Goal: Task Accomplishment & Management: Manage account settings

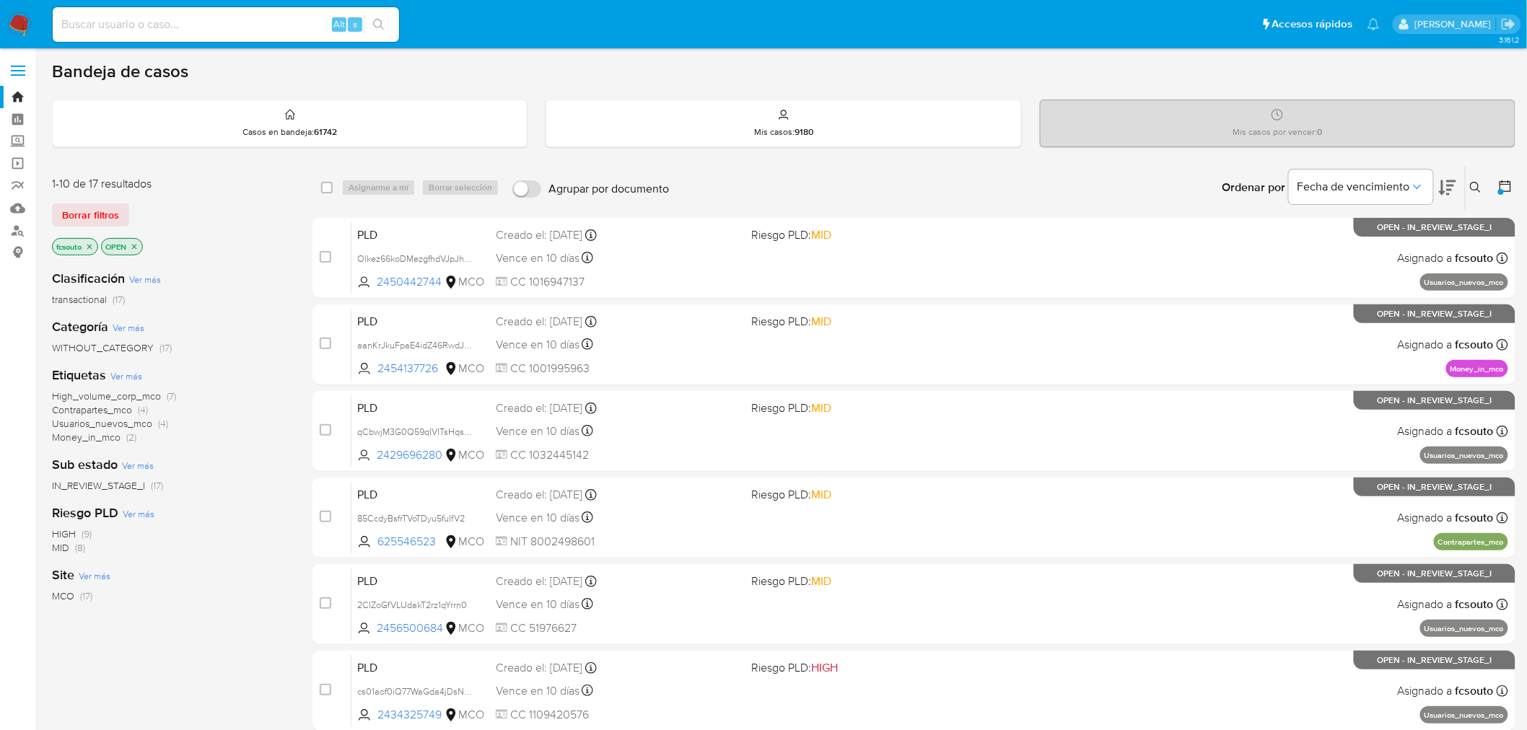
click at [212, 25] on input at bounding box center [226, 24] width 346 height 19
paste input "8lM7K9qqPczdokw7NAAF8Yyo"
type input "8lM7K9qqPczdokw7NAAF8Yyo"
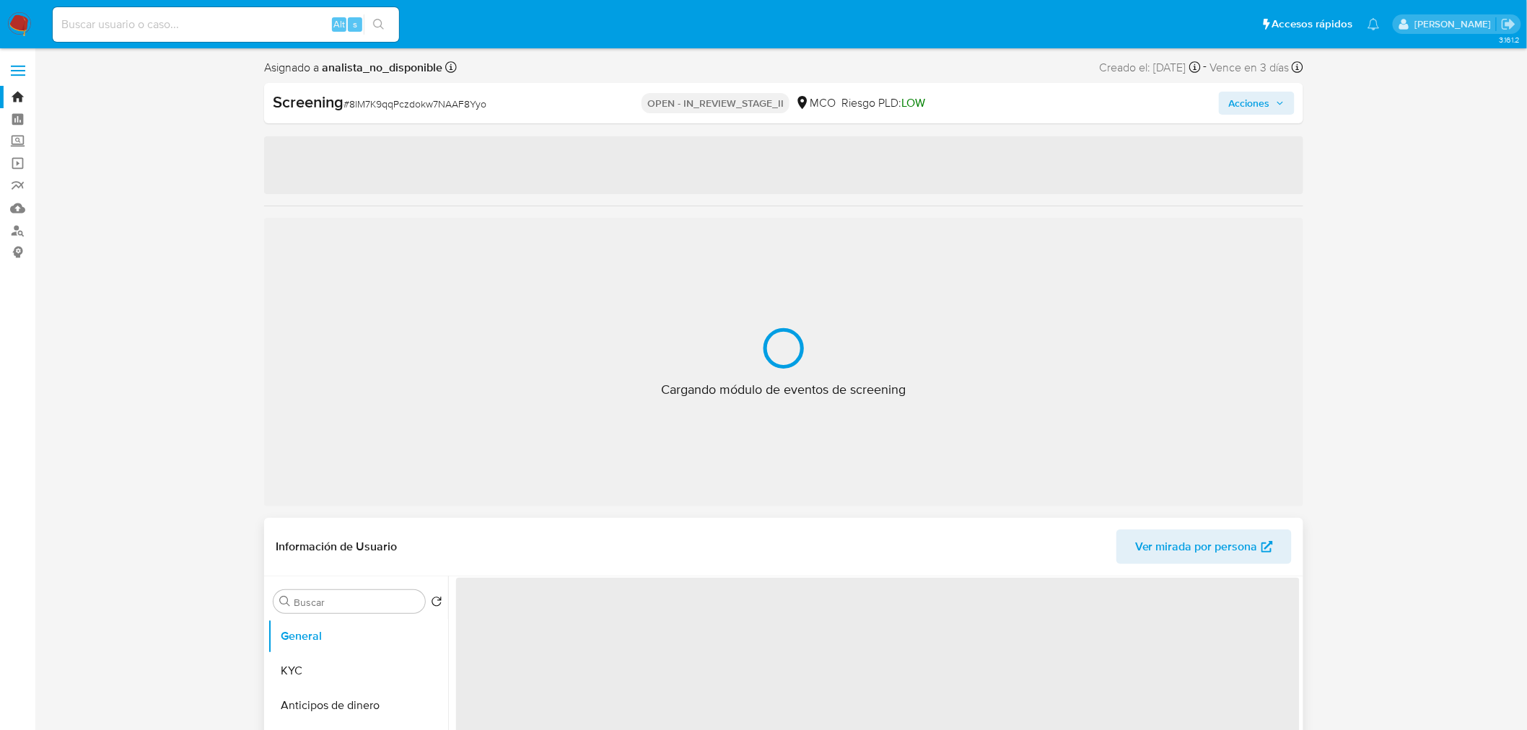
select select "10"
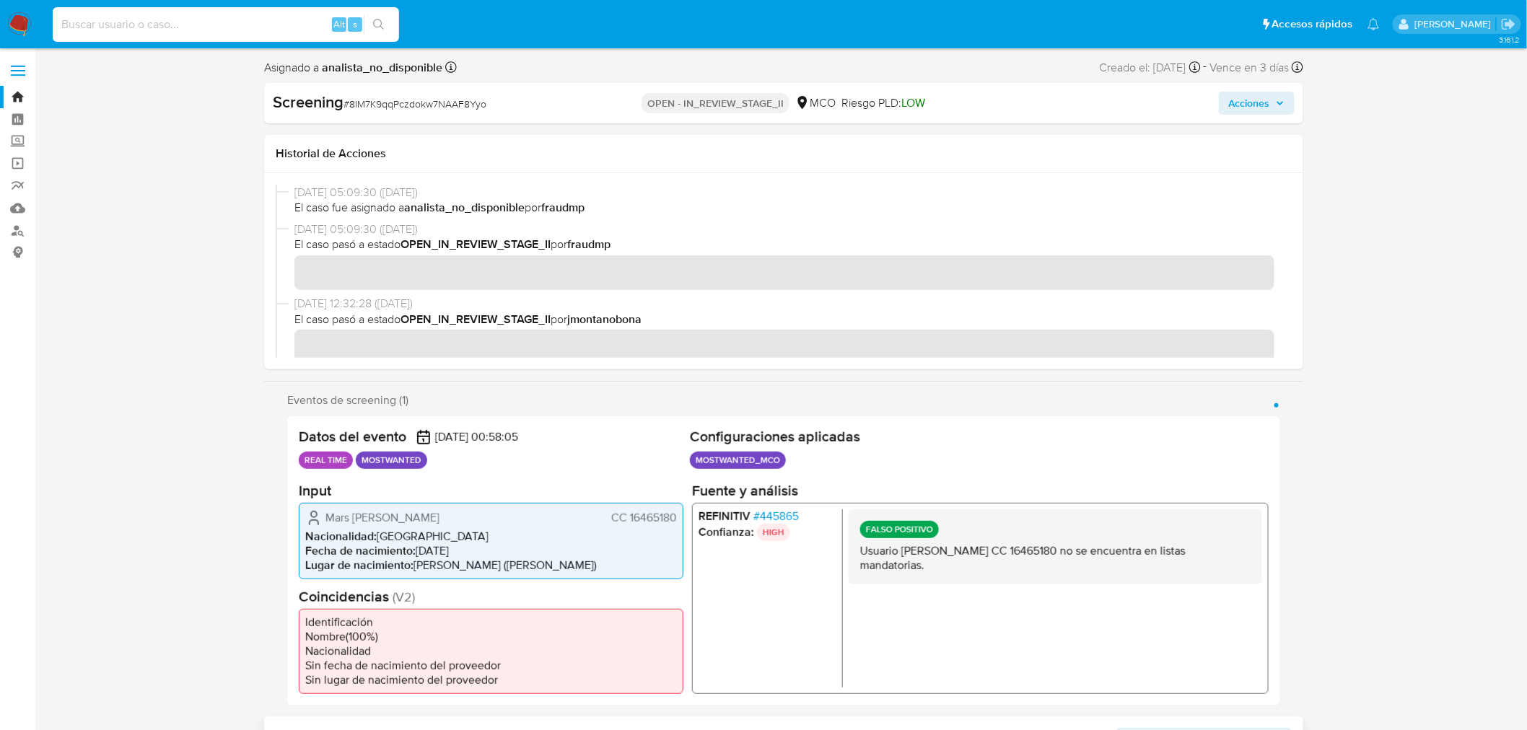
click at [249, 19] on input at bounding box center [226, 24] width 346 height 19
paste input "f0RoNmHNuF7iI232HPDXc7wM"
type input "f0RoNmHNuF7iI232HPDXc7wM"
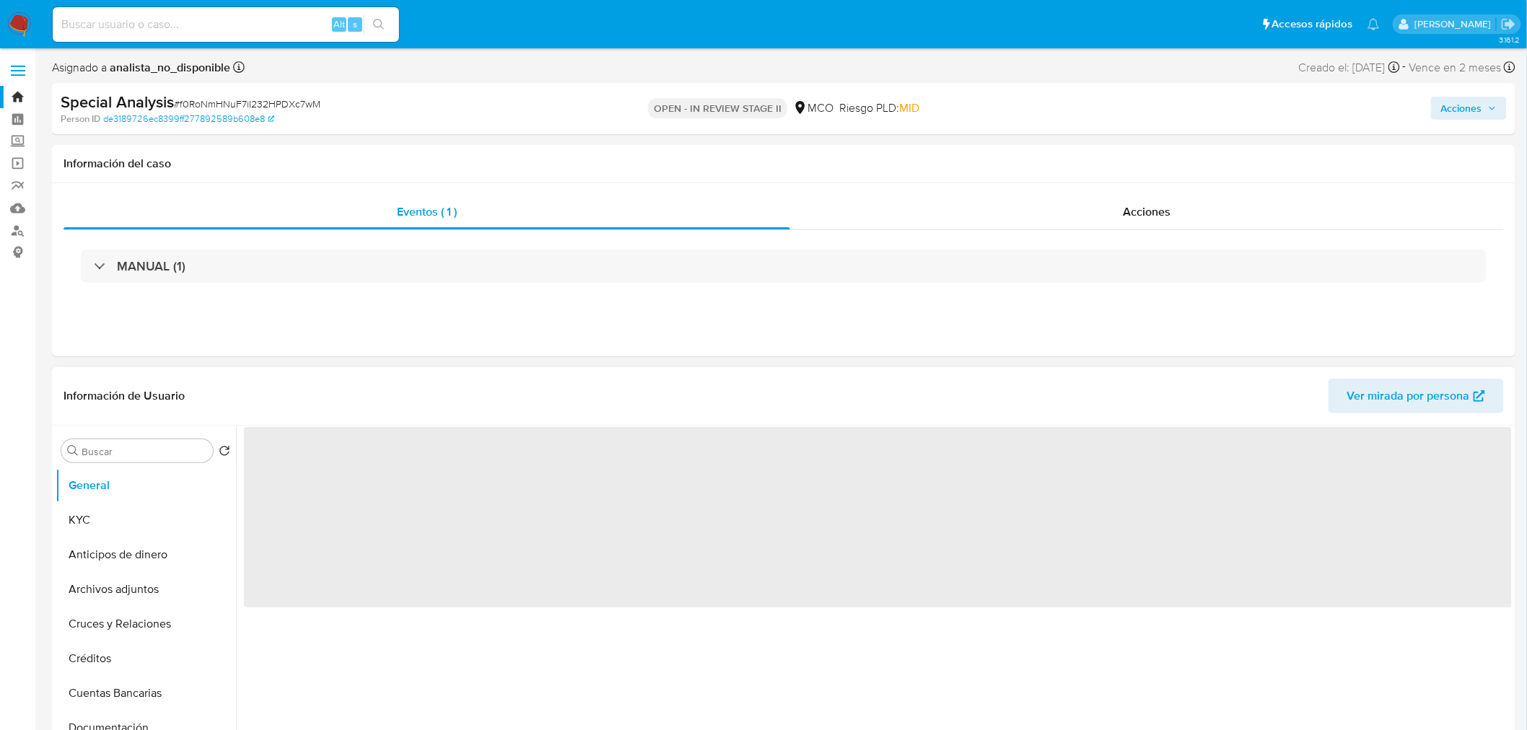
select select "10"
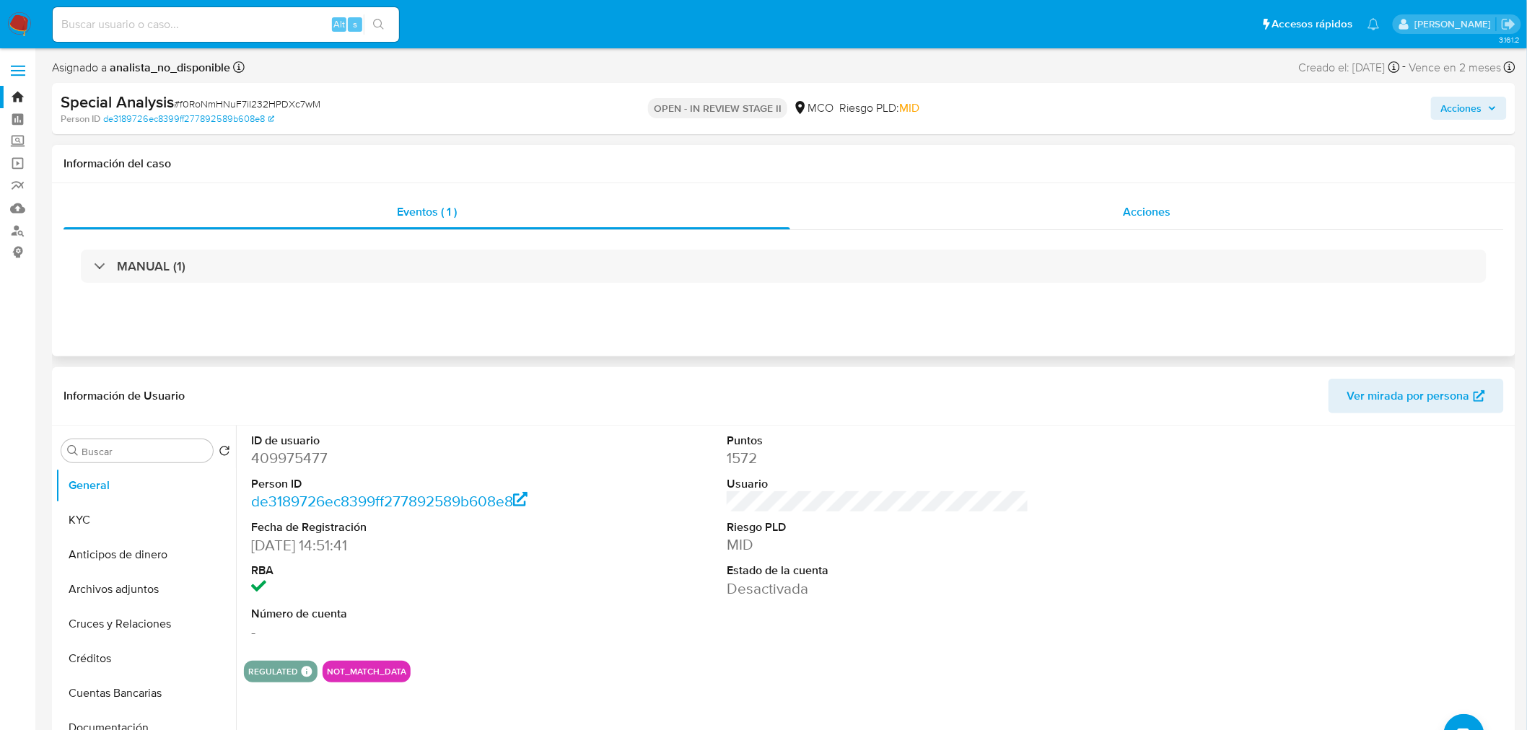
click at [1157, 208] on span "Acciones" at bounding box center [1147, 211] width 48 height 17
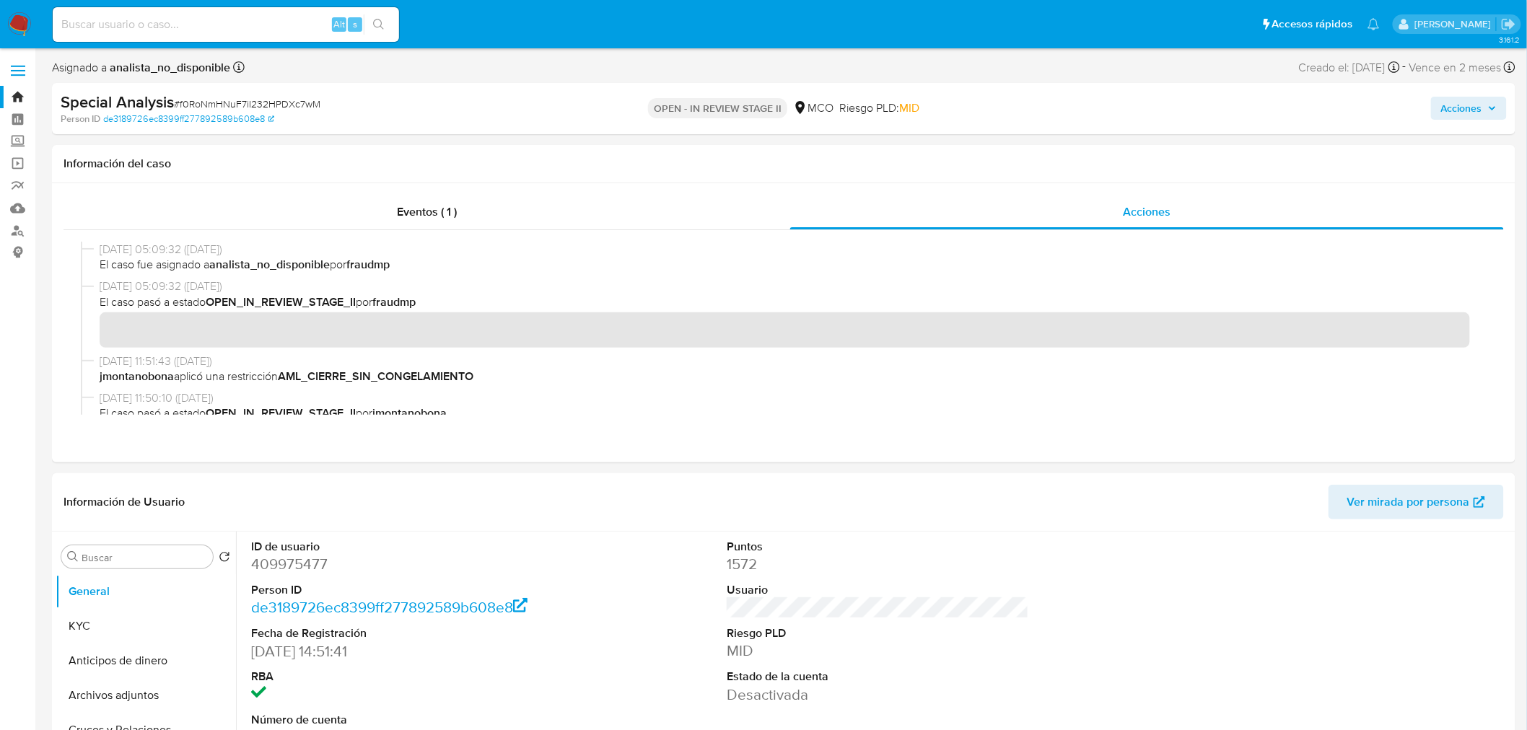
click at [1477, 100] on span "Acciones" at bounding box center [1461, 108] width 41 height 23
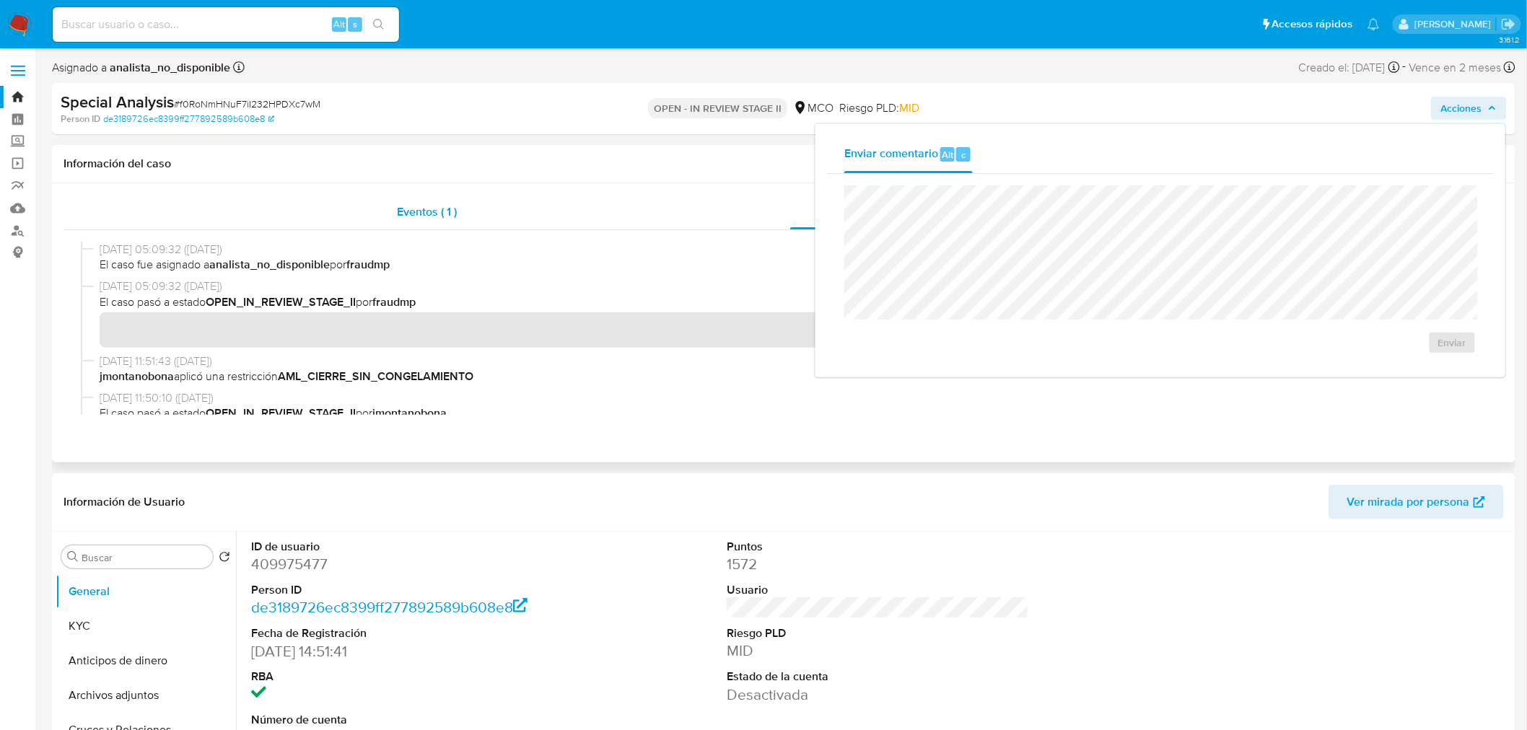
click at [742, 221] on div "Eventos ( 1 )" at bounding box center [426, 212] width 726 height 35
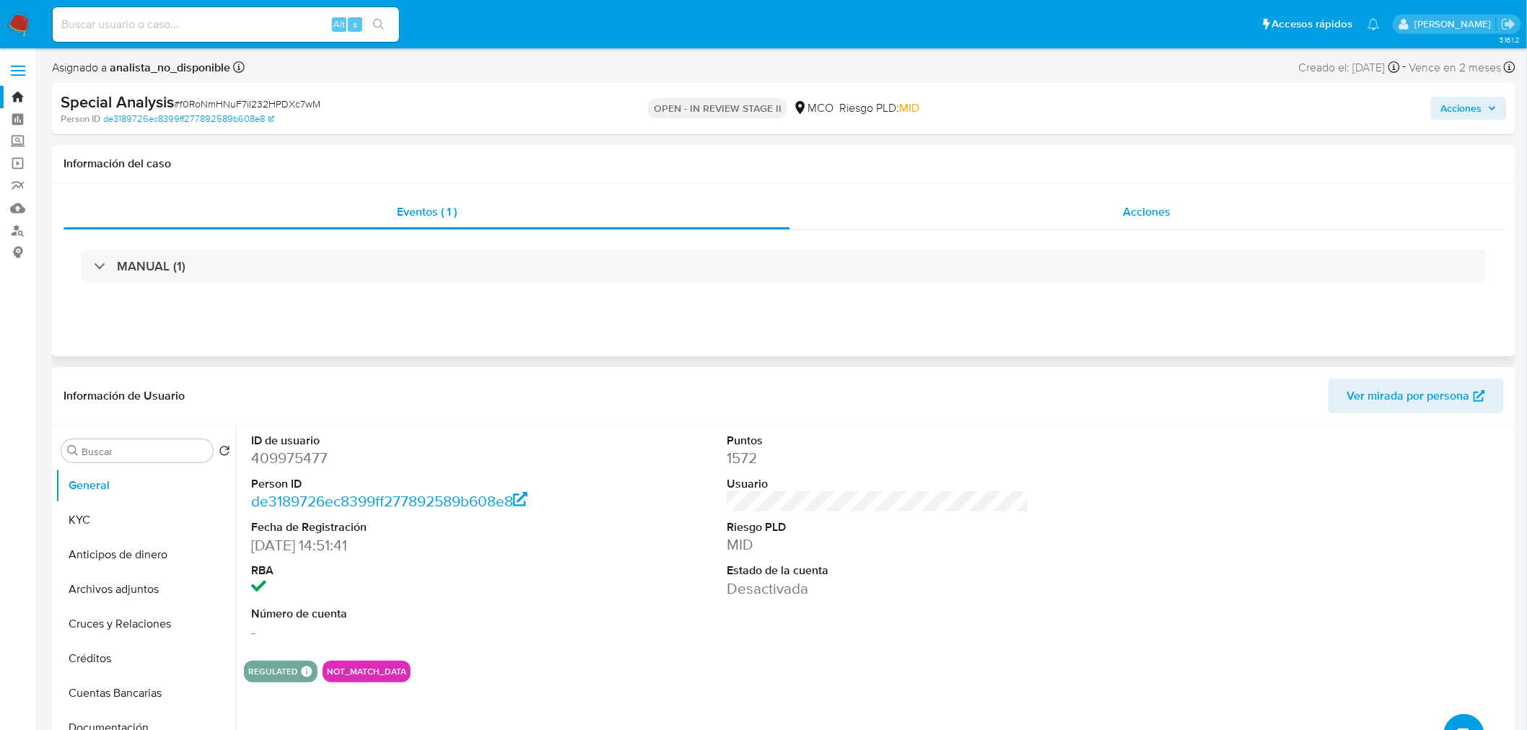
click at [1141, 220] on div "Acciones" at bounding box center [1147, 212] width 714 height 35
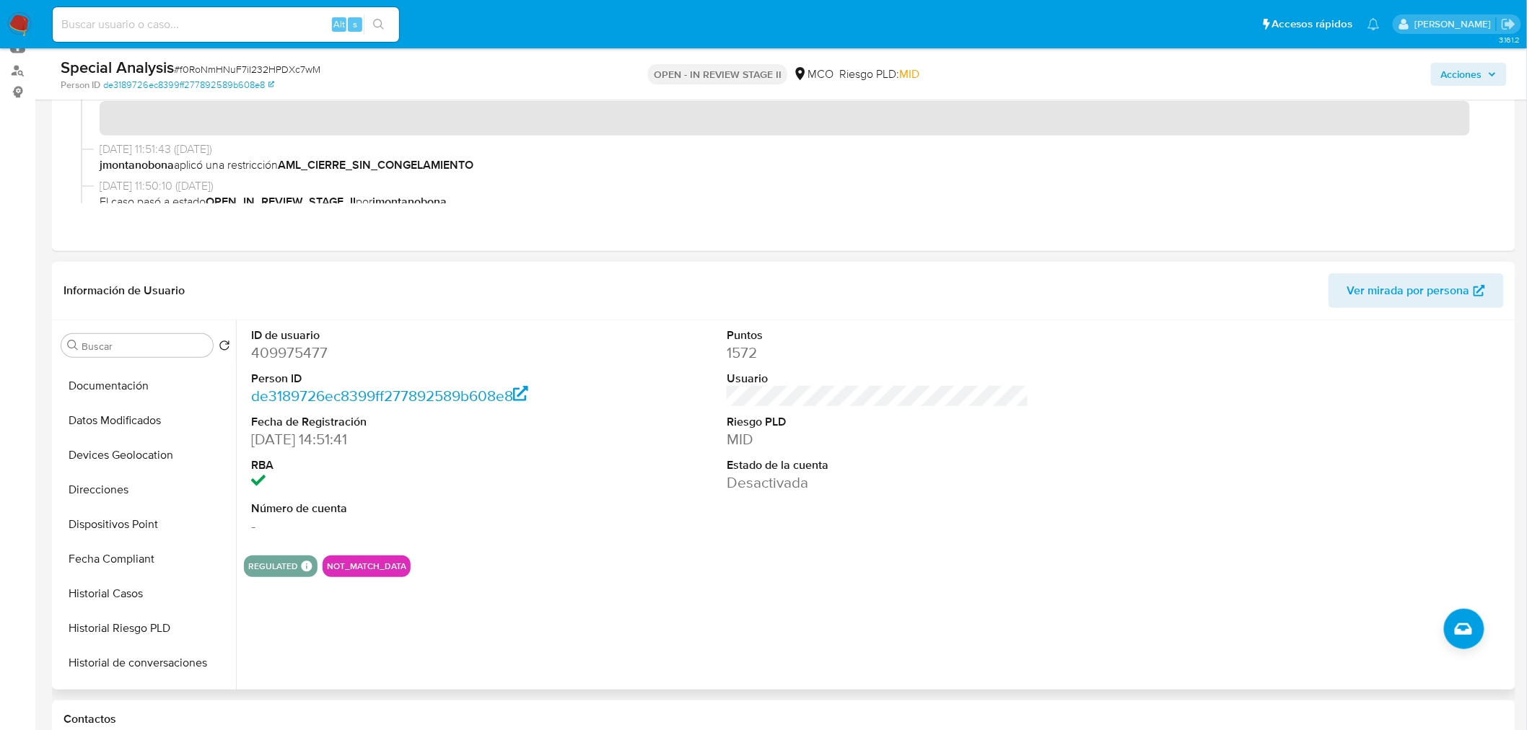
scroll to position [320, 0]
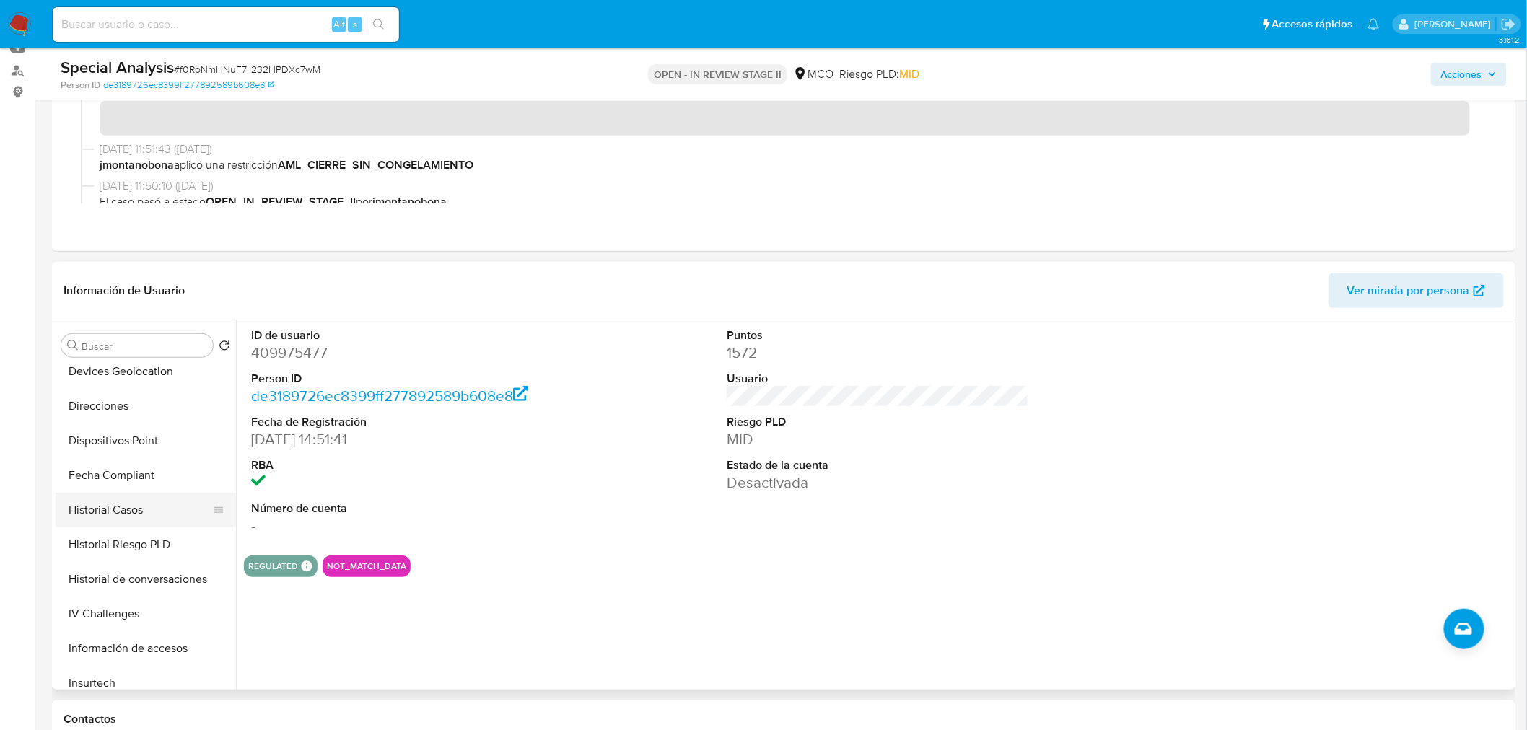
click at [144, 521] on button "Historial Casos" at bounding box center [140, 510] width 169 height 35
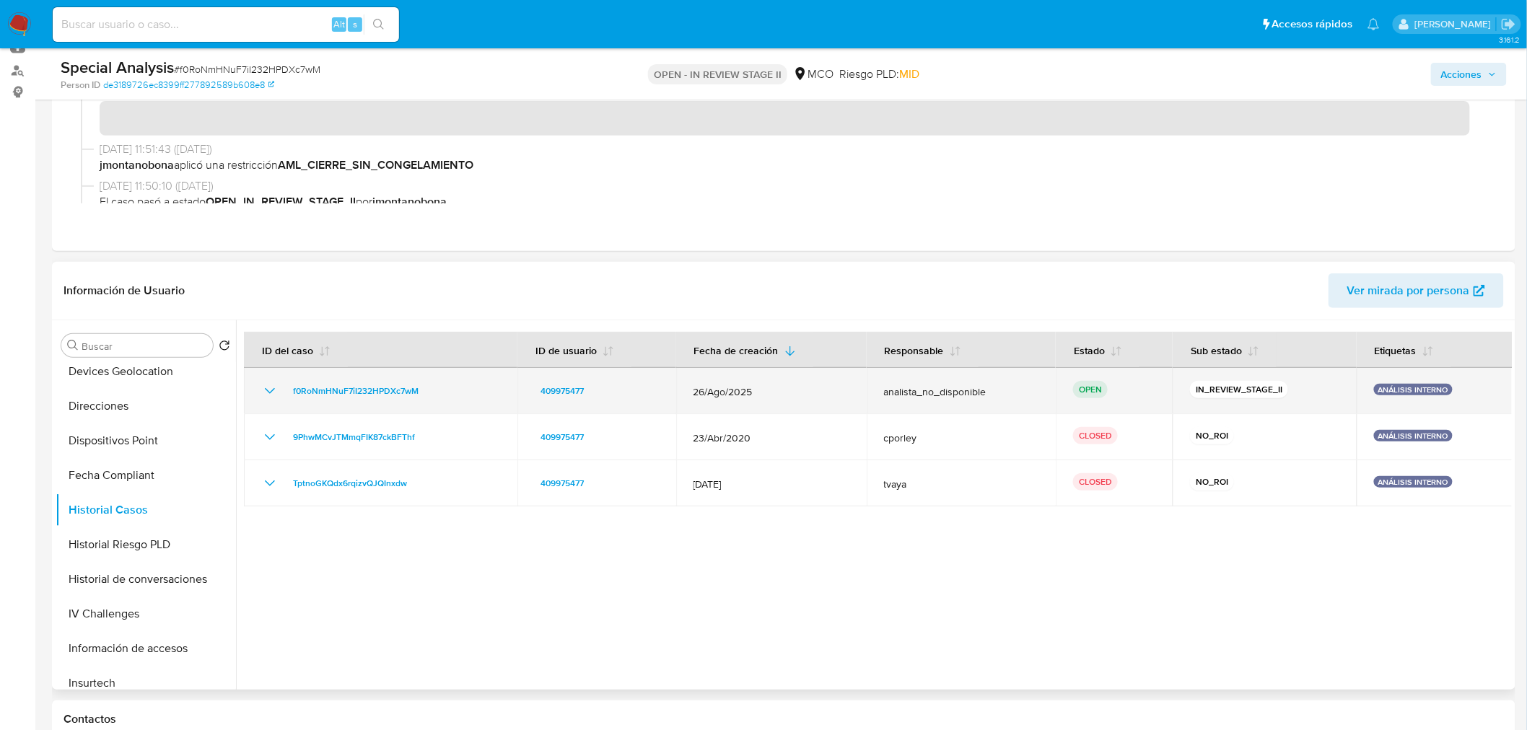
click at [264, 395] on icon "Mostrar/Ocultar" at bounding box center [269, 390] width 17 height 17
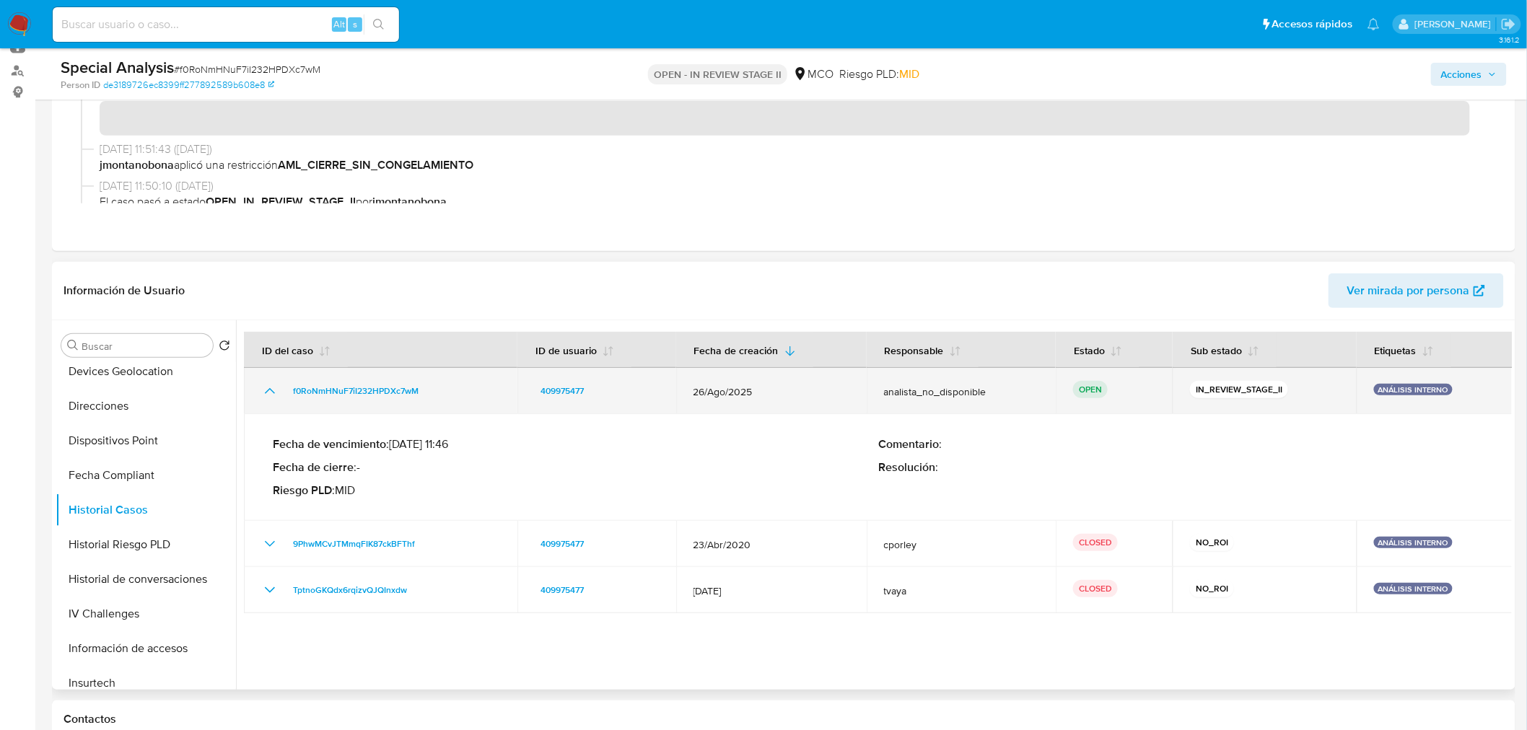
click at [264, 395] on icon "Mostrar/Ocultar" at bounding box center [269, 390] width 17 height 17
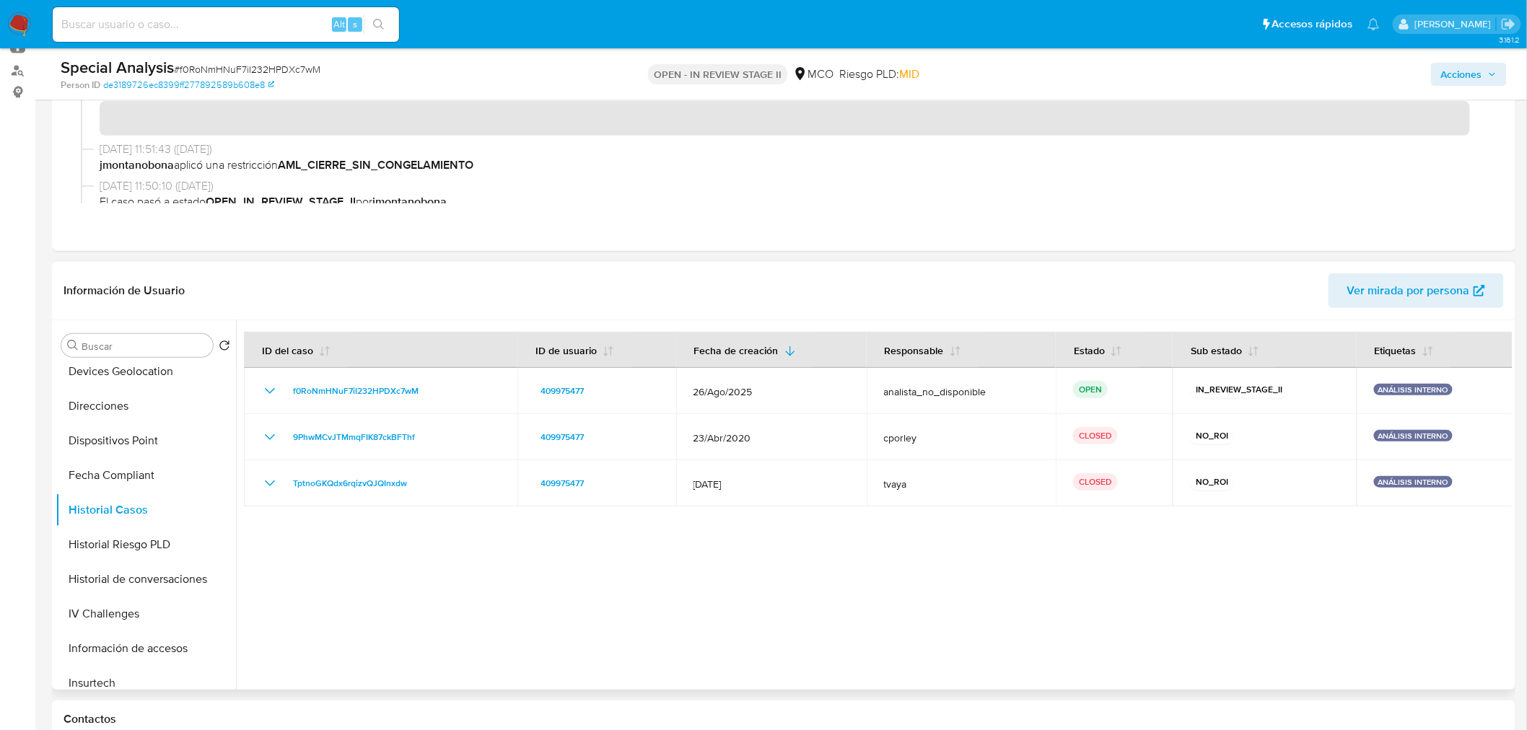
scroll to position [0, 0]
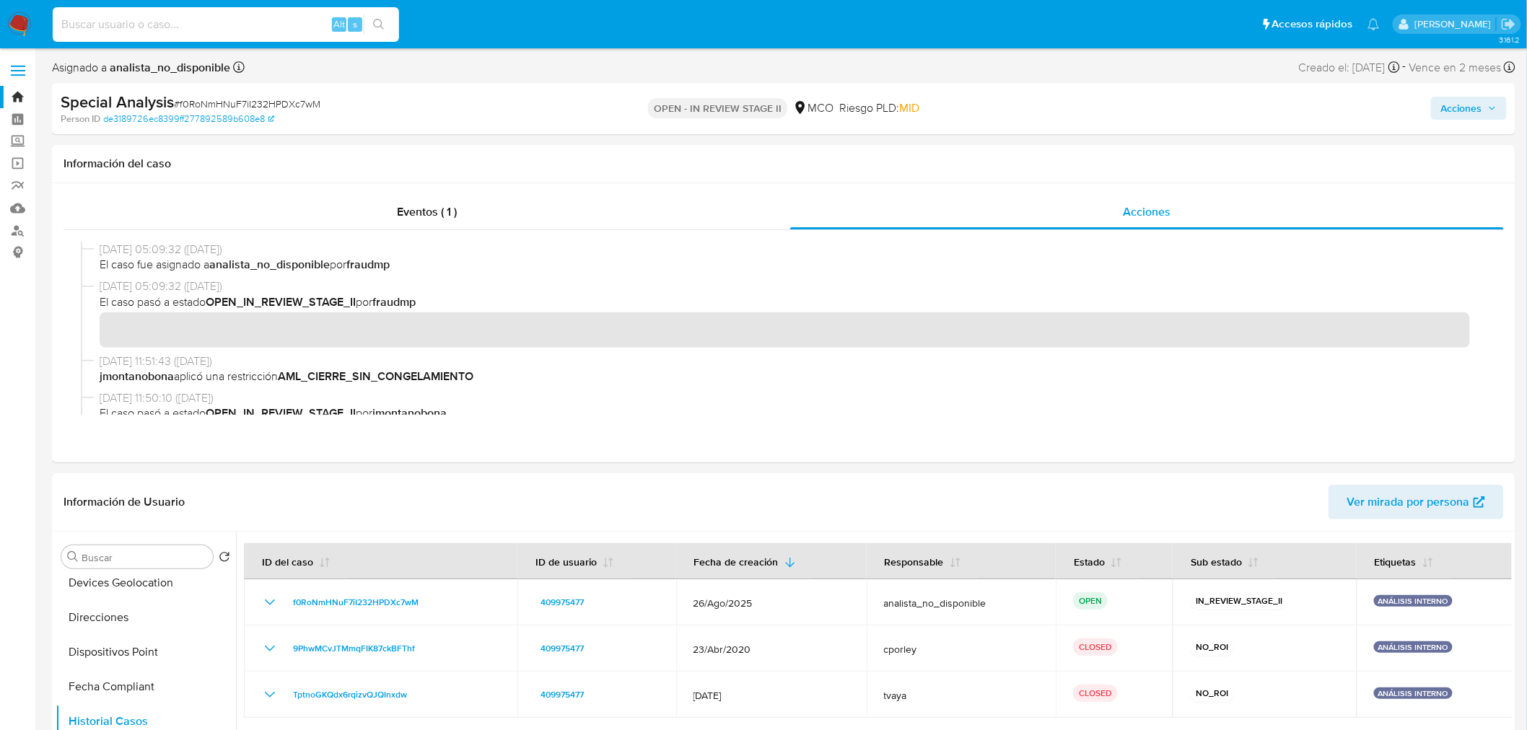
click at [225, 32] on input at bounding box center [226, 24] width 346 height 19
paste input "JwxwWZdtAb1DlGYTpvhojl5H"
type input "JwxwWZdtAb1DlGYTpvhojl5H"
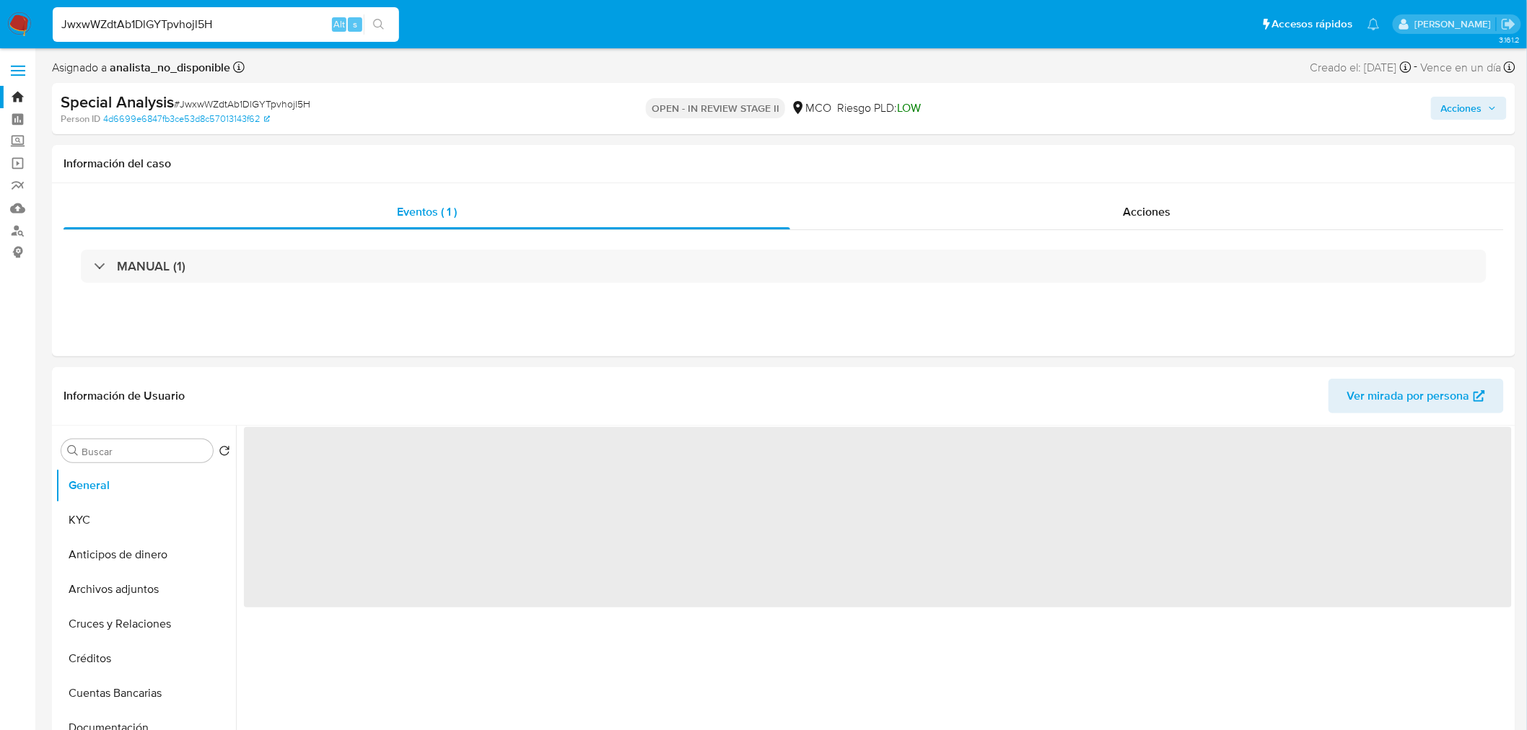
select select "10"
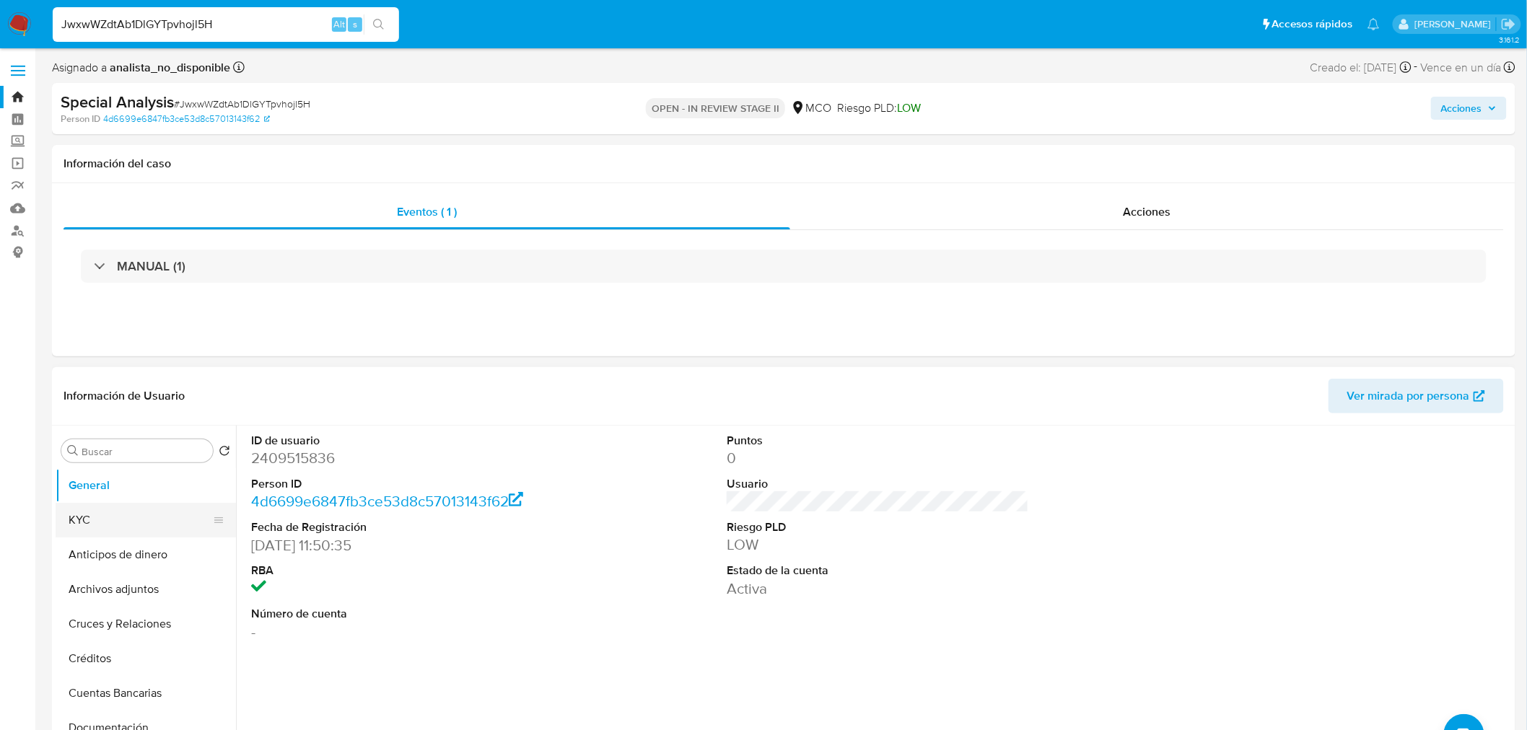
click at [84, 527] on button "KYC" at bounding box center [140, 520] width 169 height 35
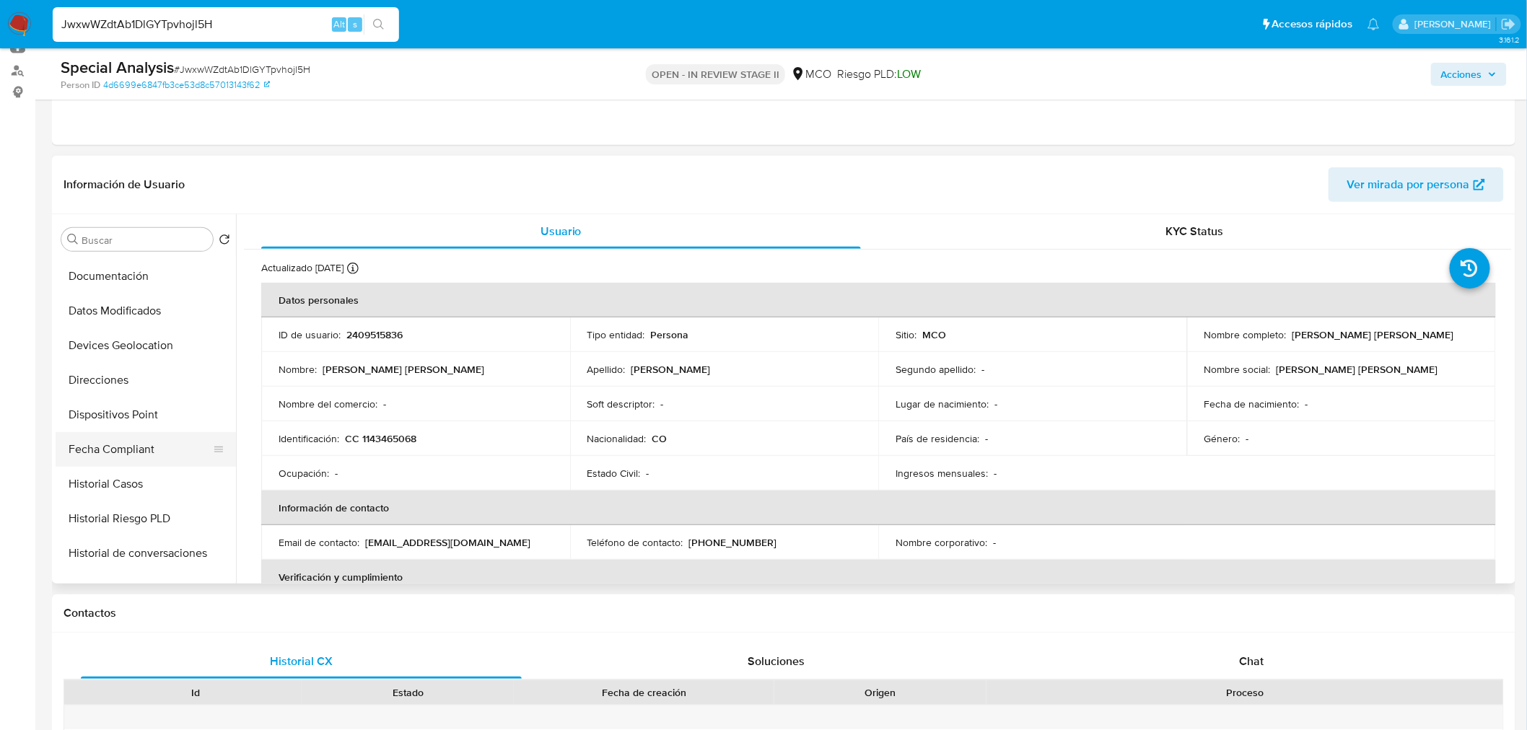
scroll to position [240, 0]
click at [159, 482] on button "Historial Casos" at bounding box center [140, 484] width 169 height 35
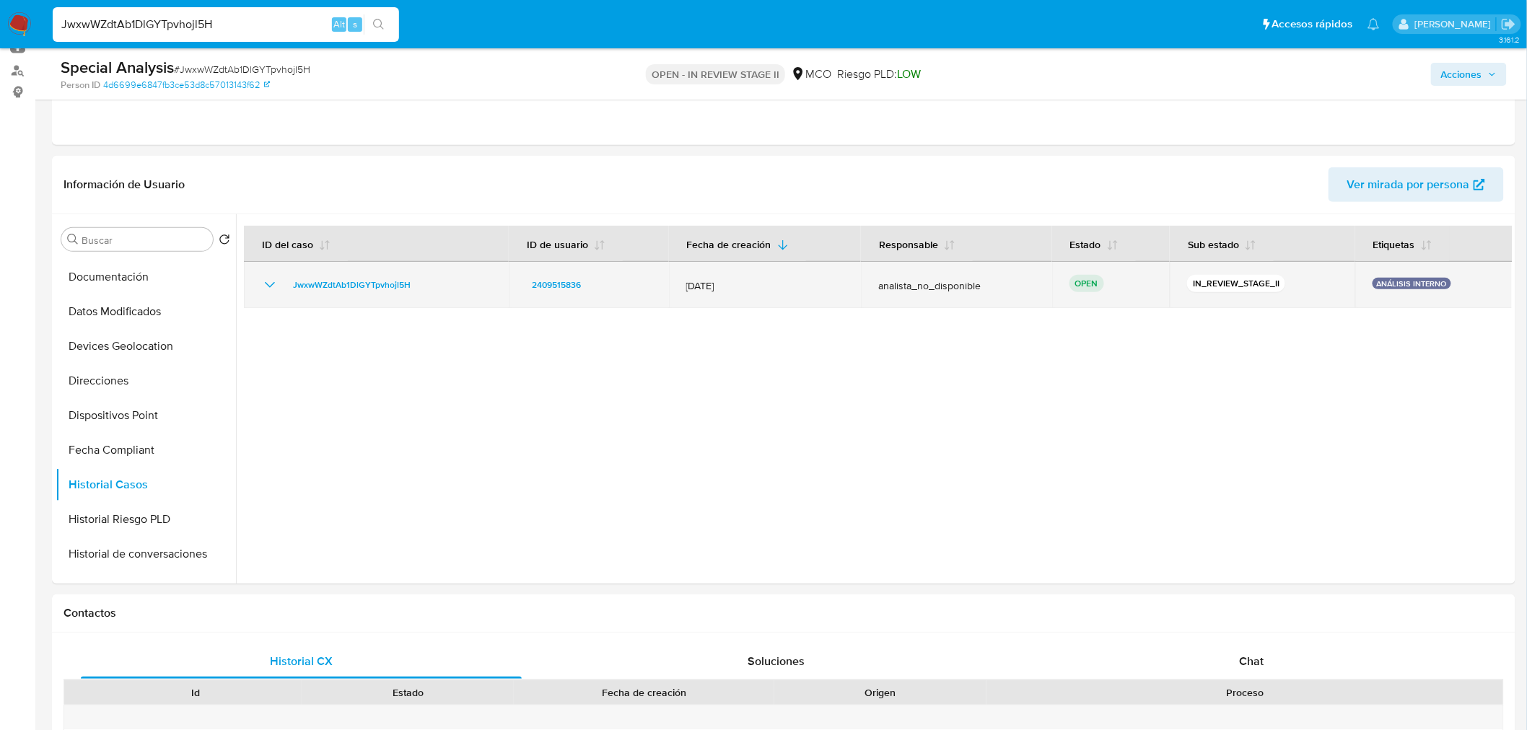
click at [265, 284] on icon "Mostrar/Ocultar" at bounding box center [269, 284] width 17 height 17
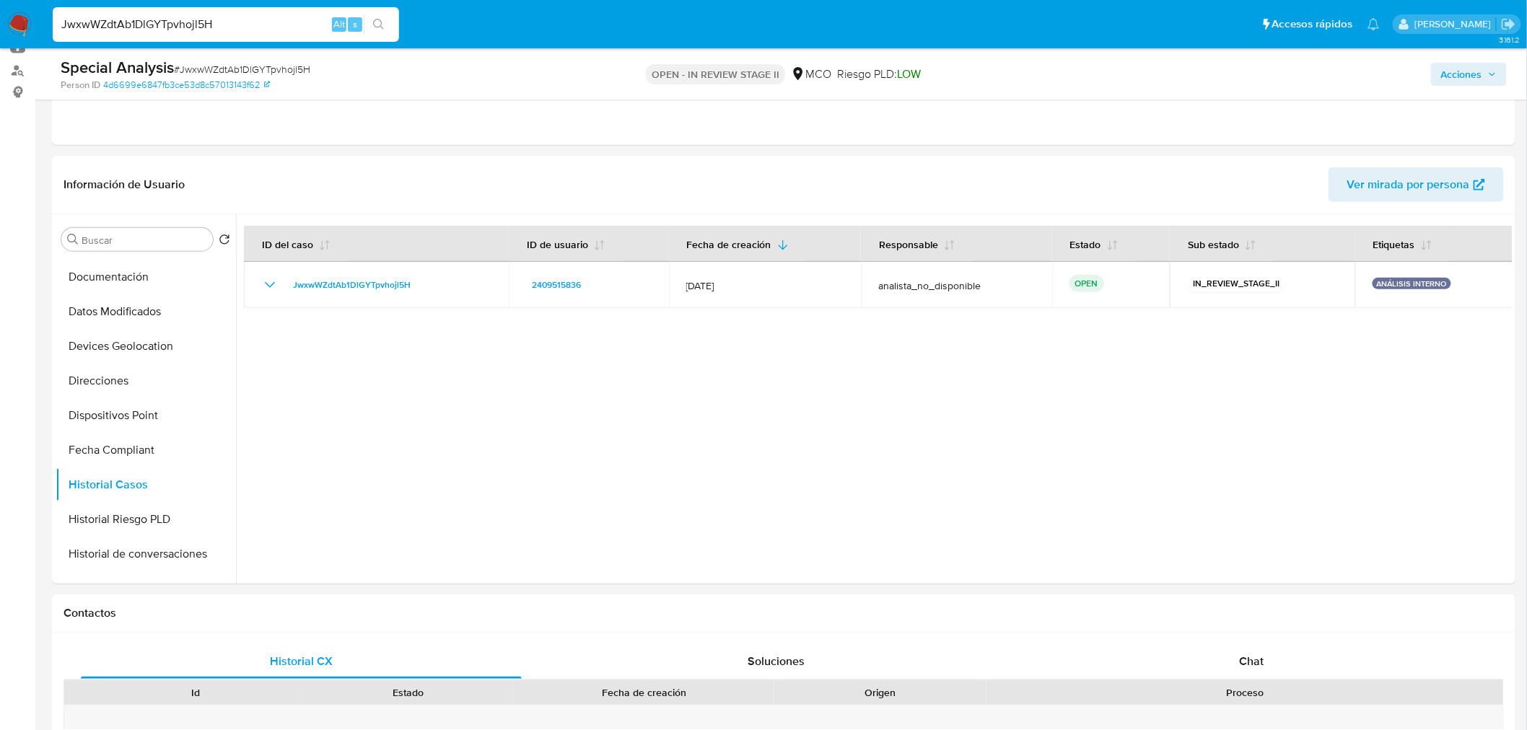
scroll to position [0, 0]
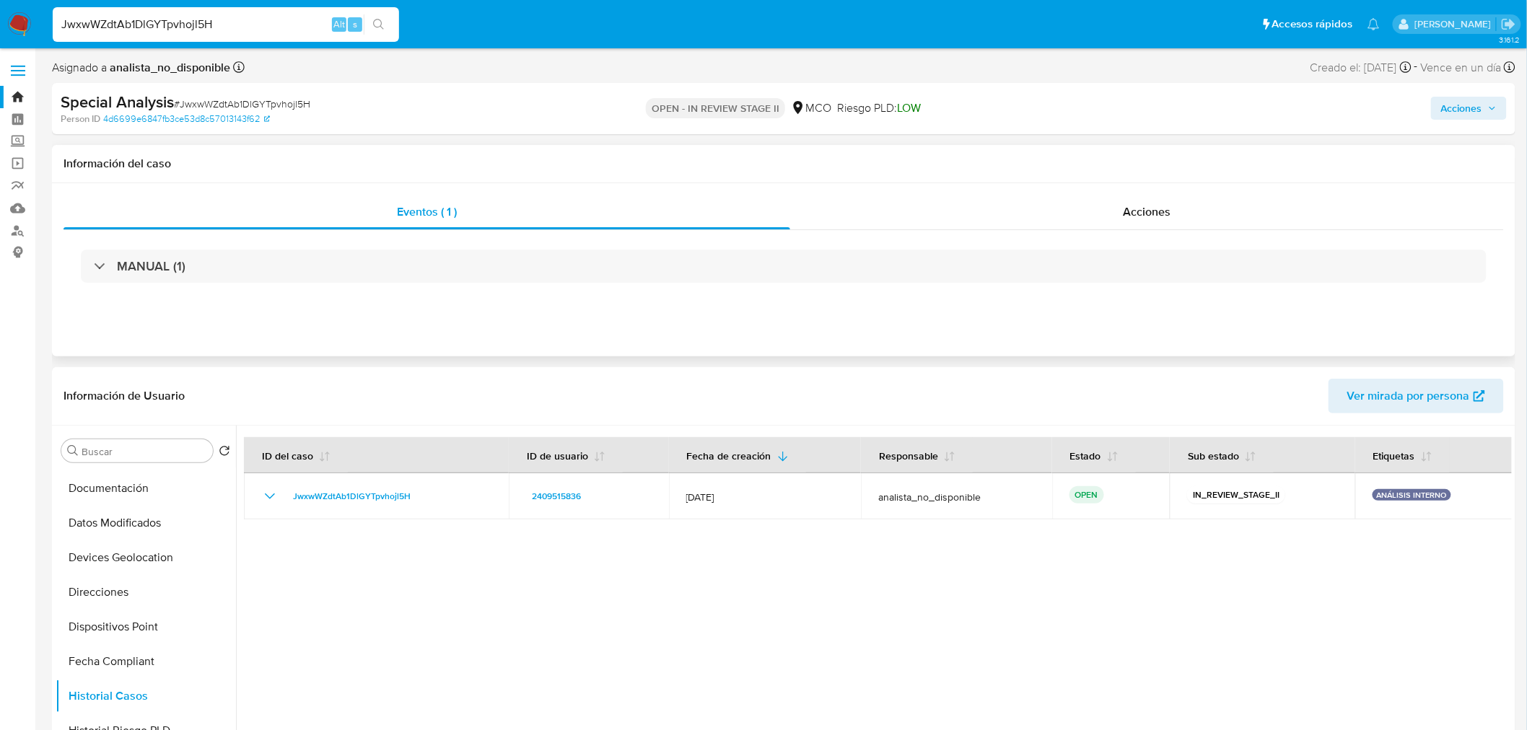
click at [1151, 231] on div "MANUAL (1)" at bounding box center [783, 266] width 1440 height 72
click at [1146, 207] on span "Acciones" at bounding box center [1147, 211] width 48 height 17
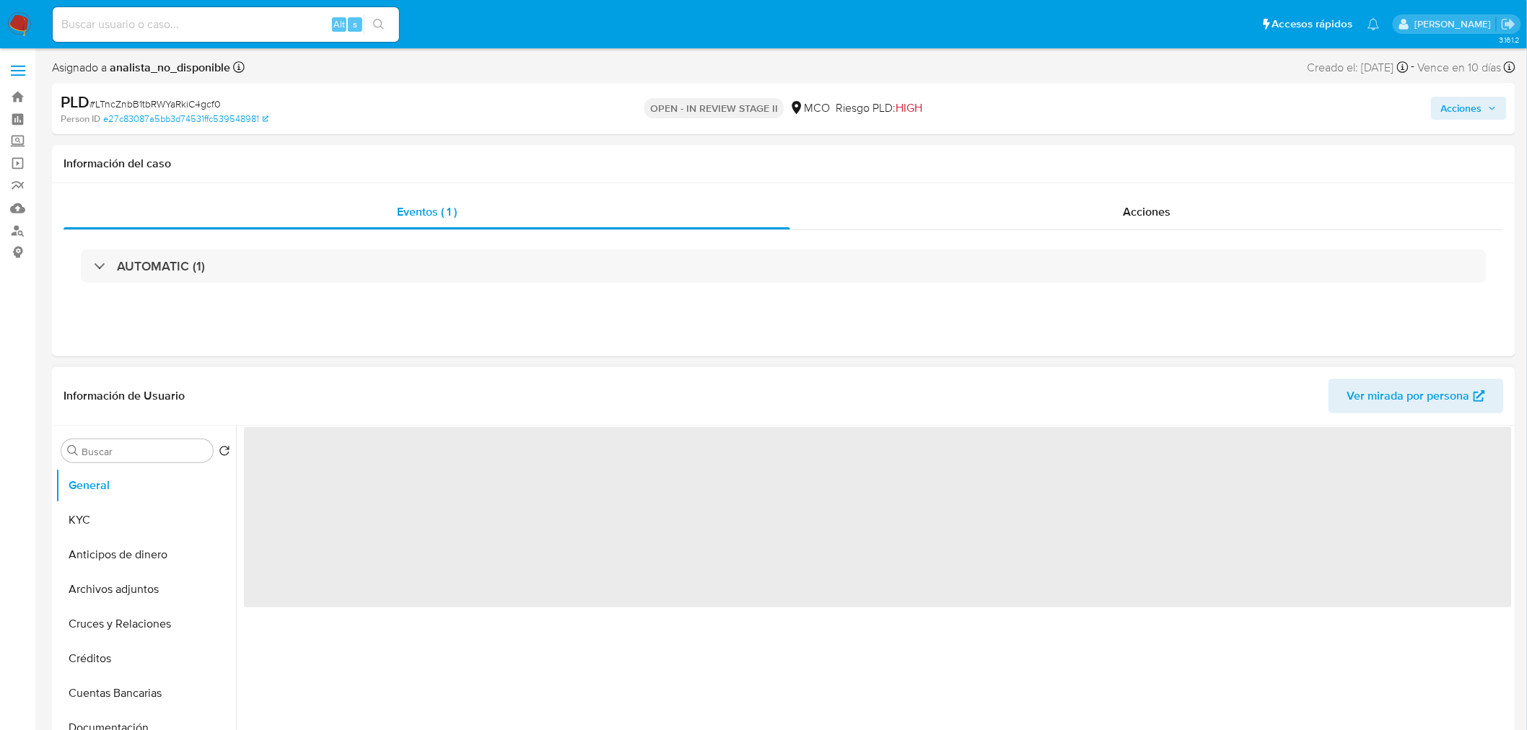
select select "10"
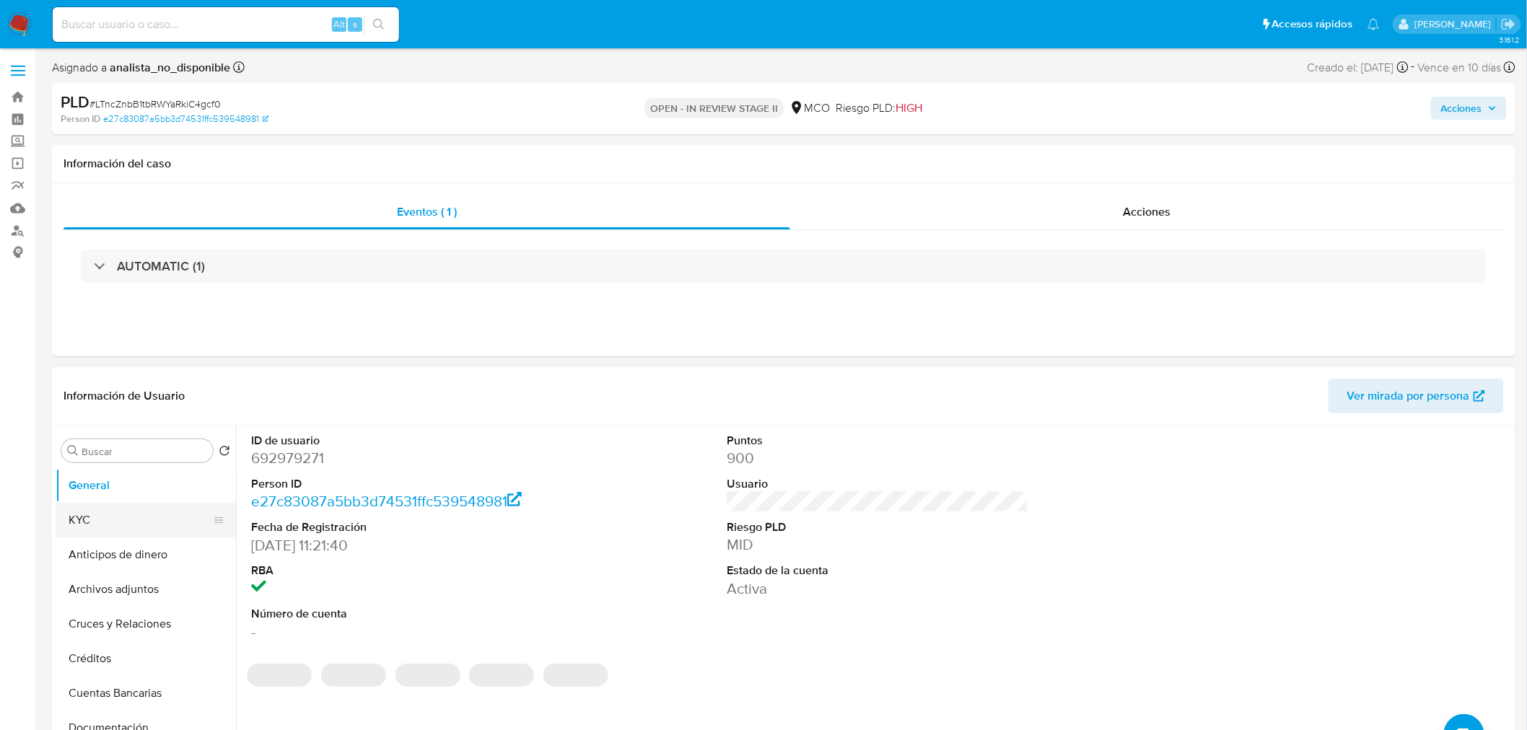
click at [120, 516] on button "KYC" at bounding box center [140, 520] width 169 height 35
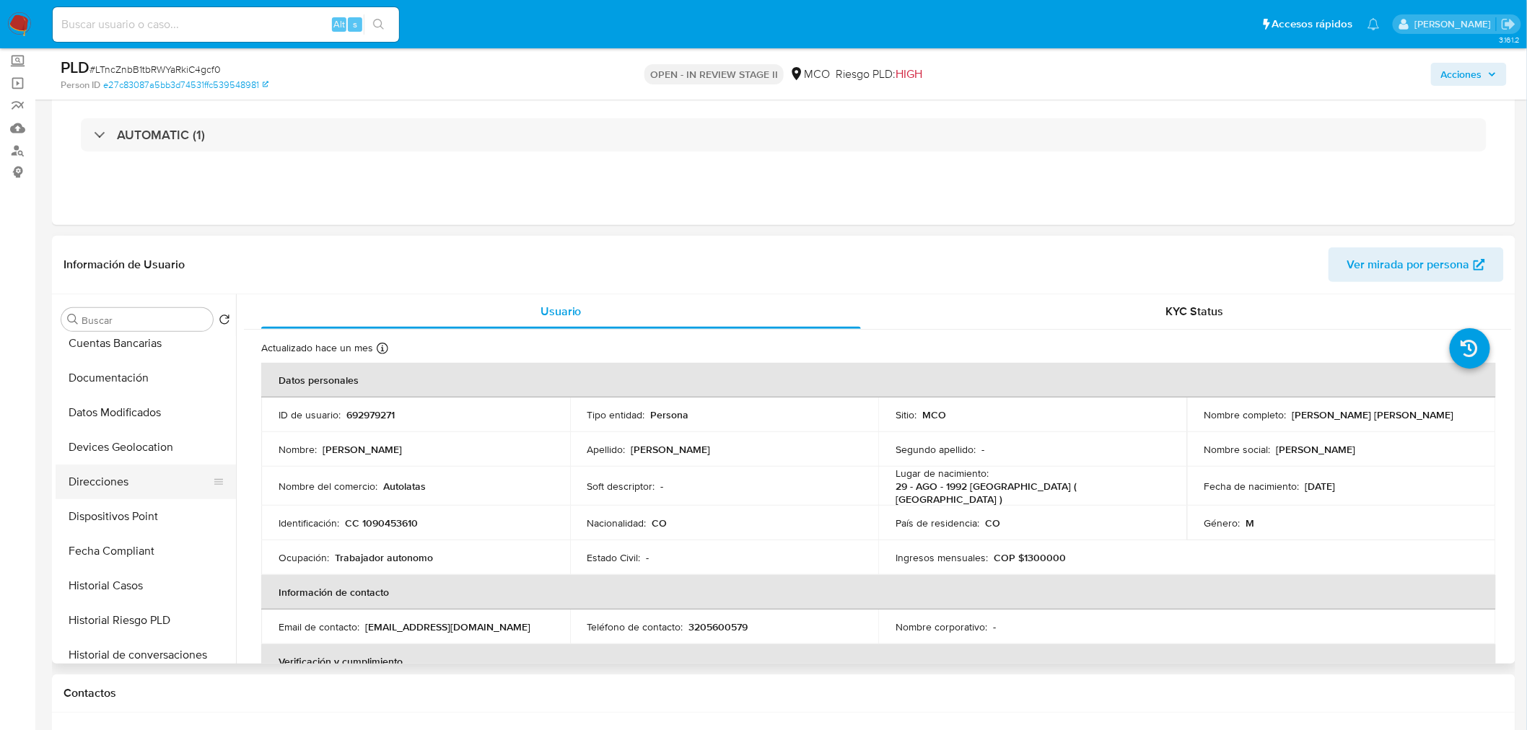
scroll to position [240, 0]
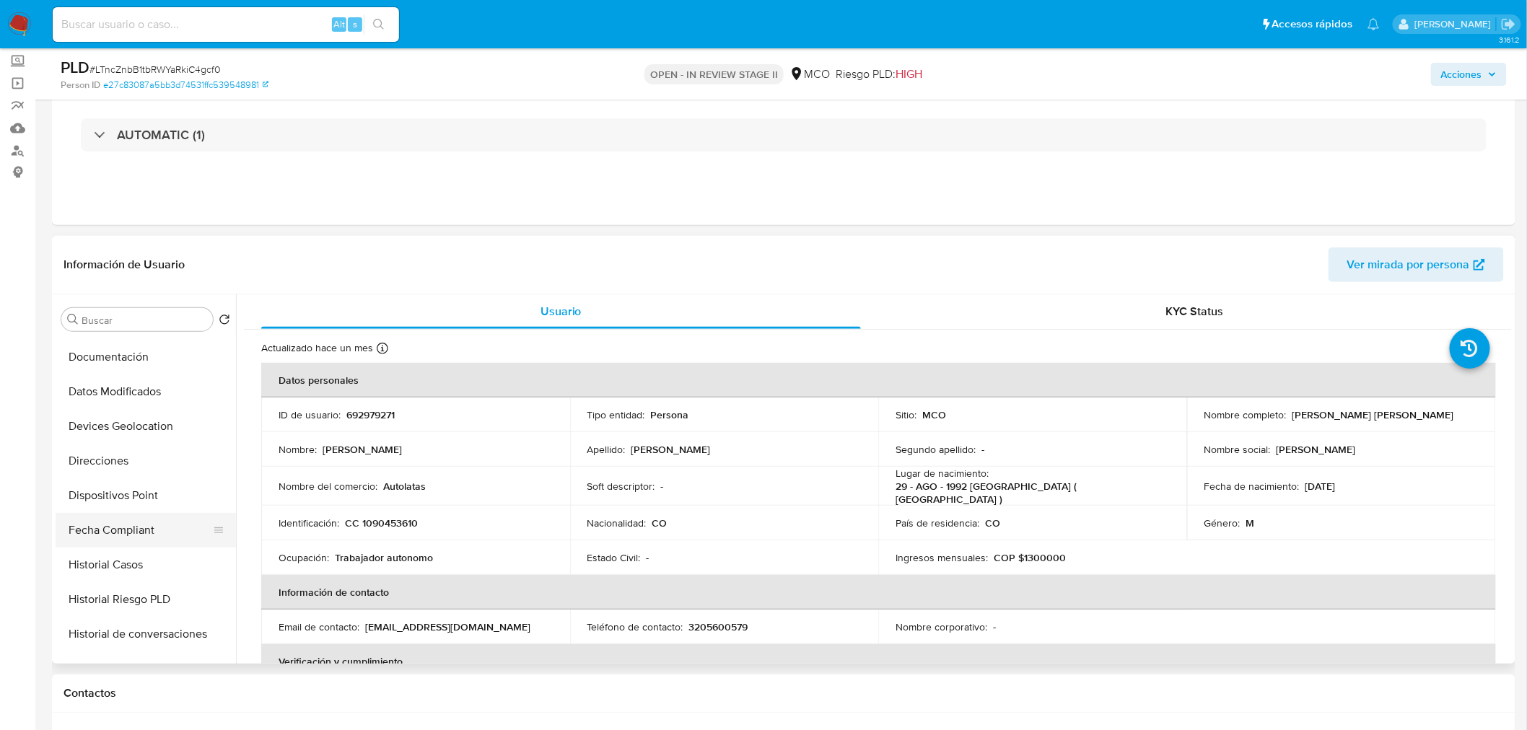
click at [147, 527] on button "Fecha Compliant" at bounding box center [140, 530] width 169 height 35
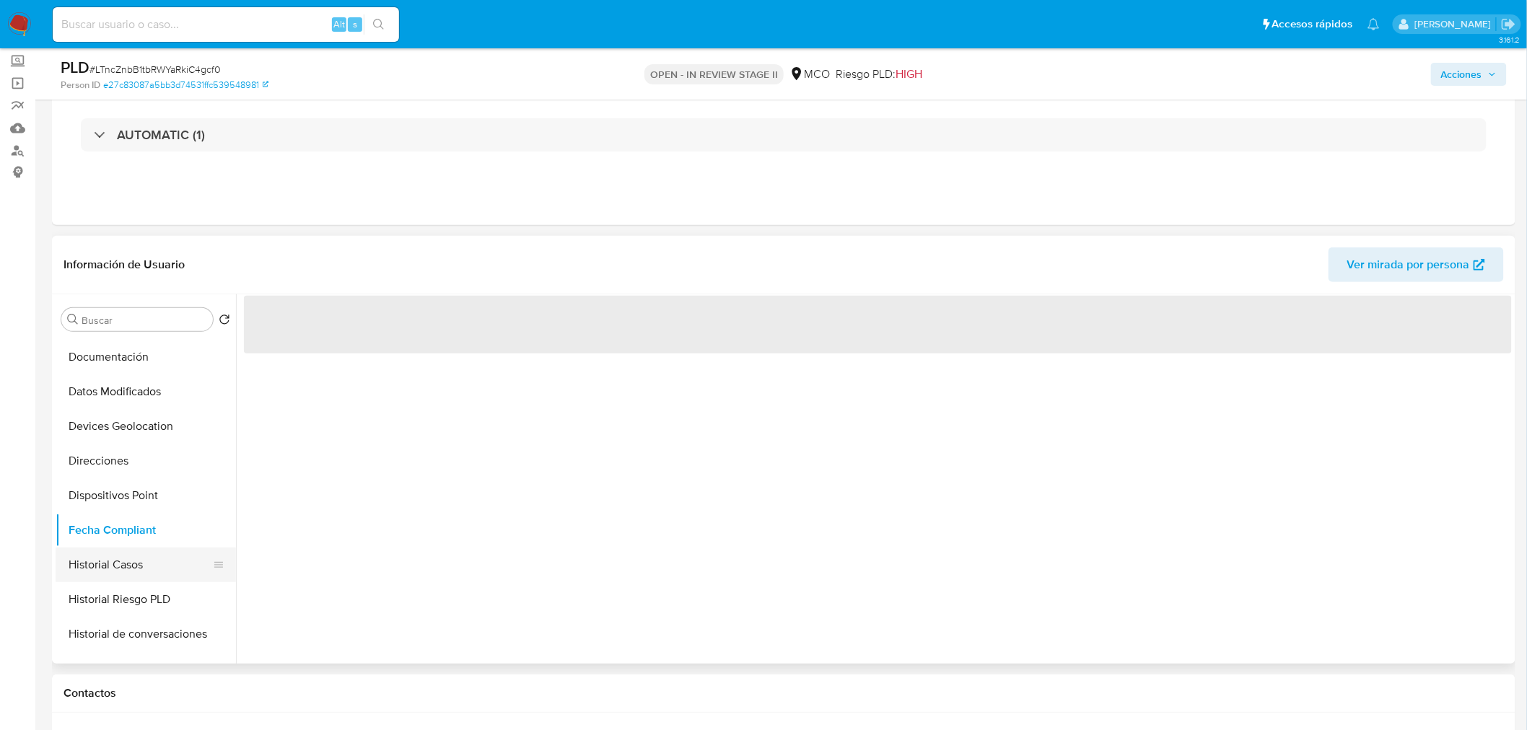
click at [141, 559] on button "Historial Casos" at bounding box center [140, 565] width 169 height 35
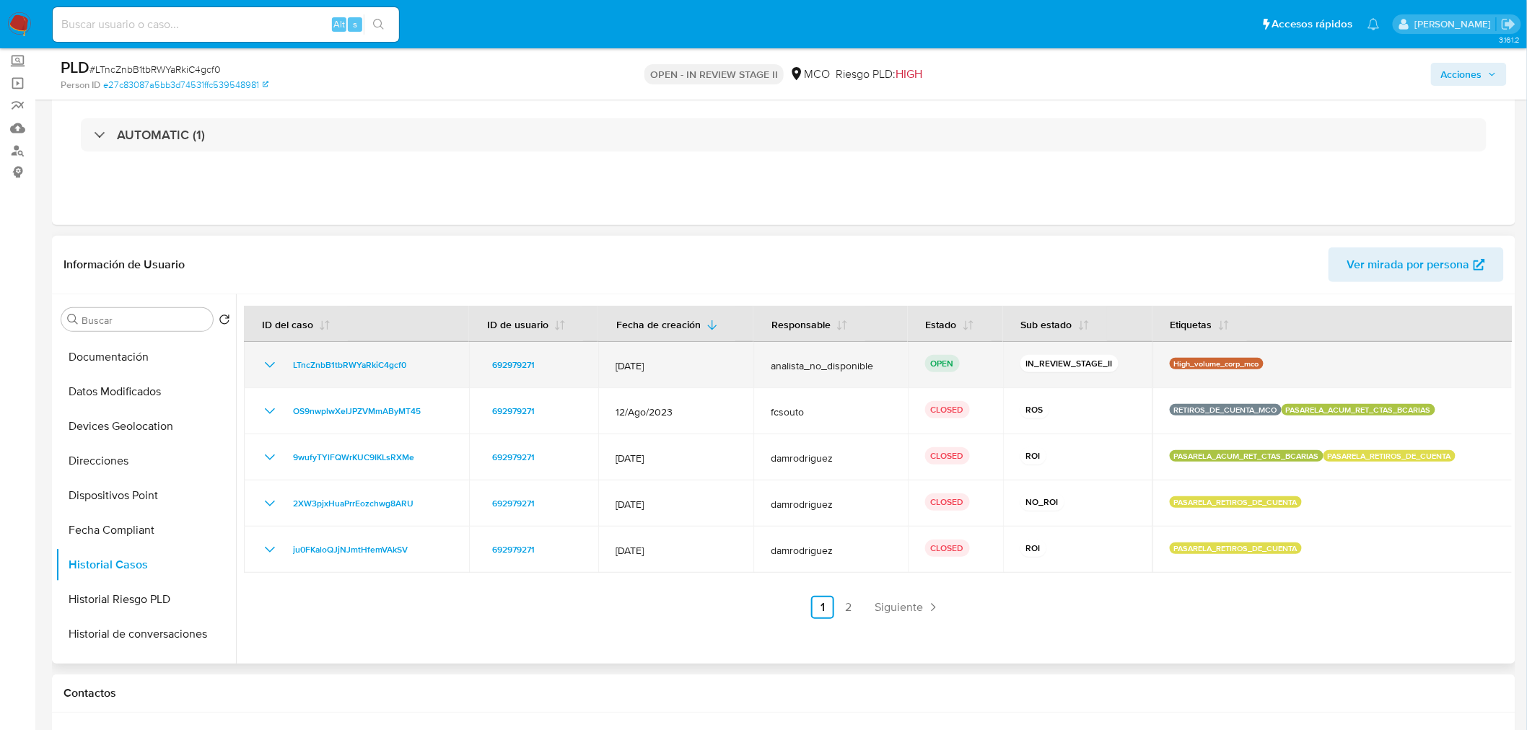
click at [261, 363] on icon "Mostrar/Ocultar" at bounding box center [269, 364] width 17 height 17
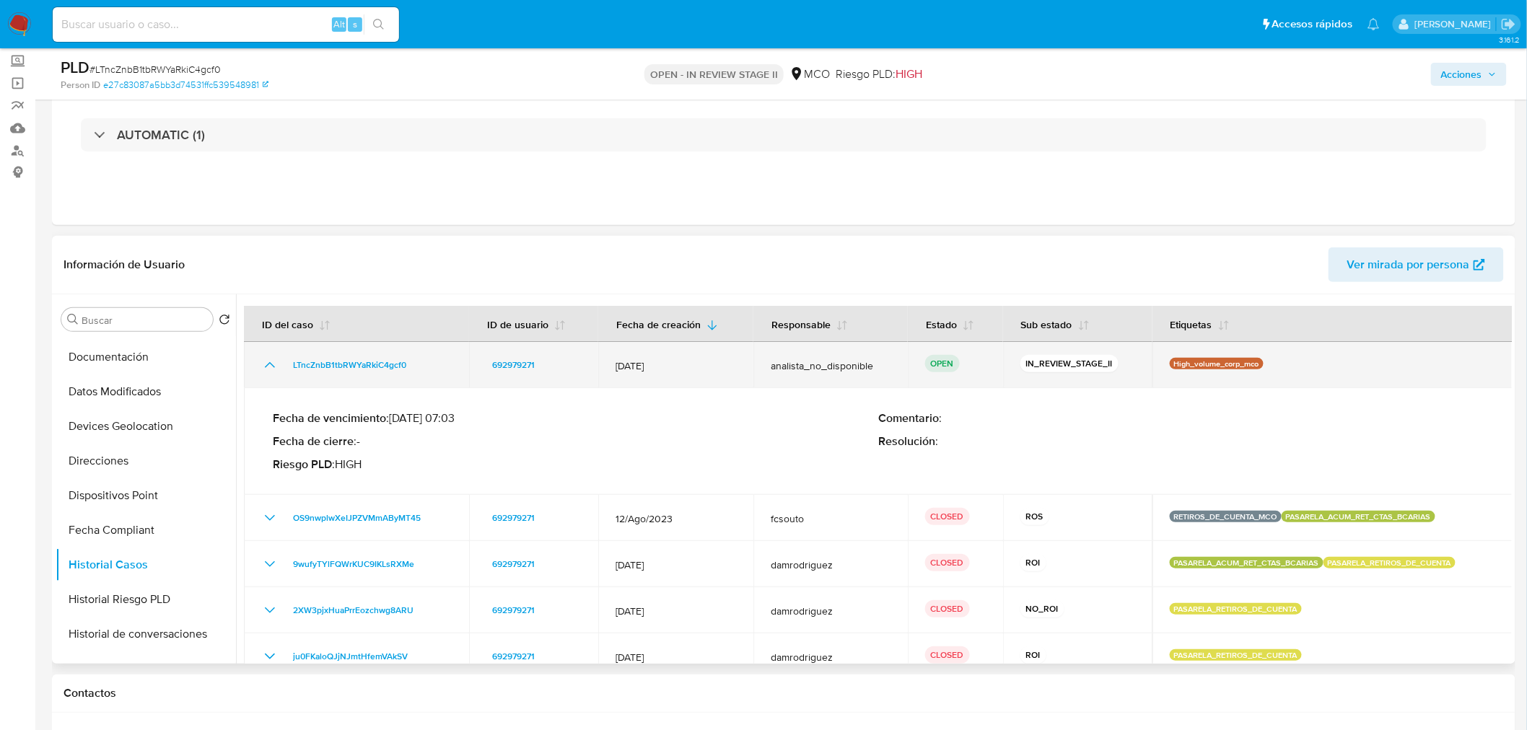
click at [261, 363] on icon "Mostrar/Ocultar" at bounding box center [269, 364] width 17 height 17
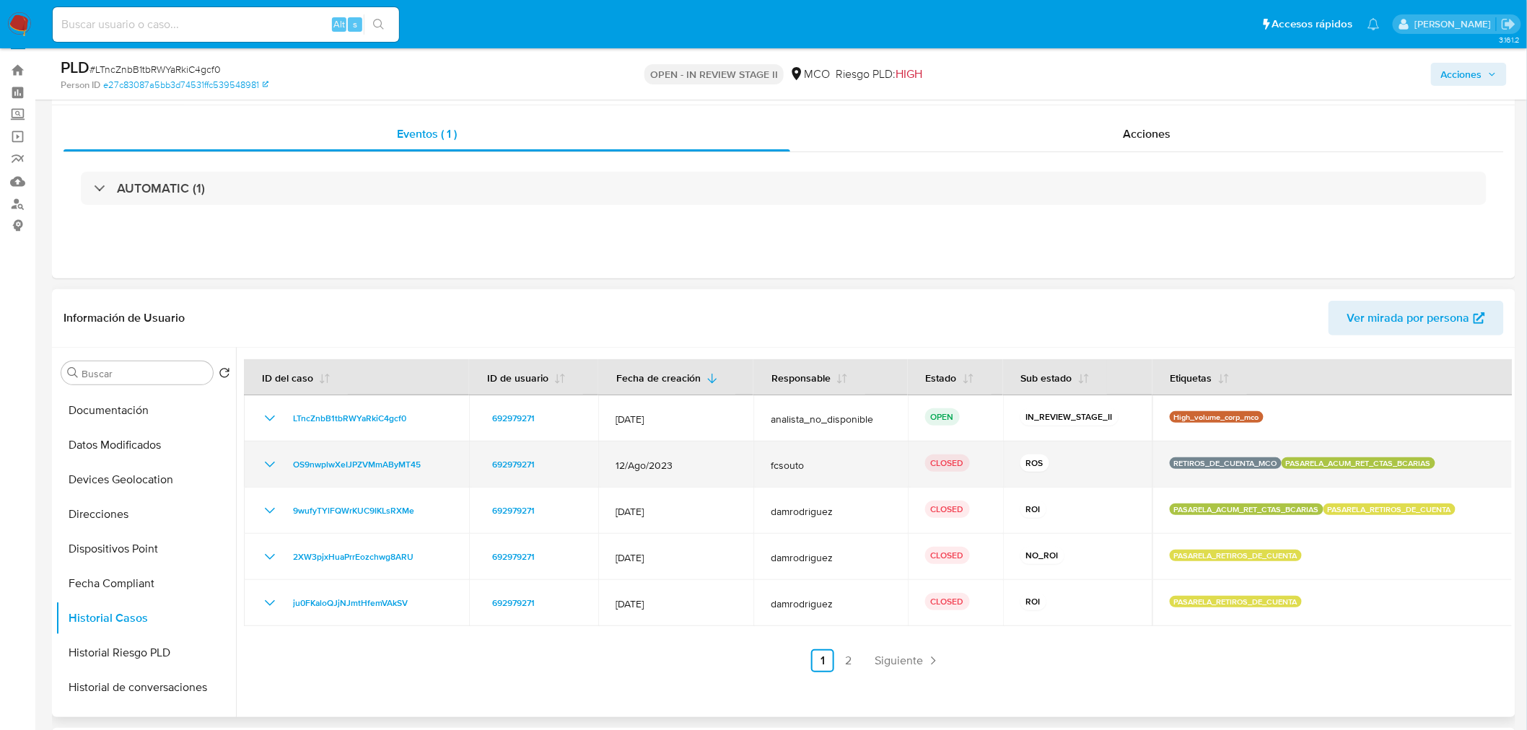
scroll to position [0, 0]
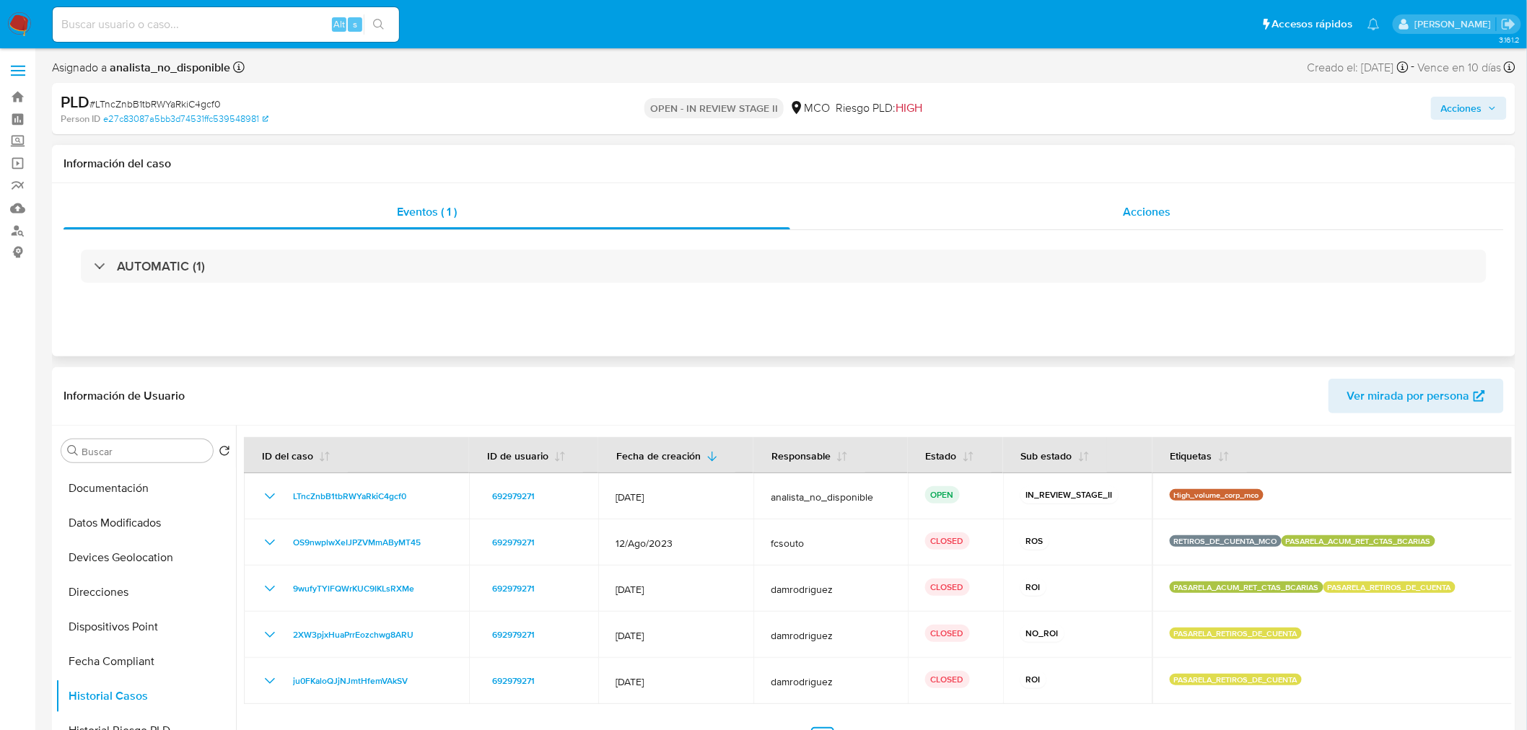
click at [1140, 203] on span "Acciones" at bounding box center [1147, 211] width 48 height 17
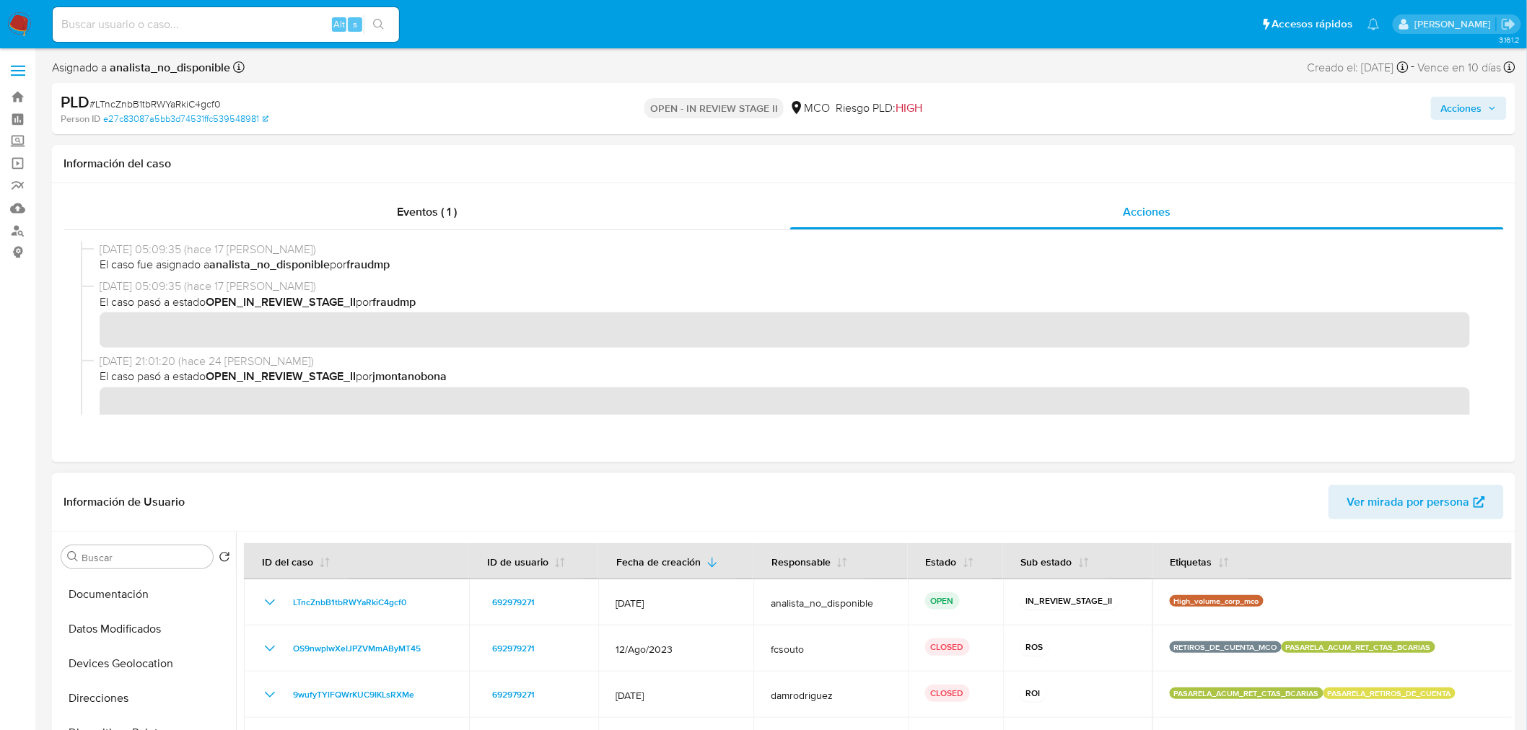
scroll to position [1450, 0]
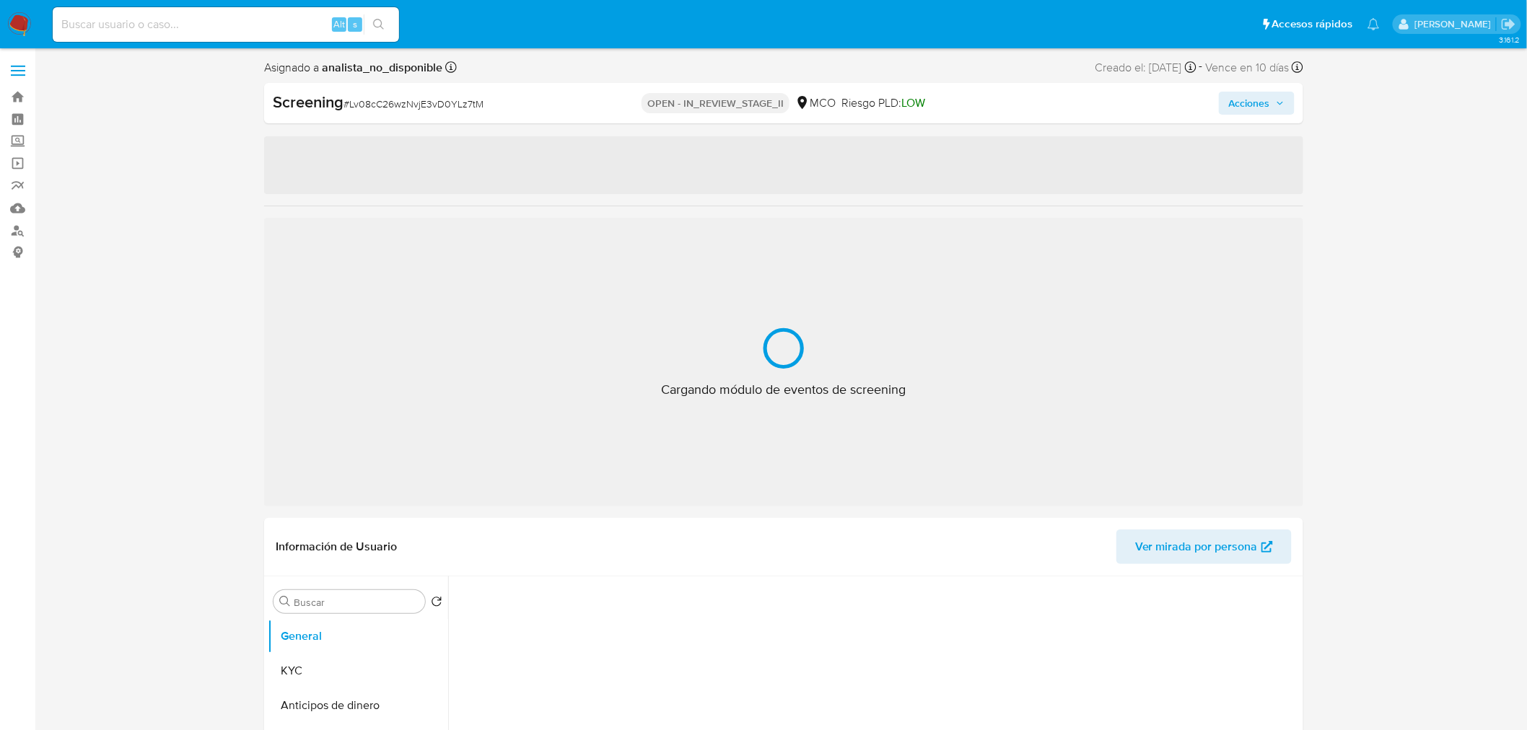
select select "10"
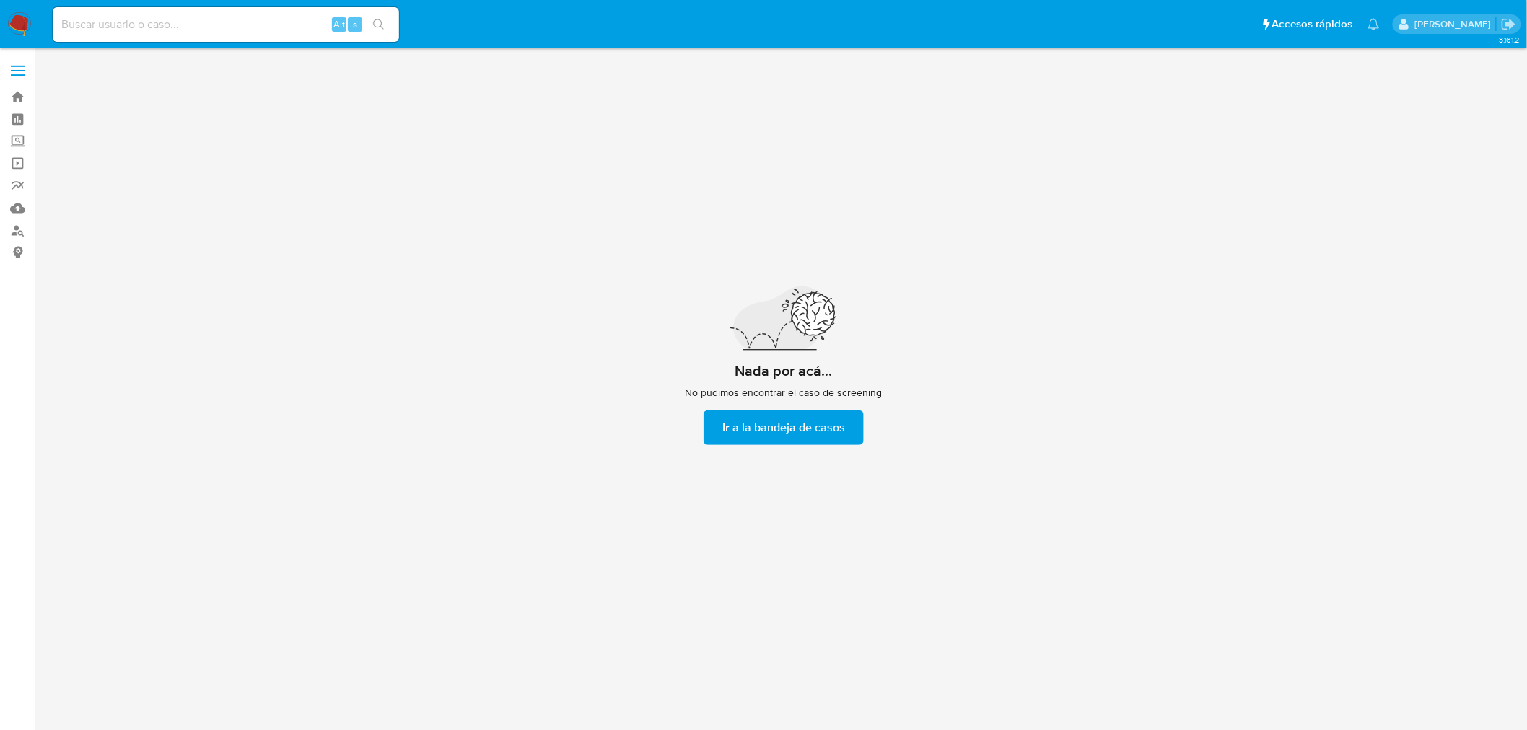
click at [177, 16] on input at bounding box center [226, 24] width 346 height 19
paste input "JwxwWZdtAb1DlGYTpvhojl5H"
type input "JwxwWZdtAb1DlGYTpvhojl5H"
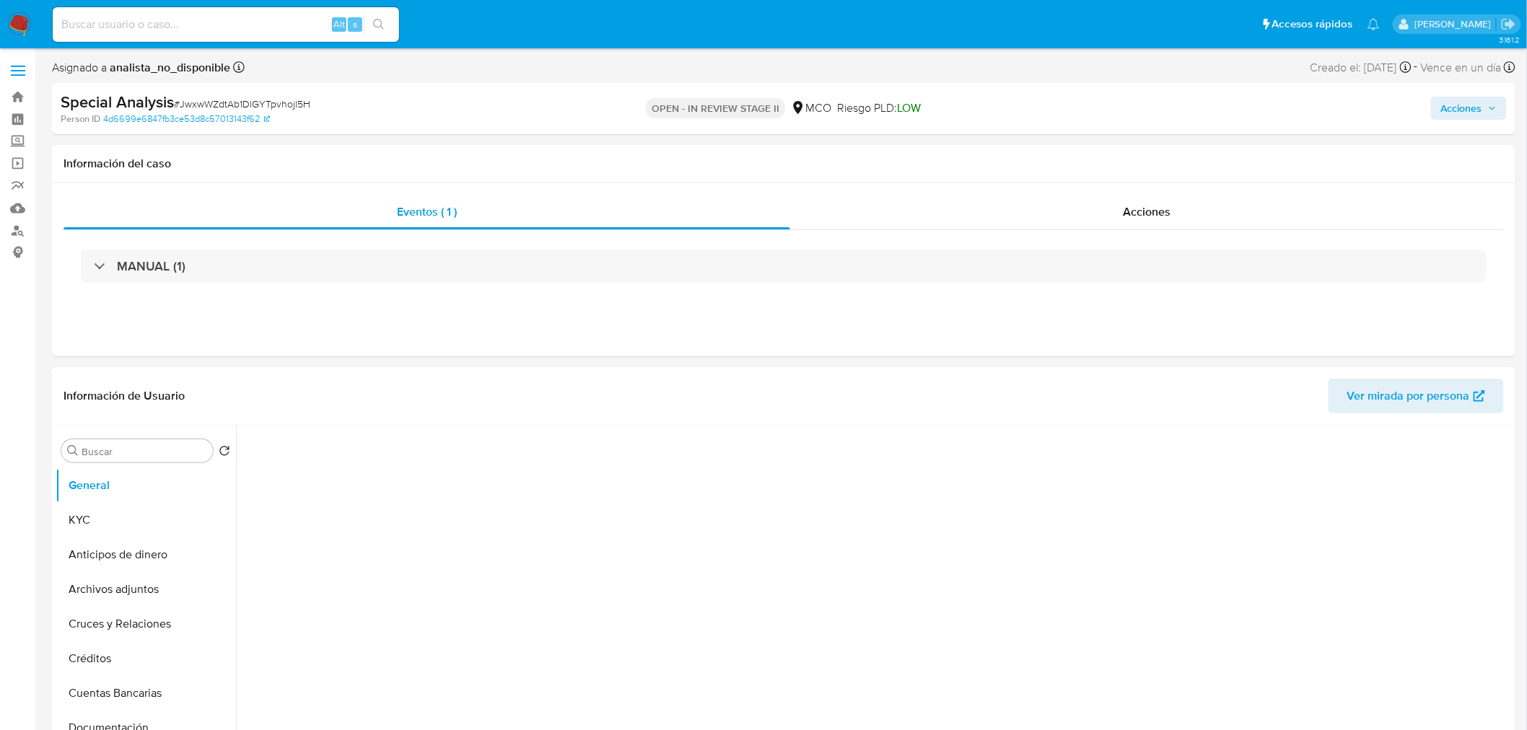
select select "10"
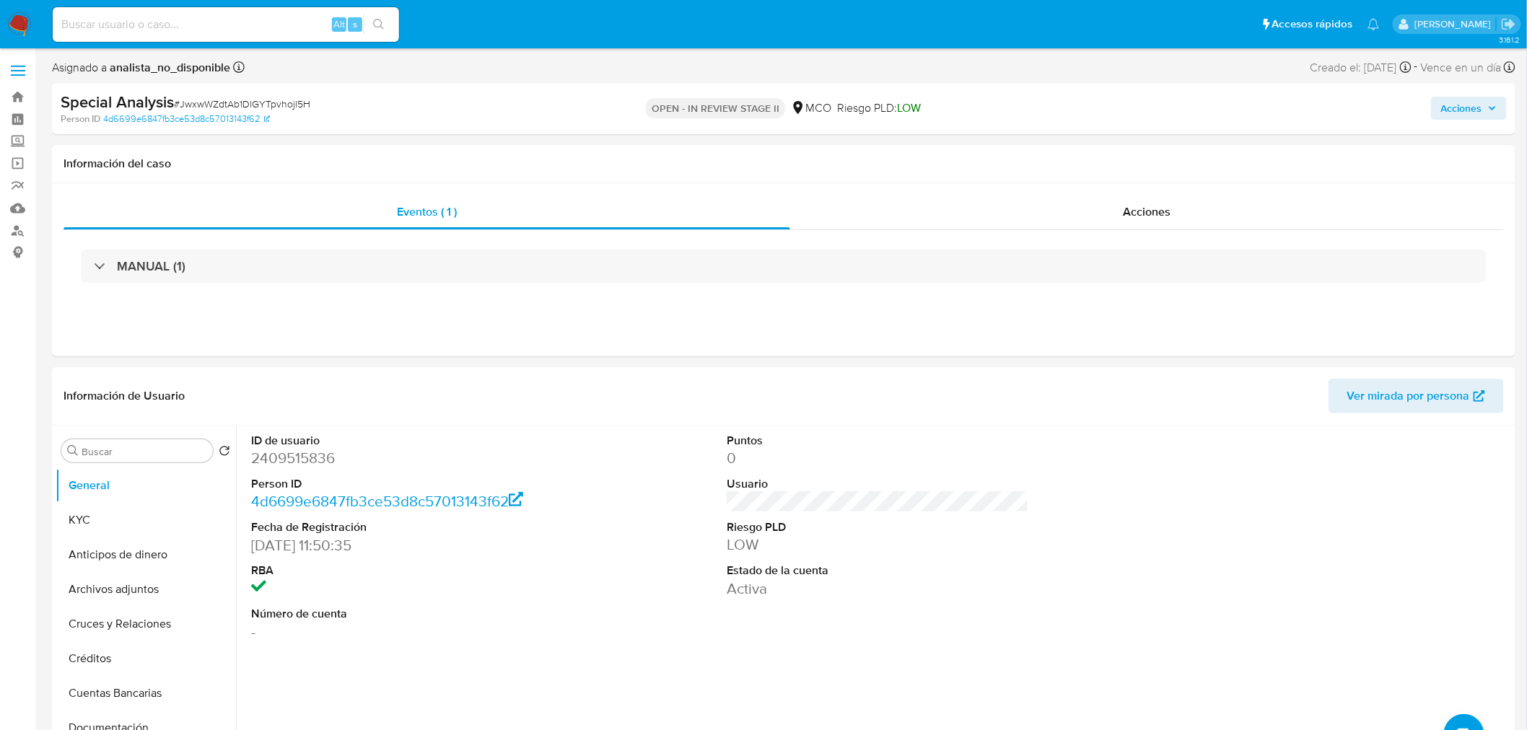
click at [250, 25] on input at bounding box center [226, 24] width 346 height 19
paste input "MHXIMgo7q3OXWhYimfujshuN"
type input "MHXIMgo7q3OXWhYimfujshuN"
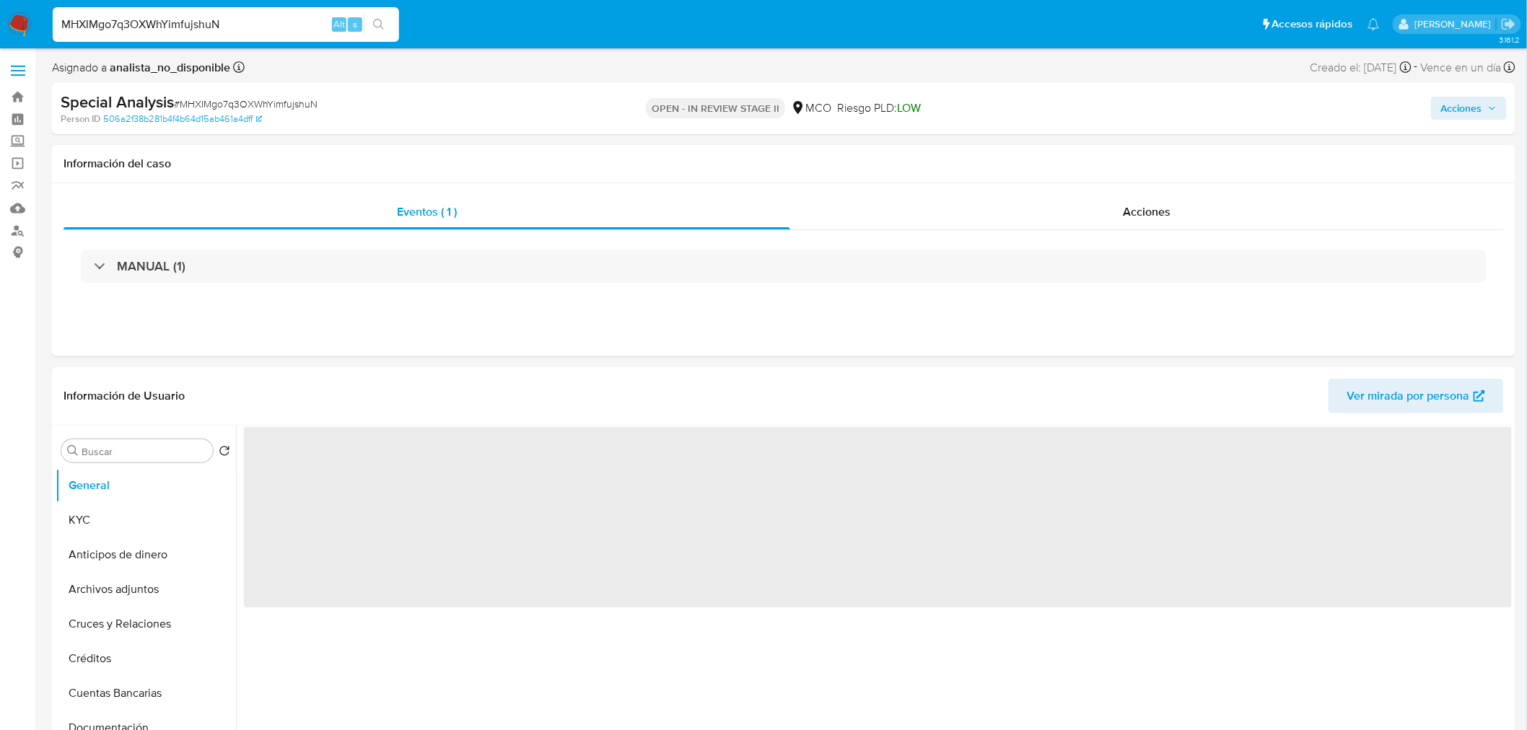
select select "10"
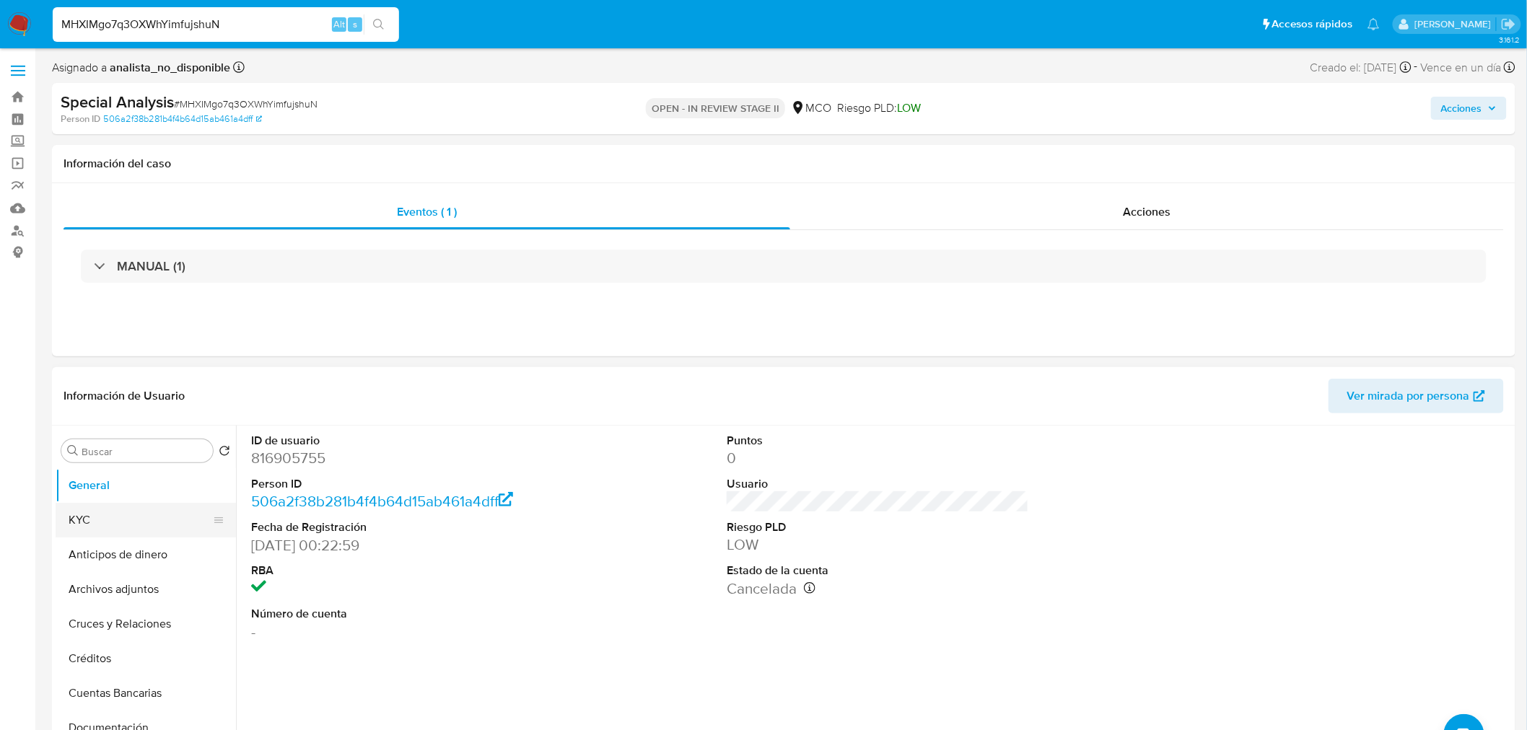
click at [106, 515] on button "KYC" at bounding box center [140, 520] width 169 height 35
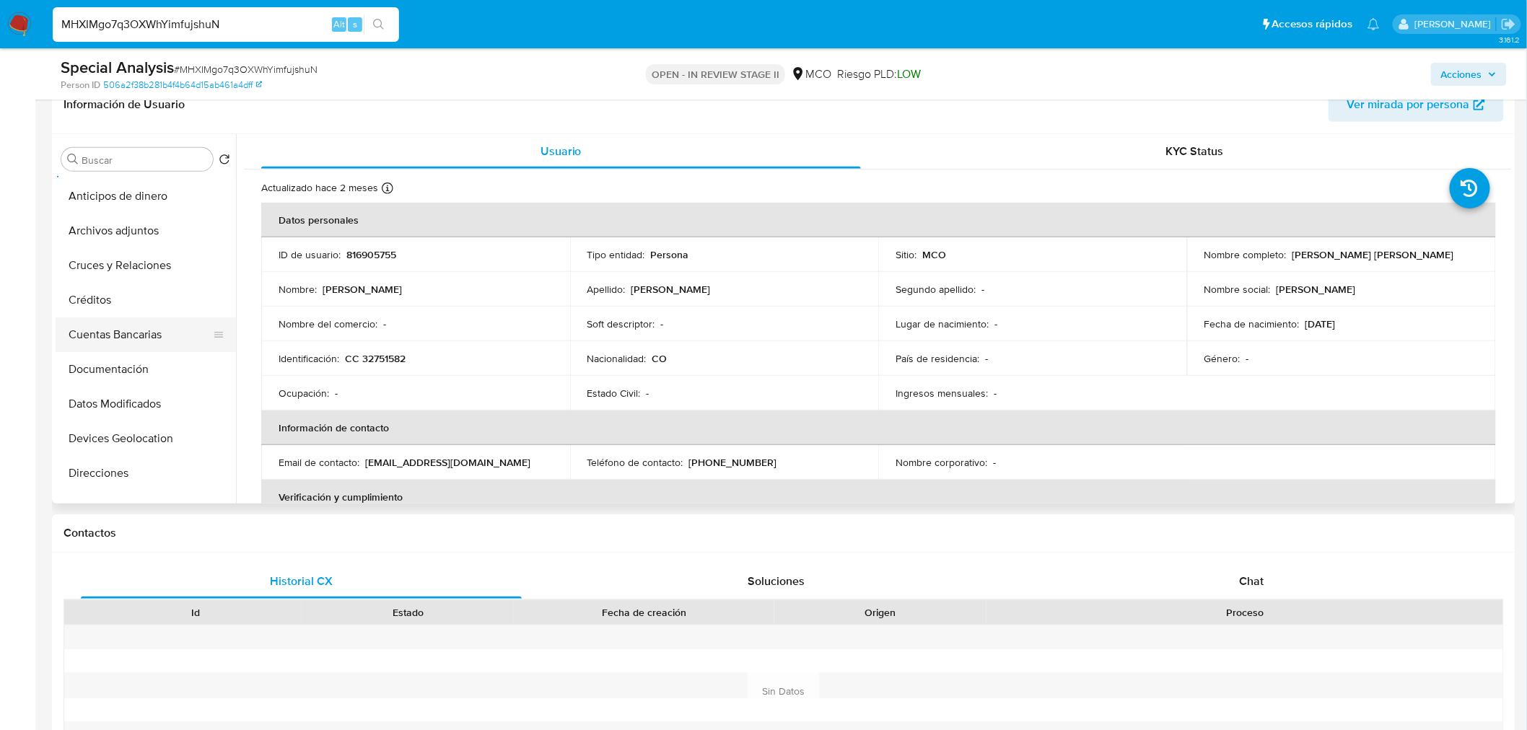
scroll to position [160, 0]
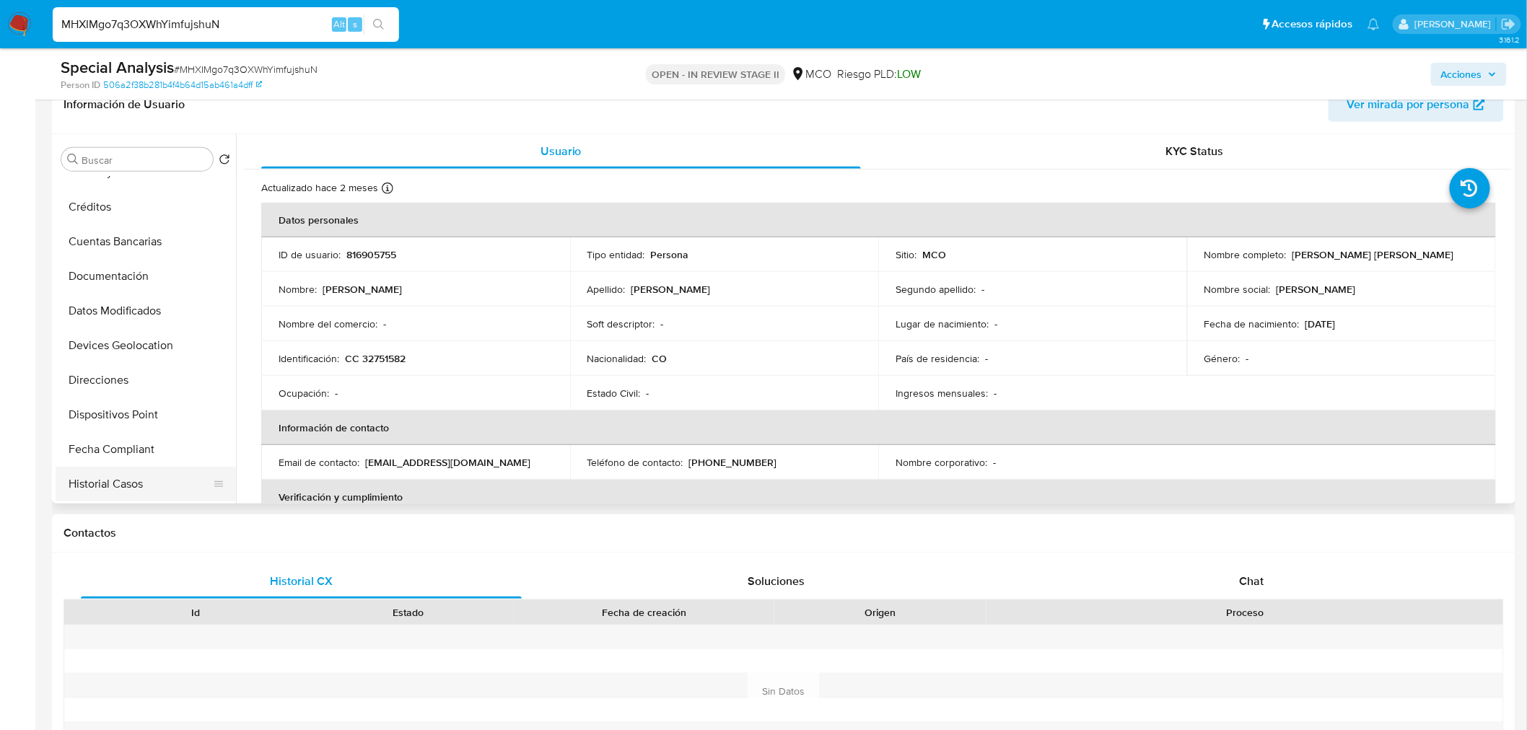
click at [164, 474] on button "Historial Casos" at bounding box center [140, 484] width 169 height 35
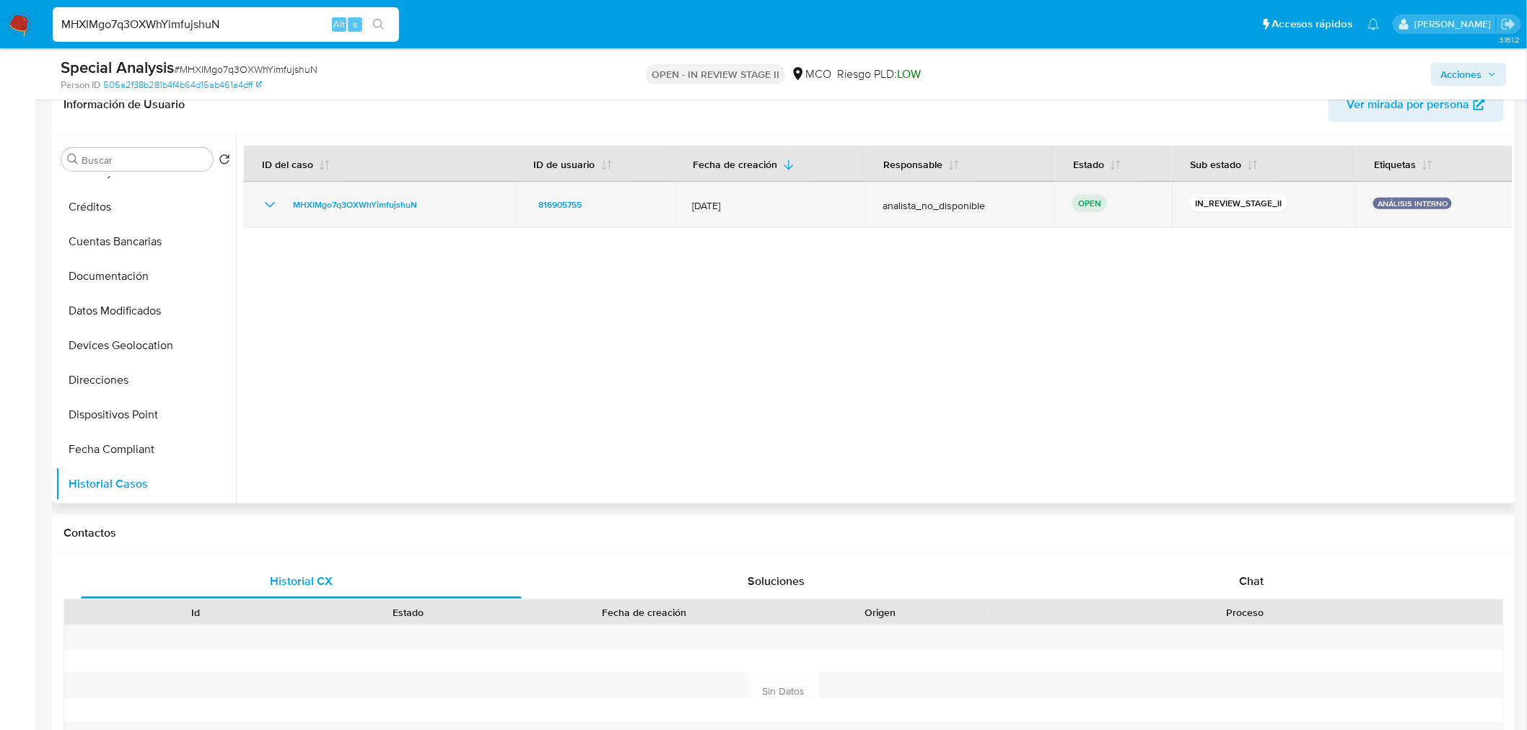
click at [265, 203] on icon "Mostrar/Ocultar" at bounding box center [269, 204] width 17 height 17
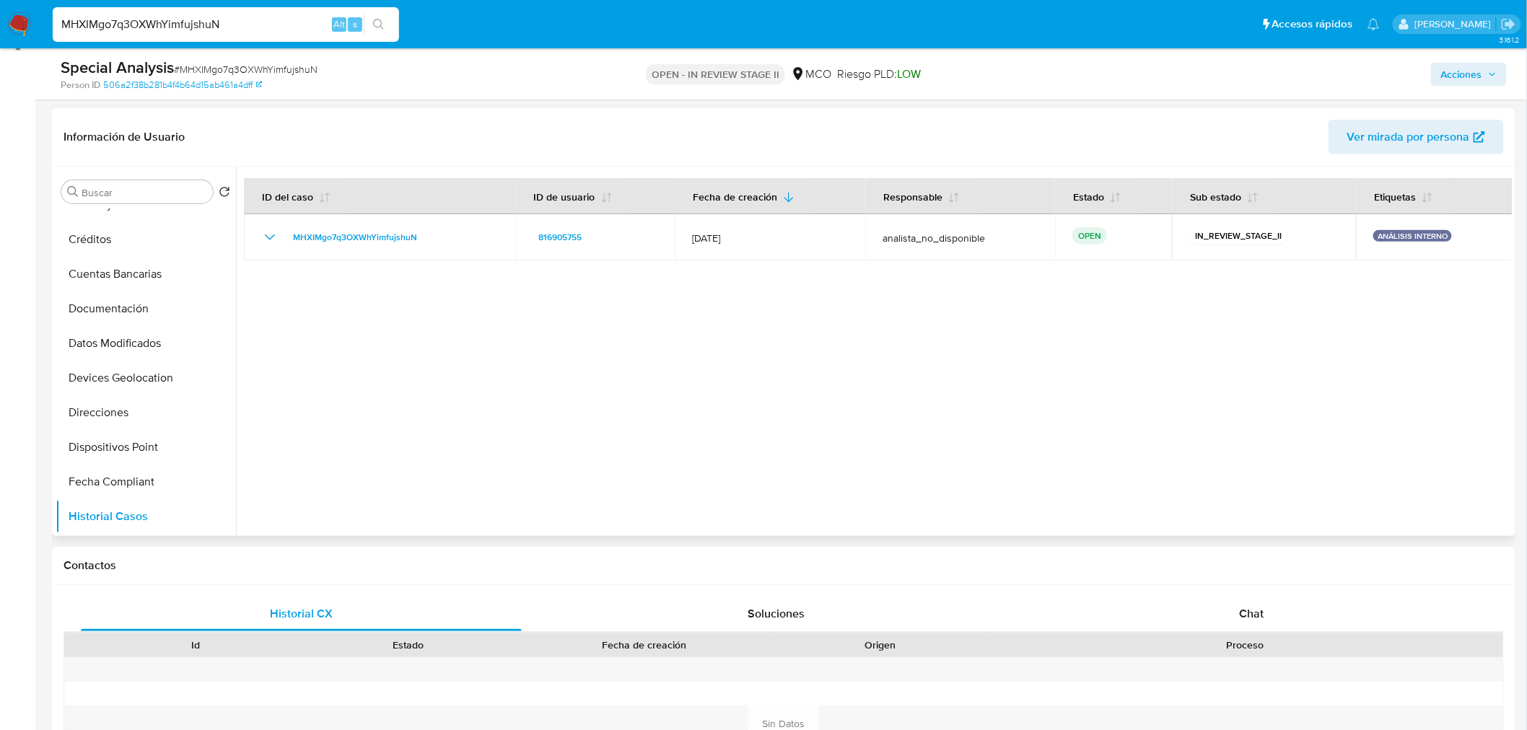
scroll to position [0, 0]
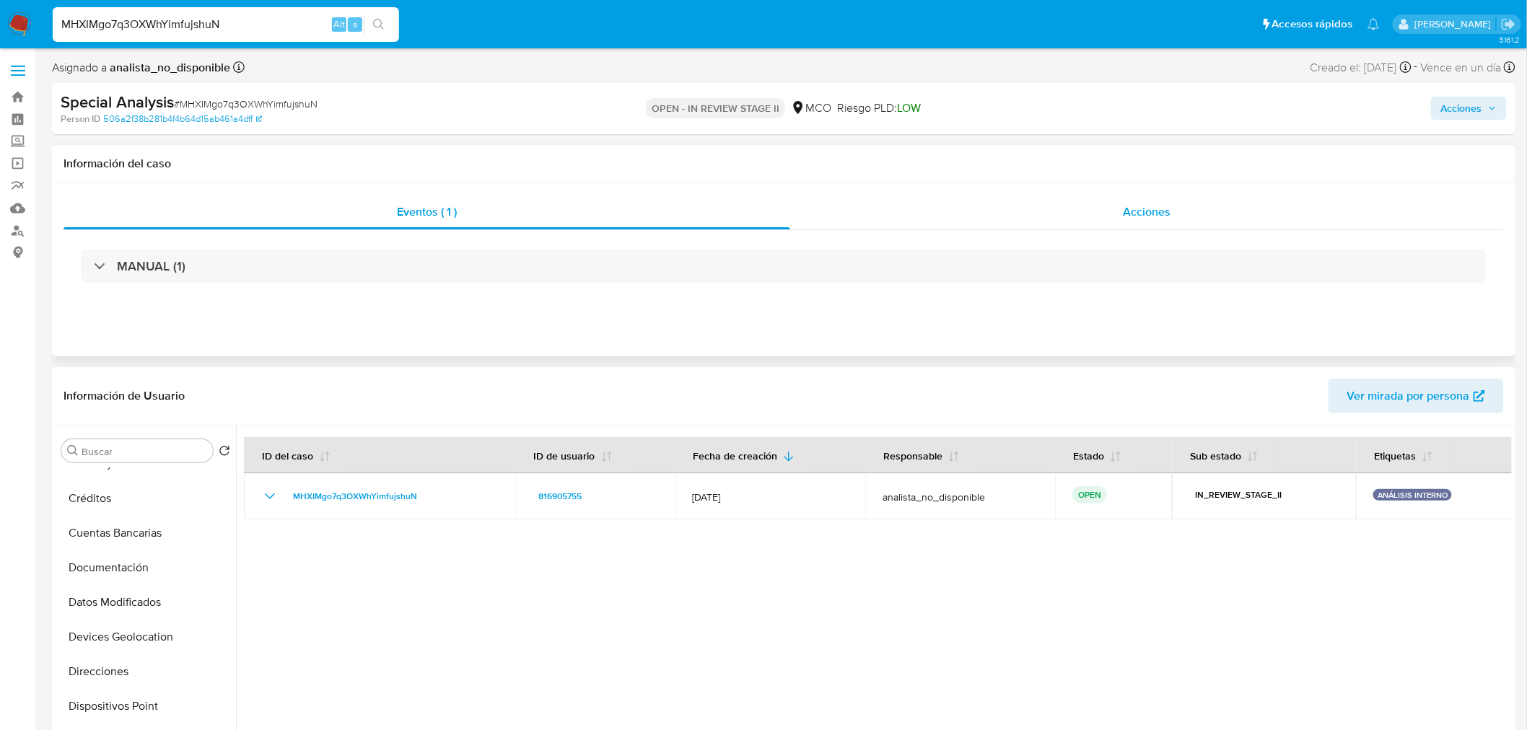
click at [1174, 212] on div "Acciones" at bounding box center [1147, 212] width 714 height 35
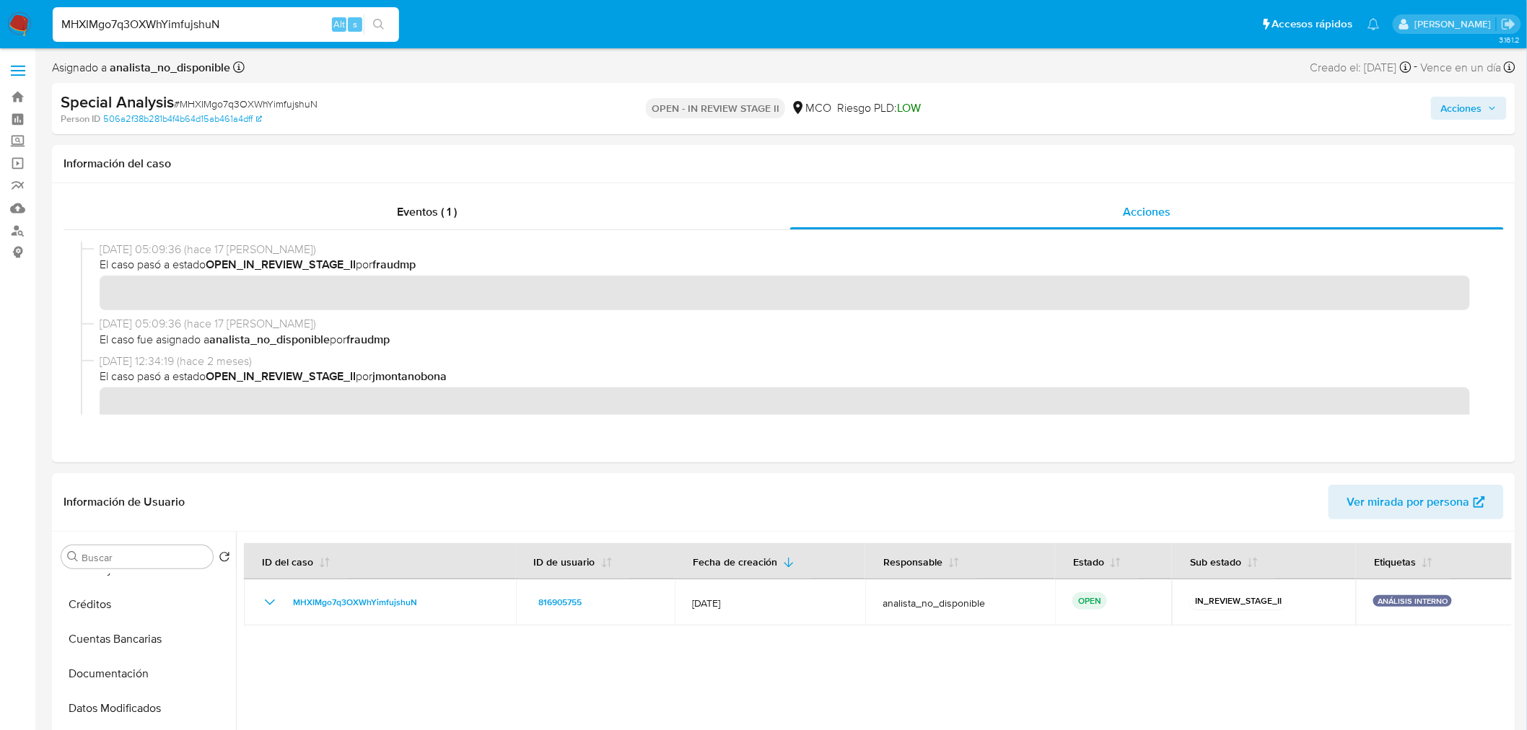
click at [241, 27] on input "MHXIMgo7q3OXWhYimfujshuN" at bounding box center [226, 24] width 346 height 19
paste input "f0RoNmHNuF7iI232HPDXc7wM"
type input "f0RoNmHNuF7iI232HPDXc7wM"
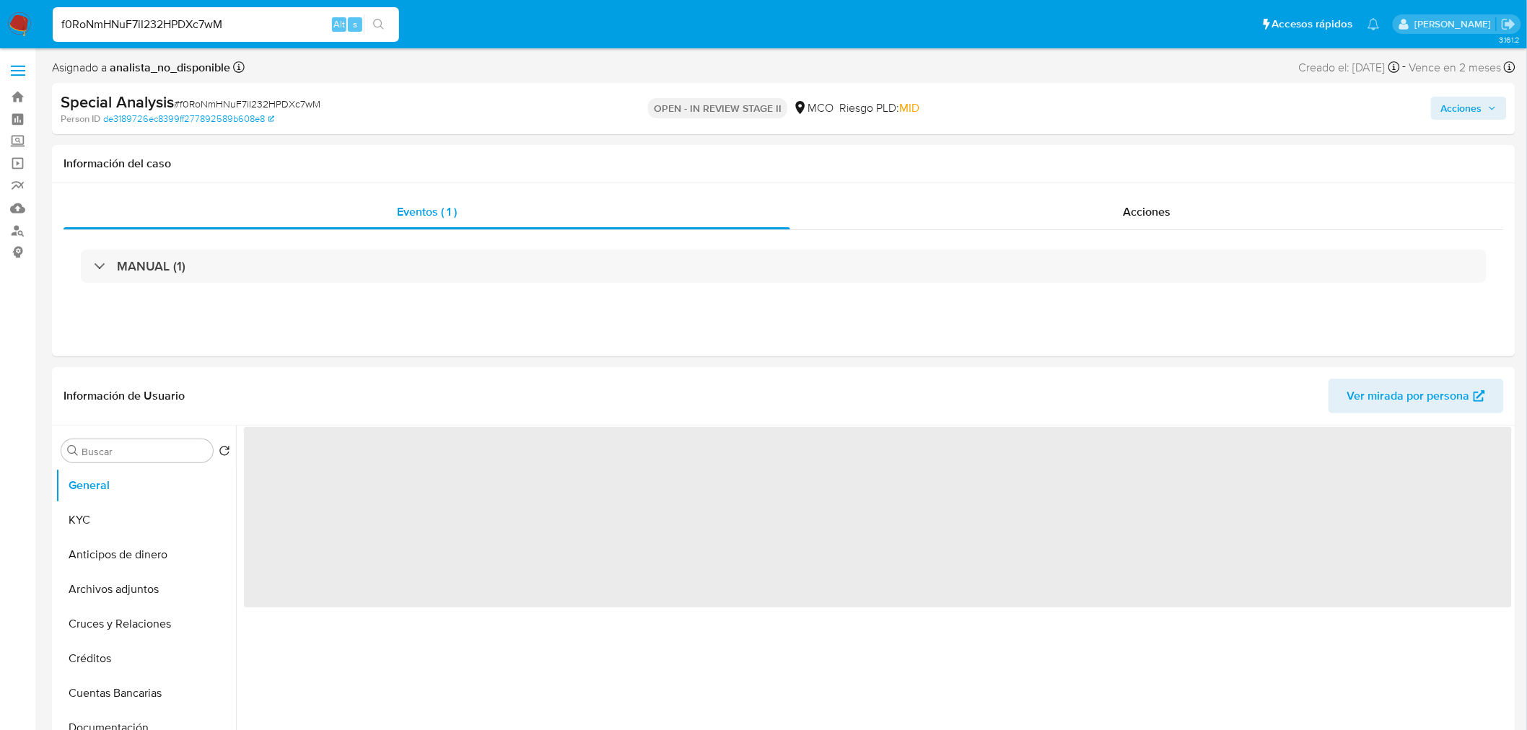
select select "10"
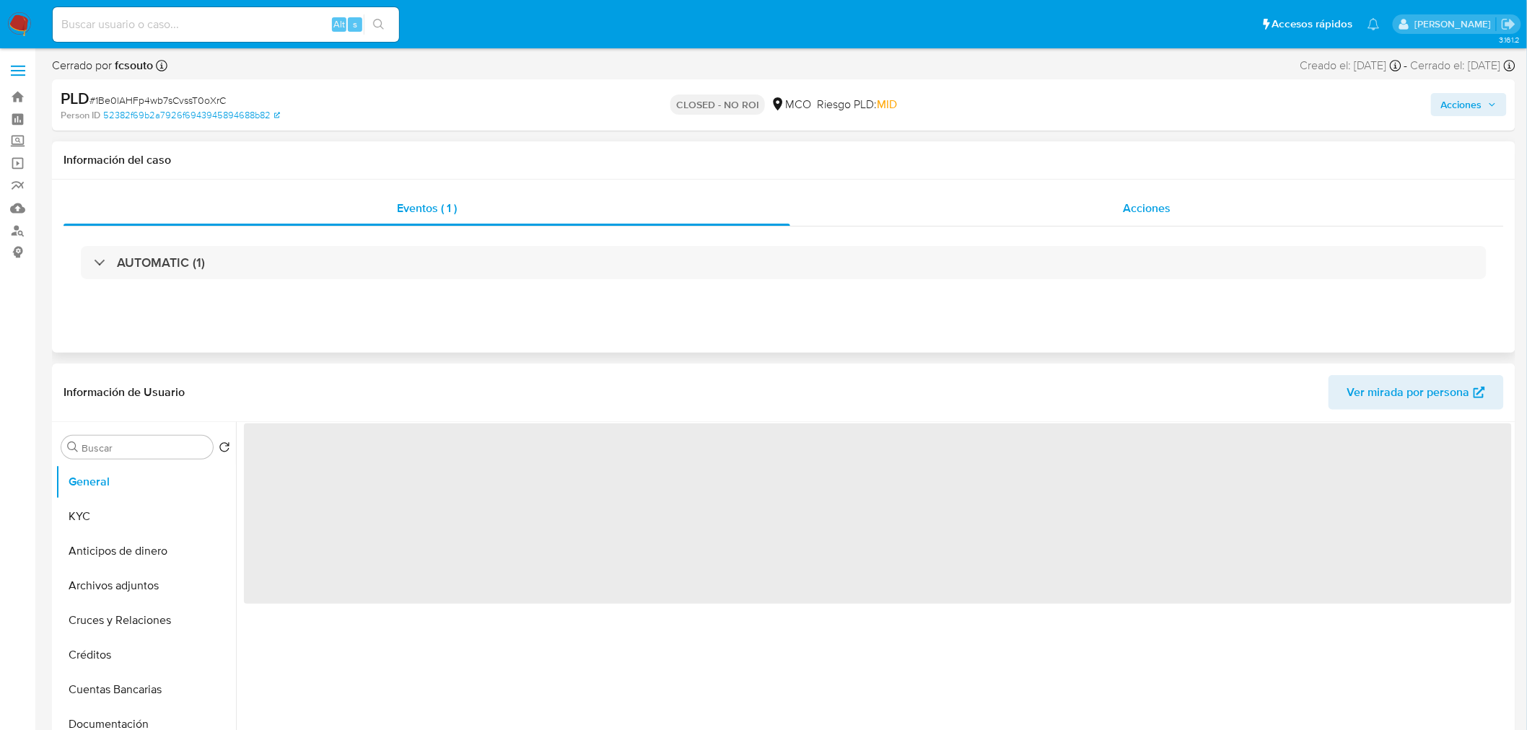
select select "10"
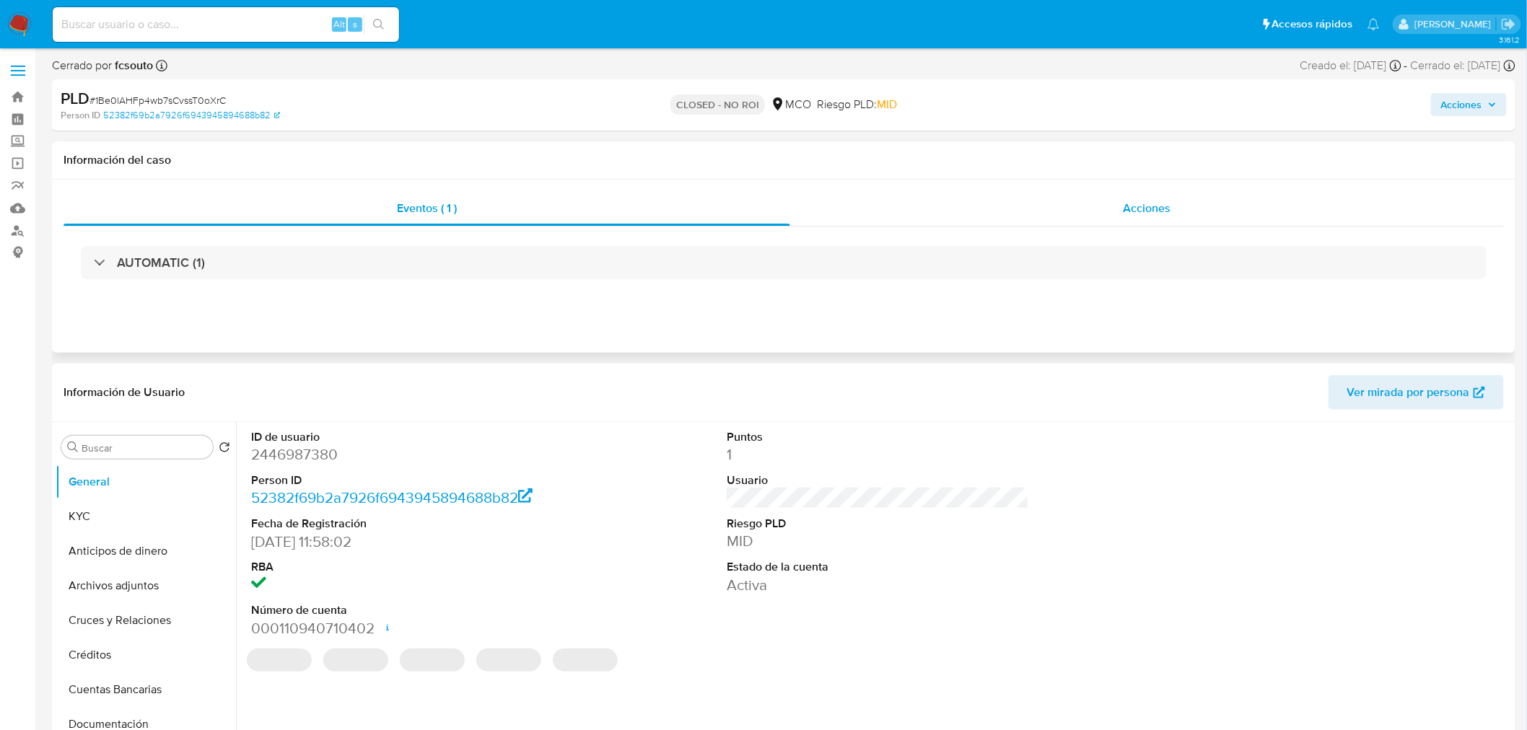
click at [1151, 206] on span "Acciones" at bounding box center [1147, 208] width 48 height 17
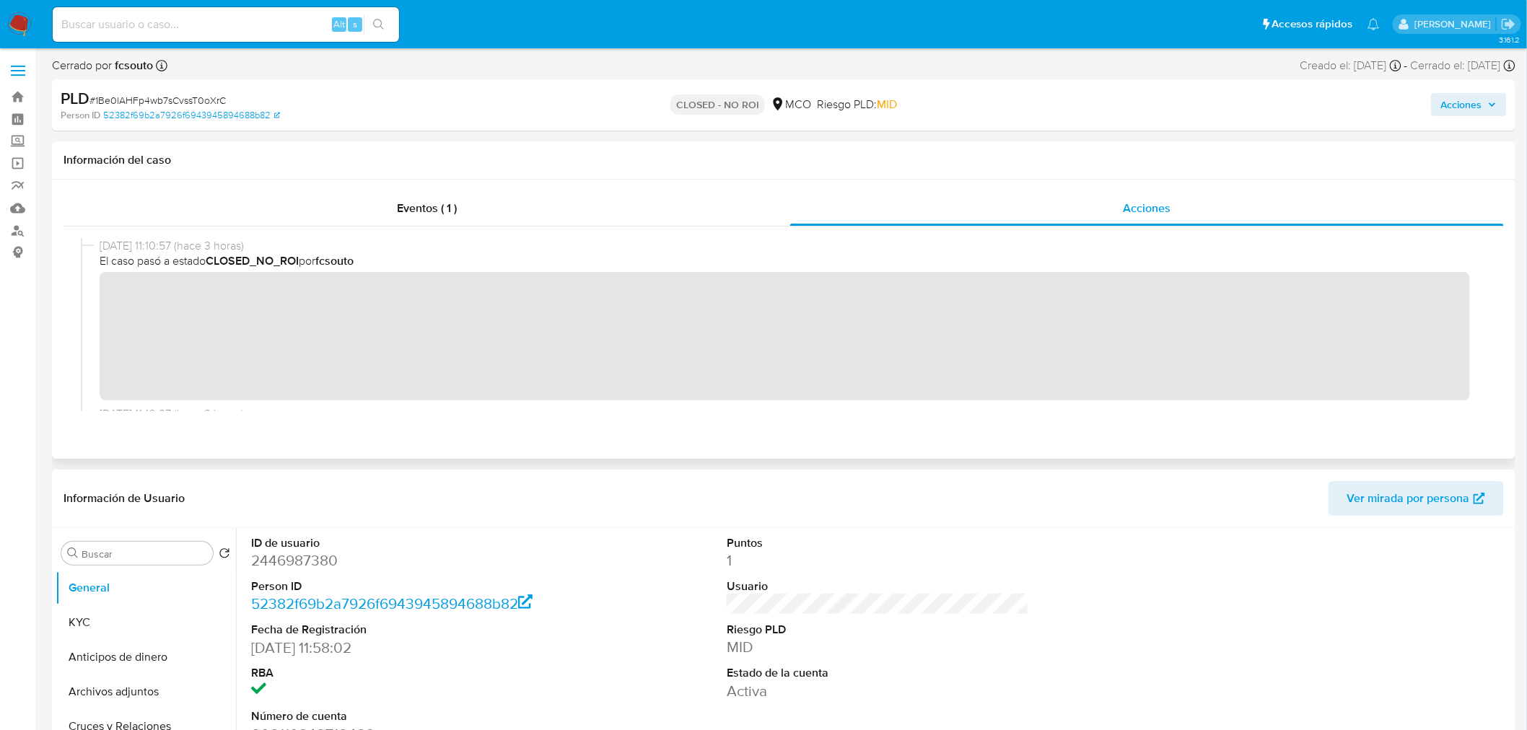
scroll to position [160, 0]
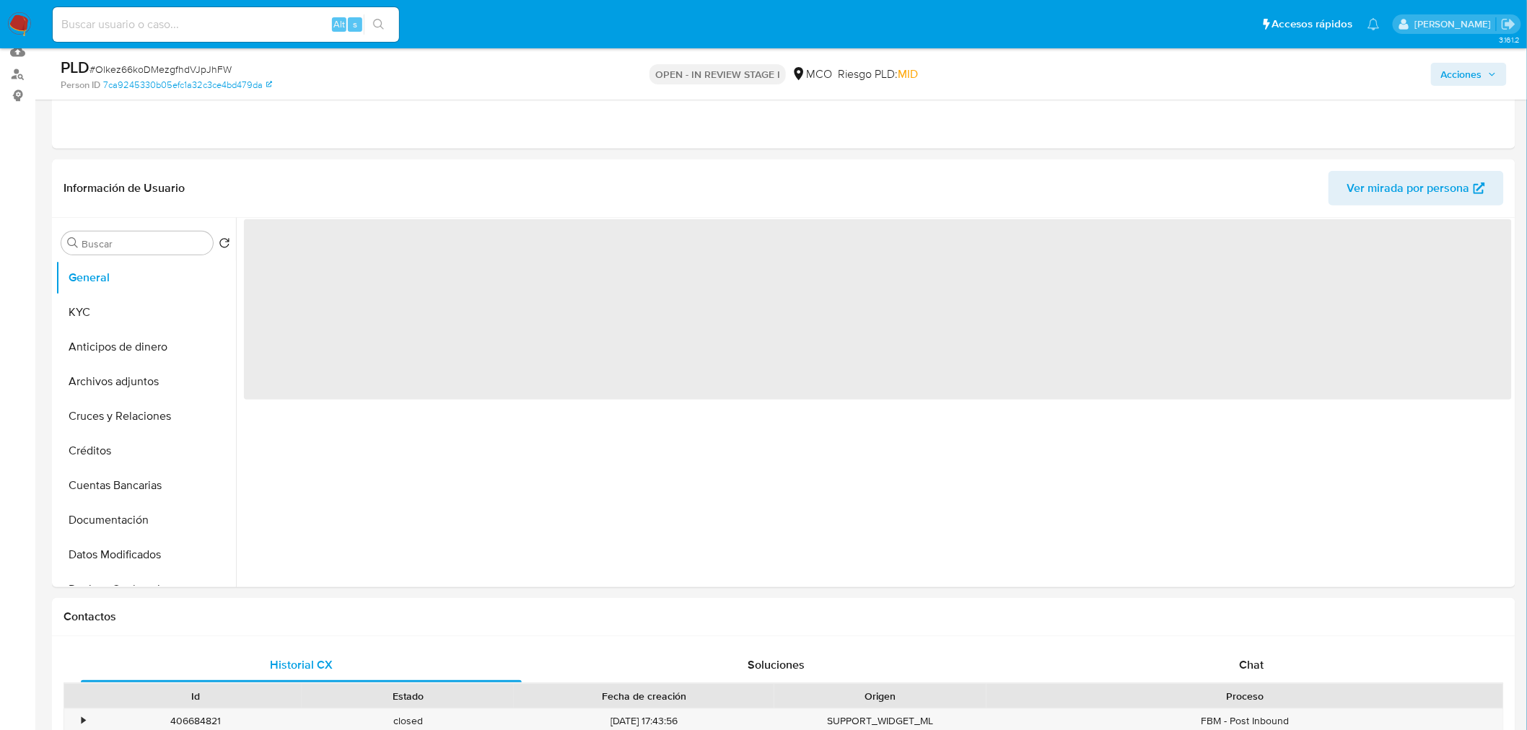
scroll to position [160, 0]
select select "10"
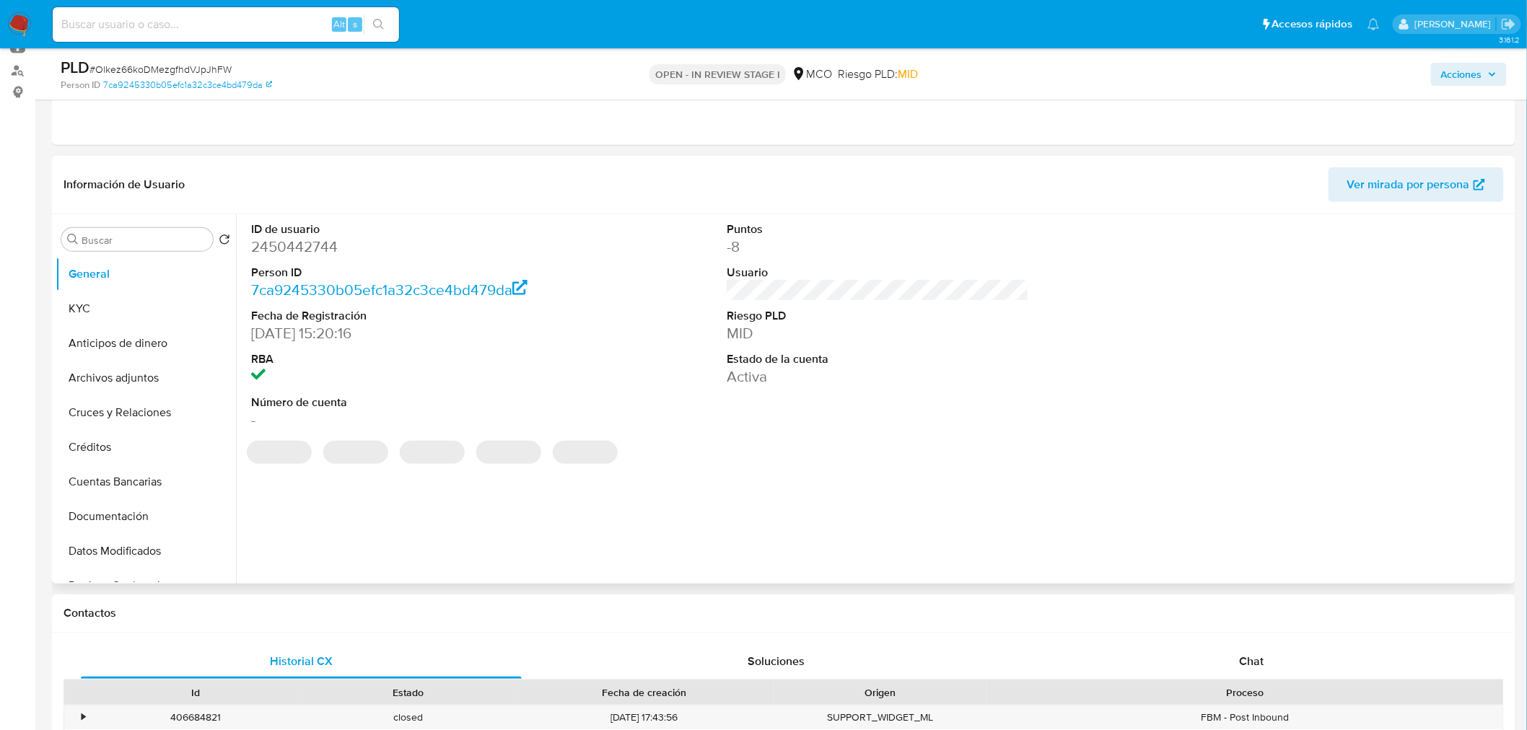
click at [313, 247] on dd "2450442744" at bounding box center [402, 247] width 302 height 20
copy dd "2450442744"
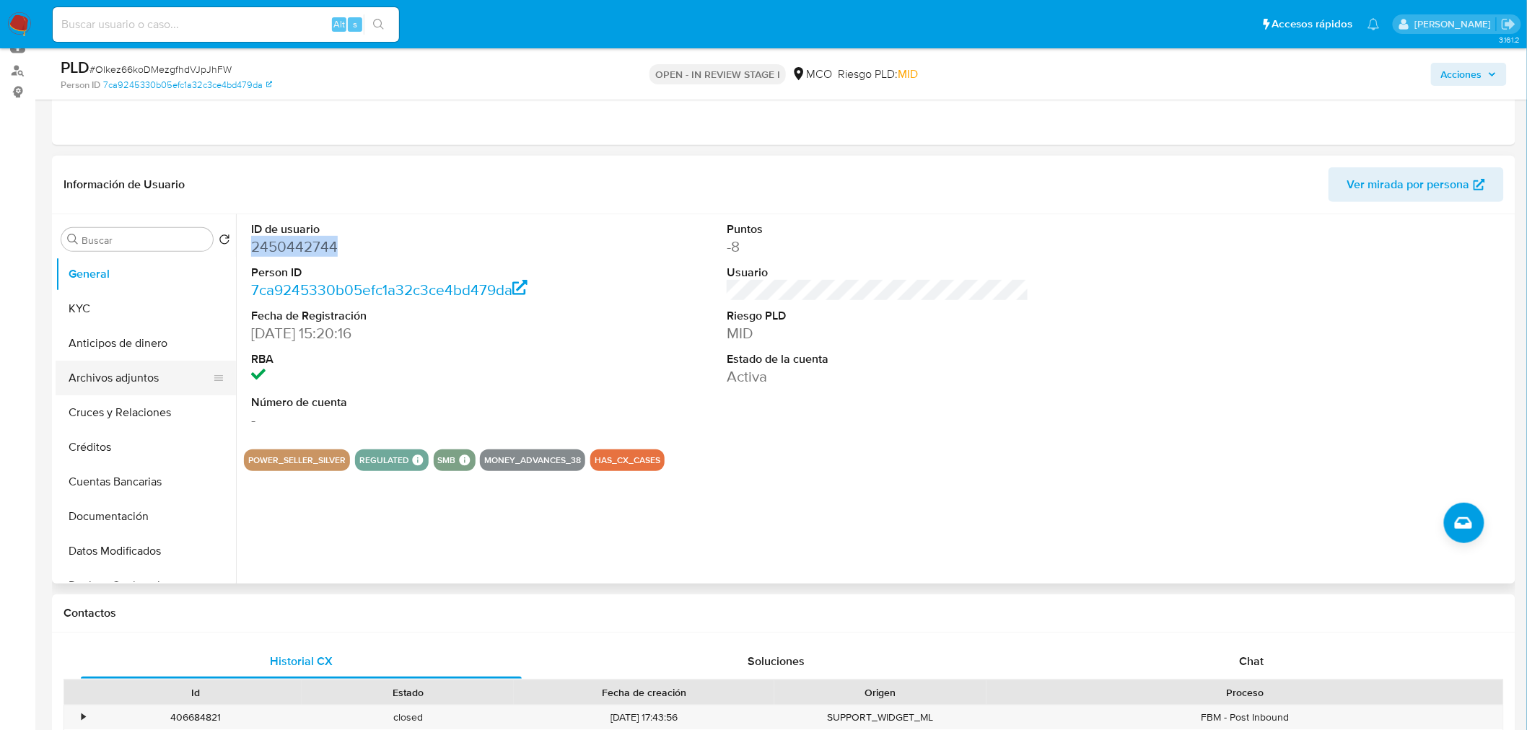
click at [141, 370] on button "Archivos adjuntos" at bounding box center [140, 378] width 169 height 35
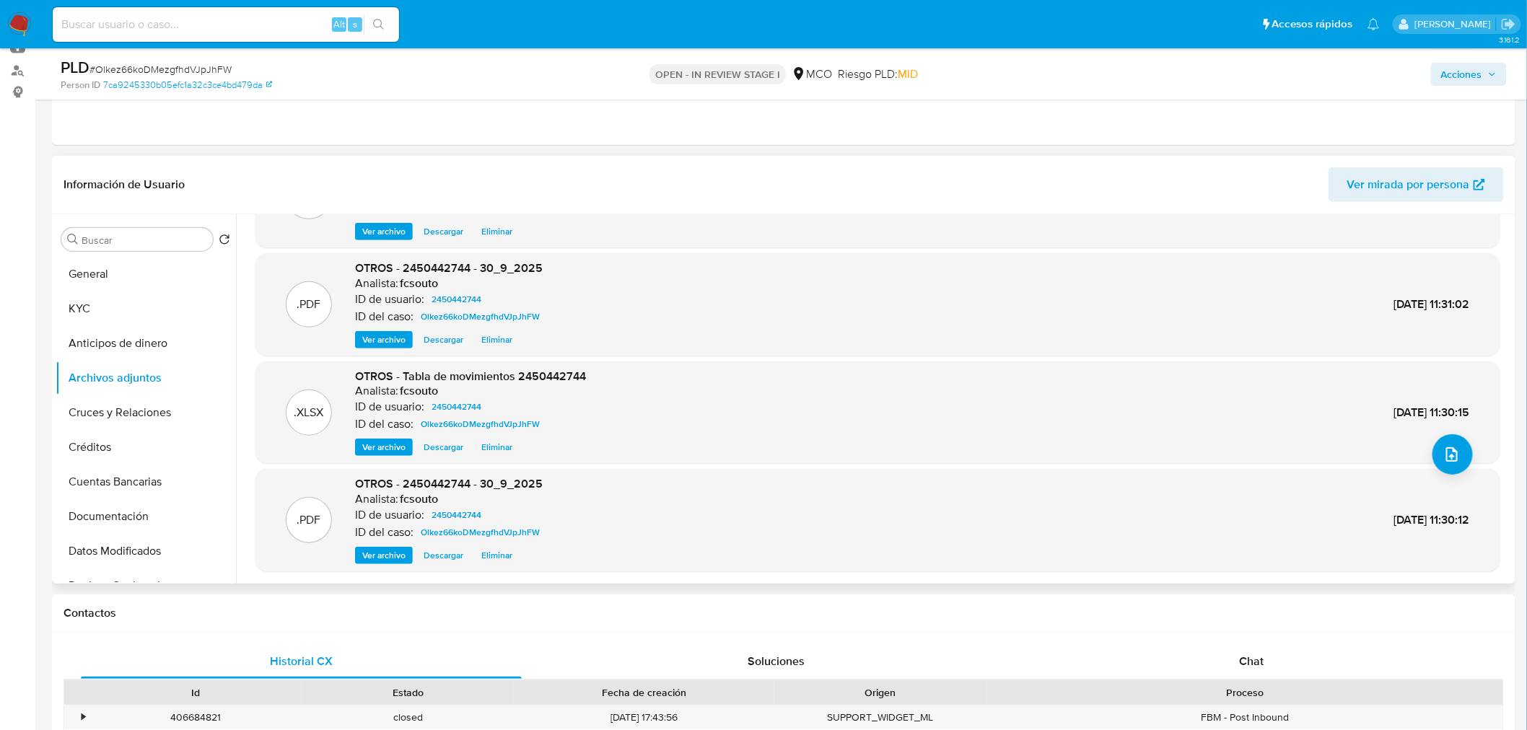
scroll to position [120, 0]
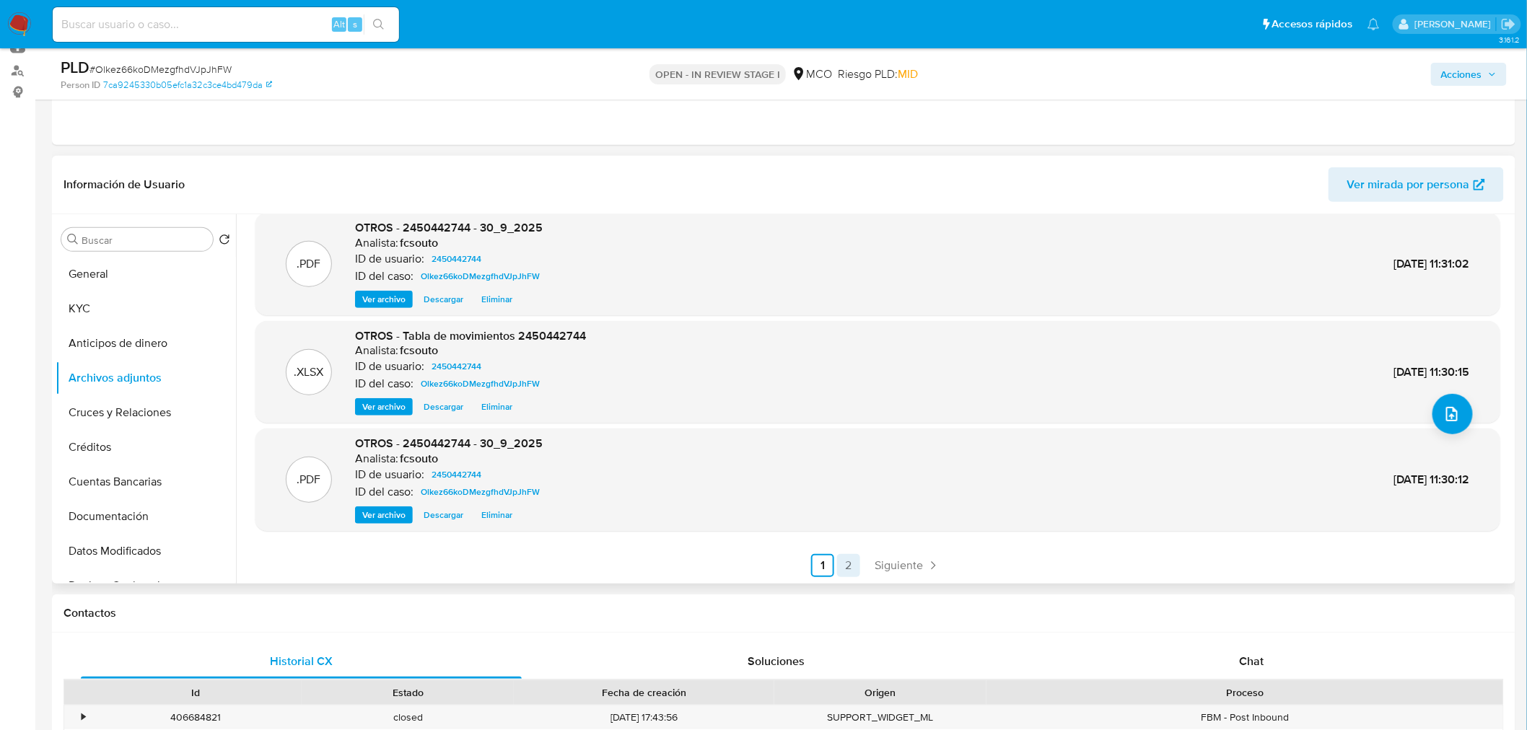
click at [846, 568] on link "2" at bounding box center [848, 565] width 23 height 23
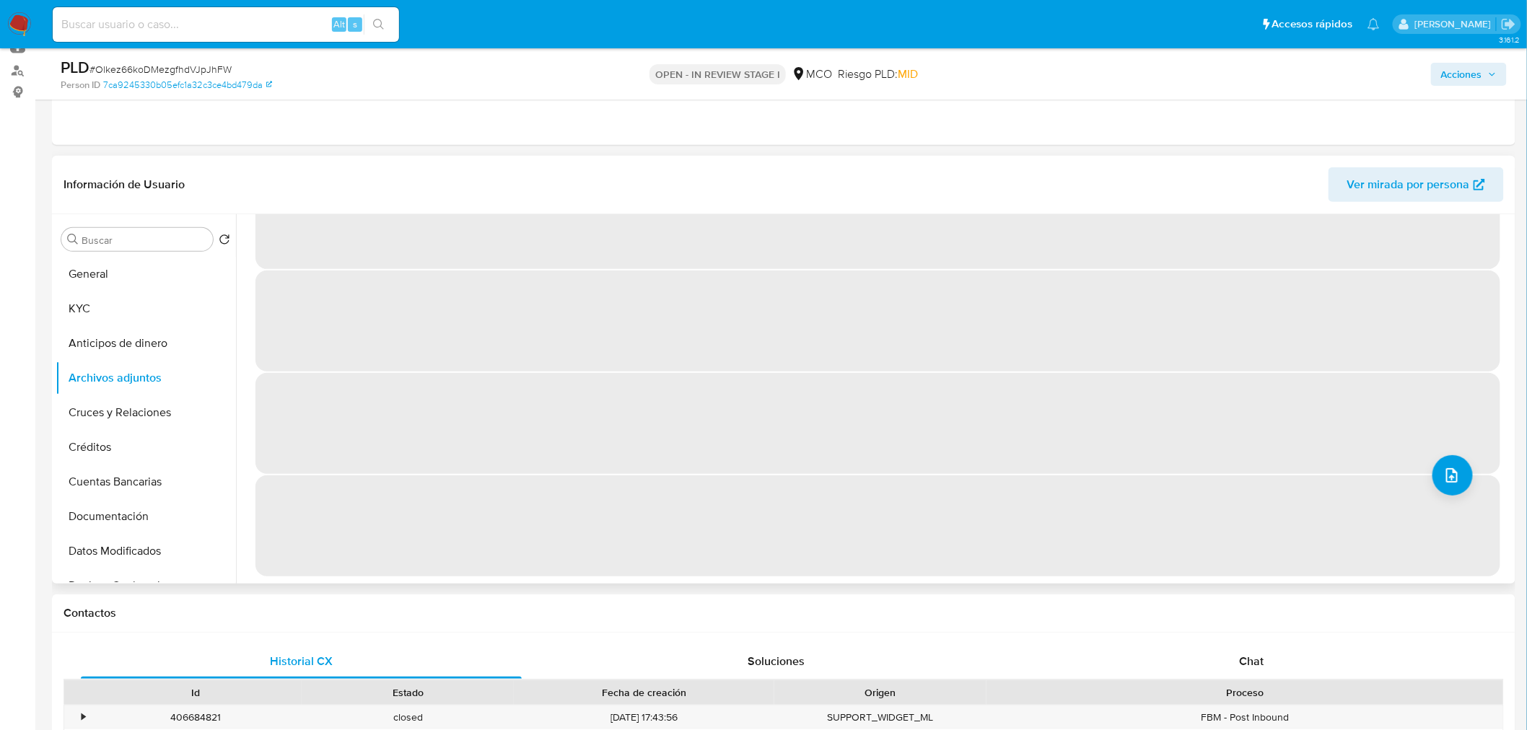
scroll to position [0, 0]
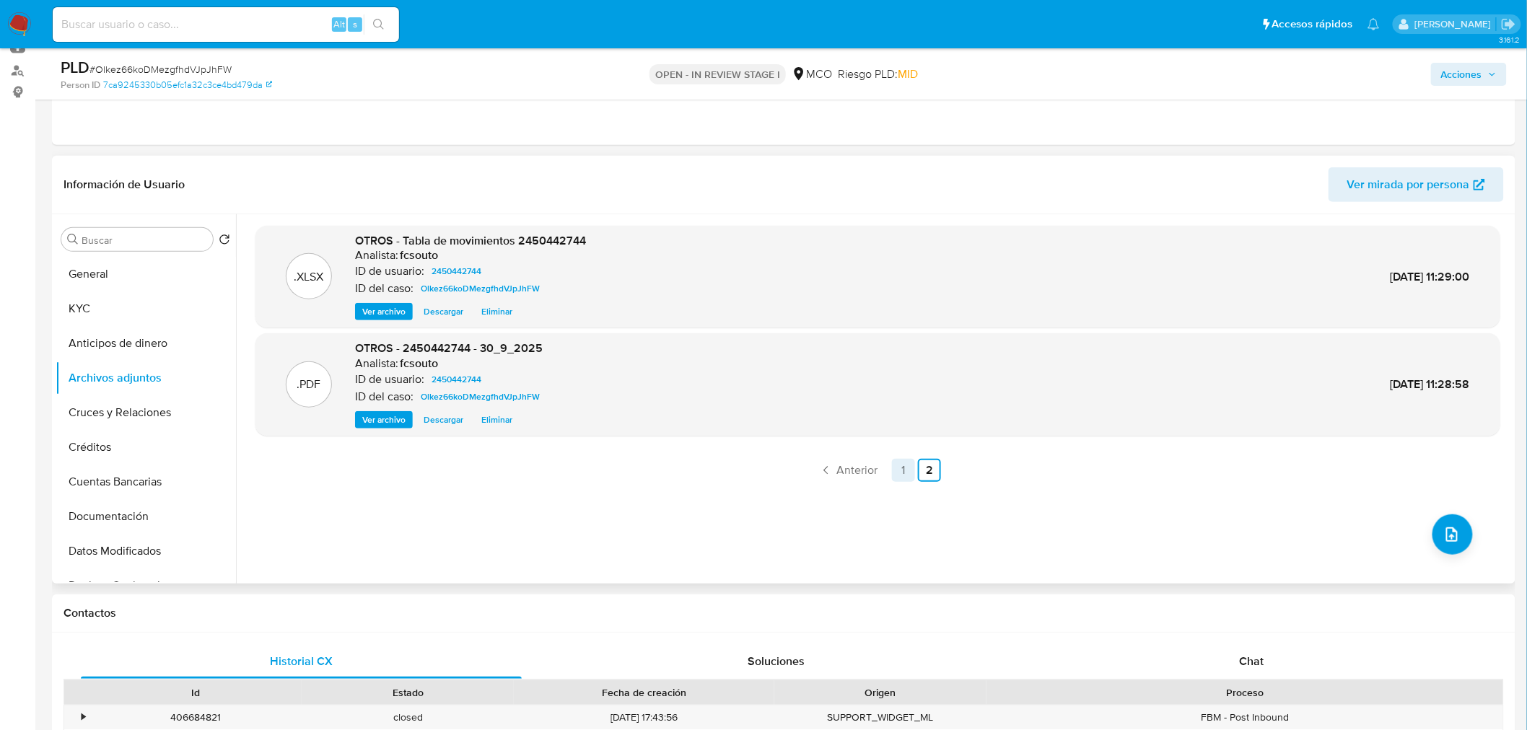
click at [905, 474] on link "1" at bounding box center [903, 470] width 23 height 23
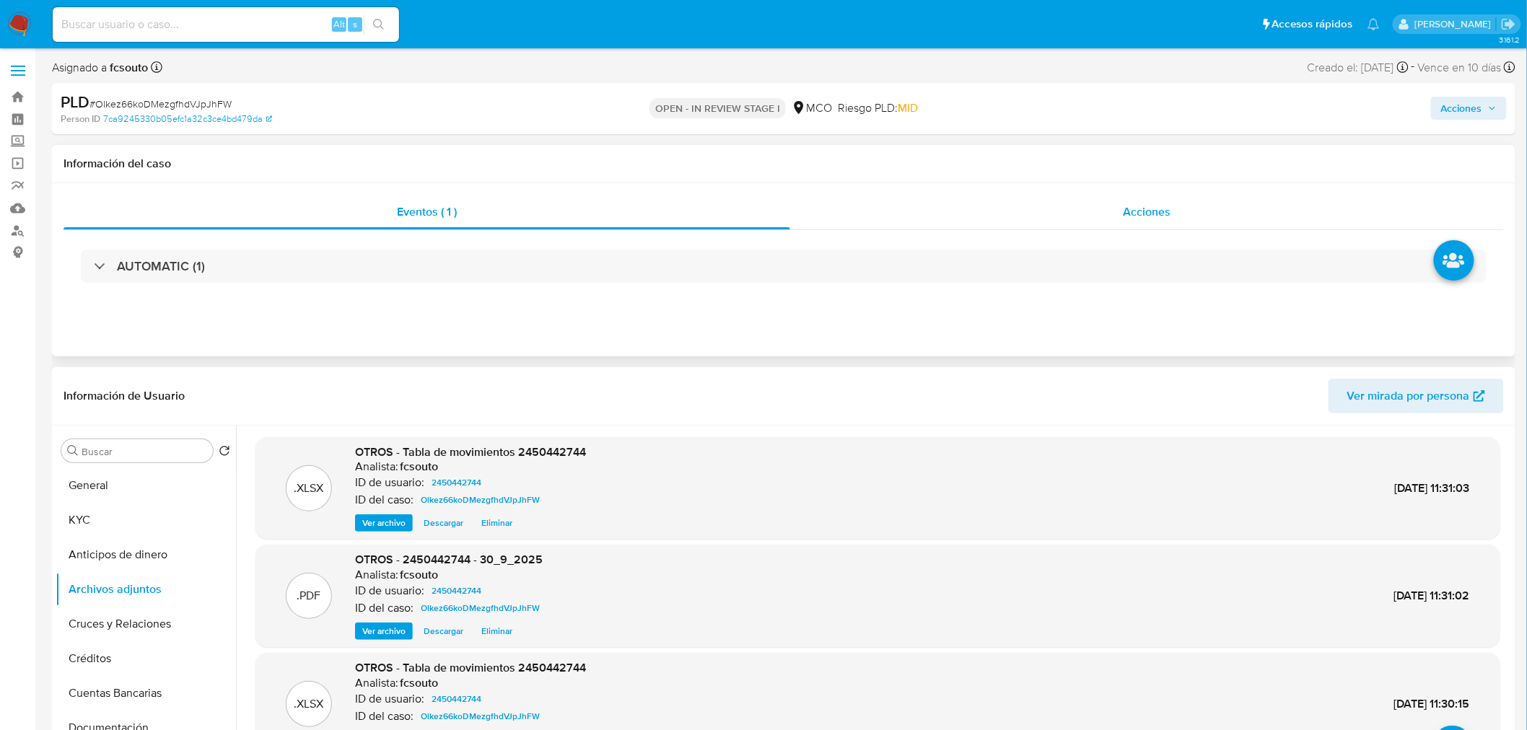
click at [1159, 196] on div "Acciones" at bounding box center [1147, 212] width 714 height 35
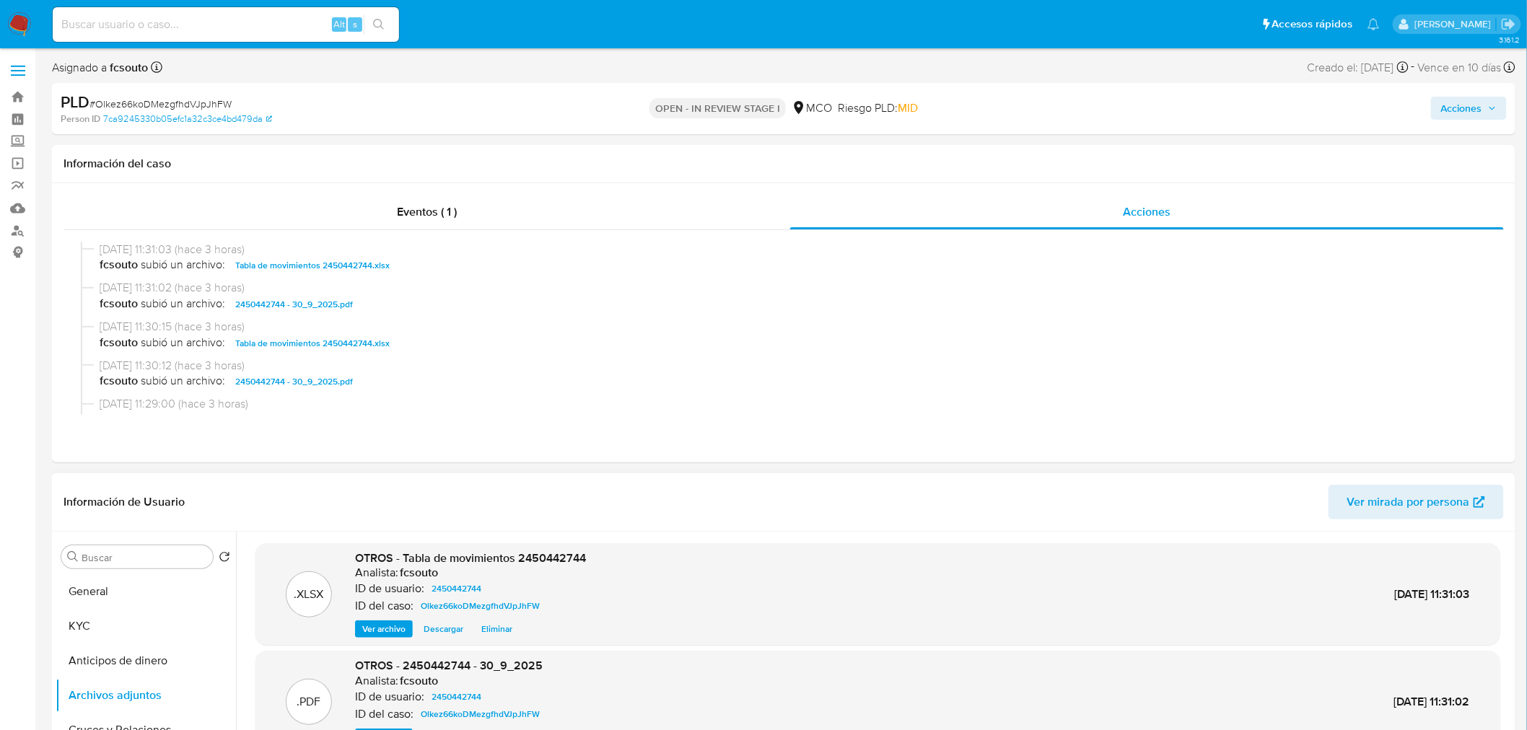
click at [1479, 97] on span "Acciones" at bounding box center [1461, 108] width 41 height 23
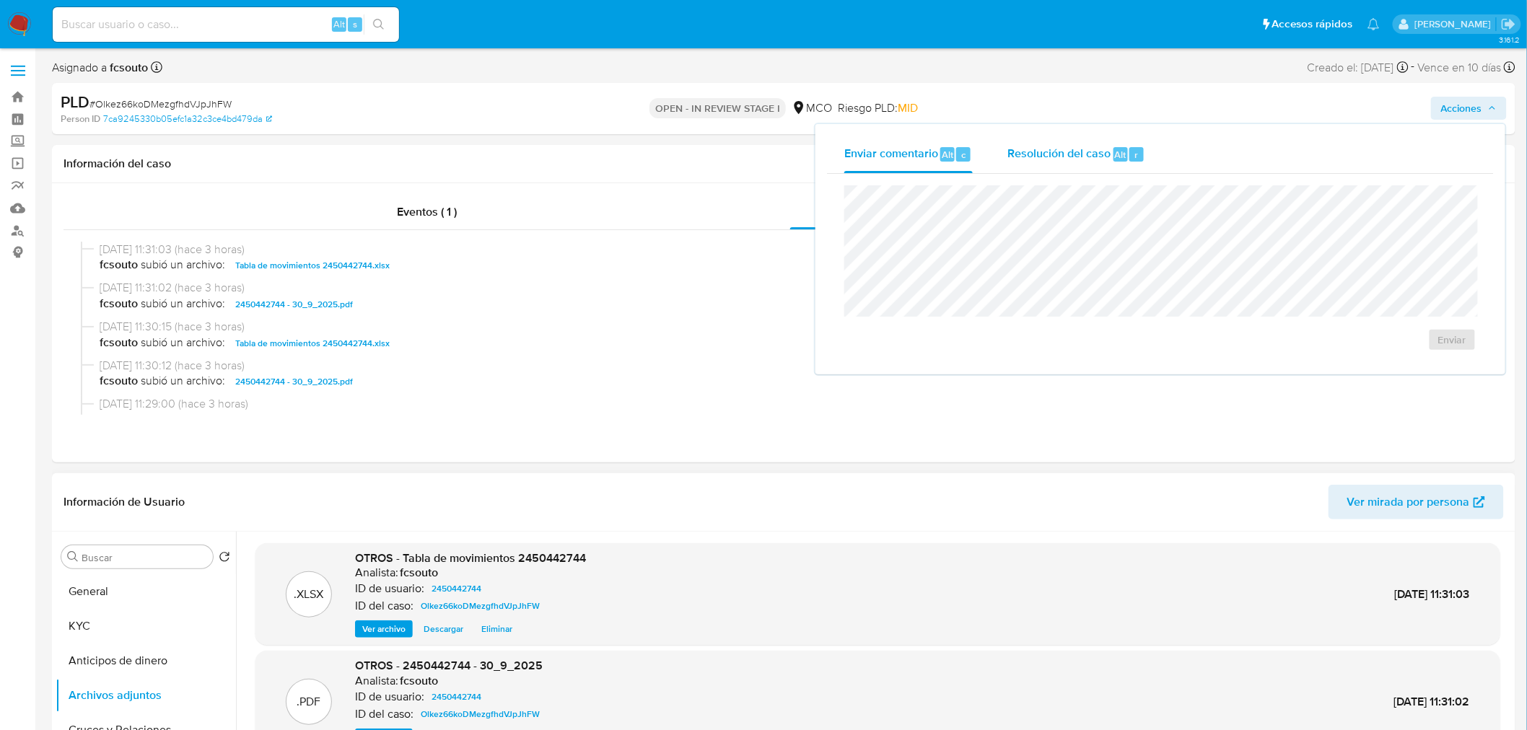
click at [1037, 161] on div "Resolución del caso Alt r" at bounding box center [1076, 155] width 138 height 38
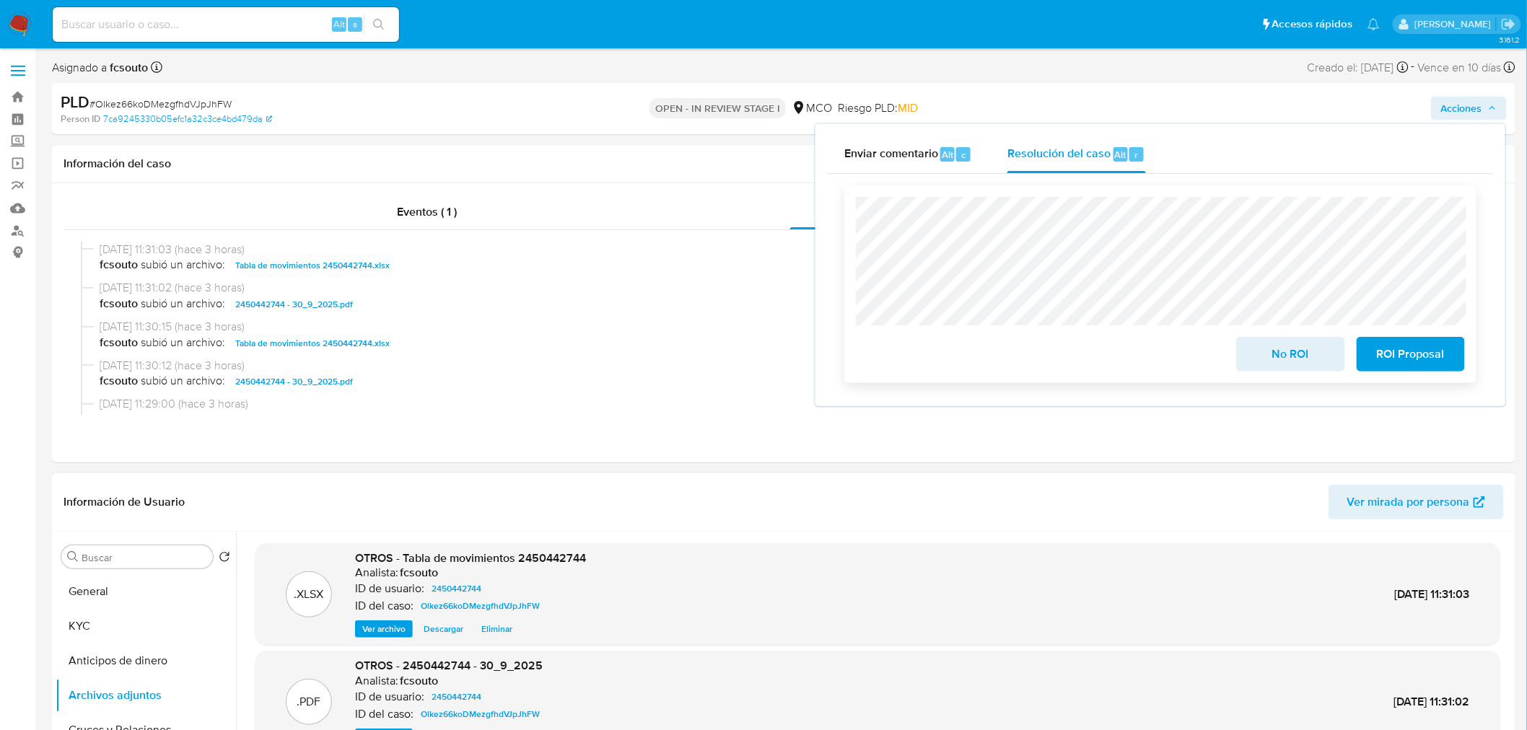
click at [1443, 364] on span "ROI Proposal" at bounding box center [1410, 354] width 71 height 32
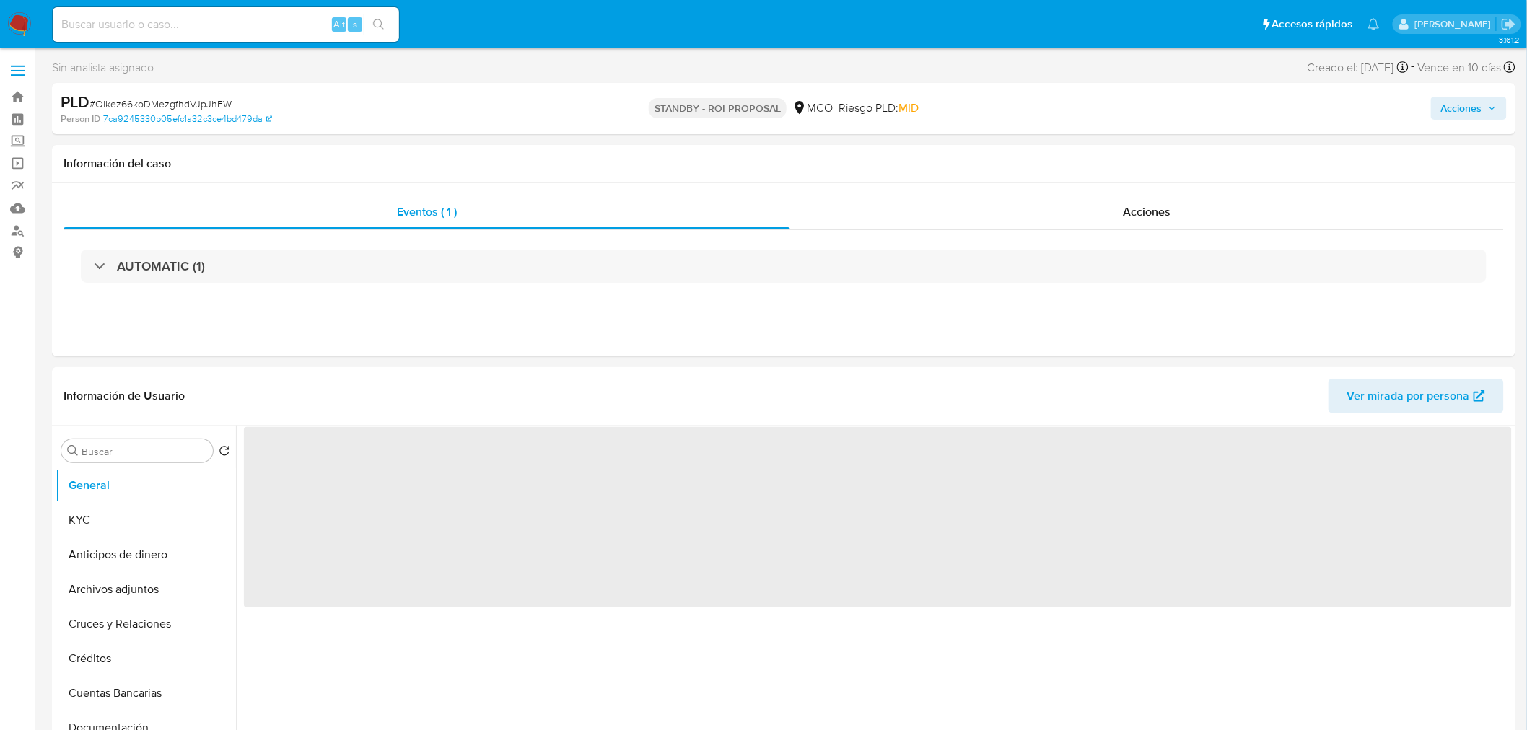
select select "10"
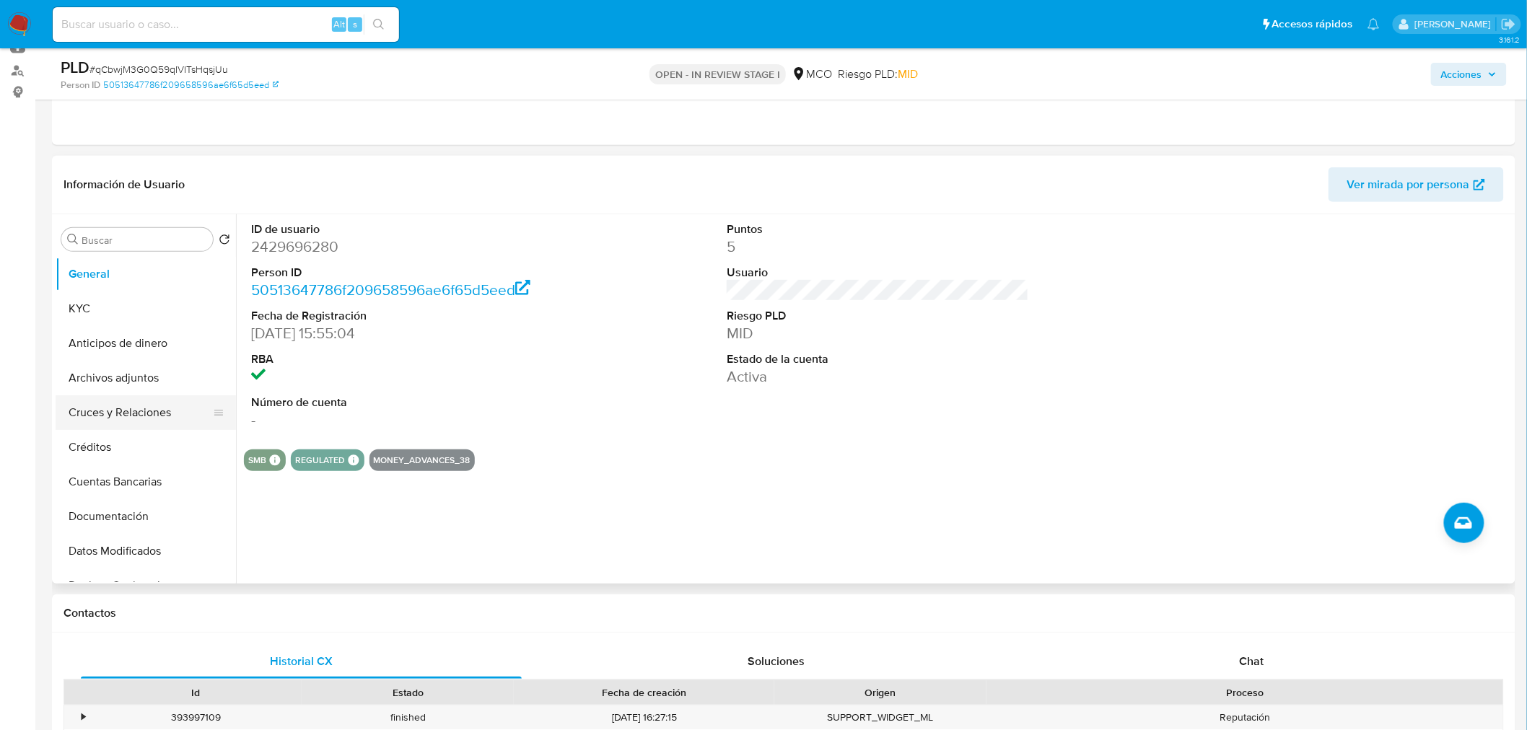
click at [113, 379] on button "Archivos adjuntos" at bounding box center [146, 378] width 180 height 35
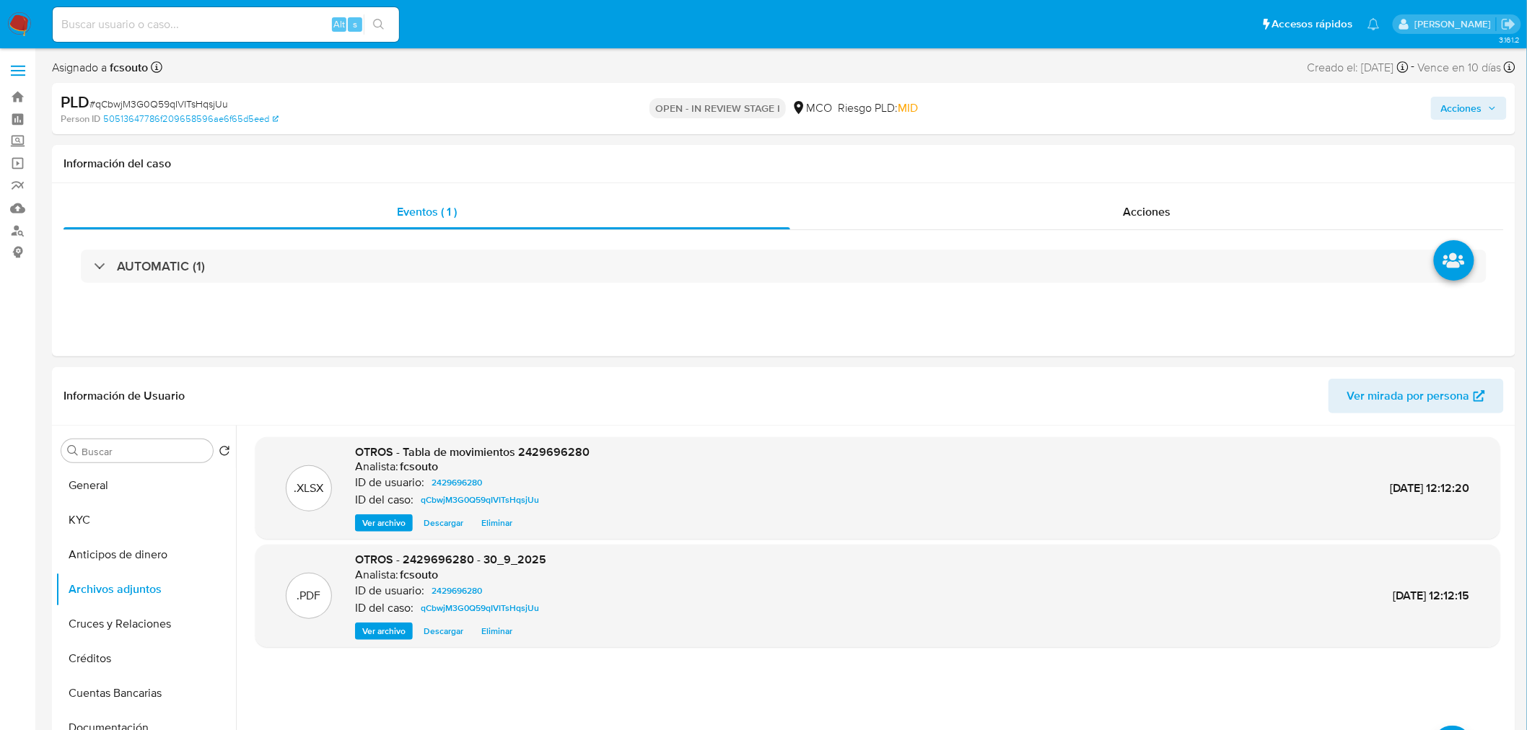
click at [1470, 102] on span "Acciones" at bounding box center [1461, 108] width 41 height 23
click at [1071, 146] on span "Resolución del caso" at bounding box center [1058, 154] width 103 height 17
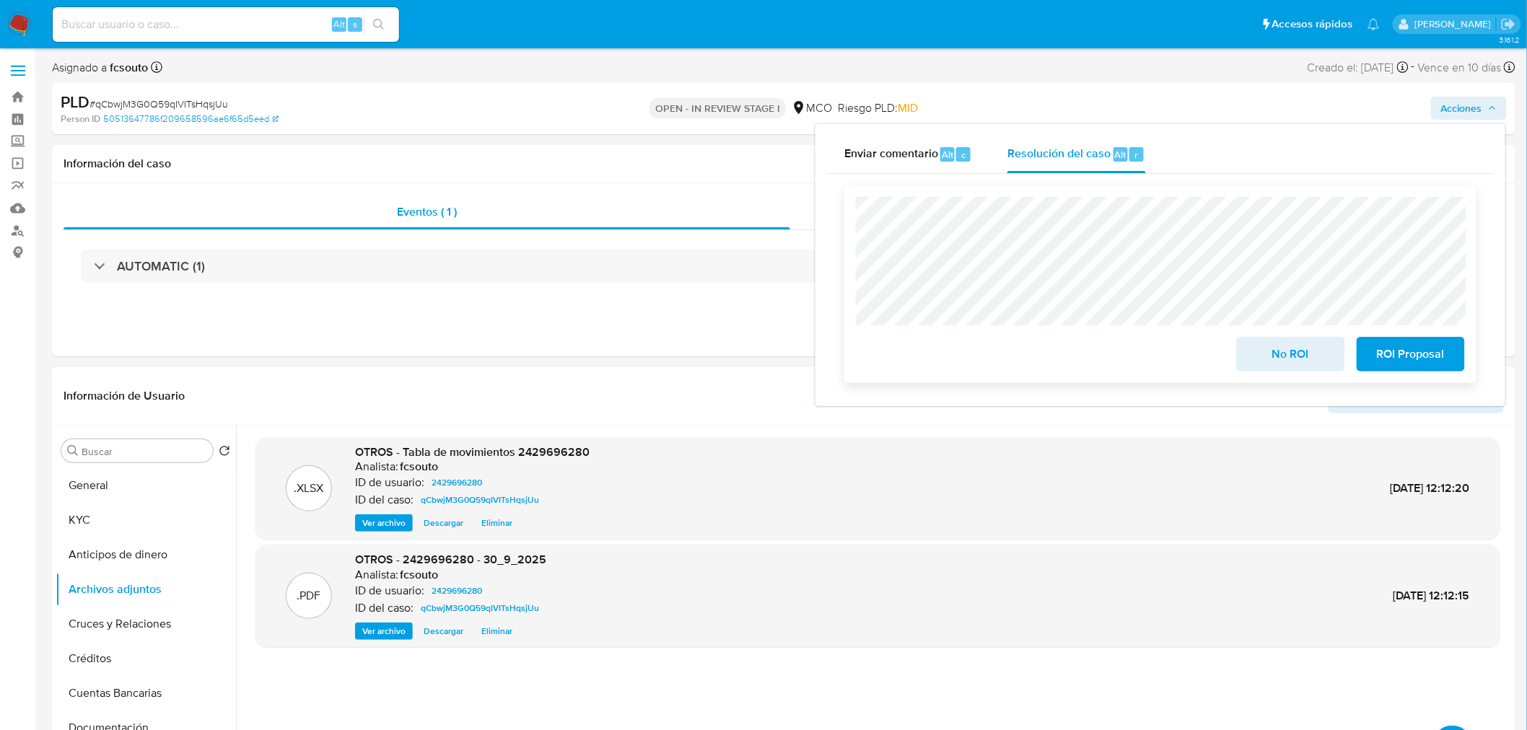
click at [1290, 356] on span "No ROI" at bounding box center [1290, 354] width 71 height 32
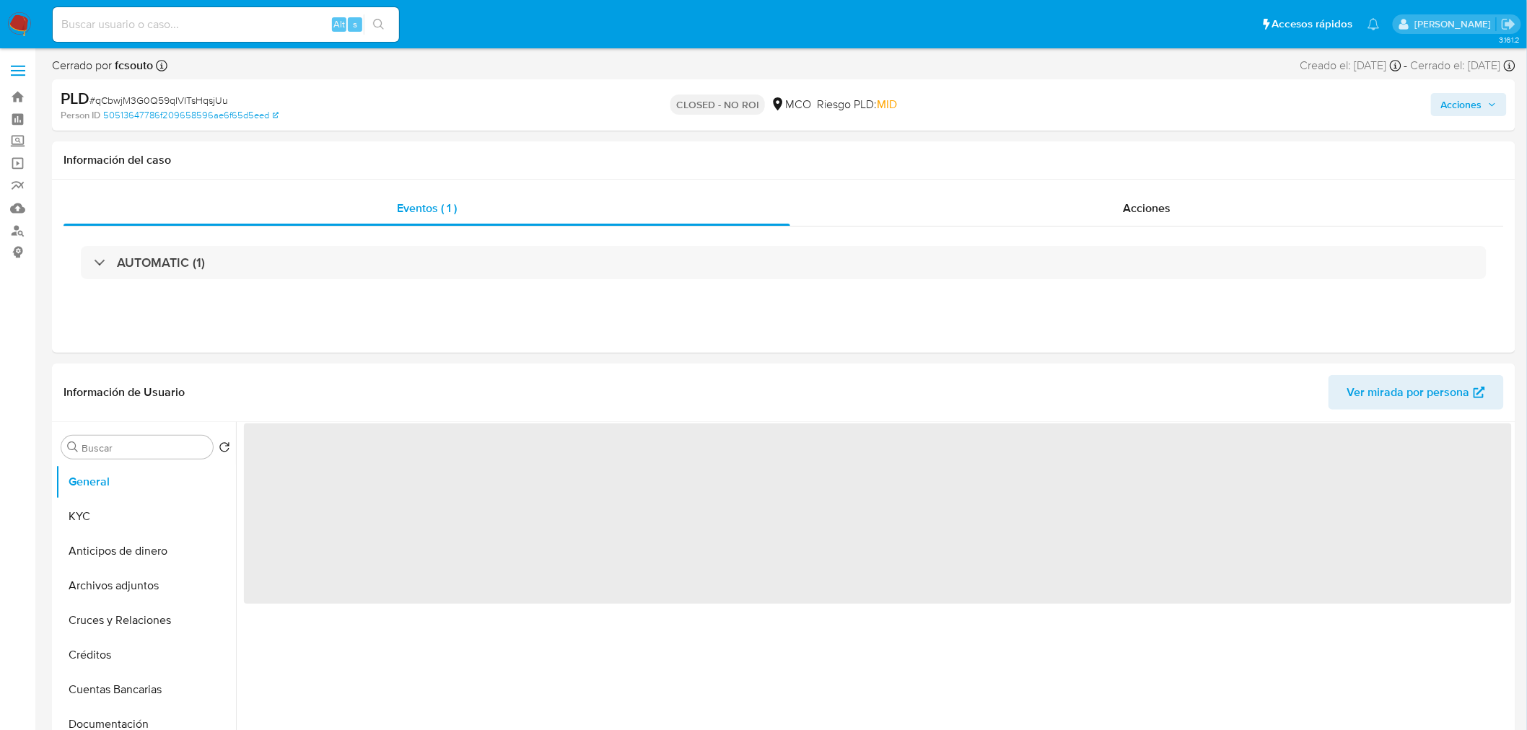
select select "10"
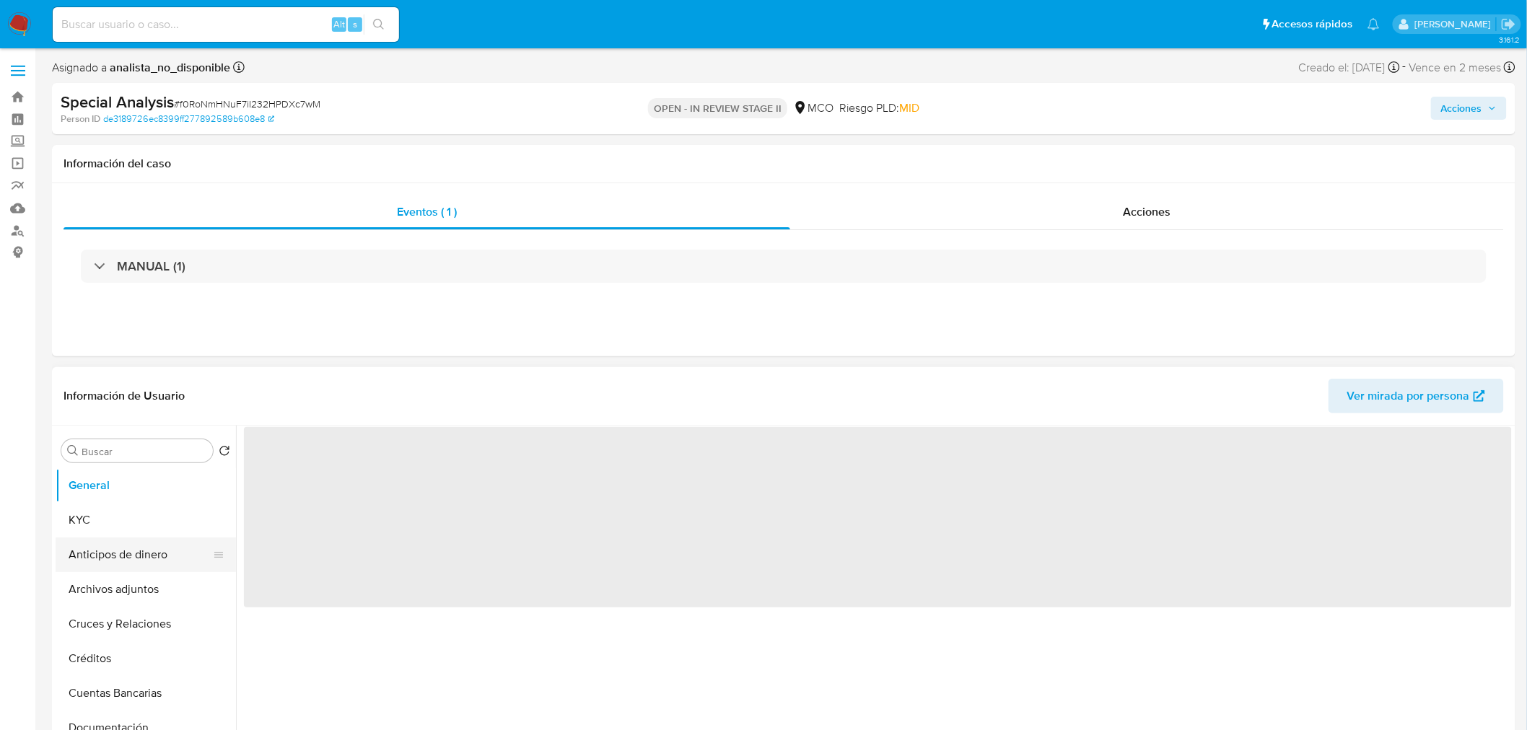
select select "10"
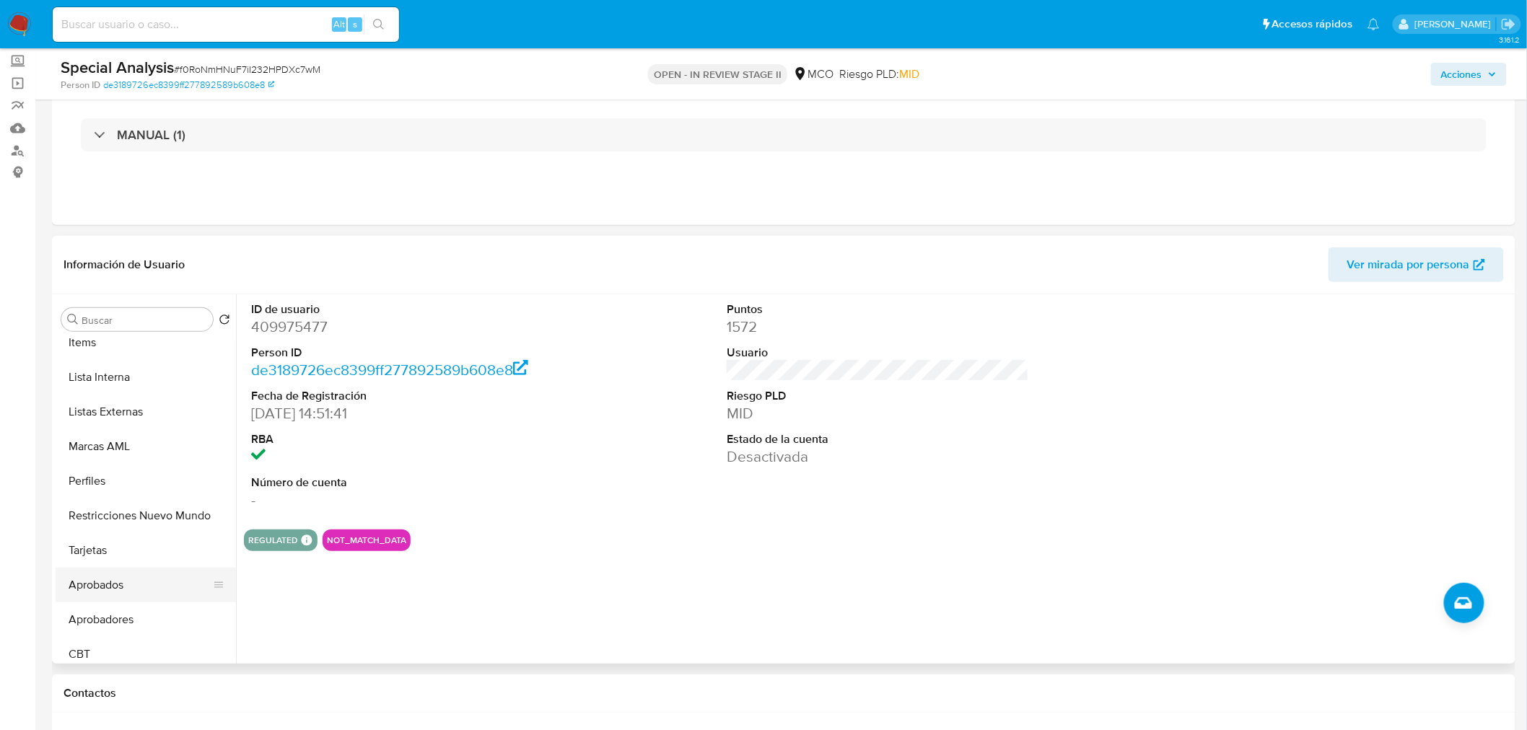
scroll to position [679, 0]
click at [146, 514] on button "Restricciones Nuevo Mundo" at bounding box center [140, 506] width 169 height 35
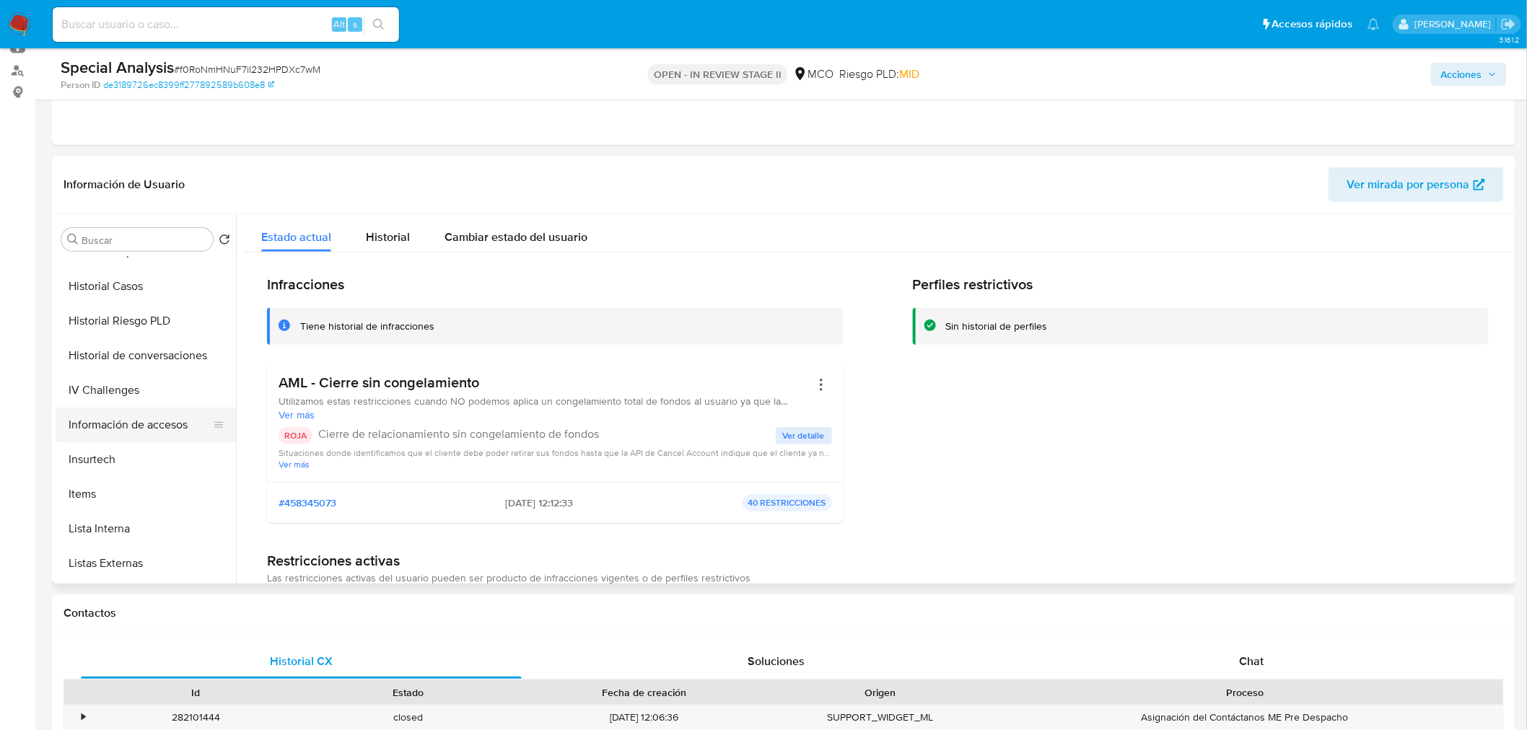
scroll to position [358, 0]
click at [144, 377] on button "Historial Casos" at bounding box center [140, 366] width 169 height 35
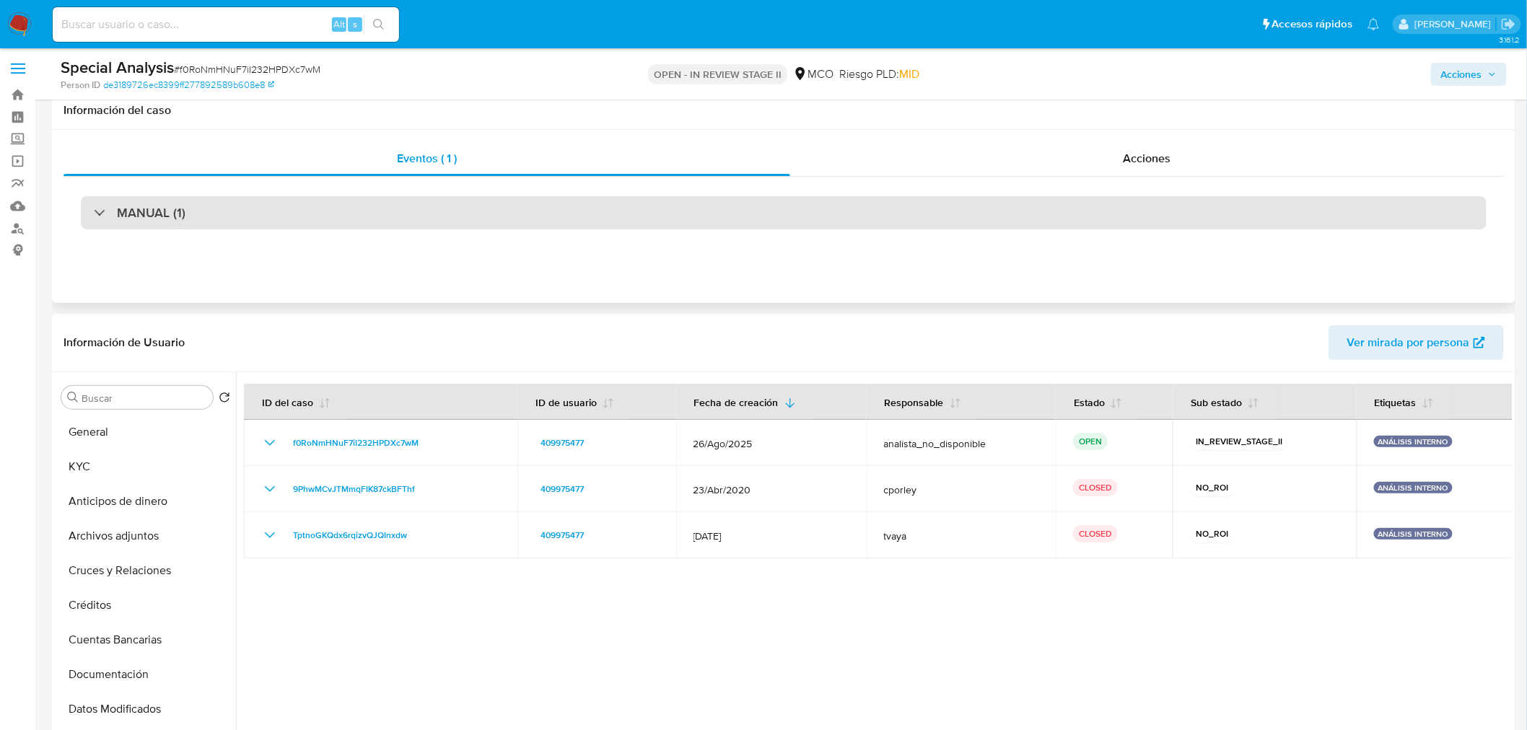
scroll to position [0, 0]
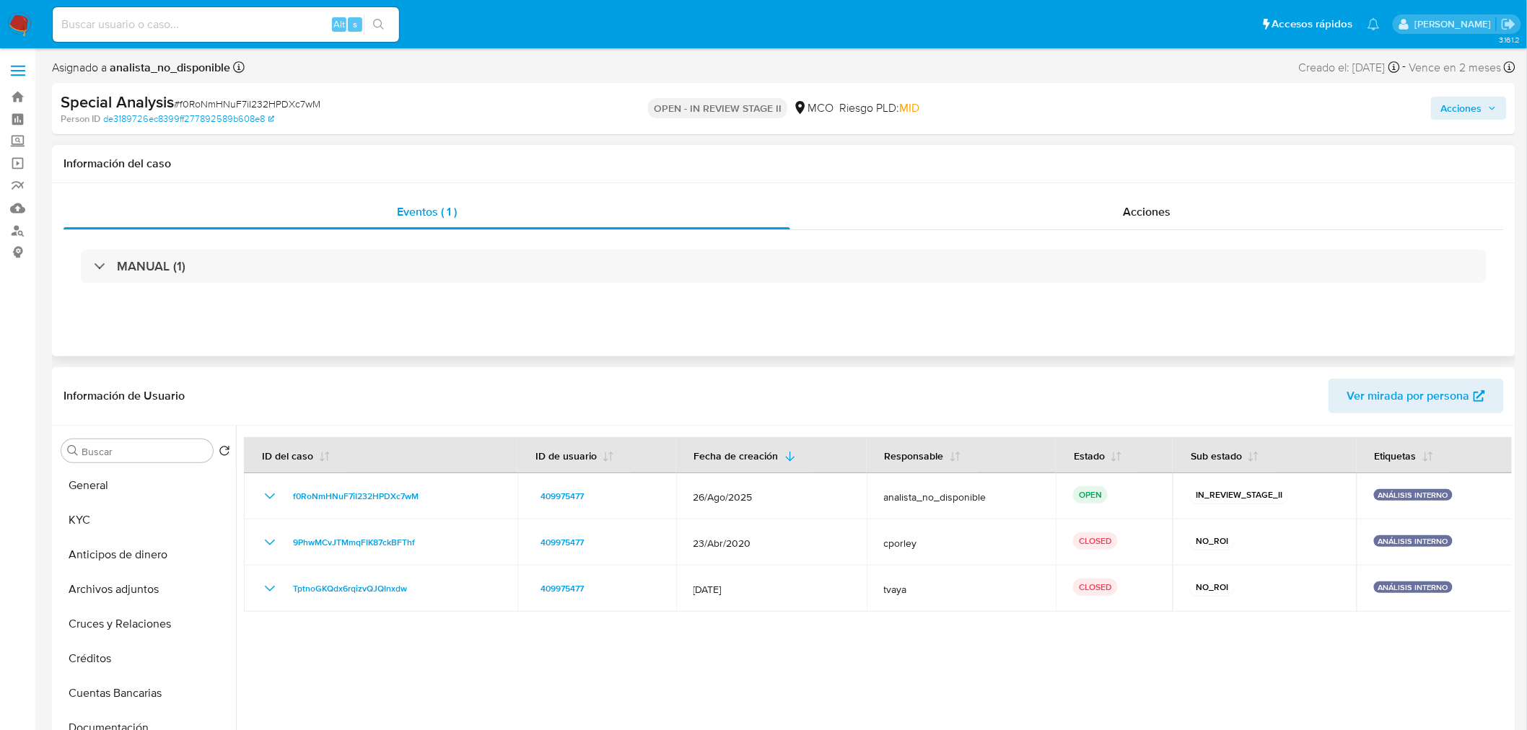
click at [1208, 235] on div "MANUAL (1)" at bounding box center [783, 266] width 1440 height 72
click at [1155, 182] on div "Información del caso" at bounding box center [783, 164] width 1463 height 38
click at [1115, 210] on div "Acciones" at bounding box center [1147, 212] width 714 height 35
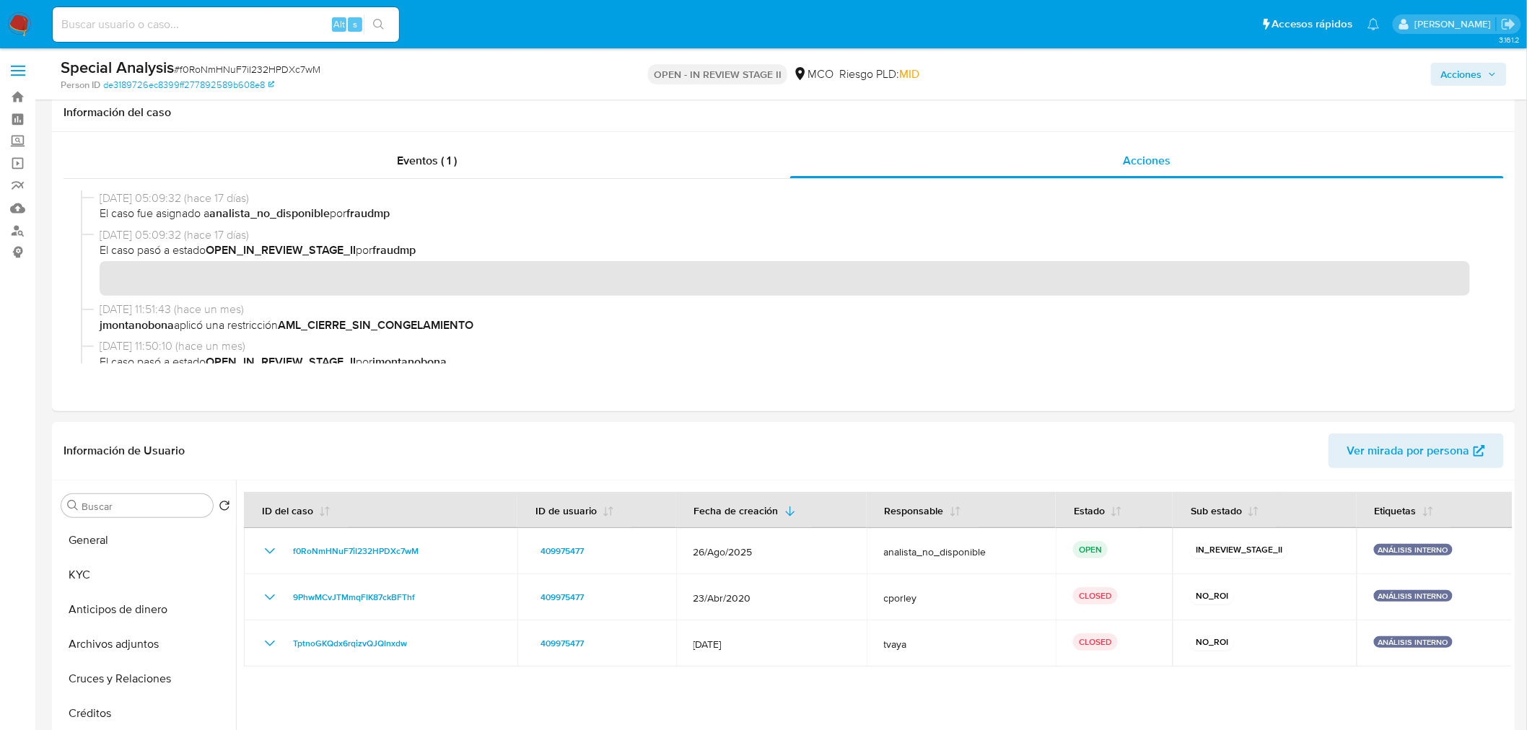
scroll to position [480, 0]
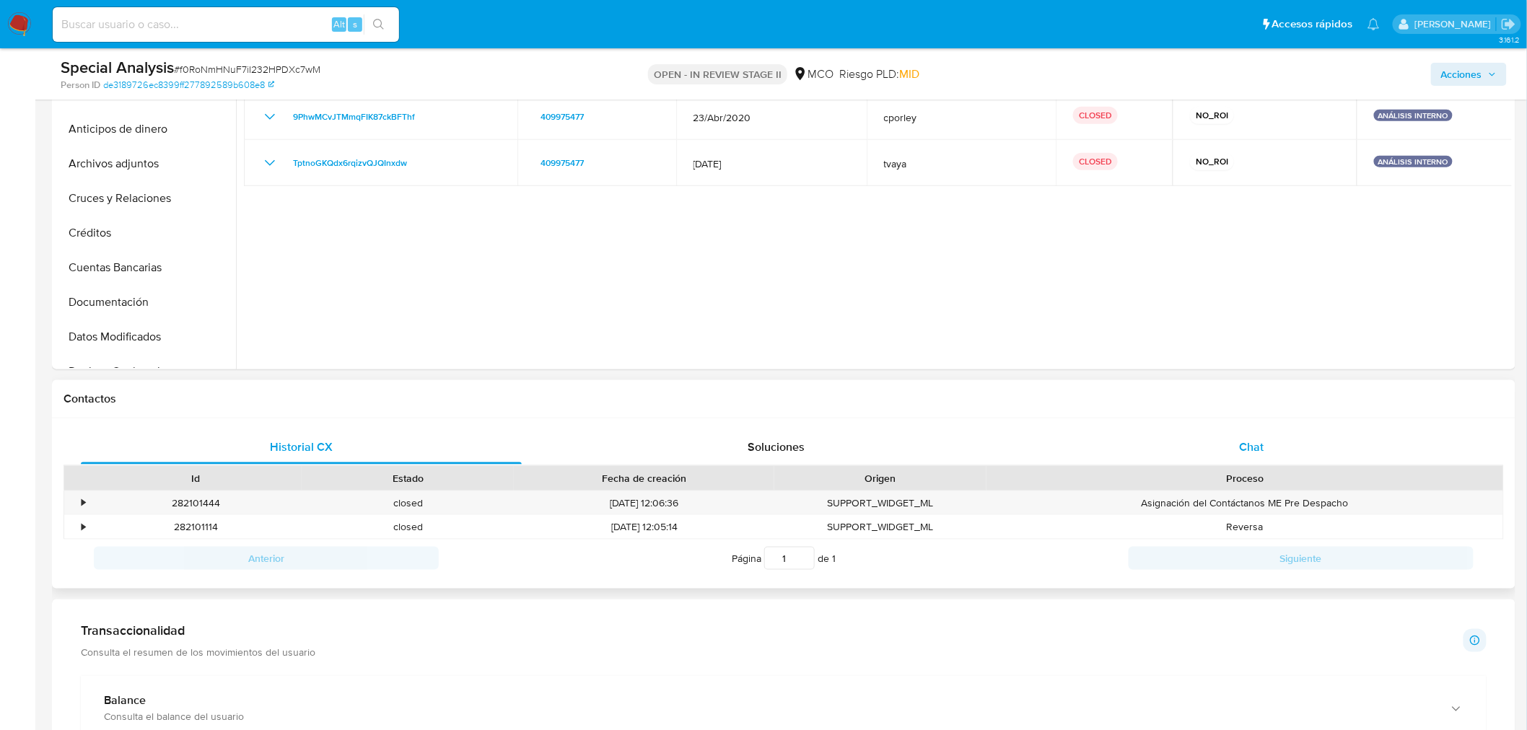
click at [1223, 453] on div "Chat" at bounding box center [1251, 447] width 441 height 35
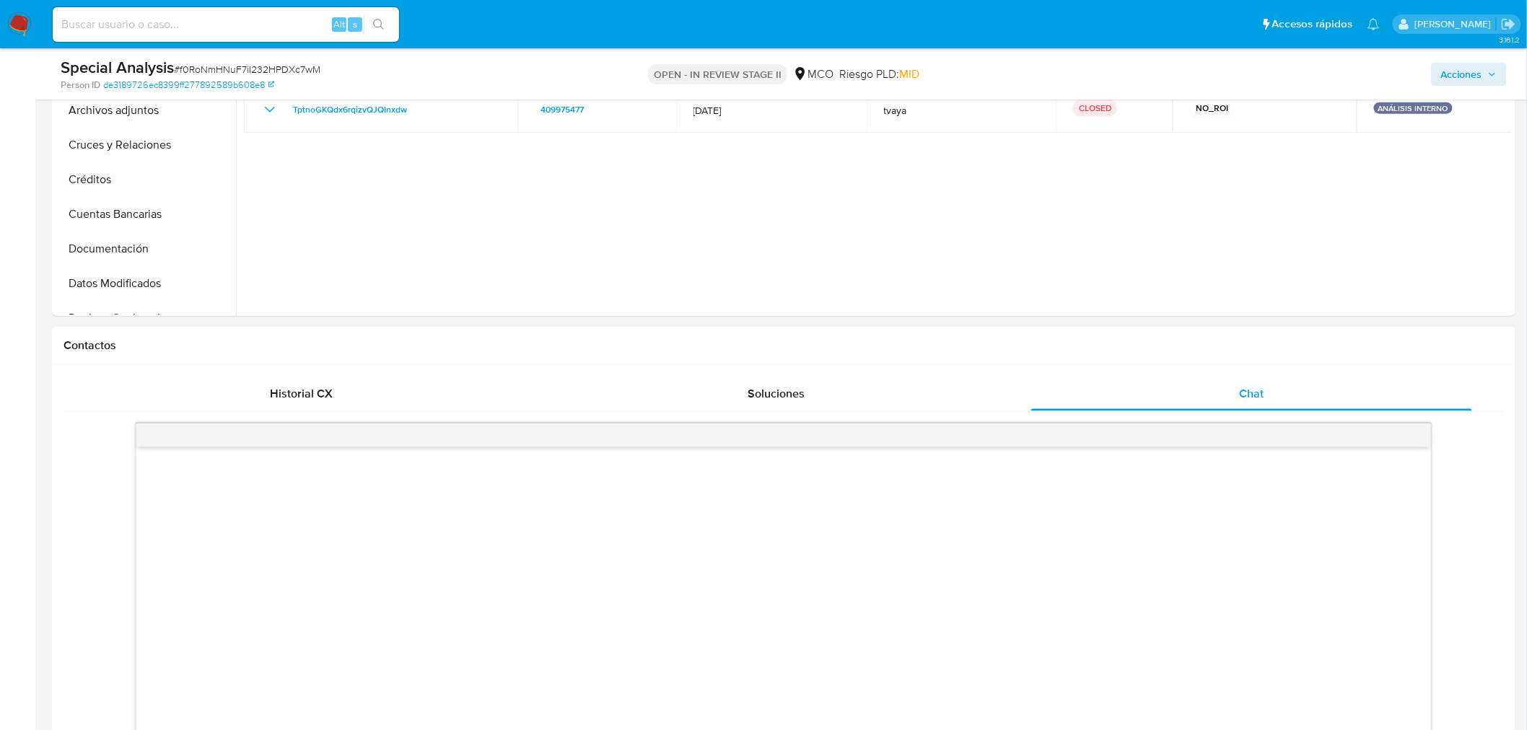
scroll to position [400, 0]
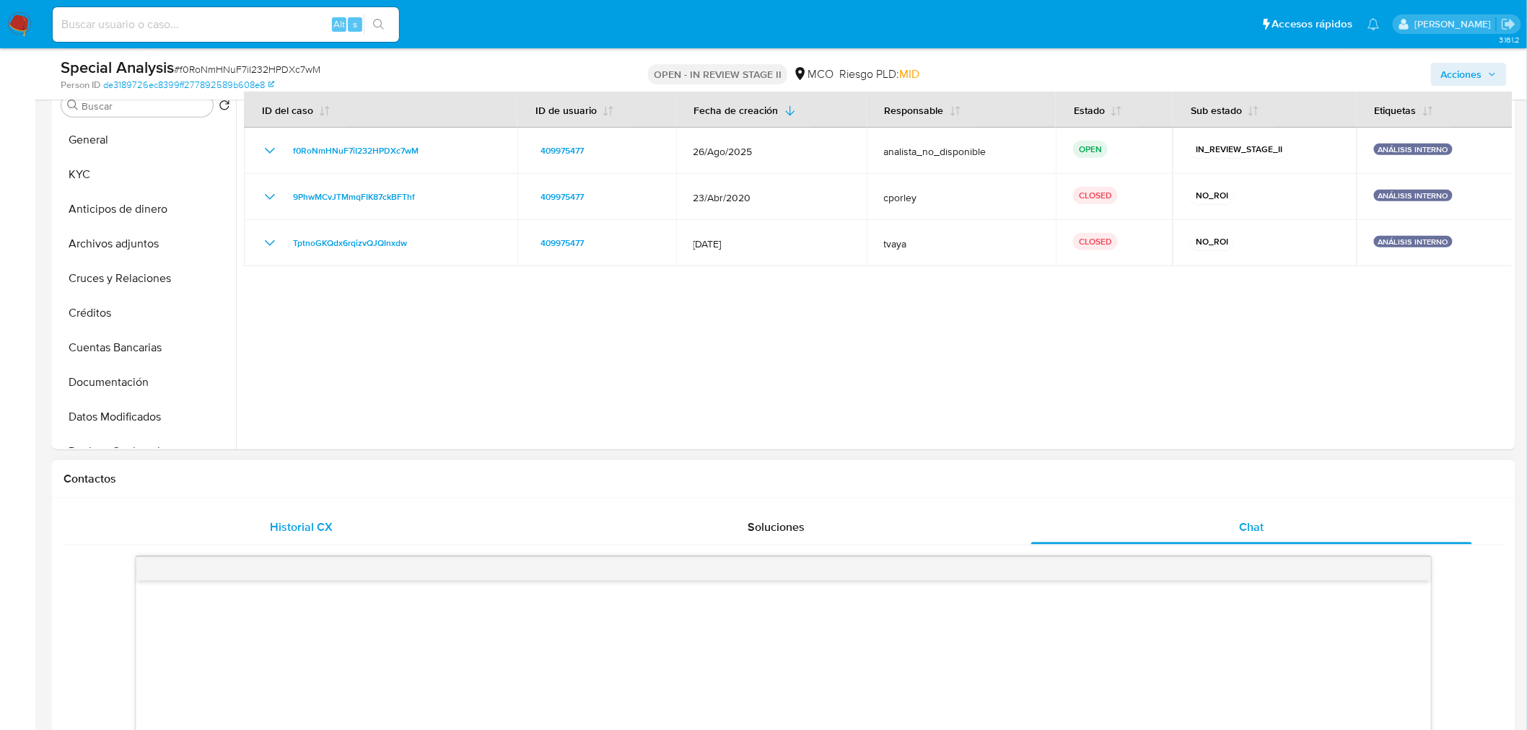
drag, startPoint x: 278, startPoint y: 529, endPoint x: 280, endPoint y: 474, distance: 54.9
click at [277, 529] on span "Historial CX" at bounding box center [301, 527] width 63 height 17
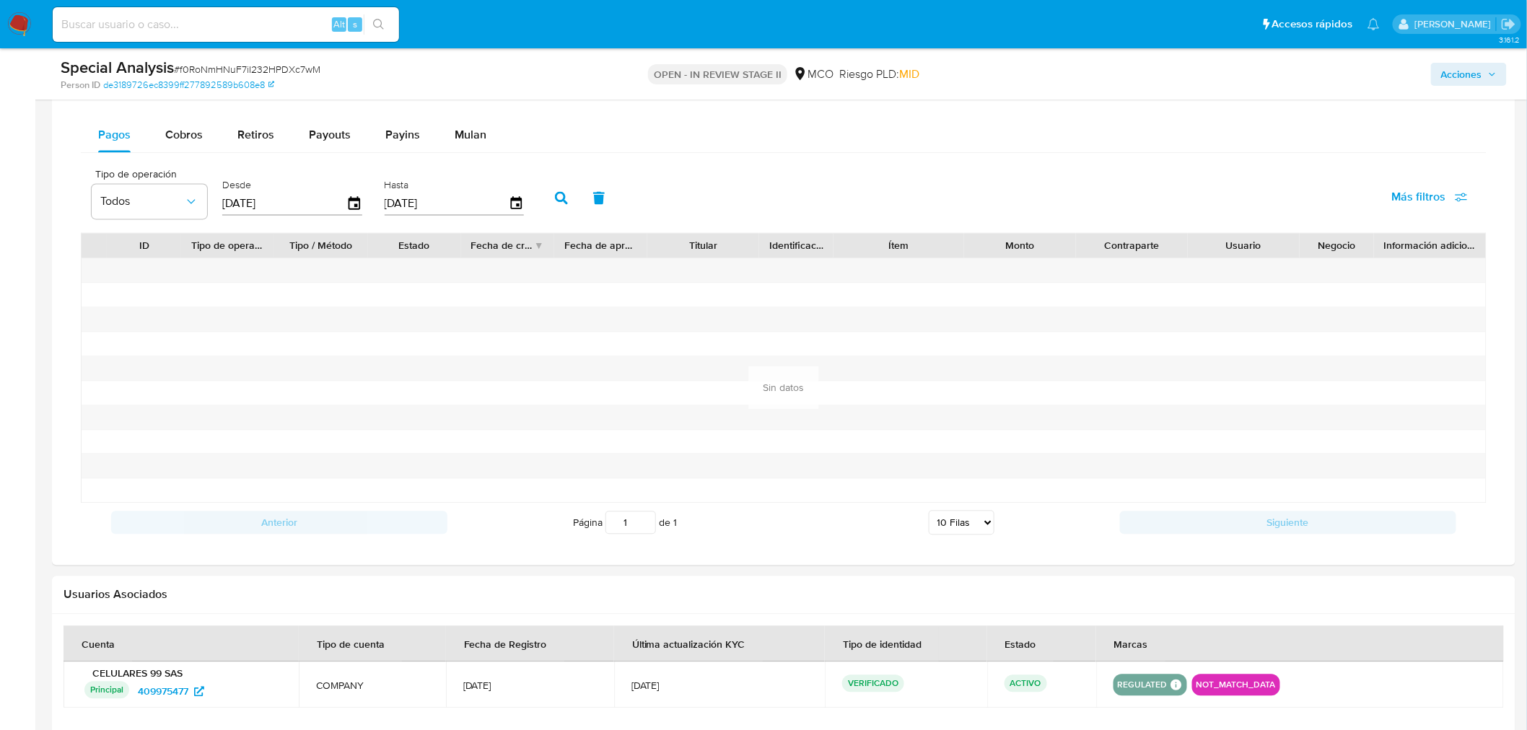
scroll to position [1042, 0]
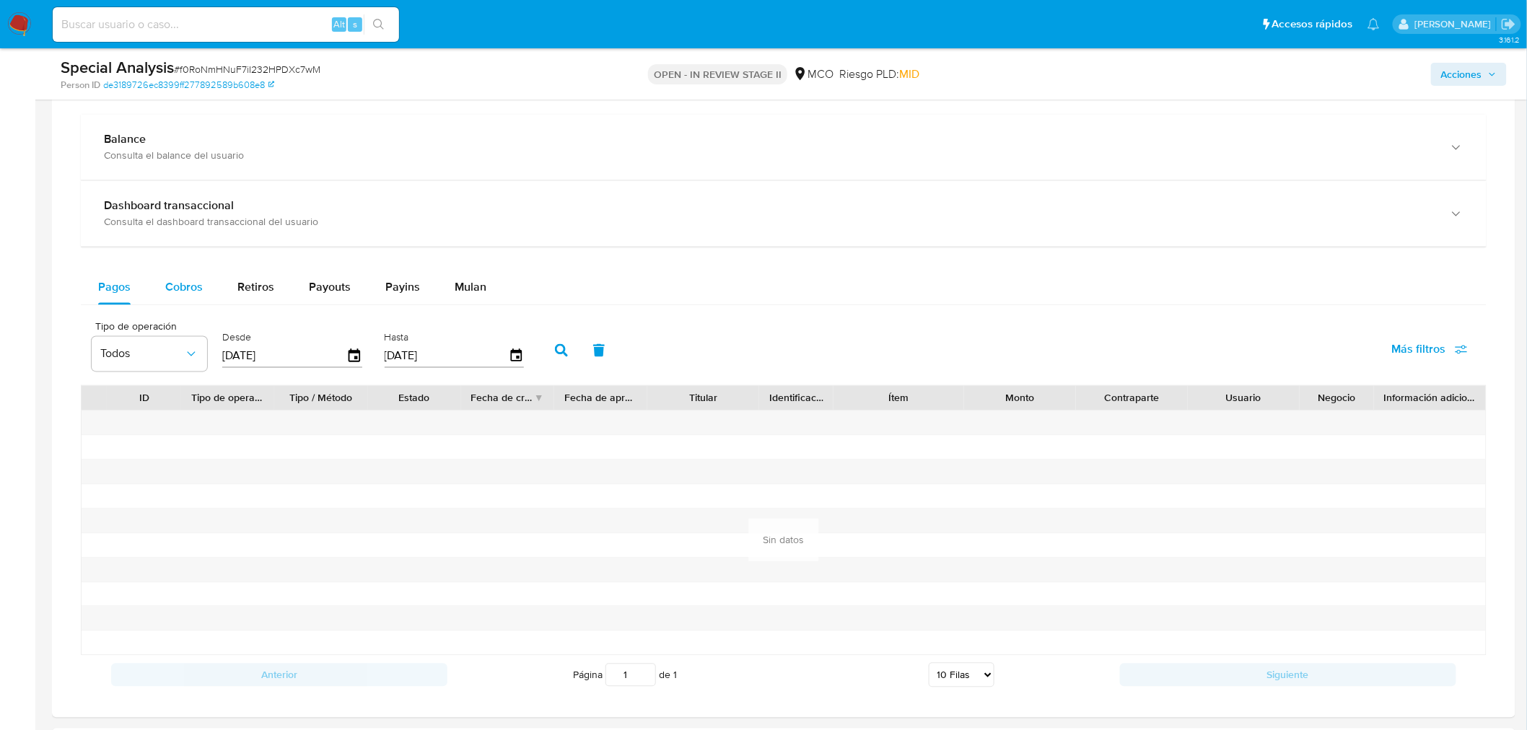
click at [184, 284] on span "Cobros" at bounding box center [184, 287] width 38 height 17
select select "10"
click at [351, 351] on icon "button" at bounding box center [354, 356] width 25 height 25
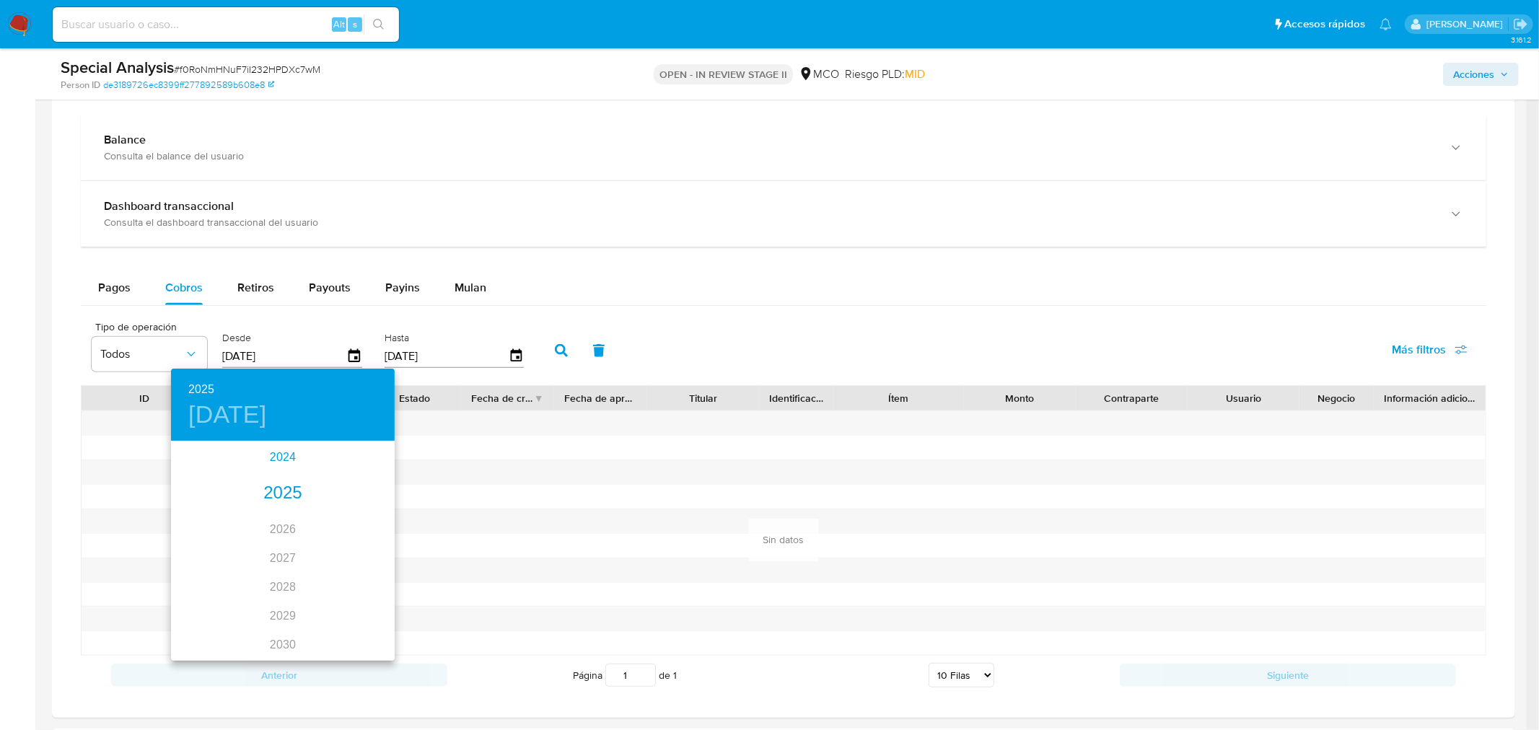
click at [284, 457] on div "2024" at bounding box center [283, 457] width 224 height 29
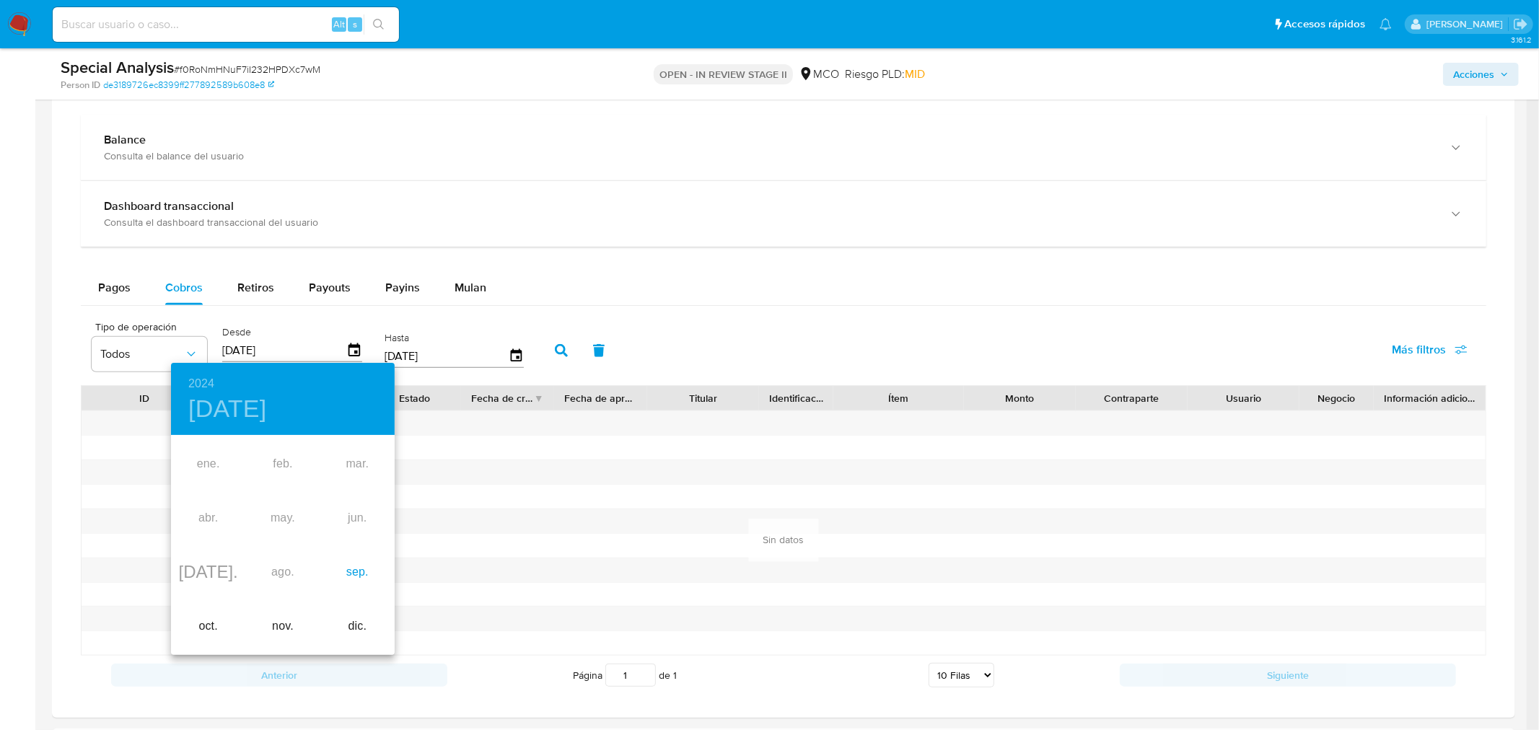
click at [347, 578] on div "sep." at bounding box center [357, 572] width 74 height 54
type input "30/09/2024"
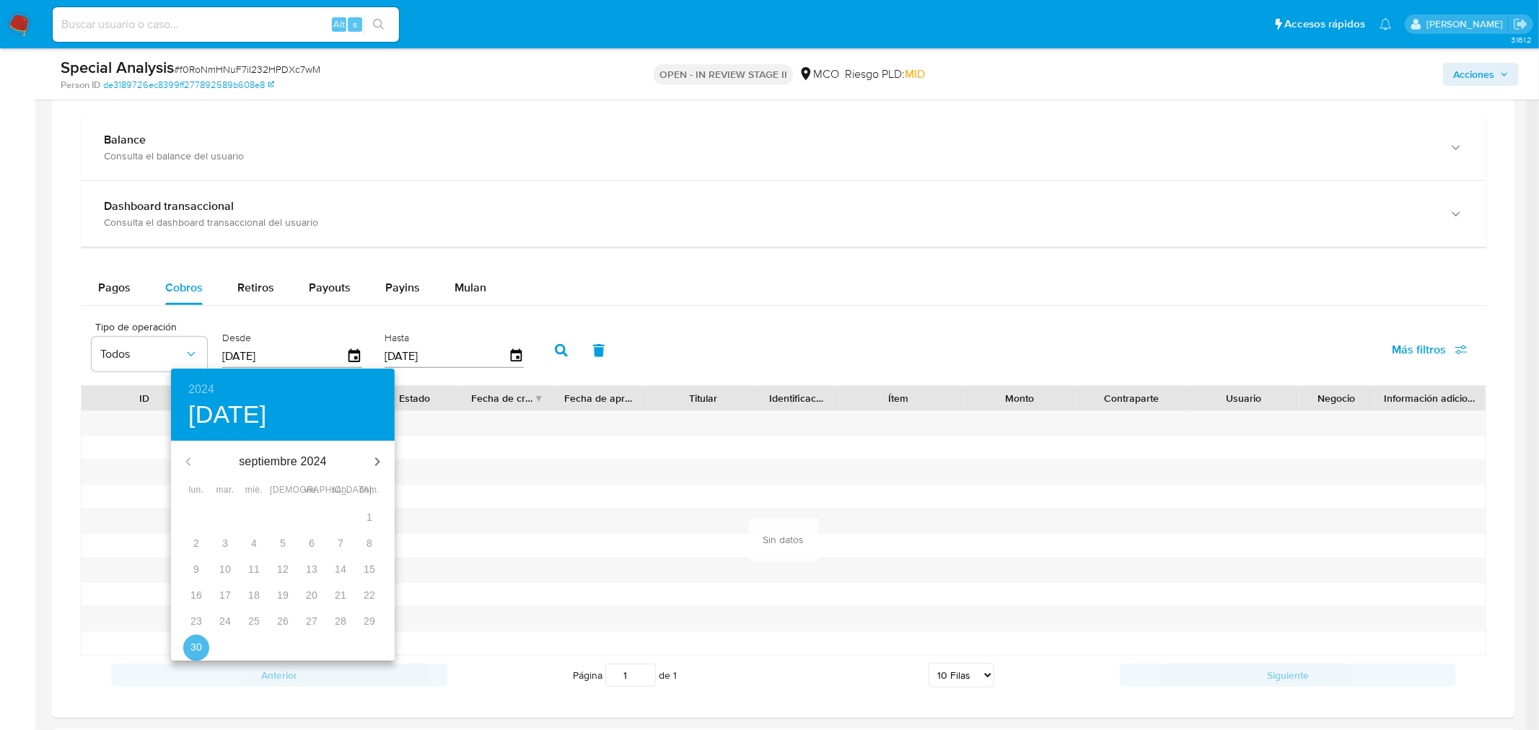
click at [199, 644] on p "30" at bounding box center [196, 647] width 12 height 14
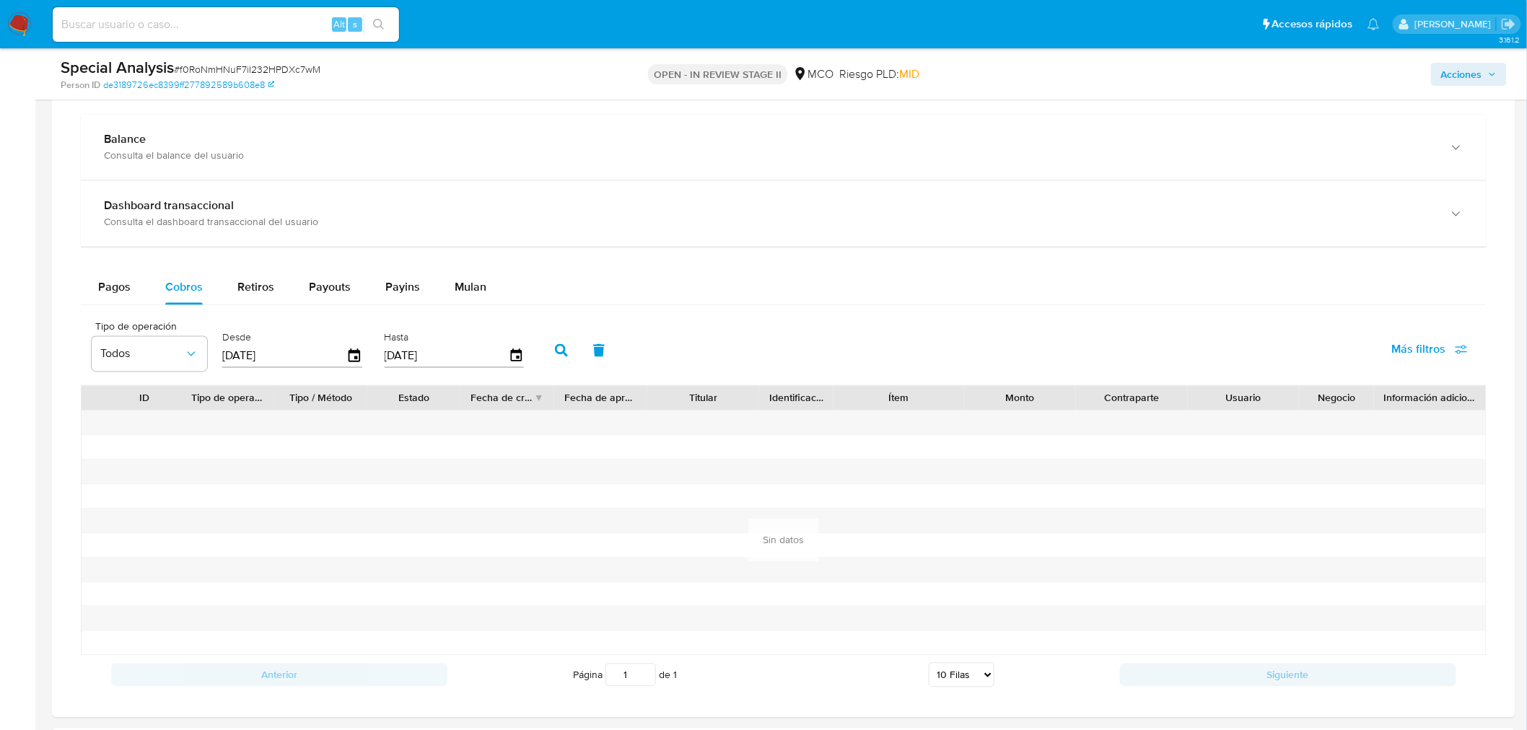
click at [545, 355] on button "button" at bounding box center [562, 350] width 38 height 35
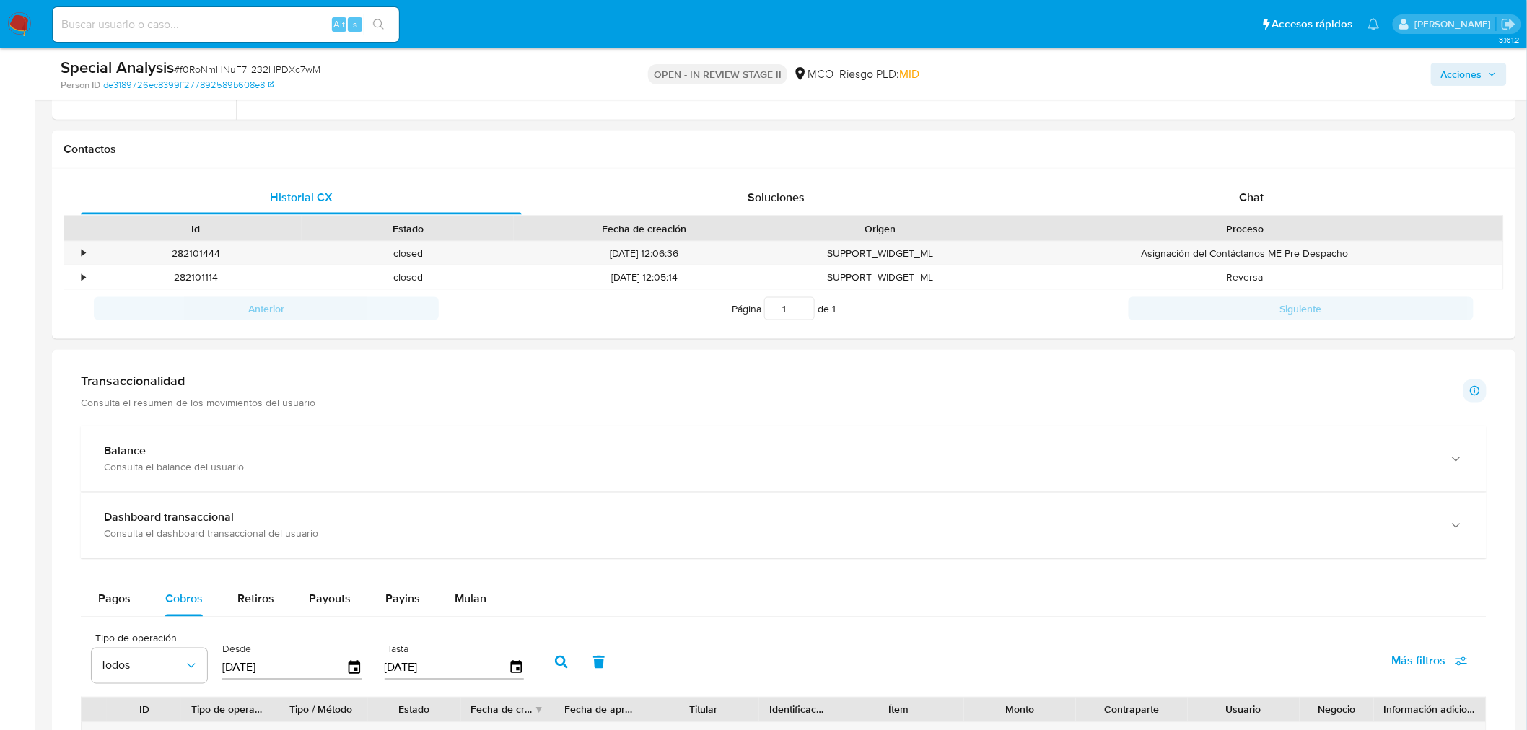
scroll to position [721, 0]
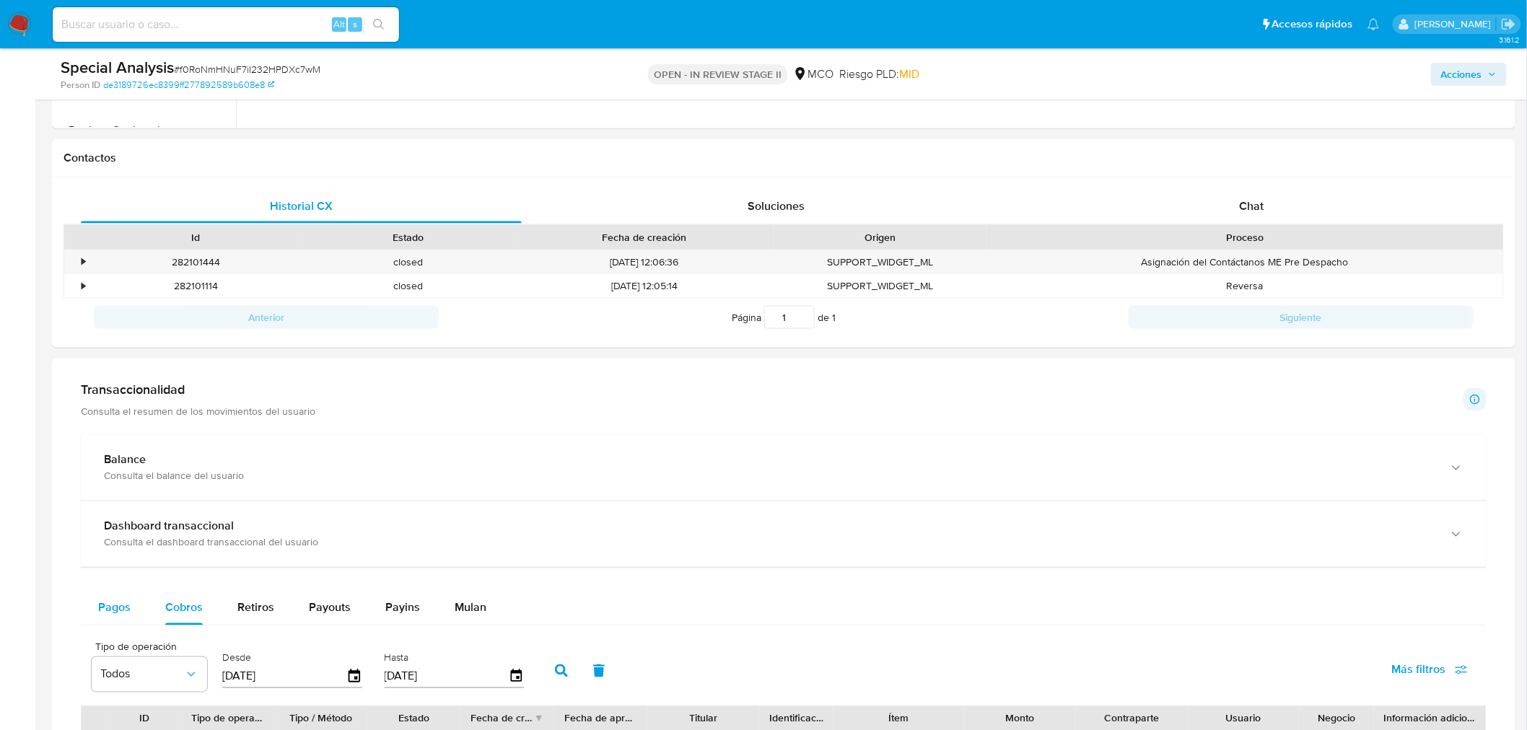
click at [98, 607] on span "Pagos" at bounding box center [114, 608] width 32 height 17
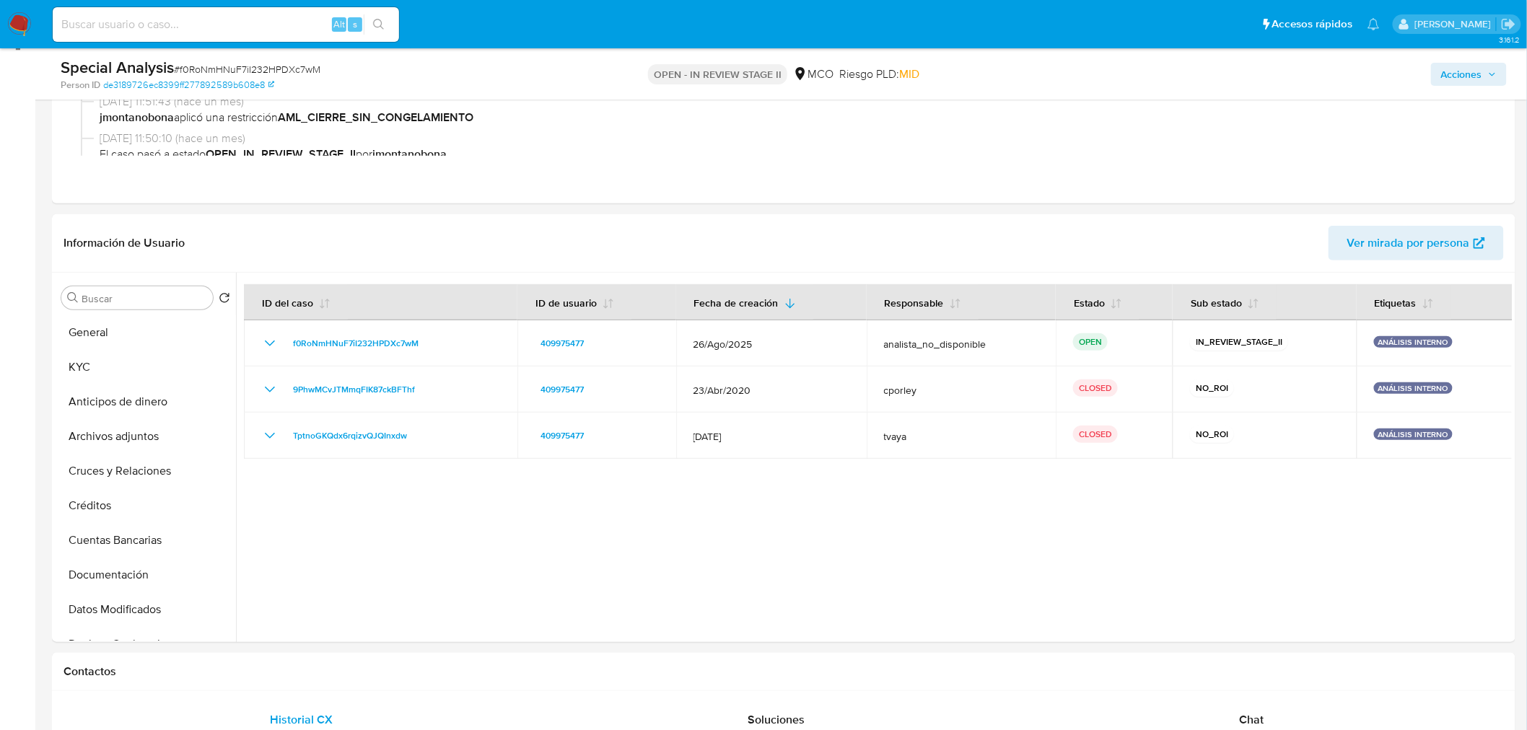
scroll to position [240, 0]
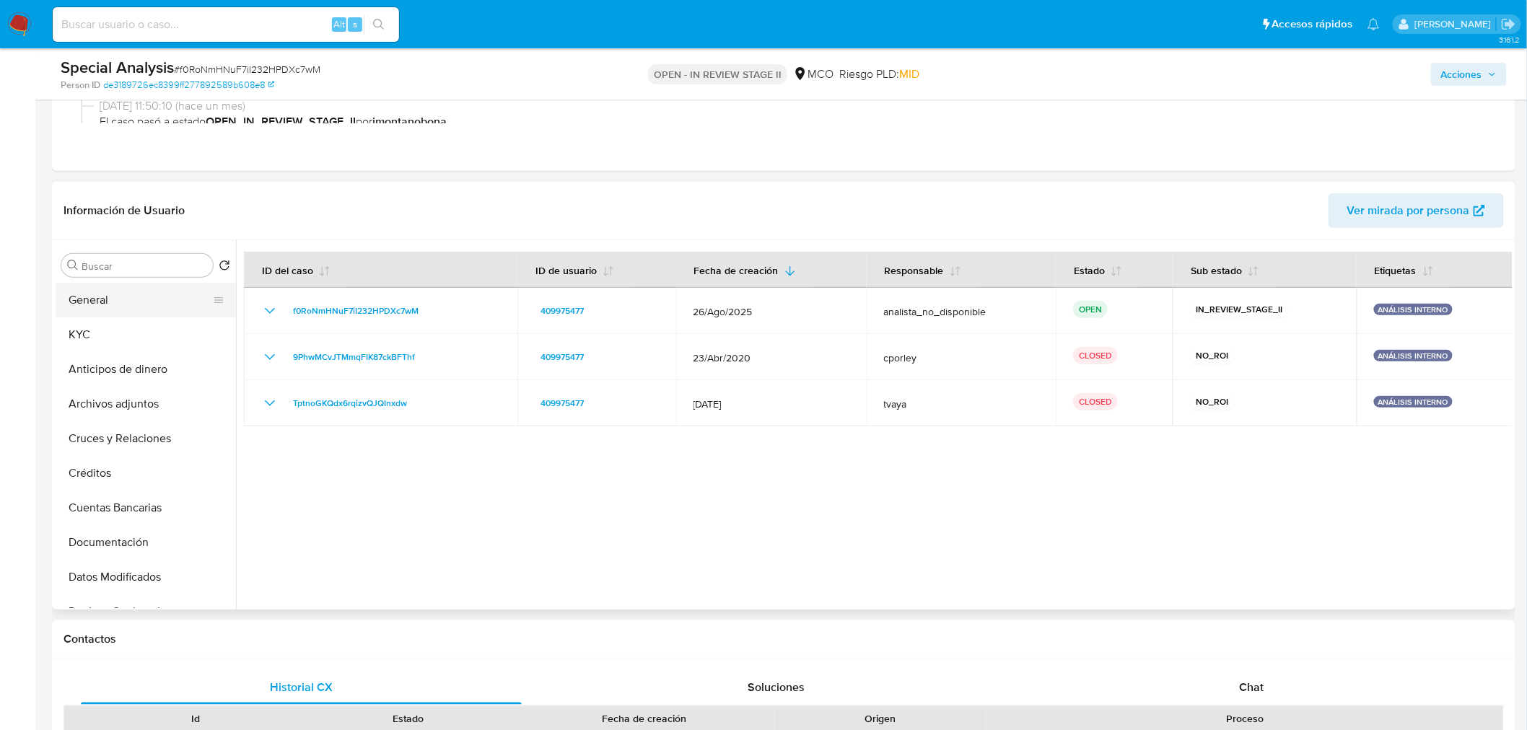
click at [123, 299] on button "General" at bounding box center [140, 300] width 169 height 35
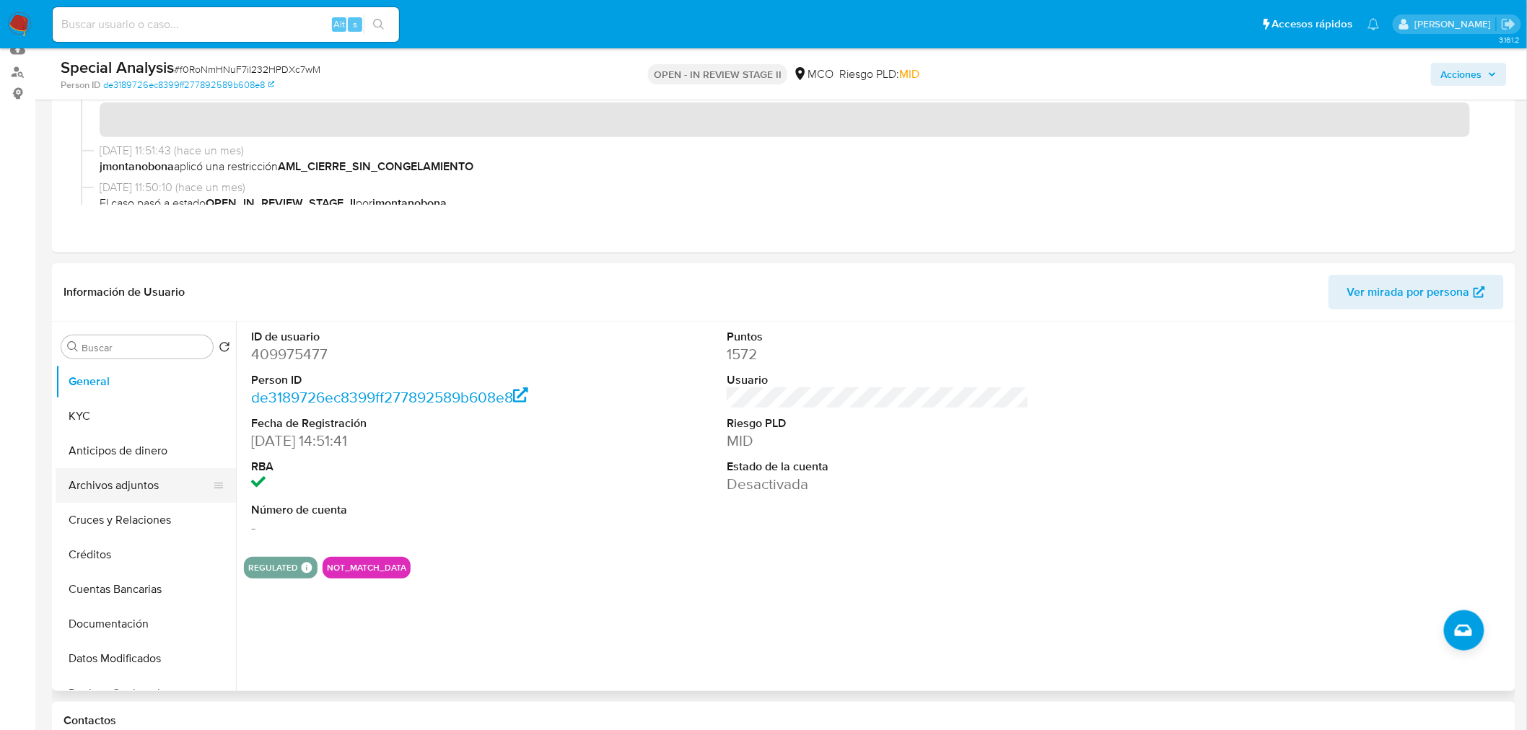
scroll to position [160, 0]
click at [135, 485] on button "Archivos adjuntos" at bounding box center [140, 484] width 169 height 35
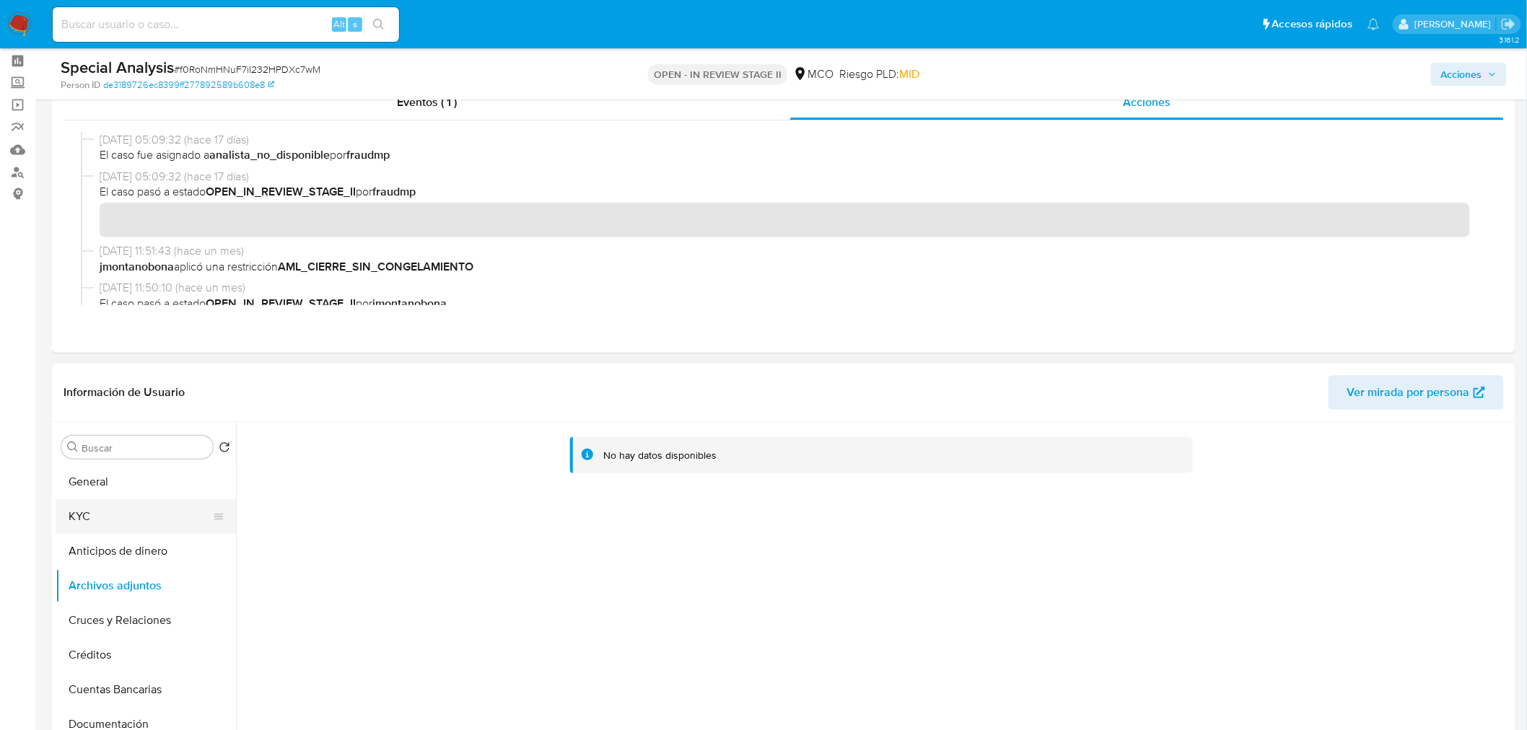
scroll to position [0, 0]
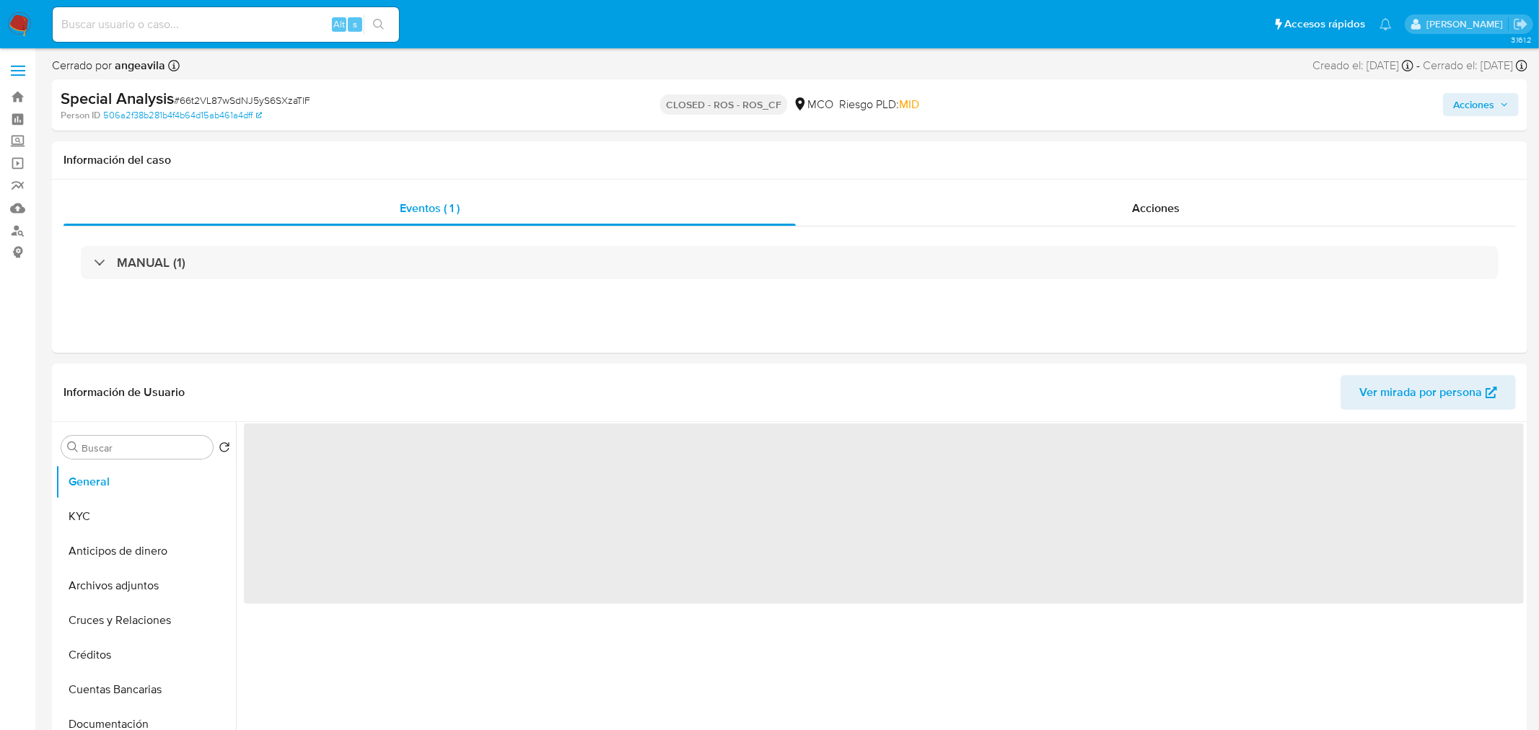
select select "10"
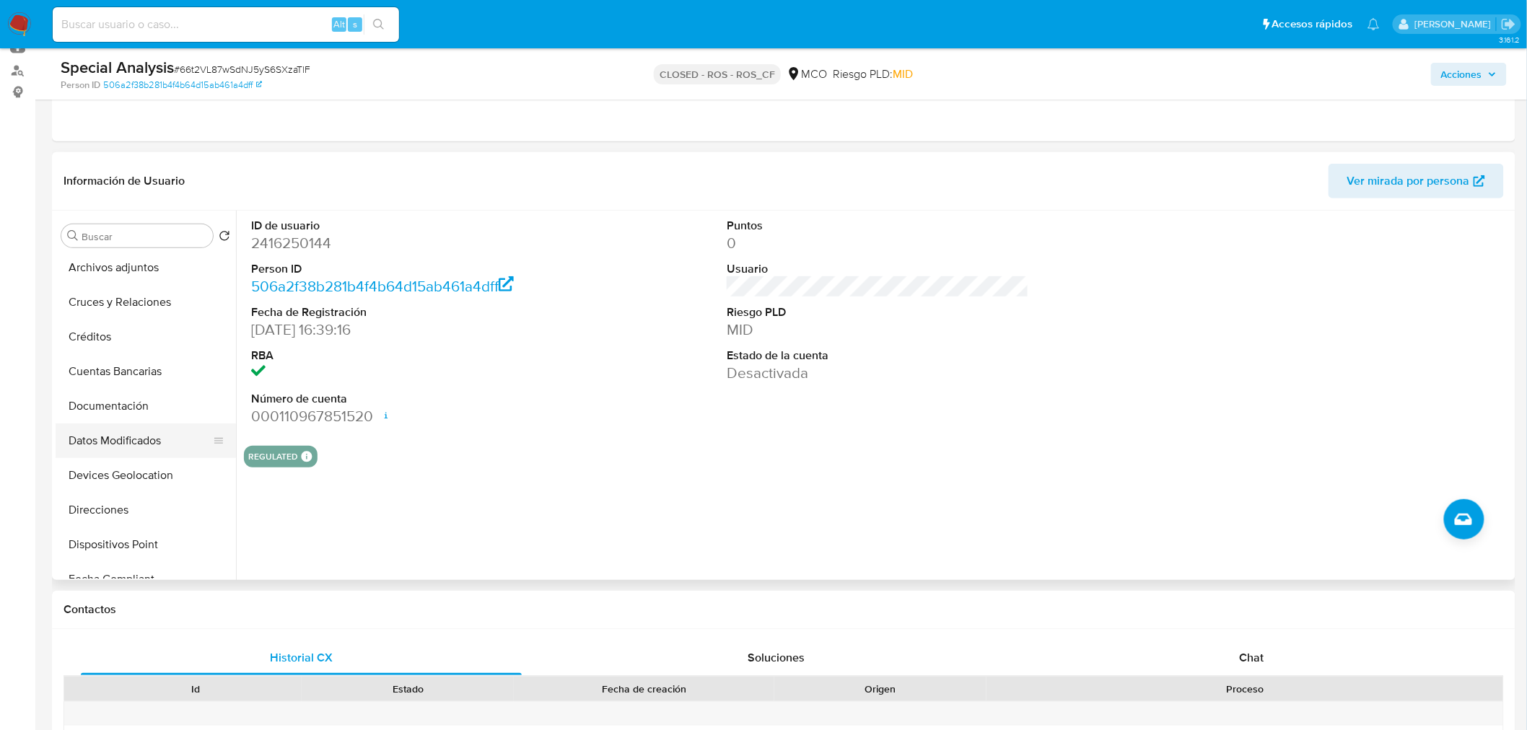
scroll to position [79, 0]
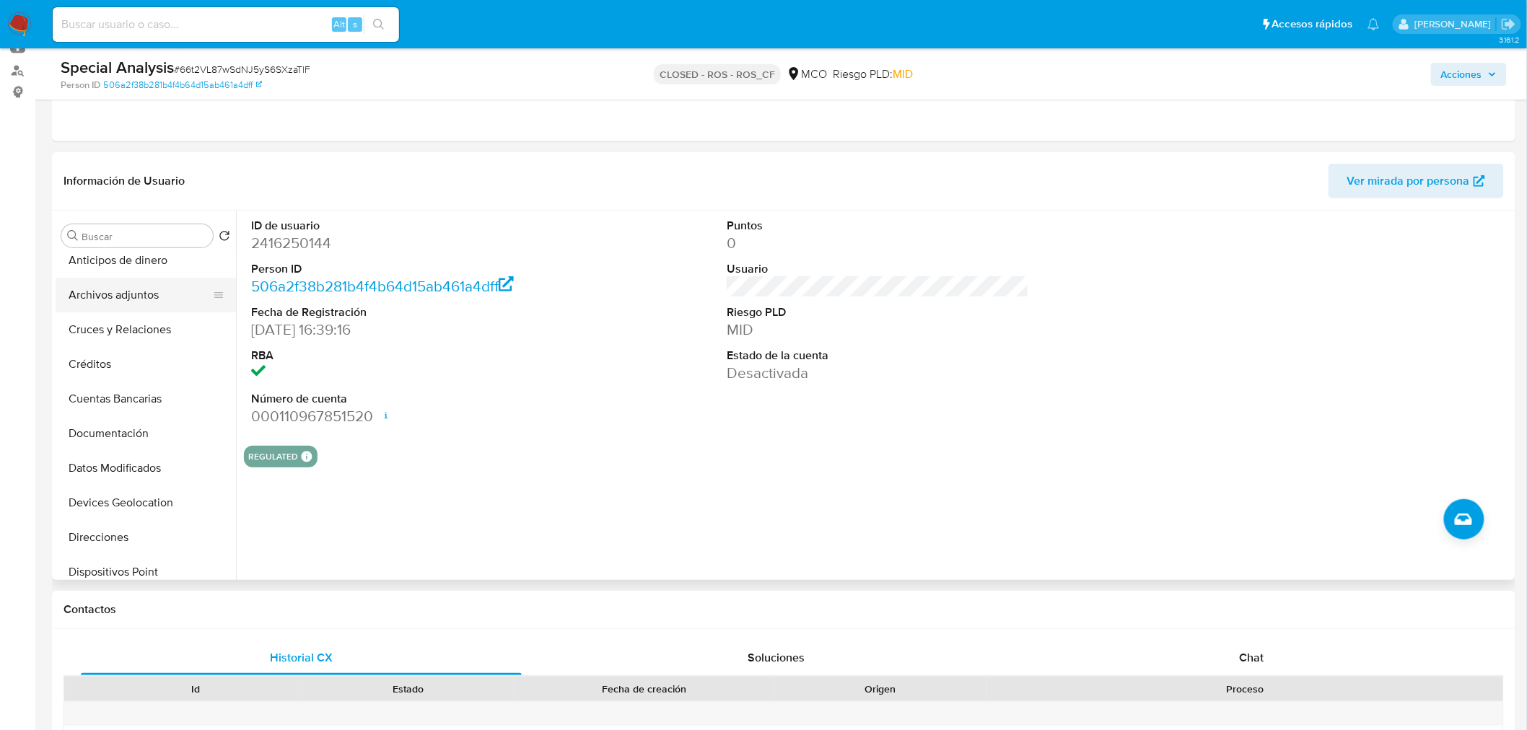
click at [138, 289] on button "Archivos adjuntos" at bounding box center [140, 295] width 169 height 35
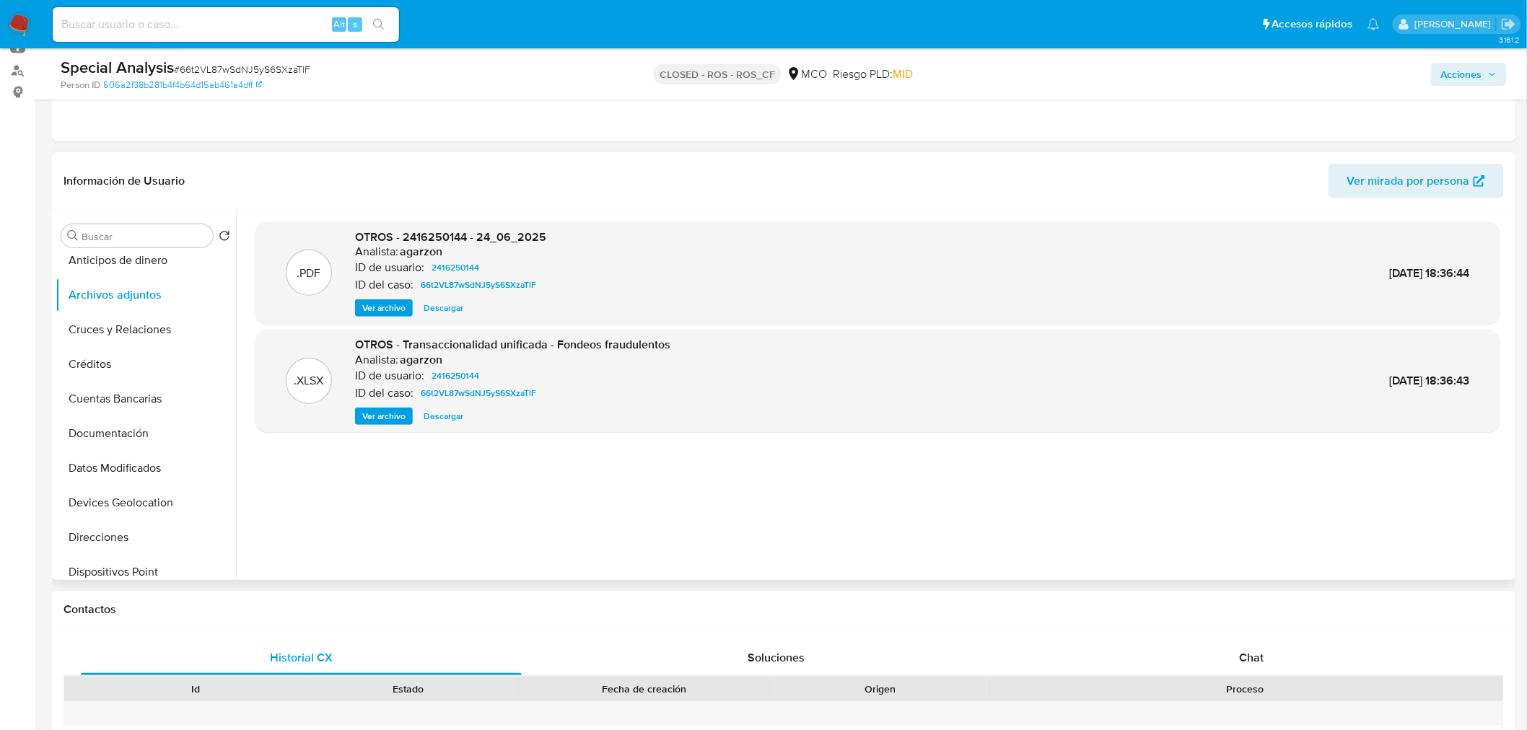
click at [390, 304] on span "Ver archivo" at bounding box center [383, 308] width 43 height 14
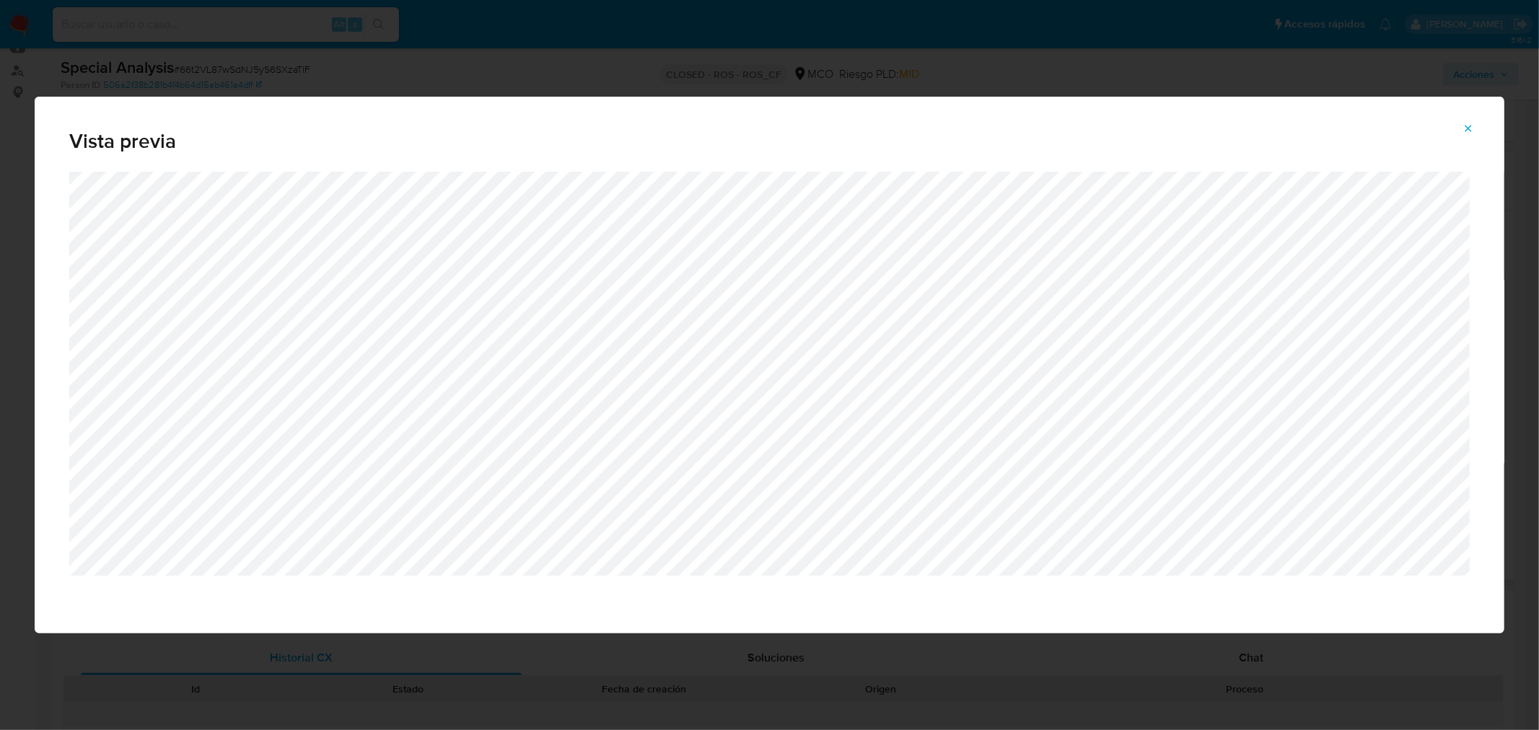
click at [75, 71] on div "Vista previa" at bounding box center [769, 365] width 1539 height 730
click at [1463, 131] on icon "Attachment preview" at bounding box center [1468, 129] width 12 height 12
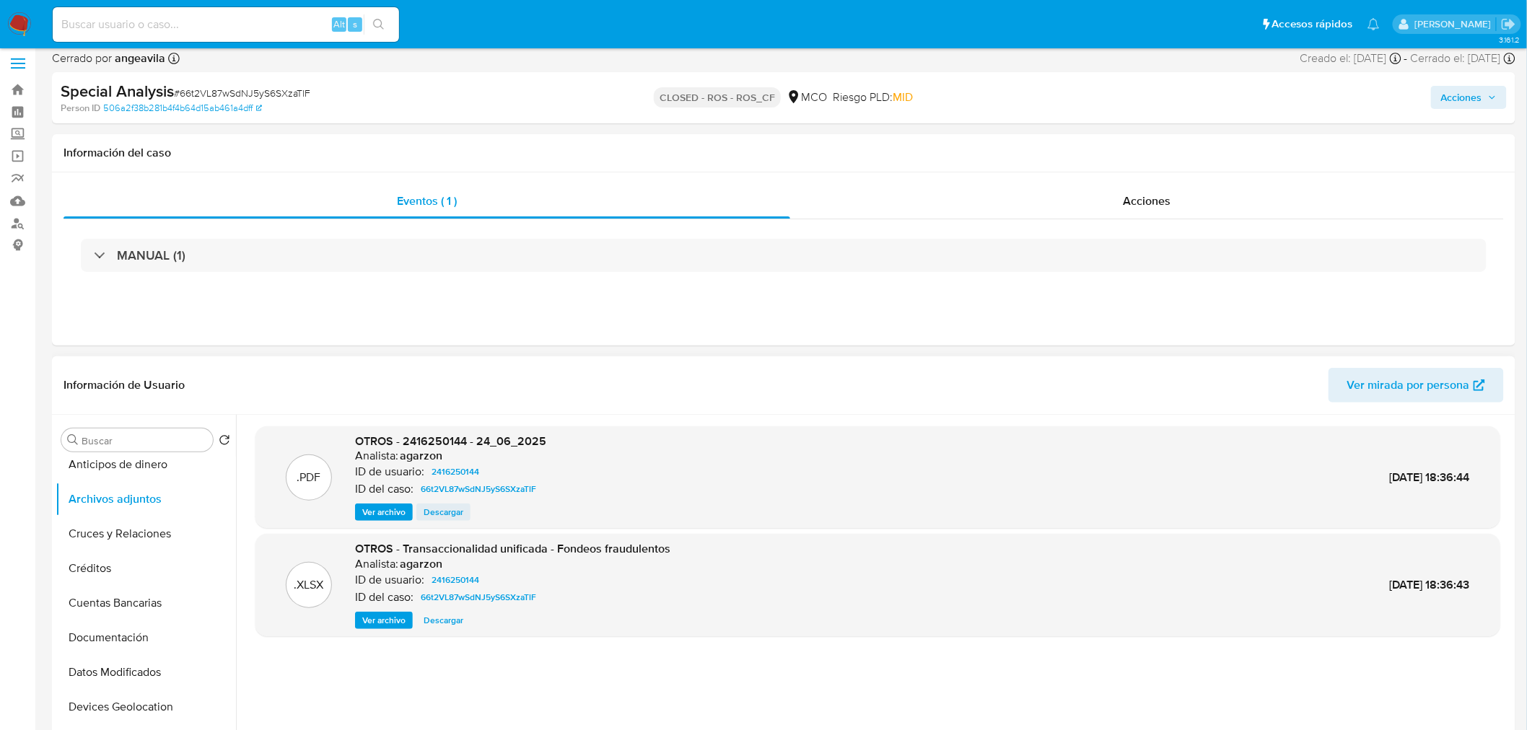
scroll to position [0, 0]
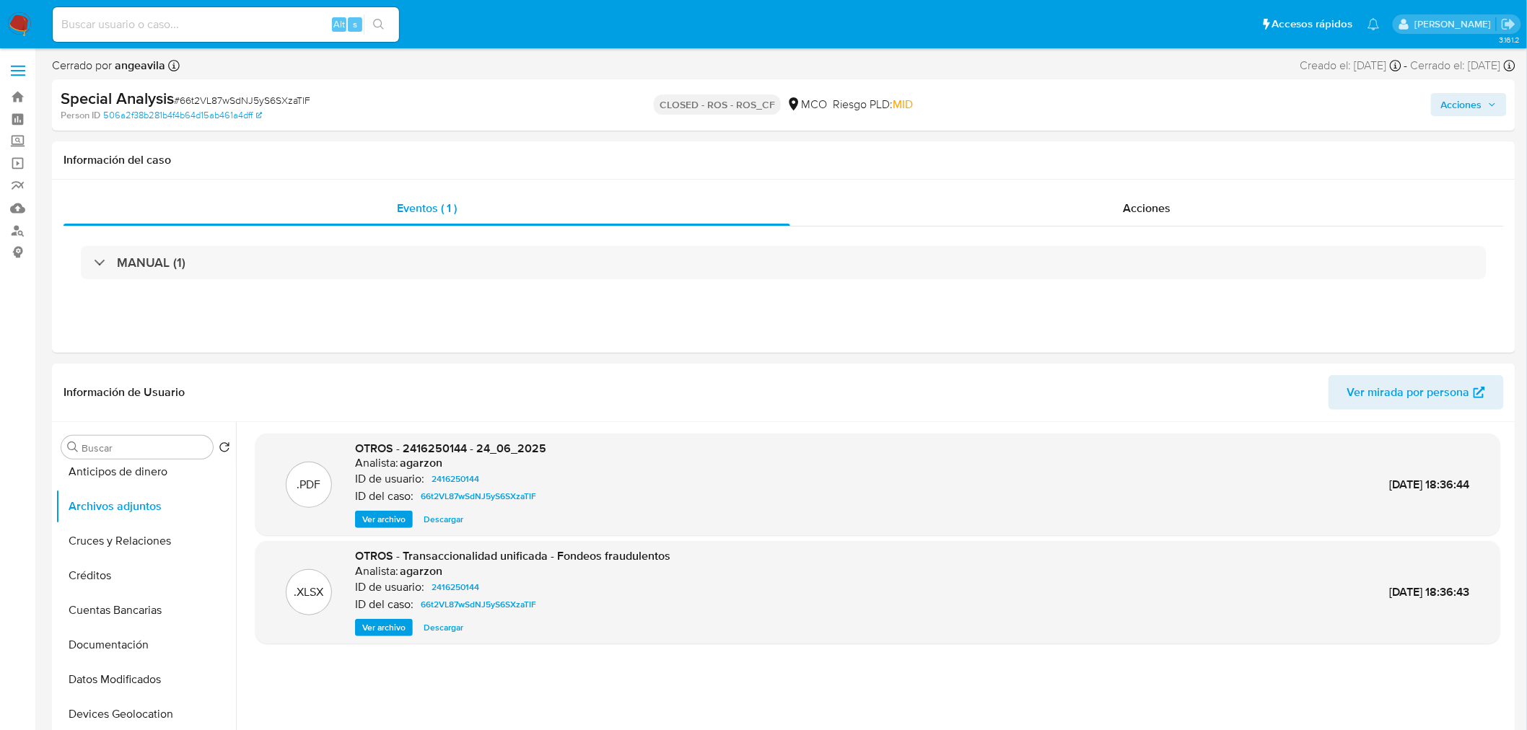
click at [9, 19] on img at bounding box center [19, 24] width 25 height 25
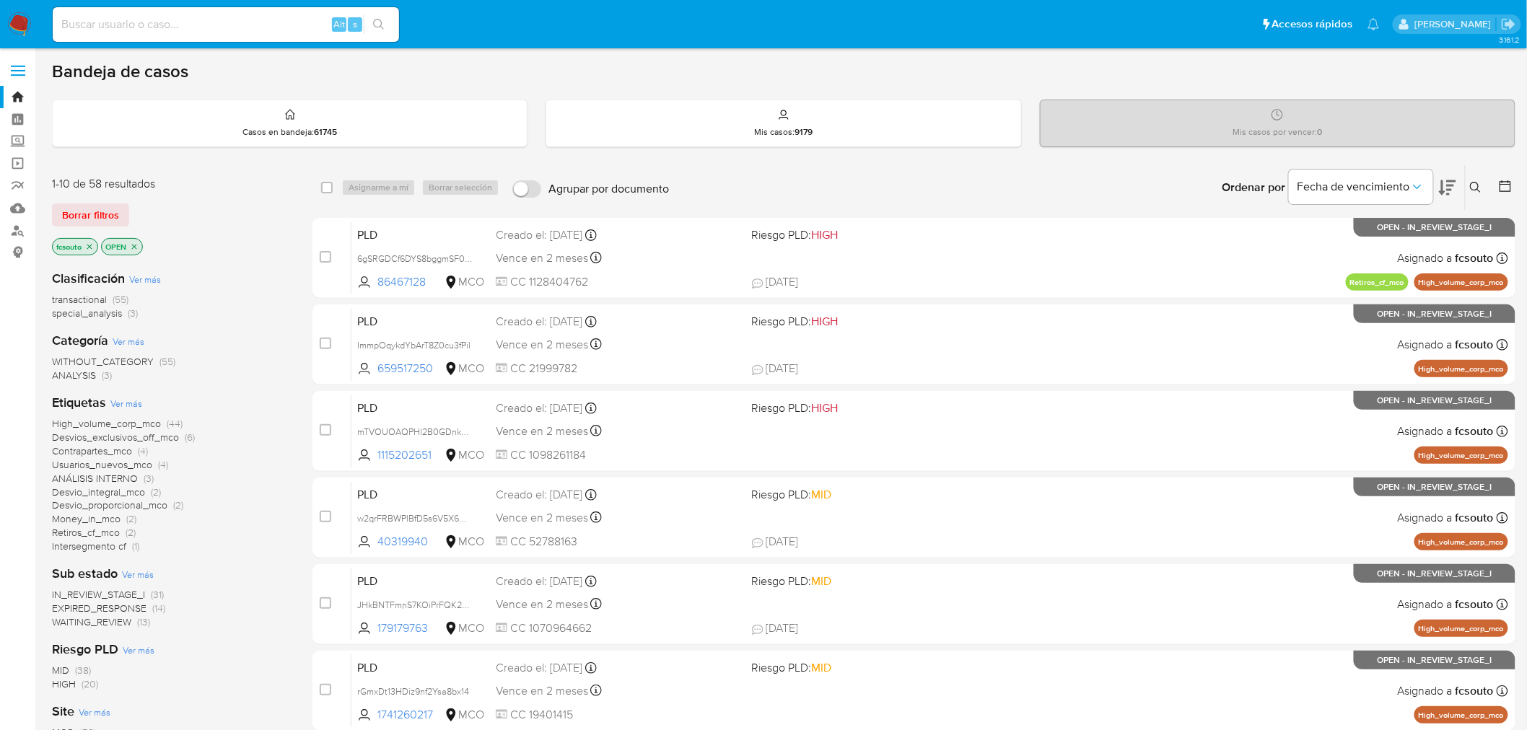
click at [1506, 182] on icon at bounding box center [1505, 186] width 14 height 14
click at [1501, 184] on icon at bounding box center [1505, 186] width 14 height 14
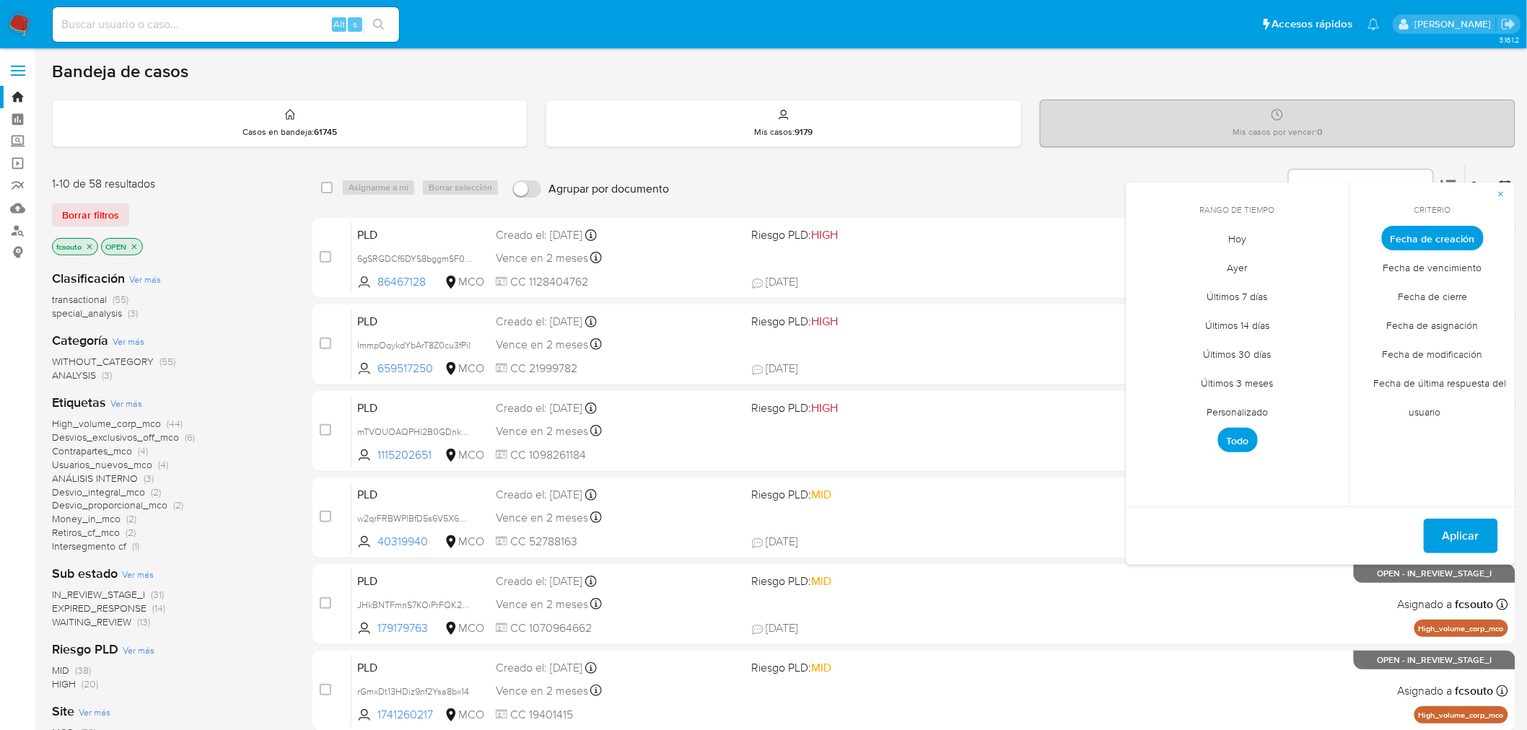
click at [1222, 408] on span "Personalizado" at bounding box center [1238, 413] width 92 height 30
click at [1147, 265] on icon "Mes anterior" at bounding box center [1147, 264] width 17 height 17
click at [1151, 349] on button "7" at bounding box center [1150, 346] width 23 height 23
click at [1333, 348] on button "13" at bounding box center [1323, 346] width 23 height 23
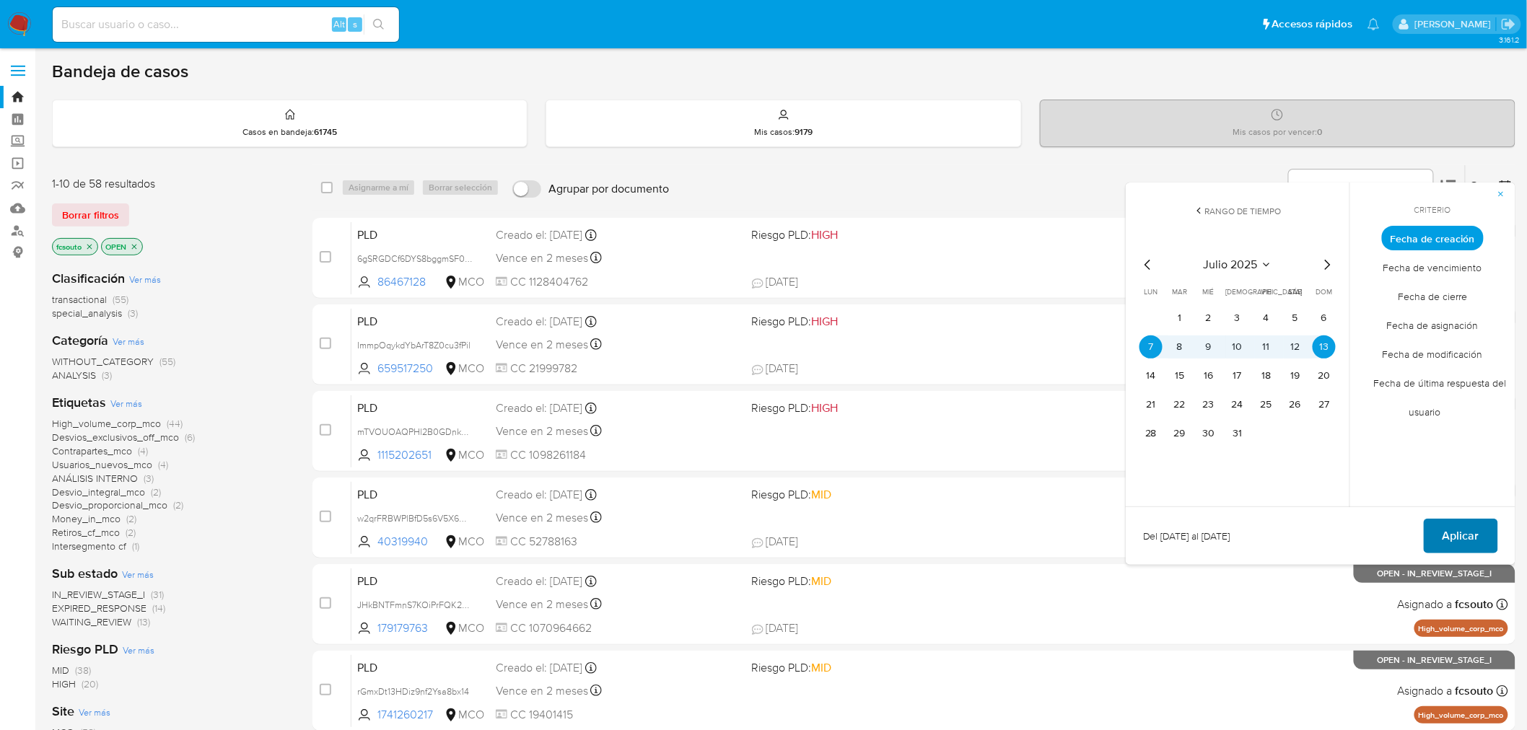
click at [1470, 536] on span "Aplicar" at bounding box center [1460, 536] width 37 height 32
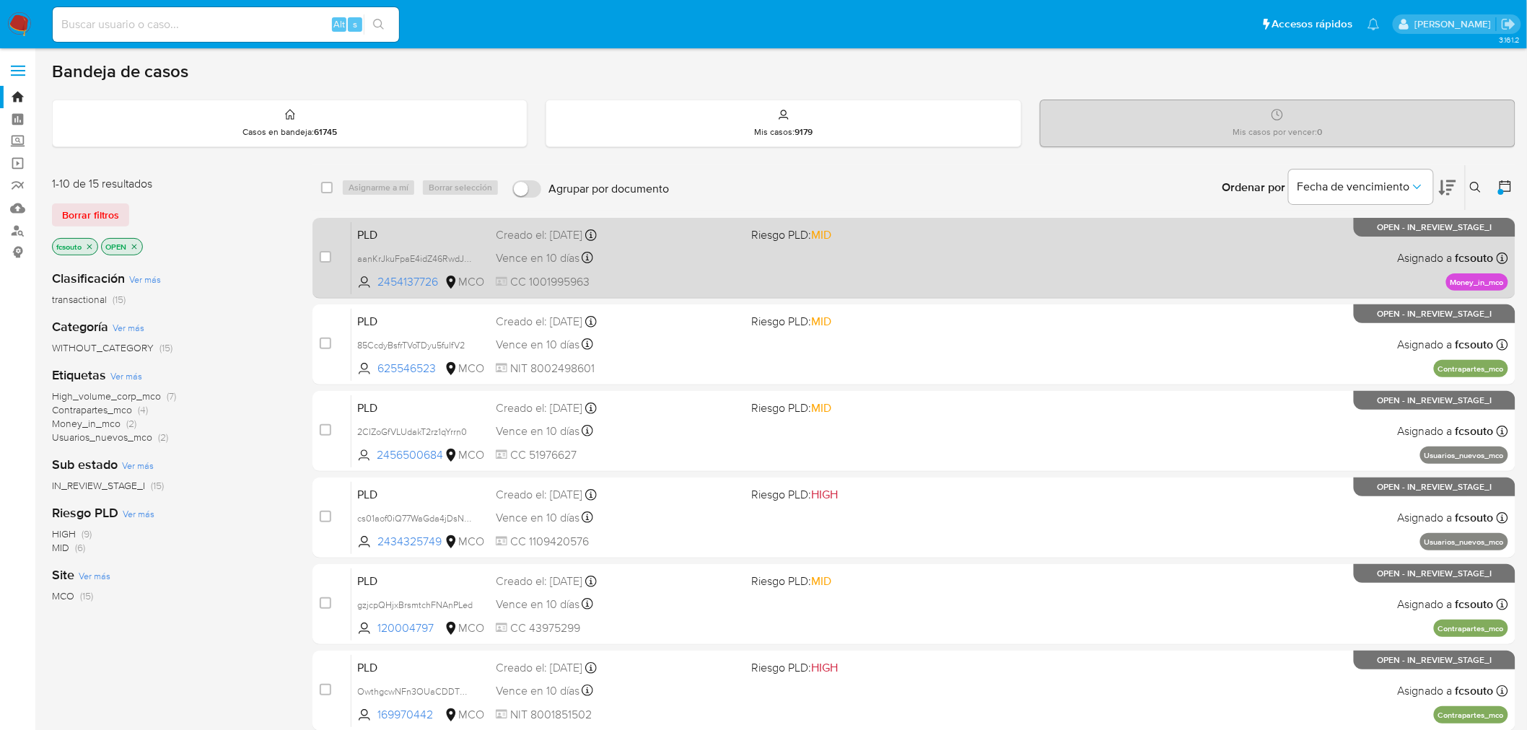
click at [991, 255] on div "PLD aanKrJkuFpaE4idZ46RwdJPq 2454137726 MCO Riesgo PLD: MID Creado el: 12/07/20…" at bounding box center [929, 257] width 1156 height 73
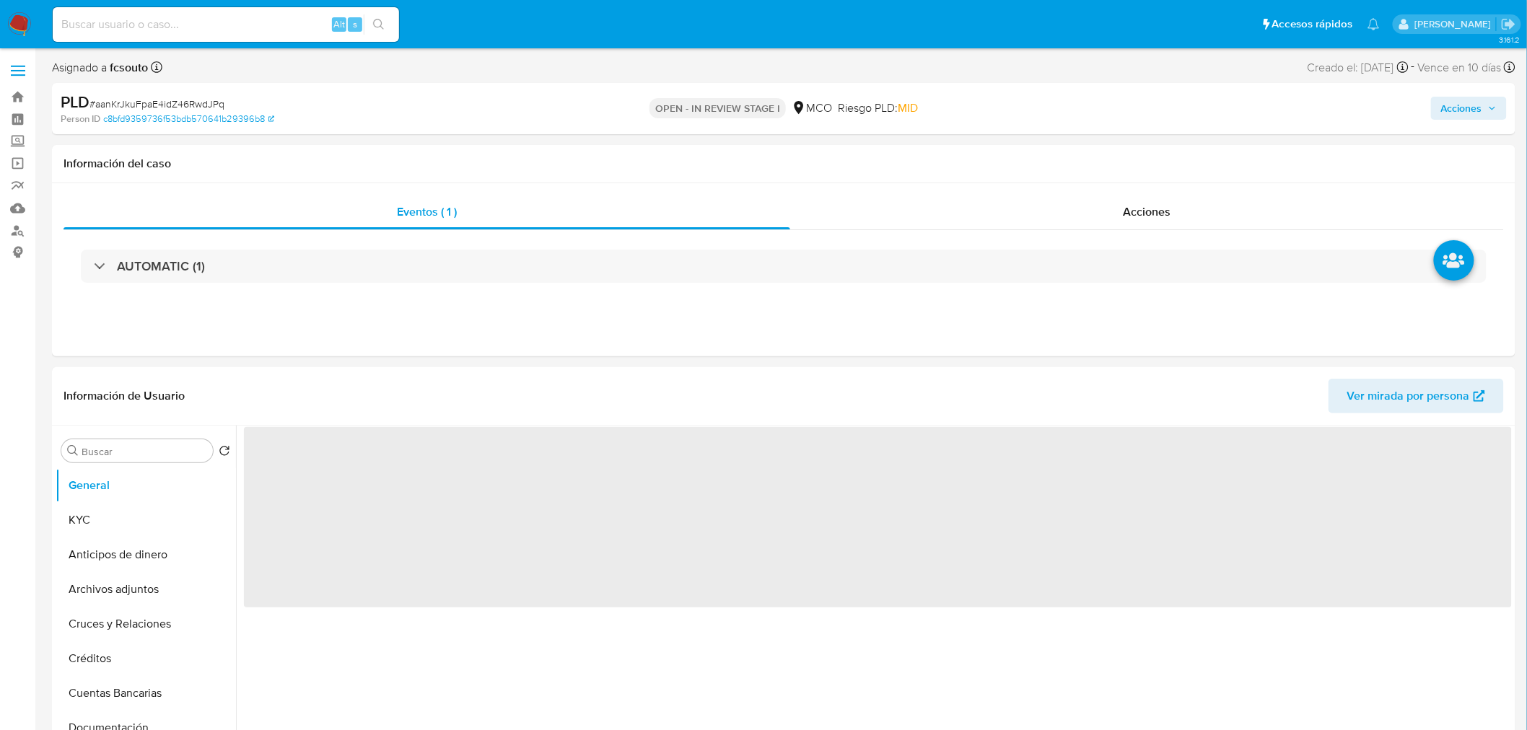
select select "10"
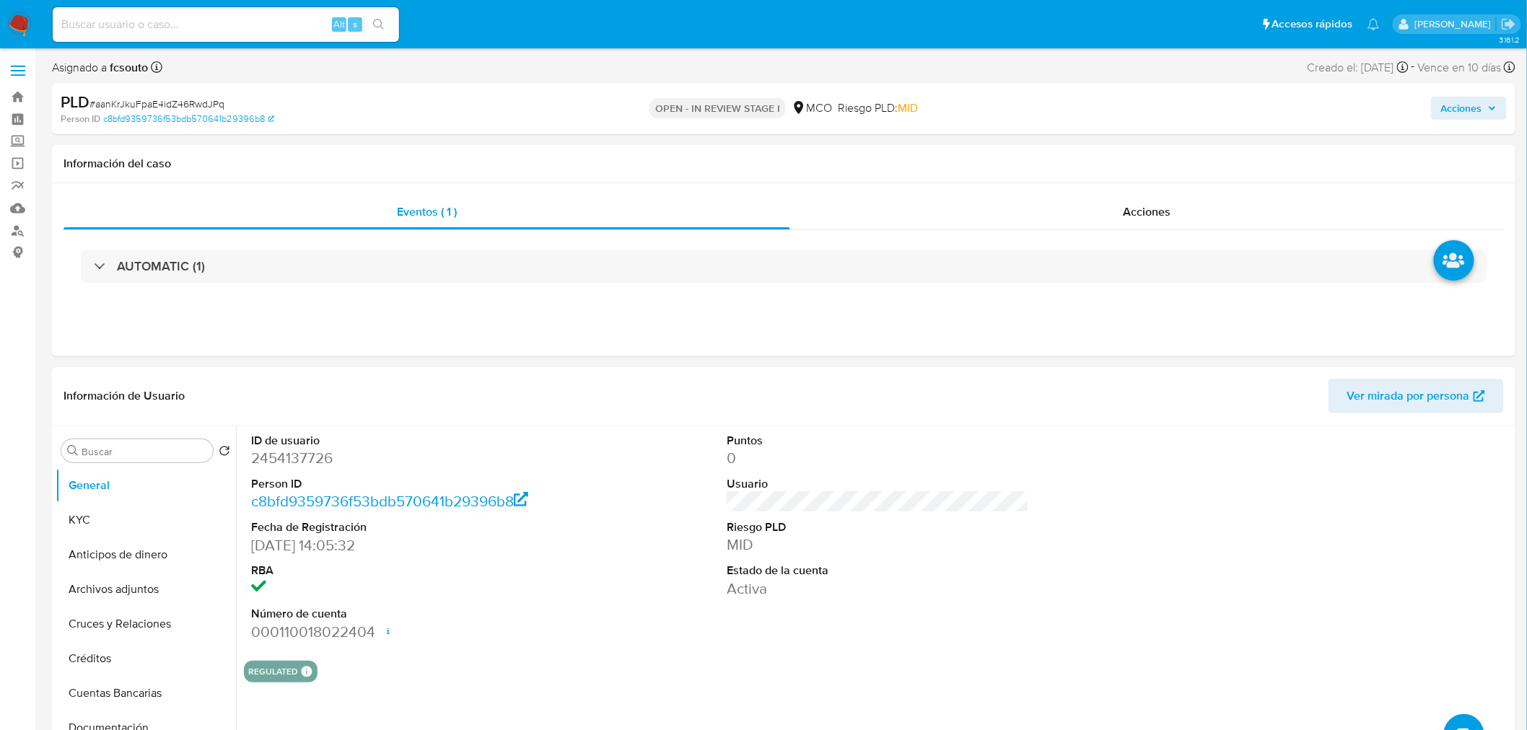
click at [282, 457] on dd "2454137726" at bounding box center [402, 458] width 302 height 20
copy dd "2454137726"
click at [304, 462] on dd "2454137726" at bounding box center [402, 458] width 302 height 20
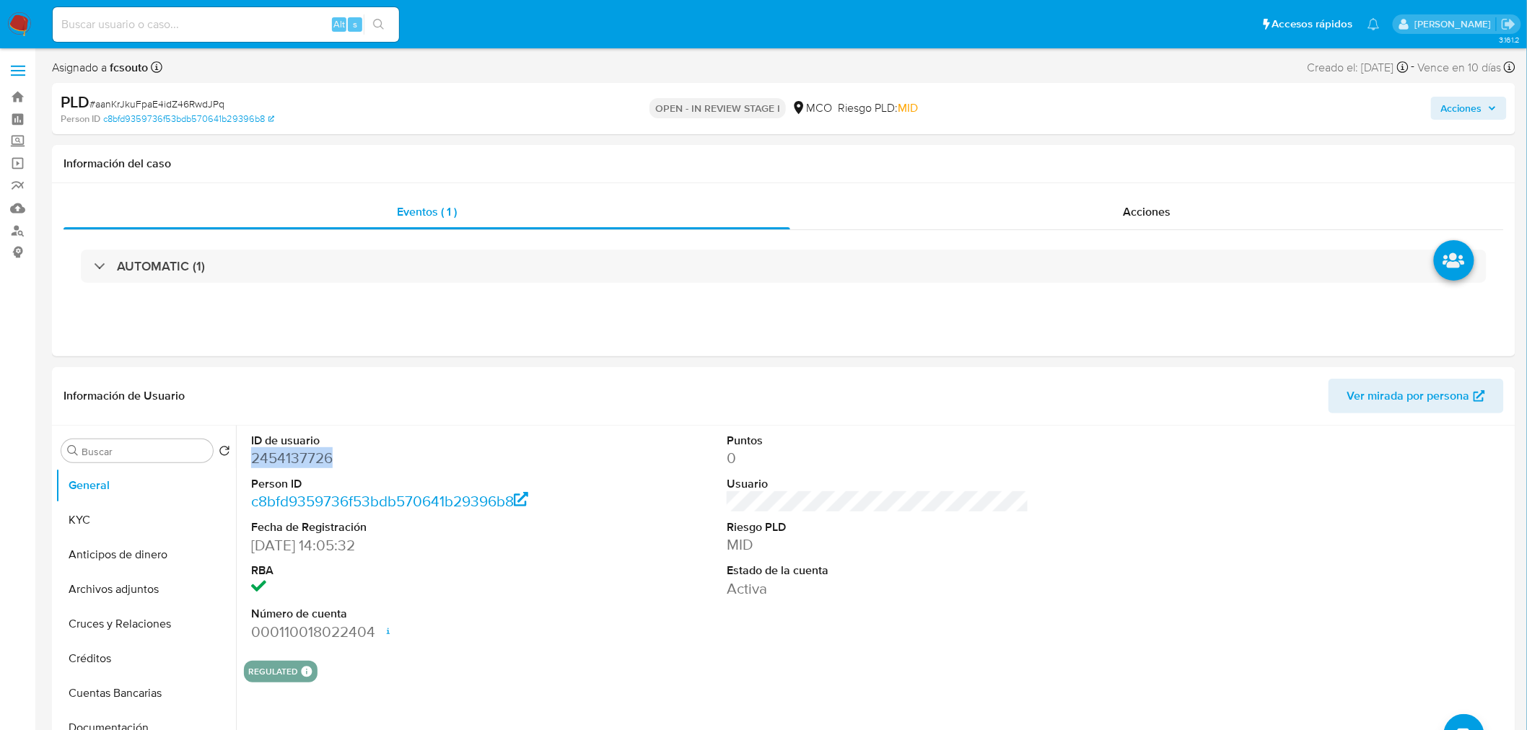
copy dd "2454137726"
click at [299, 462] on dd "2454137726" at bounding box center [402, 458] width 302 height 20
click at [321, 462] on dd "2454137726" at bounding box center [402, 458] width 302 height 20
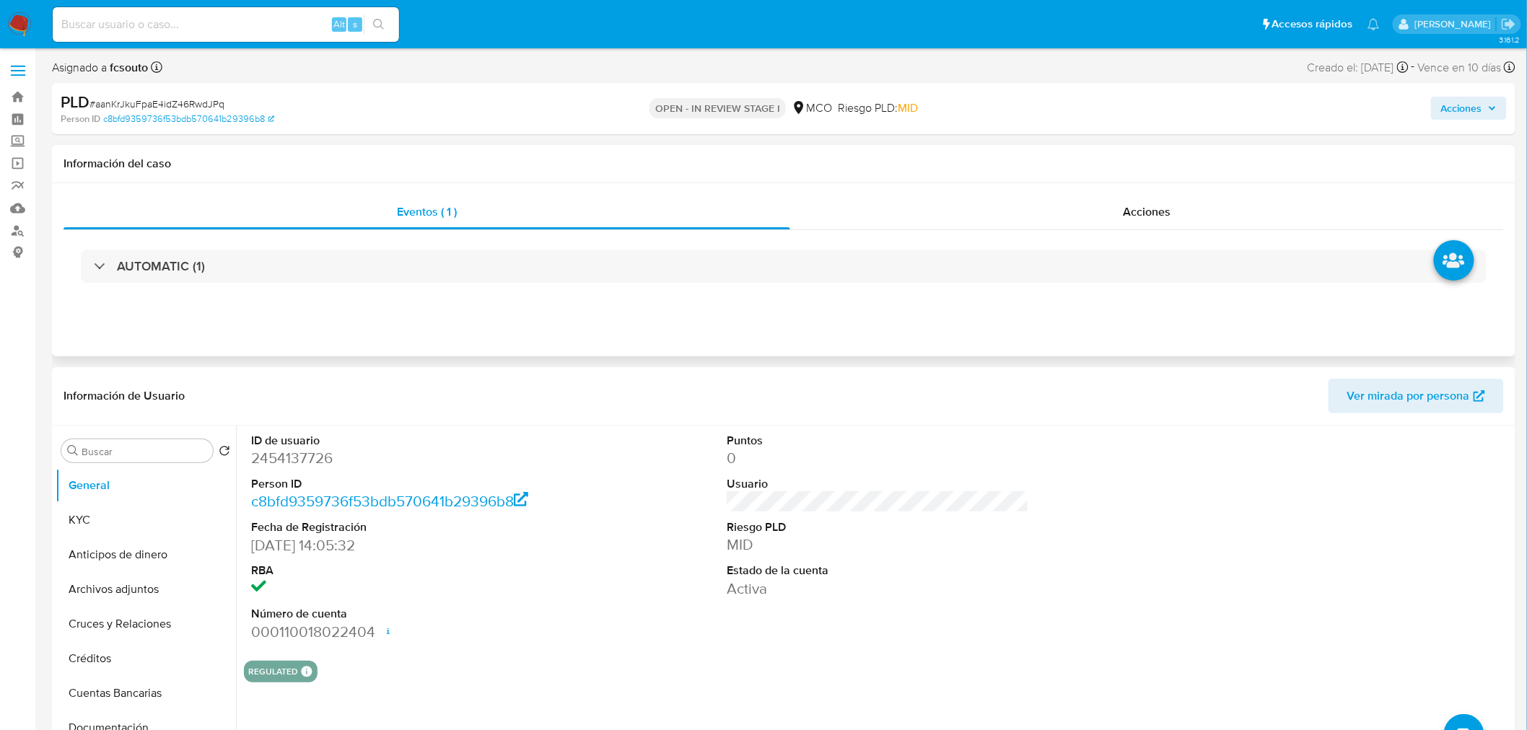
click at [880, 345] on div "Eventos ( 1 ) Acciones AUTOMATIC (1)" at bounding box center [783, 269] width 1463 height 173
click at [1467, 102] on span "Acciones" at bounding box center [1461, 108] width 41 height 23
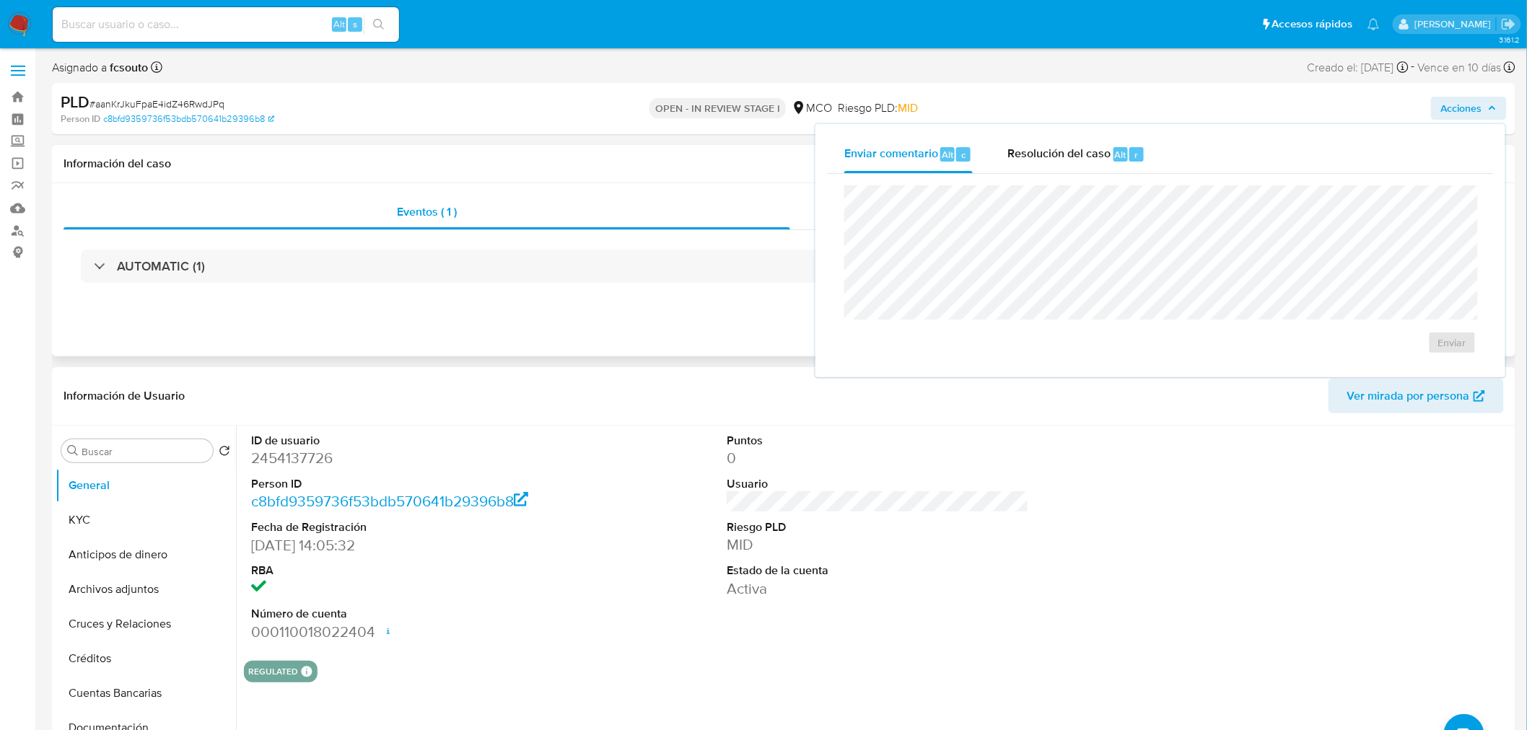
click at [654, 171] on div "Información del caso" at bounding box center [783, 164] width 1463 height 38
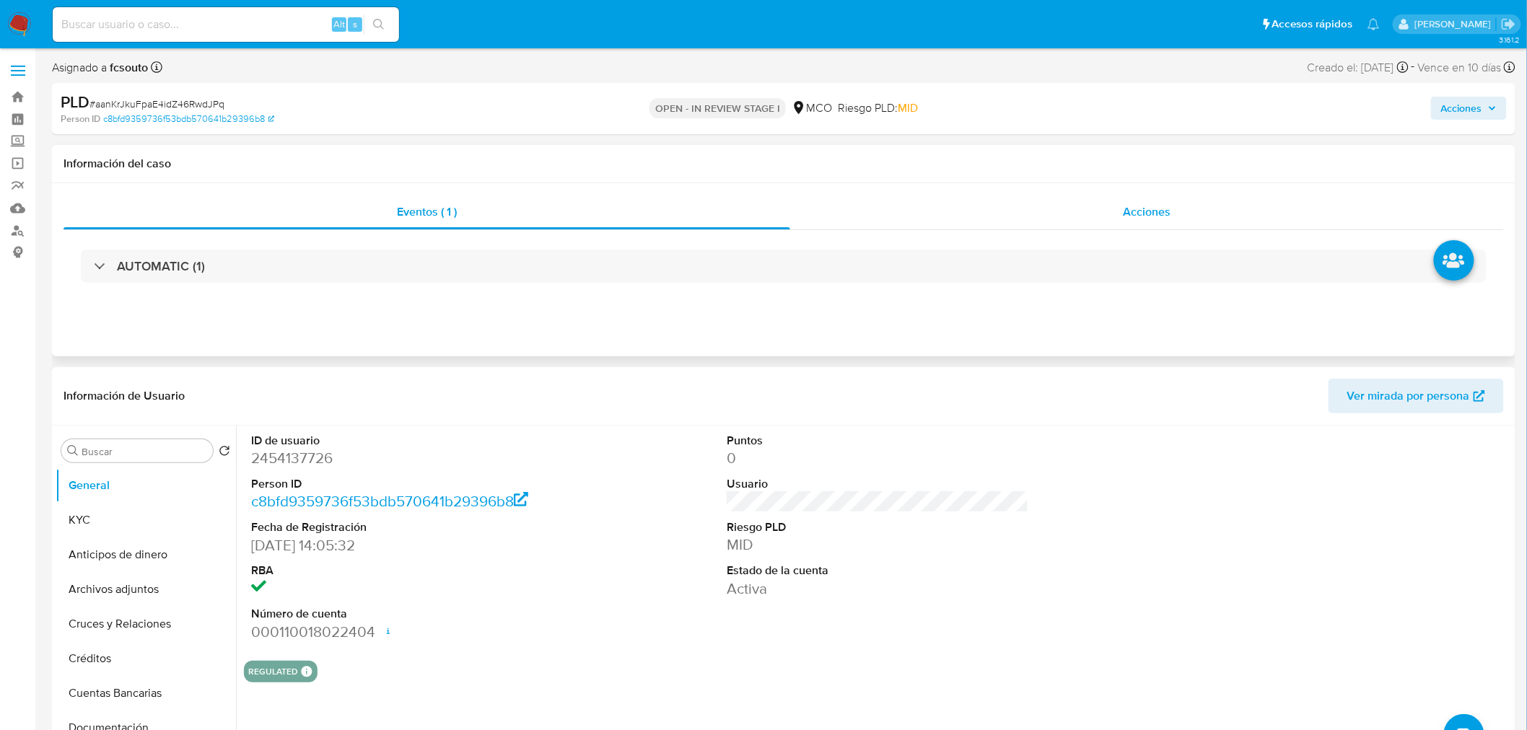
click at [1111, 224] on div "Acciones" at bounding box center [1147, 212] width 714 height 35
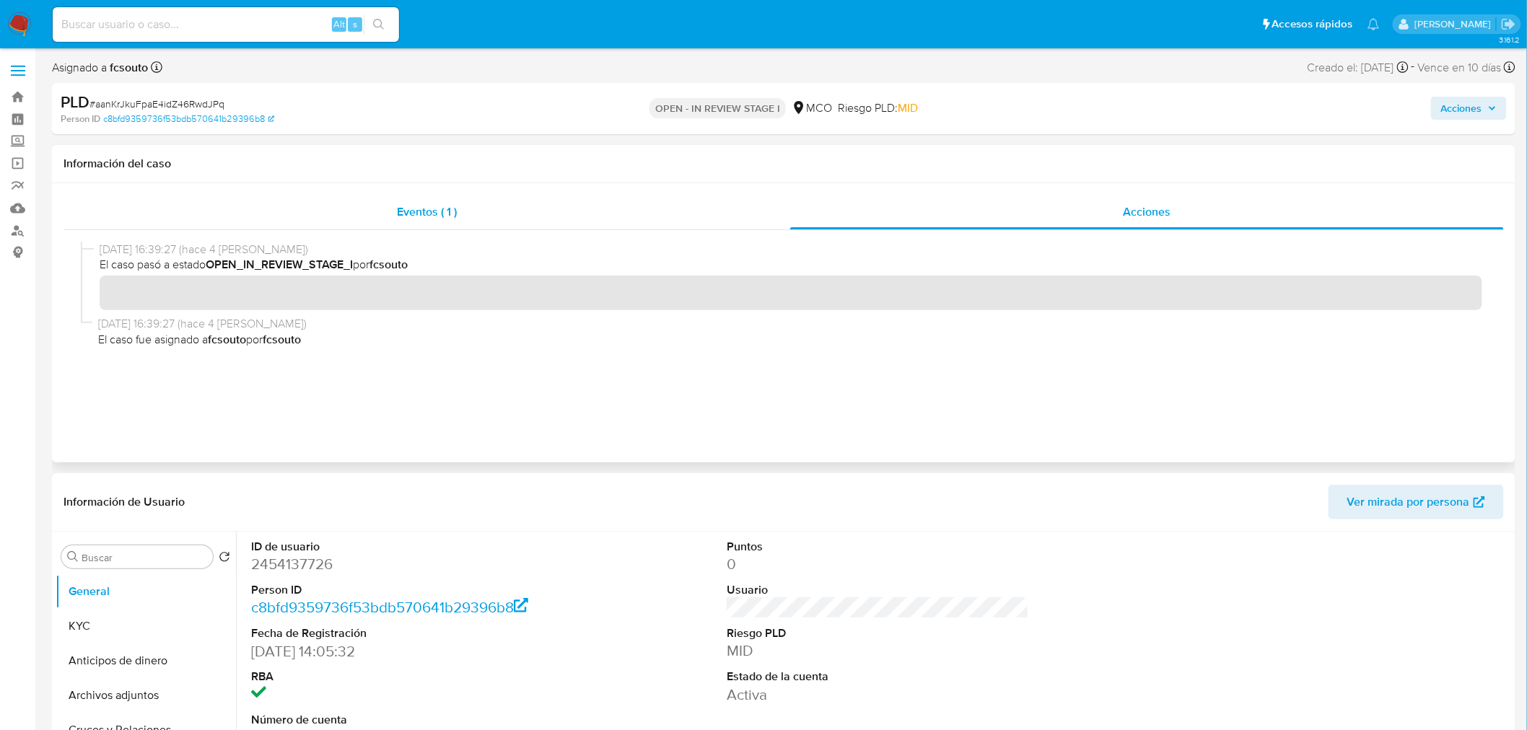
click at [438, 212] on span "Eventos ( 1 )" at bounding box center [427, 211] width 60 height 17
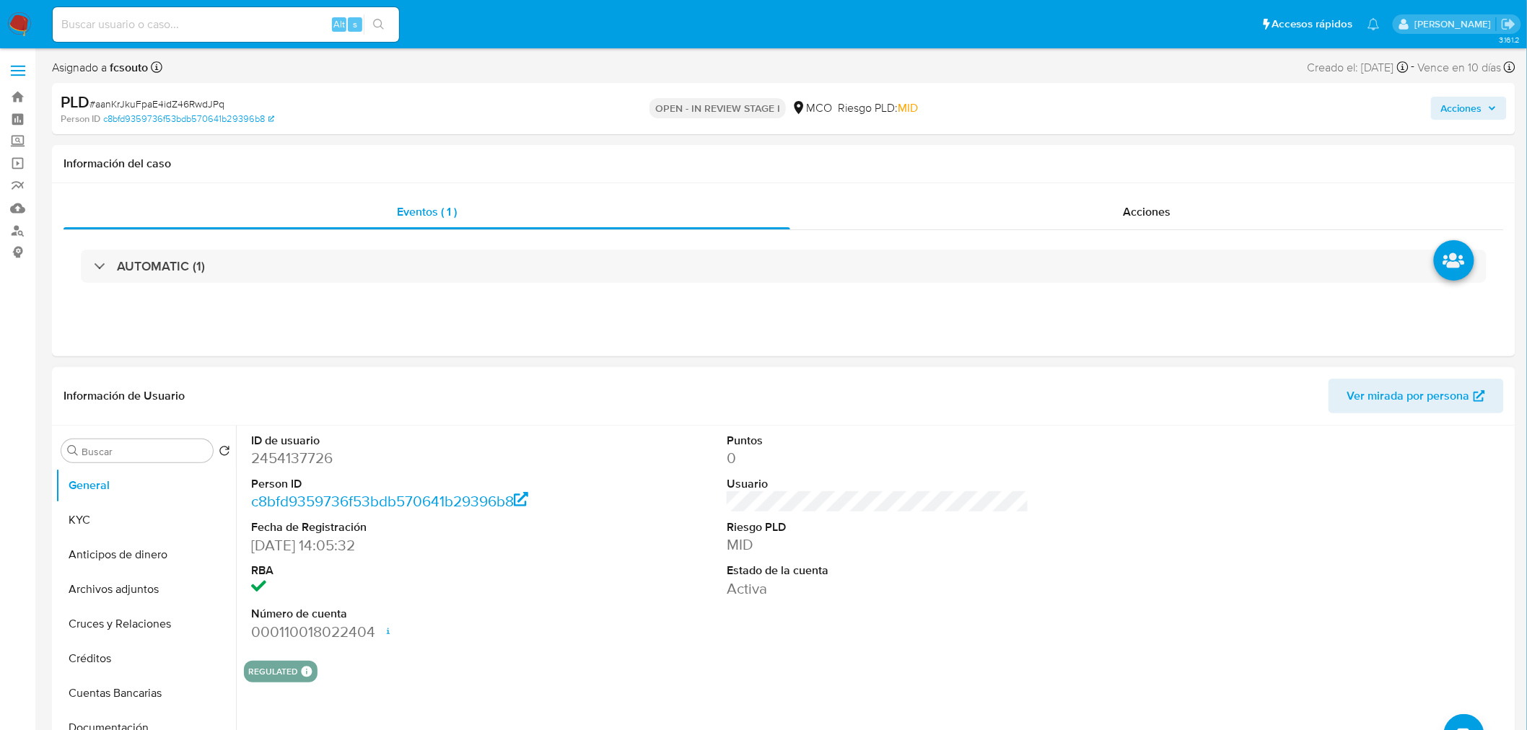
click at [308, 464] on dd "2454137726" at bounding box center [402, 458] width 302 height 20
copy dd "2454137726"
click at [301, 464] on dd "2454137726" at bounding box center [402, 458] width 302 height 20
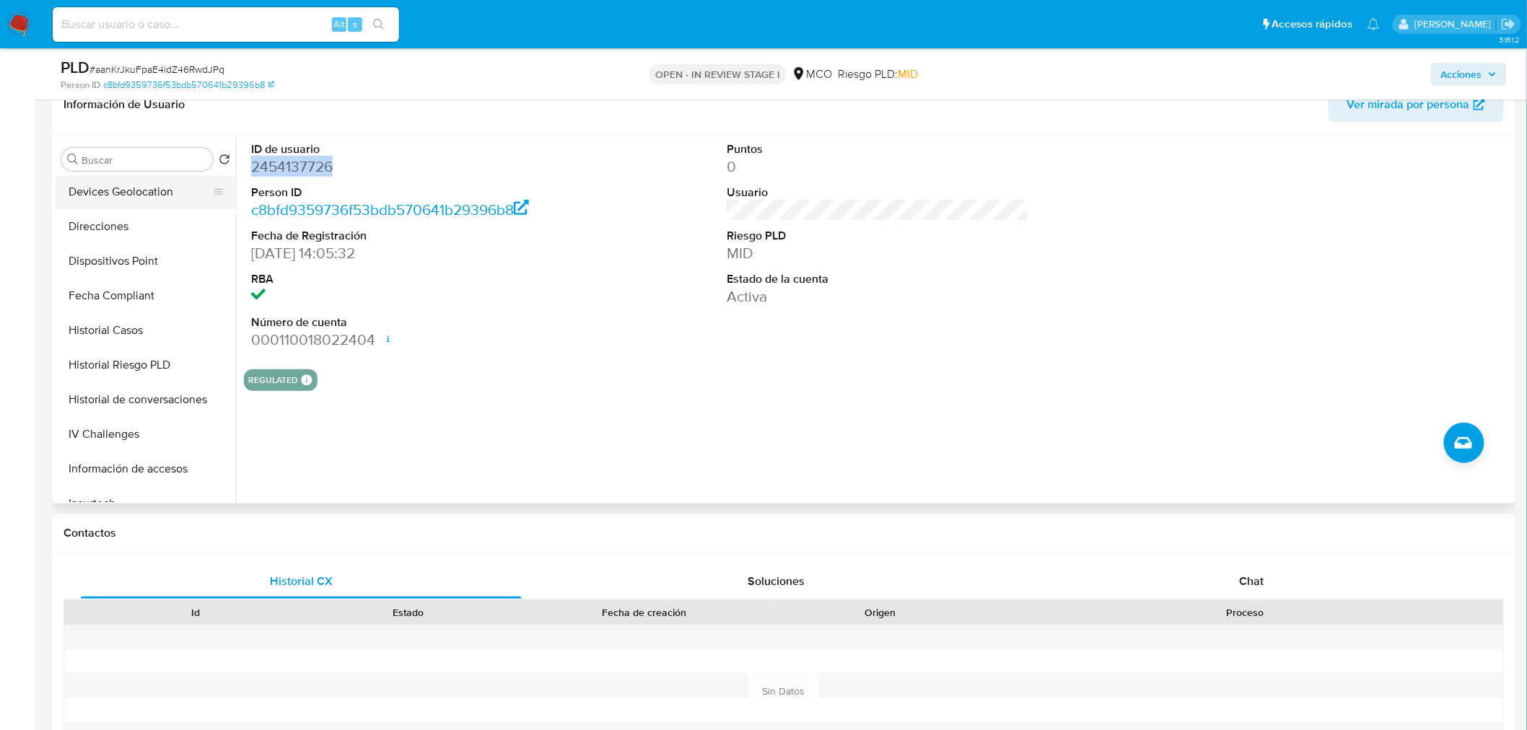
scroll to position [320, 0]
click at [125, 322] on button "Historial Casos" at bounding box center [140, 324] width 169 height 35
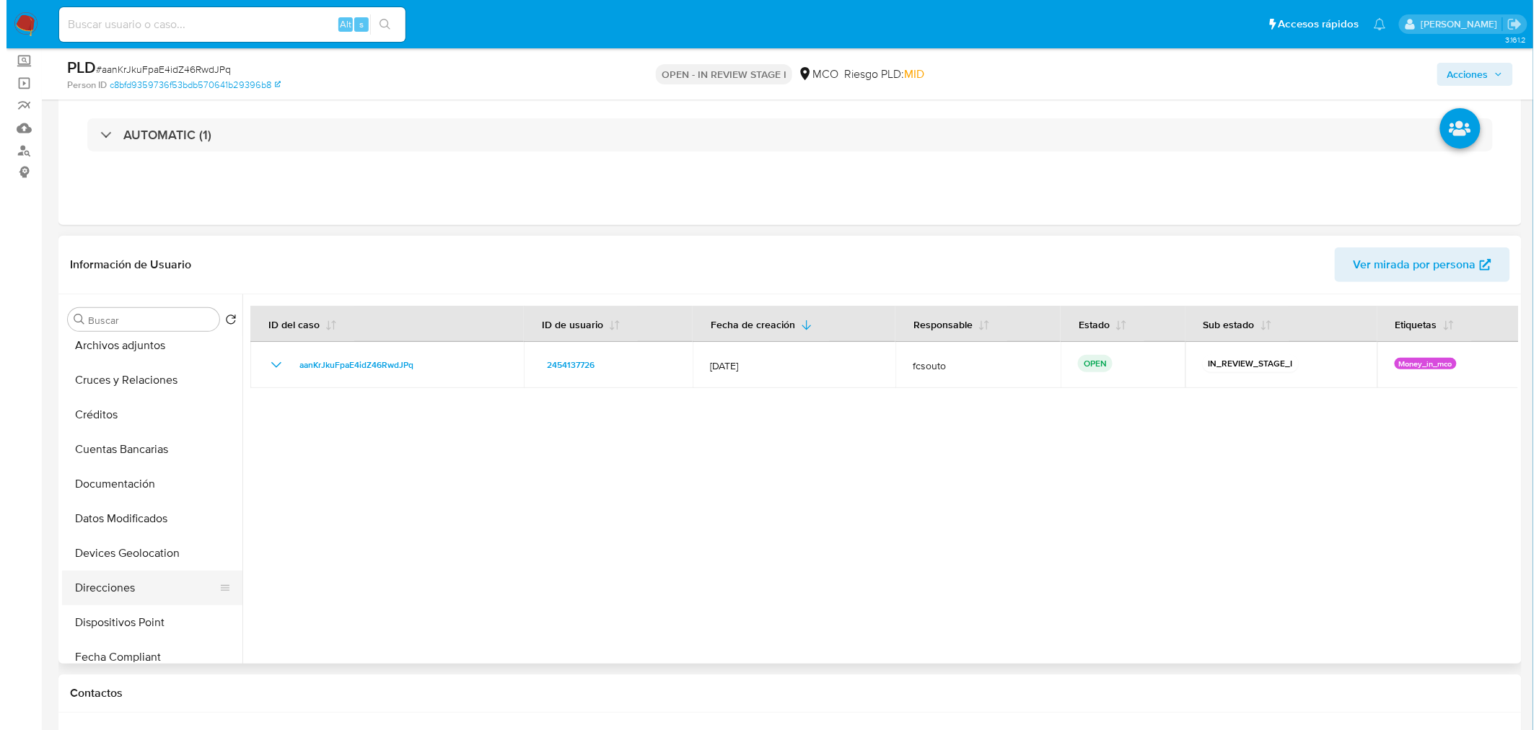
scroll to position [0, 0]
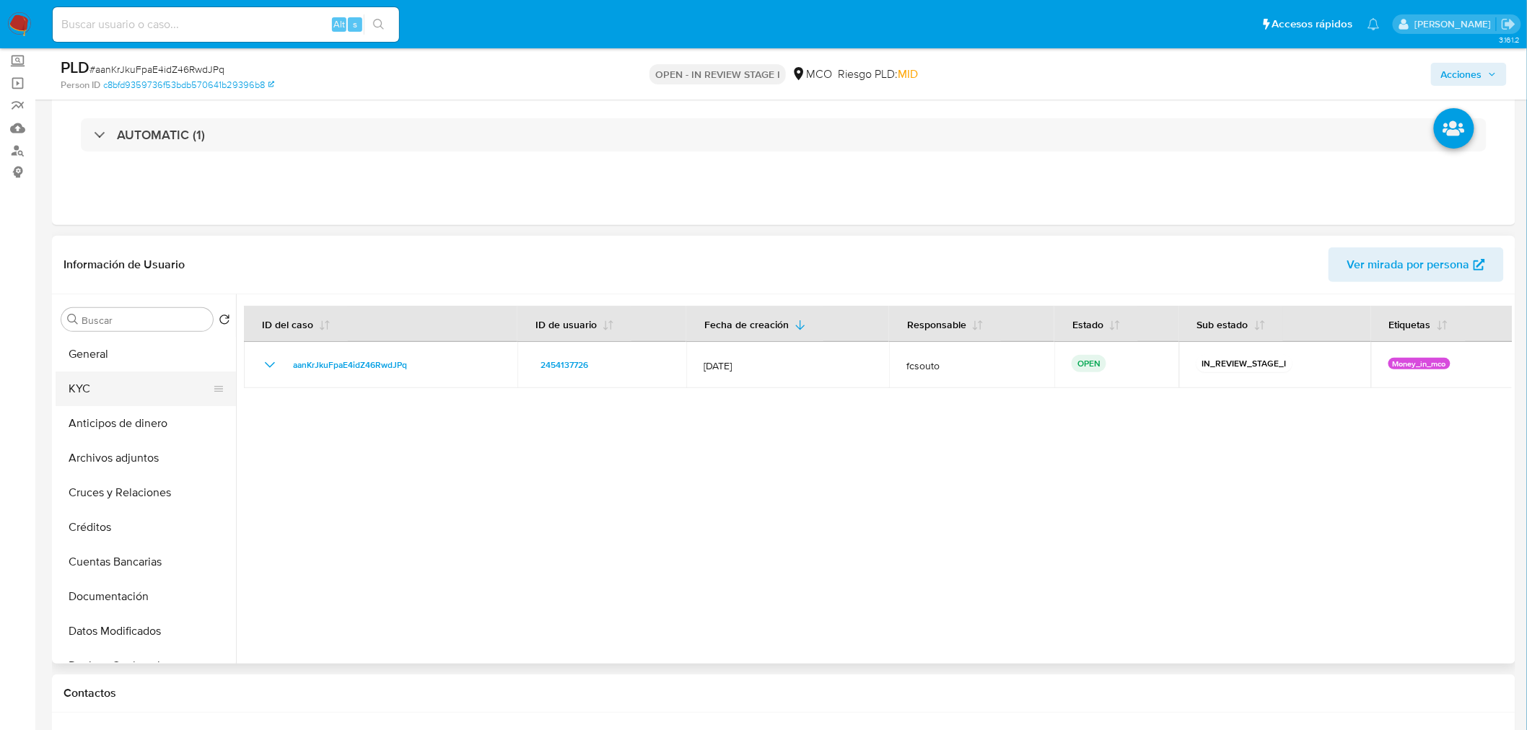
click at [103, 395] on button "KYC" at bounding box center [140, 389] width 169 height 35
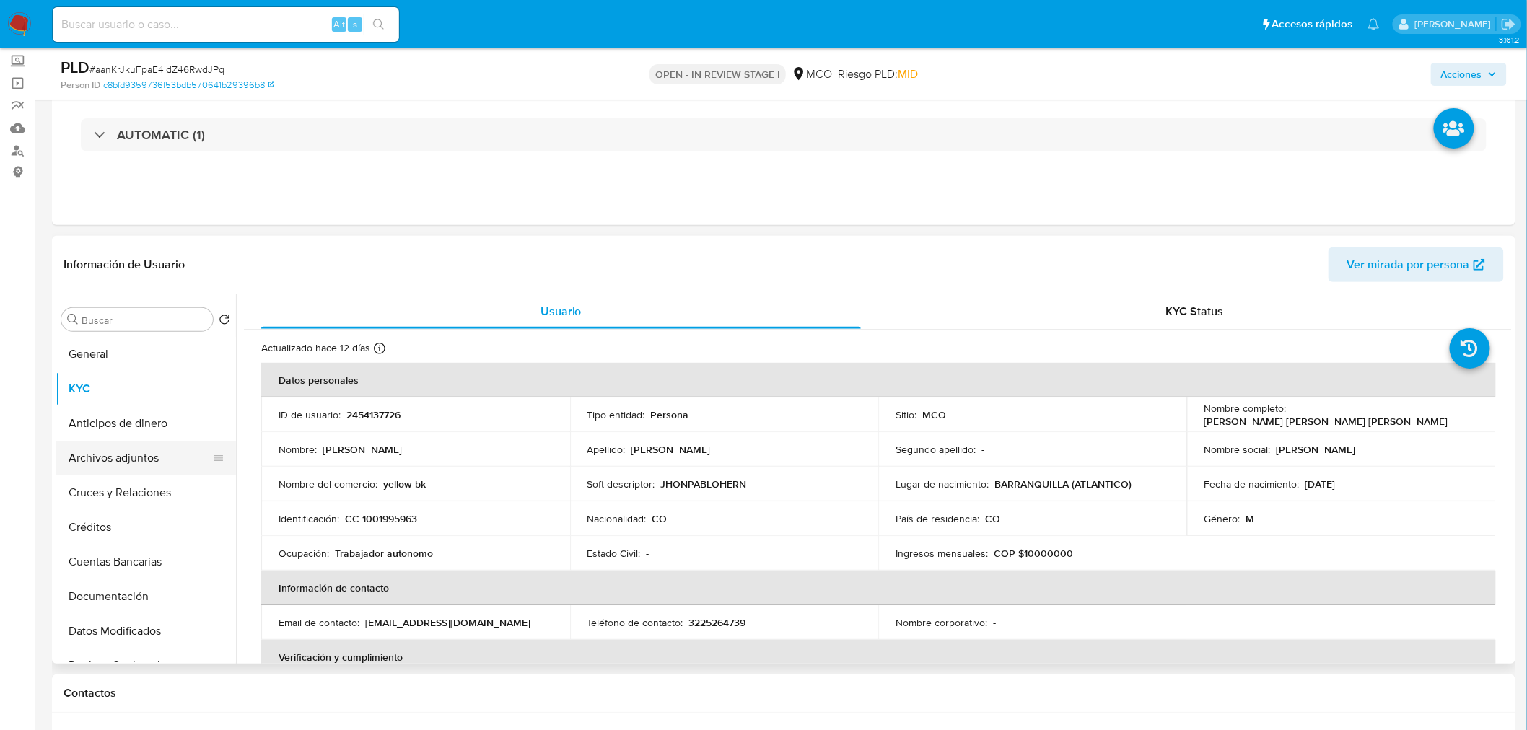
click at [133, 457] on button "Archivos adjuntos" at bounding box center [140, 458] width 169 height 35
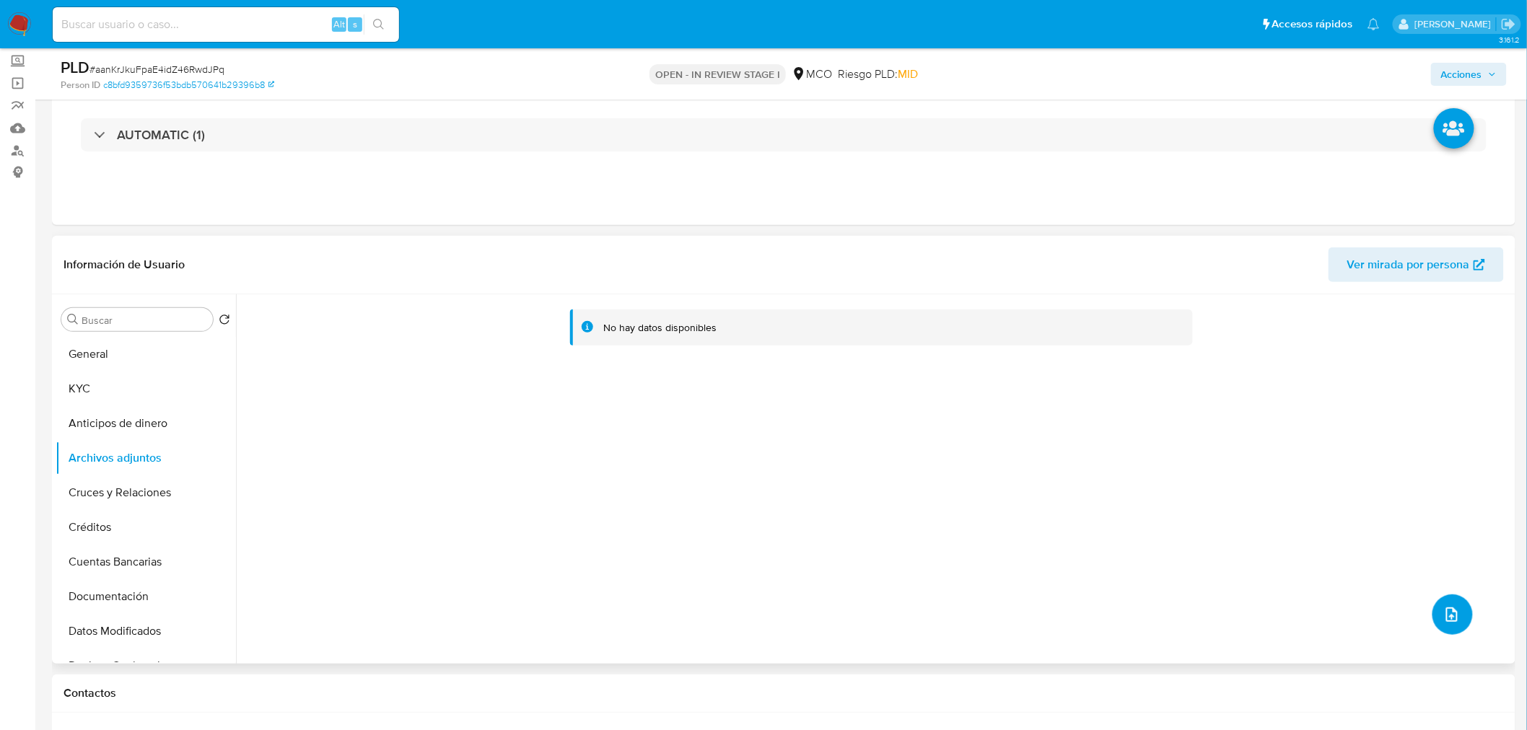
click at [1446, 614] on icon "upload-file" at bounding box center [1452, 614] width 12 height 14
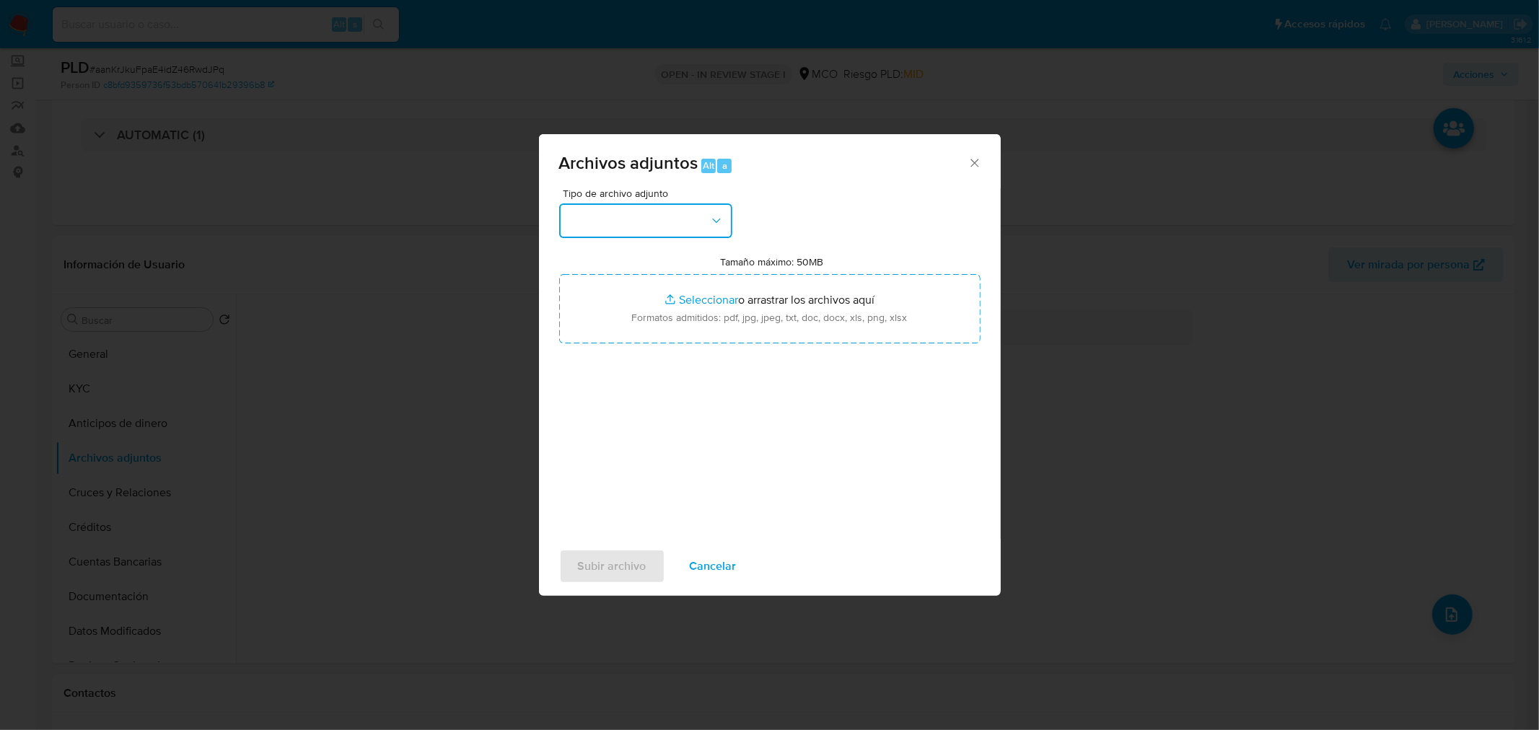
click at [700, 219] on button "button" at bounding box center [645, 220] width 173 height 35
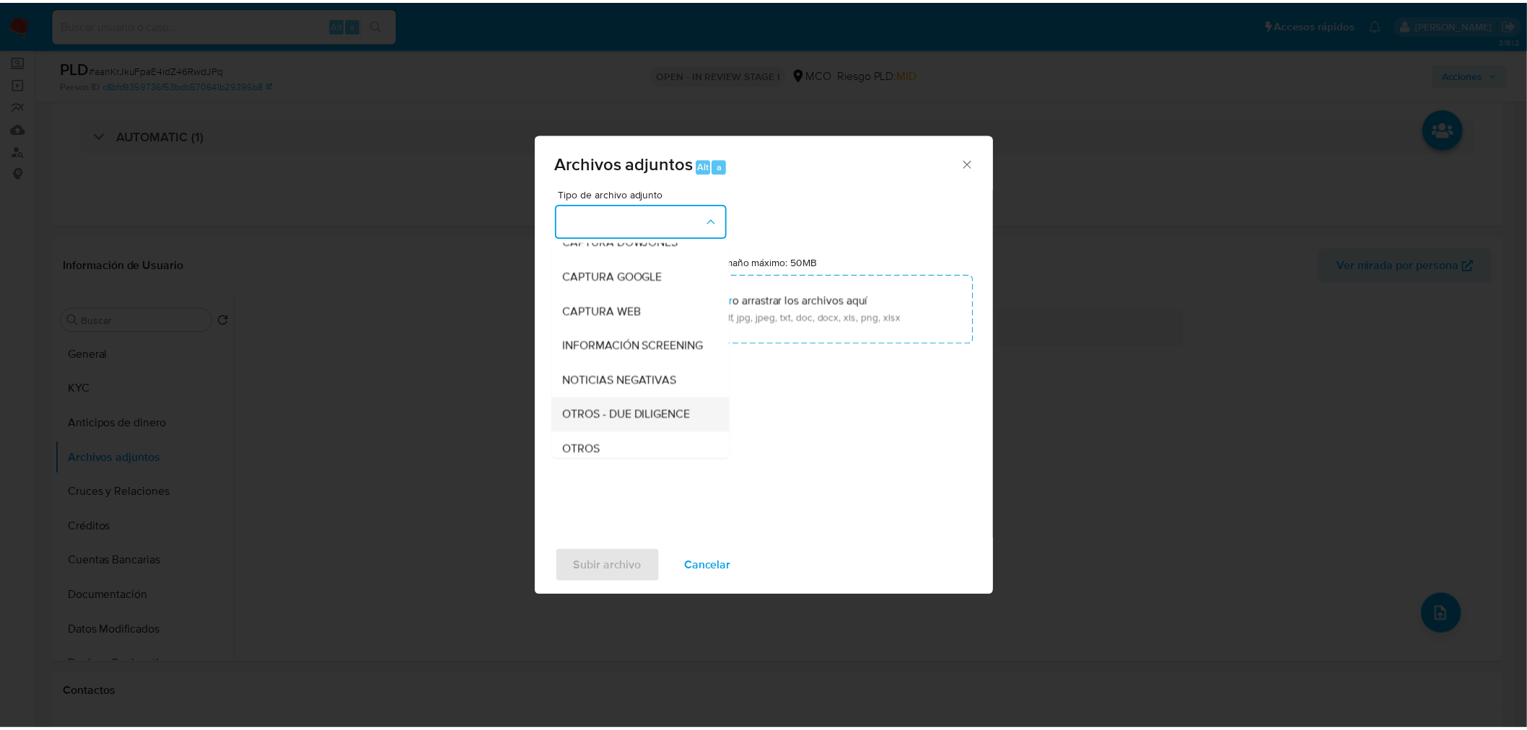
scroll to position [80, 0]
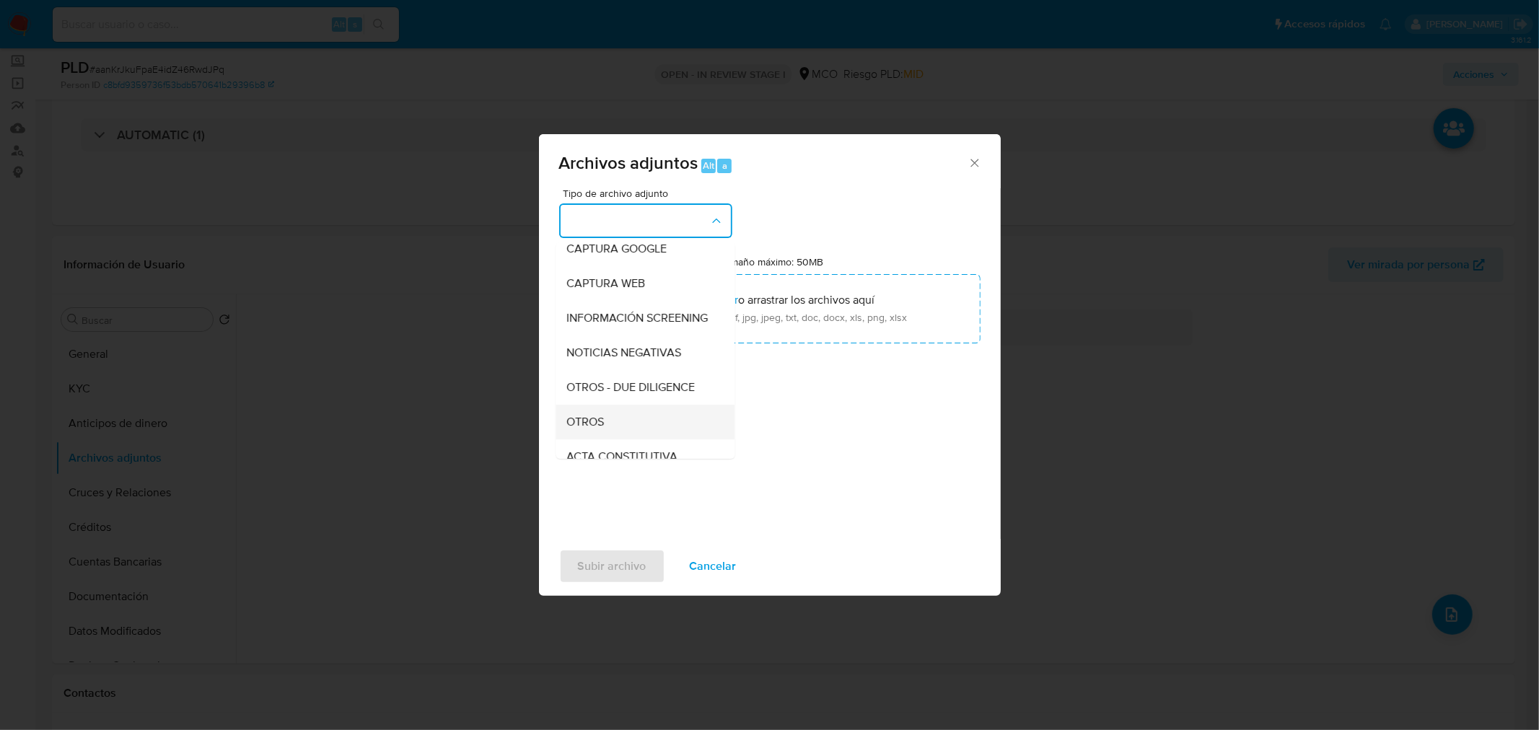
click at [644, 439] on div "OTROS" at bounding box center [640, 421] width 147 height 35
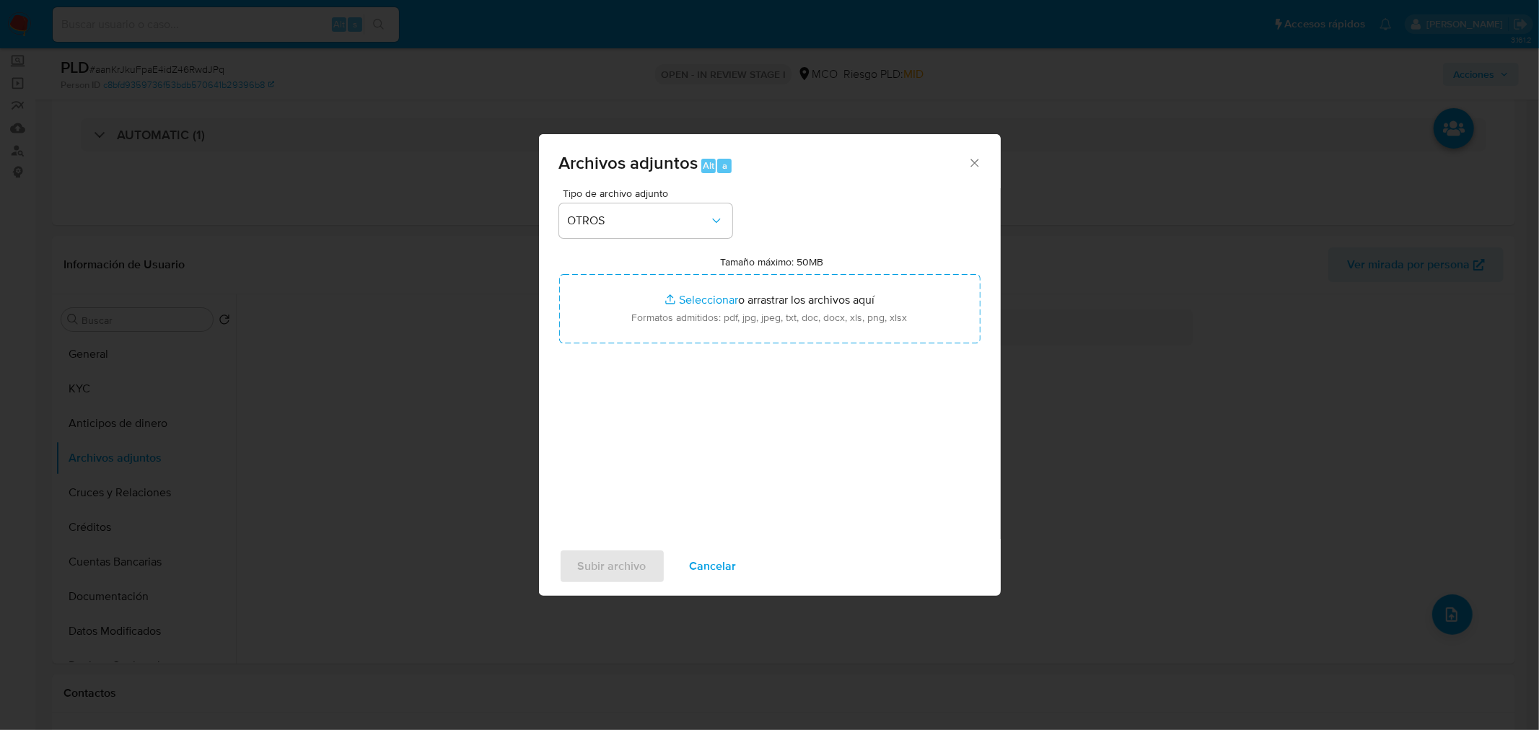
click at [733, 347] on div "Tipo de archivo adjunto OTROS Tamaño máximo: 50MB Seleccionar archivos Seleccio…" at bounding box center [769, 358] width 421 height 341
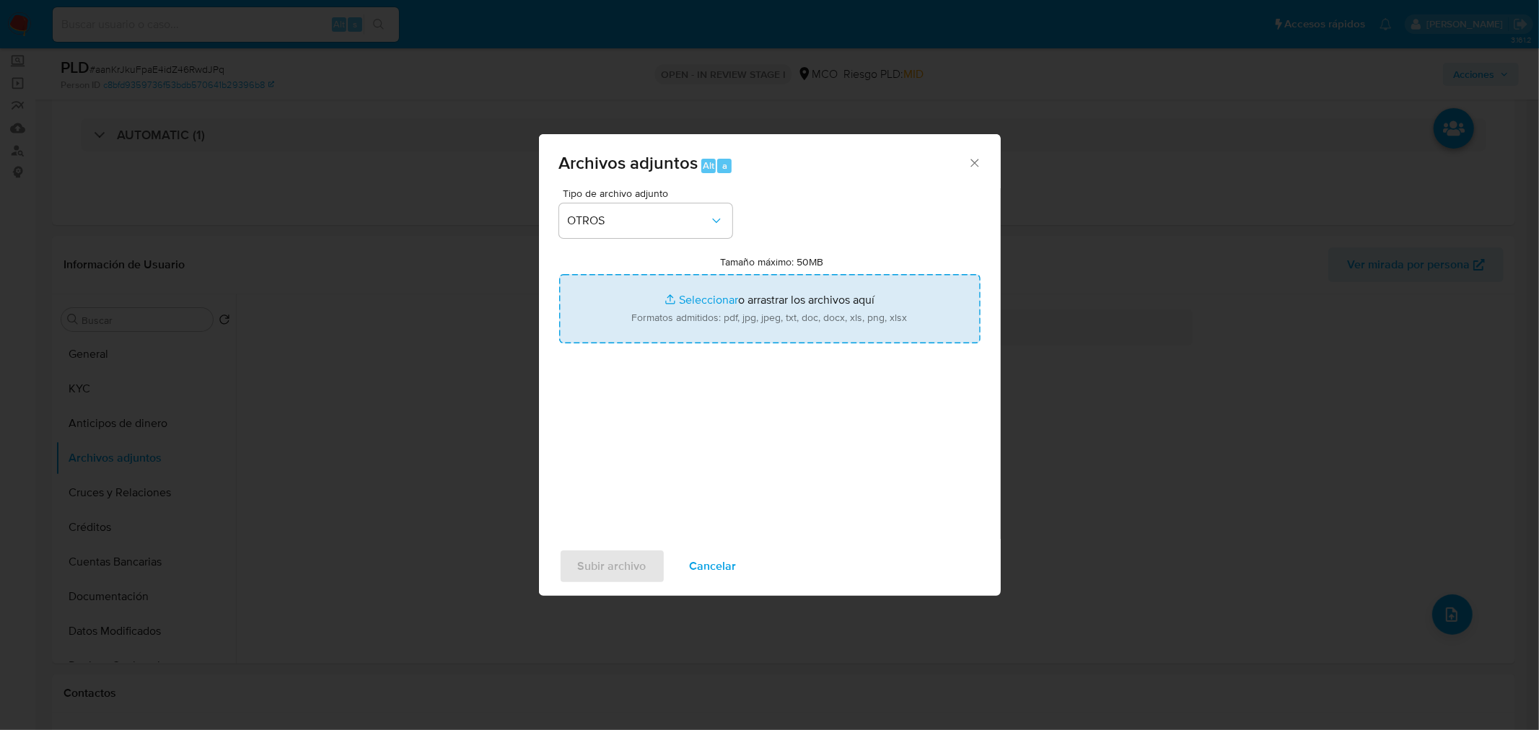
click at [740, 297] on input "Tamaño máximo: 50MB Seleccionar archivos" at bounding box center [769, 308] width 421 height 69
type input "C:\fakepath\2454137726 - 30_9_2025.pdf"
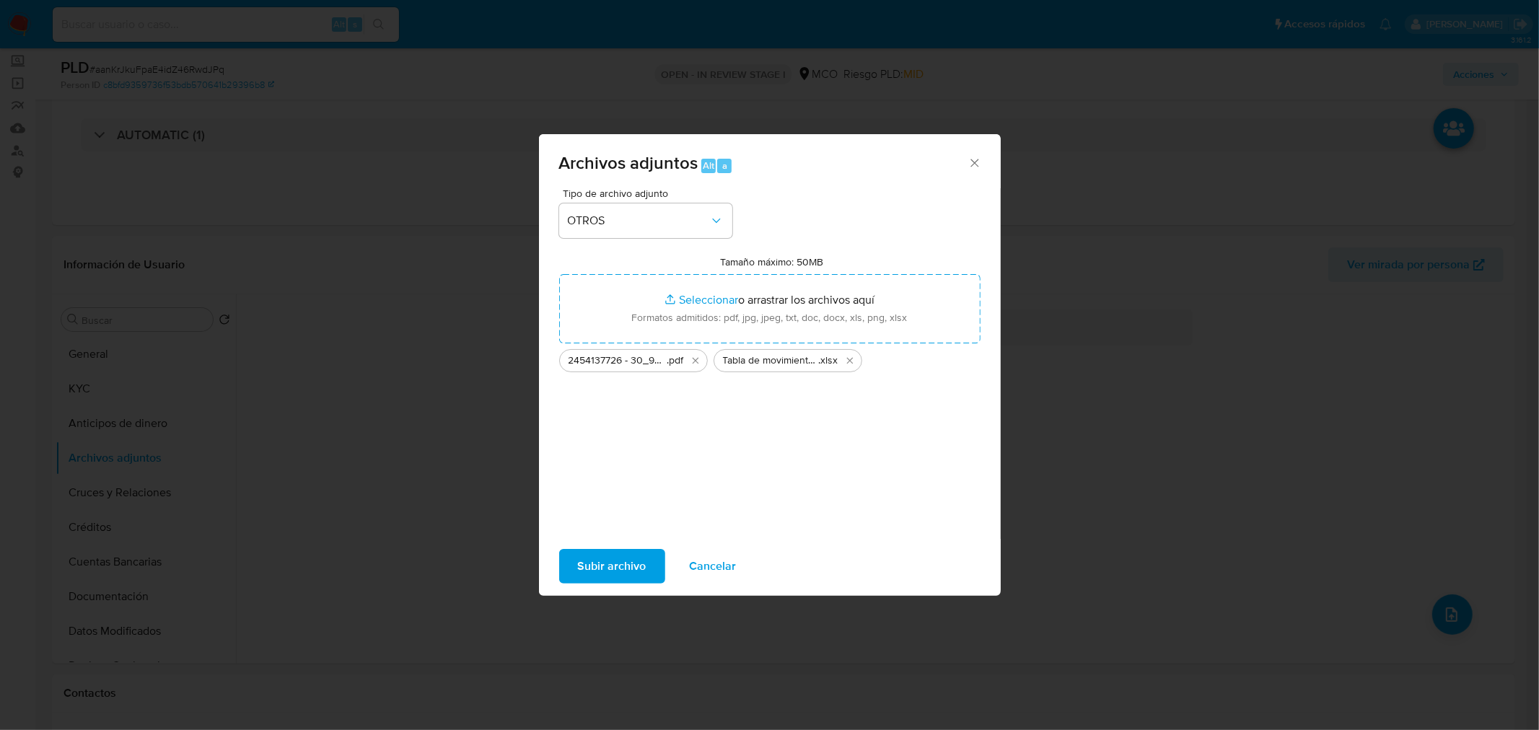
click at [628, 566] on span "Subir archivo" at bounding box center [612, 566] width 69 height 32
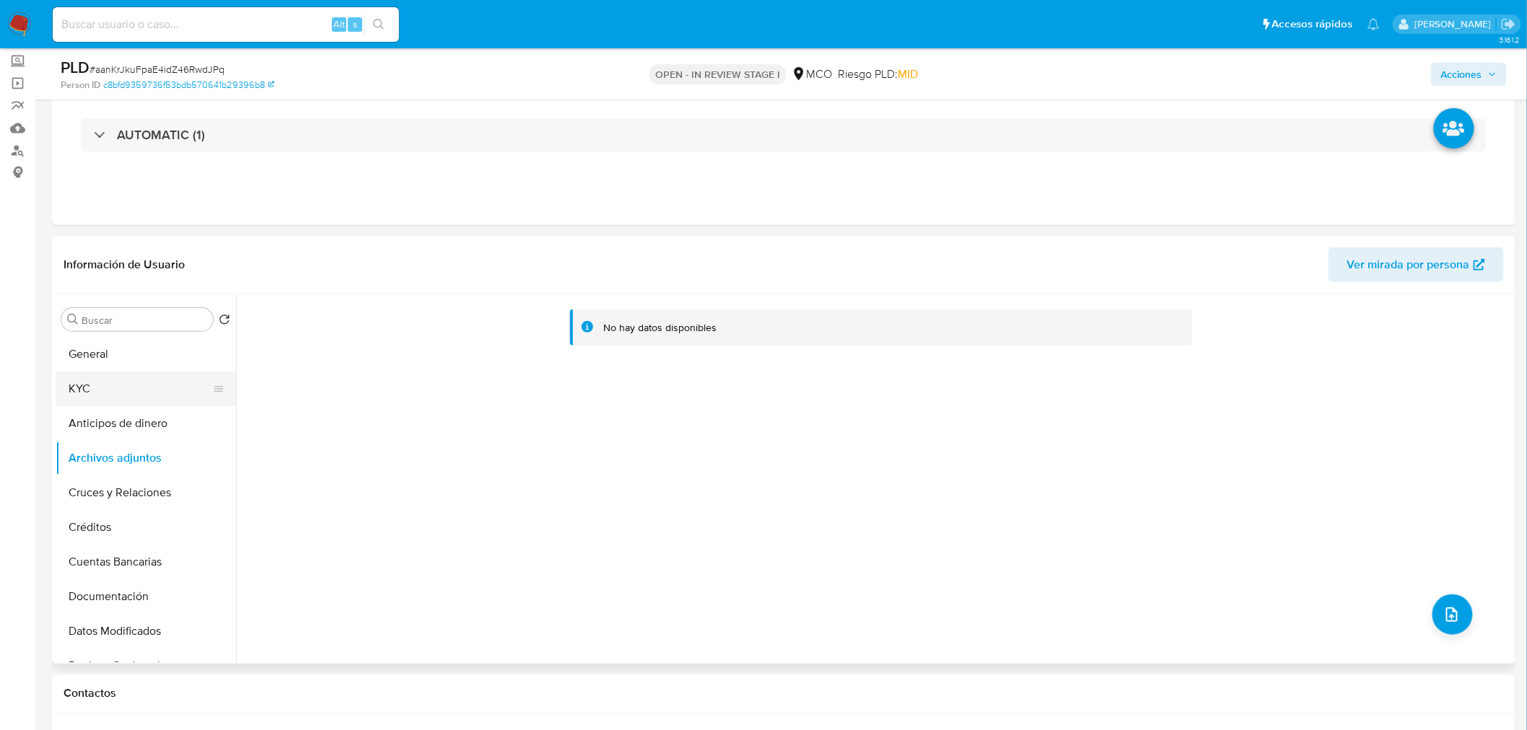
click at [139, 402] on button "KYC" at bounding box center [140, 389] width 169 height 35
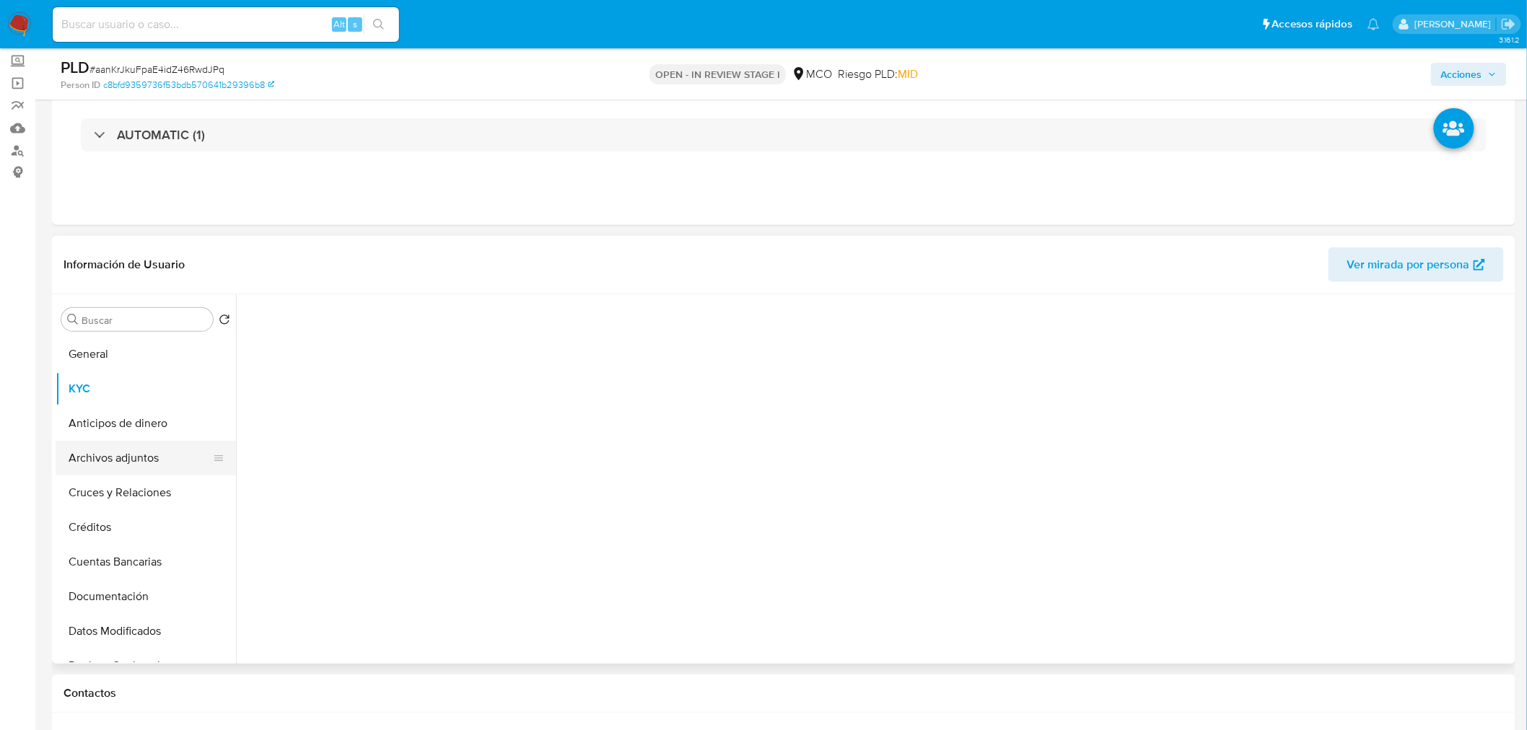
click at [146, 442] on button "Archivos adjuntos" at bounding box center [140, 458] width 169 height 35
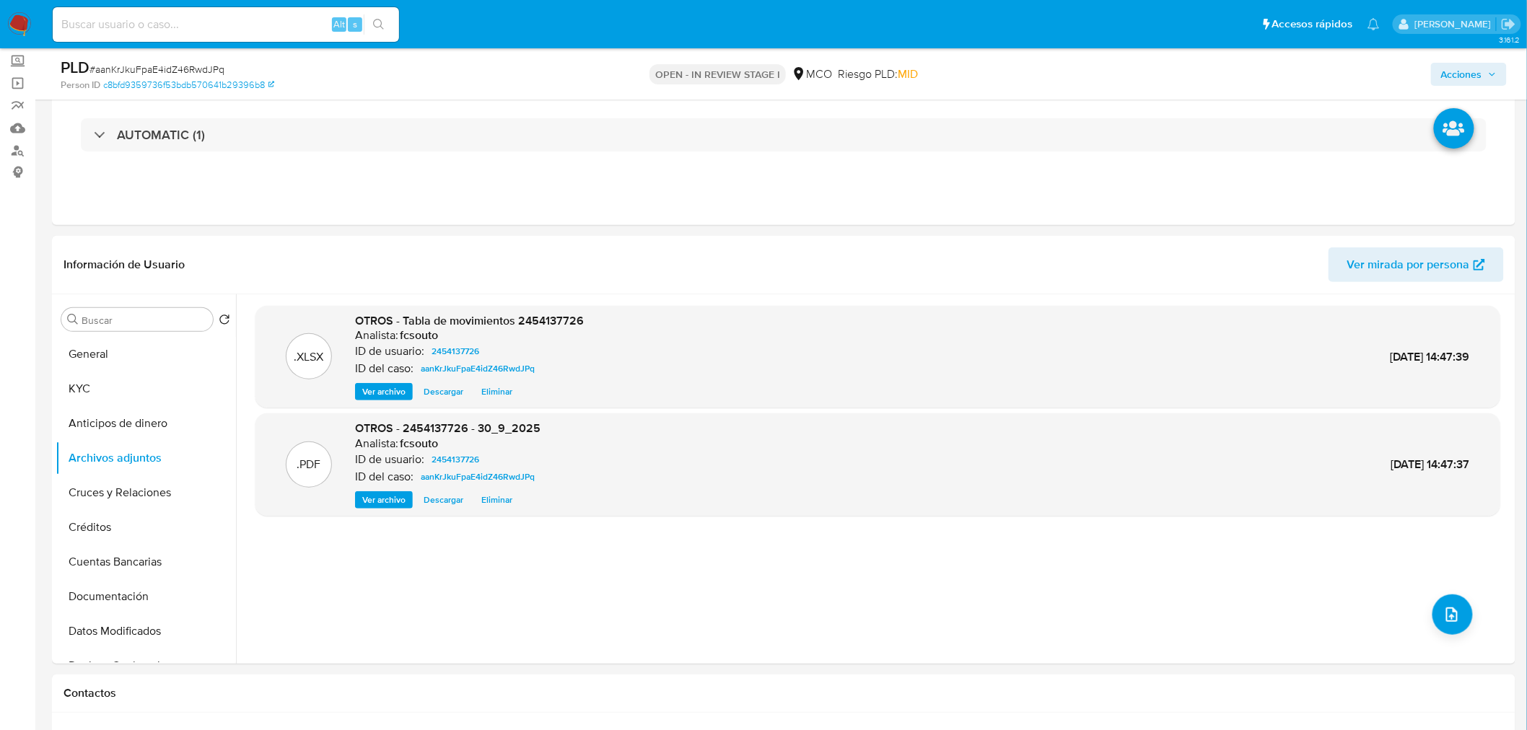
click at [1475, 69] on span "Acciones" at bounding box center [1461, 74] width 41 height 23
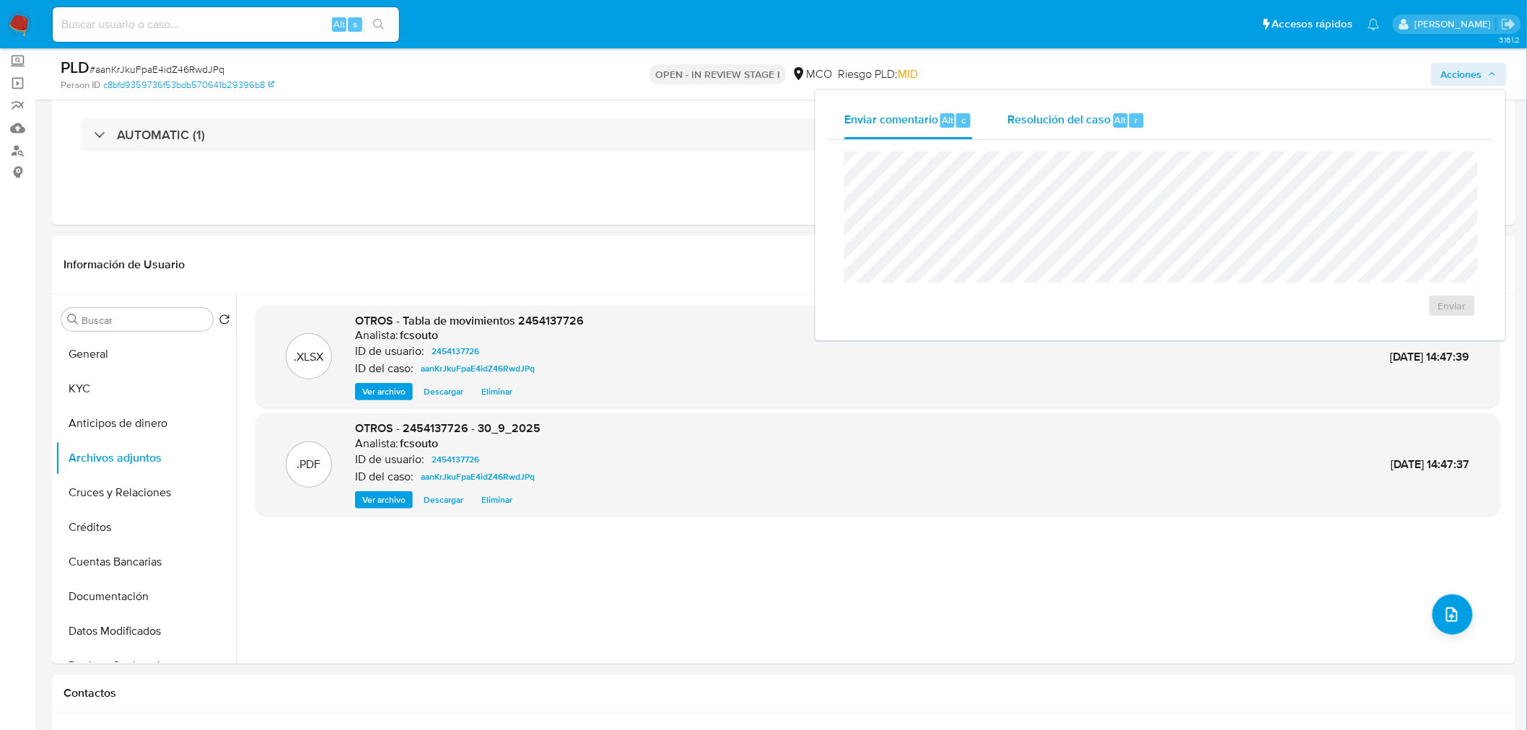
click at [1079, 119] on span "Resolución del caso" at bounding box center [1058, 119] width 103 height 17
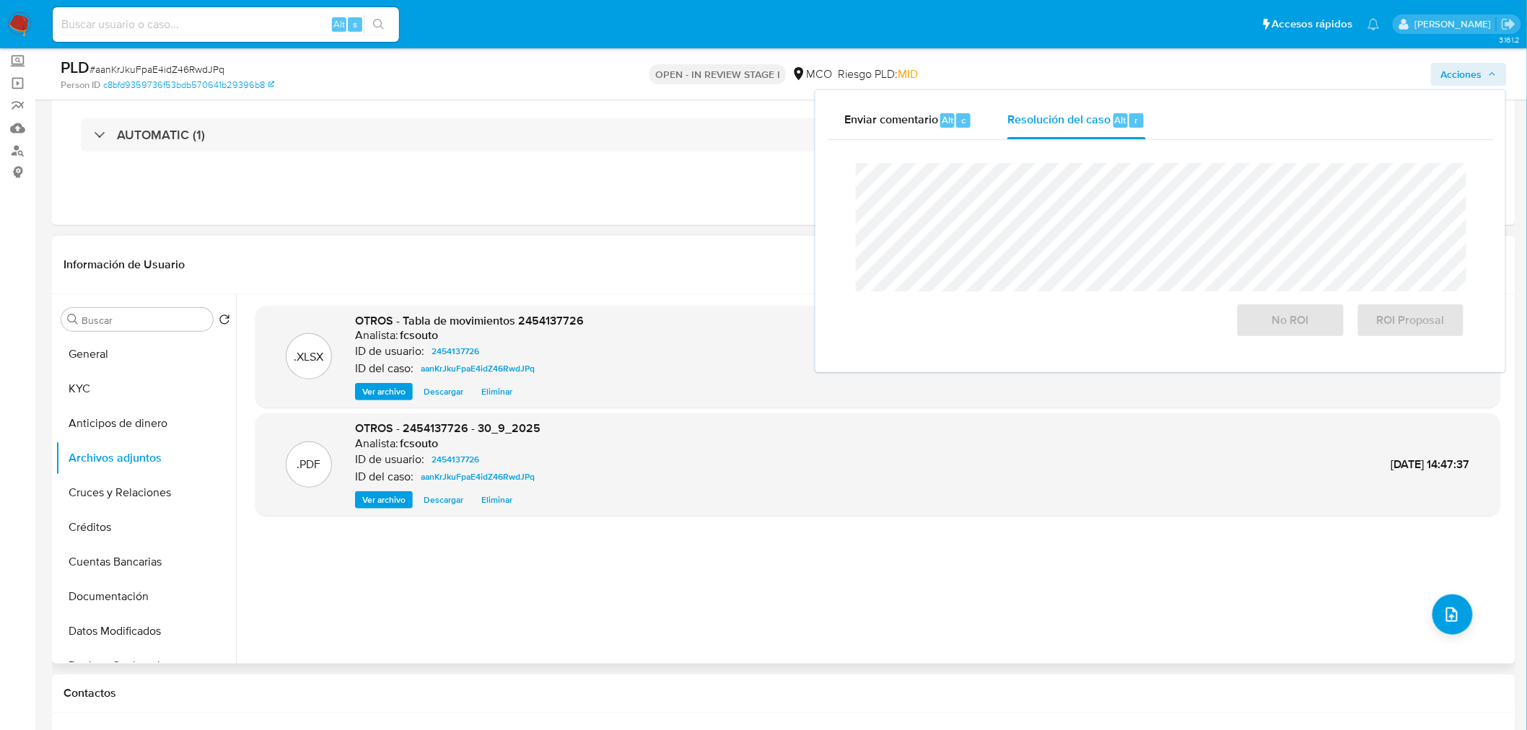
click at [622, 246] on div "Información de Usuario Ver mirada por persona" at bounding box center [783, 265] width 1463 height 58
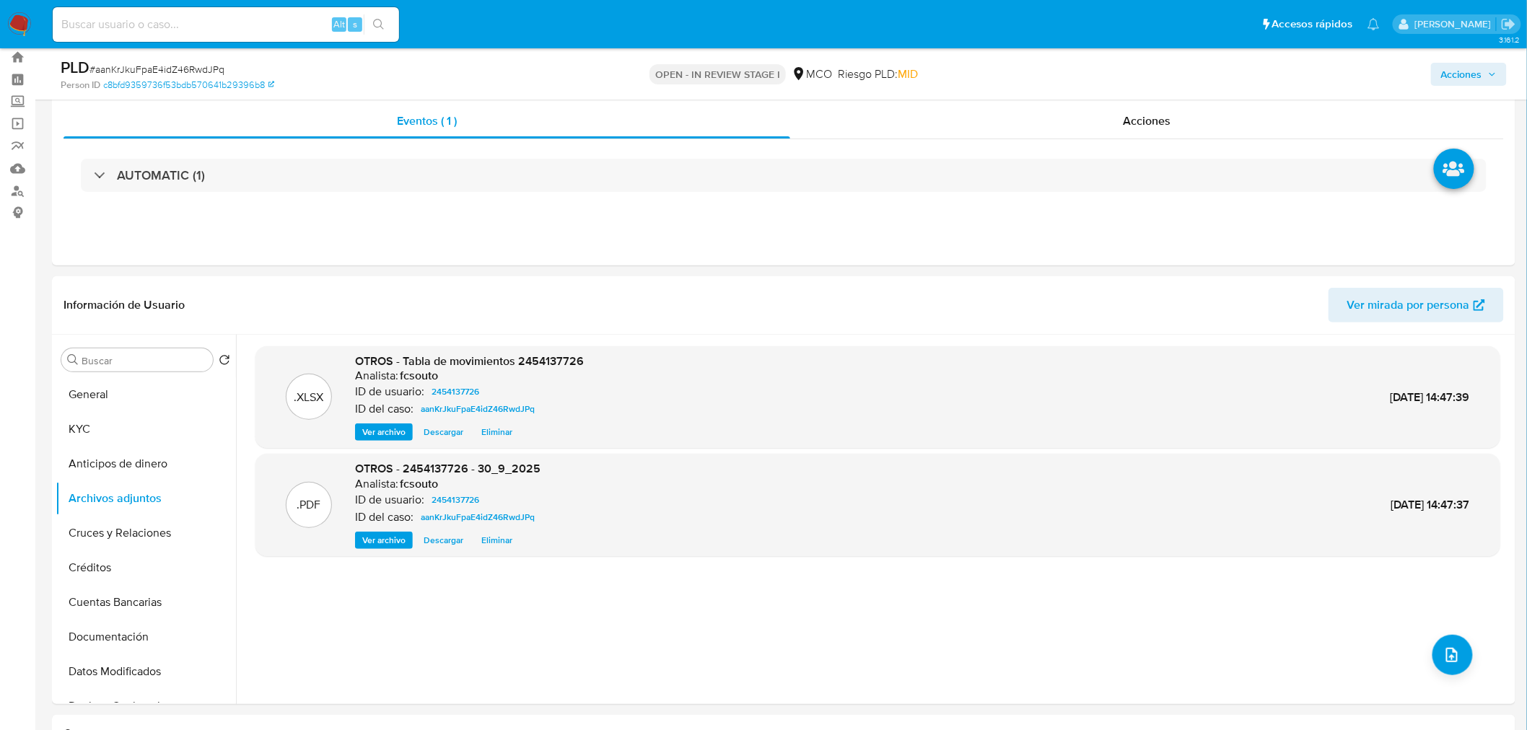
scroll to position [0, 0]
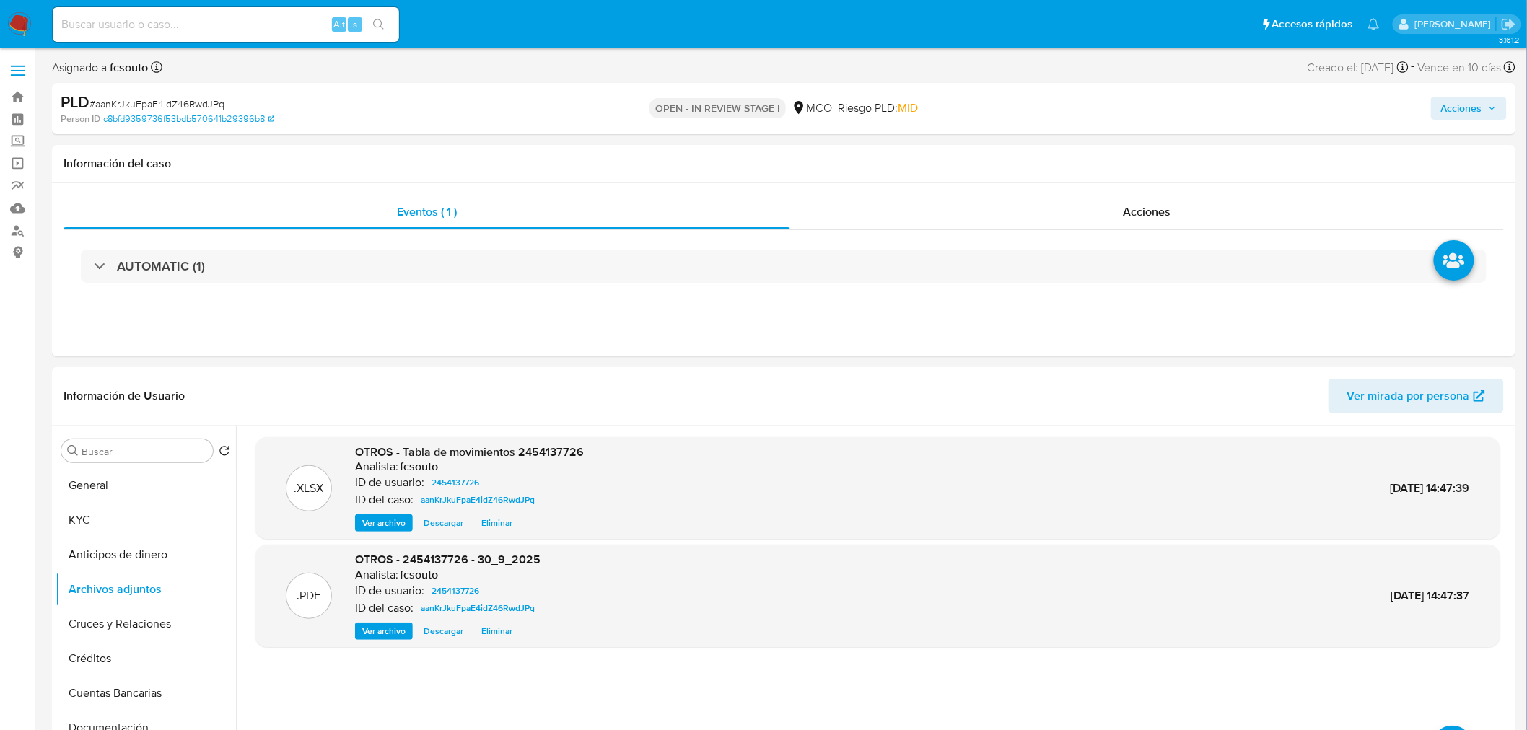
click at [1467, 105] on span "Acciones" at bounding box center [1461, 108] width 41 height 23
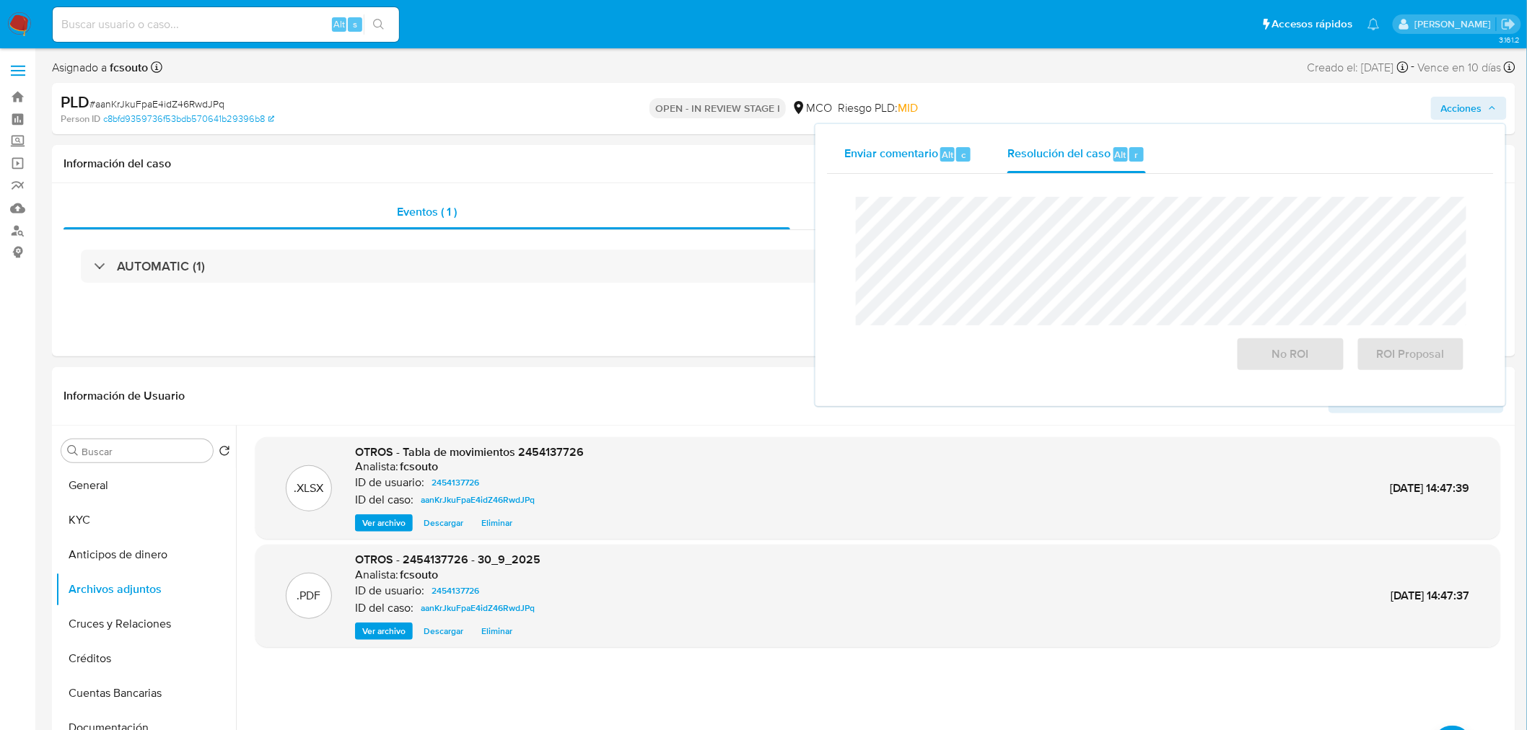
click at [923, 163] on div "Enviar comentario Alt c" at bounding box center [908, 155] width 128 height 38
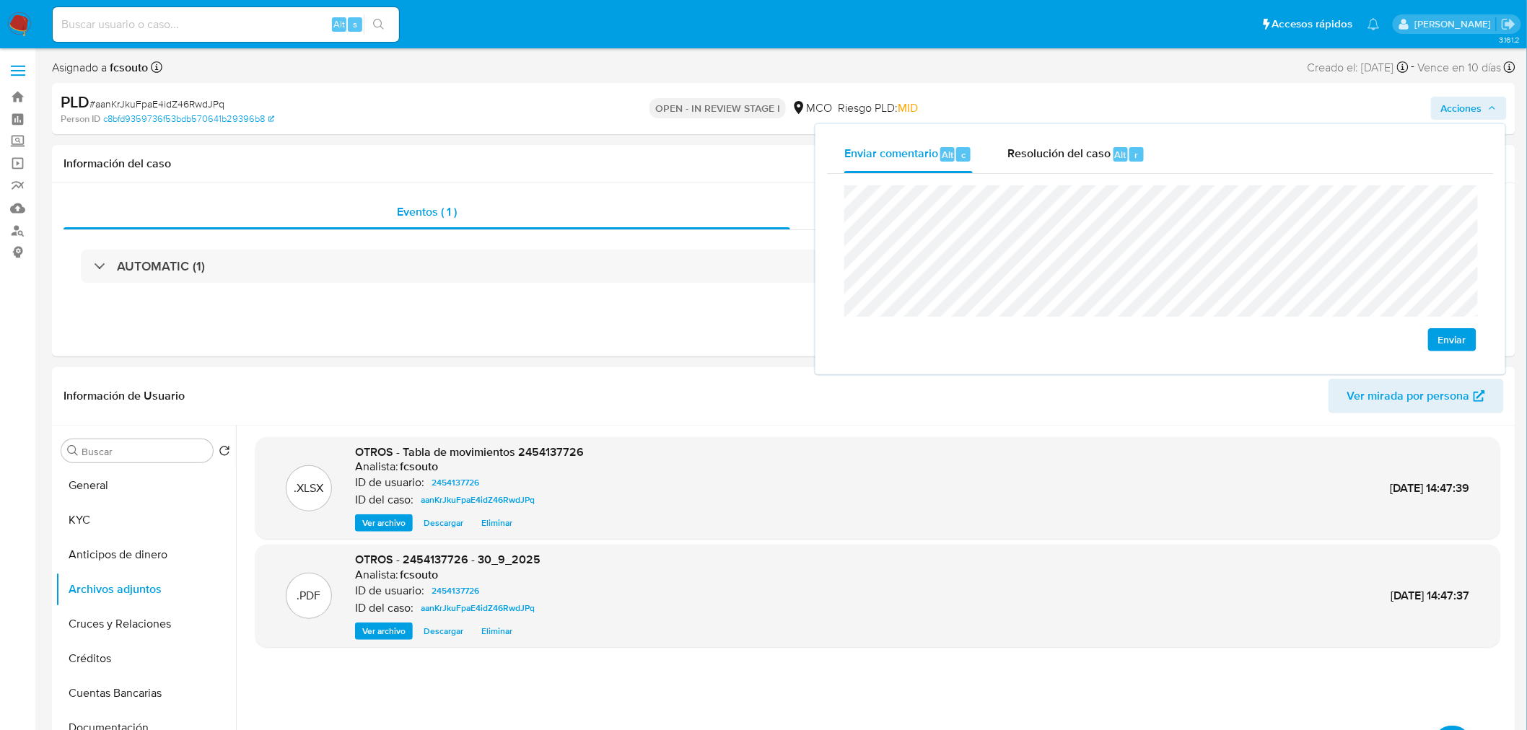
click at [1447, 336] on span "Enviar" at bounding box center [1452, 340] width 28 height 20
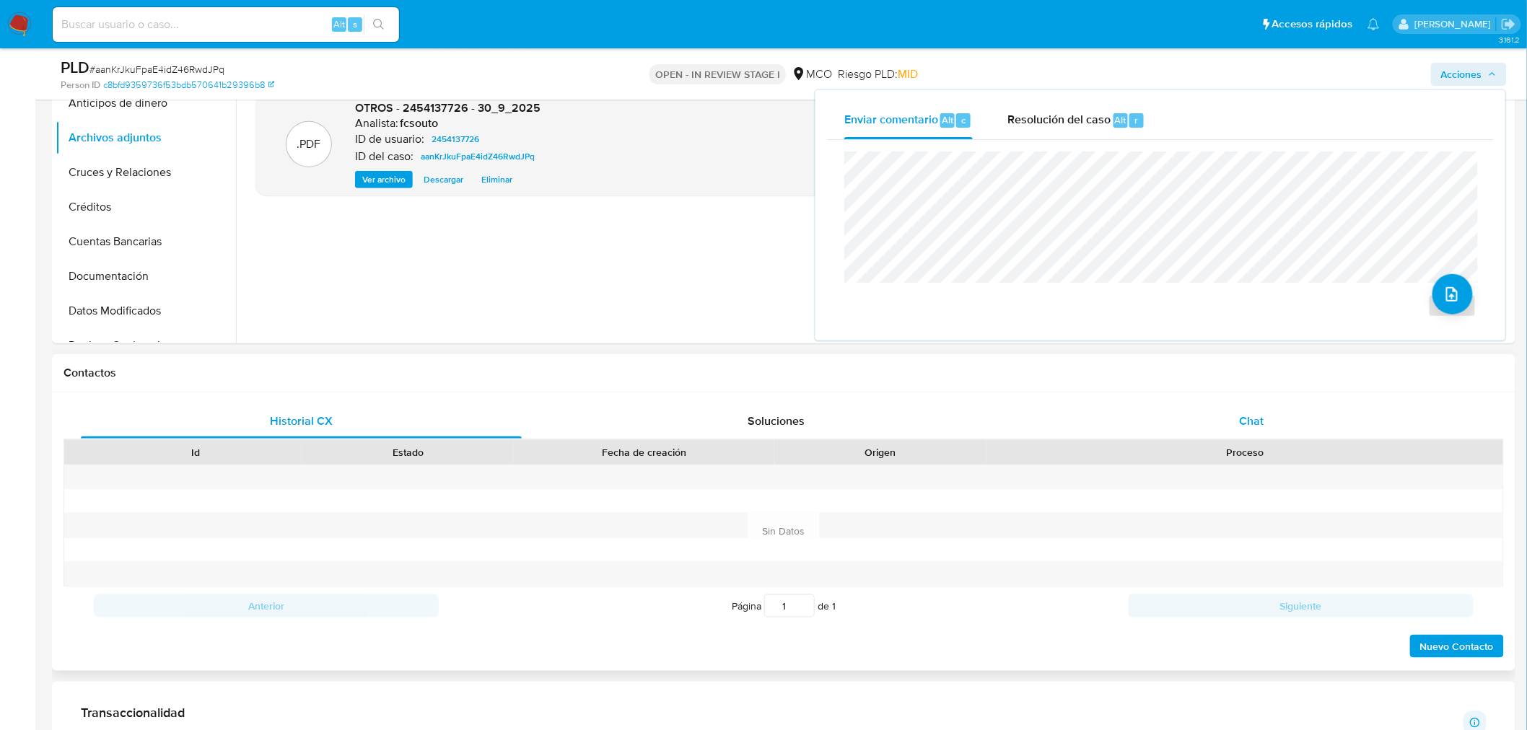
click at [1270, 428] on div "Chat" at bounding box center [1251, 421] width 441 height 35
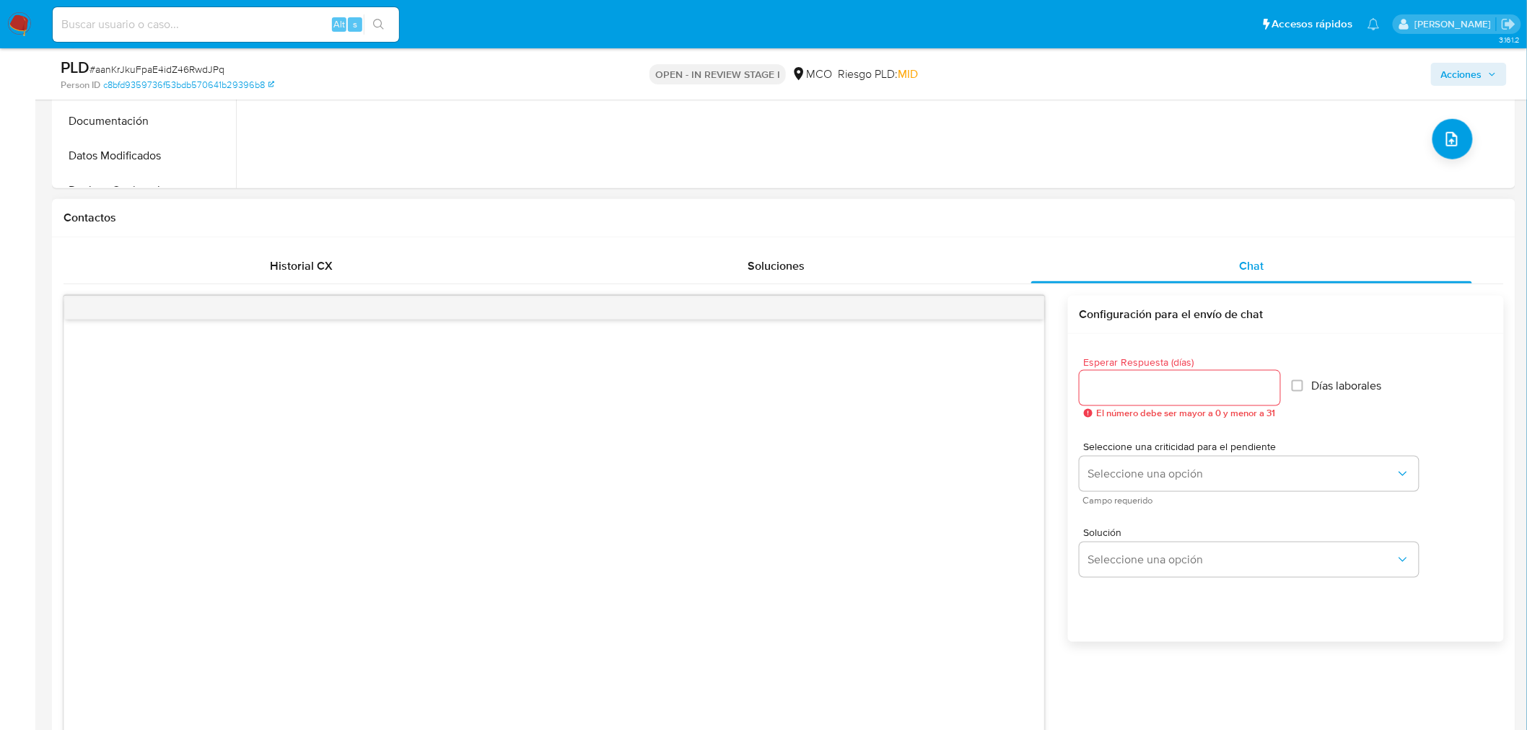
scroll to position [561, 0]
click at [1137, 387] on input "Esperar Respuesta (días)" at bounding box center [1179, 383] width 201 height 19
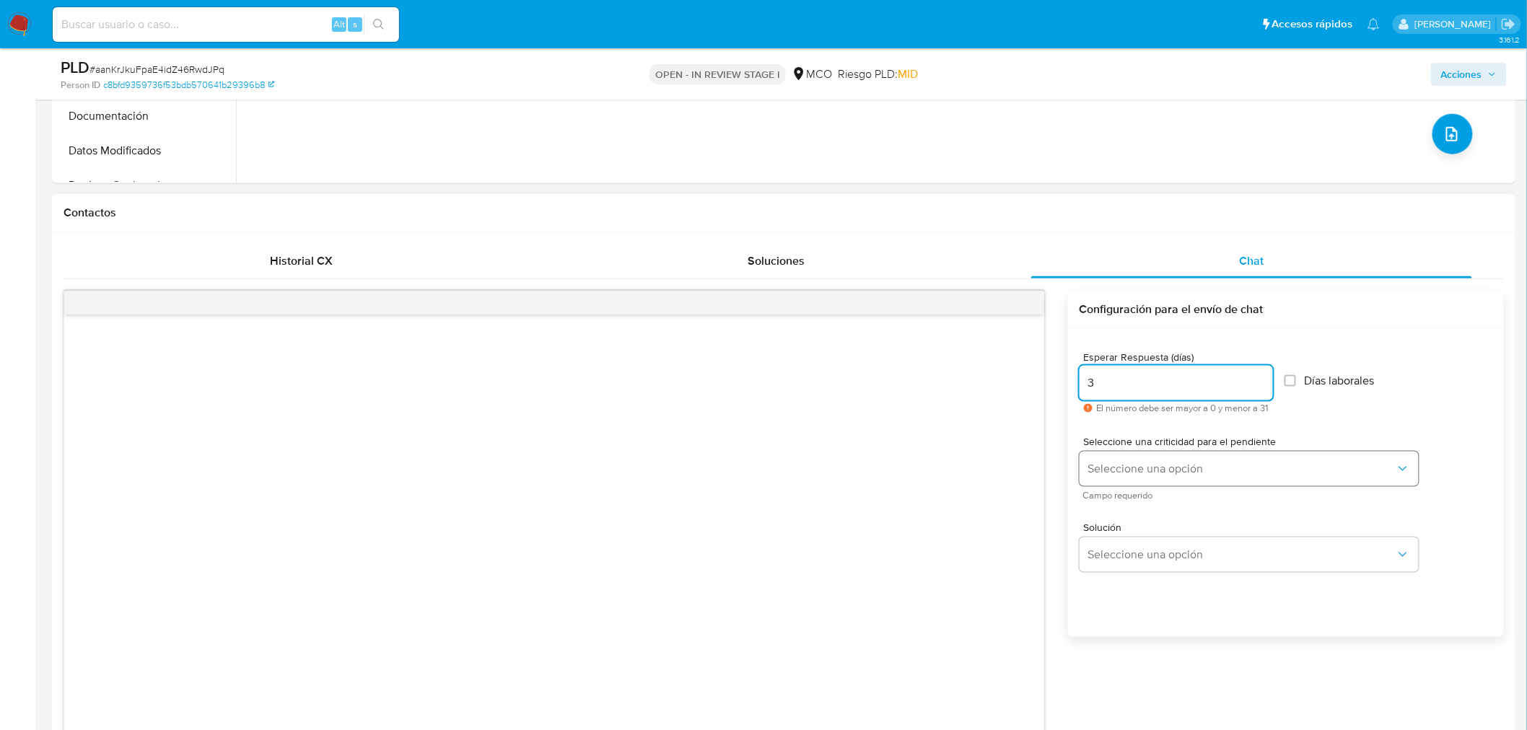
type input "3"
click at [1126, 457] on button "Seleccione una opción" at bounding box center [1248, 469] width 339 height 35
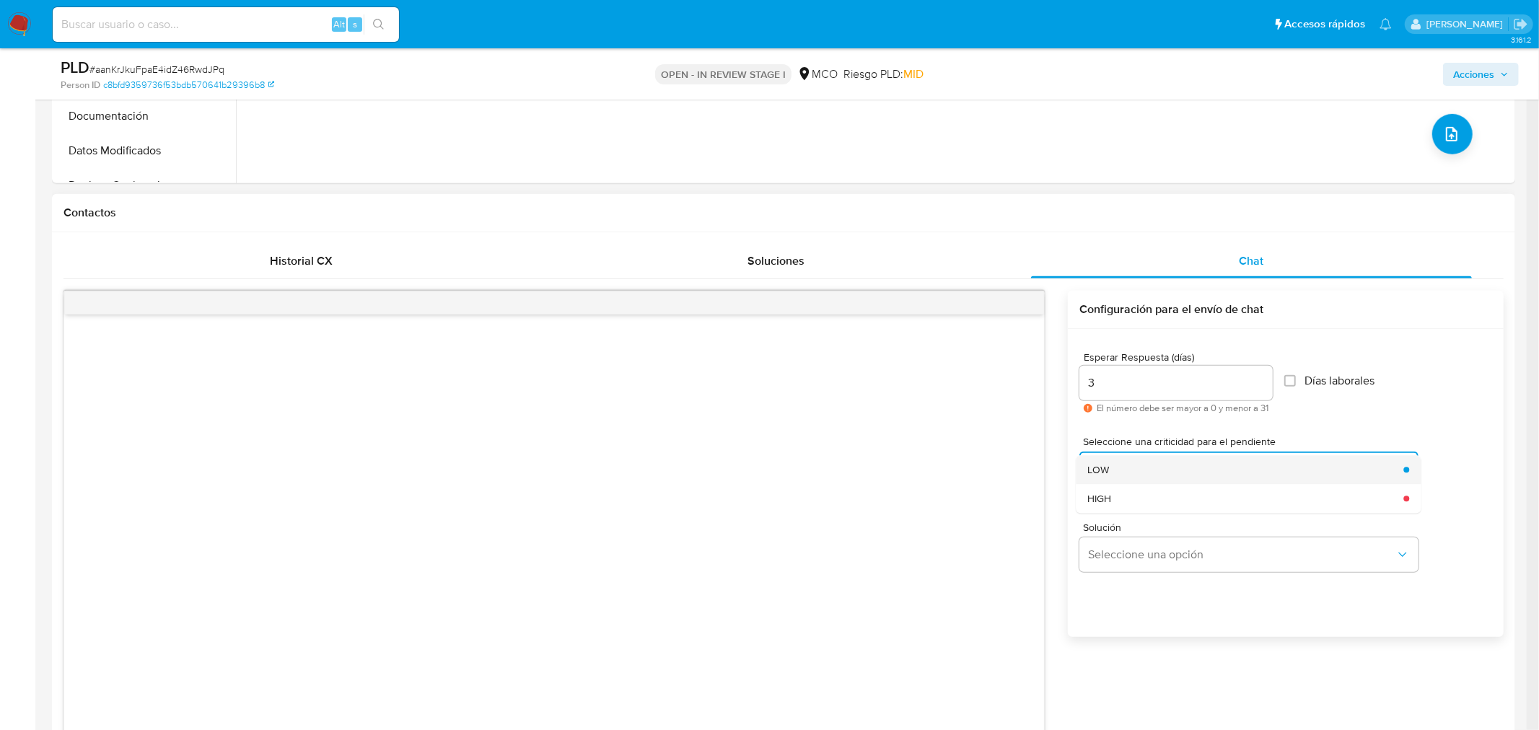
click at [1156, 477] on div "LOW" at bounding box center [1240, 469] width 307 height 29
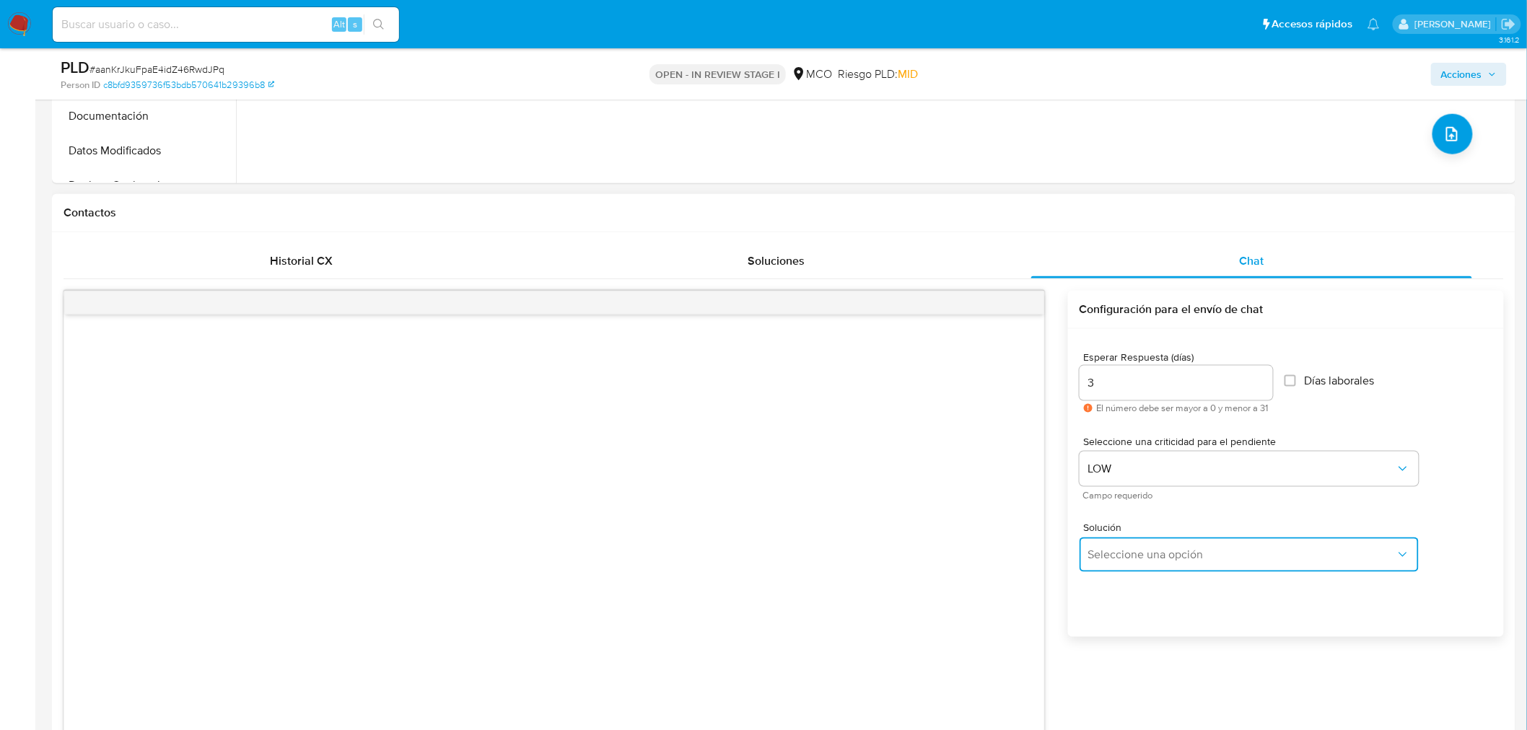
click at [1162, 561] on button "Seleccione una opción" at bounding box center [1248, 554] width 339 height 35
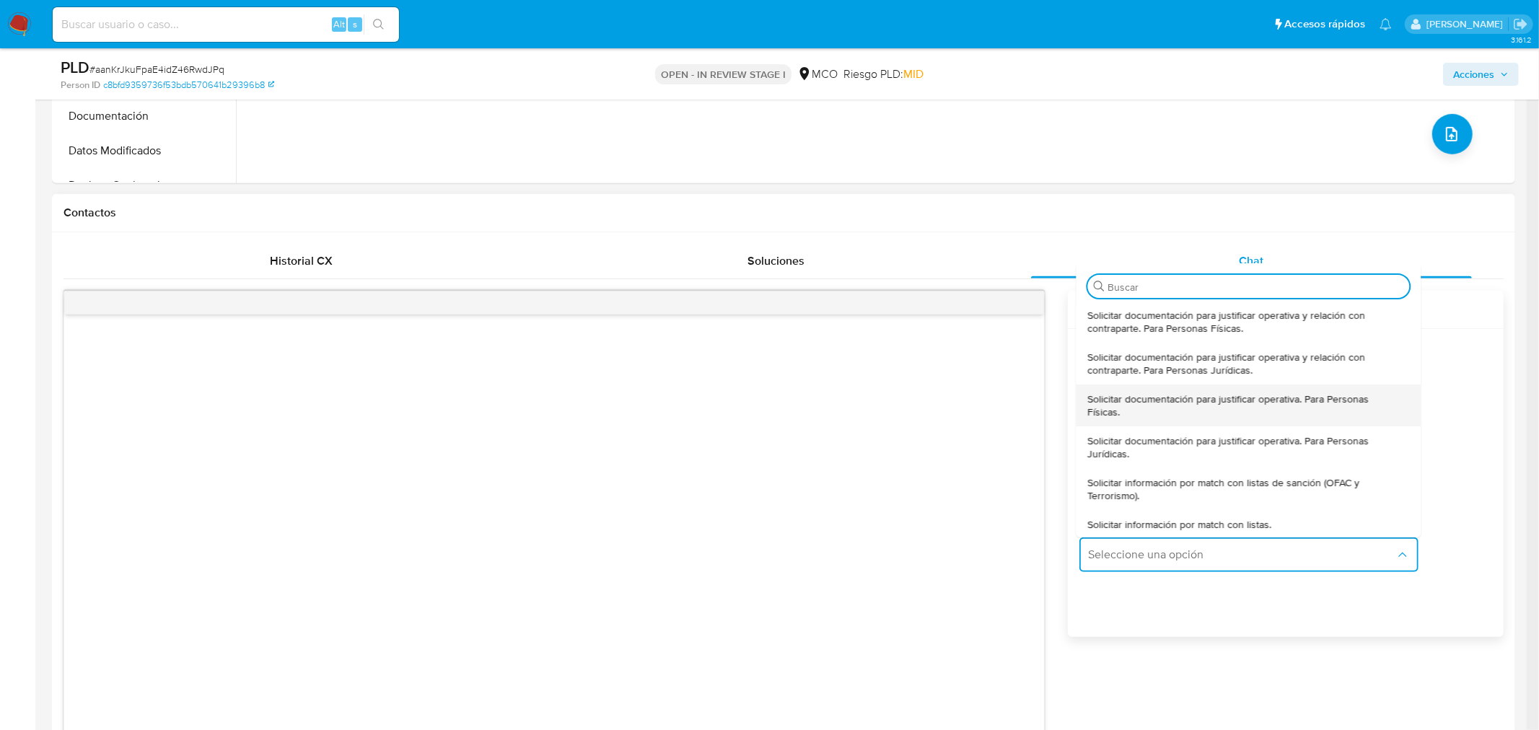
click at [1180, 404] on span "Solicitar documentación para justificar operativa. Para Personas Físicas." at bounding box center [1243, 405] width 313 height 26
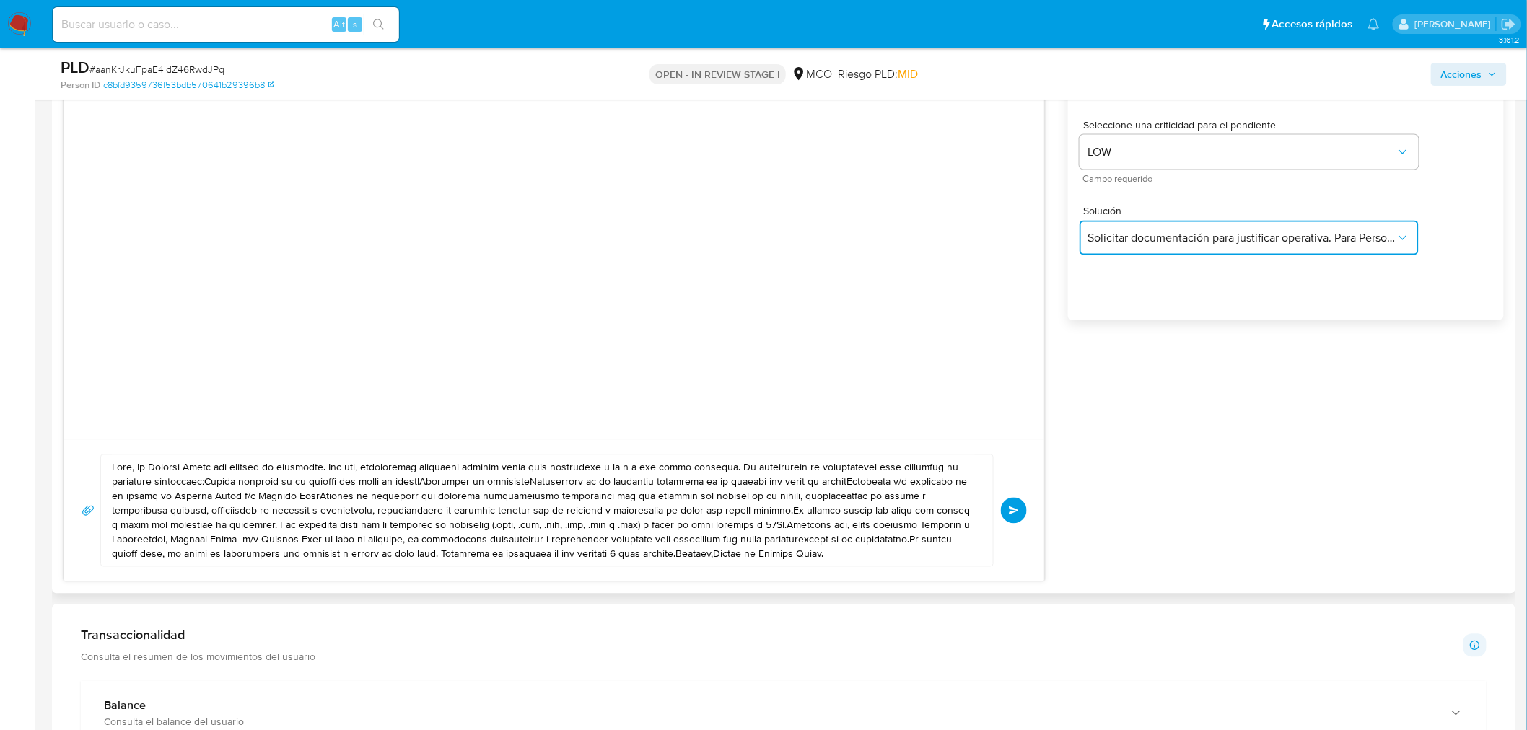
scroll to position [882, 0]
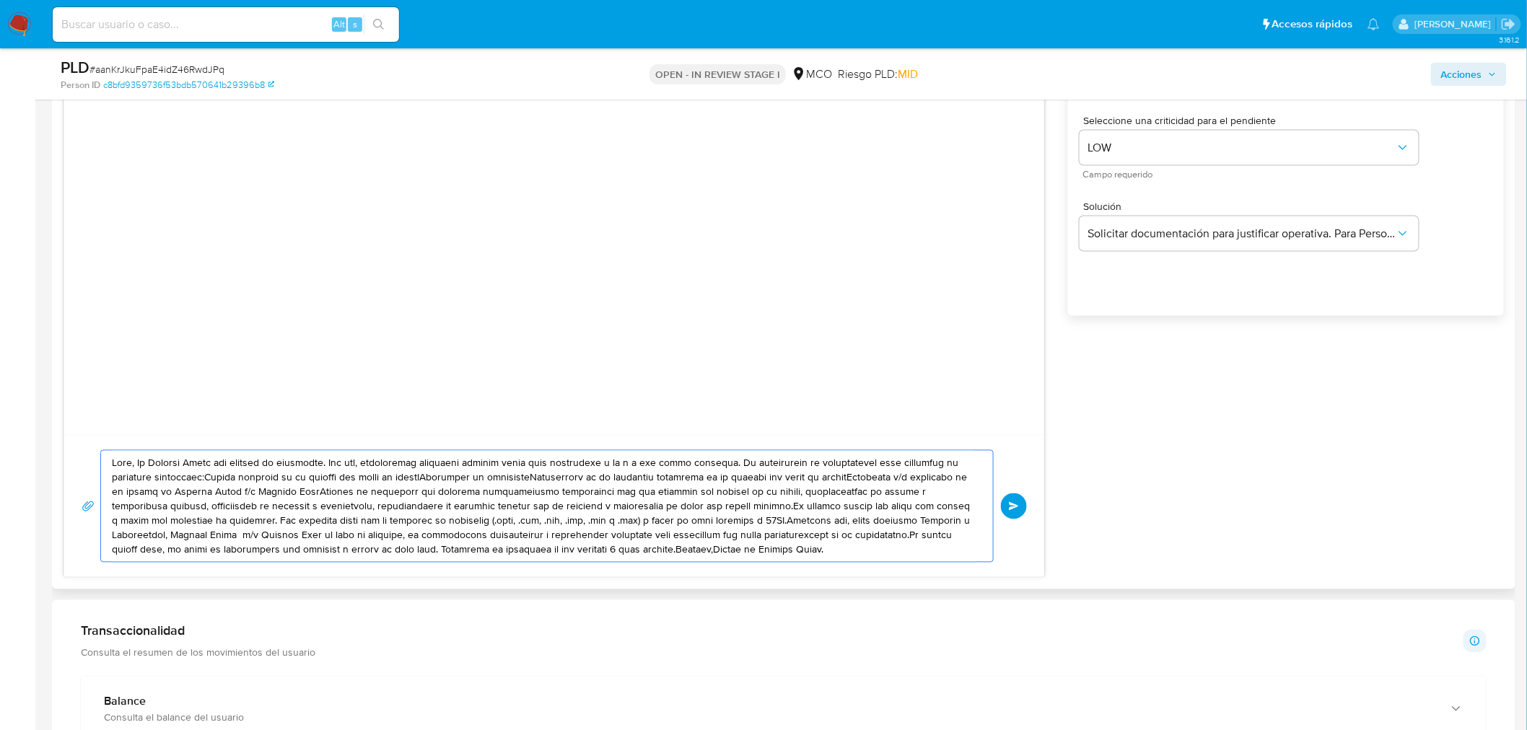
drag, startPoint x: 111, startPoint y: 466, endPoint x: 851, endPoint y: 577, distance: 748.5
click at [851, 577] on div "Enviar" at bounding box center [554, 506] width 980 height 142
paste textarea "Rafael , En Mercado Libre nos importa tu seguridad. Por eso, necesitamos verifi…"
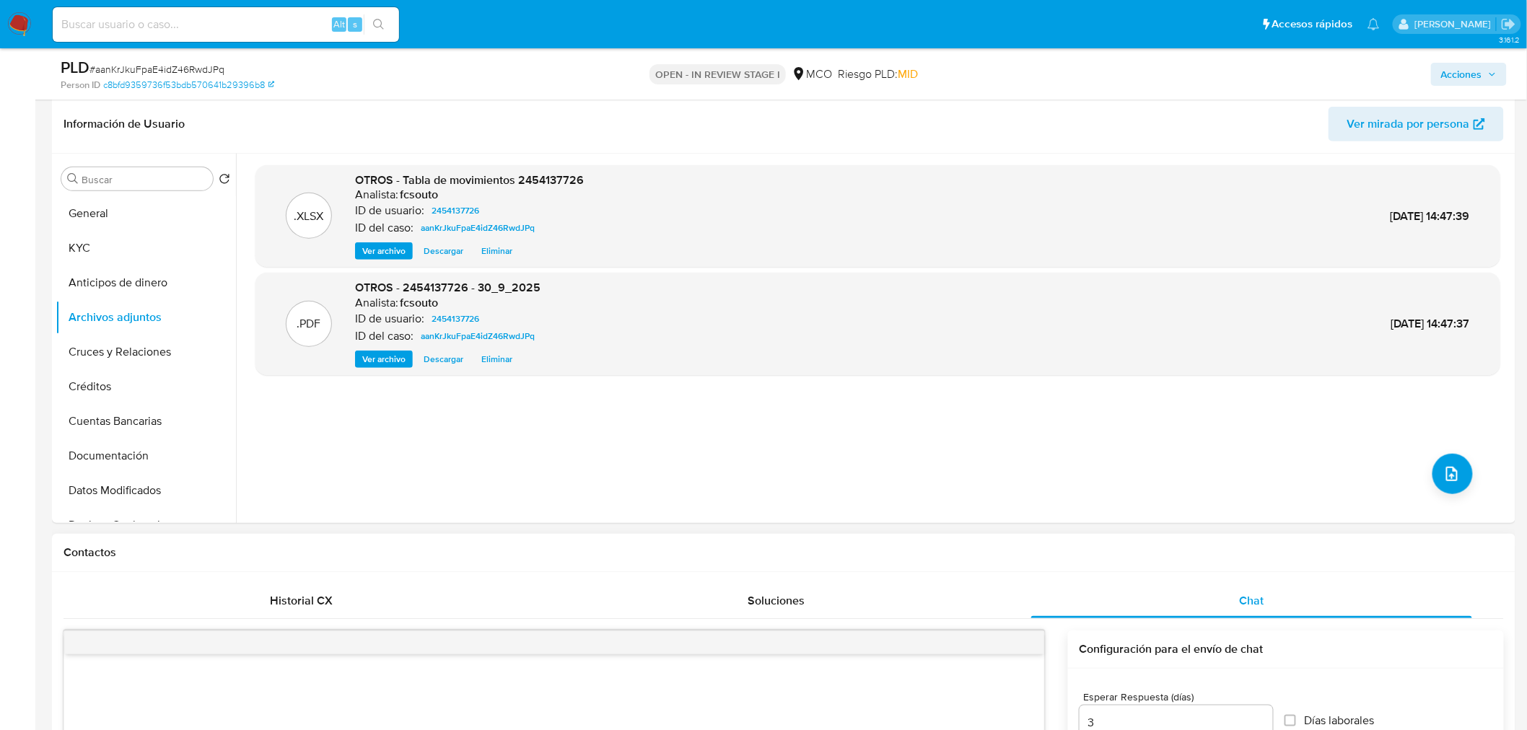
scroll to position [160, 0]
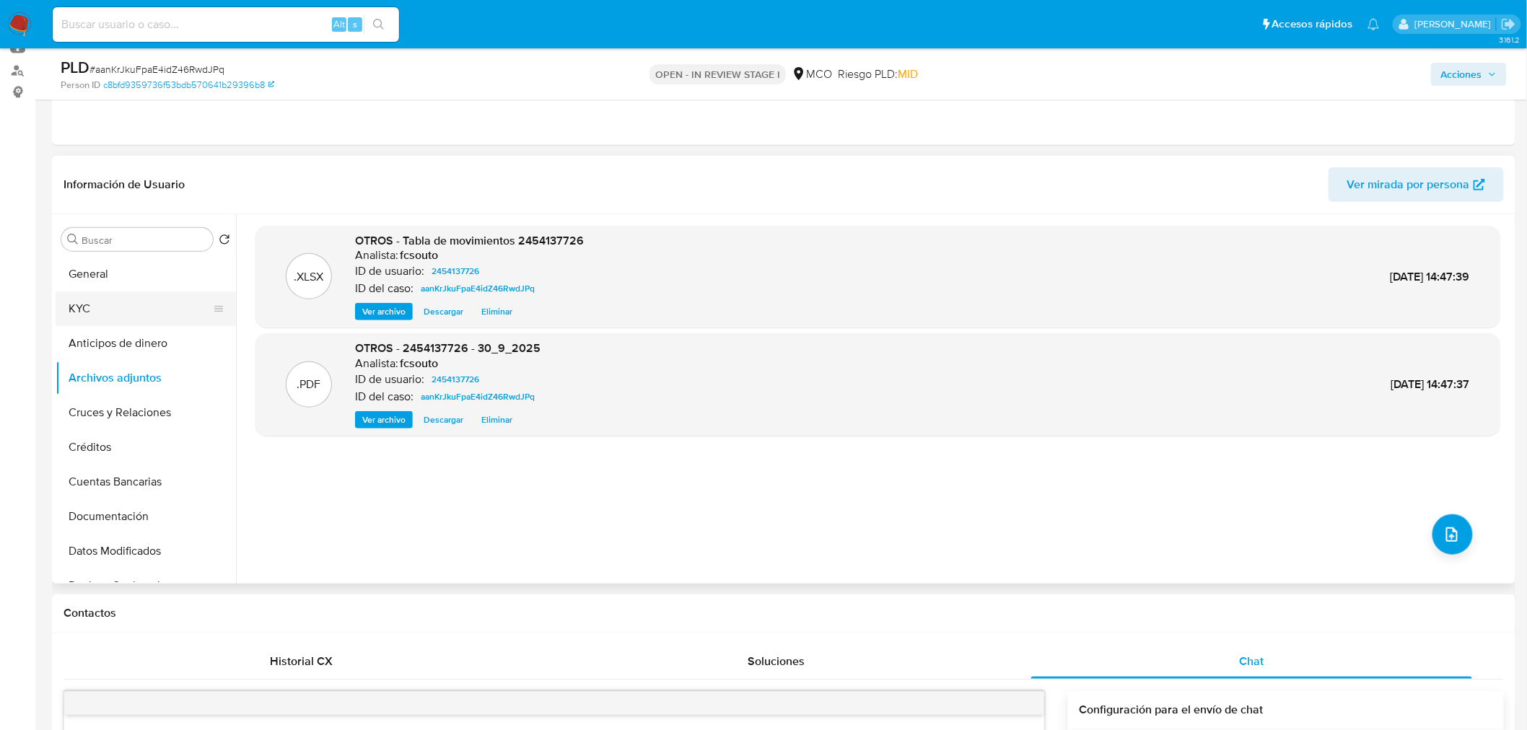
click at [133, 301] on button "KYC" at bounding box center [140, 308] width 169 height 35
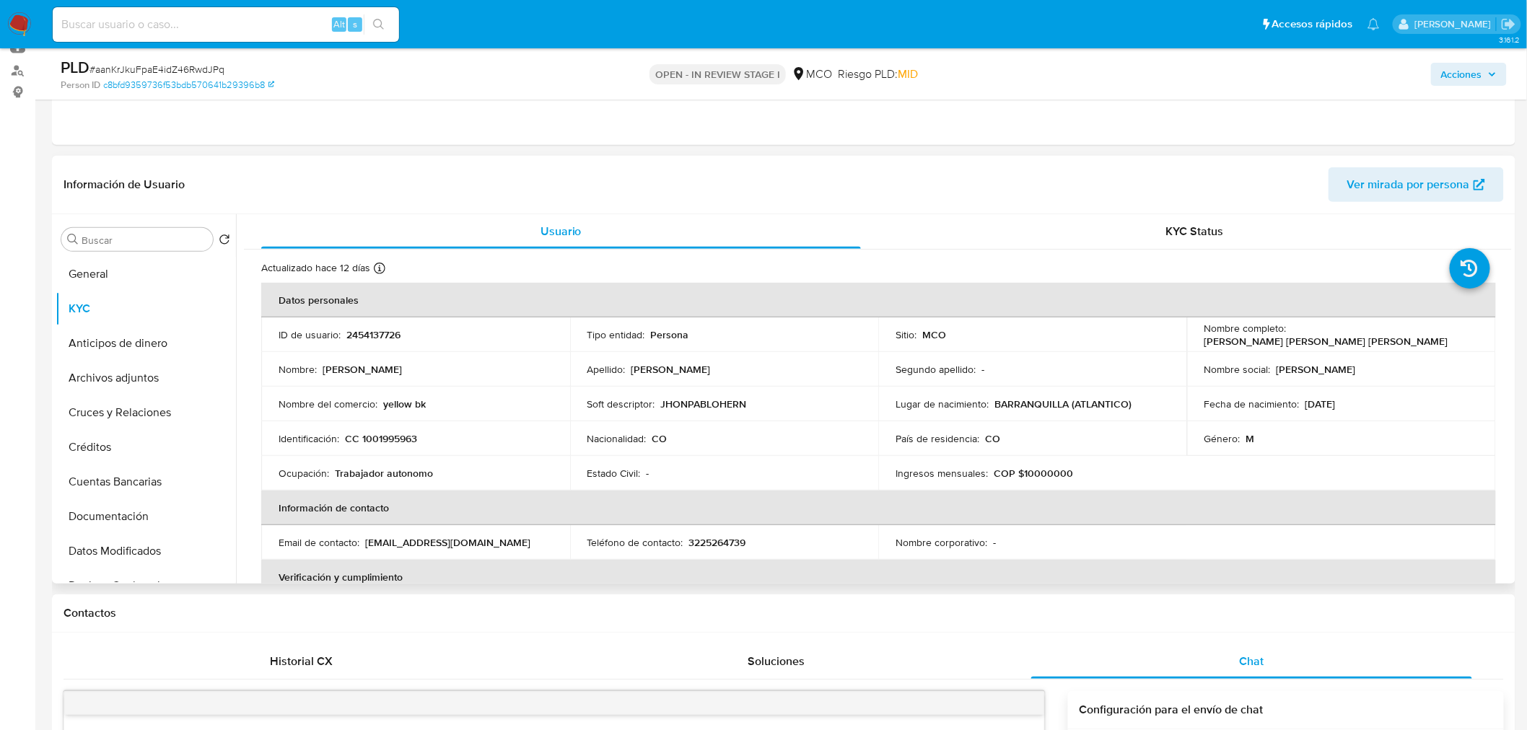
click at [1299, 335] on p "Jhon Pablo Hernandez Pereira" at bounding box center [1326, 341] width 244 height 13
copy p "Jhon"
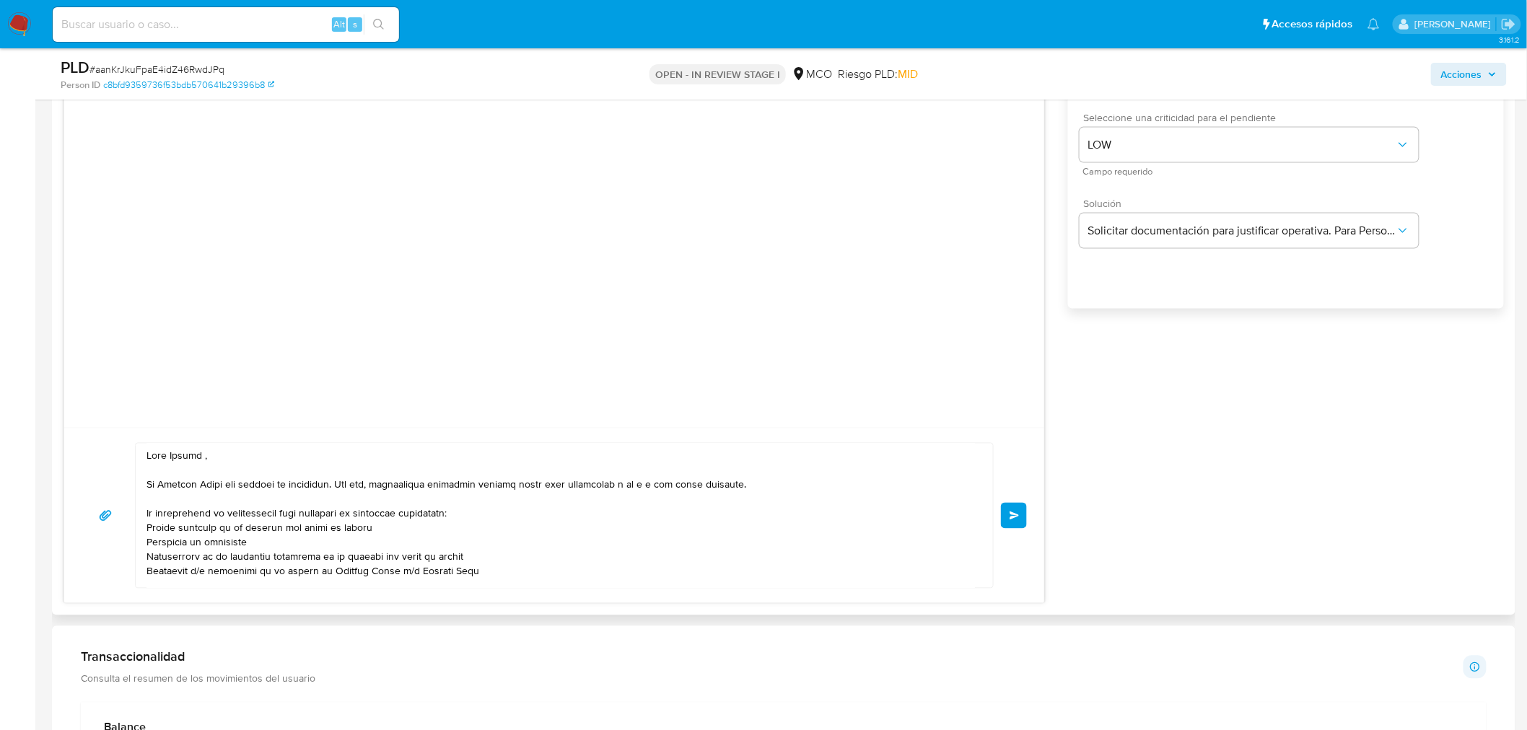
scroll to position [882, 0]
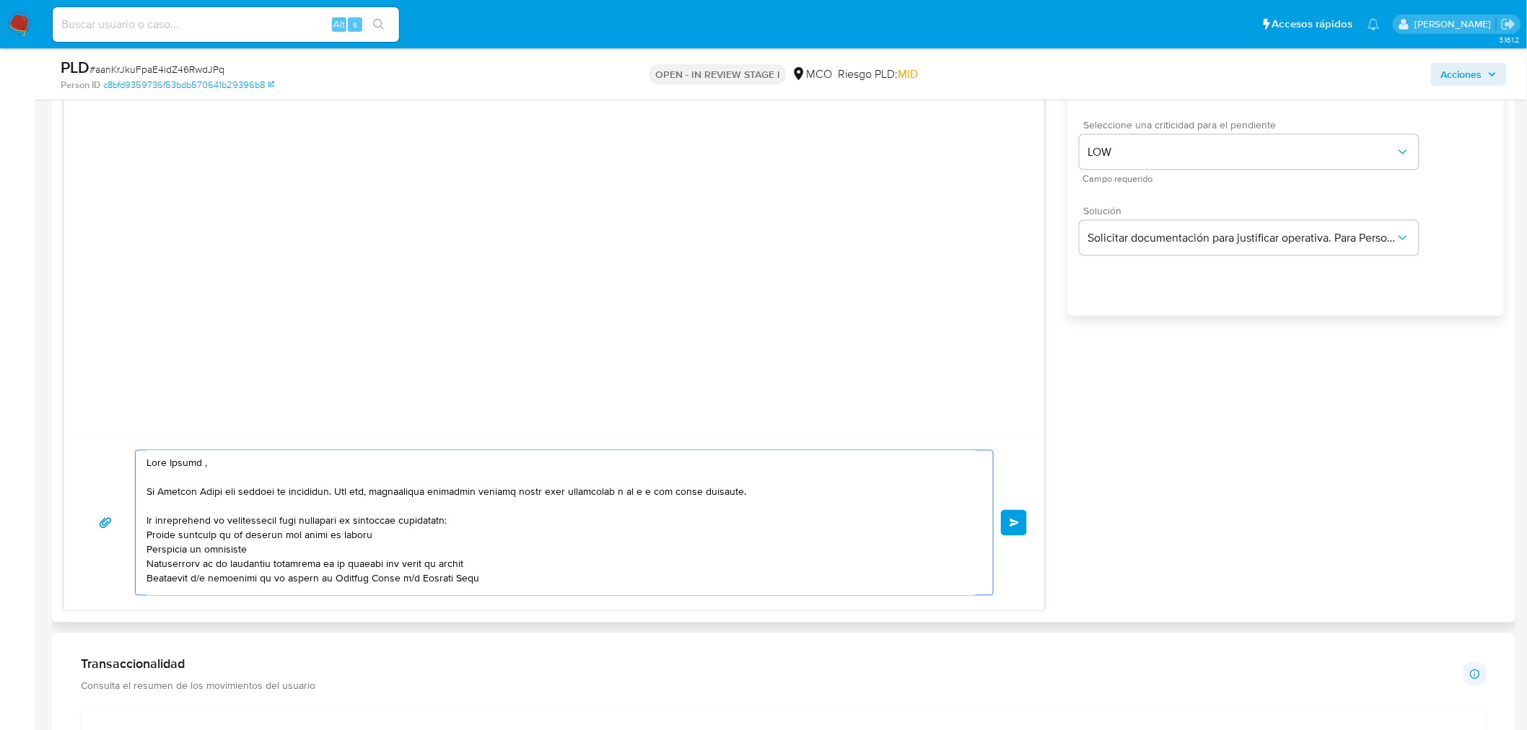
click at [180, 463] on textarea at bounding box center [560, 523] width 828 height 144
paste textarea "Jhon"
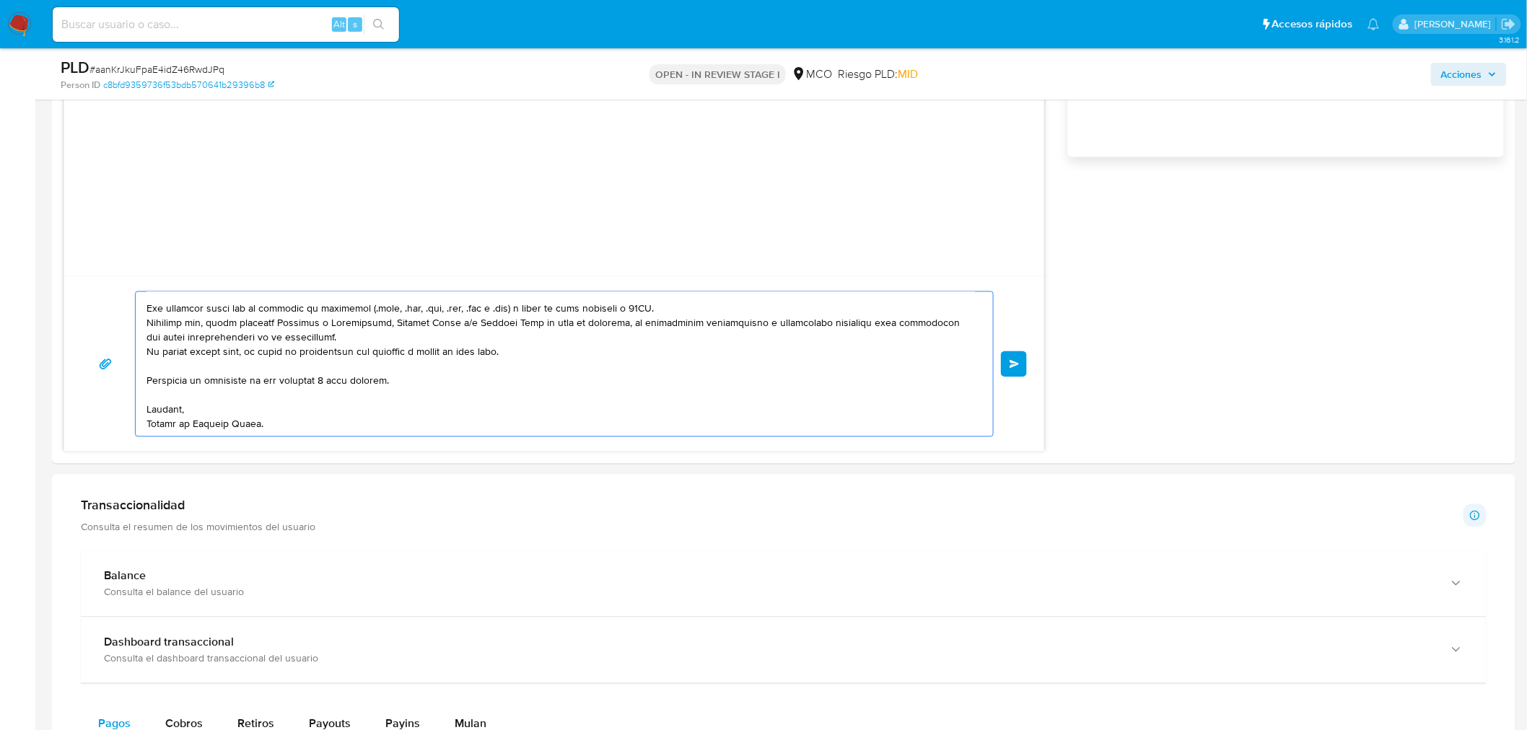
scroll to position [1042, 0]
type textarea "Hola Jhon , En Mercado Libre nos importa tu seguridad. Por eso, necesitamos ver…"
click at [1010, 359] on span "Enviar" at bounding box center [1014, 363] width 10 height 9
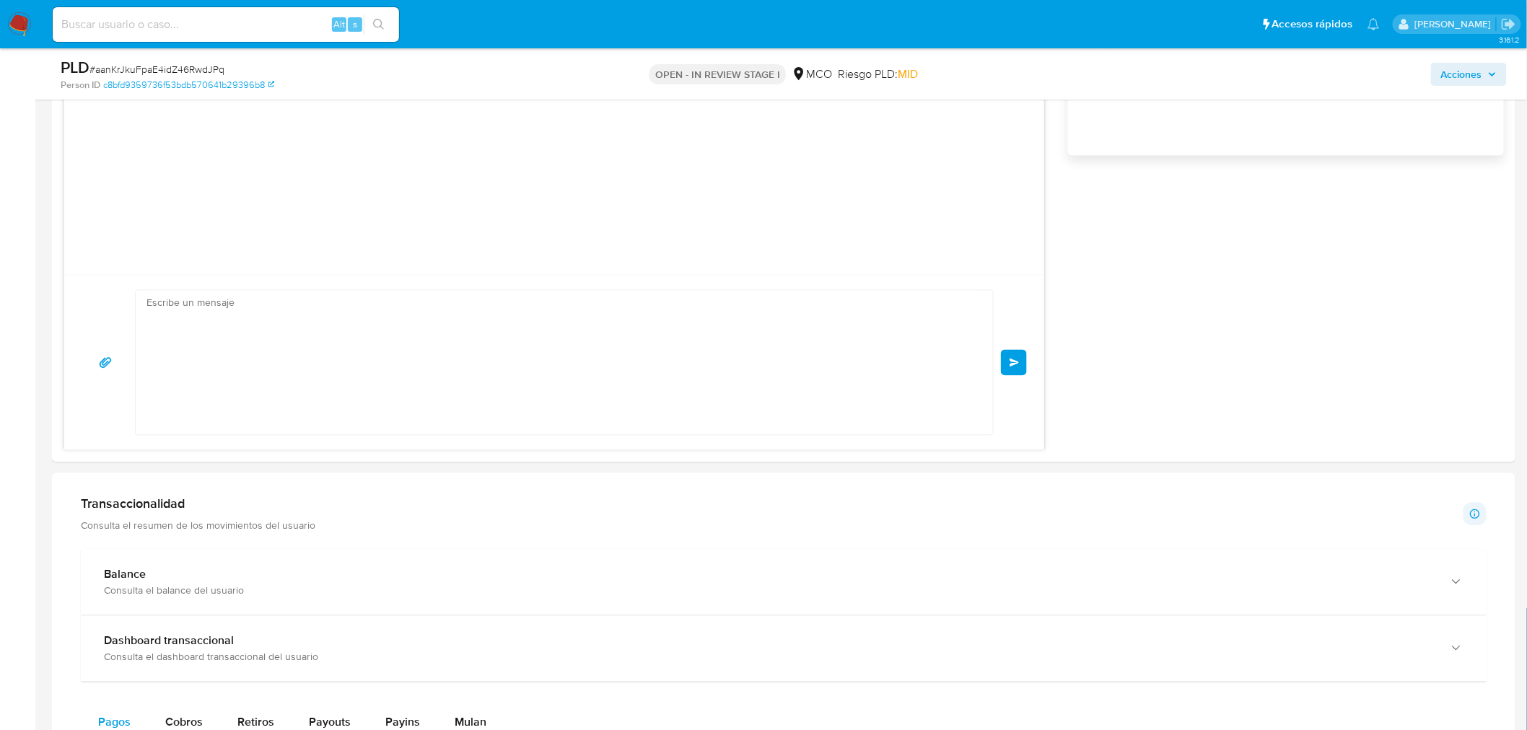
scroll to position [60, 0]
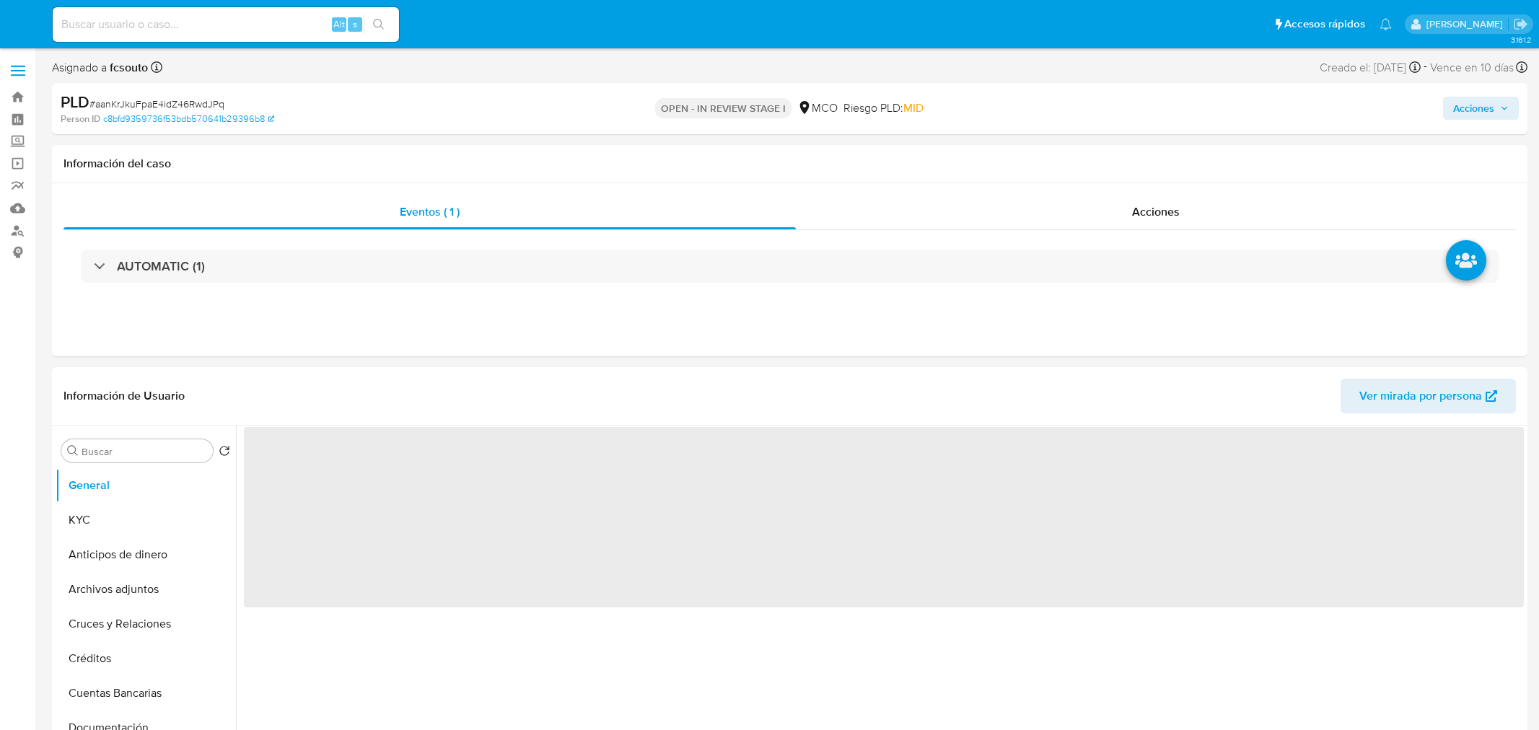
select select "10"
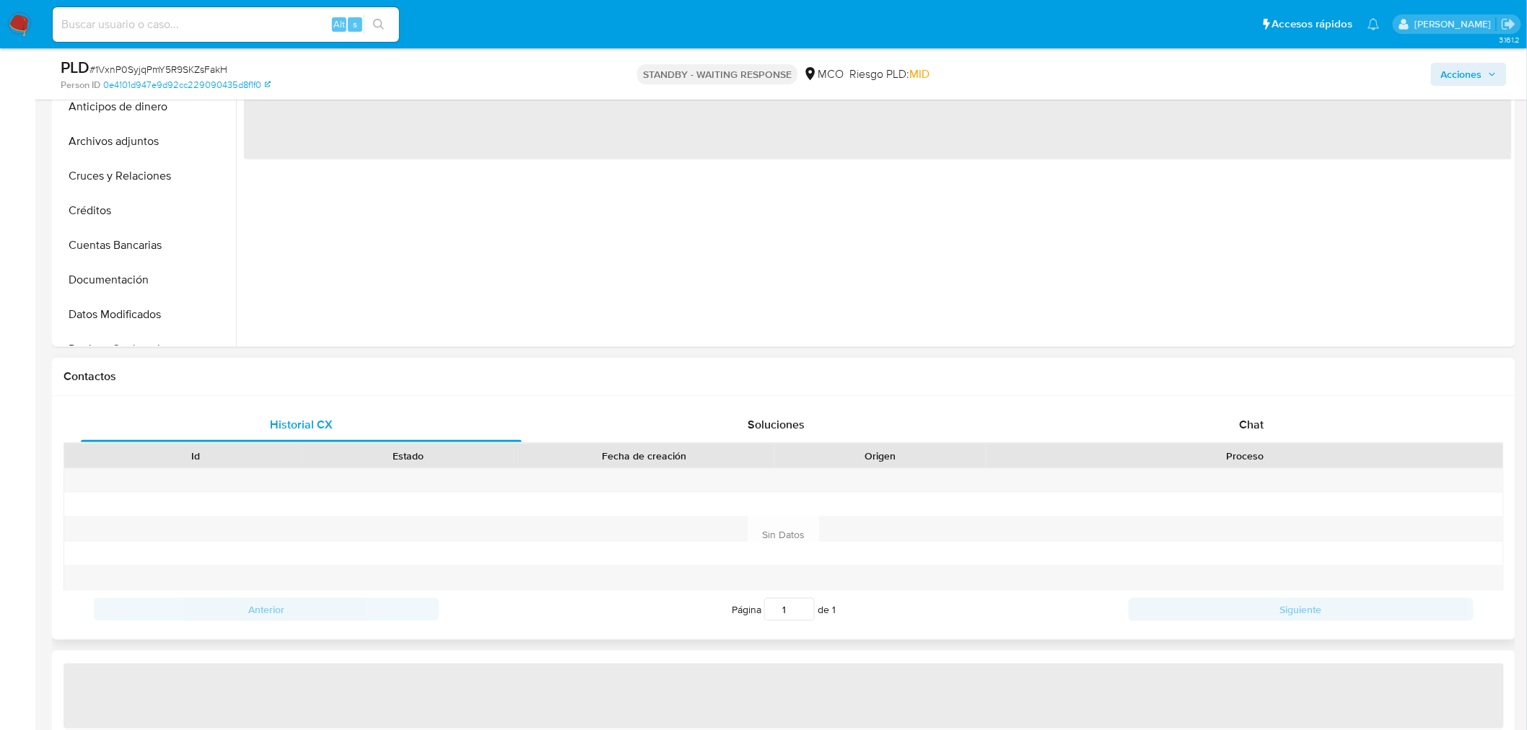
select select "10"
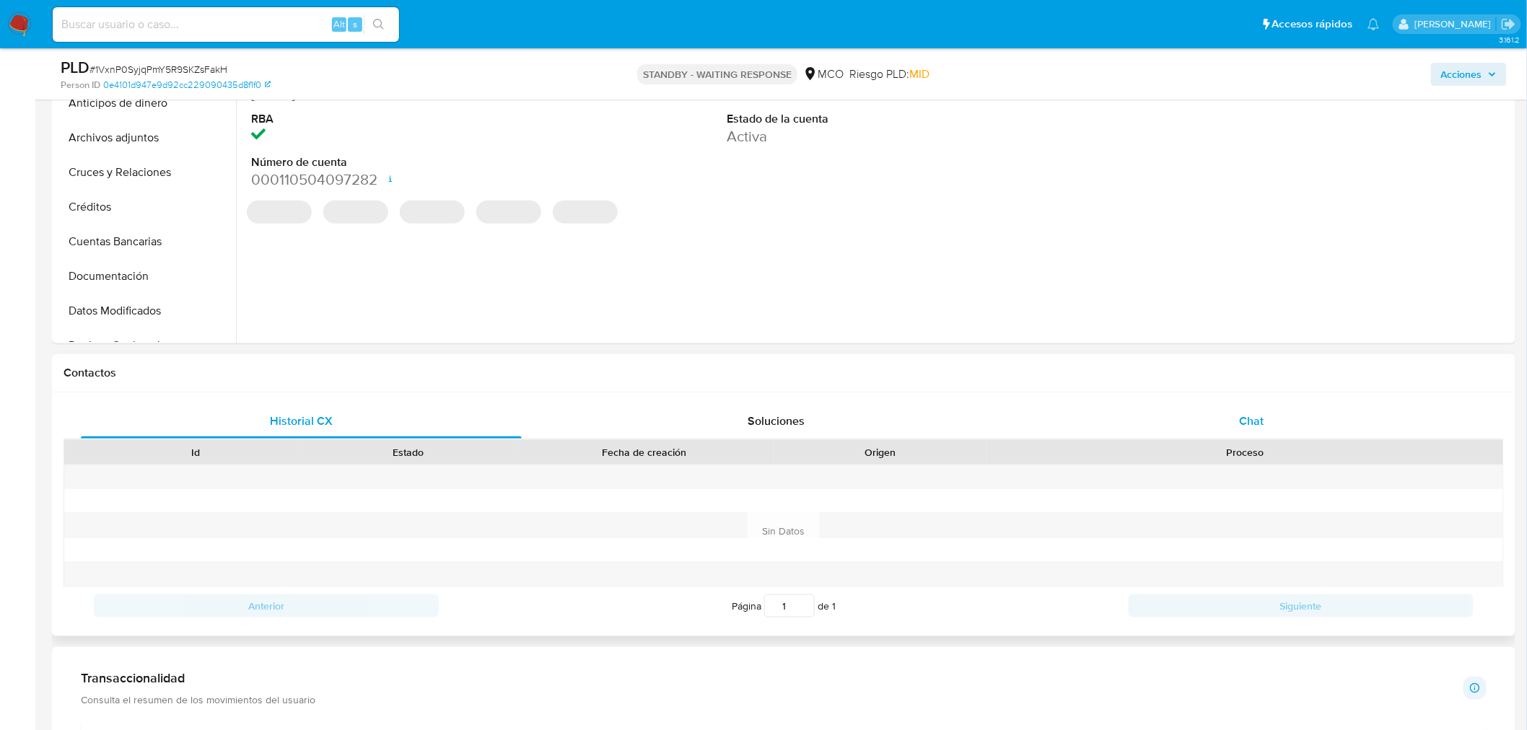
click at [1261, 418] on span "Chat" at bounding box center [1251, 421] width 25 height 17
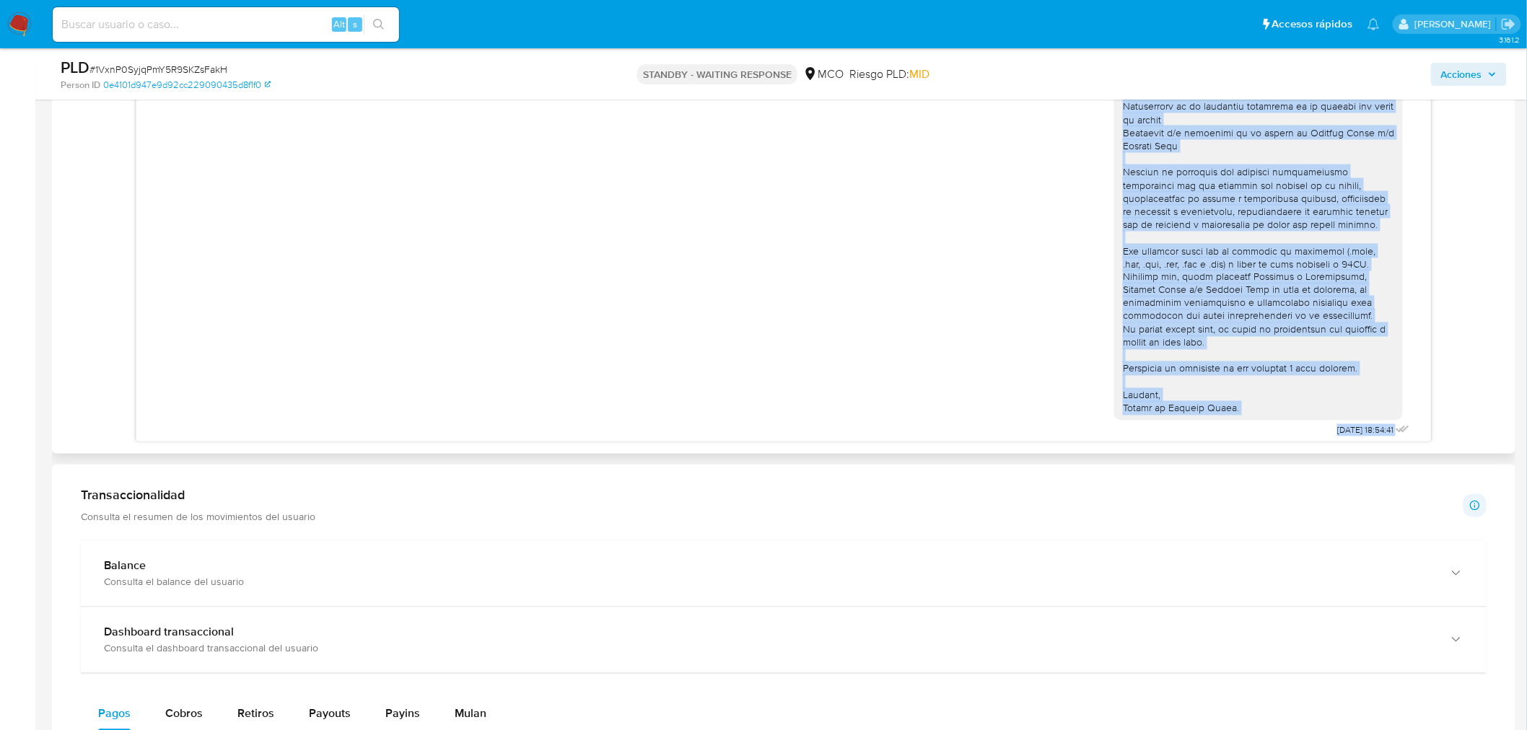
scroll to position [46, 0]
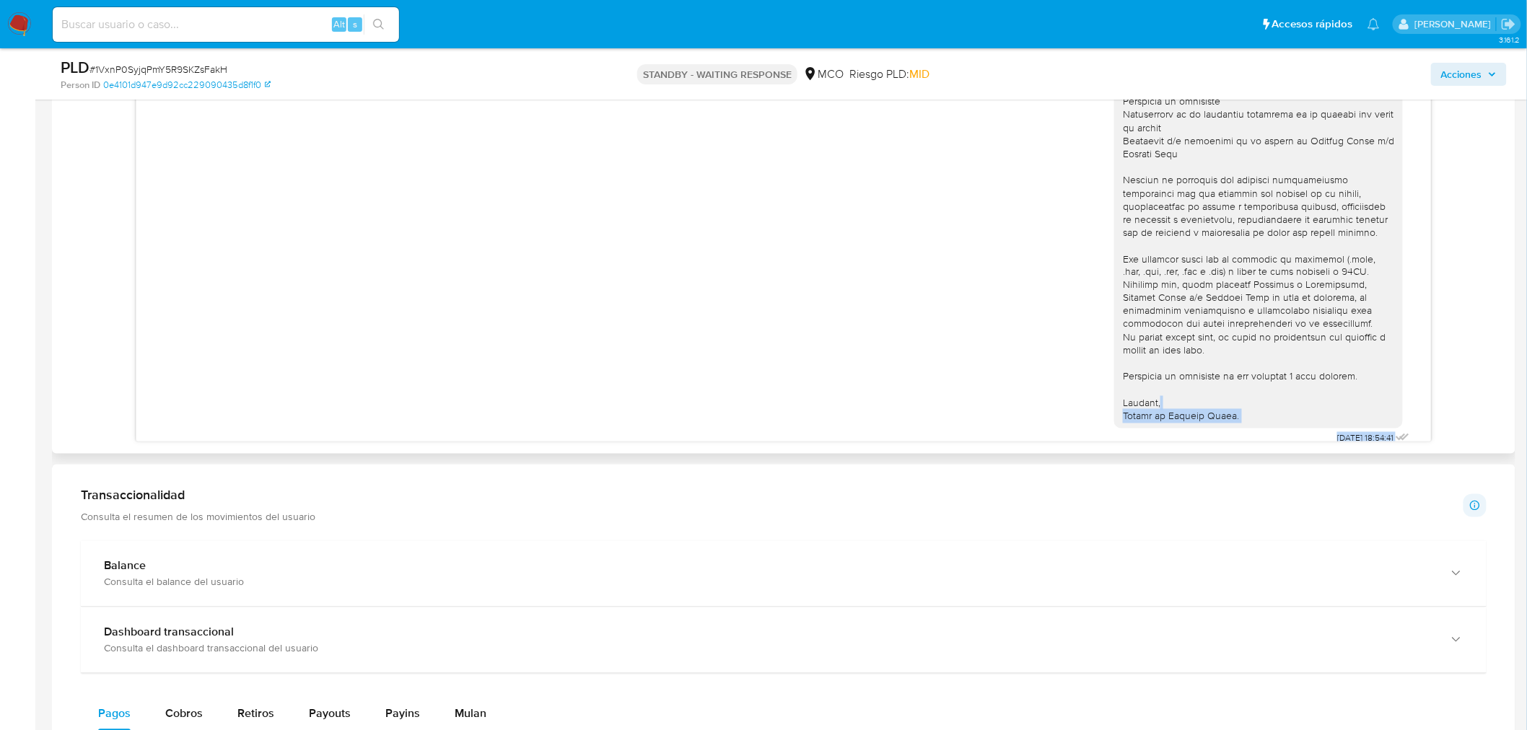
drag, startPoint x: 1111, startPoint y: 445, endPoint x: 1275, endPoint y: 366, distance: 182.0
click at [1286, 398] on div "24/09/2025 18:54:41 29/09/2025 17:52:16" at bounding box center [783, 221] width 1294 height 442
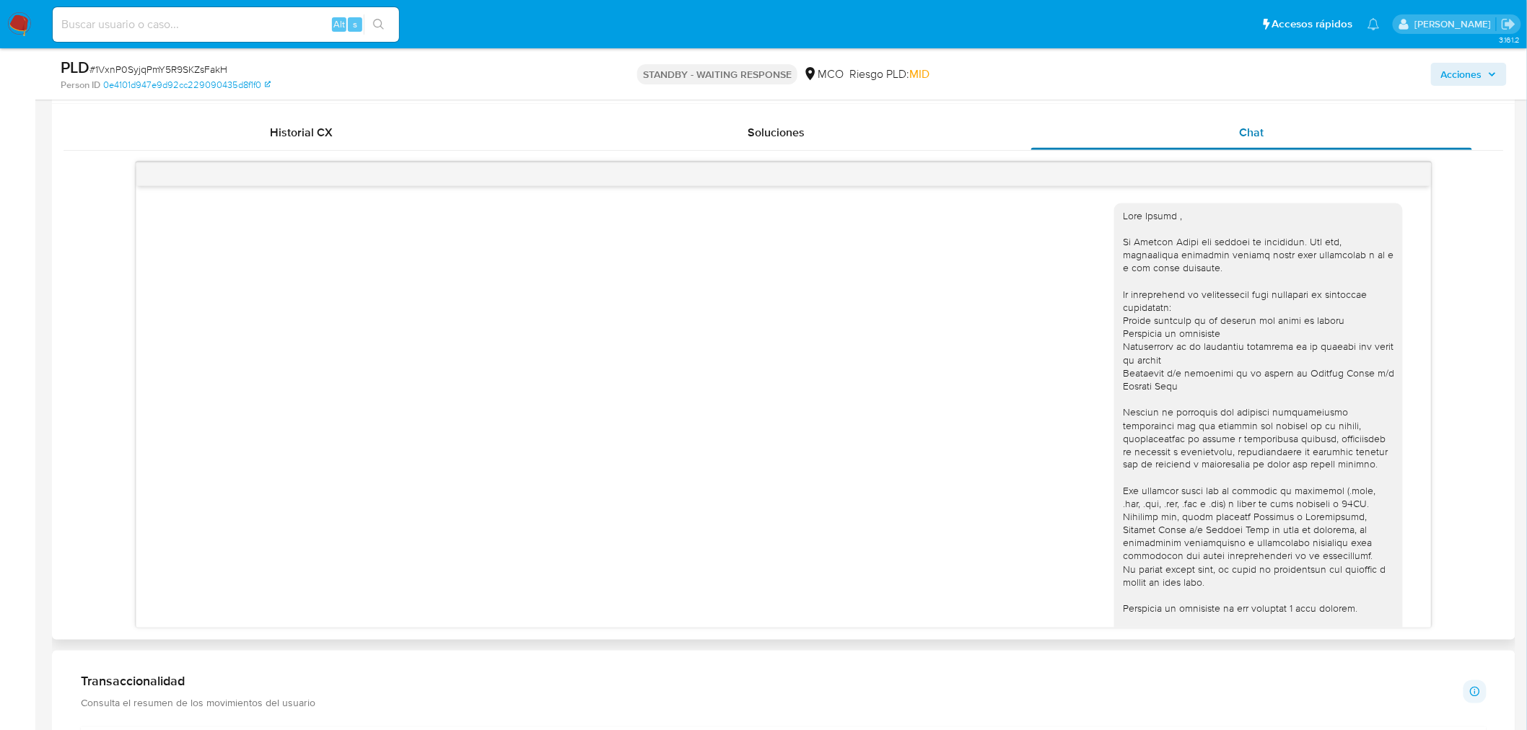
scroll to position [554, 0]
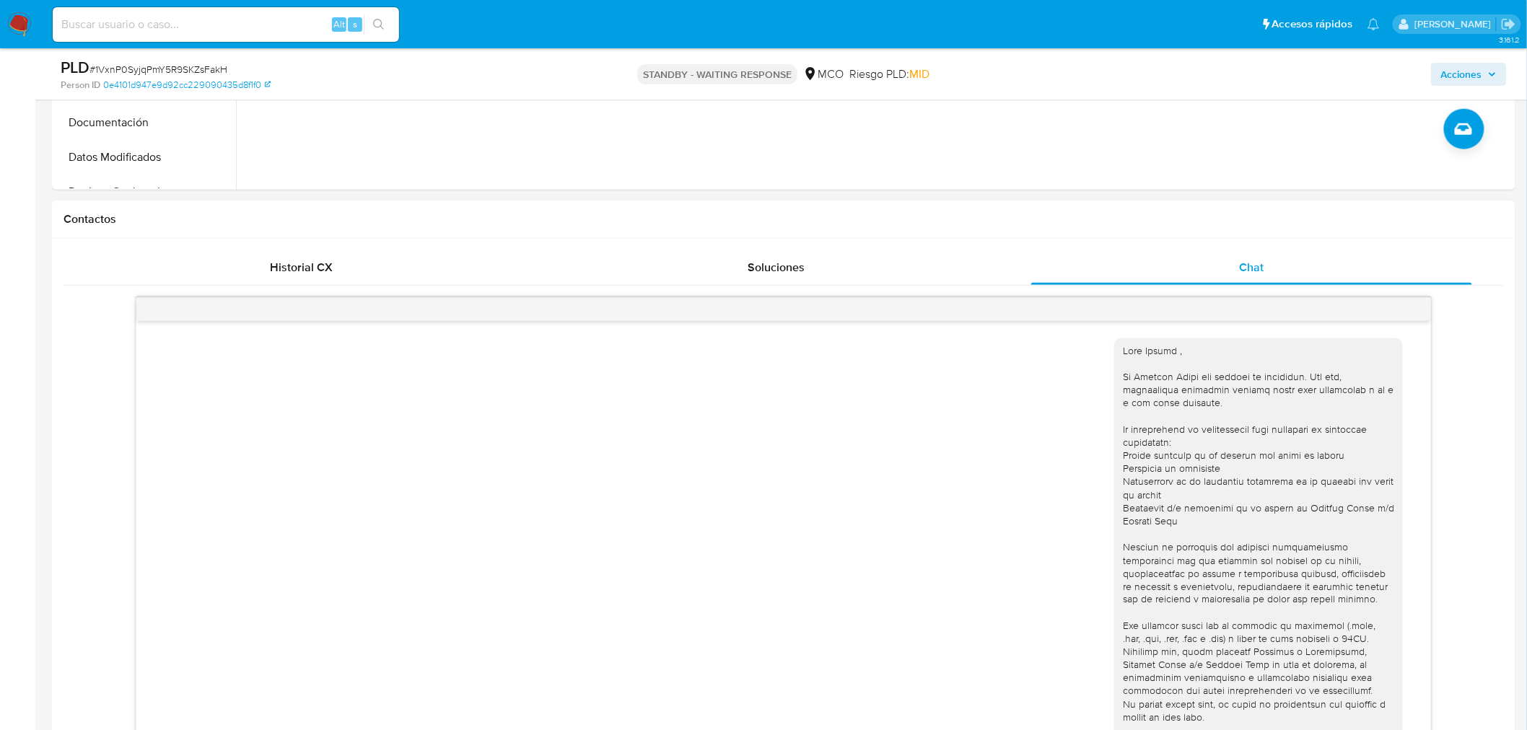
click at [1129, 354] on div at bounding box center [1258, 567] width 271 height 446
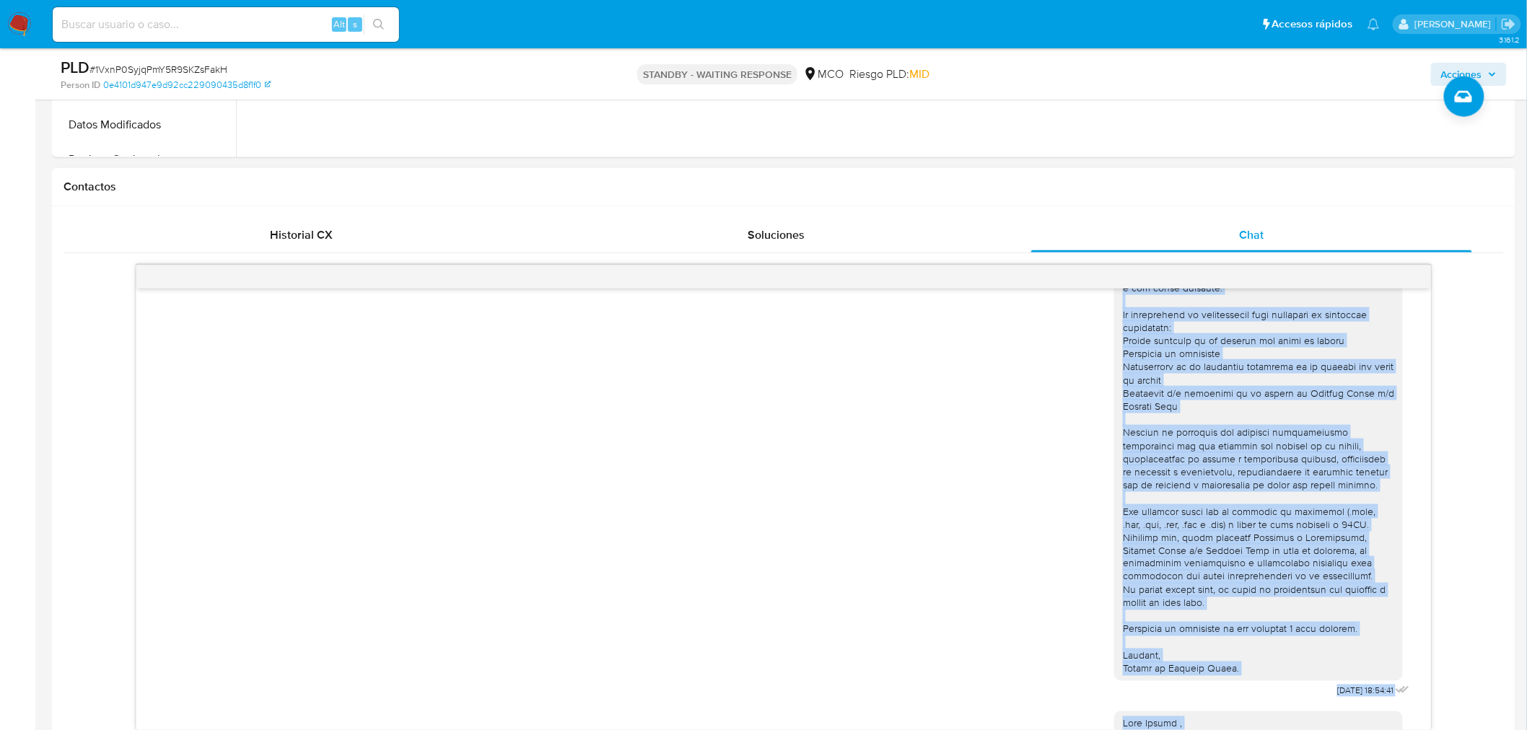
scroll to position [96, 0]
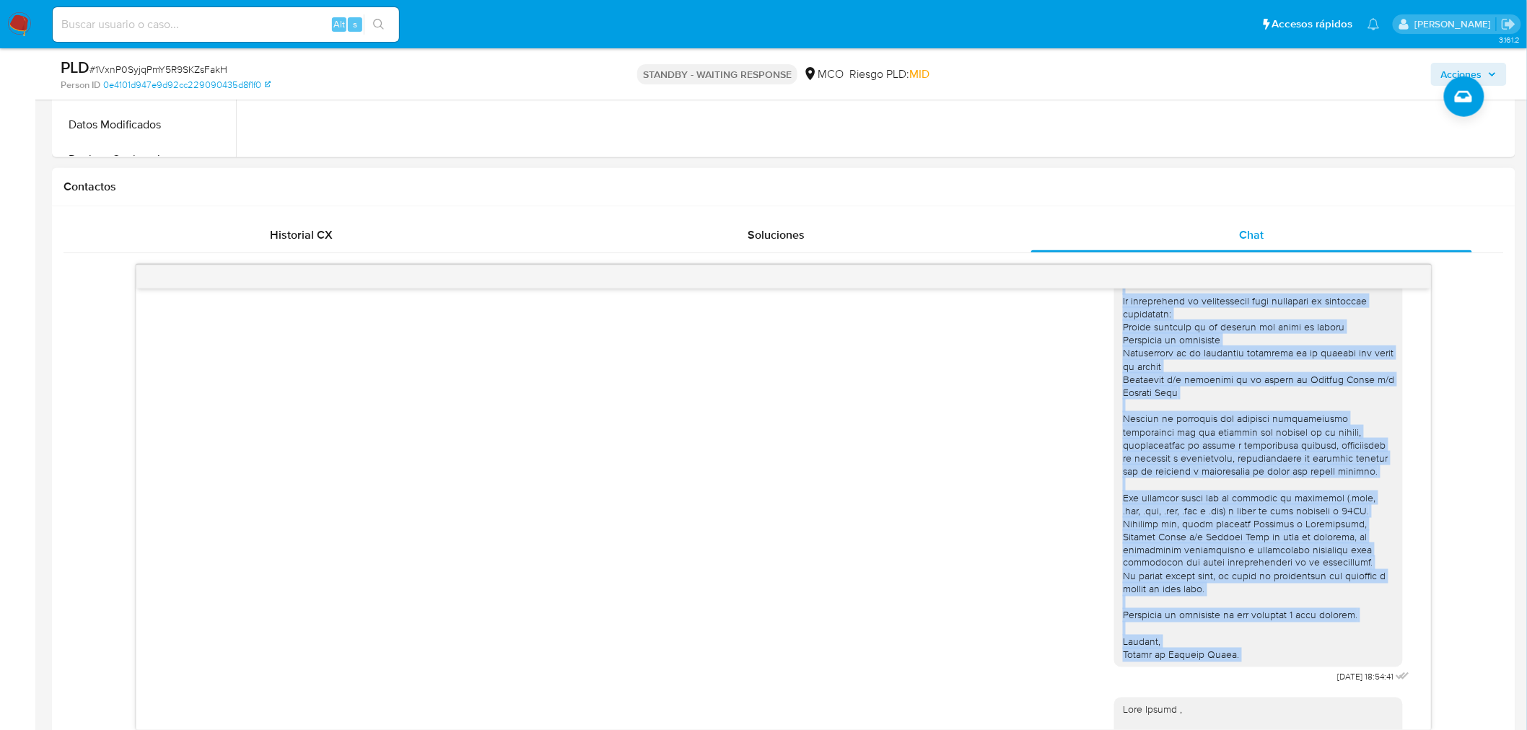
copy div "Hola Rafael , En Mercado Libre nos importa tu seguridad. Por eso, necesitamos v…"
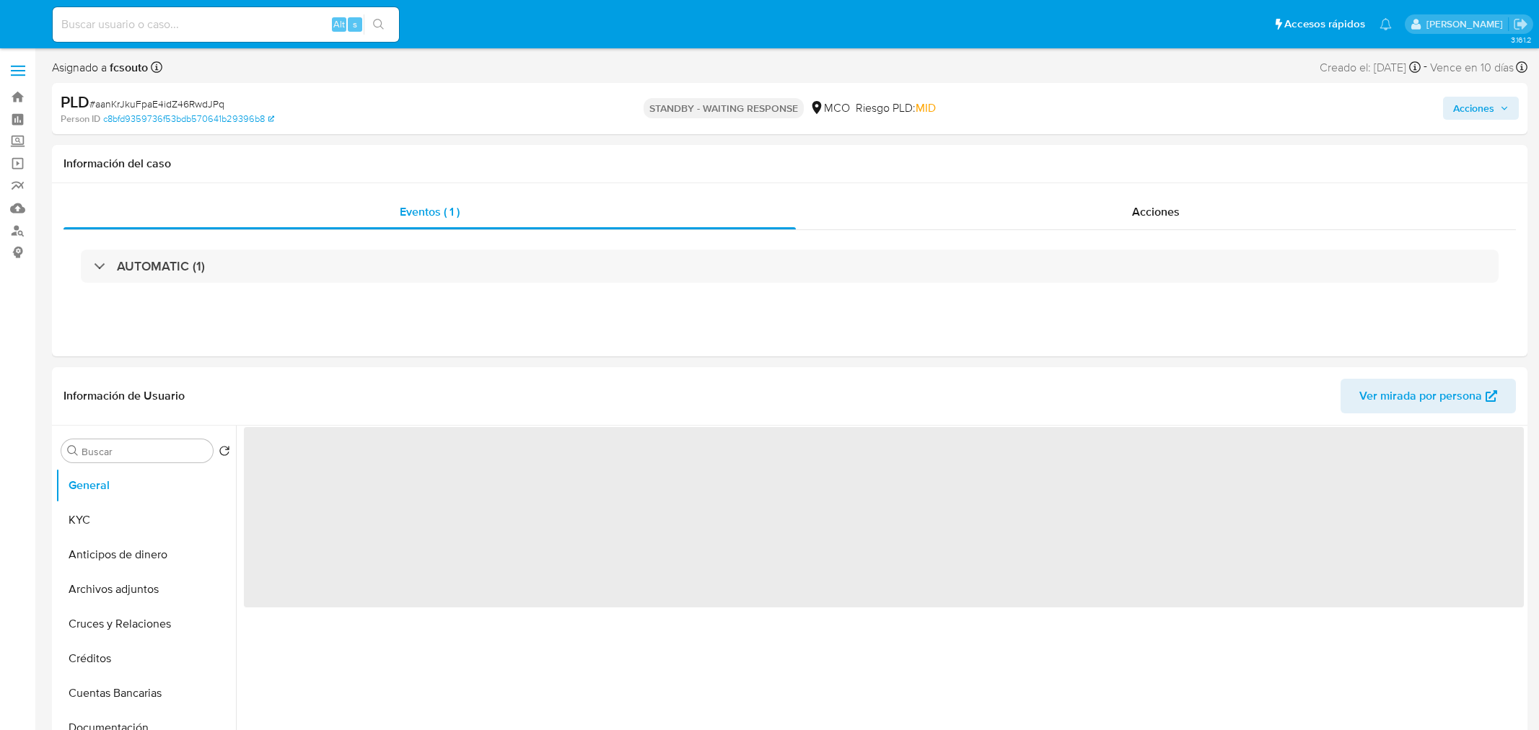
select select "10"
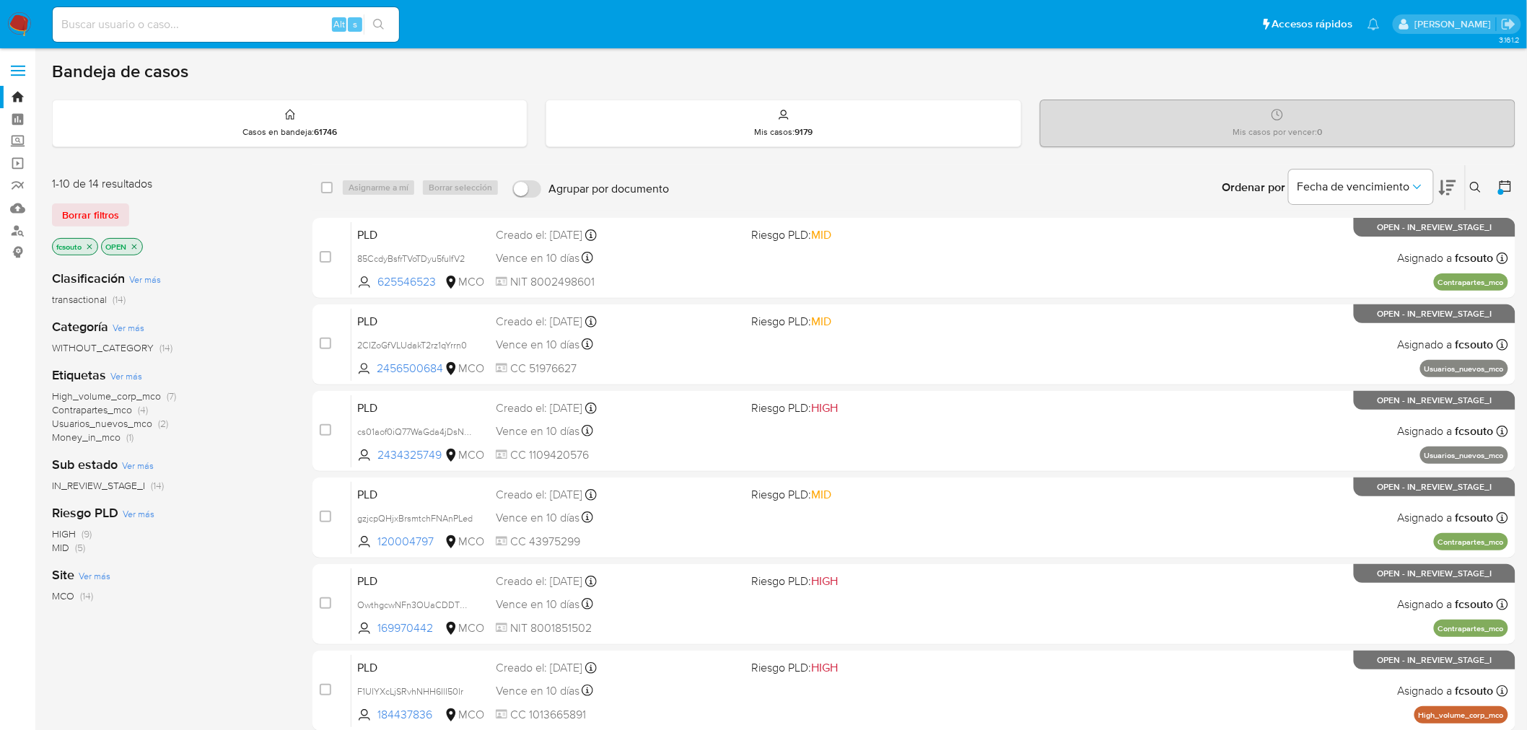
scroll to position [460, 0]
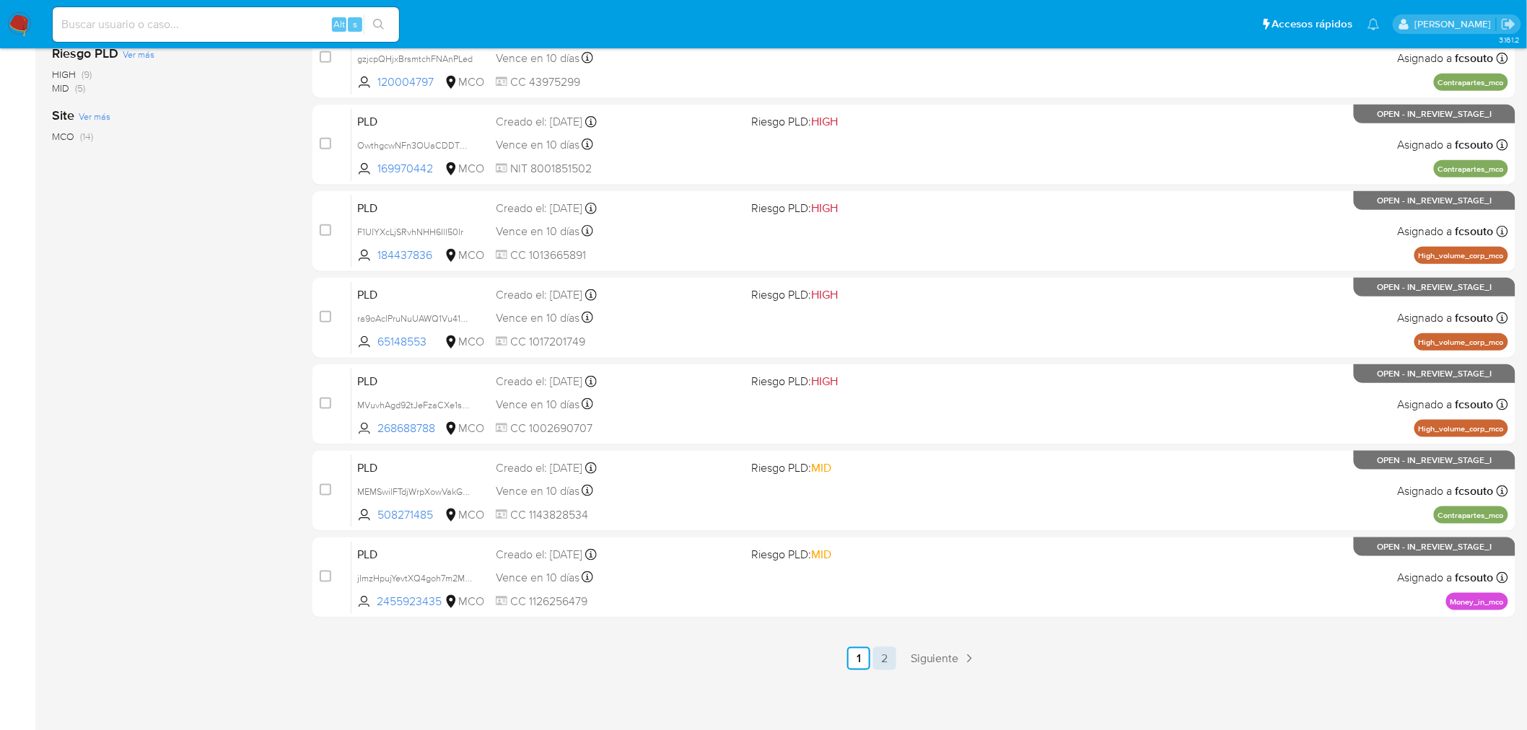
click at [888, 659] on link "2" at bounding box center [884, 658] width 23 height 23
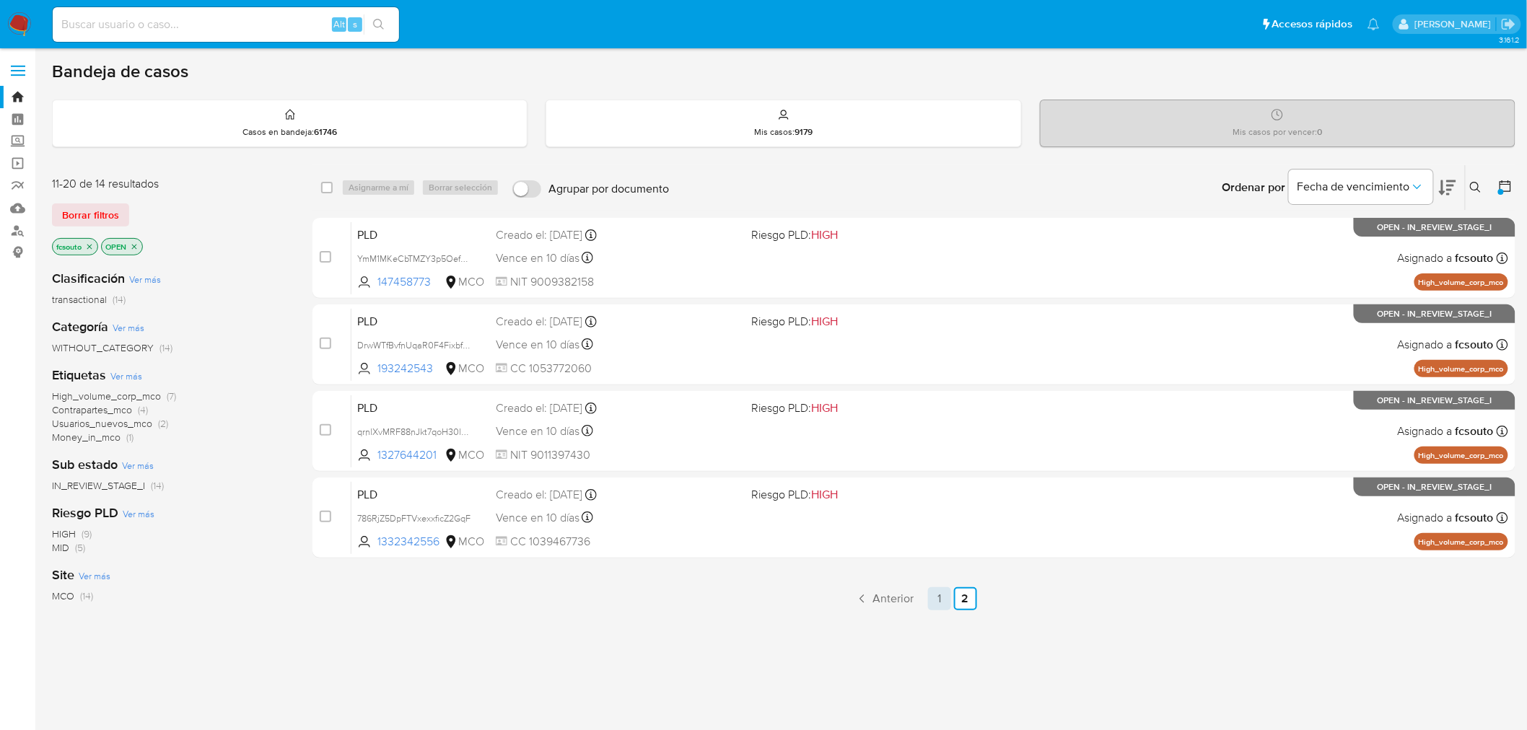
click at [940, 603] on link "1" at bounding box center [939, 598] width 23 height 23
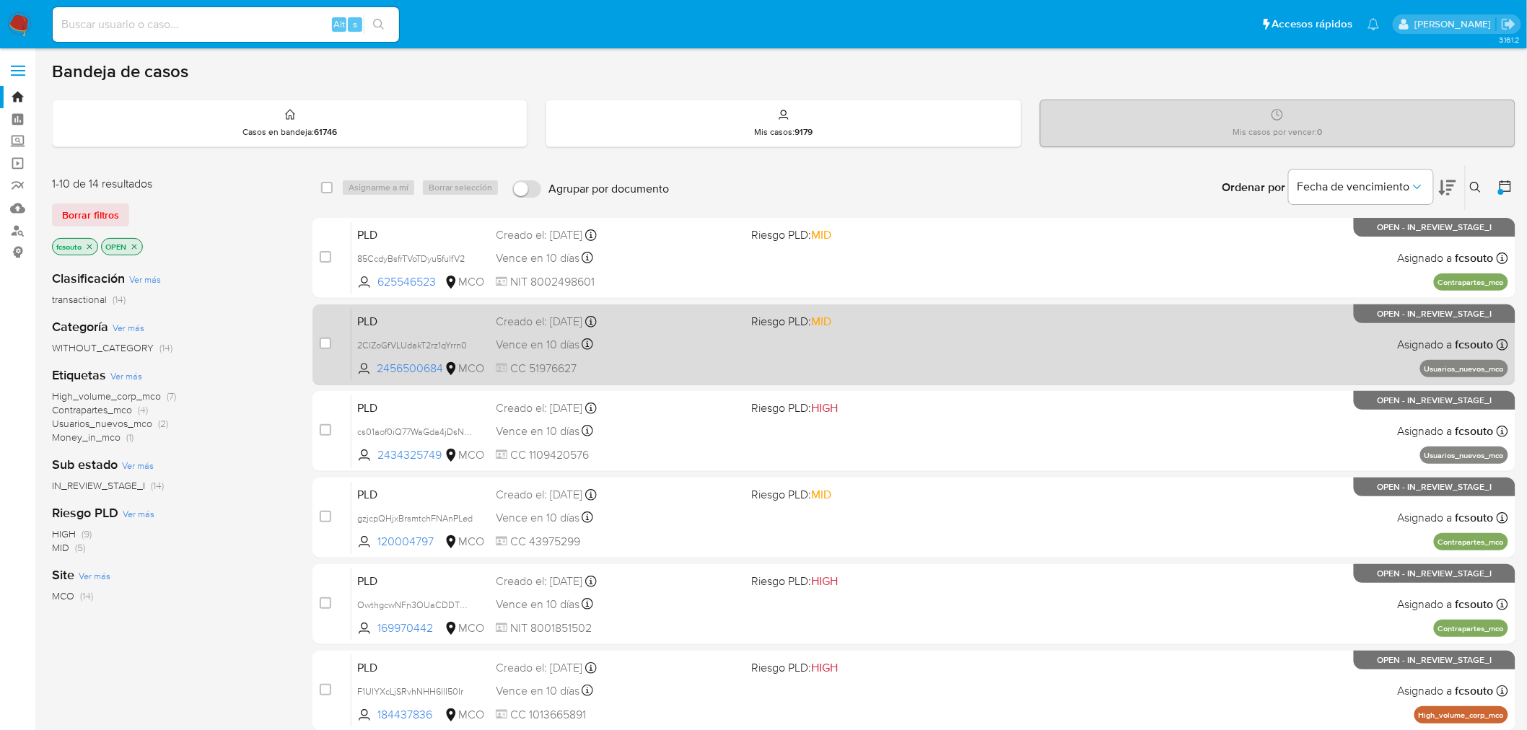
click at [882, 361] on div "PLD 2CIZoGfVLUdakT2rz1qYrrn0 2456500684 MCO Riesgo PLD: MID Creado el: 12/07/20…" at bounding box center [929, 344] width 1156 height 73
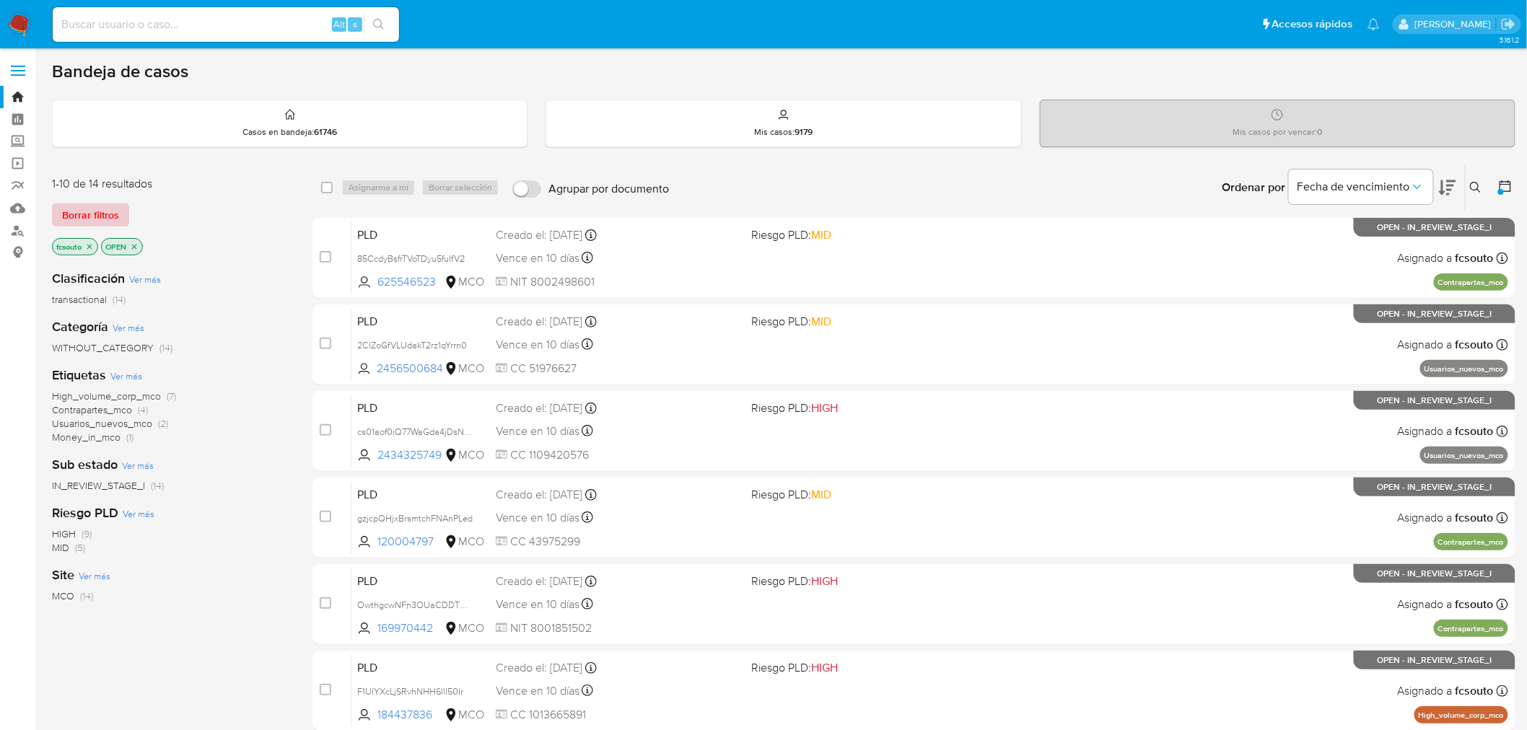
click at [111, 217] on span "Borrar filtros" at bounding box center [90, 215] width 57 height 20
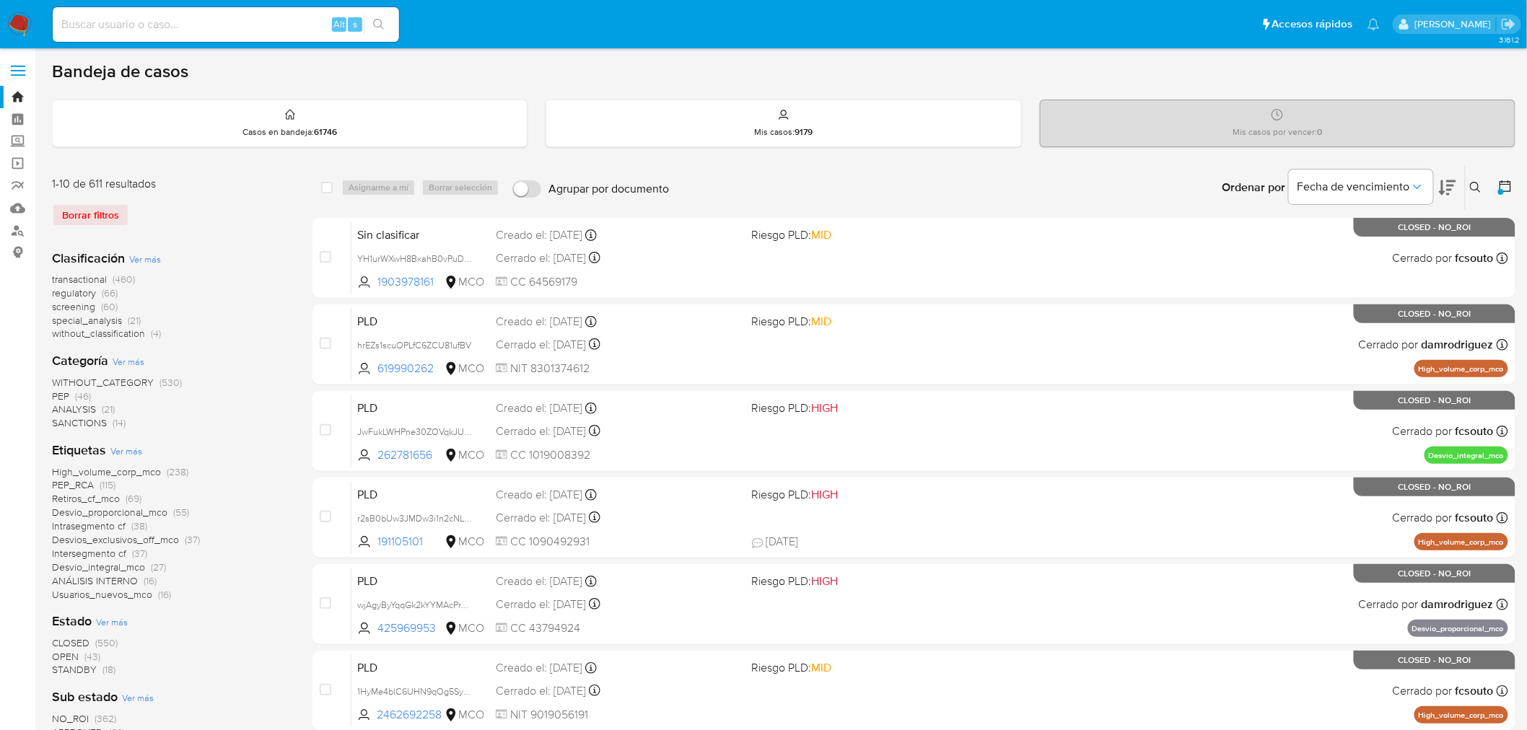
click at [1480, 193] on button at bounding box center [1477, 187] width 24 height 17
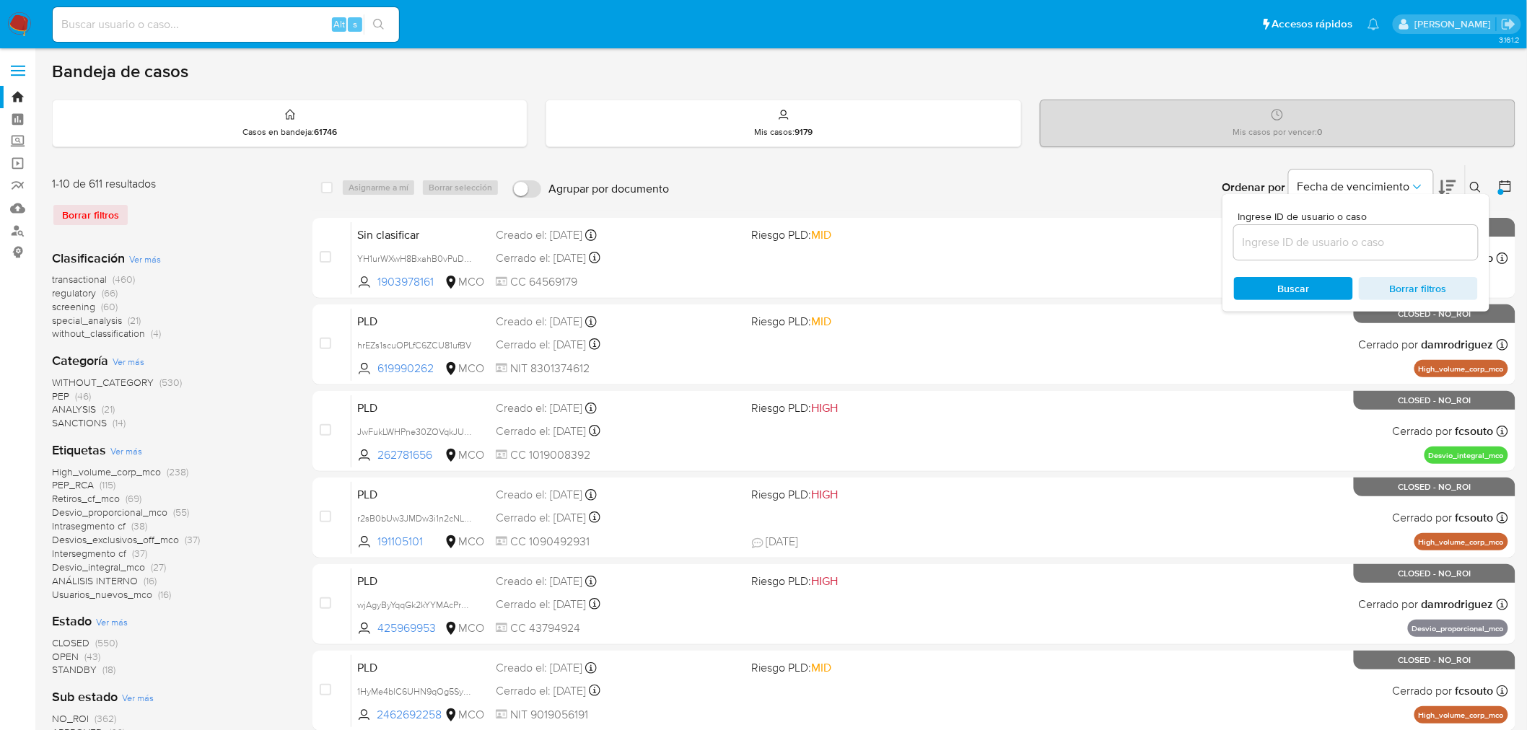
click at [1509, 182] on icon at bounding box center [1505, 186] width 14 height 14
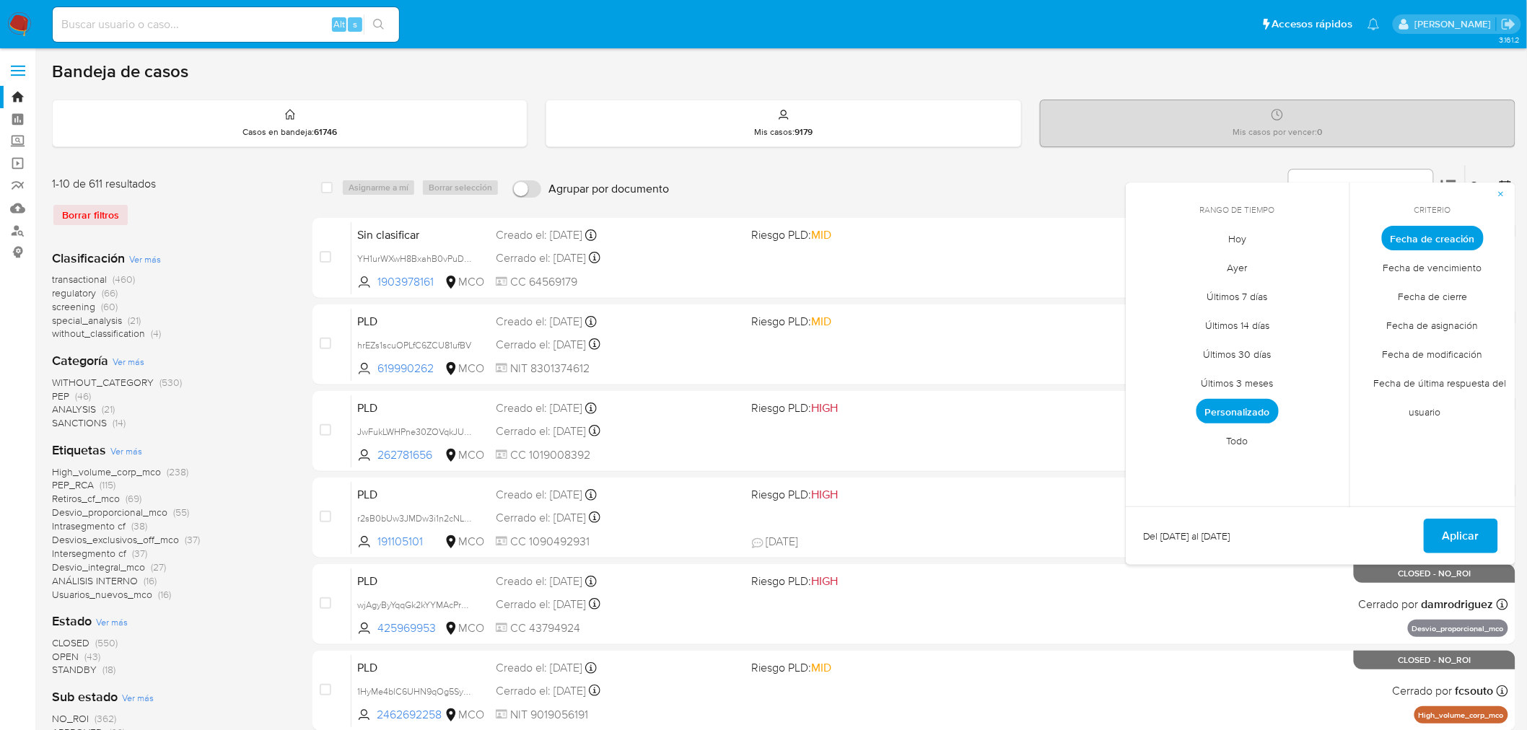
drag, startPoint x: 1249, startPoint y: 442, endPoint x: 1383, endPoint y: 285, distance: 206.7
click at [1250, 442] on span "Todo" at bounding box center [1237, 441] width 52 height 30
click at [1478, 532] on span "Aplicar" at bounding box center [1460, 536] width 37 height 32
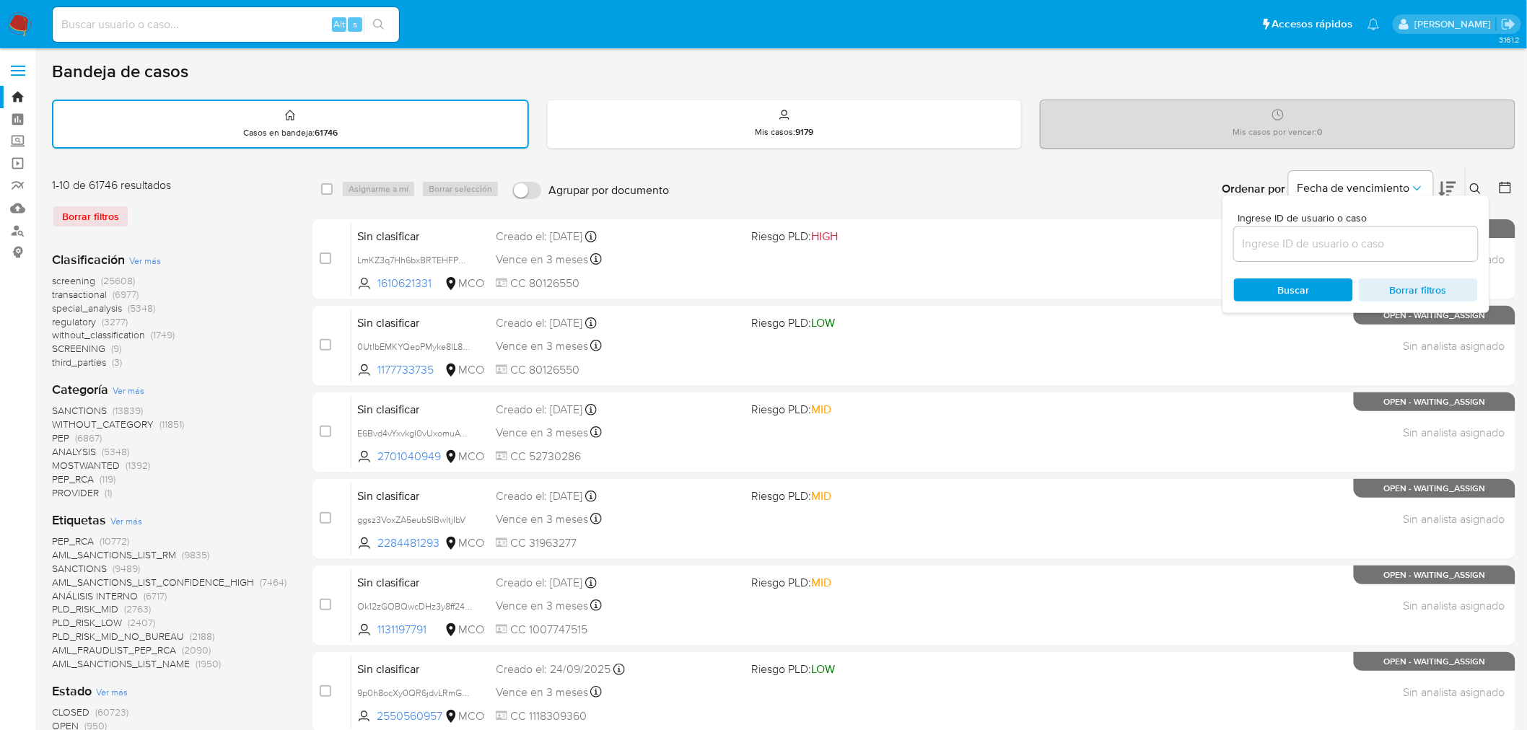
click at [1472, 188] on icon at bounding box center [1476, 189] width 12 height 12
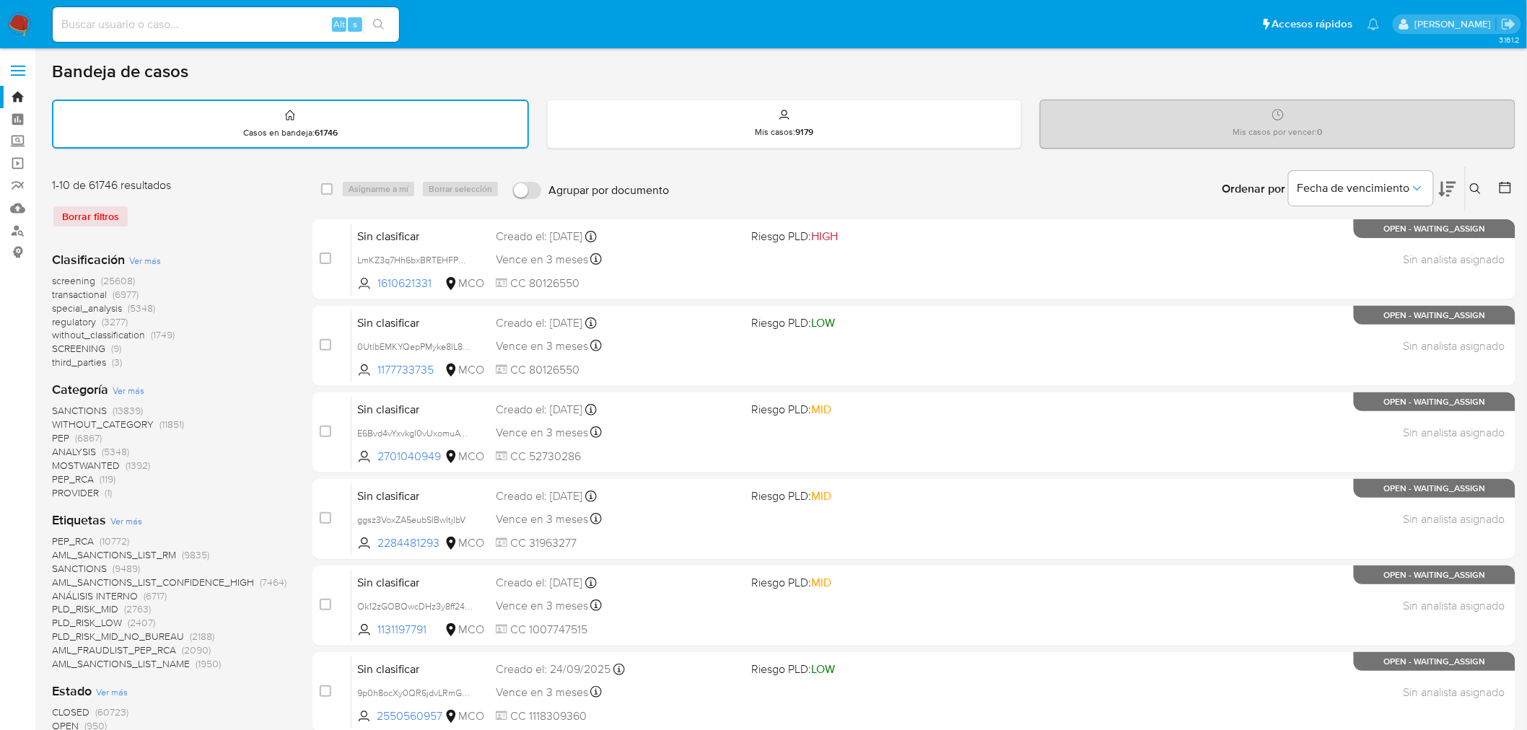
click at [1479, 180] on button at bounding box center [1477, 188] width 24 height 17
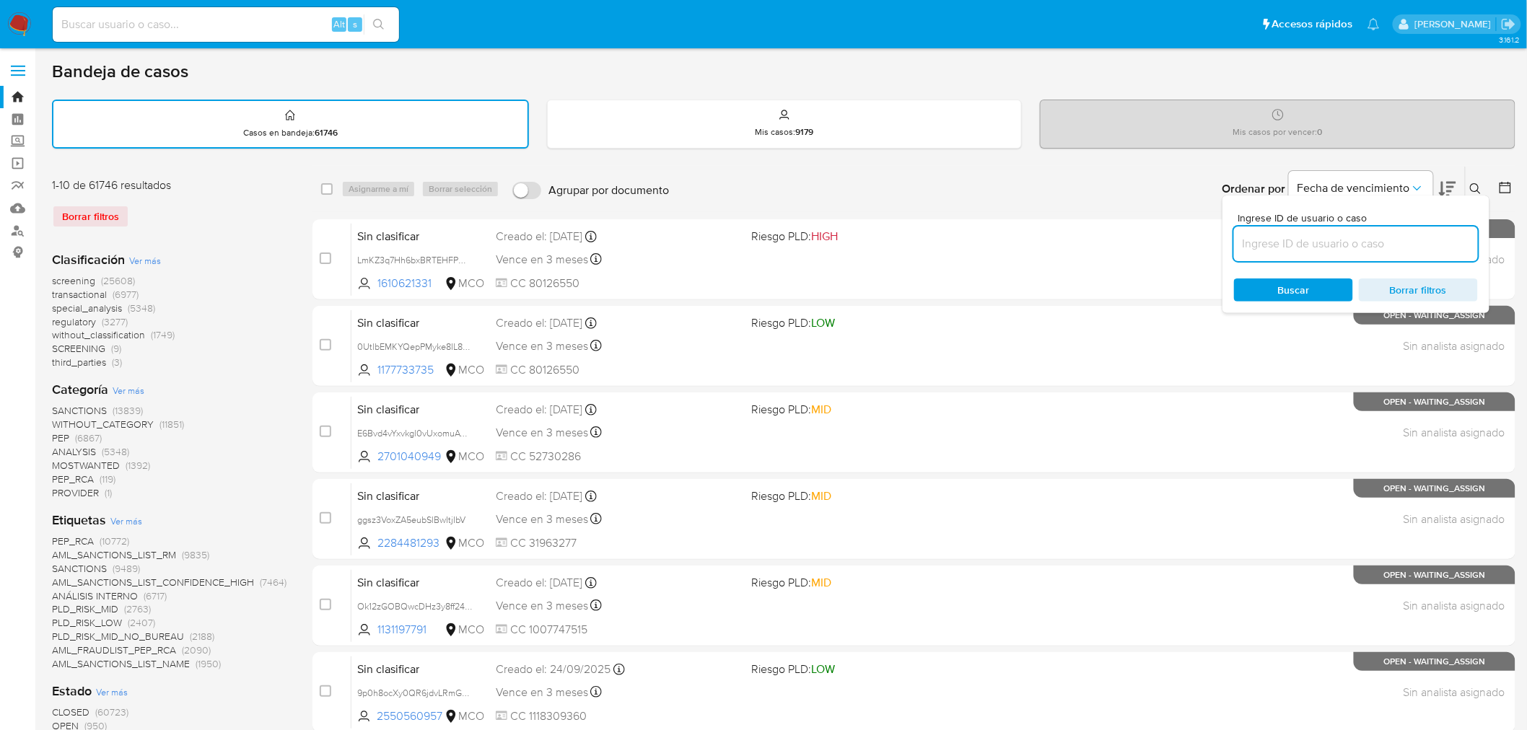
click at [1378, 239] on input at bounding box center [1356, 243] width 244 height 19
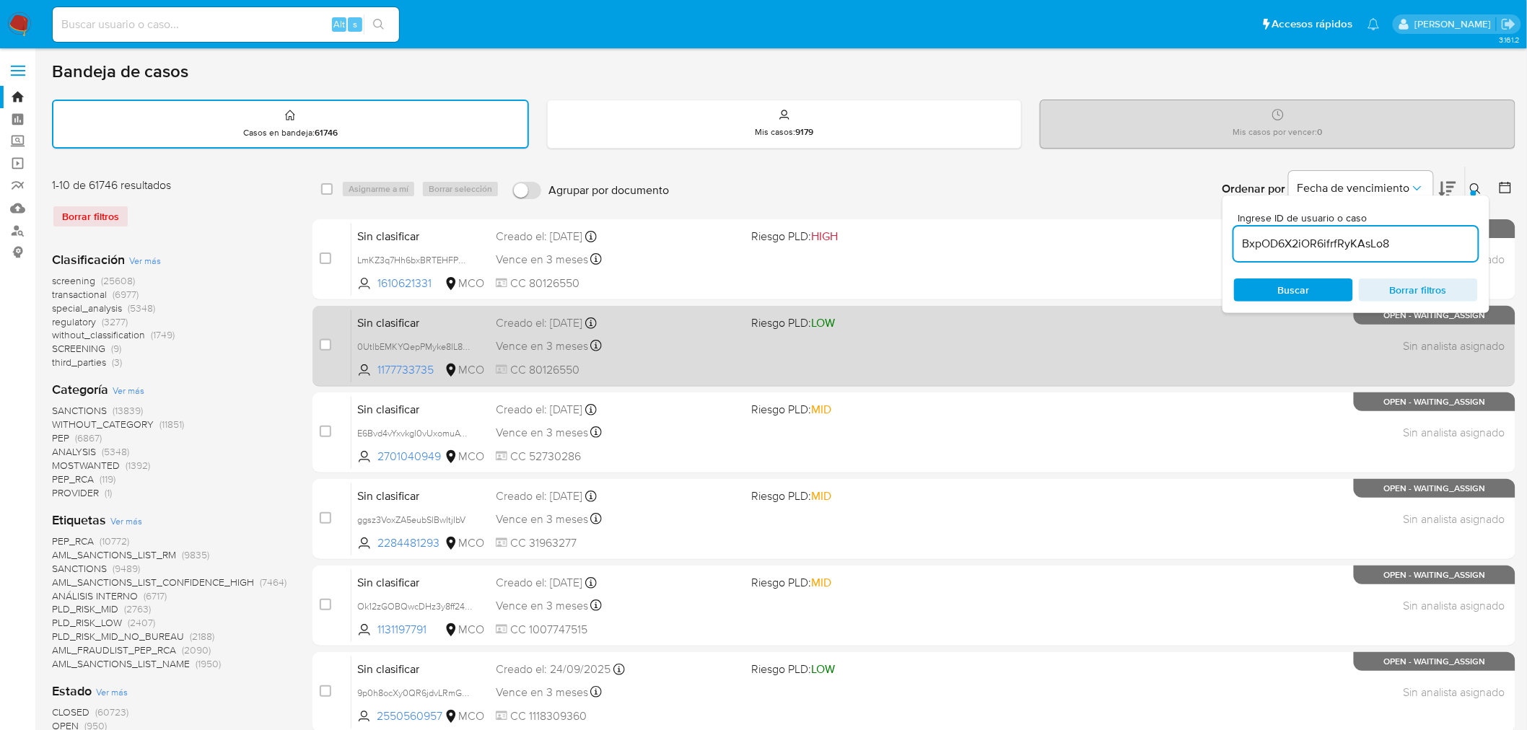
type input "BxpOD6X2iOR6ifrfRyKAsLo8"
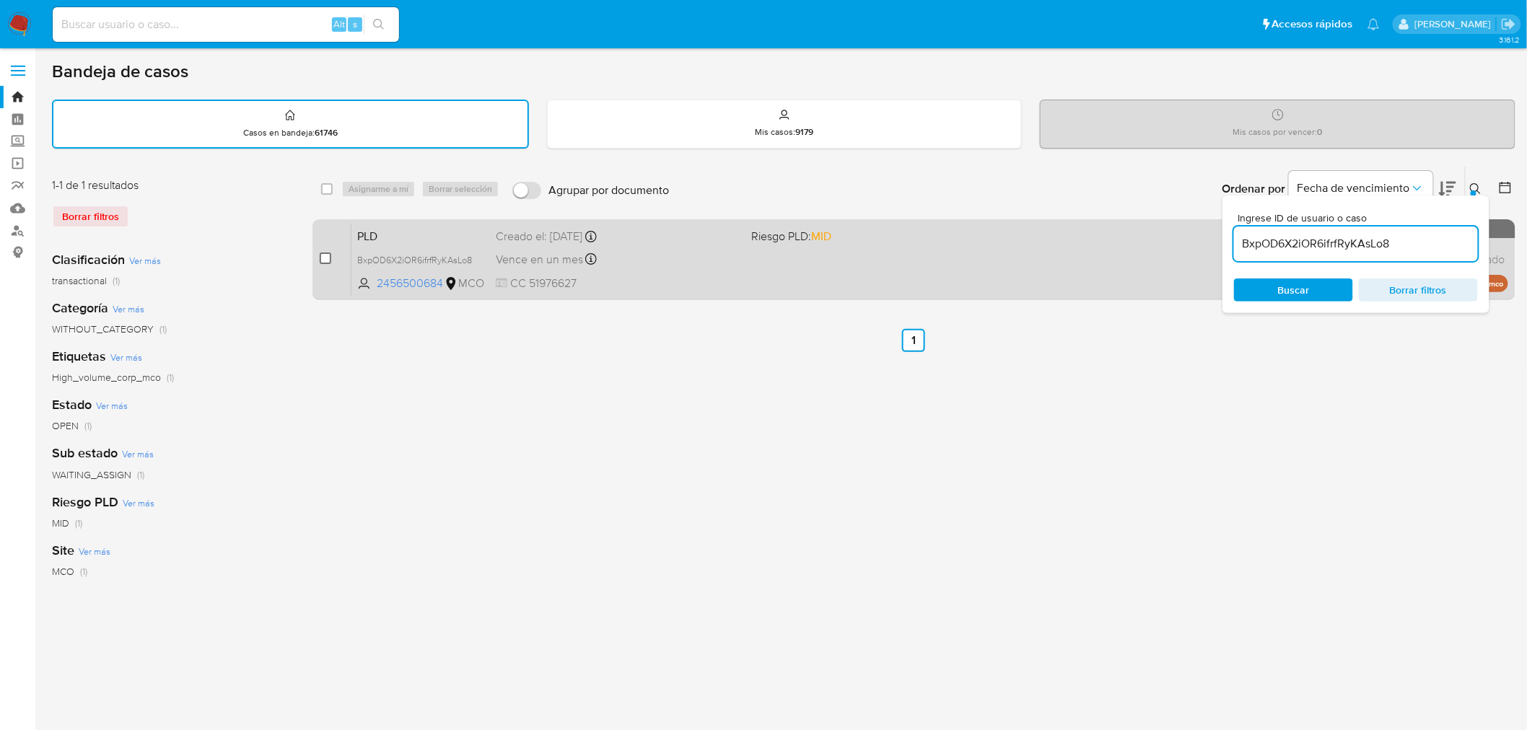
click at [328, 253] on input "checkbox" at bounding box center [326, 259] width 12 height 12
checkbox input "true"
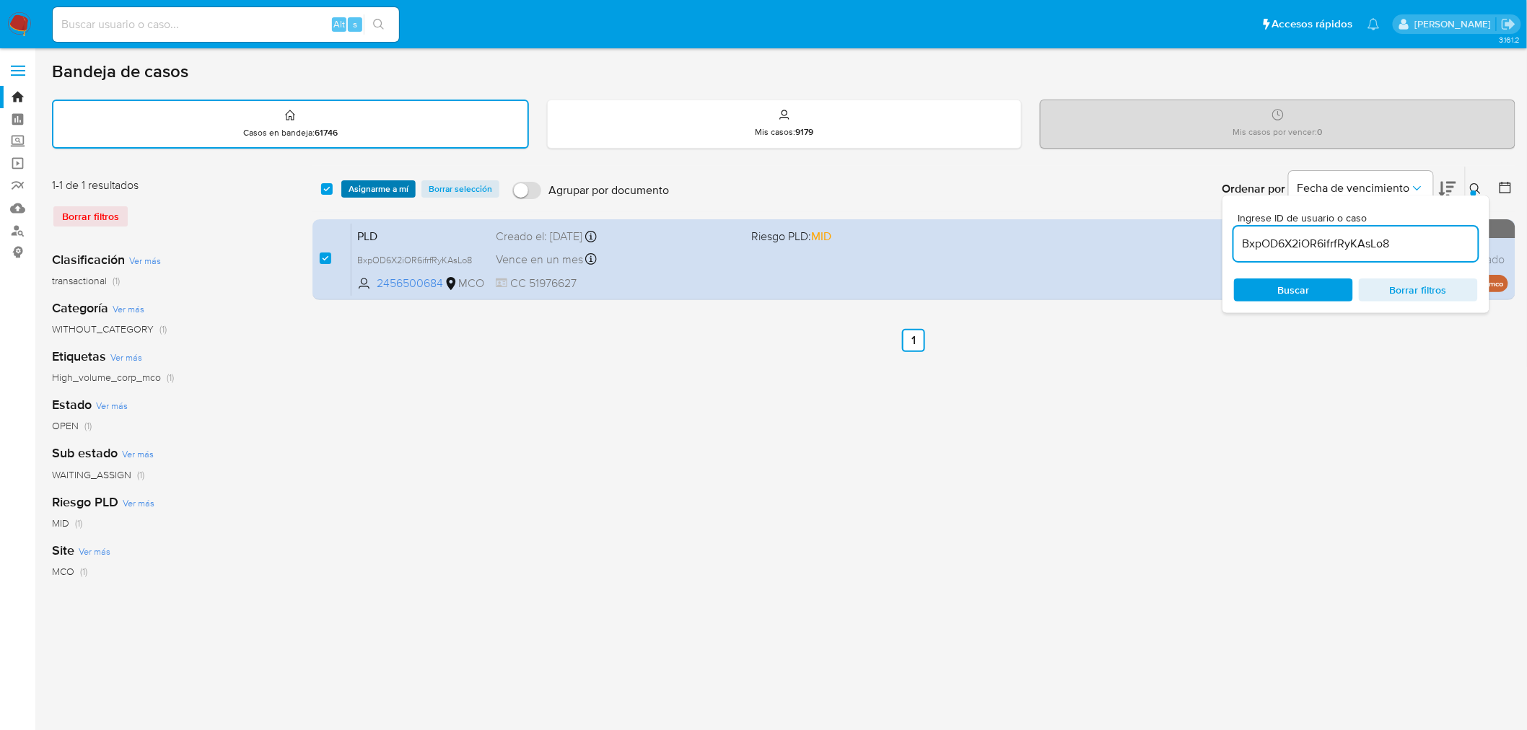
click at [379, 191] on span "Asignarme a mí" at bounding box center [378, 189] width 60 height 14
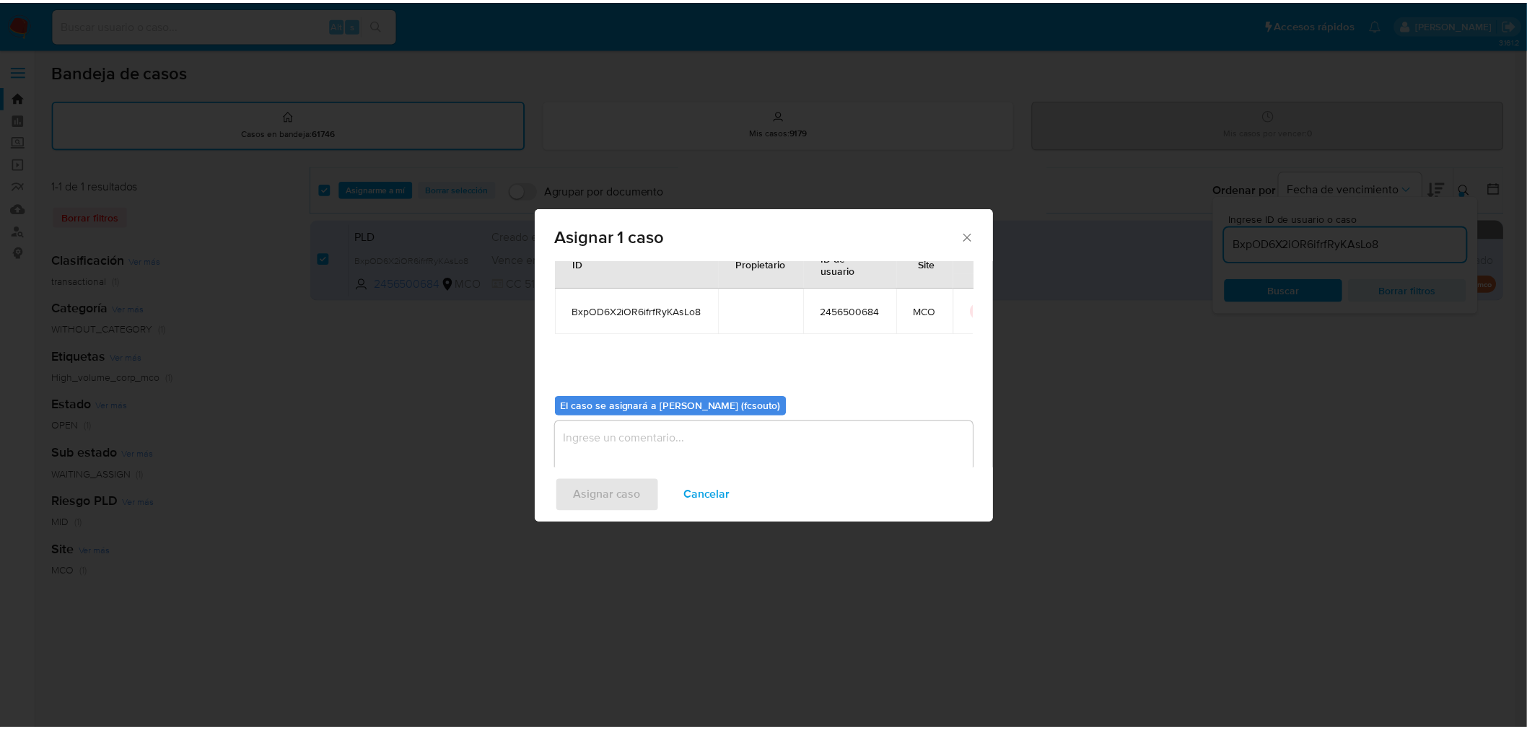
scroll to position [74, 0]
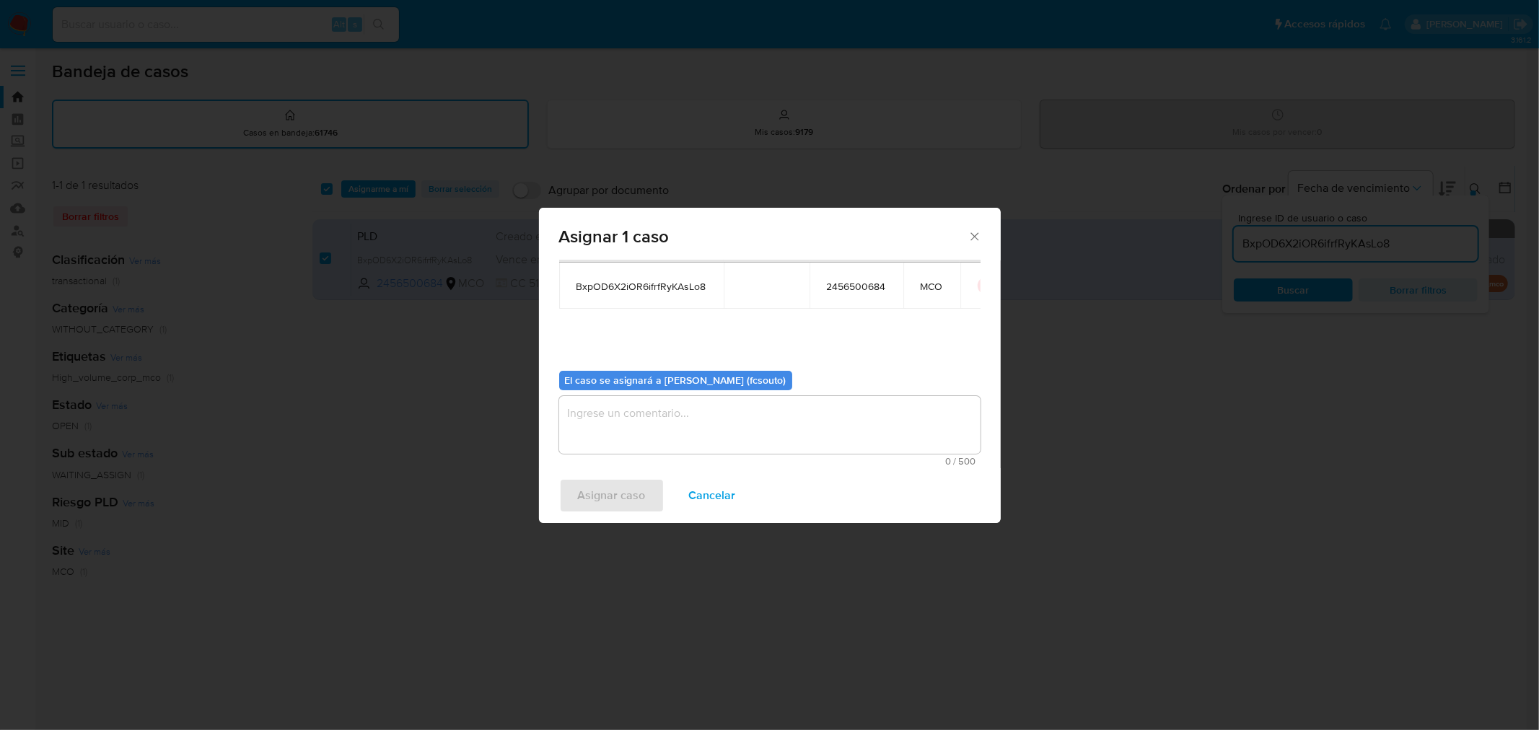
click at [737, 436] on textarea "assign-modal" at bounding box center [769, 425] width 421 height 58
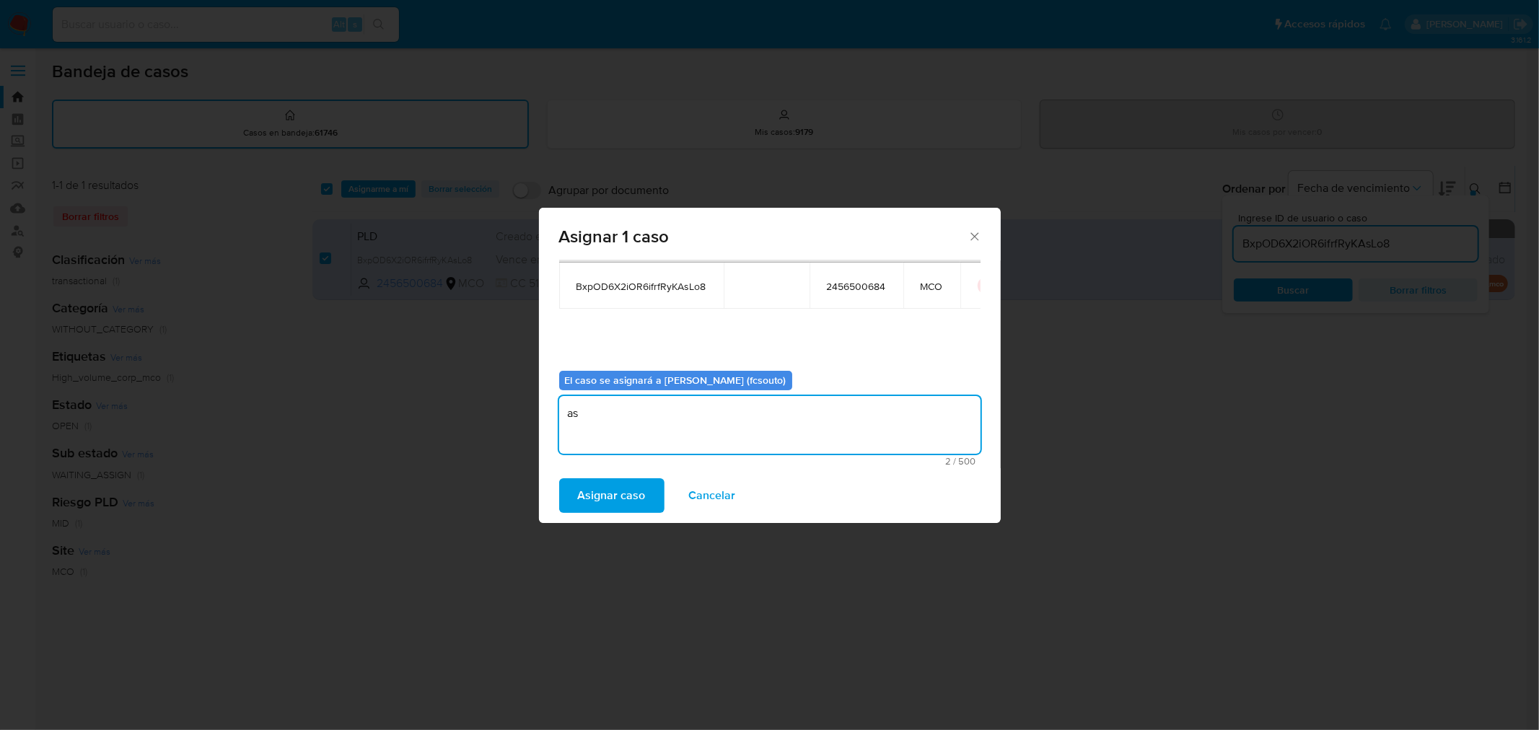
type textarea "a"
type textarea "Asignación manual"
click at [579, 487] on span "Asignar caso" at bounding box center [612, 496] width 68 height 32
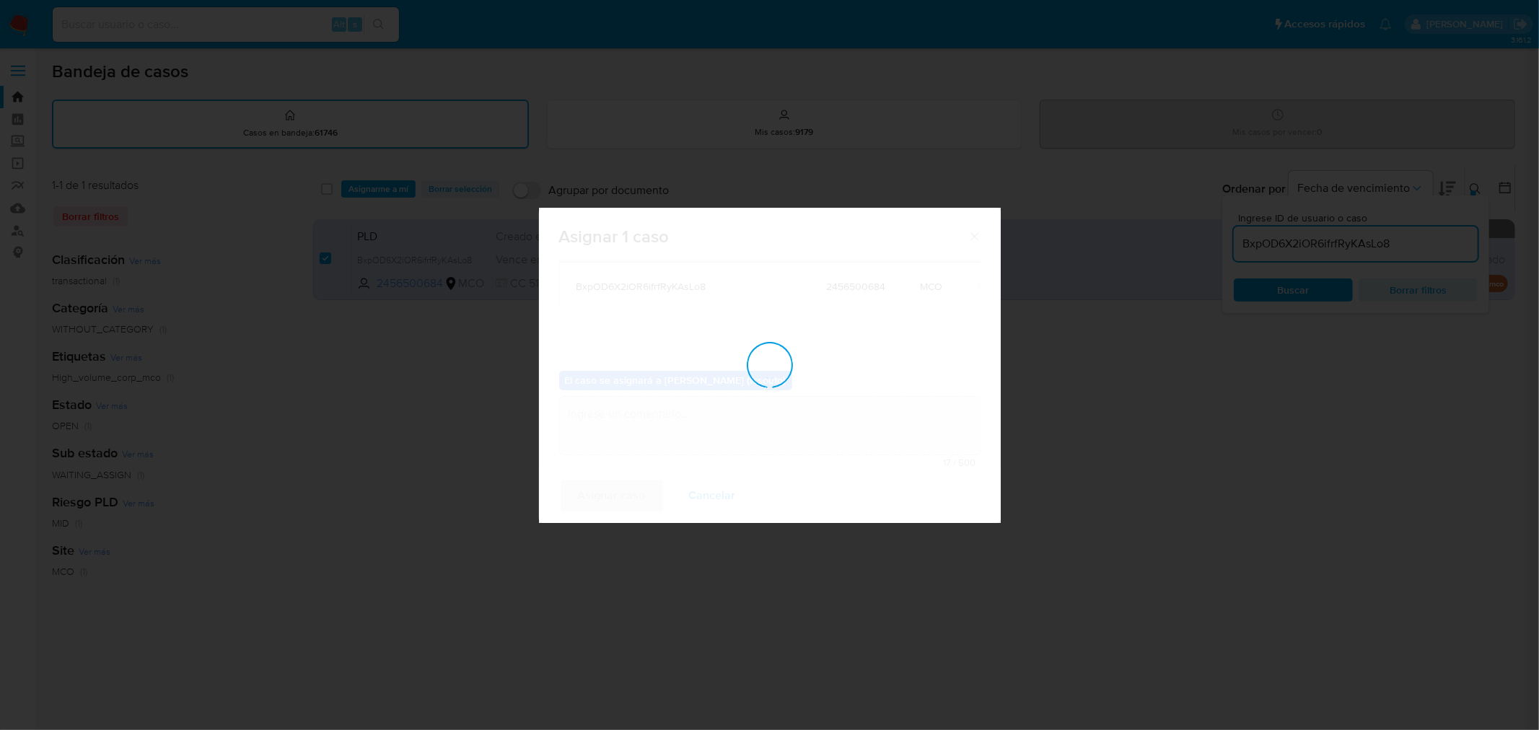
checkbox input "false"
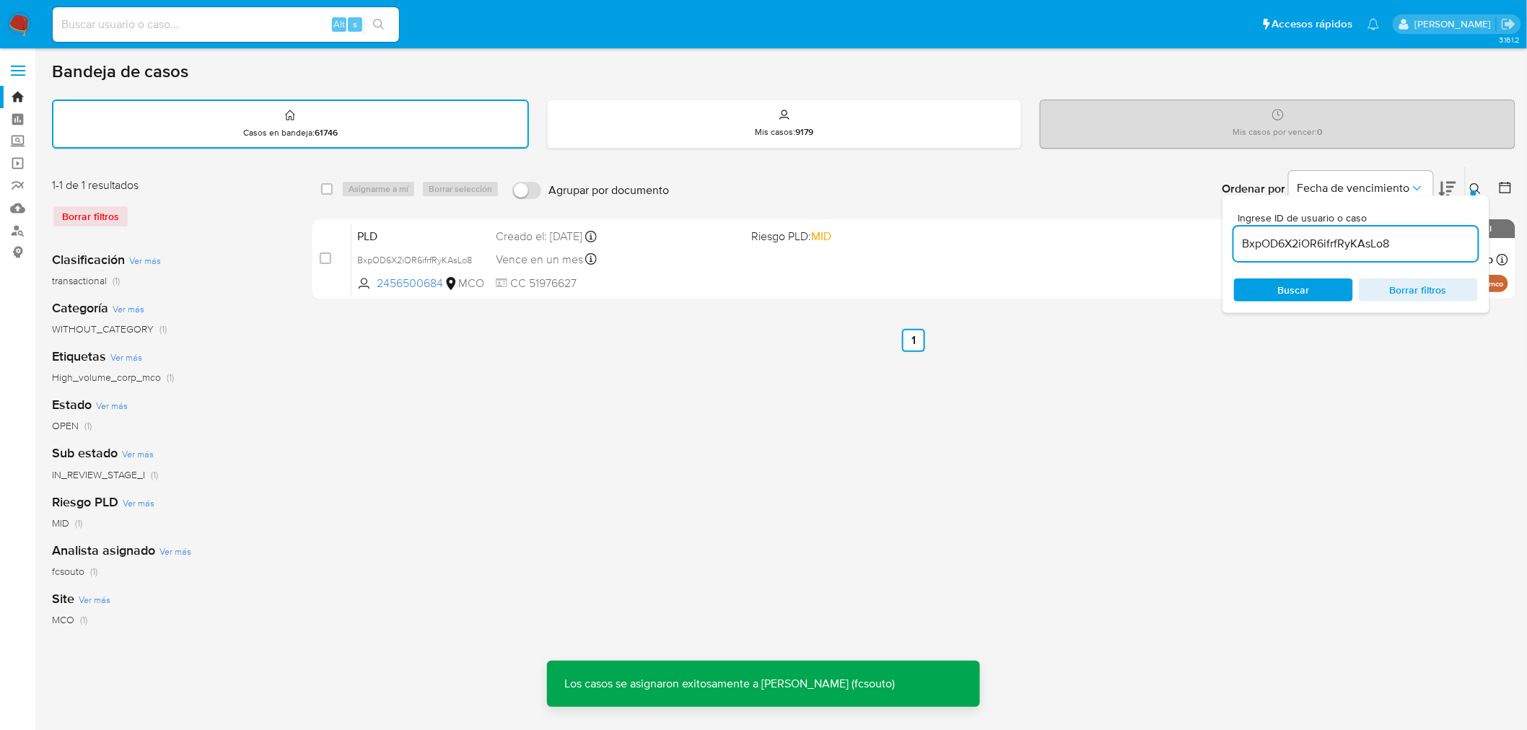
click at [676, 271] on div "PLD BxpOD6X2iOR6ifrfRyKAsLo8 2456500684 MCO Riesgo PLD: MID Creado el: 12/08/20…" at bounding box center [929, 259] width 1156 height 73
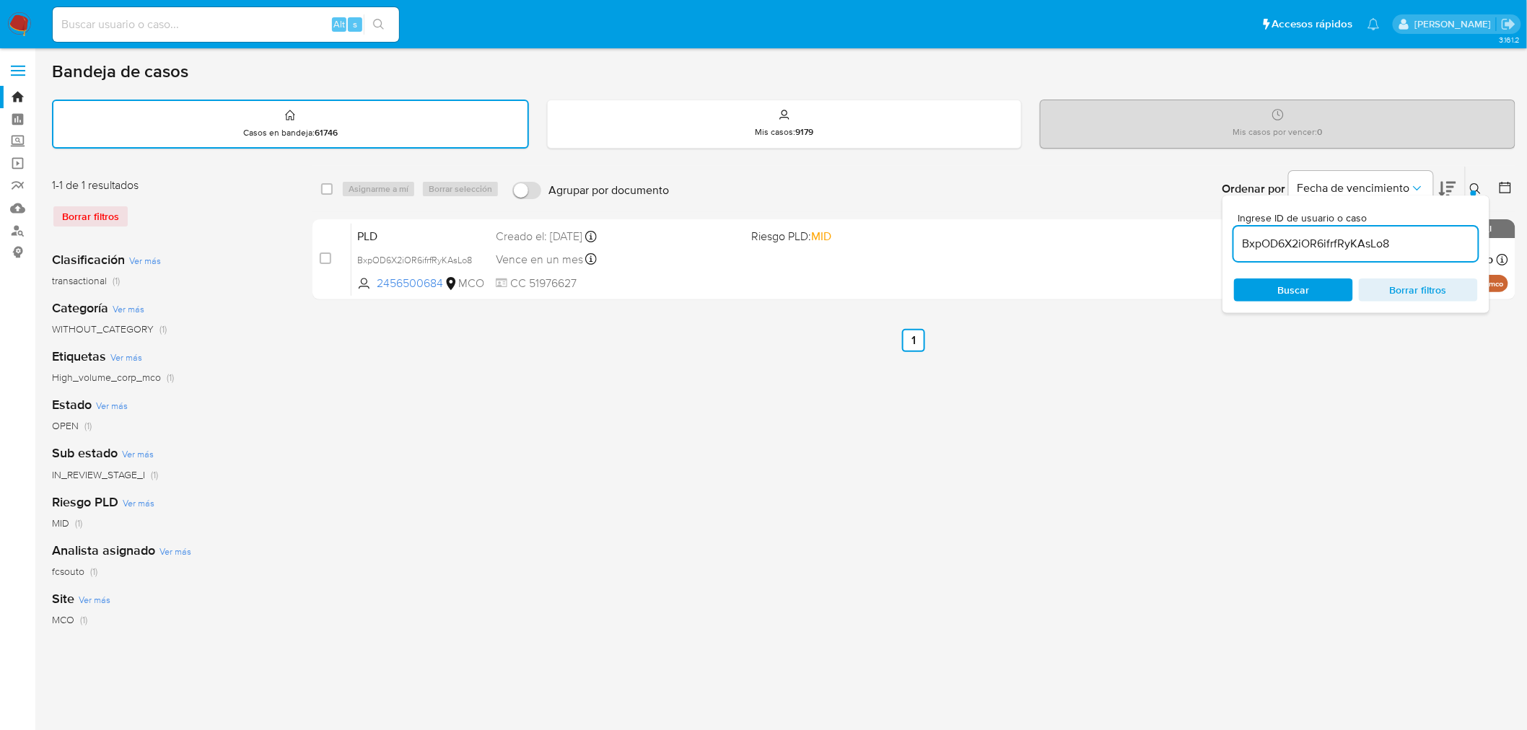
click at [17, 27] on img at bounding box center [19, 24] width 25 height 25
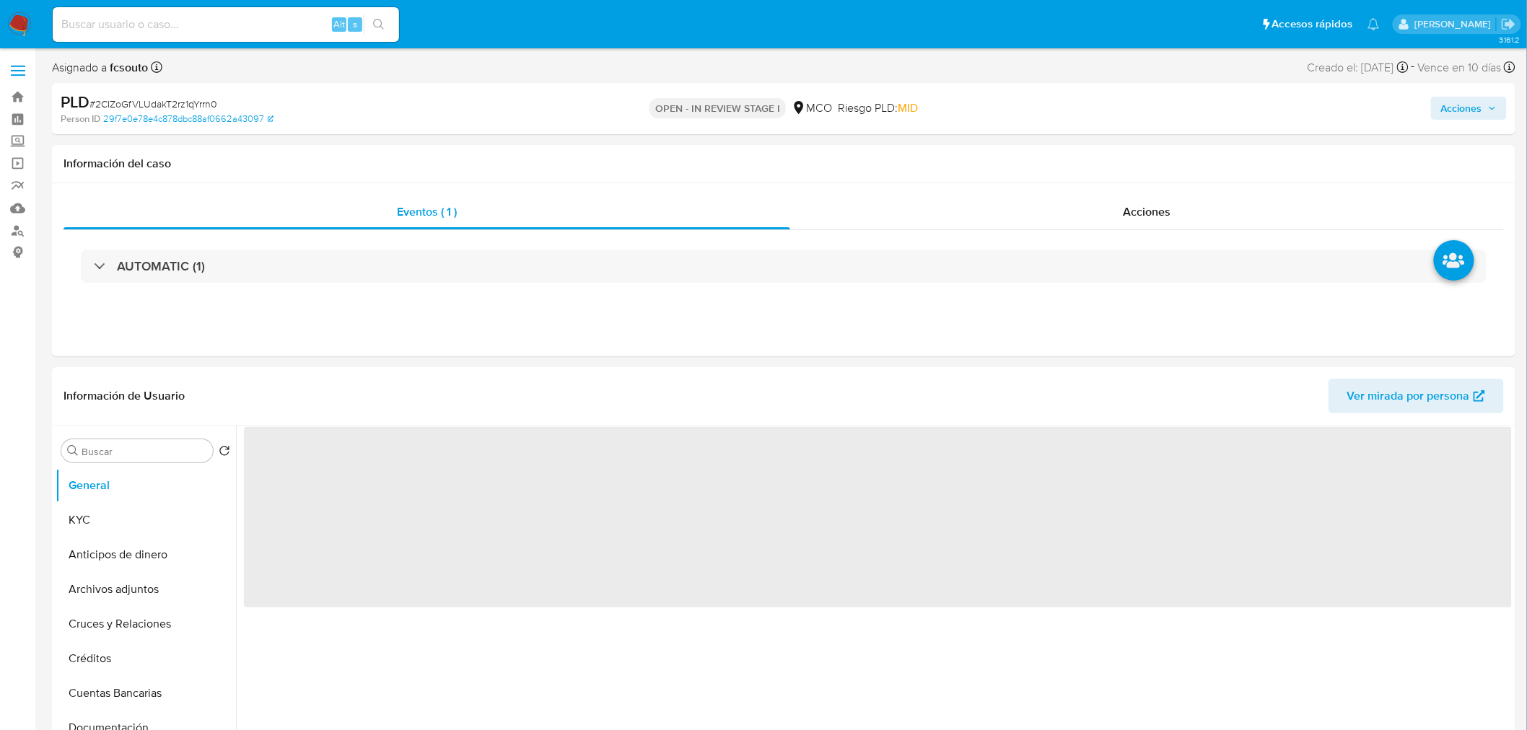
select select "10"
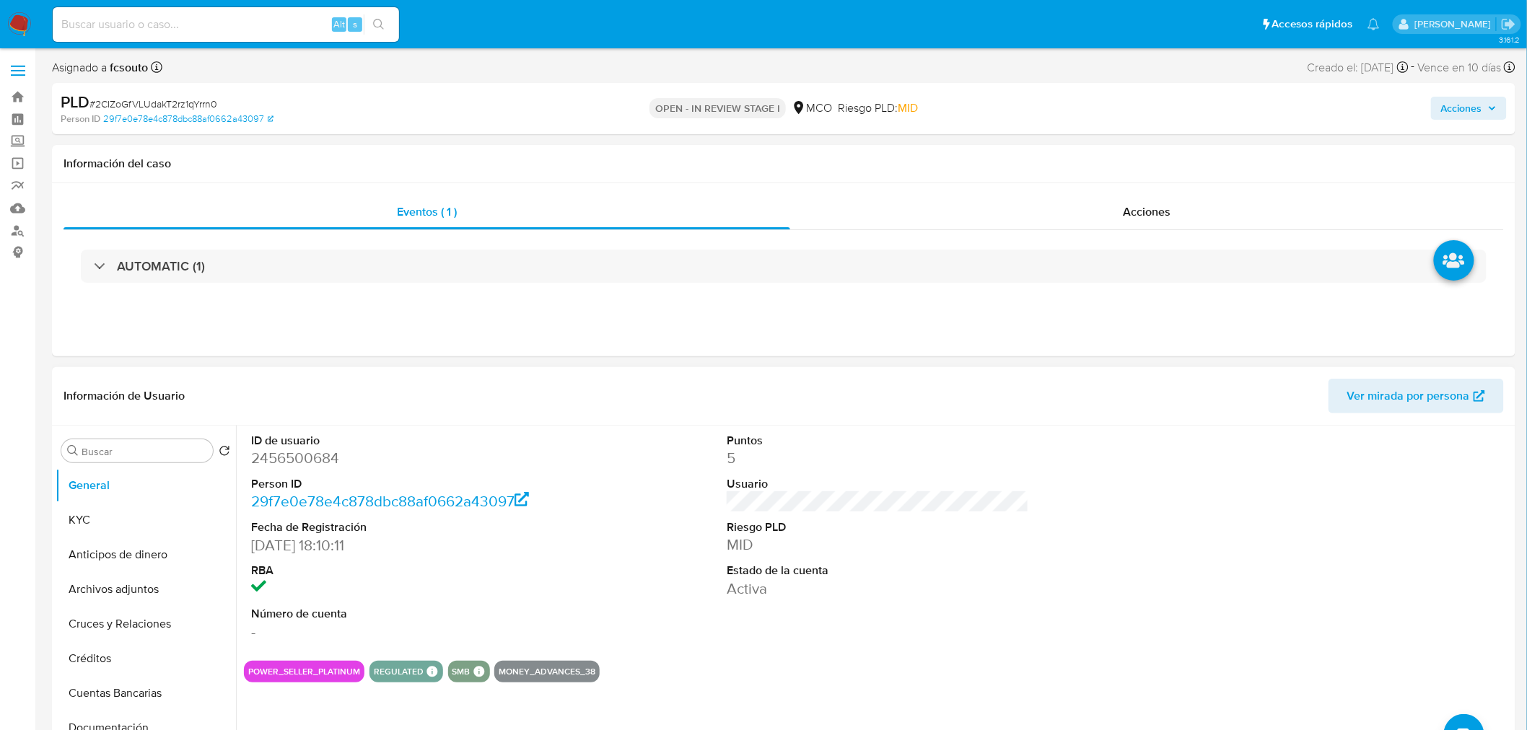
click at [314, 463] on dd "2456500684" at bounding box center [402, 458] width 302 height 20
copy dd "2456500684"
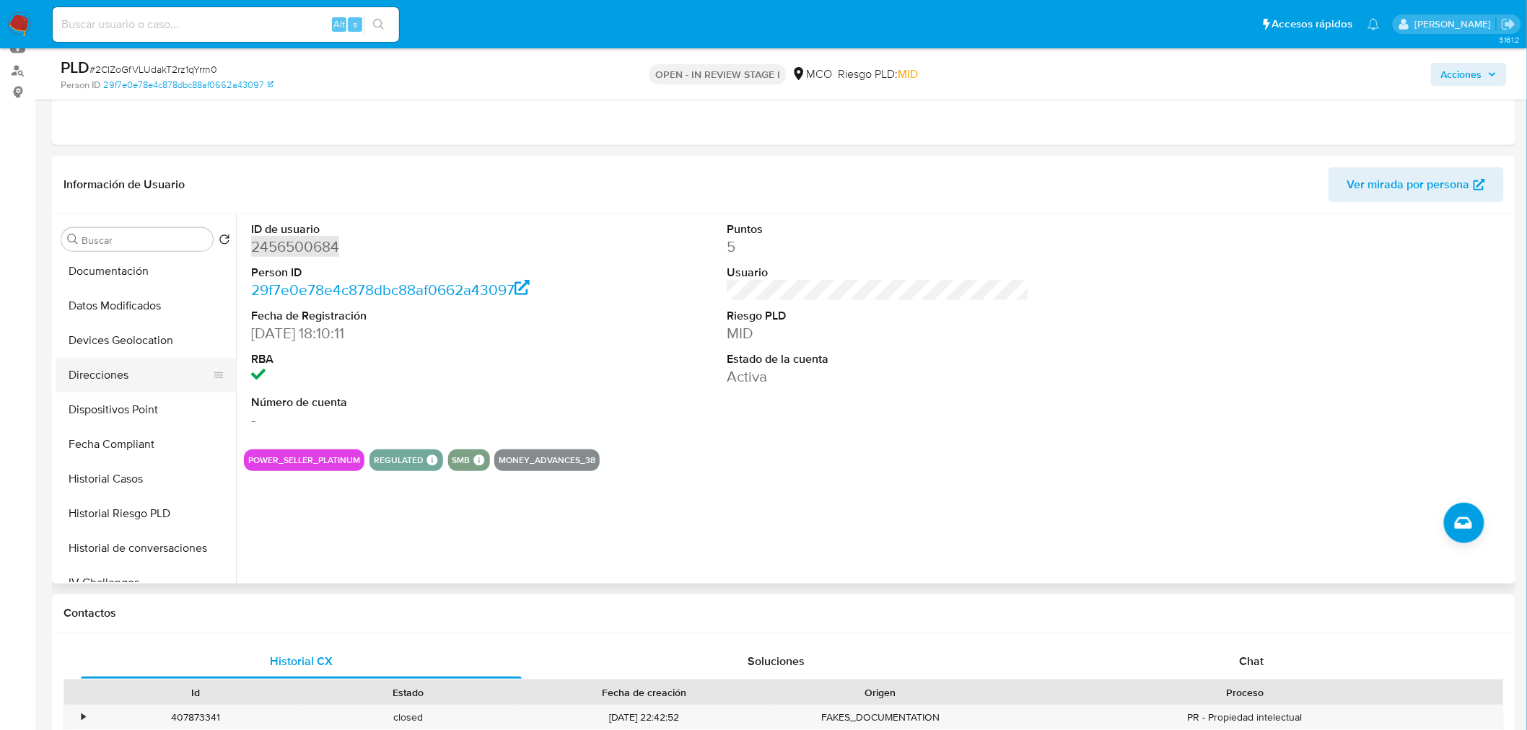
scroll to position [320, 0]
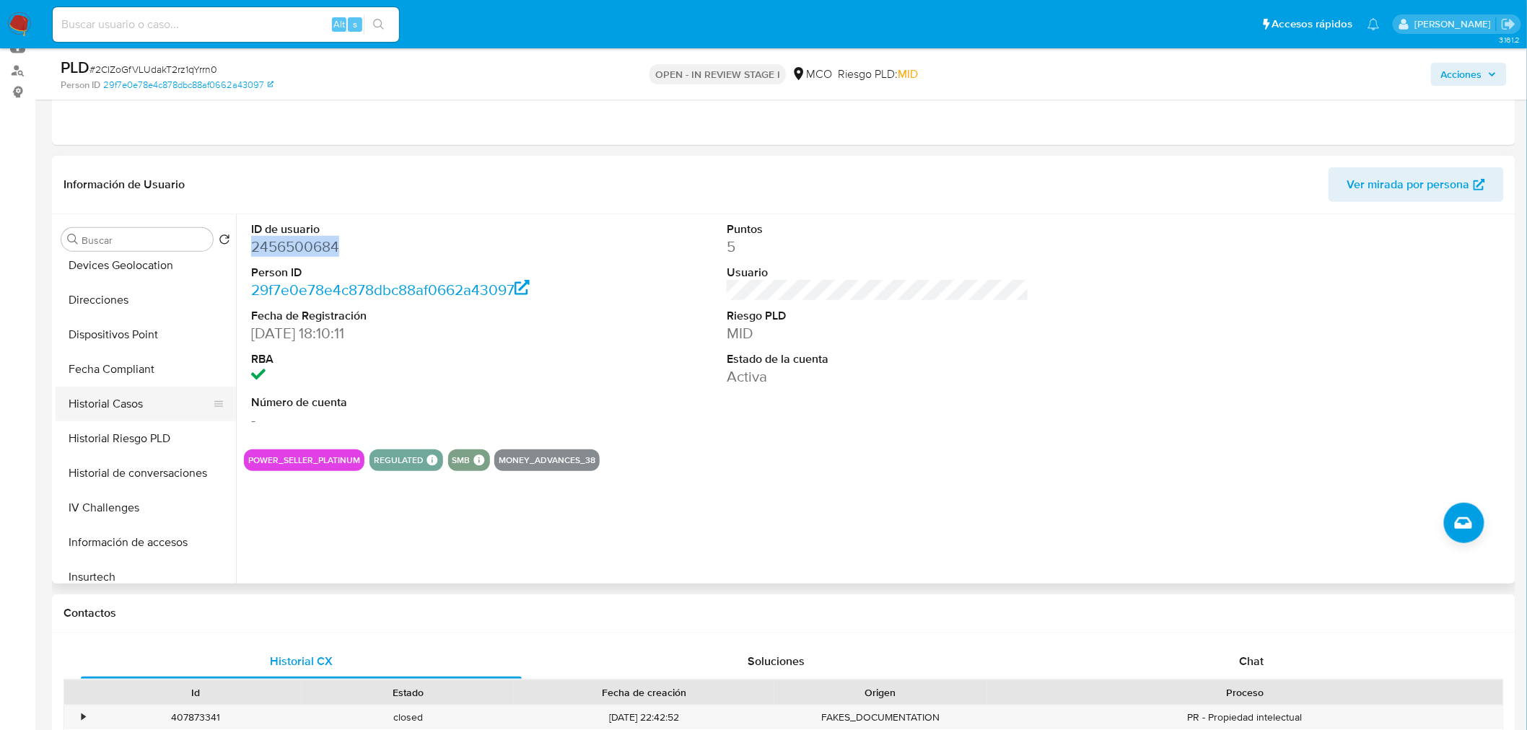
click at [133, 401] on button "Historial Casos" at bounding box center [140, 404] width 169 height 35
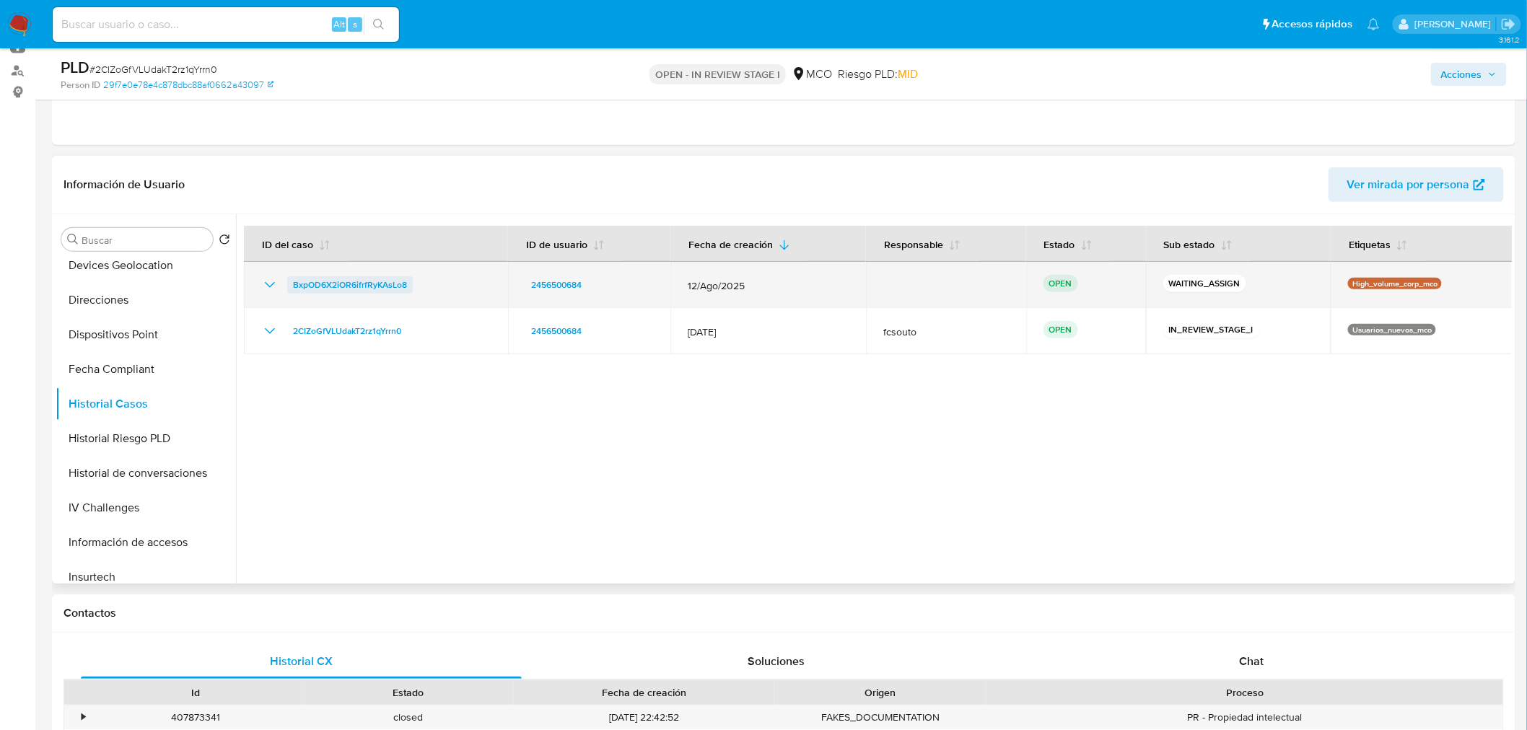
drag, startPoint x: 424, startPoint y: 284, endPoint x: 293, endPoint y: 285, distance: 131.3
click at [293, 285] on div "BxpOD6X2iOR6ifrfRyKAsLo8" at bounding box center [375, 284] width 229 height 17
click at [413, 298] on td "BxpOD6X2iOR6ifrfRyKAsLo8" at bounding box center [376, 285] width 264 height 46
drag, startPoint x: 428, startPoint y: 286, endPoint x: 283, endPoint y: 291, distance: 145.1
click at [283, 291] on div "BxpOD6X2iOR6ifrfRyKAsLo8" at bounding box center [375, 284] width 229 height 17
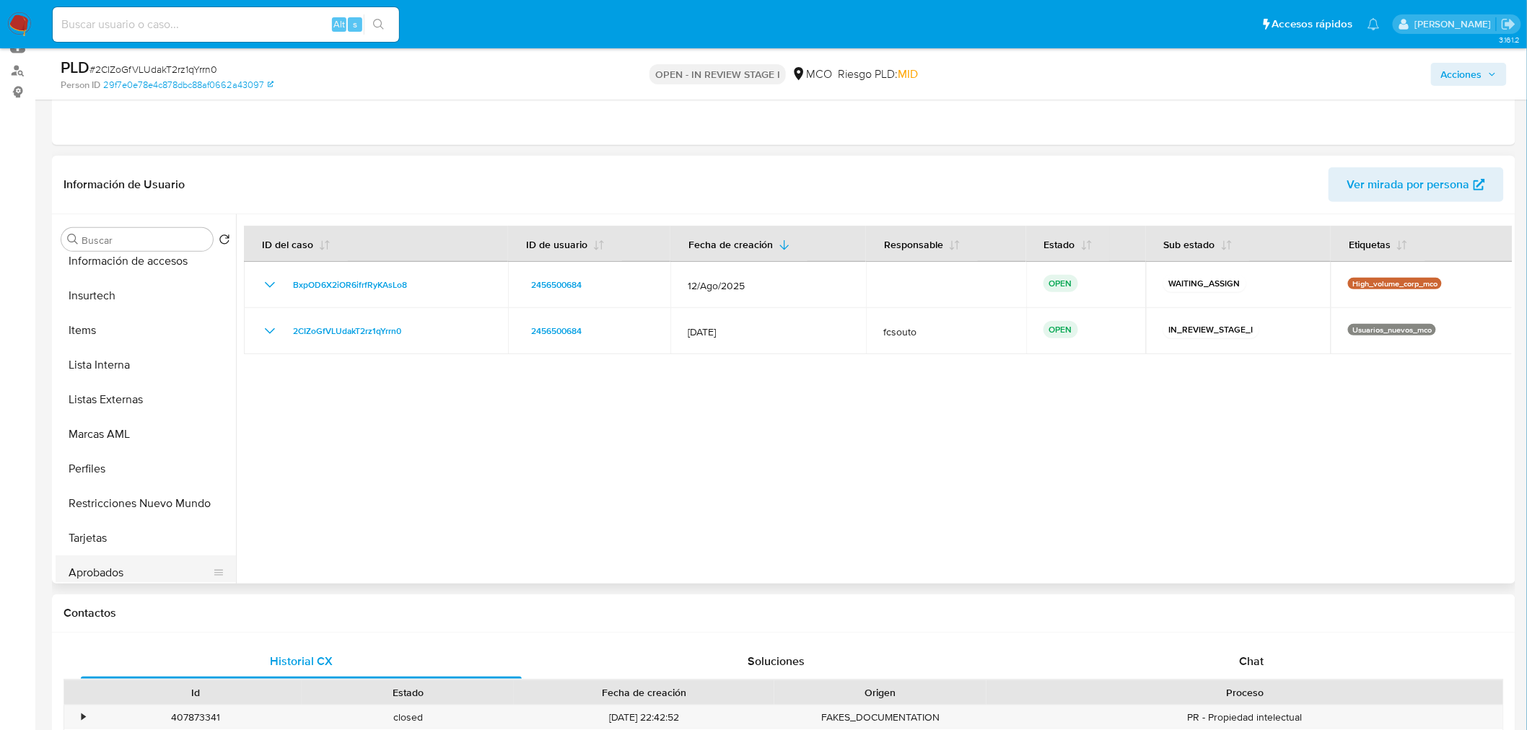
scroll to position [679, 0]
click at [144, 415] on button "Restricciones Nuevo Mundo" at bounding box center [140, 426] width 169 height 35
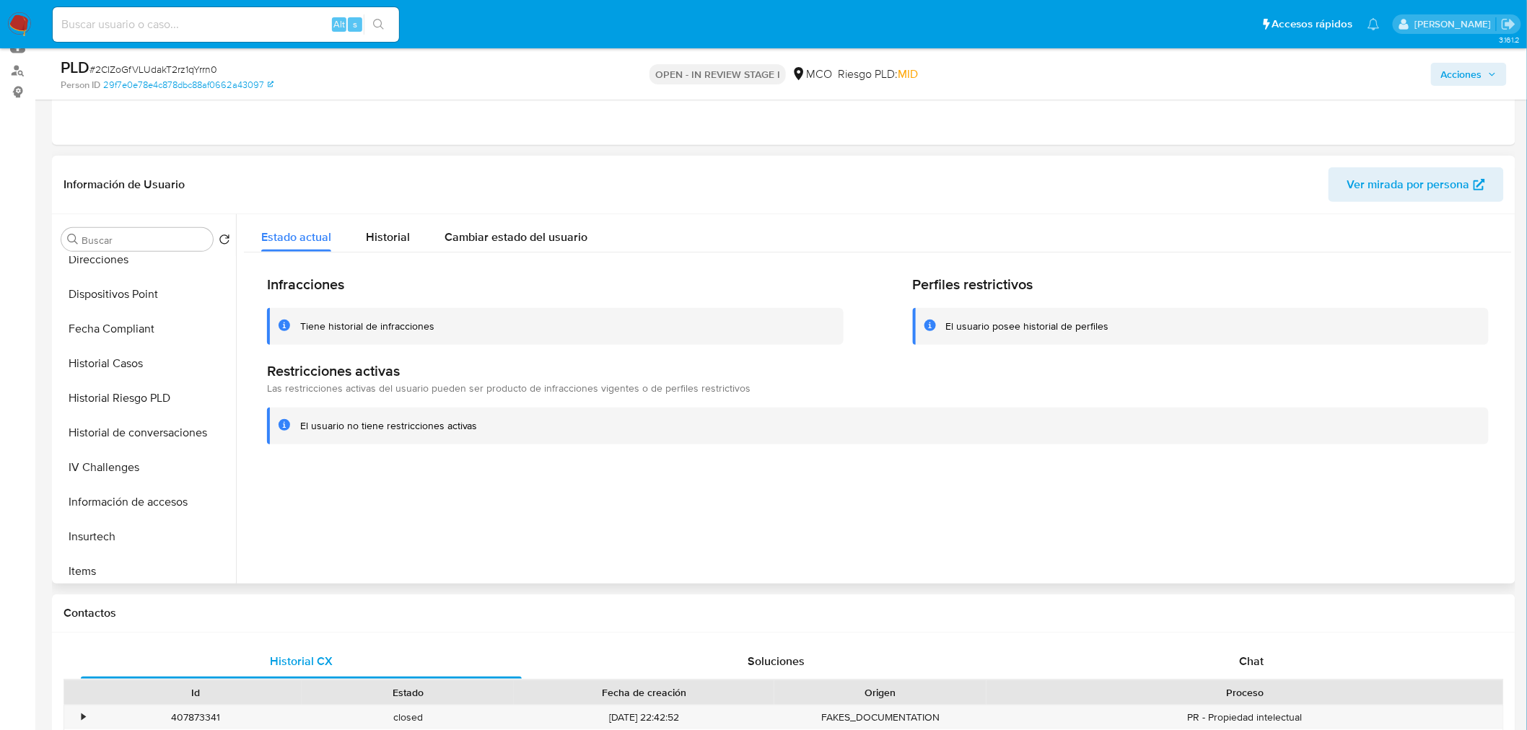
scroll to position [0, 0]
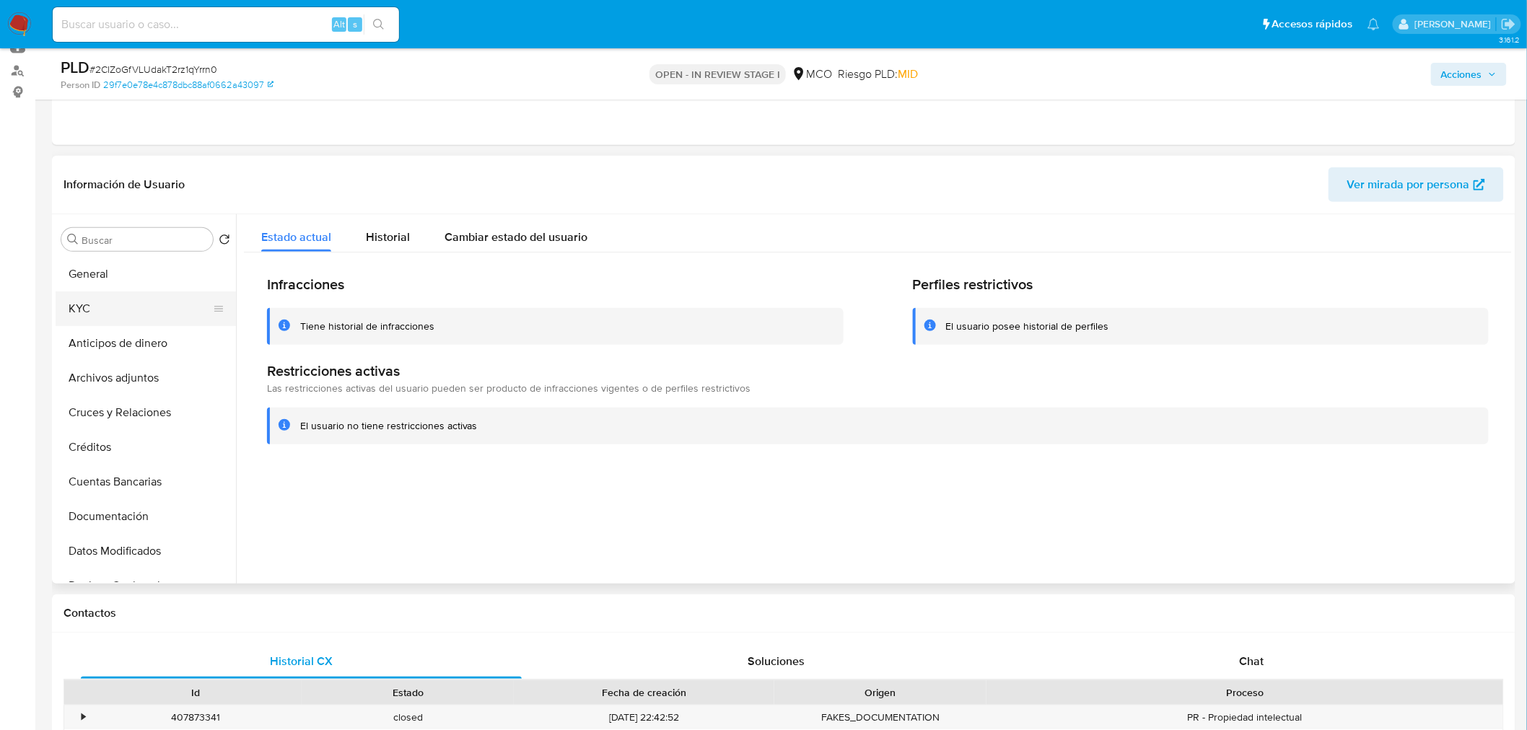
click at [95, 303] on button "KYC" at bounding box center [140, 308] width 169 height 35
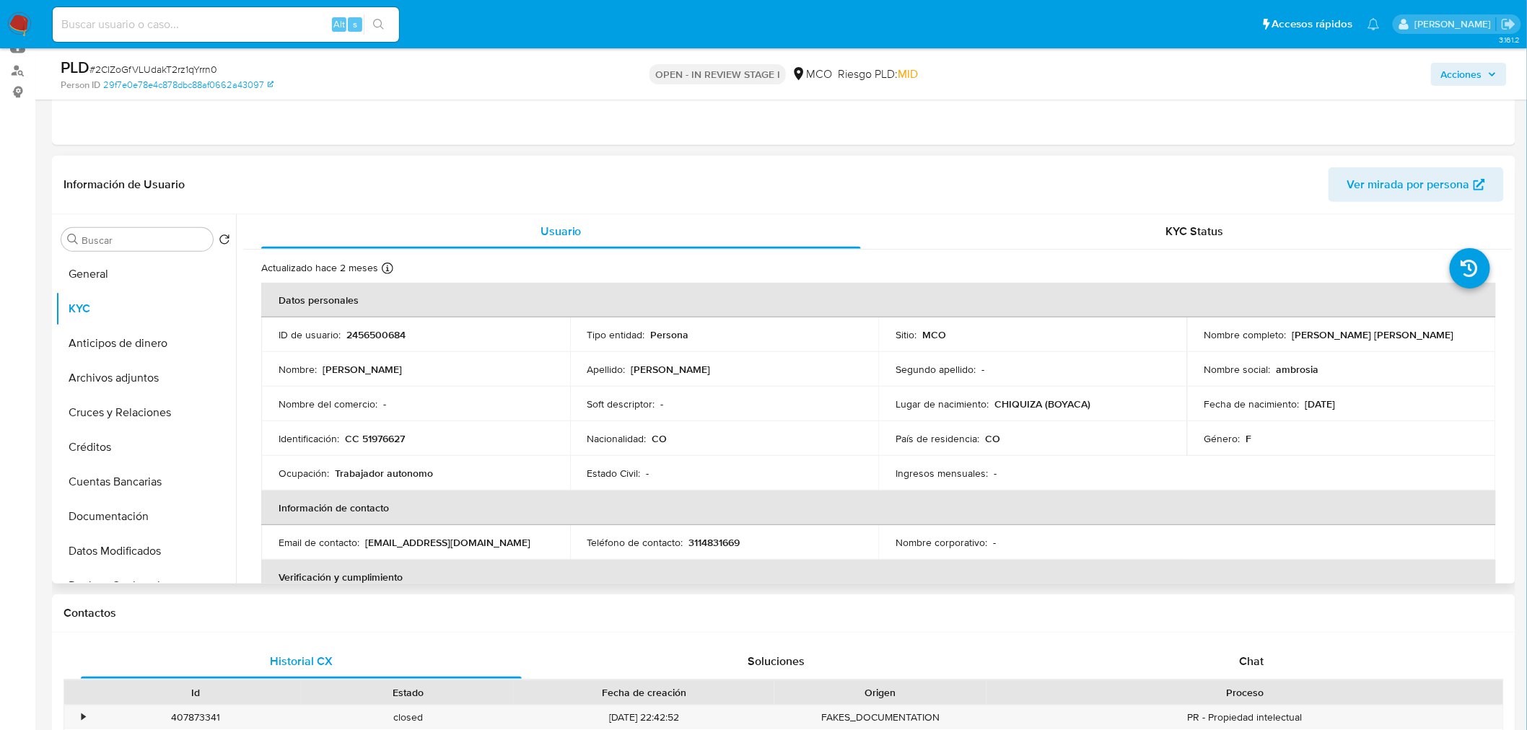
click at [375, 333] on p "2456500684" at bounding box center [375, 334] width 59 height 13
copy p "2456500684"
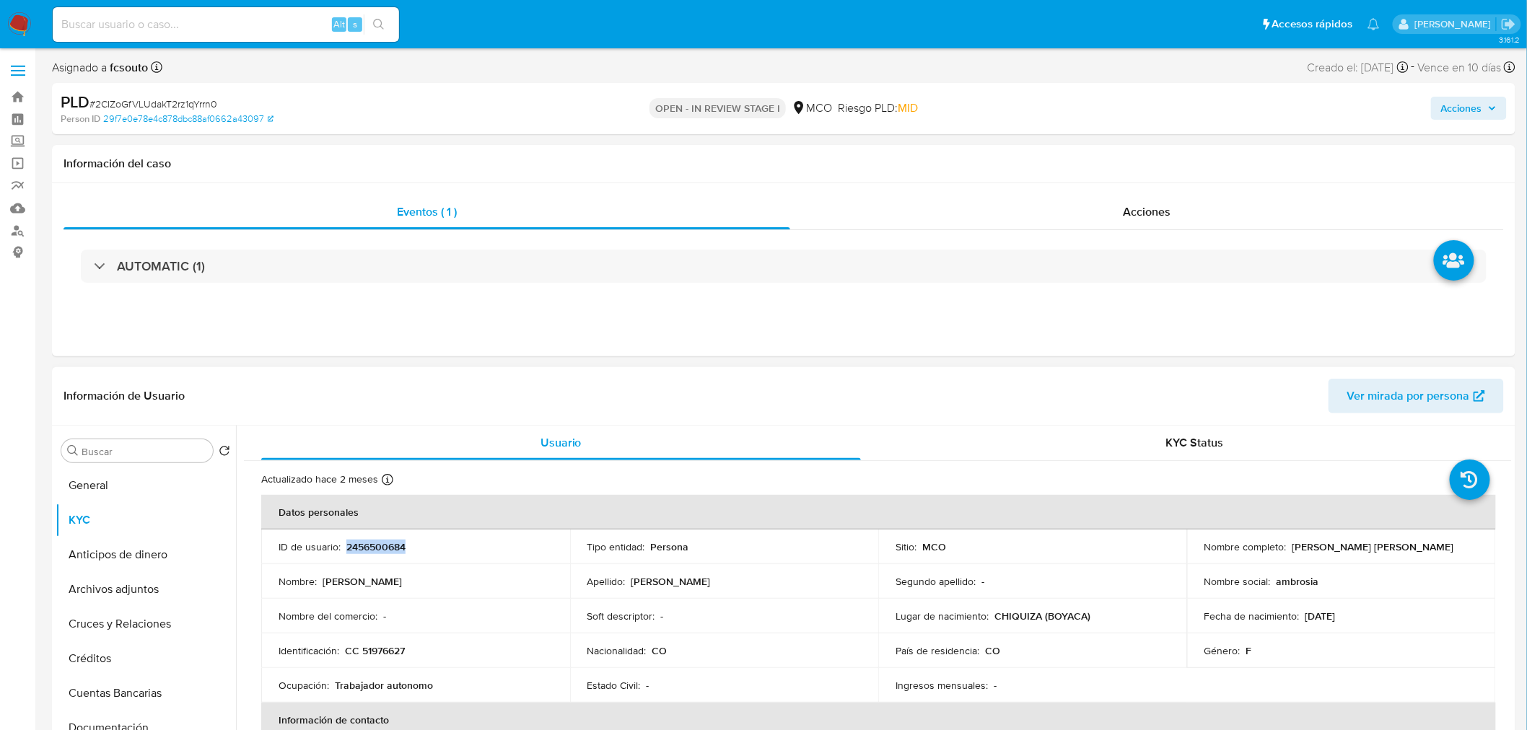
click at [385, 545] on p "2456500684" at bounding box center [375, 546] width 59 height 13
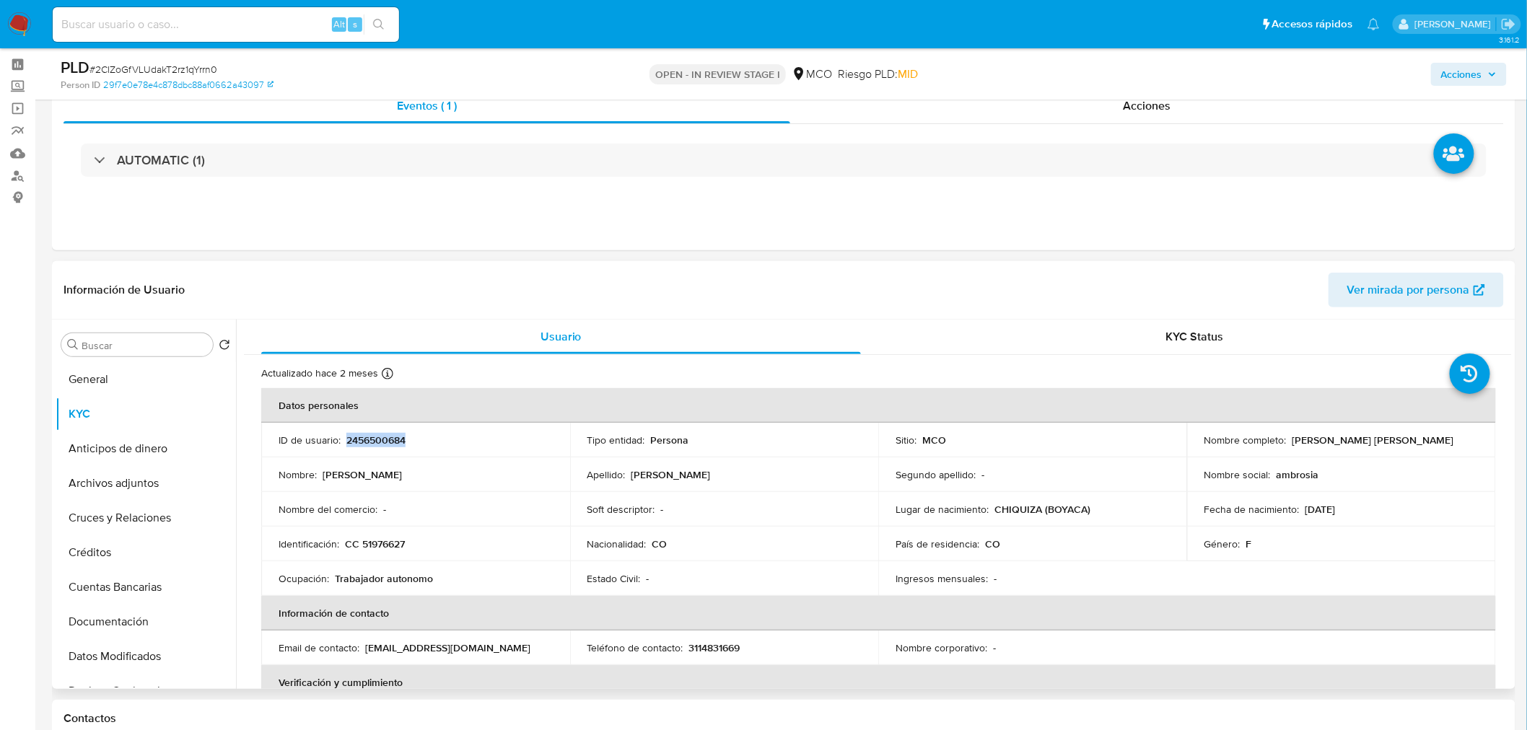
scroll to position [80, 0]
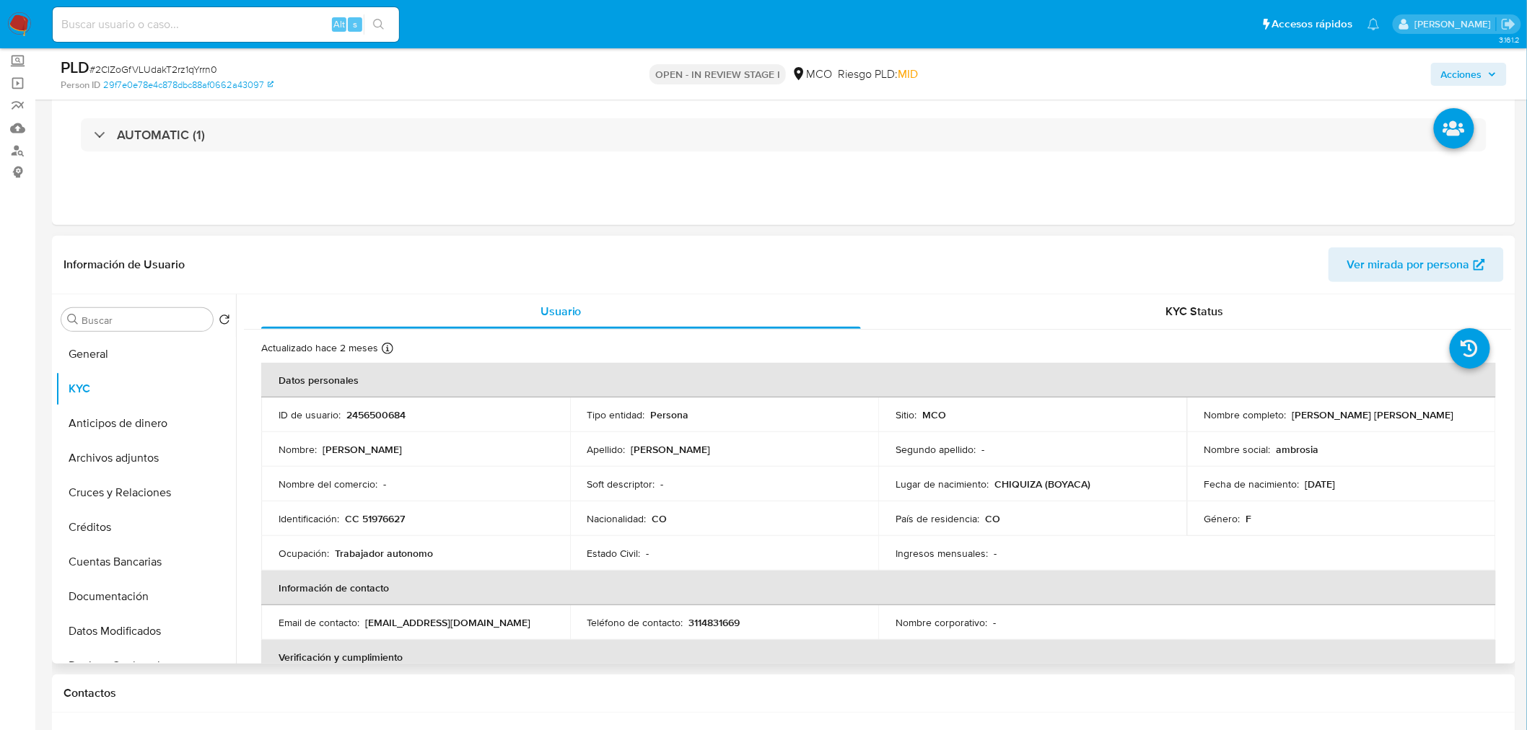
click at [1280, 456] on p "ambrosia" at bounding box center [1297, 449] width 43 height 13
copy p "ambrosia"
click at [387, 517] on p "CC 51976627" at bounding box center [375, 518] width 60 height 13
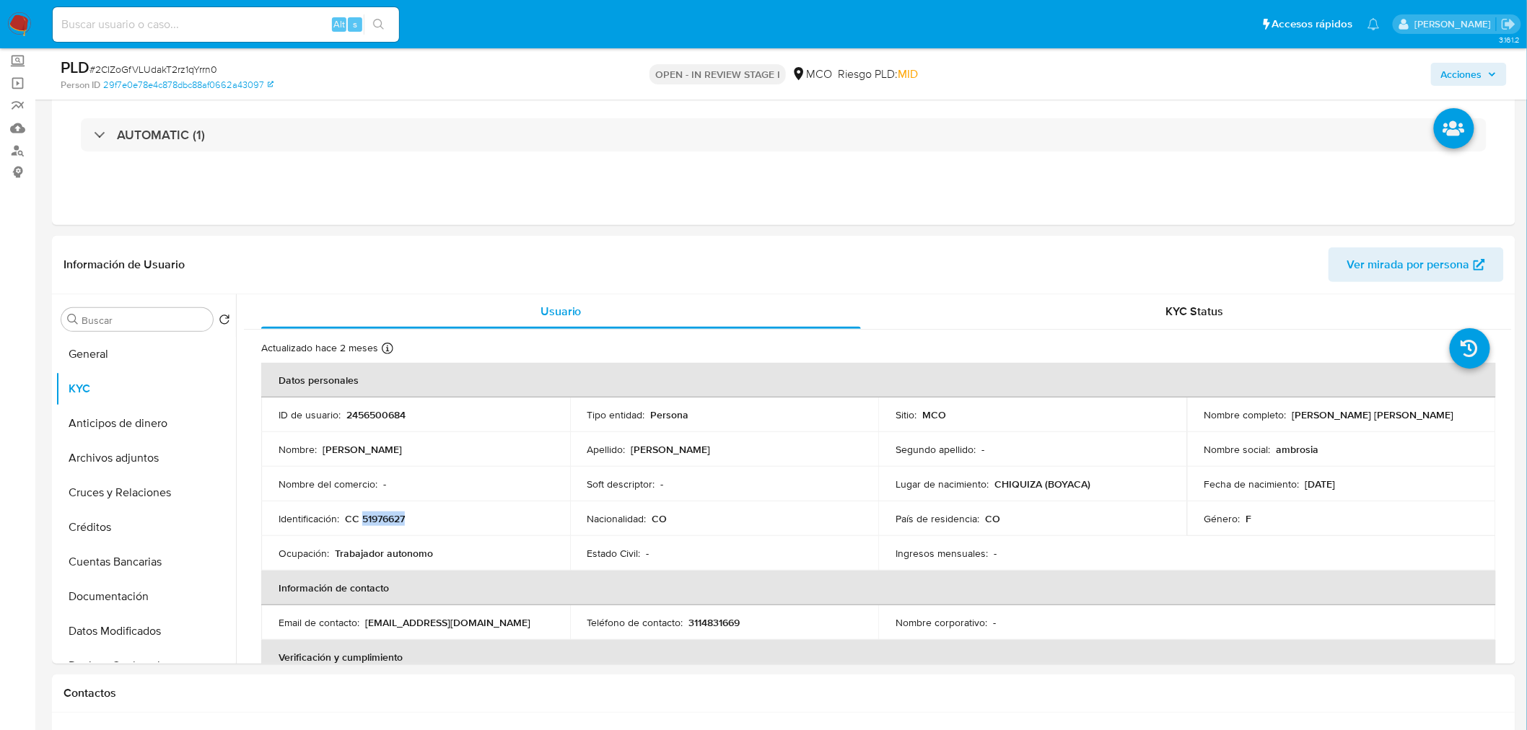
copy p "51976627"
click at [370, 416] on p "2456500684" at bounding box center [375, 414] width 59 height 13
click at [371, 416] on p "2456500684" at bounding box center [375, 414] width 59 height 13
copy p "2456500684"
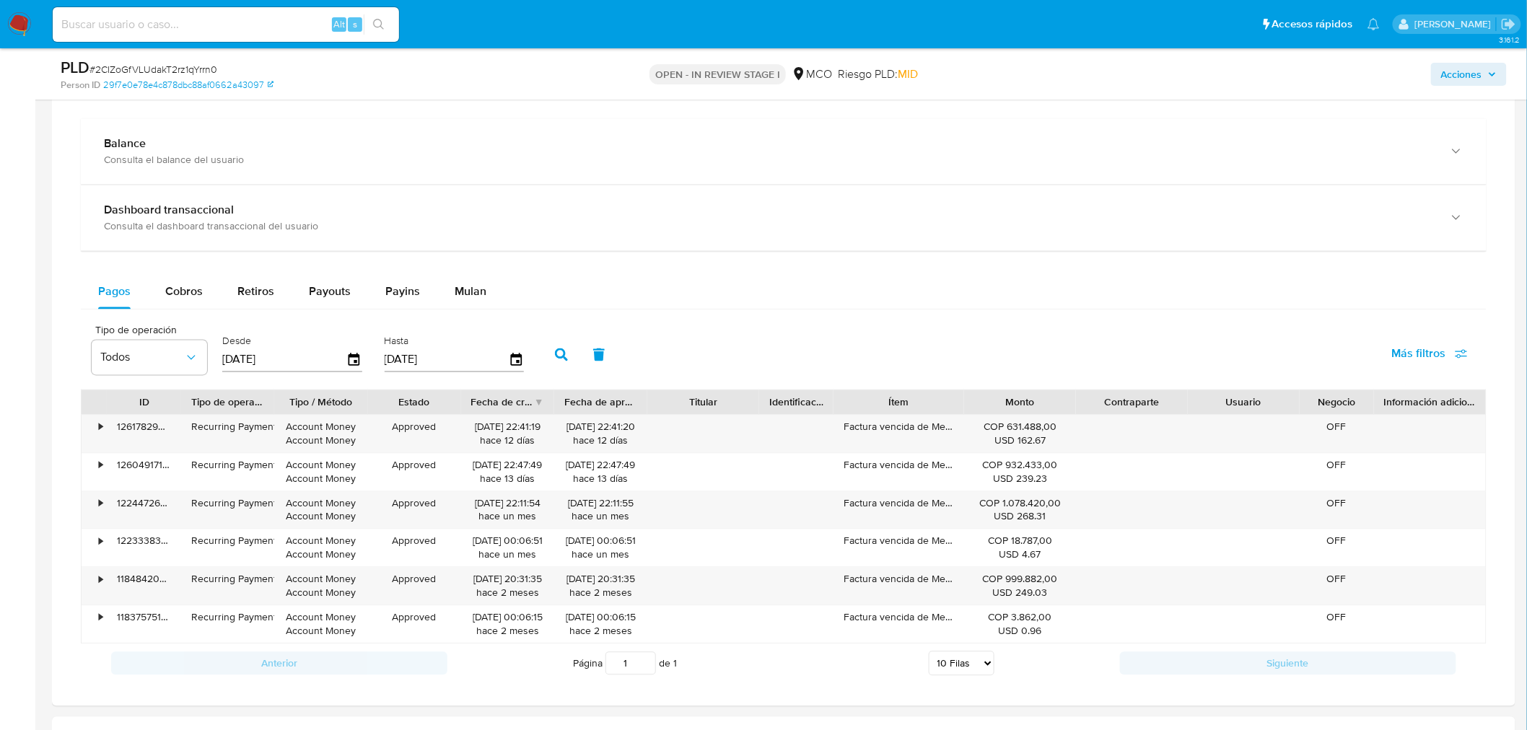
scroll to position [1042, 0]
click at [1470, 75] on span "Acciones" at bounding box center [1461, 74] width 41 height 23
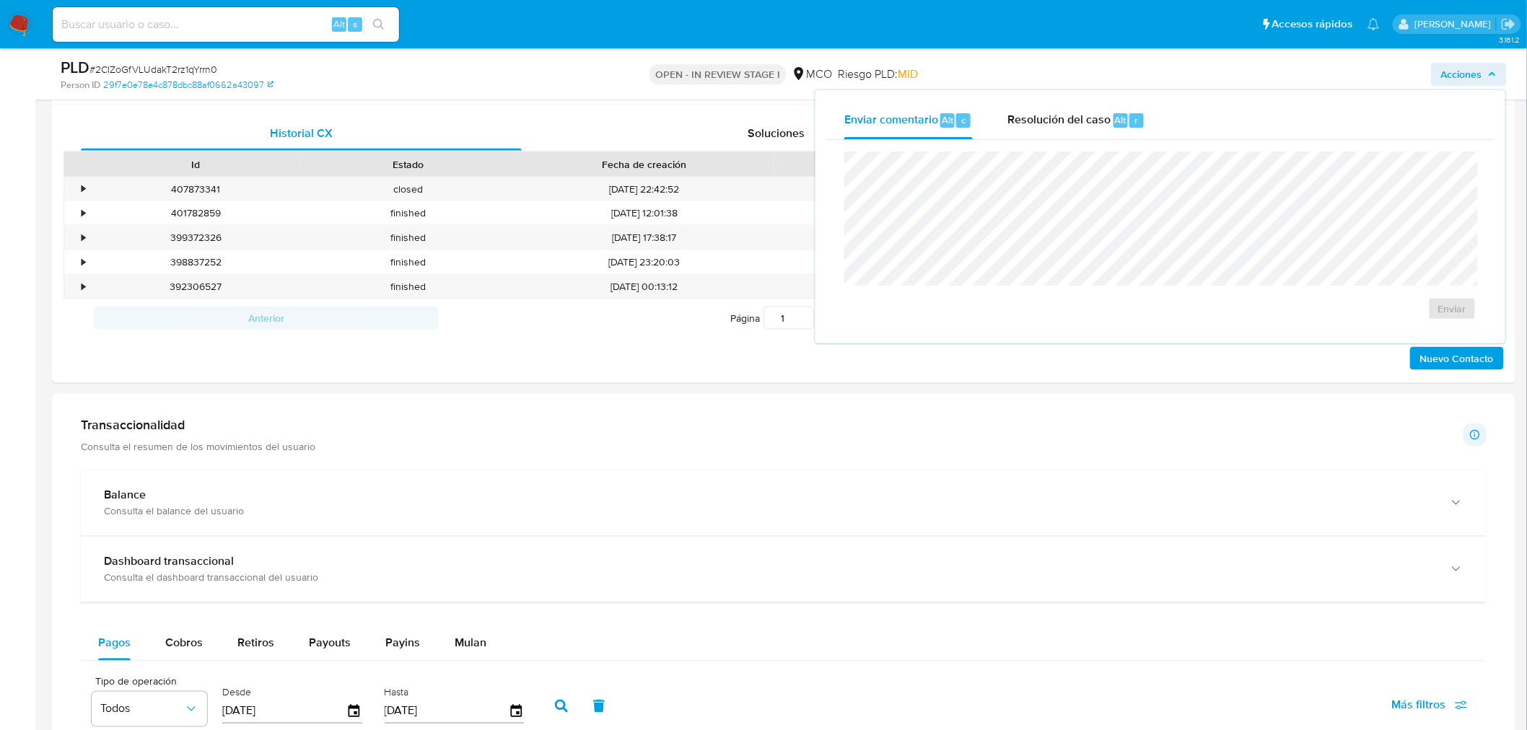
scroll to position [320, 0]
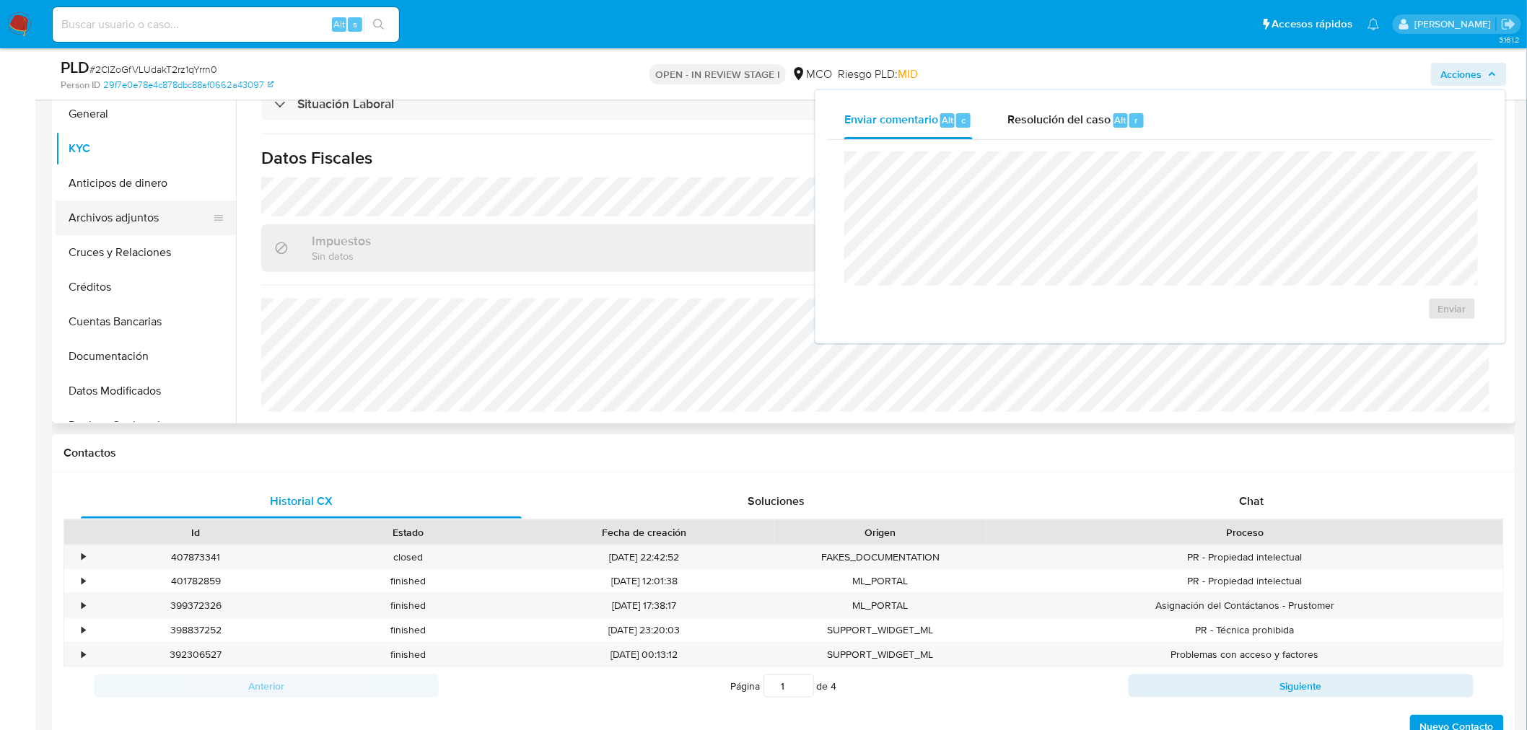
click at [98, 203] on button "Archivos adjuntos" at bounding box center [140, 218] width 169 height 35
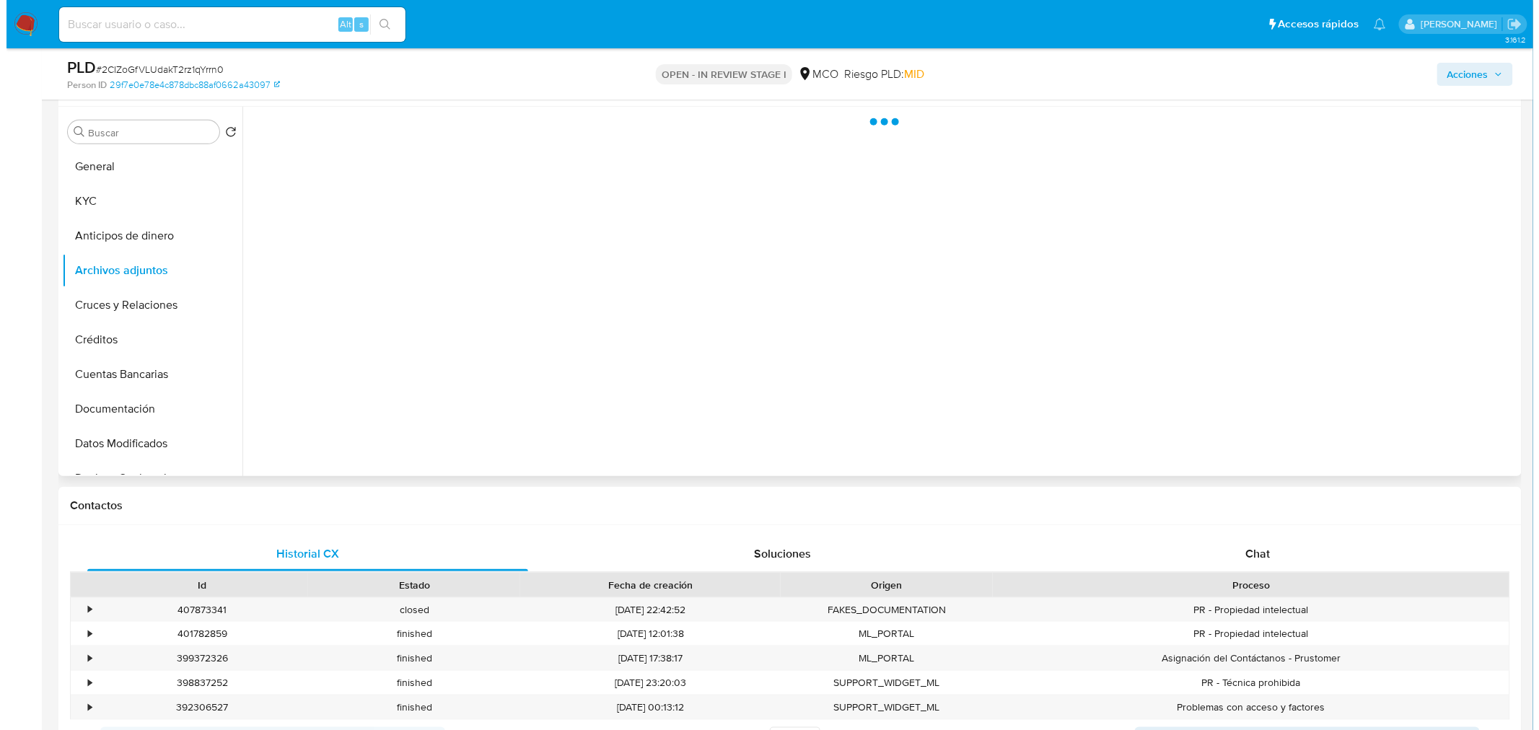
scroll to position [160, 0]
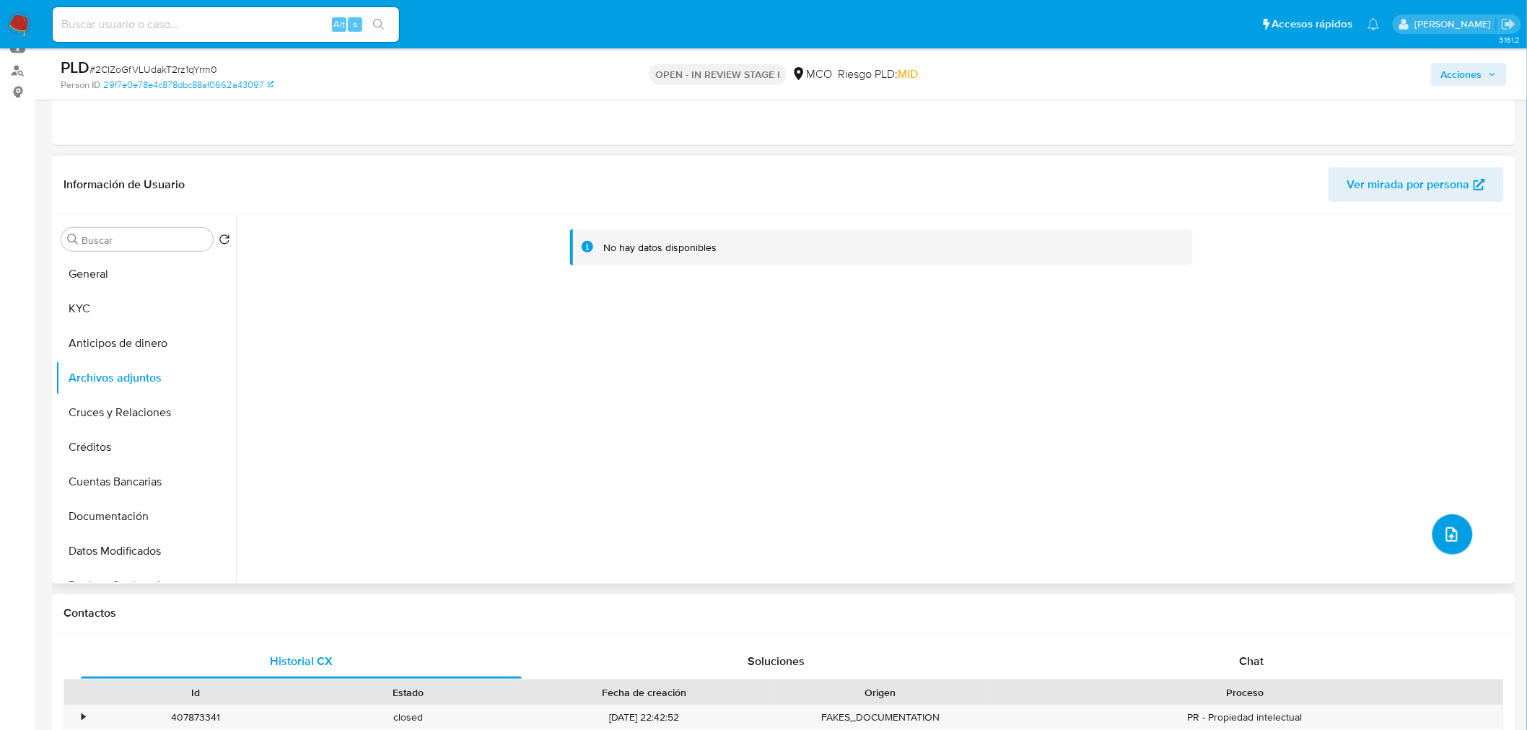
click at [1454, 546] on button "upload-file" at bounding box center [1452, 534] width 40 height 40
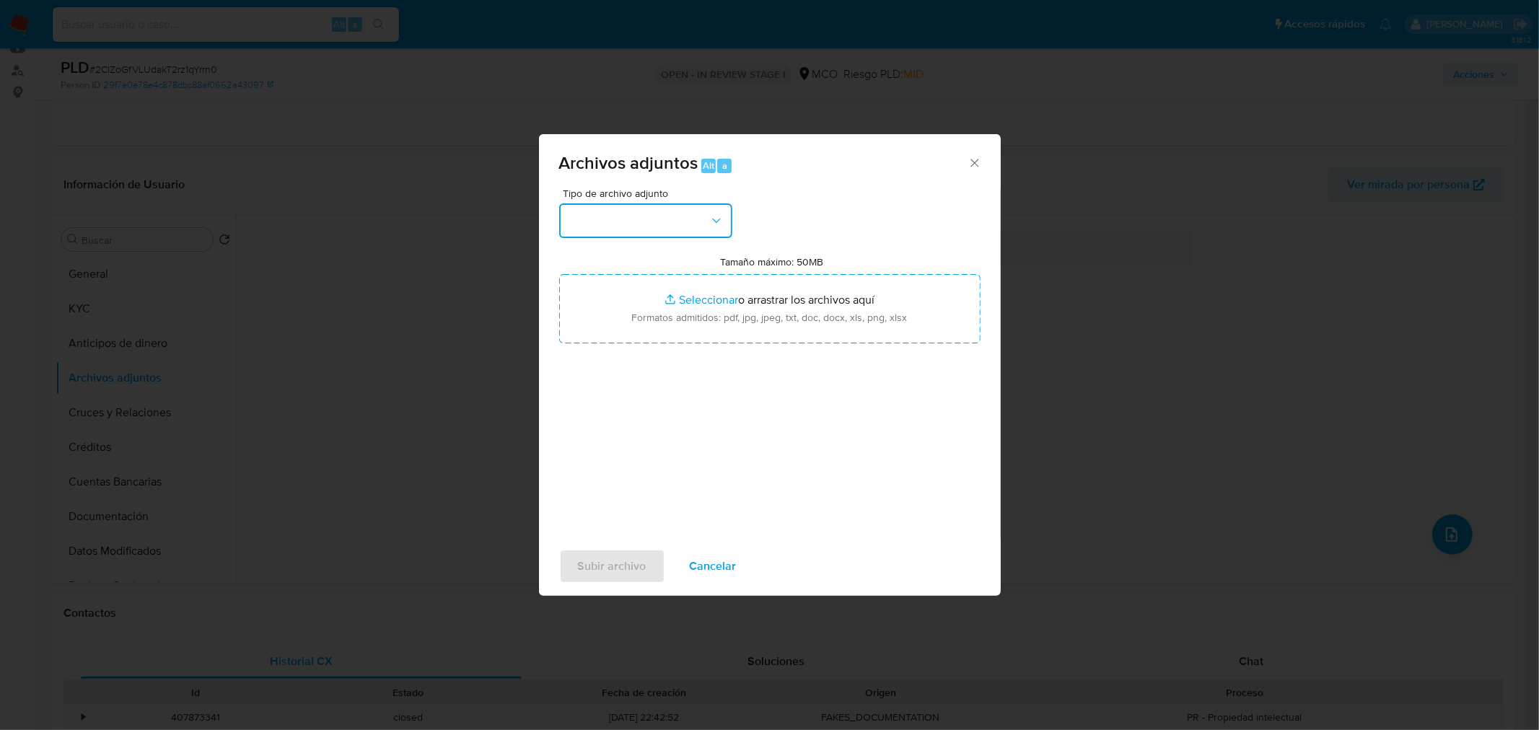
click at [710, 224] on icon "button" at bounding box center [716, 221] width 14 height 14
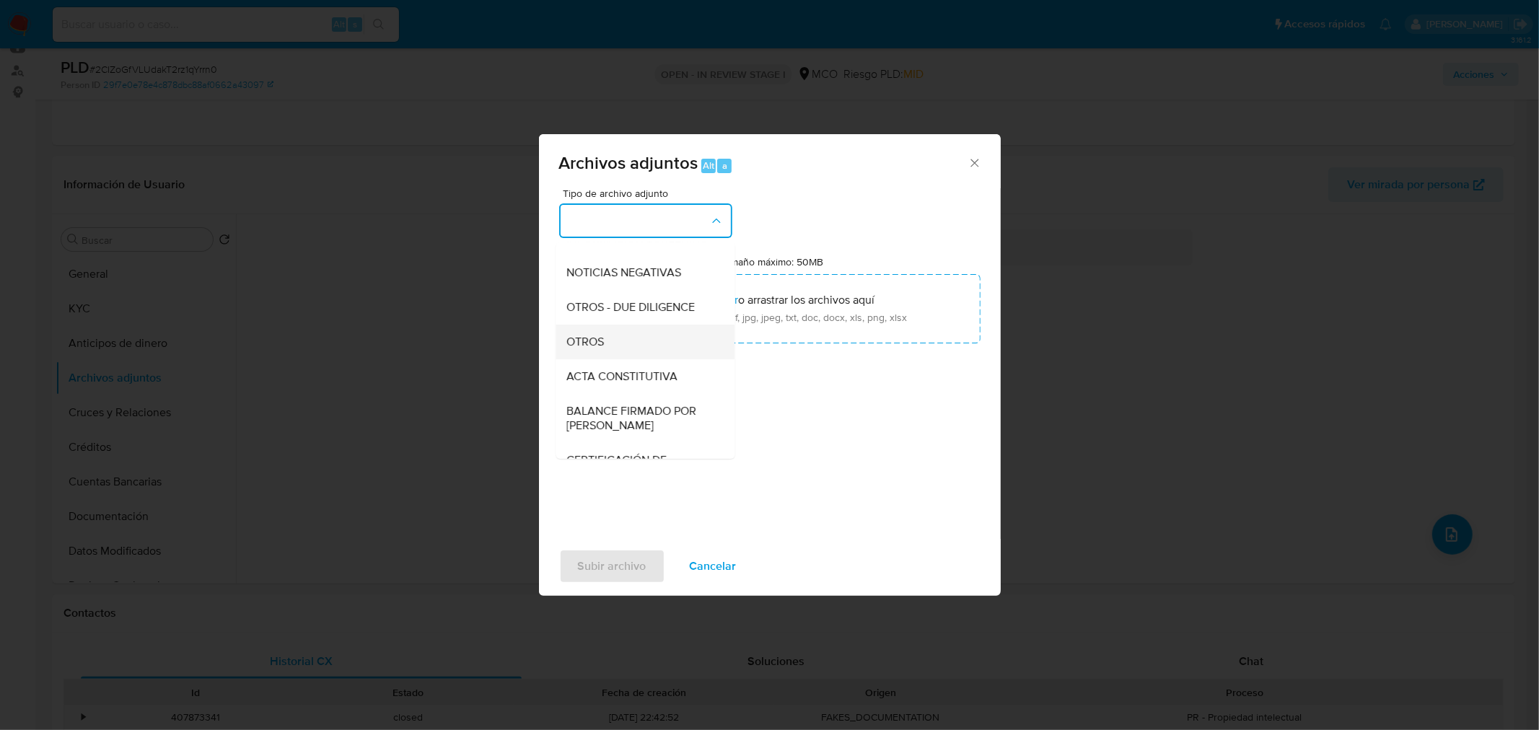
click at [636, 359] on div "OTROS" at bounding box center [640, 341] width 147 height 35
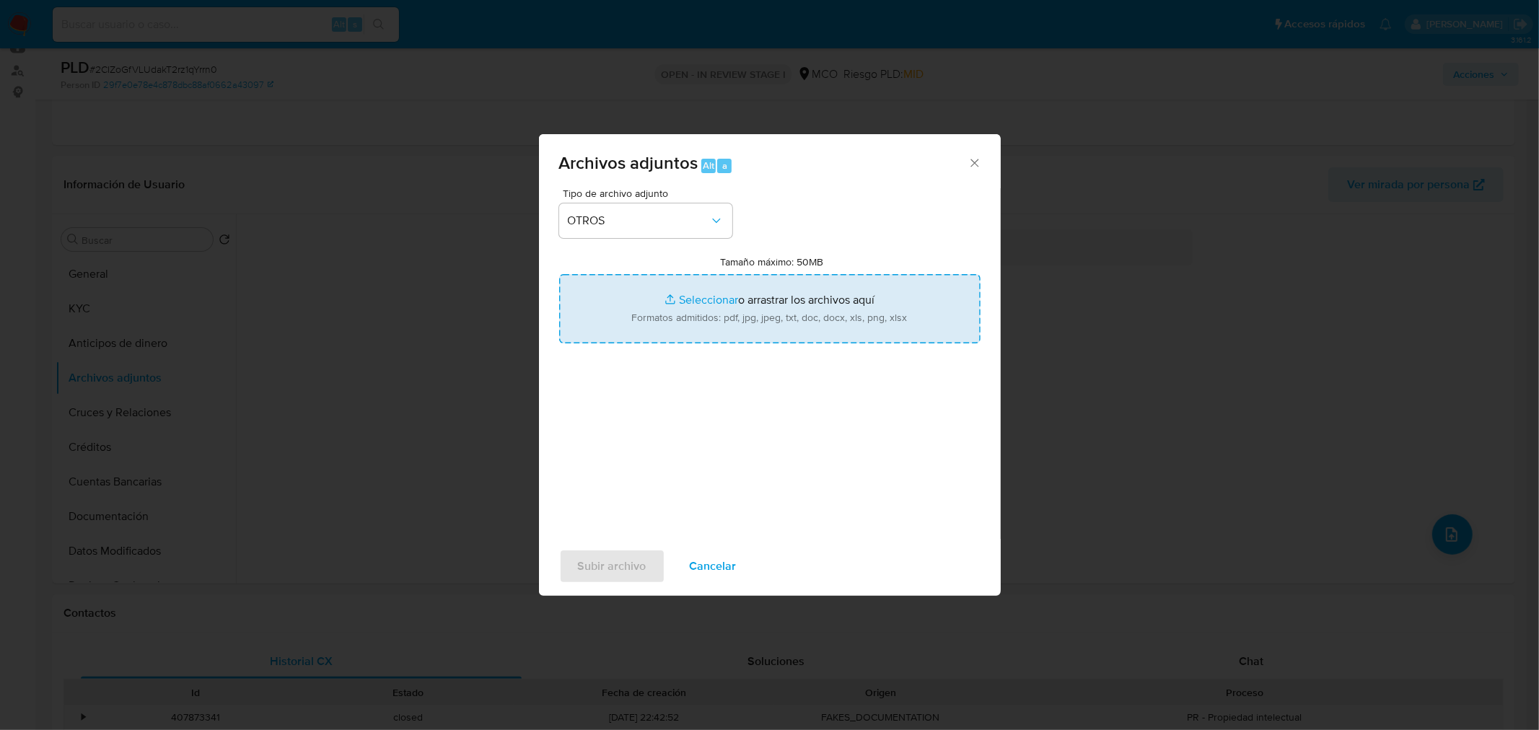
click at [744, 325] on input "Tamaño máximo: 50MB Seleccionar archivos" at bounding box center [769, 308] width 421 height 69
type input "C:\fakepath\2456500684 - 30_9_2025.pdf"
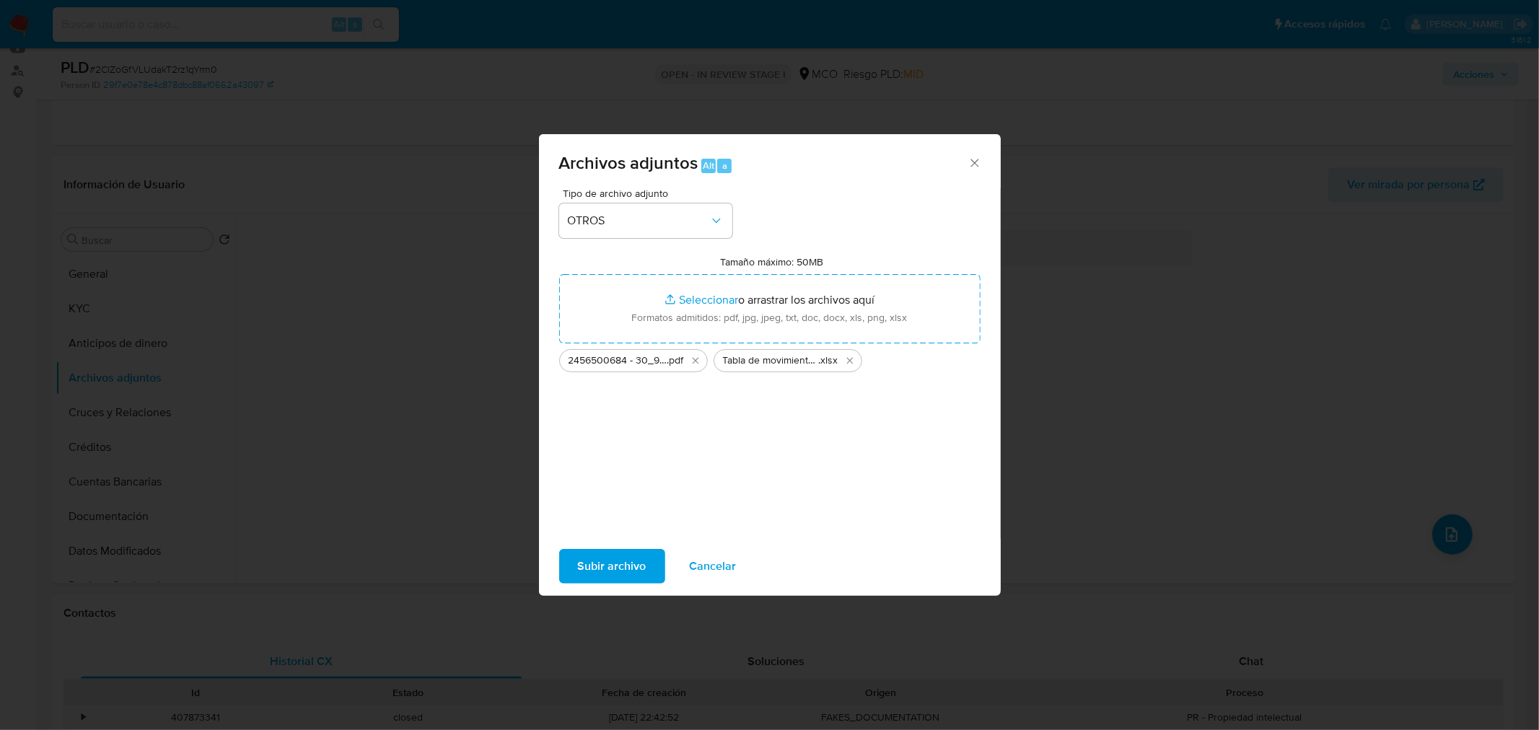
drag, startPoint x: 744, startPoint y: 325, endPoint x: 600, endPoint y: 575, distance: 288.6
click at [600, 575] on span "Subir archivo" at bounding box center [612, 566] width 69 height 32
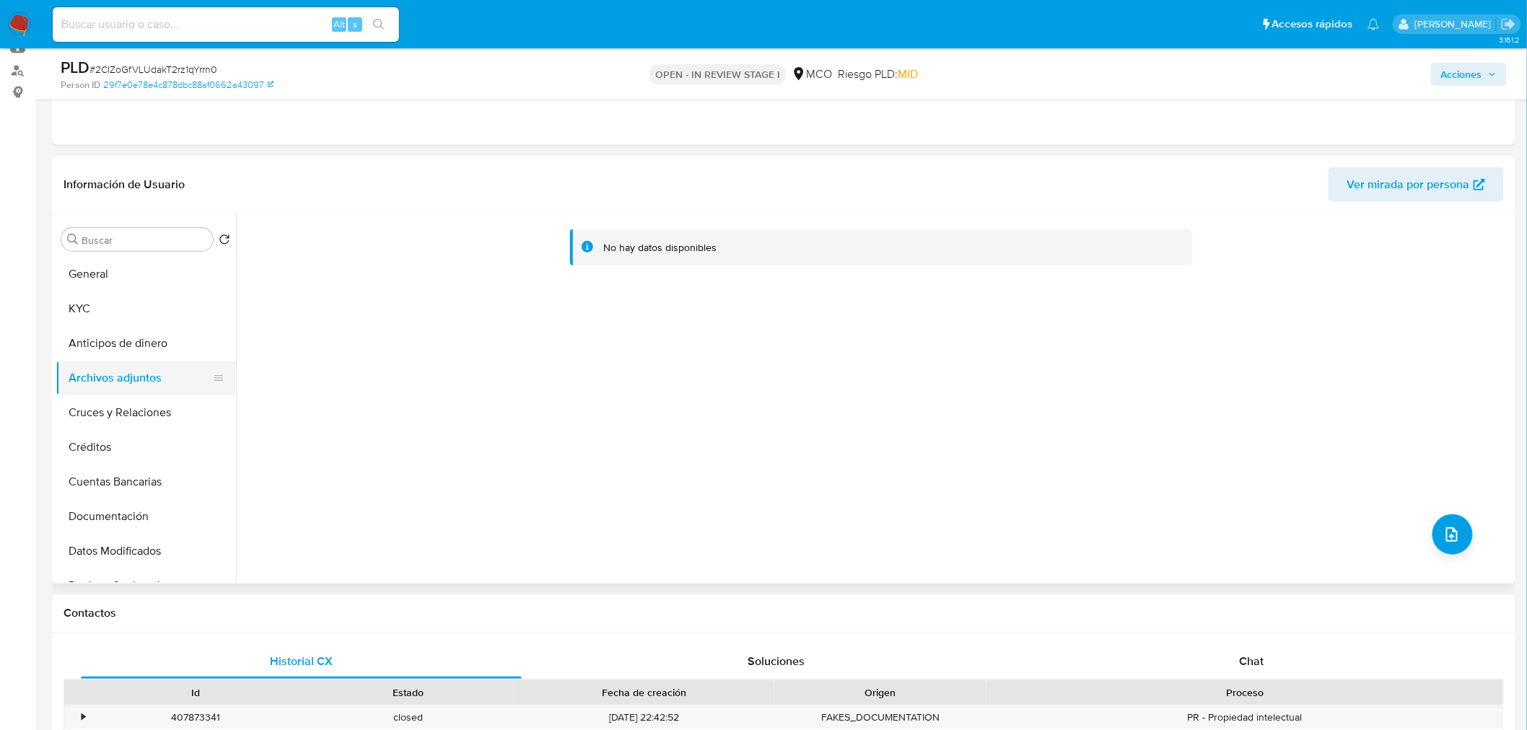
drag, startPoint x: 123, startPoint y: 351, endPoint x: 107, endPoint y: 391, distance: 42.7
click at [120, 351] on button "Anticipos de dinero" at bounding box center [146, 343] width 180 height 35
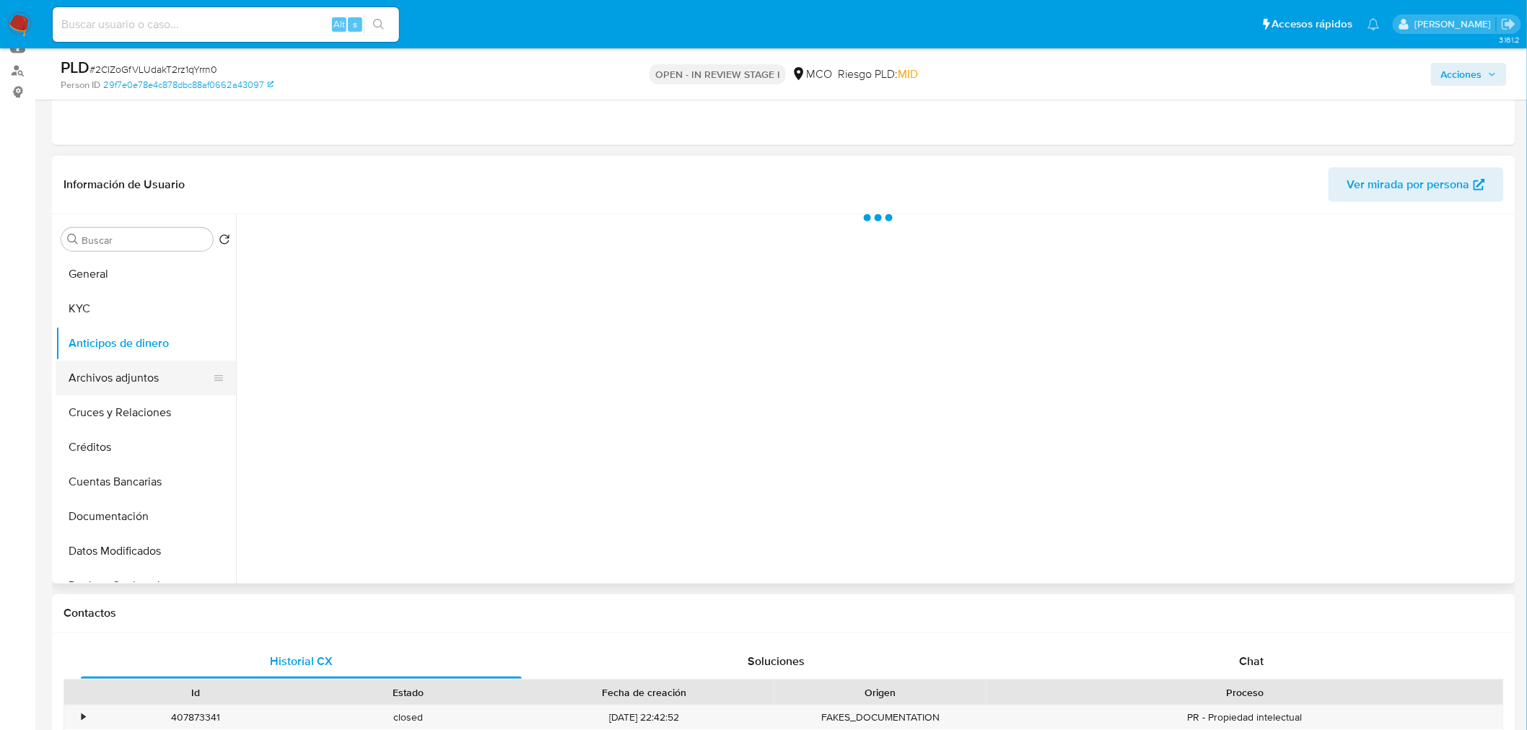
click at [107, 391] on button "Archivos adjuntos" at bounding box center [140, 378] width 169 height 35
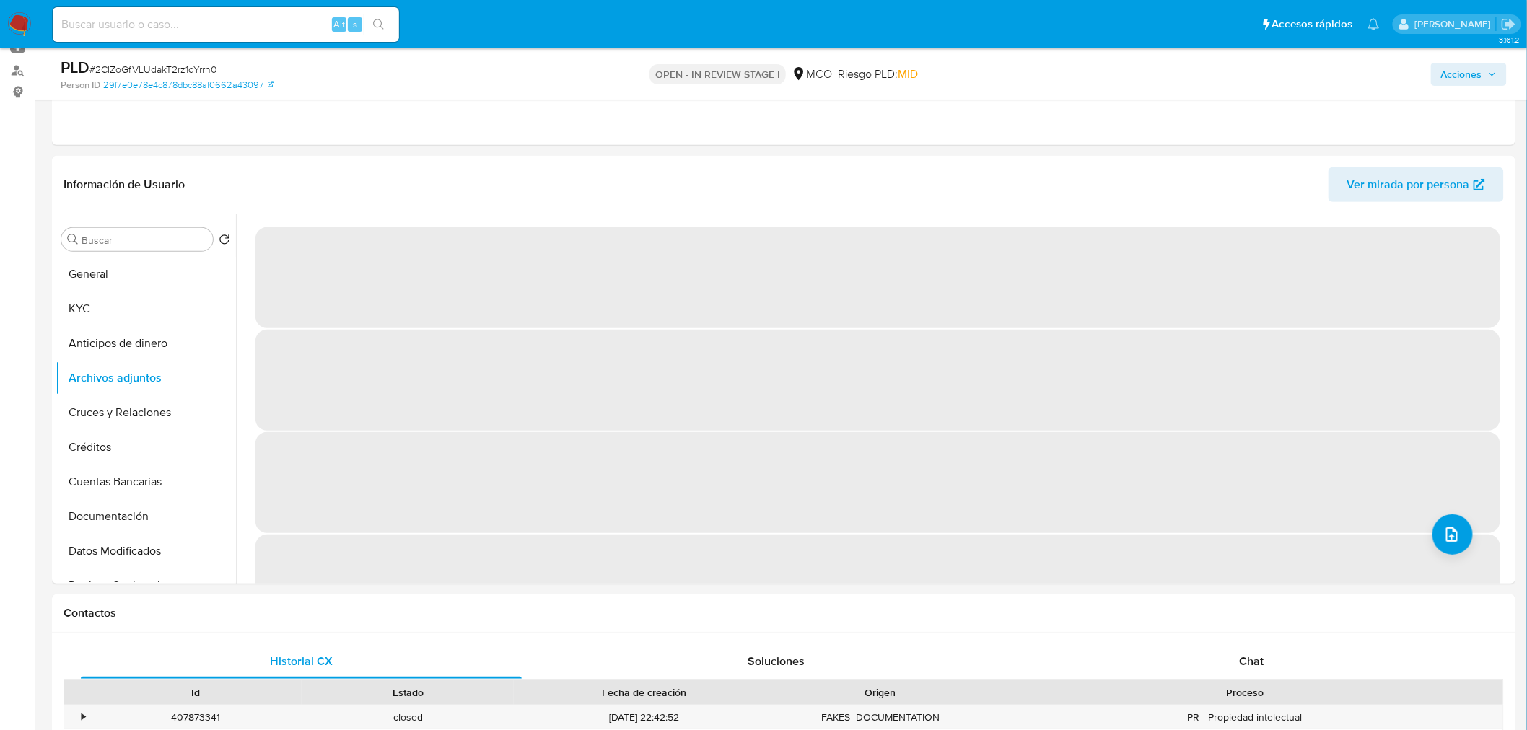
click at [1470, 78] on span "Acciones" at bounding box center [1461, 74] width 41 height 23
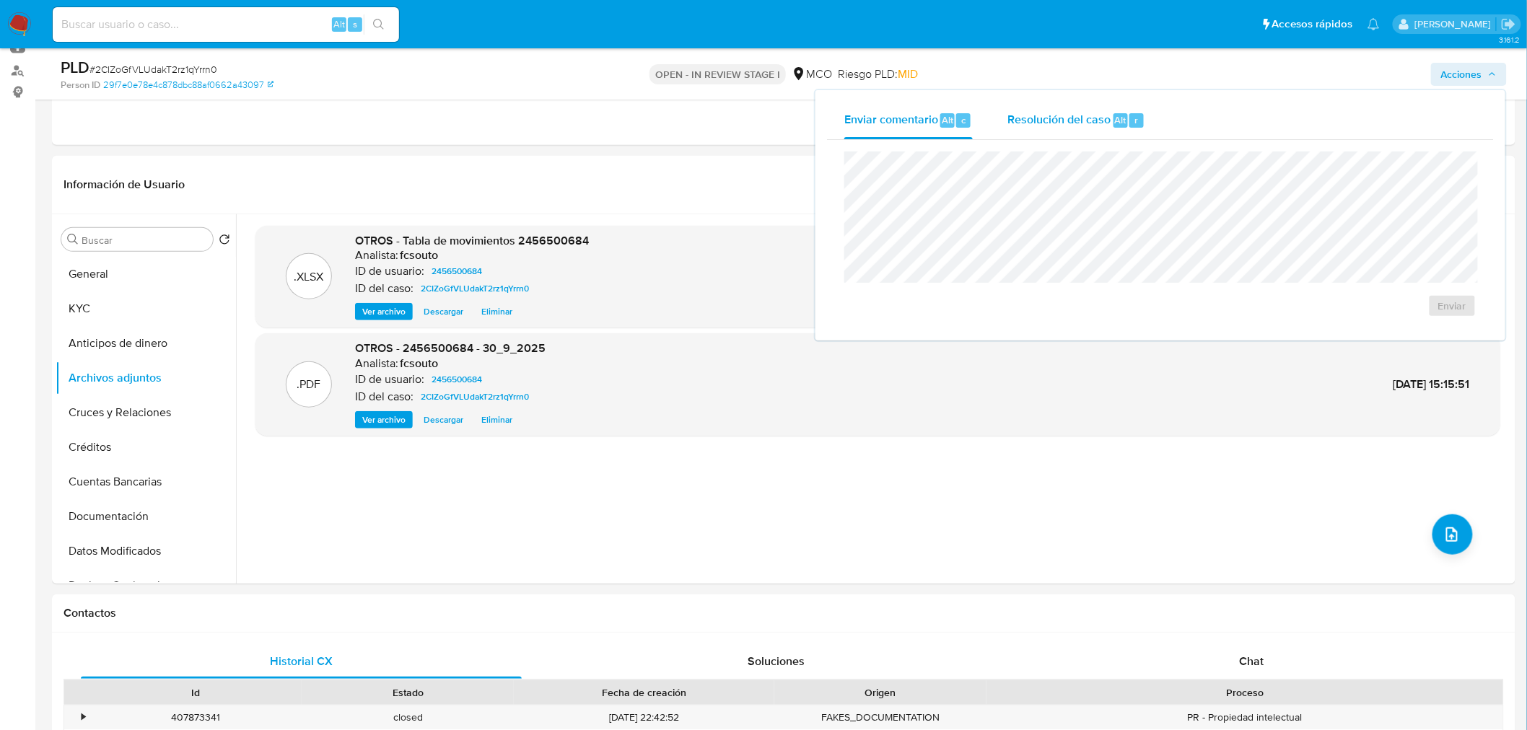
drag, startPoint x: 1070, startPoint y: 124, endPoint x: 1059, endPoint y: 138, distance: 17.5
click at [1069, 125] on span "Resolución del caso" at bounding box center [1058, 119] width 103 height 17
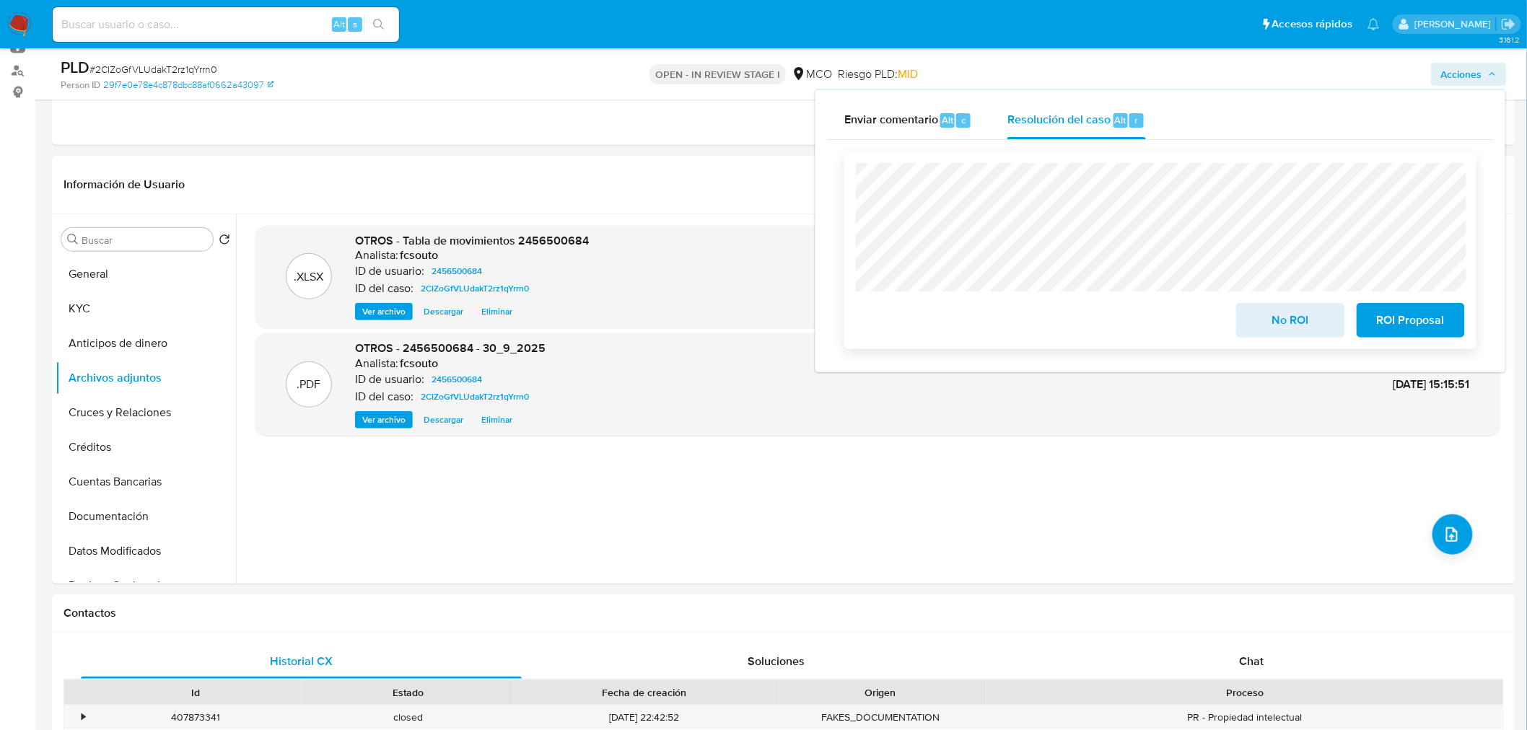
click at [1288, 320] on span "No ROI" at bounding box center [1290, 320] width 71 height 32
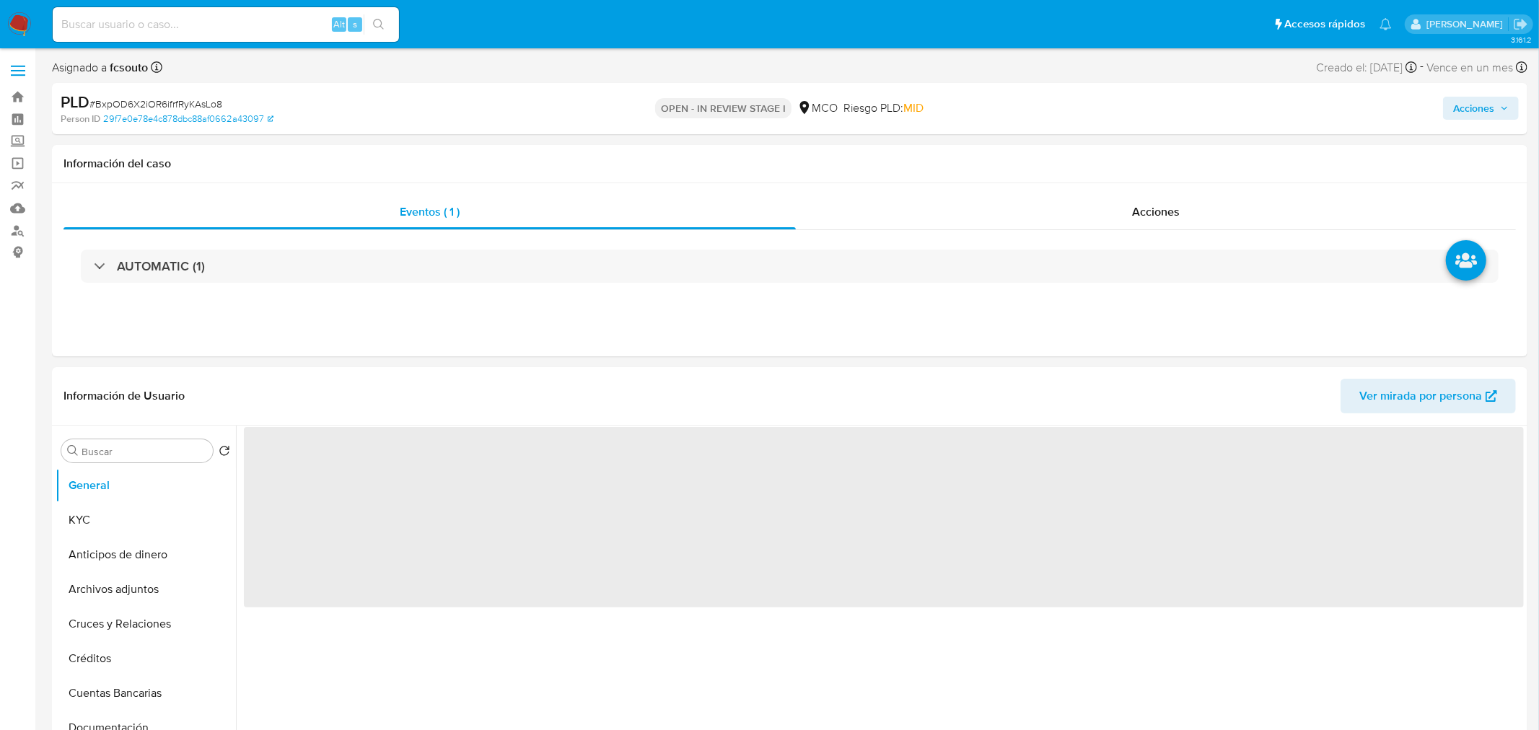
select select "10"
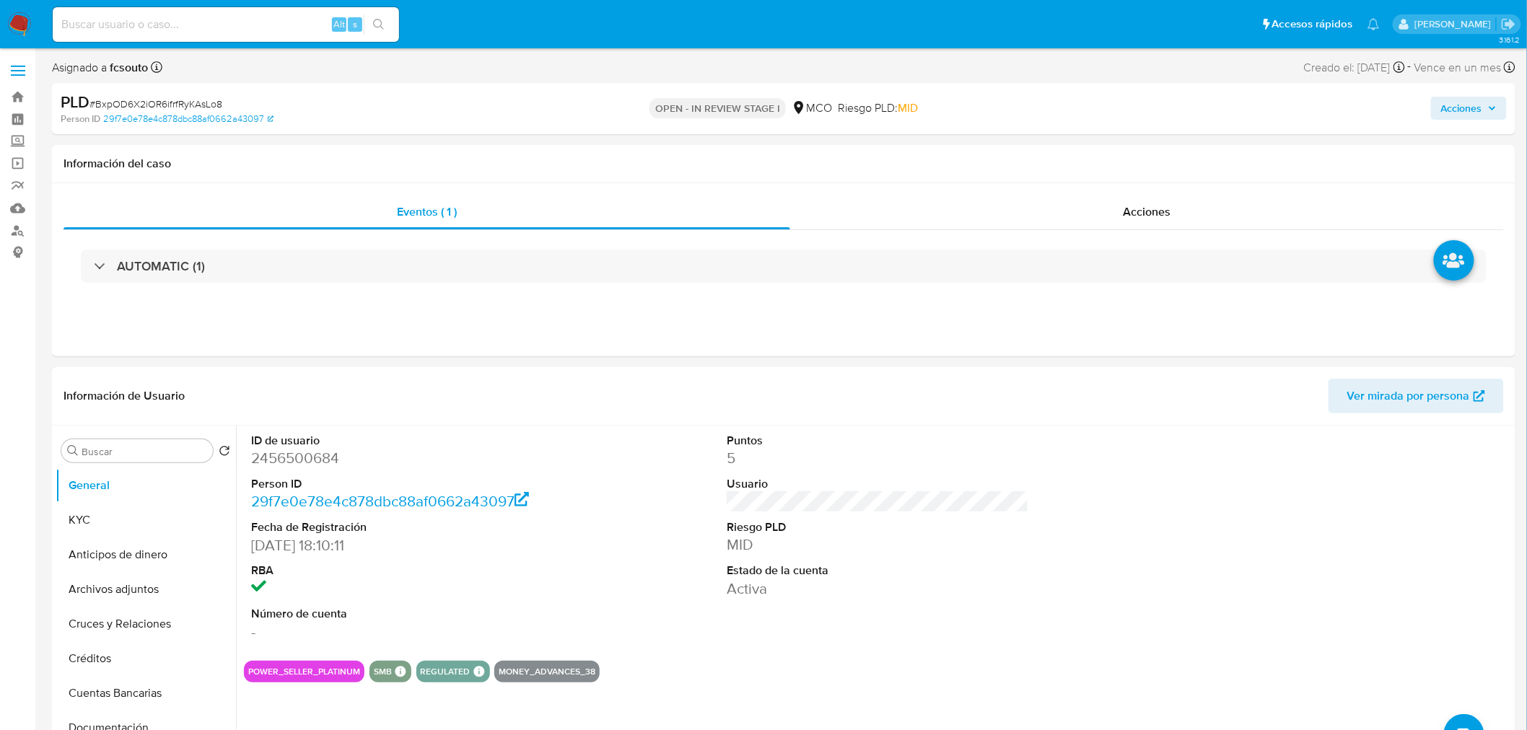
click at [1461, 103] on span "Acciones" at bounding box center [1461, 108] width 41 height 23
click at [1083, 170] on div "Resolución del caso Alt r" at bounding box center [1076, 155] width 138 height 38
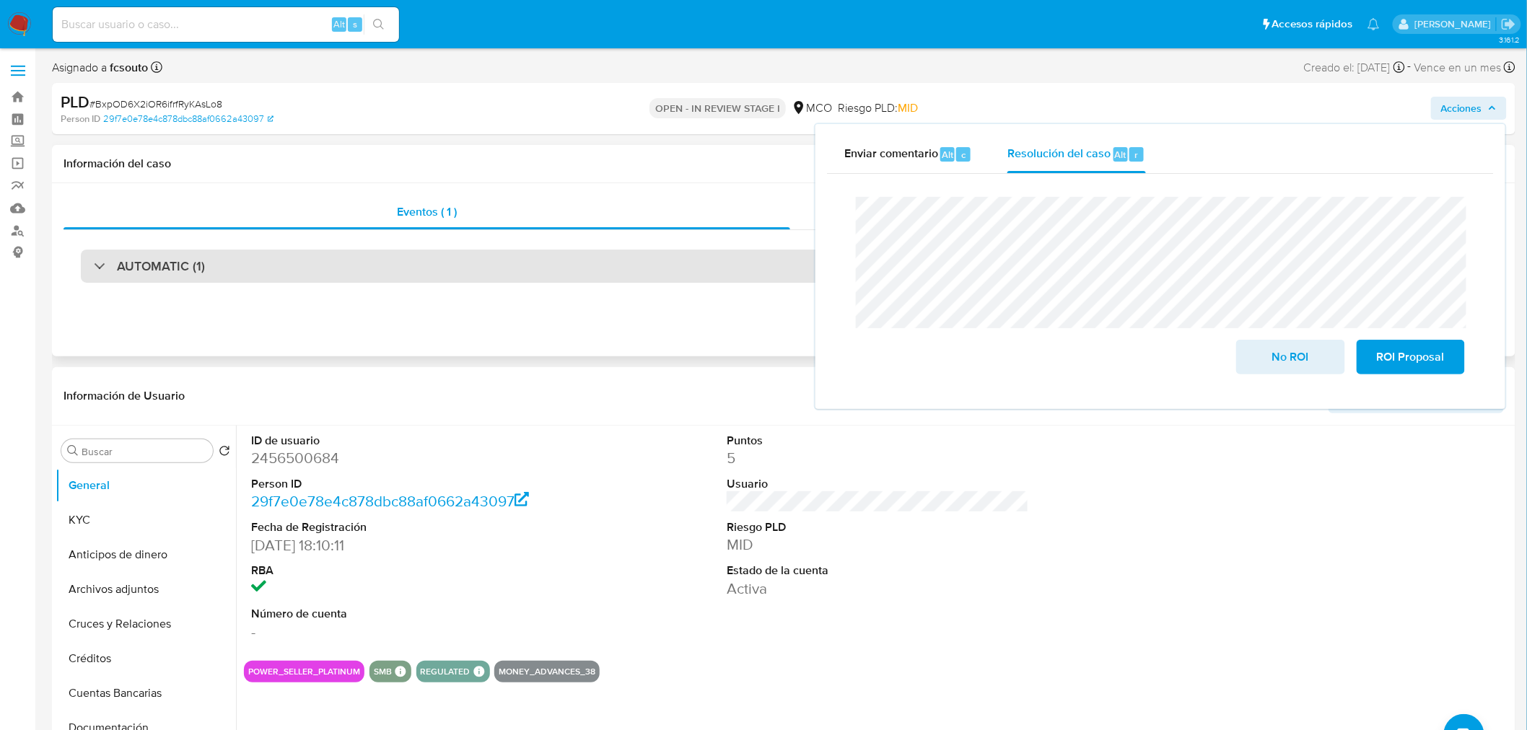
click at [322, 273] on div "AUTOMATIC (1)" at bounding box center [783, 266] width 1405 height 33
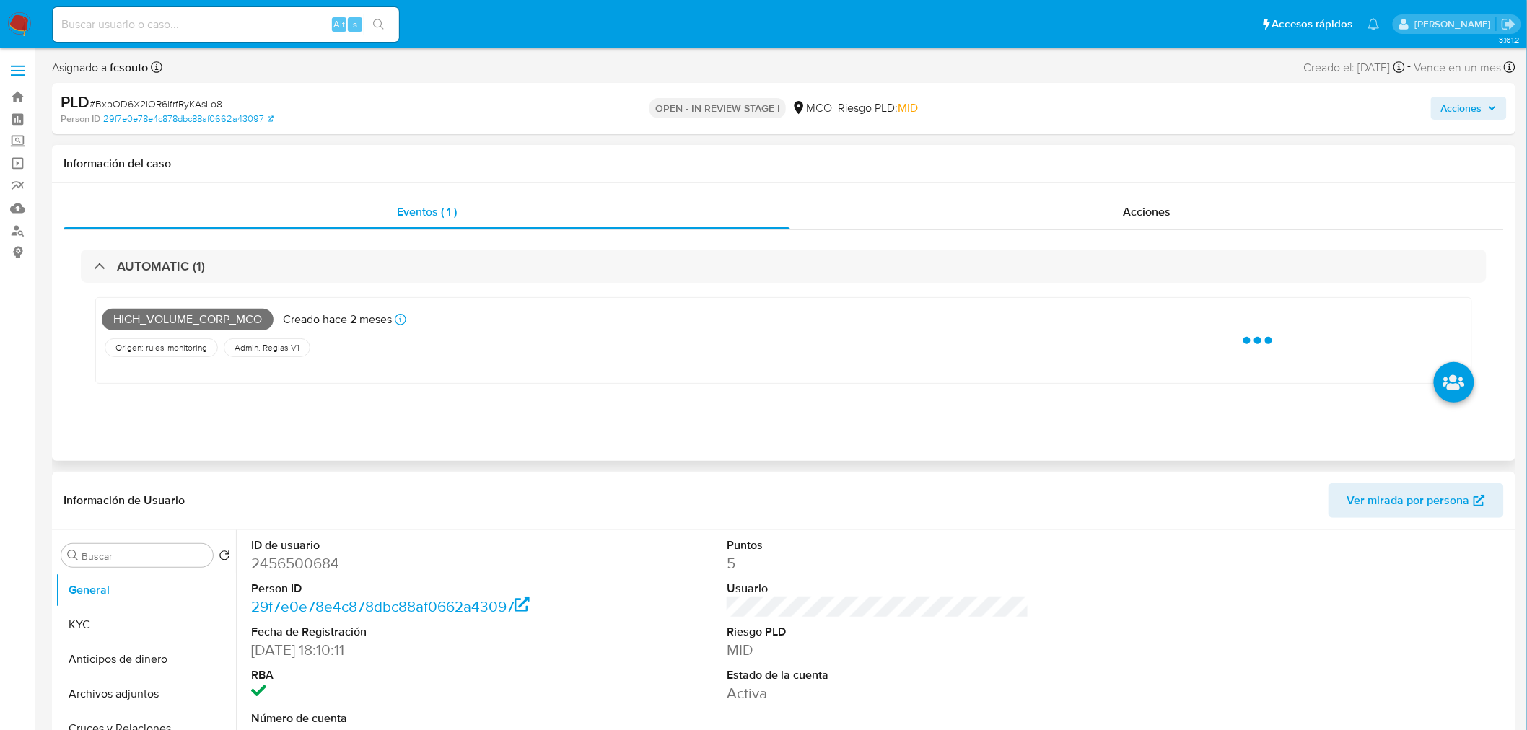
click at [203, 315] on span "High_volume_corp_mco" at bounding box center [188, 320] width 172 height 22
copy span "High_volume_corp_mco"
click at [1479, 98] on span "Acciones" at bounding box center [1461, 108] width 41 height 23
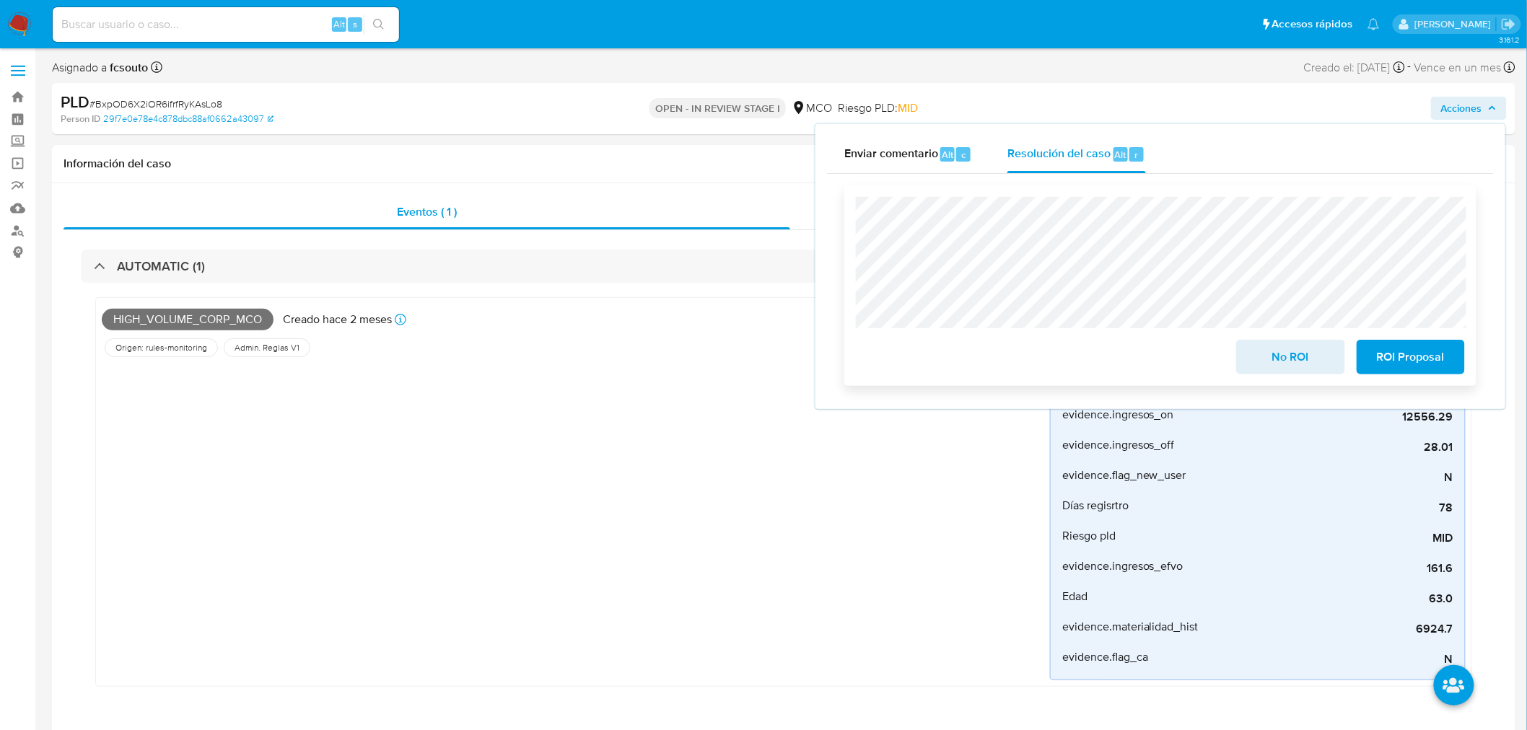
click at [1253, 359] on button "No ROI" at bounding box center [1290, 357] width 108 height 35
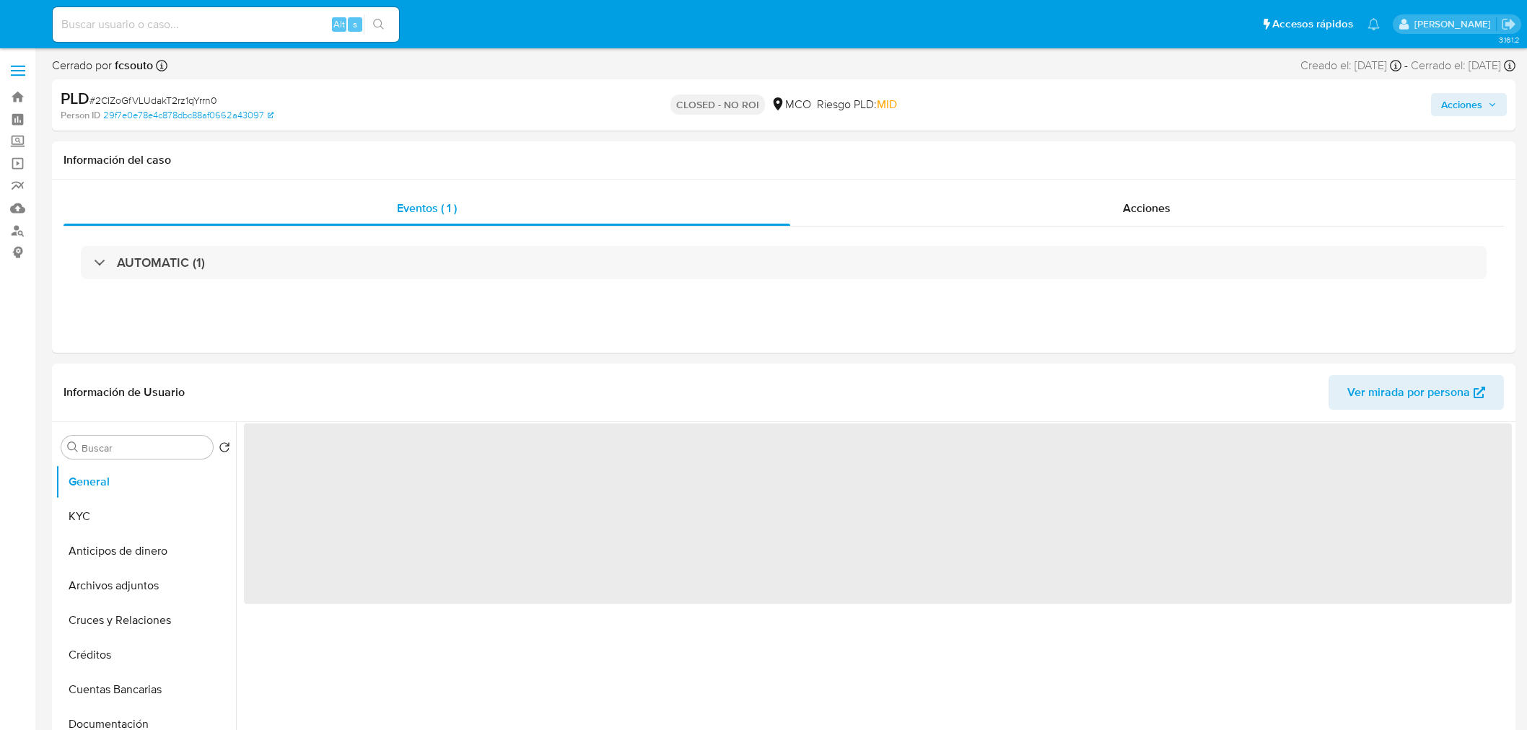
select select "10"
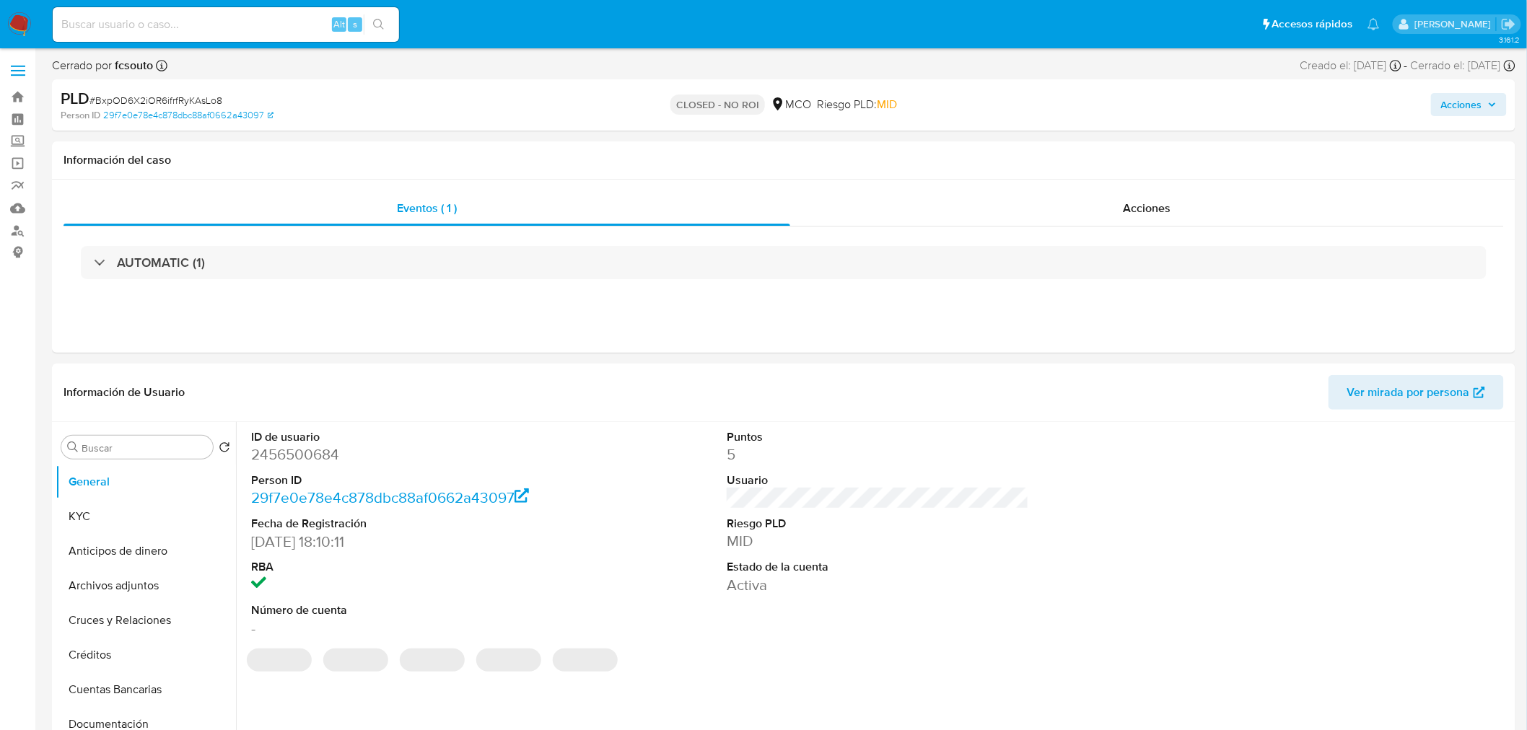
select select "10"
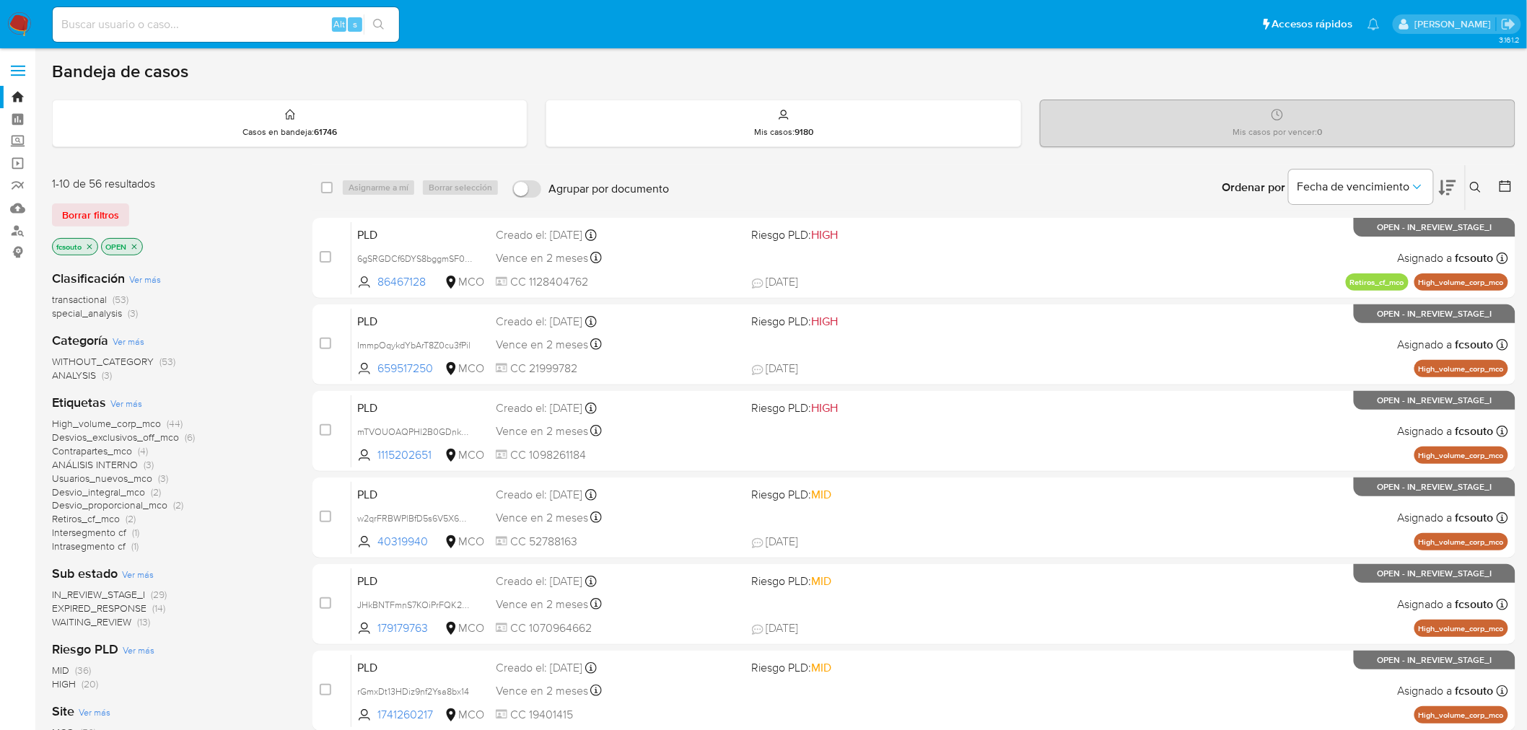
click at [1506, 179] on icon at bounding box center [1505, 186] width 14 height 14
click at [1502, 185] on icon at bounding box center [1505, 186] width 14 height 14
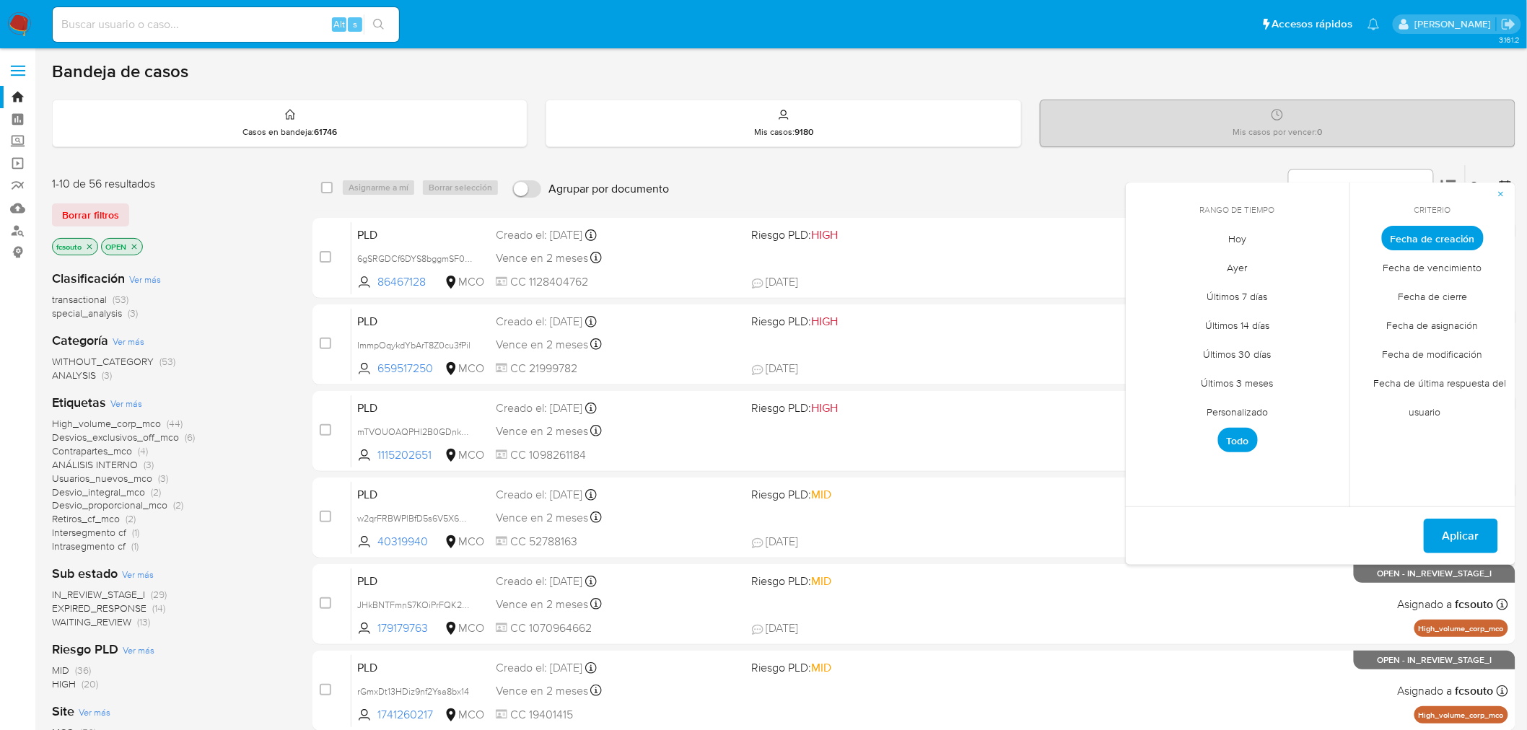
click at [1222, 414] on span "Personalizado" at bounding box center [1238, 413] width 92 height 30
click at [1154, 268] on icon "Mes anterior" at bounding box center [1147, 264] width 17 height 17
click at [1142, 341] on button "7" at bounding box center [1150, 346] width 23 height 23
click at [1325, 345] on button "13" at bounding box center [1323, 346] width 23 height 23
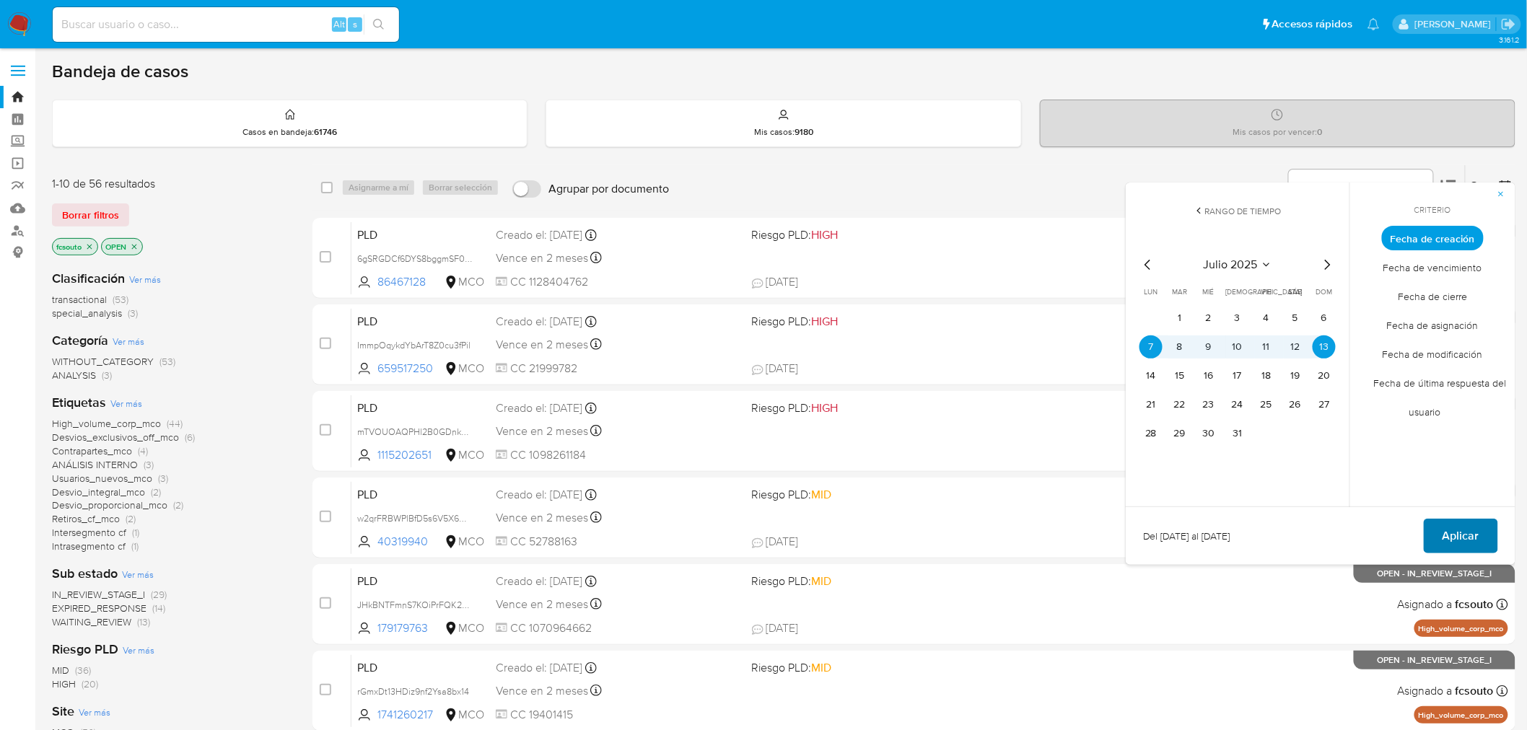
click at [1489, 536] on button "Aplicar" at bounding box center [1460, 536] width 74 height 35
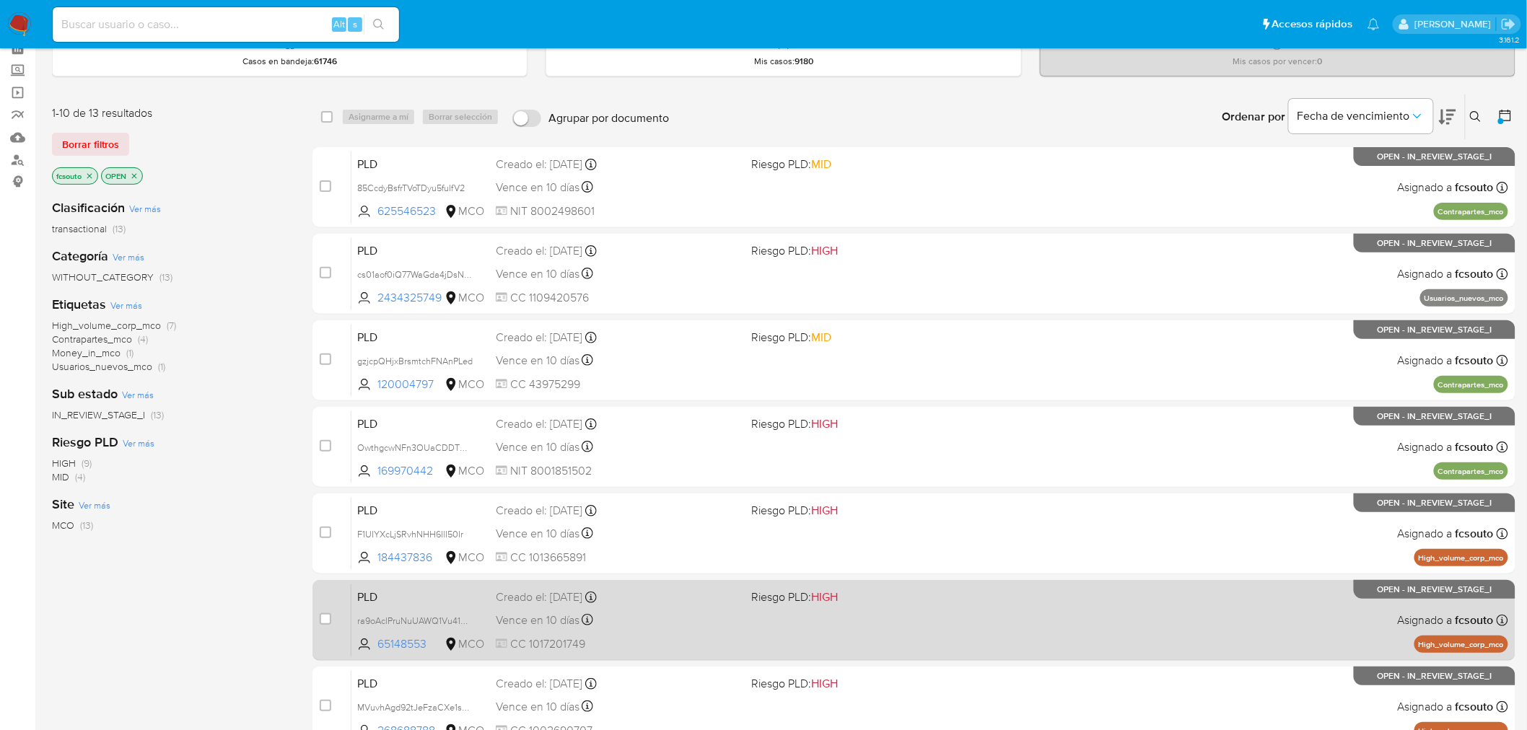
scroll to position [460, 0]
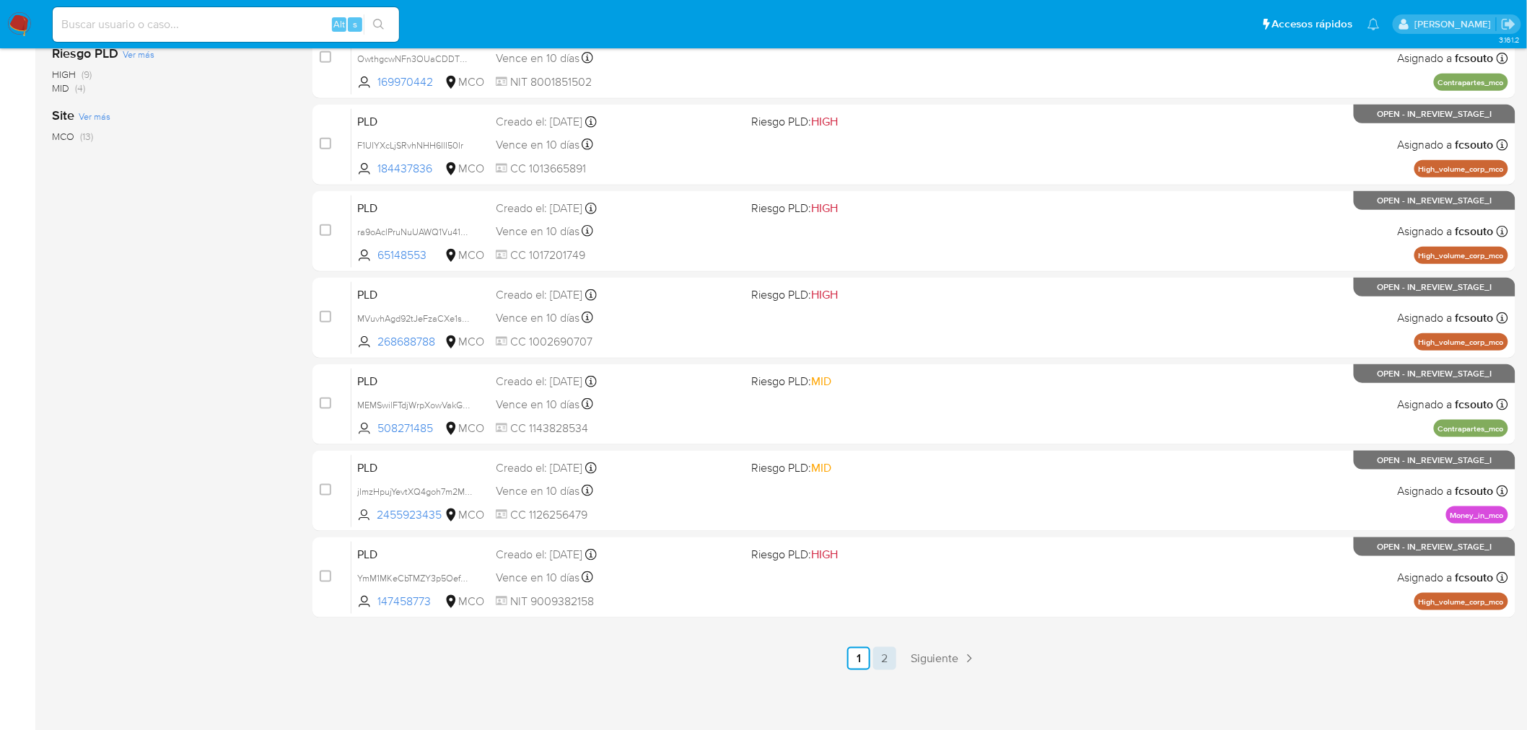
click at [885, 658] on link "2" at bounding box center [884, 658] width 23 height 23
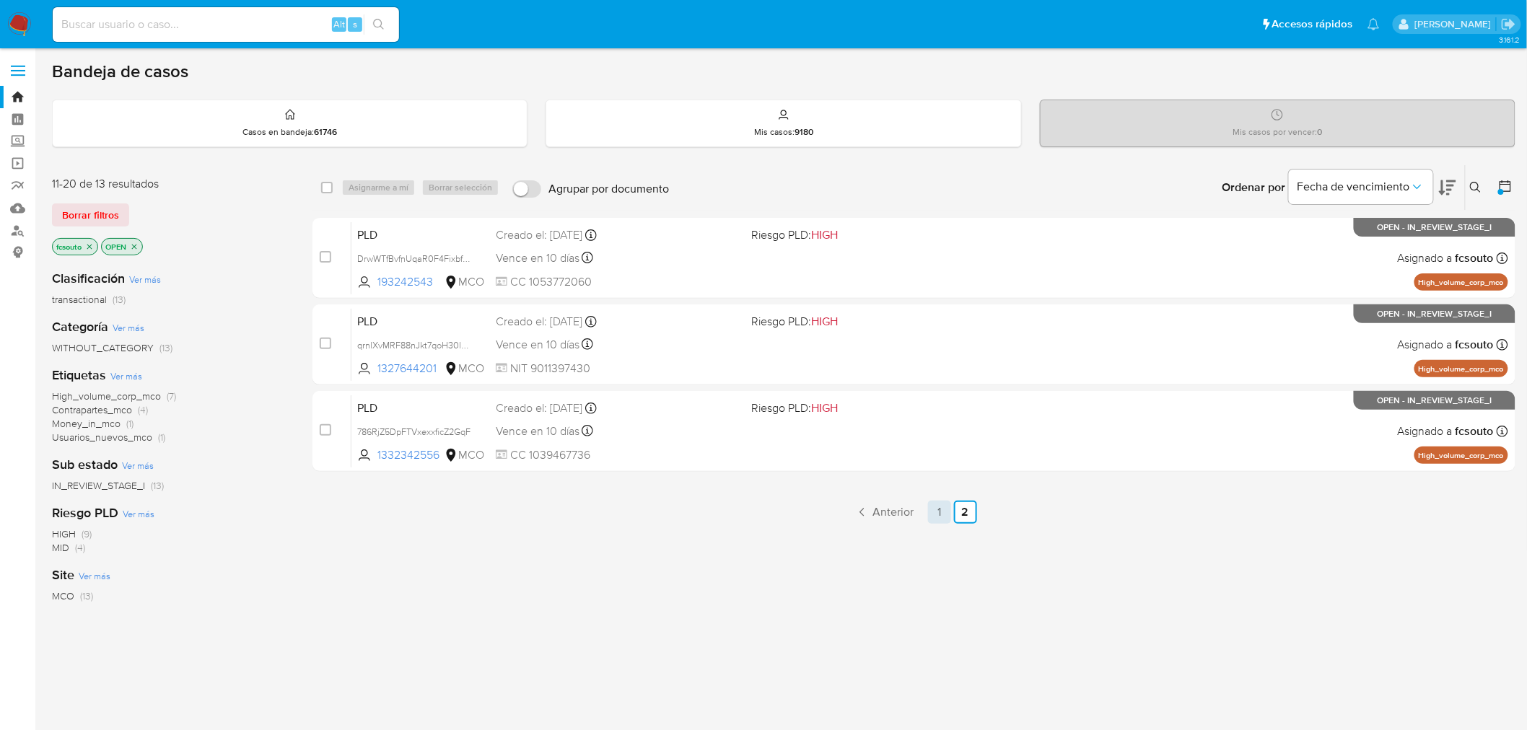
click at [941, 510] on link "1" at bounding box center [939, 512] width 23 height 23
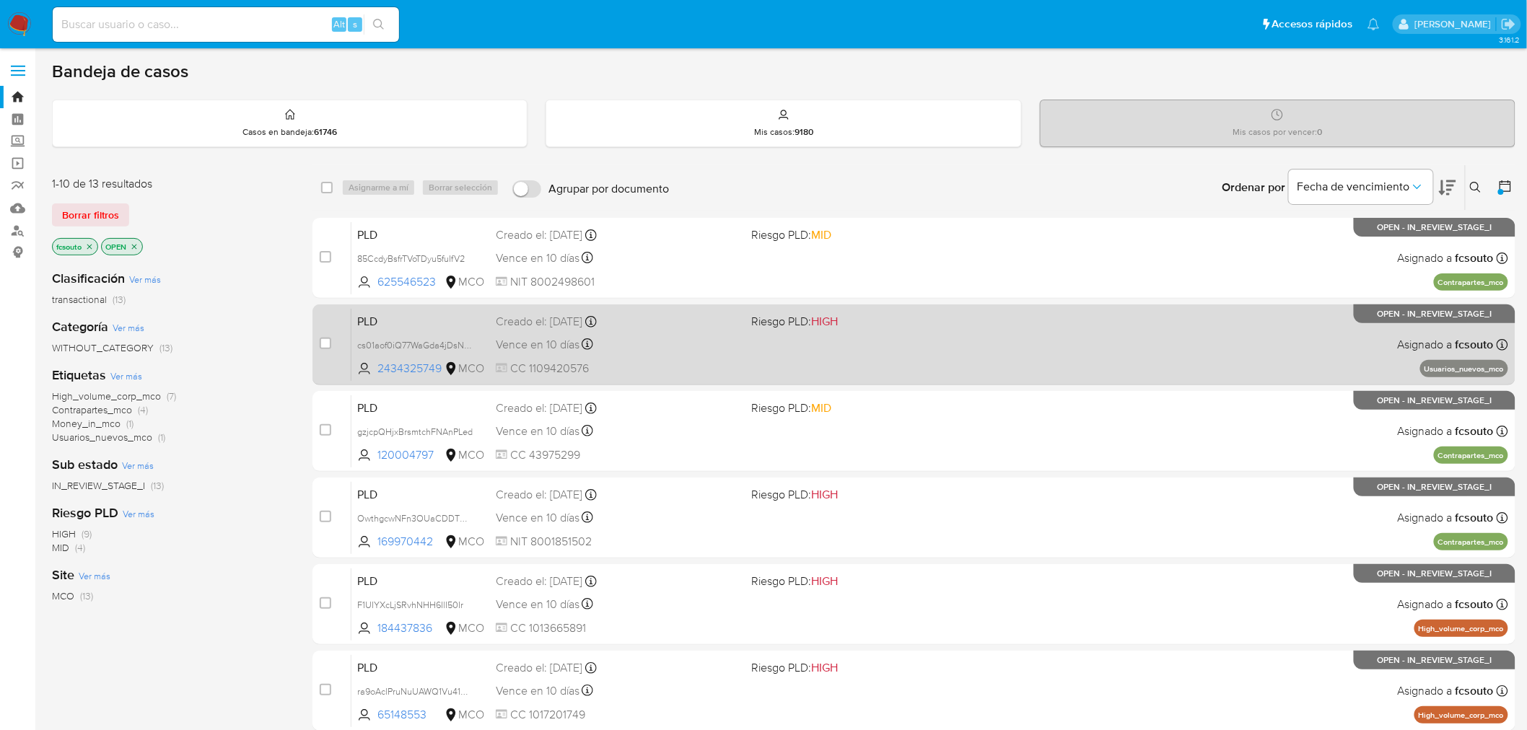
click at [862, 363] on div "PLD cs01aof0iQ77WaGda4jDsNMz 2434325749 MCO Riesgo PLD: HIGH Creado el: [DATE] …" at bounding box center [929, 344] width 1156 height 73
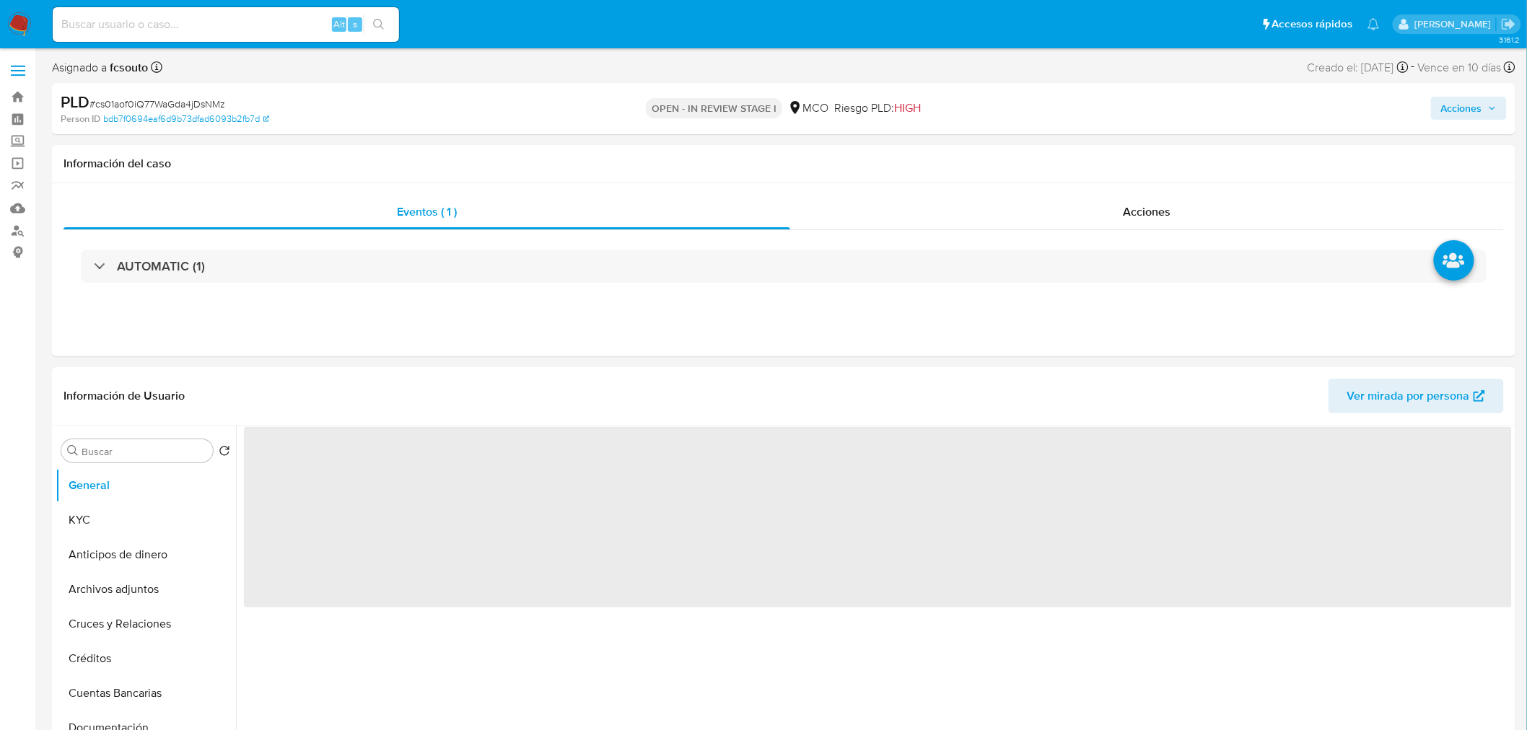
select select "10"
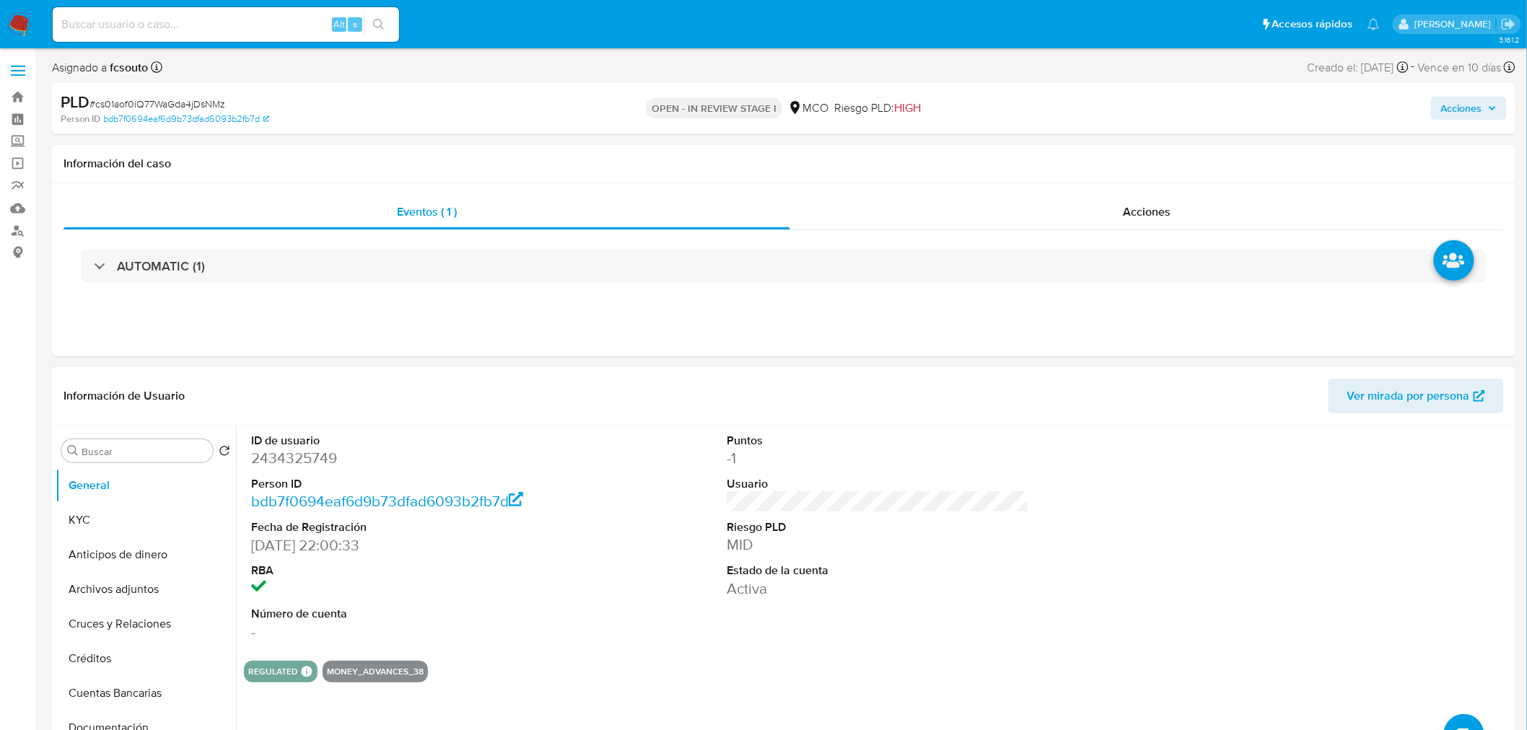
click at [294, 456] on dd "2434325749" at bounding box center [402, 458] width 302 height 20
copy dd "2434325749"
click at [281, 460] on dd "2434325749" at bounding box center [402, 458] width 302 height 20
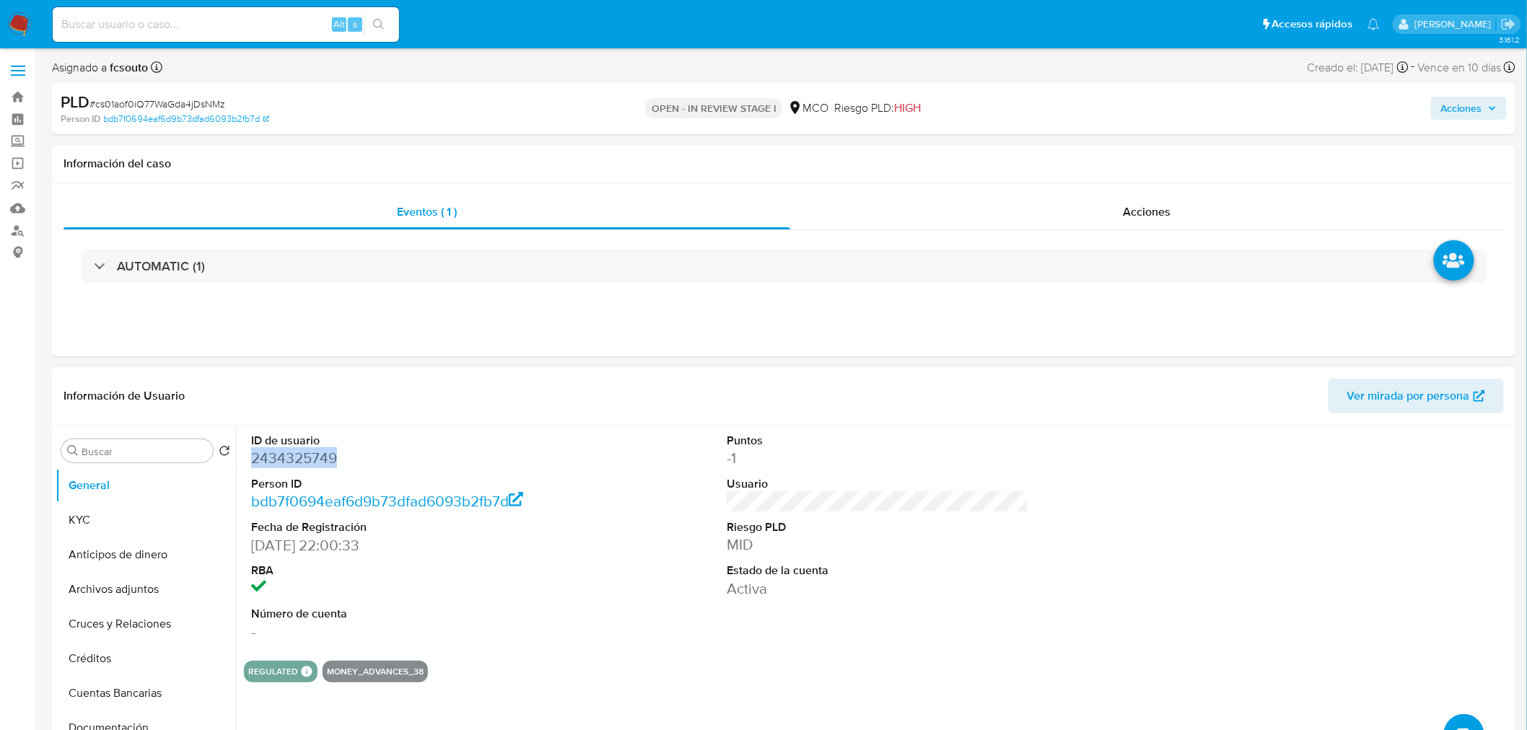
copy dd "2434325749"
click at [291, 464] on dd "2434325749" at bounding box center [402, 458] width 302 height 20
click at [291, 463] on dd "2434325749" at bounding box center [402, 458] width 302 height 20
copy dd "2434325749"
click at [483, 395] on header "Información de Usuario Ver mirada por persona" at bounding box center [783, 396] width 1440 height 35
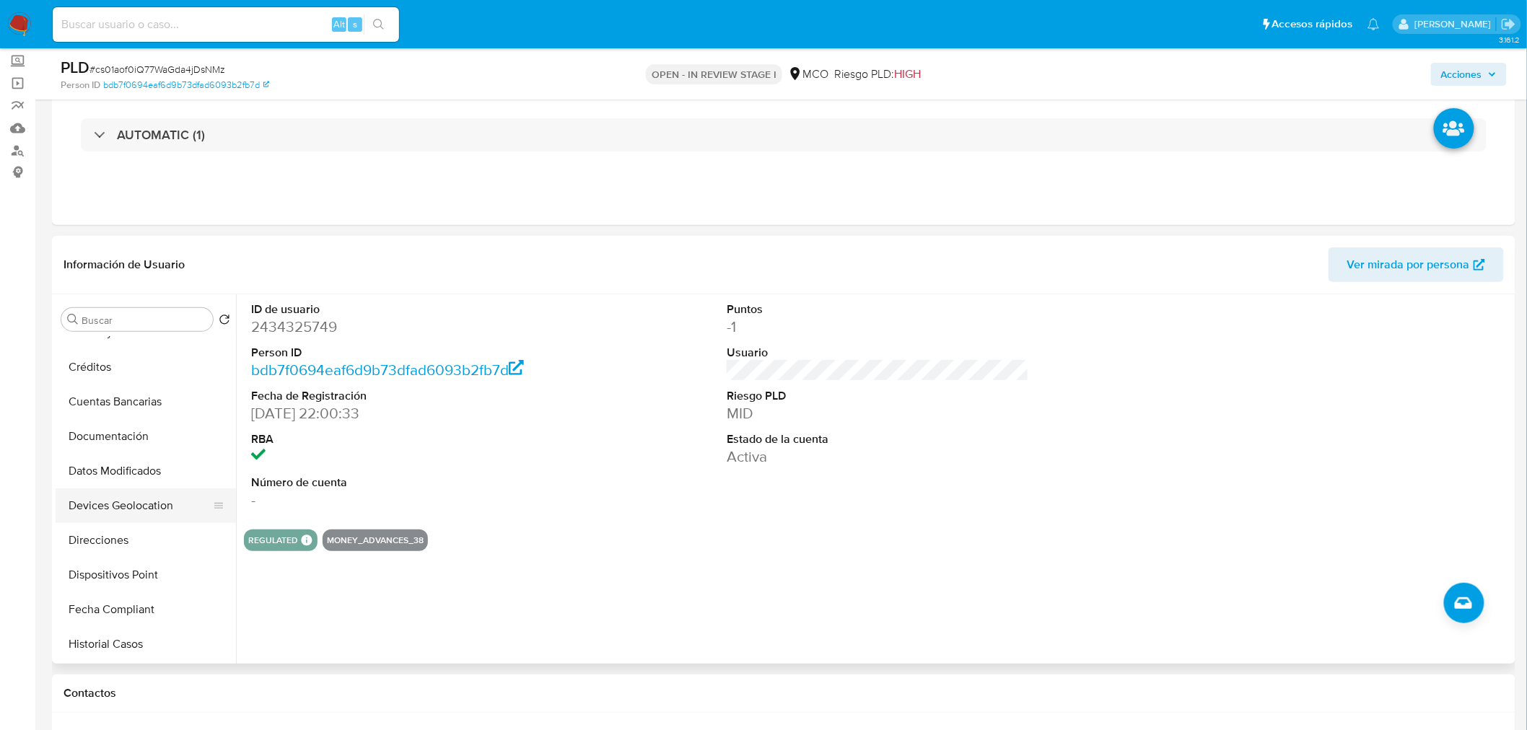
scroll to position [159, 0]
click at [149, 646] on button "Historial Casos" at bounding box center [140, 645] width 169 height 35
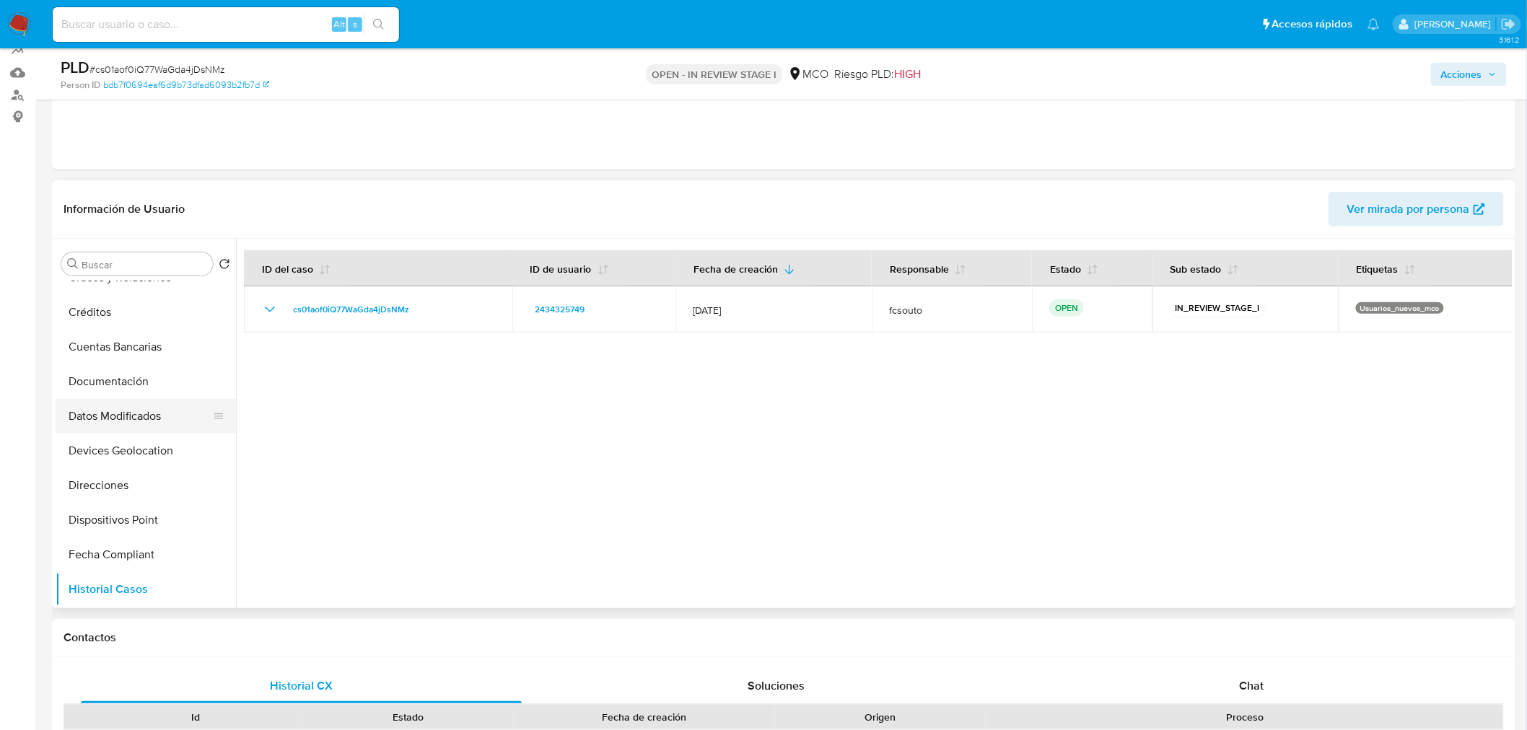
scroll to position [160, 0]
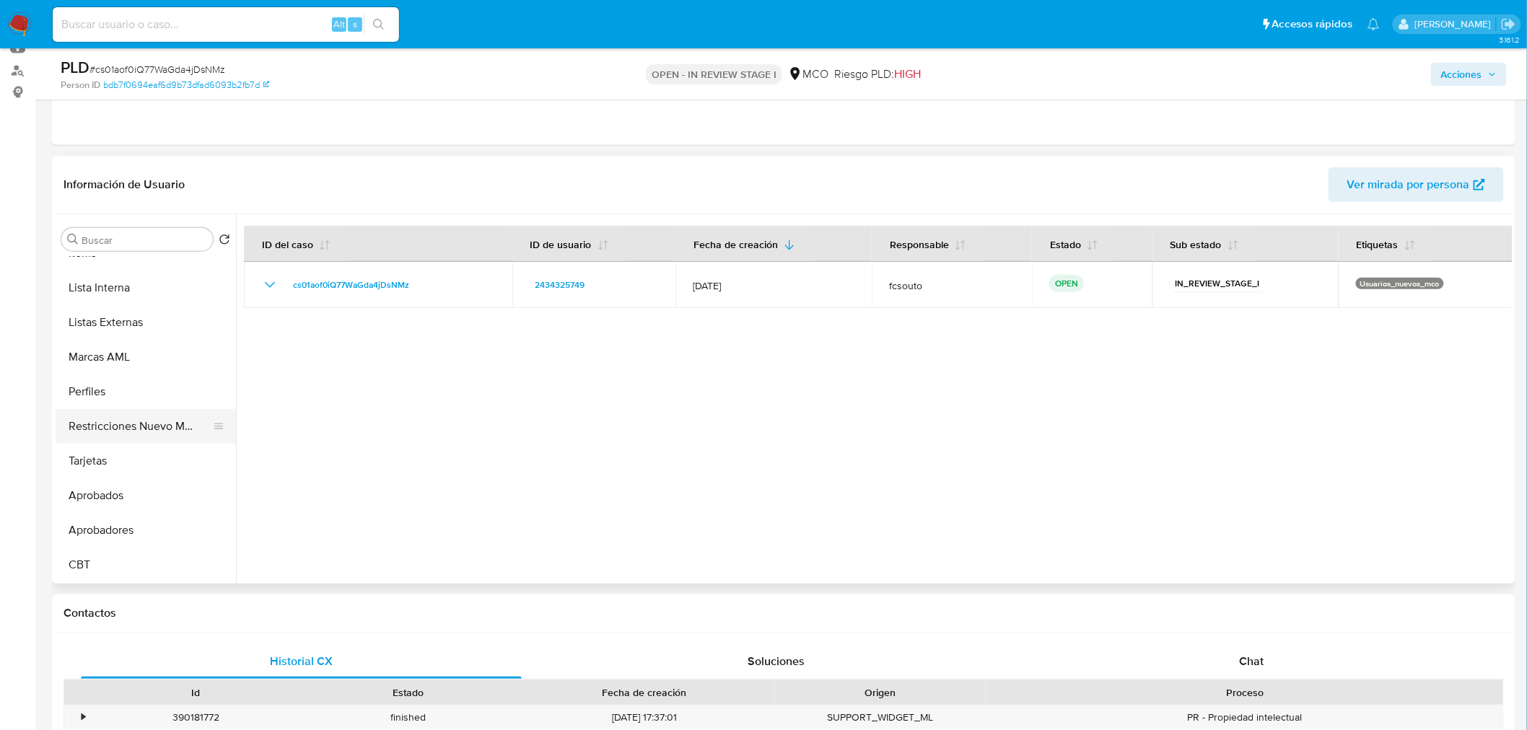
click at [133, 436] on button "Restricciones Nuevo Mundo" at bounding box center [140, 426] width 169 height 35
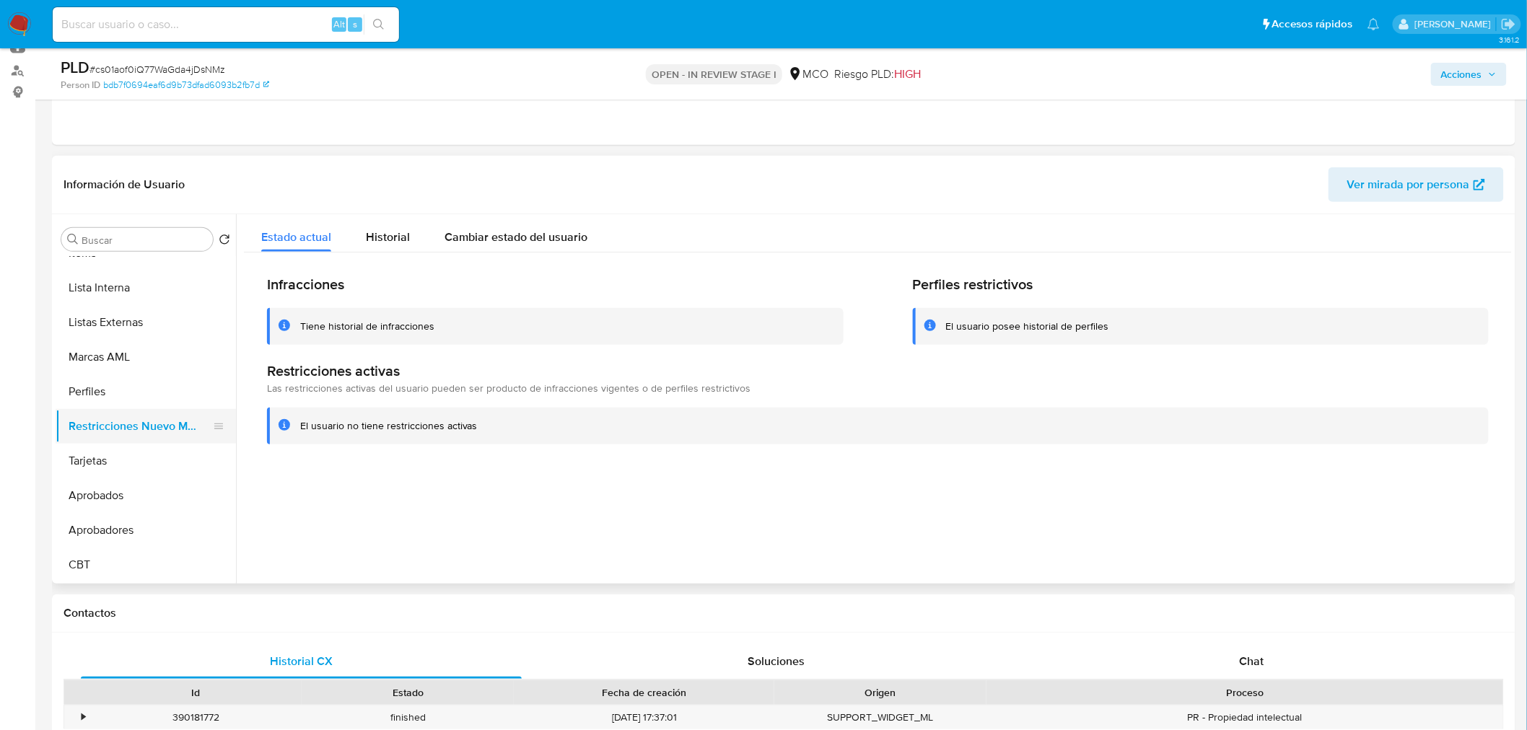
scroll to position [0, 0]
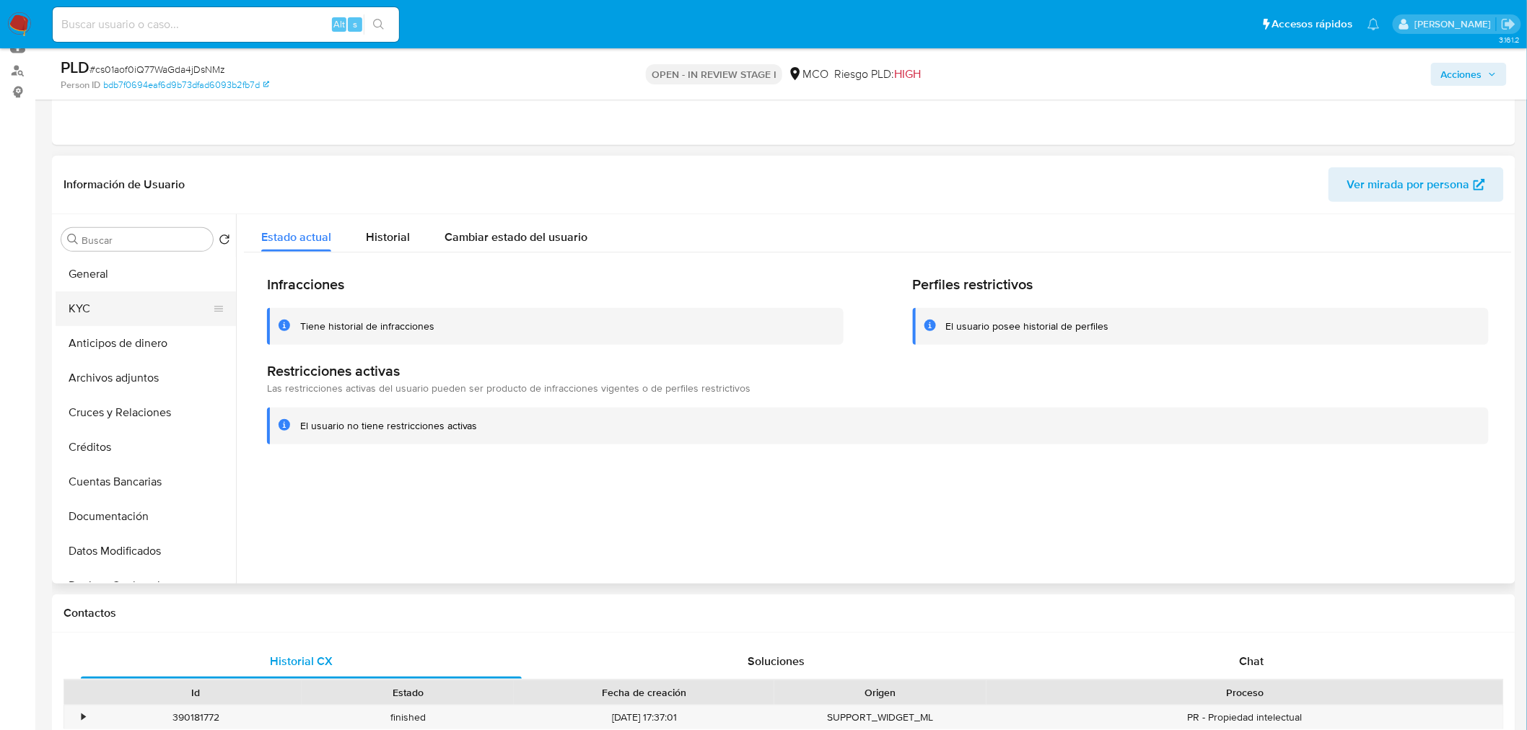
click at [112, 316] on button "KYC" at bounding box center [140, 308] width 169 height 35
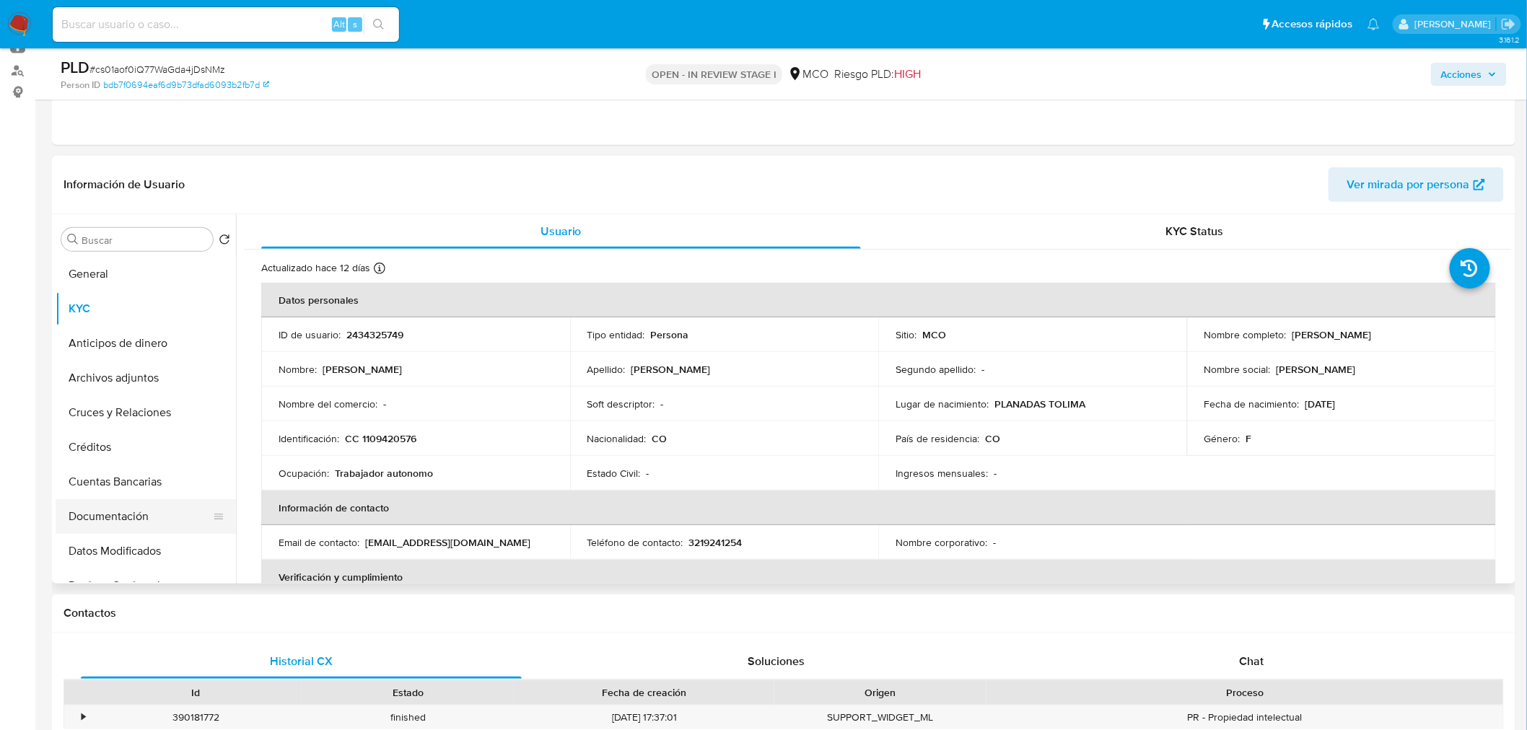
click at [136, 506] on button "Documentación" at bounding box center [140, 516] width 169 height 35
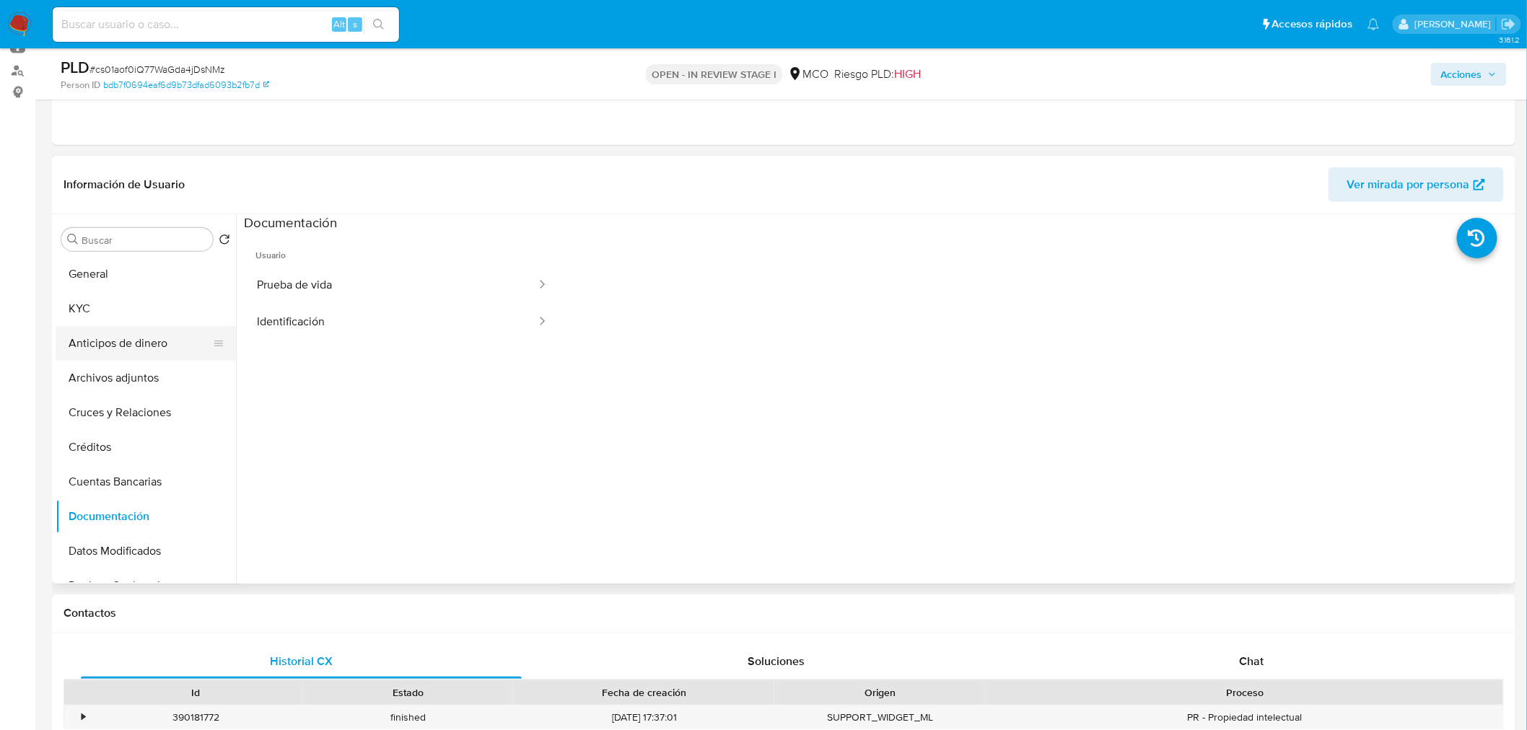
drag, startPoint x: 123, startPoint y: 310, endPoint x: 198, endPoint y: 337, distance: 79.6
click at [124, 310] on button "KYC" at bounding box center [146, 308] width 180 height 35
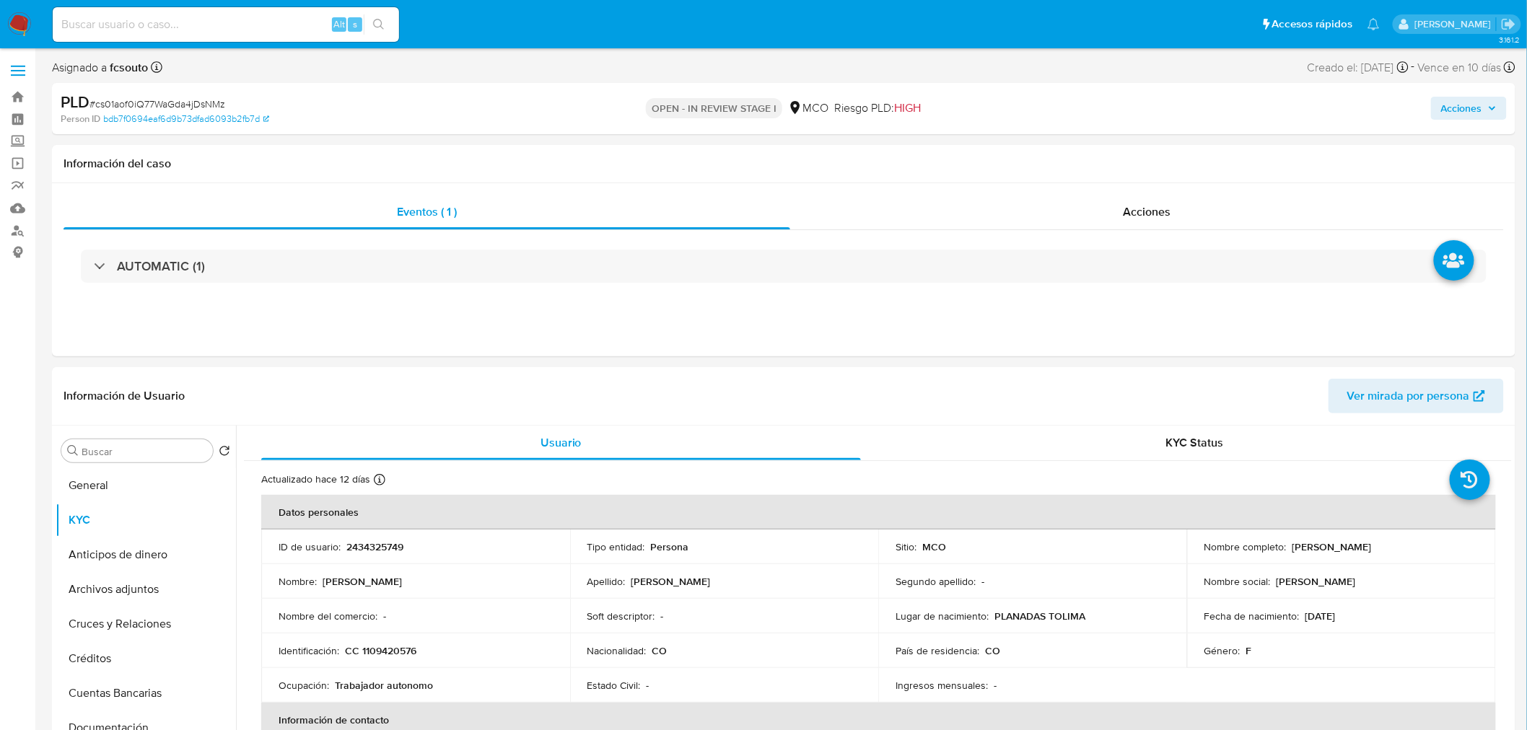
click at [1486, 123] on div "Acciones" at bounding box center [1267, 109] width 478 height 34
click at [1488, 110] on span "Acciones" at bounding box center [1469, 108] width 56 height 20
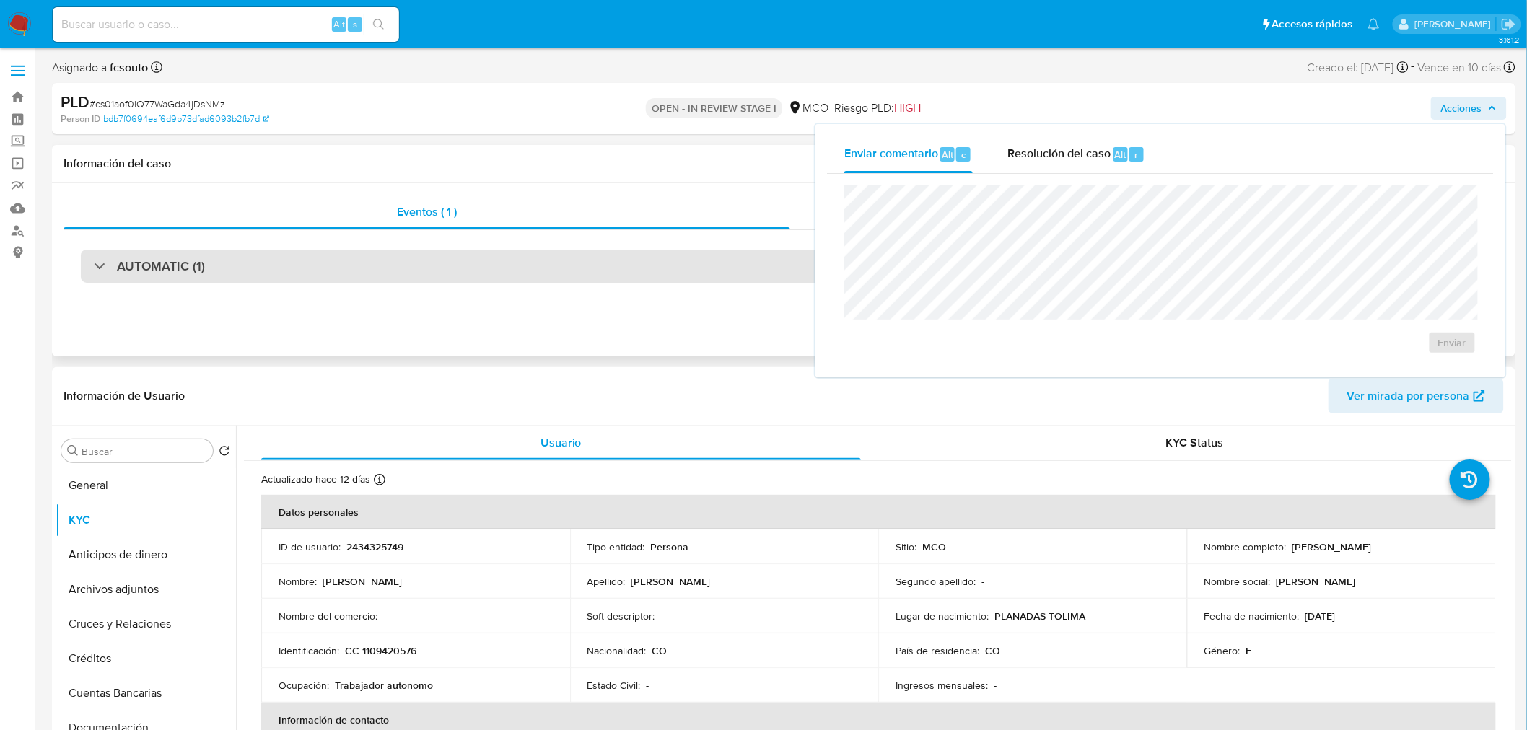
click at [646, 268] on div "AUTOMATIC (1)" at bounding box center [783, 266] width 1405 height 33
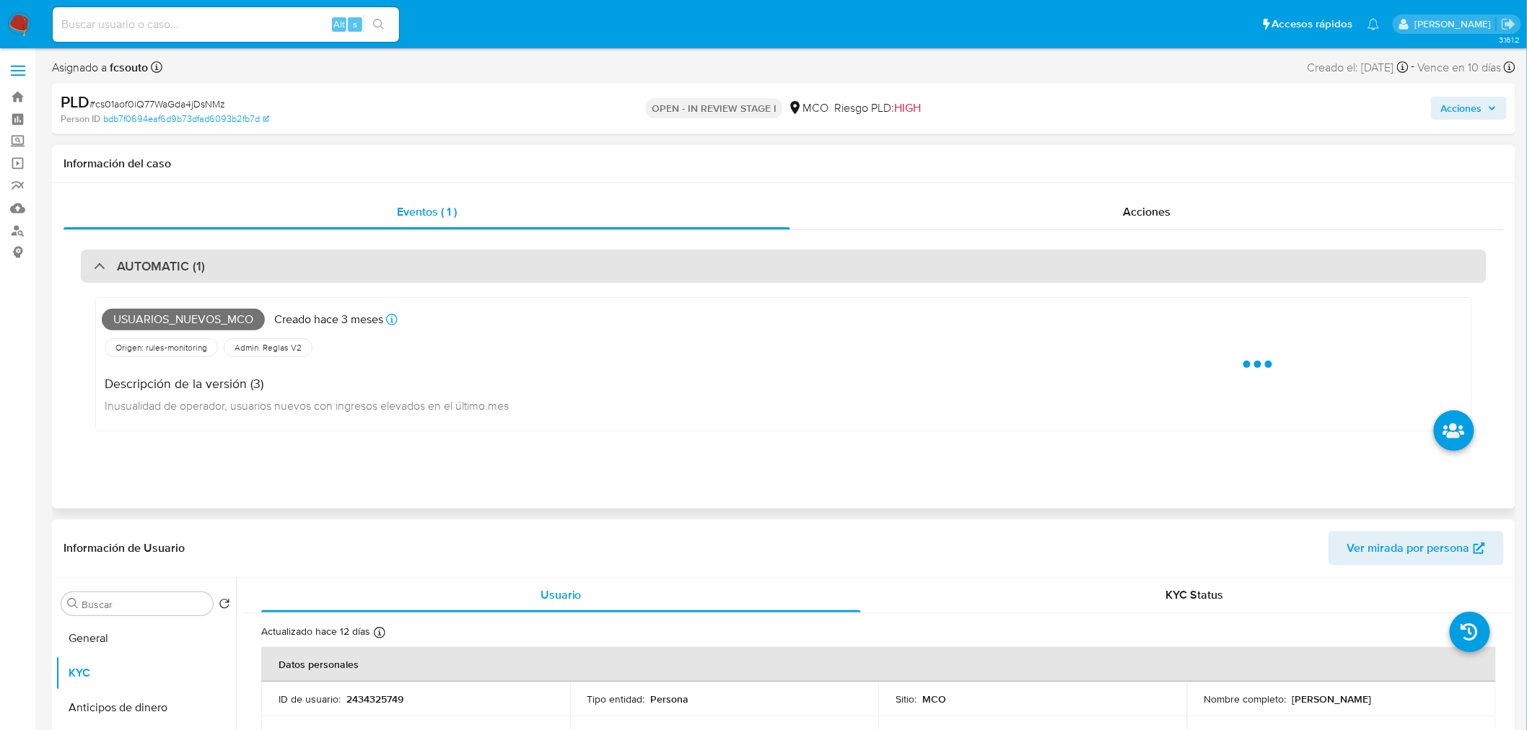
click at [517, 262] on div "AUTOMATIC (1)" at bounding box center [783, 266] width 1405 height 33
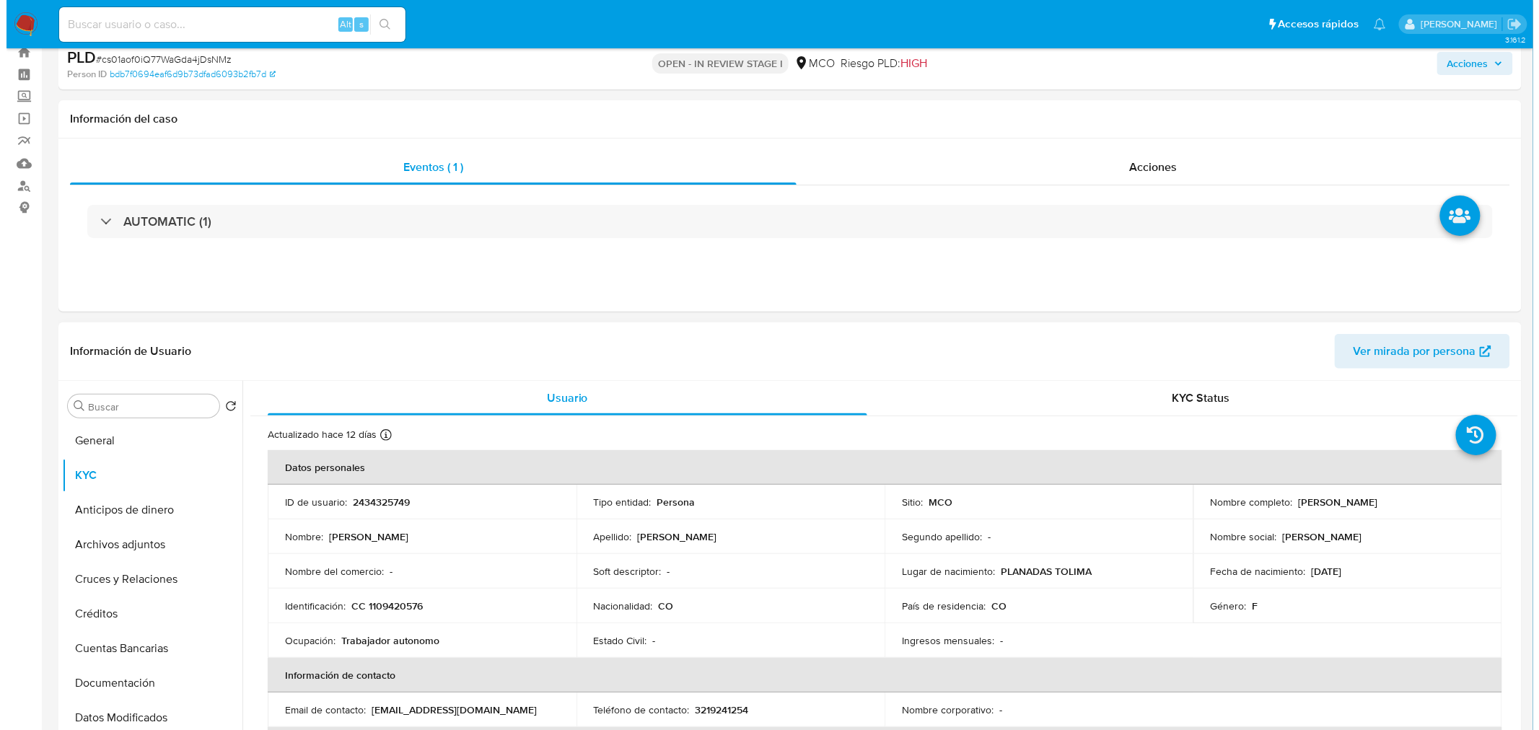
scroll to position [80, 0]
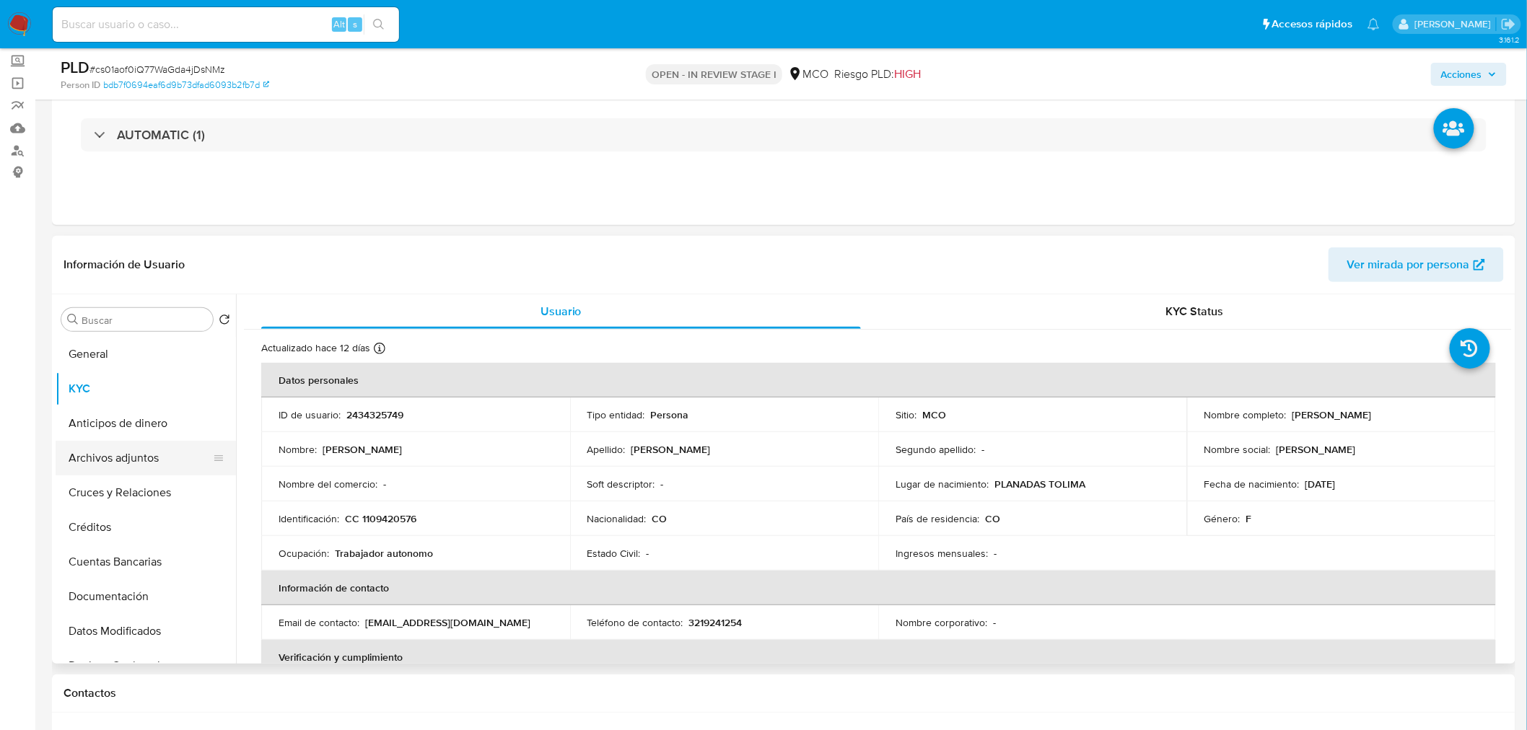
click at [110, 458] on button "Archivos adjuntos" at bounding box center [140, 458] width 169 height 35
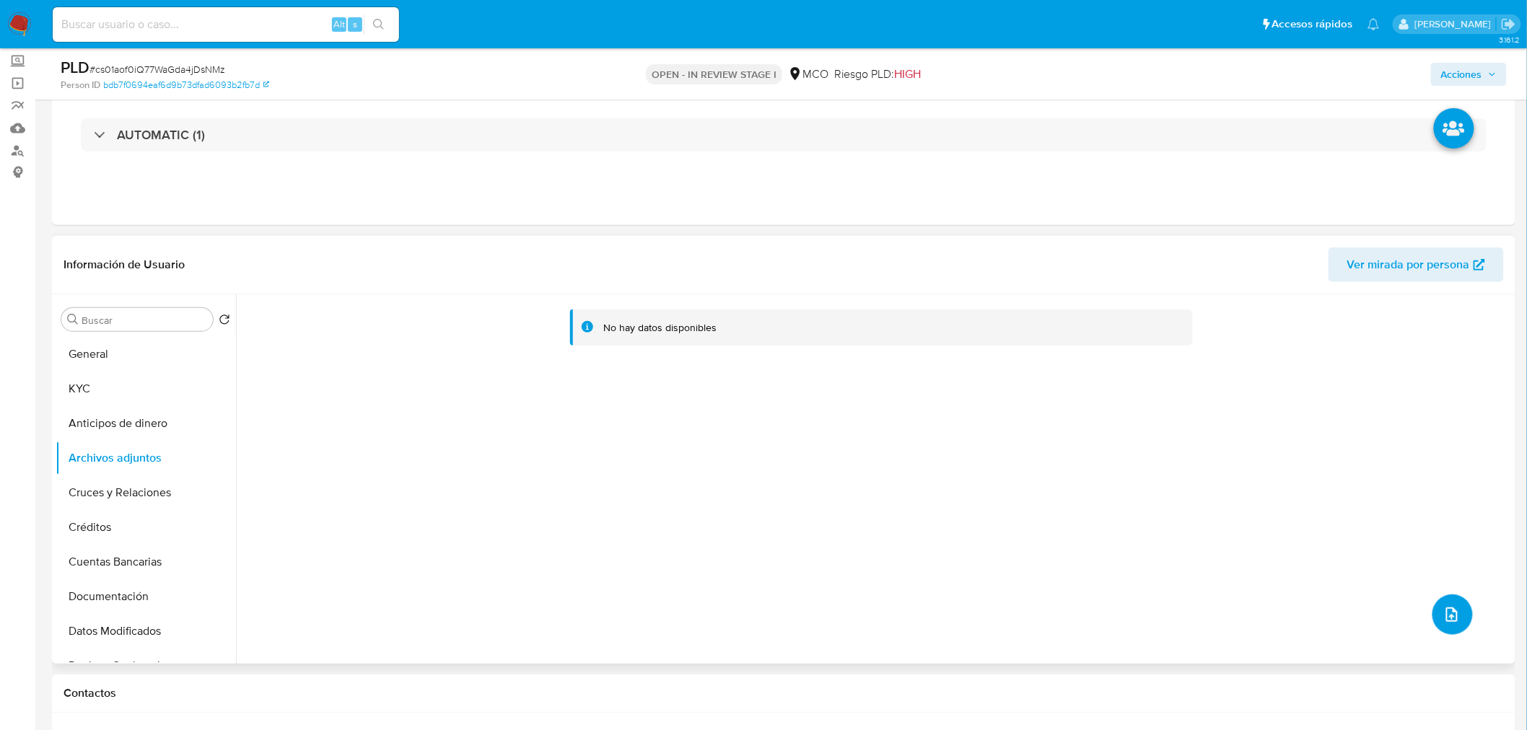
click at [1446, 622] on icon "upload-file" at bounding box center [1451, 614] width 17 height 17
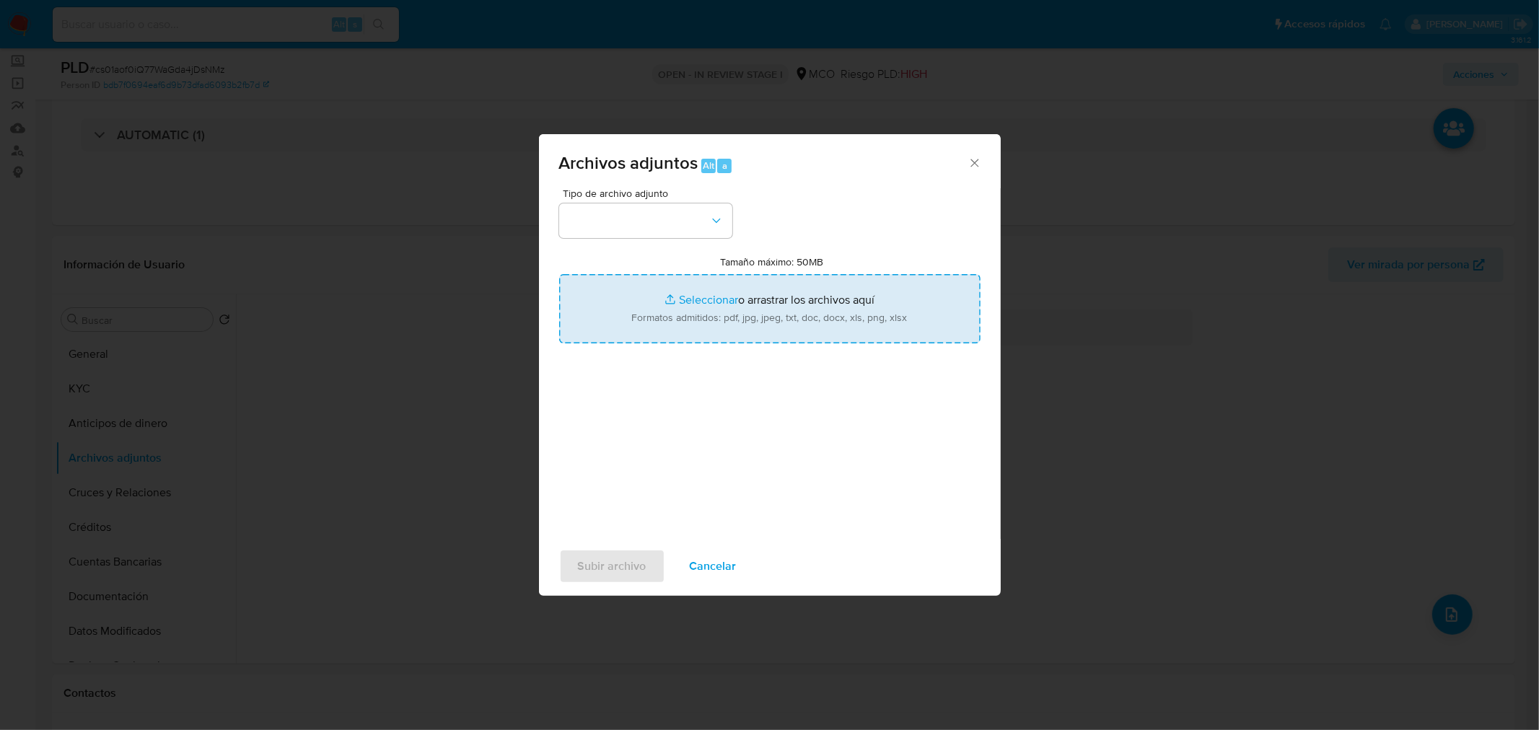
click at [734, 326] on input "Tamaño máximo: 50MB Seleccionar archivos" at bounding box center [769, 308] width 421 height 69
type input "C:\fakepath\2434325749 - 30_9_2025.pdf"
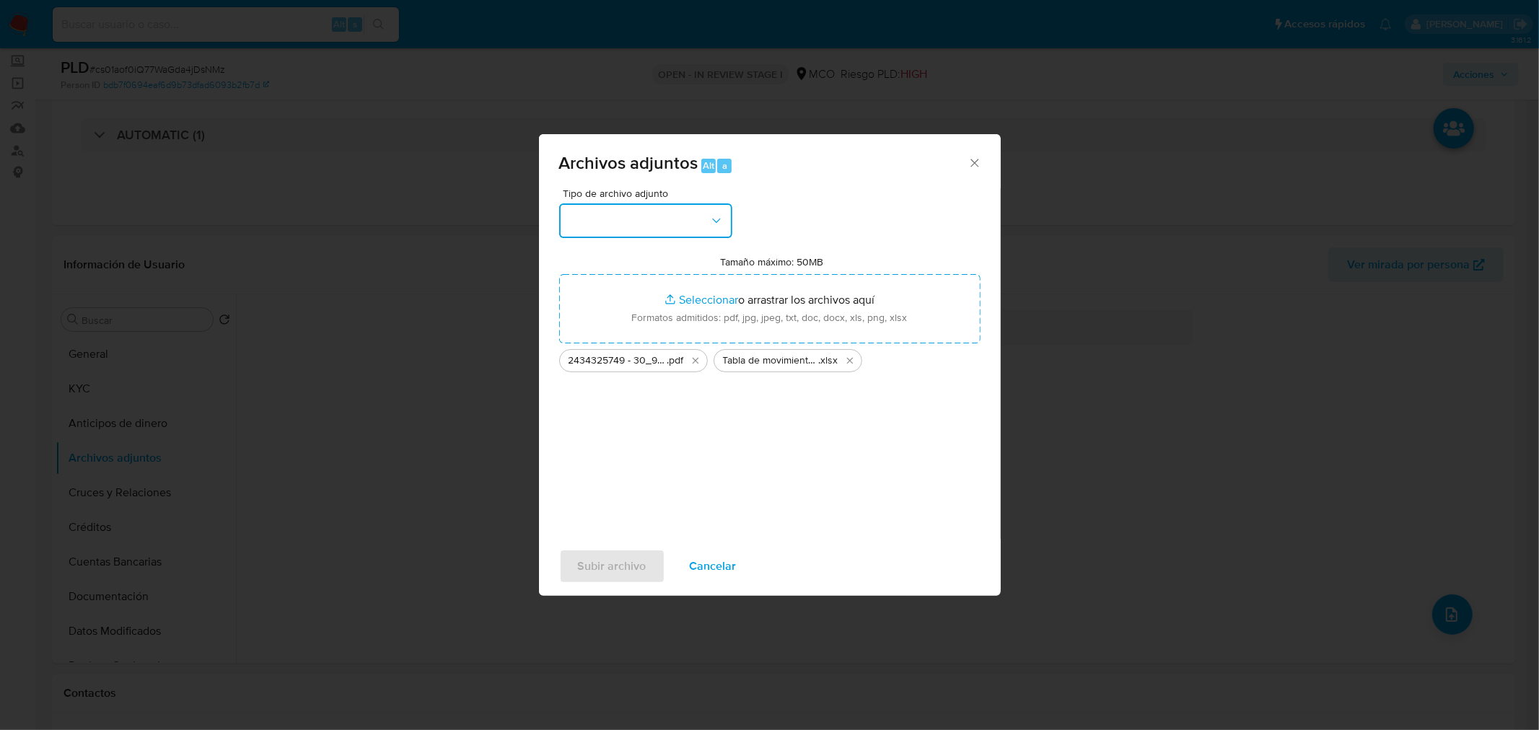
click at [705, 211] on button "button" at bounding box center [645, 220] width 173 height 35
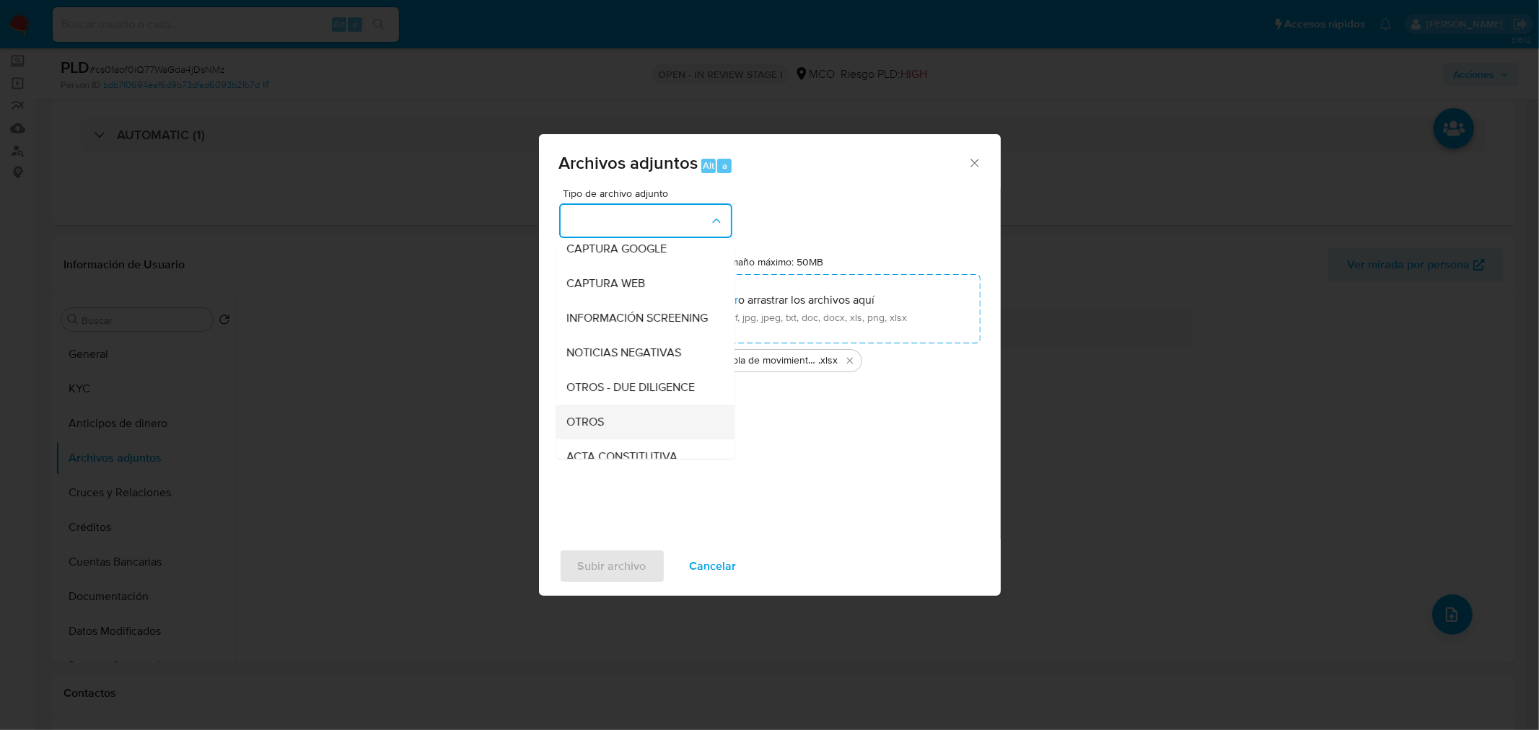
click at [621, 426] on div "OTROS" at bounding box center [640, 421] width 147 height 35
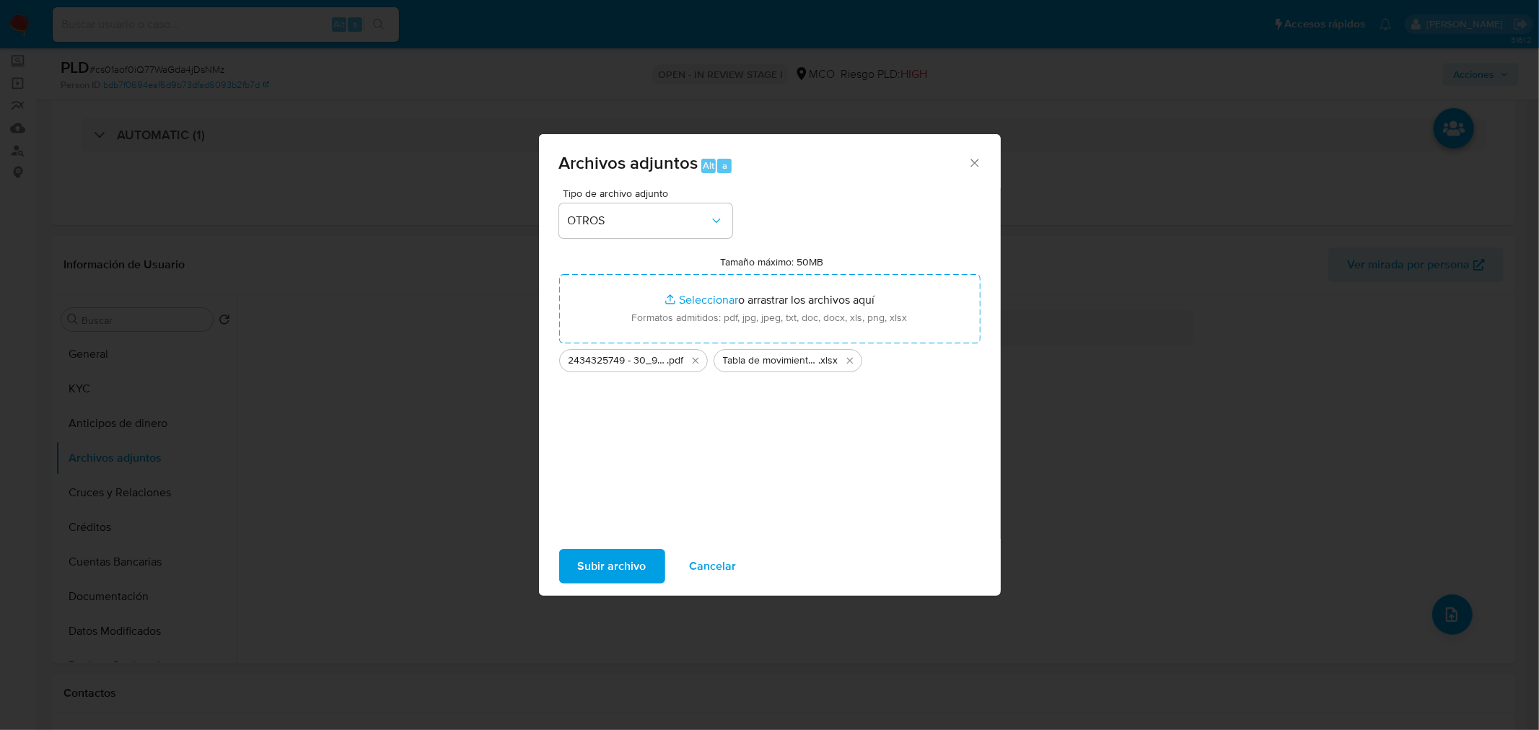
click at [625, 568] on span "Subir archivo" at bounding box center [612, 566] width 69 height 32
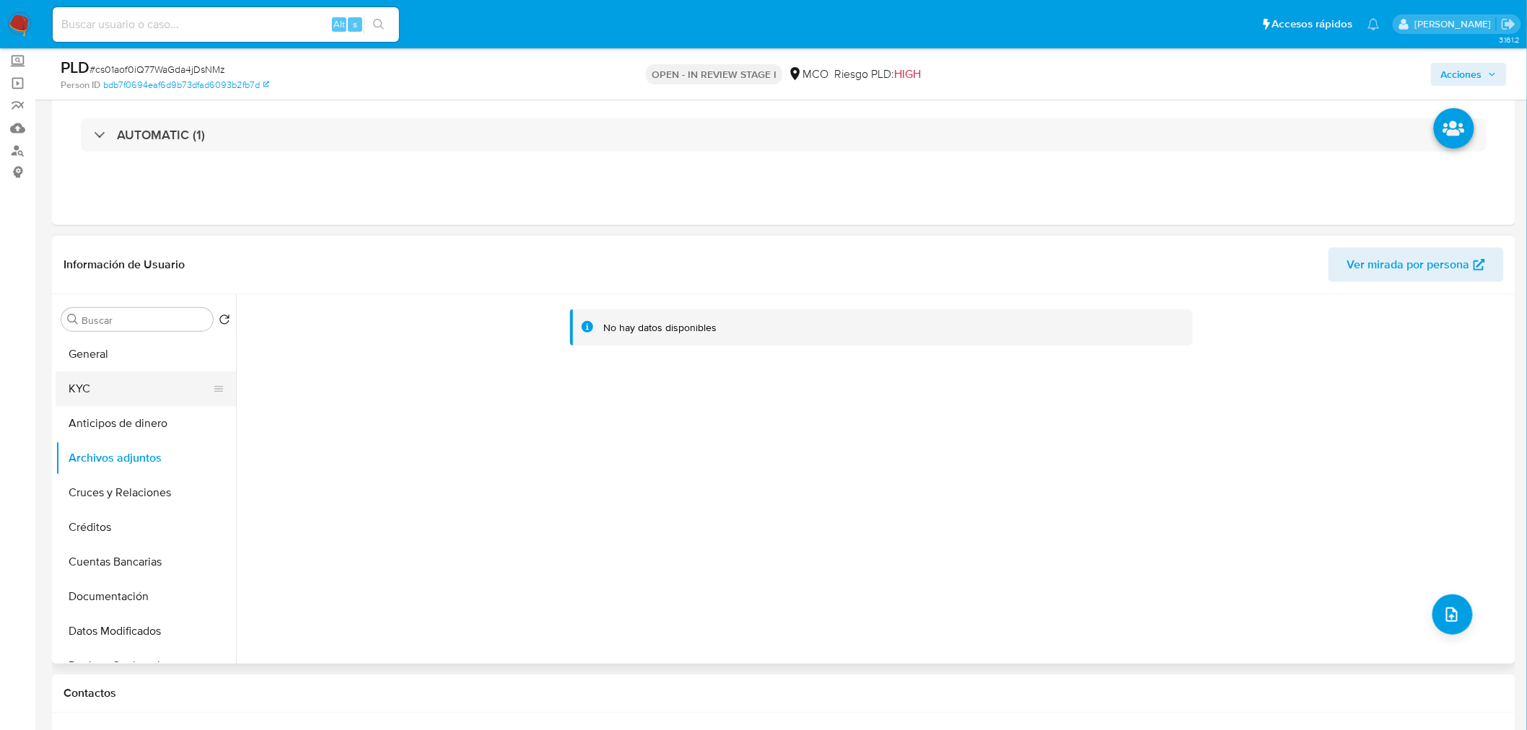
click at [140, 376] on button "KYC" at bounding box center [140, 389] width 169 height 35
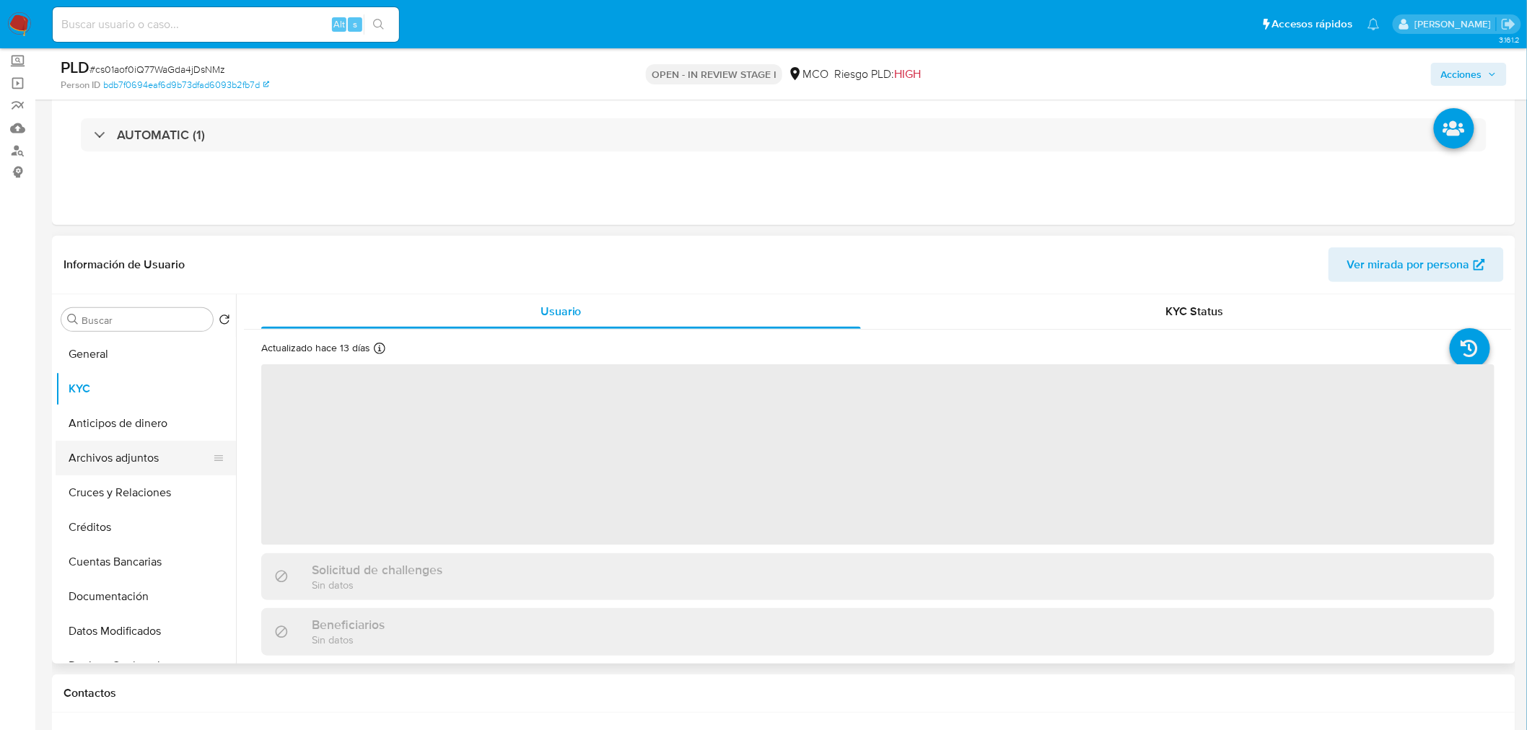
click at [130, 457] on button "Archivos adjuntos" at bounding box center [140, 458] width 169 height 35
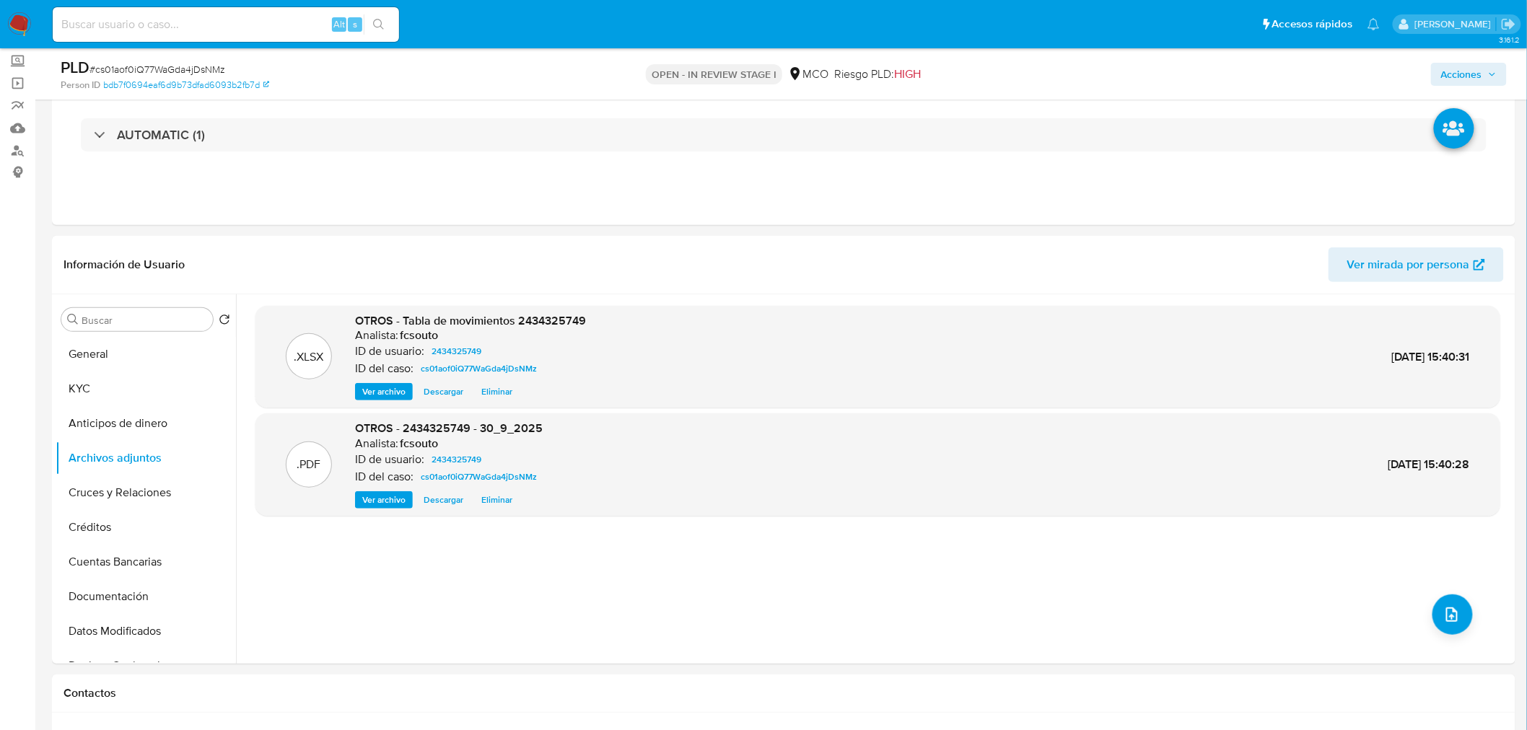
click at [1444, 74] on span "Acciones" at bounding box center [1461, 74] width 41 height 23
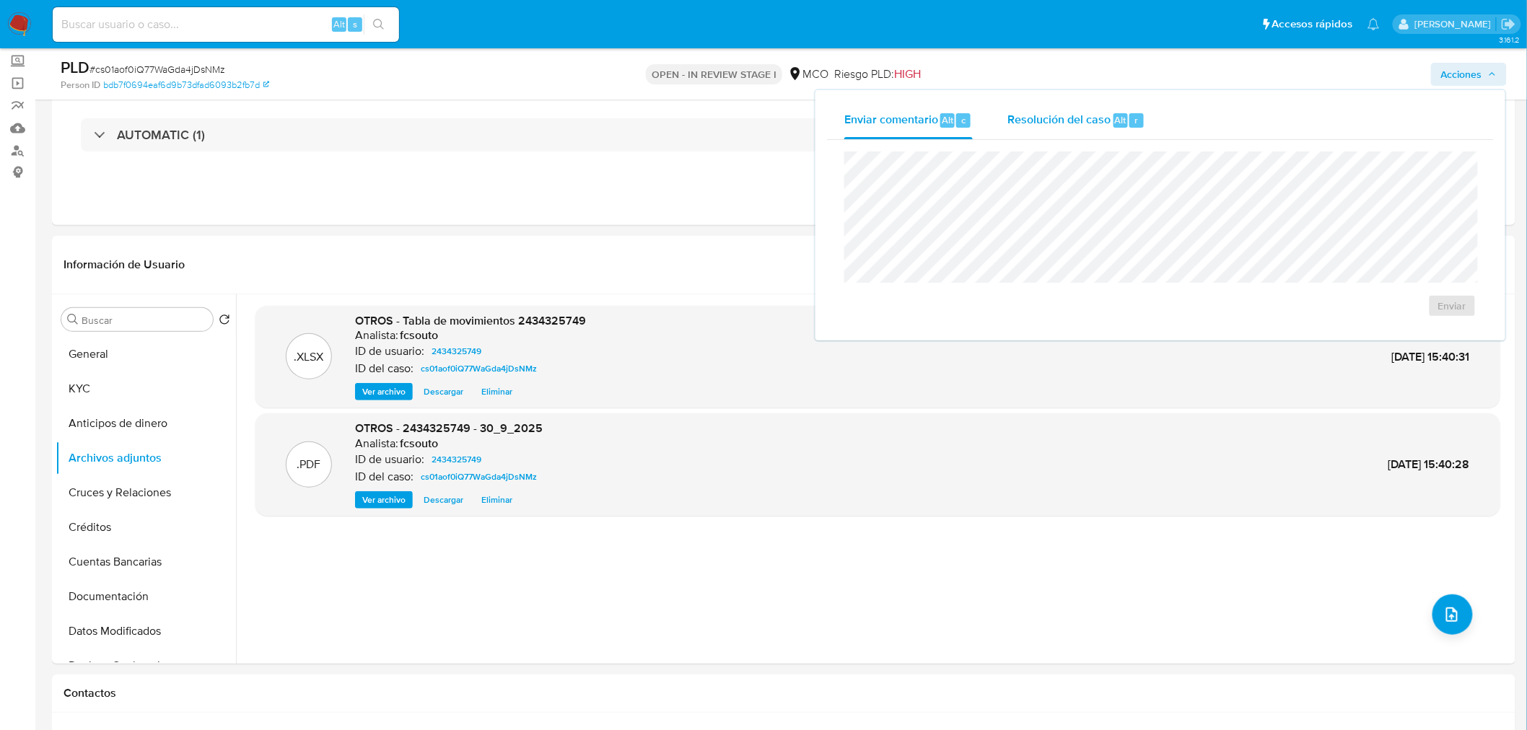
click at [1094, 120] on span "Resolución del caso" at bounding box center [1058, 119] width 103 height 17
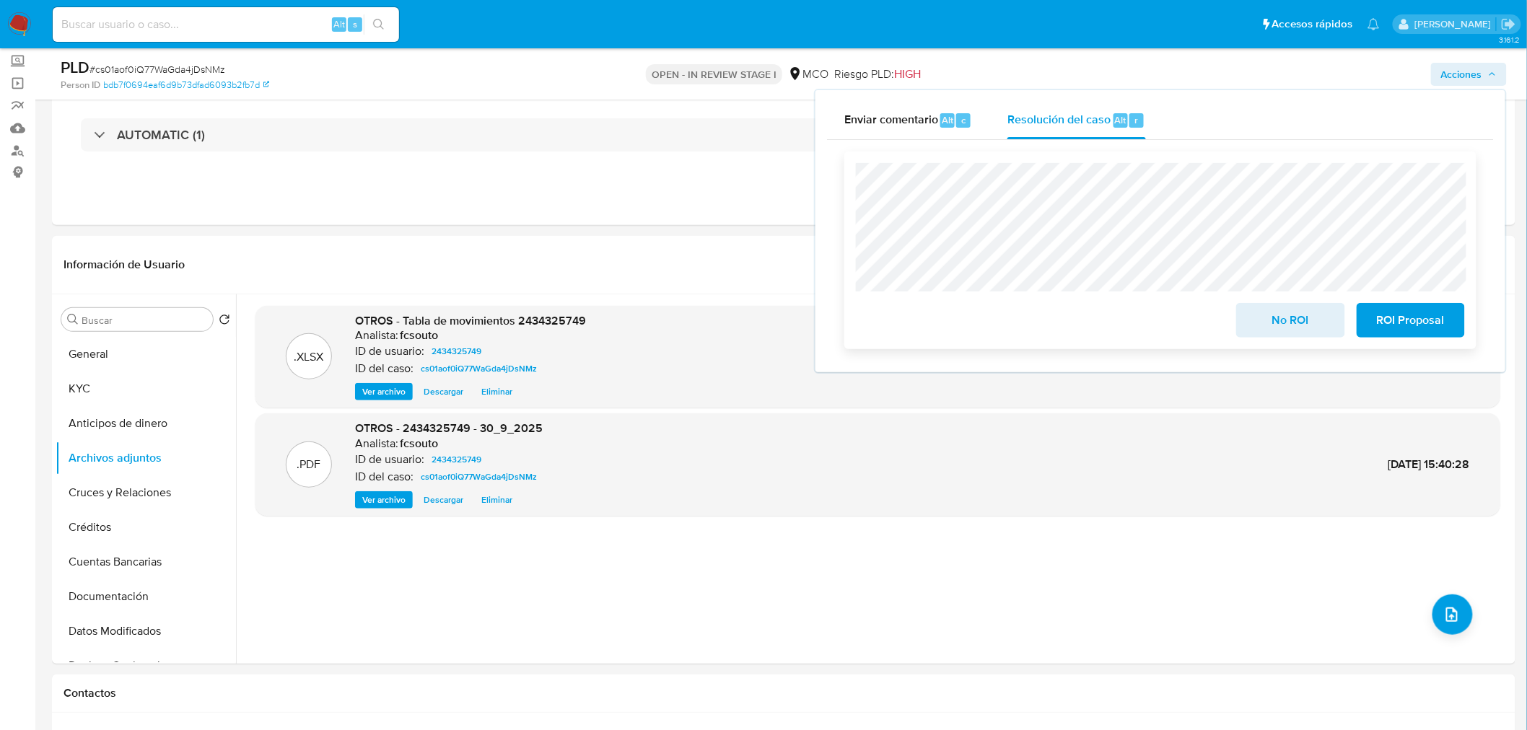
click at [1301, 314] on span "No ROI" at bounding box center [1290, 320] width 71 height 32
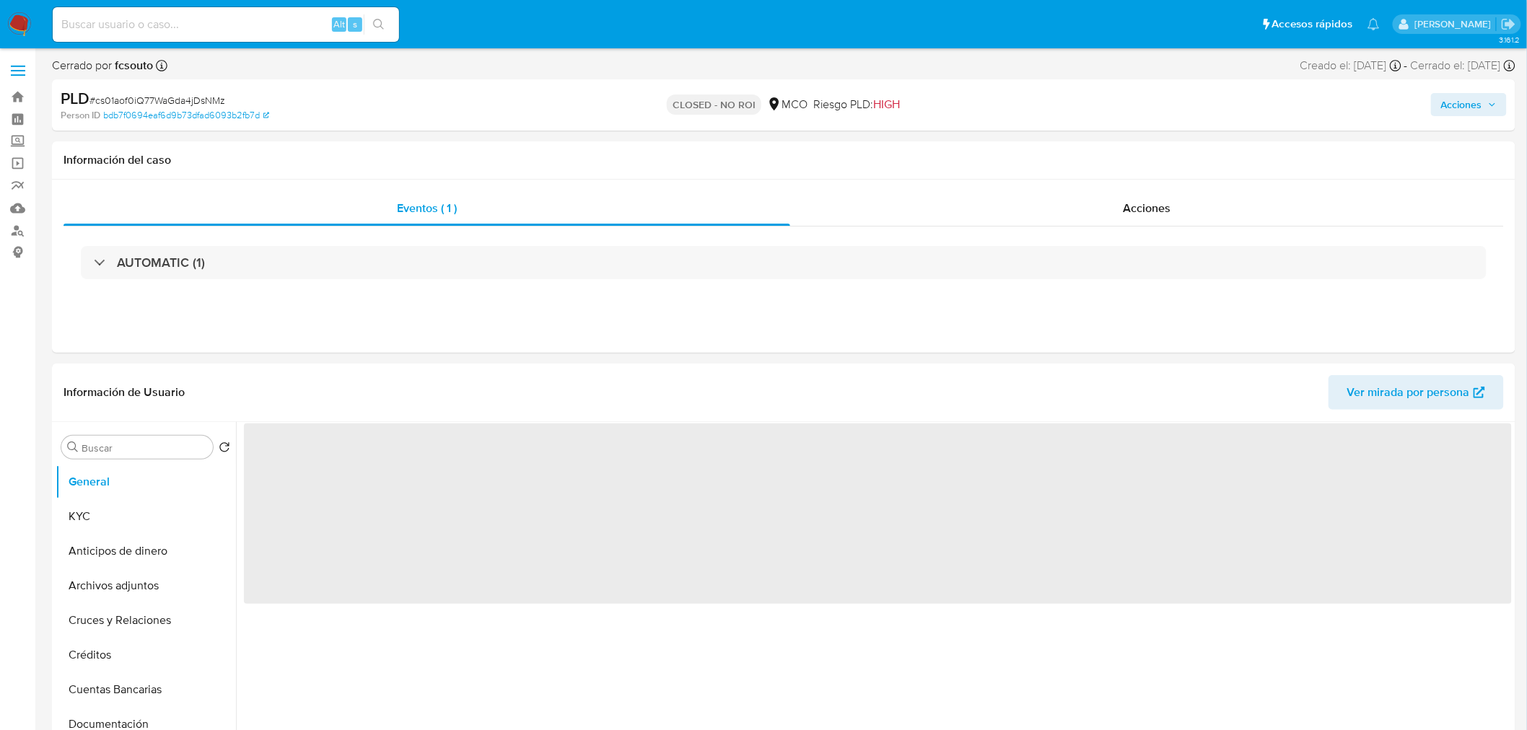
select select "10"
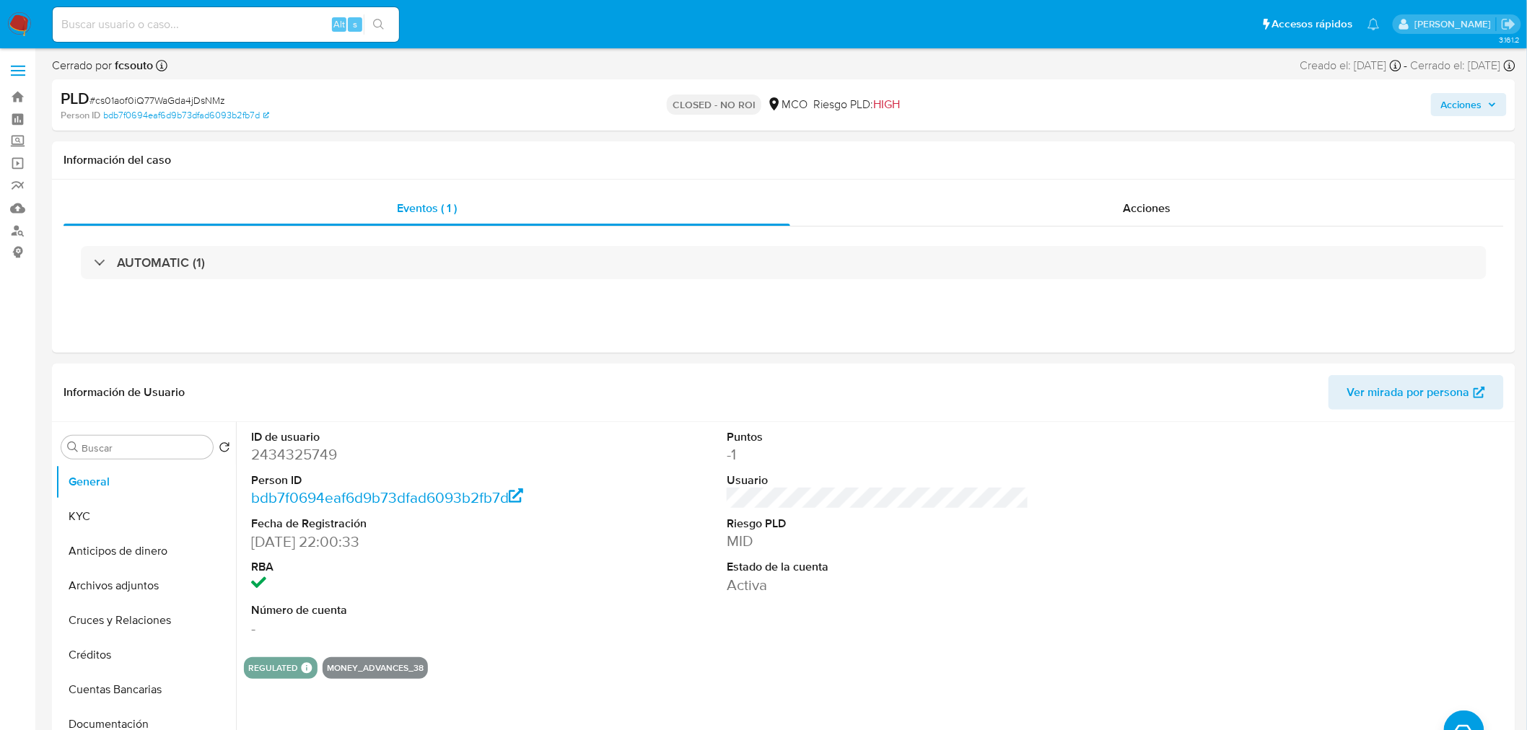
click at [1467, 115] on span "Acciones" at bounding box center [1461, 104] width 41 height 23
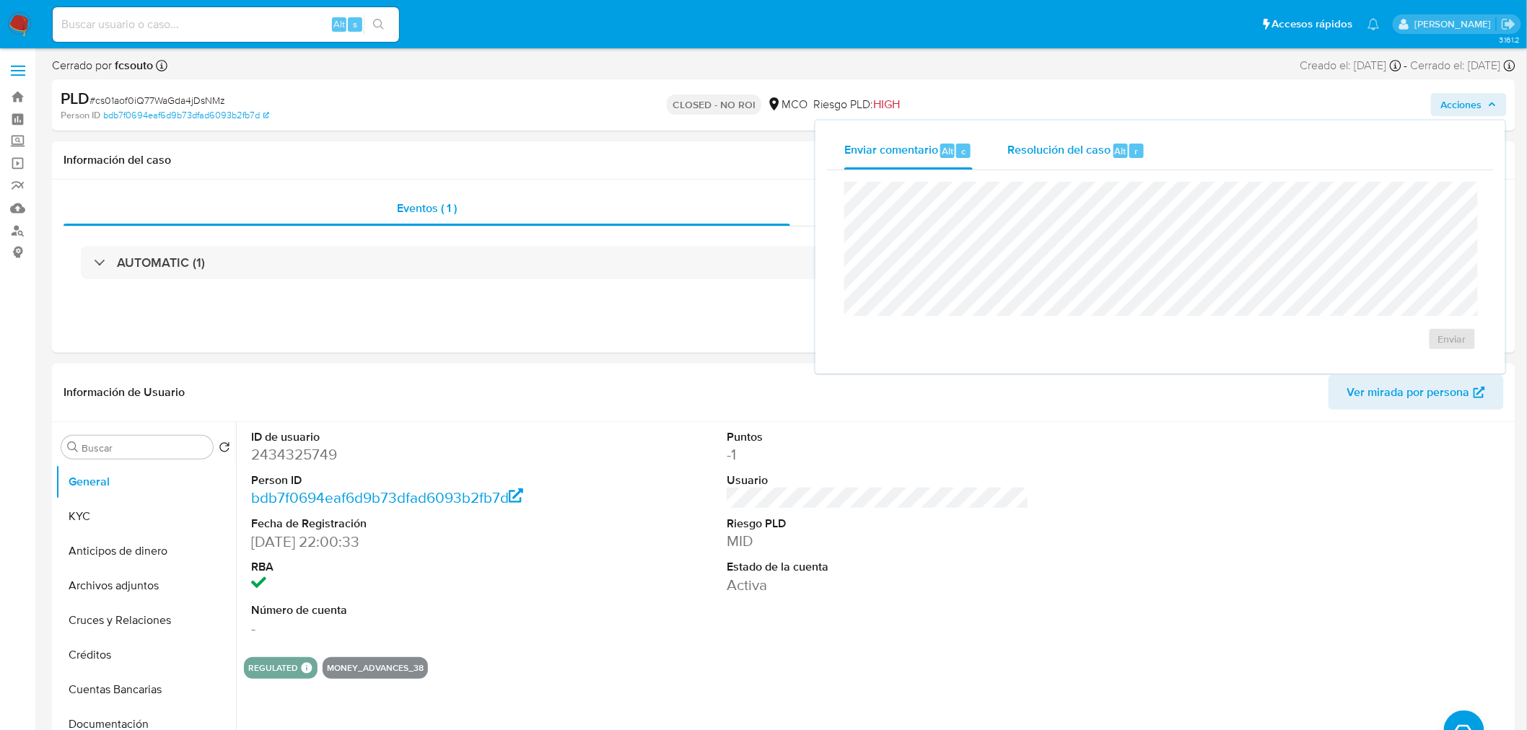
click at [1024, 149] on span "Resolución del caso" at bounding box center [1058, 150] width 103 height 17
click at [616, 164] on h1 "Información del caso" at bounding box center [783, 160] width 1440 height 14
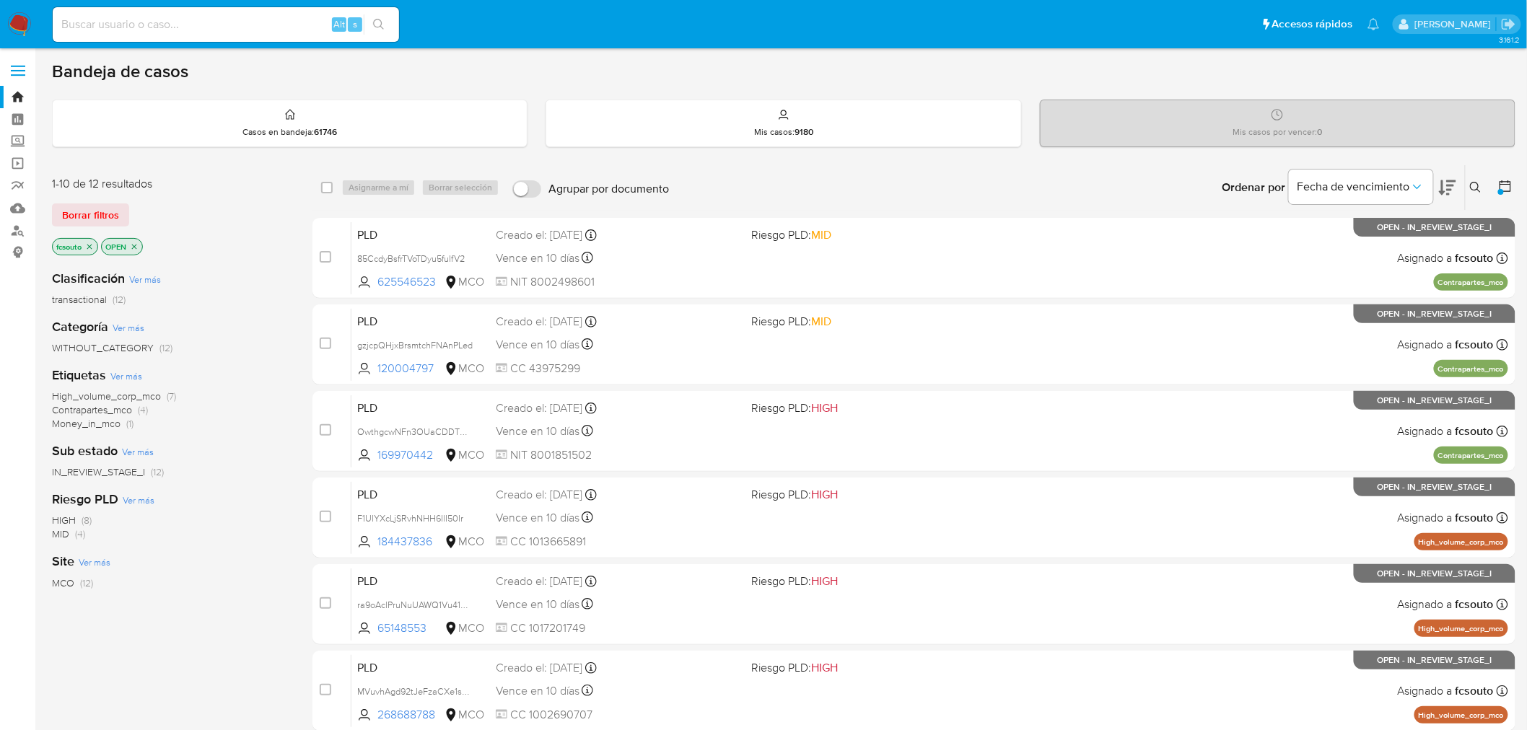
scroll to position [460, 0]
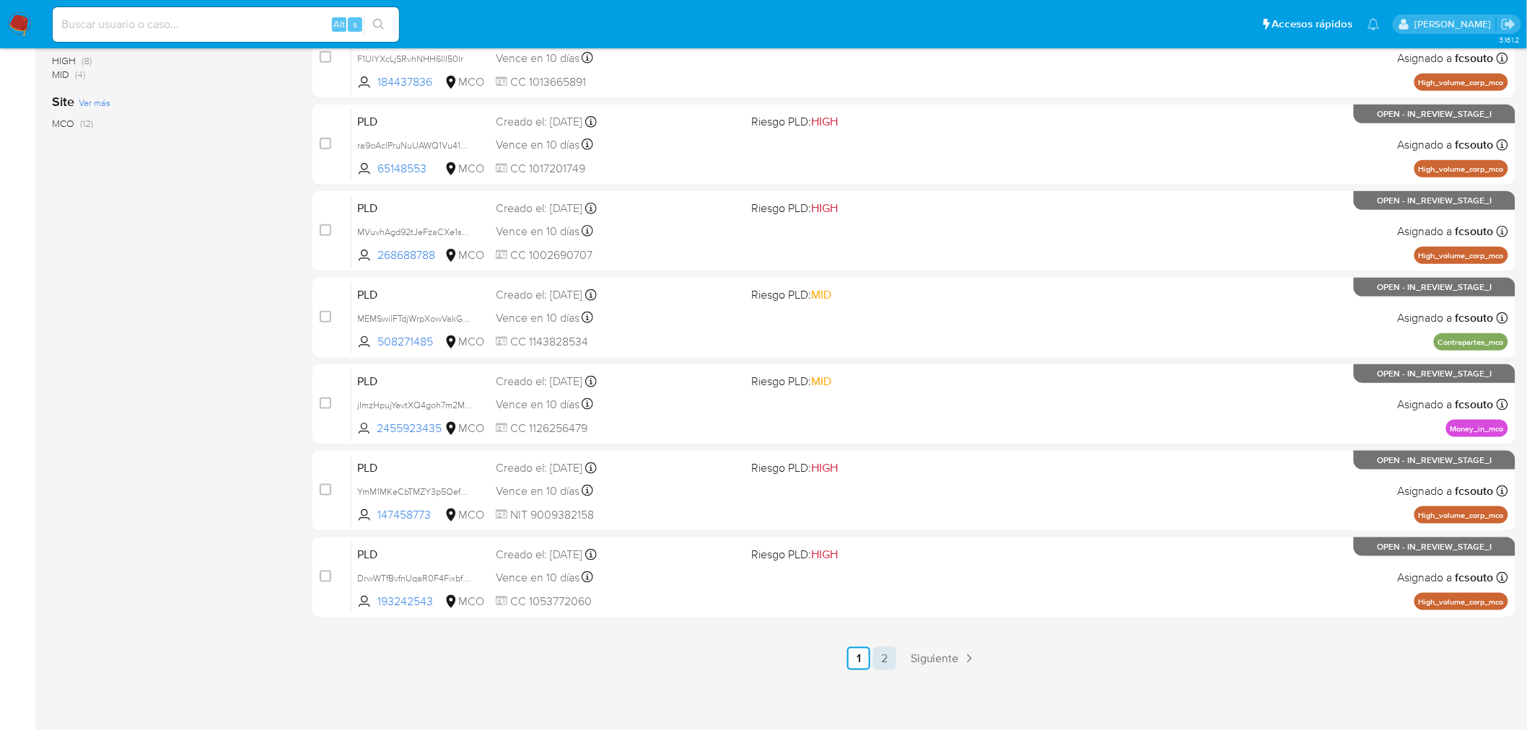
click at [879, 659] on link "2" at bounding box center [884, 658] width 23 height 23
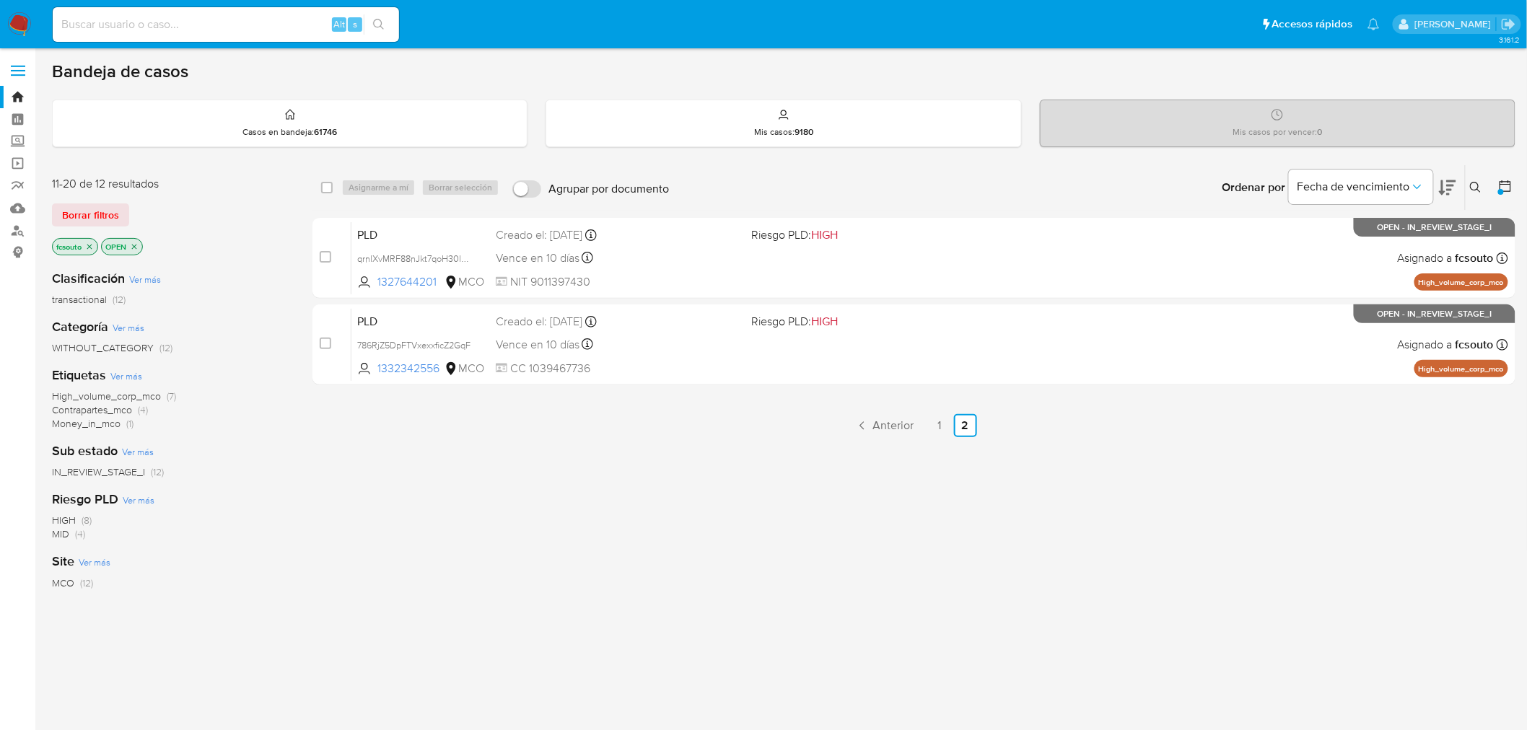
click at [934, 429] on link "1" at bounding box center [939, 425] width 23 height 23
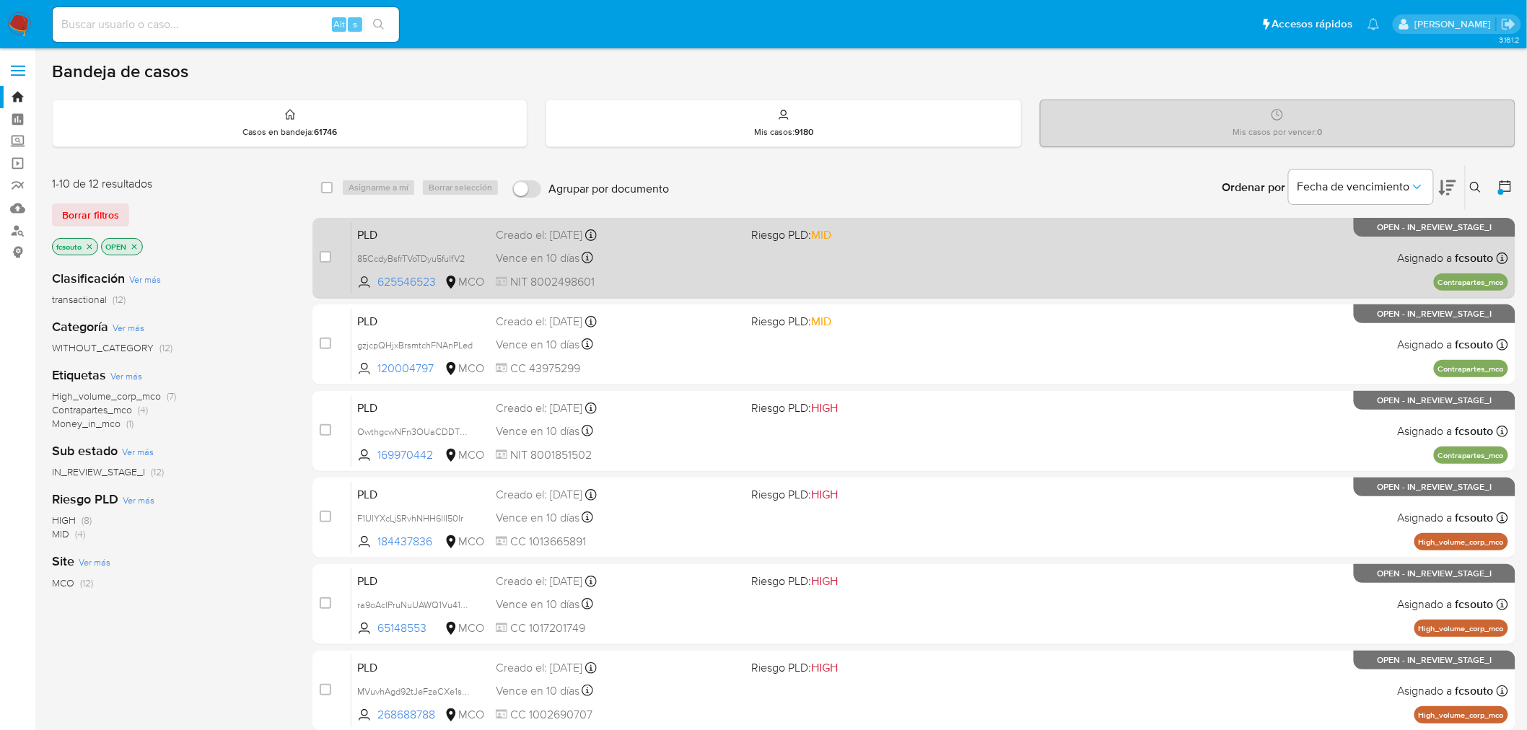
click at [796, 284] on div "PLD 85CcdyBsfrTVoTDyu5fuIfV2 625546523 MCO Riesgo PLD: MID Creado el: [DATE] Cr…" at bounding box center [929, 257] width 1156 height 73
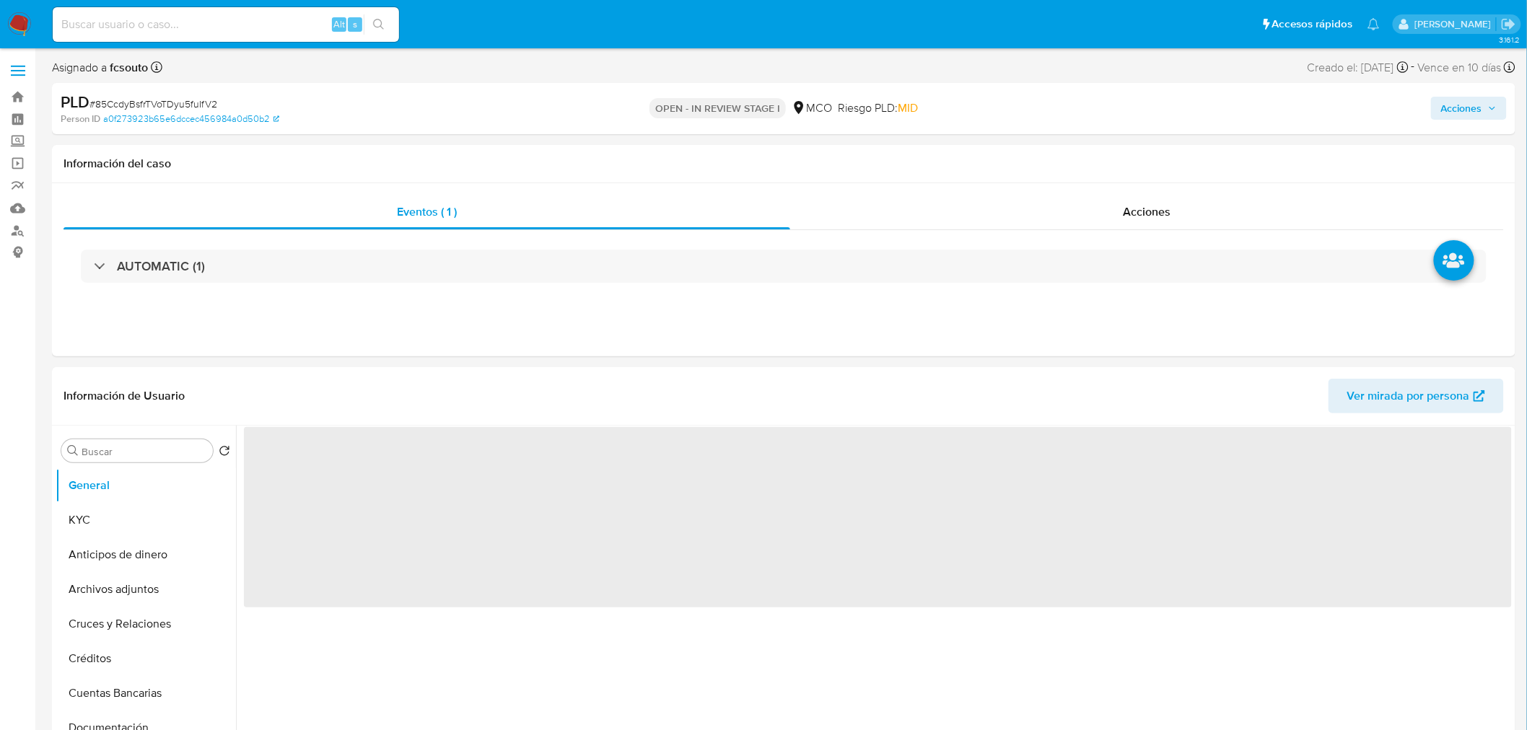
select select "10"
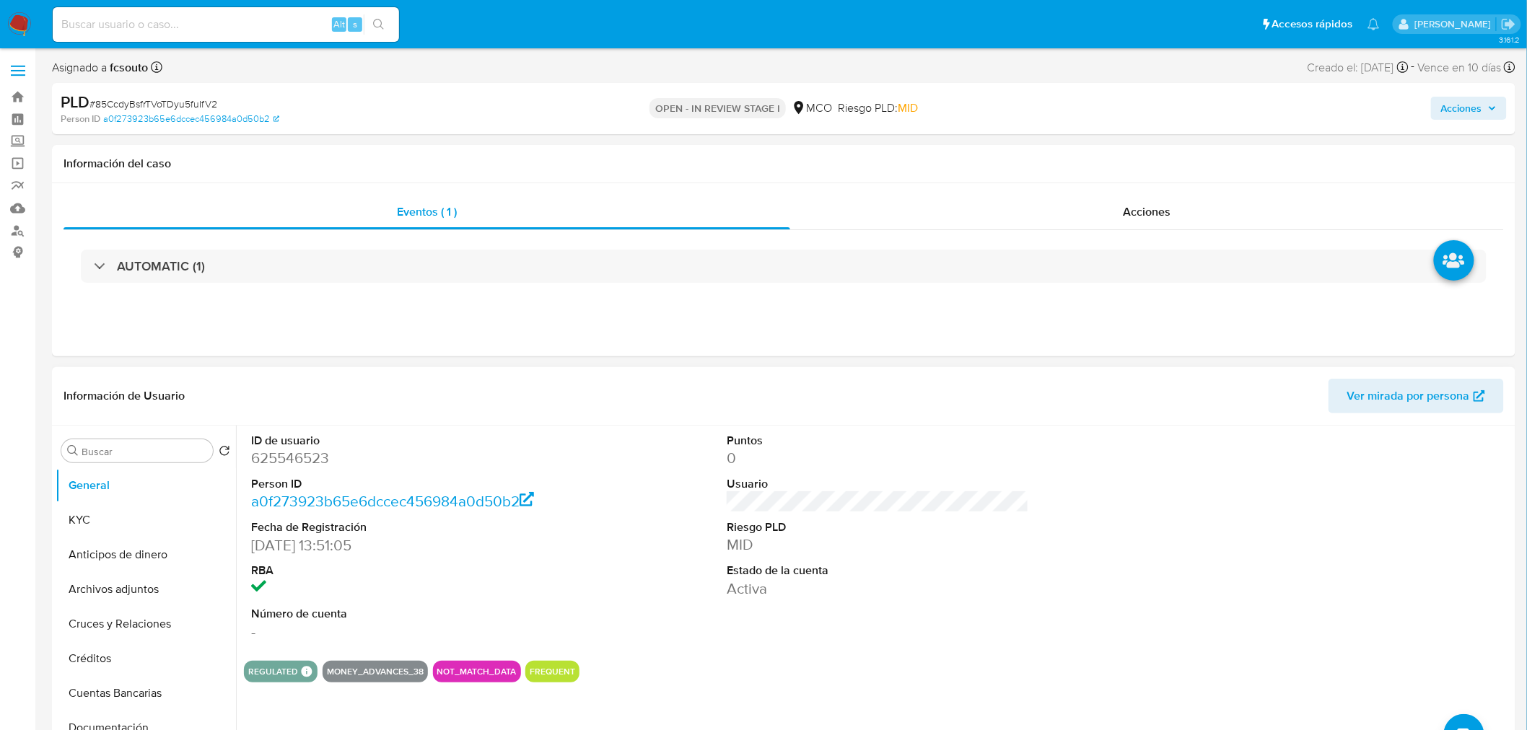
click at [298, 464] on dd "625546523" at bounding box center [402, 458] width 302 height 20
copy dd "625546523"
click at [275, 459] on dd "625546523" at bounding box center [402, 458] width 302 height 20
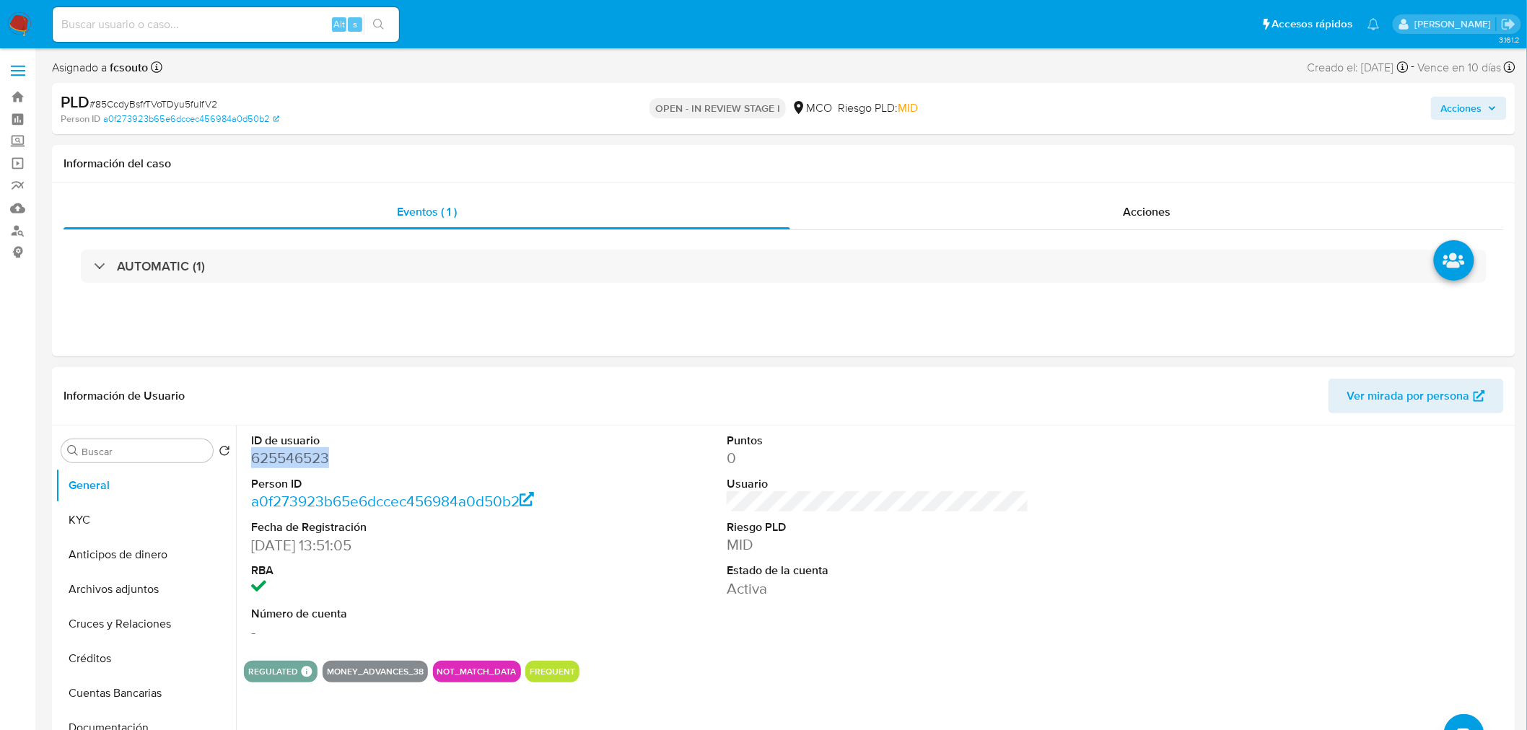
click at [261, 457] on dd "625546523" at bounding box center [402, 458] width 302 height 20
click at [312, 457] on dd "625546523" at bounding box center [402, 458] width 302 height 20
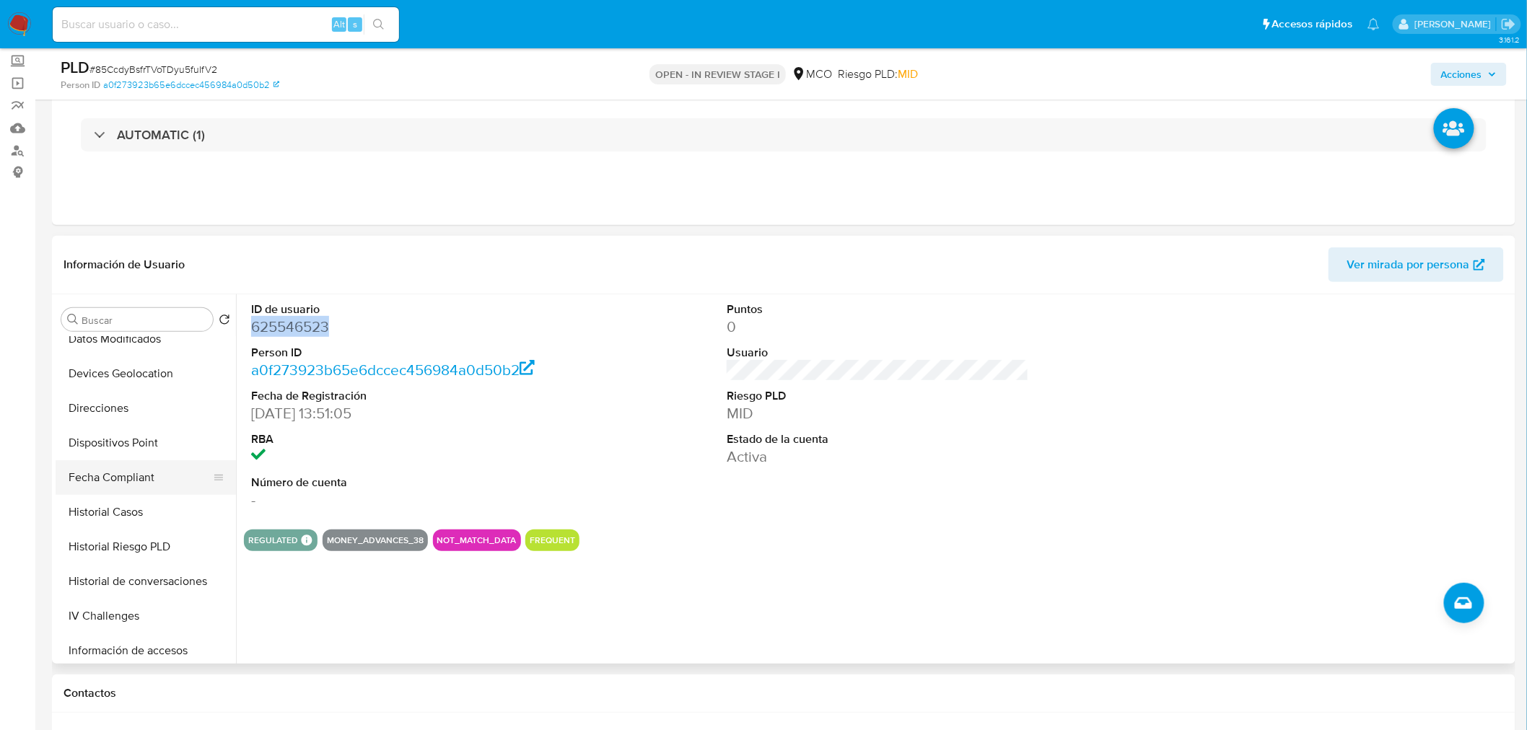
scroll to position [320, 0]
drag, startPoint x: 141, startPoint y: 474, endPoint x: 123, endPoint y: 474, distance: 18.0
click at [141, 475] on button "Historial Casos" at bounding box center [140, 484] width 169 height 35
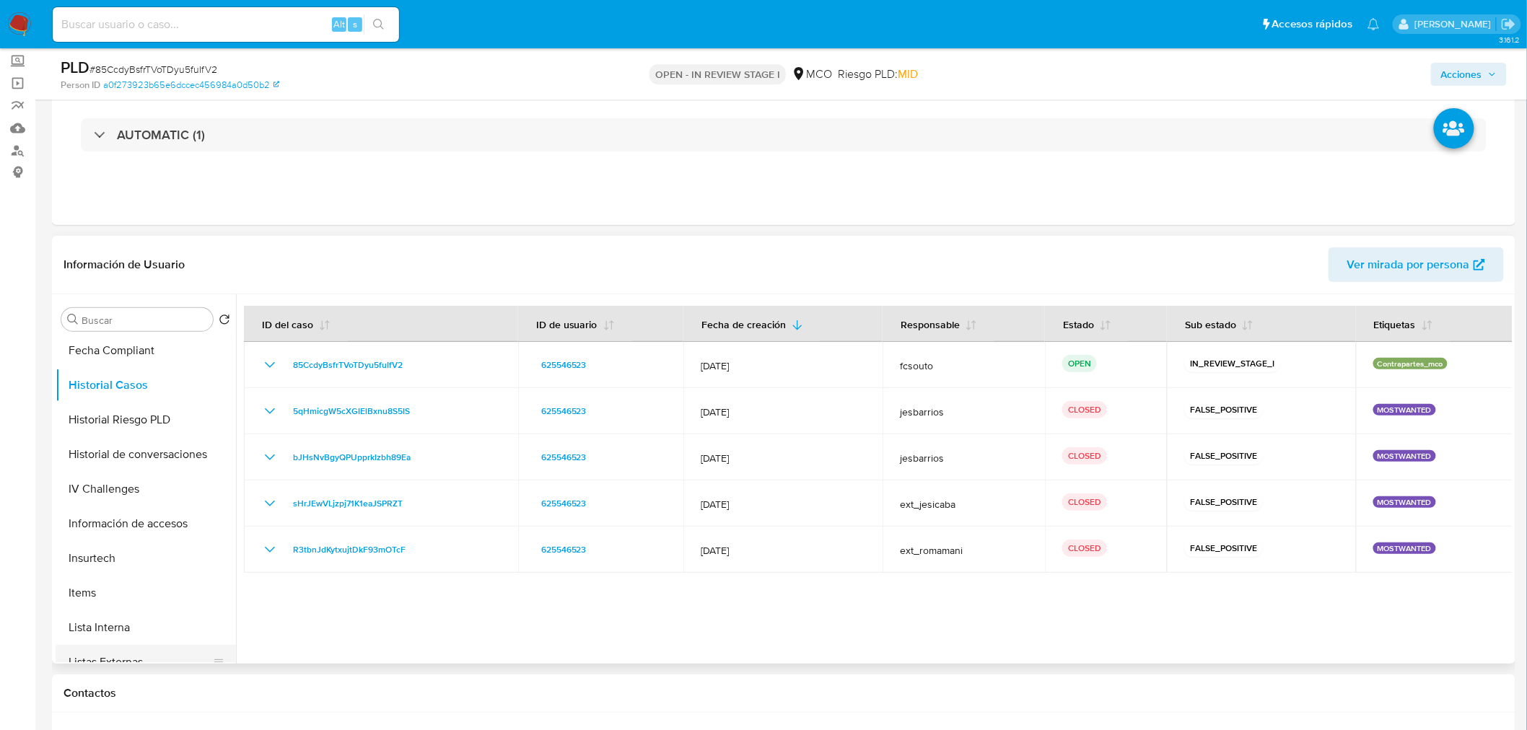
scroll to position [679, 0]
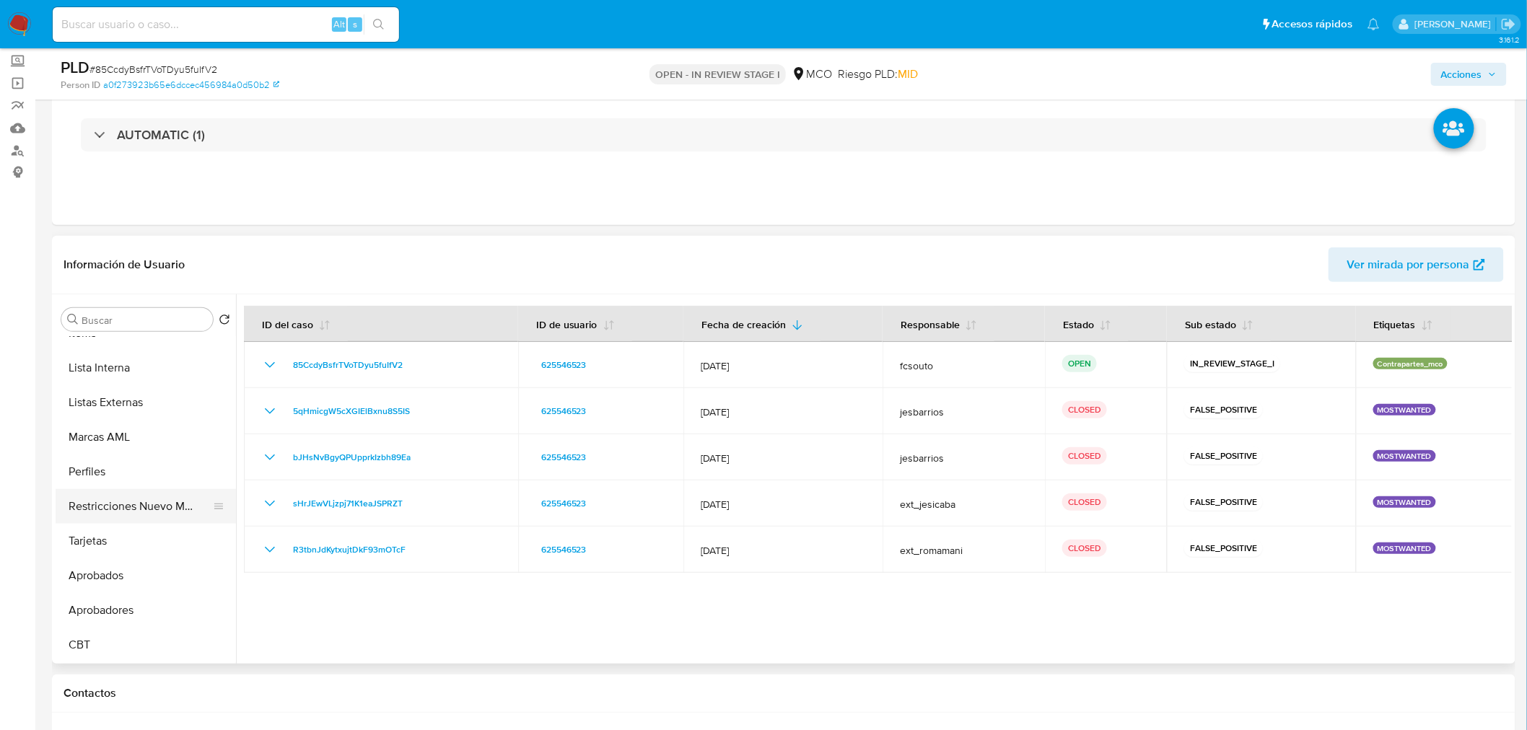
click at [130, 510] on button "Restricciones Nuevo Mundo" at bounding box center [140, 506] width 169 height 35
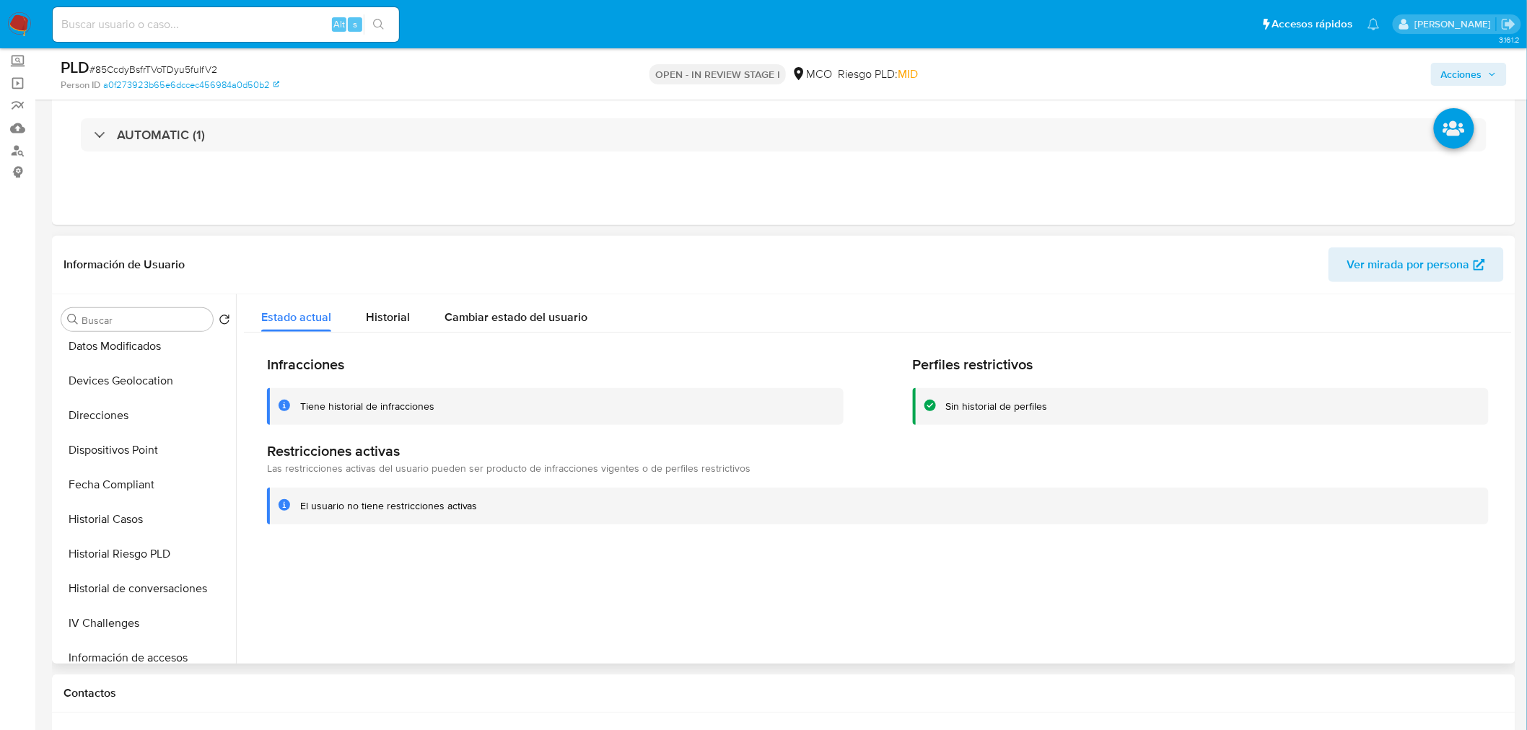
scroll to position [0, 0]
click at [110, 378] on button "KYC" at bounding box center [140, 389] width 169 height 35
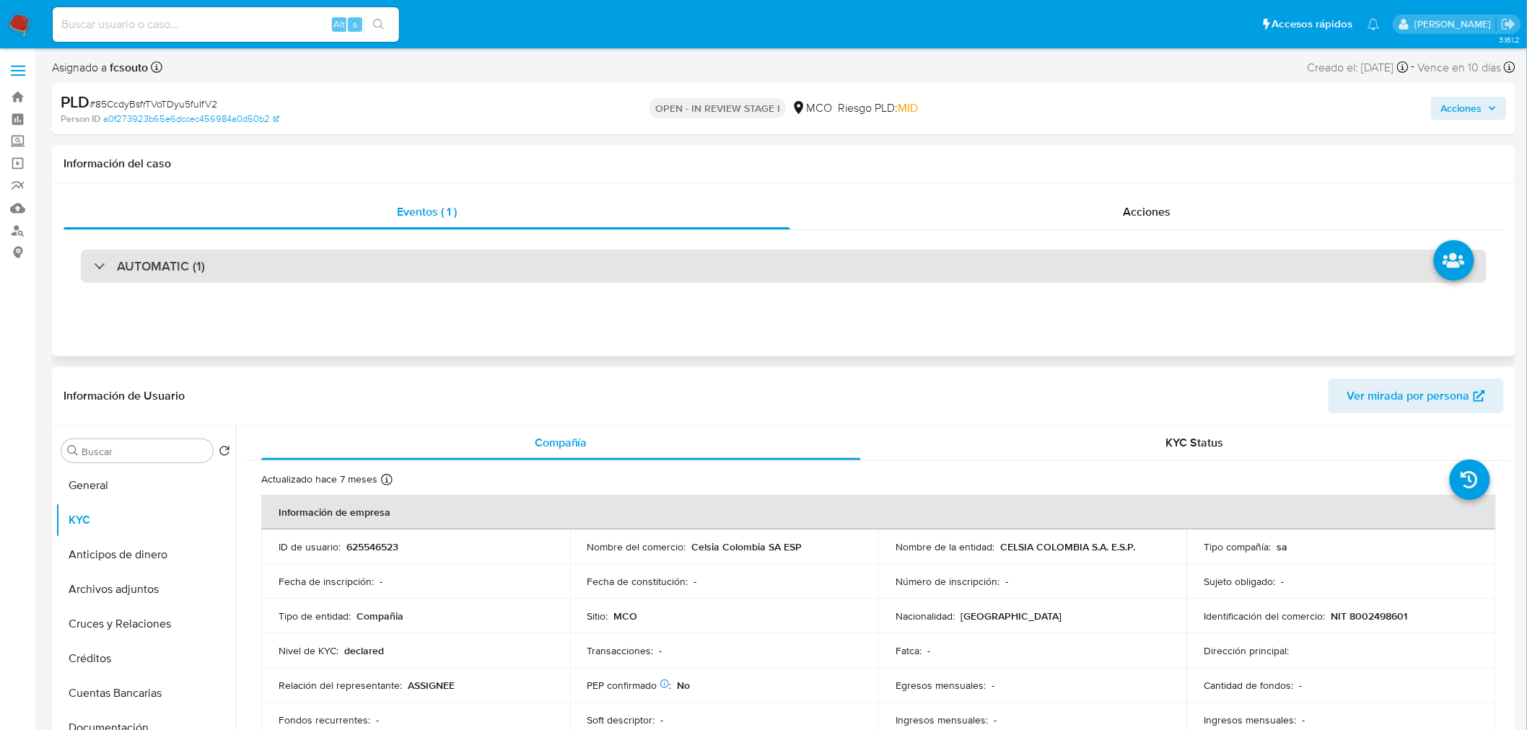
click at [1058, 268] on div "AUTOMATIC (1)" at bounding box center [783, 266] width 1405 height 33
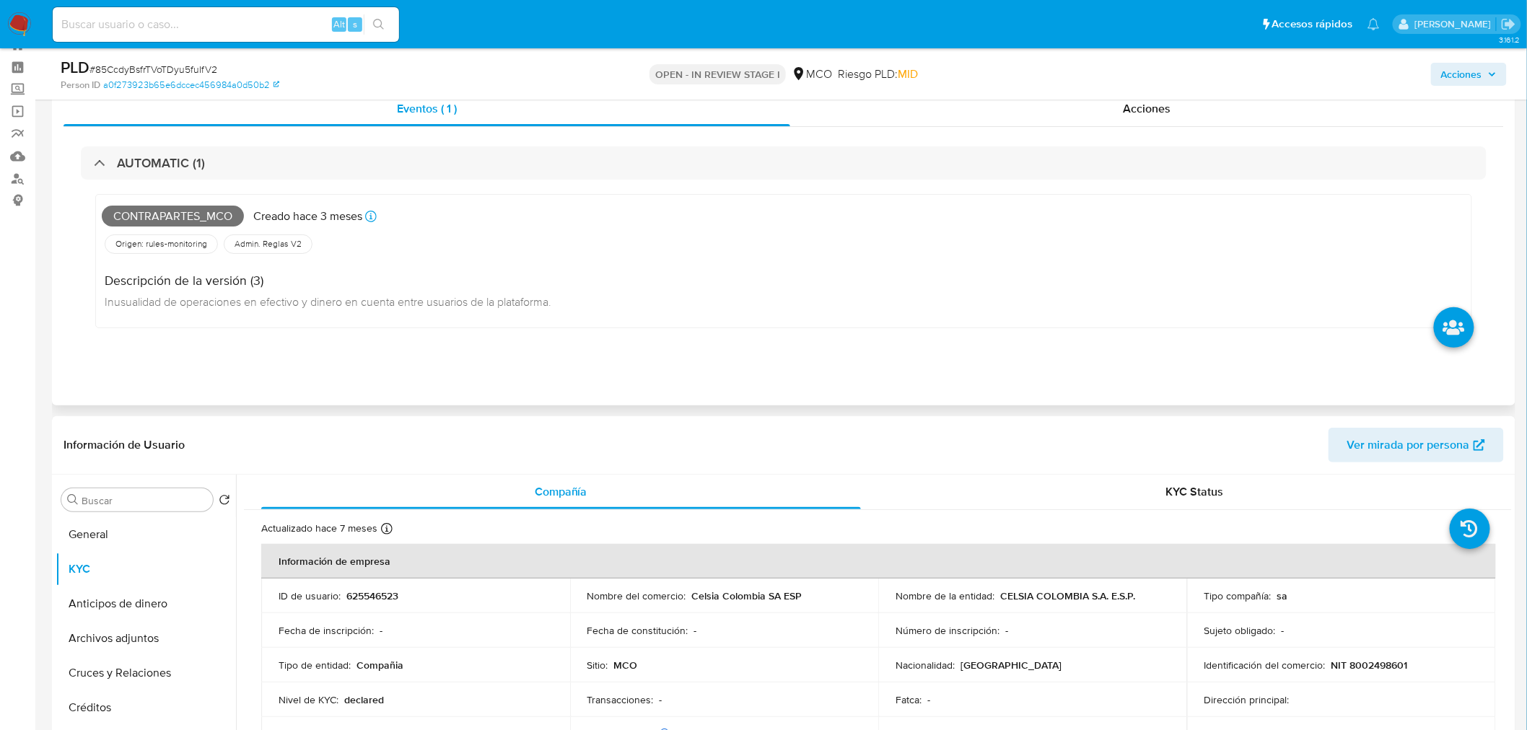
scroll to position [80, 0]
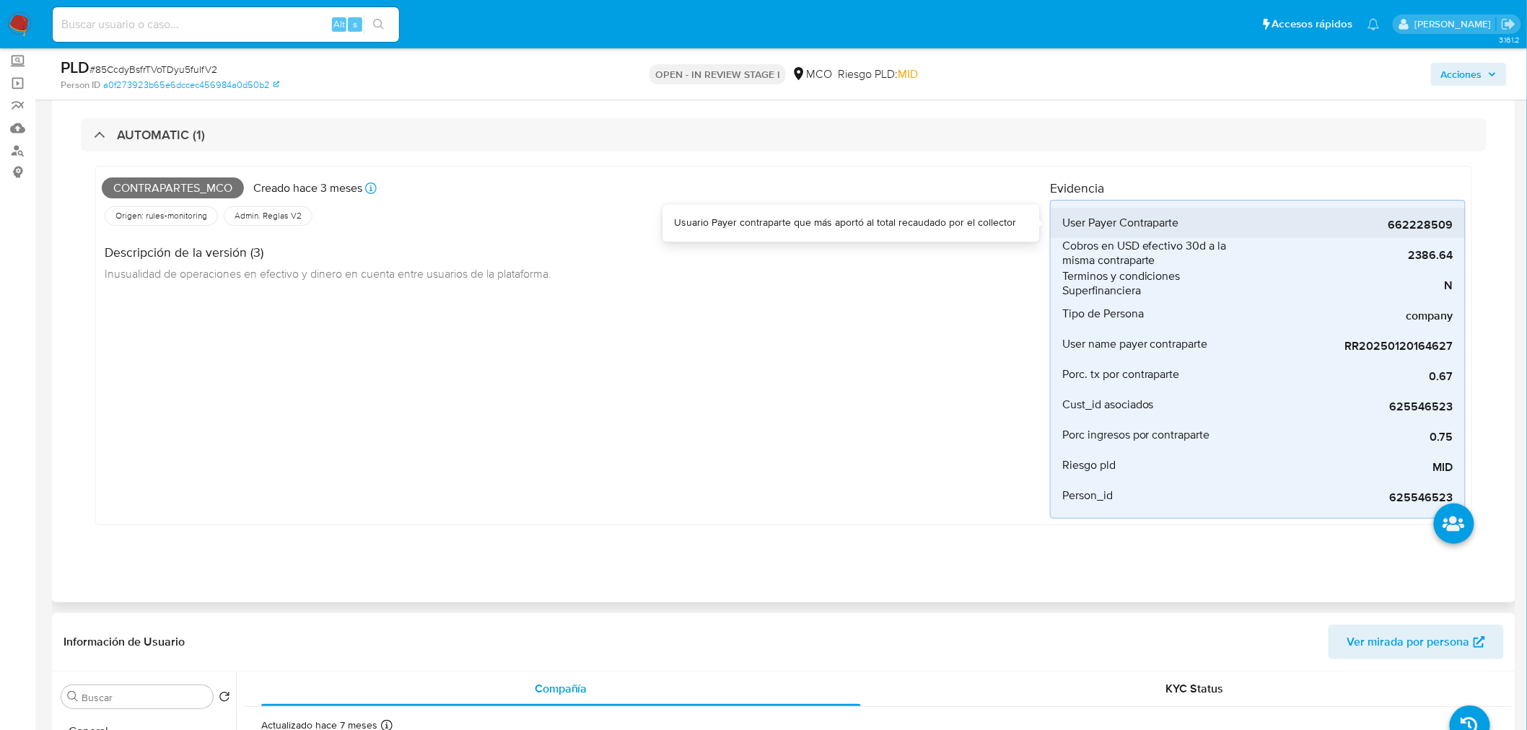
drag, startPoint x: 1389, startPoint y: 229, endPoint x: 1463, endPoint y: 232, distance: 73.6
click at [1463, 232] on li "User Payer Contraparte 662228509" at bounding box center [1257, 223] width 414 height 30
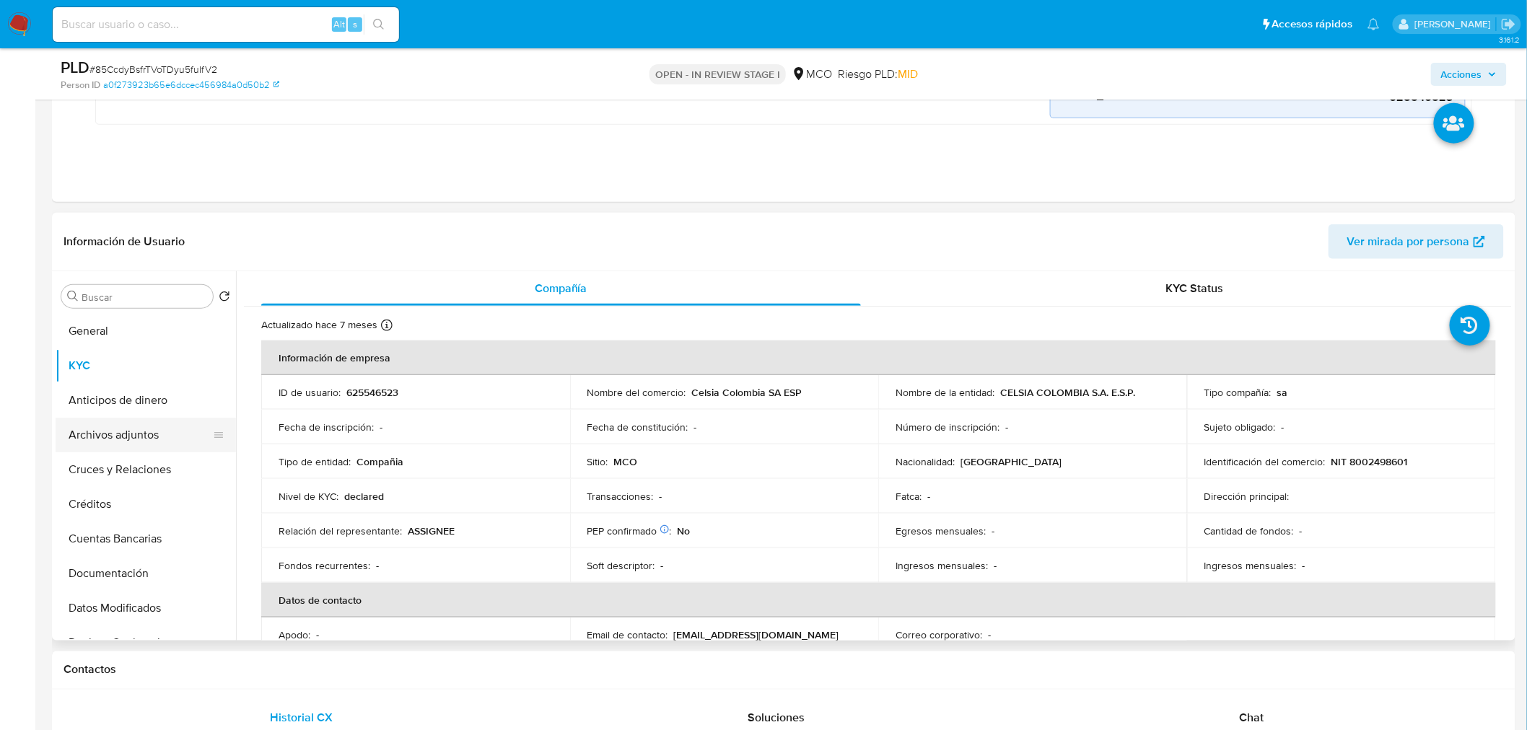
click at [105, 441] on button "Archivos adjuntos" at bounding box center [140, 435] width 169 height 35
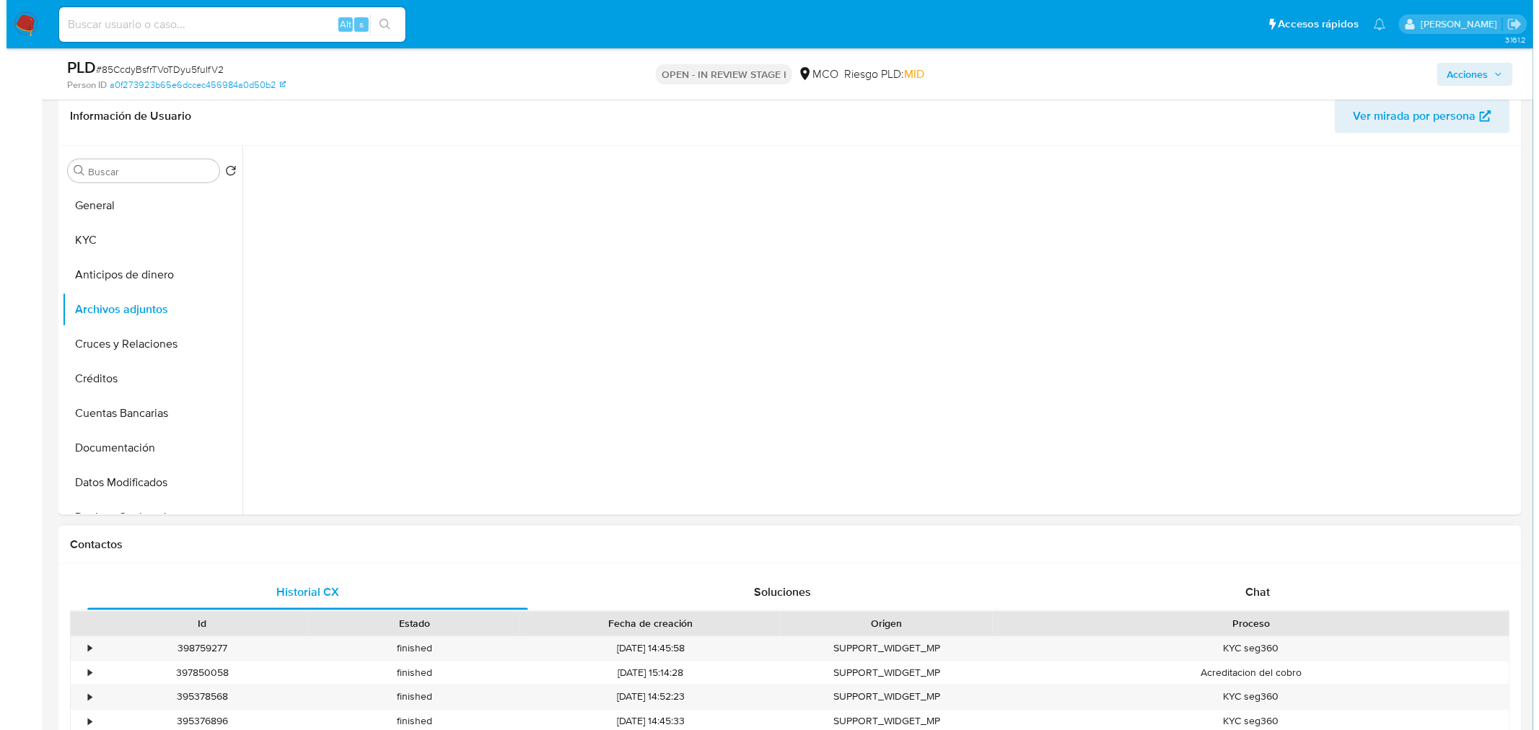
scroll to position [561, 0]
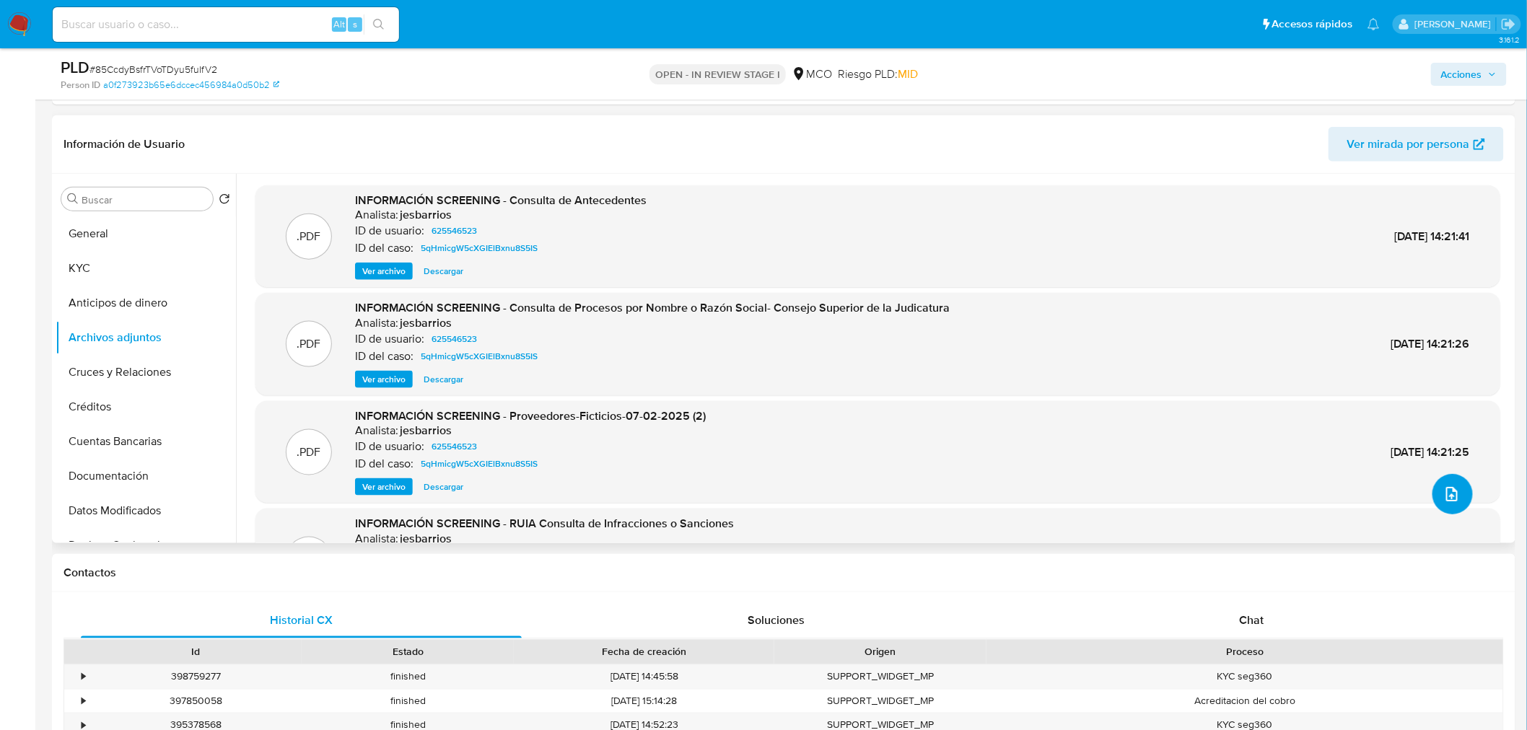
click at [1458, 499] on button "upload-file" at bounding box center [1452, 494] width 40 height 40
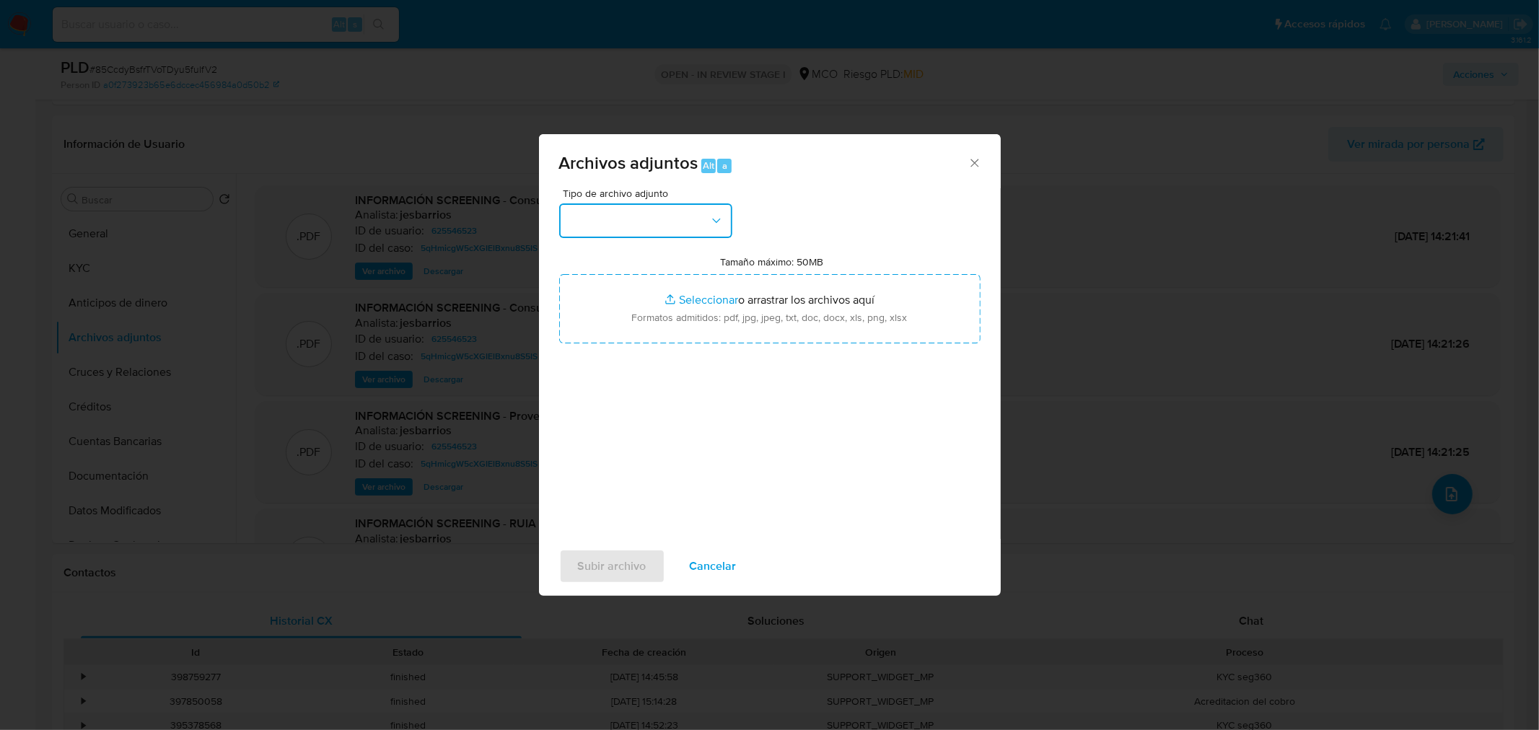
click at [703, 226] on button "button" at bounding box center [645, 220] width 173 height 35
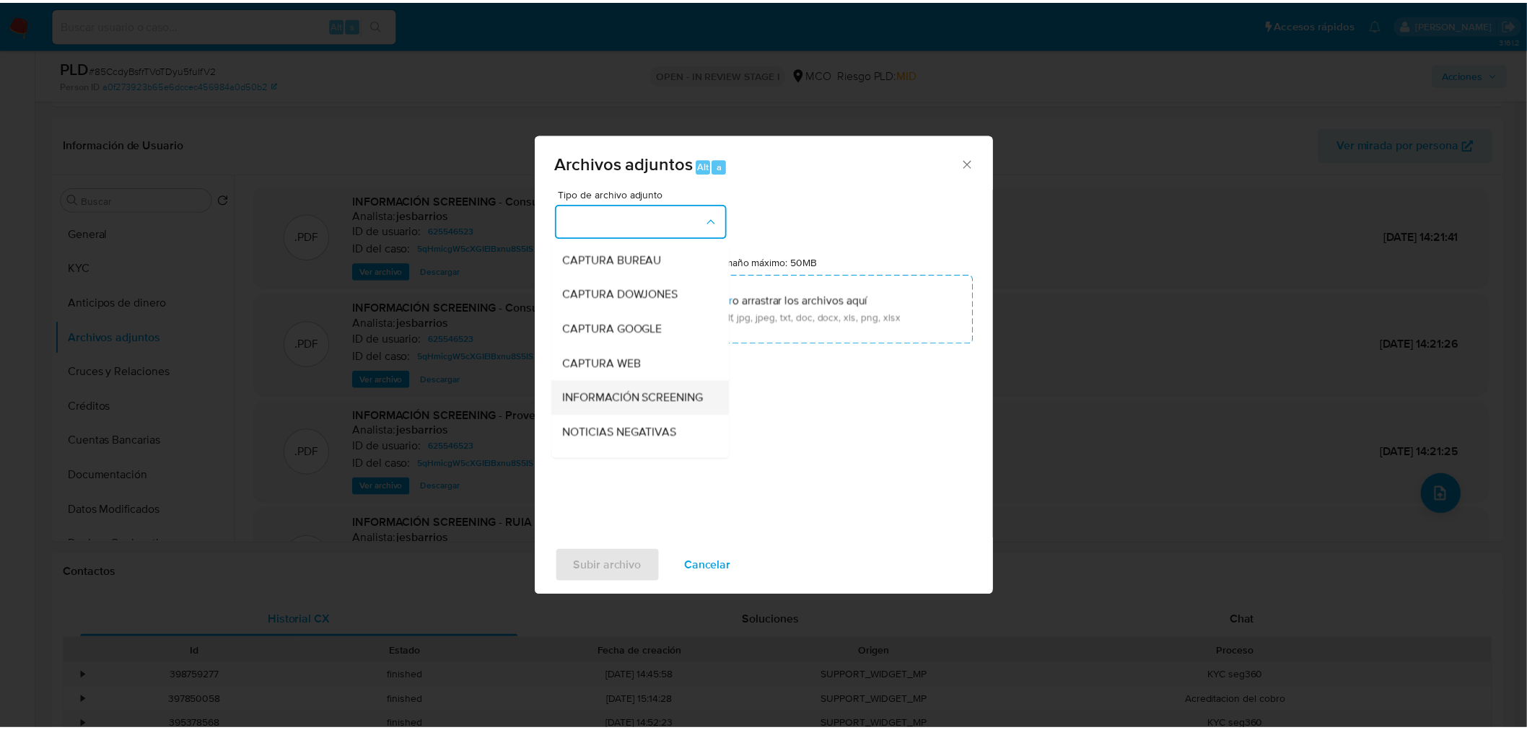
scroll to position [80, 0]
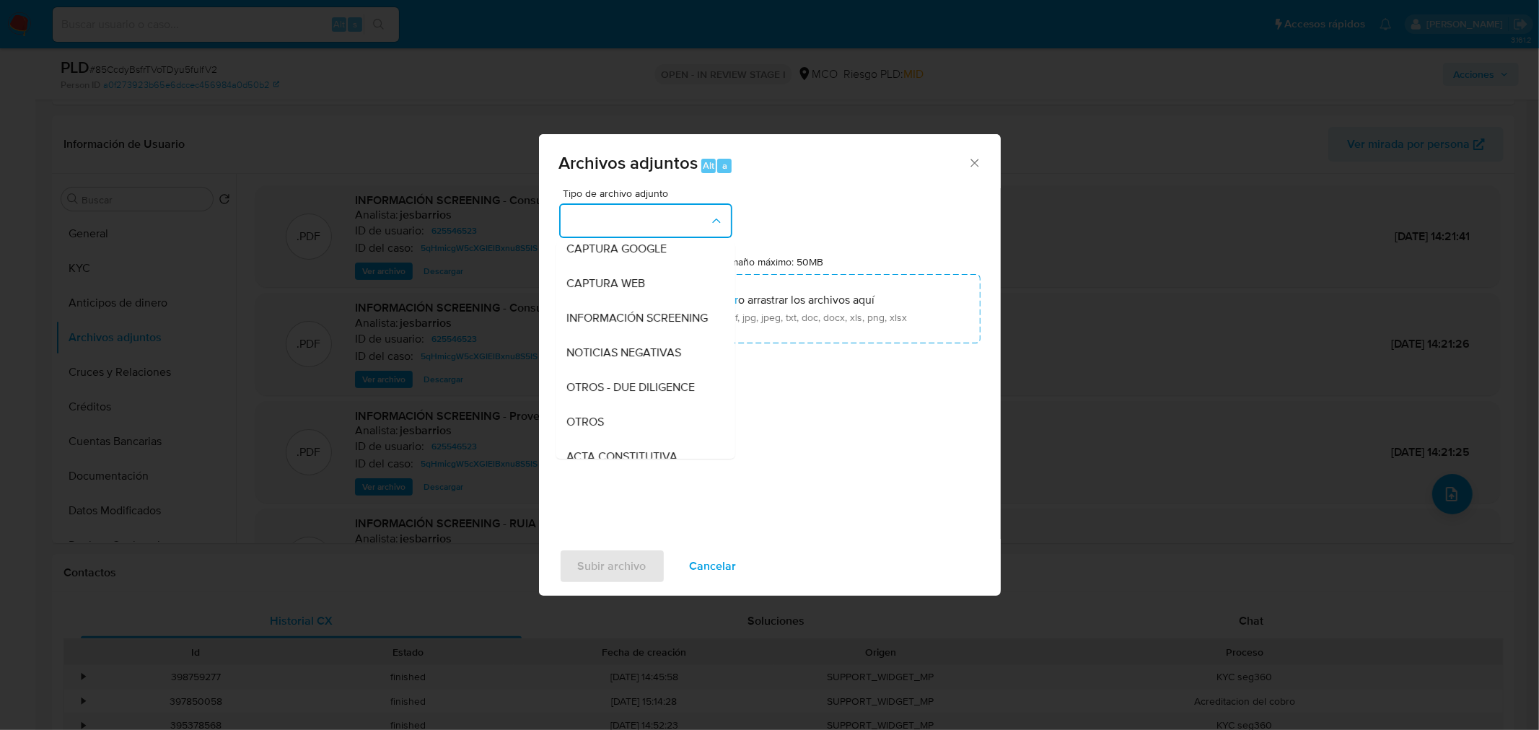
click at [623, 429] on div "OTROS" at bounding box center [640, 421] width 147 height 35
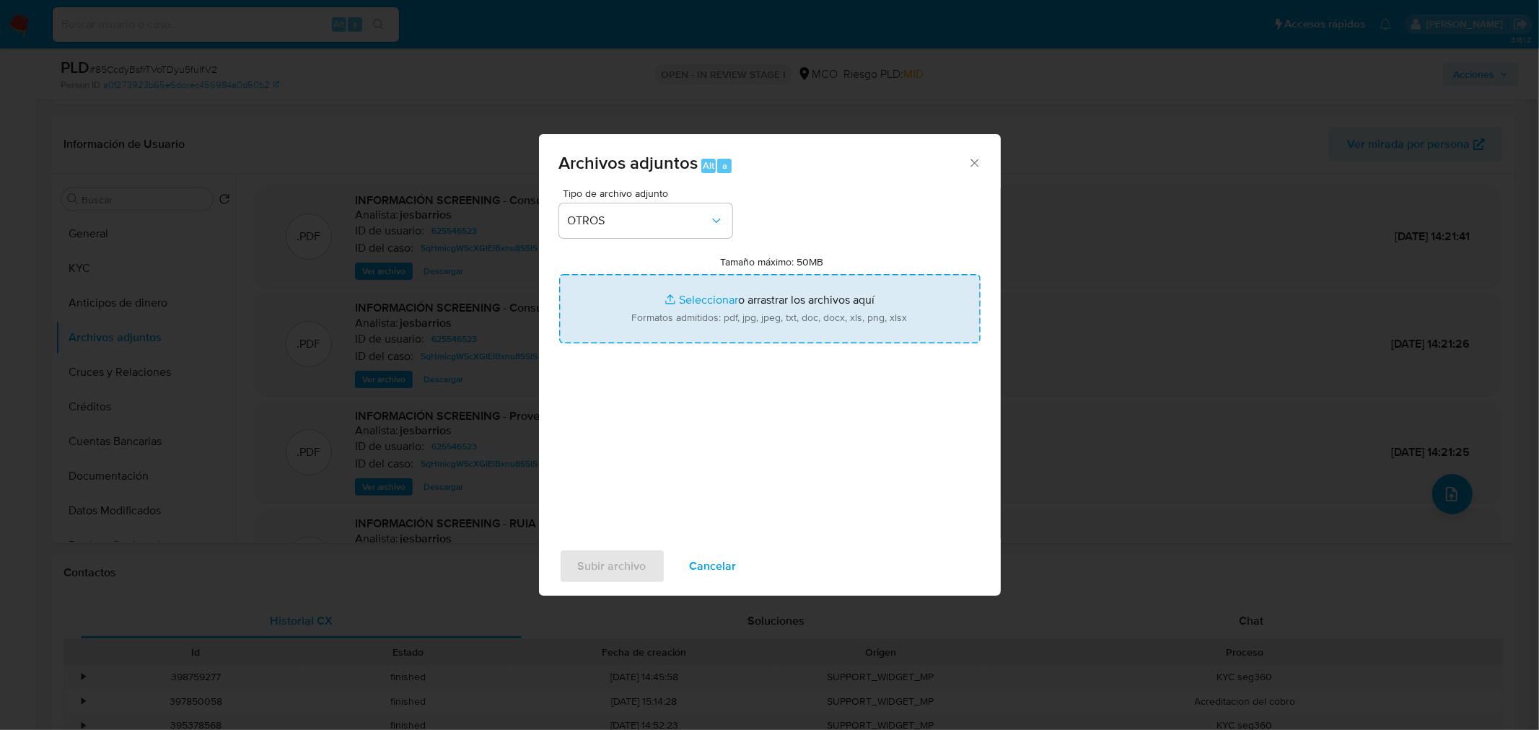
click at [765, 319] on input "Tamaño máximo: 50MB Seleccionar archivos" at bounding box center [769, 308] width 421 height 69
type input "C:\fakepath\625546523 - 30_9_2025.pdf"
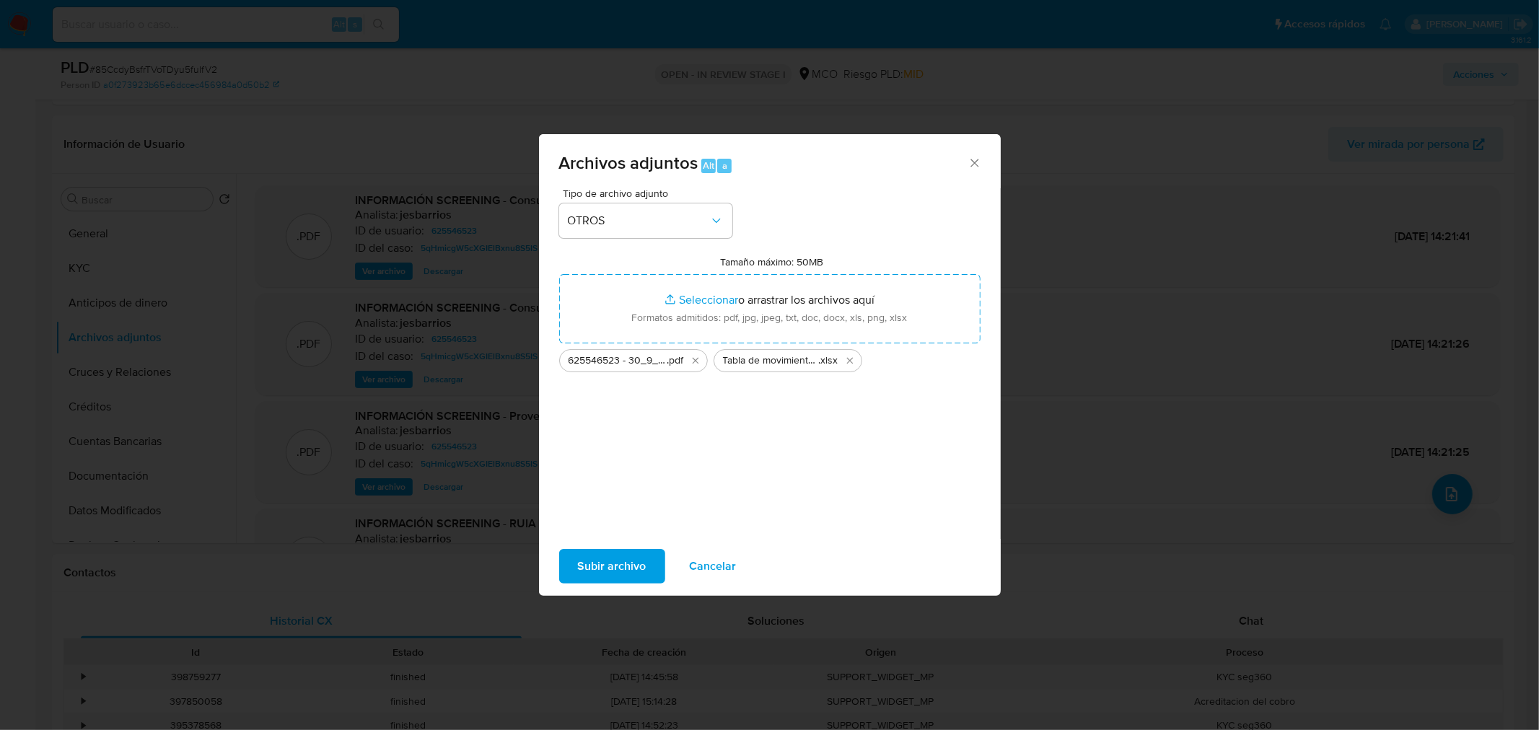
click at [636, 565] on span "Subir archivo" at bounding box center [612, 566] width 69 height 32
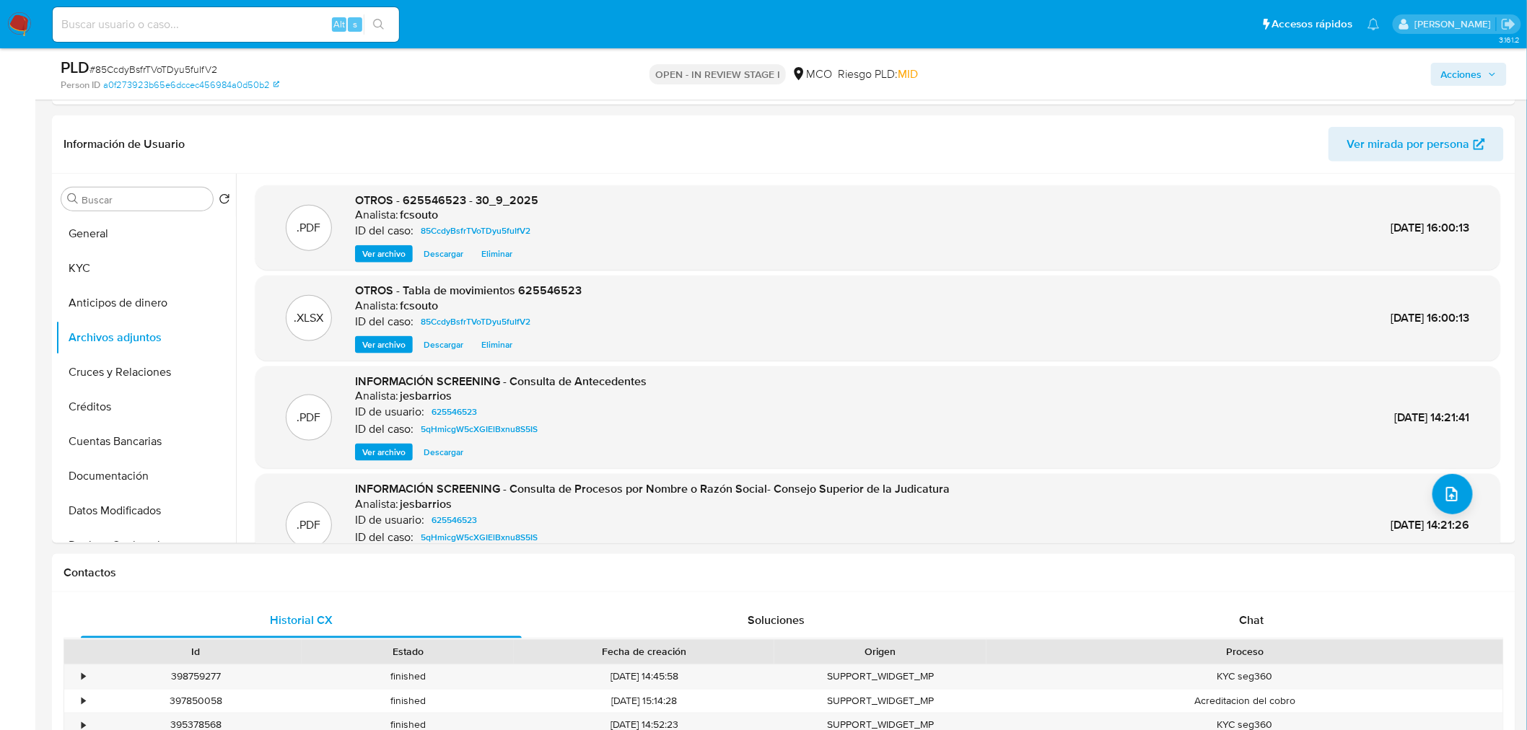
click at [1487, 73] on span "Acciones" at bounding box center [1469, 74] width 56 height 20
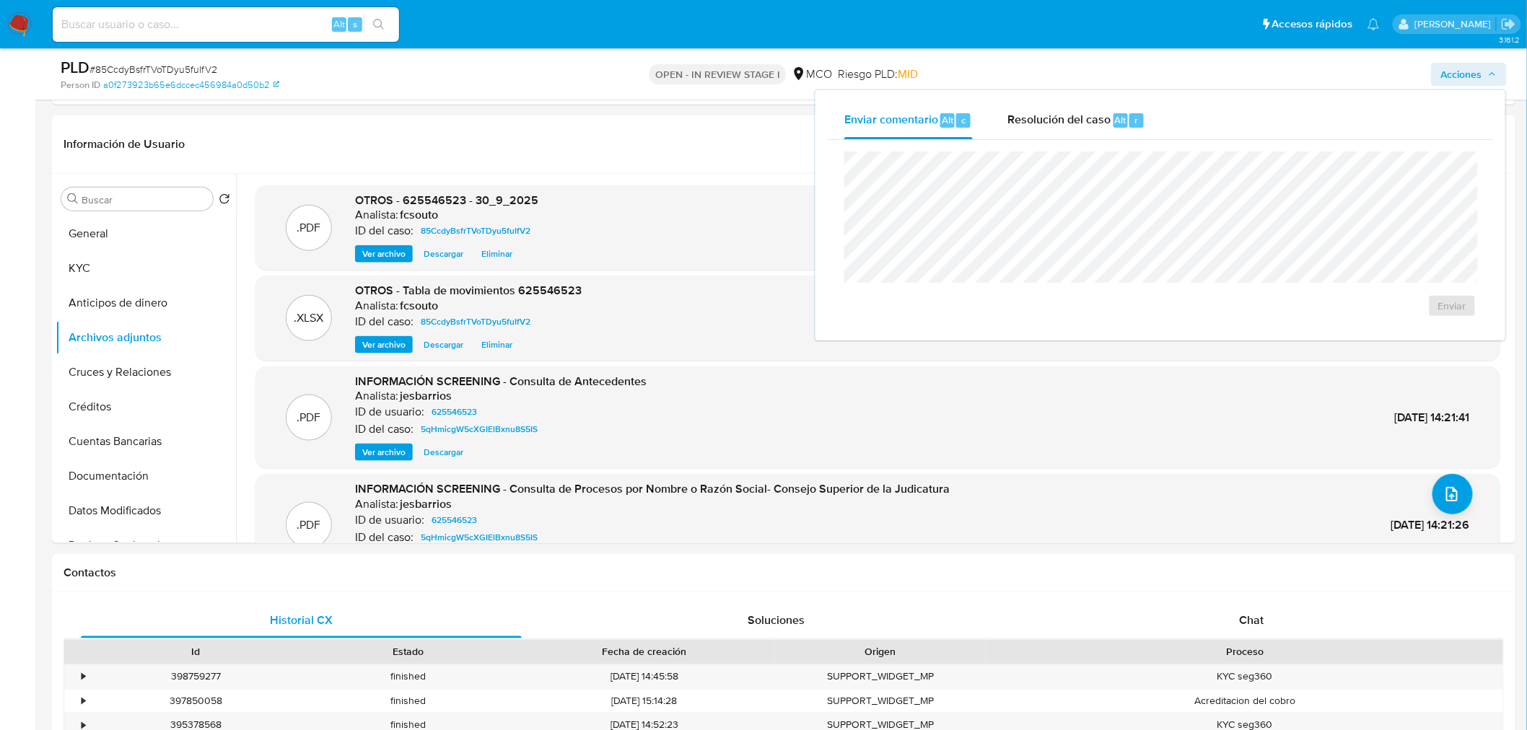
click at [1092, 119] on span "Resolución del caso" at bounding box center [1058, 119] width 103 height 17
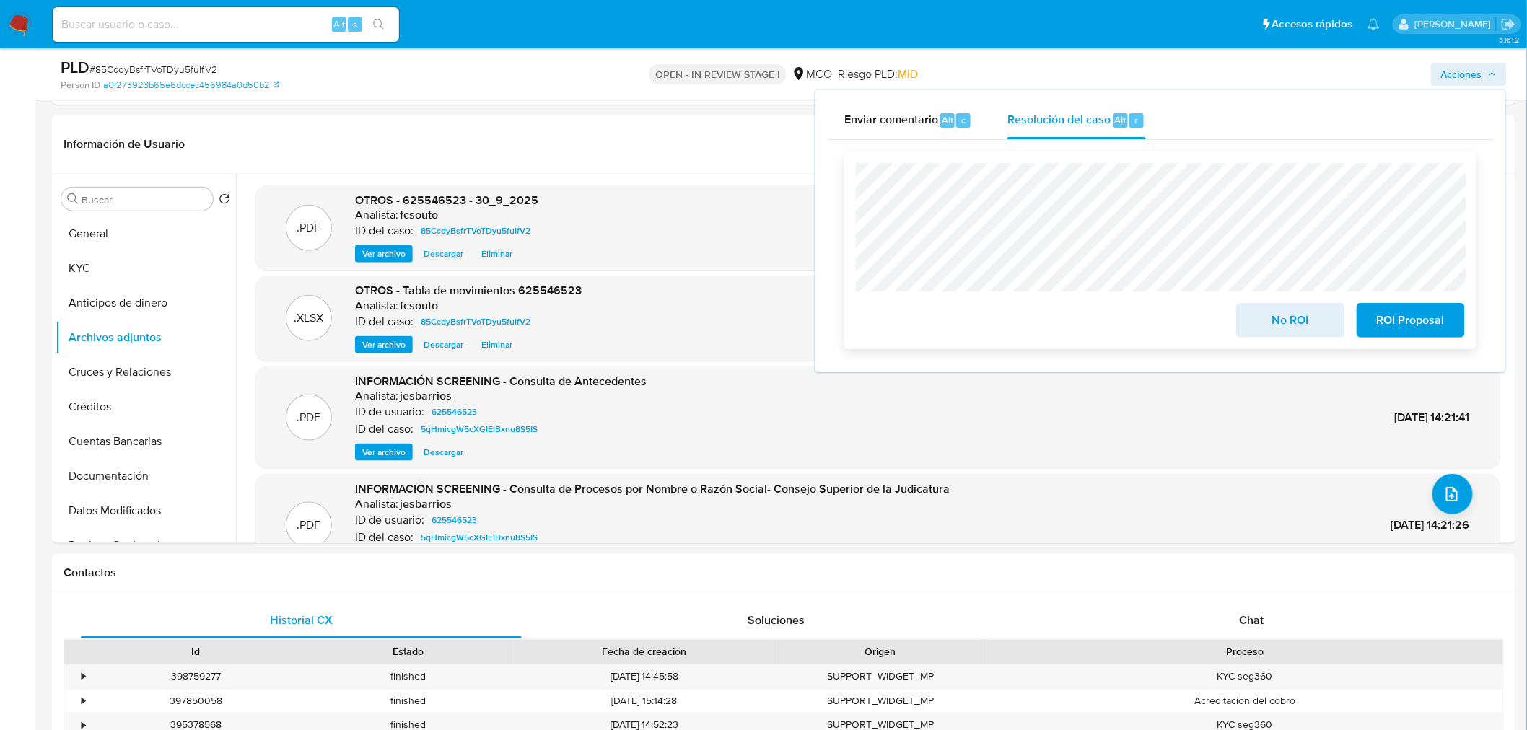
click at [1278, 314] on span "No ROI" at bounding box center [1290, 320] width 71 height 32
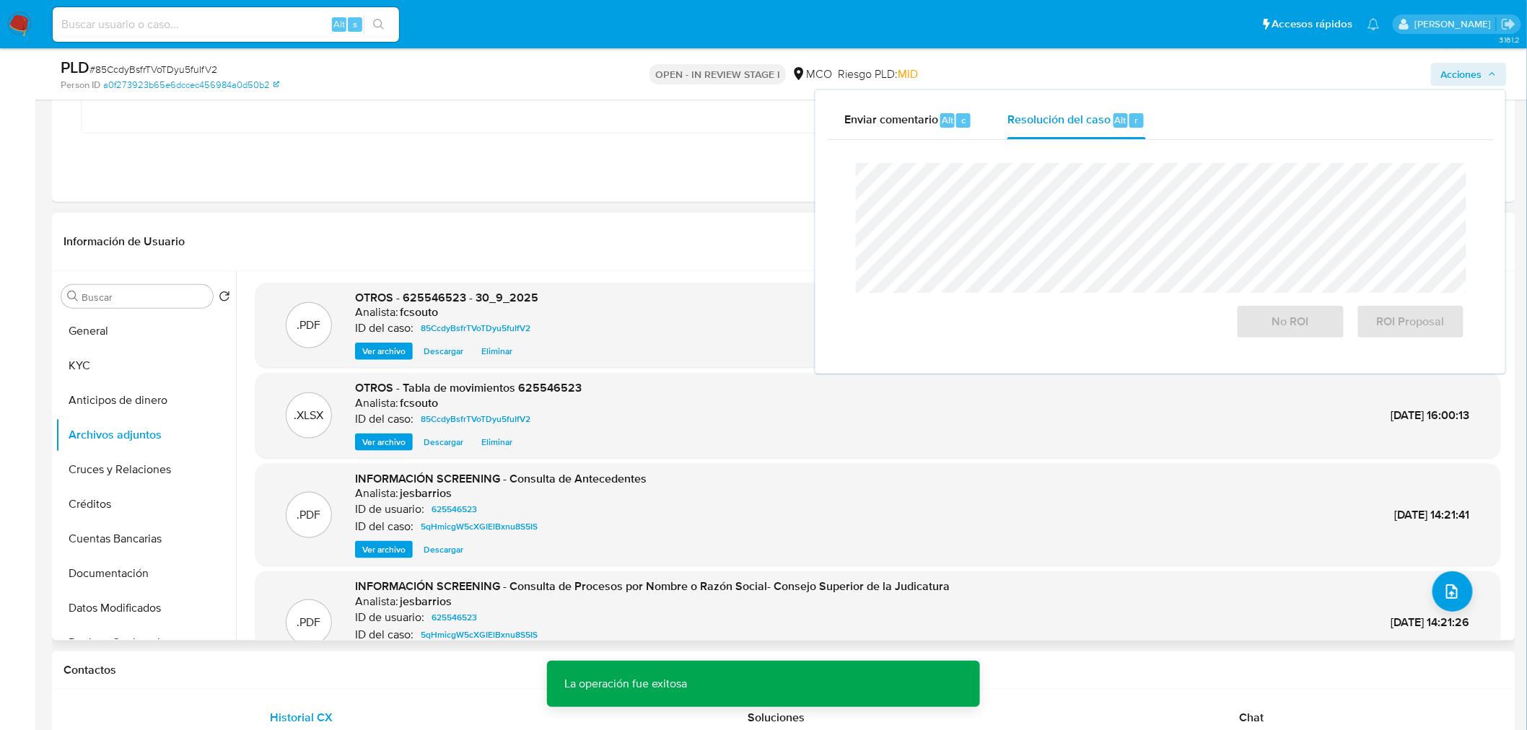
scroll to position [400, 0]
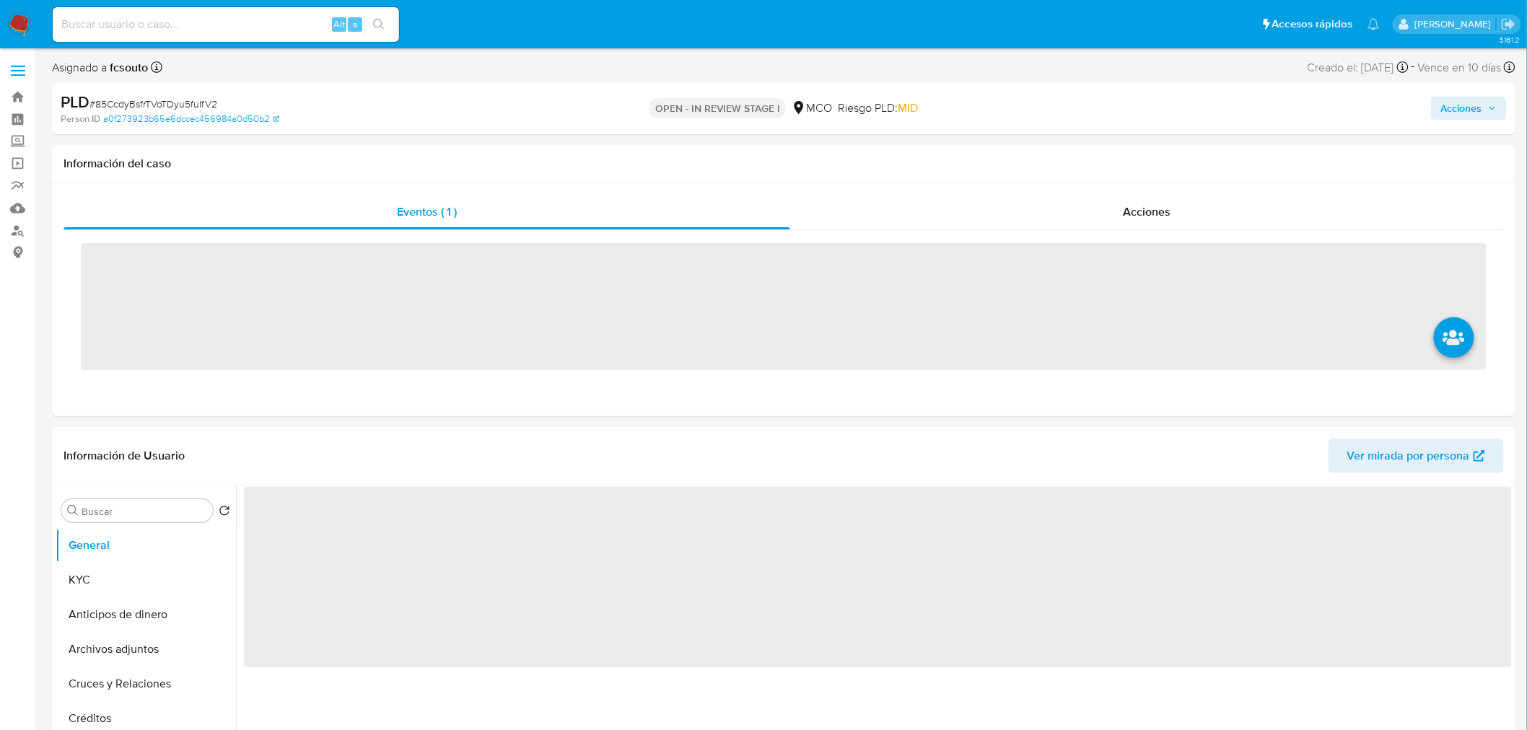
click at [239, 19] on input at bounding box center [226, 24] width 346 height 19
paste input "662228509"
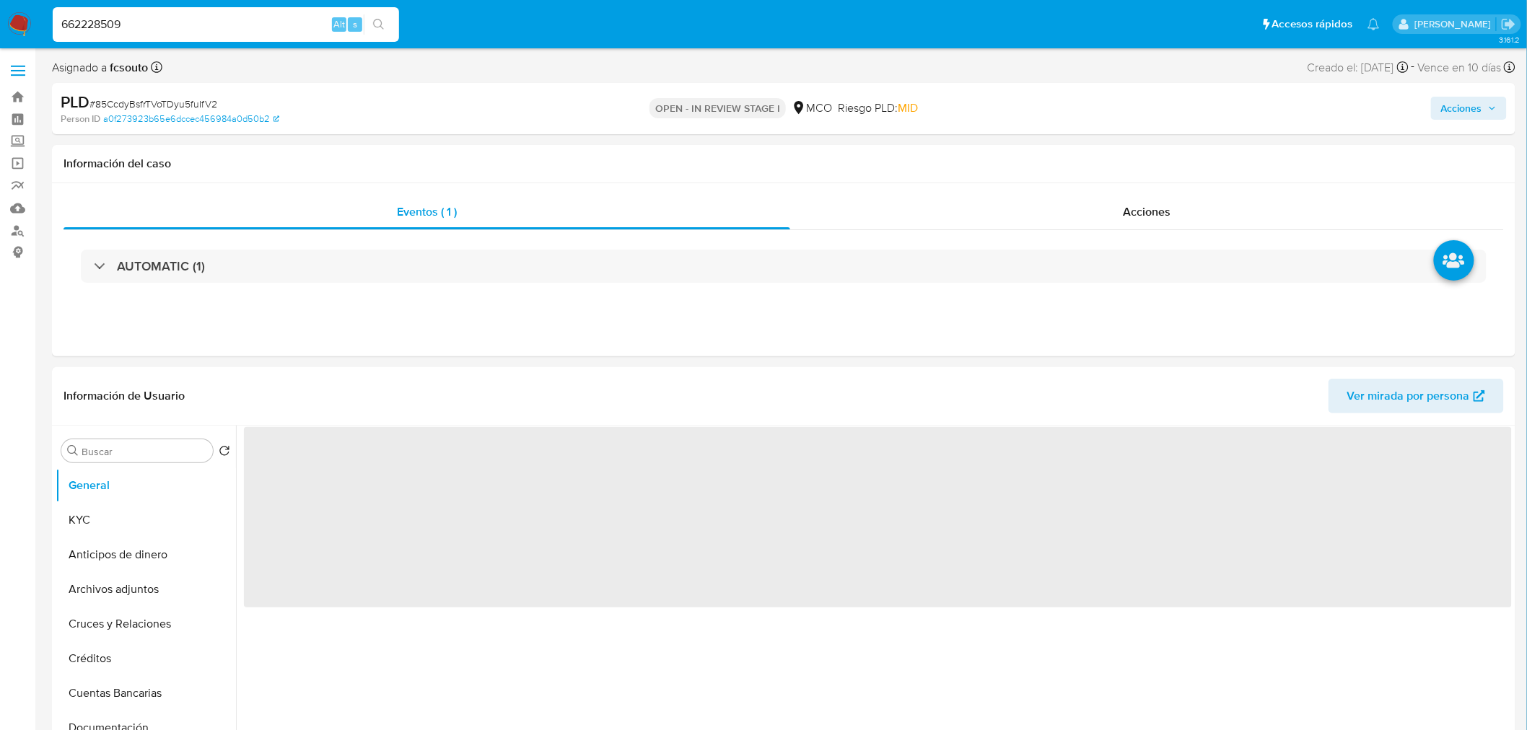
type input "662228509"
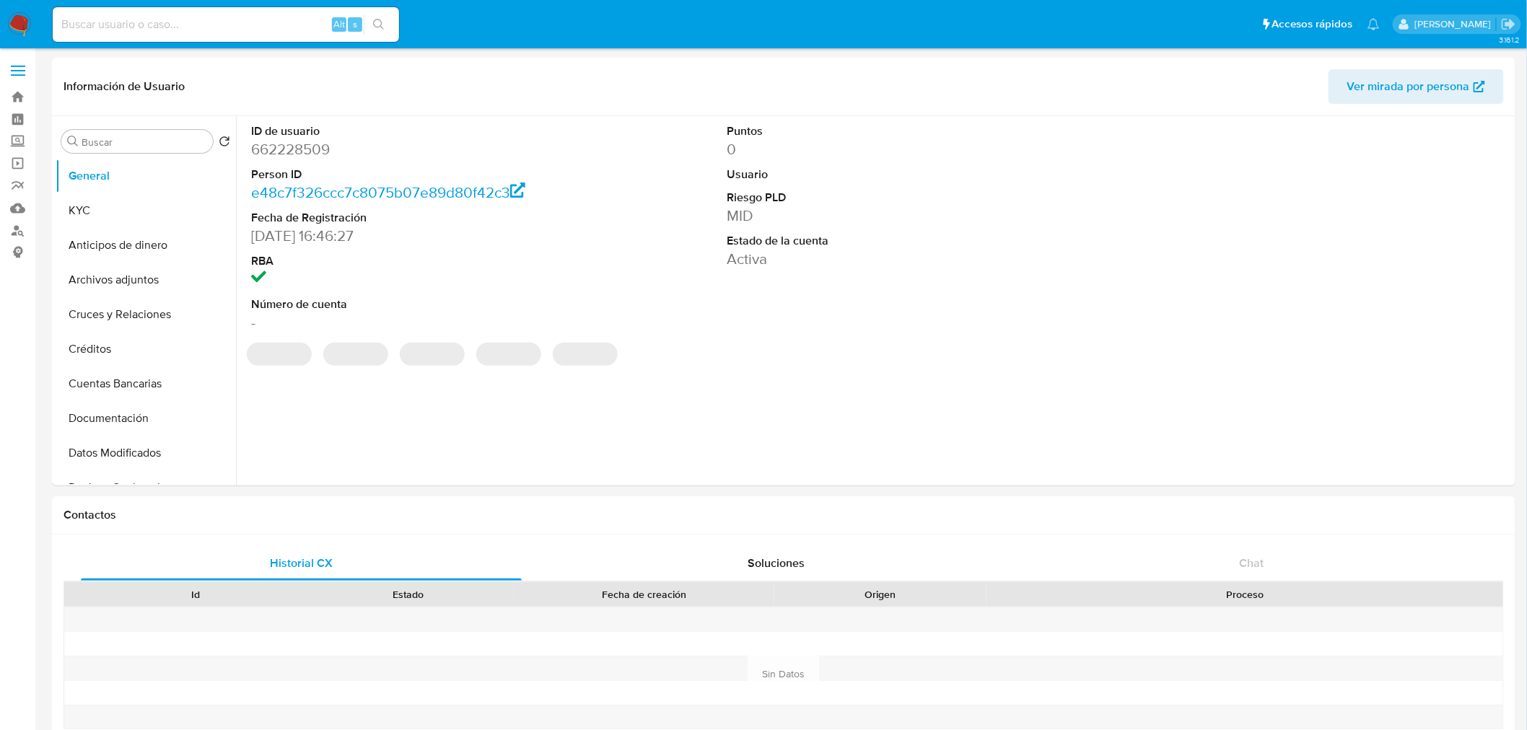
select select "10"
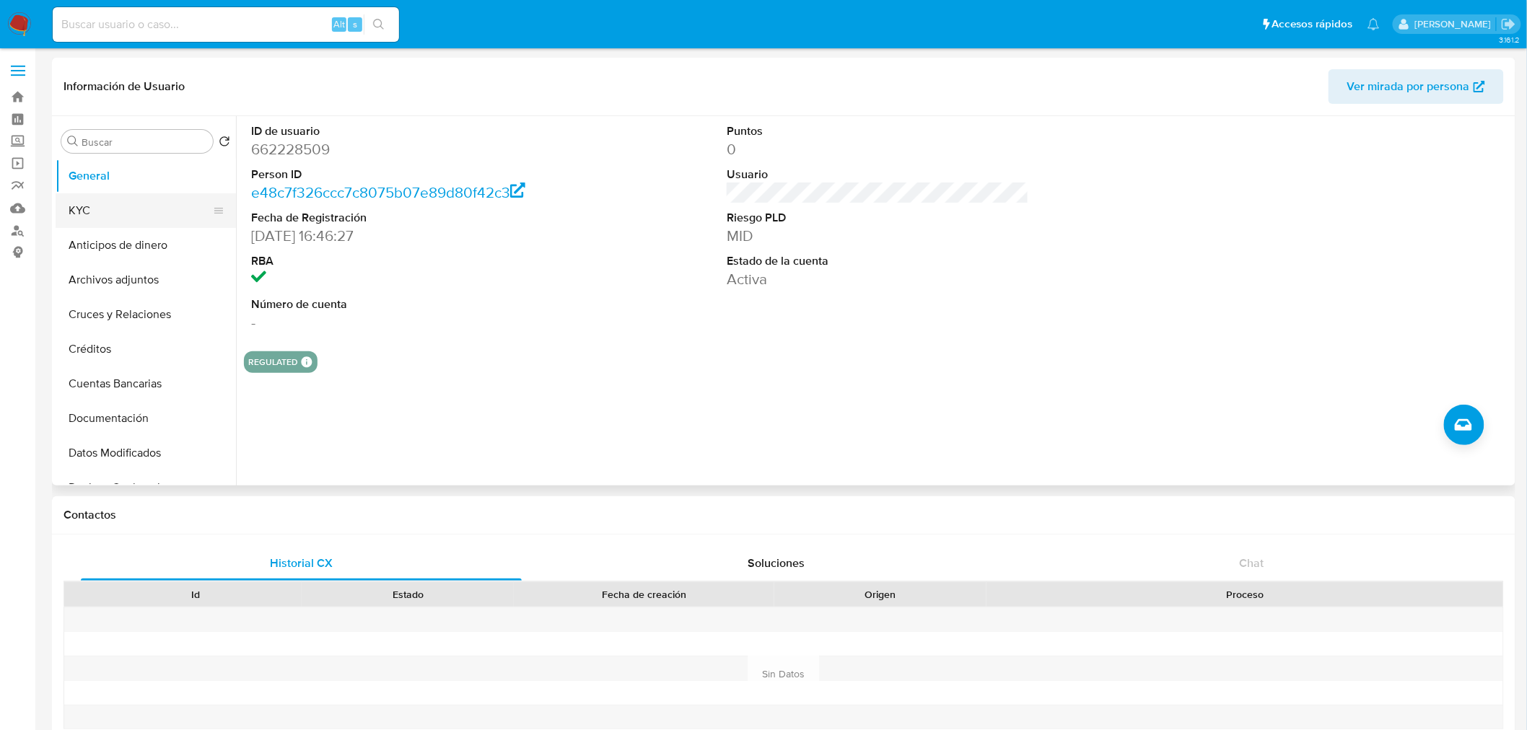
click at [123, 208] on button "KYC" at bounding box center [140, 210] width 169 height 35
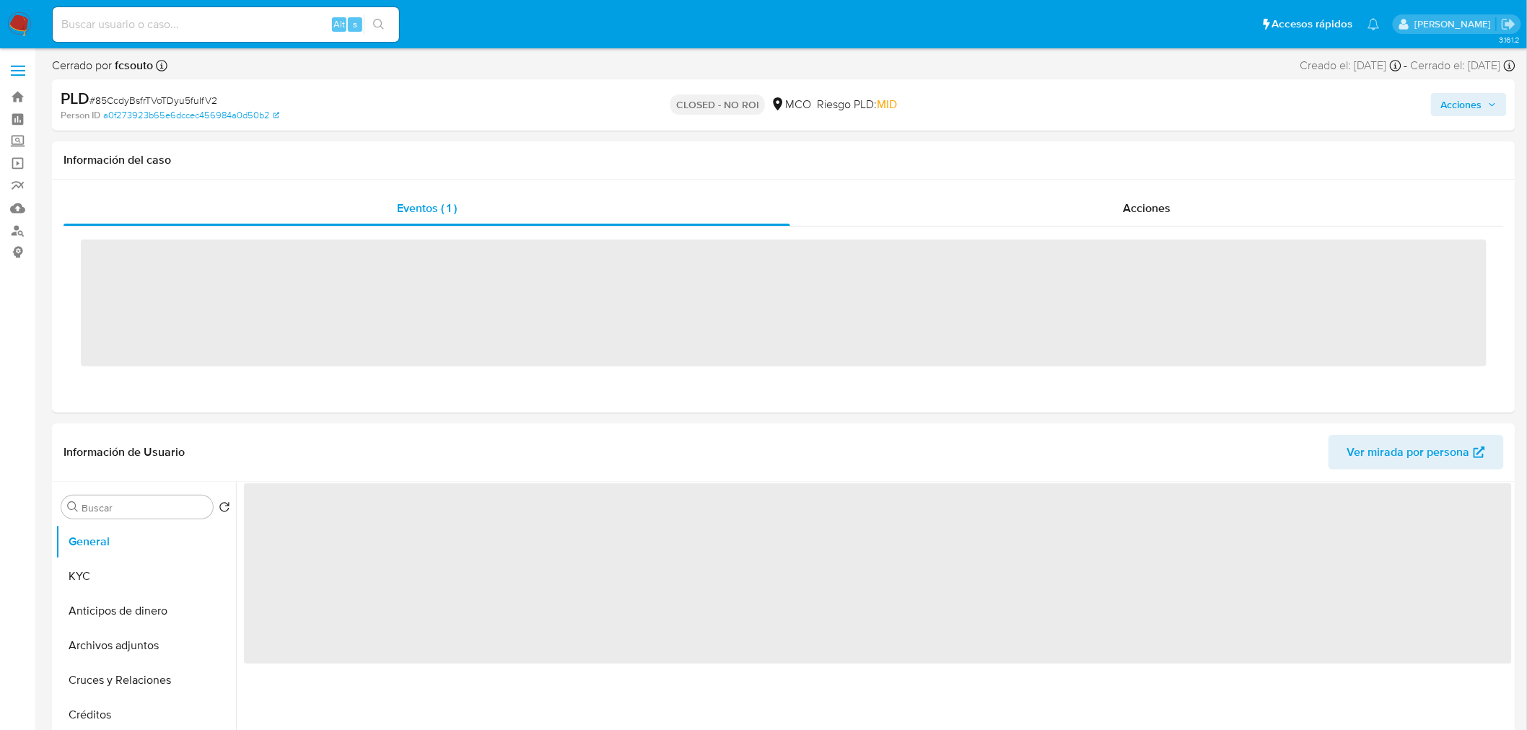
select select "10"
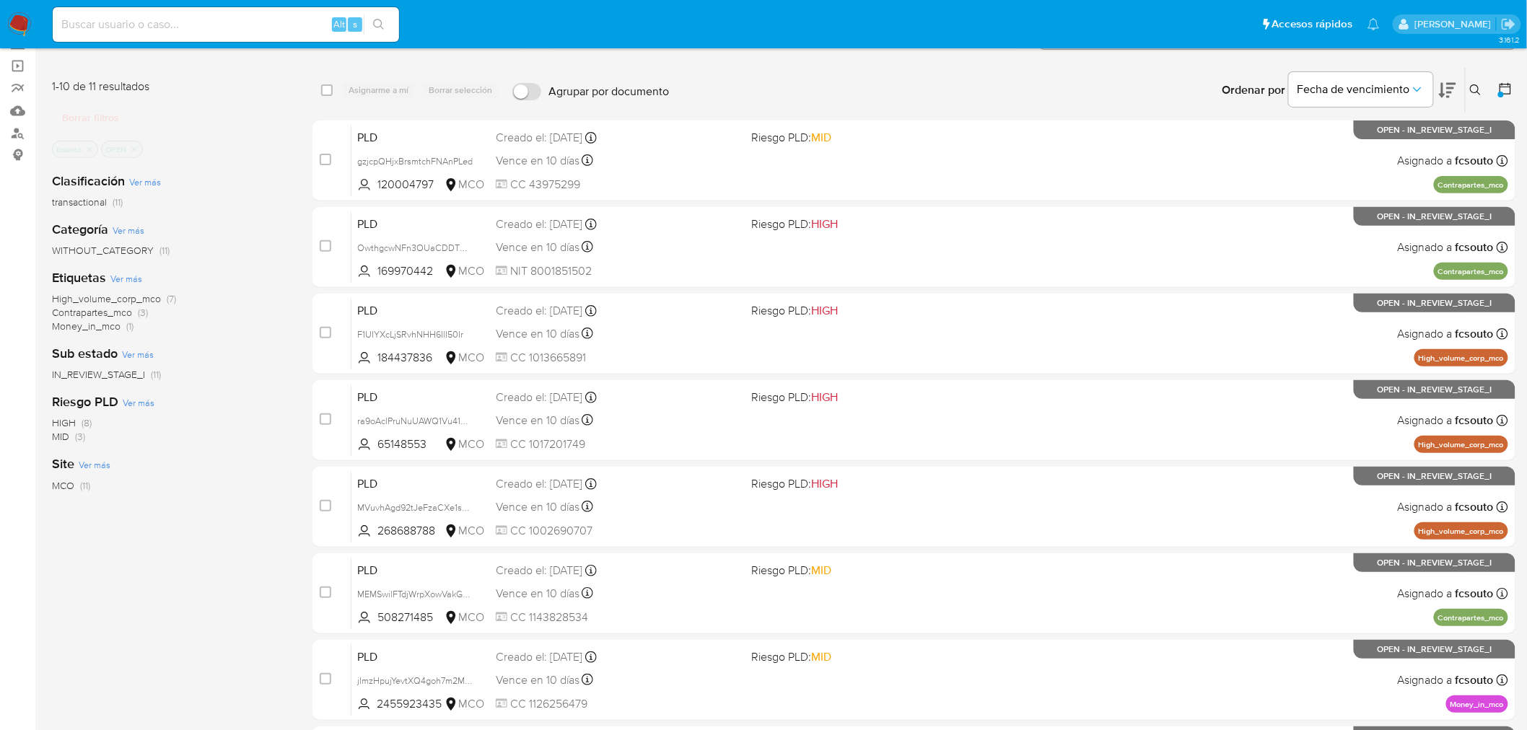
scroll to position [460, 0]
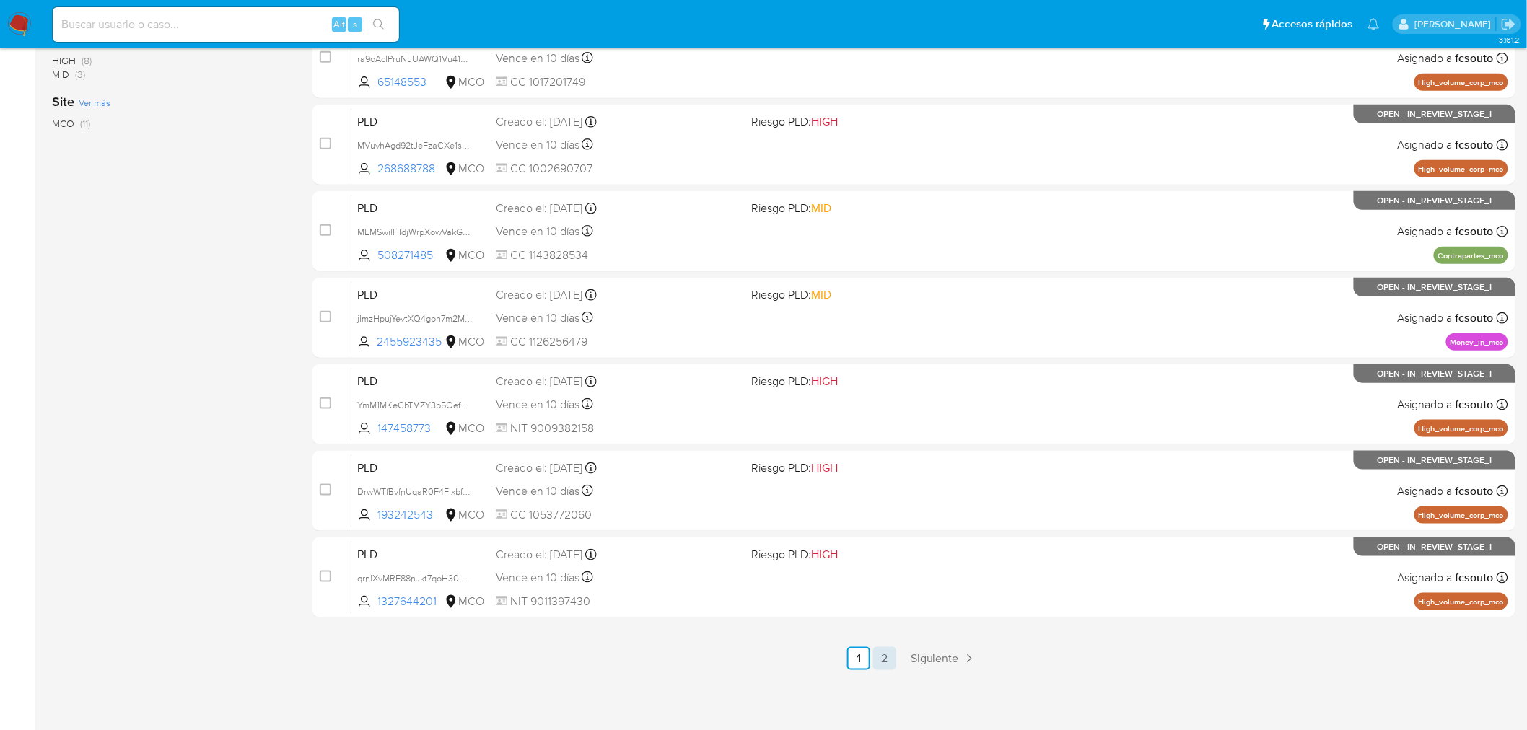
click at [878, 665] on link "2" at bounding box center [884, 658] width 23 height 23
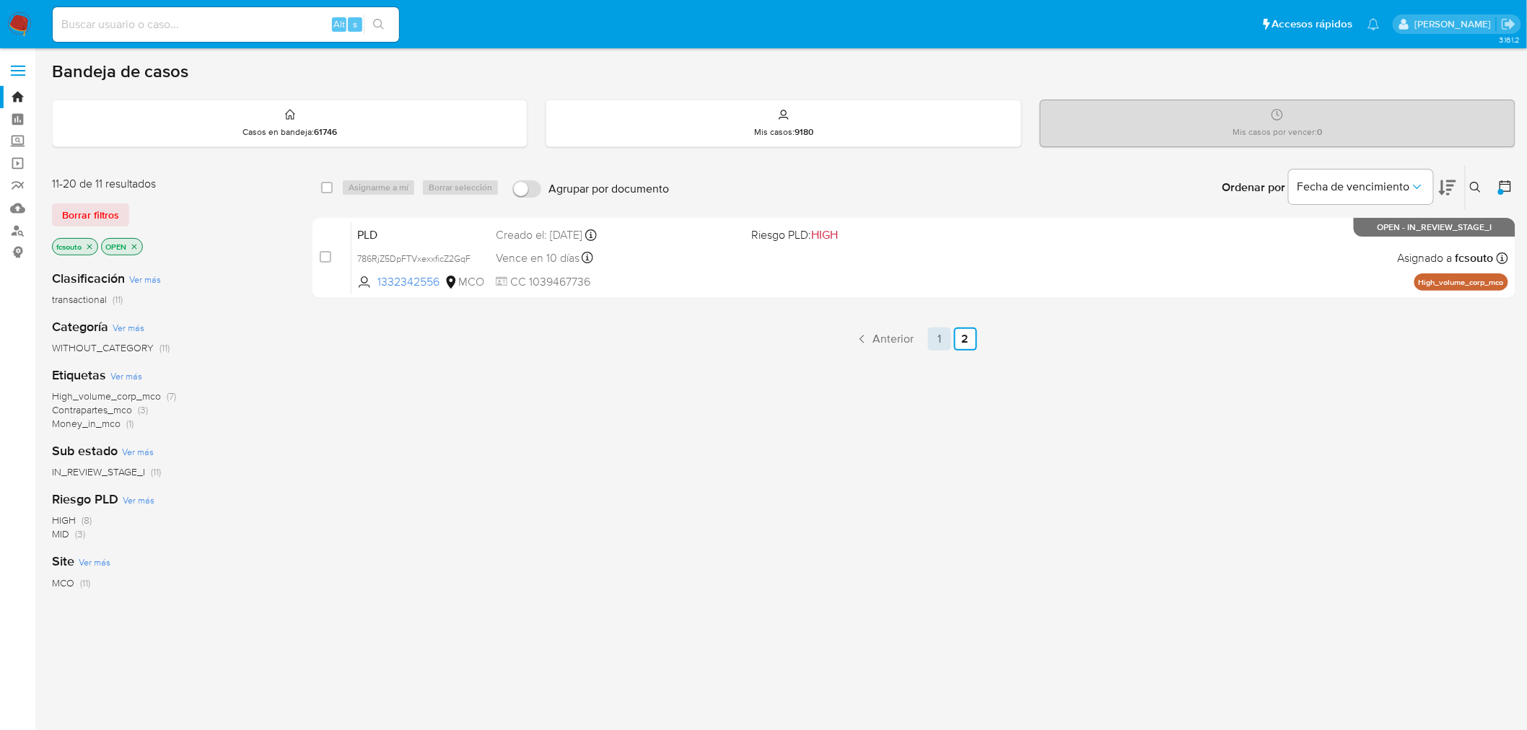
click at [944, 335] on link "1" at bounding box center [939, 339] width 23 height 23
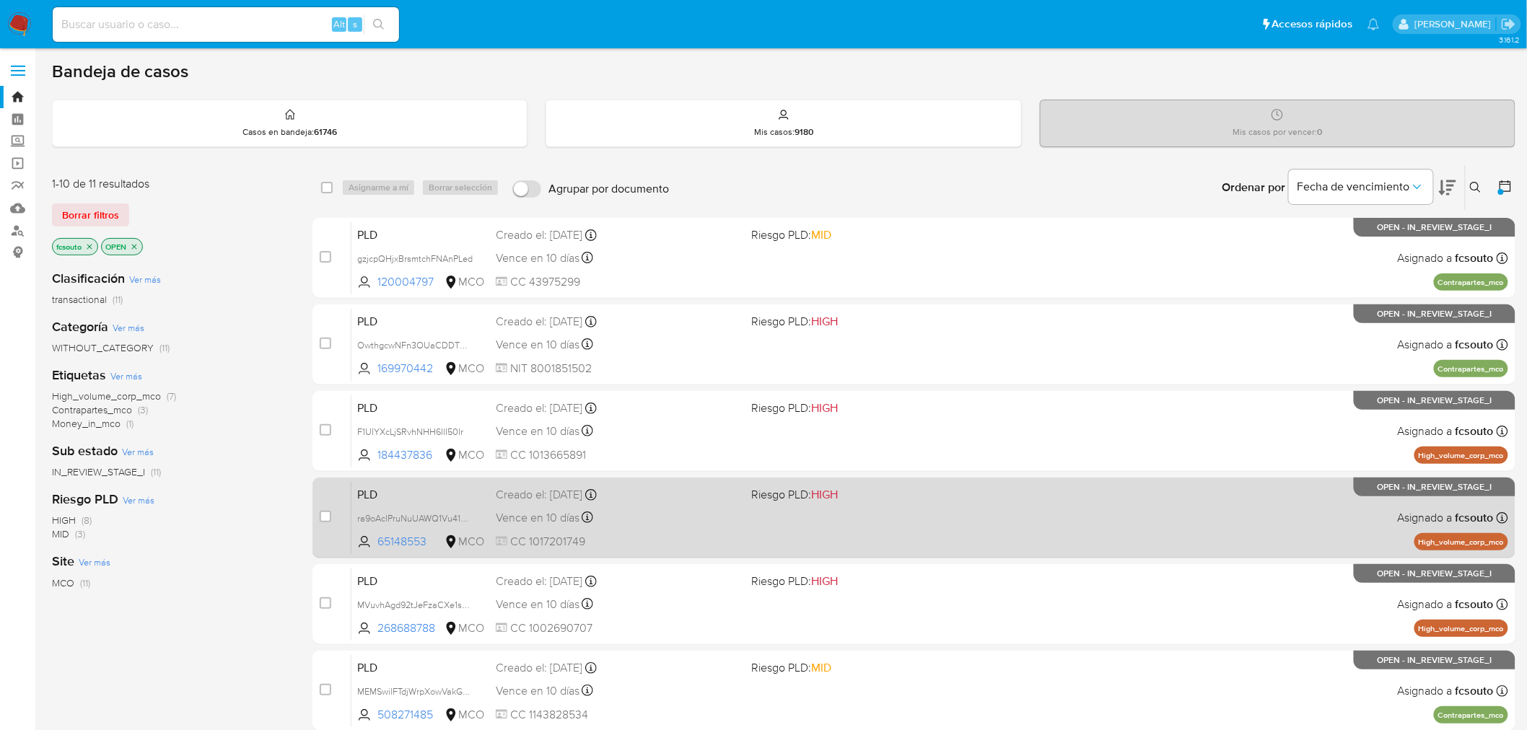
scroll to position [460, 0]
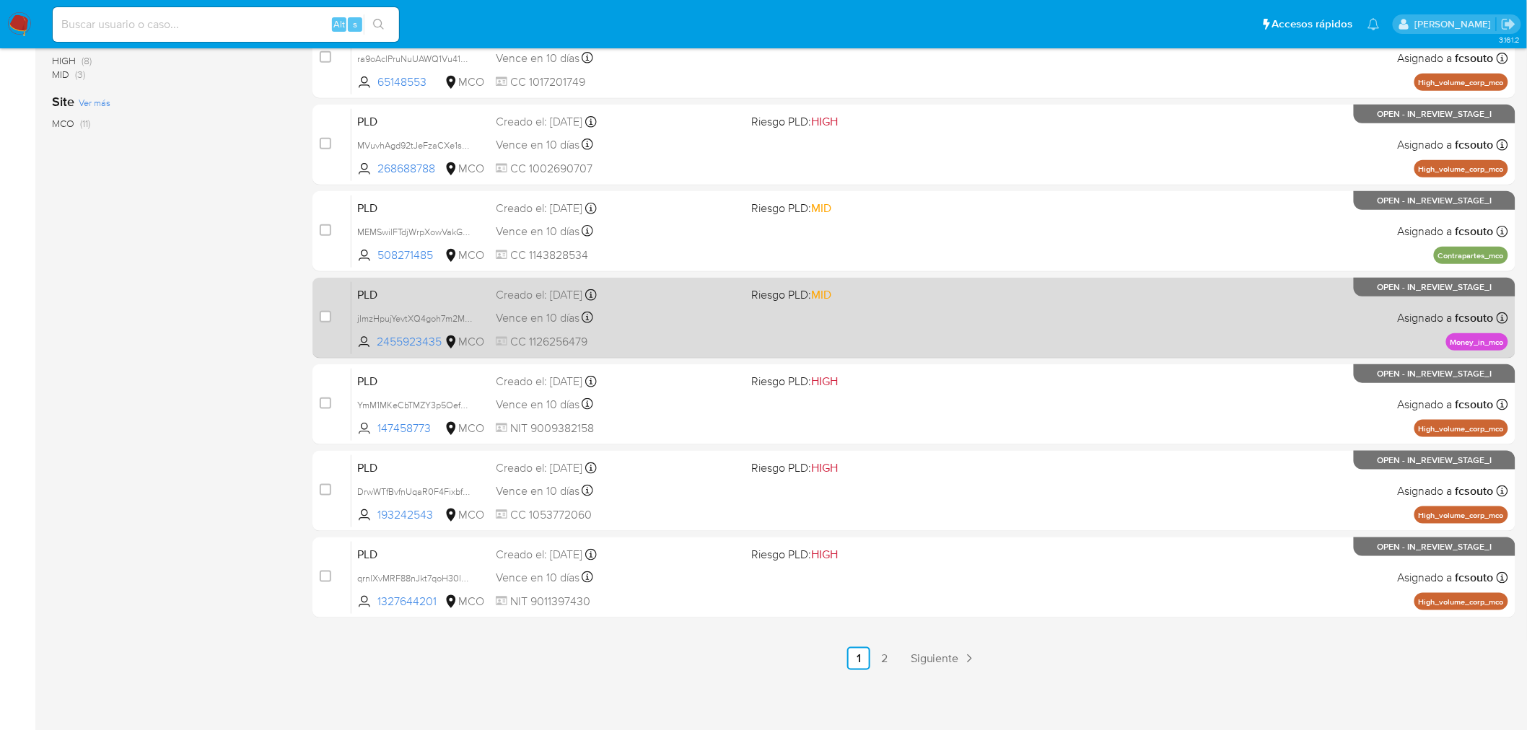
click at [910, 322] on div "PLD jImzHpujYevtXQ4goh7m2MJG 2455923435 MCO Riesgo PLD: MID Creado el: 12/07/20…" at bounding box center [929, 317] width 1156 height 73
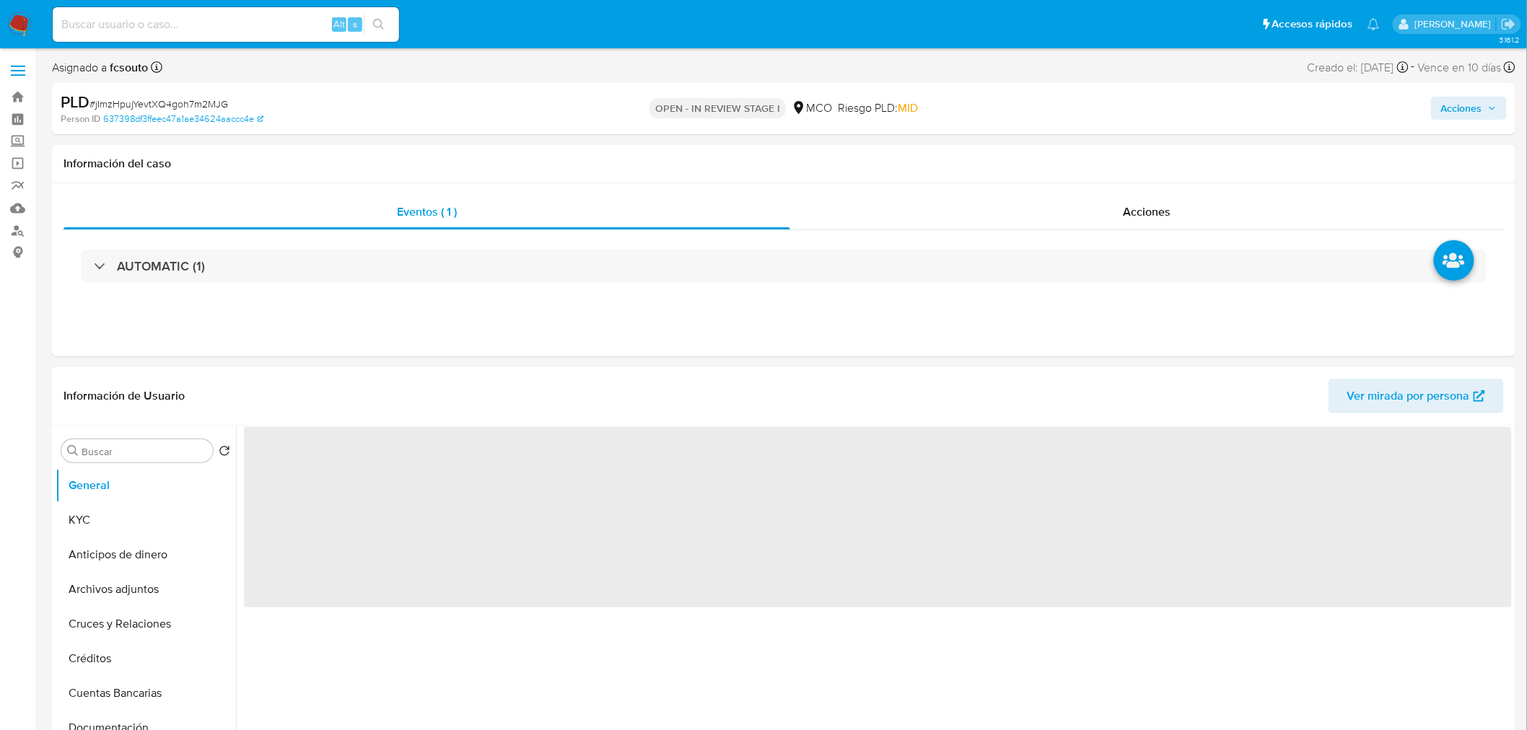
select select "10"
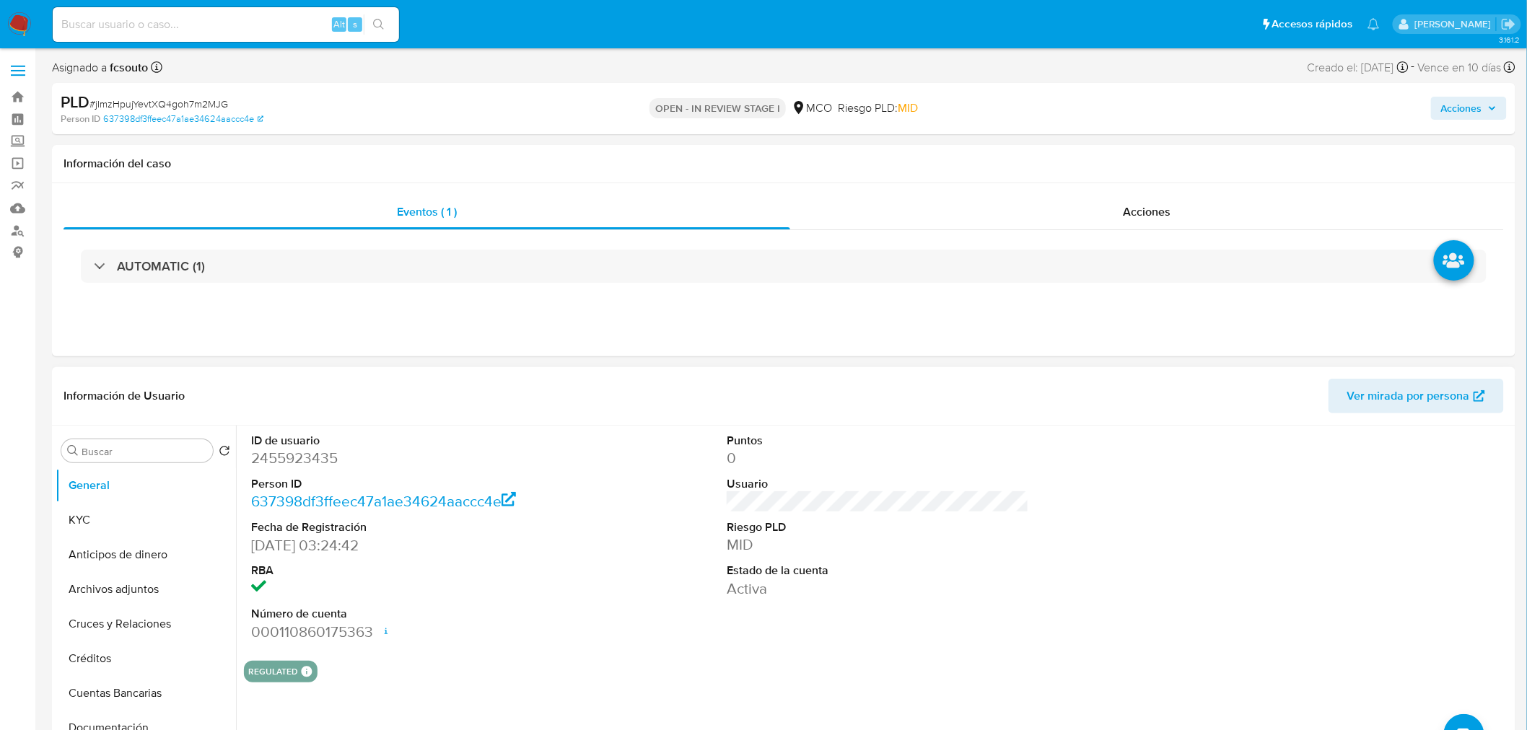
click at [290, 460] on dd "2455923435" at bounding box center [402, 458] width 302 height 20
copy dd "2455923435"
click at [286, 463] on dd "2455923435" at bounding box center [402, 458] width 302 height 20
click at [286, 462] on dd "2455923435" at bounding box center [402, 458] width 302 height 20
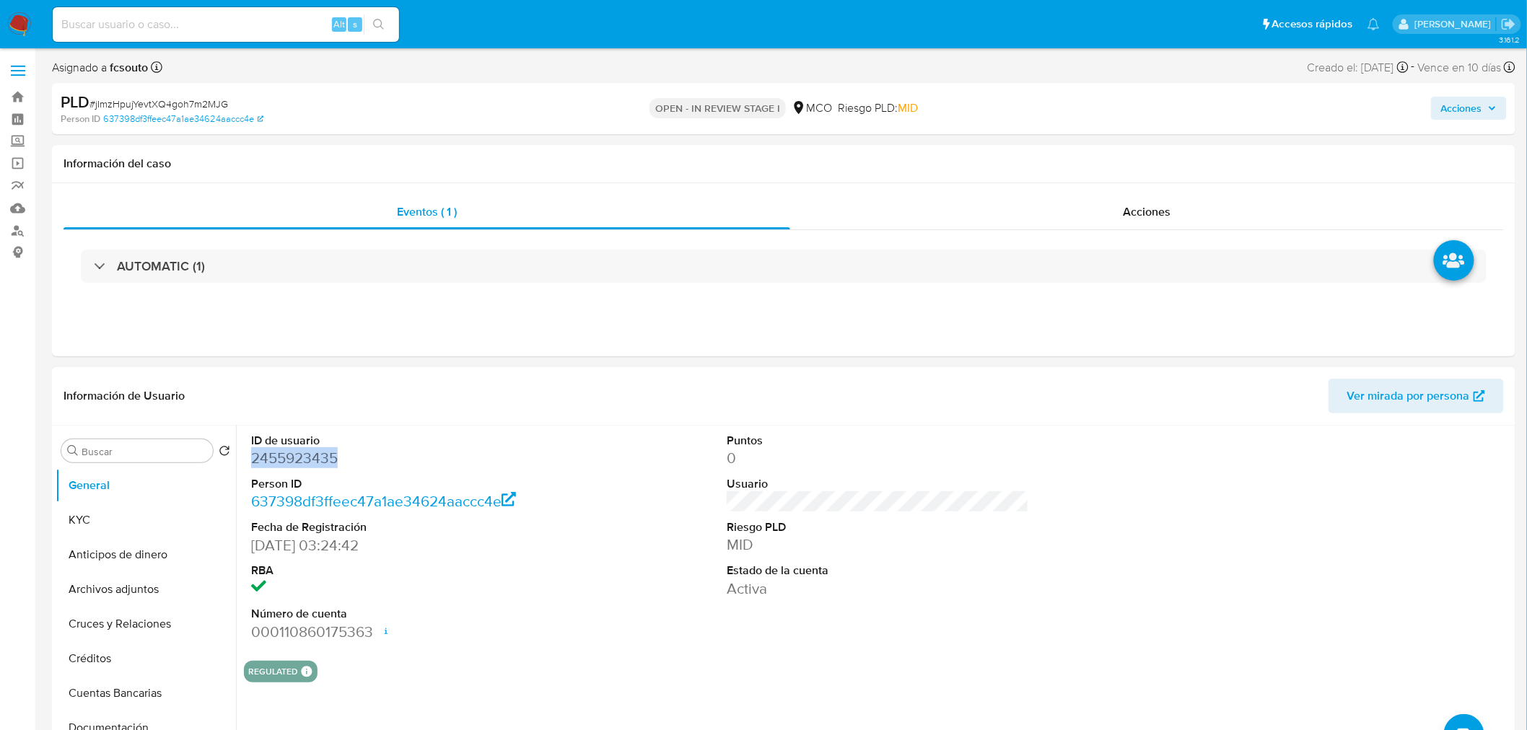
click at [308, 462] on dd "2455923435" at bounding box center [402, 458] width 302 height 20
click at [305, 465] on dd "2455923435" at bounding box center [402, 458] width 302 height 20
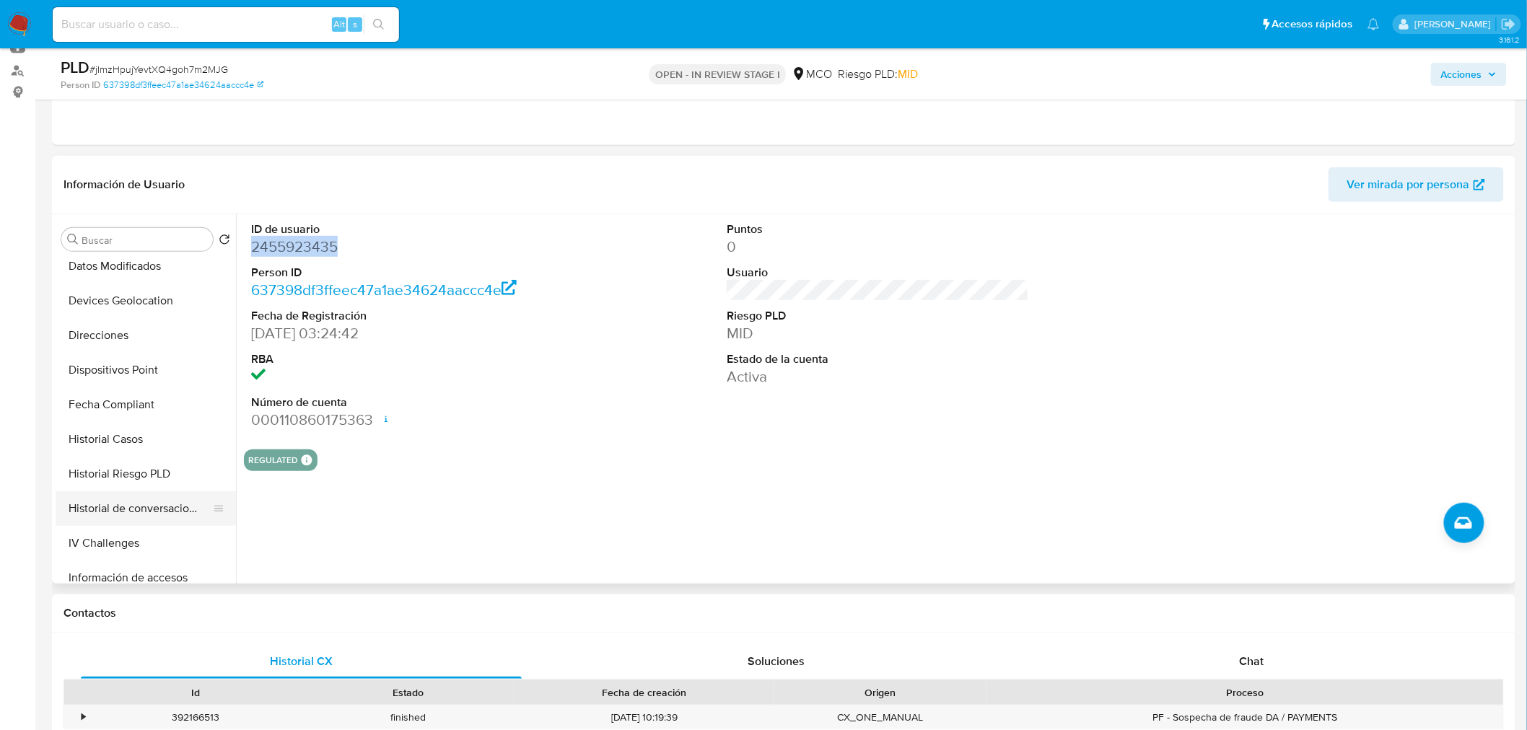
scroll to position [320, 0]
click at [121, 411] on button "Historial Casos" at bounding box center [140, 404] width 169 height 35
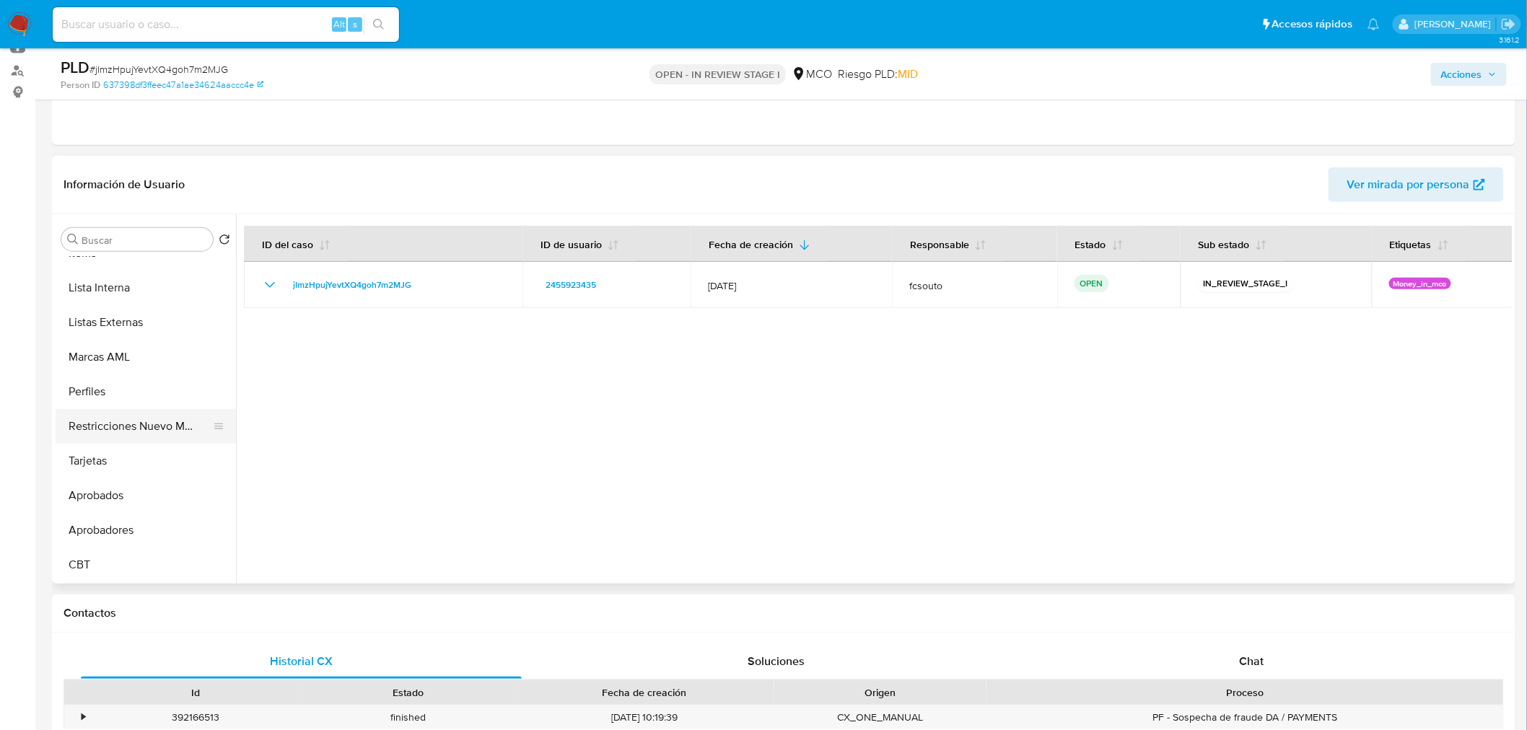
click at [134, 436] on button "Restricciones Nuevo Mundo" at bounding box center [140, 426] width 169 height 35
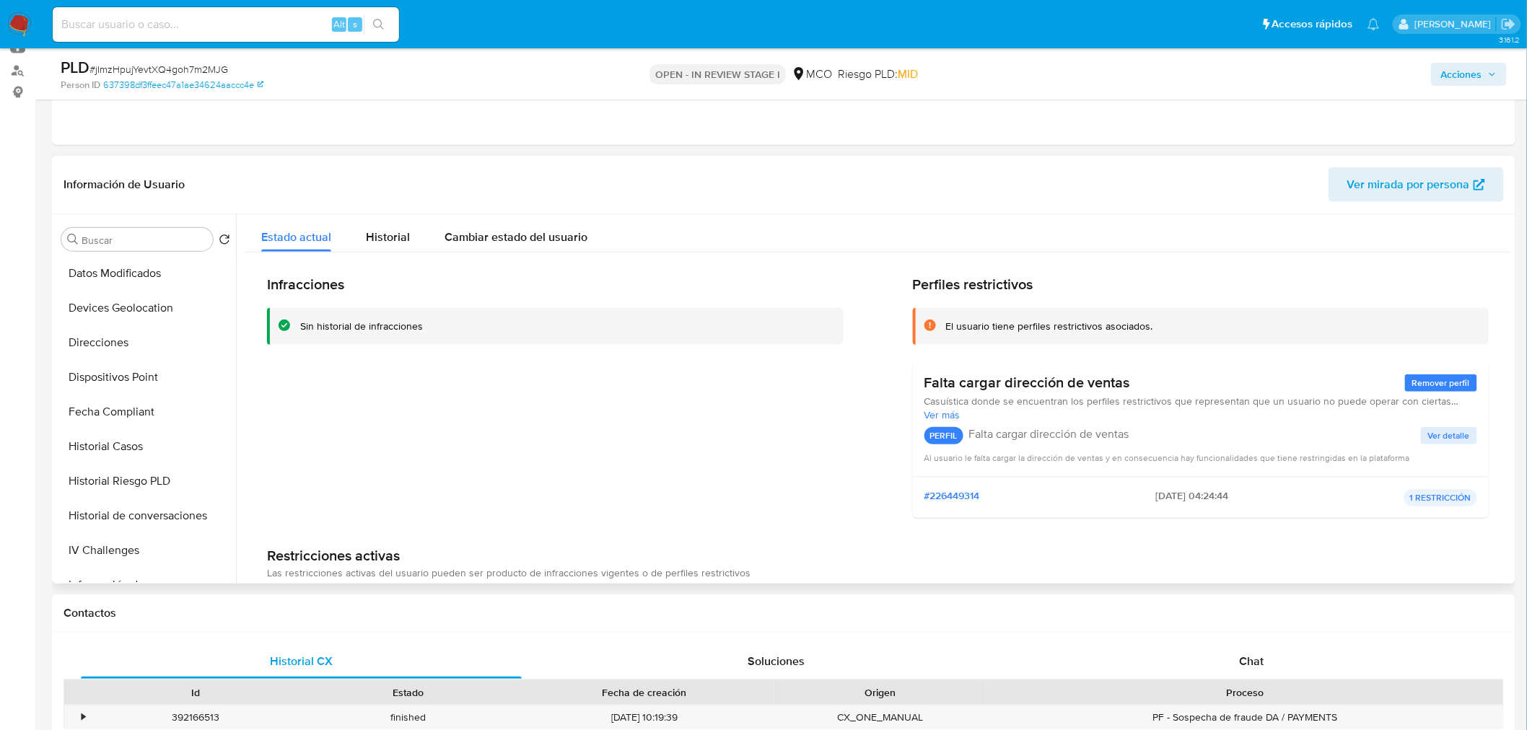
scroll to position [198, 0]
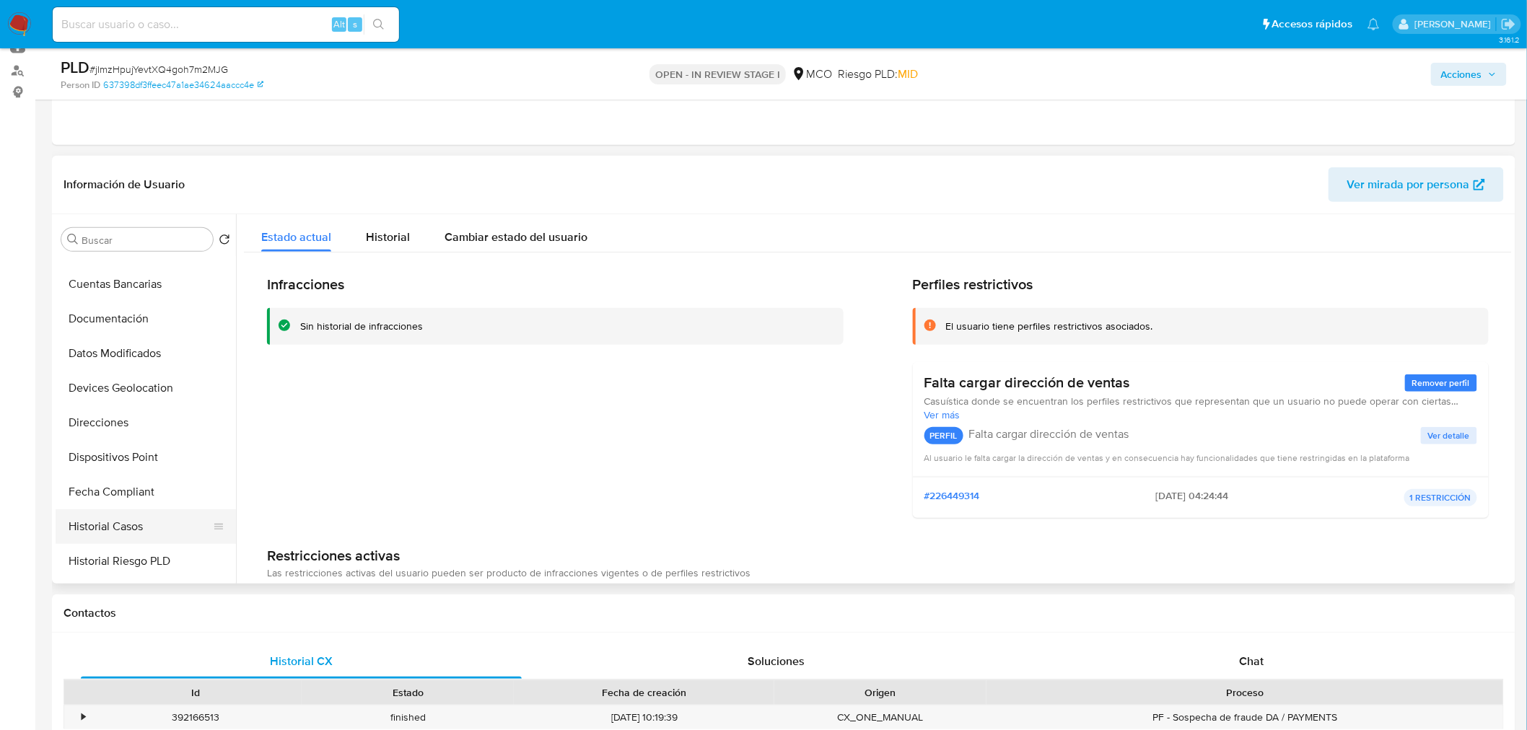
click at [142, 538] on button "Historial Casos" at bounding box center [140, 526] width 169 height 35
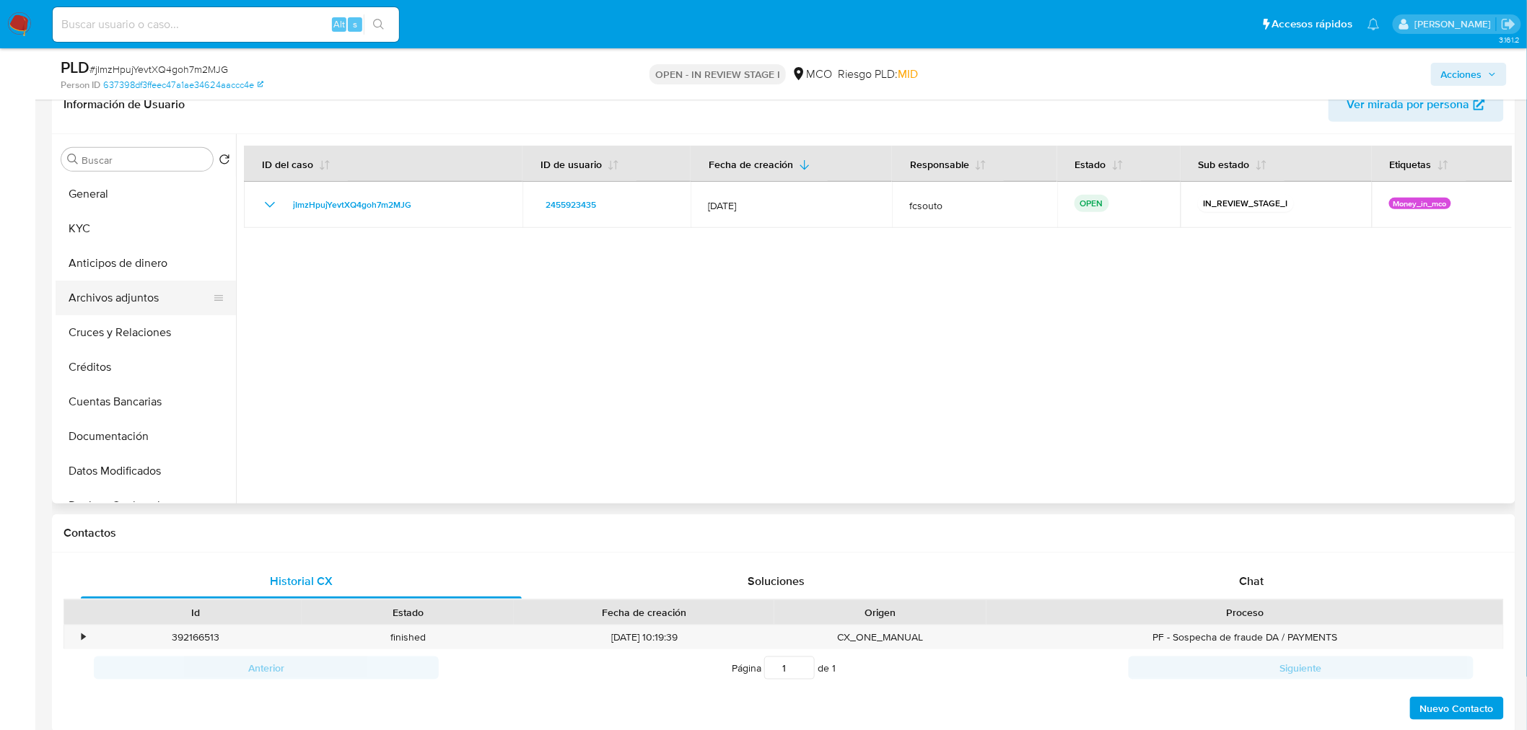
scroll to position [80, 0]
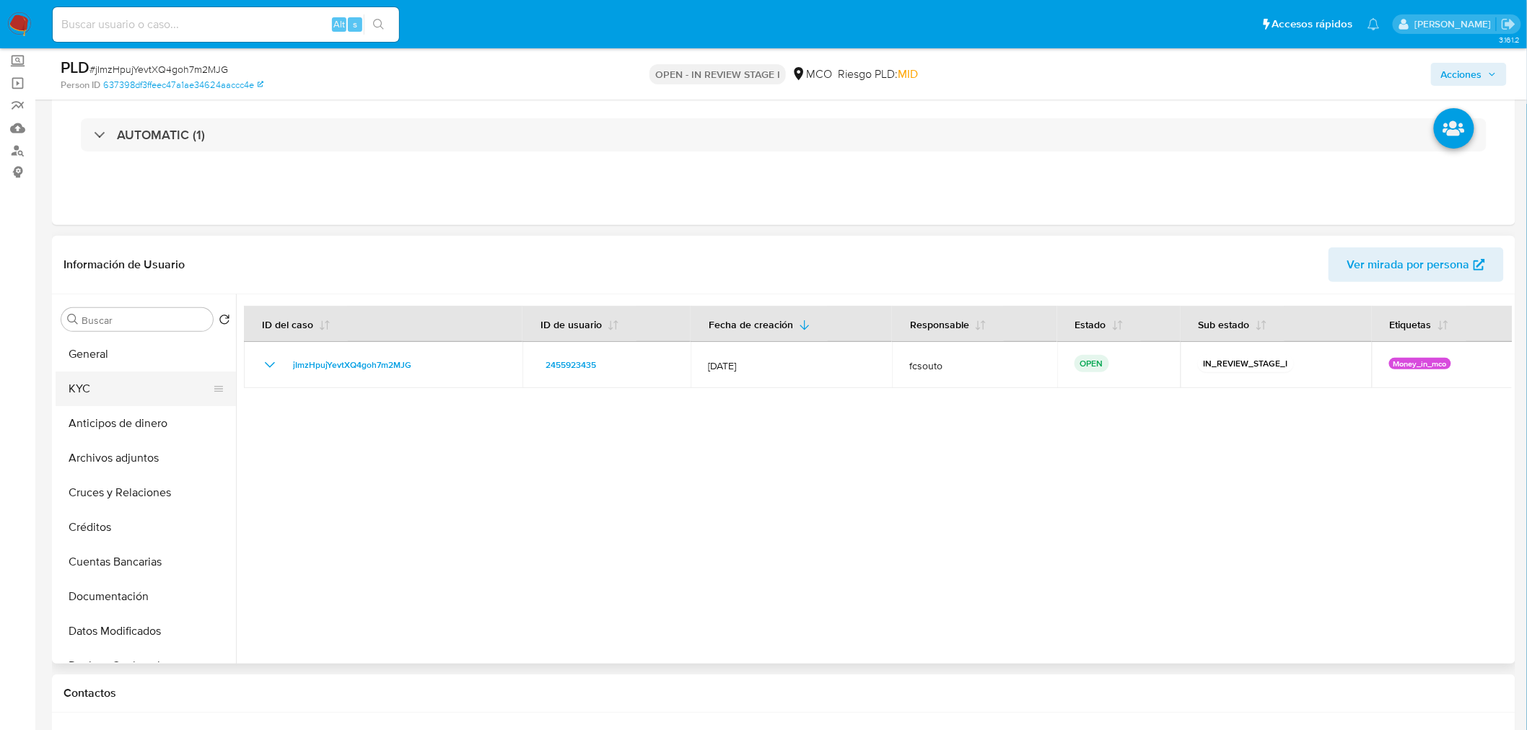
click at [128, 395] on button "KYC" at bounding box center [140, 389] width 169 height 35
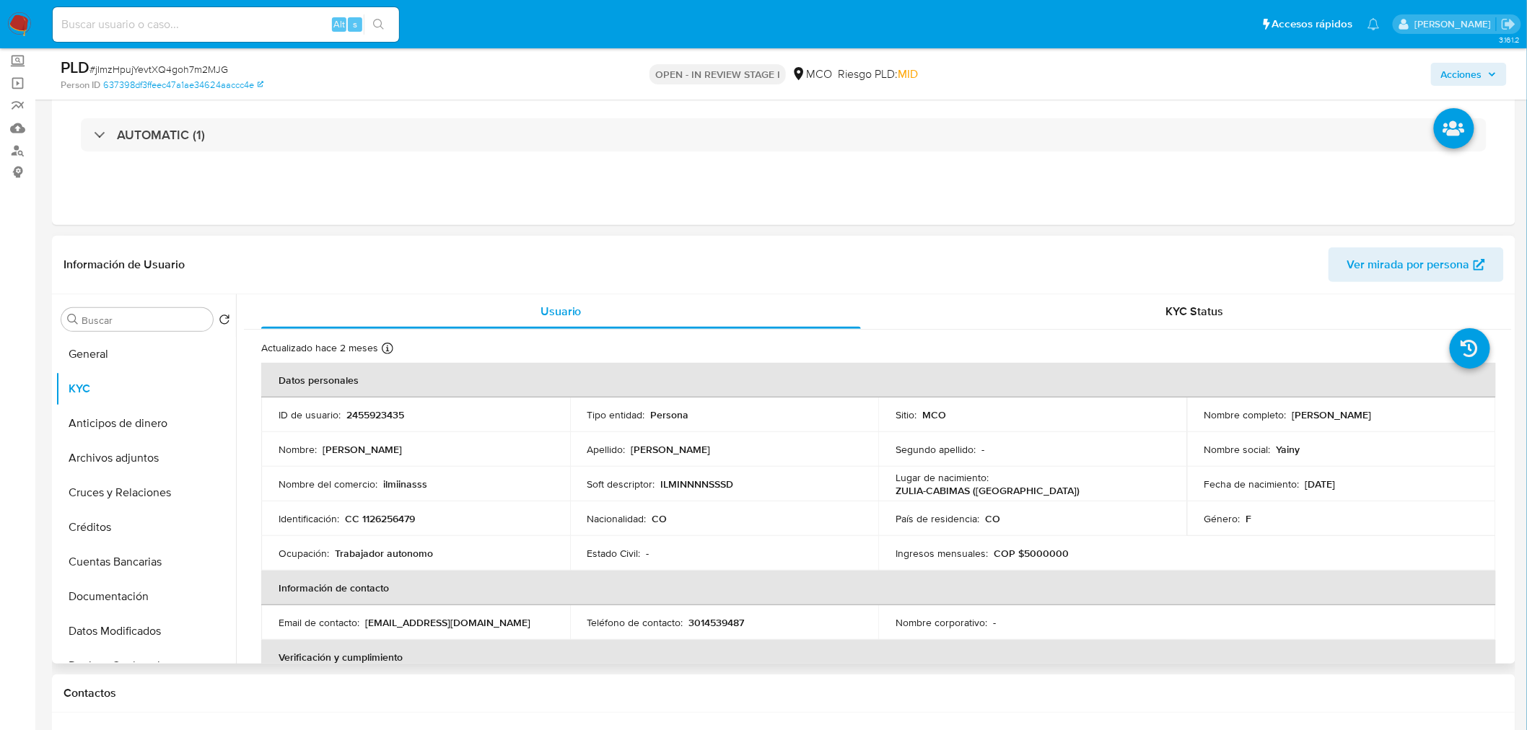
click at [397, 481] on p "ilmiinasss" at bounding box center [405, 484] width 44 height 13
click at [478, 504] on td "Identificación : CC 1126256479" at bounding box center [415, 518] width 309 height 35
click at [413, 484] on p "ilmiinasss" at bounding box center [405, 484] width 44 height 13
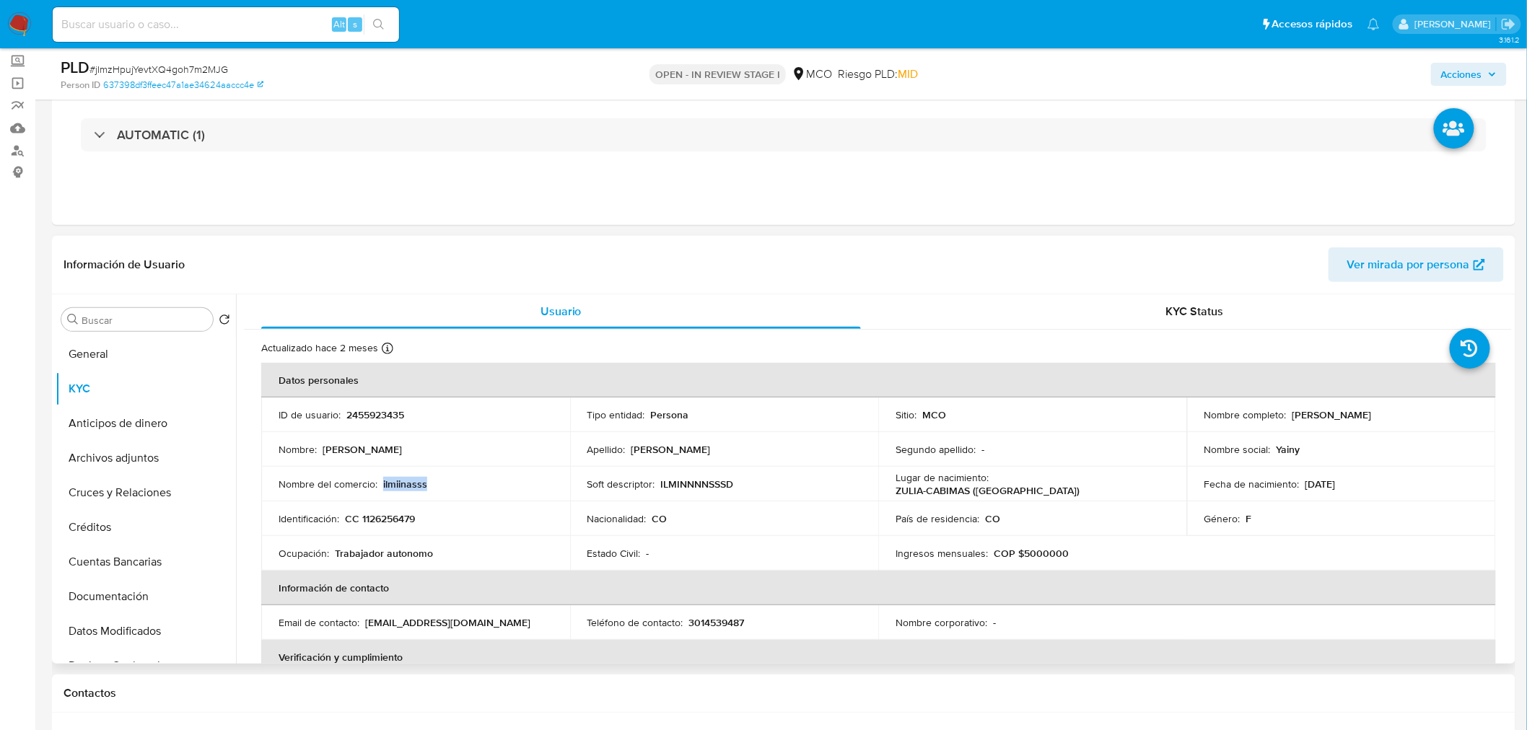
click at [413, 484] on p "ilmiinasss" at bounding box center [405, 484] width 44 height 13
copy p "ilmiinasss"
click at [133, 486] on button "Historial Casos" at bounding box center [140, 484] width 169 height 35
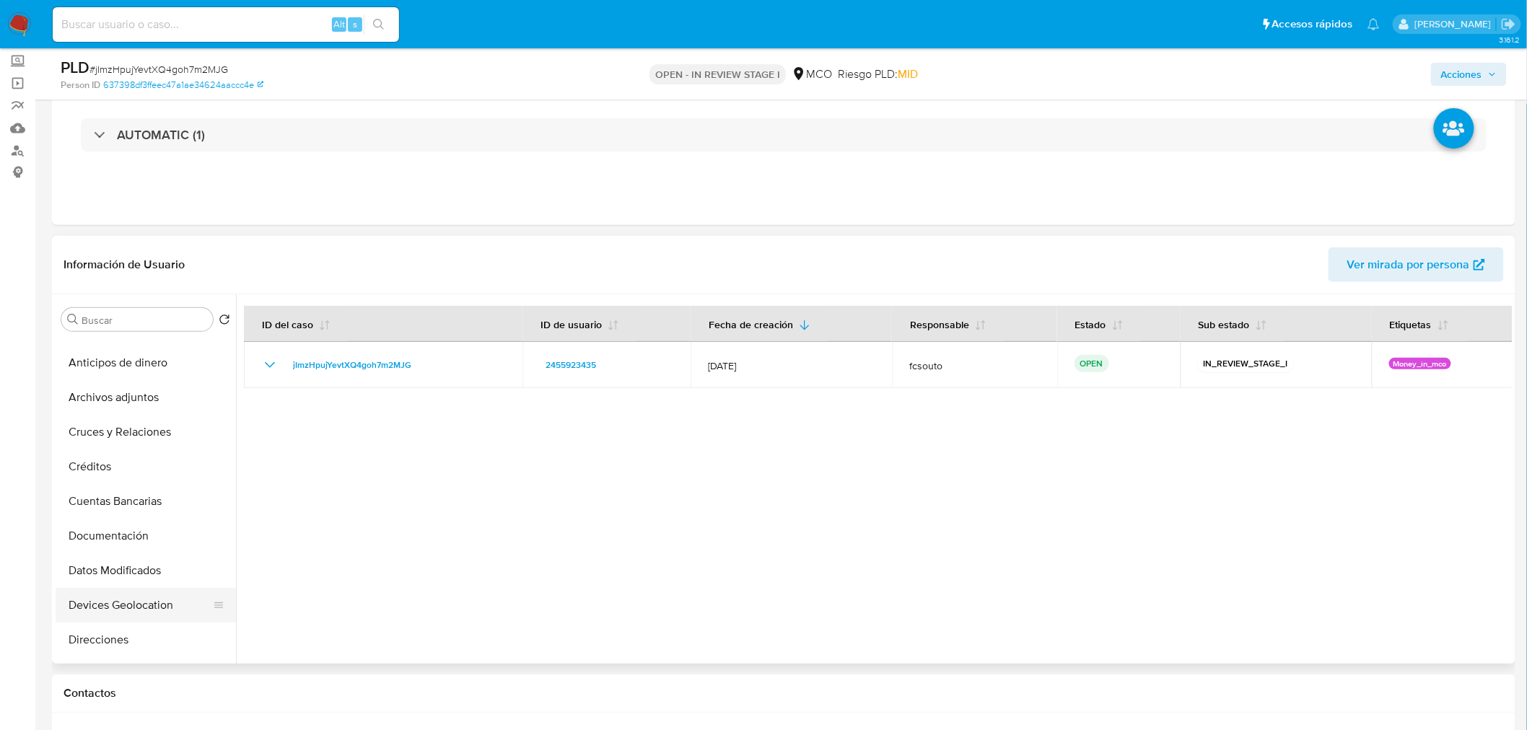
scroll to position [0, 0]
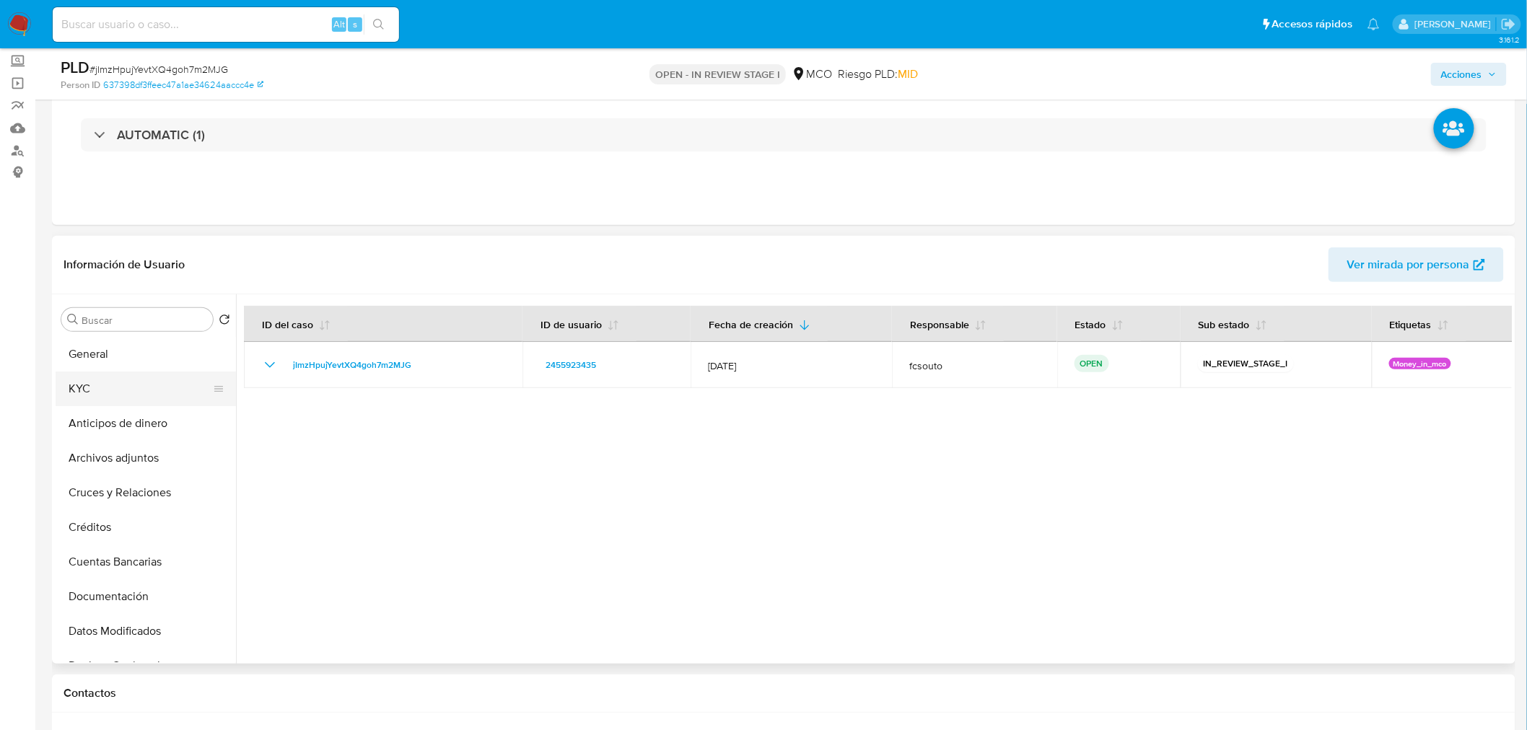
click at [113, 375] on button "KYC" at bounding box center [140, 389] width 169 height 35
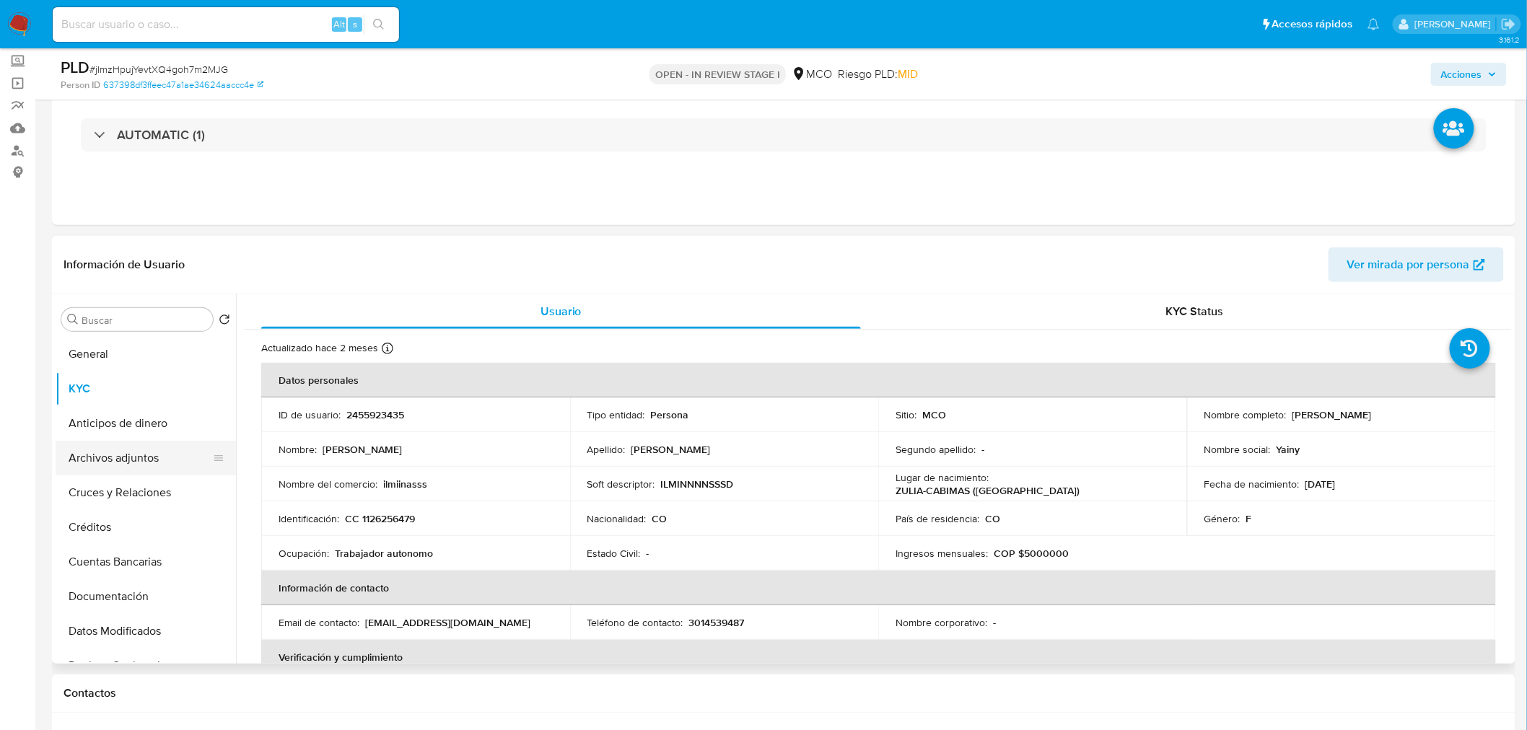
click at [145, 455] on button "Archivos adjuntos" at bounding box center [140, 458] width 169 height 35
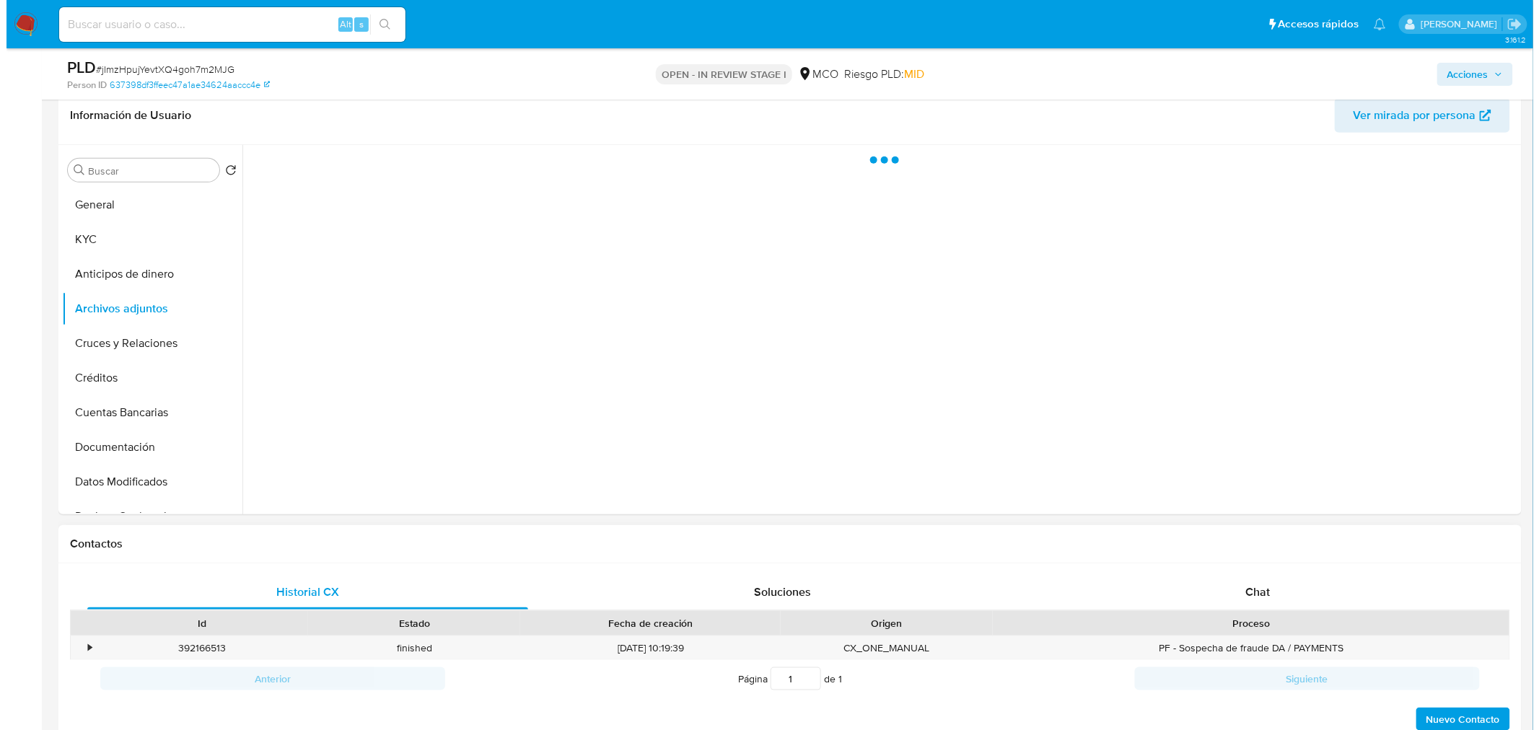
scroll to position [160, 0]
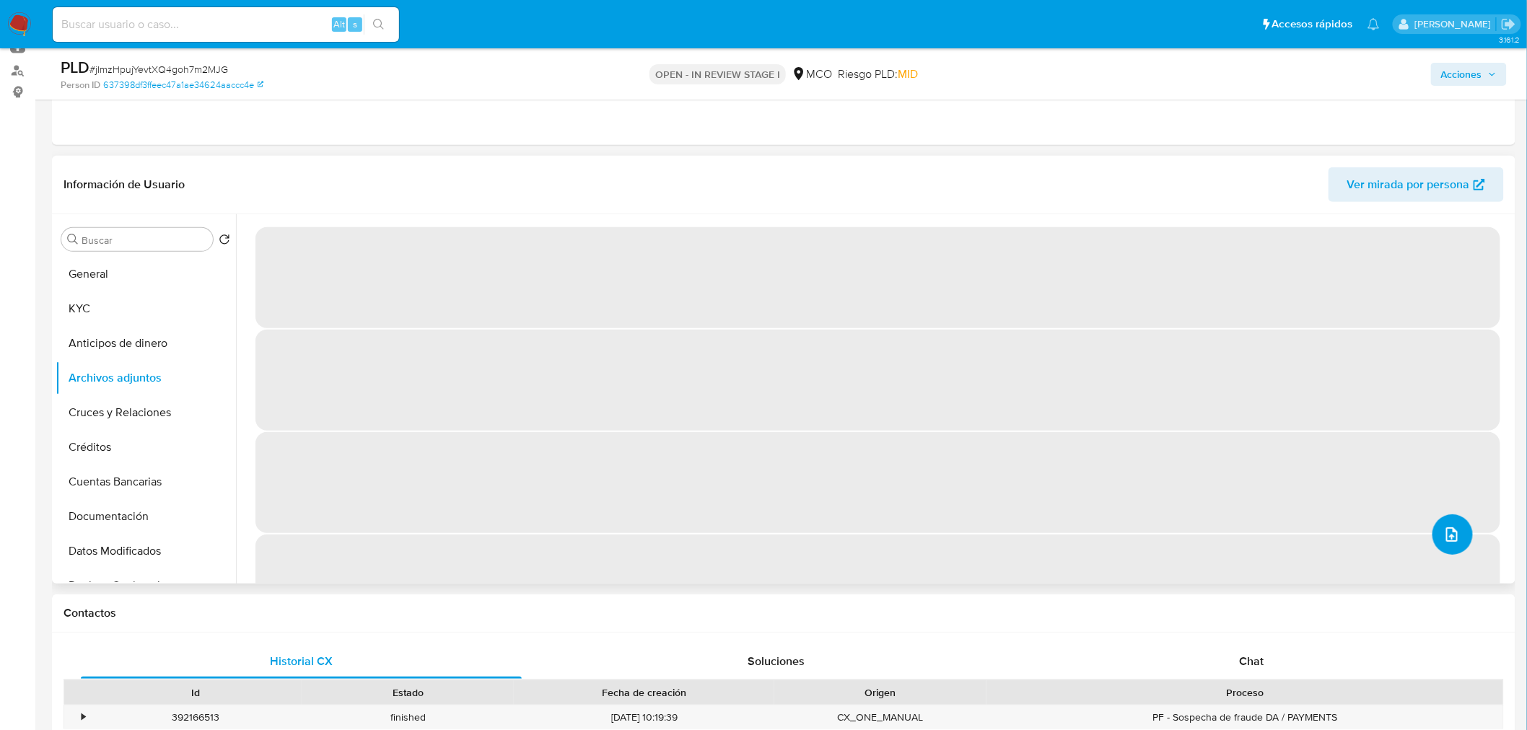
click at [1450, 537] on icon "upload-file" at bounding box center [1451, 534] width 17 height 17
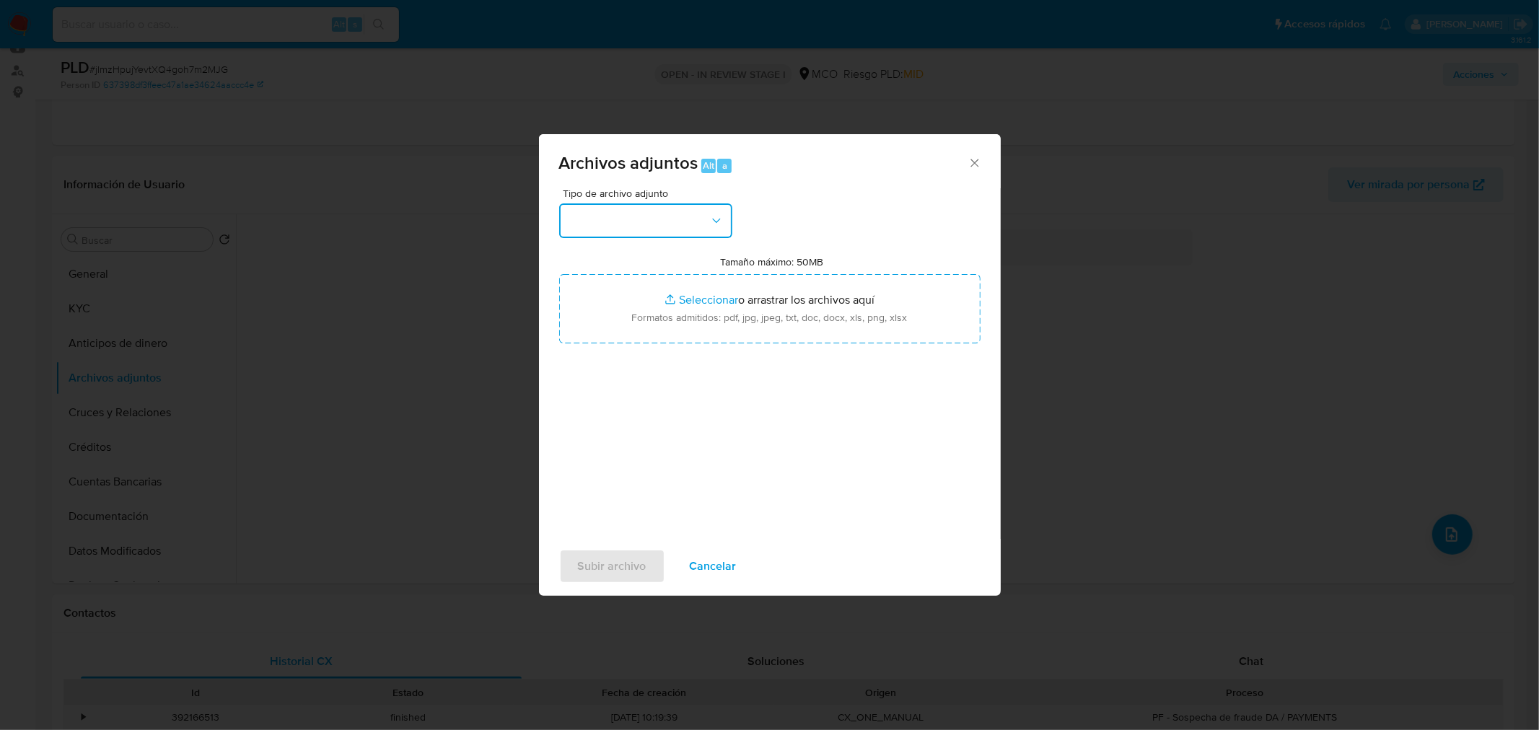
click at [684, 217] on button "button" at bounding box center [645, 220] width 173 height 35
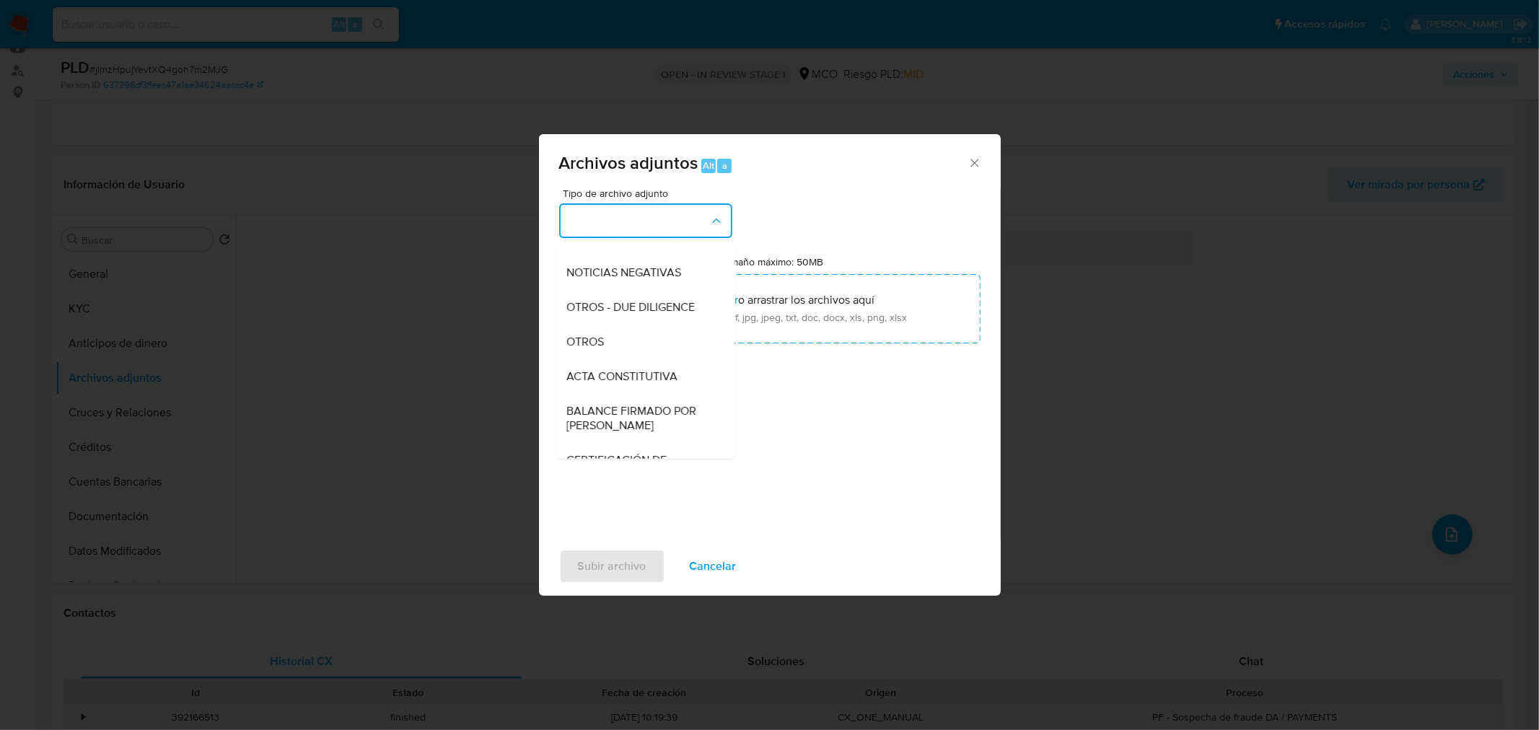
click at [594, 348] on span "OTROS" at bounding box center [586, 341] width 38 height 14
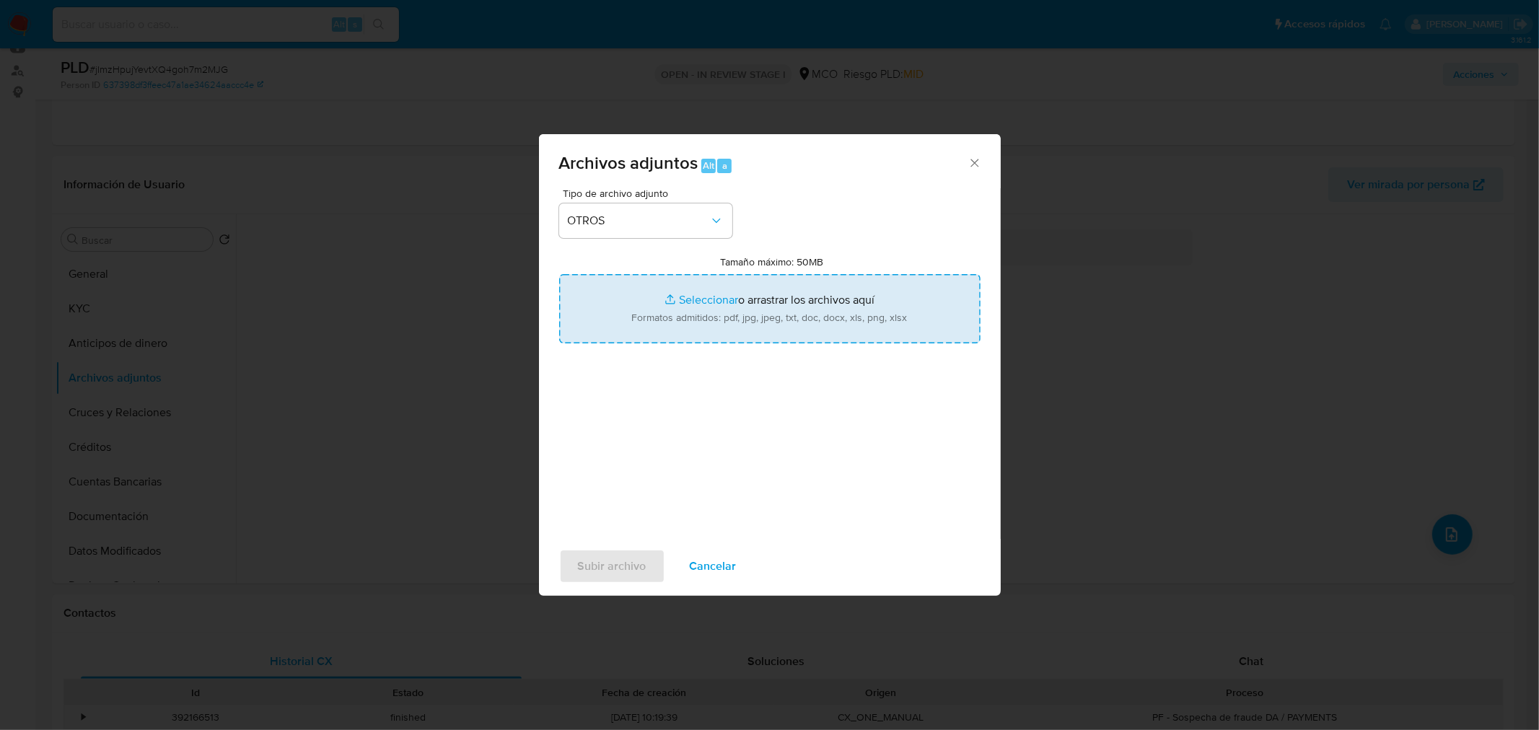
click at [769, 296] on input "Tamaño máximo: 50MB Seleccionar archivos" at bounding box center [769, 308] width 421 height 69
type input "C:\fakepath\2455923435 - 30_9_2025.pdf"
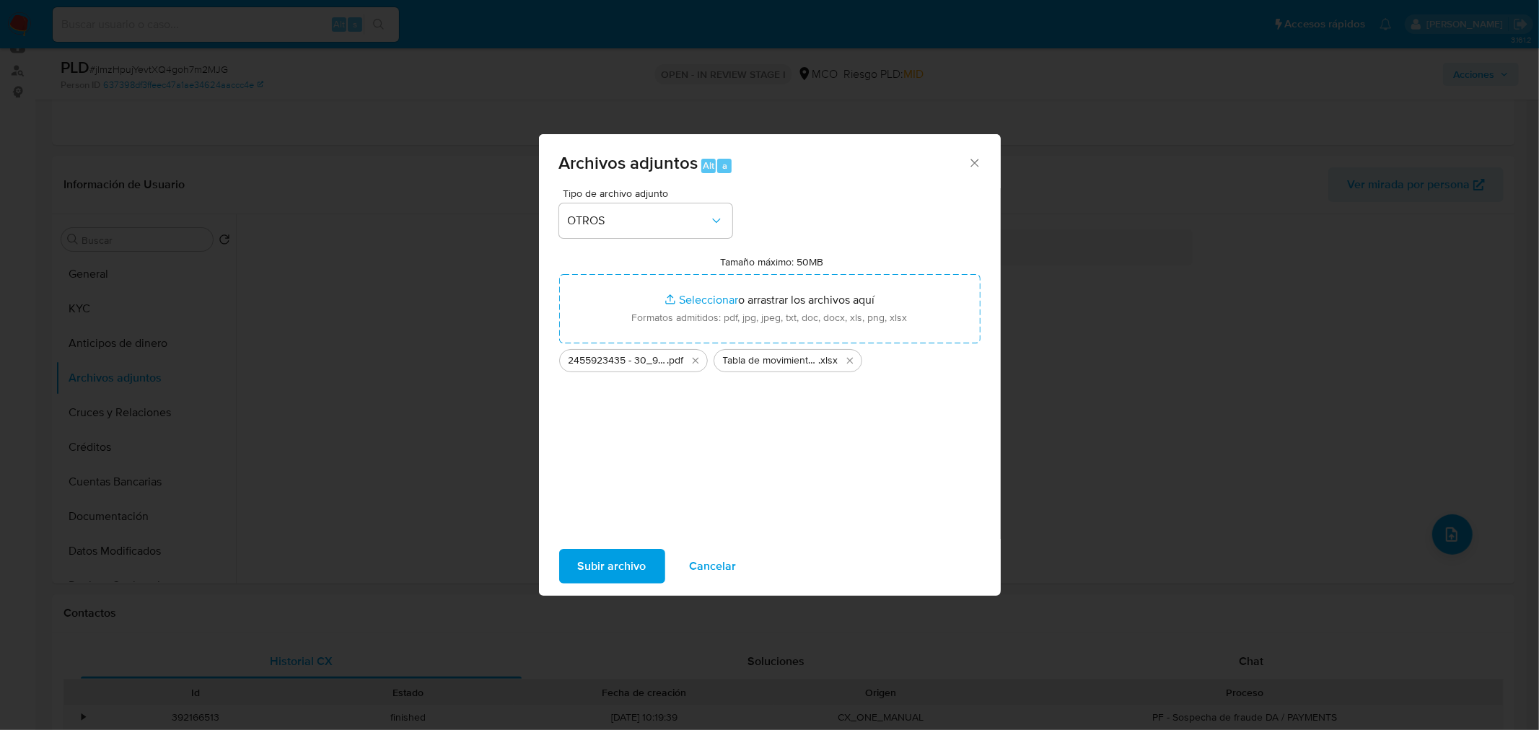
click at [584, 573] on span "Subir archivo" at bounding box center [612, 566] width 69 height 32
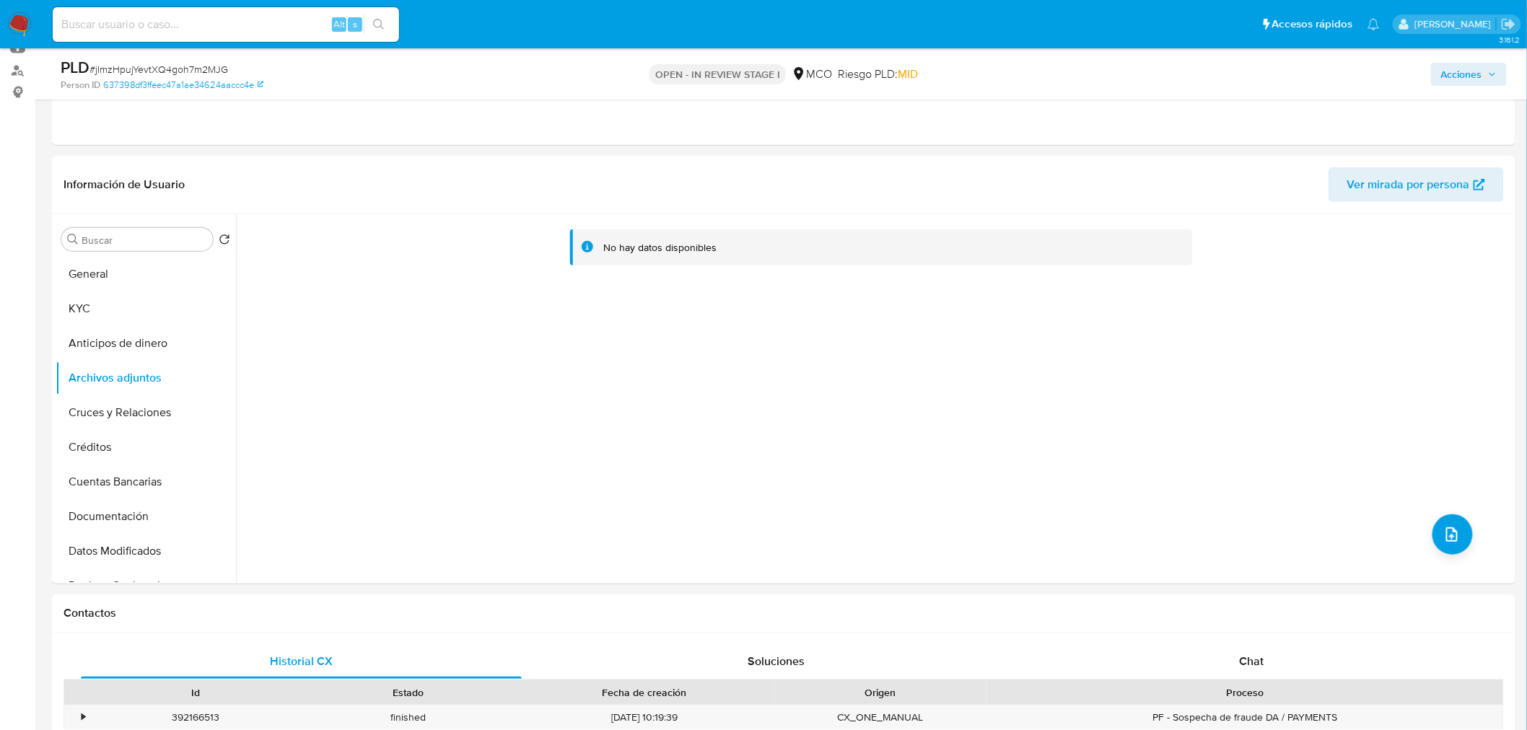
click at [1496, 74] on icon "button" at bounding box center [1492, 74] width 9 height 9
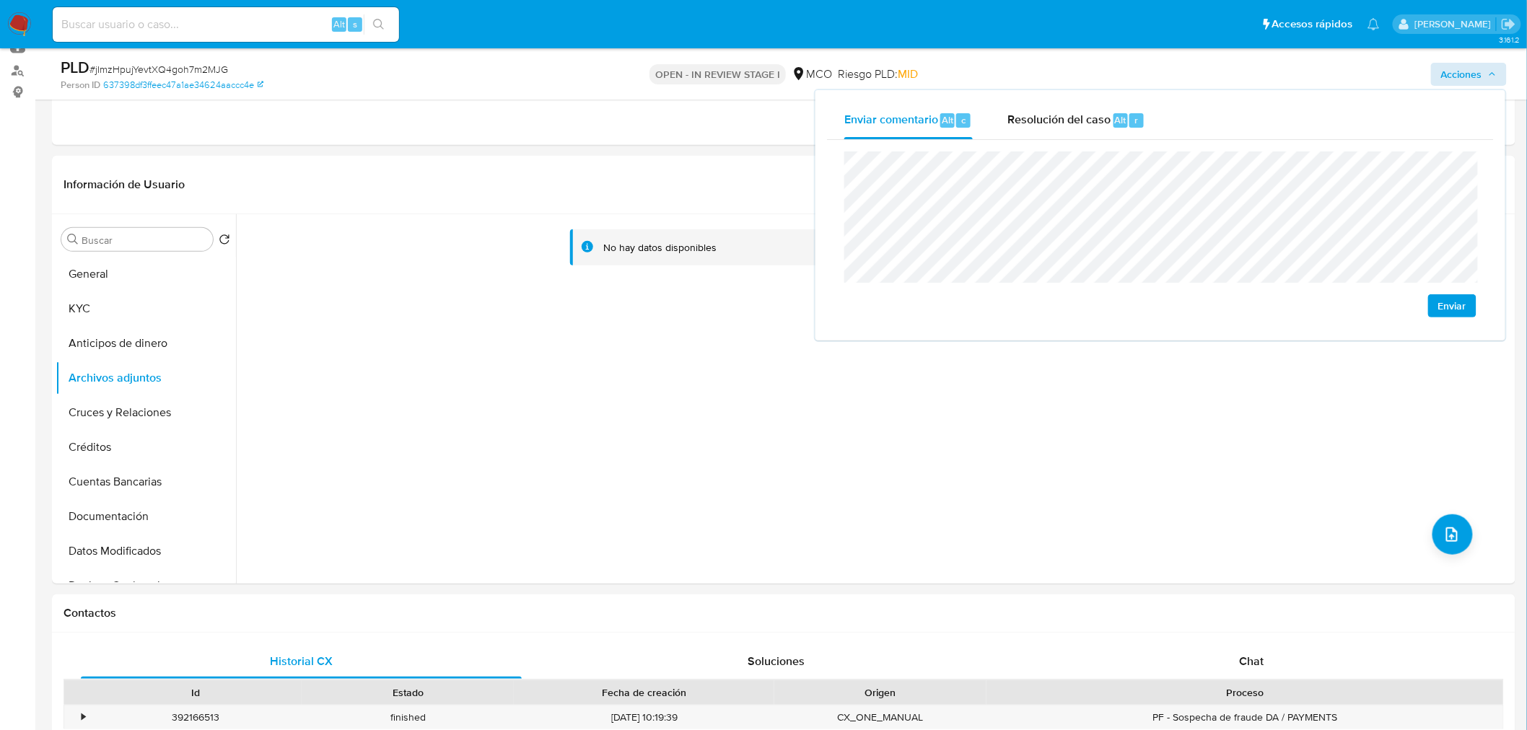
click at [1437, 309] on button "Enviar" at bounding box center [1452, 305] width 48 height 23
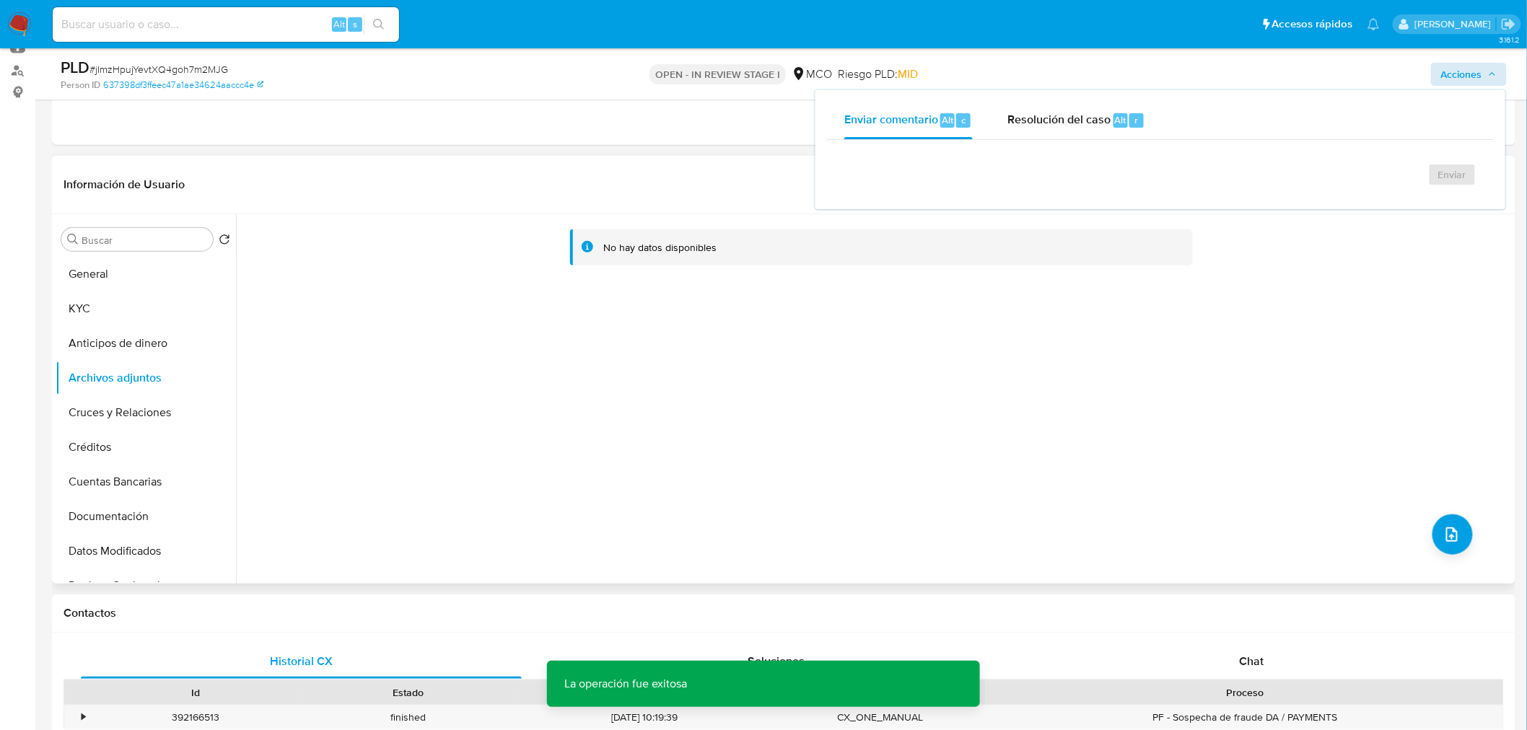
scroll to position [320, 0]
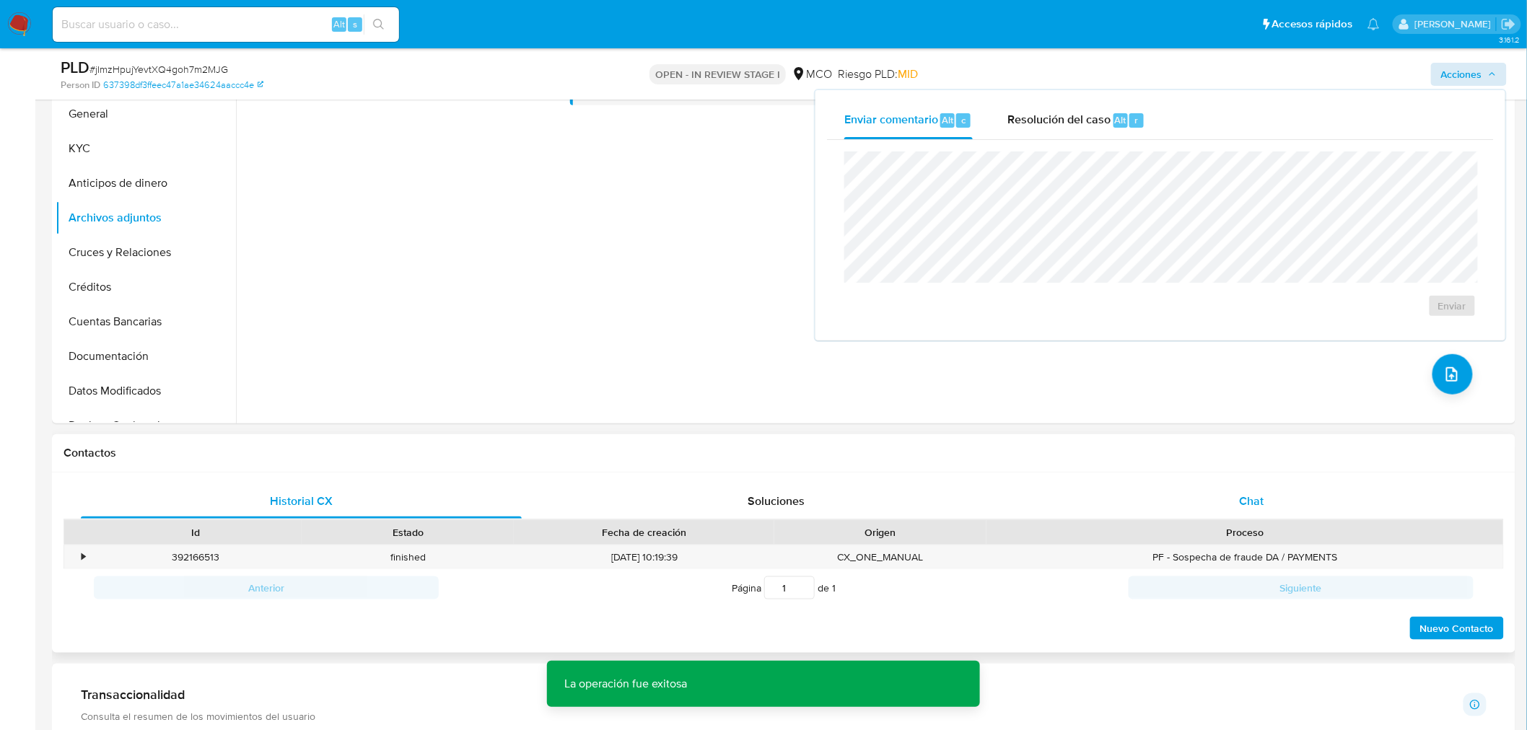
click at [1255, 503] on span "Chat" at bounding box center [1251, 501] width 25 height 17
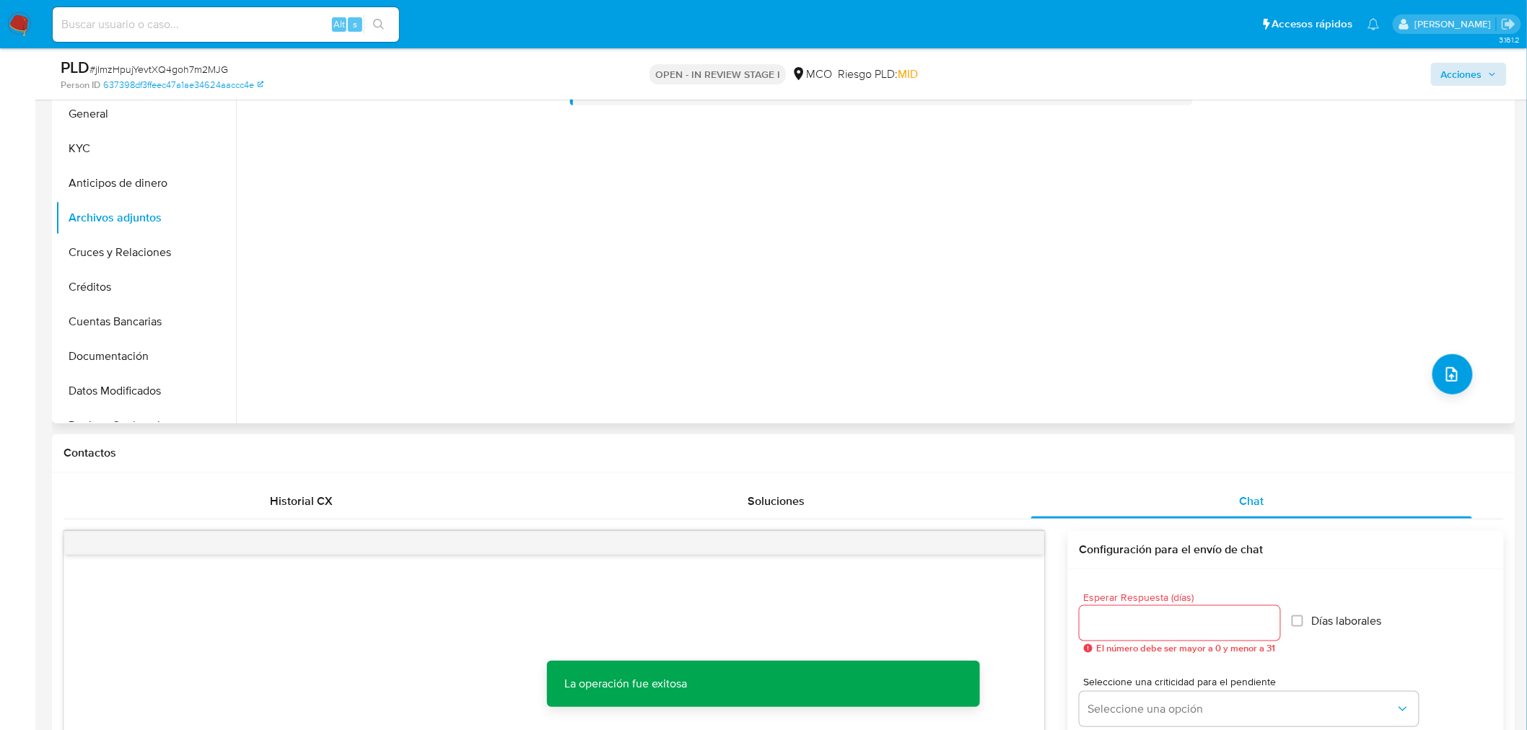
scroll to position [480, 0]
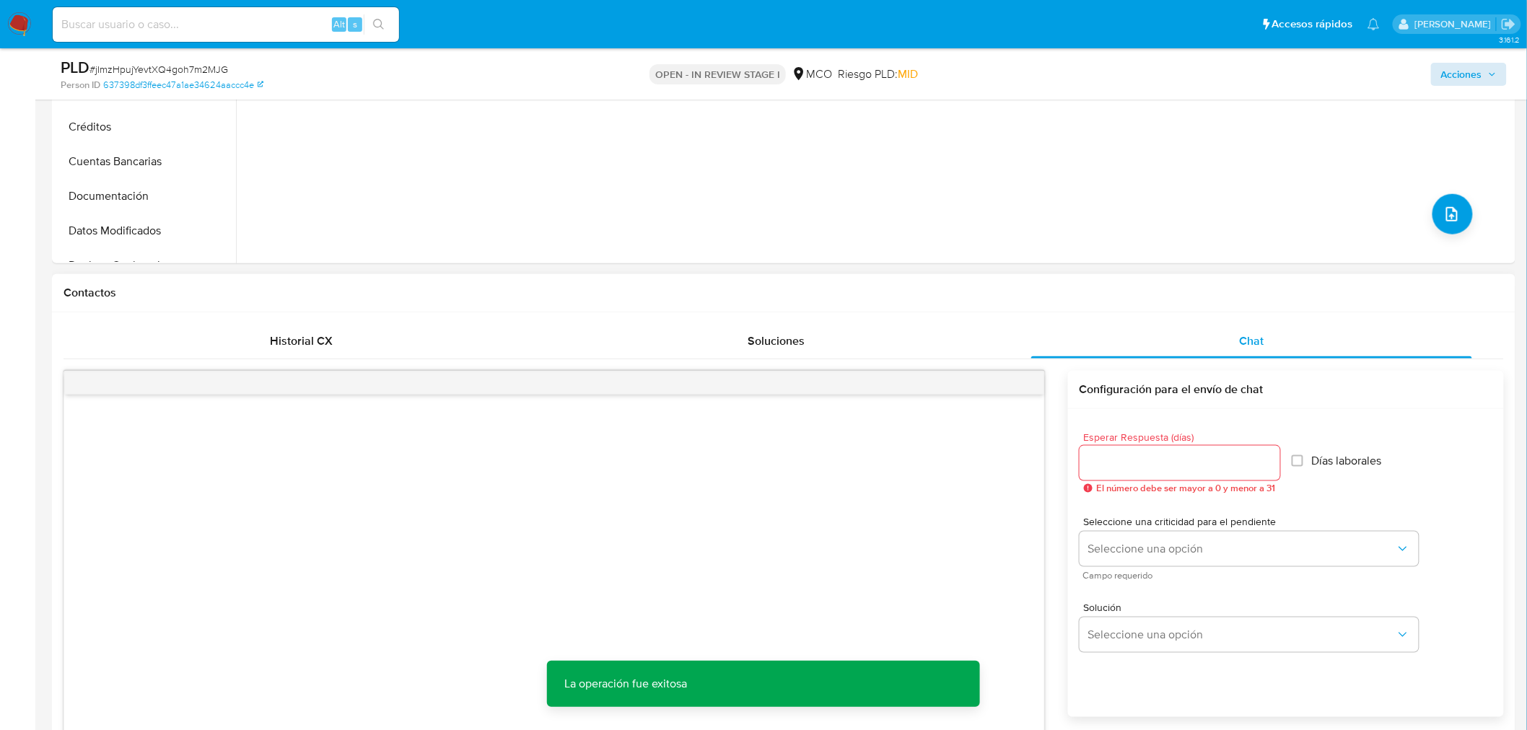
click at [1122, 471] on input "Esperar Respuesta (días)" at bounding box center [1179, 463] width 201 height 19
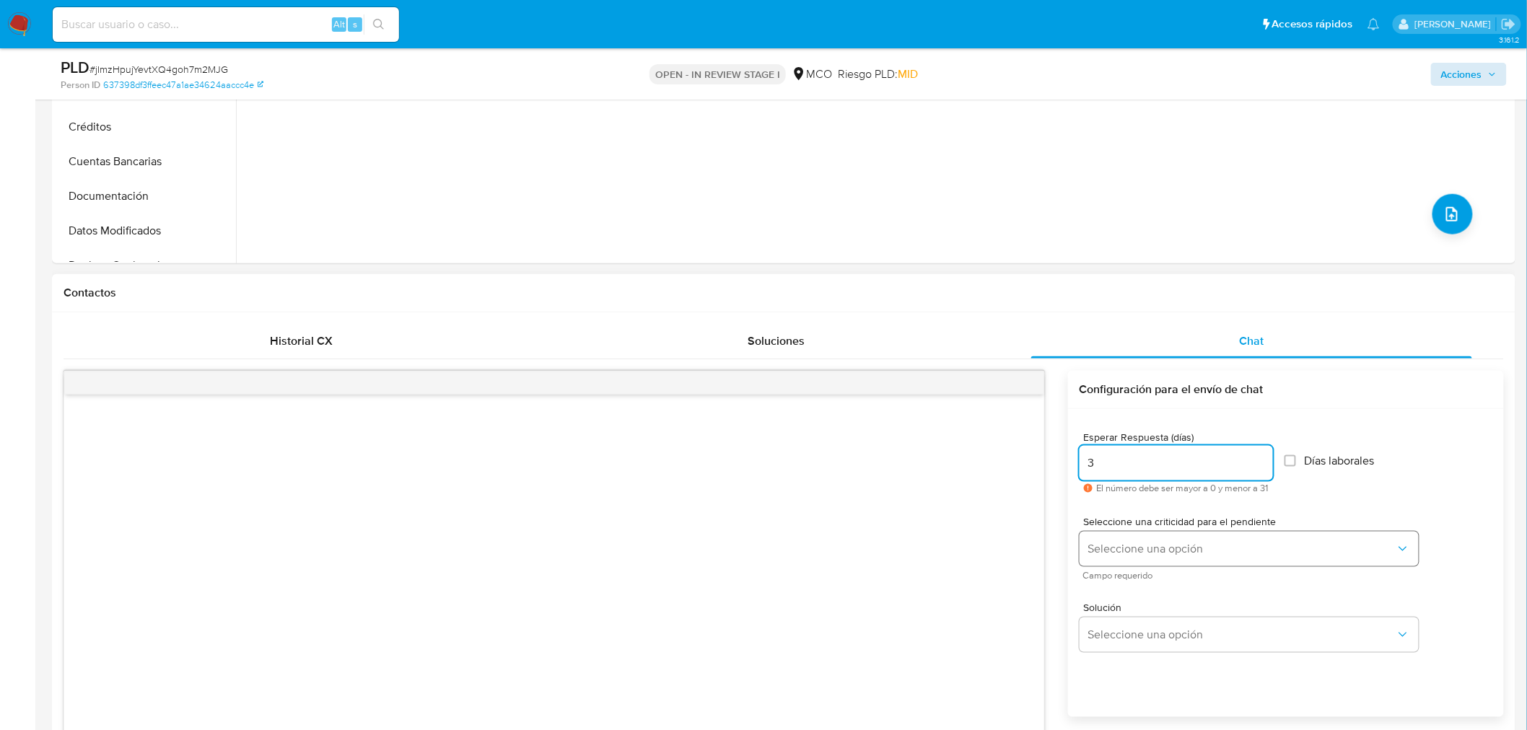
type input "3"
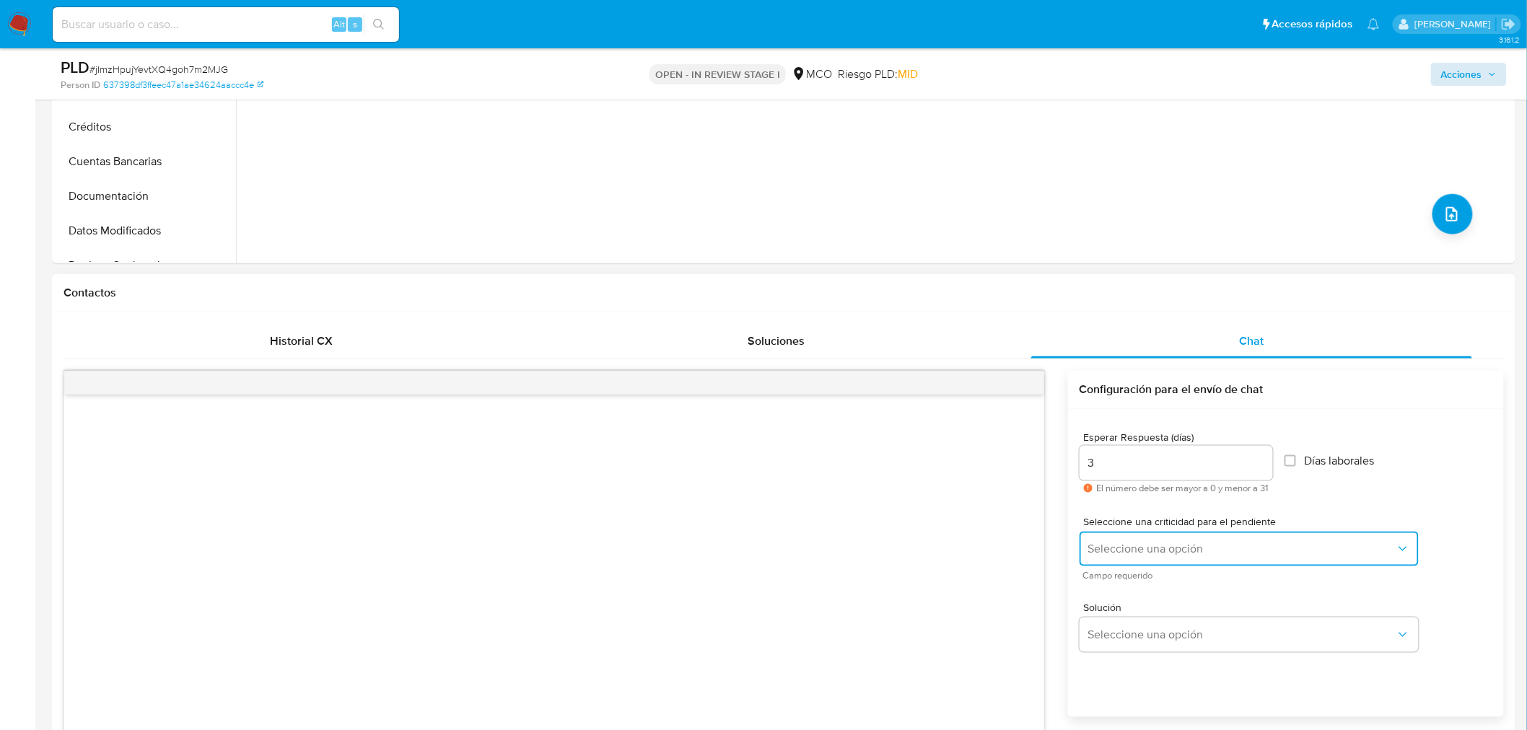
click at [1152, 546] on span "Seleccione una opción" at bounding box center [1241, 549] width 307 height 14
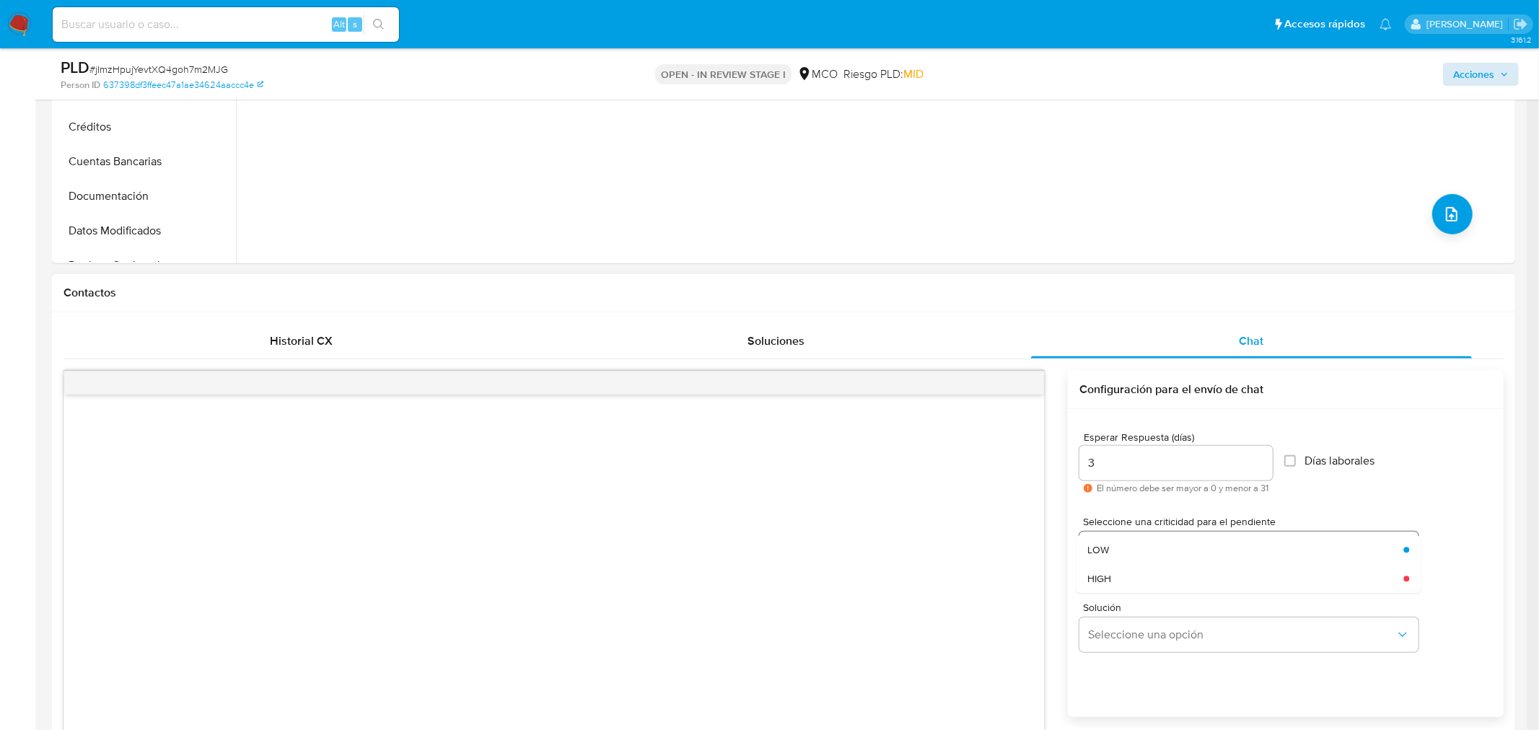
click at [1151, 547] on div "LOW" at bounding box center [1240, 549] width 307 height 29
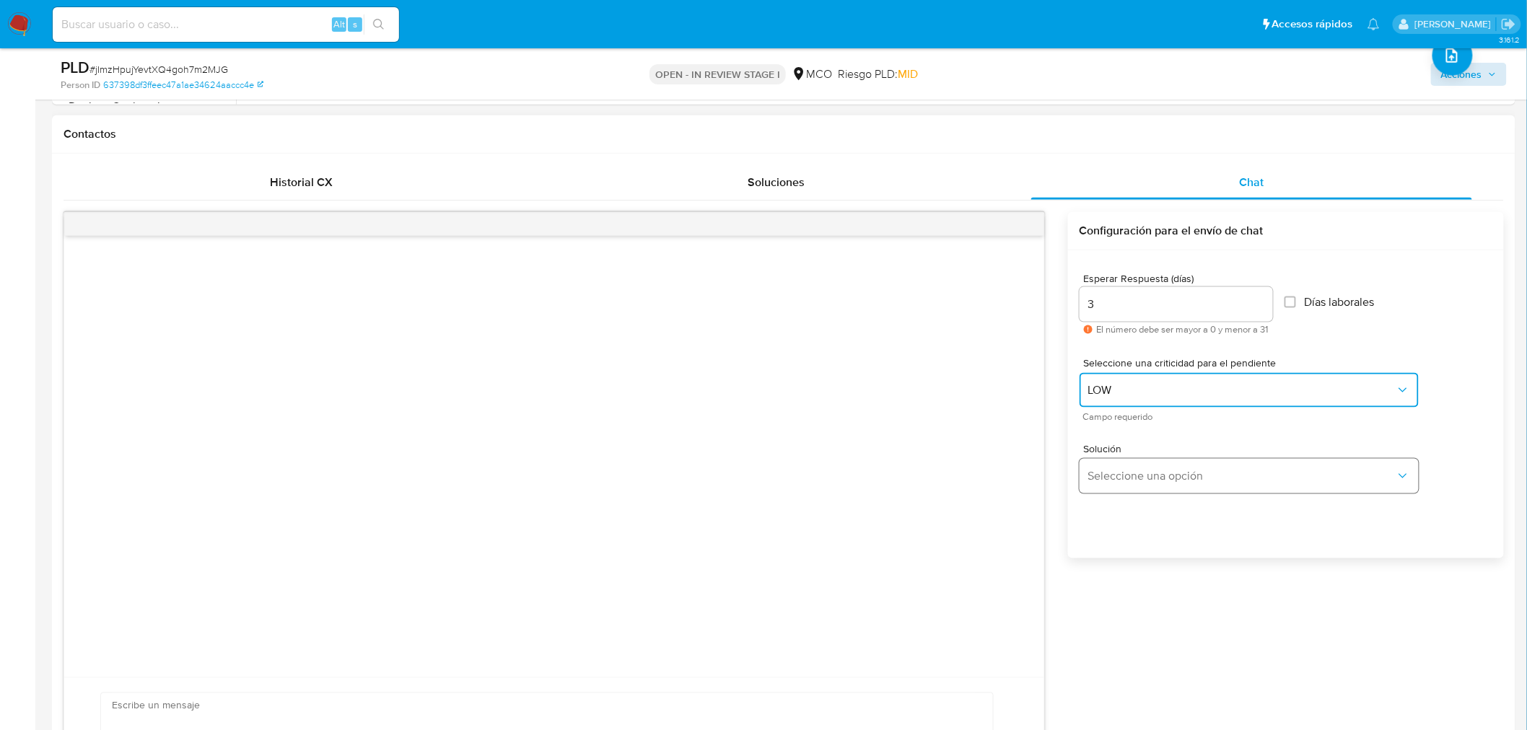
scroll to position [641, 0]
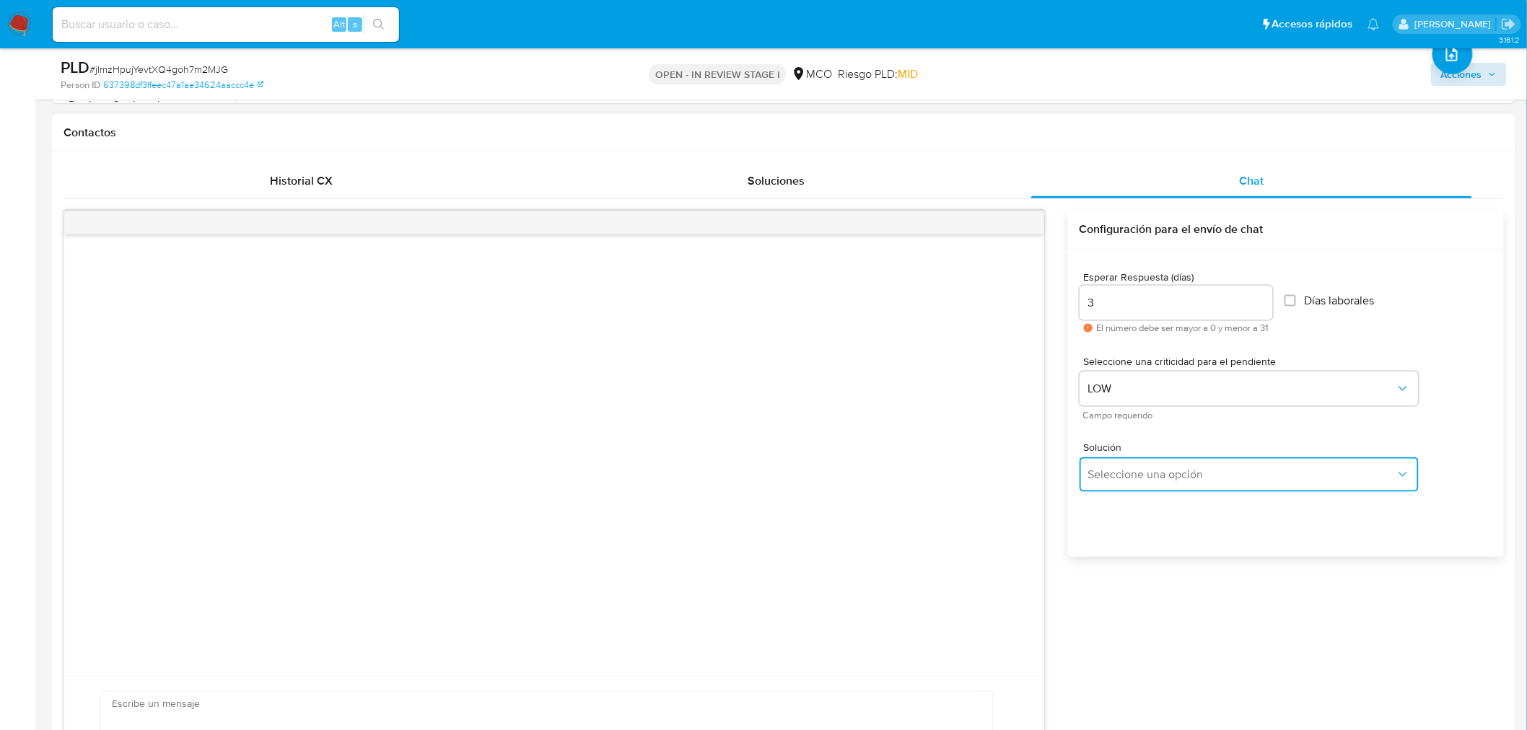
click at [1153, 480] on span "Seleccione una opción" at bounding box center [1241, 474] width 307 height 14
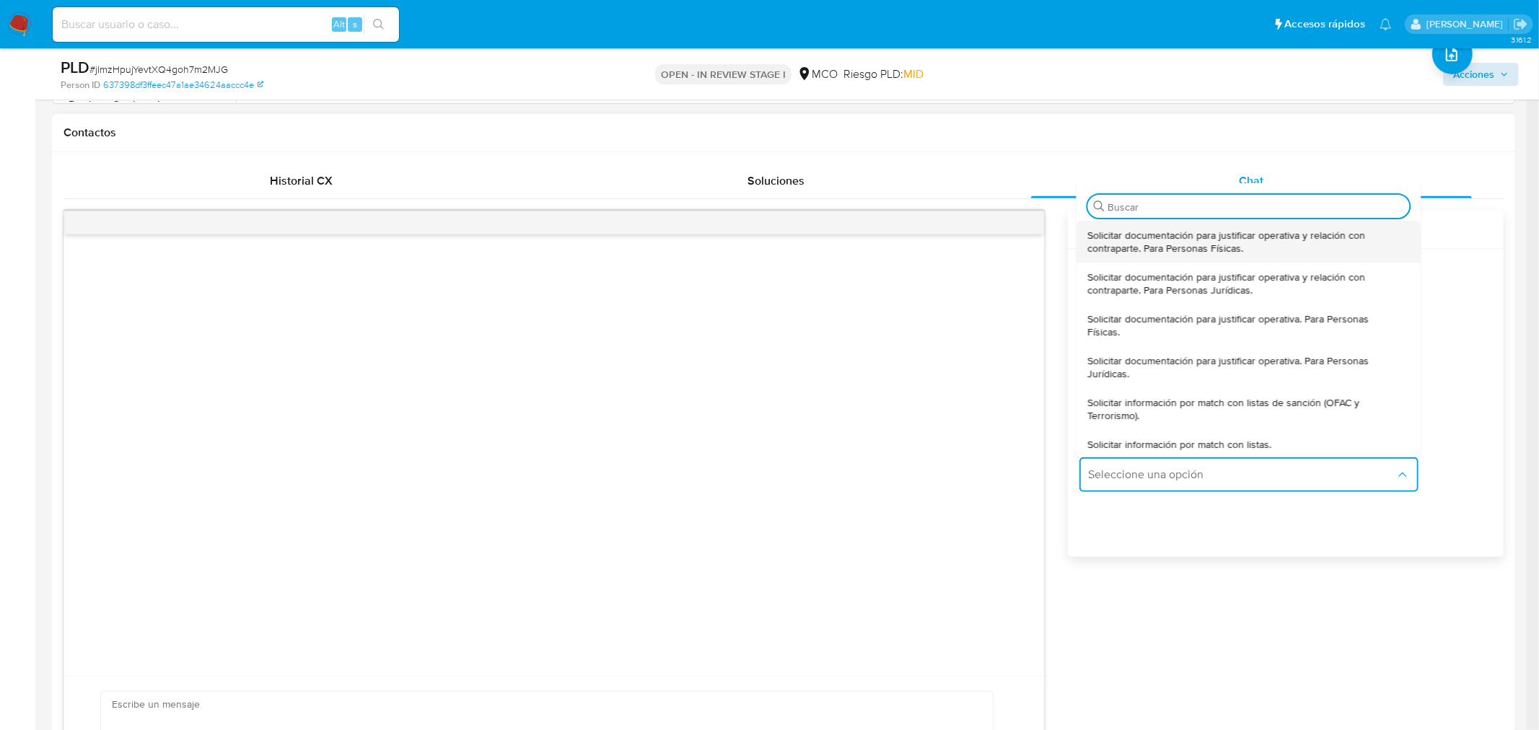
click at [1180, 238] on span "Solicitar documentación para justificar operativa y relación con contraparte. P…" at bounding box center [1243, 242] width 313 height 26
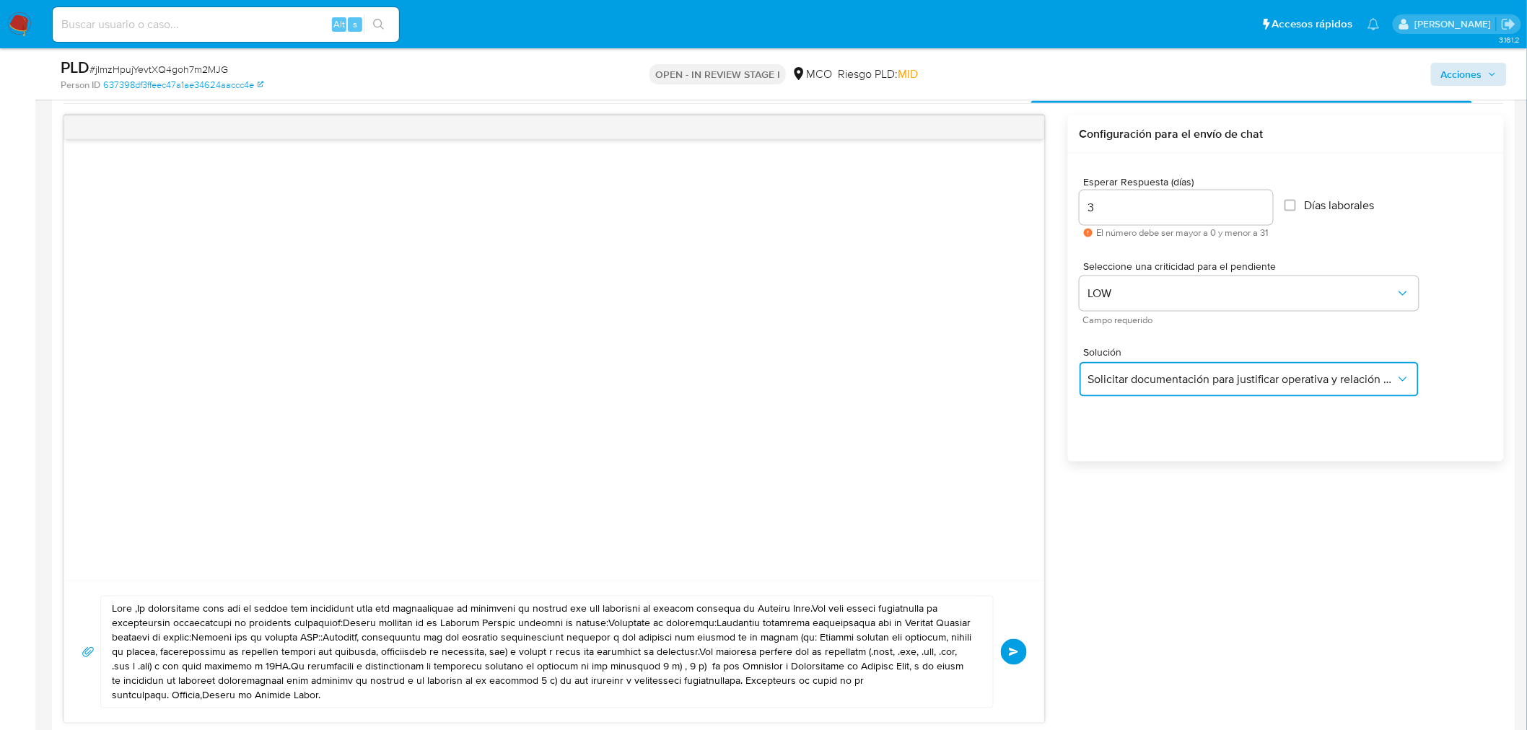
scroll to position [882, 0]
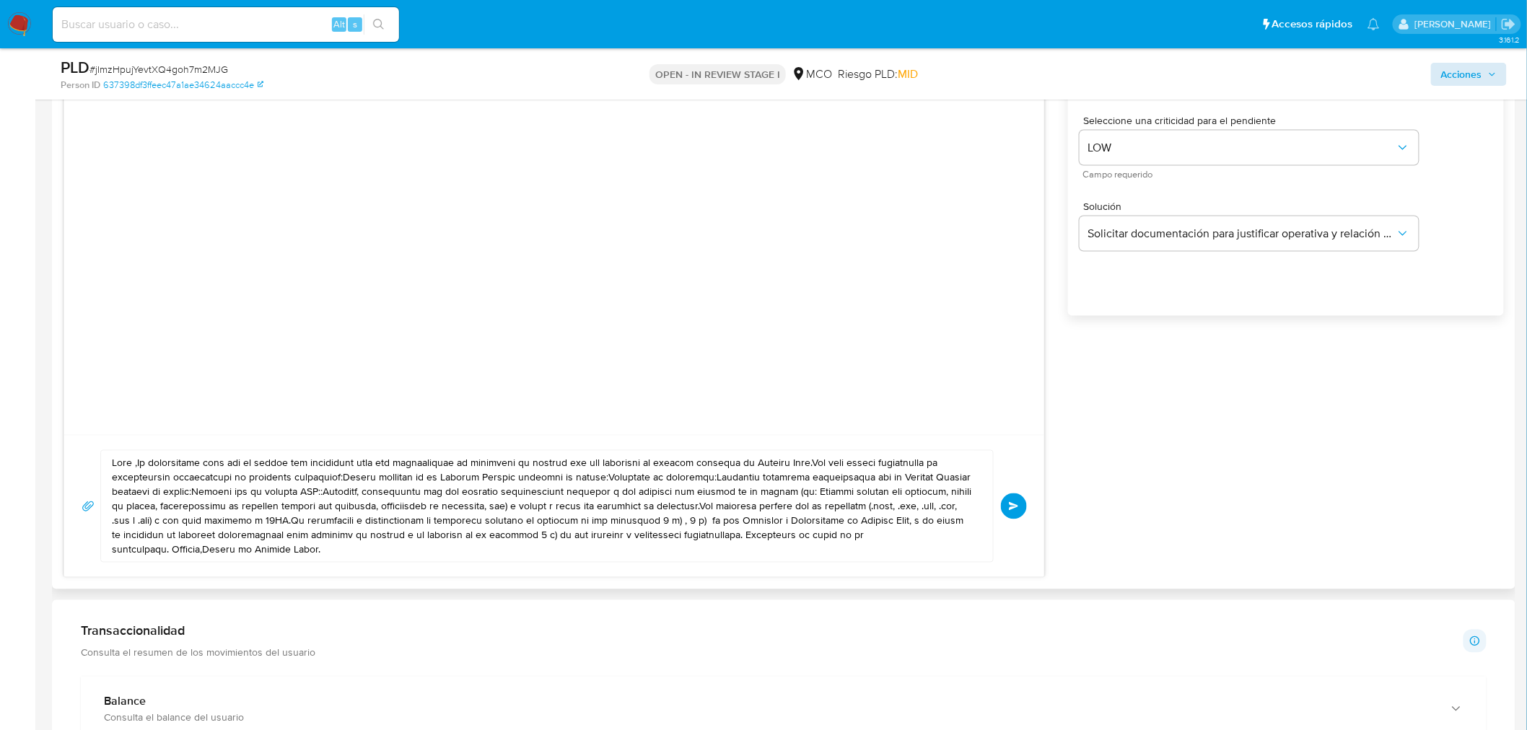
click at [137, 457] on textarea at bounding box center [543, 506] width 863 height 111
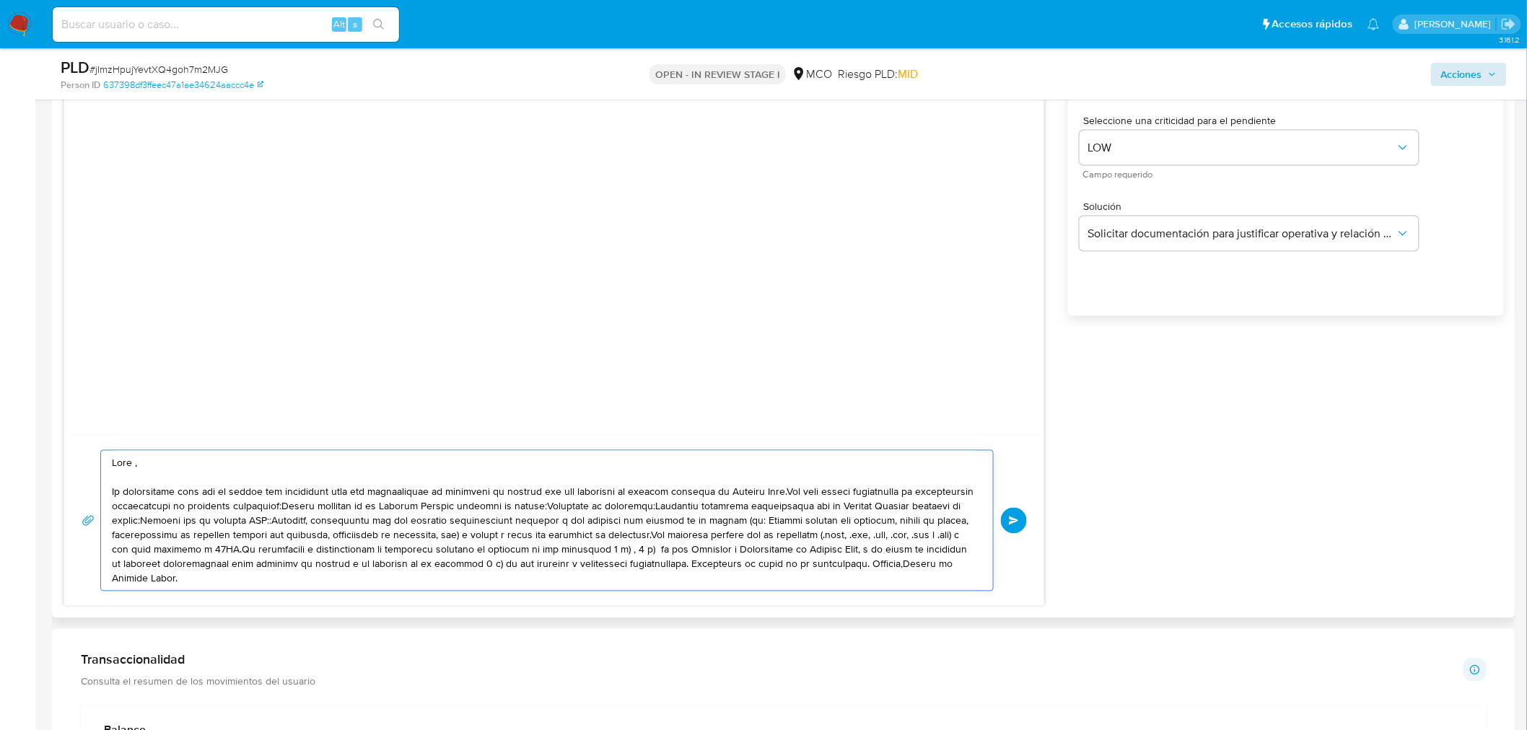
drag, startPoint x: 190, startPoint y: 493, endPoint x: 343, endPoint y: 492, distance: 153.7
click at [343, 492] on textarea at bounding box center [543, 521] width 863 height 140
click at [635, 493] on textarea at bounding box center [543, 521] width 863 height 140
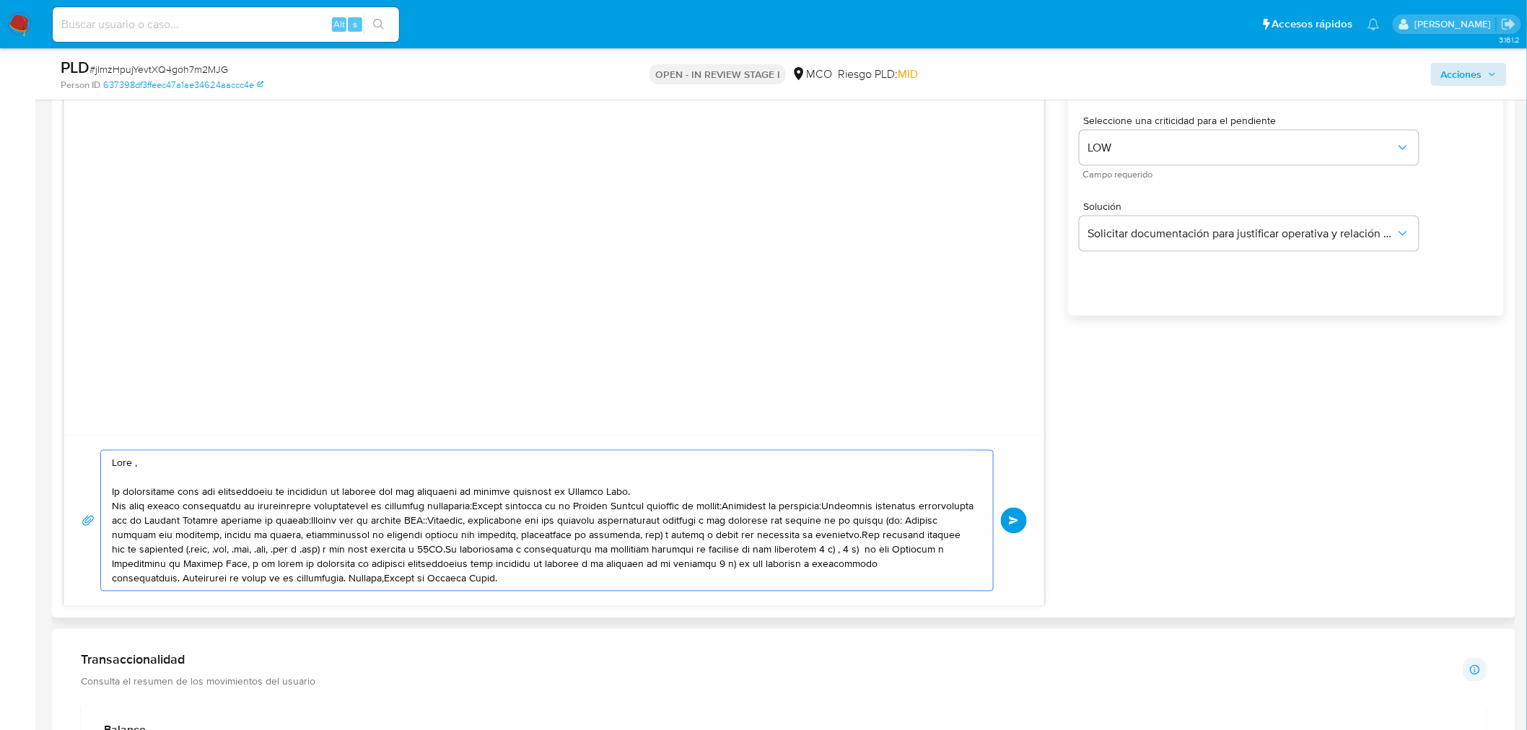
click at [472, 508] on textarea at bounding box center [543, 521] width 863 height 140
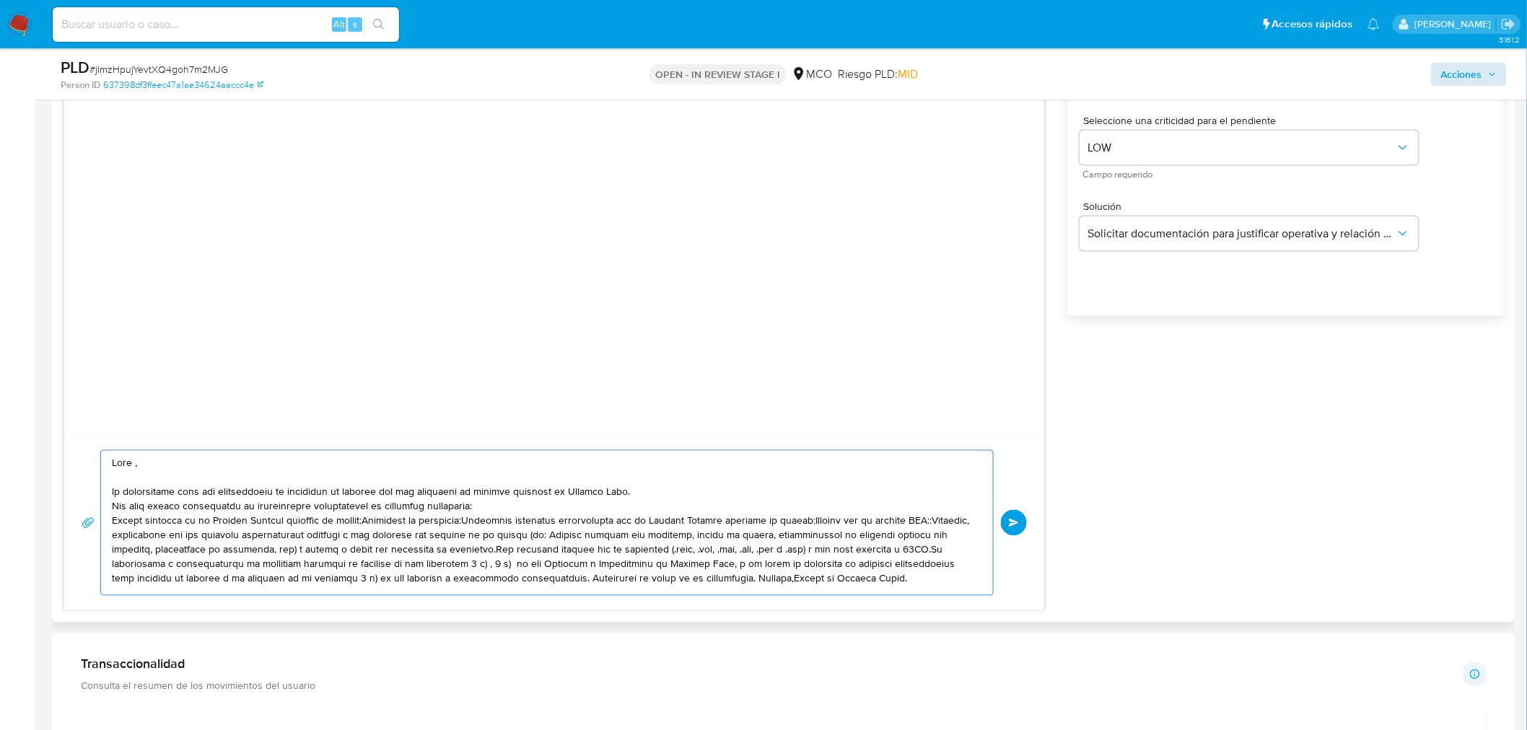
drag, startPoint x: 493, startPoint y: 518, endPoint x: 111, endPoint y: 517, distance: 382.4
click at [112, 517] on textarea at bounding box center [543, 523] width 863 height 144
click at [457, 521] on textarea at bounding box center [543, 521] width 863 height 140
click at [237, 536] on textarea at bounding box center [543, 523] width 863 height 144
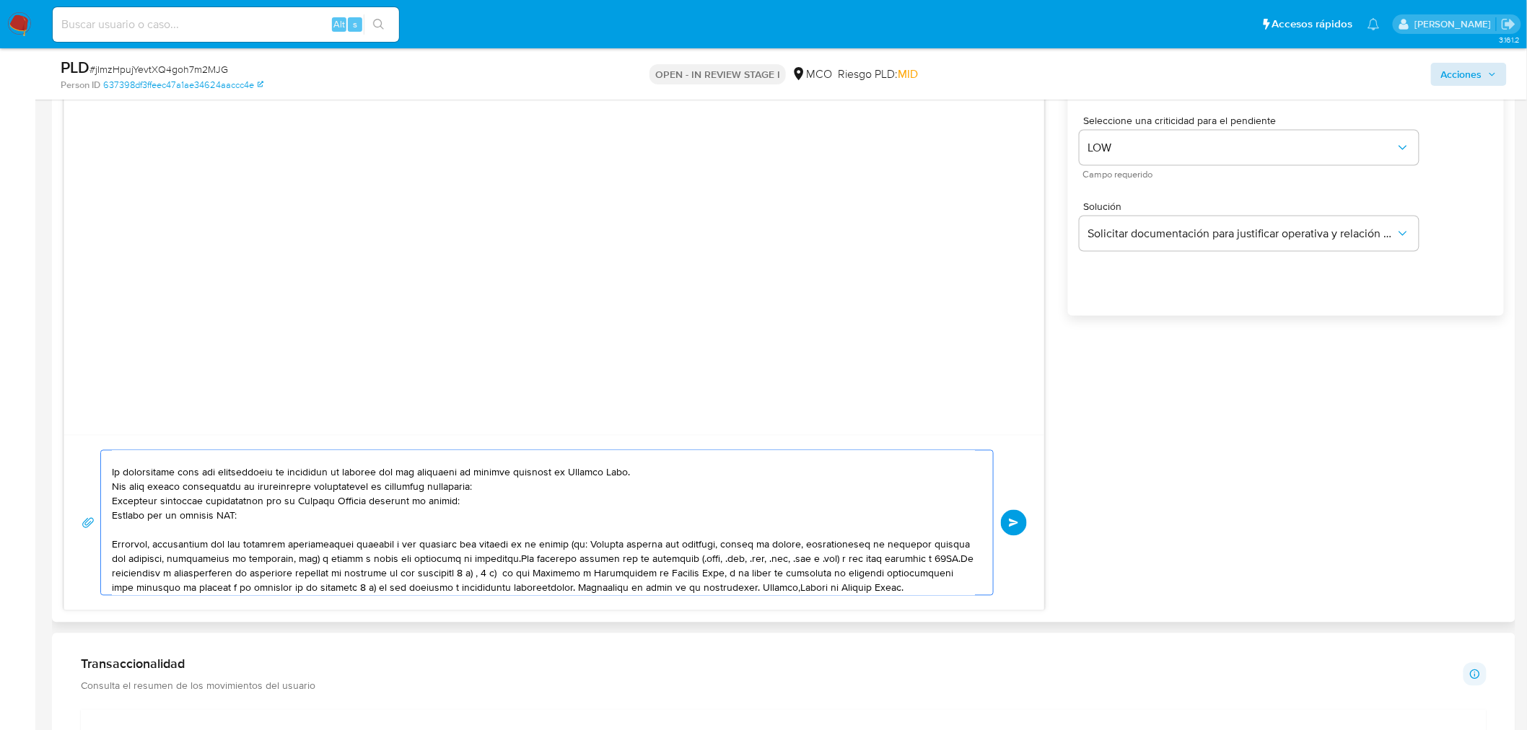
scroll to position [24, 0]
drag, startPoint x: 311, startPoint y: 556, endPoint x: 506, endPoint y: 558, distance: 194.8
click at [506, 558] on textarea at bounding box center [543, 523] width 863 height 144
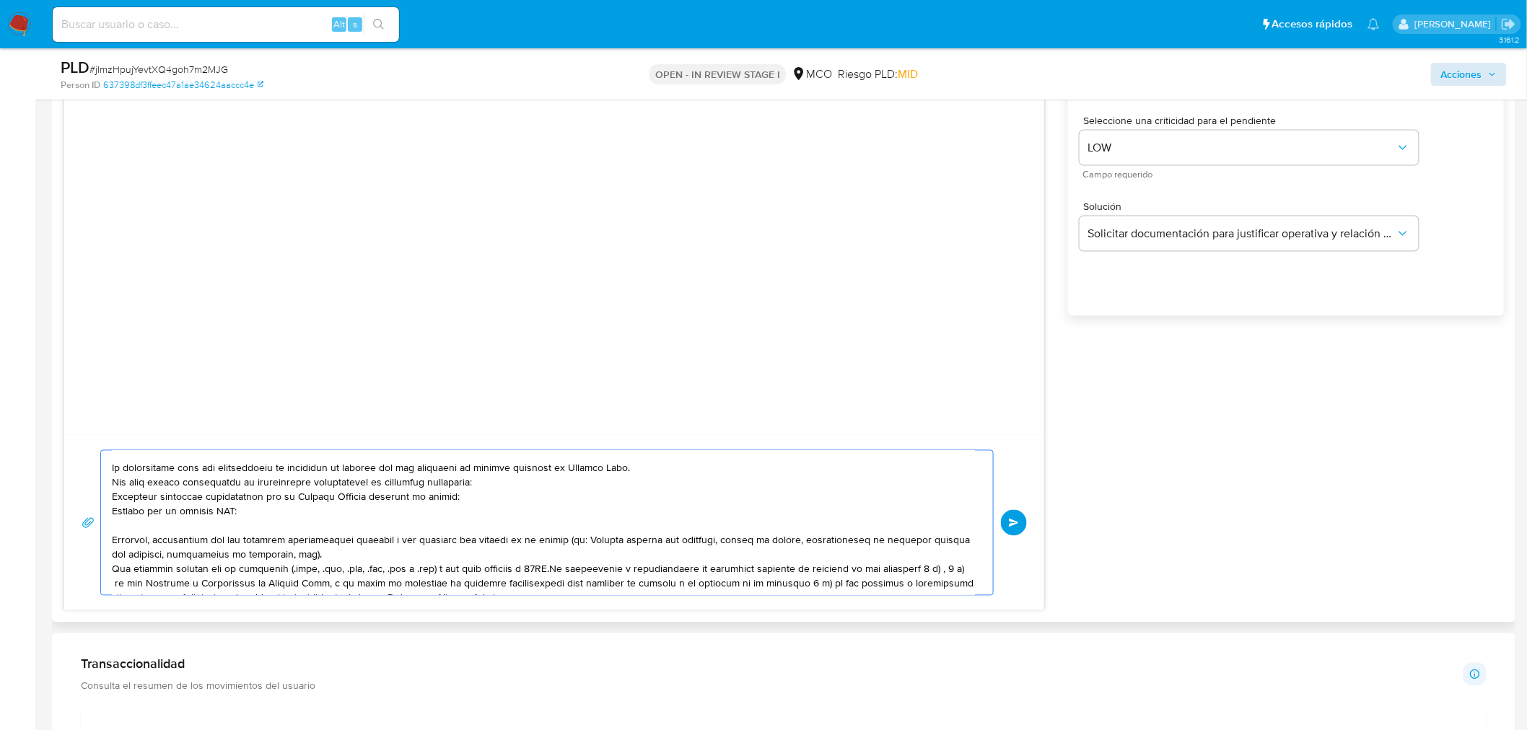
click at [551, 571] on textarea at bounding box center [543, 523] width 863 height 144
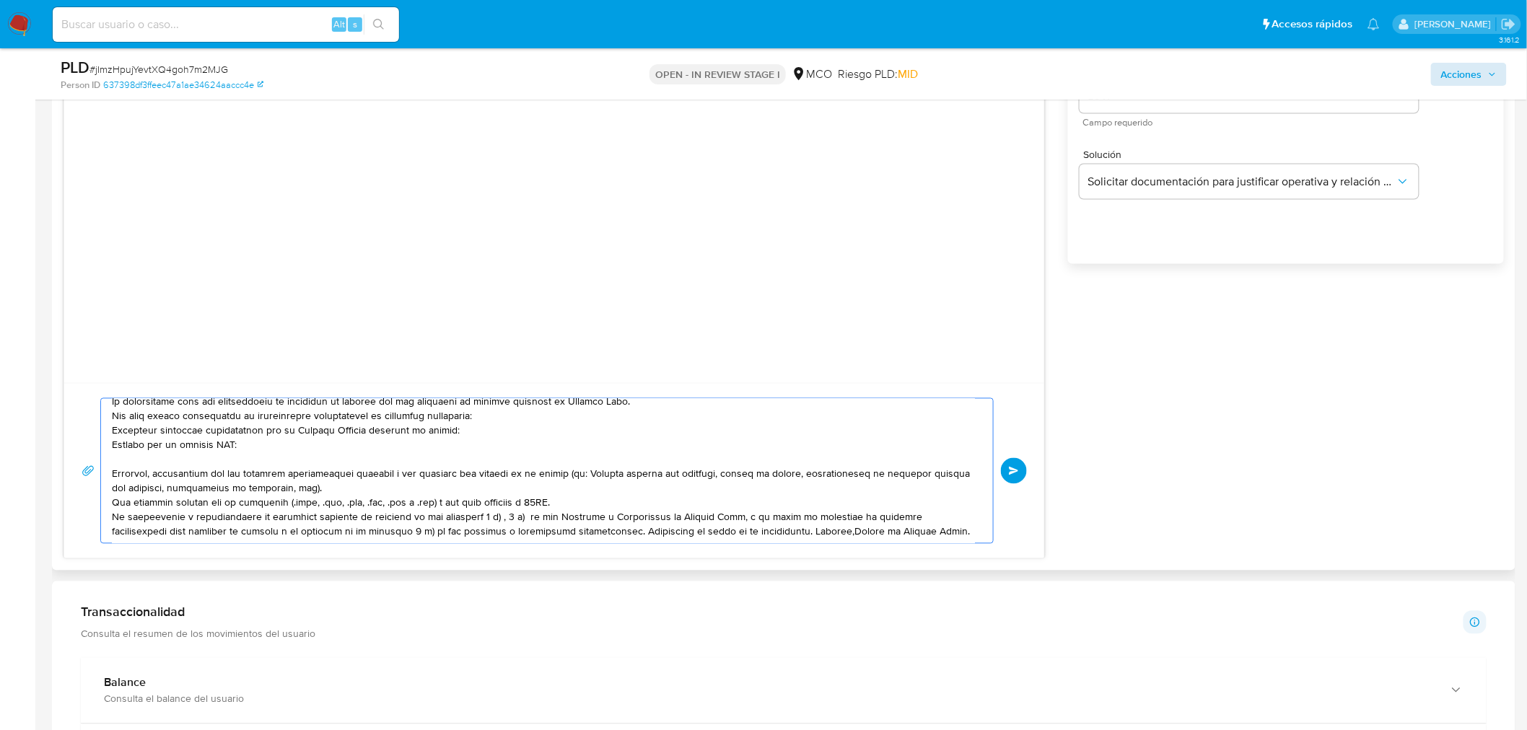
scroll to position [962, 0]
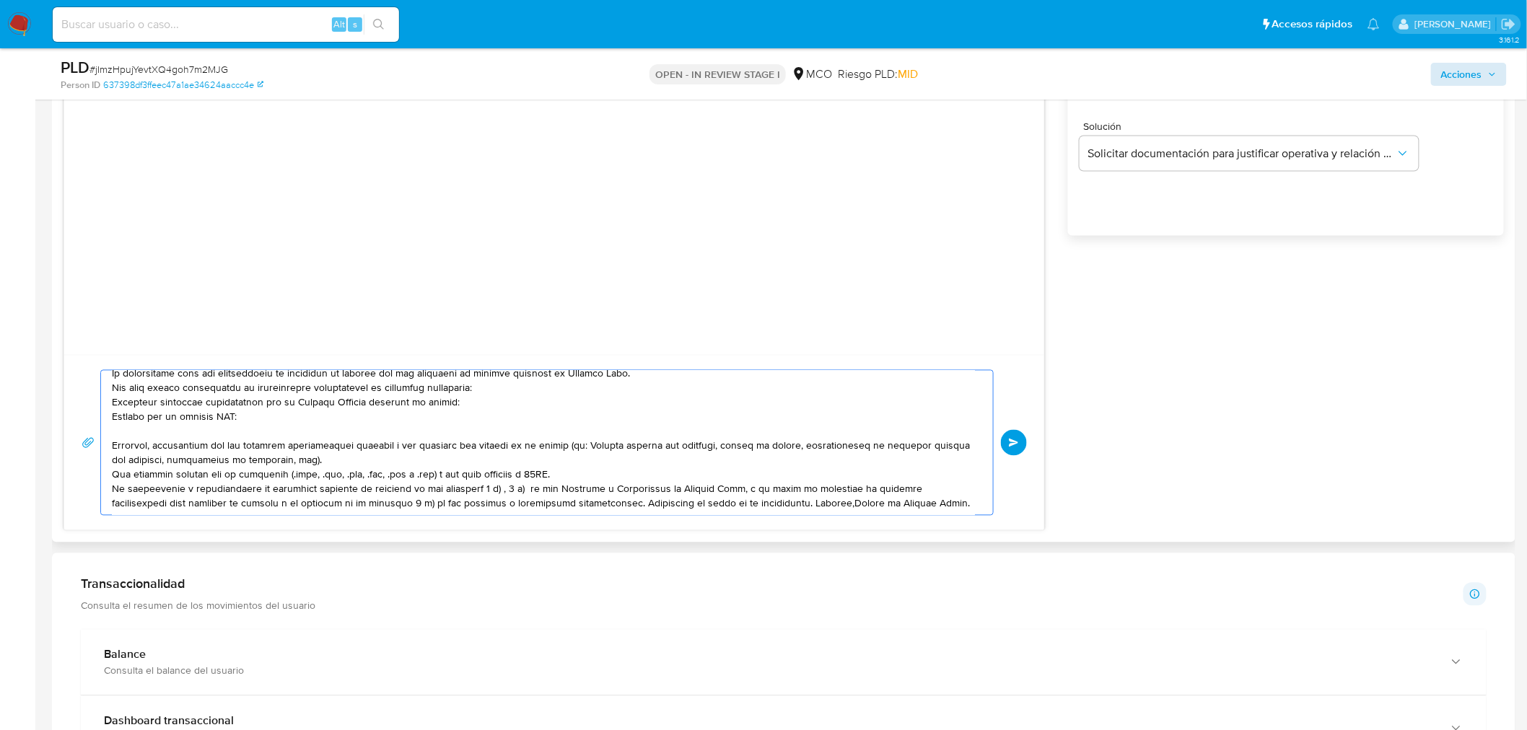
click at [572, 502] on textarea at bounding box center [543, 443] width 863 height 144
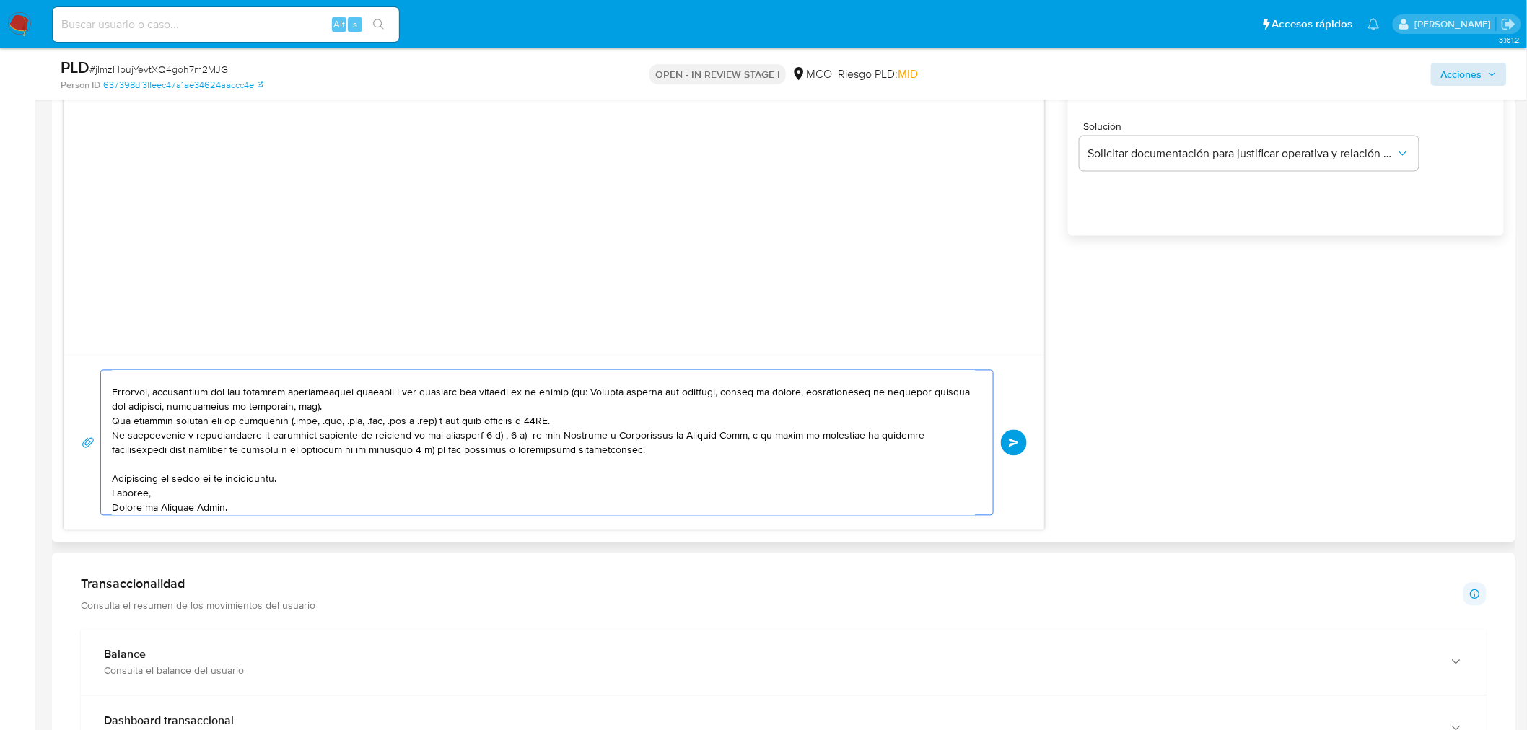
scroll to position [12, 0]
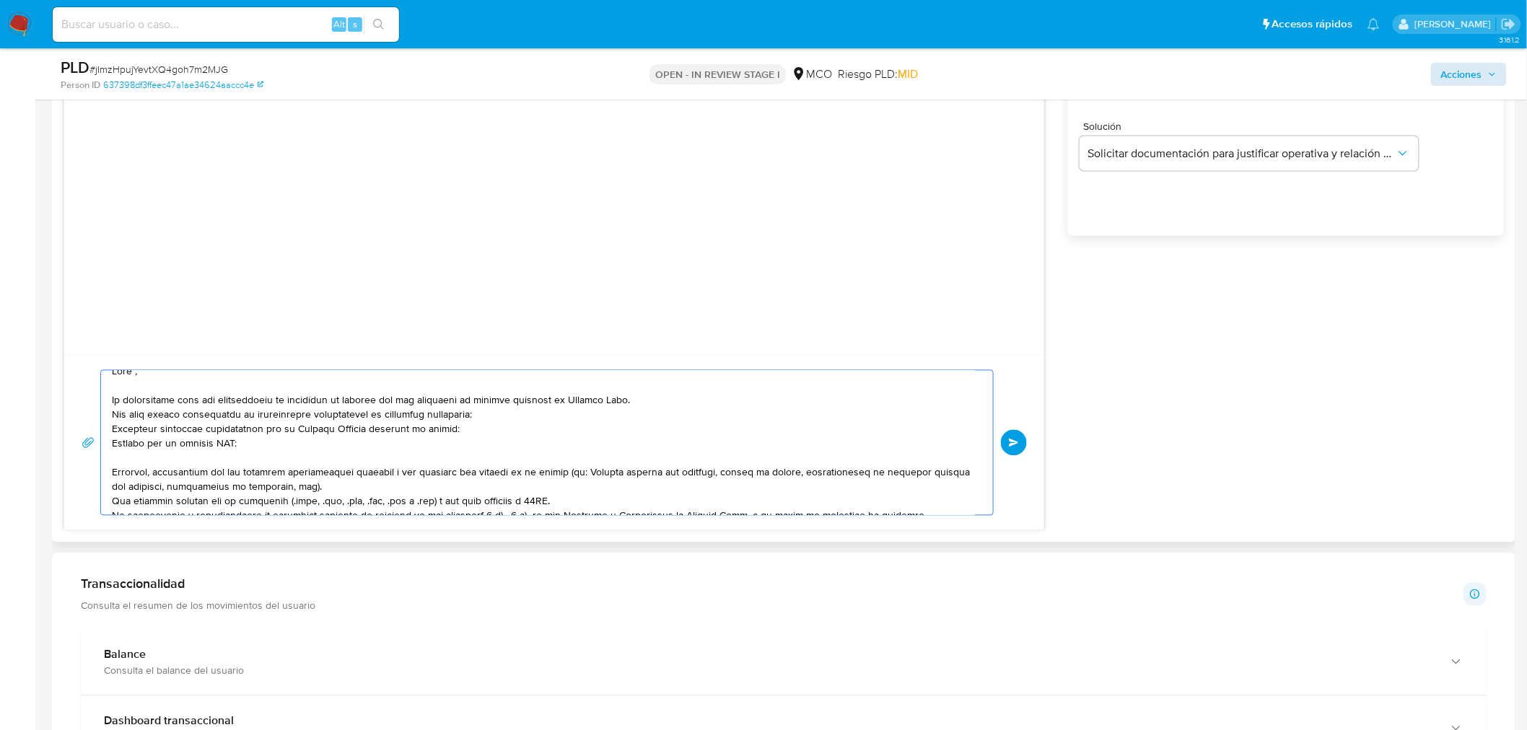
click at [393, 416] on textarea at bounding box center [543, 443] width 863 height 144
click at [335, 487] on textarea at bounding box center [543, 443] width 863 height 144
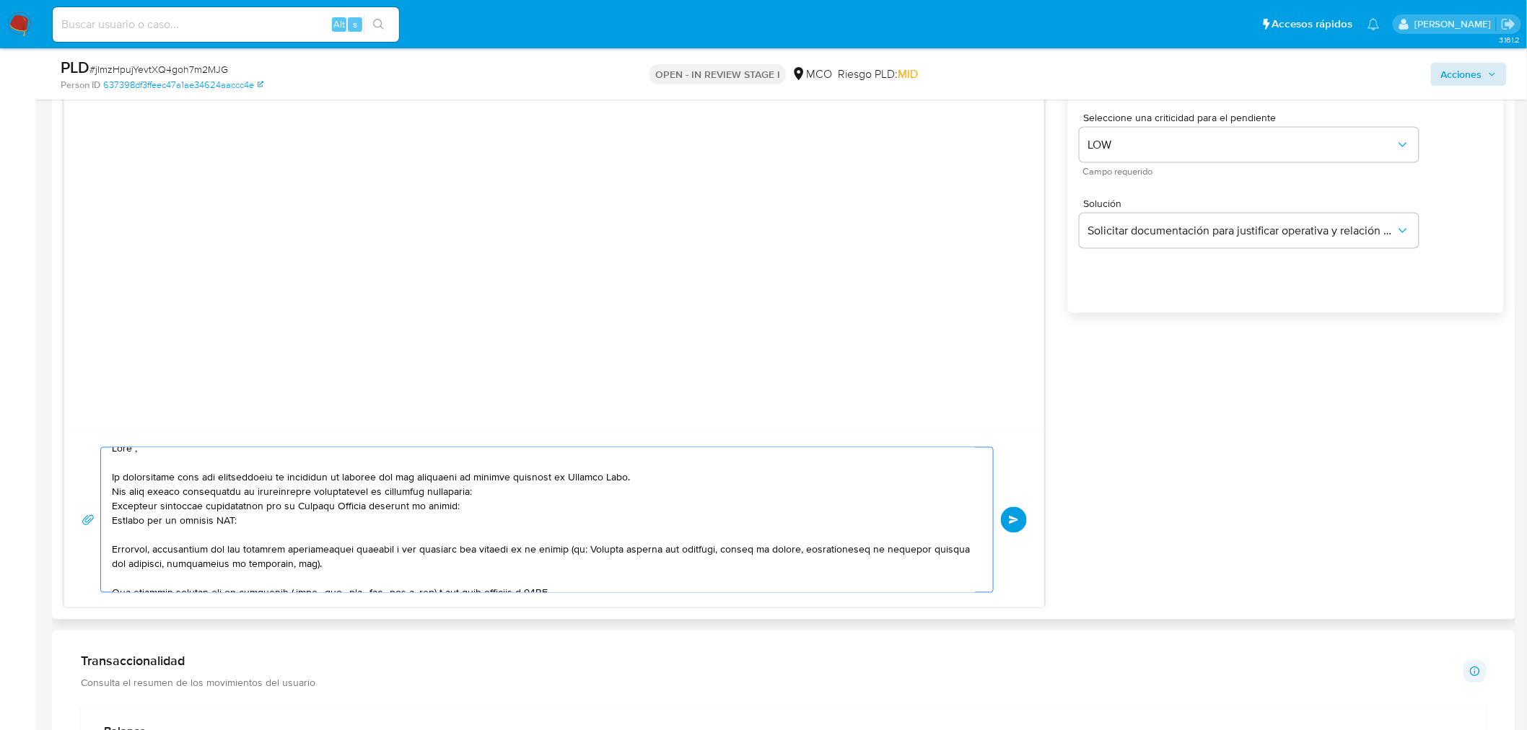
scroll to position [802, 0]
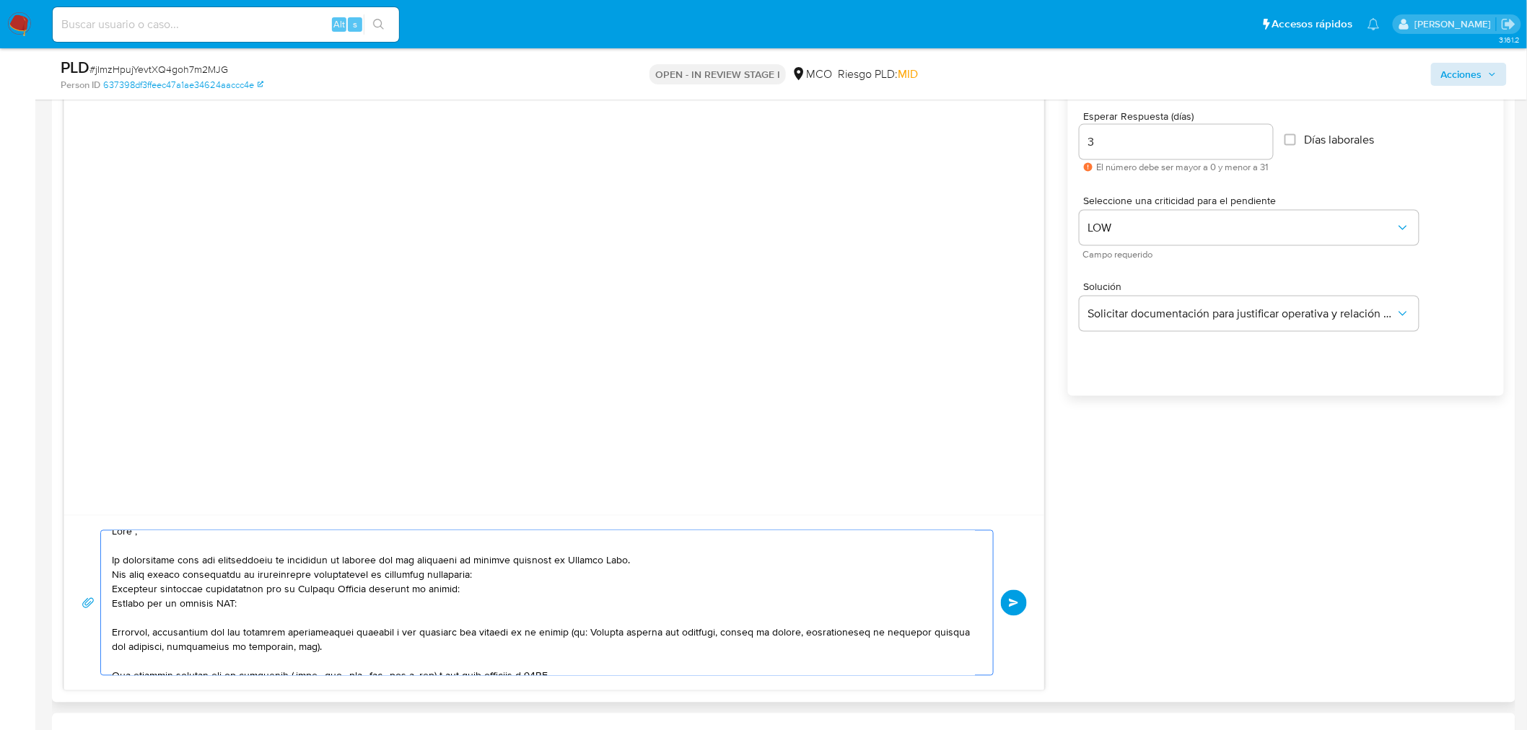
click at [224, 602] on textarea at bounding box center [543, 603] width 863 height 144
paste textarea "Wagib Rebage"
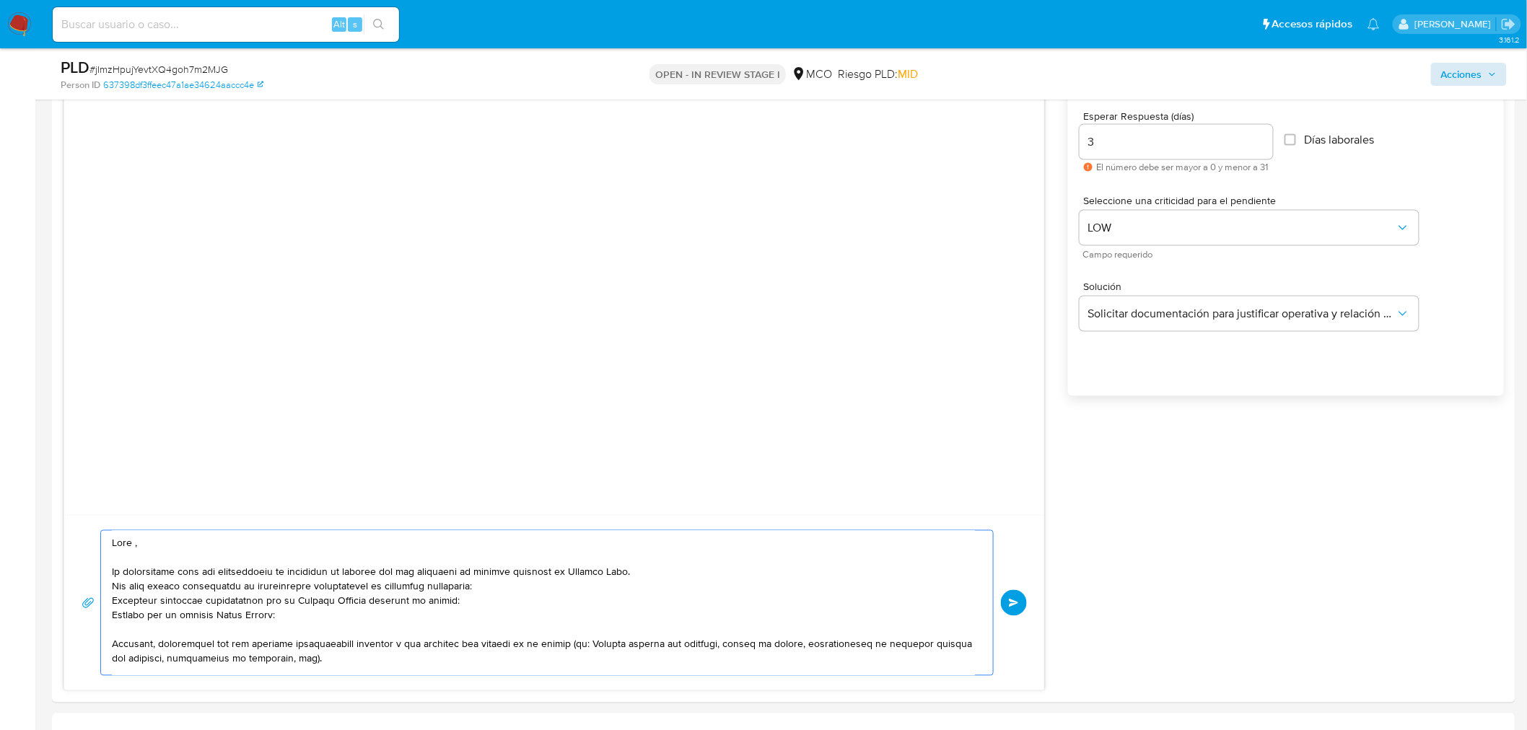
scroll to position [160, 0]
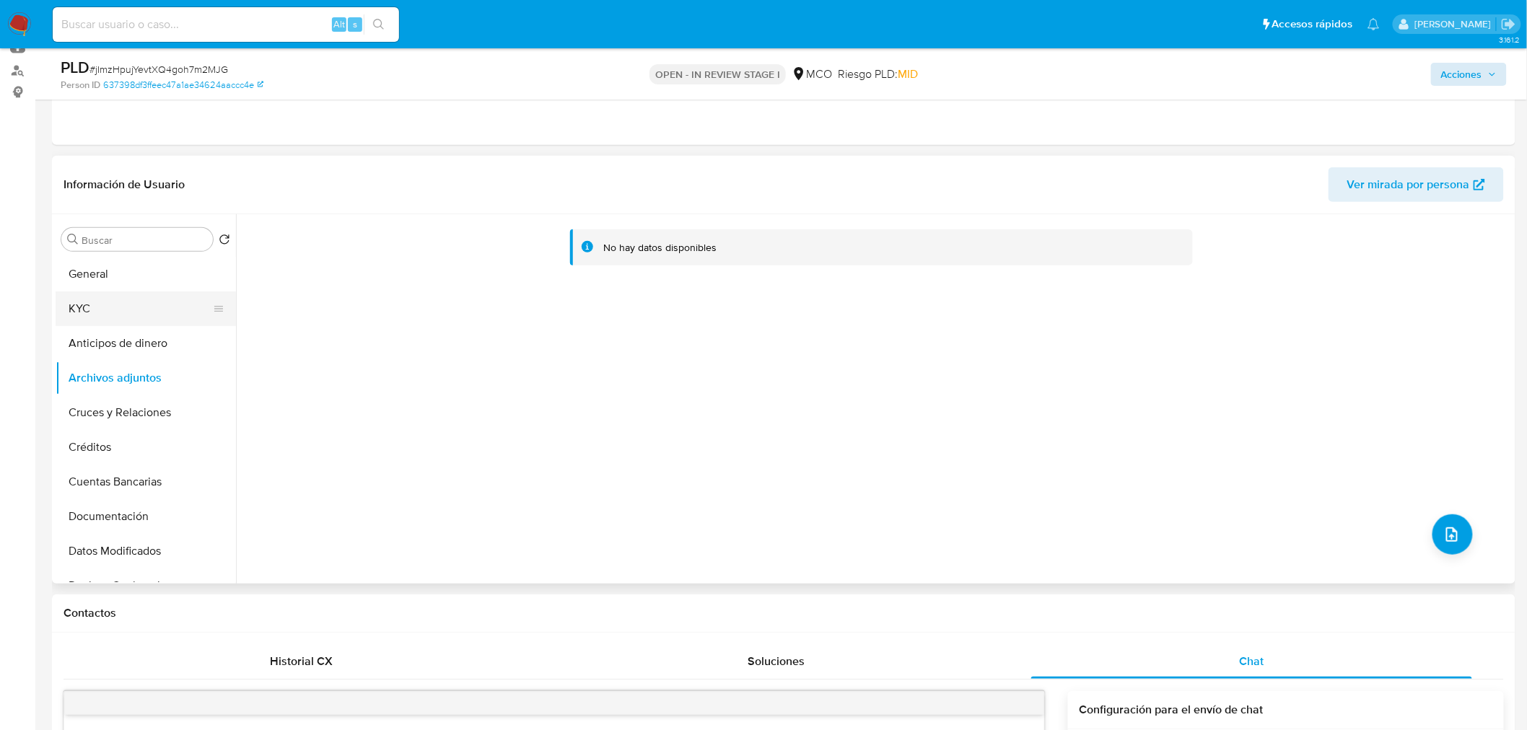
click at [116, 311] on button "KYC" at bounding box center [140, 308] width 169 height 35
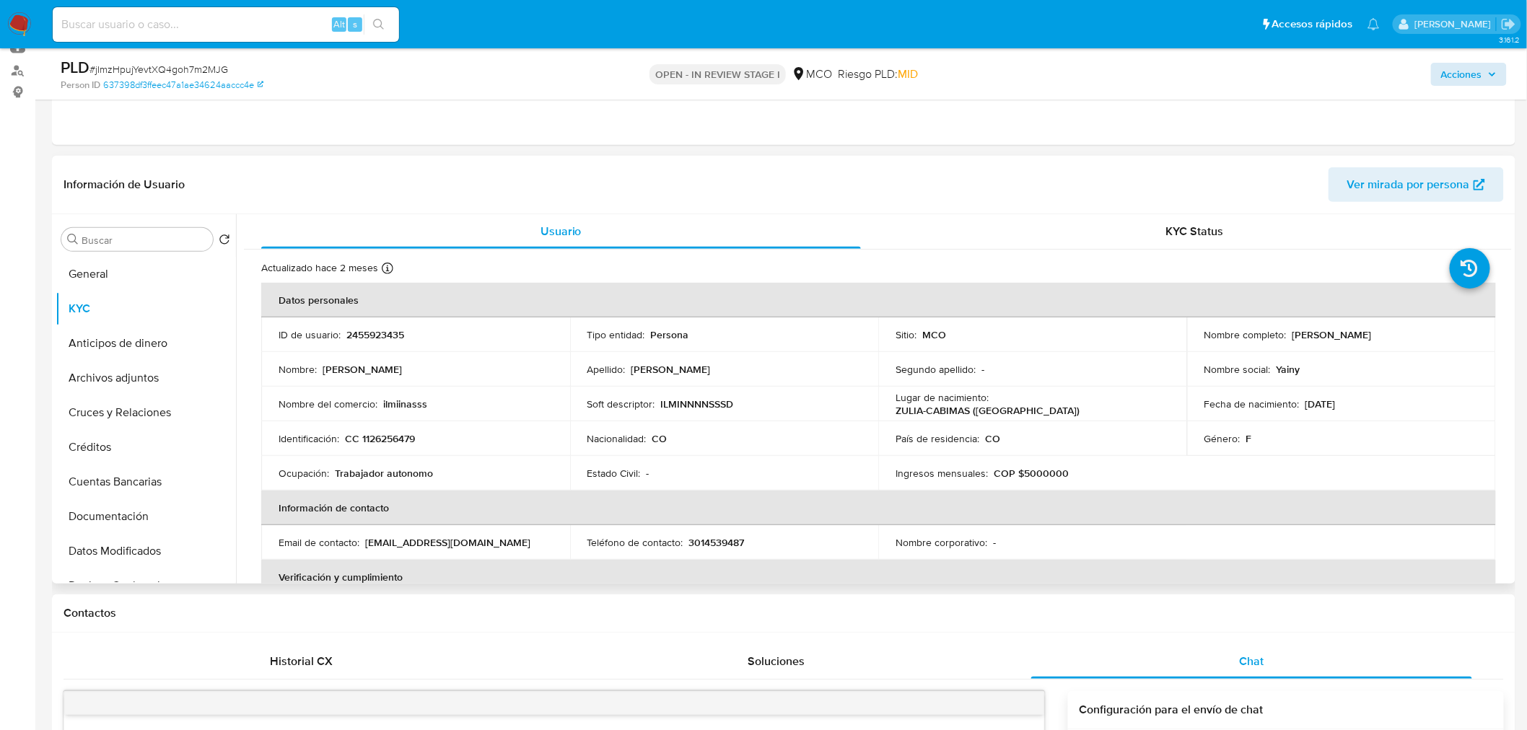
click at [1299, 335] on p "Yainy Yuliet Vasquez Abad" at bounding box center [1331, 334] width 79 height 13
copy p "Yainy"
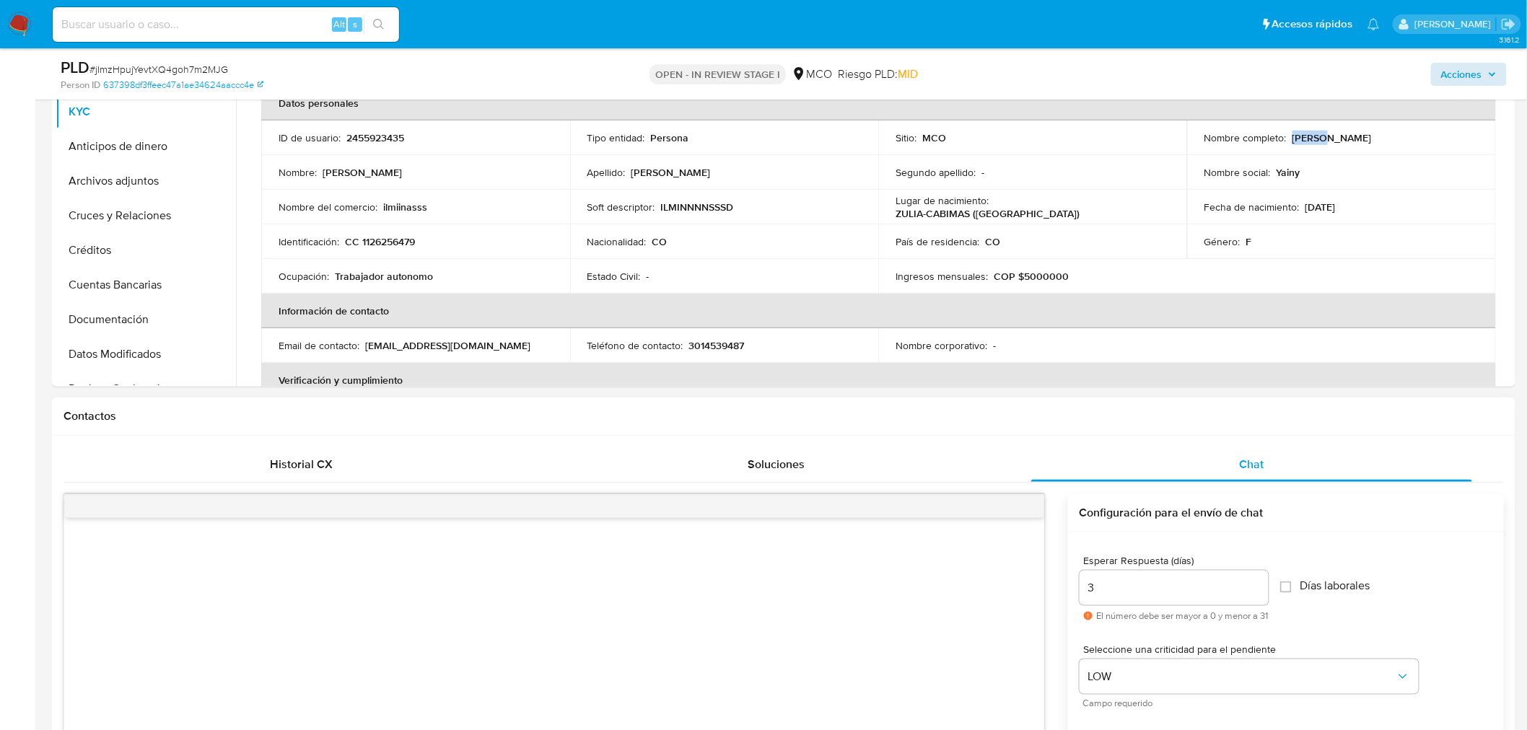
scroll to position [802, 0]
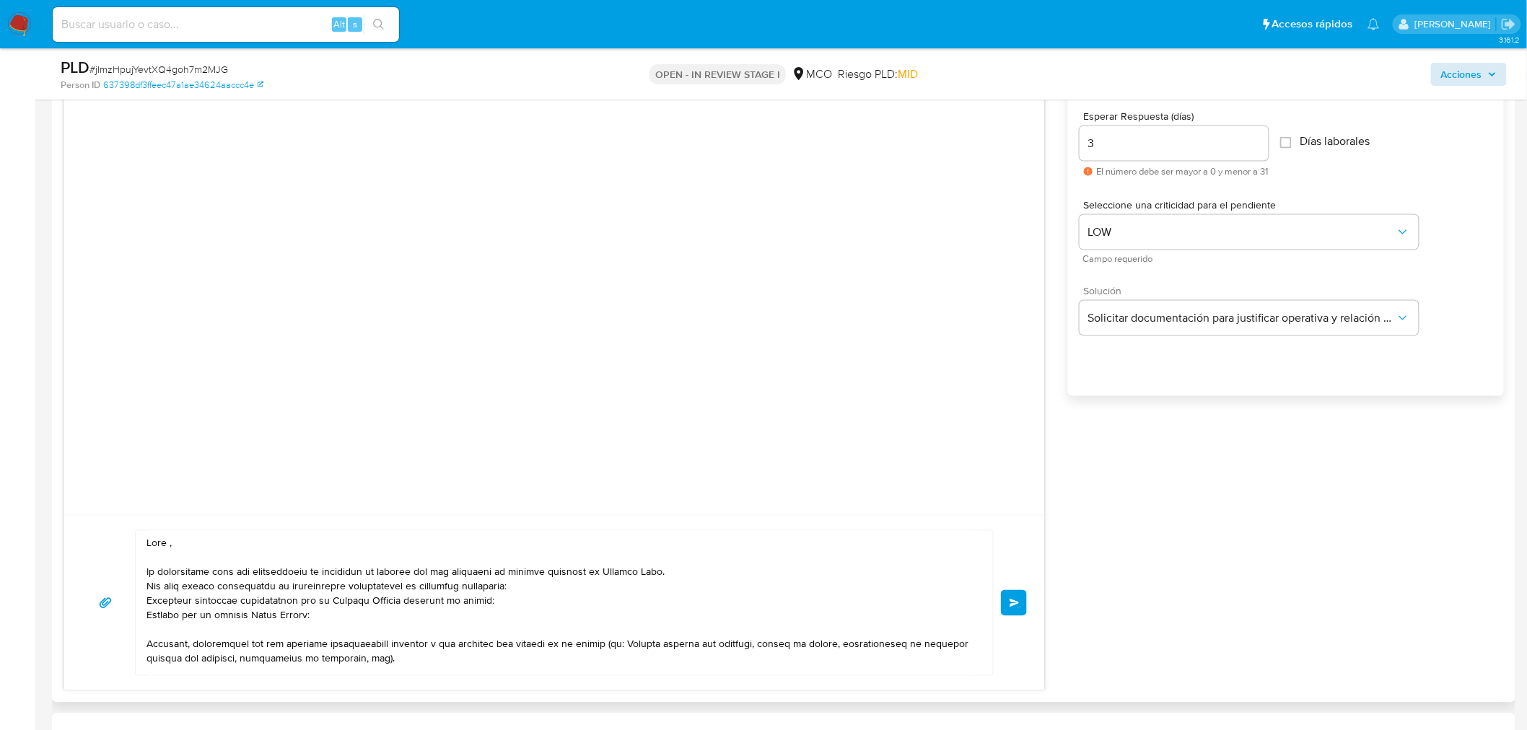
click at [170, 545] on textarea at bounding box center [560, 603] width 828 height 144
paste textarea "Yainy"
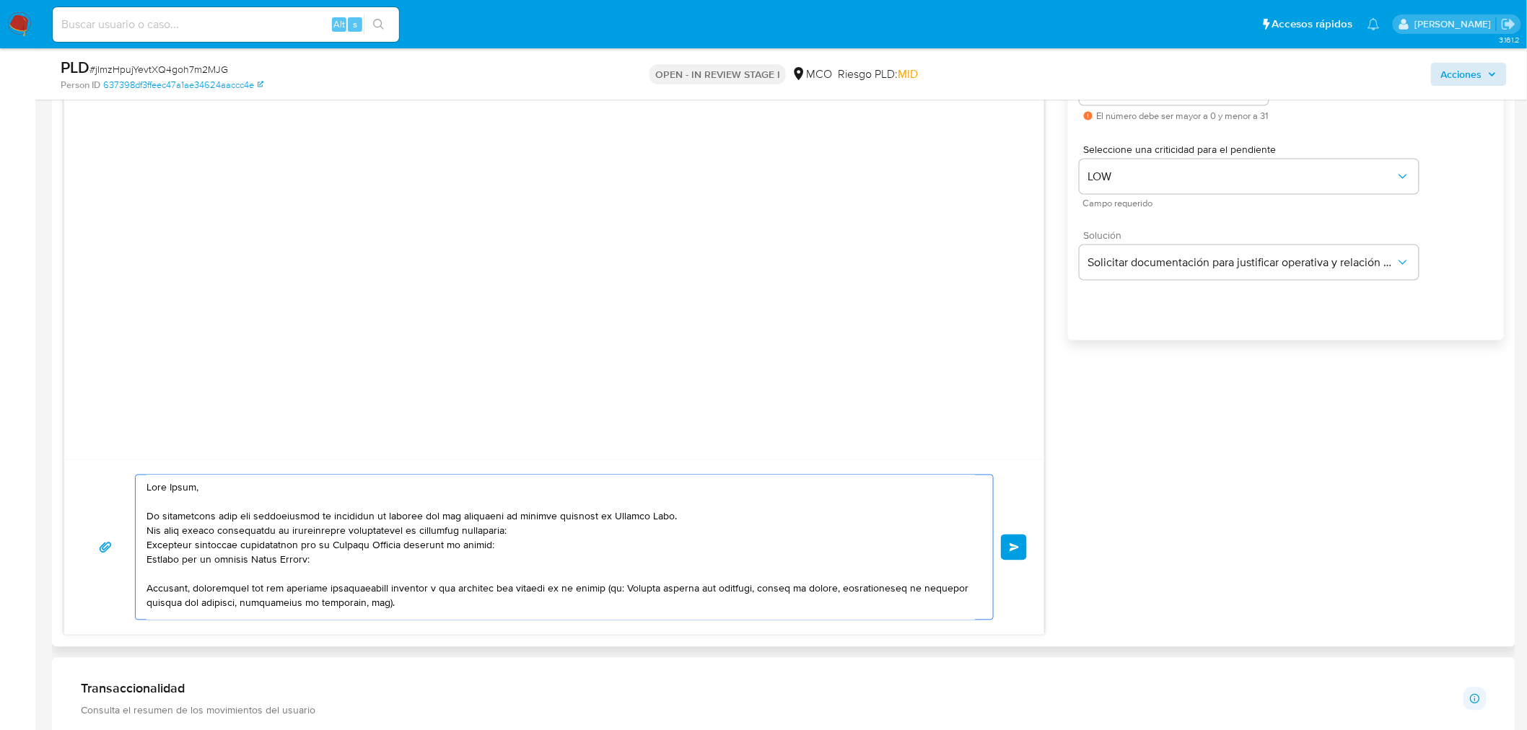
scroll to position [882, 0]
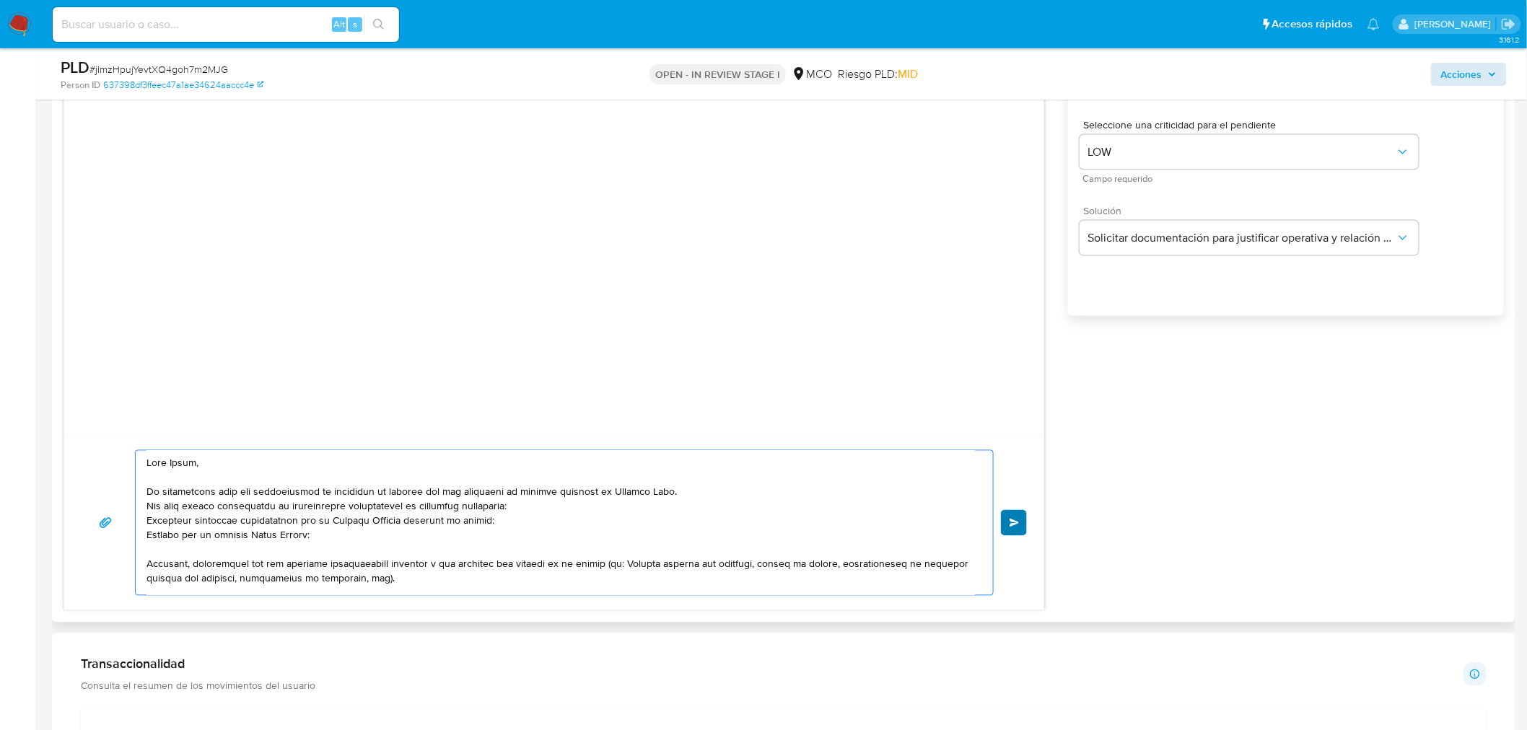
type textarea "Hola Yainy, Te contactamos para una verificación de seguridad de acuerdo con la…"
click at [1023, 520] on button "Enviar" at bounding box center [1014, 523] width 26 height 26
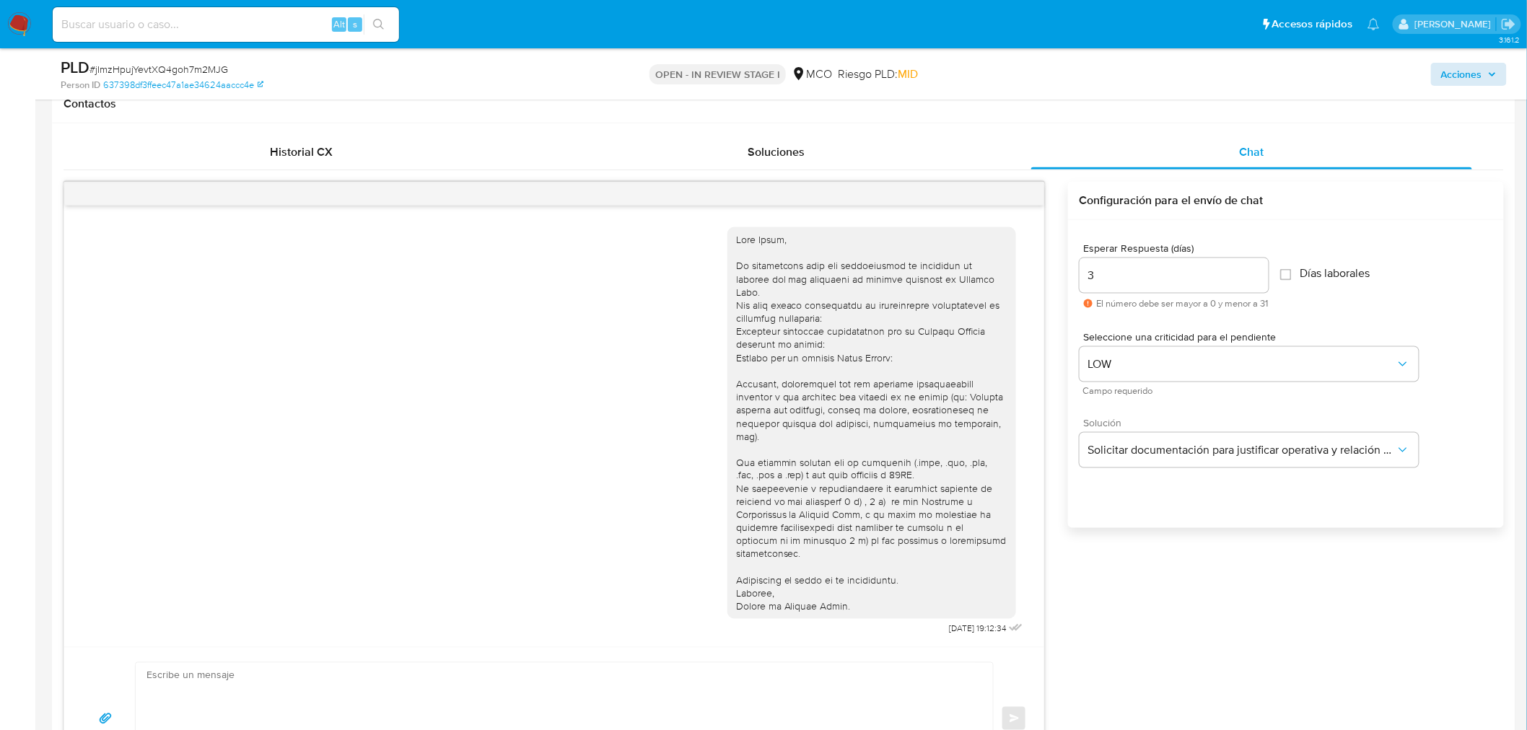
scroll to position [641, 0]
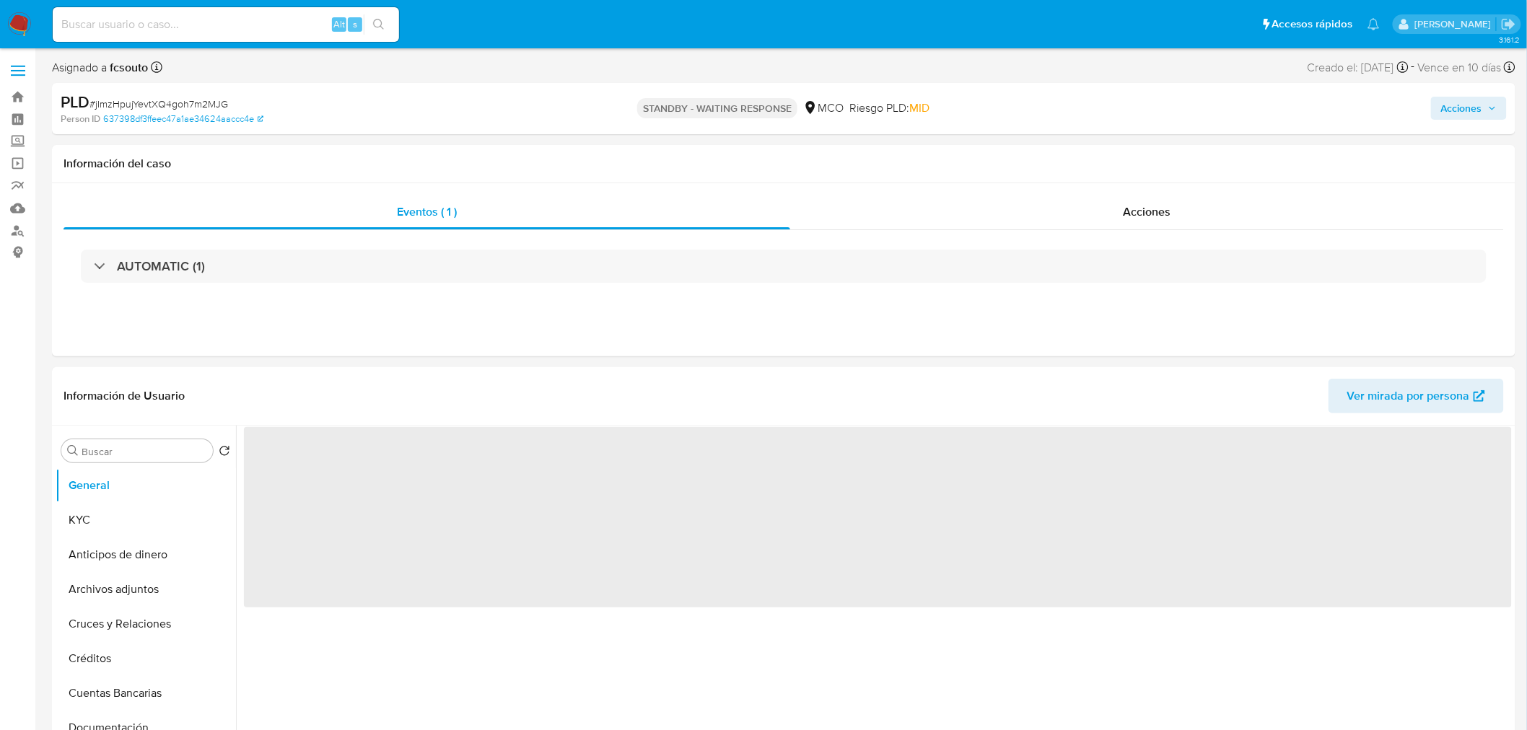
select select "10"
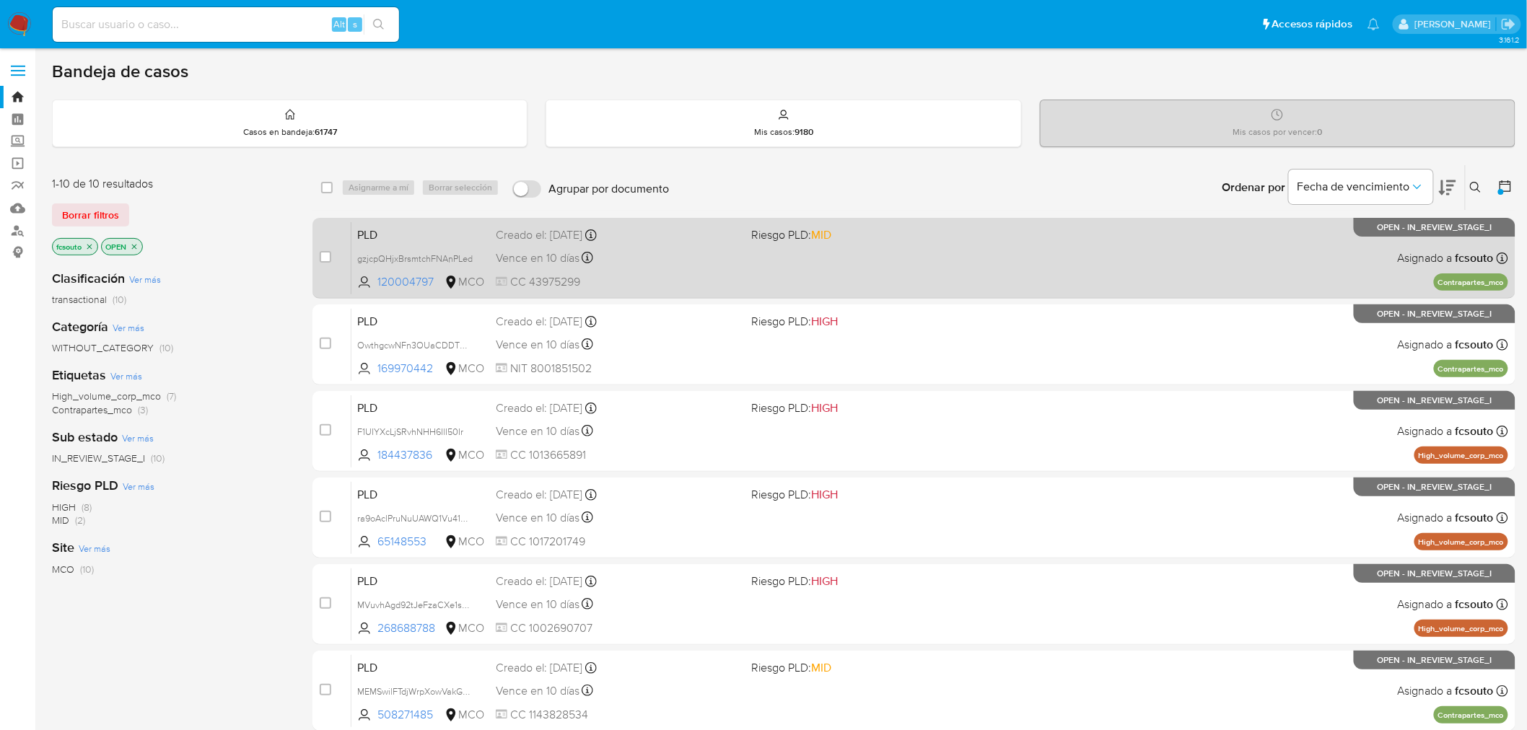
click at [732, 271] on div "PLD gzjcpQHjxBrsmtchFNAnPLed 120004797 MCO Riesgo PLD: MID Creado el: 12/07/202…" at bounding box center [929, 257] width 1156 height 73
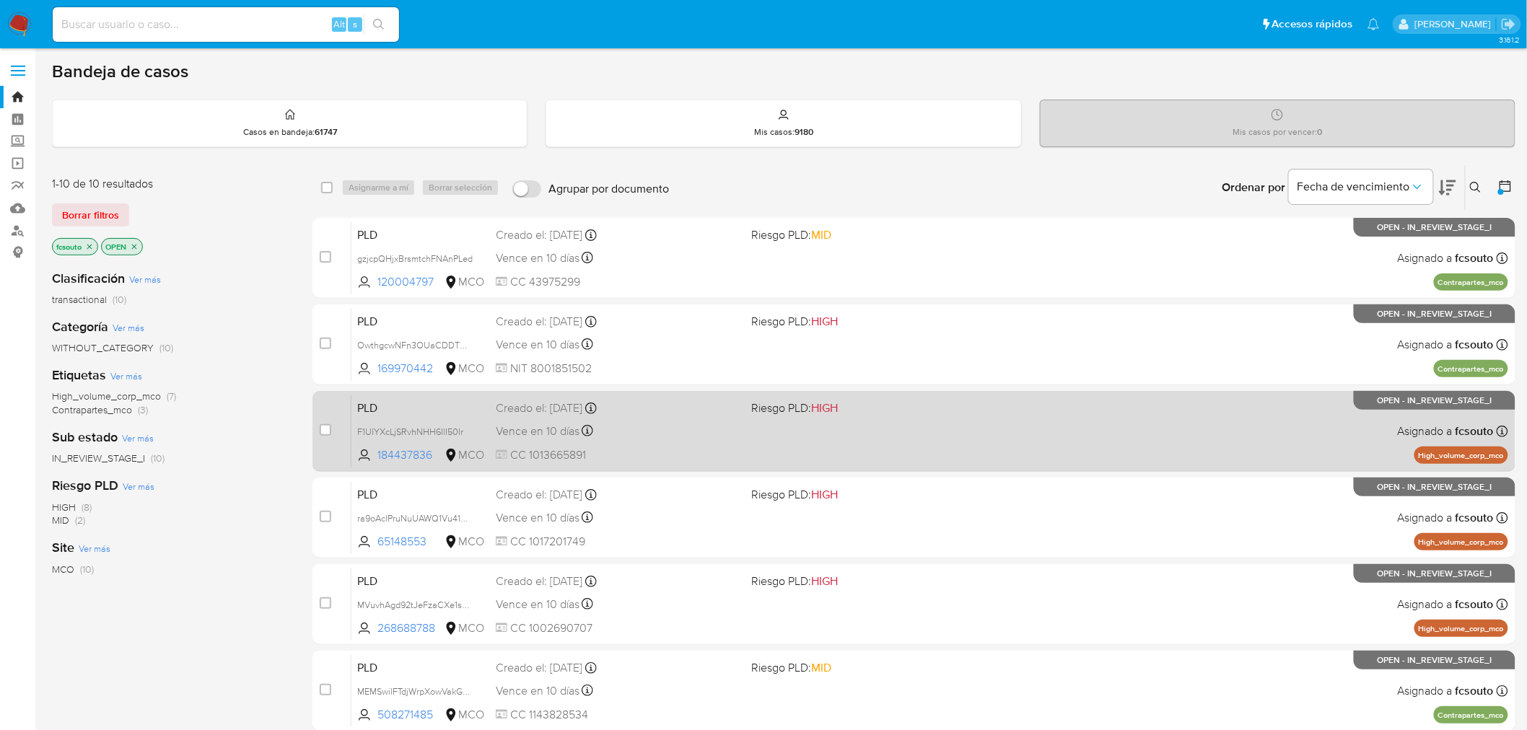
click at [809, 436] on div "PLD F1UIYXcLjSRvhNHH6IlI50Ir 184437836 MCO Riesgo PLD: HIGH Creado el: 12/07/20…" at bounding box center [929, 431] width 1156 height 73
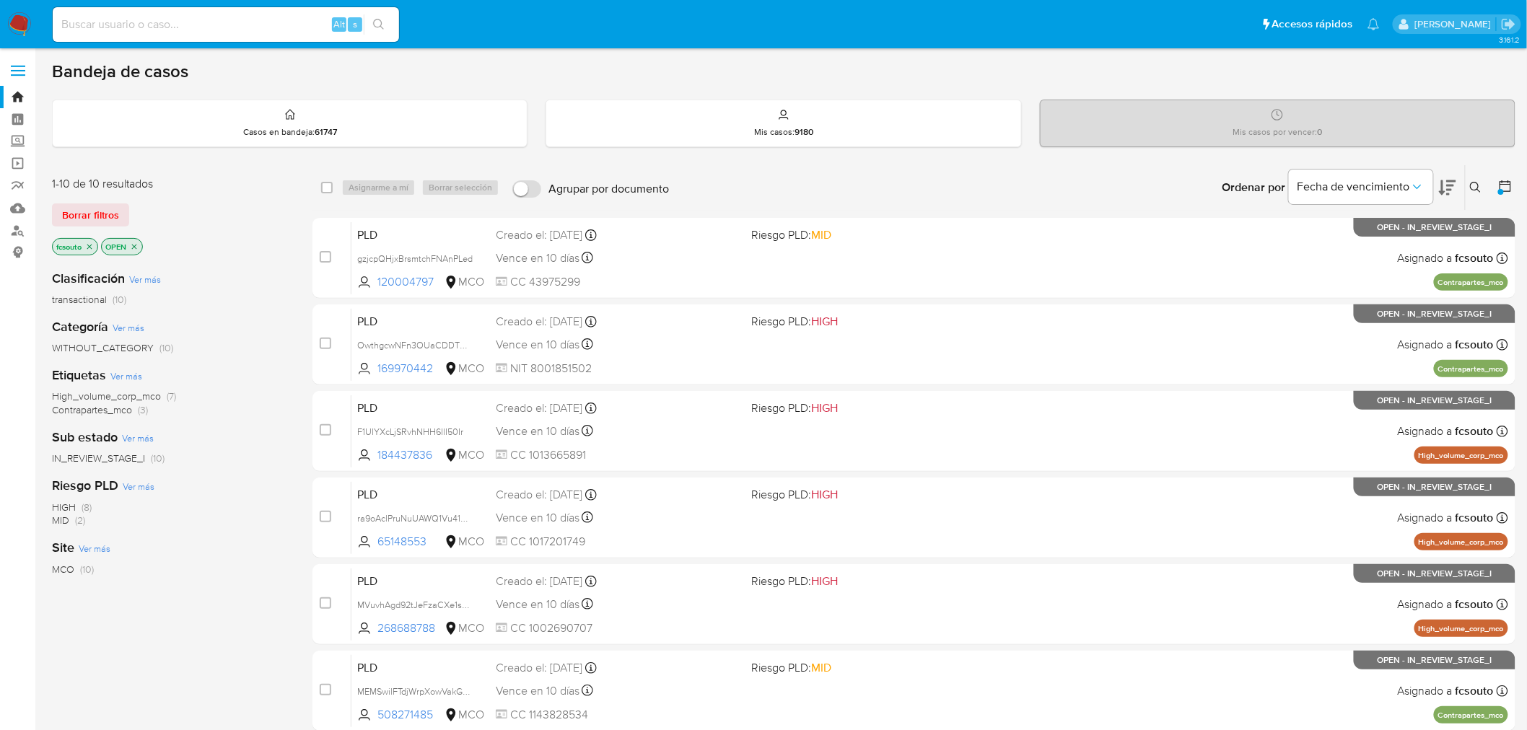
click at [139, 248] on icon "close-filter" at bounding box center [134, 246] width 9 height 9
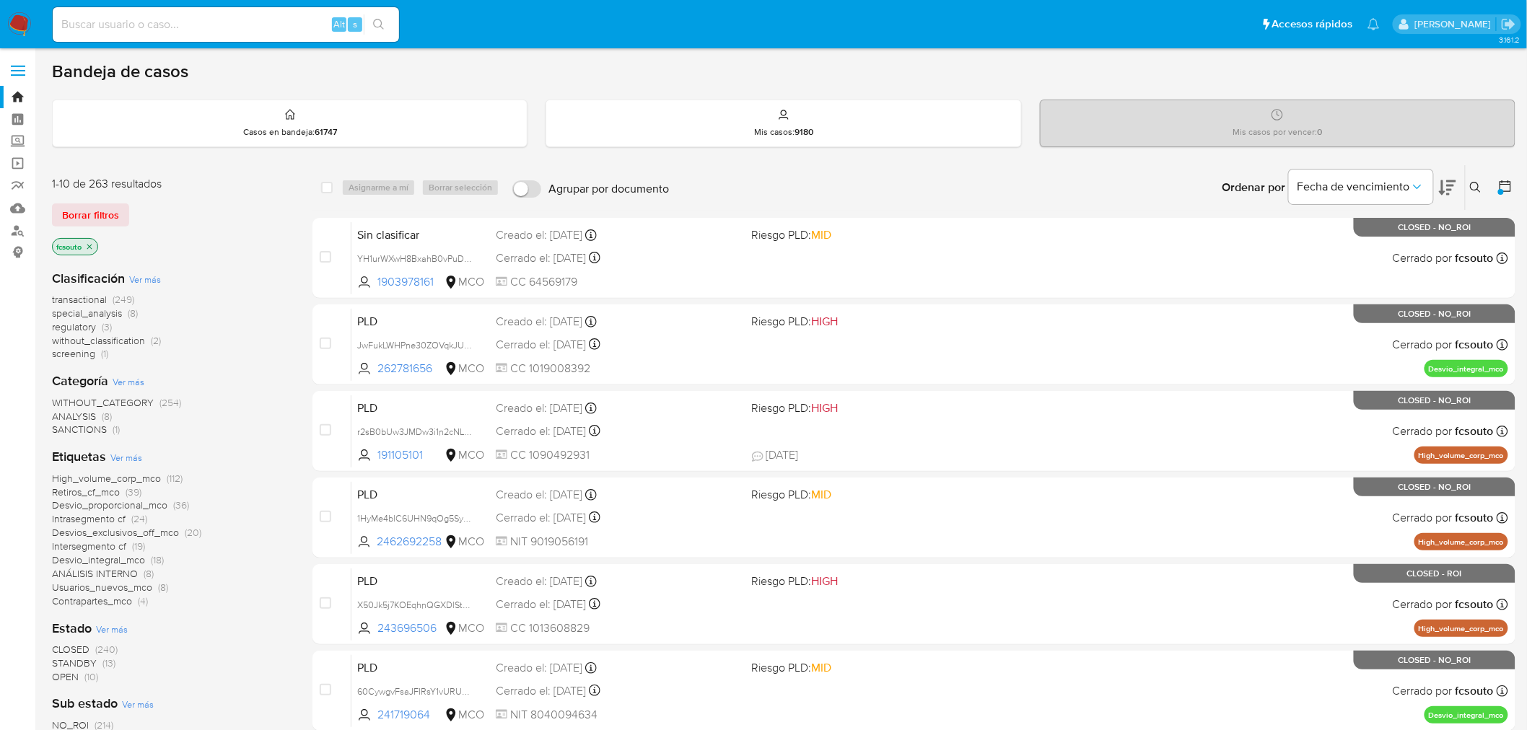
click at [81, 649] on span "CLOSED" at bounding box center [71, 649] width 38 height 14
click at [1510, 185] on icon at bounding box center [1505, 186] width 12 height 12
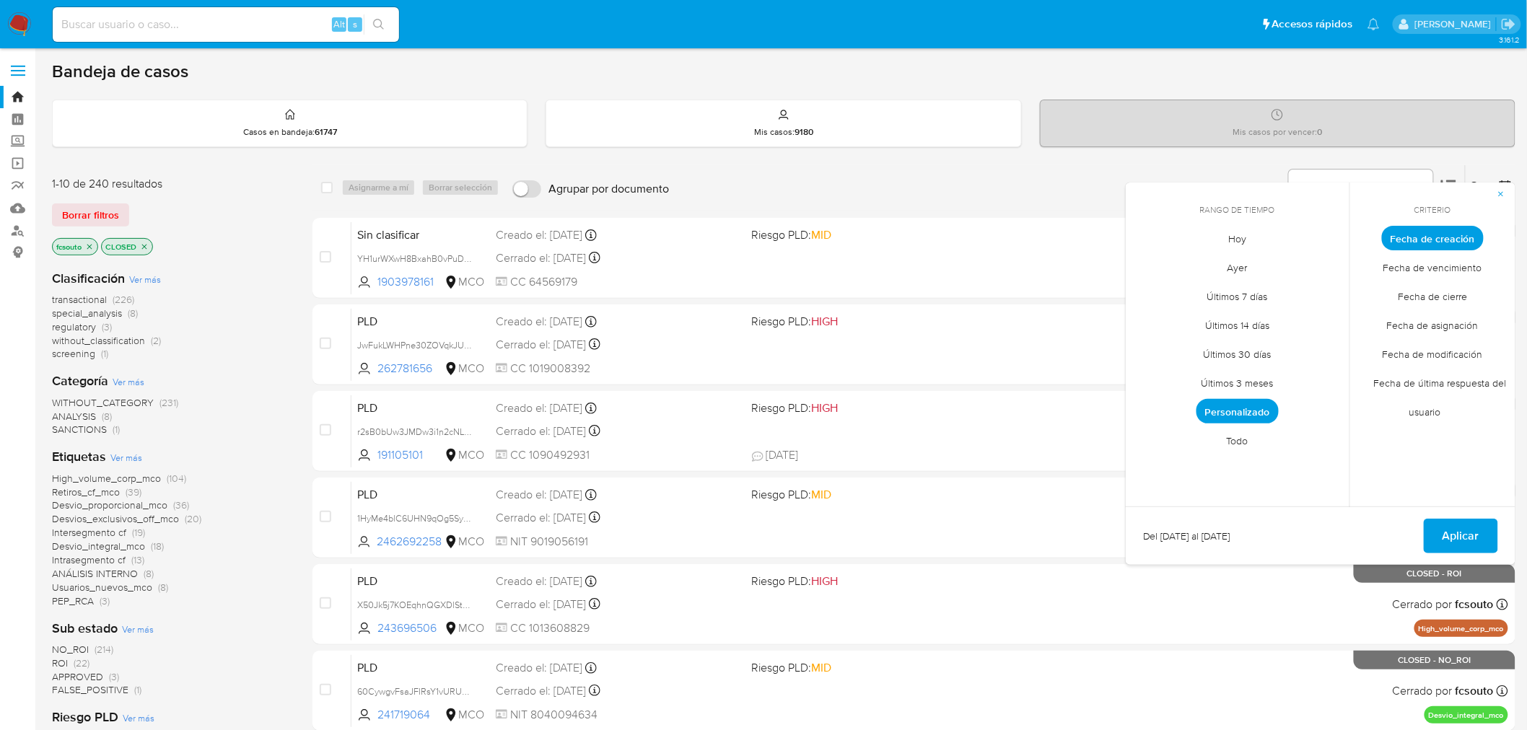
click at [1238, 406] on span "Personalizado" at bounding box center [1237, 411] width 82 height 25
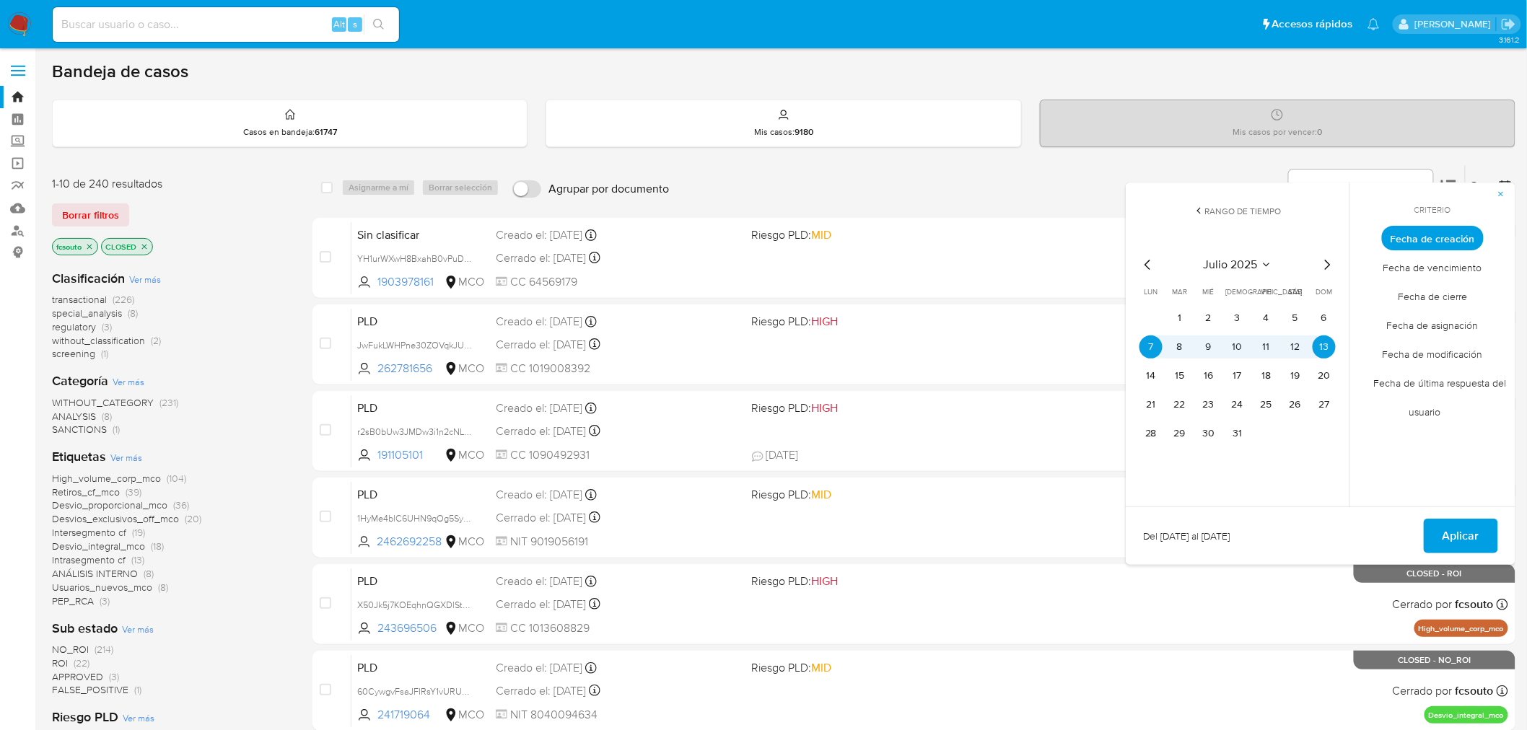
click at [1324, 261] on icon "Mes siguiente" at bounding box center [1326, 264] width 17 height 17
click at [1427, 299] on span "Fecha de cierre" at bounding box center [1433, 297] width 100 height 30
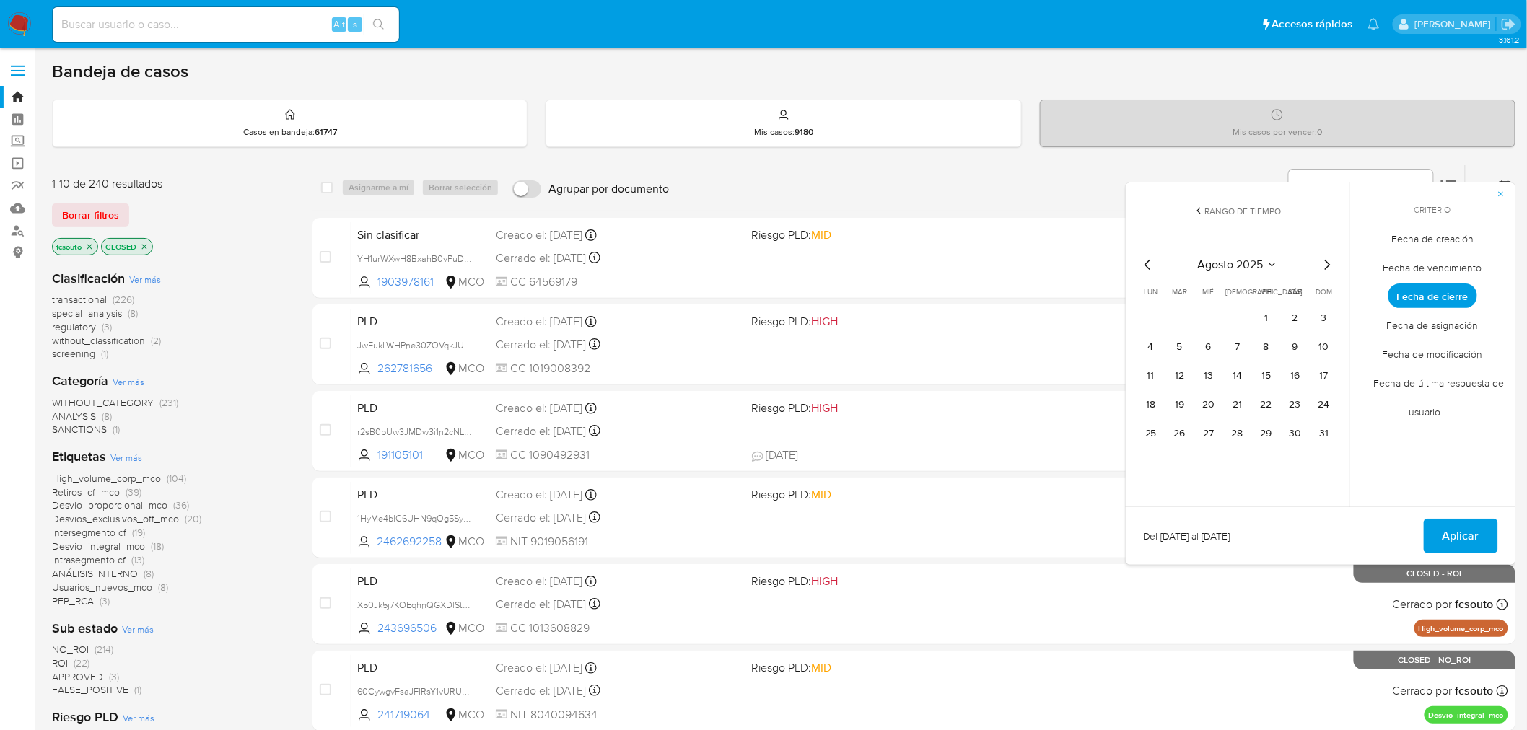
click at [1329, 263] on icon "Mes siguiente" at bounding box center [1328, 265] width 6 height 10
click at [1158, 317] on button "1" at bounding box center [1150, 318] width 23 height 23
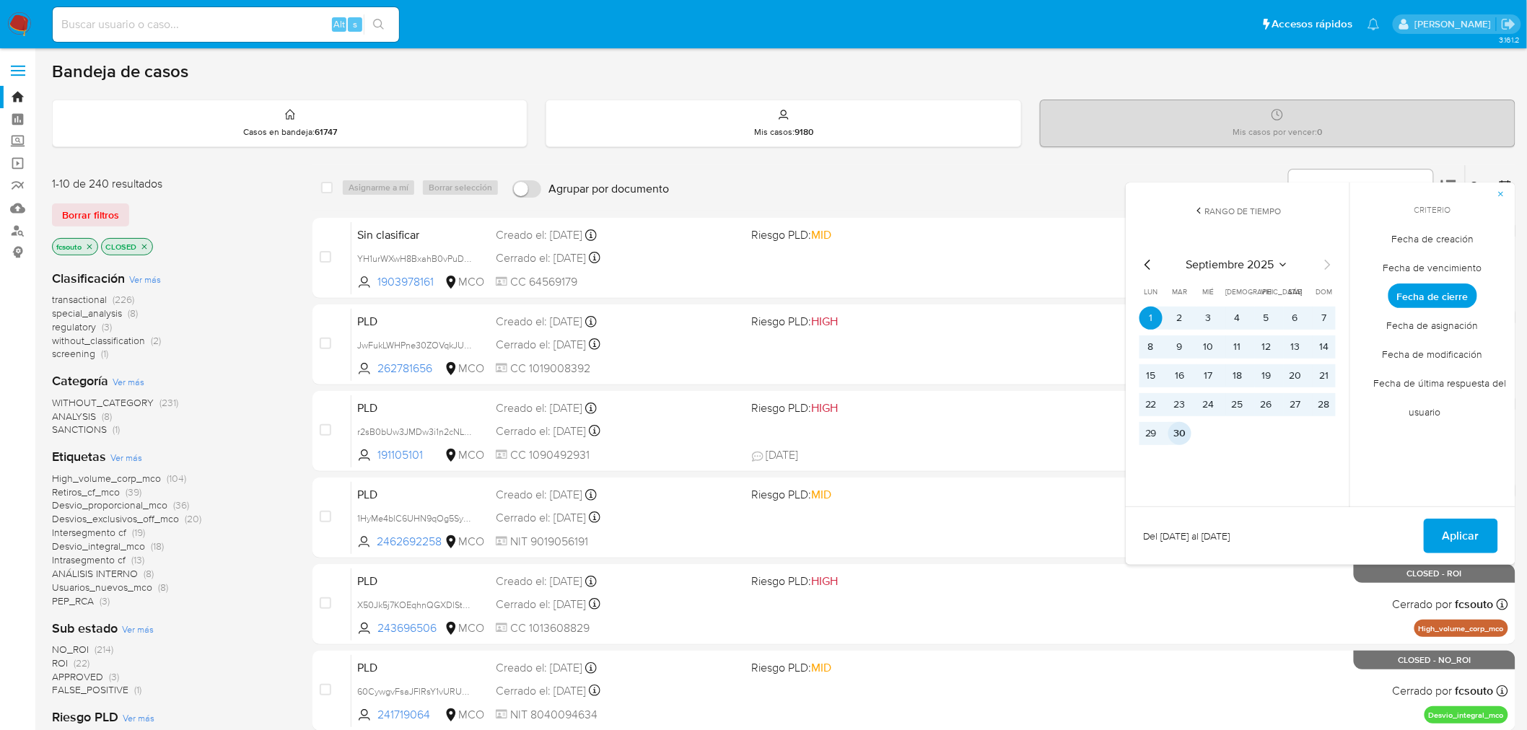
click at [1177, 422] on button "30" at bounding box center [1179, 433] width 23 height 23
click at [1448, 537] on span "Aplicar" at bounding box center [1460, 536] width 37 height 32
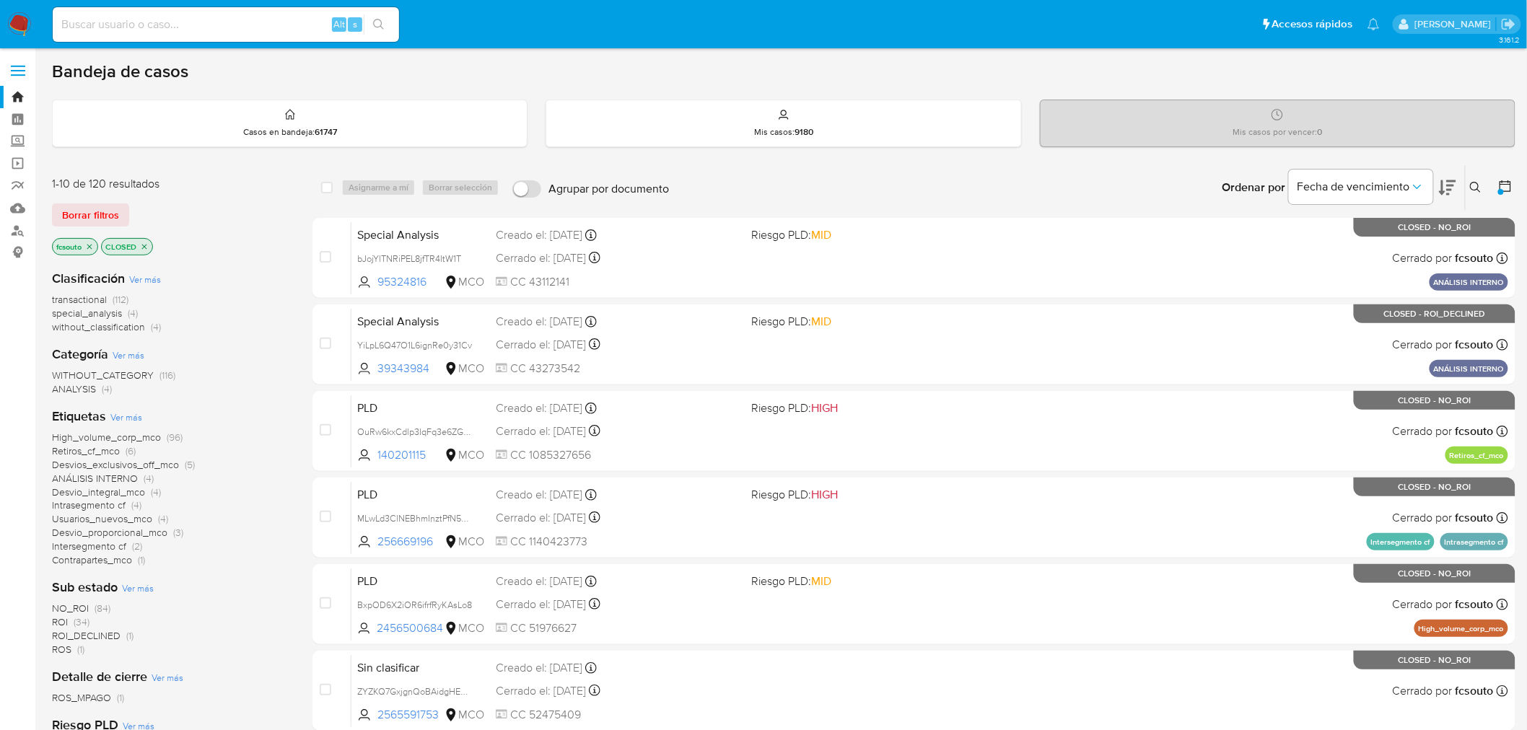
click at [145, 248] on icon "close-filter" at bounding box center [144, 246] width 9 height 9
click at [23, 25] on img at bounding box center [19, 24] width 25 height 25
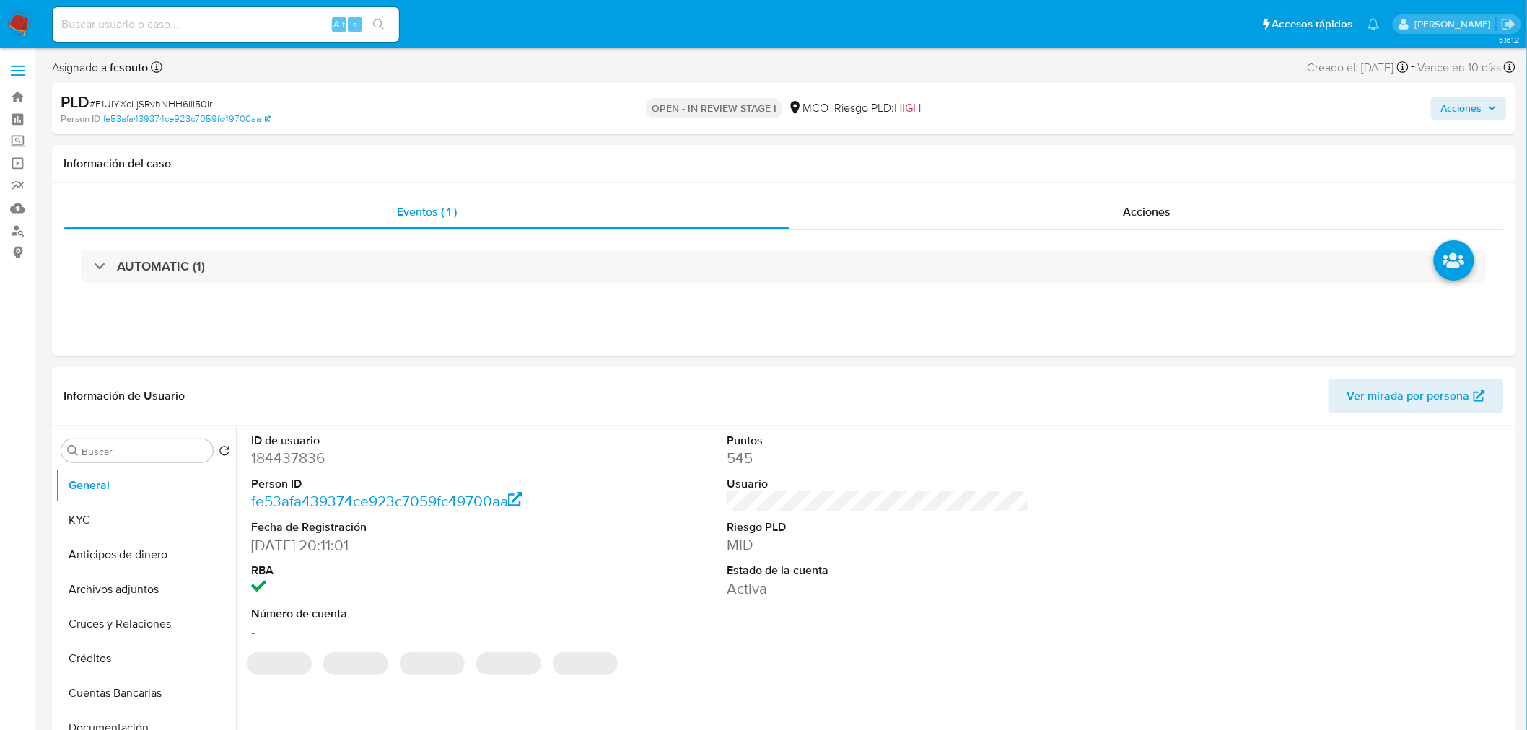
select select "10"
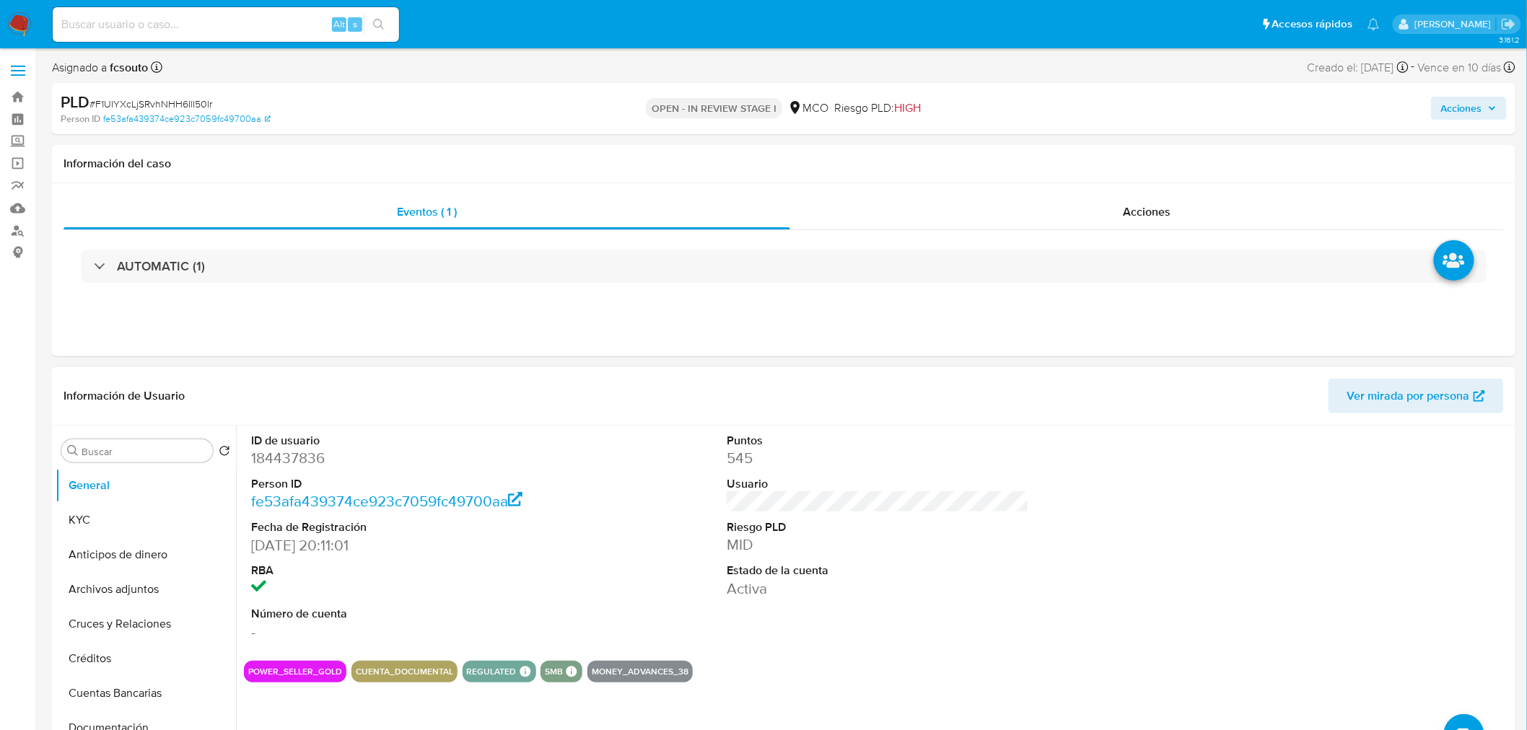
click at [305, 462] on dd "184437836" at bounding box center [402, 458] width 302 height 20
copy dd "184437836"
click at [274, 456] on dd "184437836" at bounding box center [402, 458] width 302 height 20
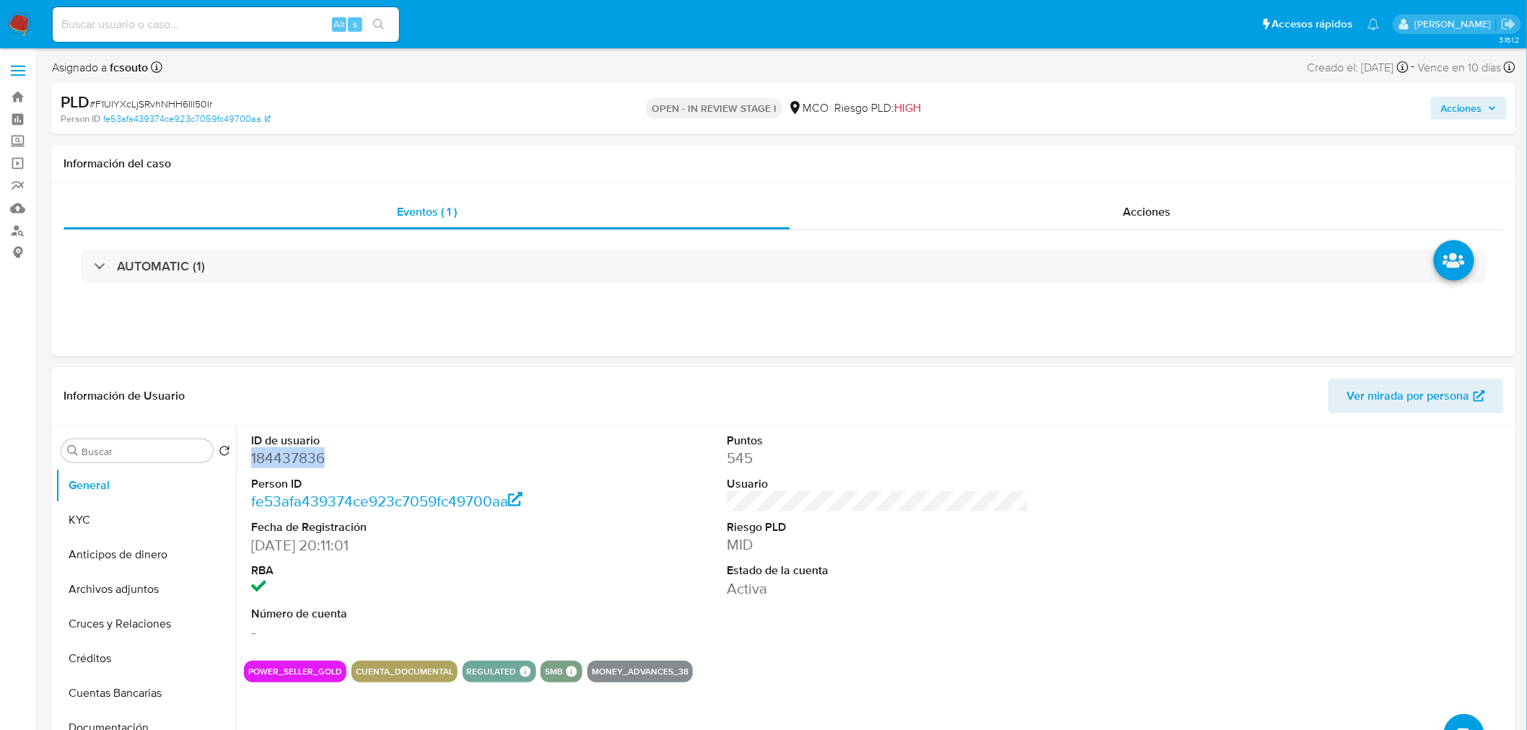
copy dd "184437836"
click at [285, 452] on dd "184437836" at bounding box center [402, 458] width 302 height 20
click at [291, 457] on dd "184437836" at bounding box center [402, 458] width 302 height 20
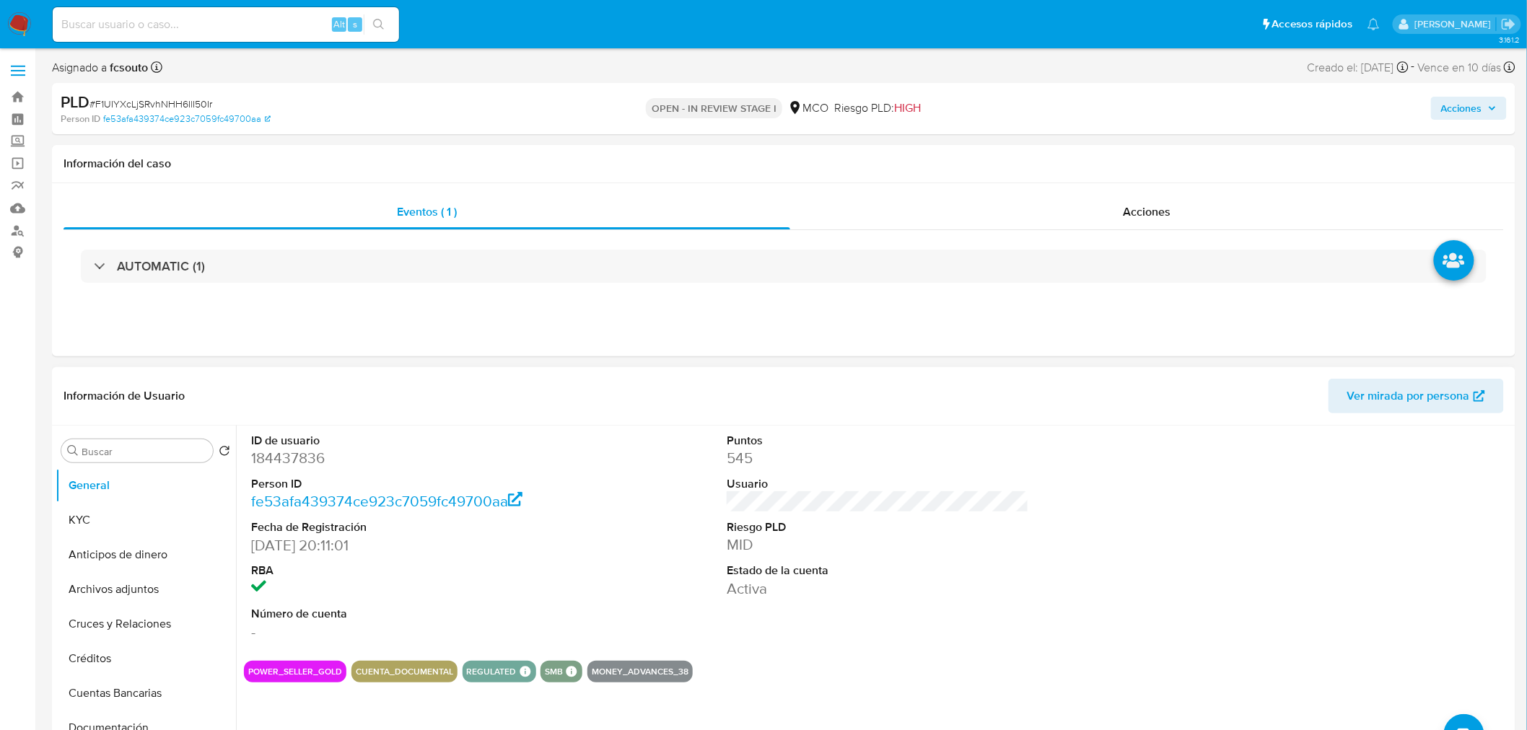
click at [594, 541] on div "ID de usuario 184437836 Person ID fe53afa439374ce923c7059fc49700aa Fecha de Reg…" at bounding box center [878, 538] width 1268 height 224
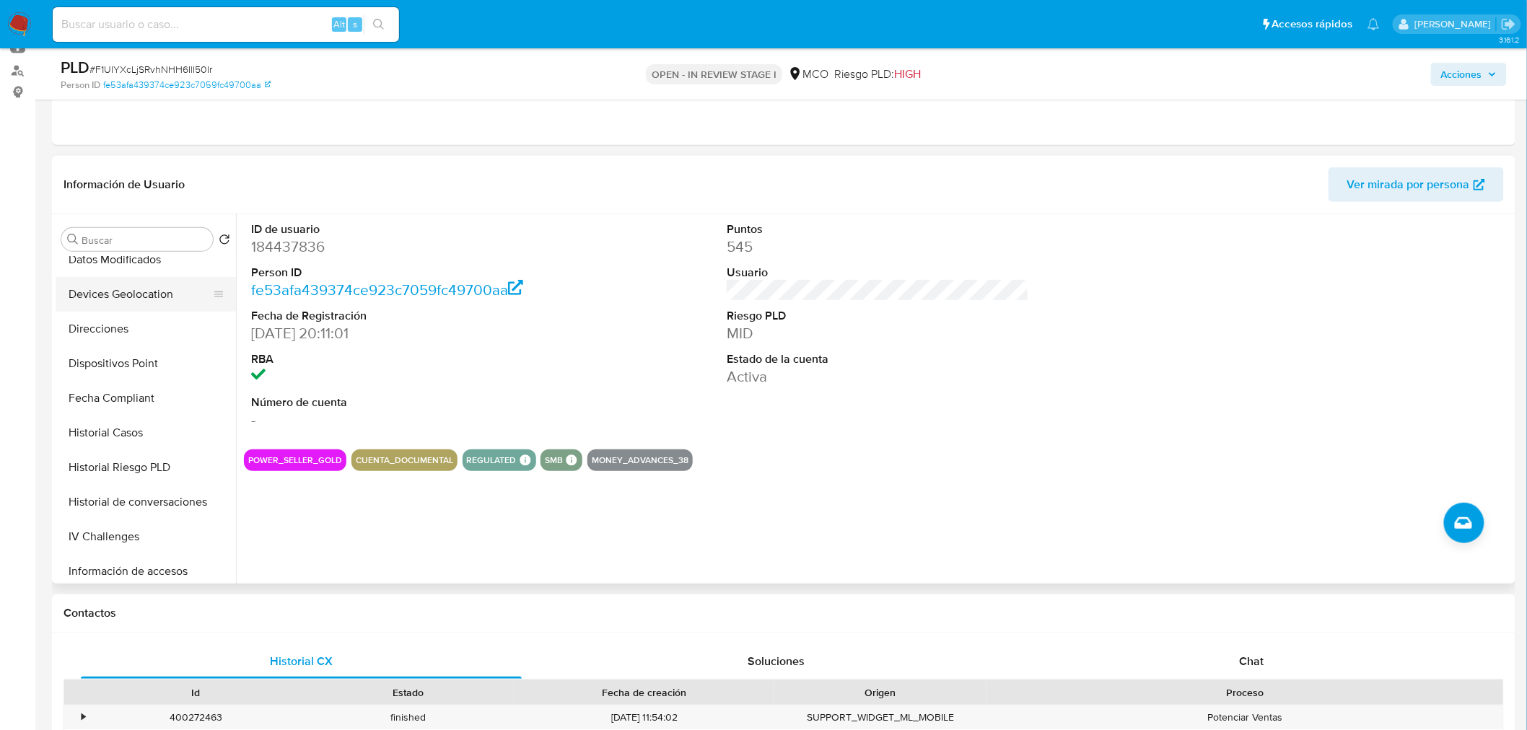
scroll to position [320, 0]
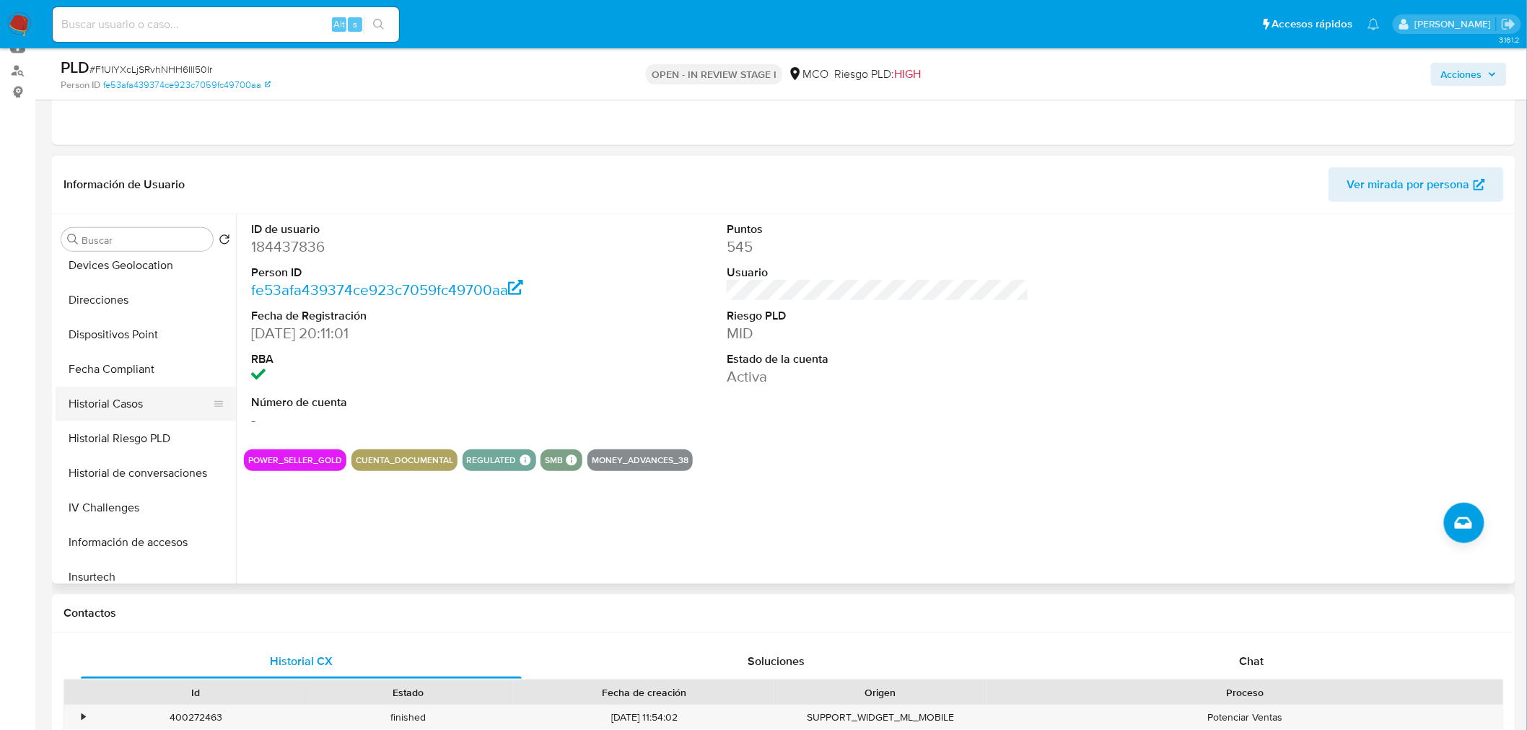
click at [119, 405] on button "Historial Casos" at bounding box center [140, 404] width 169 height 35
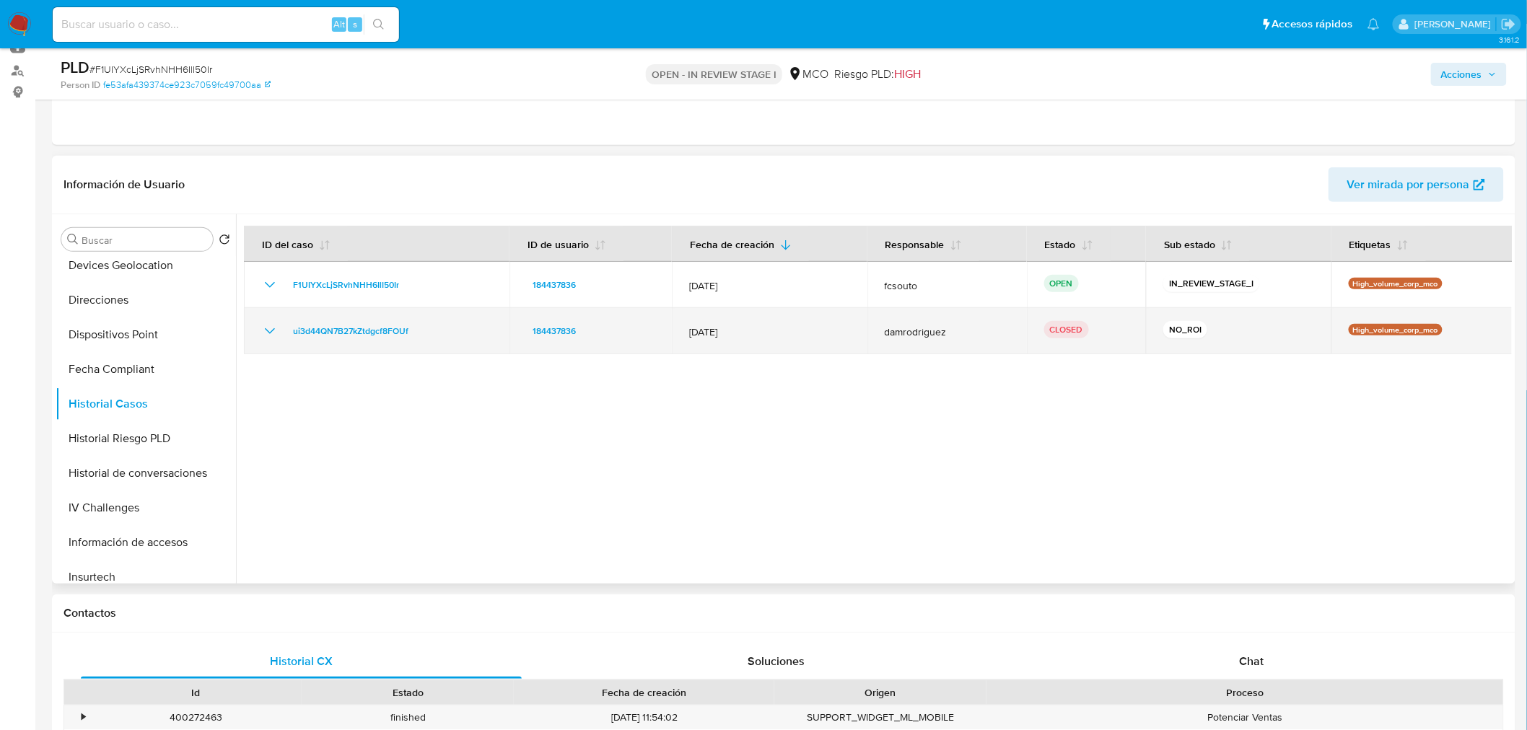
click at [265, 335] on icon "Mostrar/Ocultar" at bounding box center [269, 330] width 17 height 17
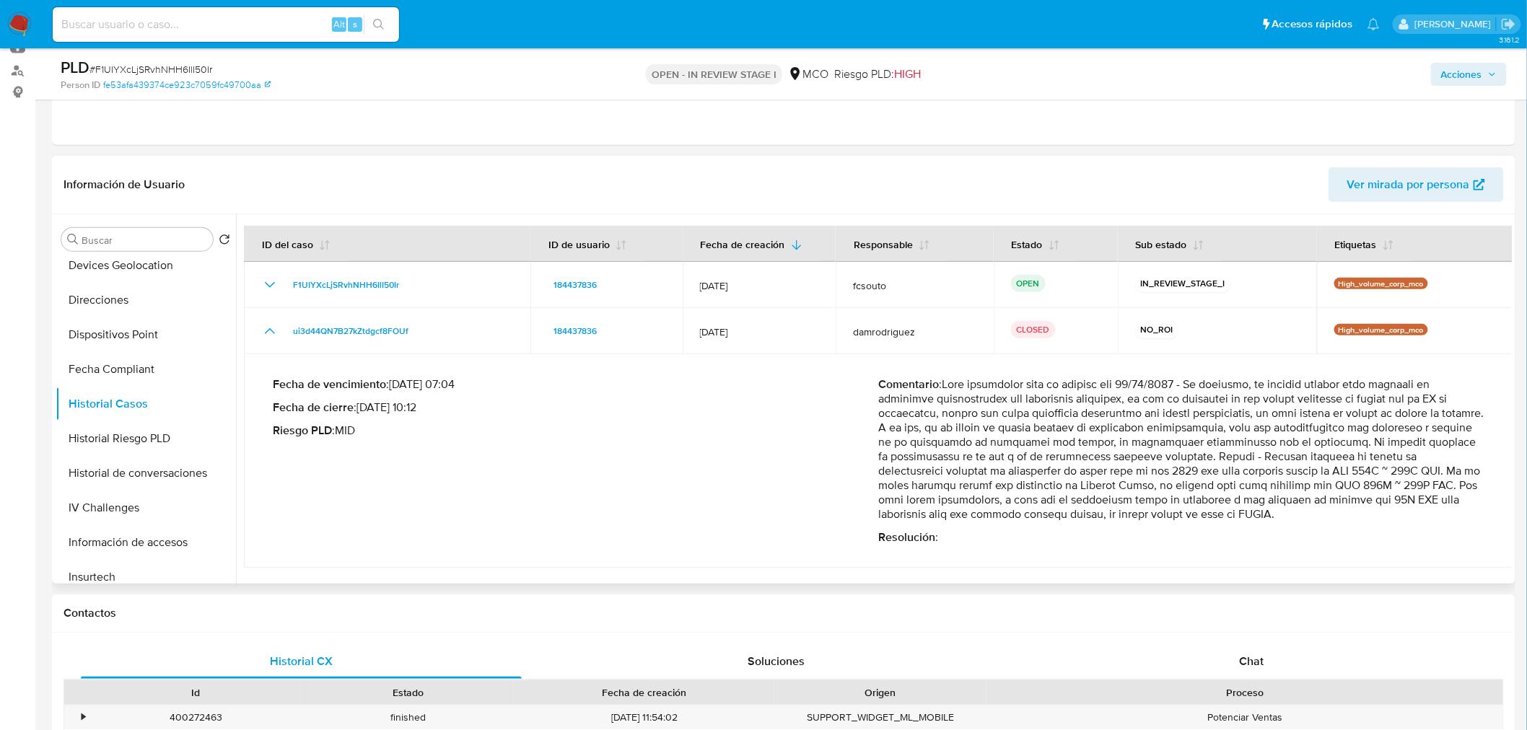
drag, startPoint x: 1352, startPoint y: 458, endPoint x: 1379, endPoint y: 518, distance: 65.6
click at [1379, 518] on p "Comentario :" at bounding box center [1180, 449] width 605 height 144
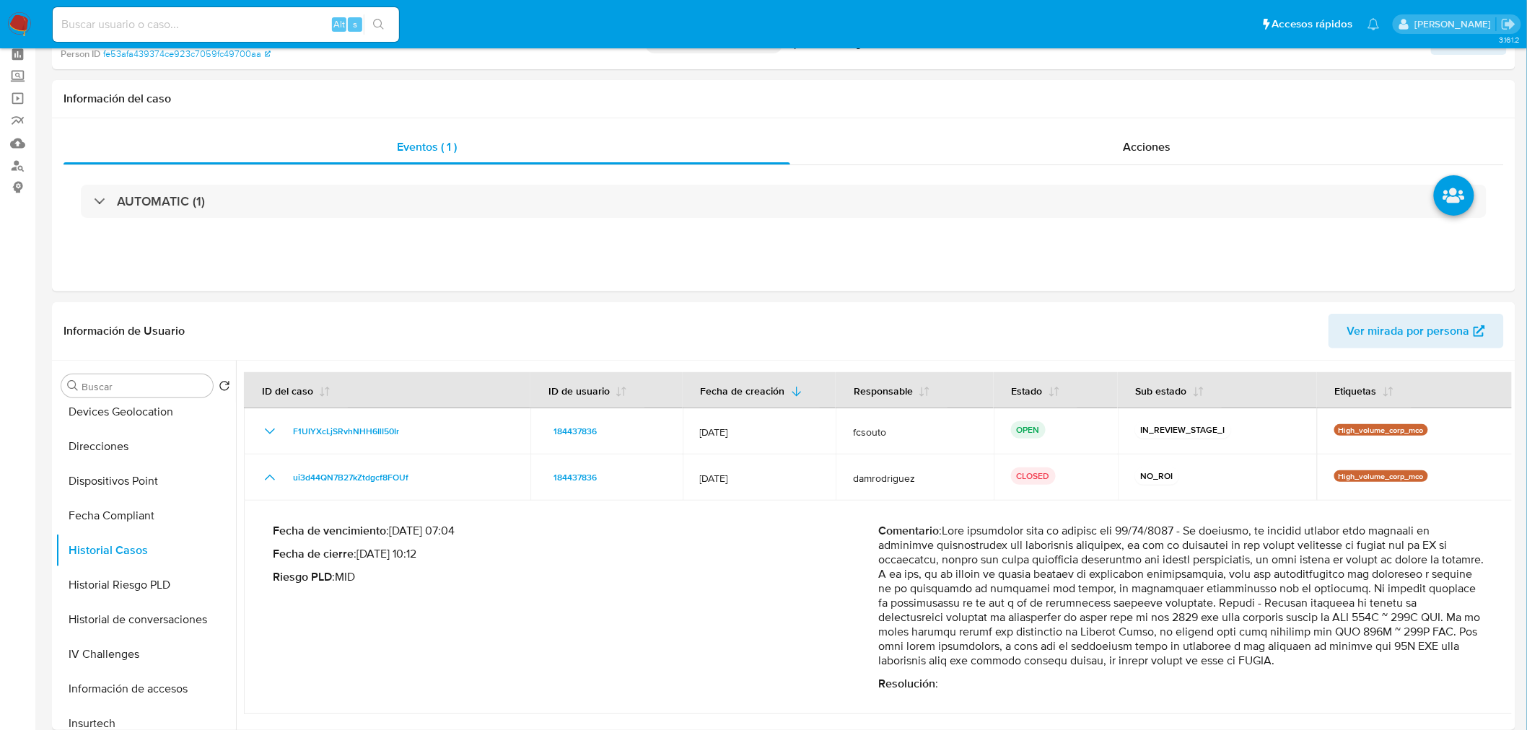
scroll to position [0, 0]
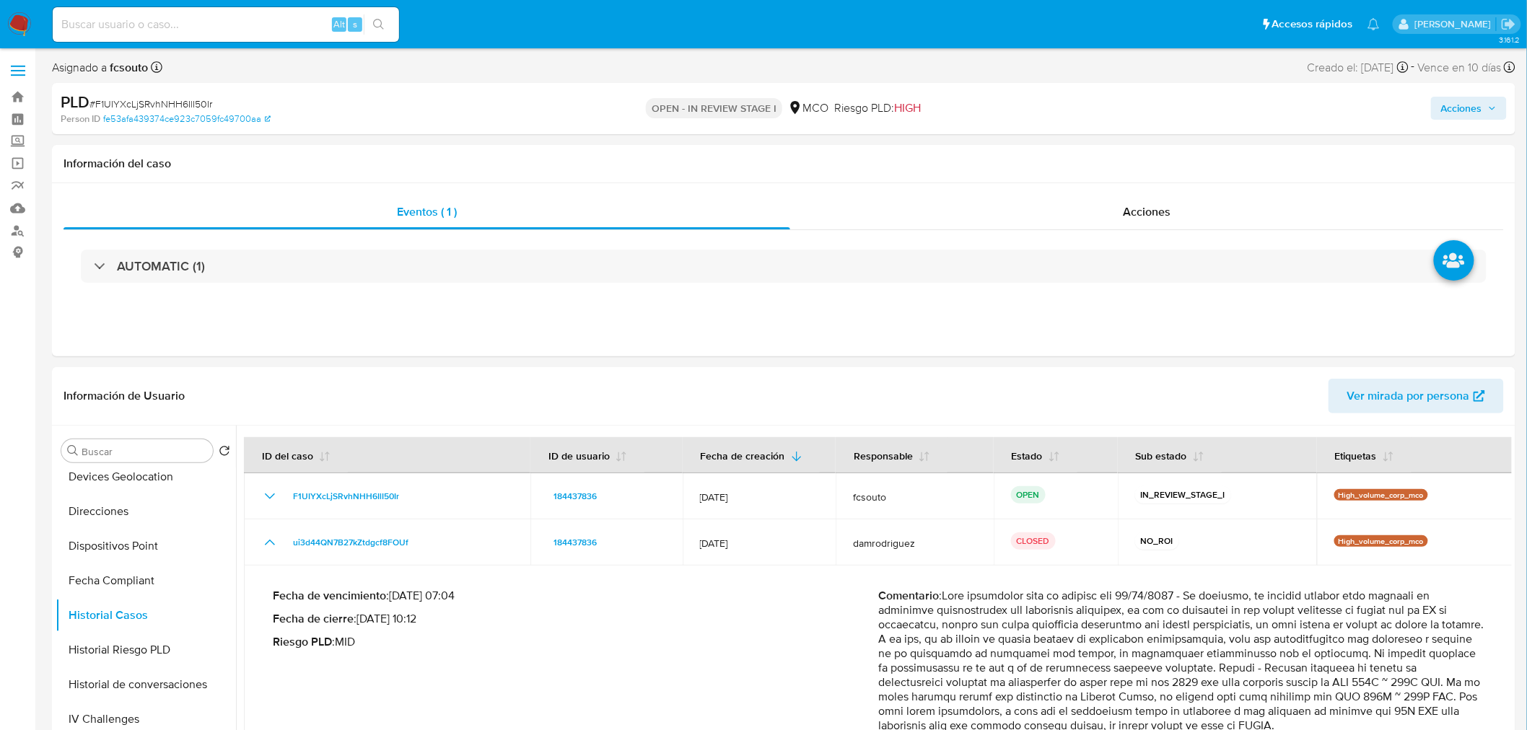
click at [1446, 105] on span "Acciones" at bounding box center [1461, 108] width 41 height 23
click at [1075, 162] on div "Resolución del caso Alt r" at bounding box center [1076, 155] width 138 height 38
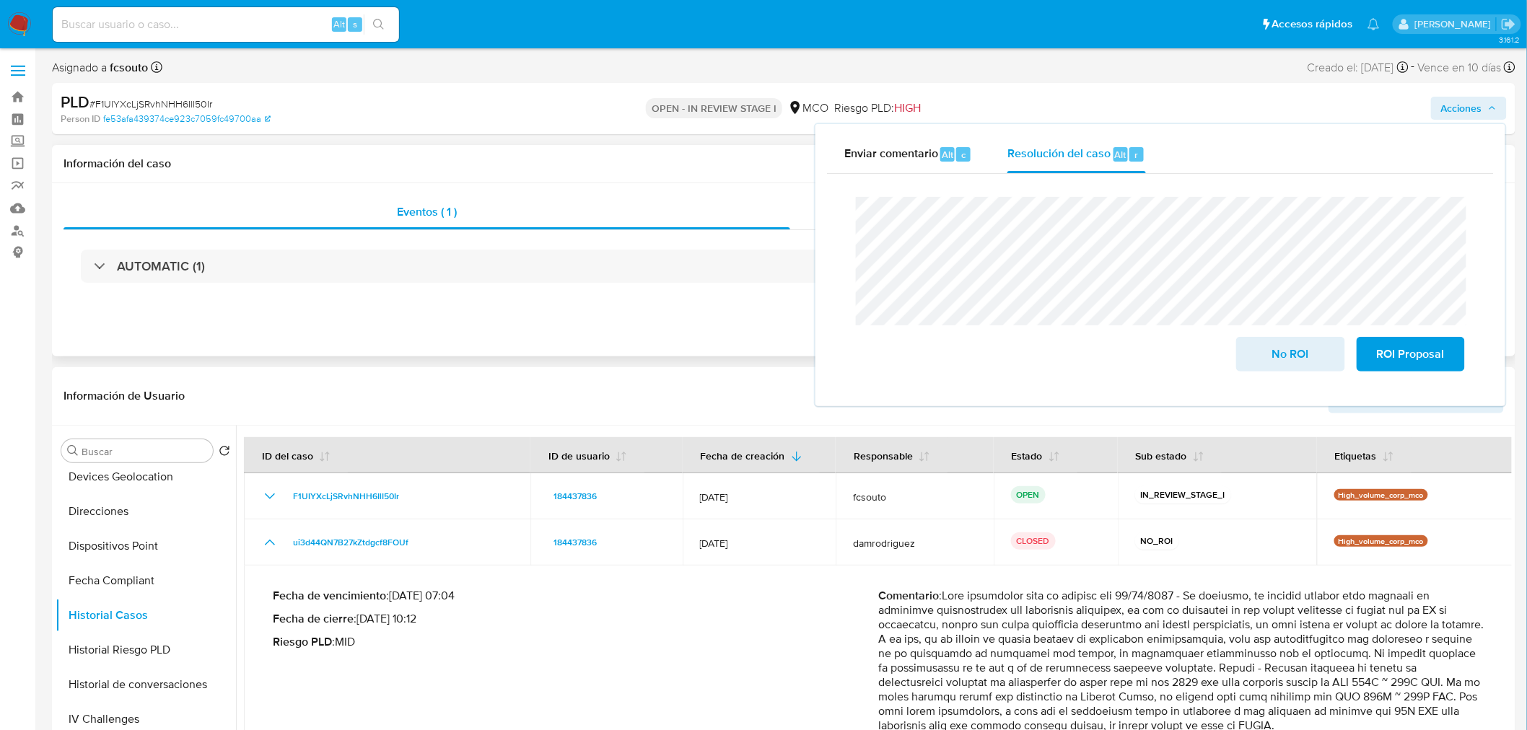
click at [589, 315] on div "Eventos ( 1 ) Acciones AUTOMATIC (1)" at bounding box center [783, 269] width 1463 height 173
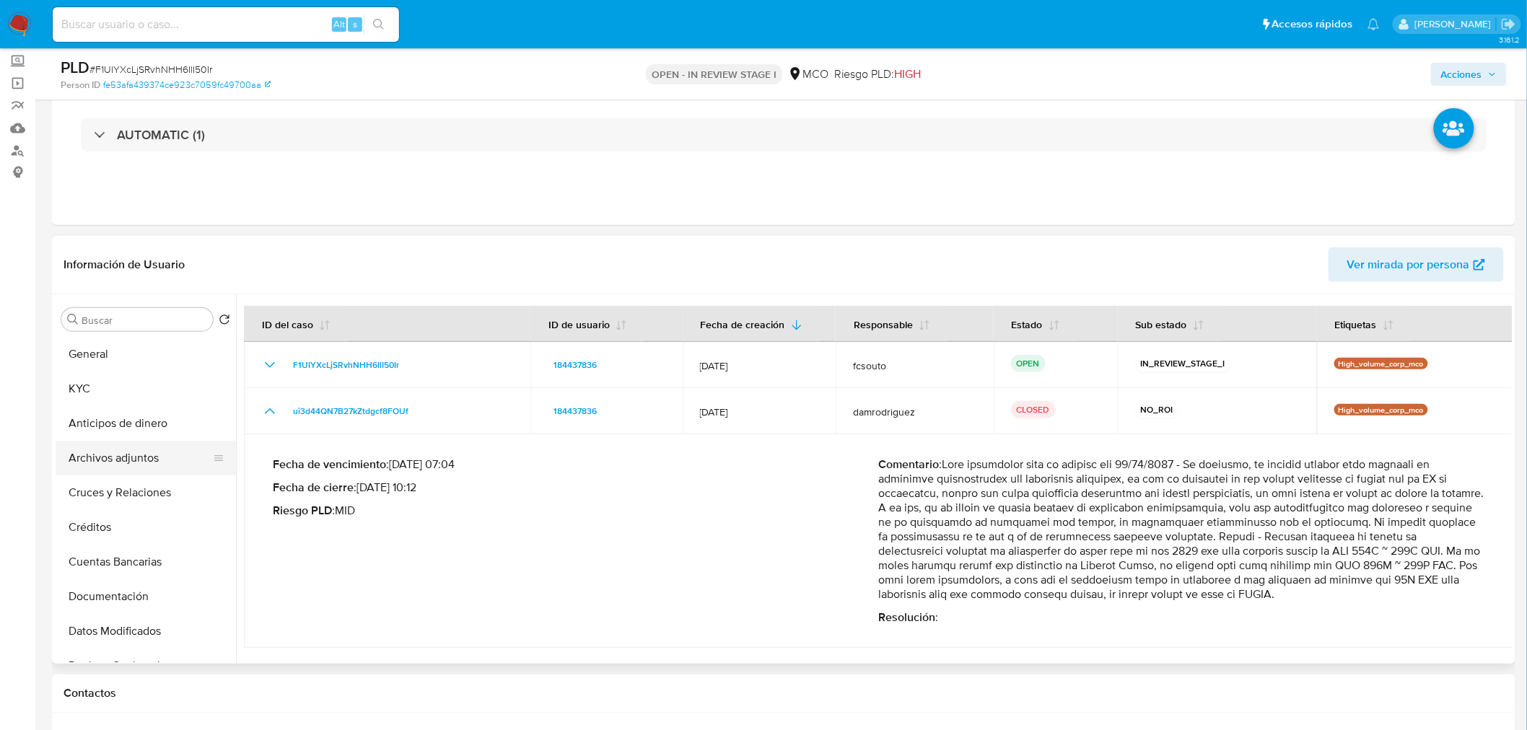
click at [107, 446] on button "Archivos adjuntos" at bounding box center [140, 458] width 169 height 35
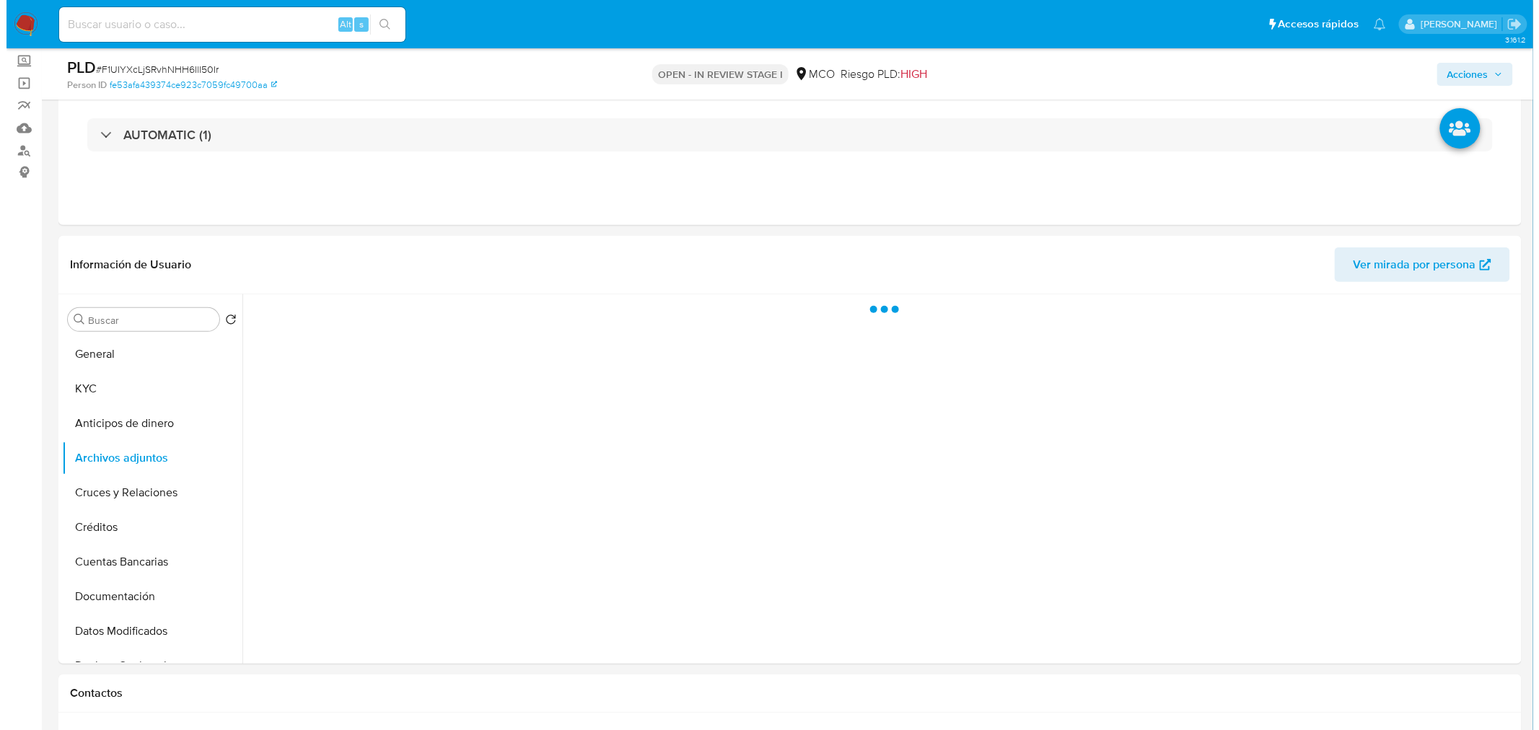
scroll to position [160, 0]
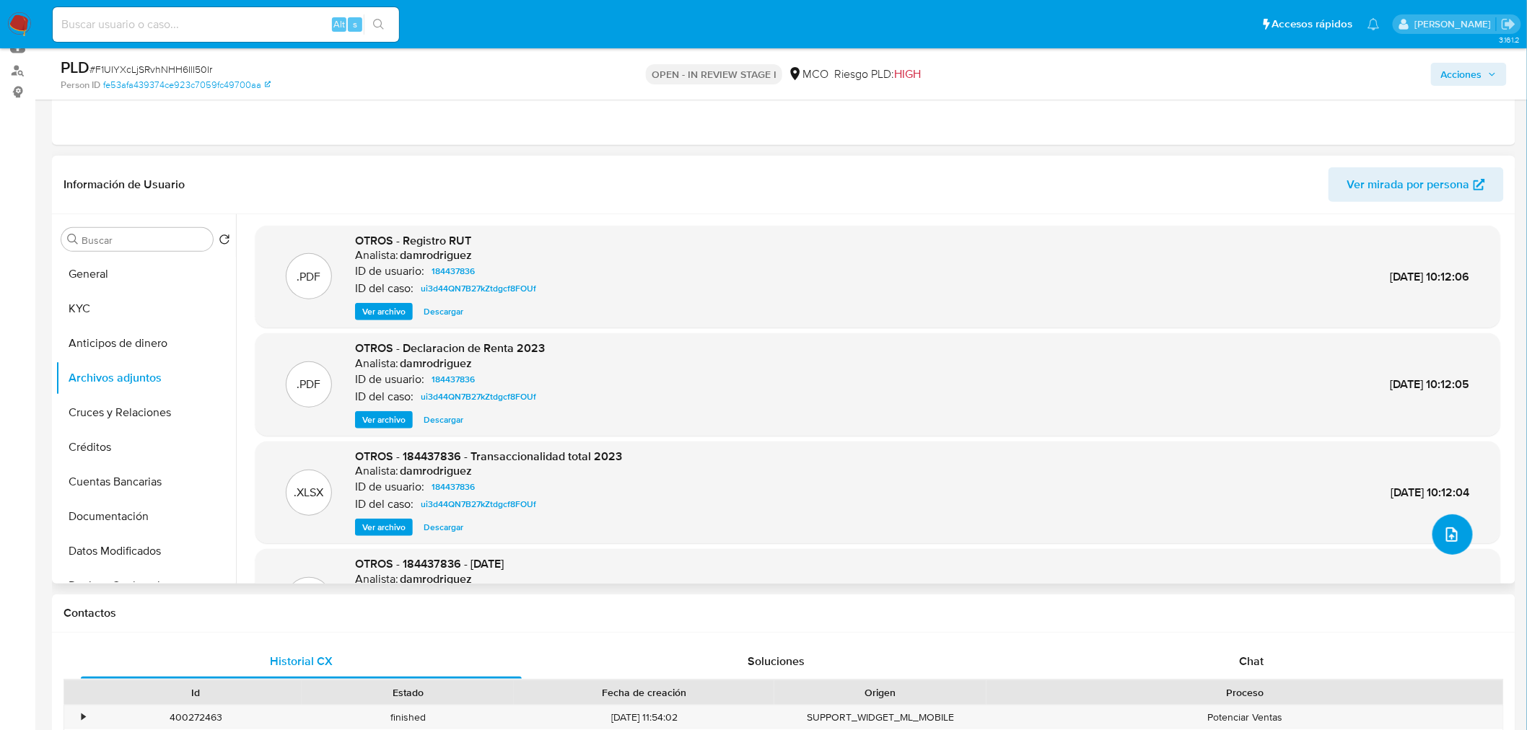
click at [1446, 530] on icon "upload-file" at bounding box center [1452, 534] width 12 height 14
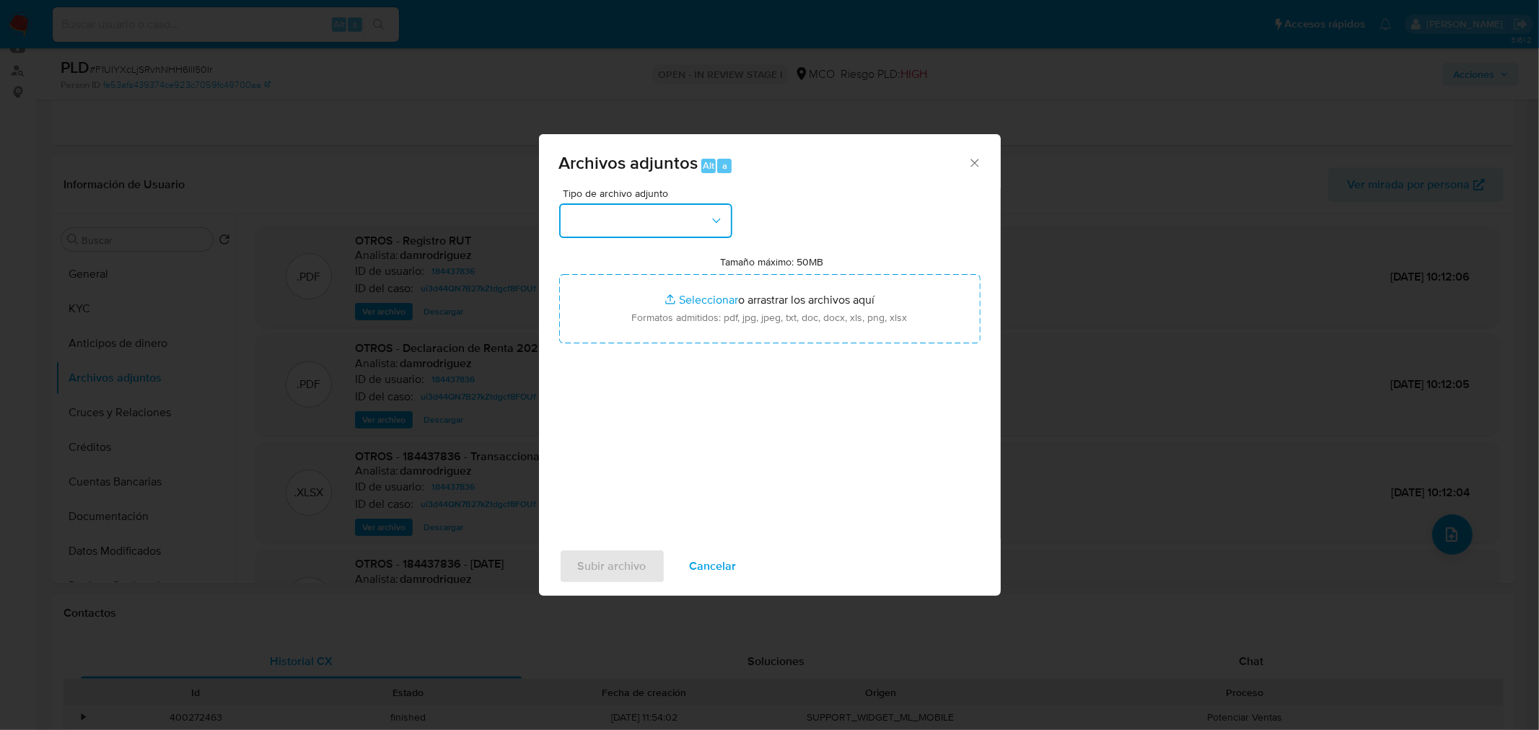
click at [681, 211] on button "button" at bounding box center [645, 220] width 173 height 35
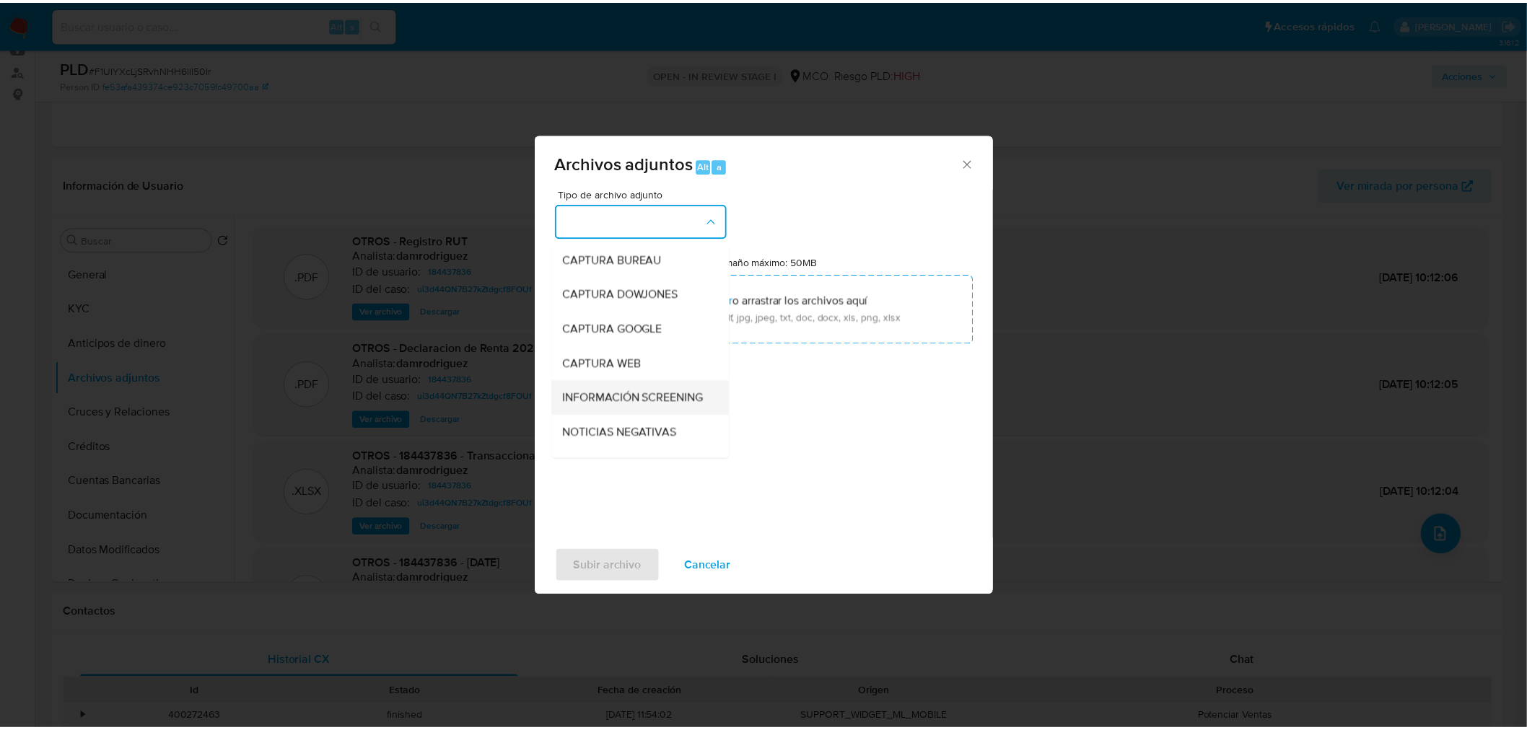
scroll to position [80, 0]
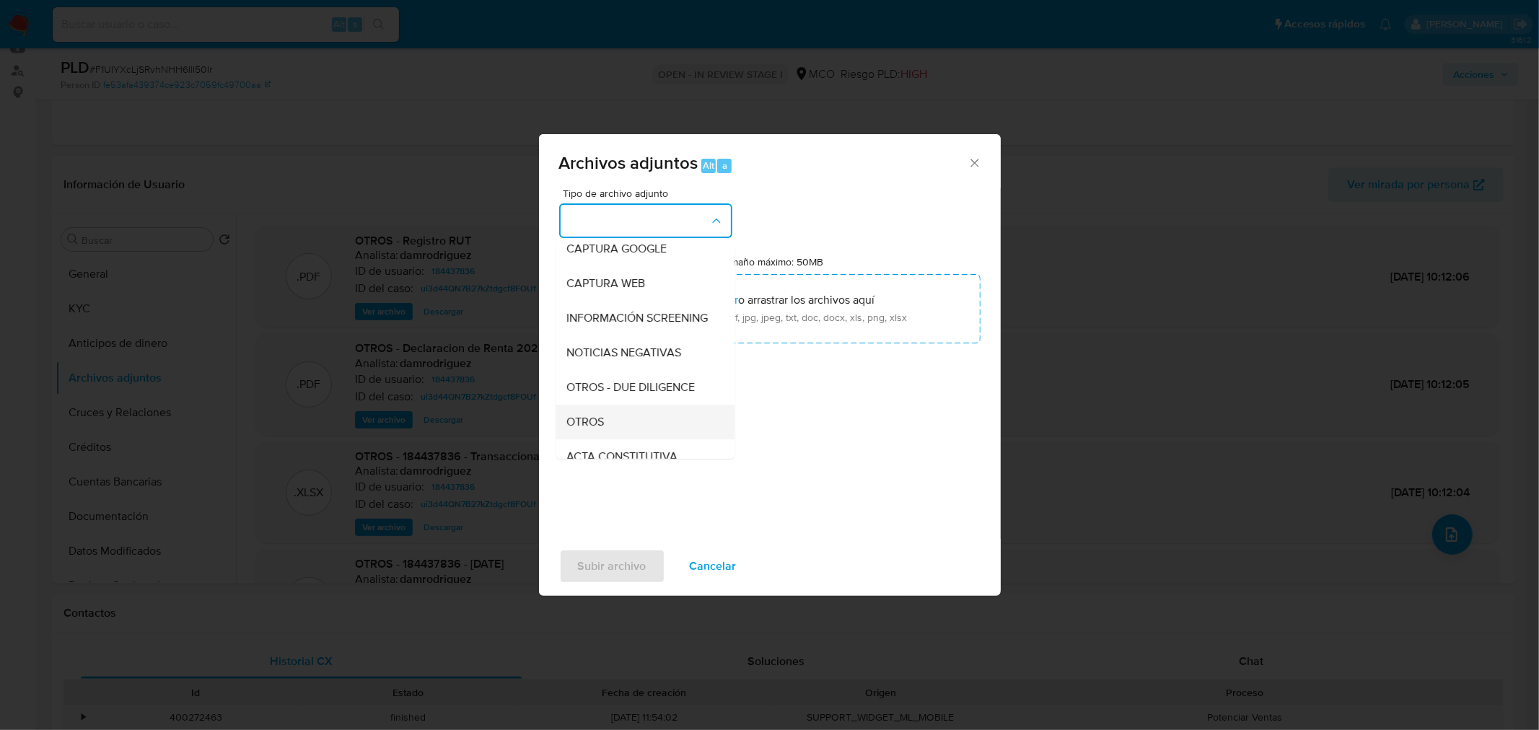
click at [623, 421] on div "OTROS" at bounding box center [640, 421] width 147 height 35
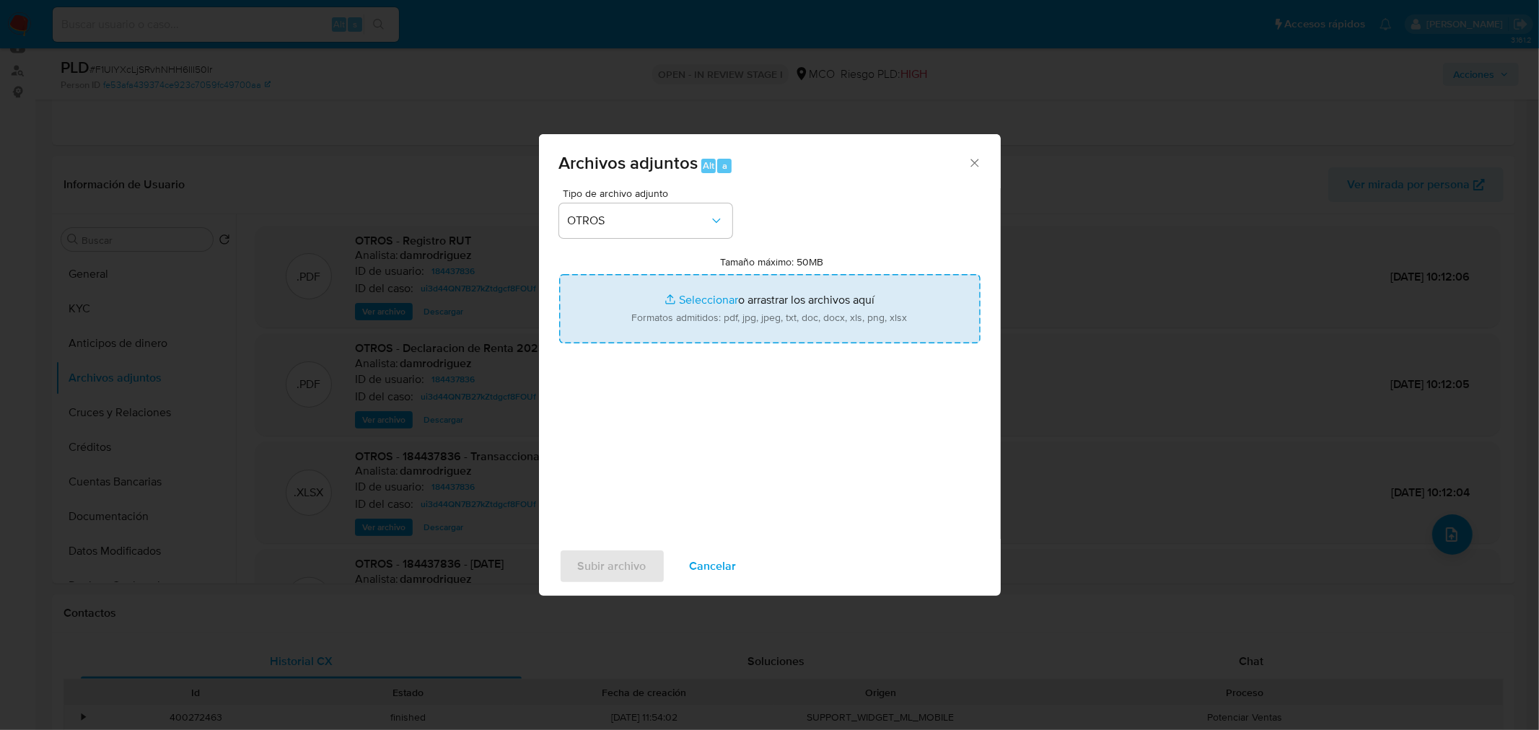
click at [750, 323] on input "Tamaño máximo: 50MB Seleccionar archivos" at bounding box center [769, 308] width 421 height 69
type input "C:\fakepath\184437836 - 30_9_2025.pdf"
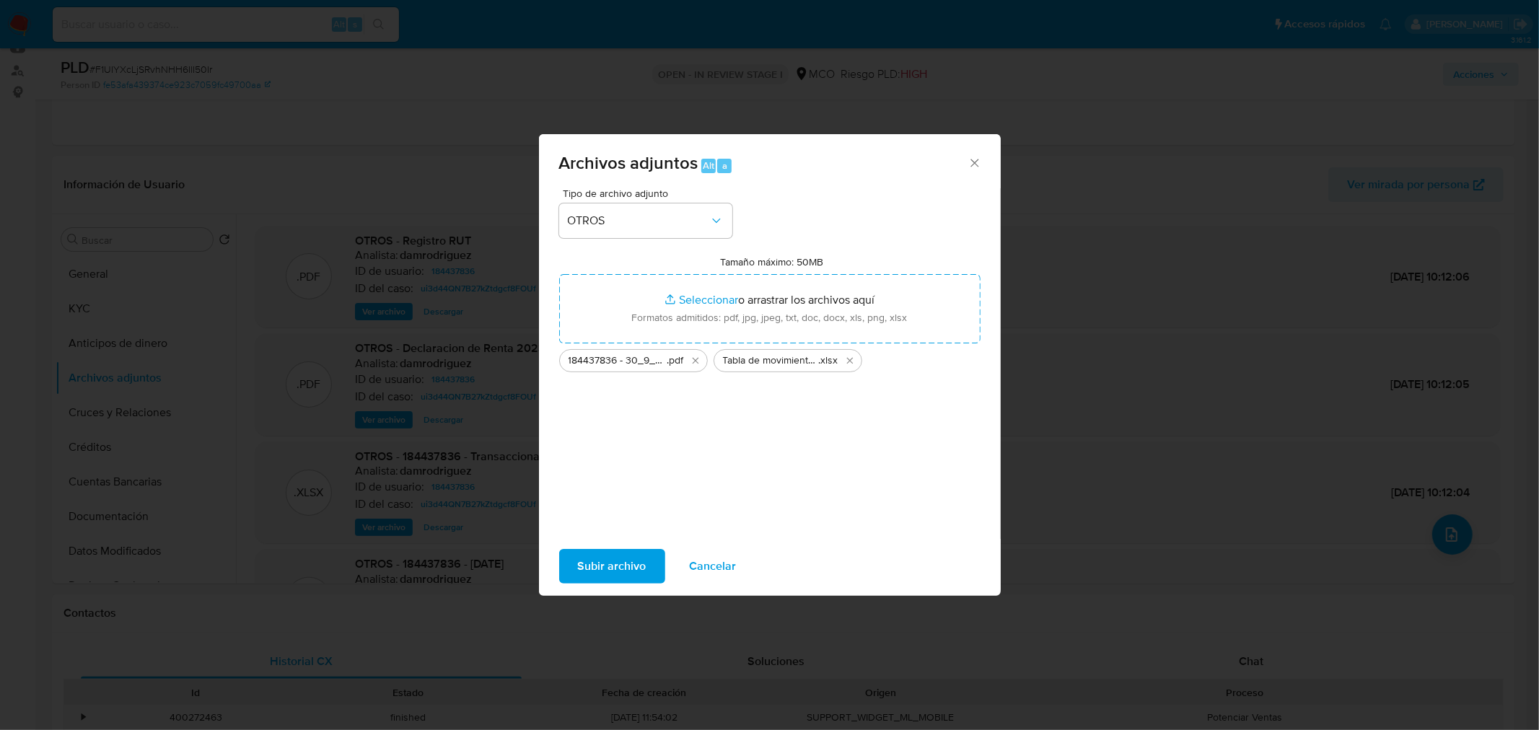
click at [619, 556] on span "Subir archivo" at bounding box center [612, 566] width 69 height 32
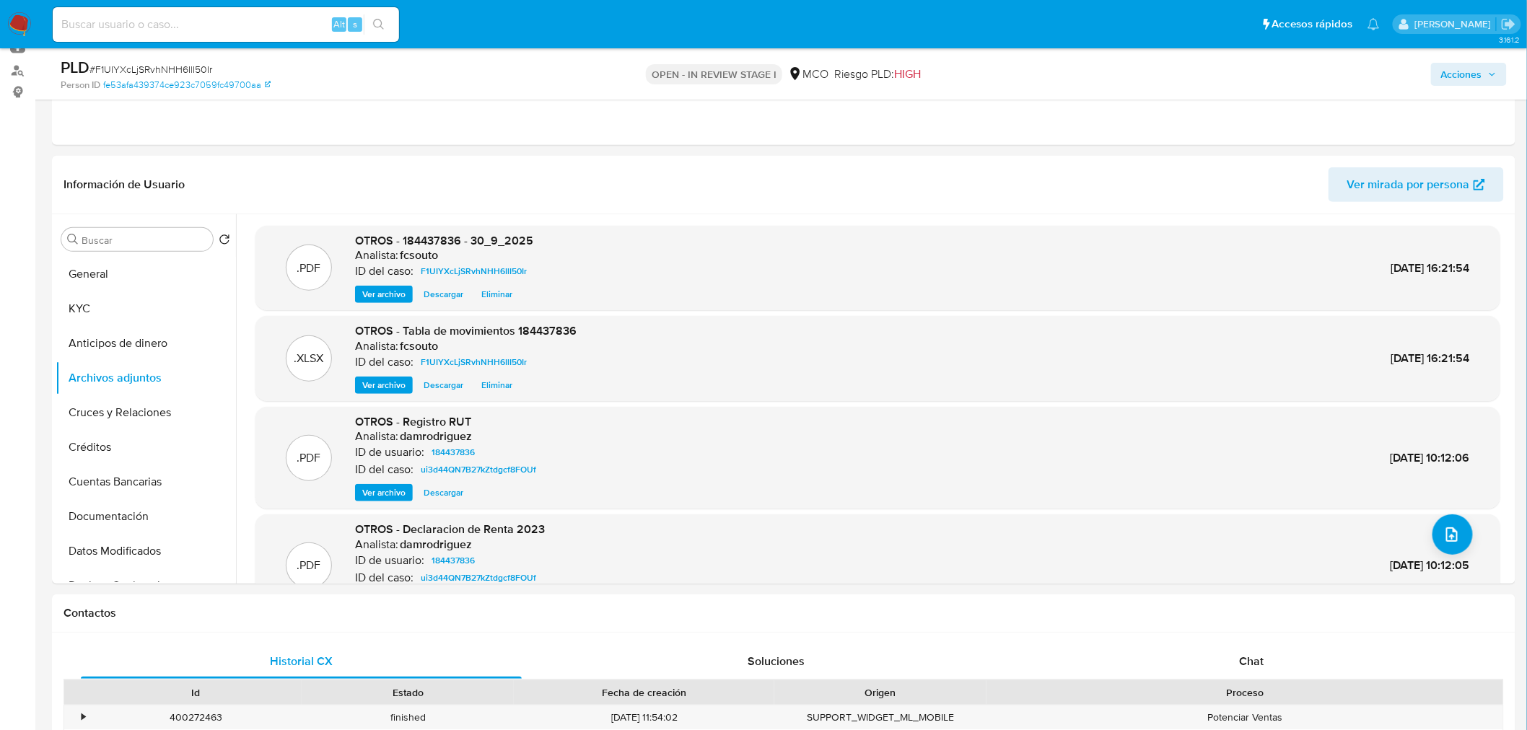
click at [1503, 85] on div "Acciones" at bounding box center [1267, 74] width 478 height 34
click at [1497, 80] on button "Acciones" at bounding box center [1469, 74] width 76 height 23
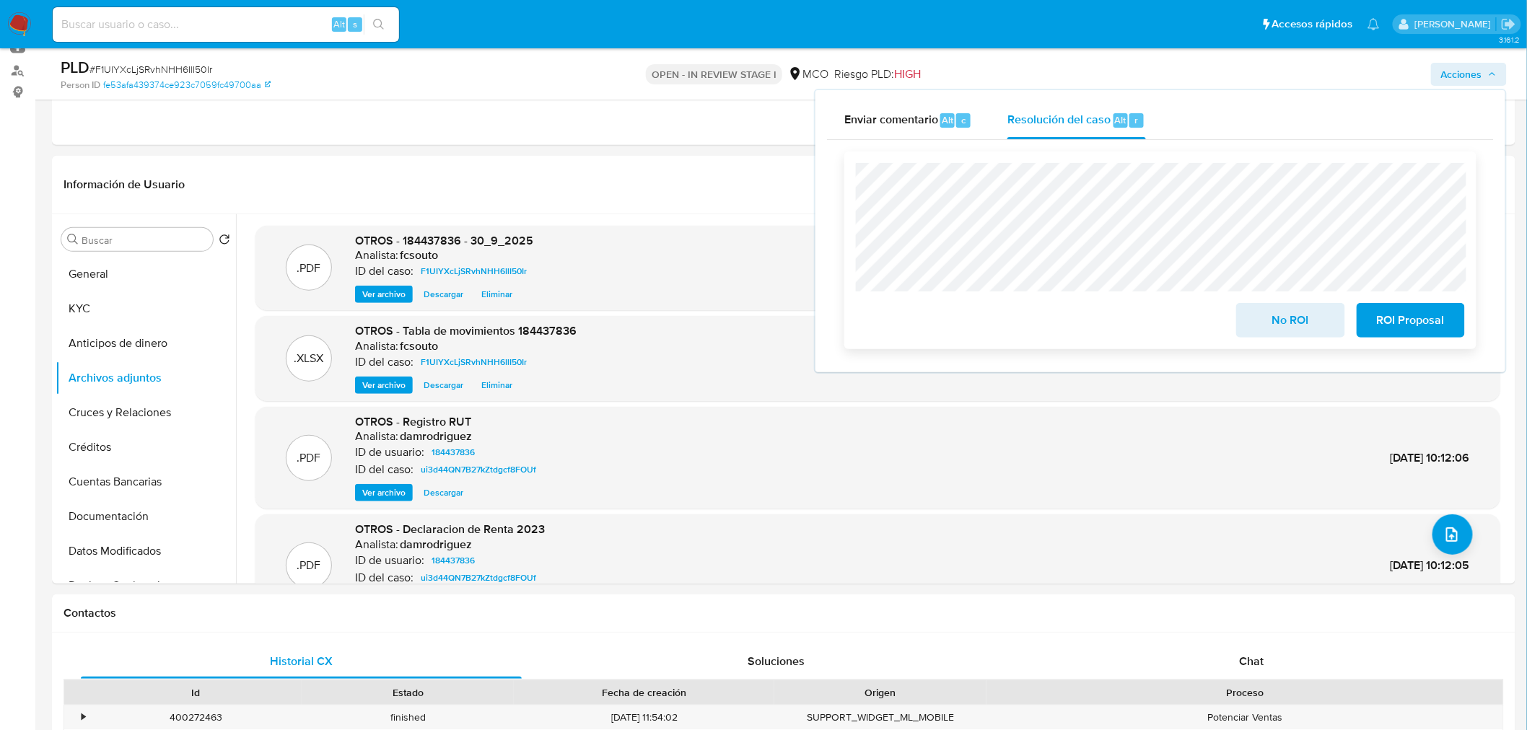
click at [1291, 318] on span "No ROI" at bounding box center [1290, 320] width 71 height 32
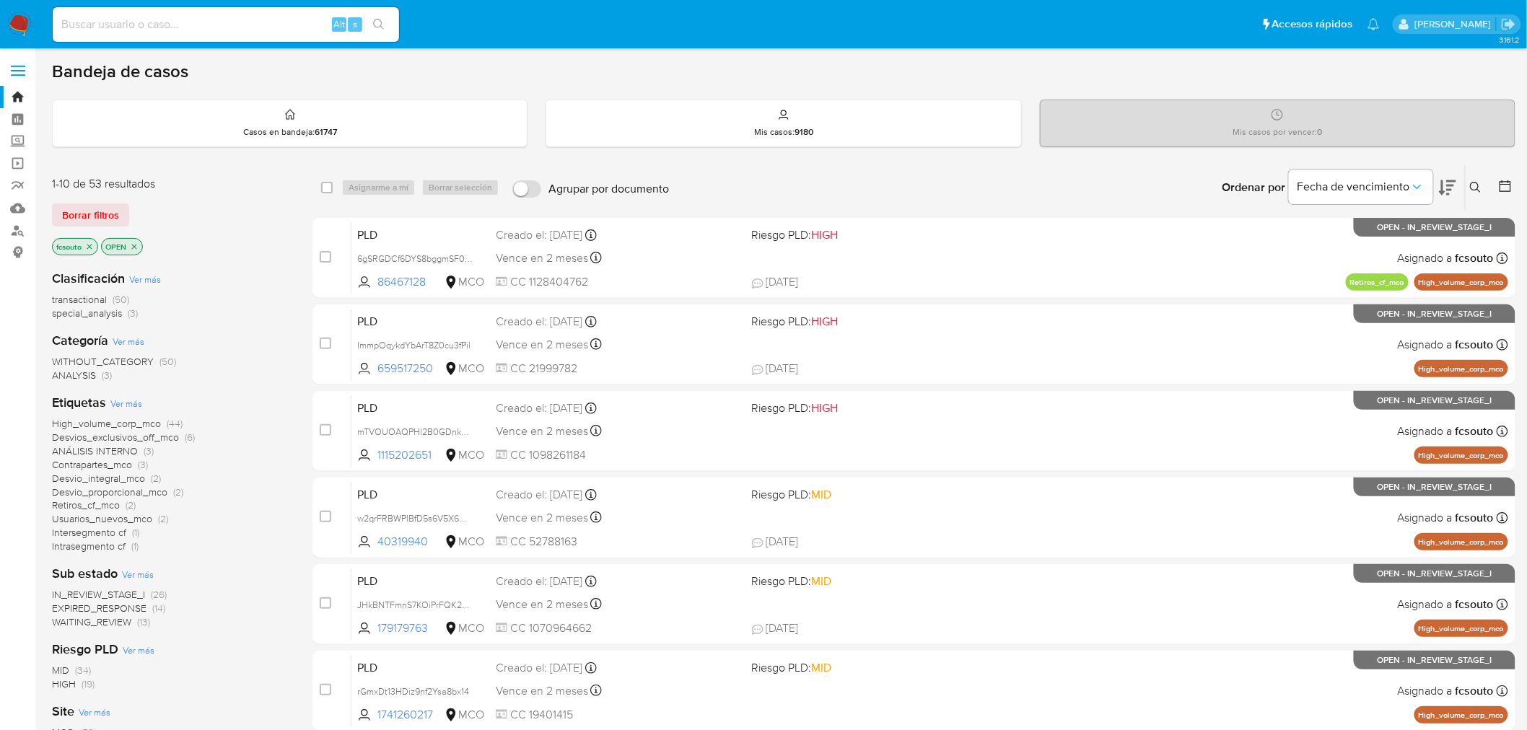
click at [1511, 188] on icon at bounding box center [1505, 186] width 14 height 14
click at [1501, 186] on icon at bounding box center [1505, 186] width 14 height 14
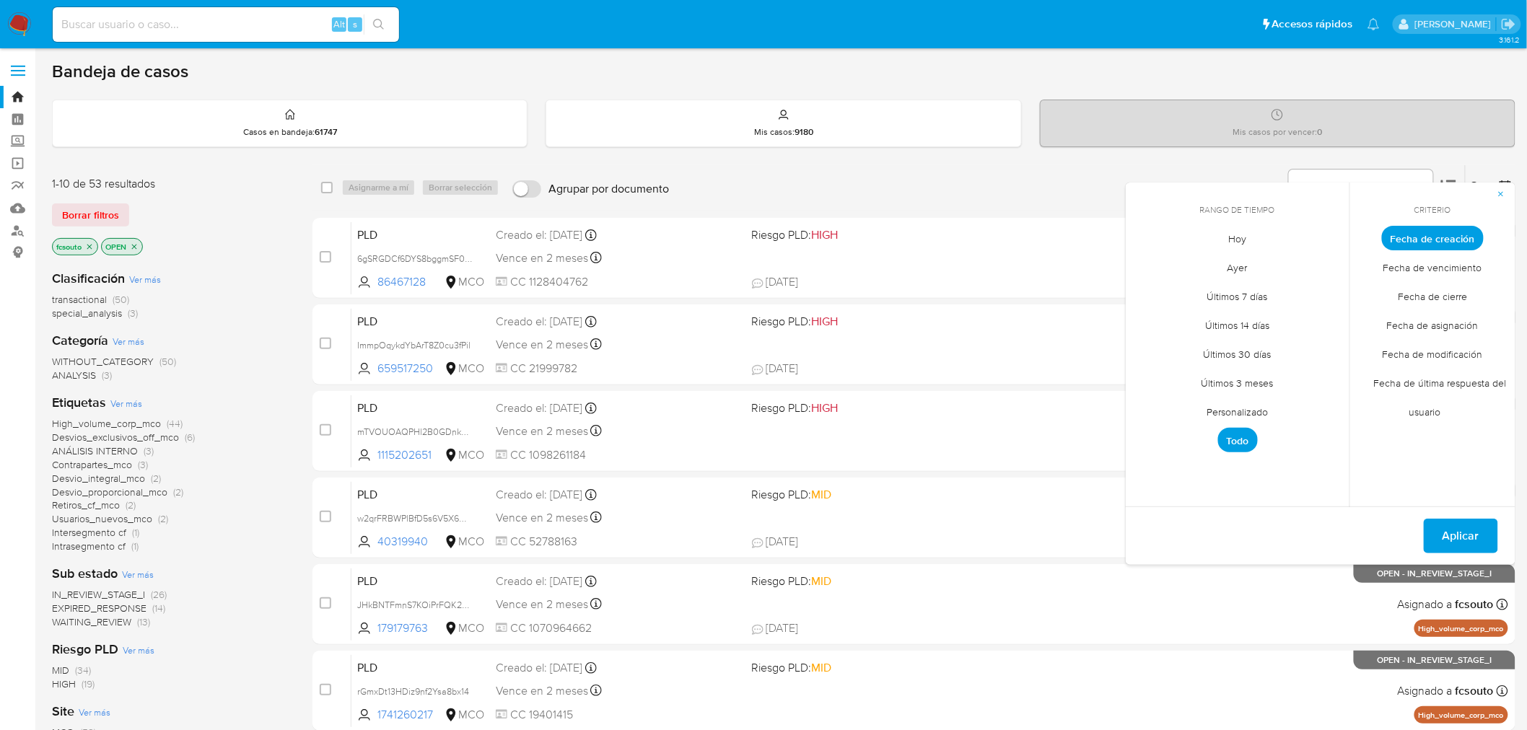
click at [1234, 403] on span "Personalizado" at bounding box center [1238, 413] width 92 height 30
click at [1143, 268] on icon "Mes anterior" at bounding box center [1147, 264] width 17 height 17
click at [1149, 350] on button "4" at bounding box center [1150, 346] width 23 height 23
click at [1155, 261] on icon "Mes anterior" at bounding box center [1147, 264] width 17 height 17
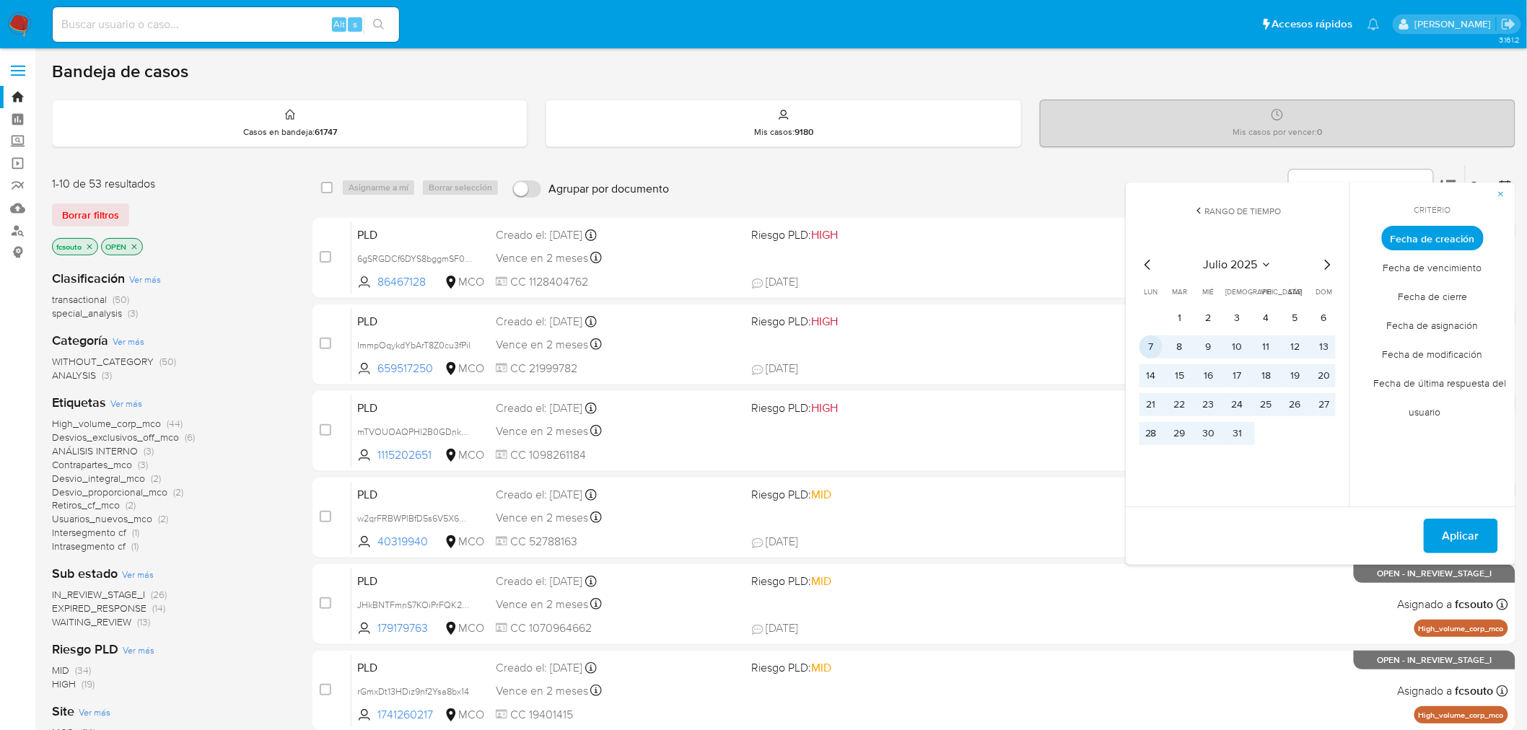
click at [1152, 344] on button "7" at bounding box center [1150, 346] width 23 height 23
click at [1323, 339] on button "13" at bounding box center [1323, 346] width 23 height 23
click at [1151, 357] on button "7" at bounding box center [1150, 346] width 23 height 23
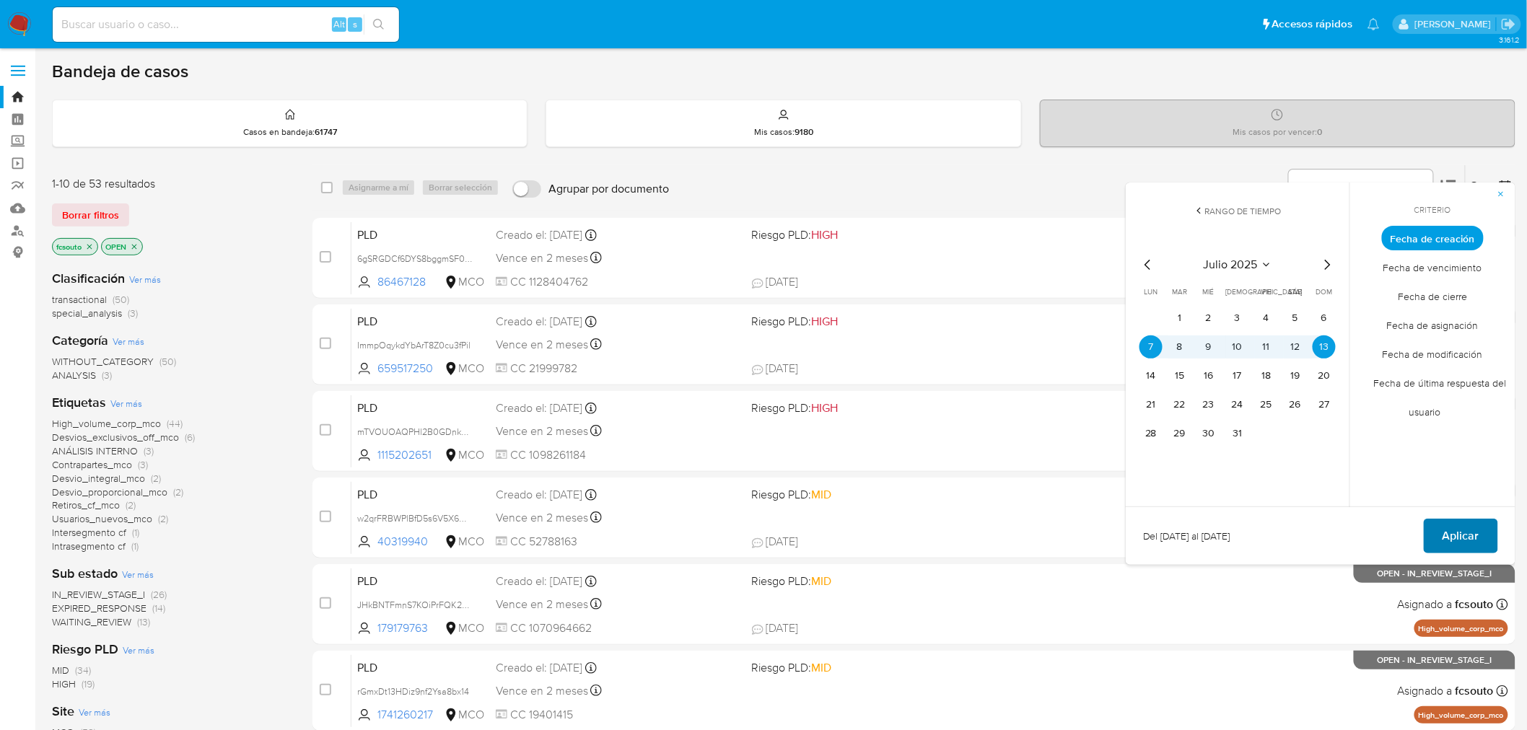
click at [1468, 537] on span "Aplicar" at bounding box center [1460, 536] width 37 height 32
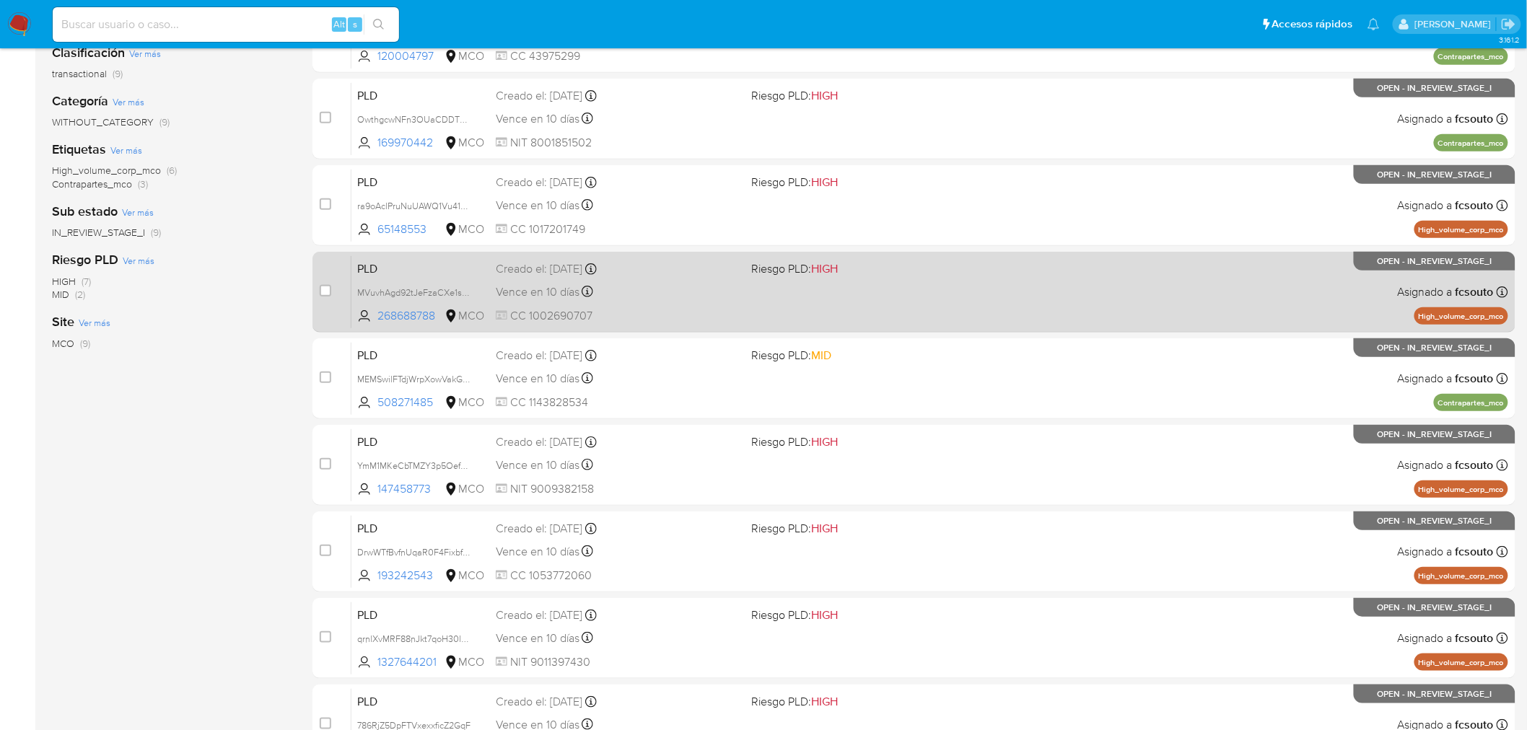
scroll to position [213, 0]
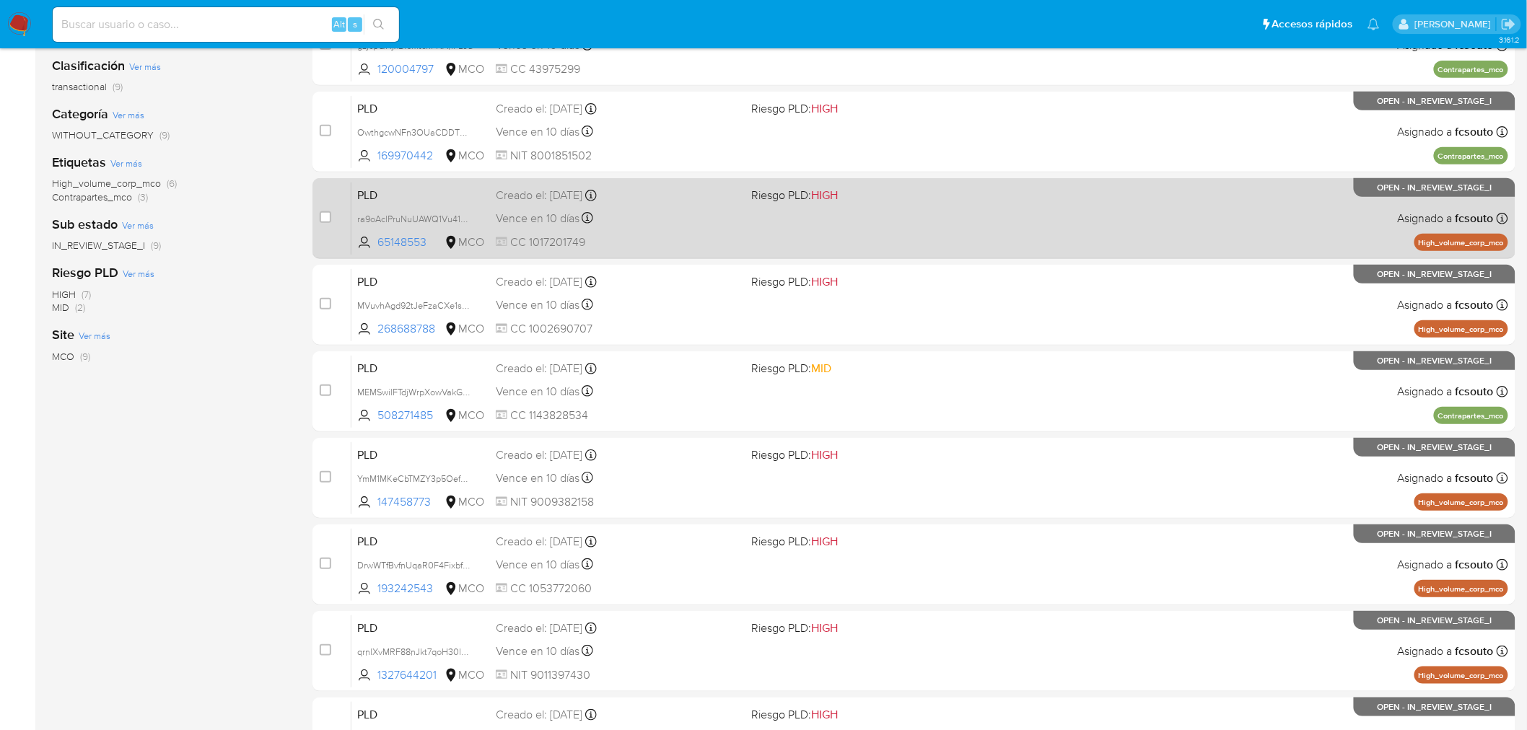
click at [873, 229] on div "PLD ra9oAclPruNuUAWQ1Vu41msj 65148553 MCO Riesgo PLD: HIGH Creado el: [DATE] Cr…" at bounding box center [929, 218] width 1156 height 73
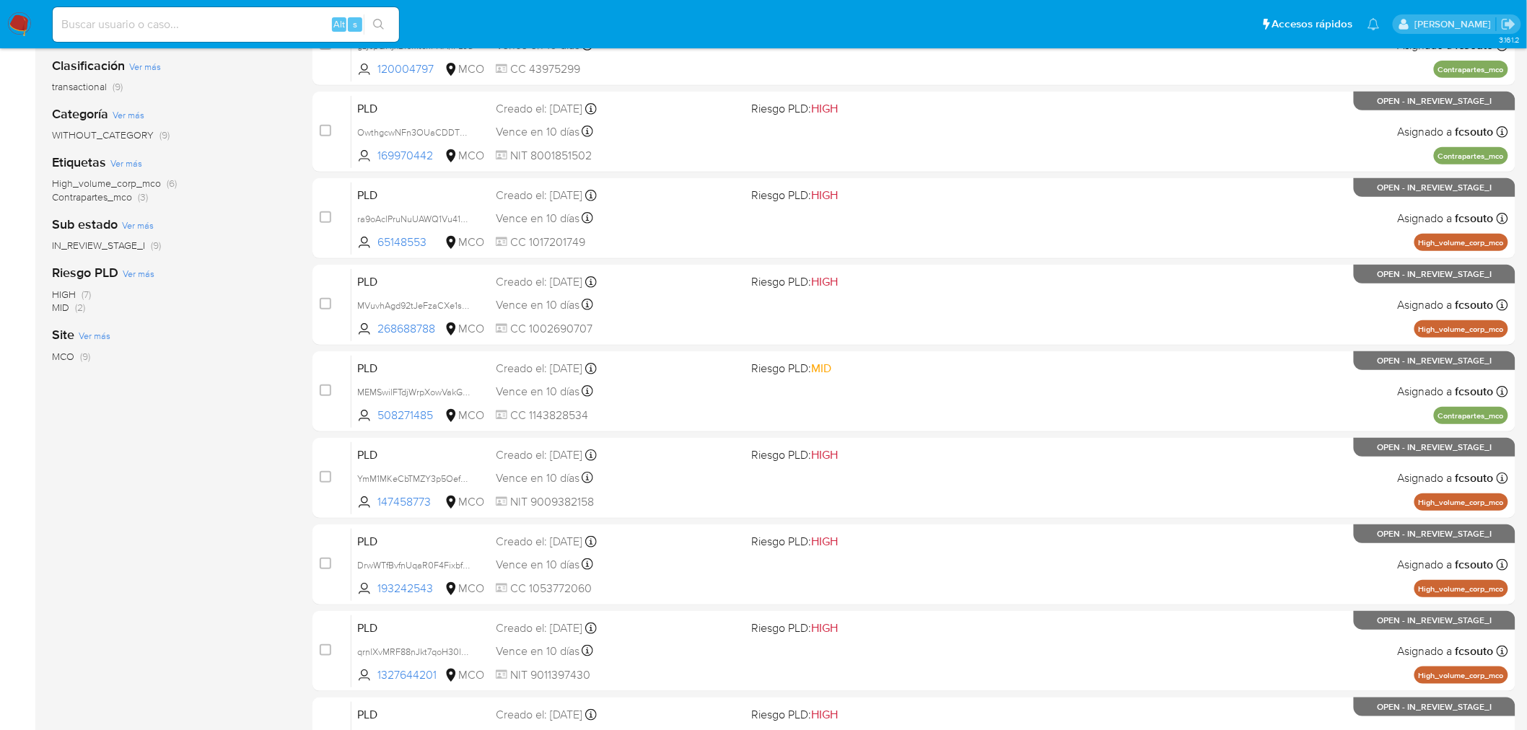
click at [19, 16] on img at bounding box center [19, 24] width 25 height 25
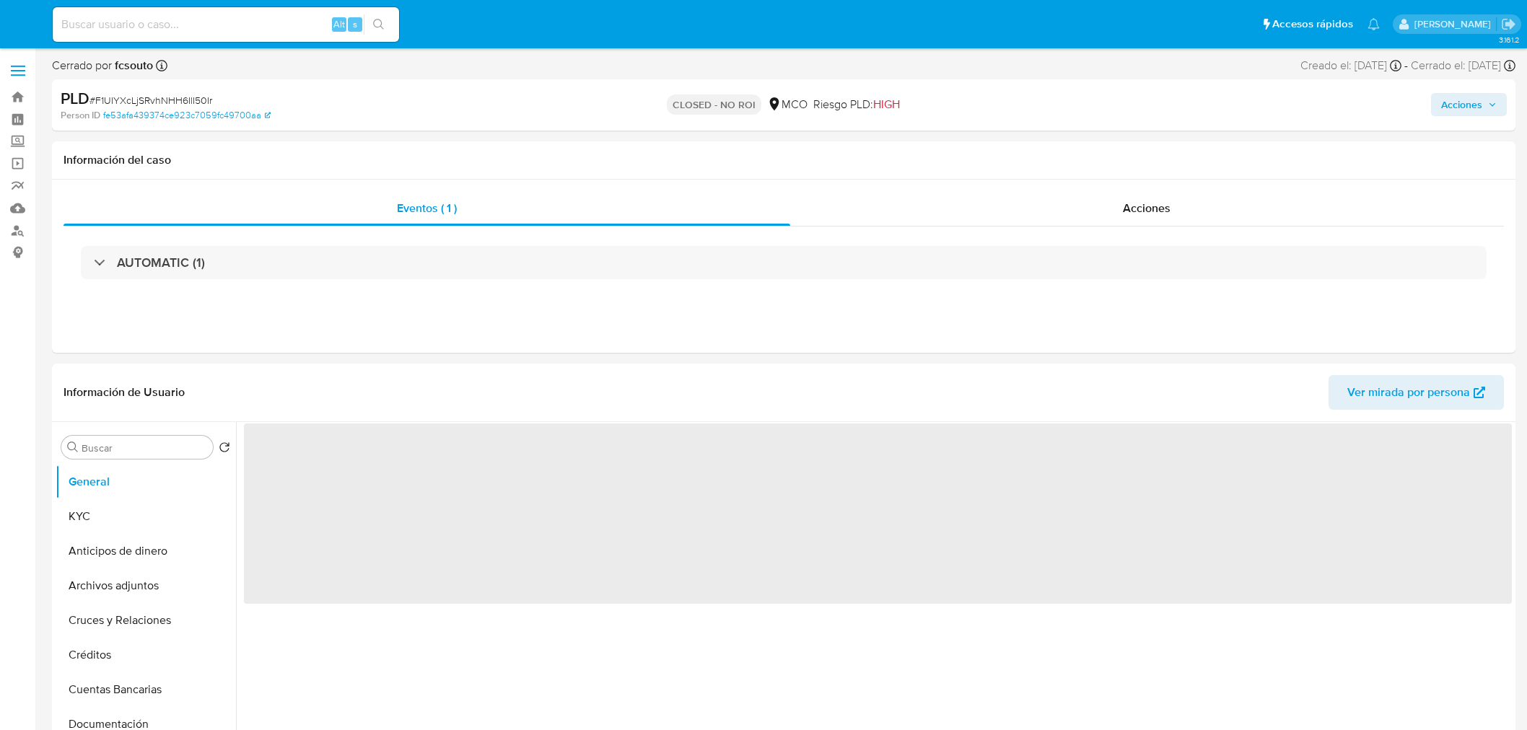
select select "10"
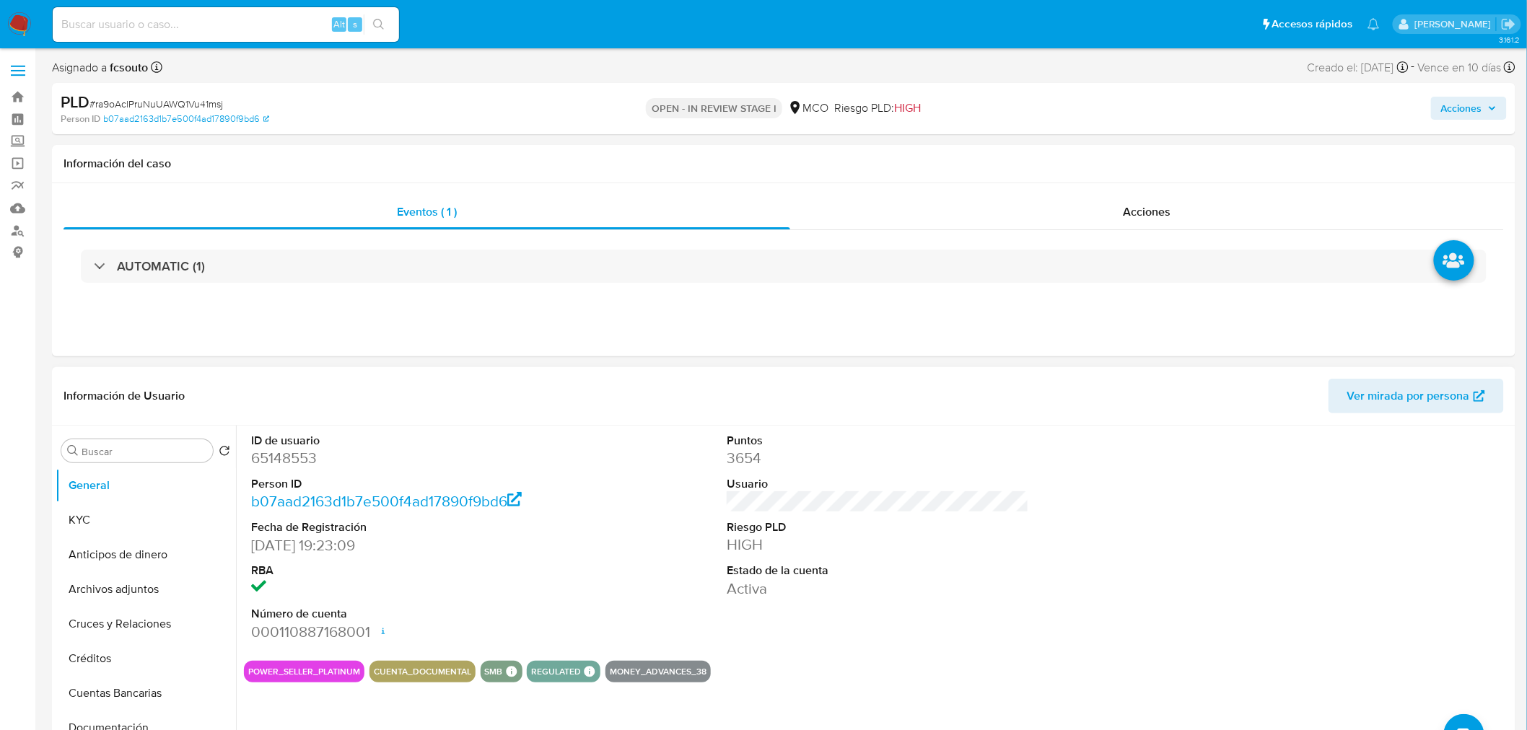
click at [268, 460] on dd "65148553" at bounding box center [402, 458] width 302 height 20
copy dd "65148553"
click at [277, 462] on dd "65148553" at bounding box center [402, 458] width 302 height 20
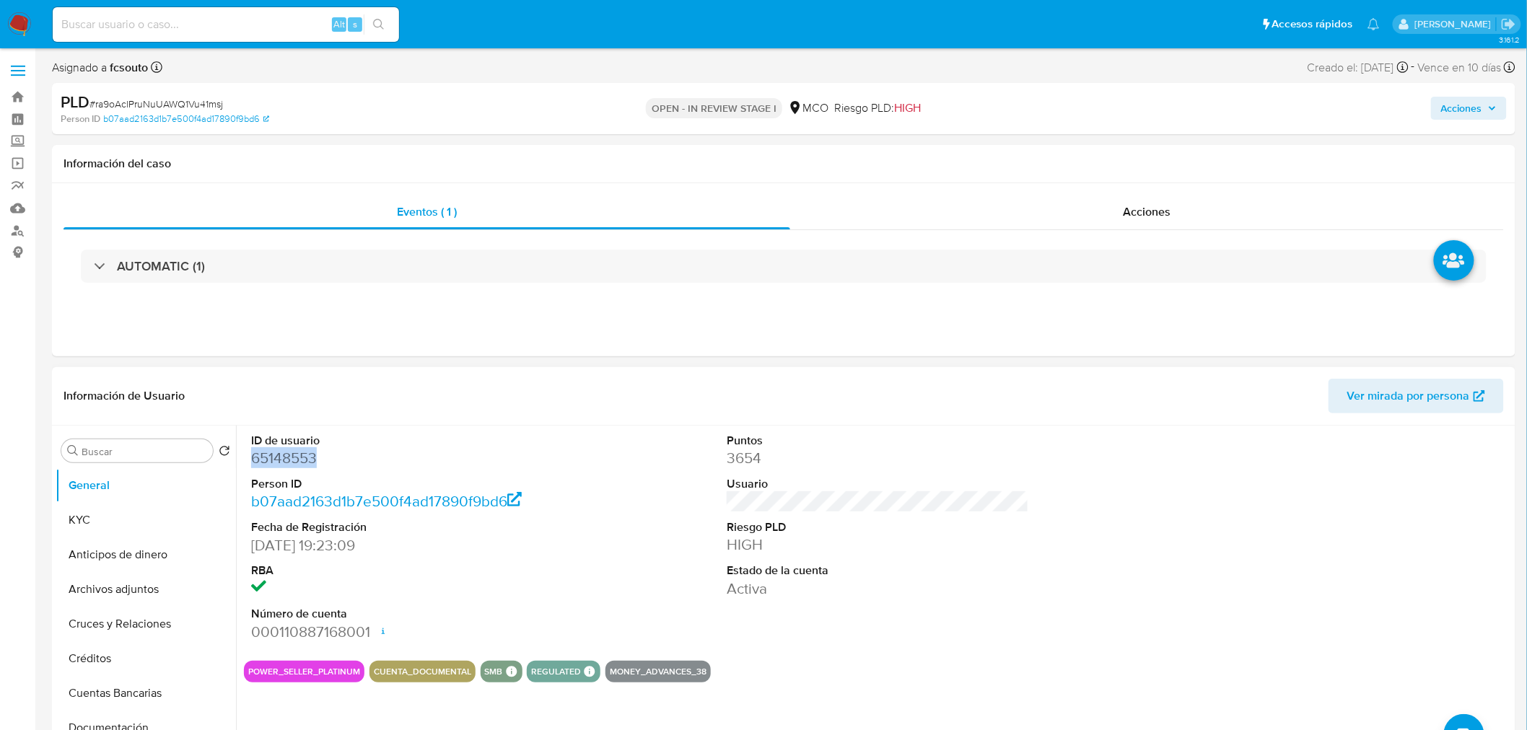
click at [293, 453] on dd "65148553" at bounding box center [402, 458] width 302 height 20
click at [281, 455] on dd "65148553" at bounding box center [402, 458] width 302 height 20
click at [291, 463] on dd "65148553" at bounding box center [402, 458] width 302 height 20
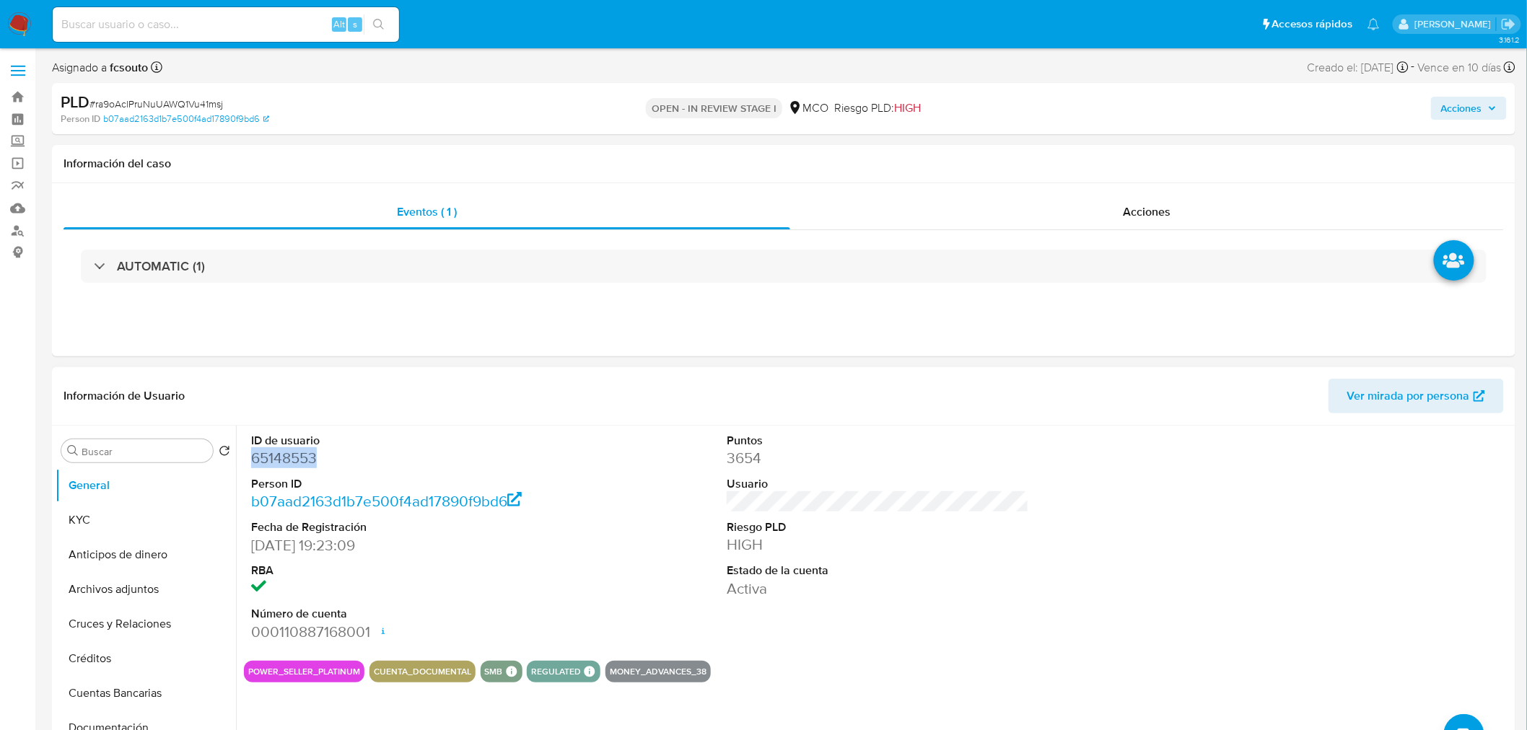
click at [291, 463] on dd "65148553" at bounding box center [402, 458] width 302 height 20
click at [916, 398] on header "Información de Usuario Ver mirada por persona" at bounding box center [783, 396] width 1440 height 35
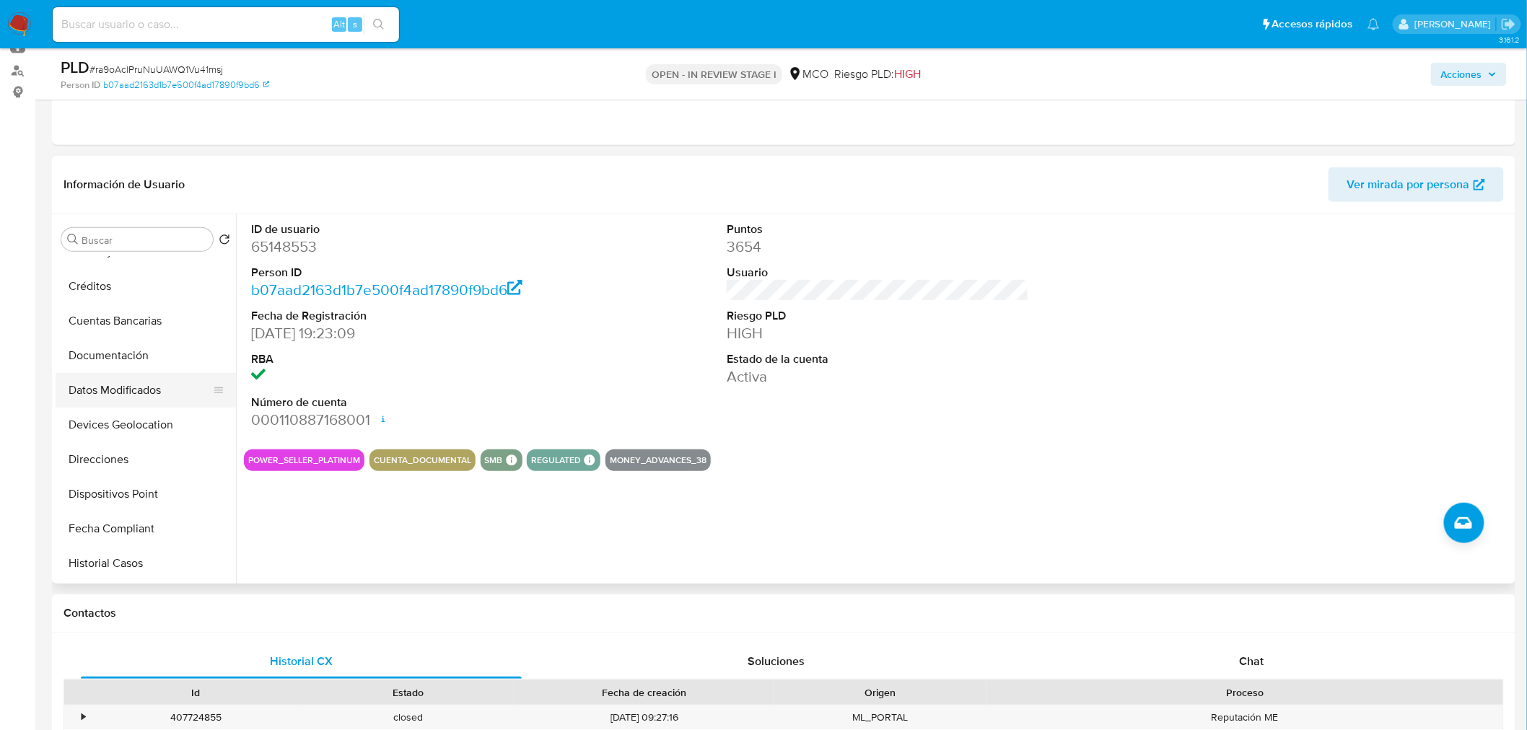
scroll to position [240, 0]
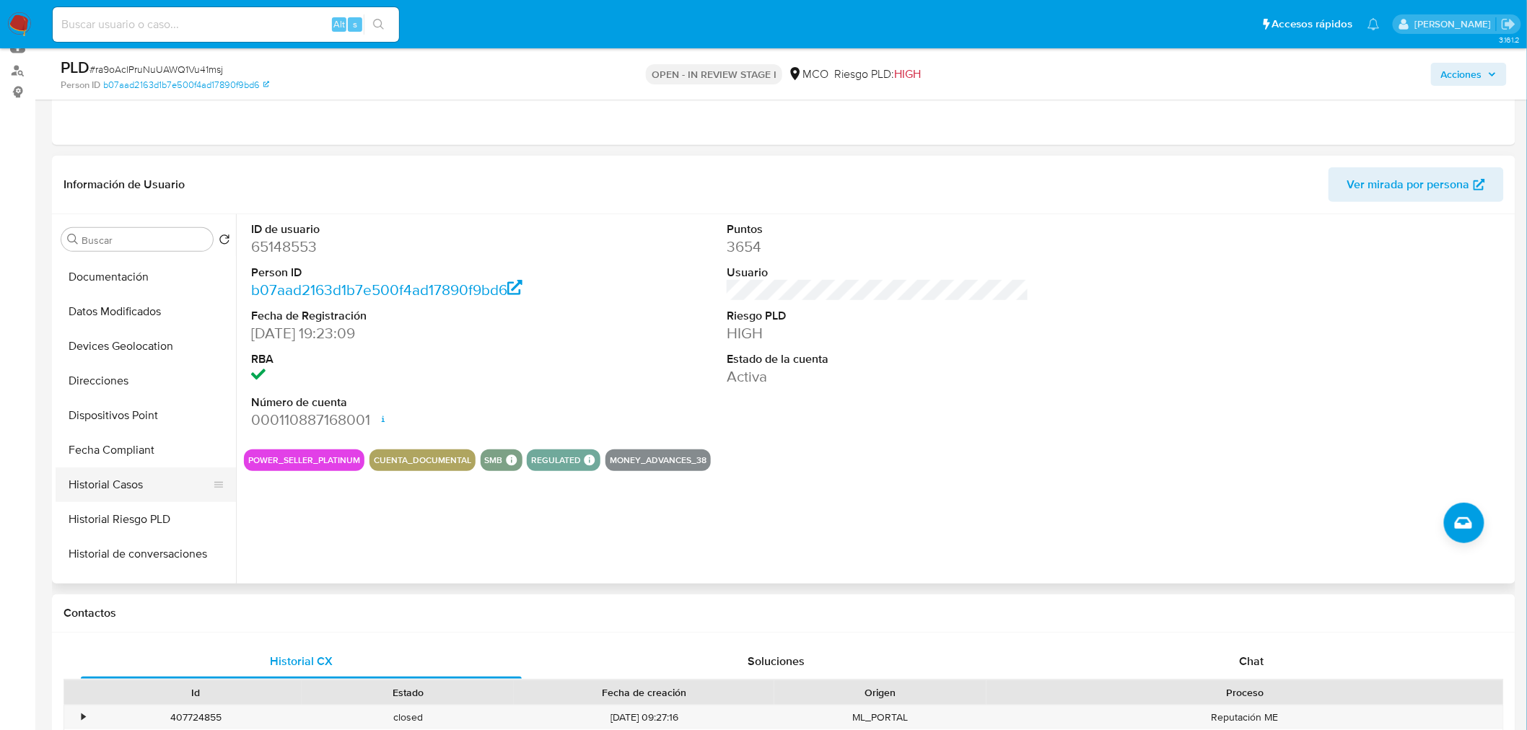
click at [115, 480] on button "Historial Casos" at bounding box center [140, 484] width 169 height 35
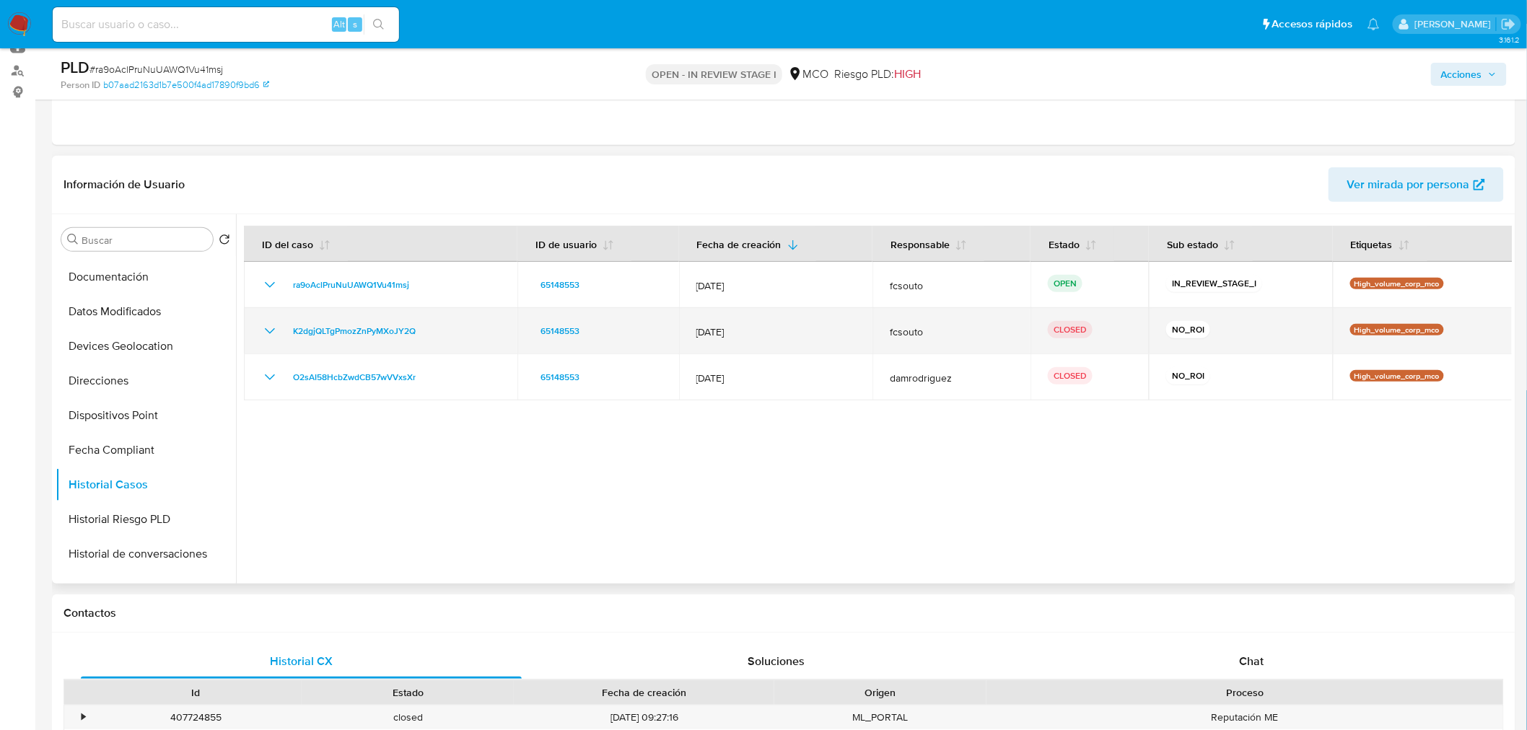
click at [268, 328] on icon "Mostrar/Ocultar" at bounding box center [269, 330] width 17 height 17
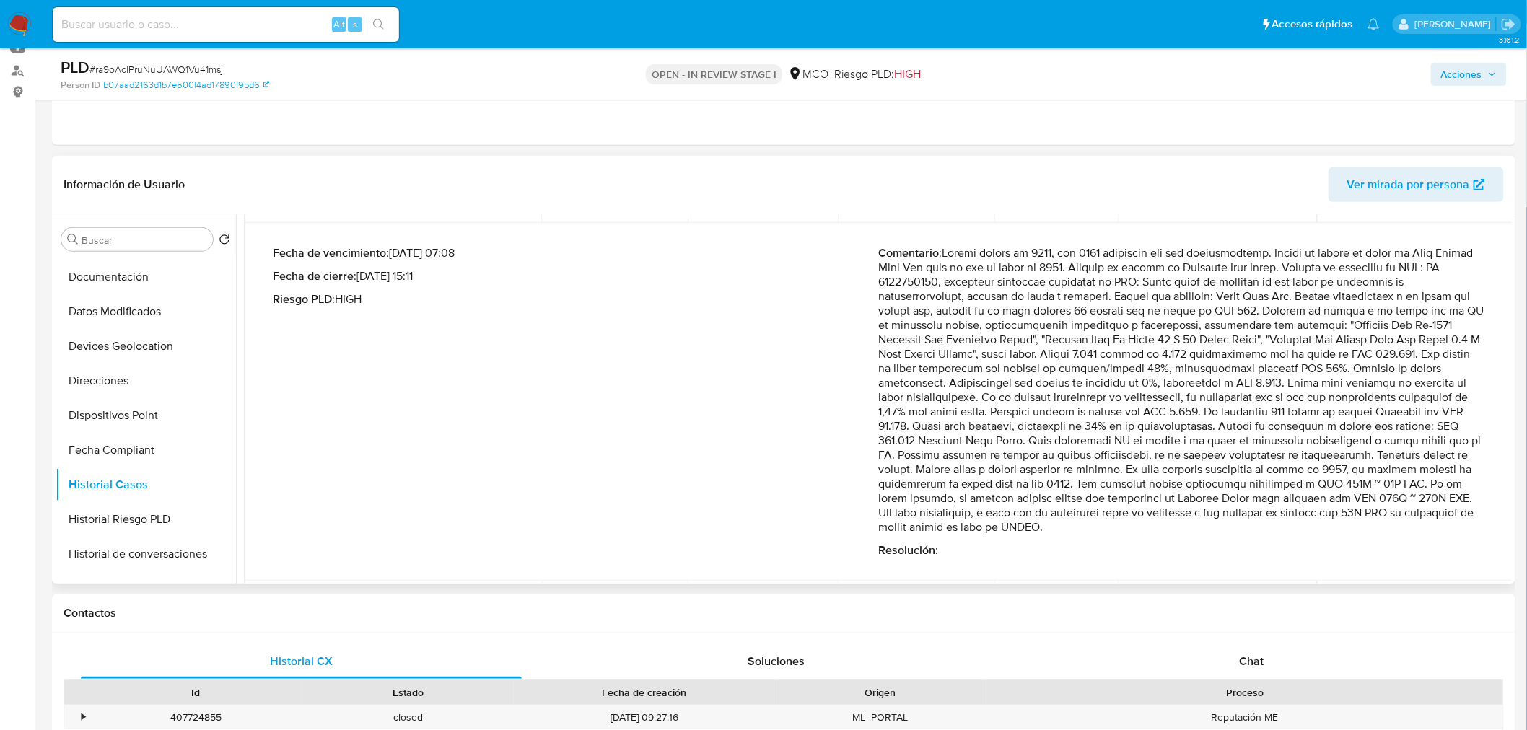
scroll to position [160, 0]
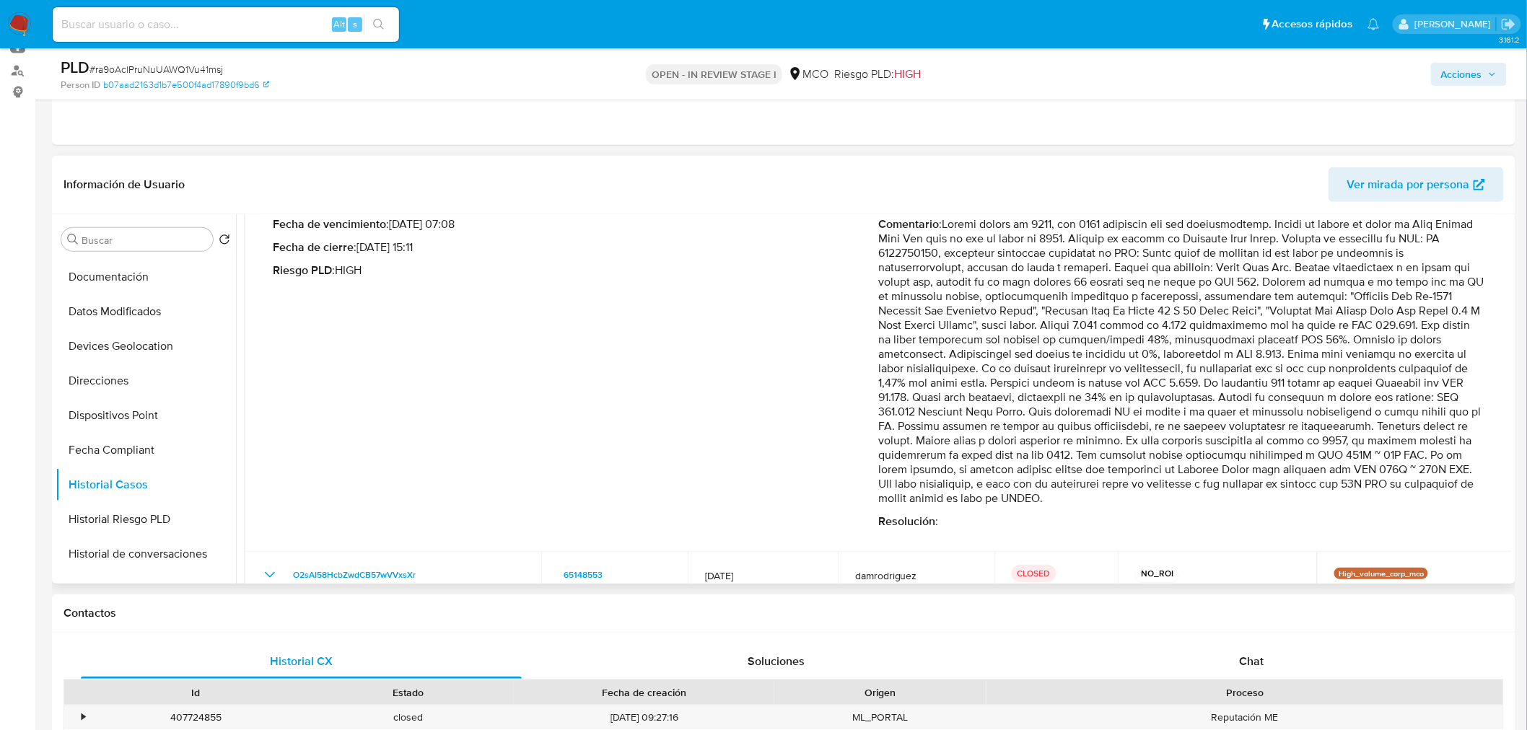
drag, startPoint x: 1091, startPoint y: 457, endPoint x: 1130, endPoint y: 506, distance: 62.1
click at [1130, 506] on div "Comentario : Resolución :" at bounding box center [1180, 373] width 605 height 312
drag, startPoint x: 1138, startPoint y: 438, endPoint x: 964, endPoint y: 326, distance: 206.7
click at [1086, 449] on p "Comentario :" at bounding box center [1180, 361] width 605 height 289
drag, startPoint x: 1452, startPoint y: 67, endPoint x: 1396, endPoint y: 87, distance: 59.8
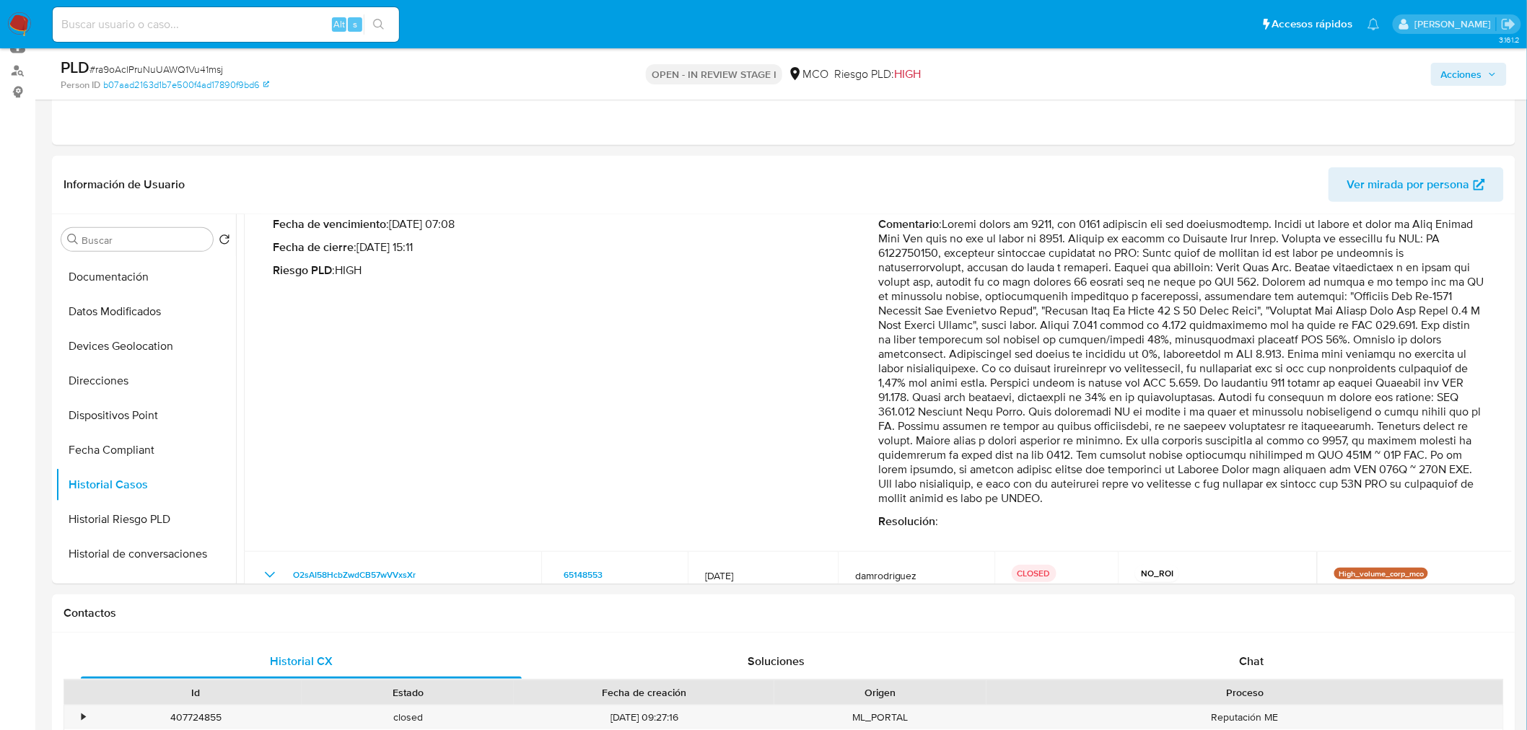
click at [1452, 69] on span "Acciones" at bounding box center [1461, 74] width 41 height 23
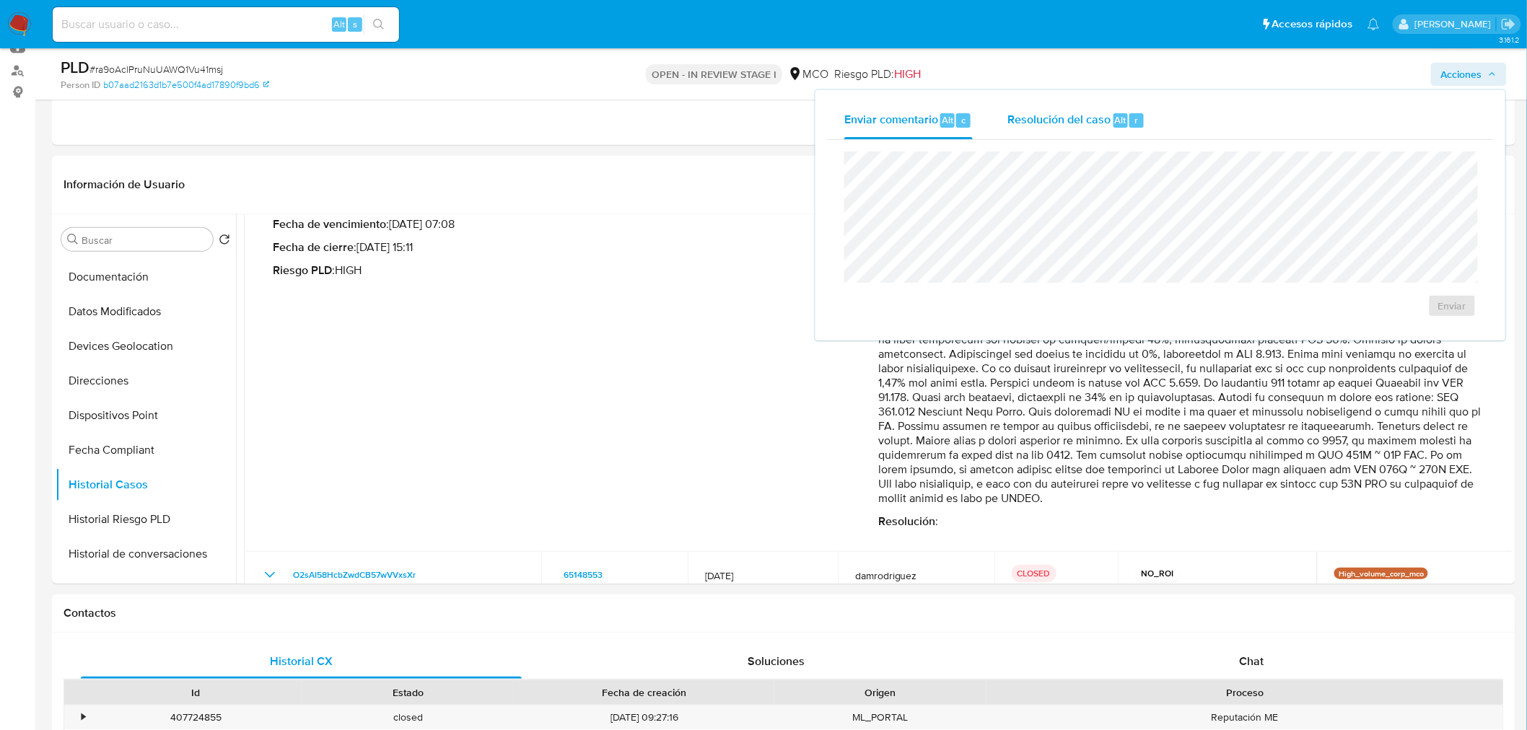
click at [1086, 104] on div "Resolución del caso Alt r" at bounding box center [1076, 121] width 138 height 38
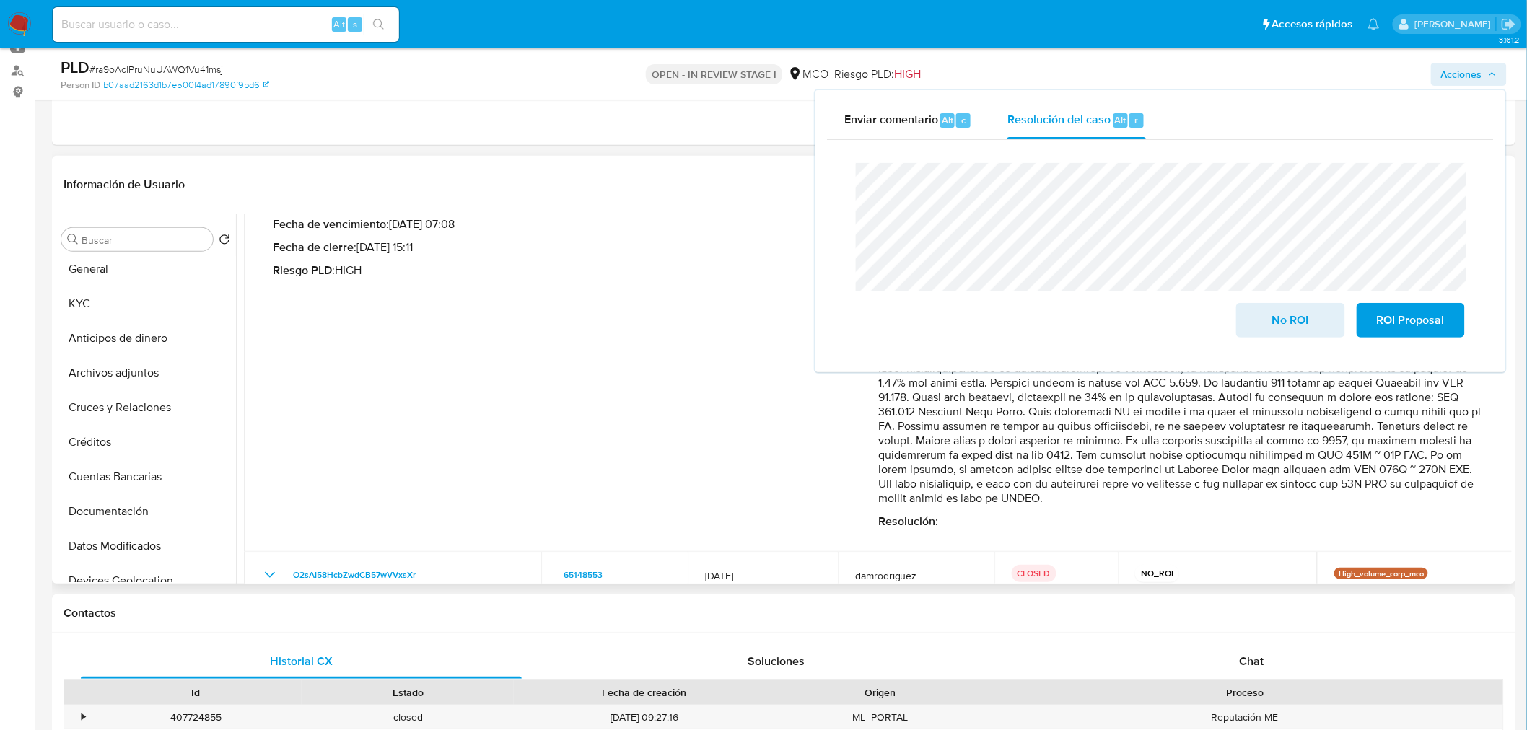
scroll to position [0, 0]
drag, startPoint x: 123, startPoint y: 388, endPoint x: 92, endPoint y: 388, distance: 31.0
click at [123, 388] on button "Archivos adjuntos" at bounding box center [140, 378] width 169 height 35
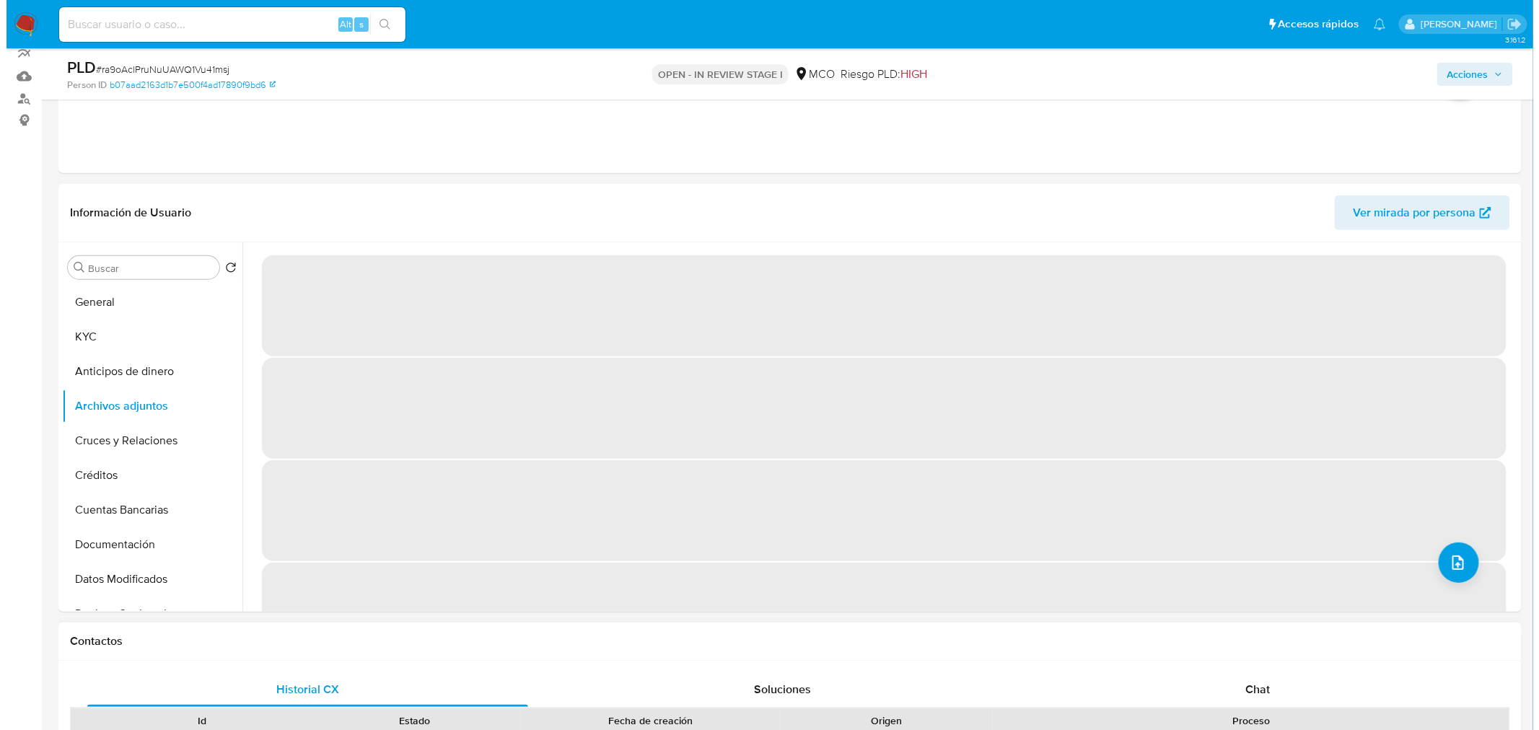
scroll to position [160, 0]
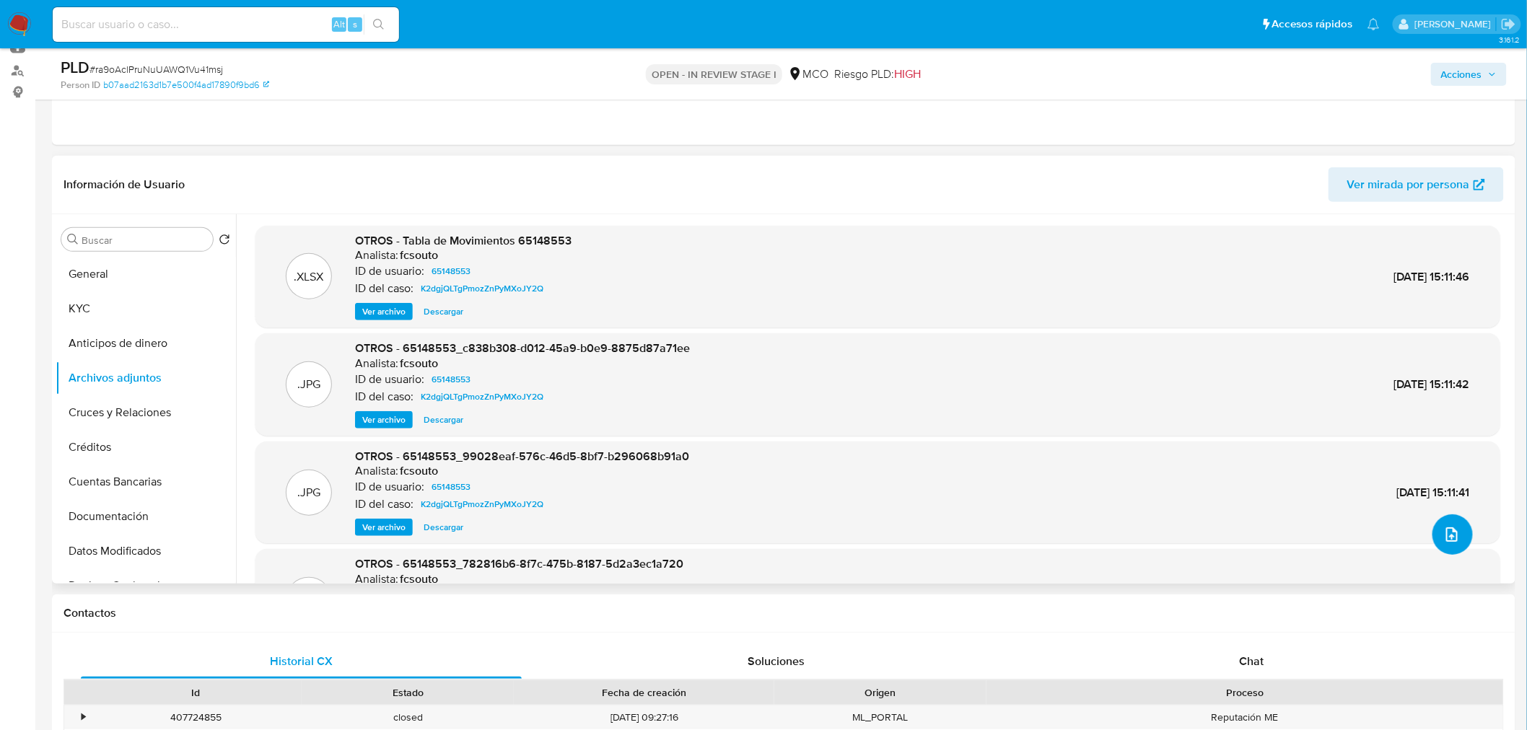
click at [1446, 537] on icon "upload-file" at bounding box center [1452, 534] width 12 height 14
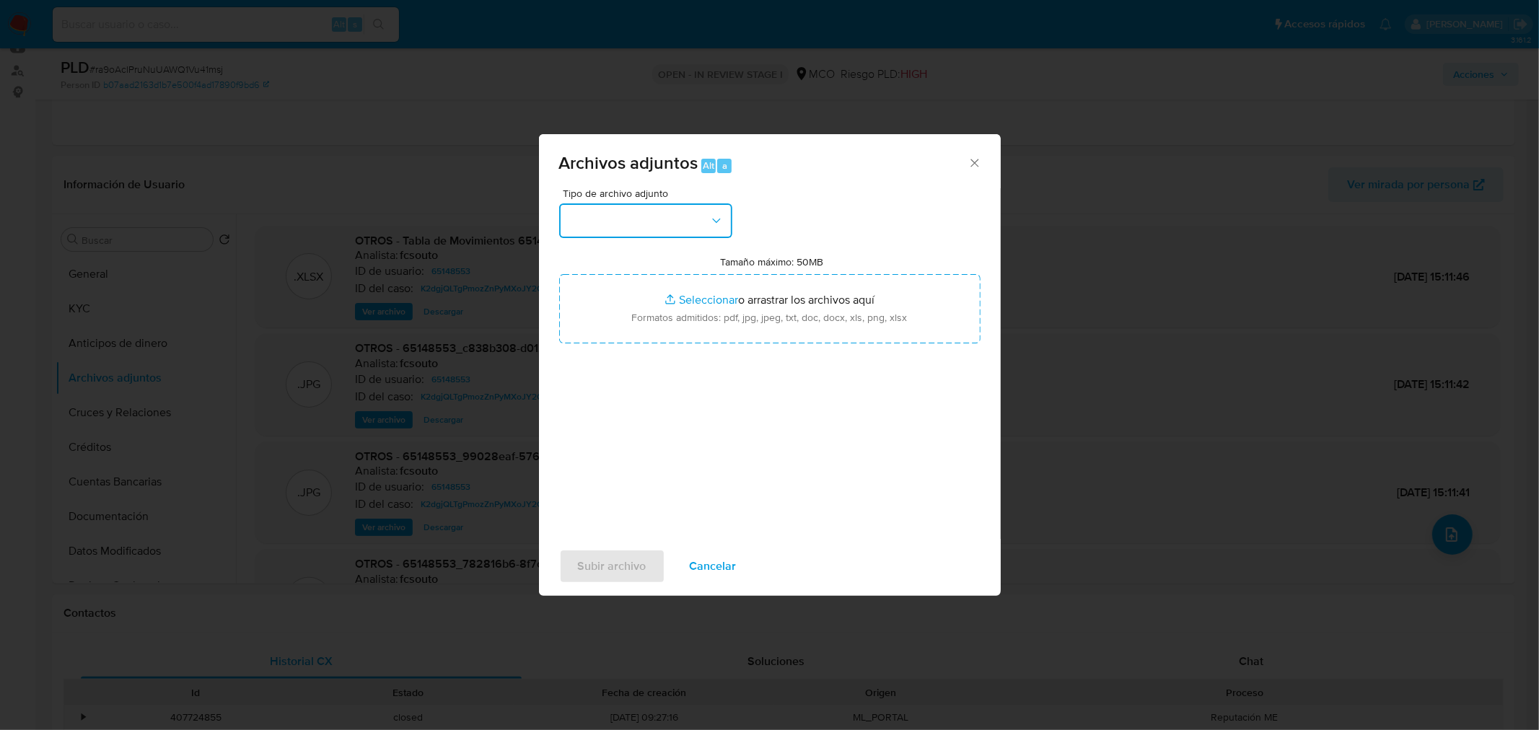
click at [654, 214] on button "button" at bounding box center [645, 220] width 173 height 35
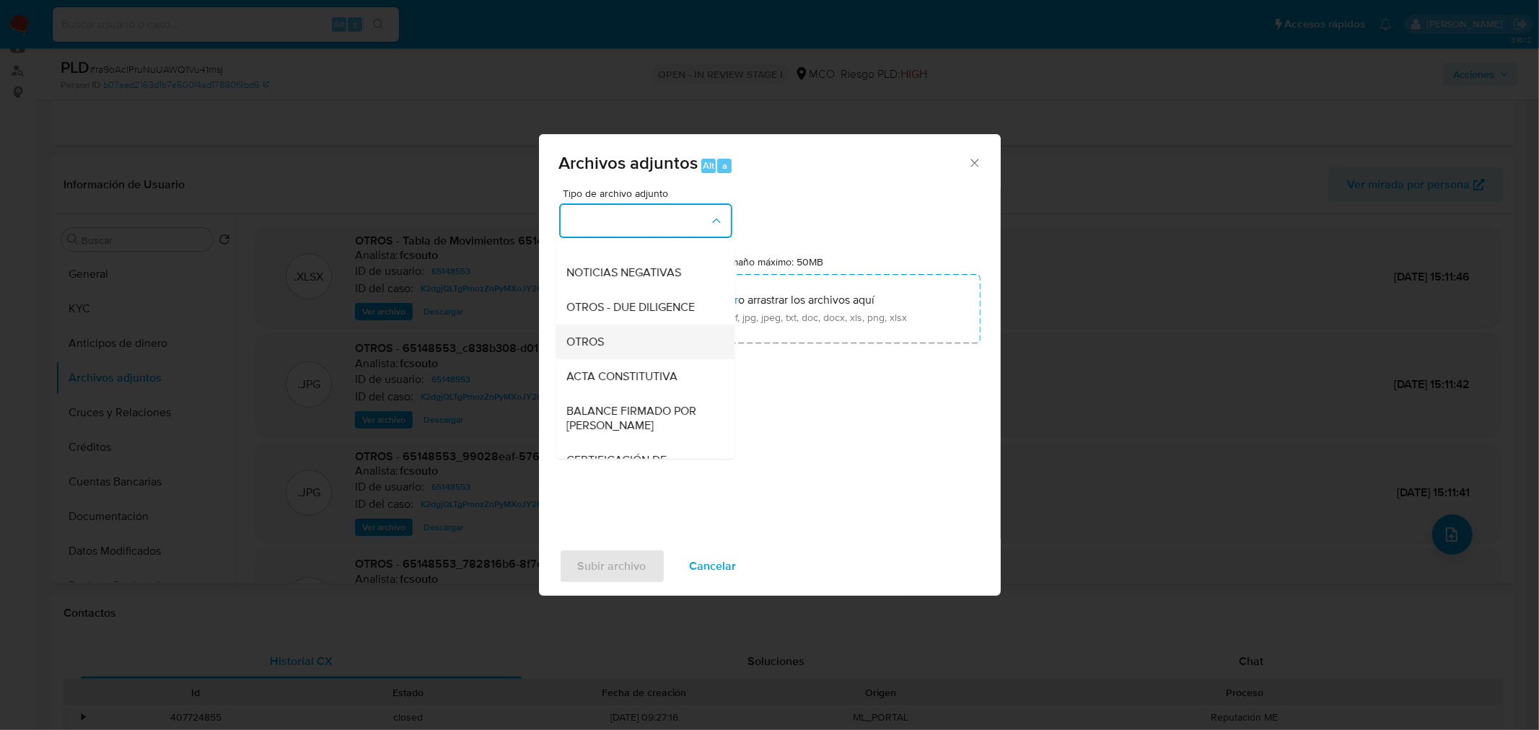
click at [609, 350] on div "OTROS" at bounding box center [640, 341] width 147 height 35
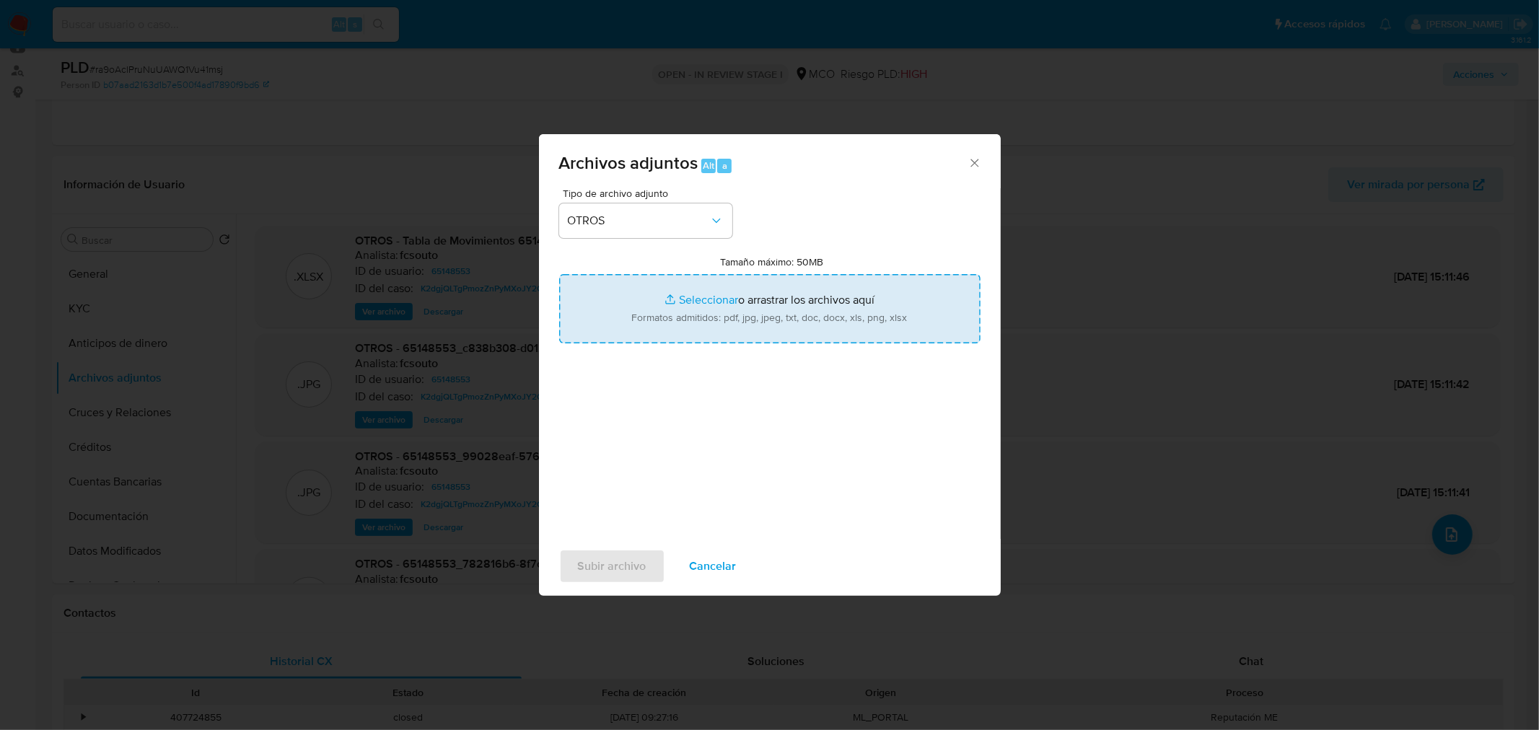
click at [843, 320] on input "Tamaño máximo: 50MB Seleccionar archivos" at bounding box center [769, 308] width 421 height 69
type input "C:\fakepath\65148553 - 30_9_2025.pdf"
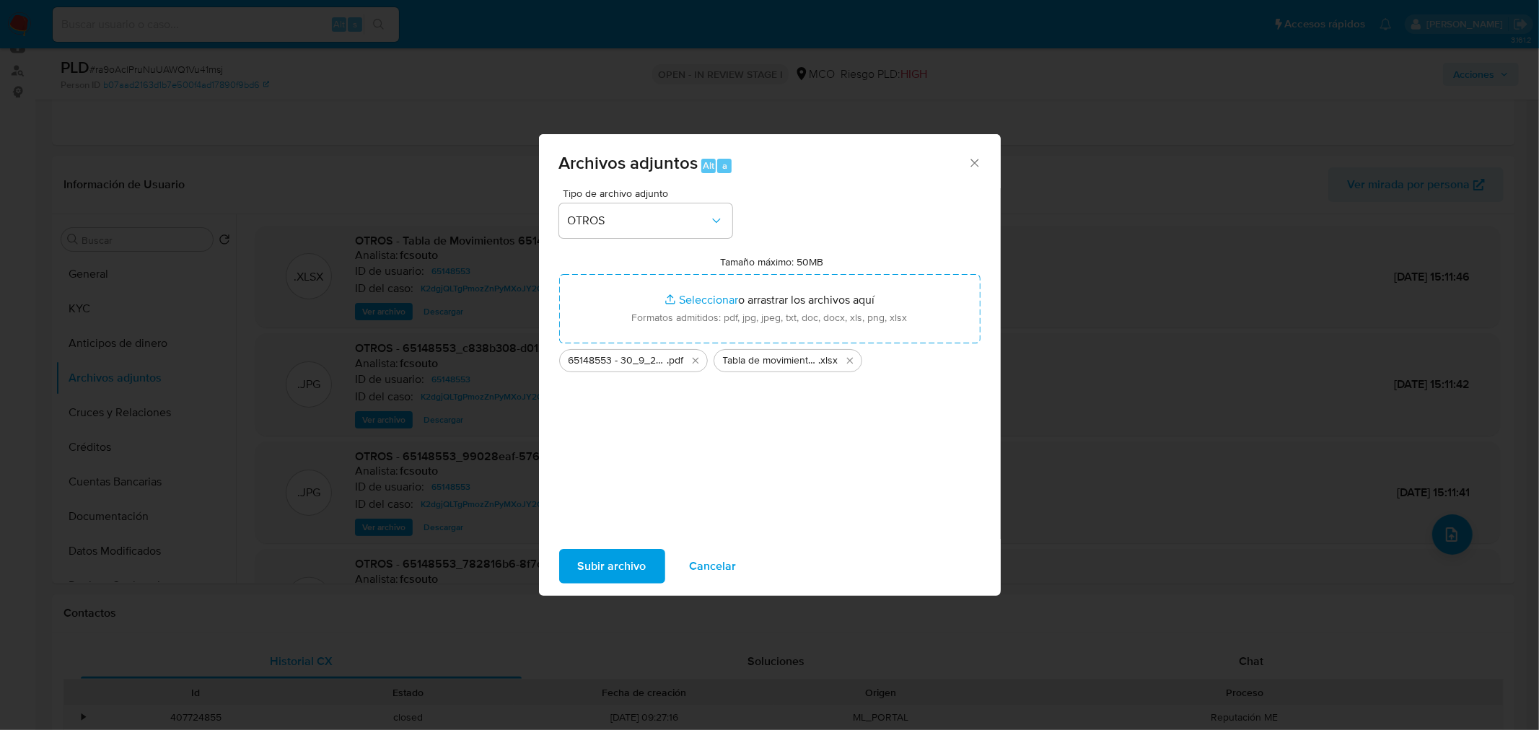
click at [618, 574] on span "Subir archivo" at bounding box center [612, 566] width 69 height 32
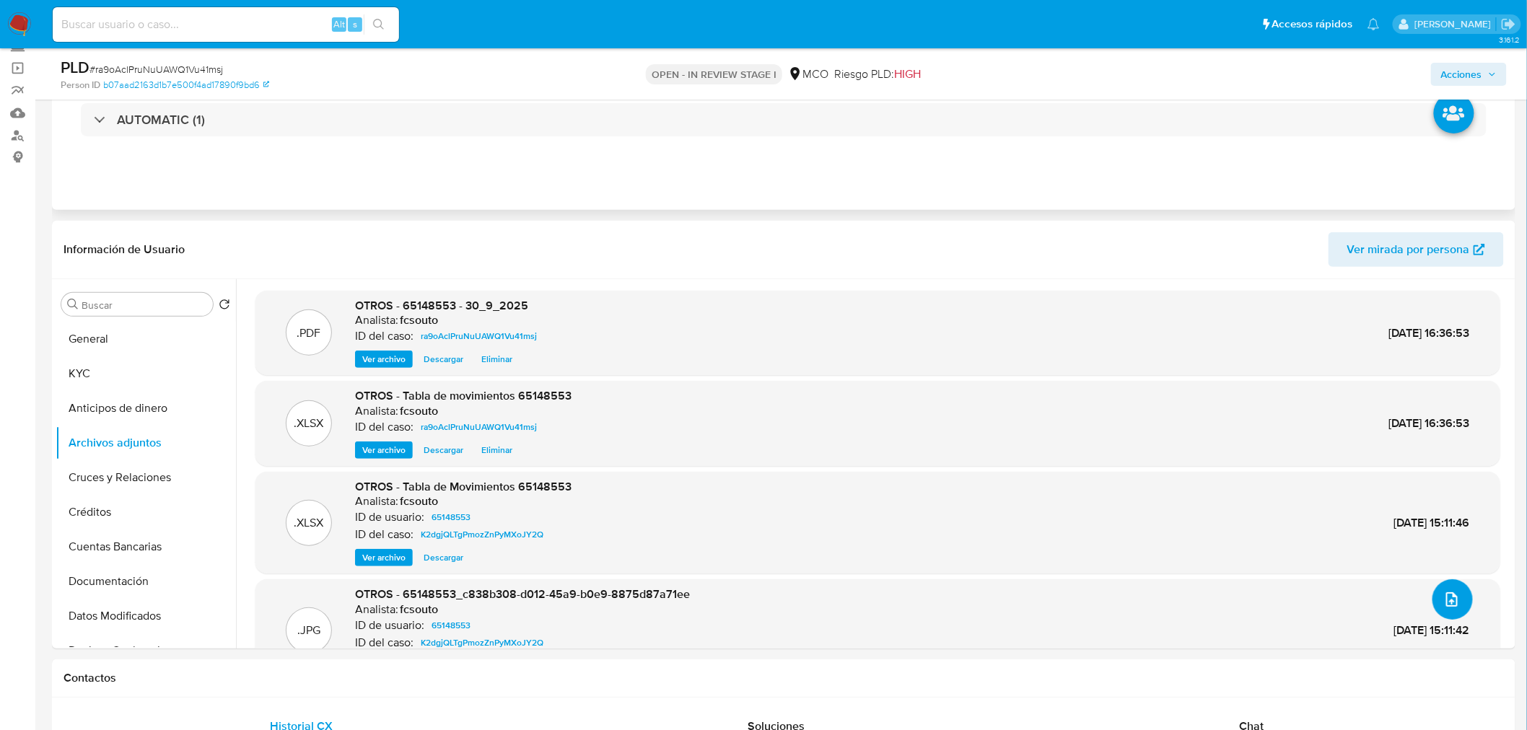
scroll to position [0, 0]
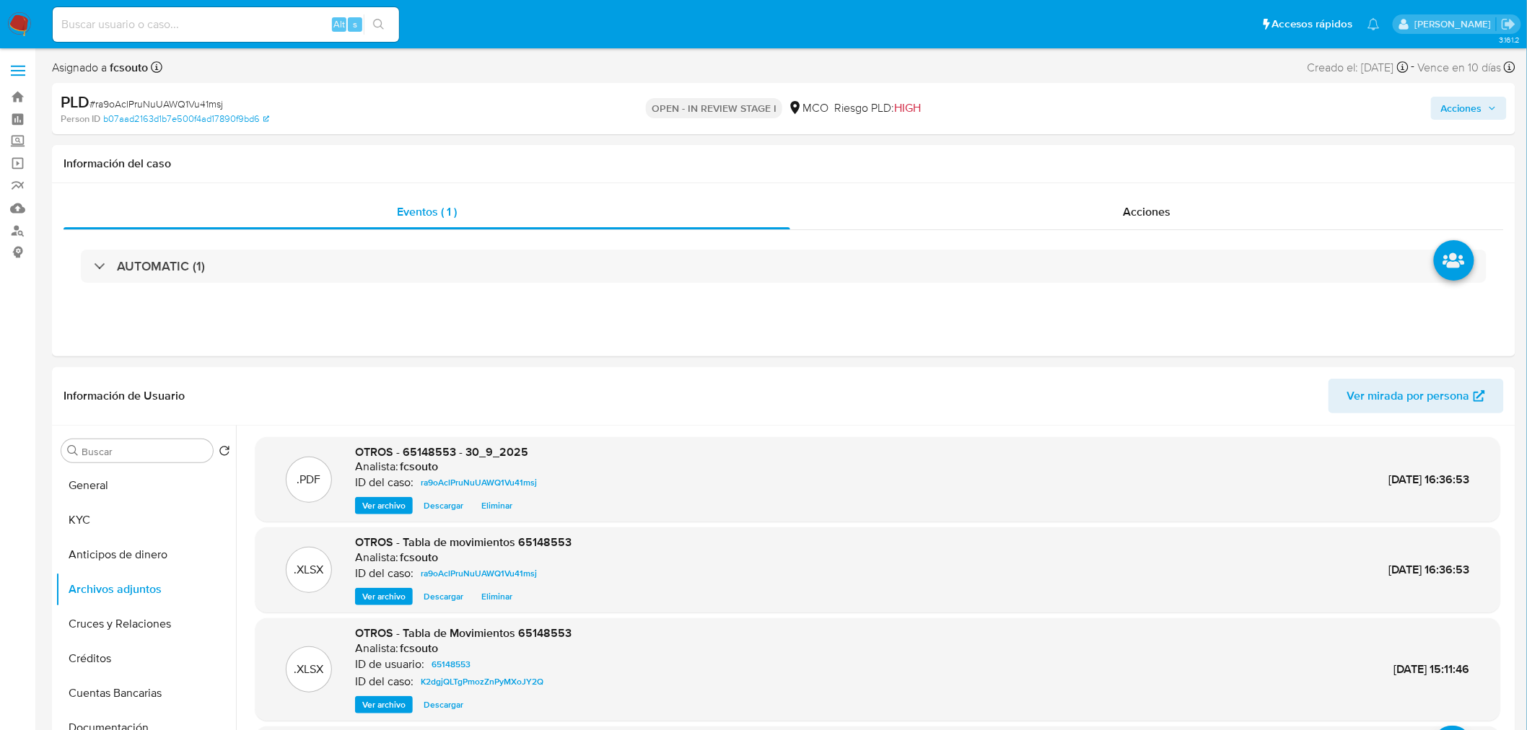
click at [1462, 105] on span "Acciones" at bounding box center [1461, 108] width 41 height 23
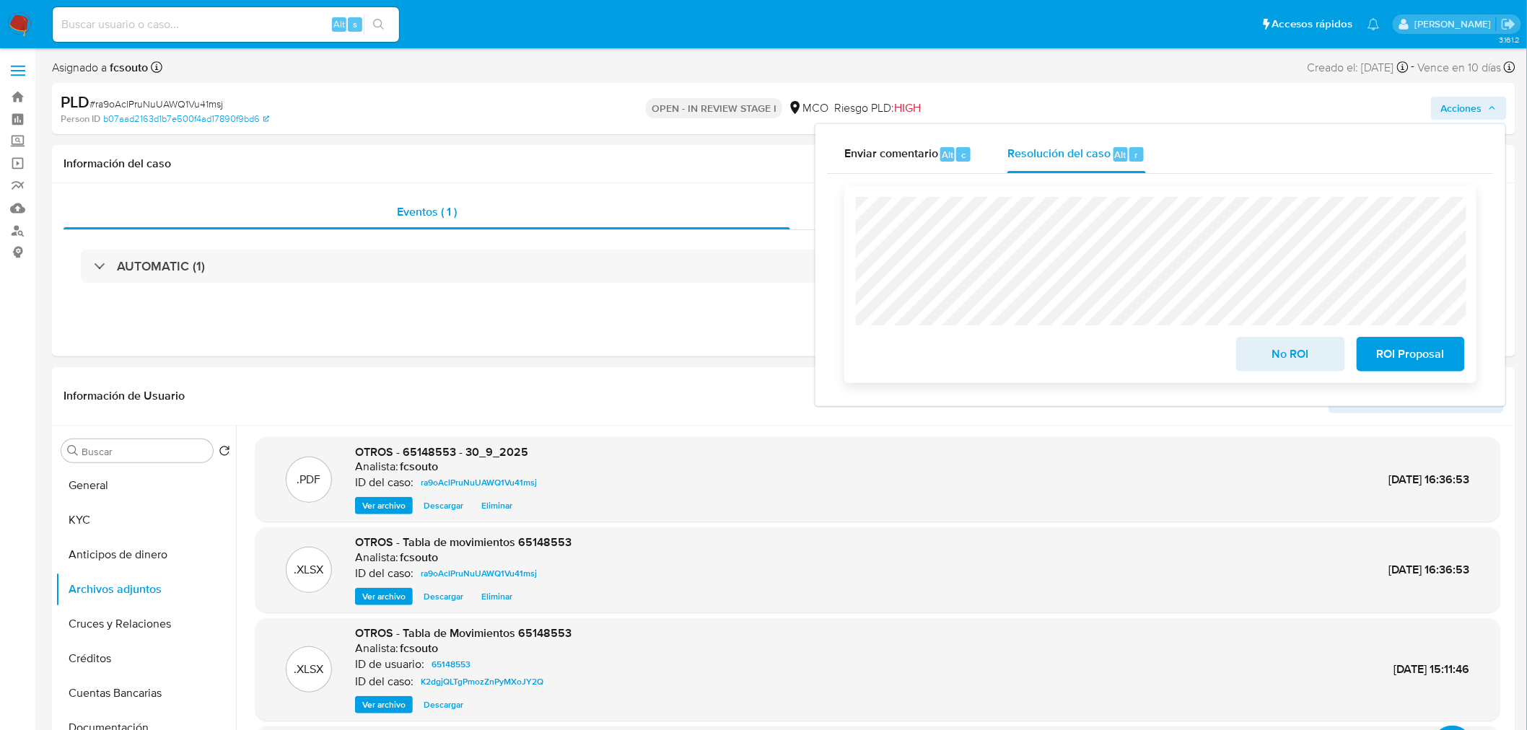
click at [1116, 336] on div "No ROI ROI Proposal" at bounding box center [1160, 284] width 609 height 175
click at [1275, 349] on span "No ROI" at bounding box center [1290, 354] width 71 height 32
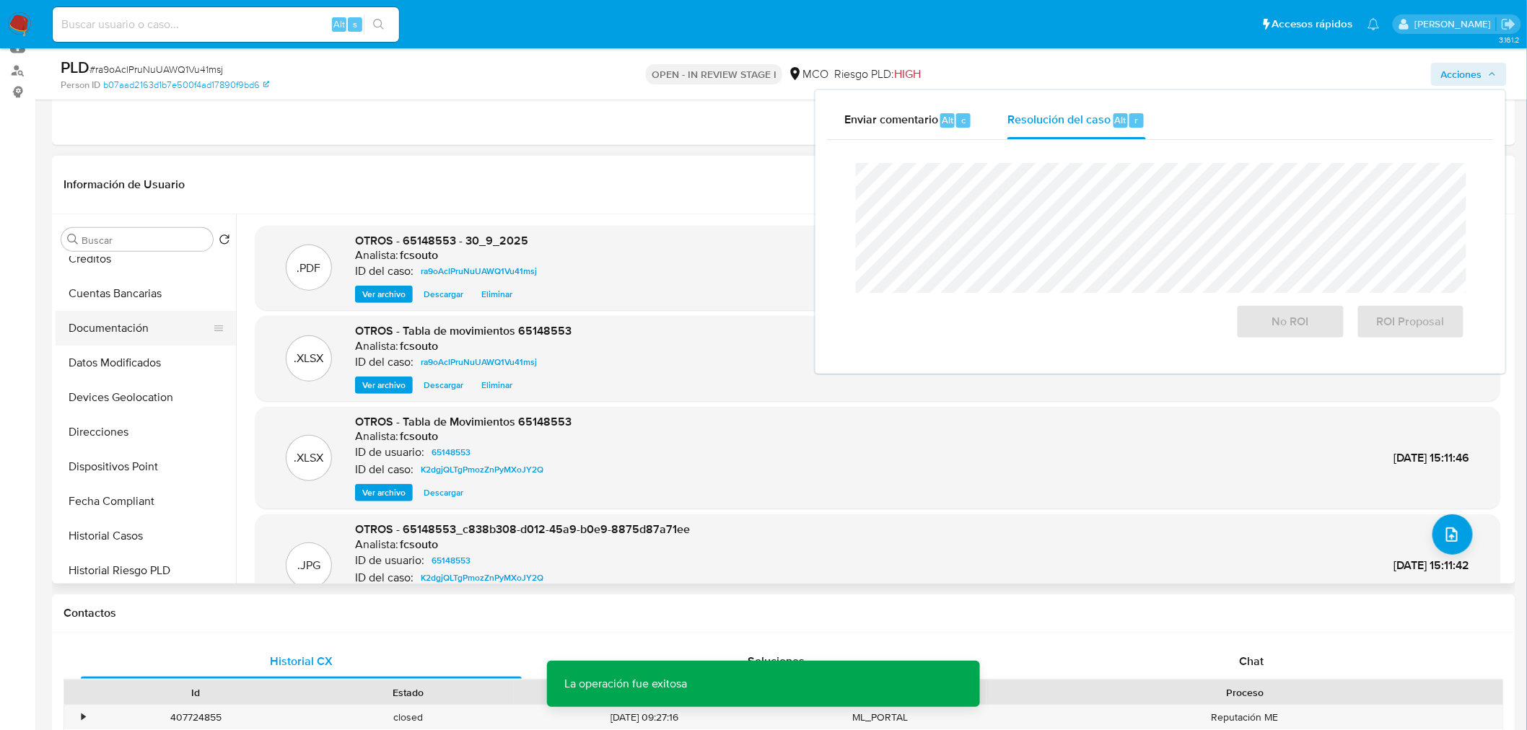
scroll to position [240, 0]
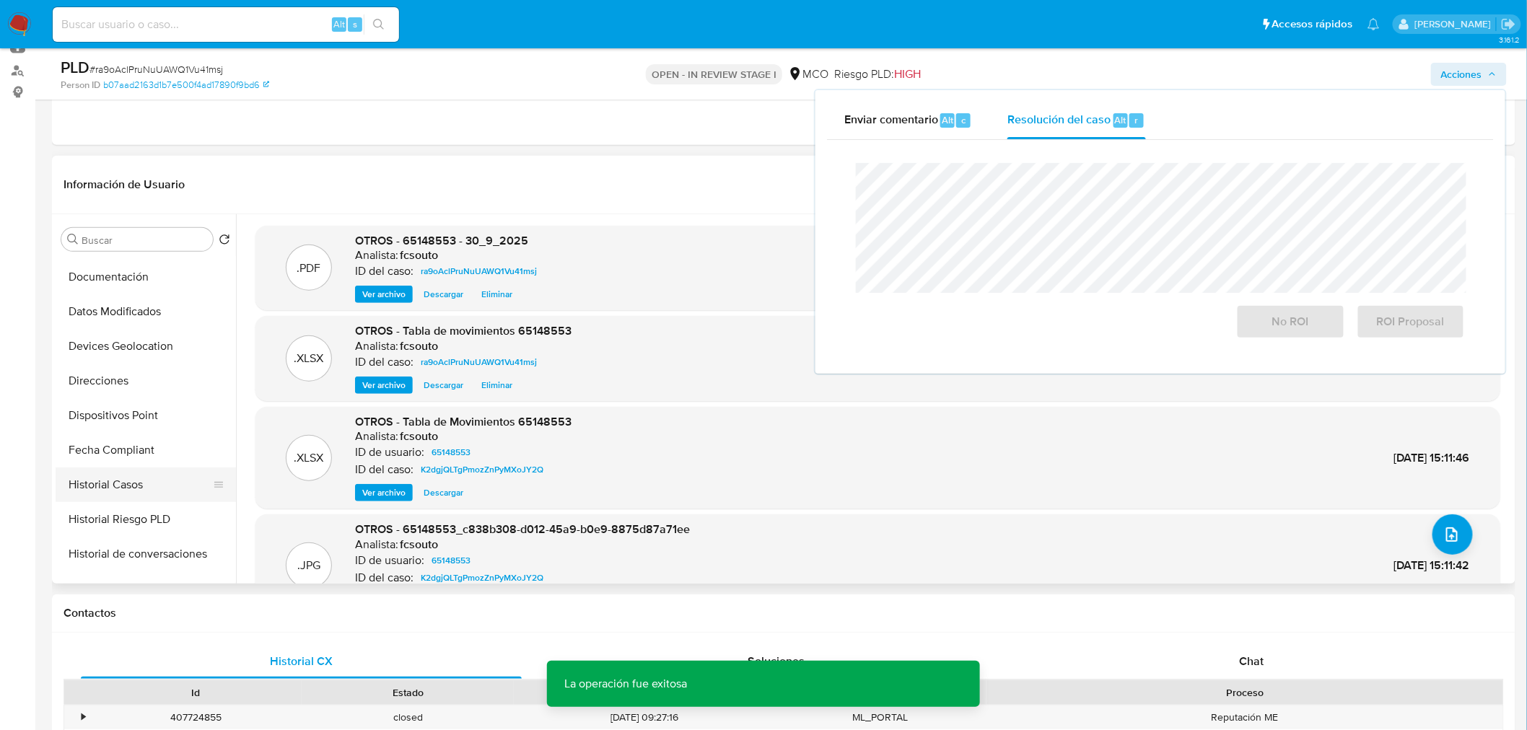
drag, startPoint x: 137, startPoint y: 478, endPoint x: 97, endPoint y: 463, distance: 42.9
click at [135, 478] on button "Historial Casos" at bounding box center [146, 484] width 180 height 35
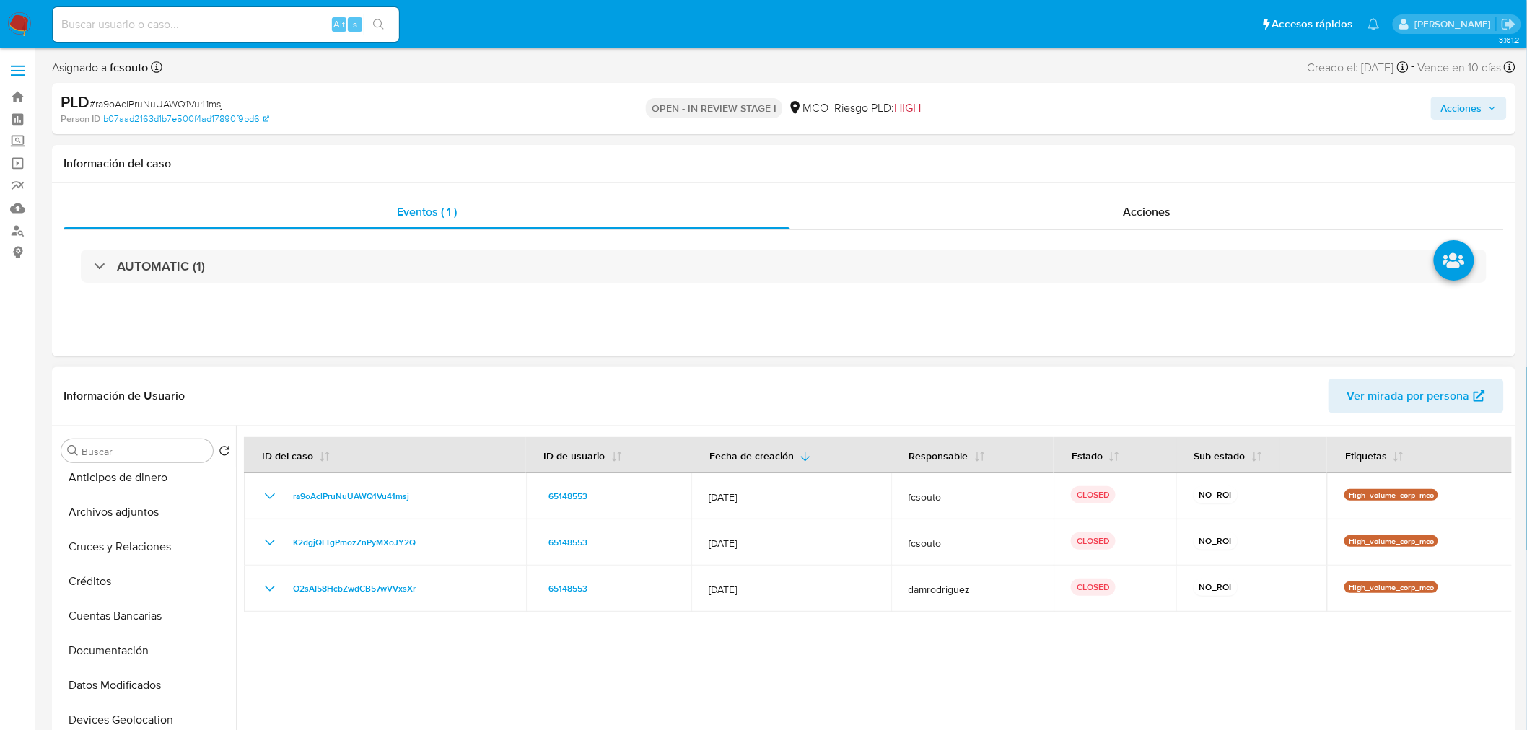
scroll to position [0, 0]
click at [114, 507] on button "KYC" at bounding box center [140, 520] width 169 height 35
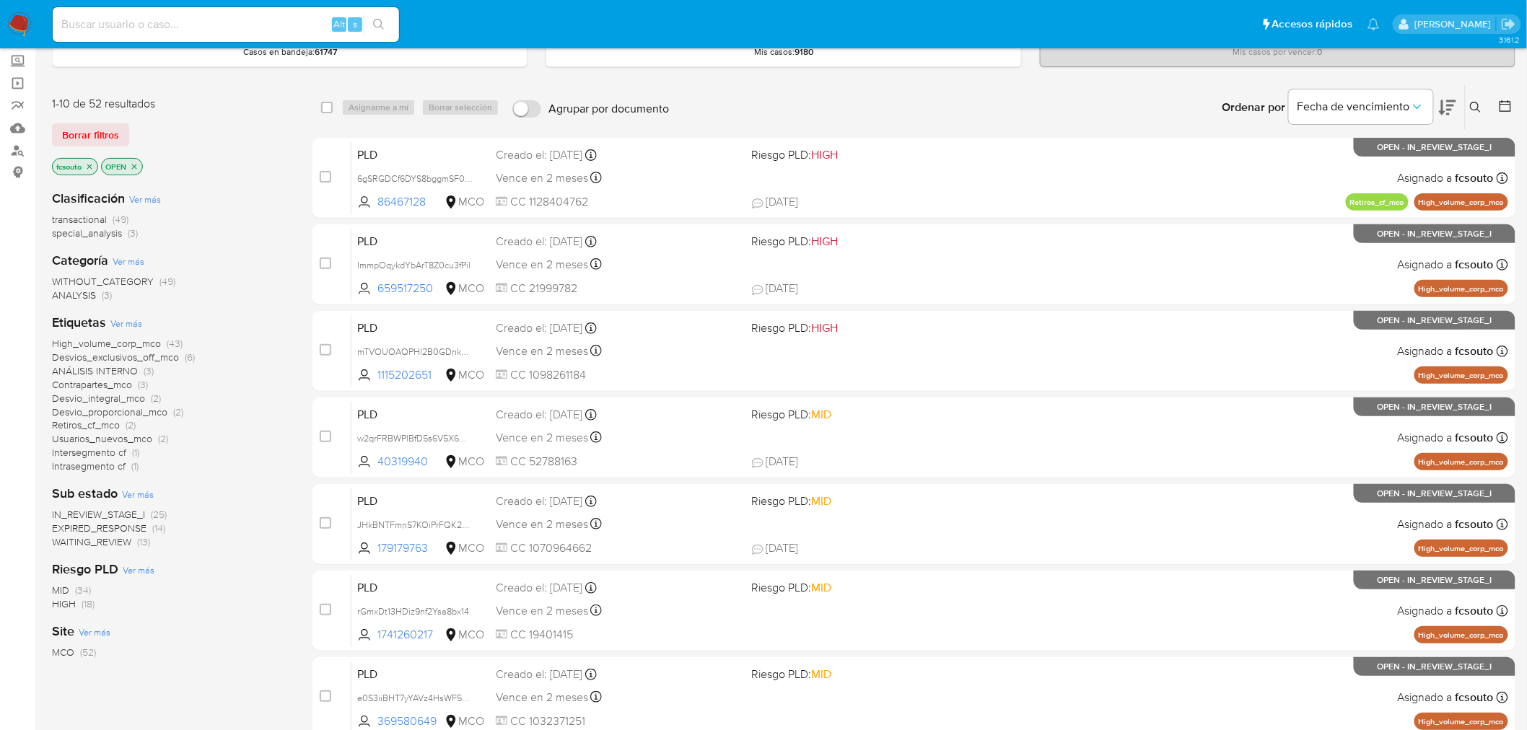
scroll to position [160, 0]
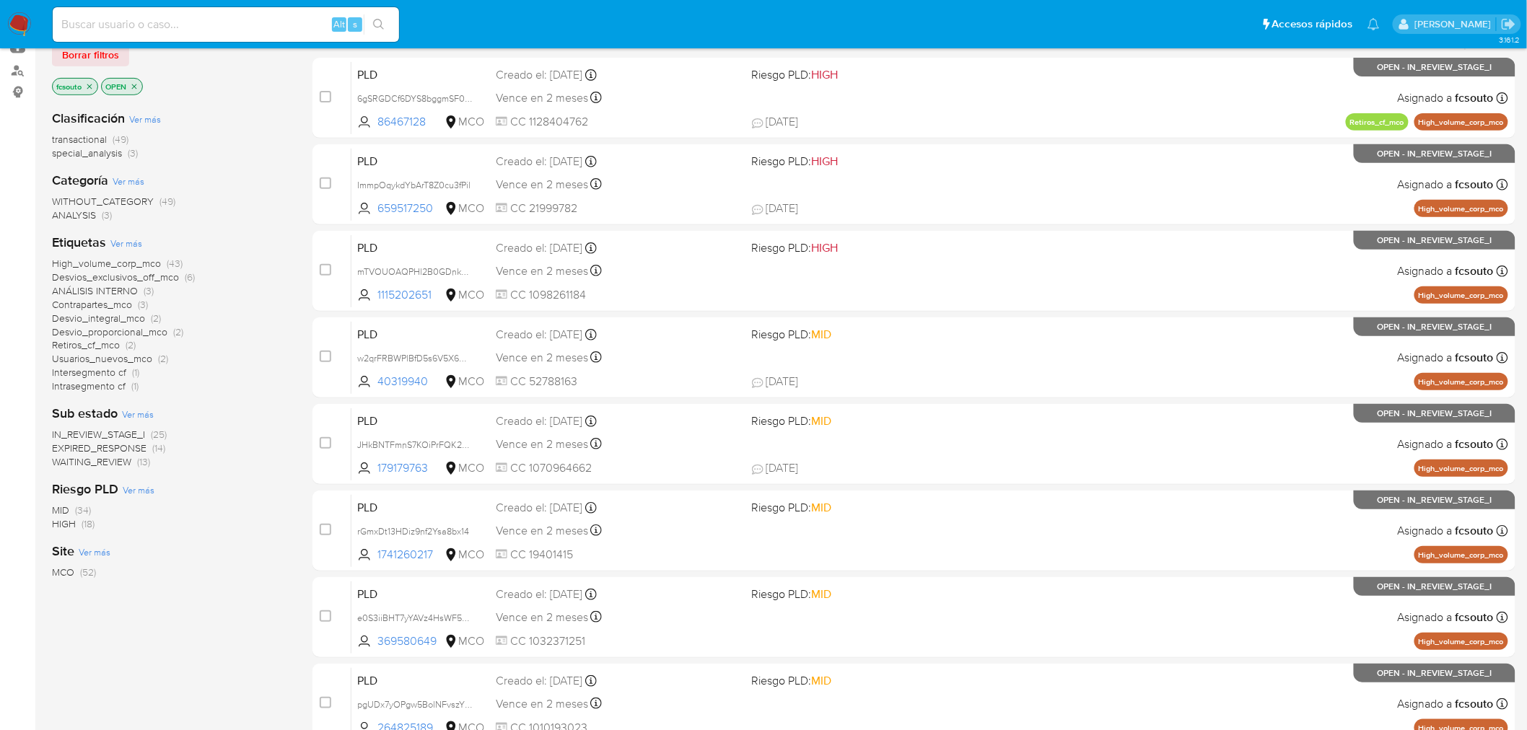
click at [130, 429] on span "IN_REVIEW_STAGE_I" at bounding box center [98, 434] width 93 height 14
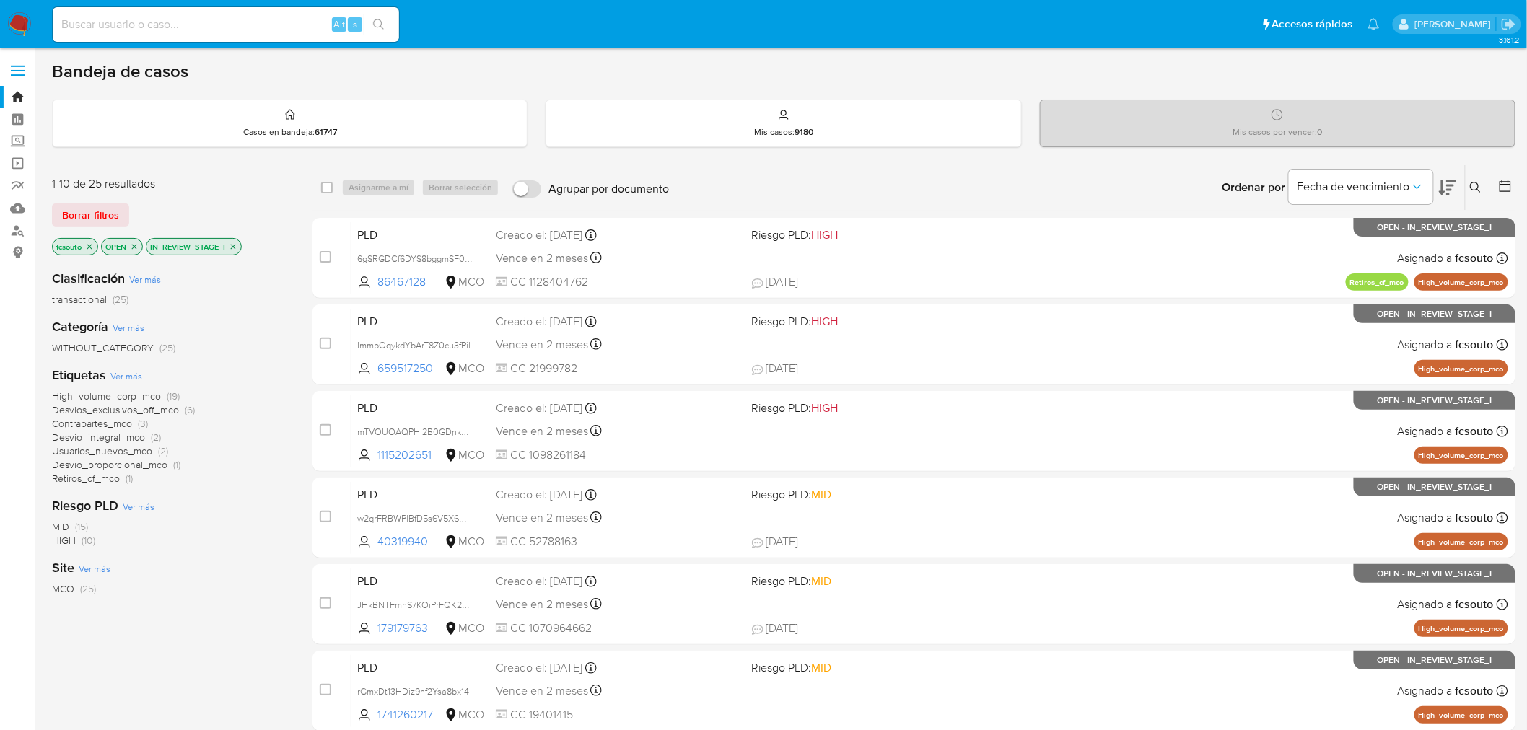
click at [235, 246] on icon "close-filter" at bounding box center [233, 246] width 5 height 5
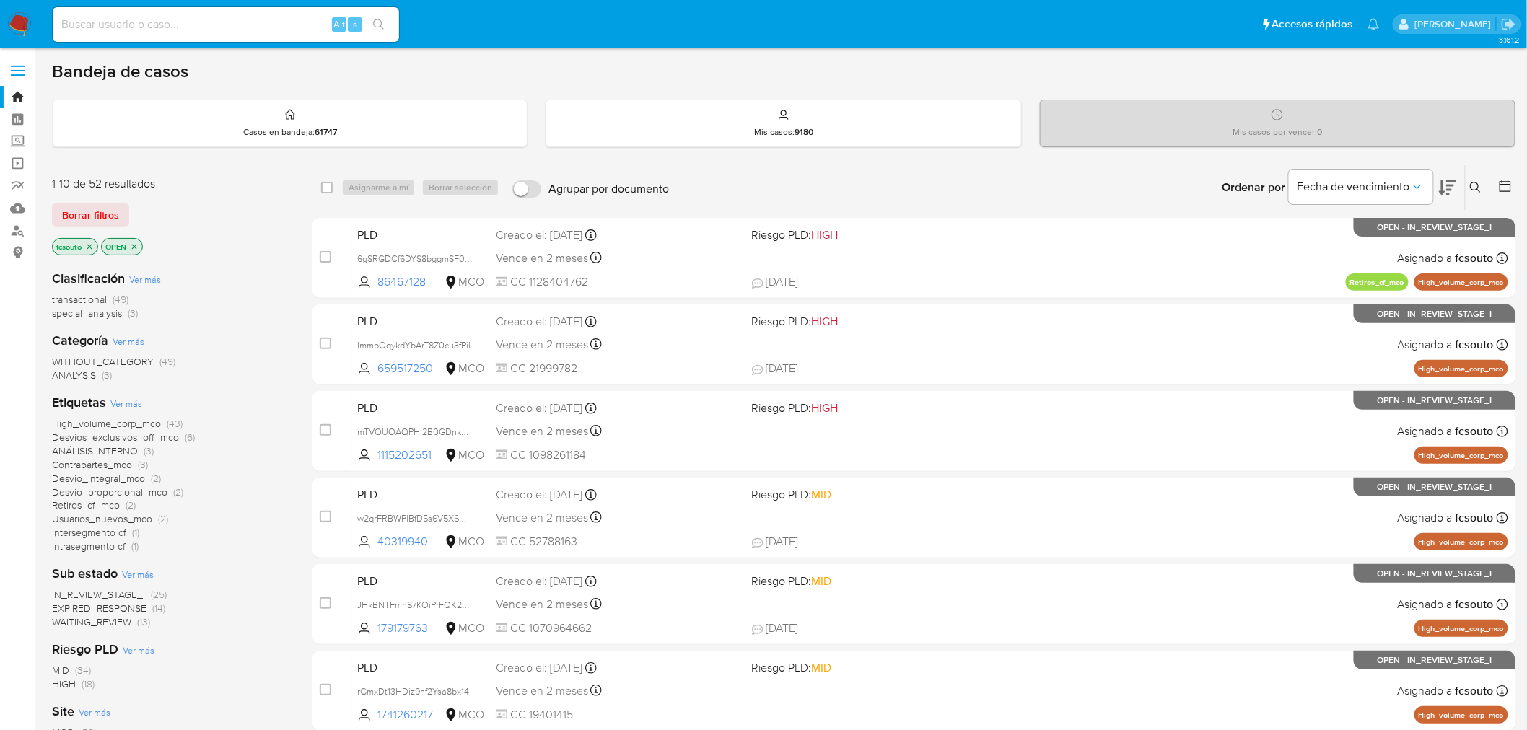
click at [132, 608] on span "EXPIRED_RESPONSE" at bounding box center [99, 608] width 95 height 14
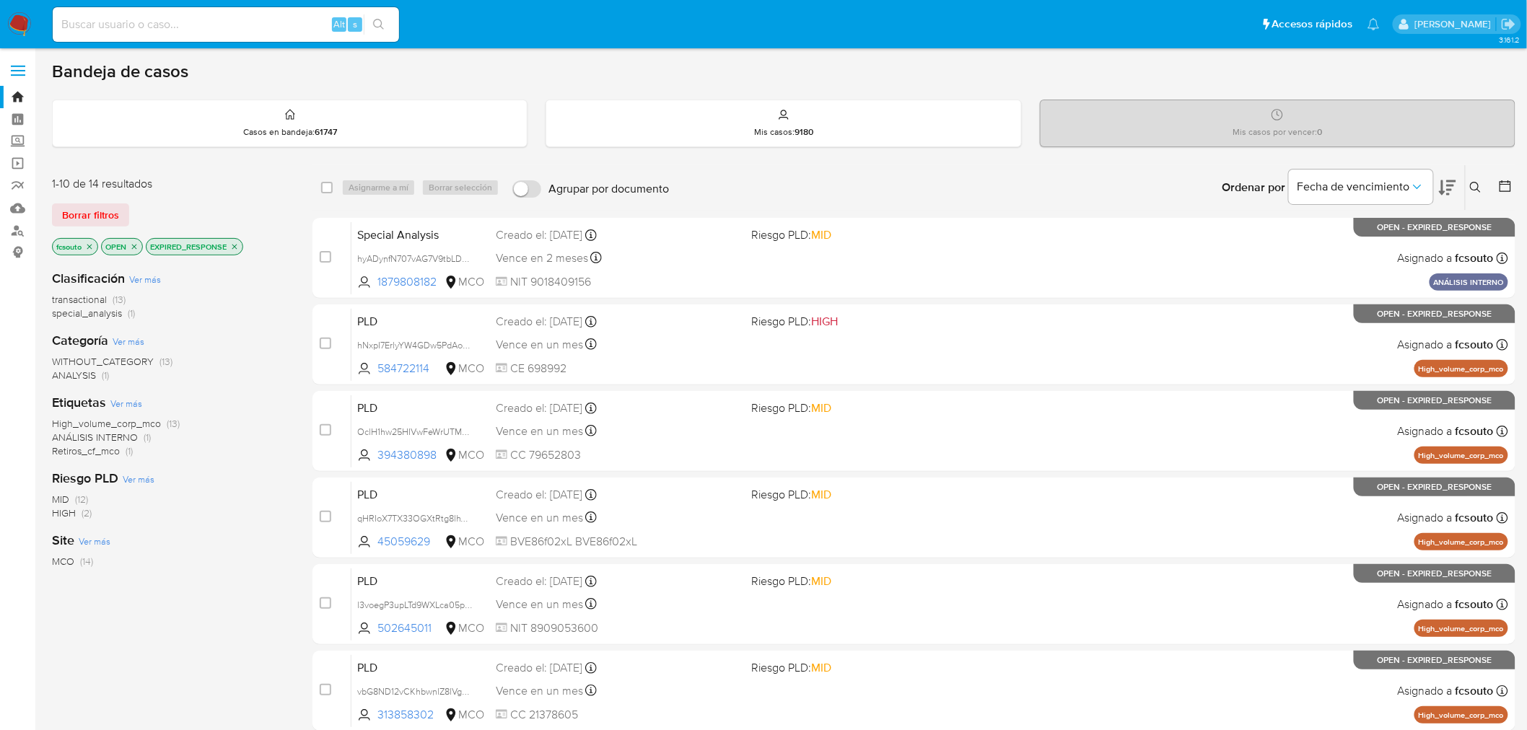
click at [238, 249] on icon "close-filter" at bounding box center [234, 246] width 9 height 9
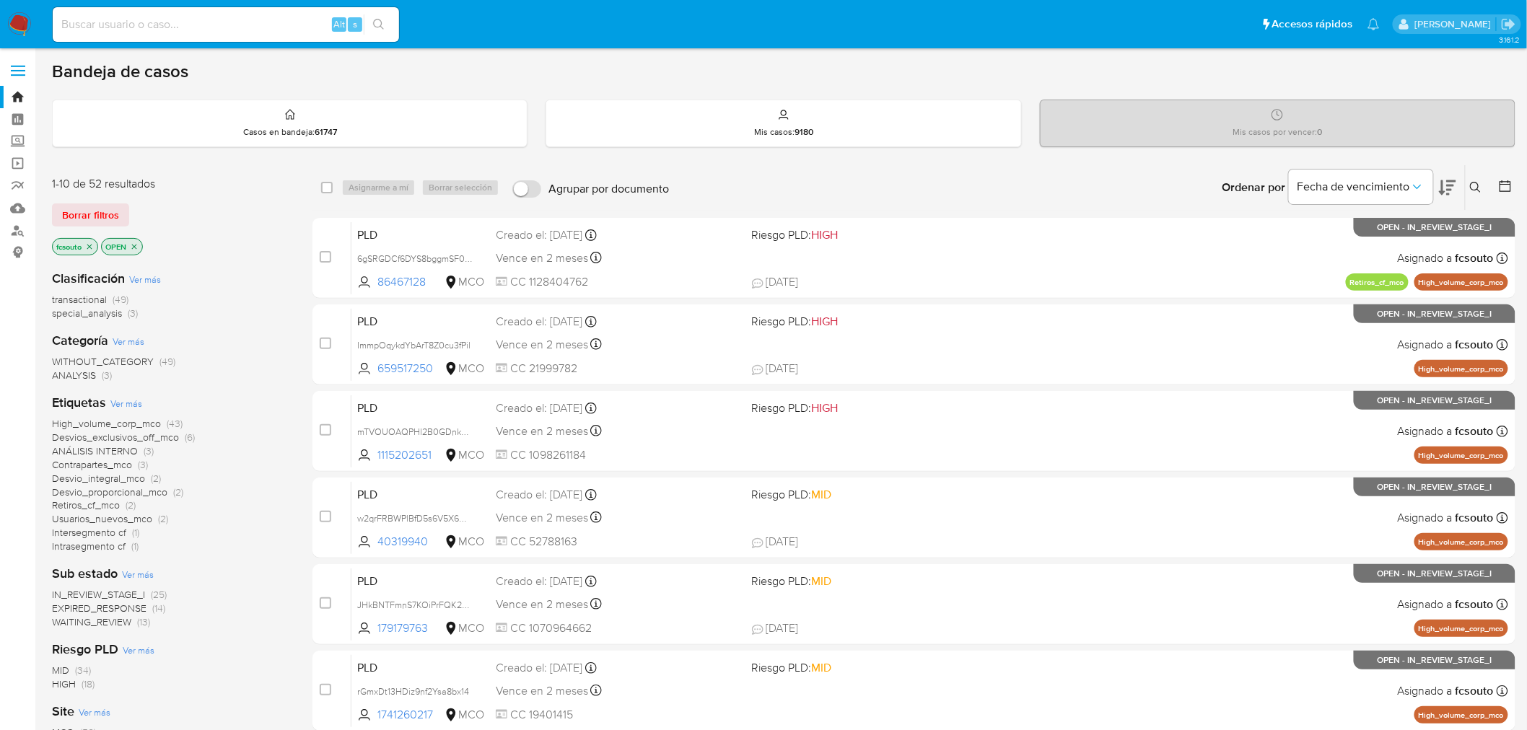
click at [1503, 190] on icon at bounding box center [1505, 186] width 14 height 14
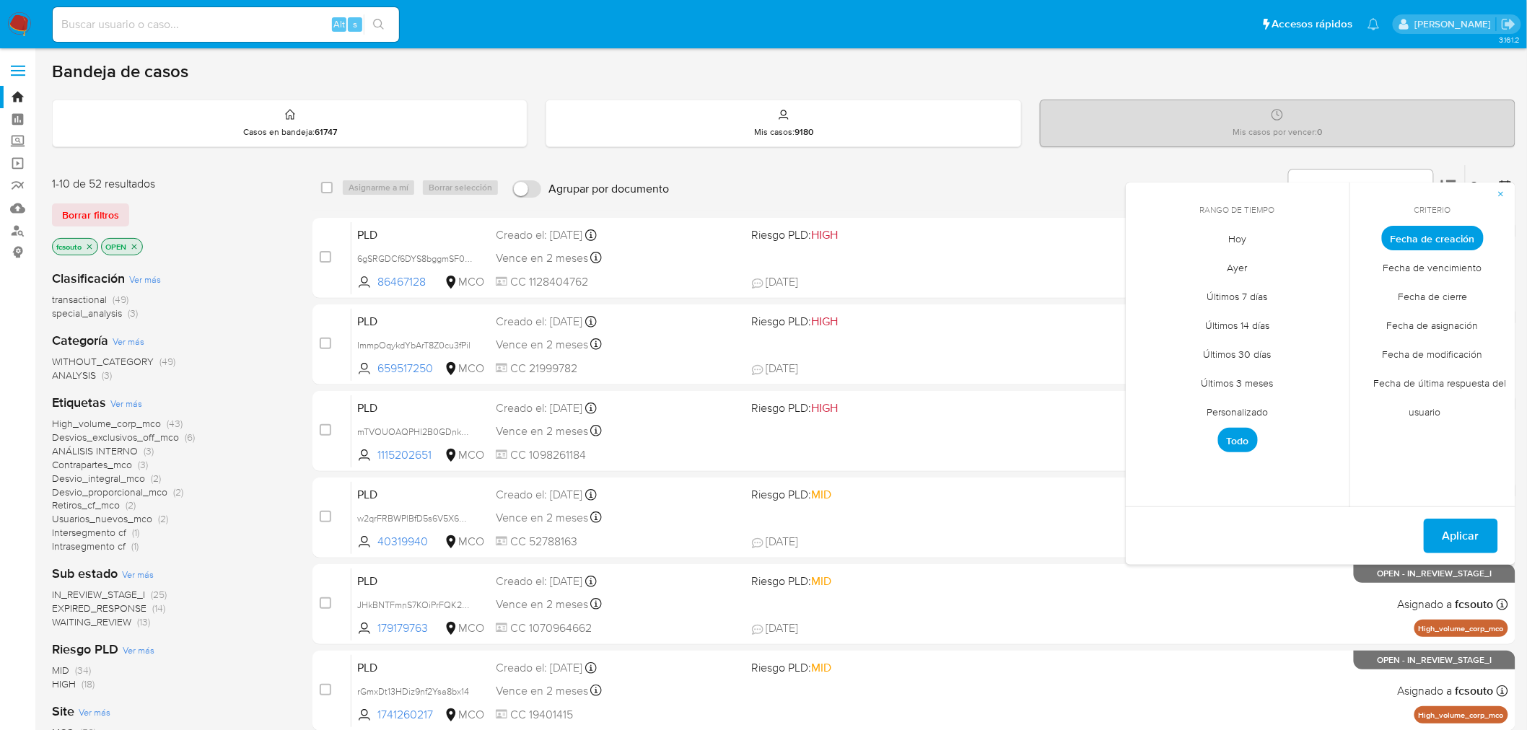
click at [1238, 424] on span "Personalizado" at bounding box center [1238, 413] width 92 height 30
click at [1149, 261] on icon "Mes anterior" at bounding box center [1147, 265] width 6 height 10
click at [1141, 357] on td "7" at bounding box center [1150, 346] width 23 height 23
click at [1151, 350] on button "7" at bounding box center [1150, 346] width 23 height 23
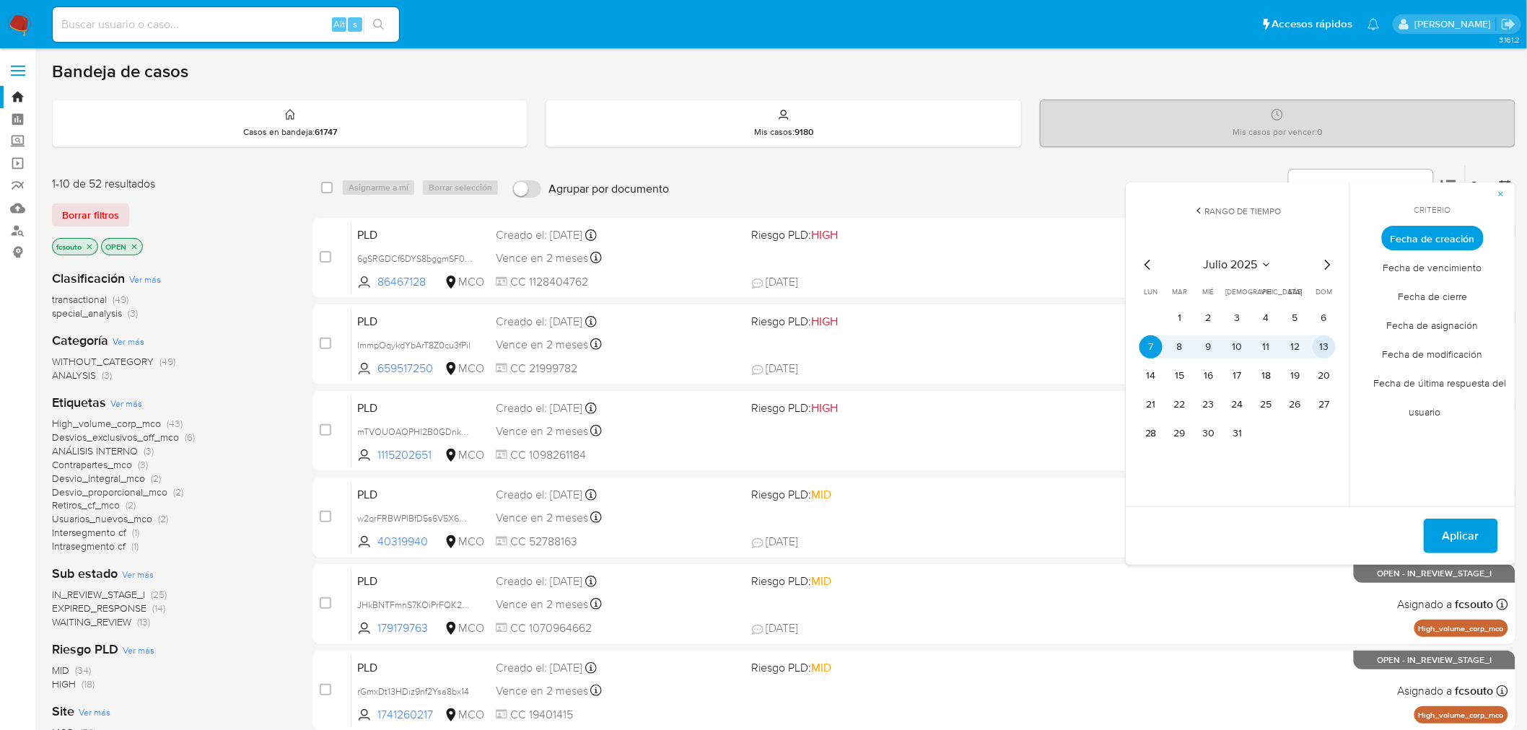
click at [1329, 345] on button "13" at bounding box center [1323, 346] width 23 height 23
click at [1475, 538] on span "Aplicar" at bounding box center [1460, 536] width 37 height 32
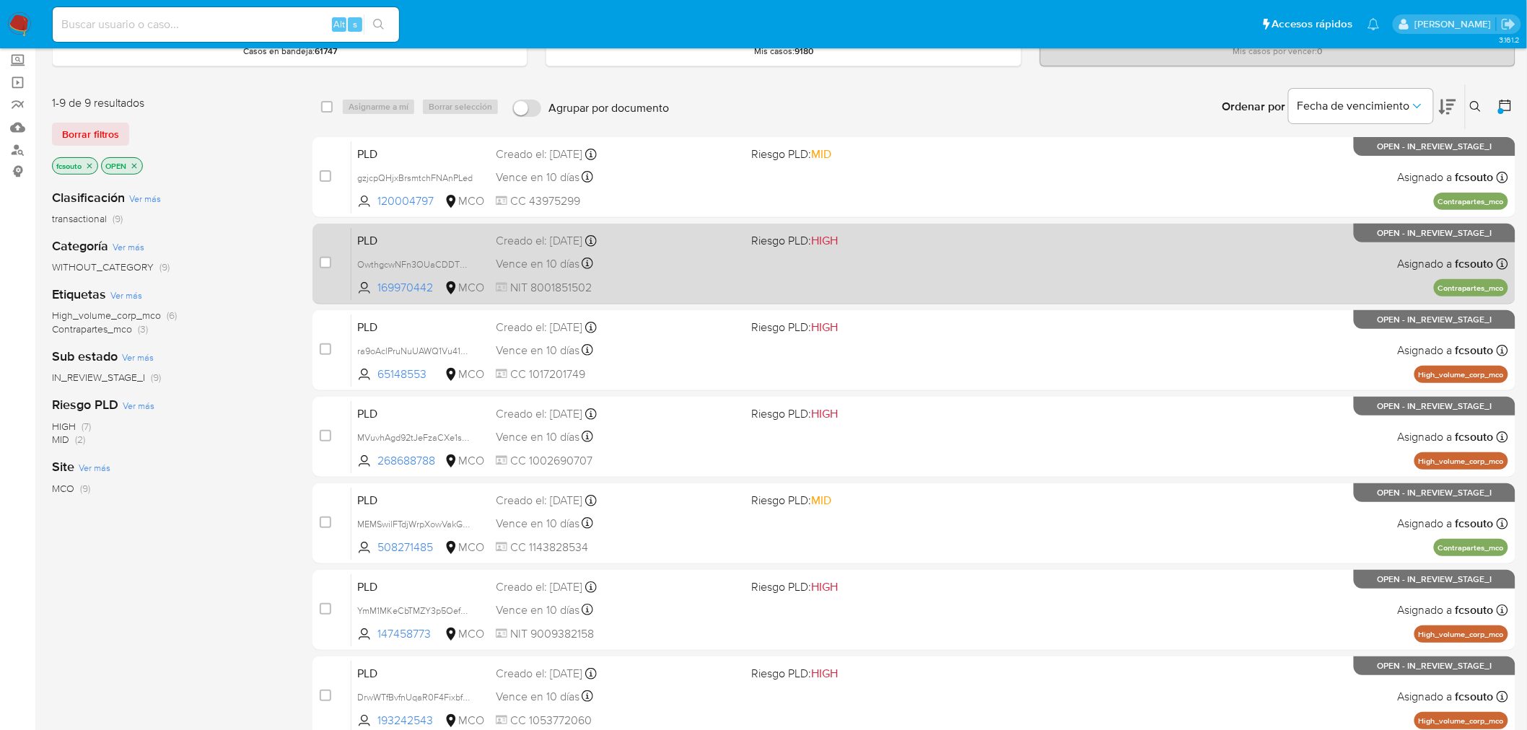
scroll to position [53, 0]
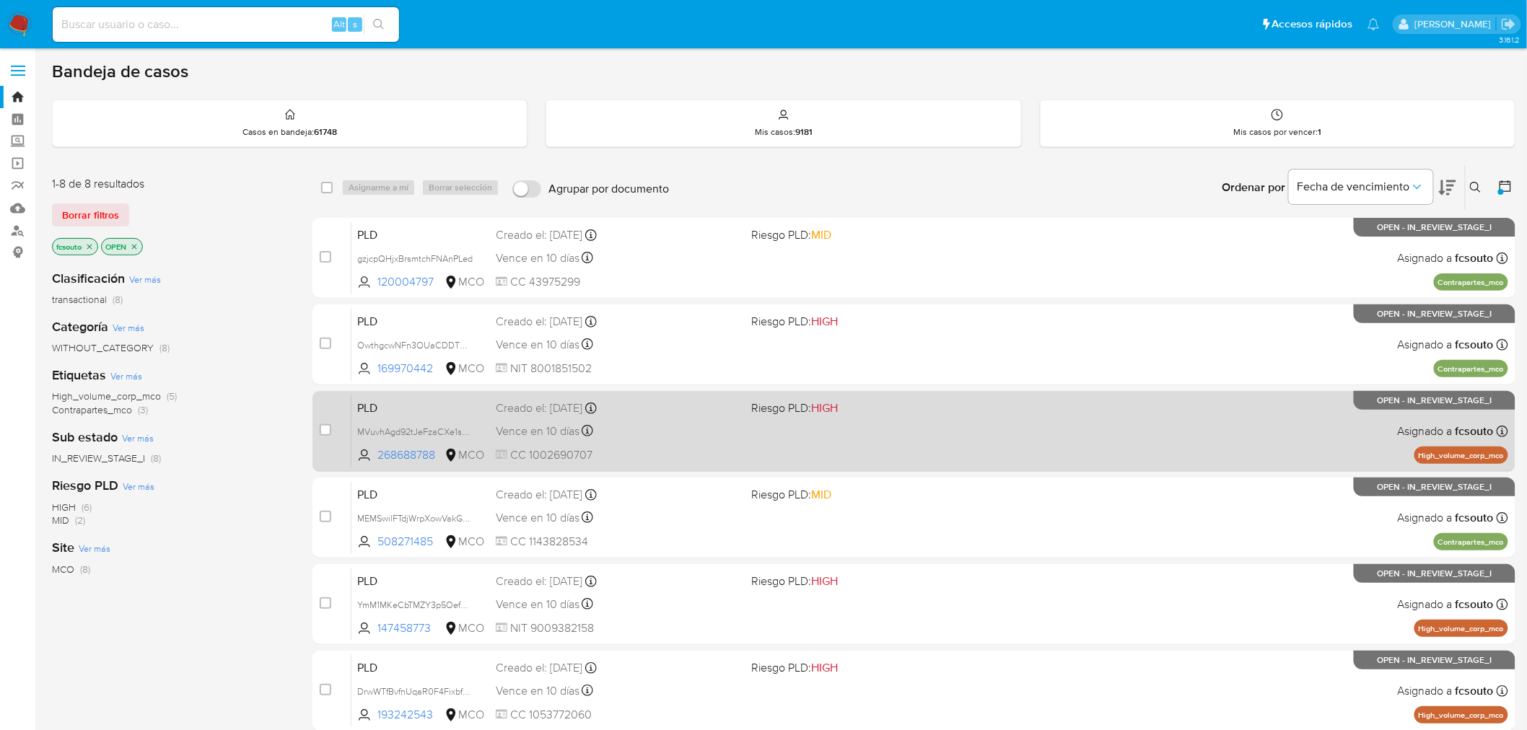
click at [758, 433] on div "PLD MVuvhAgd92tJeFzaCXe1sn7r 268688788 MCO Riesgo PLD: HIGH Creado el: [DATE] C…" at bounding box center [929, 431] width 1156 height 73
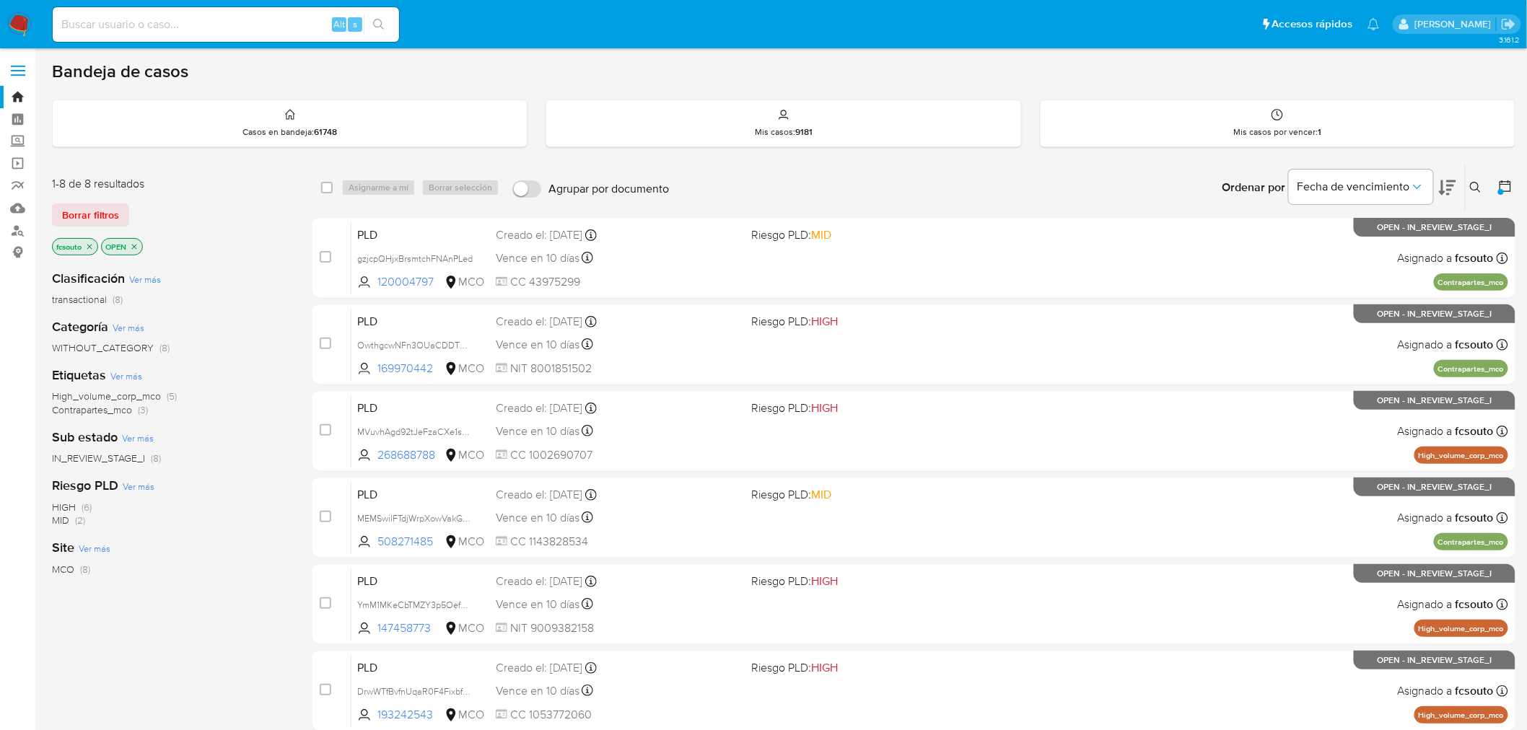
click at [17, 30] on img at bounding box center [19, 24] width 25 height 25
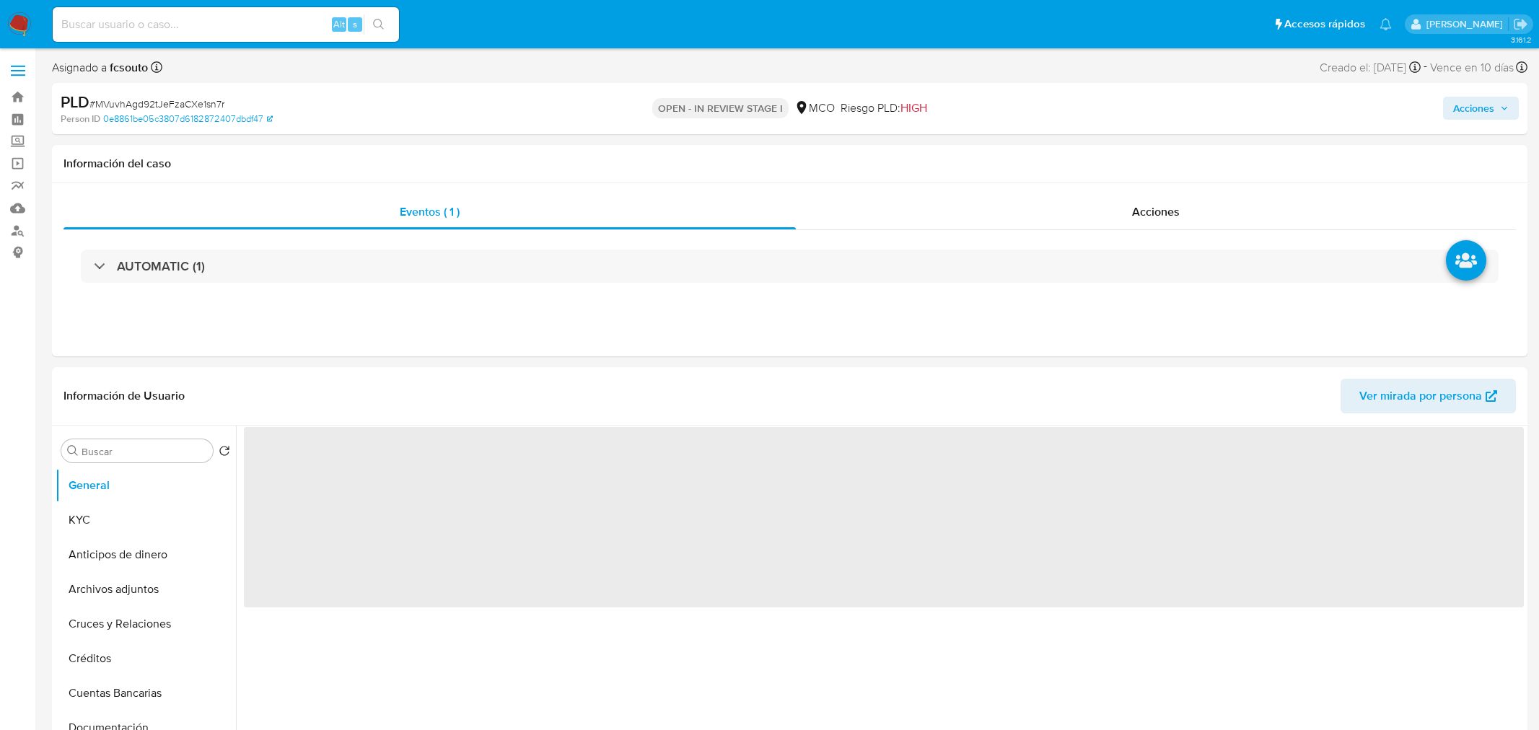
select select "10"
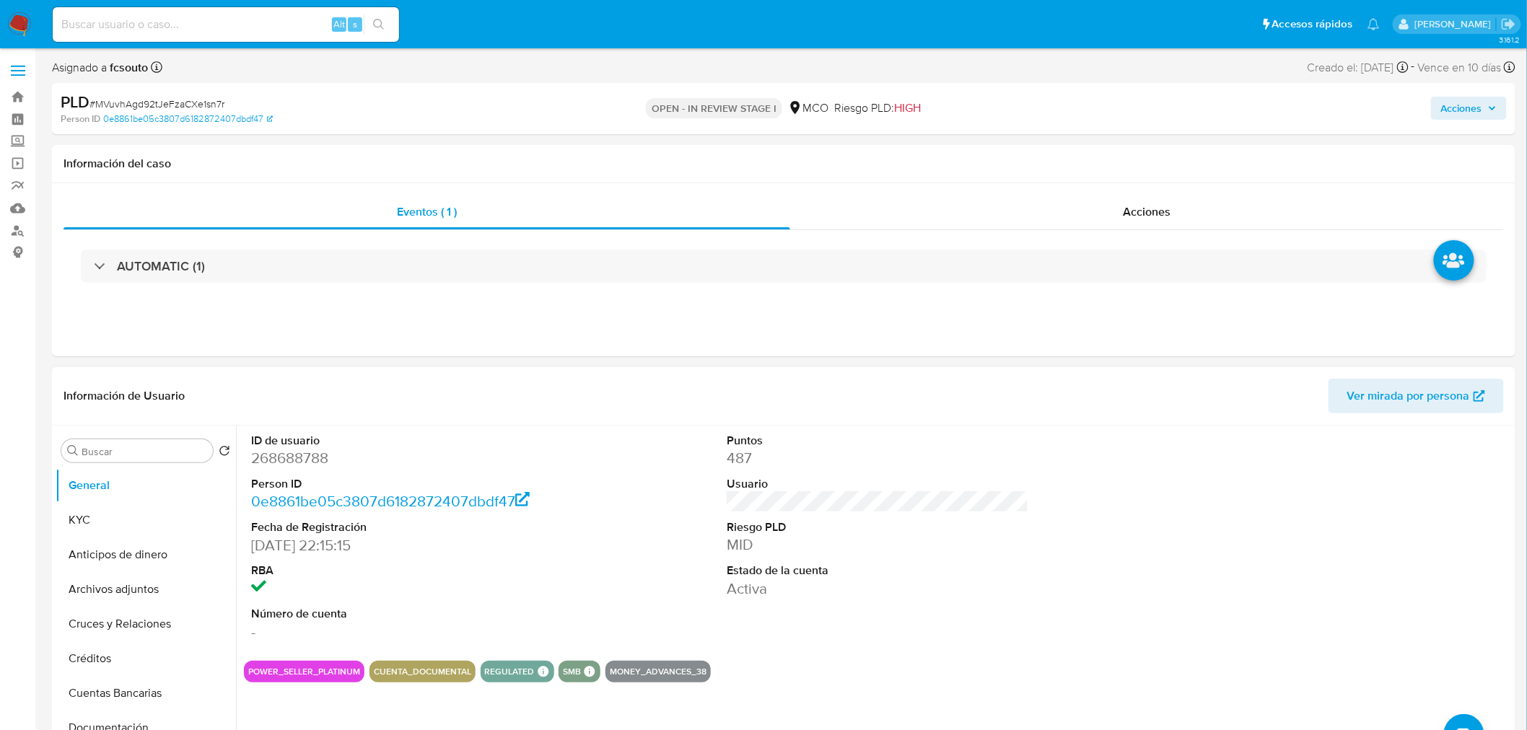
click at [273, 457] on dd "268688788" at bounding box center [402, 458] width 302 height 20
copy dd "268688788"
click at [285, 467] on dd "268688788" at bounding box center [402, 458] width 302 height 20
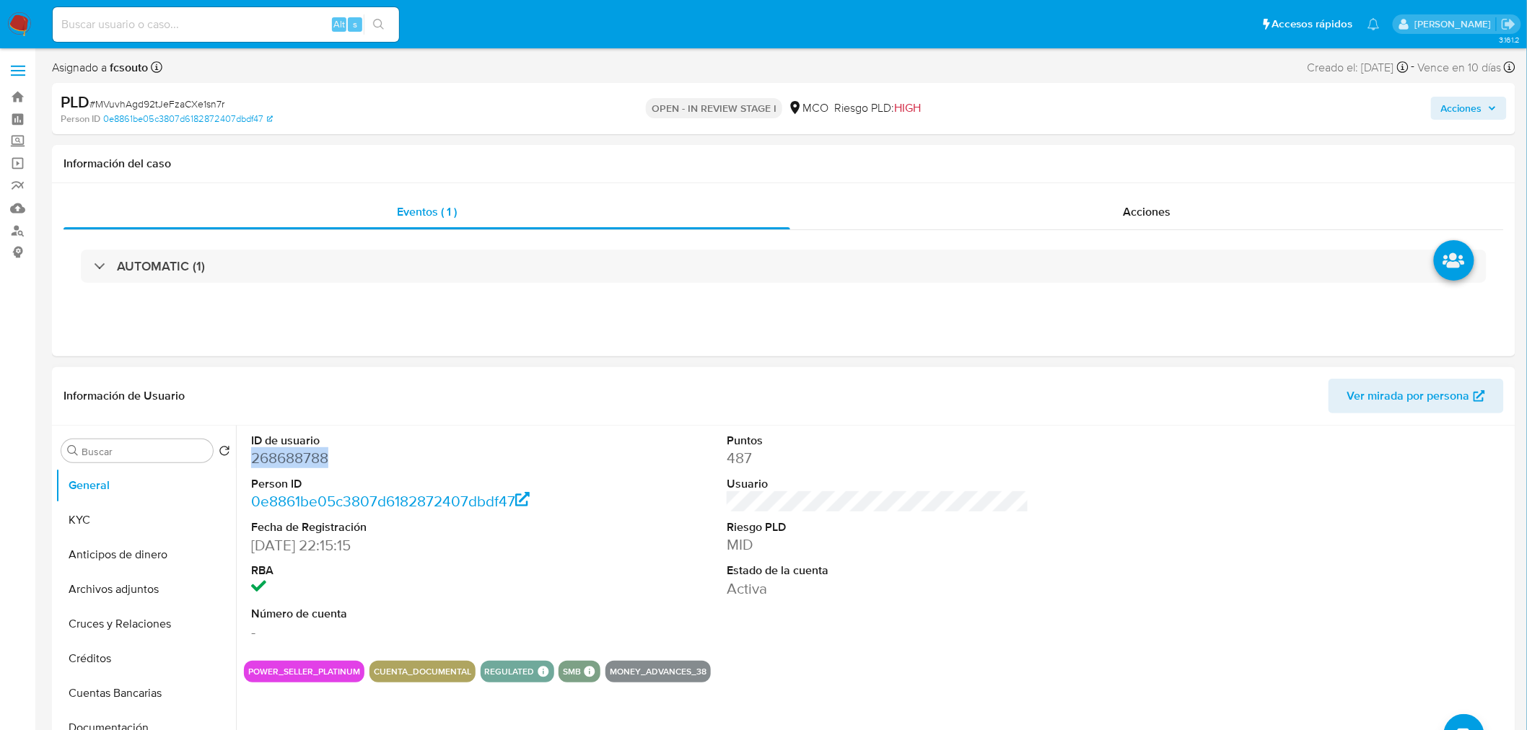
click at [267, 452] on dd "268688788" at bounding box center [402, 458] width 302 height 20
click at [286, 452] on dd "268688788" at bounding box center [402, 458] width 302 height 20
click at [294, 463] on dd "268688788" at bounding box center [402, 458] width 302 height 20
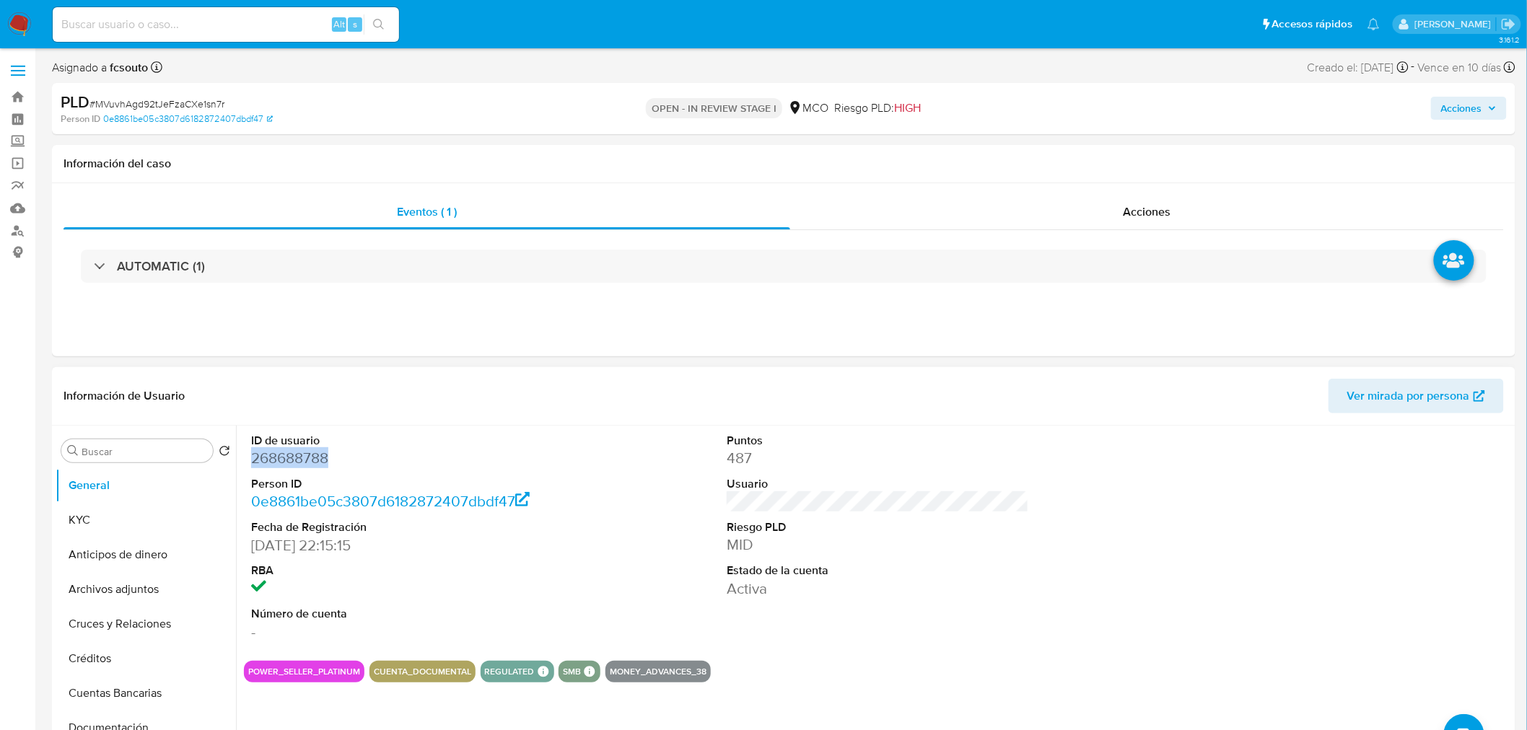
click at [294, 463] on dd "268688788" at bounding box center [402, 458] width 302 height 20
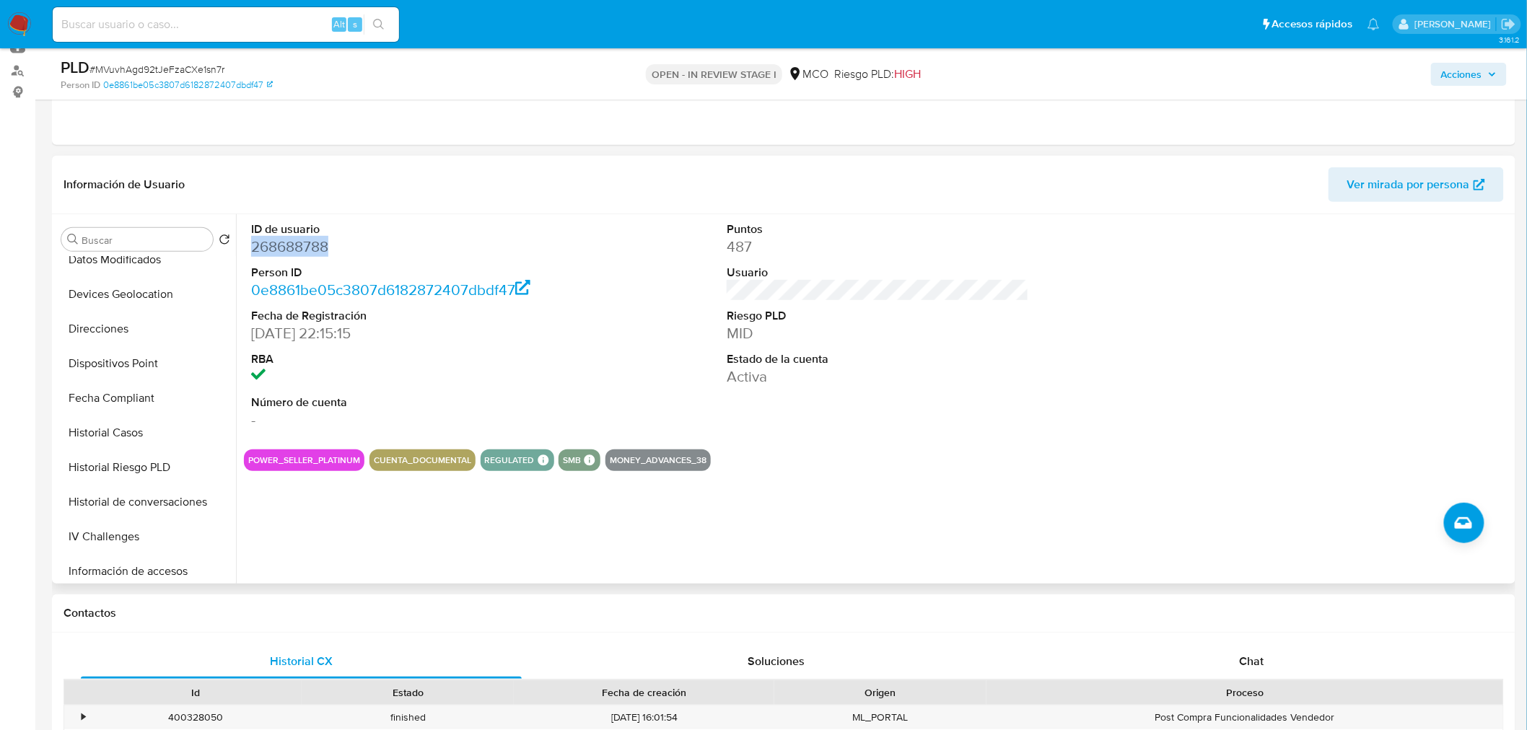
scroll to position [320, 0]
drag, startPoint x: 115, startPoint y: 409, endPoint x: 97, endPoint y: 413, distance: 18.5
click at [115, 409] on button "Historial Casos" at bounding box center [140, 404] width 169 height 35
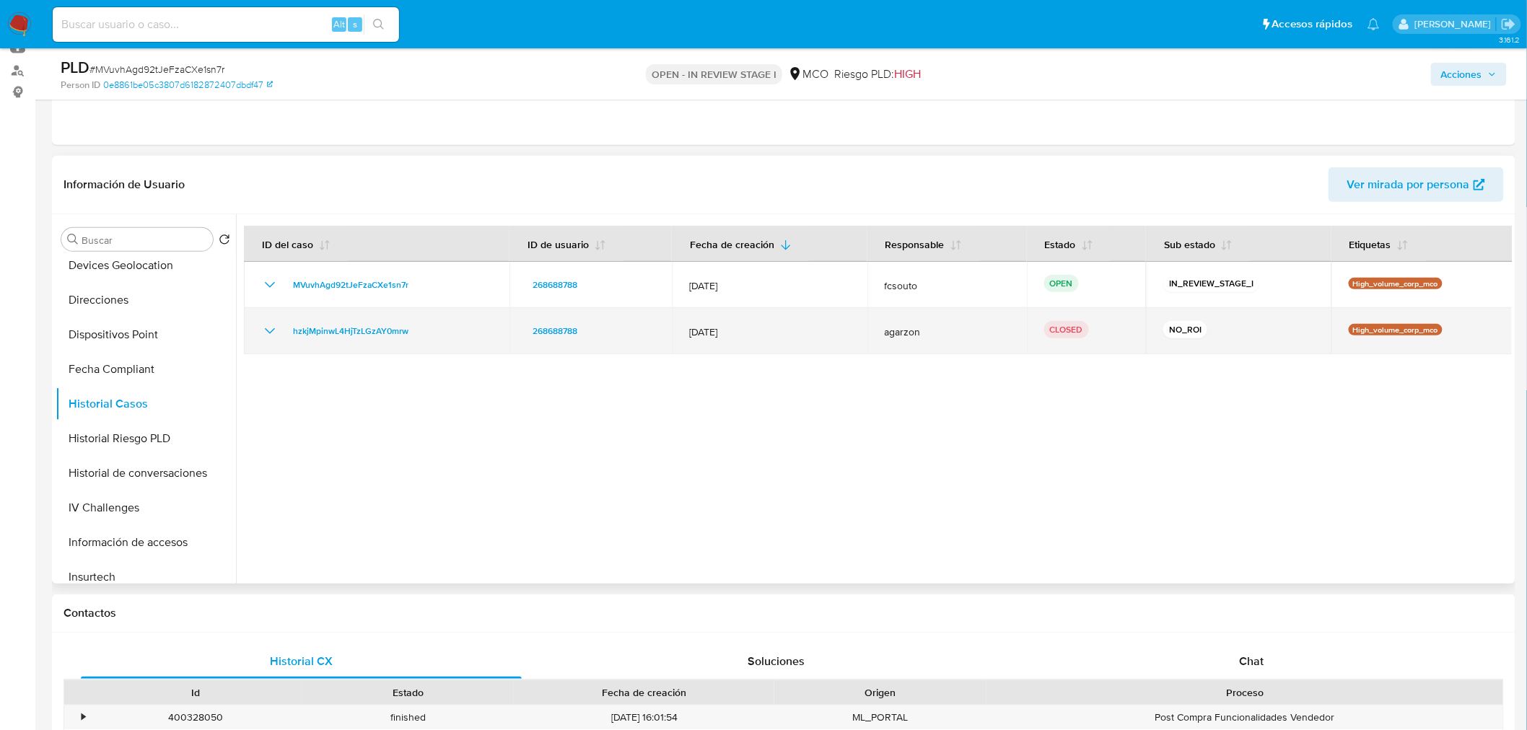
click at [268, 328] on icon "Mostrar/Ocultar" at bounding box center [269, 330] width 17 height 17
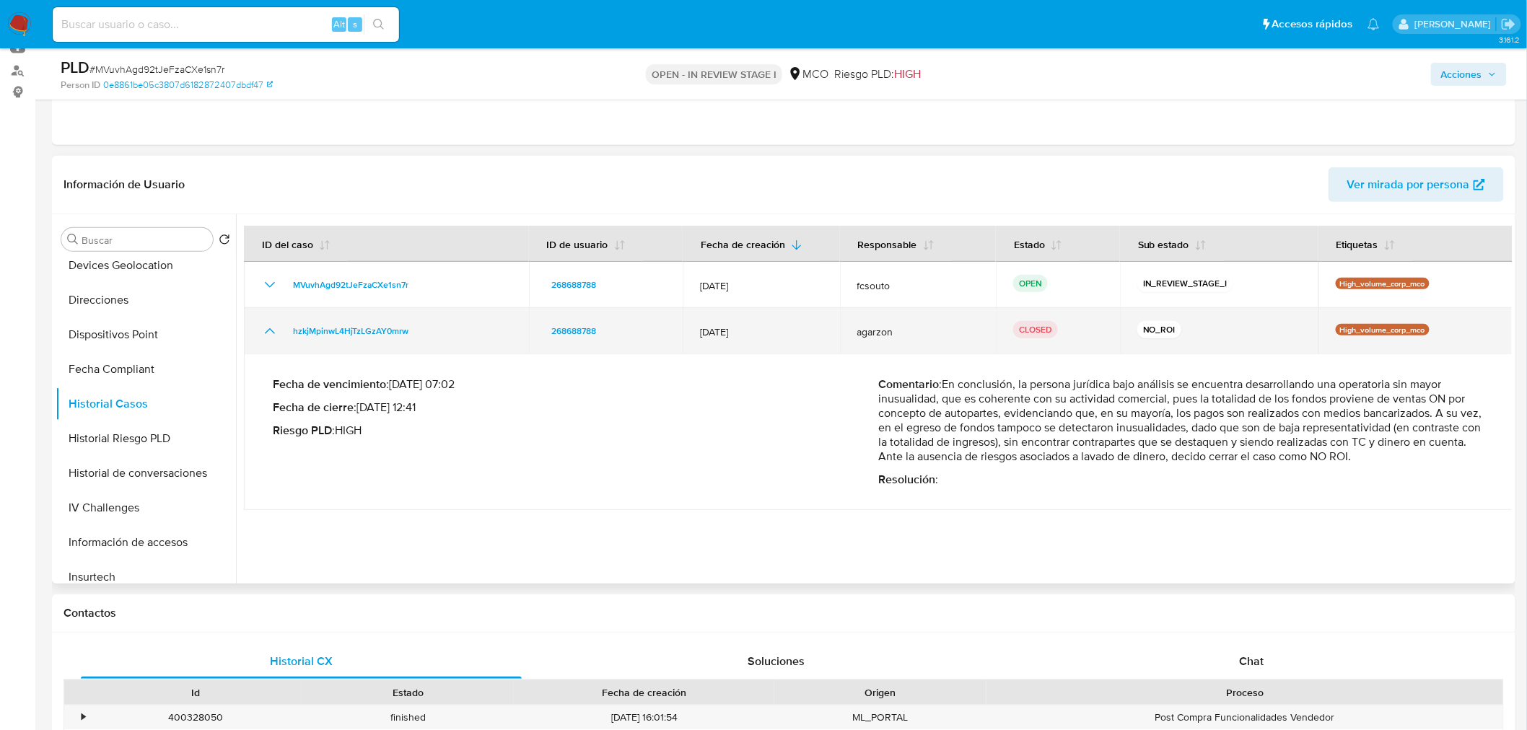
click at [275, 330] on icon "Mostrar/Ocultar" at bounding box center [269, 330] width 17 height 17
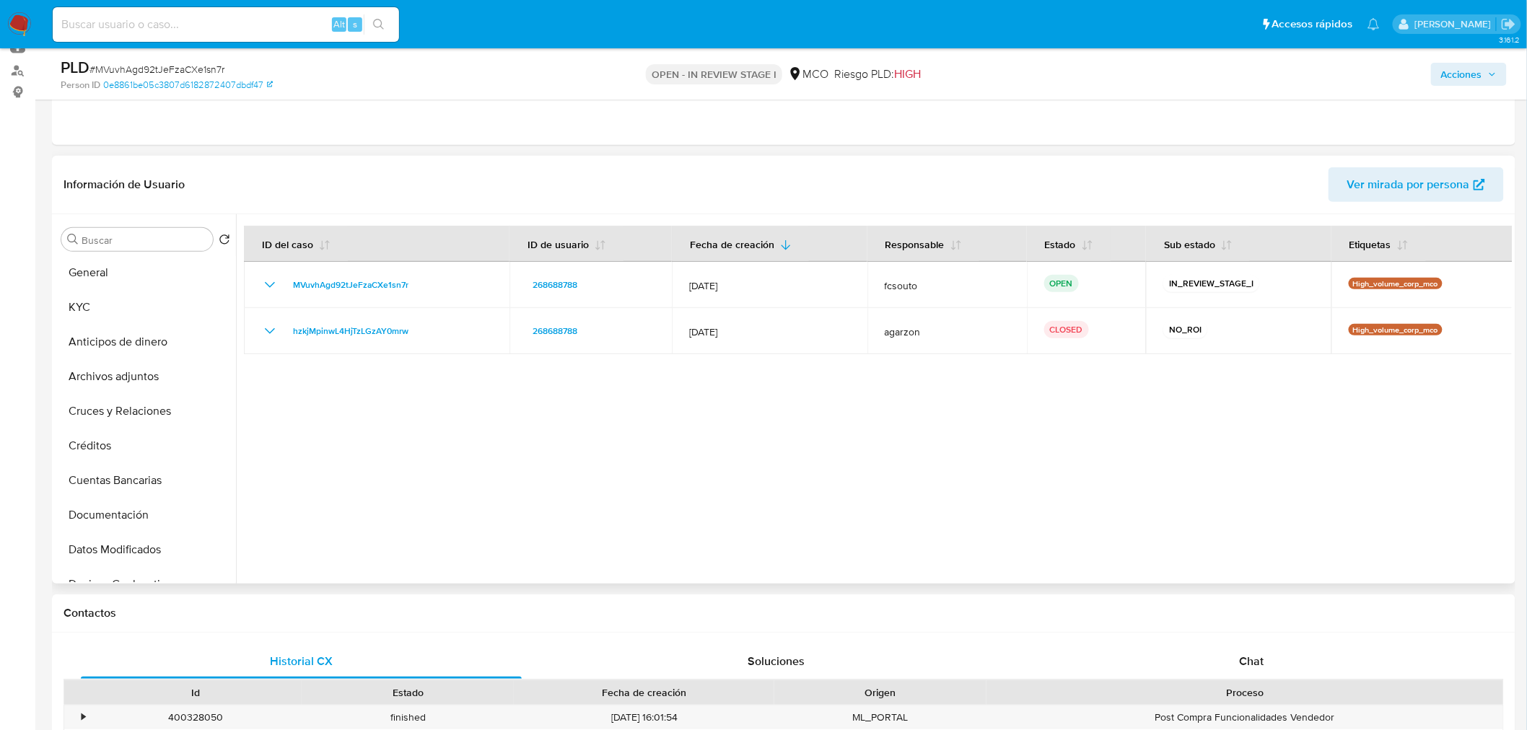
scroll to position [0, 0]
click at [146, 388] on button "Archivos adjuntos" at bounding box center [140, 378] width 169 height 35
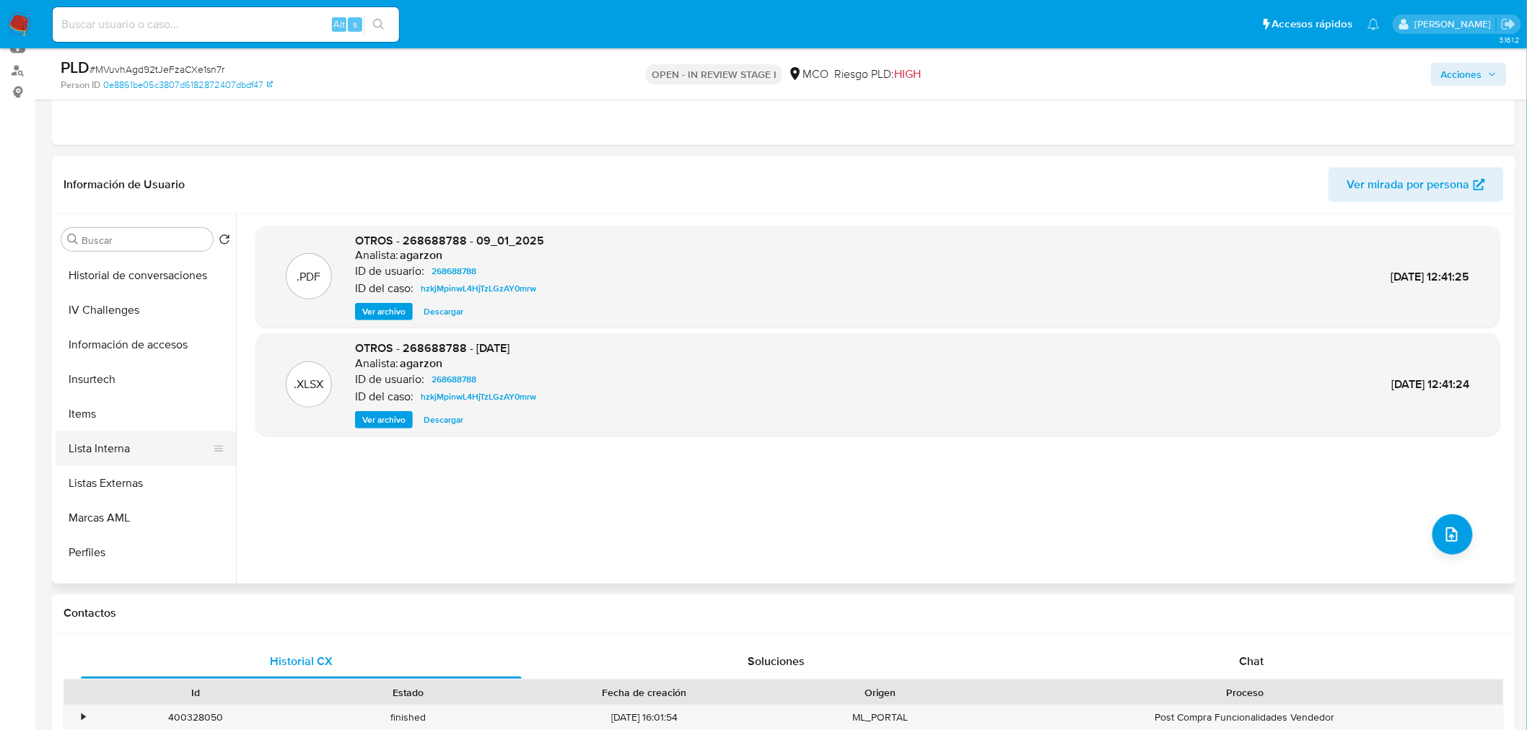
scroll to position [198, 0]
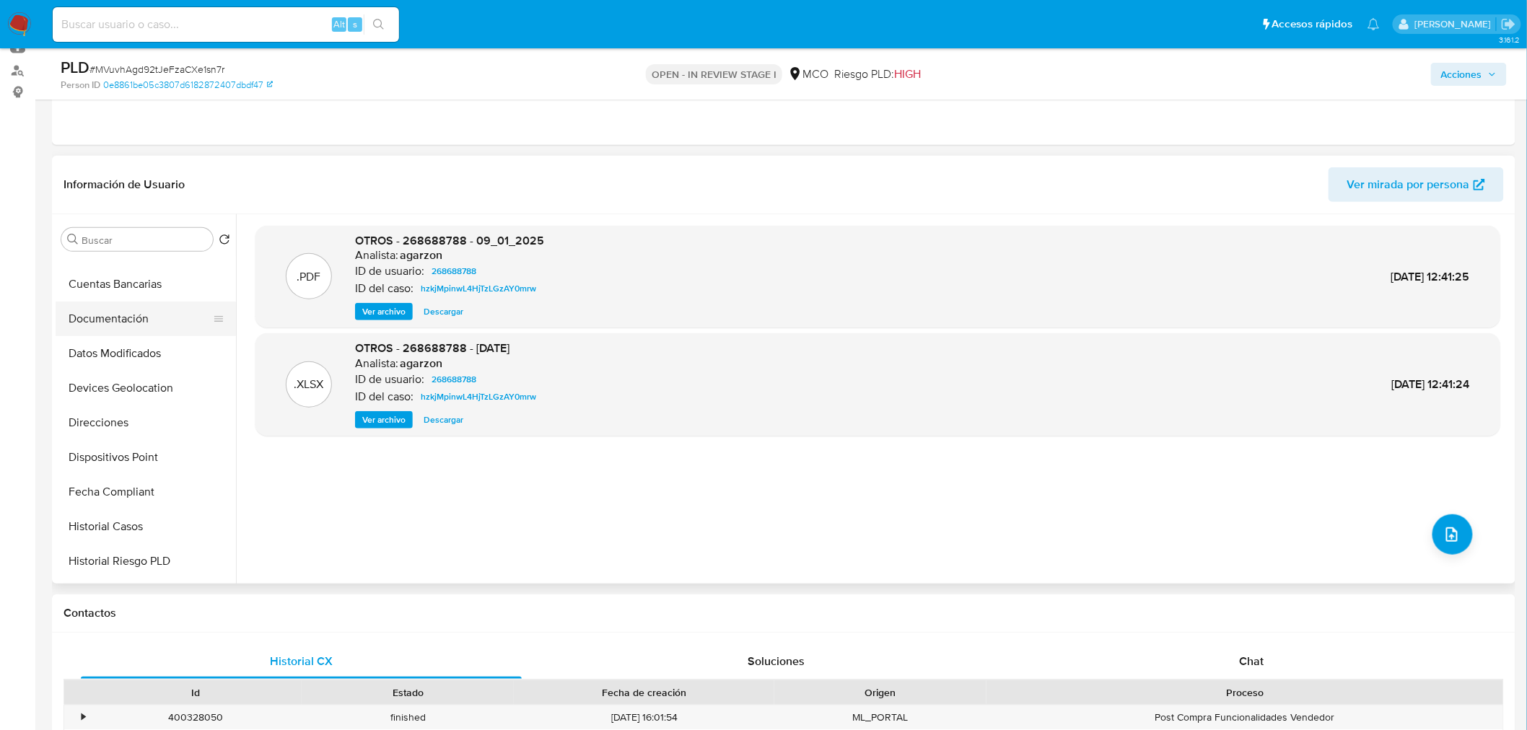
click at [126, 315] on button "Documentación" at bounding box center [140, 319] width 169 height 35
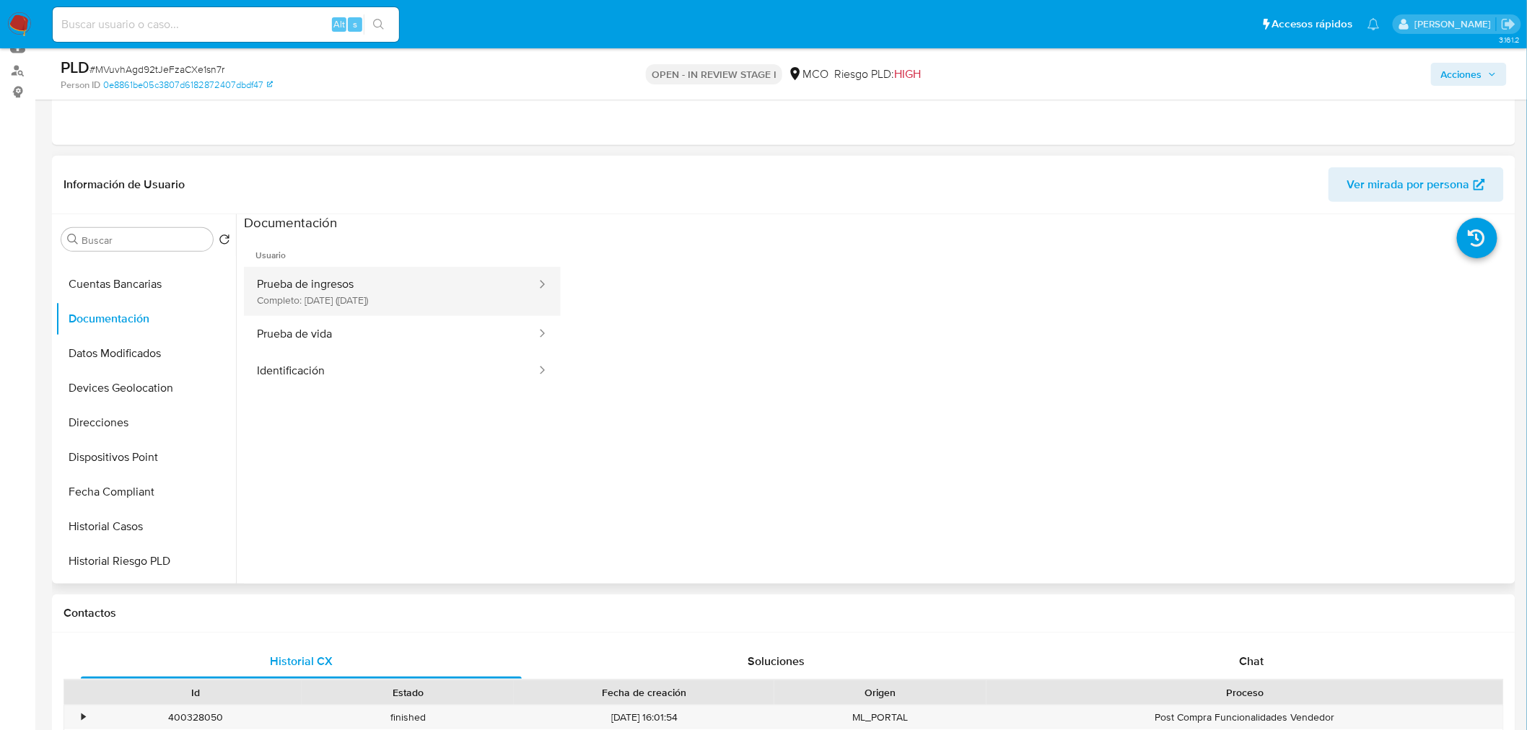
click at [392, 291] on button "Prueba de ingresos Completo: 20/06/2024 (hace un año)" at bounding box center [391, 291] width 294 height 49
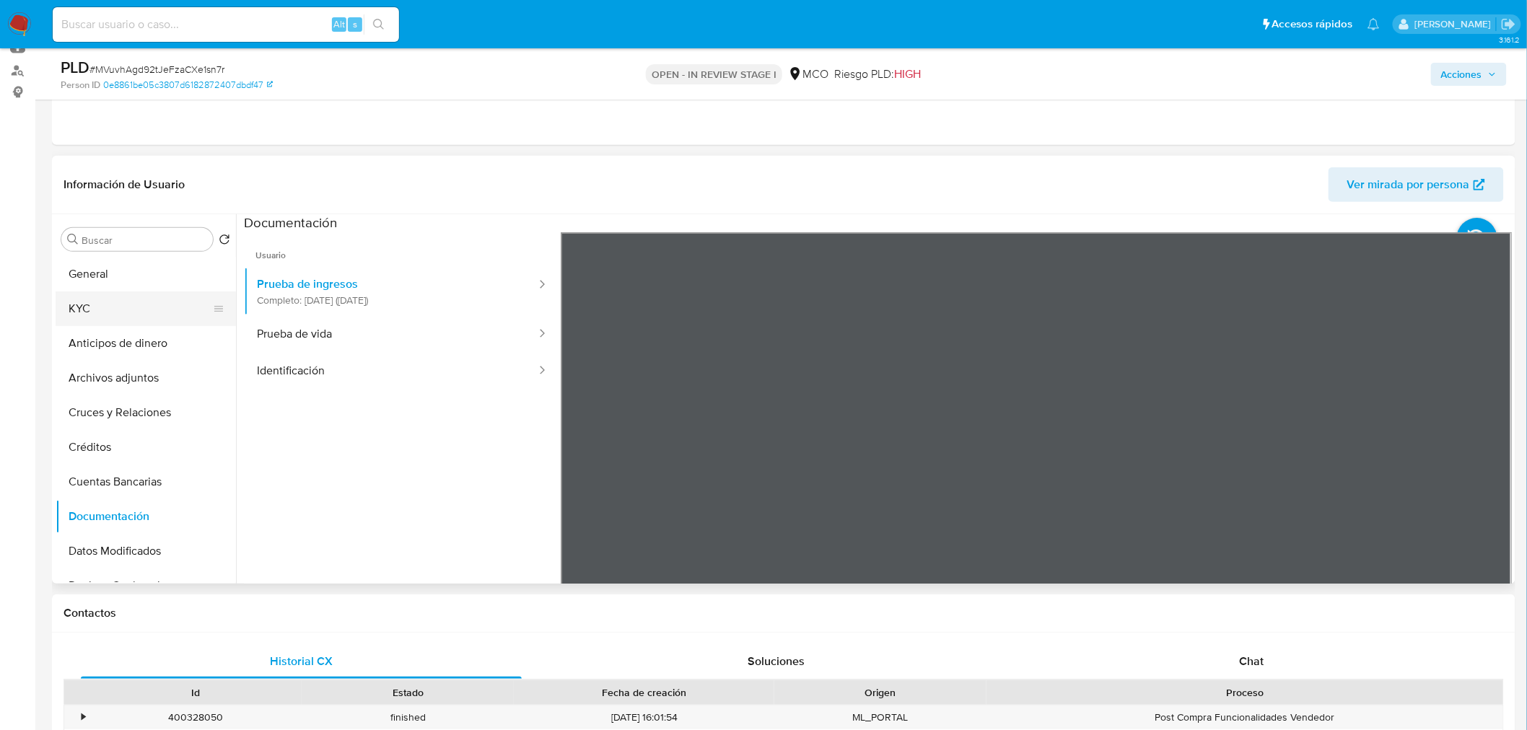
click at [121, 315] on button "KYC" at bounding box center [140, 308] width 169 height 35
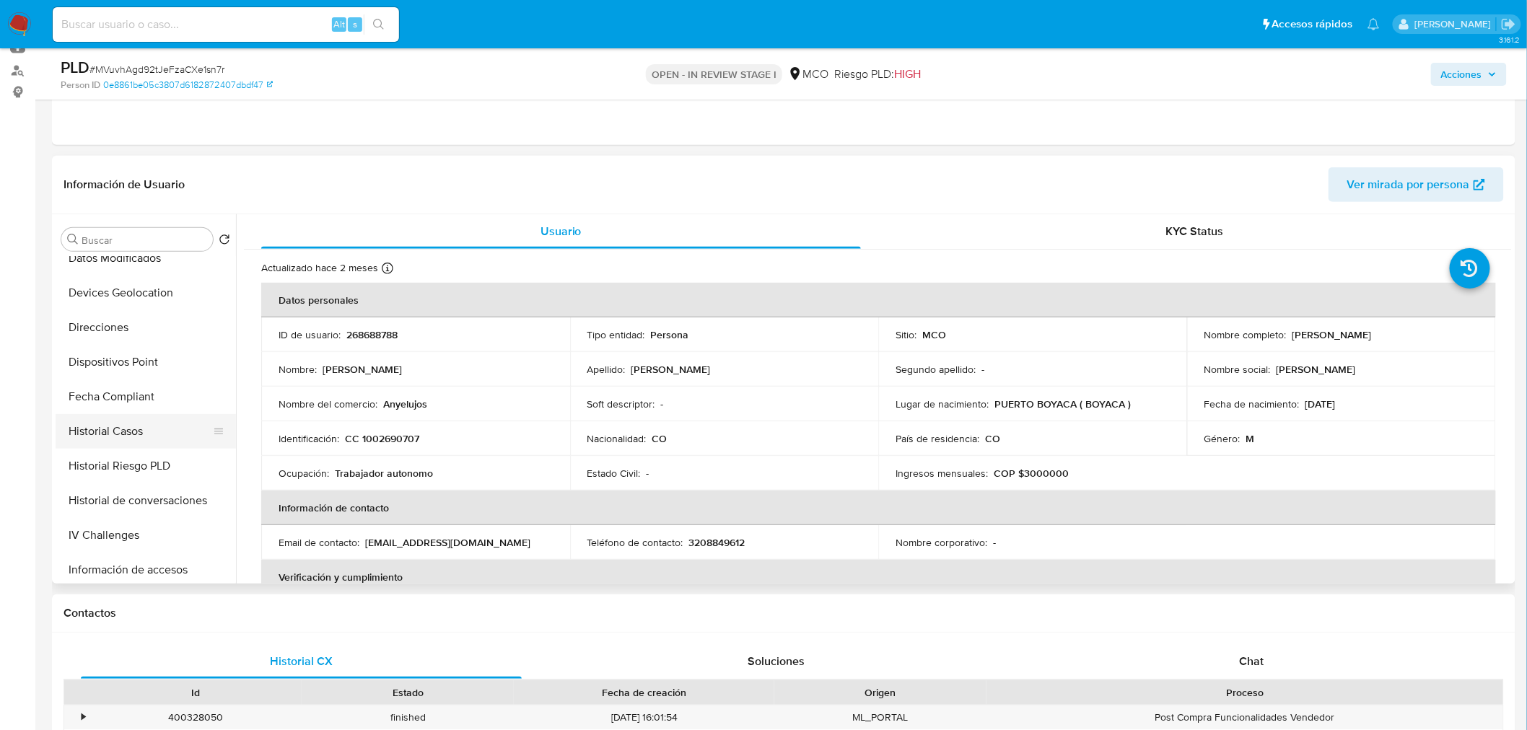
scroll to position [320, 0]
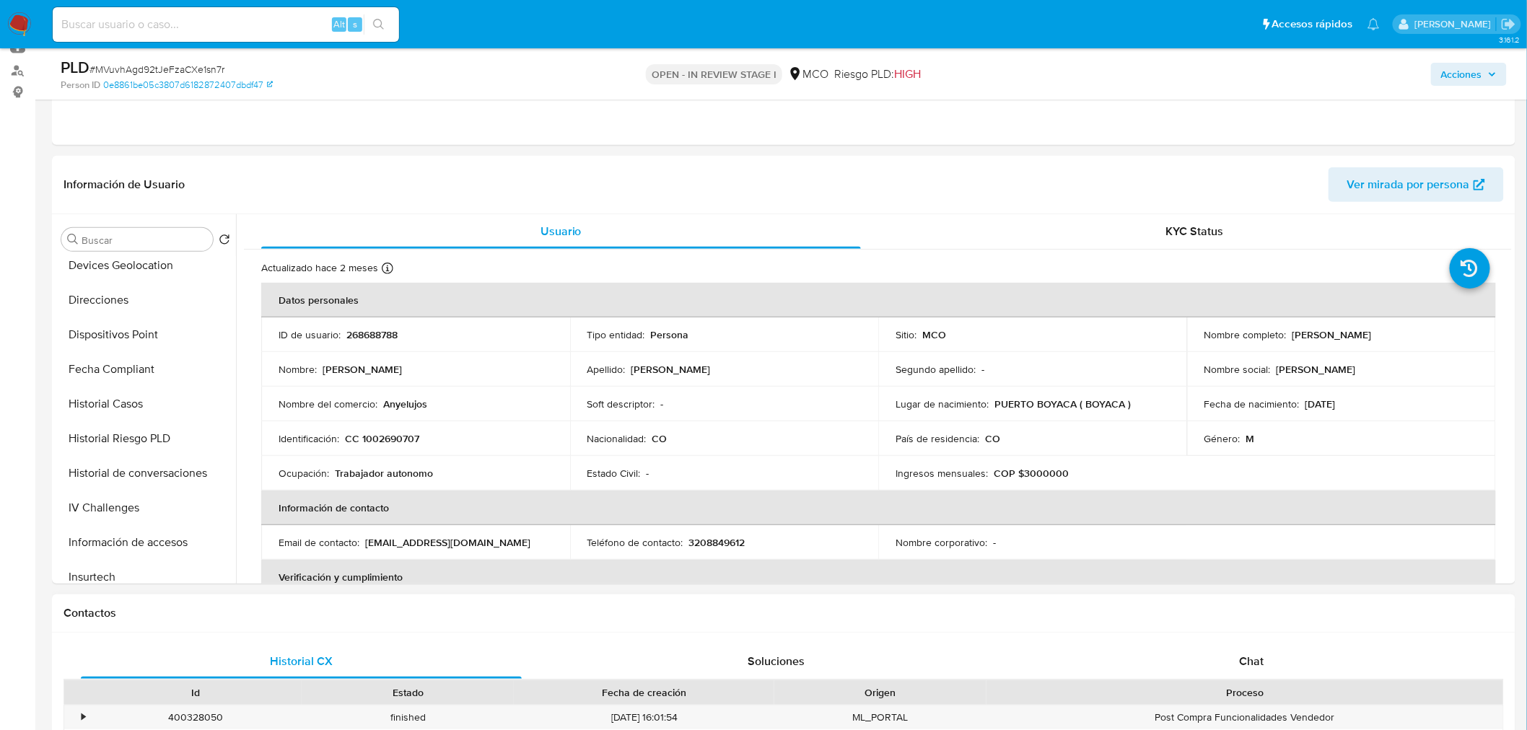
drag, startPoint x: 1242, startPoint y: 660, endPoint x: 1101, endPoint y: 620, distance: 146.2
click at [1242, 660] on span "Chat" at bounding box center [1251, 661] width 25 height 17
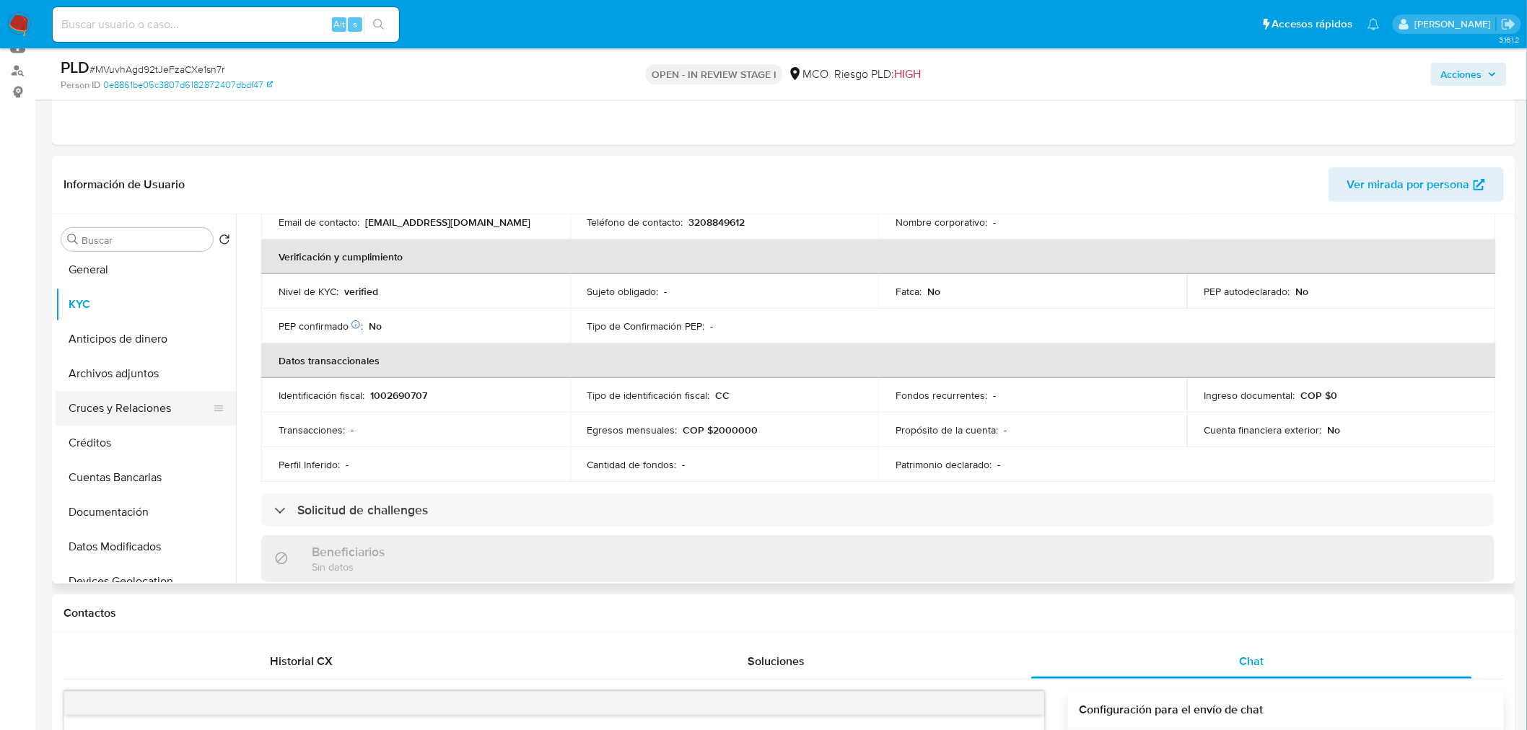
scroll to position [0, 0]
click at [156, 376] on button "Archivos adjuntos" at bounding box center [140, 378] width 169 height 35
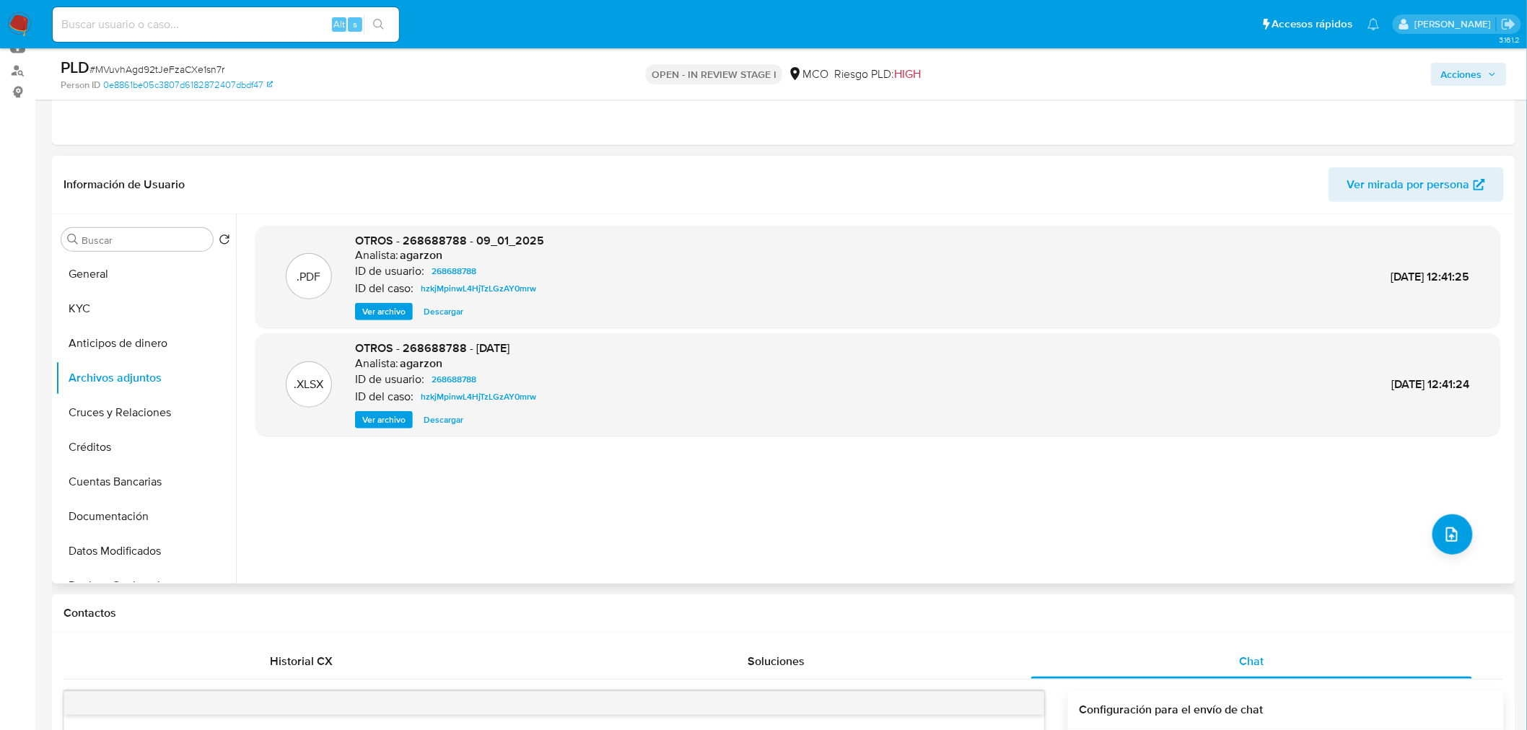
click at [393, 316] on span "Ver archivo" at bounding box center [383, 311] width 43 height 14
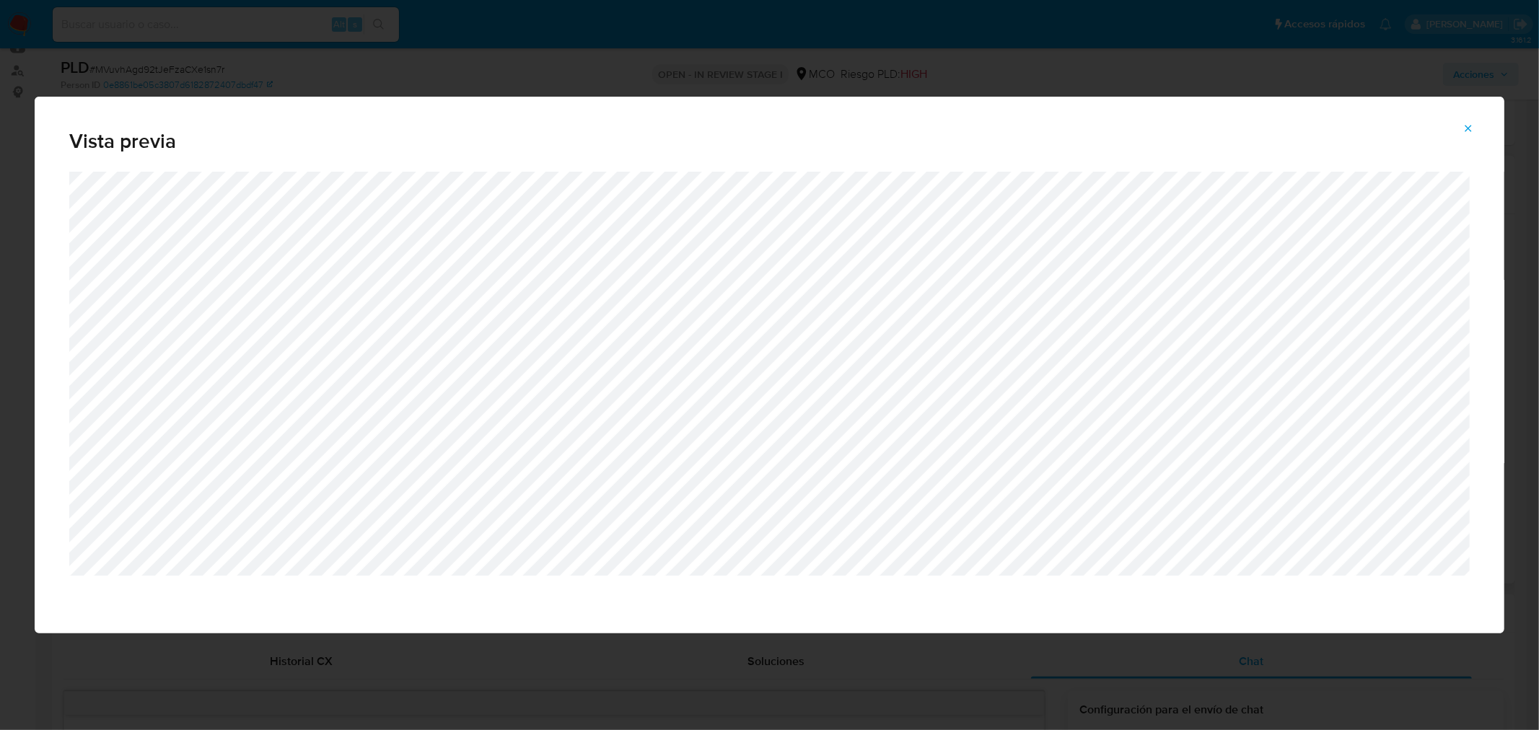
click at [0, 290] on div "Vista previa" at bounding box center [769, 365] width 1539 height 730
click at [1467, 125] on icon "Attachment preview" at bounding box center [1468, 129] width 12 height 12
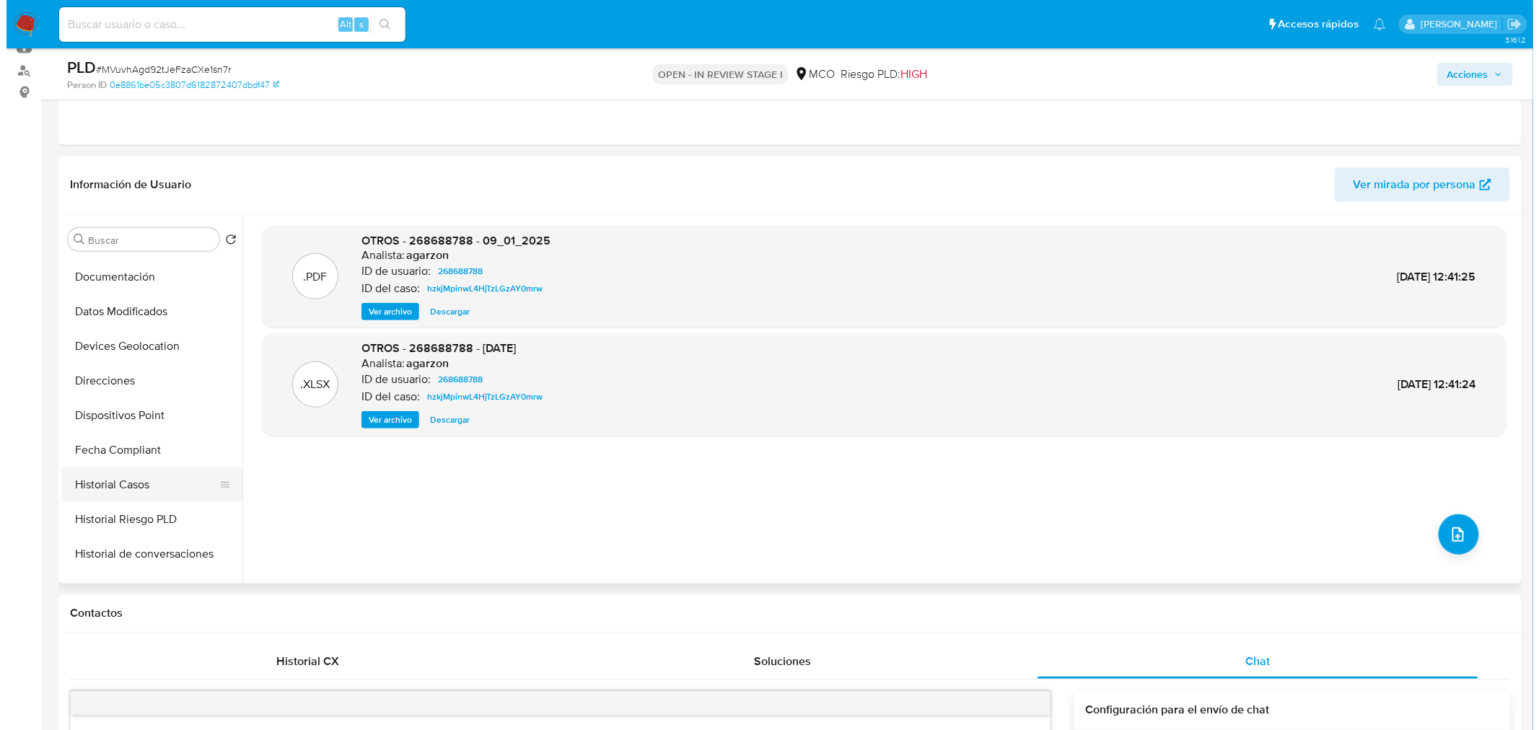
scroll to position [320, 0]
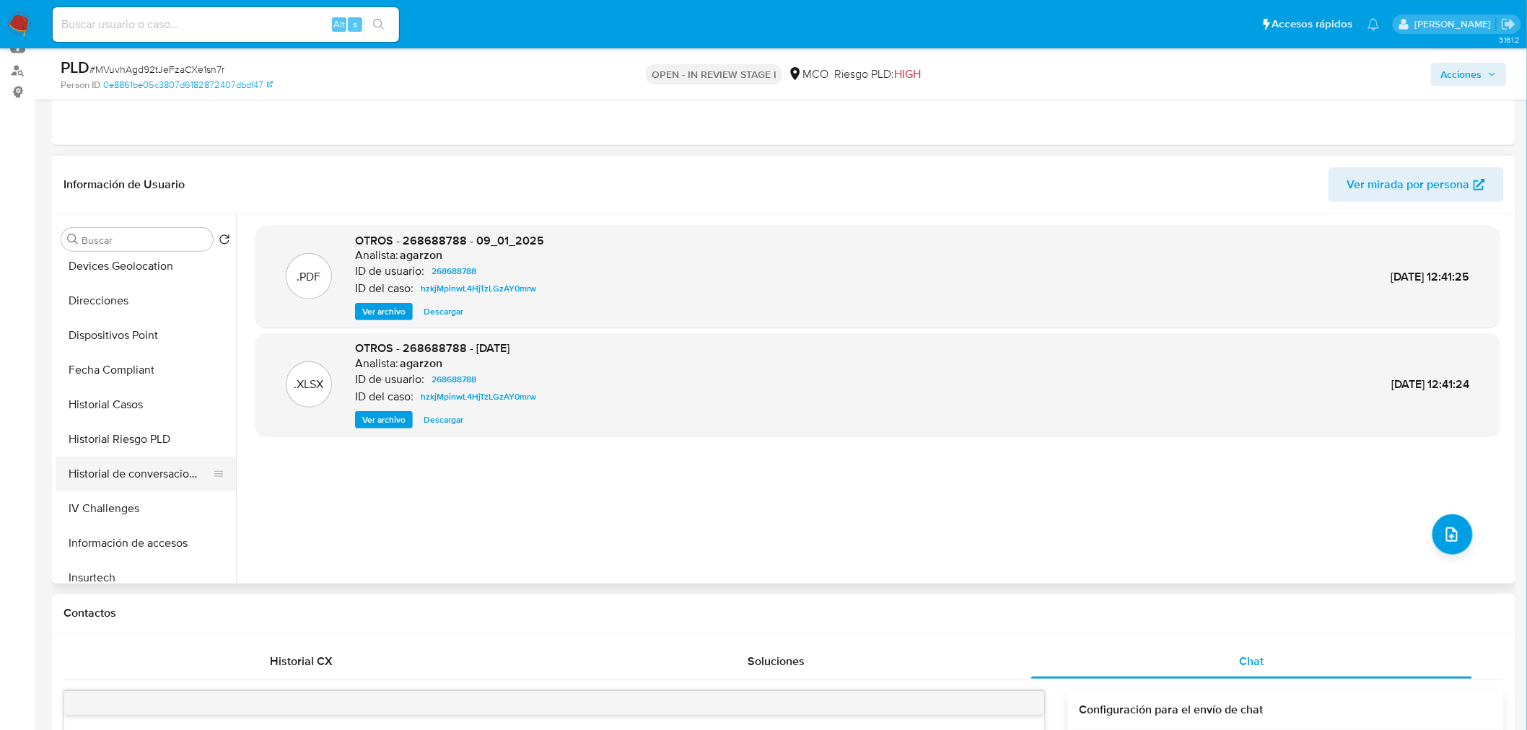
click at [134, 465] on button "Historial de conversaciones" at bounding box center [140, 474] width 169 height 35
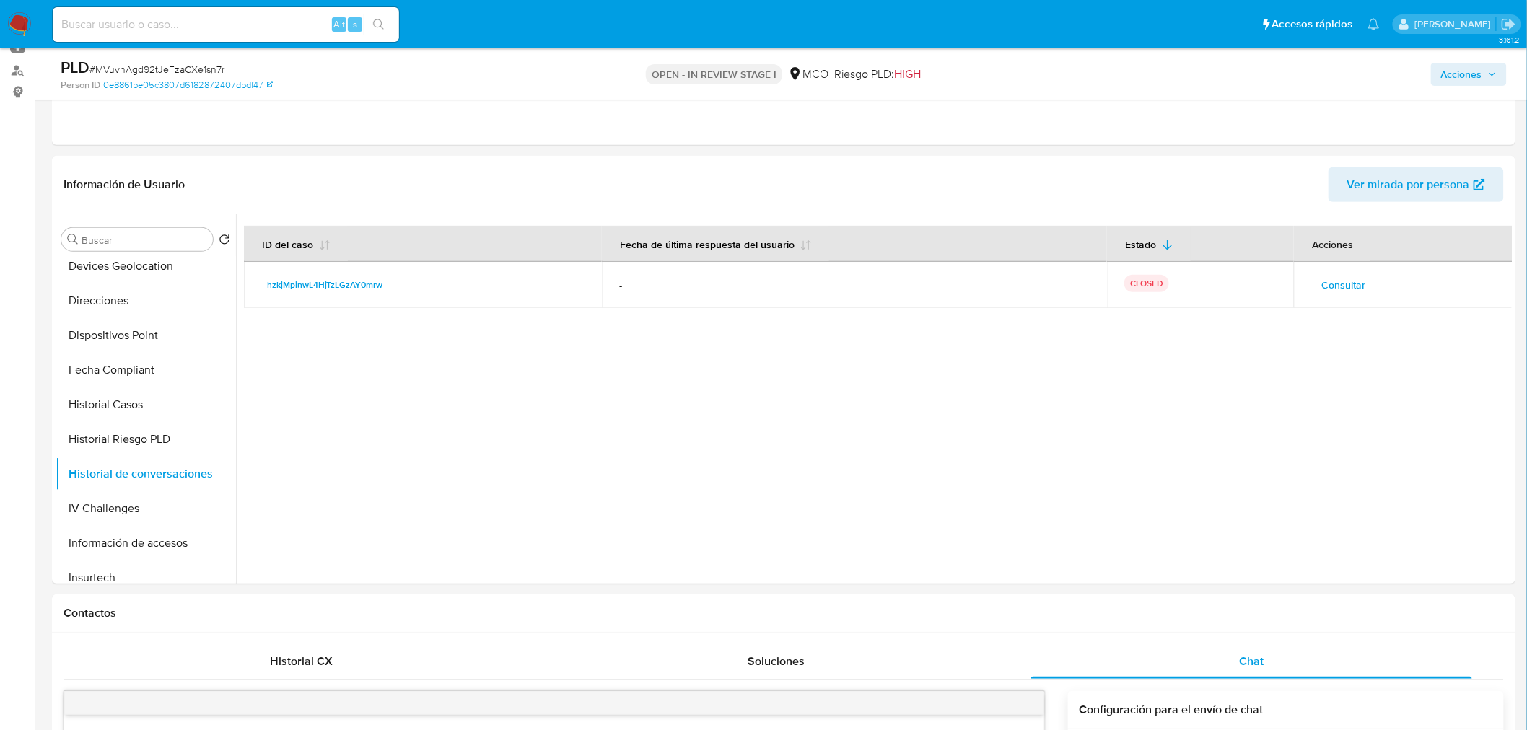
click at [1349, 267] on td "Consultar" at bounding box center [1403, 285] width 219 height 46
click at [1349, 277] on span "Consultar" at bounding box center [1343, 285] width 44 height 20
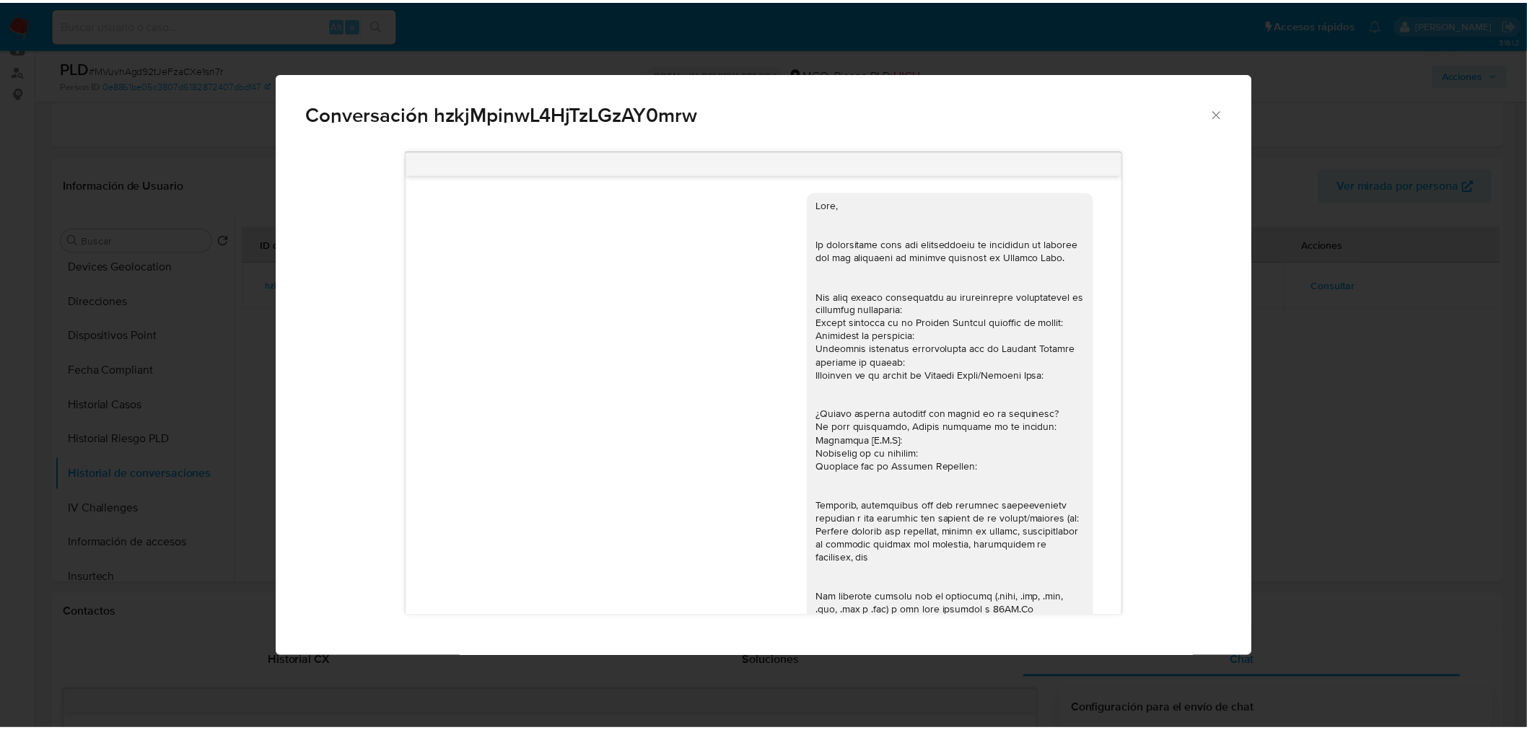
scroll to position [756, 0]
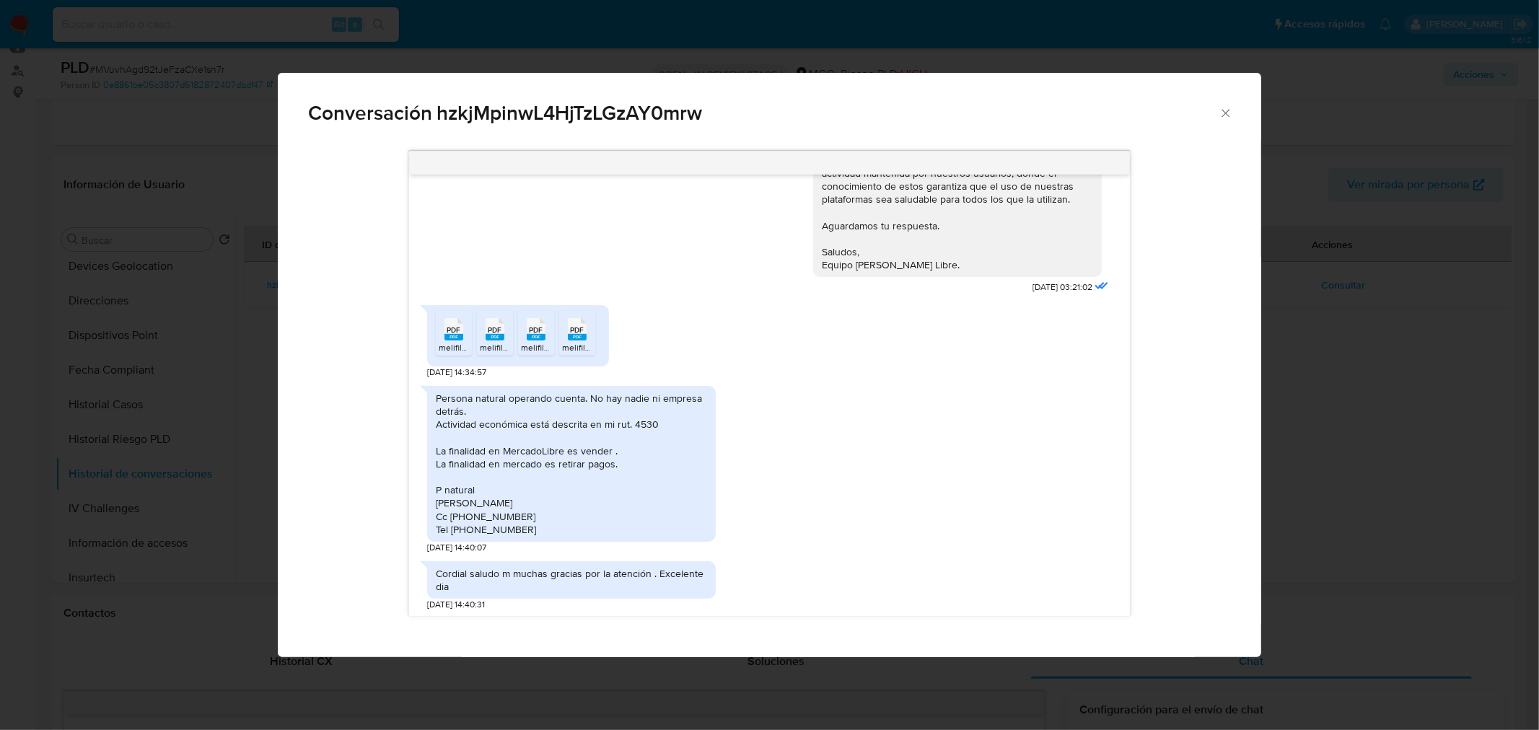
click at [459, 335] on rect "Comunicación" at bounding box center [453, 337] width 19 height 6
click at [495, 332] on span "PDF" at bounding box center [495, 329] width 14 height 9
click at [540, 337] on rect "Comunicación" at bounding box center [536, 337] width 19 height 6
click at [580, 343] on span "melifile6447501107596874237.pdf" at bounding box center [627, 347] width 131 height 12
click at [109, 366] on div "Conversación hzkjMpinwL4HjTzLGzAY0mrw 09/01/2025 21:16:06 Hola. Te consultamos …" at bounding box center [769, 365] width 1539 height 730
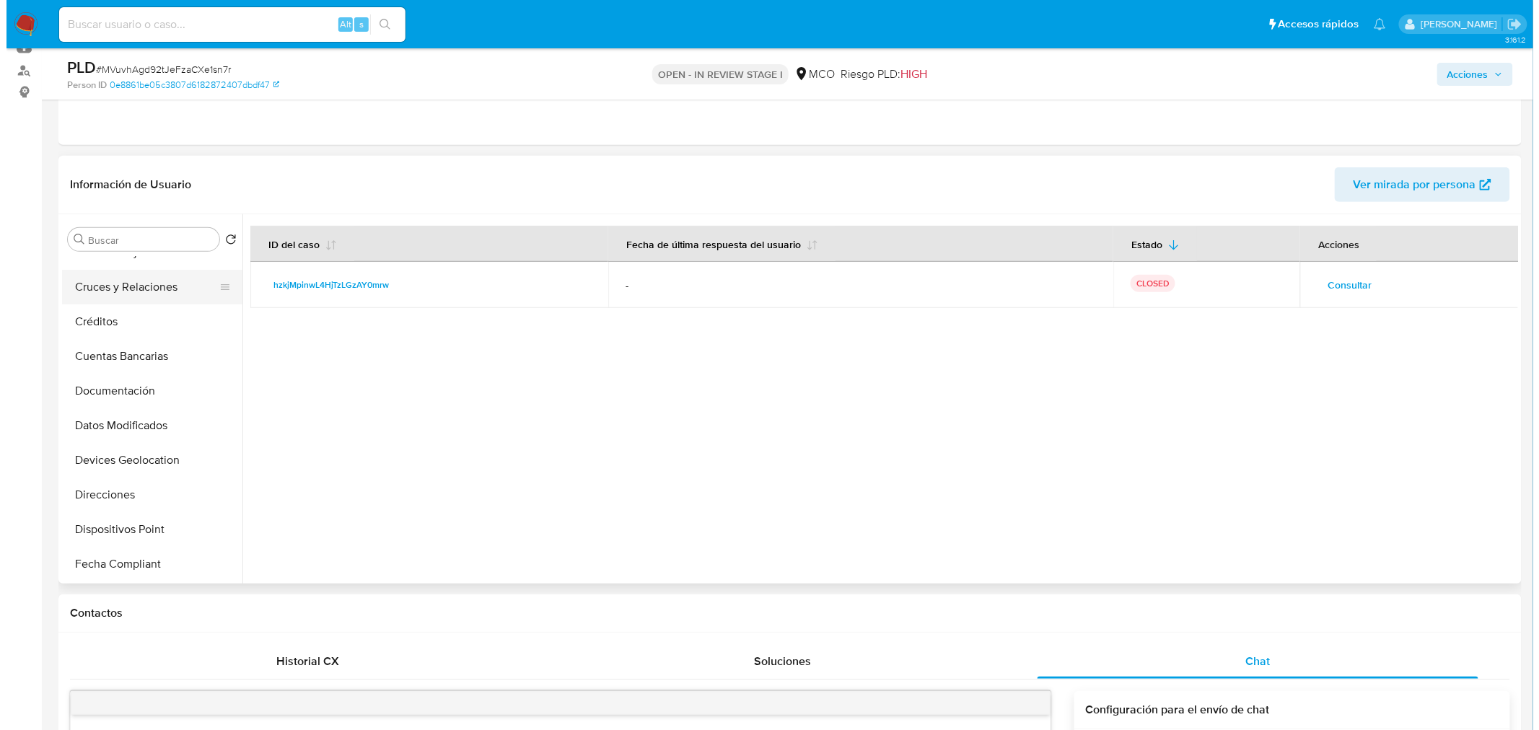
scroll to position [0, 0]
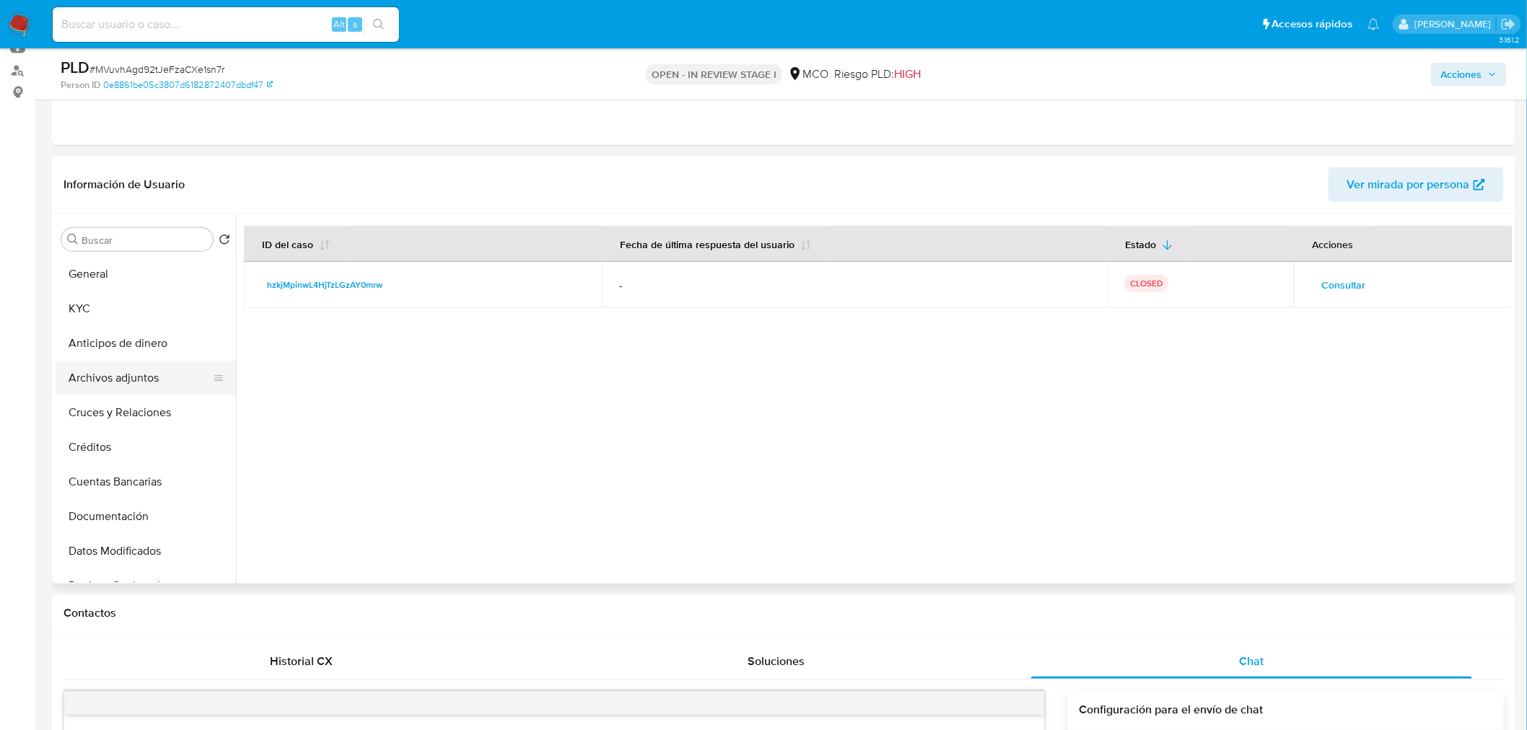
click at [130, 388] on button "Archivos adjuntos" at bounding box center [140, 378] width 169 height 35
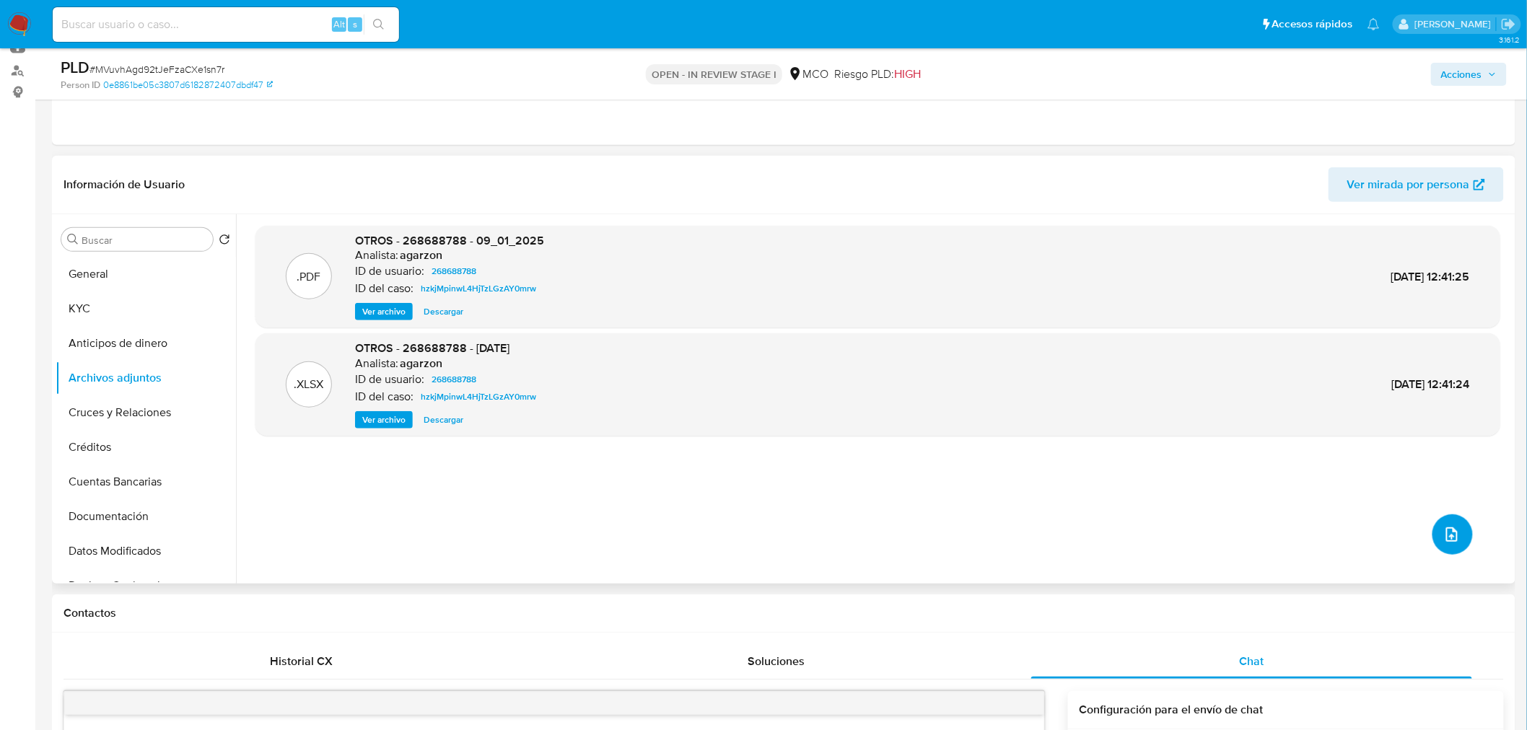
click at [1448, 543] on span "upload-file" at bounding box center [1452, 534] width 16 height 17
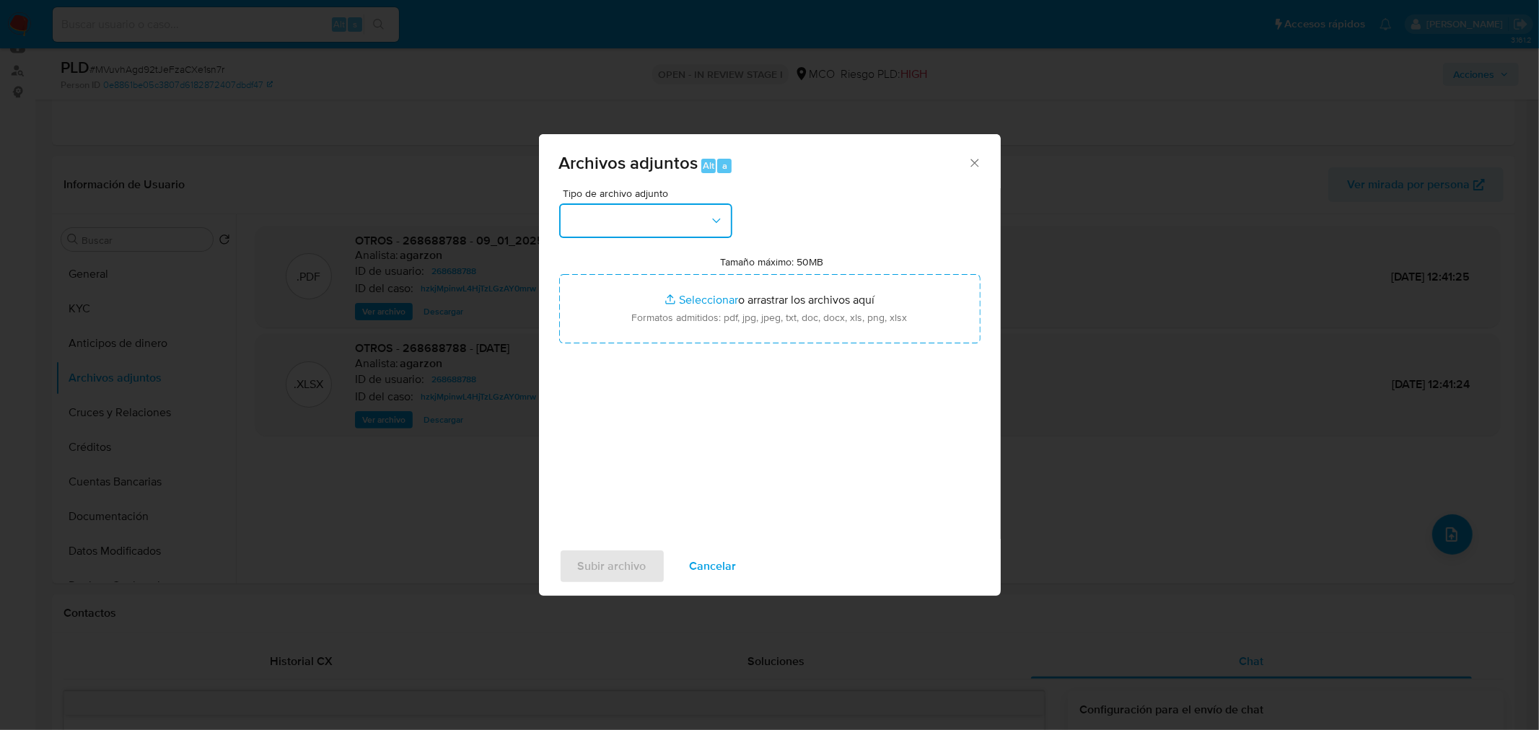
click at [631, 218] on button "button" at bounding box center [645, 220] width 173 height 35
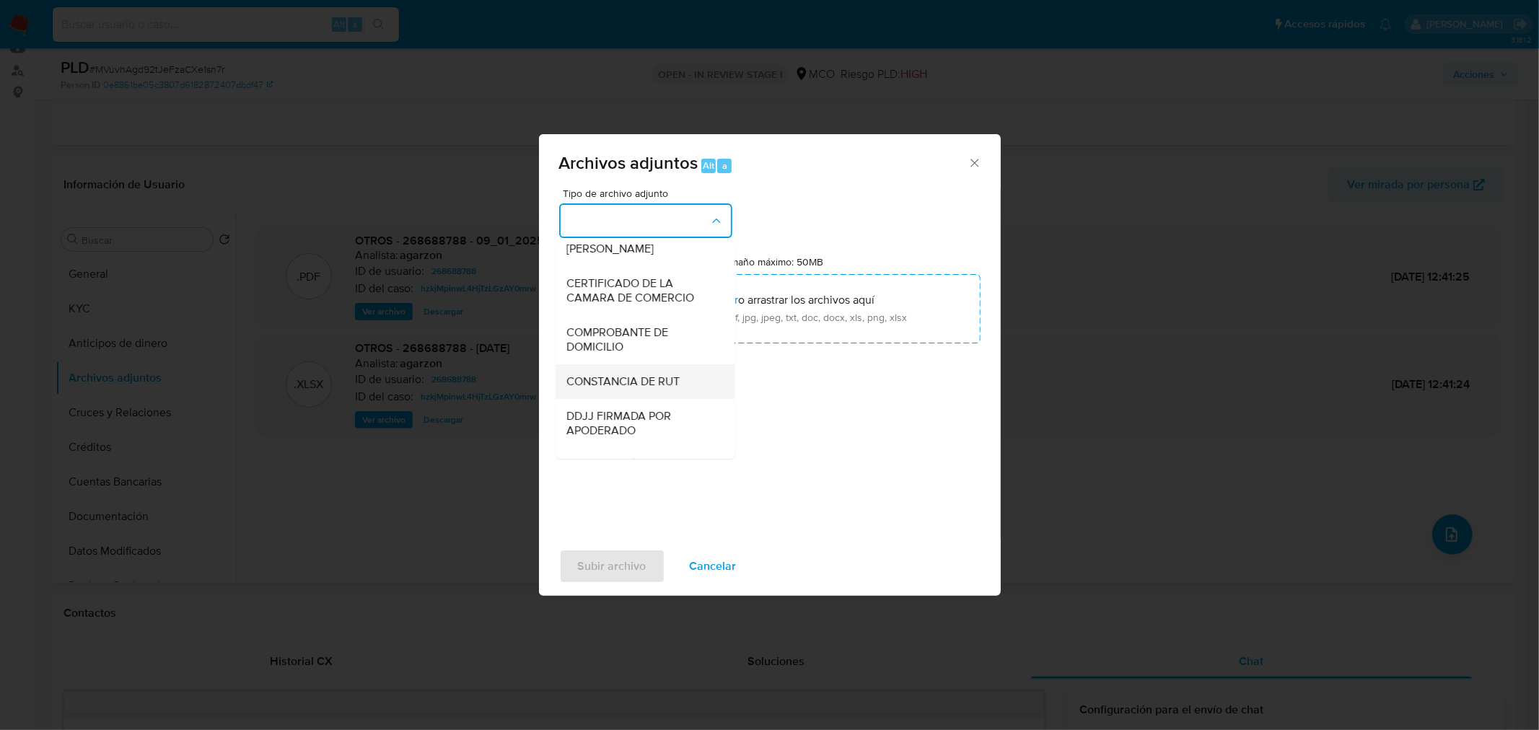
scroll to position [480, 0]
click at [647, 395] on span "DECLARACIÓN DE IMPUESTOS" at bounding box center [640, 391] width 147 height 29
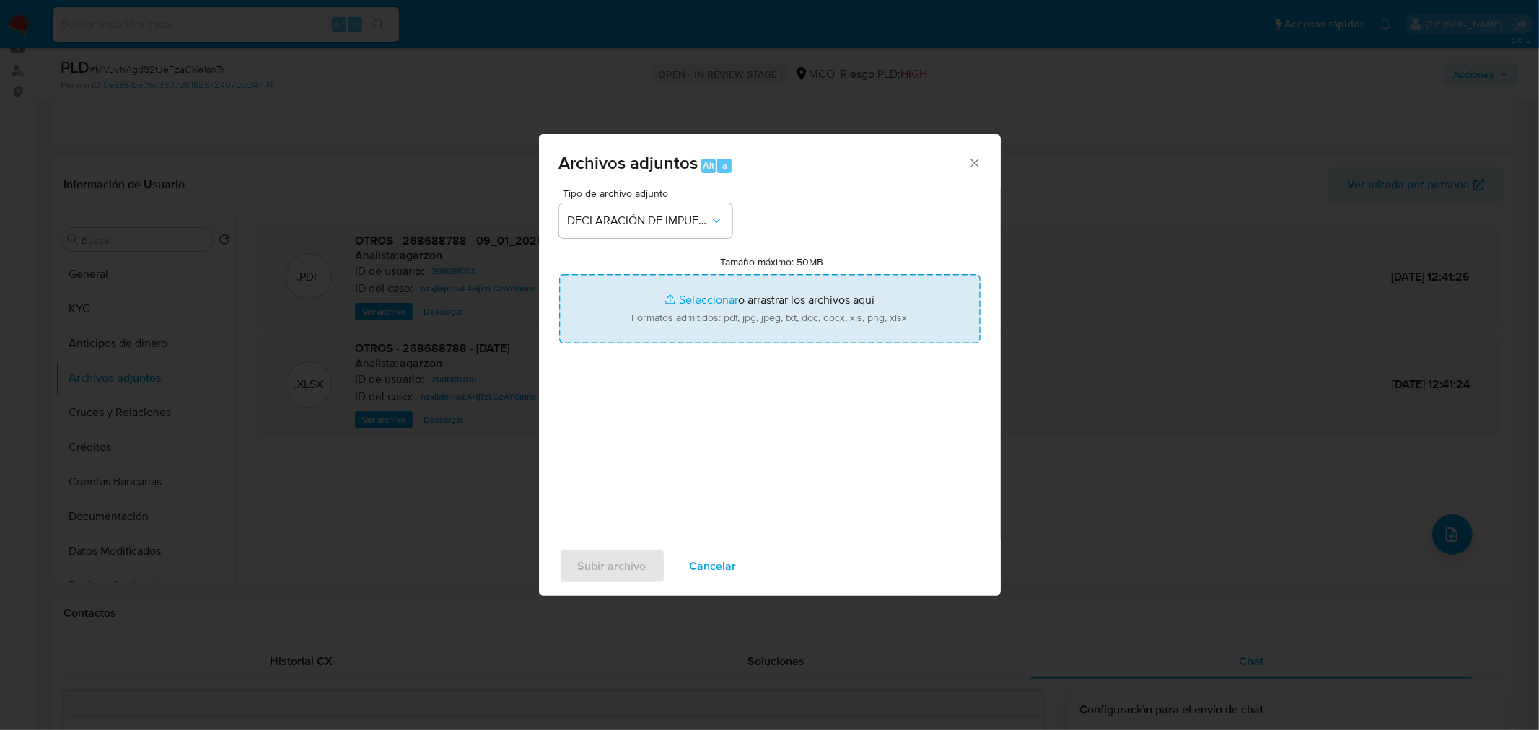
click at [783, 342] on input "Tamaño máximo: 50MB Seleccionar archivos" at bounding box center [769, 308] width 421 height 69
type input "C:\fakepath\268688788_34118262-075f-4d53-8f35-90a4d499ea49.pdf"
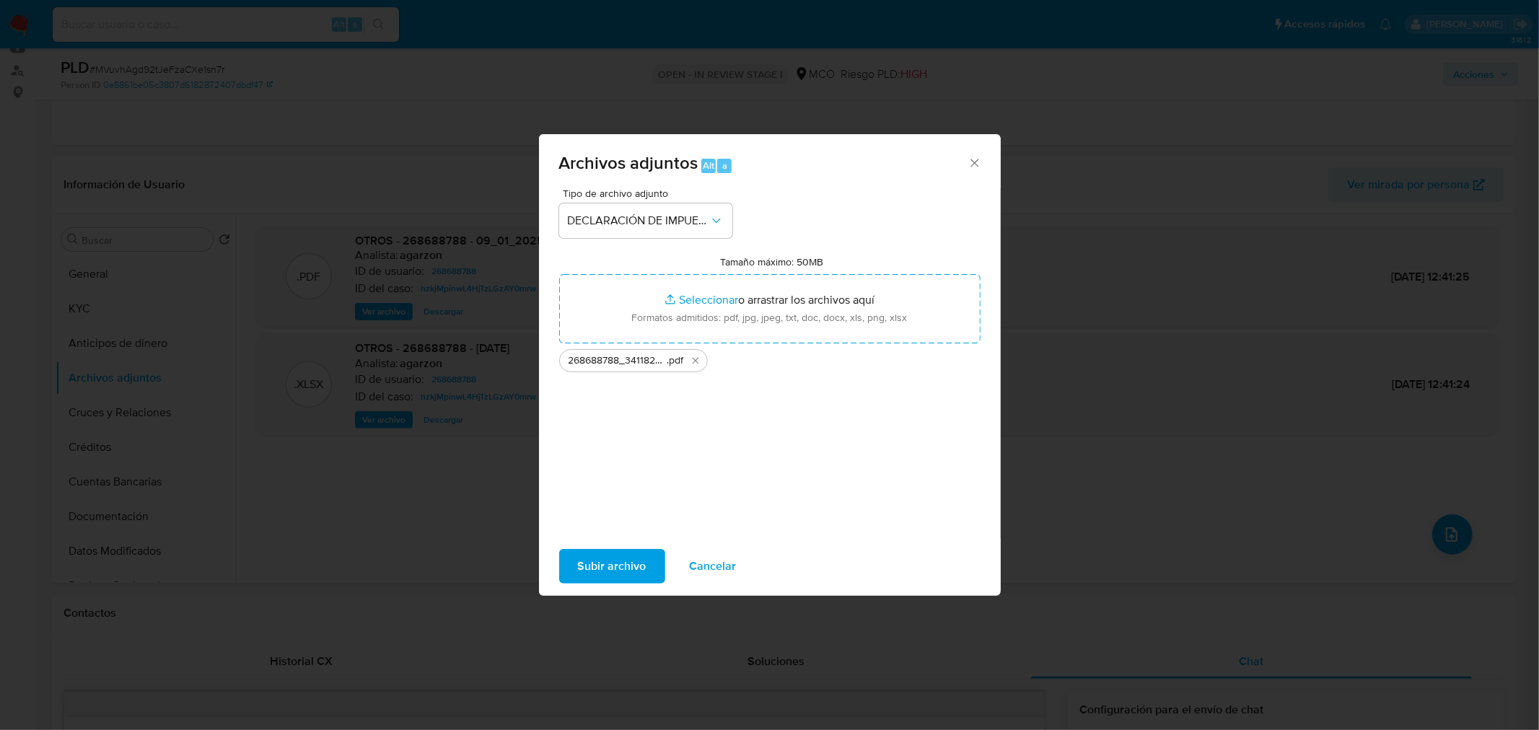
click at [615, 571] on span "Subir archivo" at bounding box center [612, 566] width 69 height 32
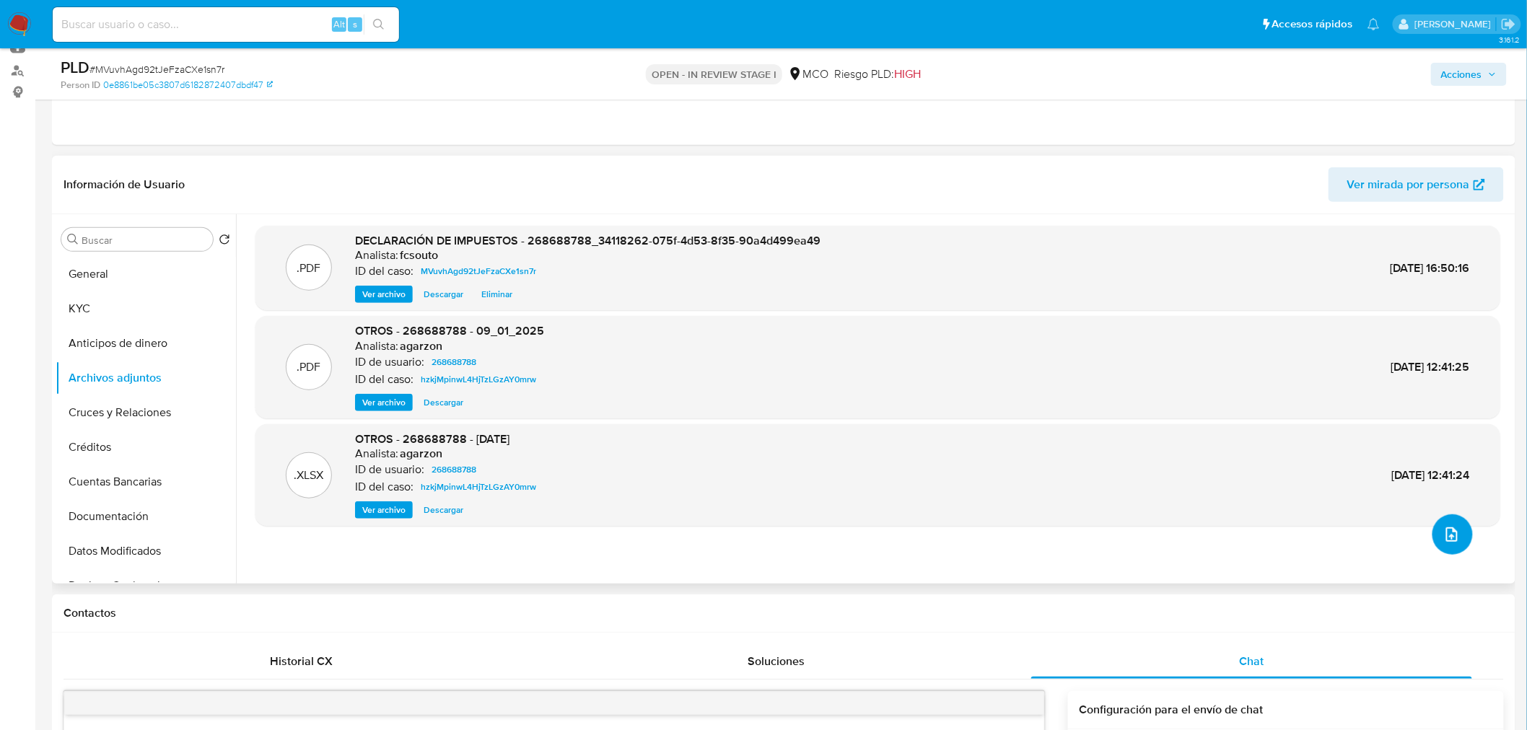
click at [1450, 543] on span "upload-file" at bounding box center [1452, 534] width 16 height 17
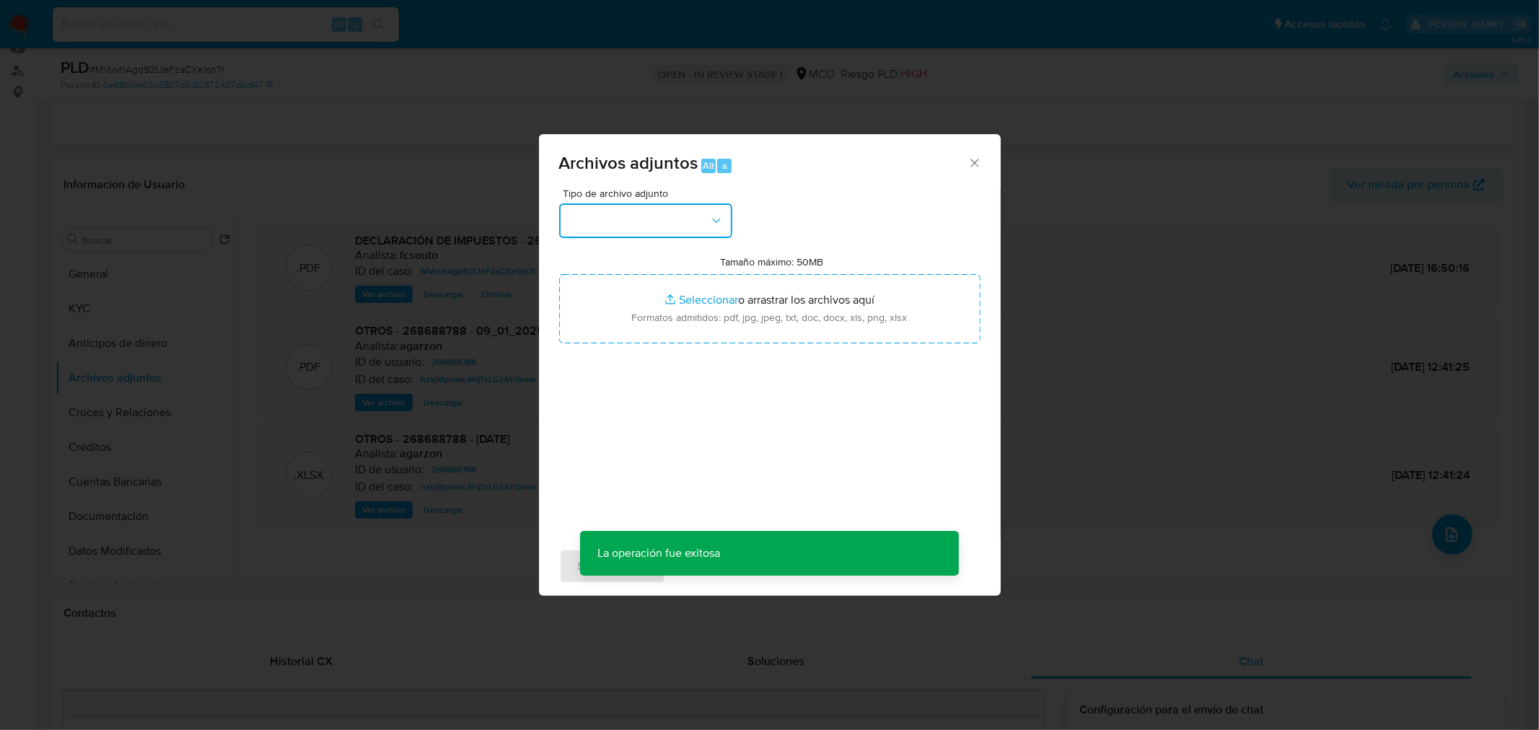
click at [708, 224] on button "button" at bounding box center [645, 220] width 173 height 35
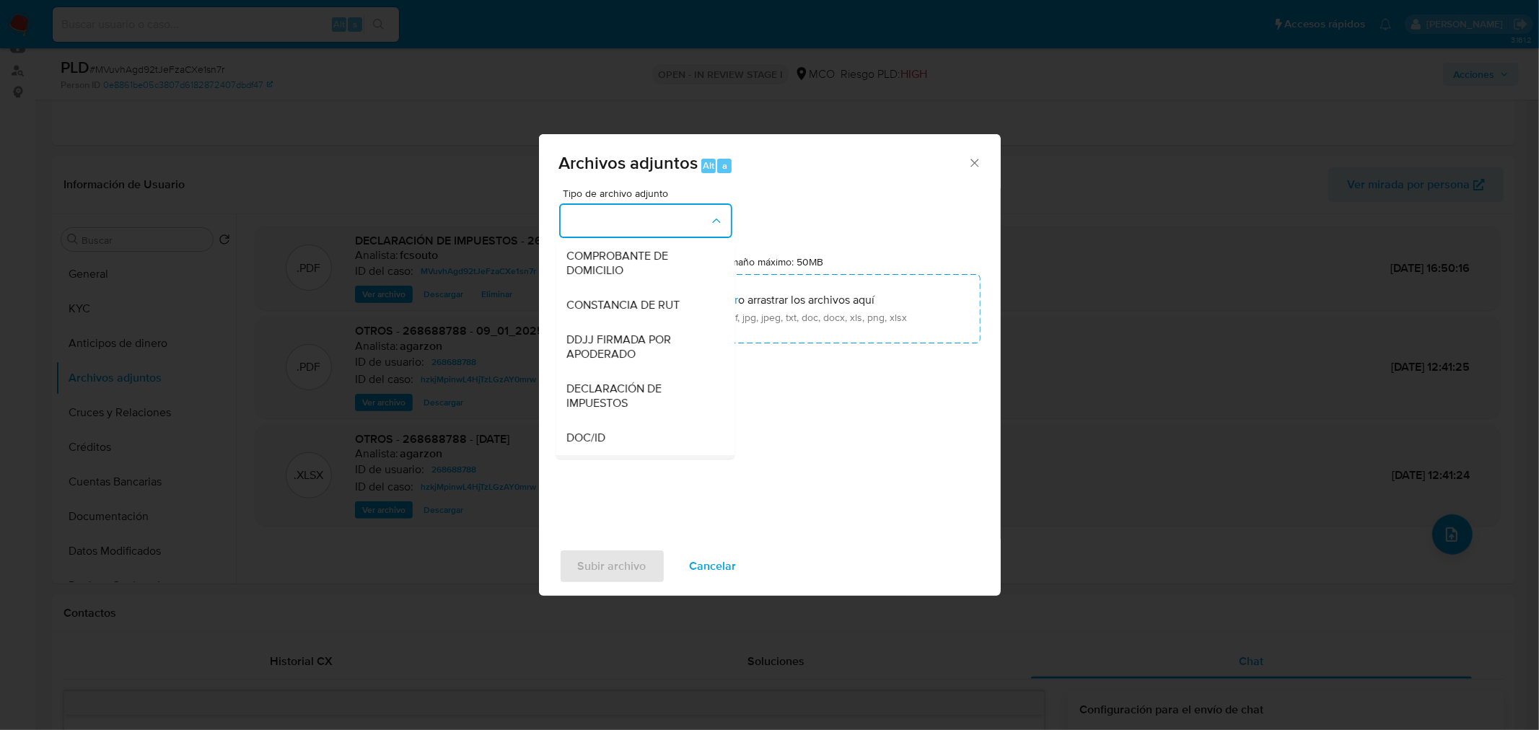
scroll to position [397, 0]
click at [626, 392] on span "CONSTANCIA DE RUT" at bounding box center [623, 384] width 113 height 14
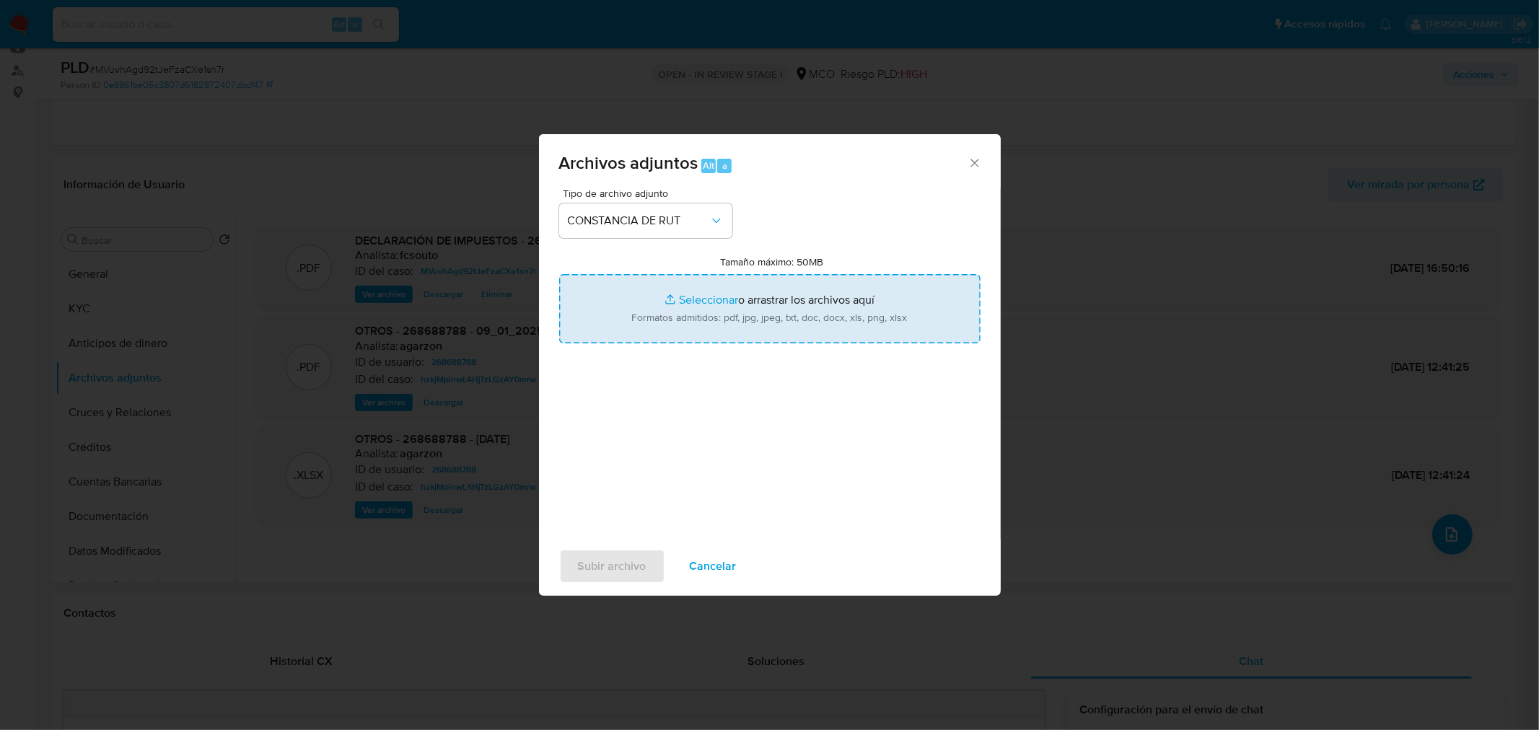
click at [733, 305] on input "Tamaño máximo: 50MB Seleccionar archivos" at bounding box center [769, 308] width 421 height 69
type input "C:\fakepath\268688788_e21c9e2e-04f3-4a32-9083-b568034edc4c.pdf"
click at [624, 566] on span "Subir archivo" at bounding box center [612, 566] width 69 height 32
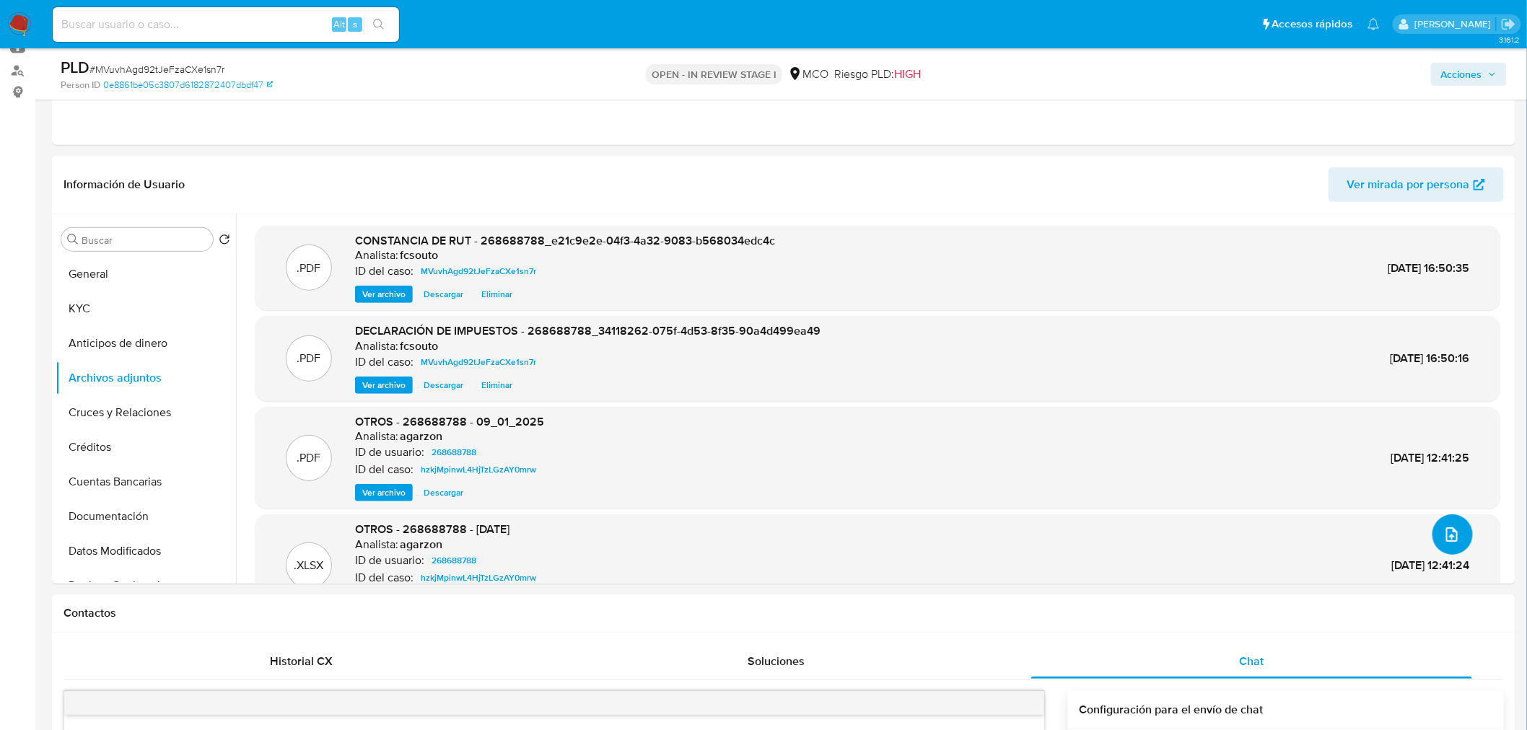
click at [1443, 530] on icon "upload-file" at bounding box center [1451, 534] width 17 height 17
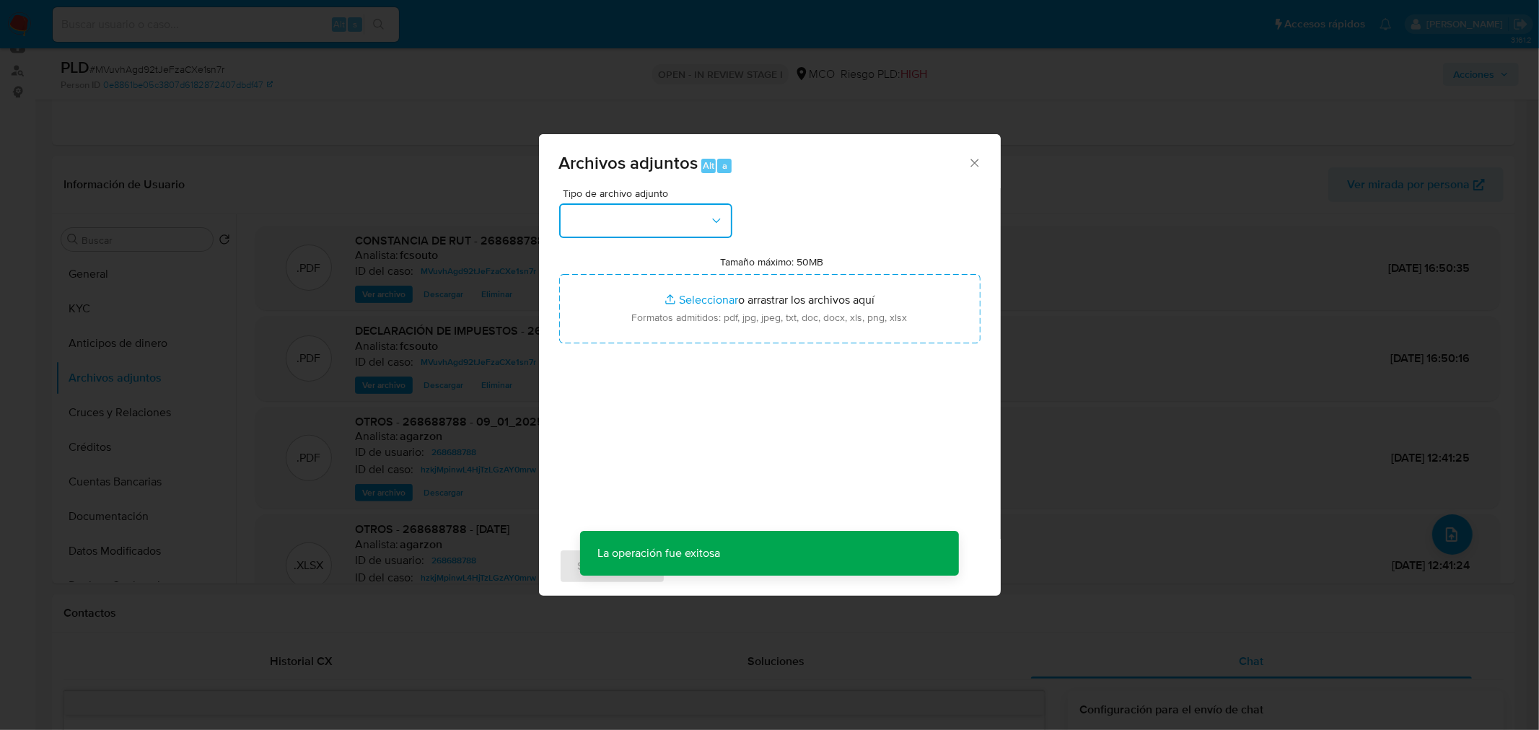
click at [644, 237] on button "button" at bounding box center [645, 220] width 173 height 35
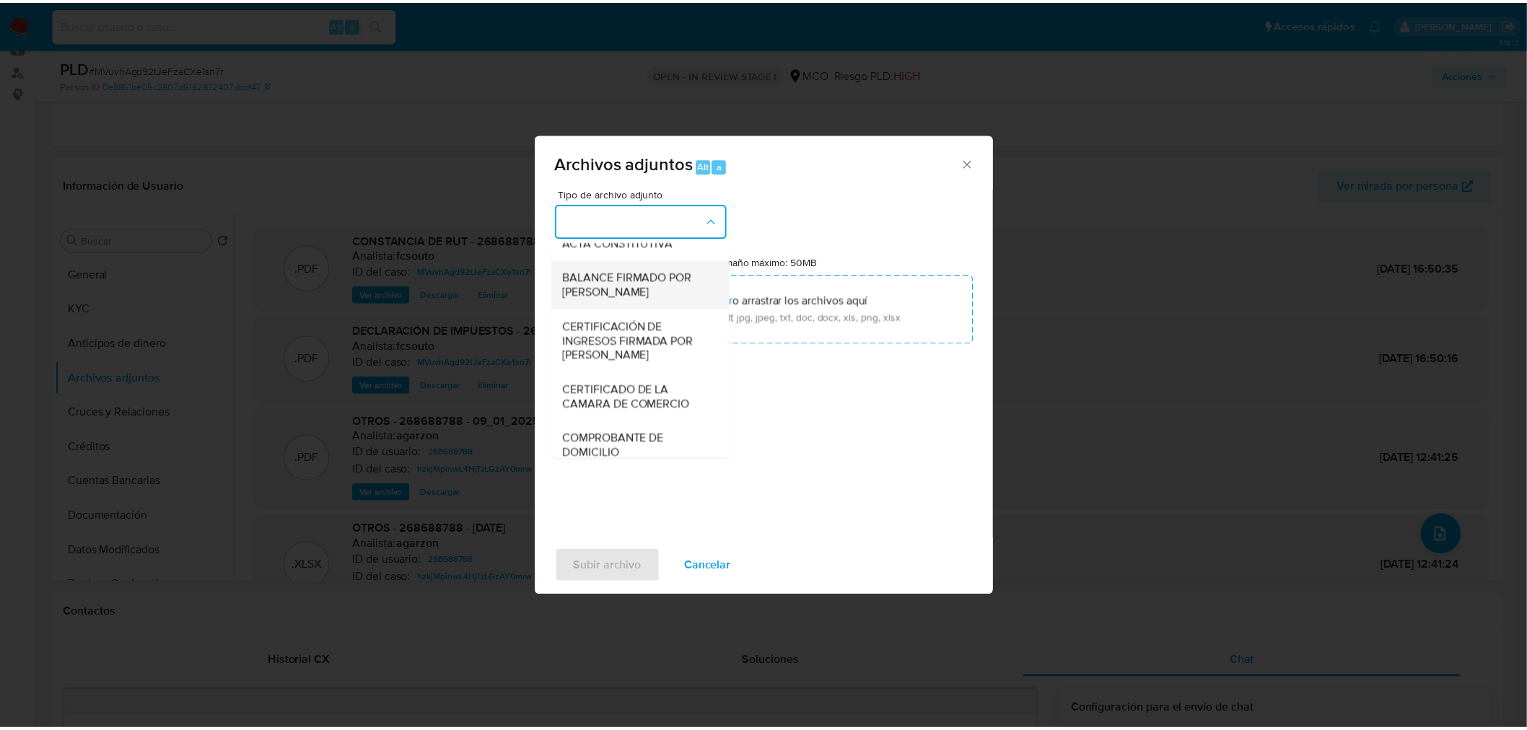
scroll to position [320, 0]
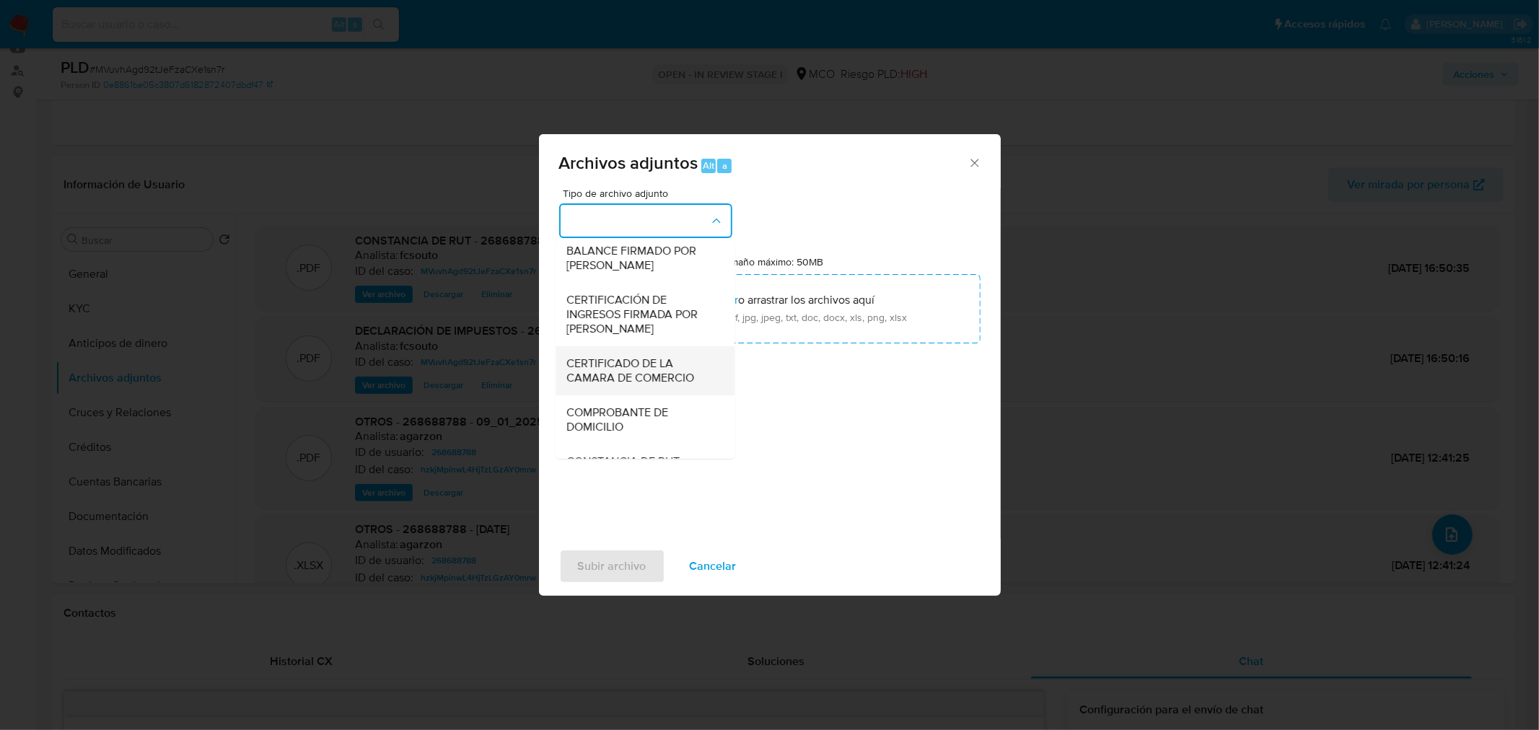
click at [660, 381] on span "CERTIFICADO DE LA CAMARA DE COMERCIO" at bounding box center [640, 370] width 147 height 29
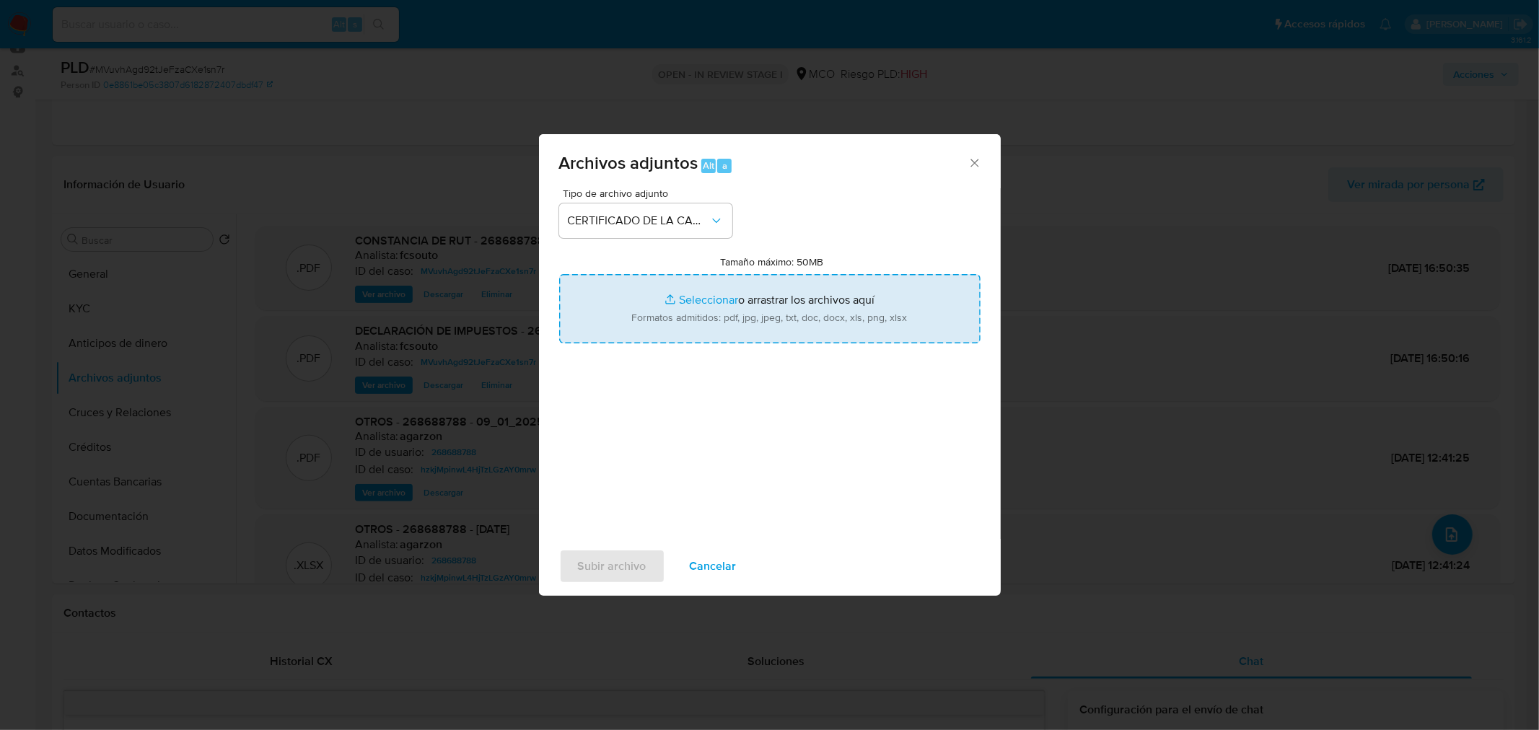
click at [772, 307] on input "Tamaño máximo: 50MB Seleccionar archivos" at bounding box center [769, 308] width 421 height 69
type input "C:\fakepath\268688788_4f8e7c80-57bb-46bb-9c8b-37702d69570b.pdf"
click at [624, 560] on span "Subir archivo" at bounding box center [612, 566] width 69 height 32
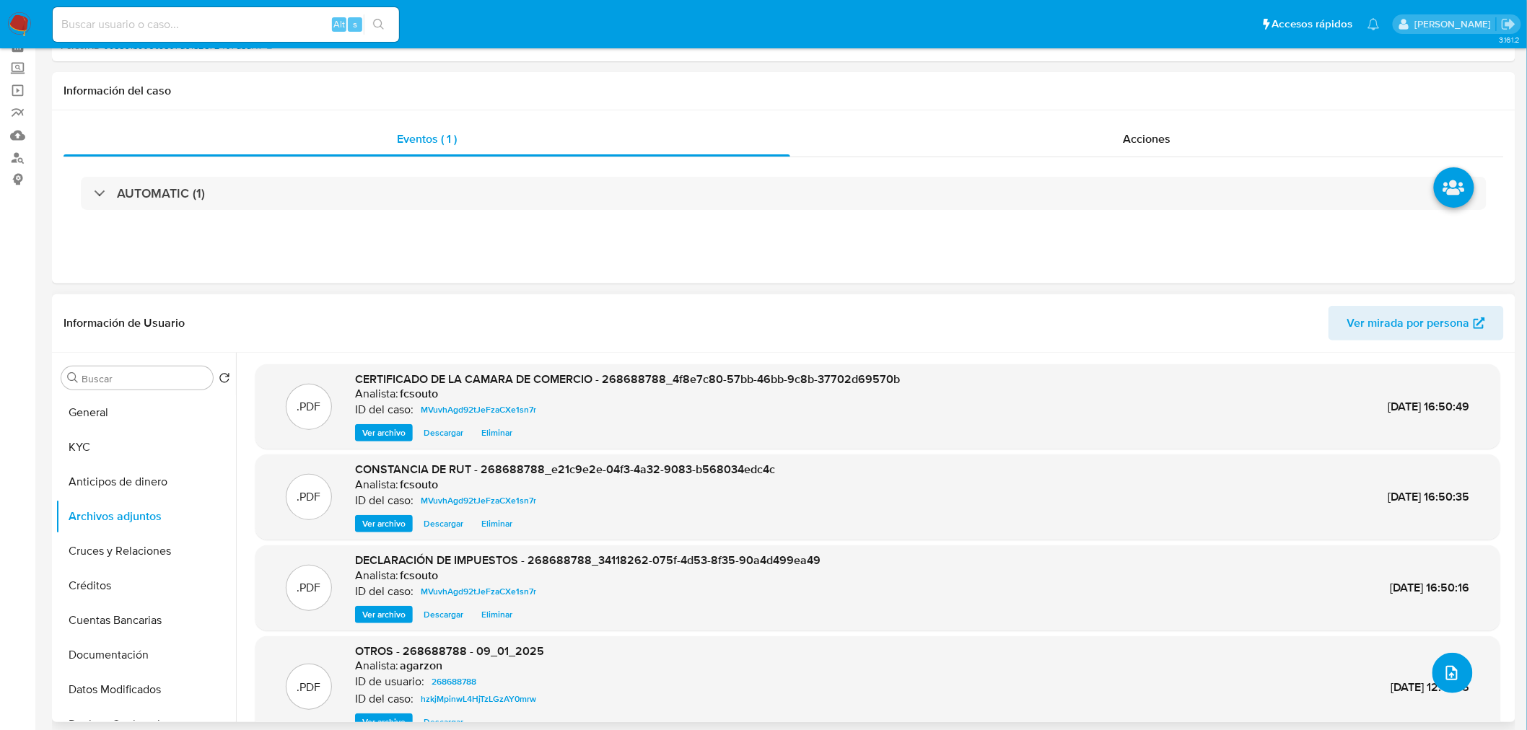
scroll to position [0, 0]
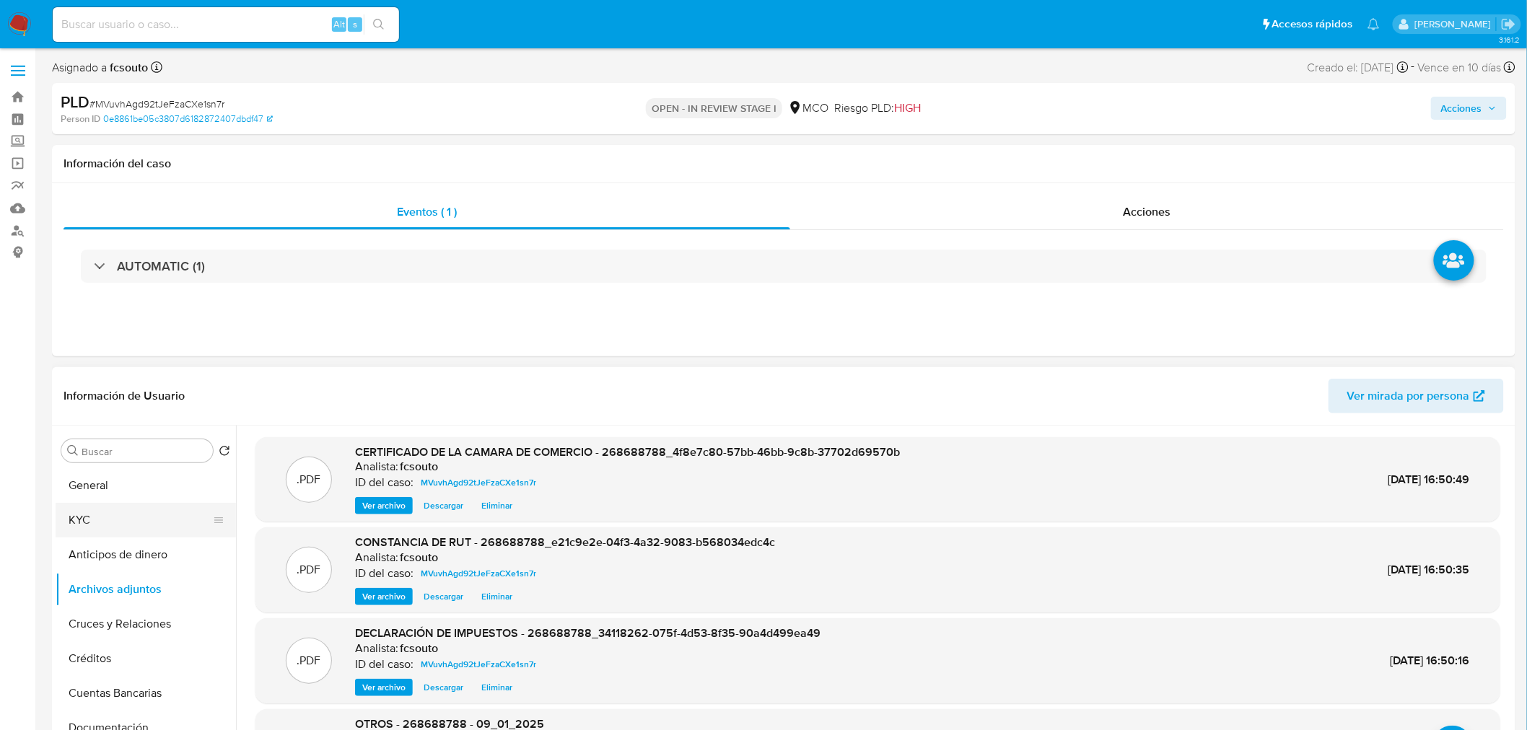
click at [115, 525] on button "KYC" at bounding box center [140, 520] width 169 height 35
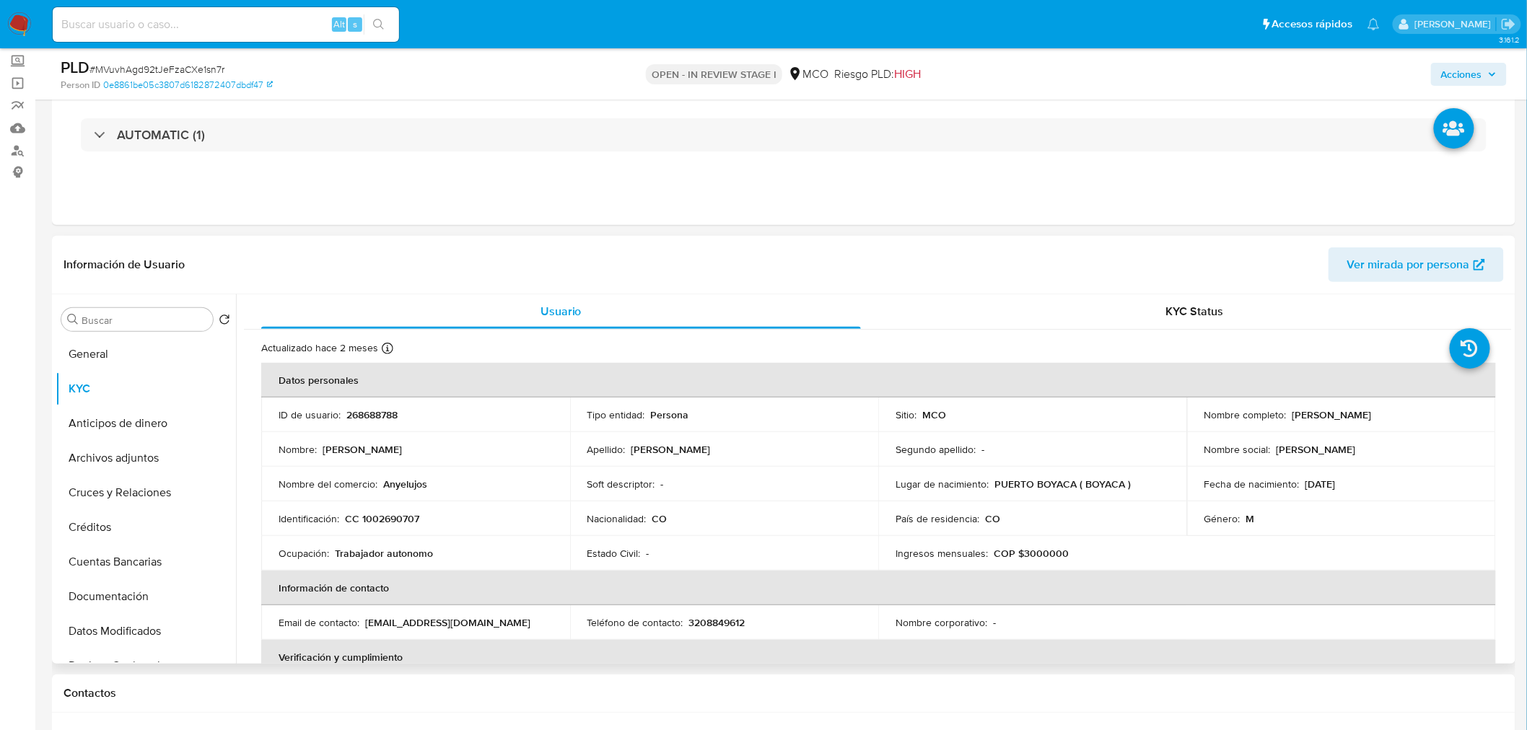
scroll to position [718, 0]
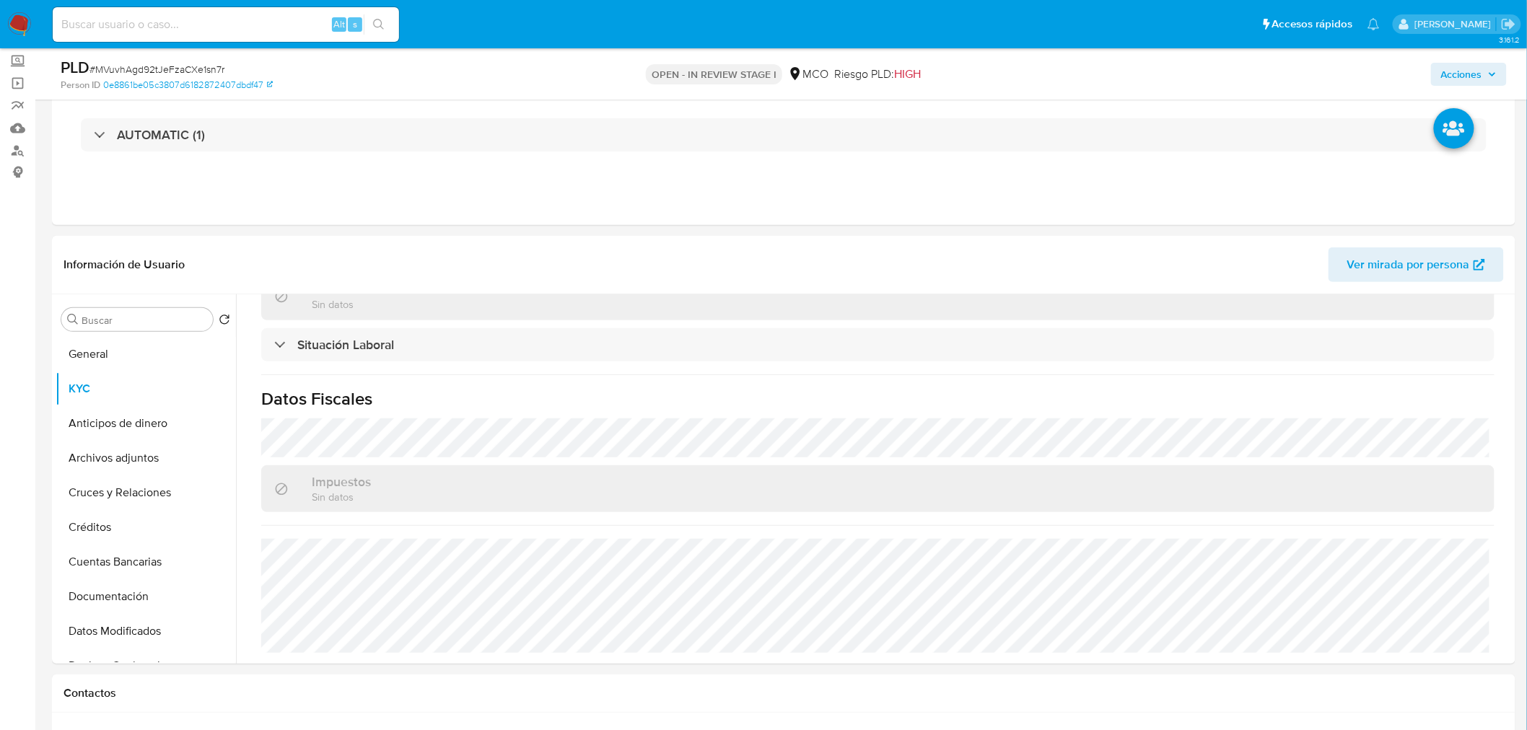
click at [1475, 67] on span "Acciones" at bounding box center [1461, 74] width 41 height 23
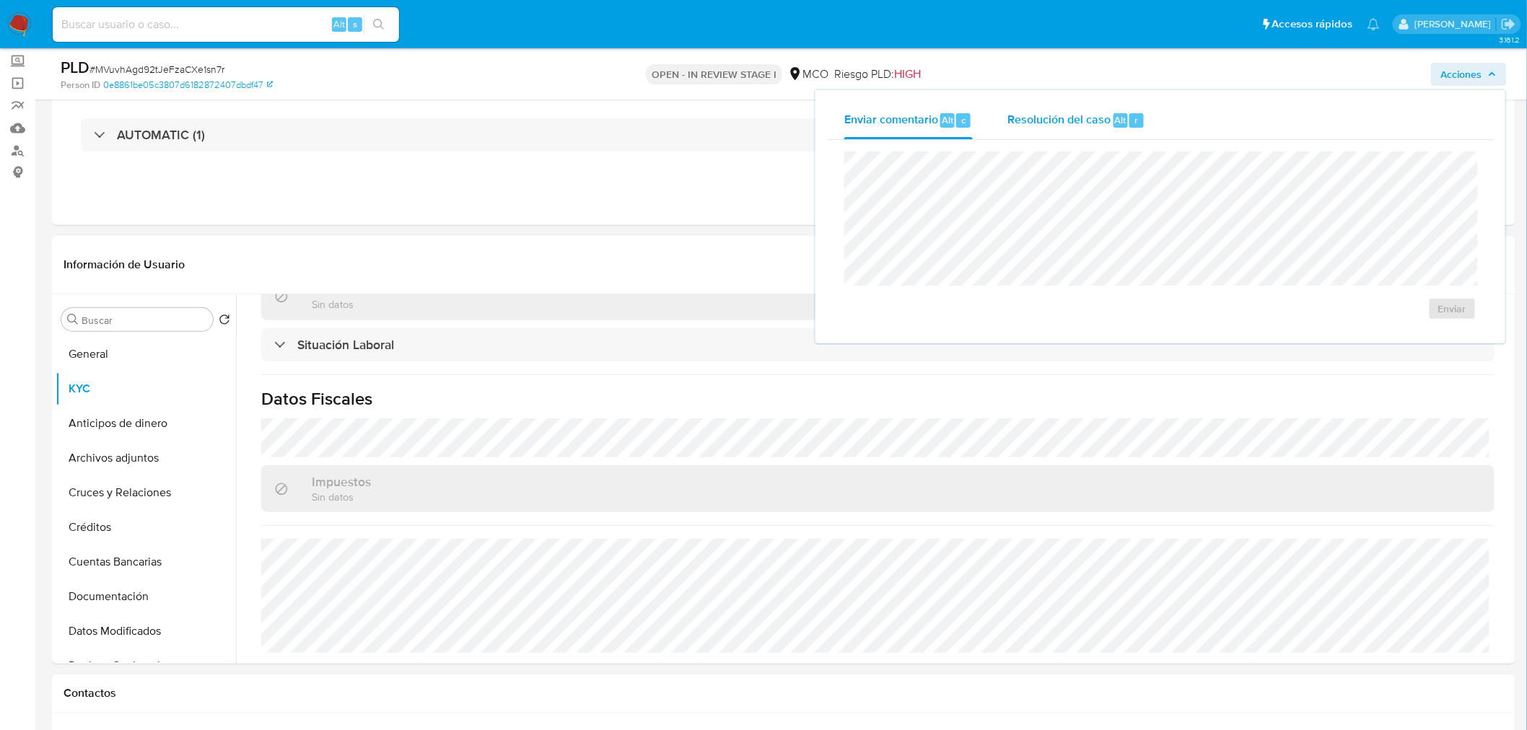
click at [1041, 138] on div "Resolución del caso Alt r" at bounding box center [1076, 121] width 138 height 38
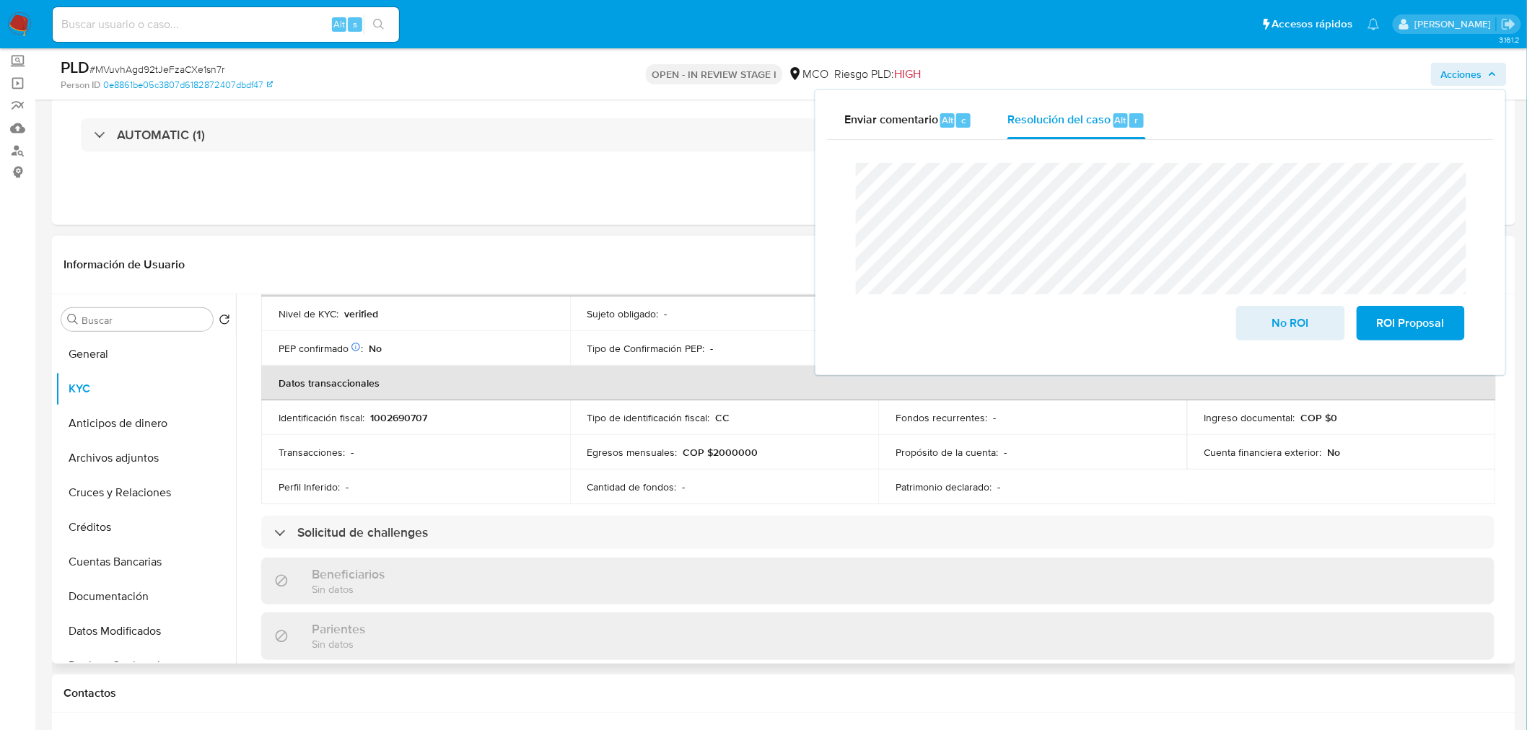
scroll to position [76, 0]
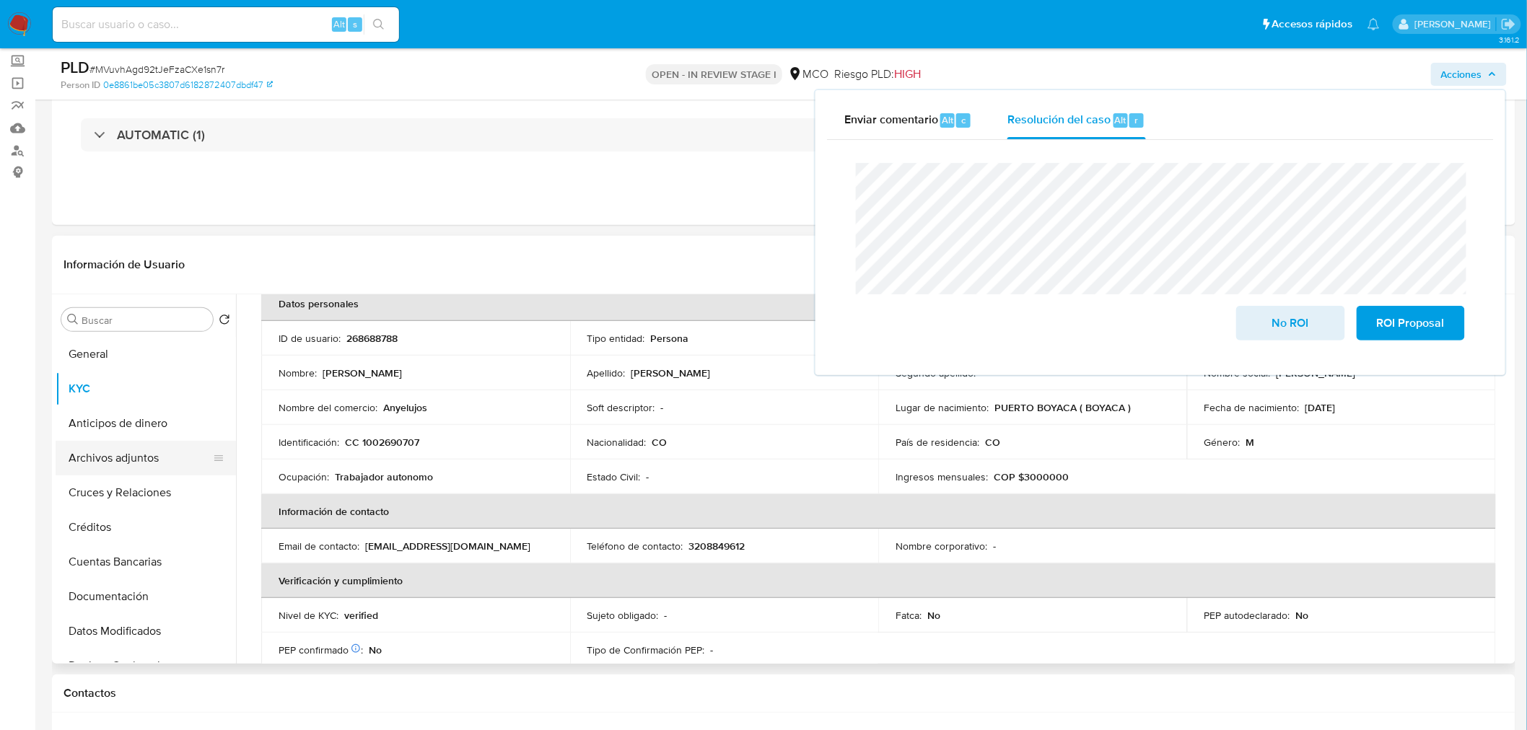
click at [143, 467] on button "Archivos adjuntos" at bounding box center [140, 458] width 169 height 35
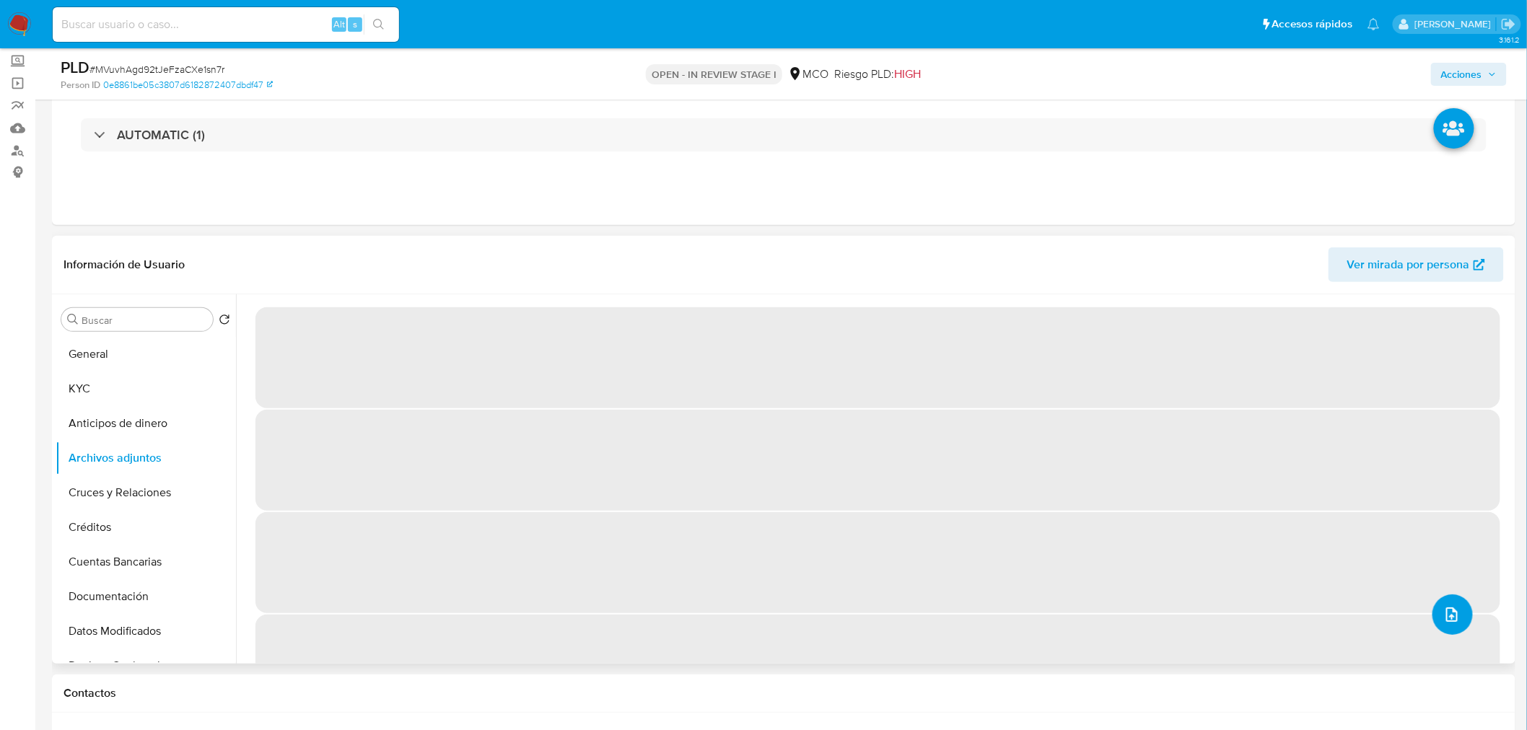
click at [1454, 613] on icon "upload-file" at bounding box center [1451, 614] width 17 height 17
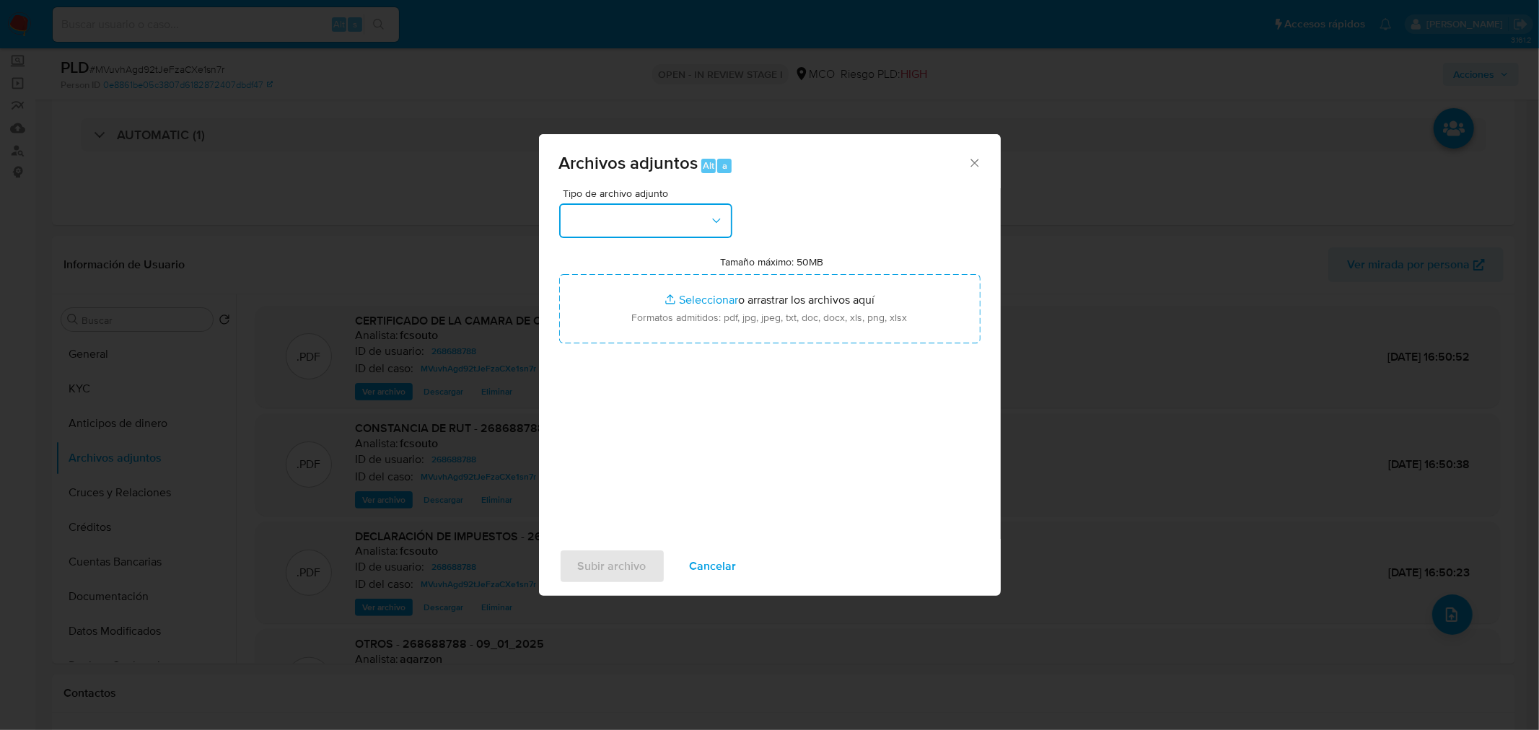
click at [710, 227] on icon "button" at bounding box center [716, 221] width 14 height 14
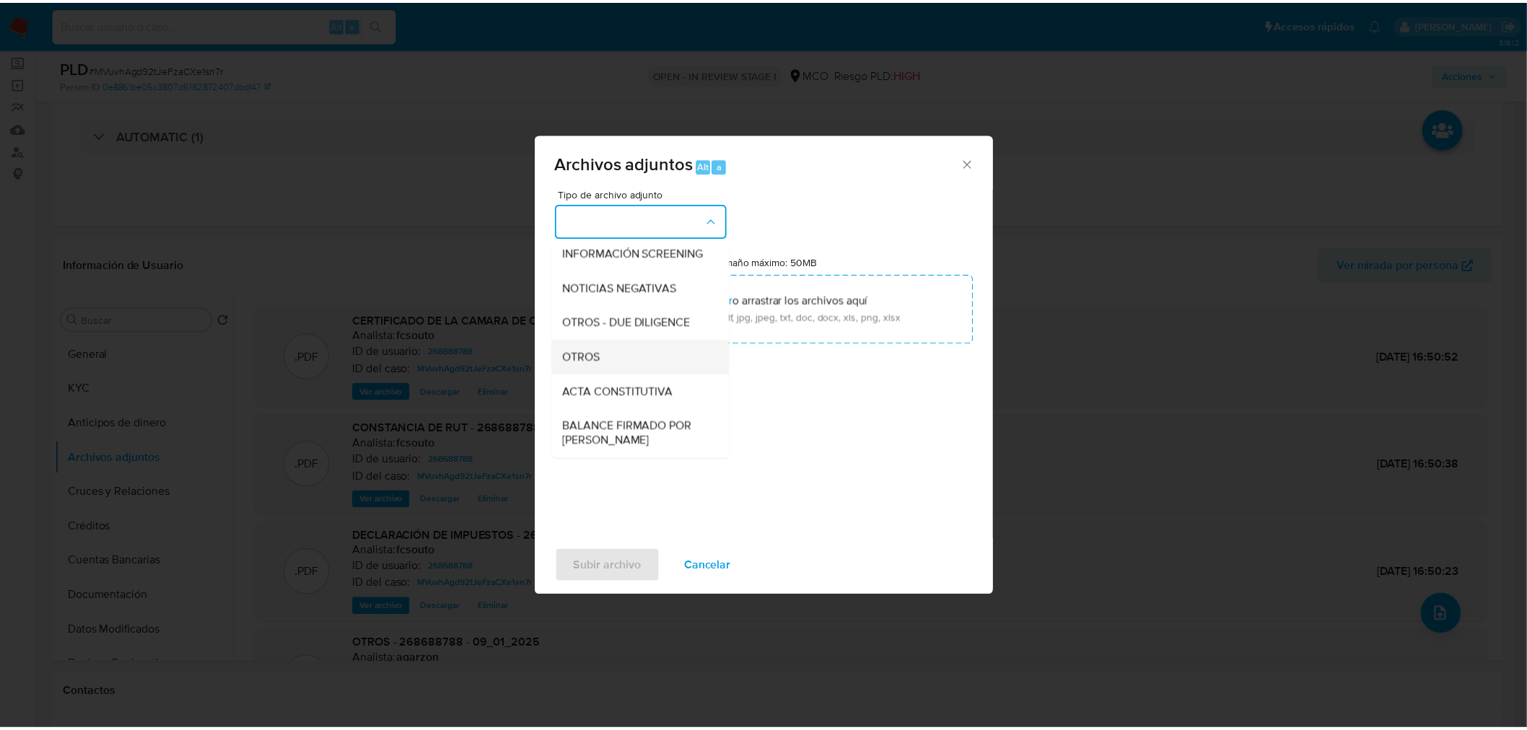
scroll to position [160, 0]
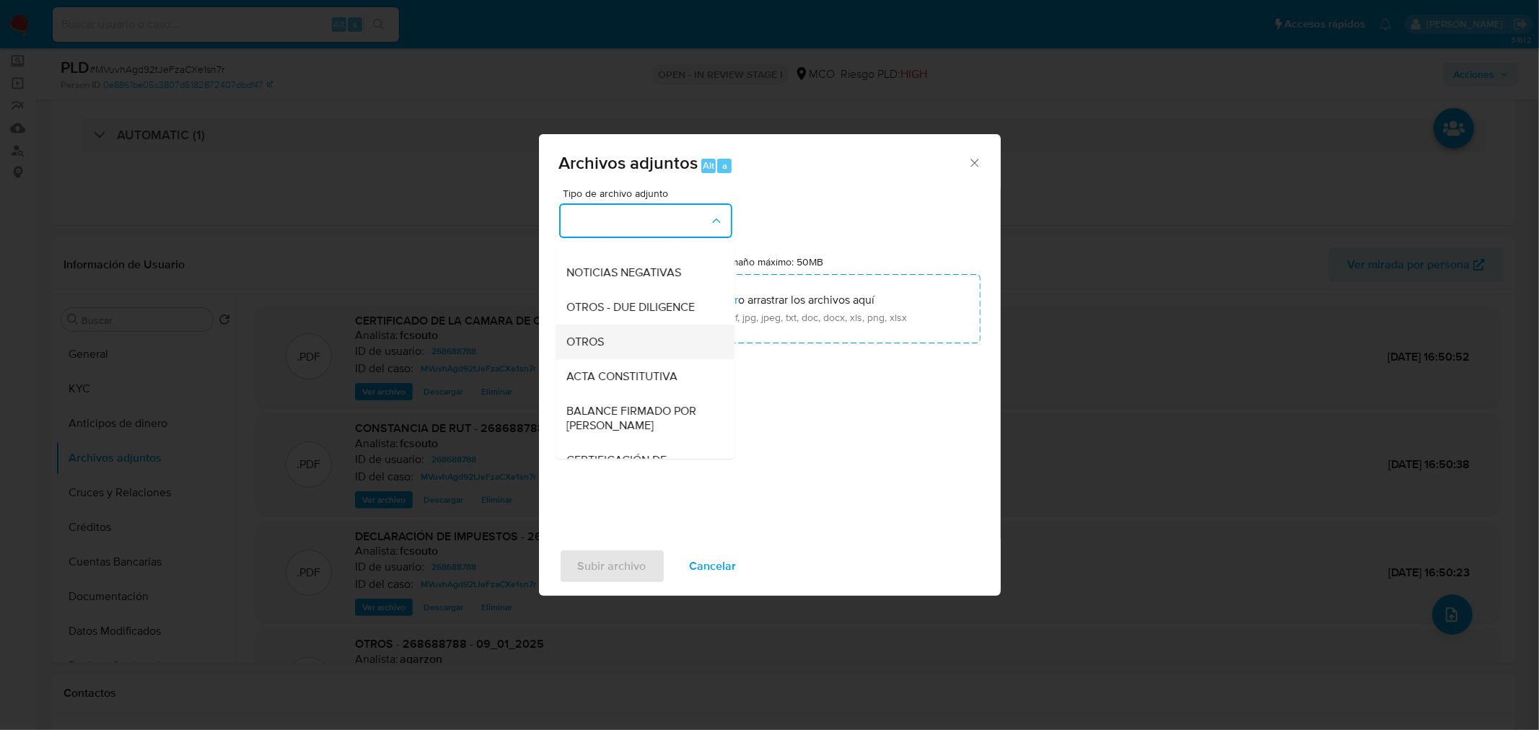
click at [633, 359] on div "OTROS" at bounding box center [640, 341] width 147 height 35
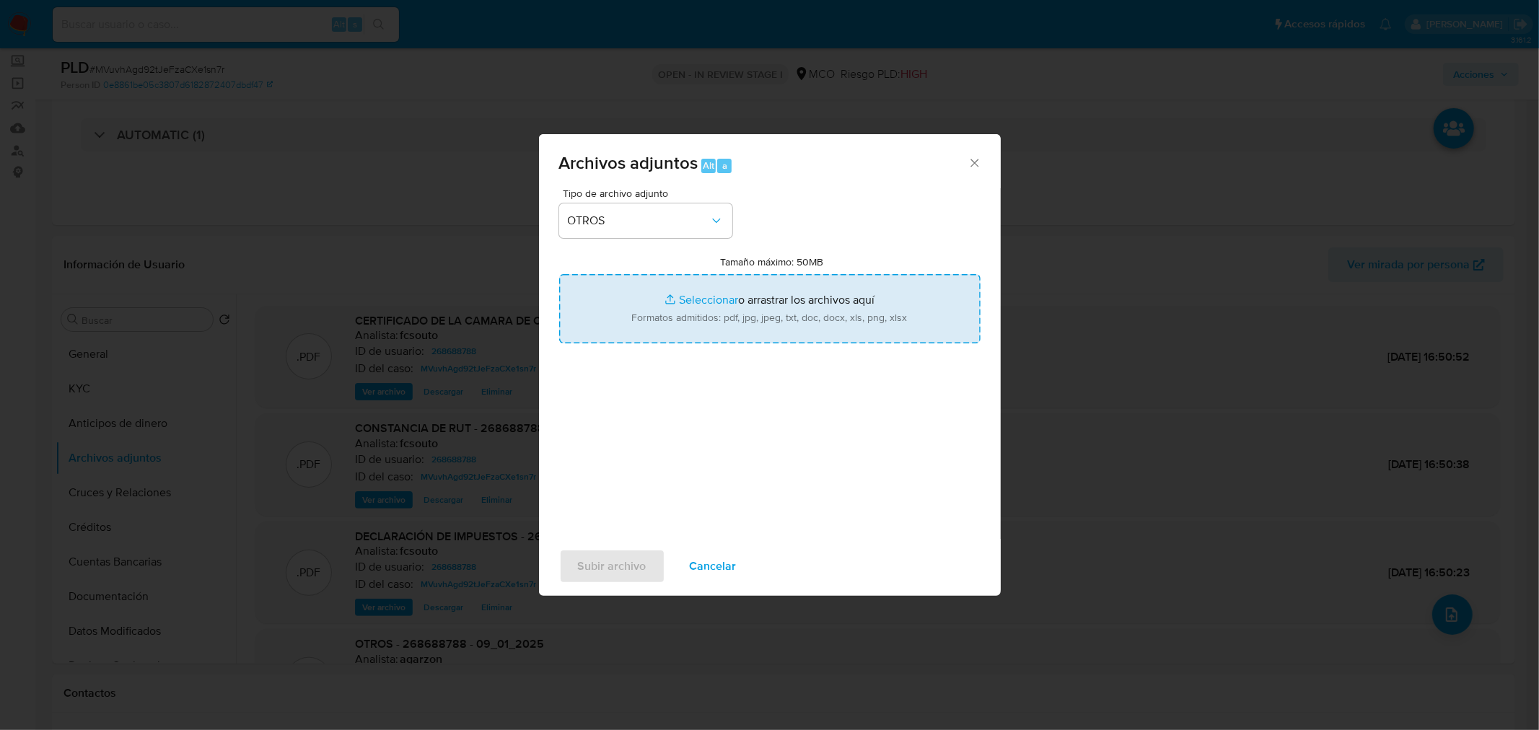
click at [758, 312] on input "Tamaño máximo: 50MB Seleccionar archivos" at bounding box center [769, 308] width 421 height 69
type input "C:\fakepath\268688788 - 30_9_2025.pdf"
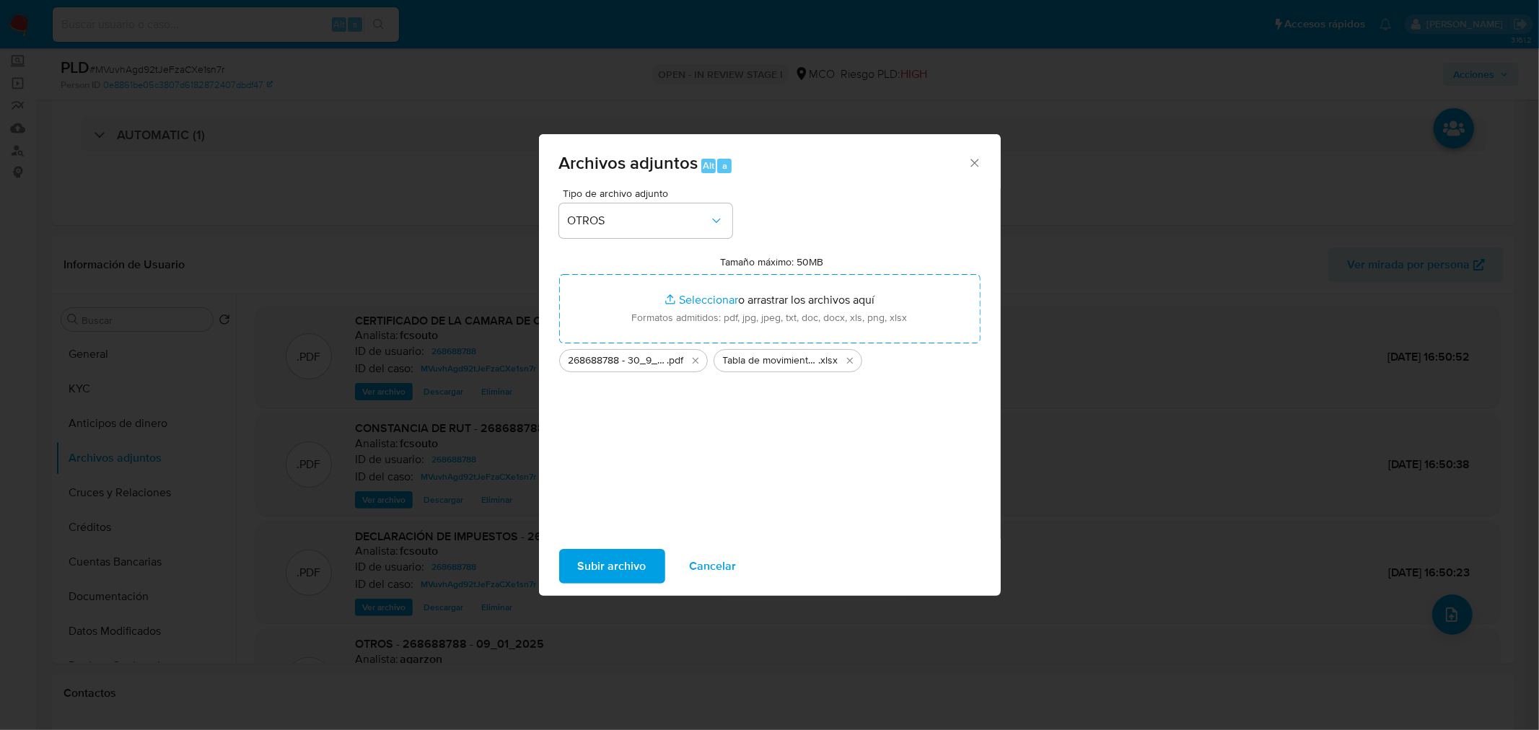
click at [624, 568] on span "Subir archivo" at bounding box center [612, 566] width 69 height 32
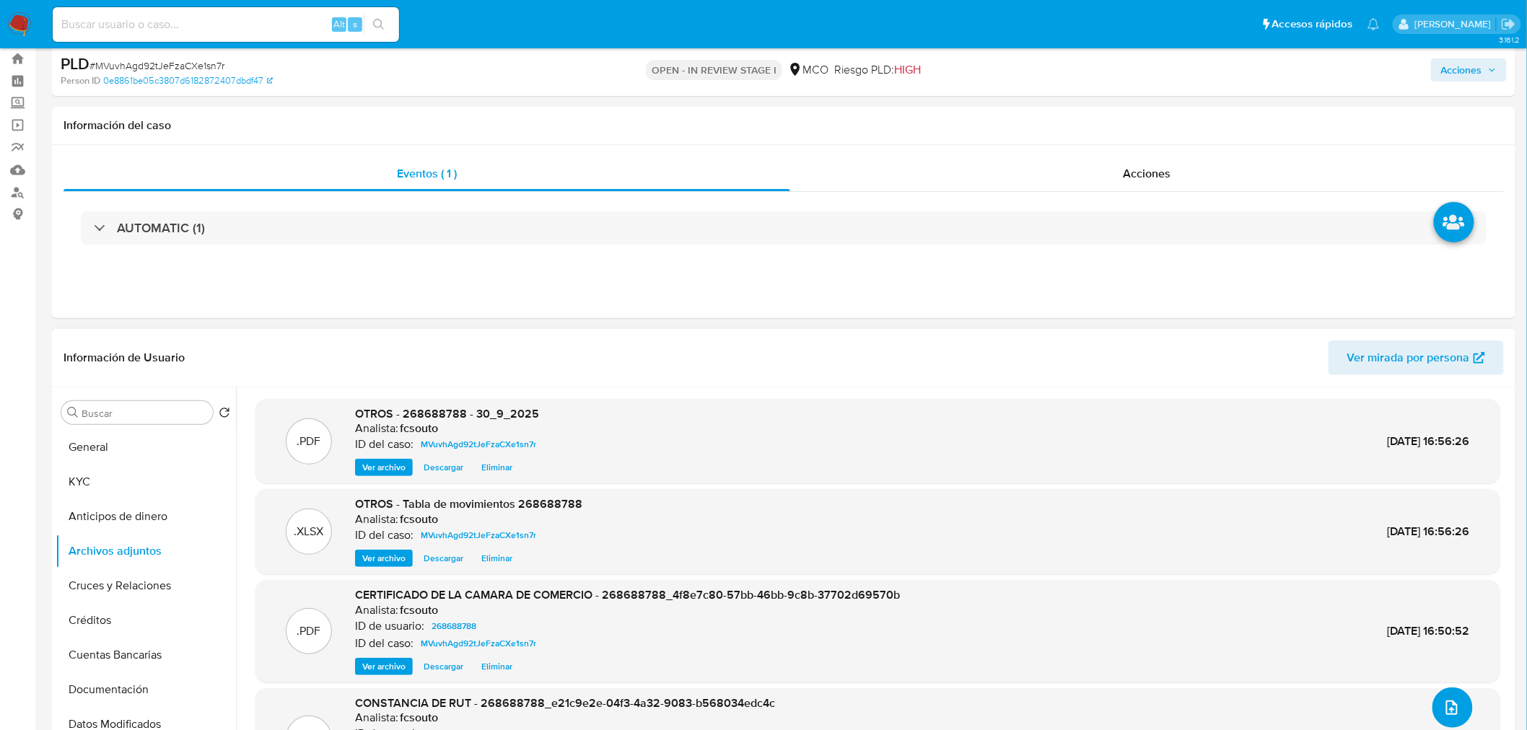
scroll to position [0, 0]
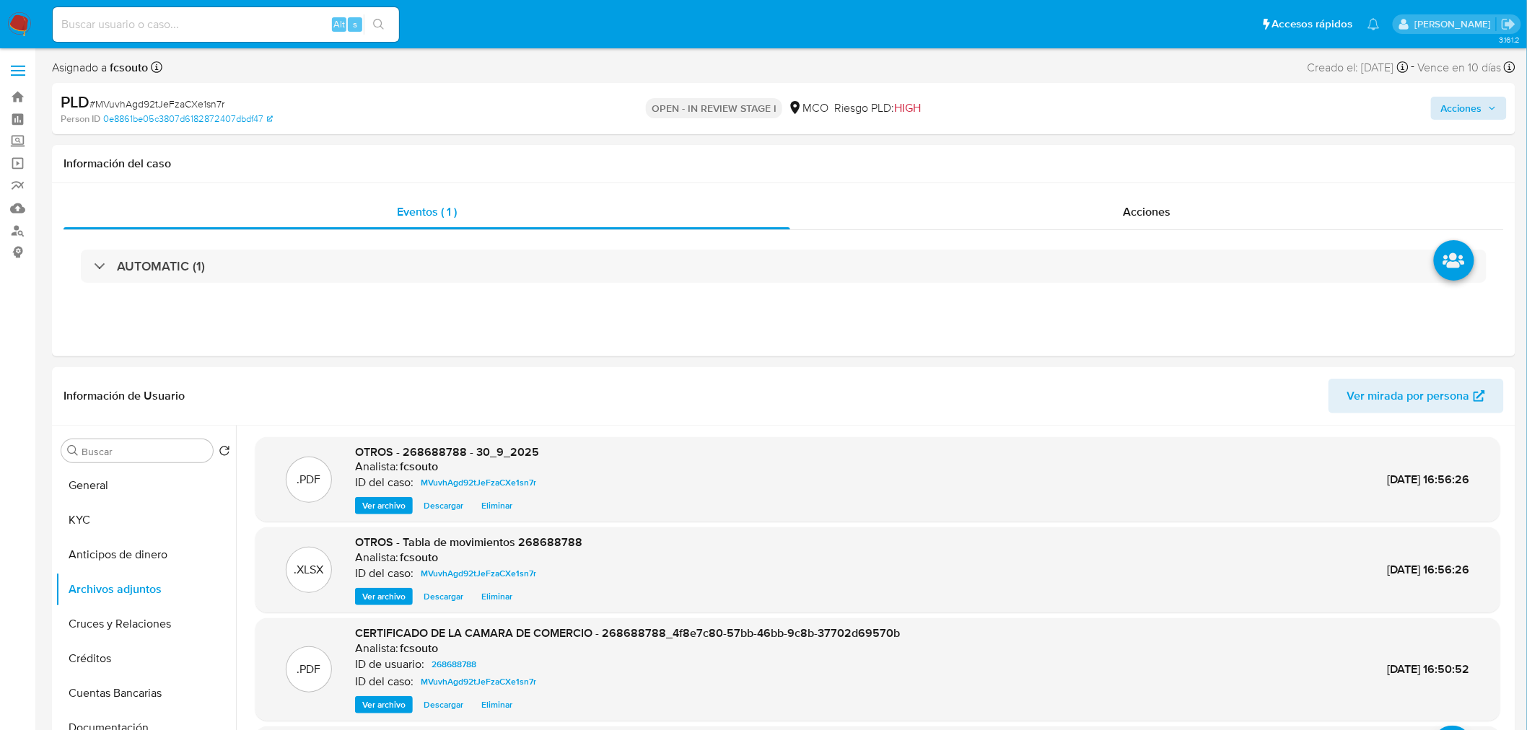
drag, startPoint x: 1498, startPoint y: 95, endPoint x: 1491, endPoint y: 103, distance: 10.7
click at [1498, 95] on div "Acciones" at bounding box center [1267, 109] width 478 height 34
drag, startPoint x: 1491, startPoint y: 104, endPoint x: 1340, endPoint y: 104, distance: 150.8
click at [1490, 104] on icon "button" at bounding box center [1492, 108] width 9 height 9
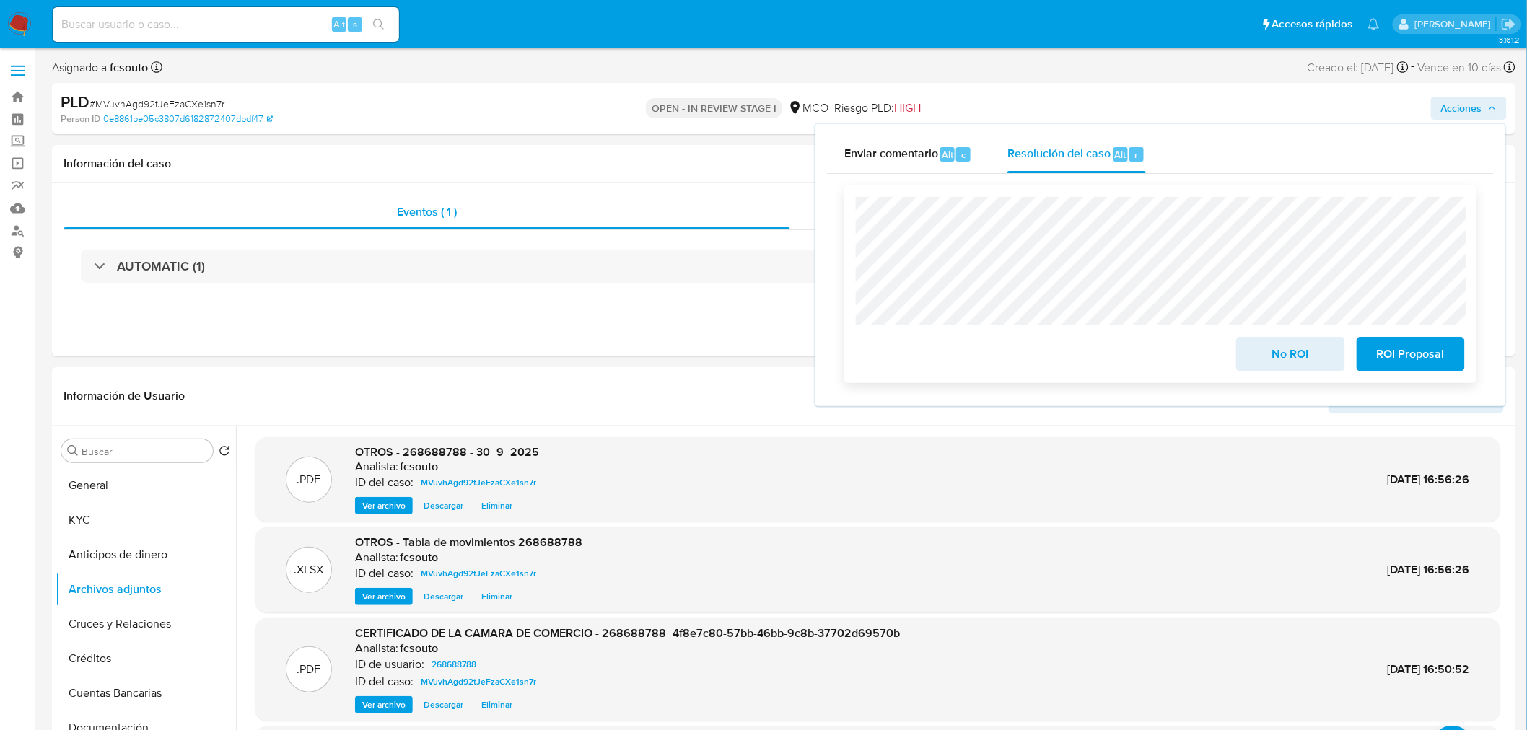
click at [1270, 358] on span "No ROI" at bounding box center [1290, 354] width 71 height 32
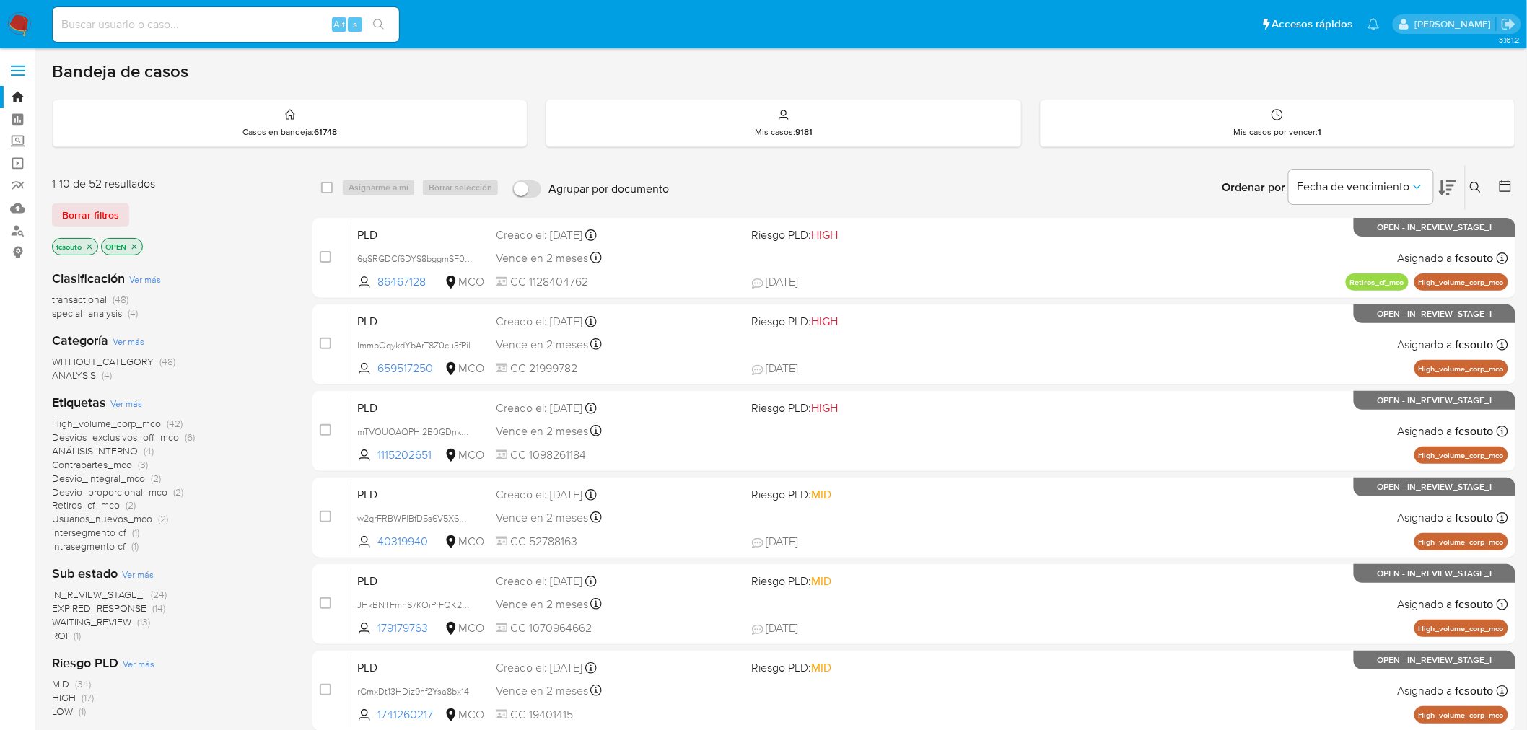
click at [62, 636] on span "ROI" at bounding box center [60, 635] width 16 height 14
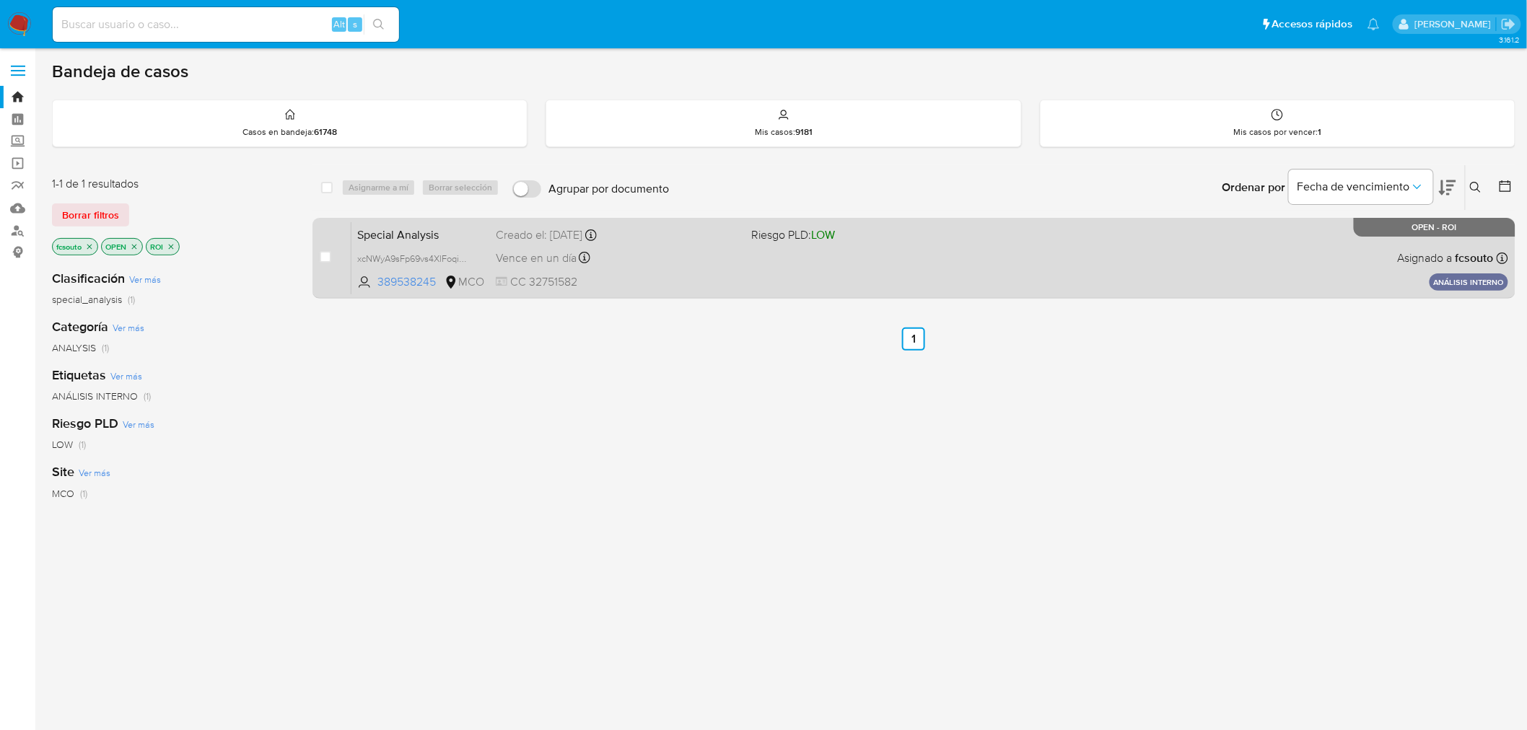
click at [792, 284] on div "Special Analysis xcNWyA9sFp69vs4XlFoqiWWS 389538245 MCO Riesgo PLD: LOW Creado …" at bounding box center [929, 257] width 1156 height 73
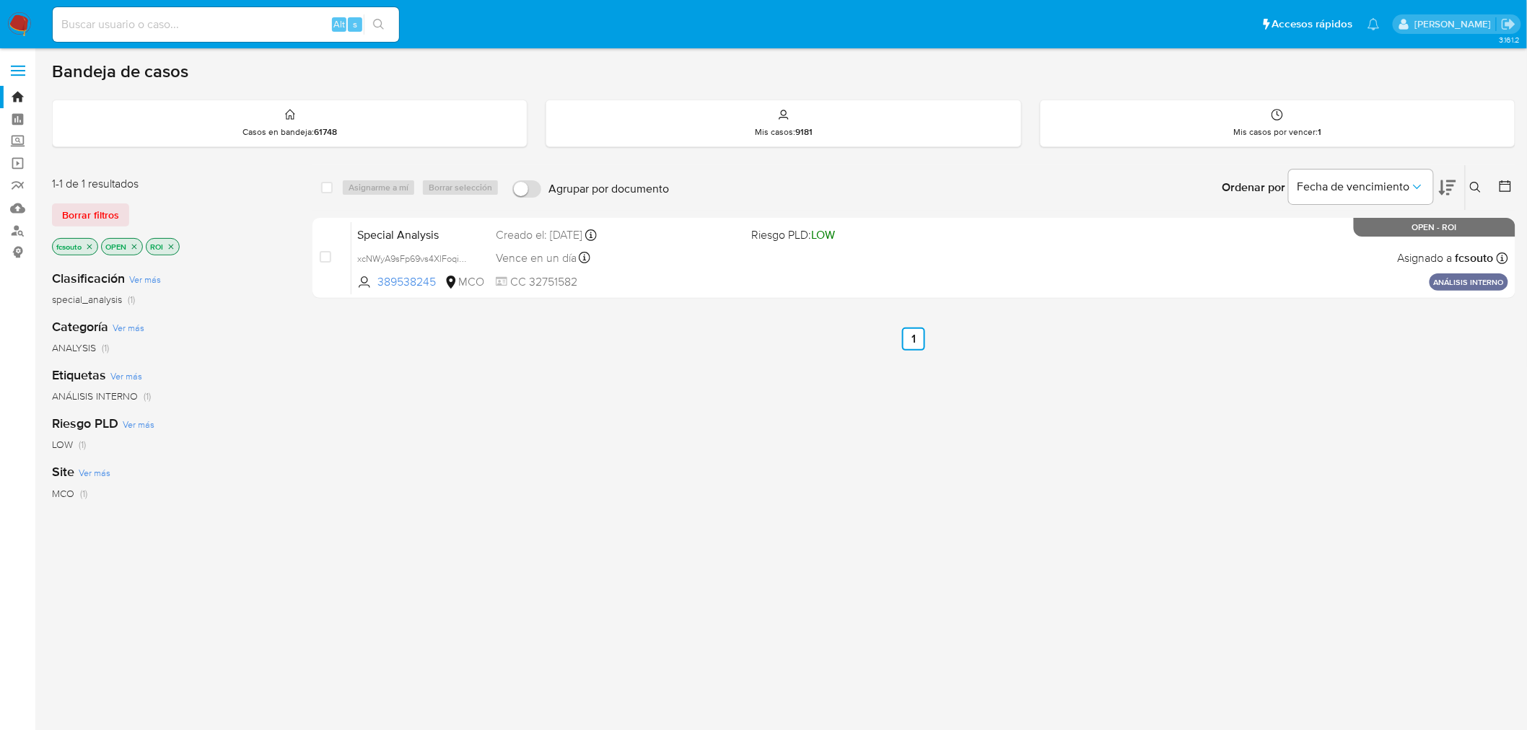
click at [17, 22] on img at bounding box center [19, 24] width 25 height 25
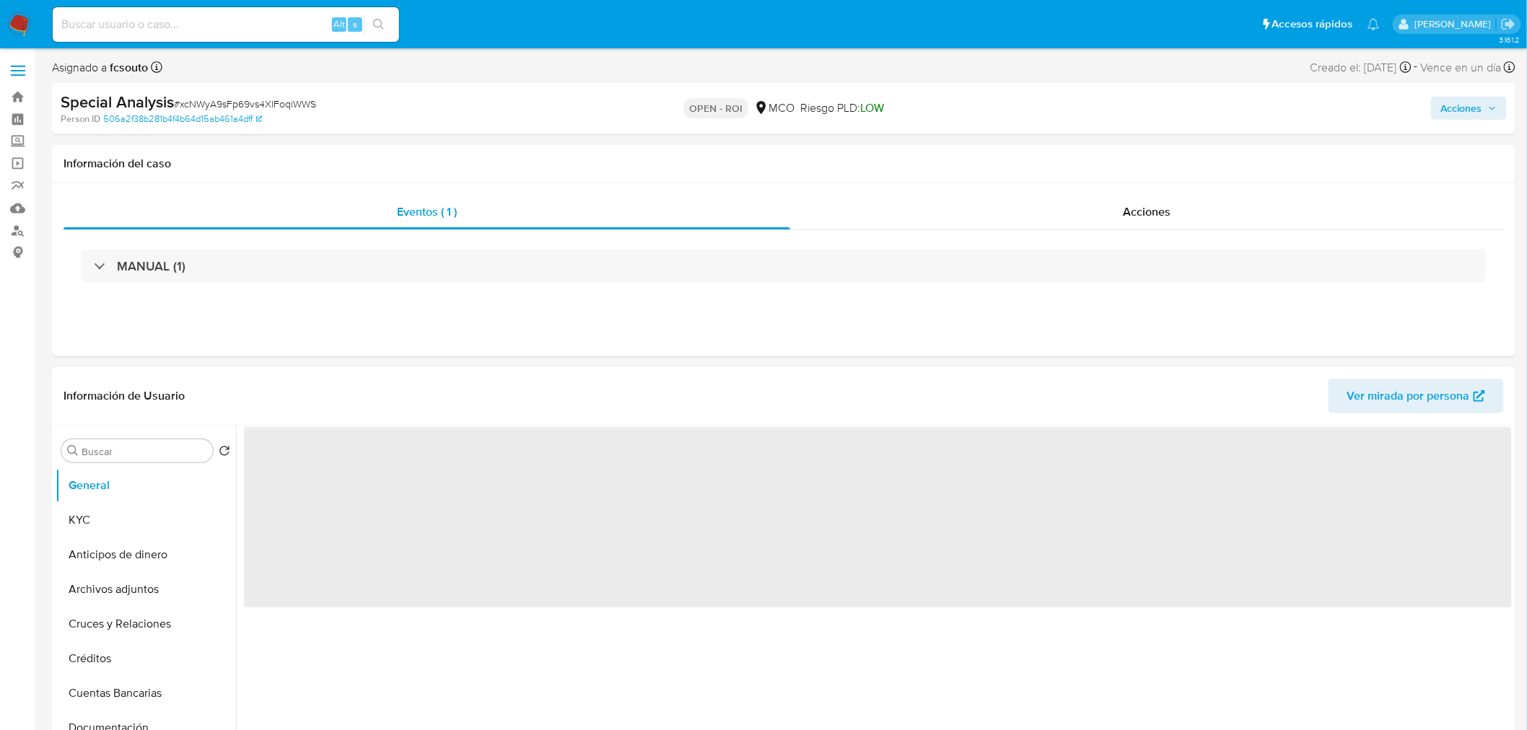
select select "10"
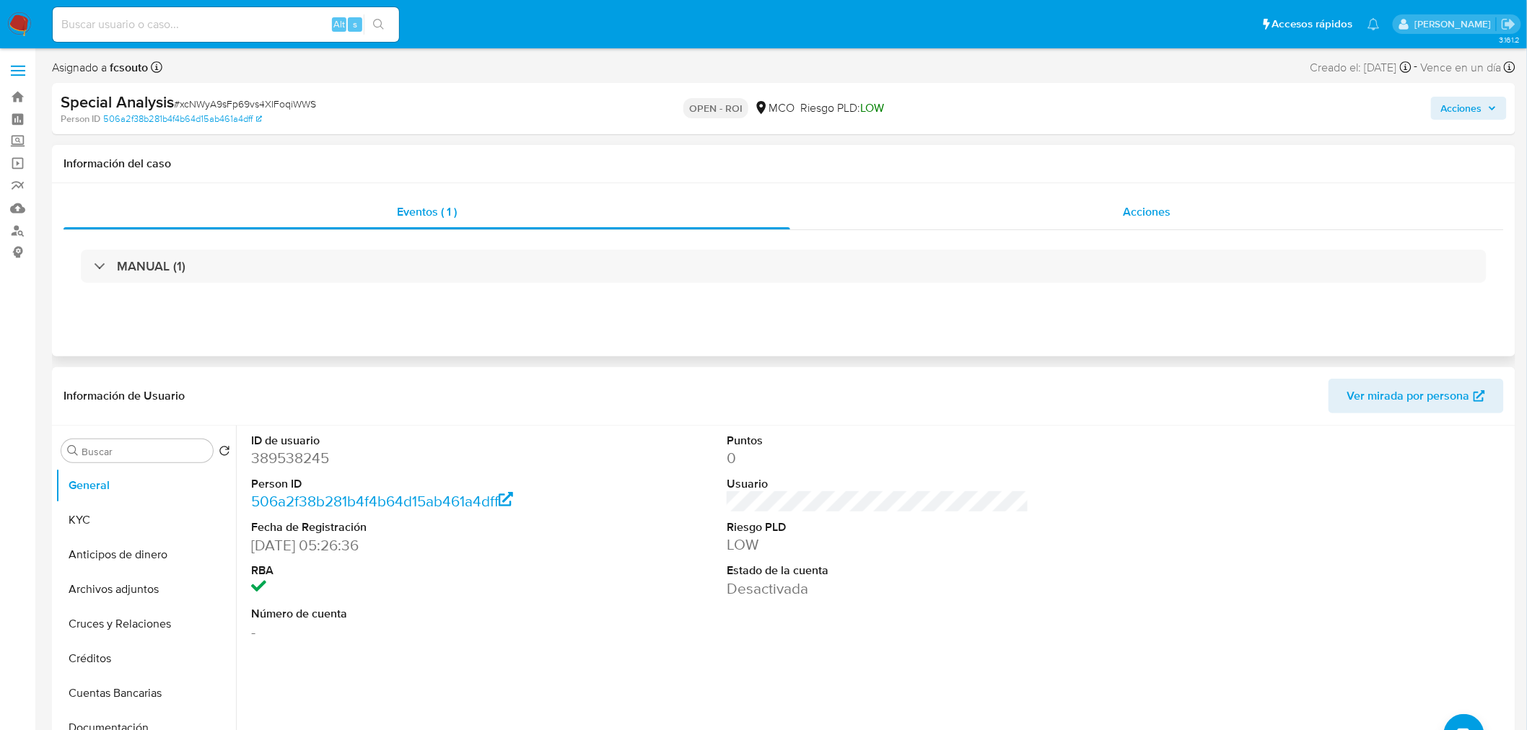
click at [1167, 199] on div "Acciones" at bounding box center [1147, 212] width 714 height 35
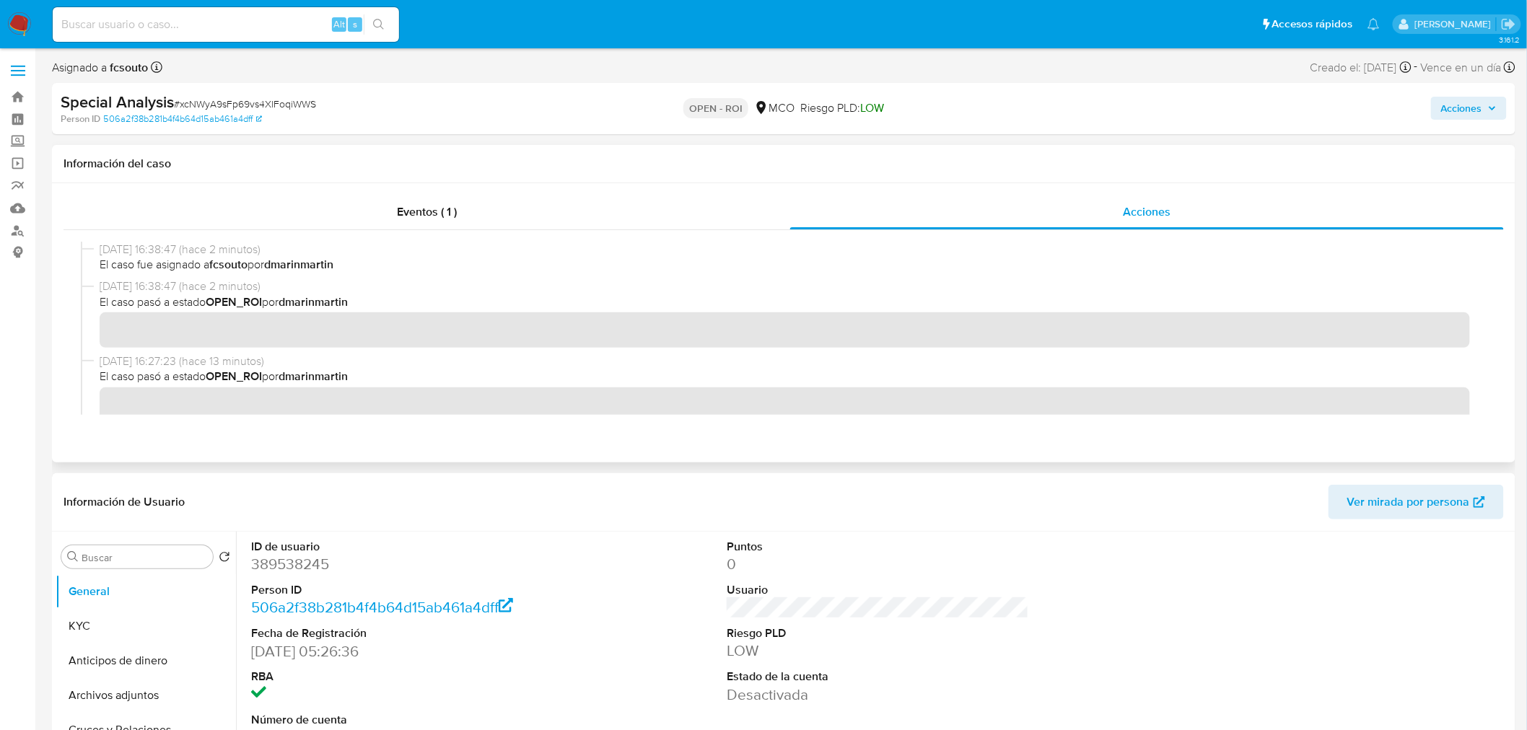
scroll to position [80, 0]
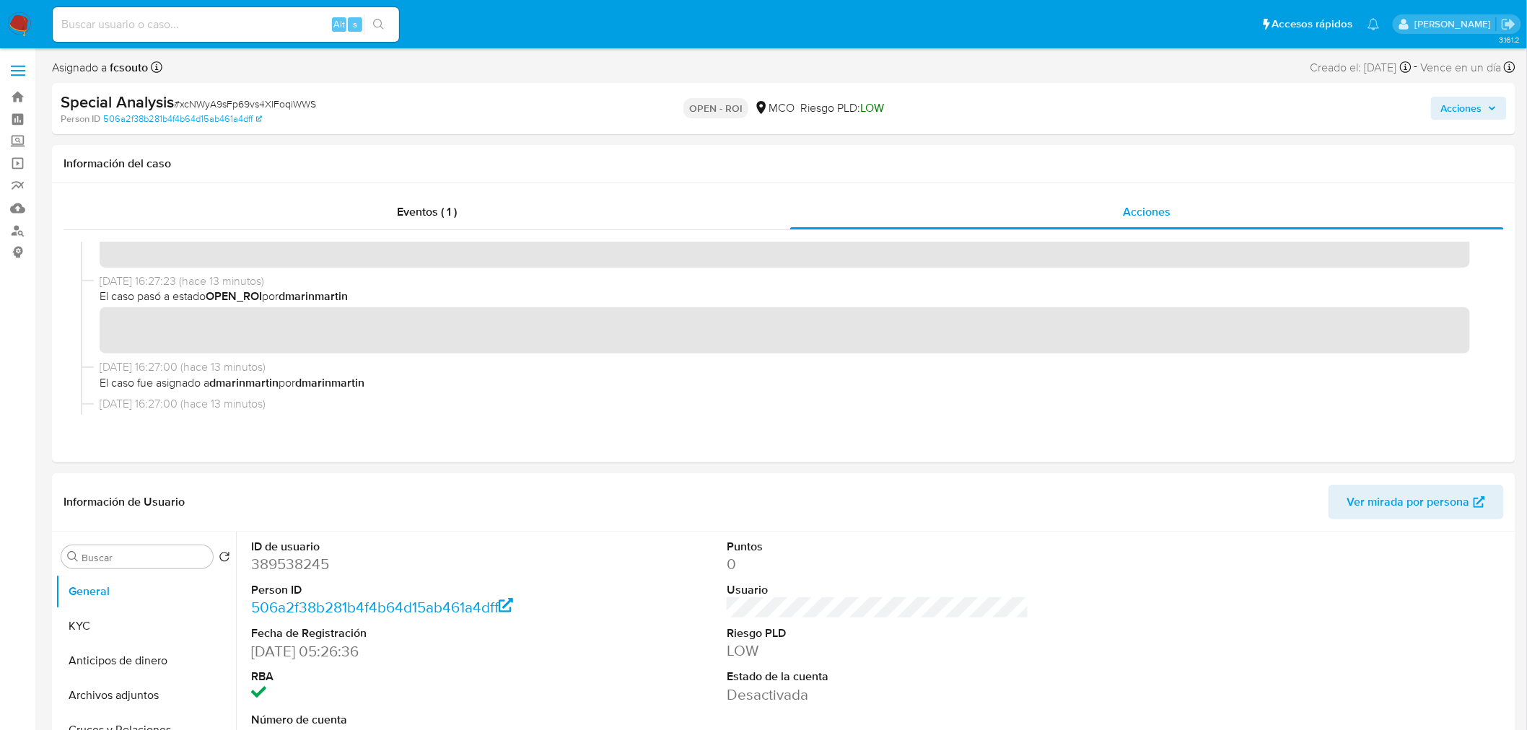
click at [1458, 114] on span "Acciones" at bounding box center [1461, 108] width 41 height 23
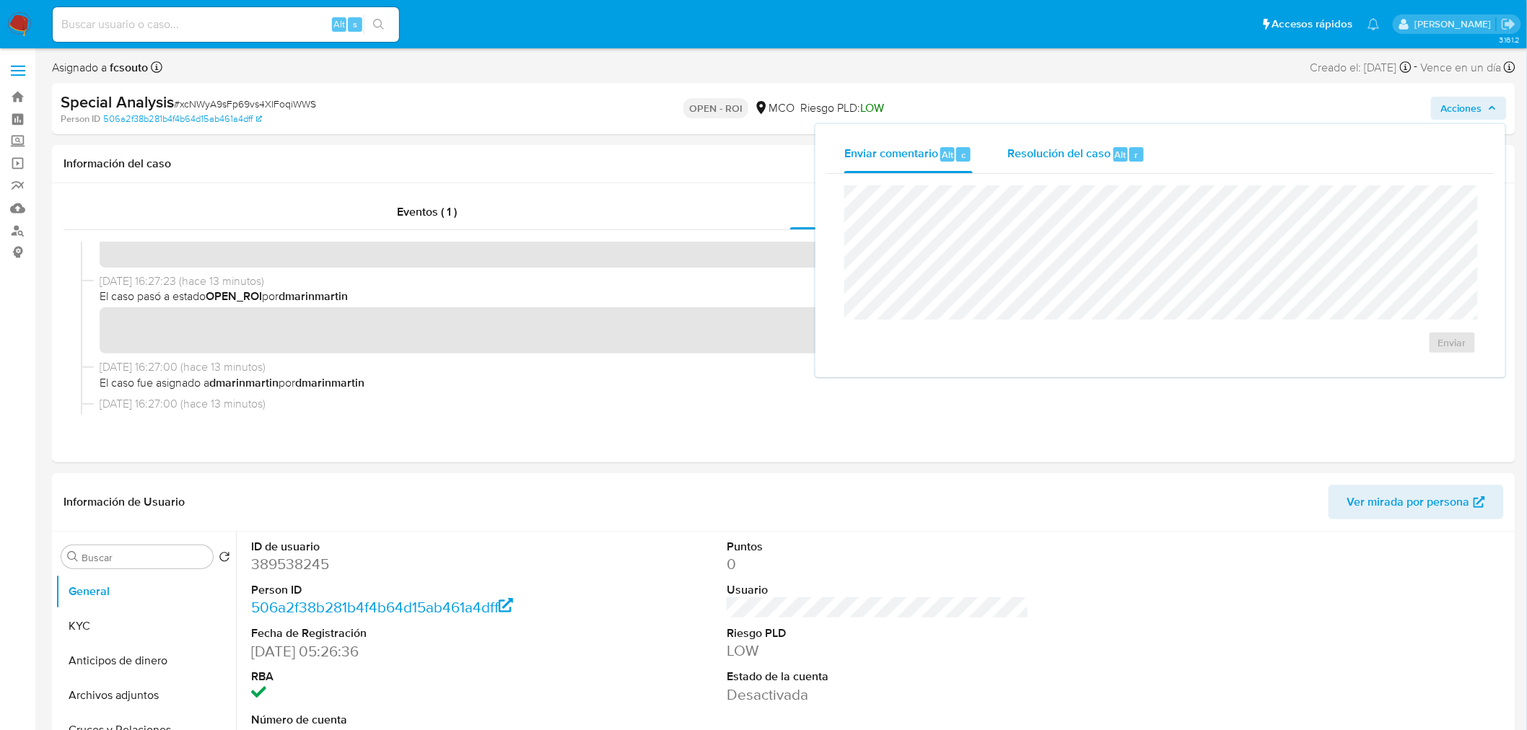
click at [1045, 157] on span "Resolución del caso" at bounding box center [1058, 154] width 103 height 17
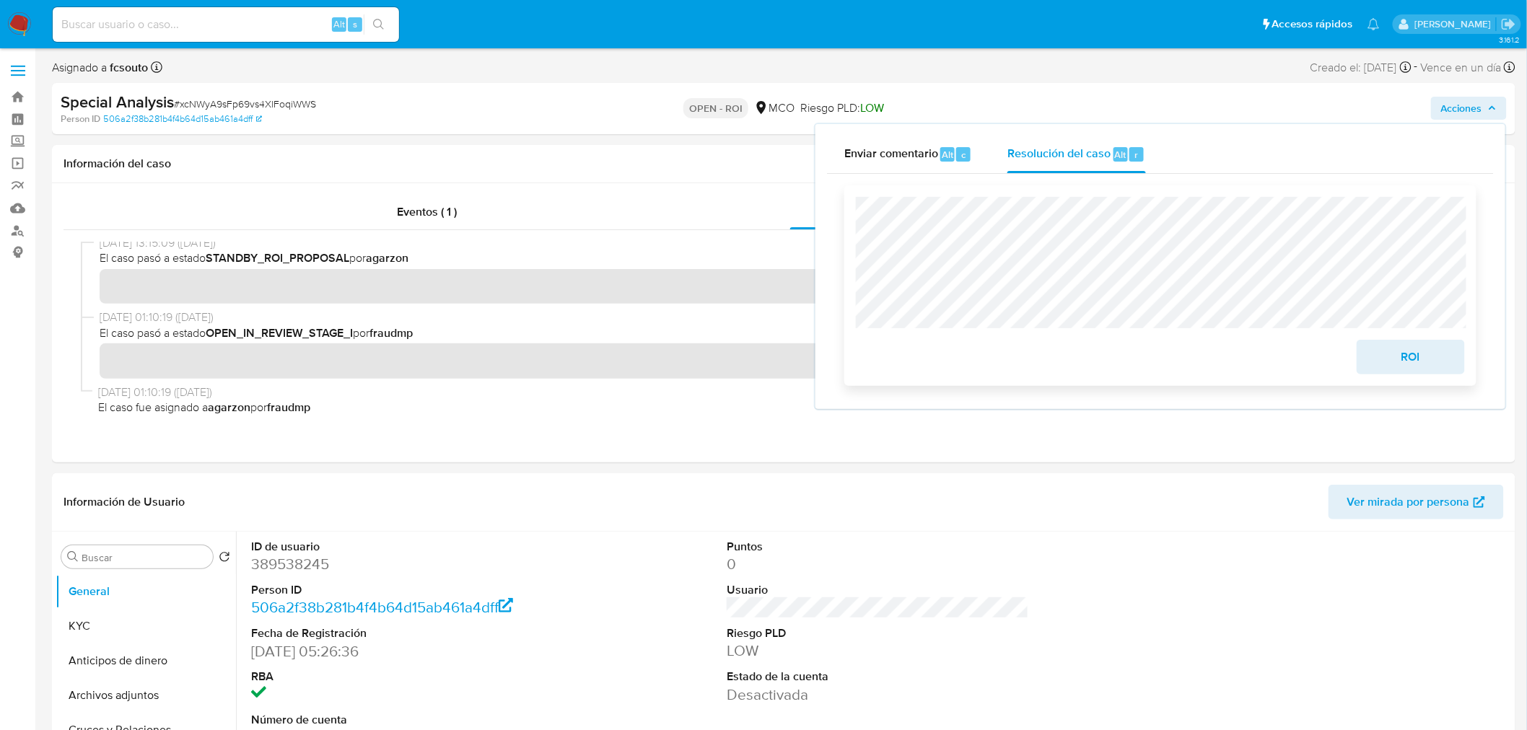
scroll to position [768, 0]
click at [1431, 362] on span "ROI" at bounding box center [1410, 357] width 71 height 32
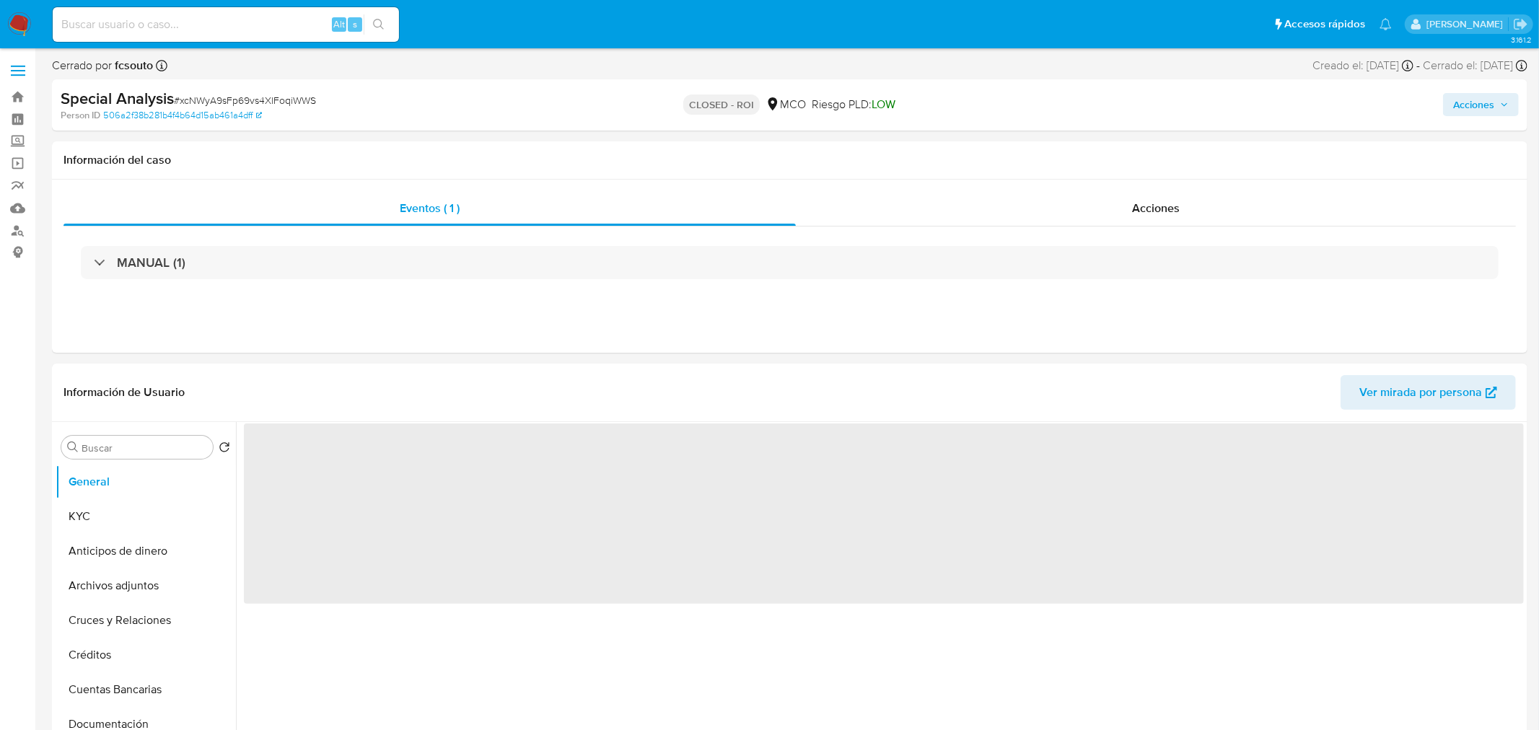
select select "10"
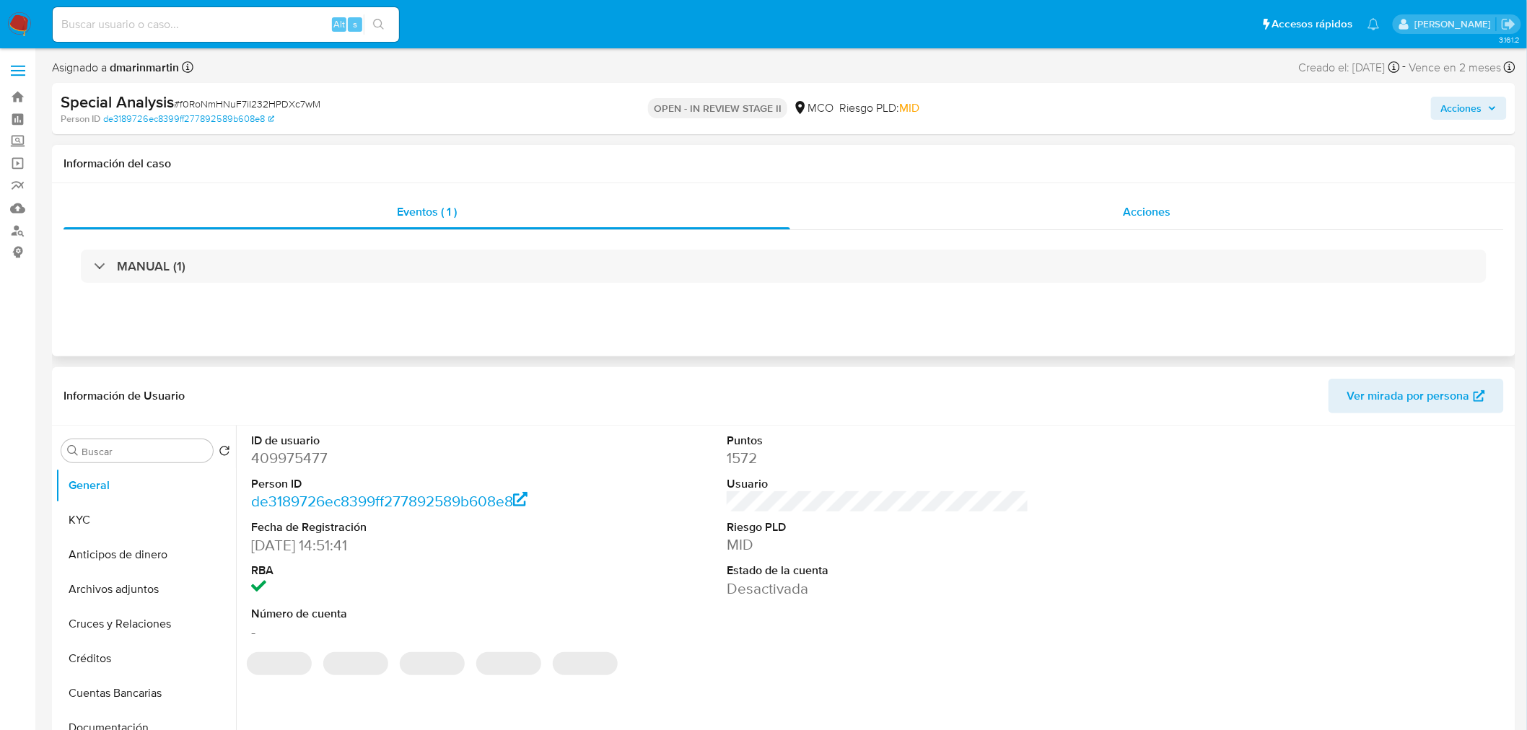
click at [1134, 213] on span "Acciones" at bounding box center [1147, 211] width 48 height 17
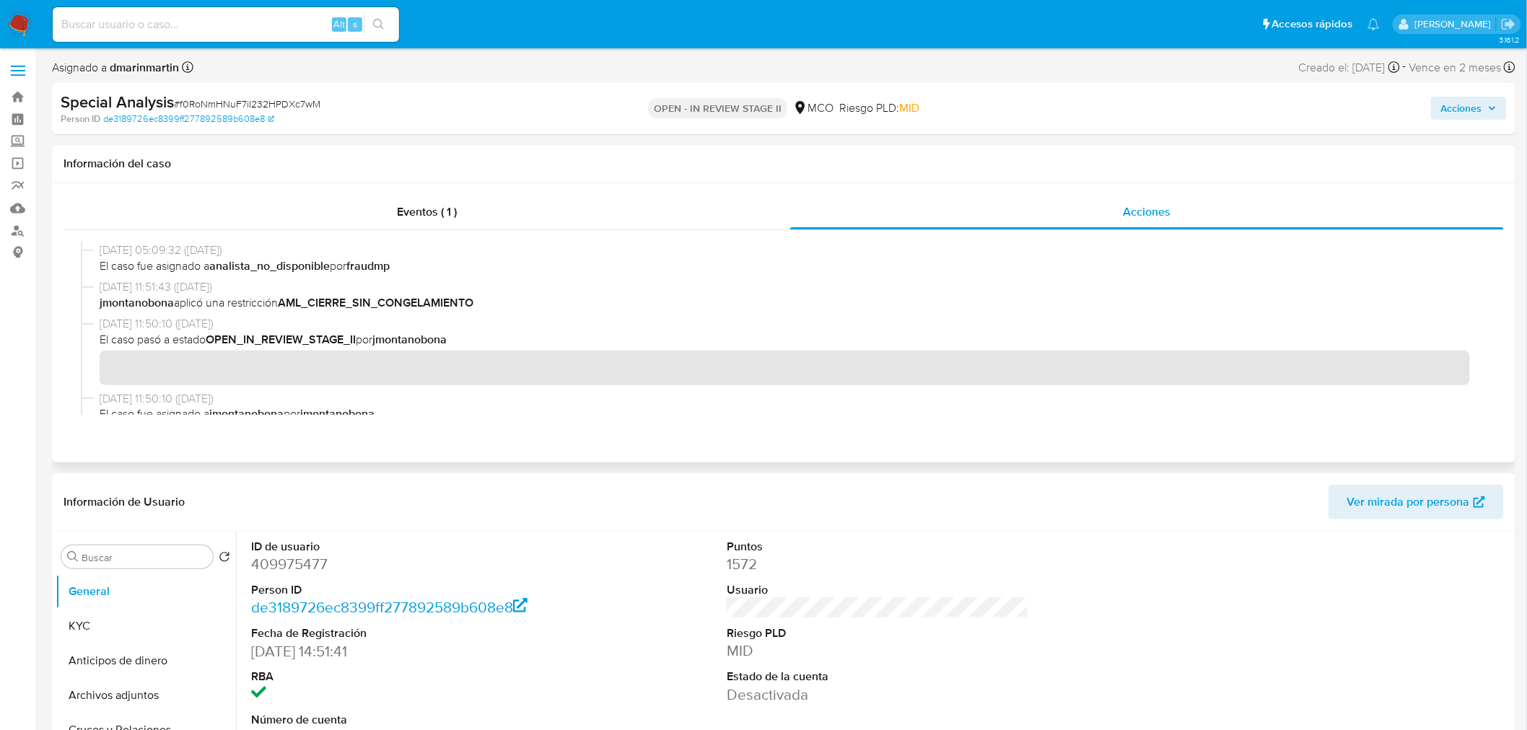
scroll to position [160, 0]
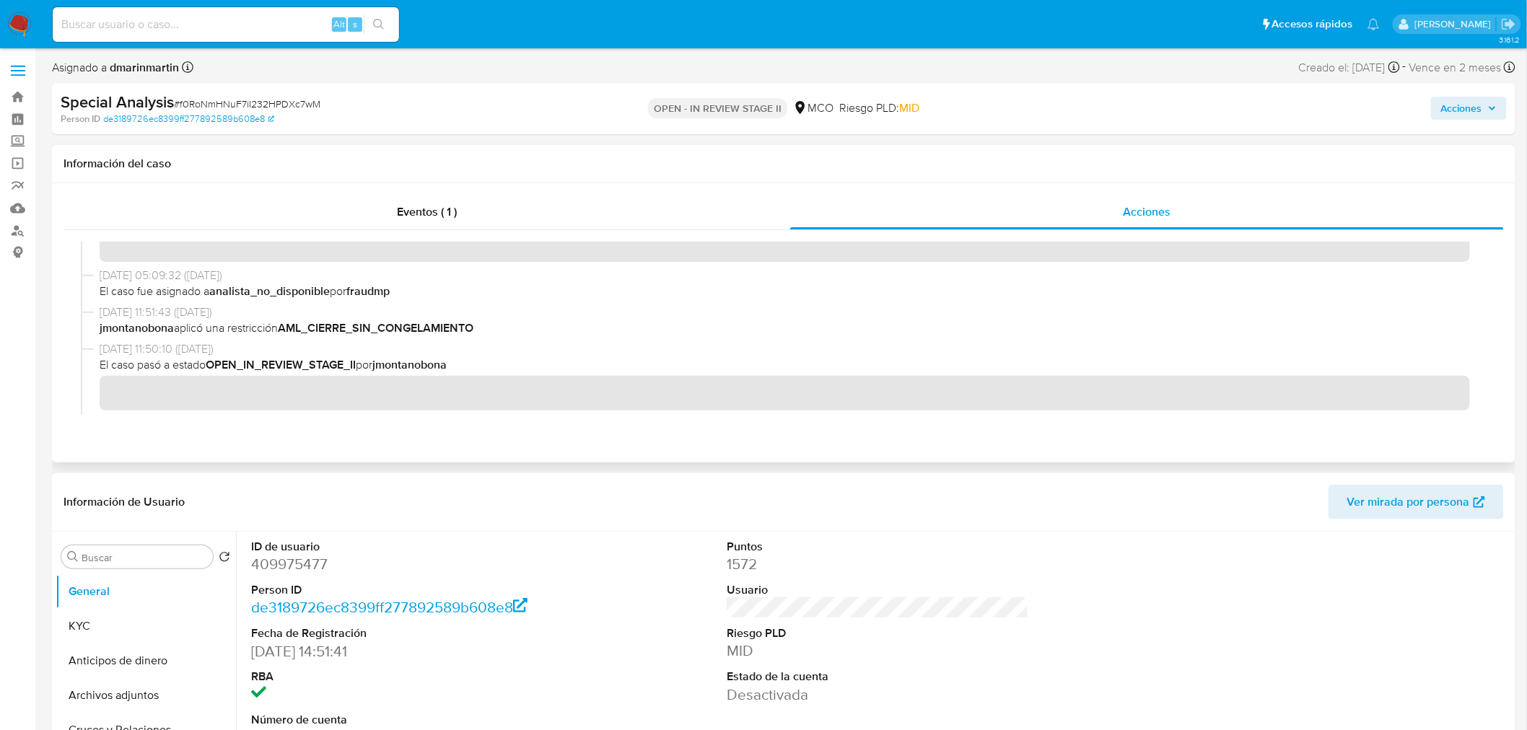
drag, startPoint x: 488, startPoint y: 328, endPoint x: 286, endPoint y: 328, distance: 202.0
click at [286, 328] on span "jmontanobona aplicó una restricción AML_CIERRE_SIN_CONGELAMIENTO" at bounding box center [790, 328] width 1381 height 16
drag, startPoint x: 99, startPoint y: 316, endPoint x: 159, endPoint y: 310, distance: 60.2
click at [159, 310] on span "26/08/2025 11:51:43 (hace un mes)" at bounding box center [790, 312] width 1381 height 16
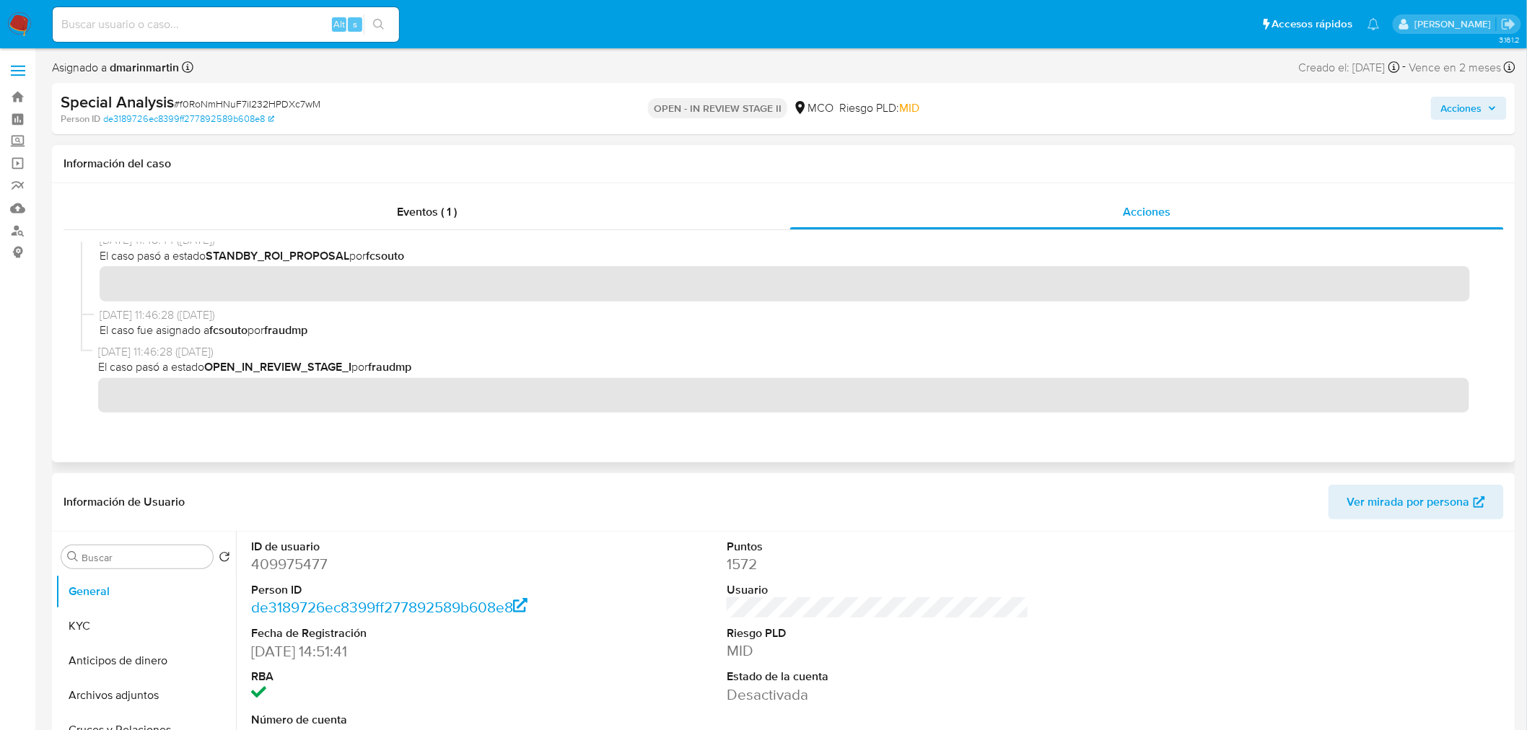
scroll to position [385, 0]
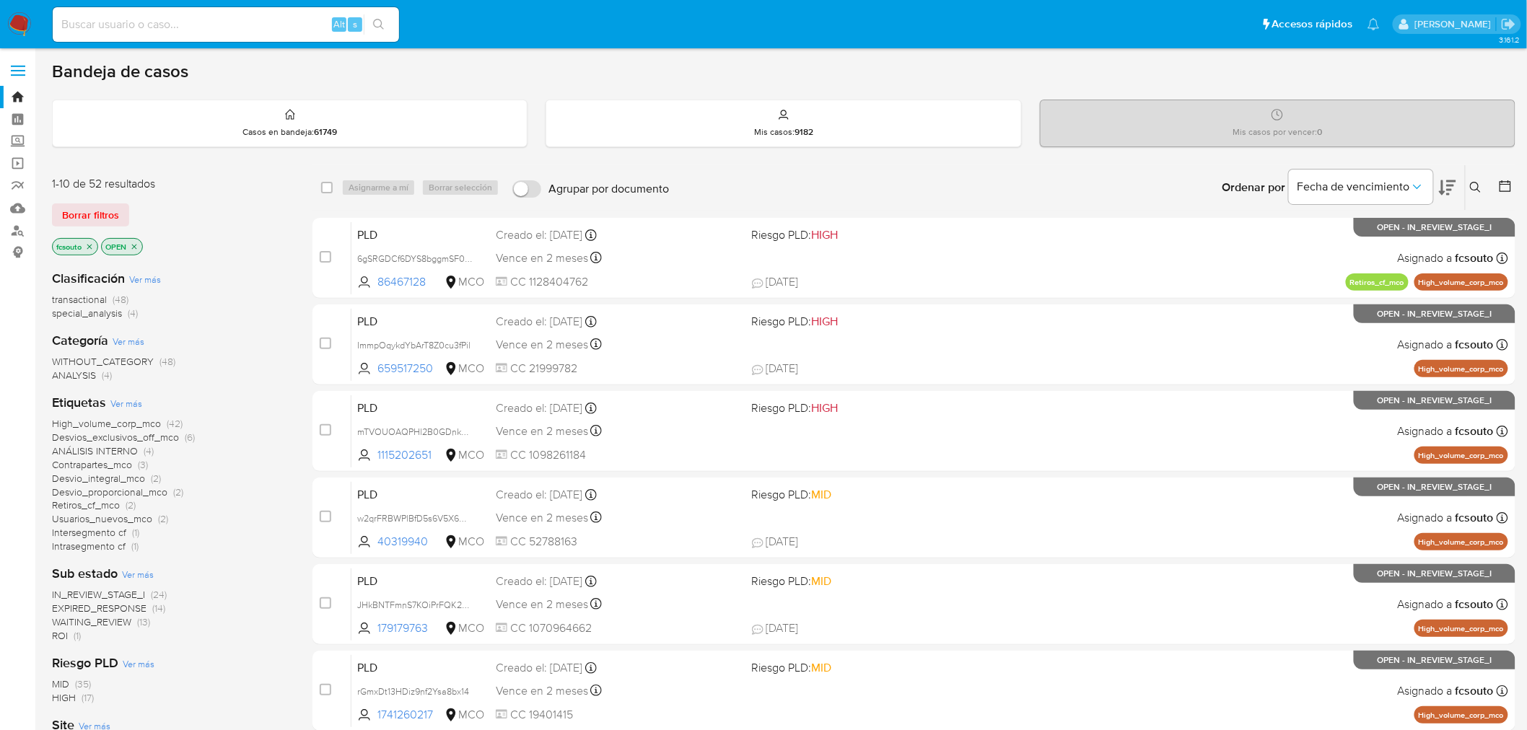
click at [63, 637] on span "ROI" at bounding box center [60, 635] width 16 height 14
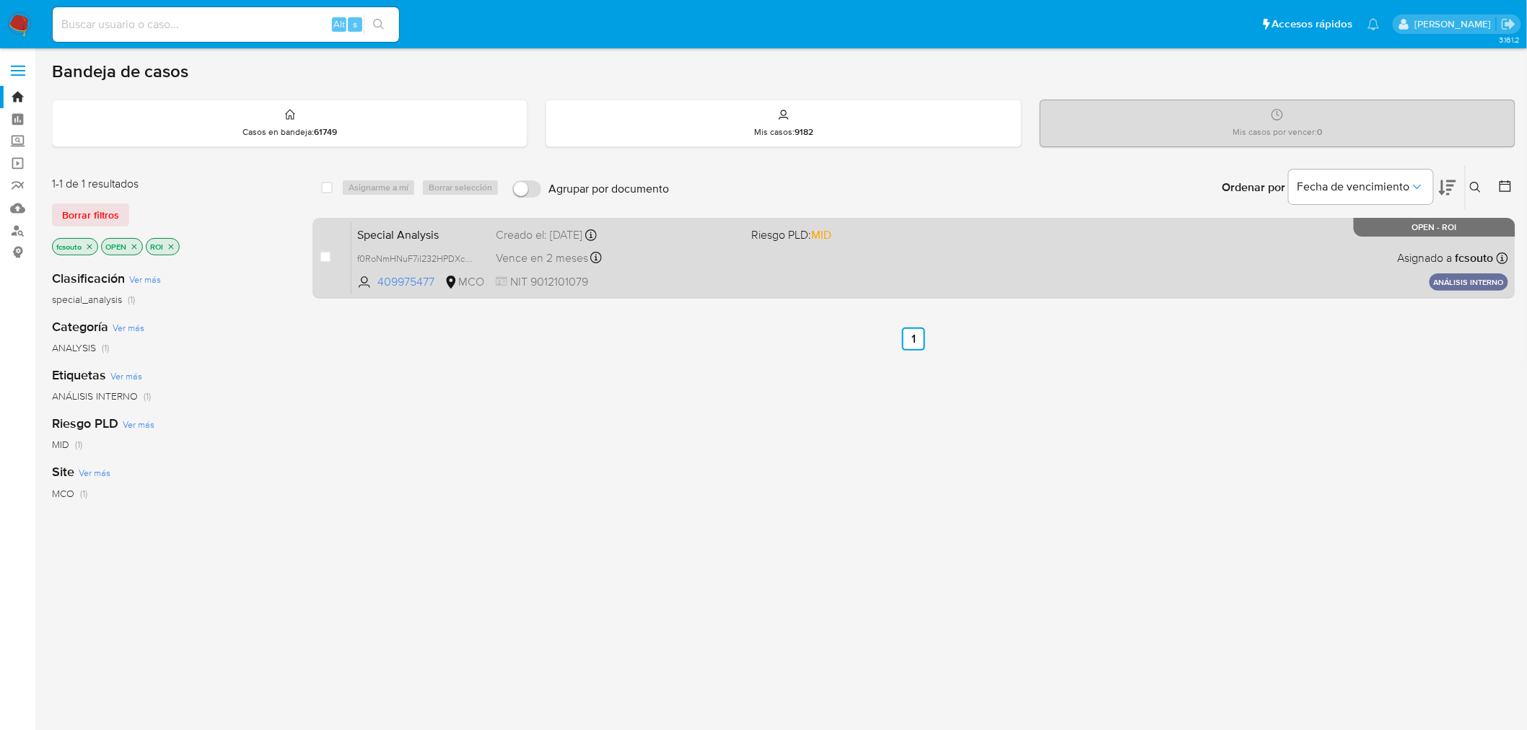
click at [889, 286] on div "Special Analysis f0RoNmHNuF7iI232HPDXc7wM 409975477 MCO Riesgo PLD: MID Creado …" at bounding box center [929, 257] width 1156 height 73
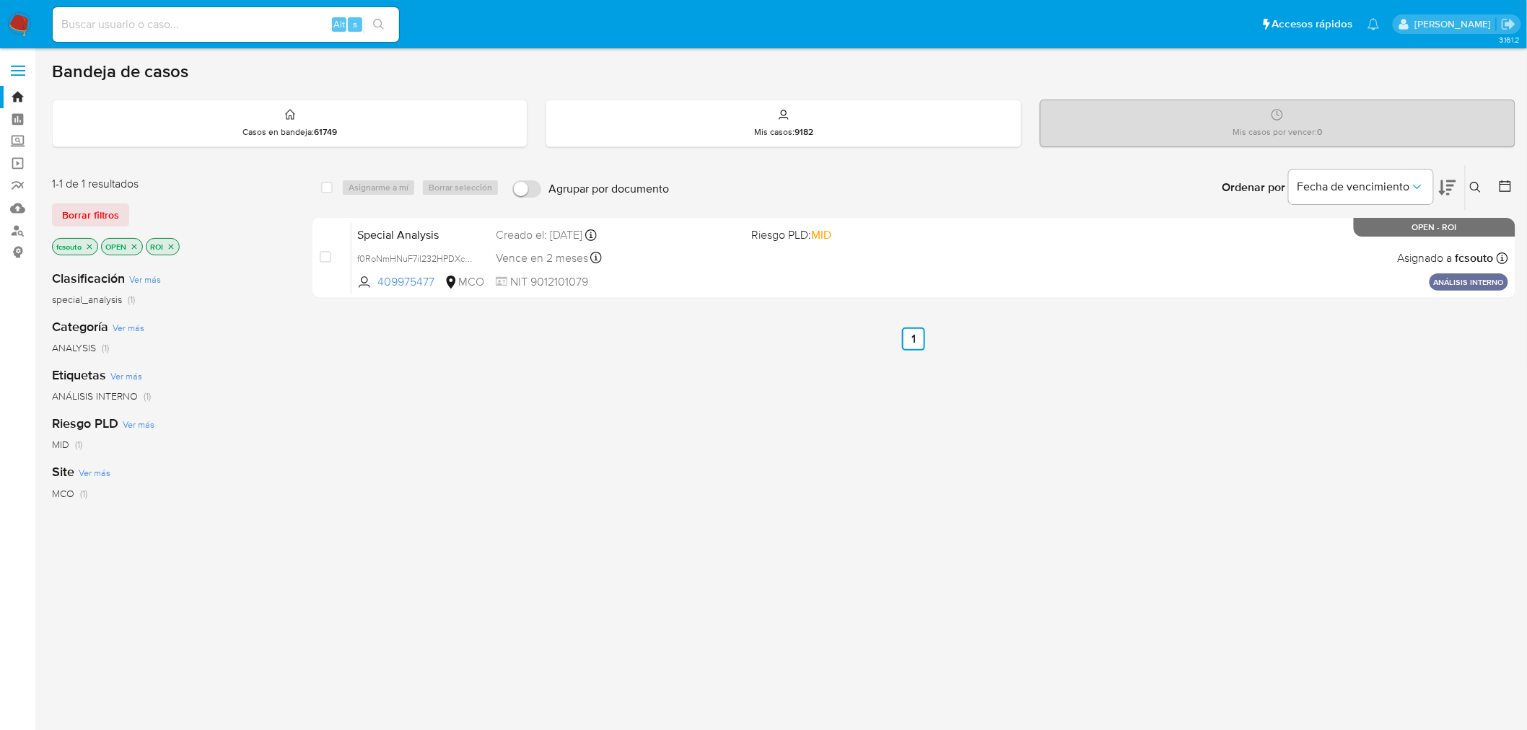
click at [30, 24] on img at bounding box center [19, 24] width 25 height 25
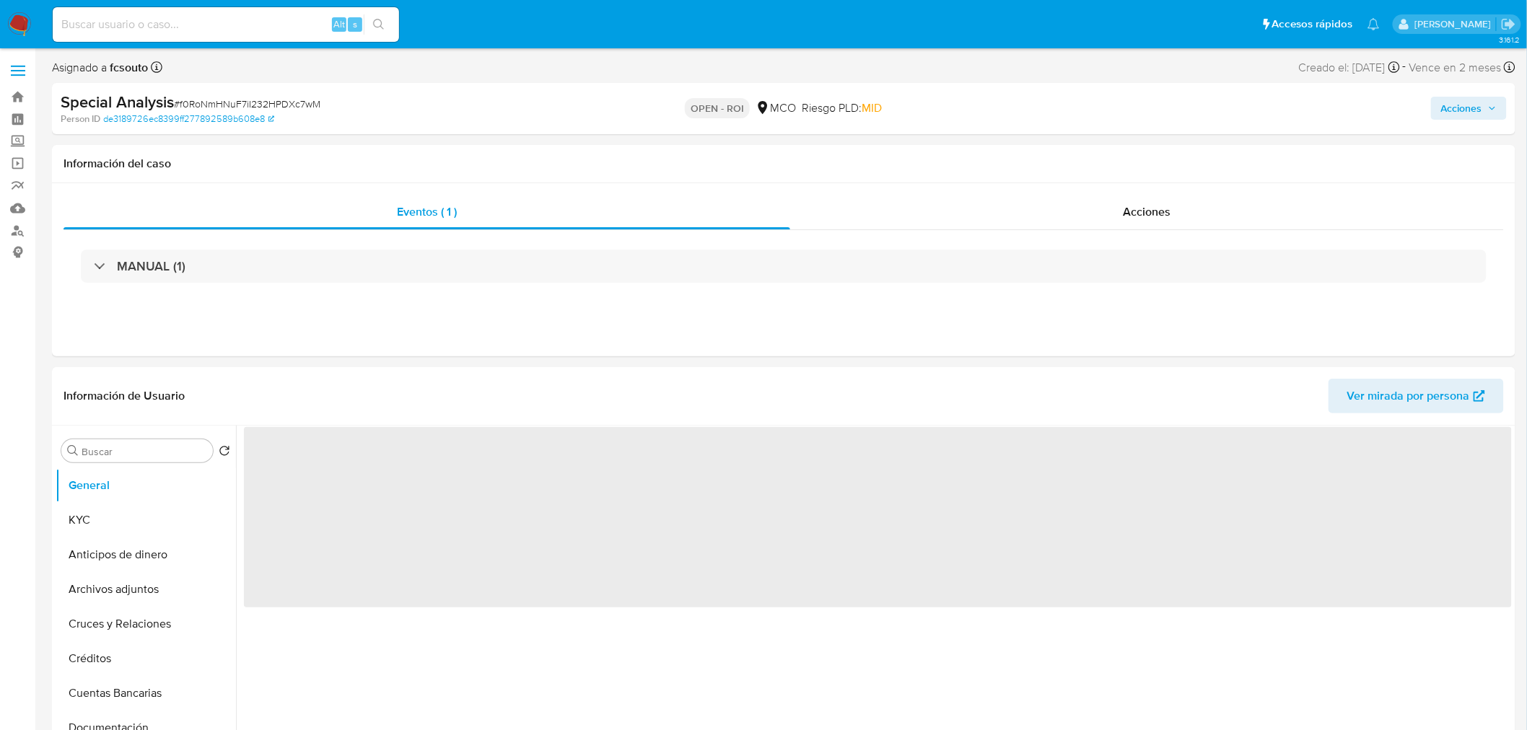
select select "10"
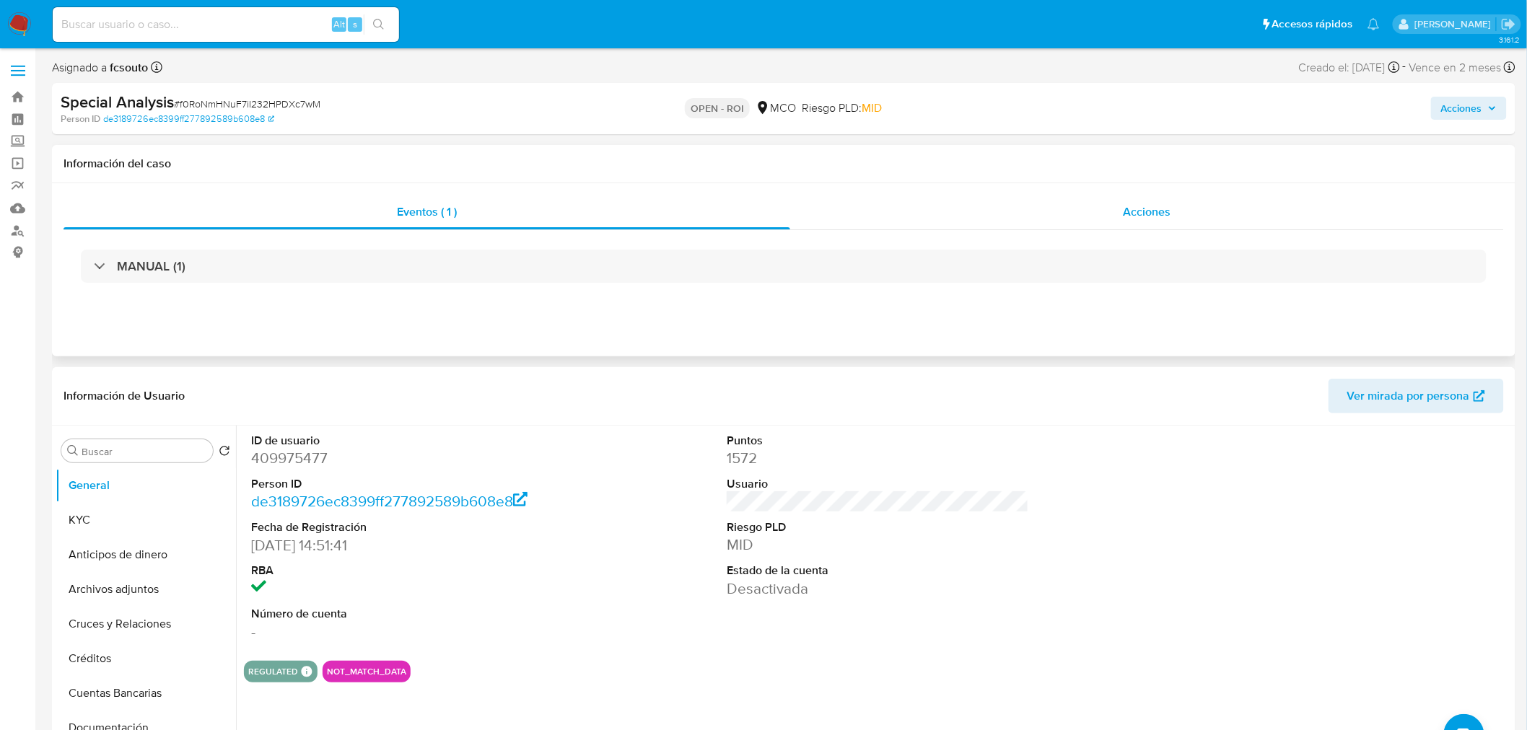
click at [1147, 214] on span "Acciones" at bounding box center [1147, 211] width 48 height 17
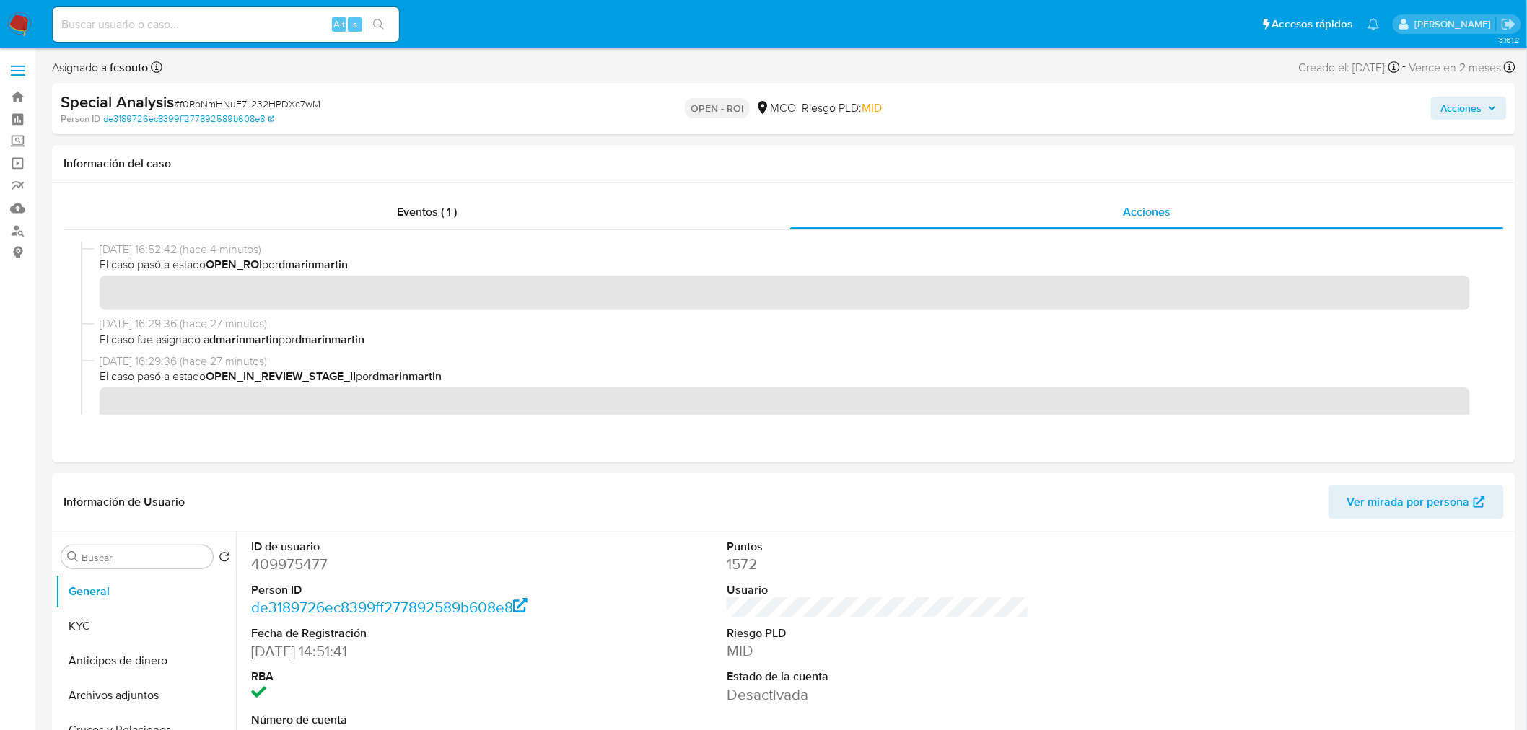
click at [1511, 112] on div "Special Analysis # f0RoNmHNuF7iI232HPDXc7wM Person ID de3189726ec8399ff27789258…" at bounding box center [783, 108] width 1463 height 51
click at [1483, 110] on span "Acciones" at bounding box center [1469, 108] width 56 height 20
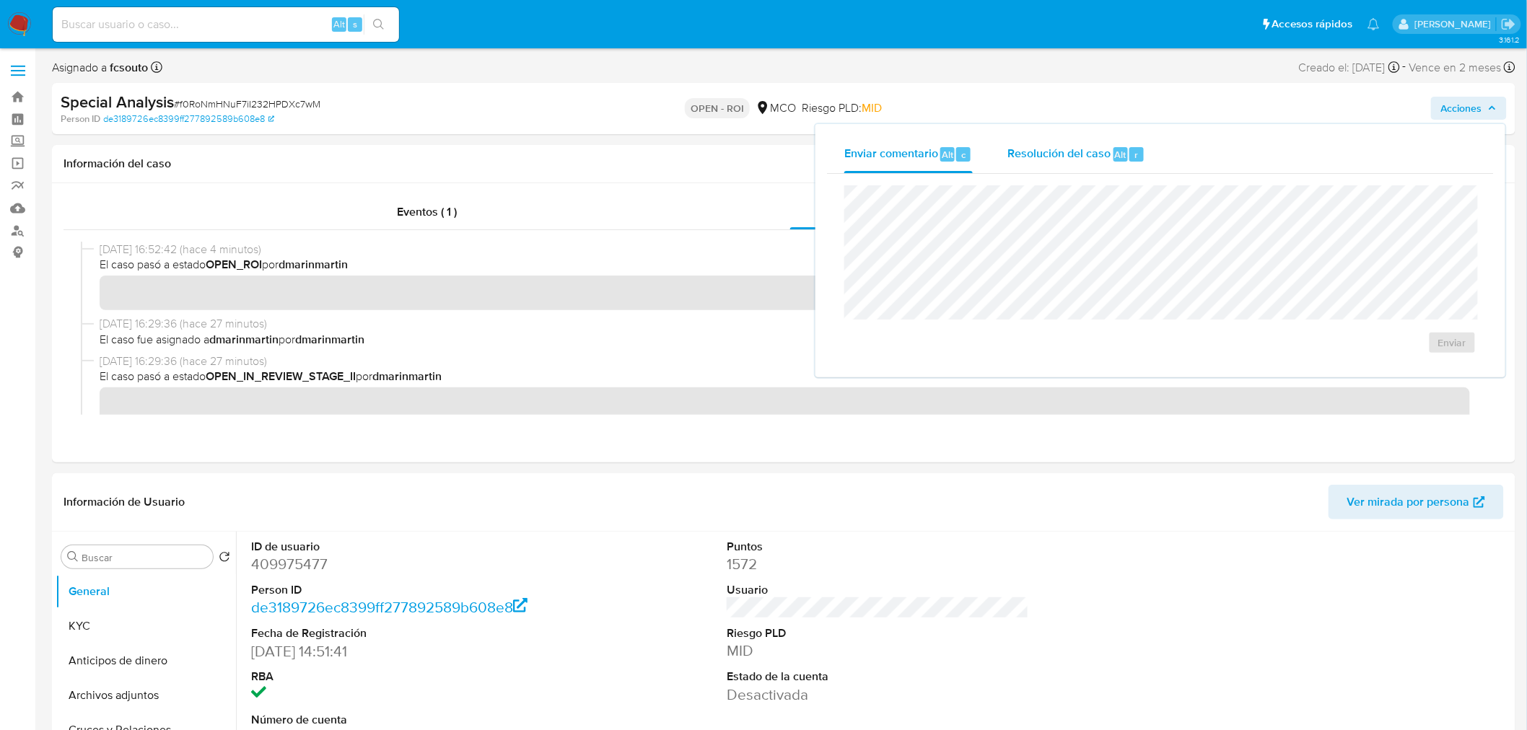
click at [1009, 163] on div "Resolución del caso Alt r" at bounding box center [1076, 155] width 138 height 38
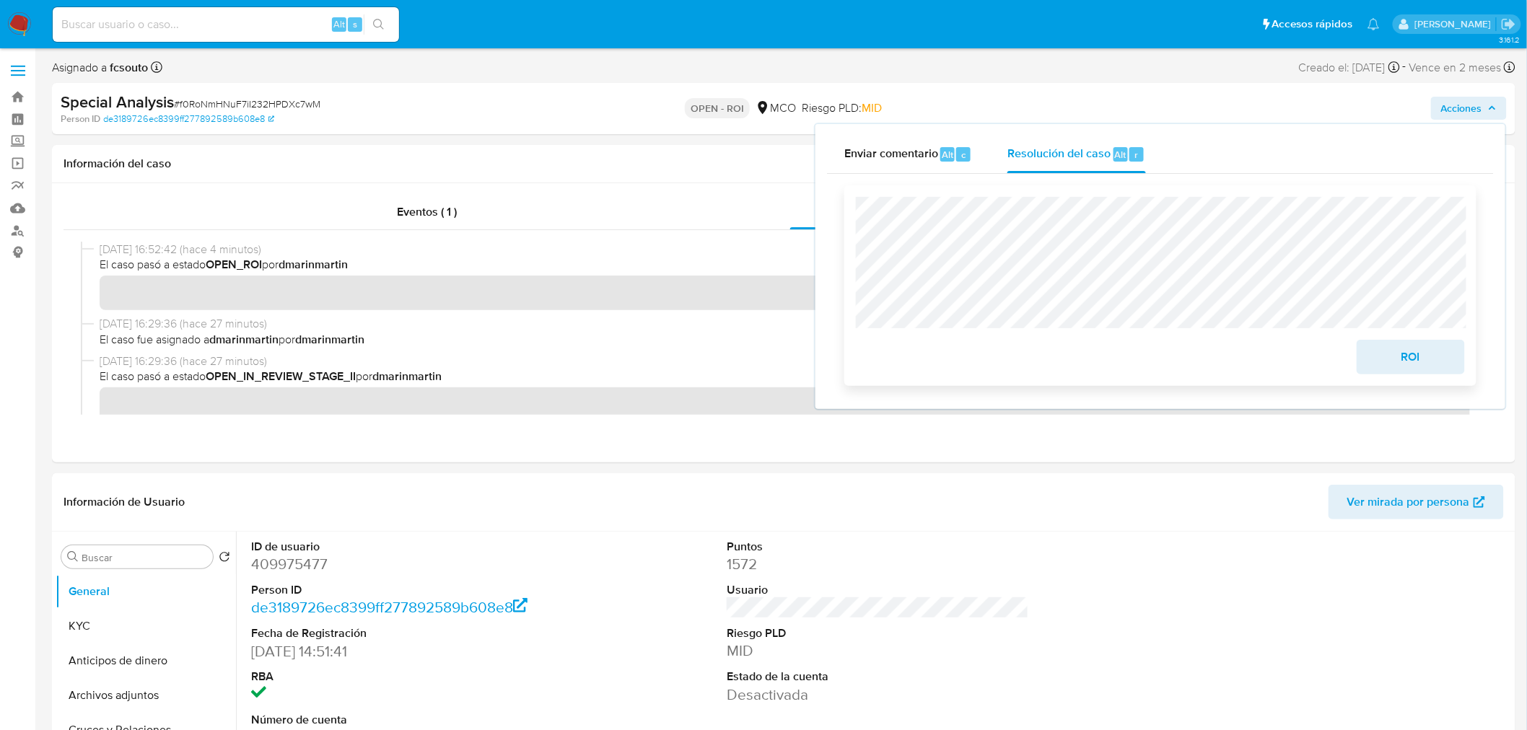
click at [1389, 356] on span "ROI" at bounding box center [1410, 357] width 71 height 32
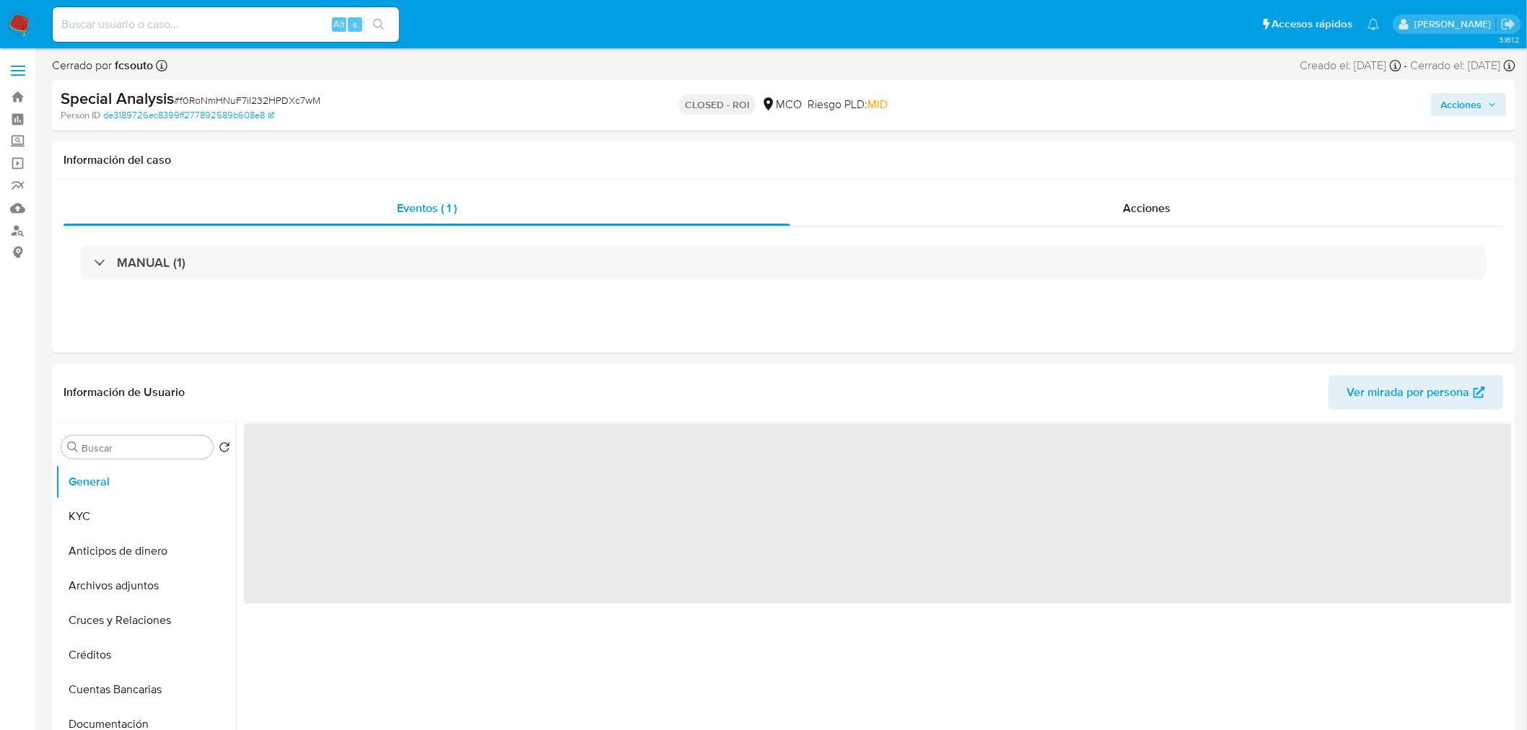
select select "10"
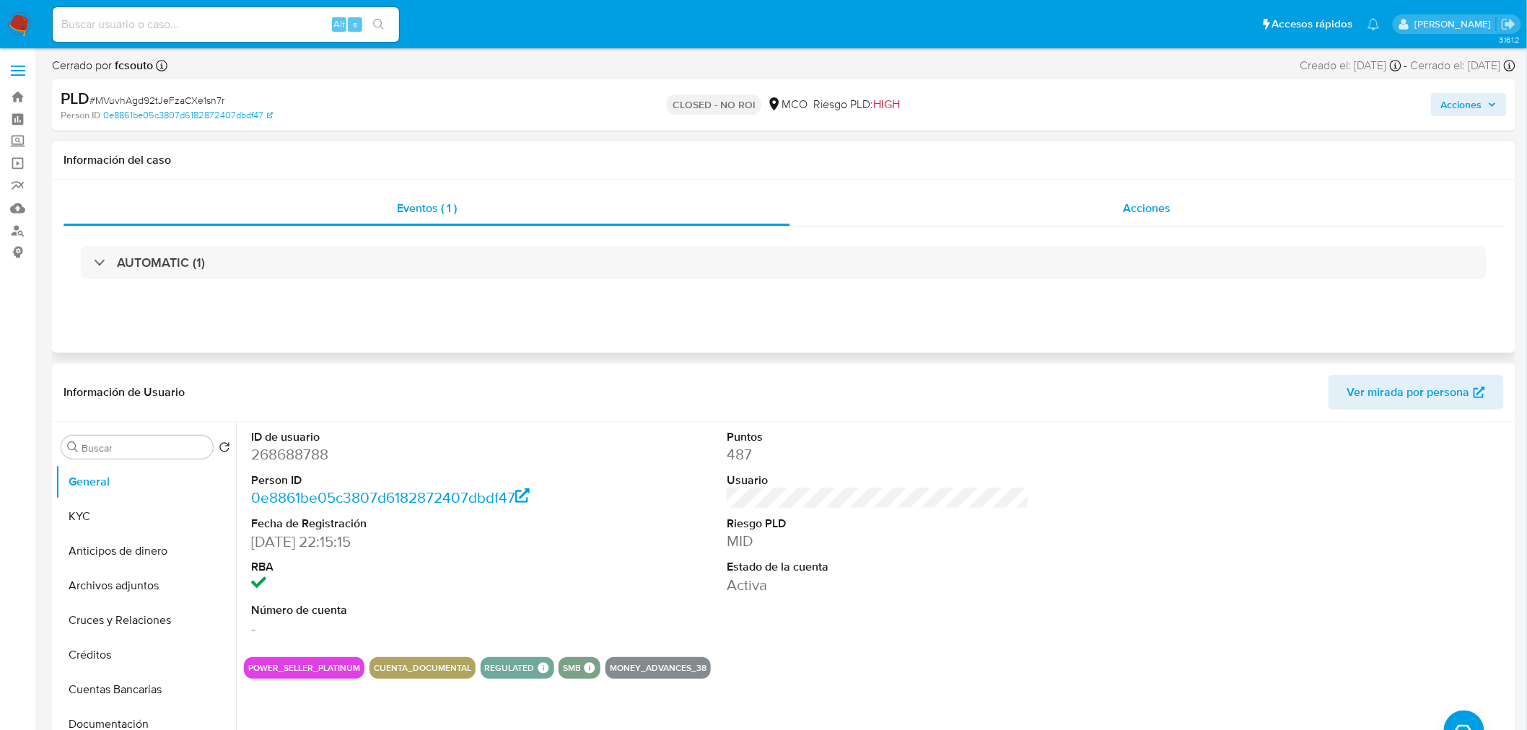
click at [1149, 206] on span "Acciones" at bounding box center [1147, 208] width 48 height 17
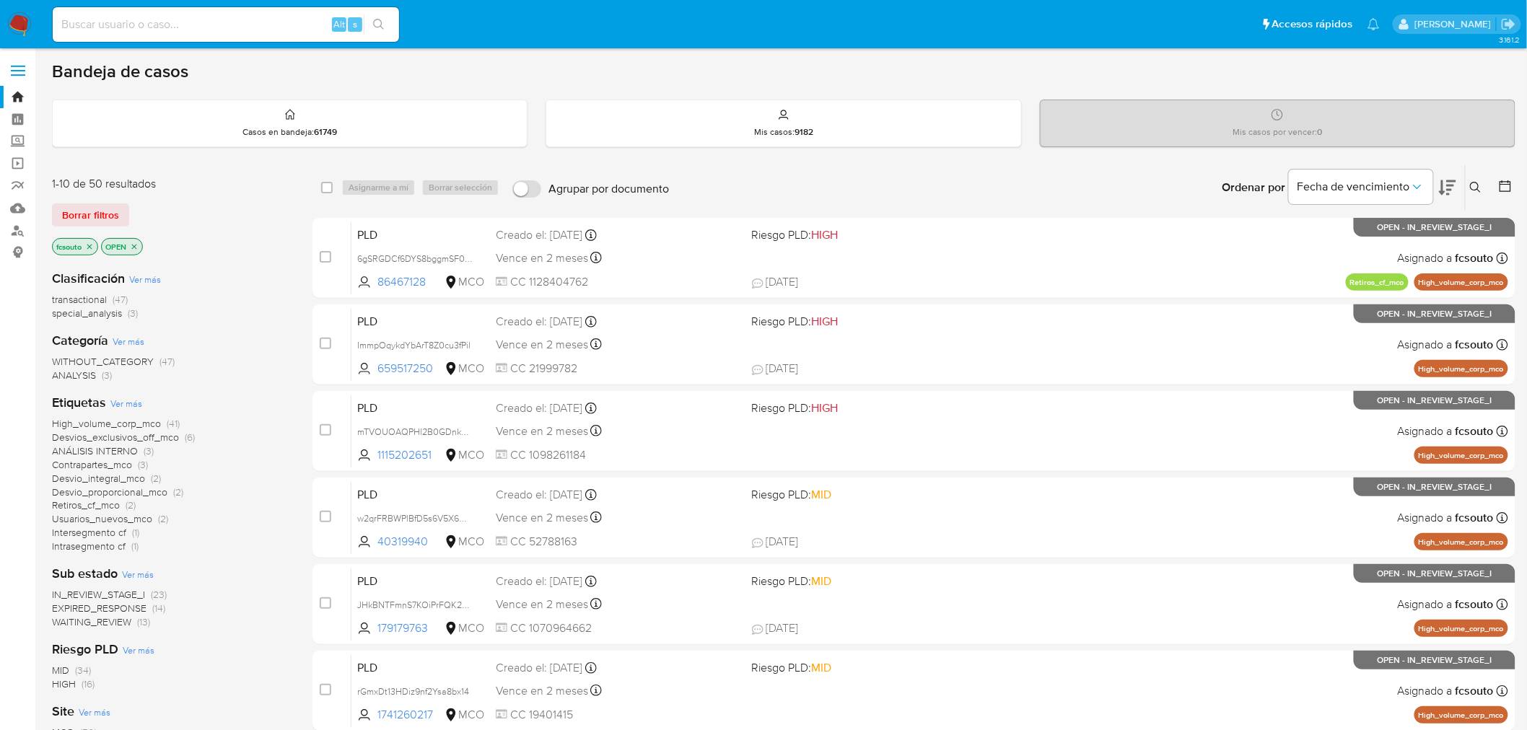
click at [1506, 186] on icon at bounding box center [1505, 186] width 14 height 14
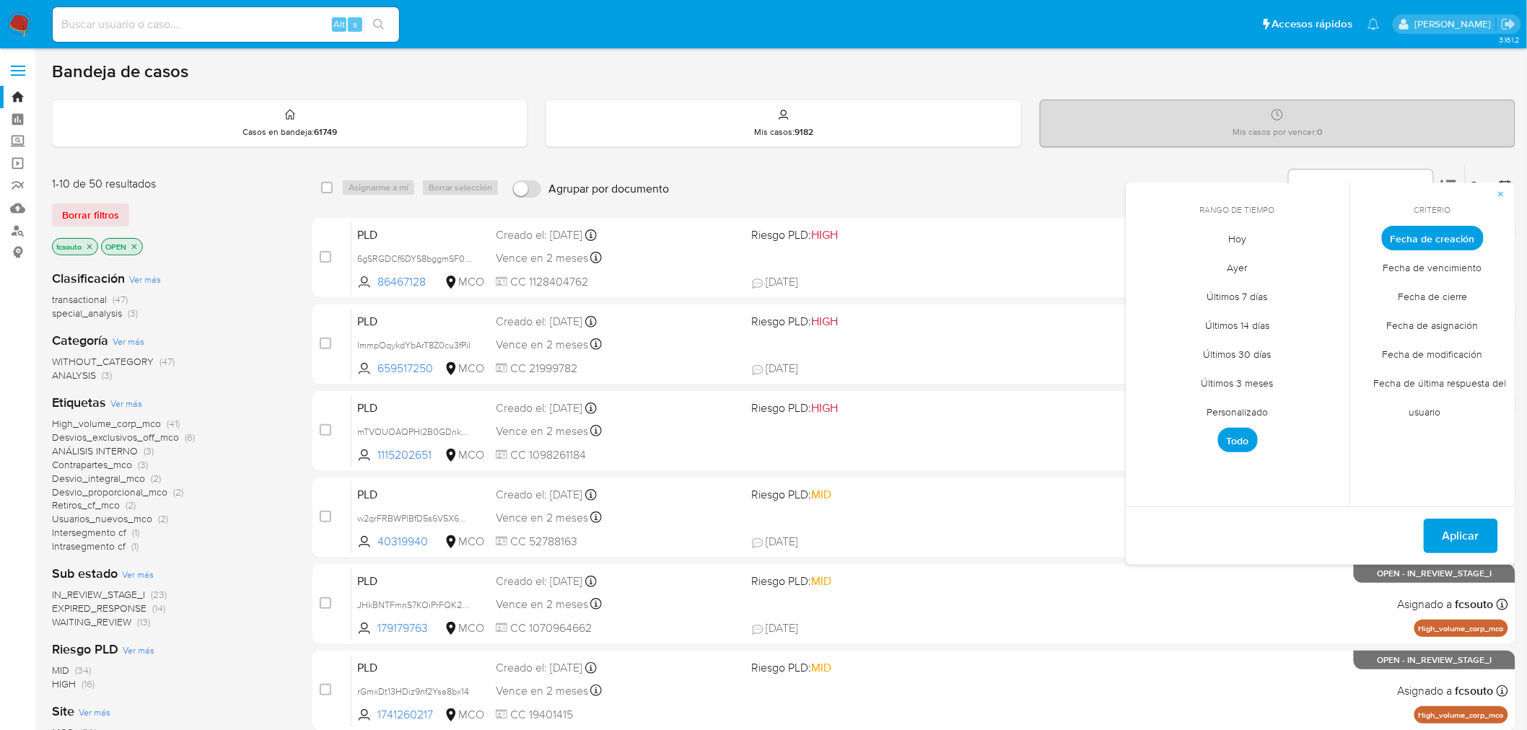
click at [1252, 415] on span "Personalizado" at bounding box center [1238, 413] width 92 height 30
click at [1143, 268] on icon "Mes anterior" at bounding box center [1147, 264] width 17 height 17
click at [1149, 262] on icon "Mes anterior" at bounding box center [1147, 264] width 17 height 17
click at [1151, 372] on button "9" at bounding box center [1150, 375] width 23 height 23
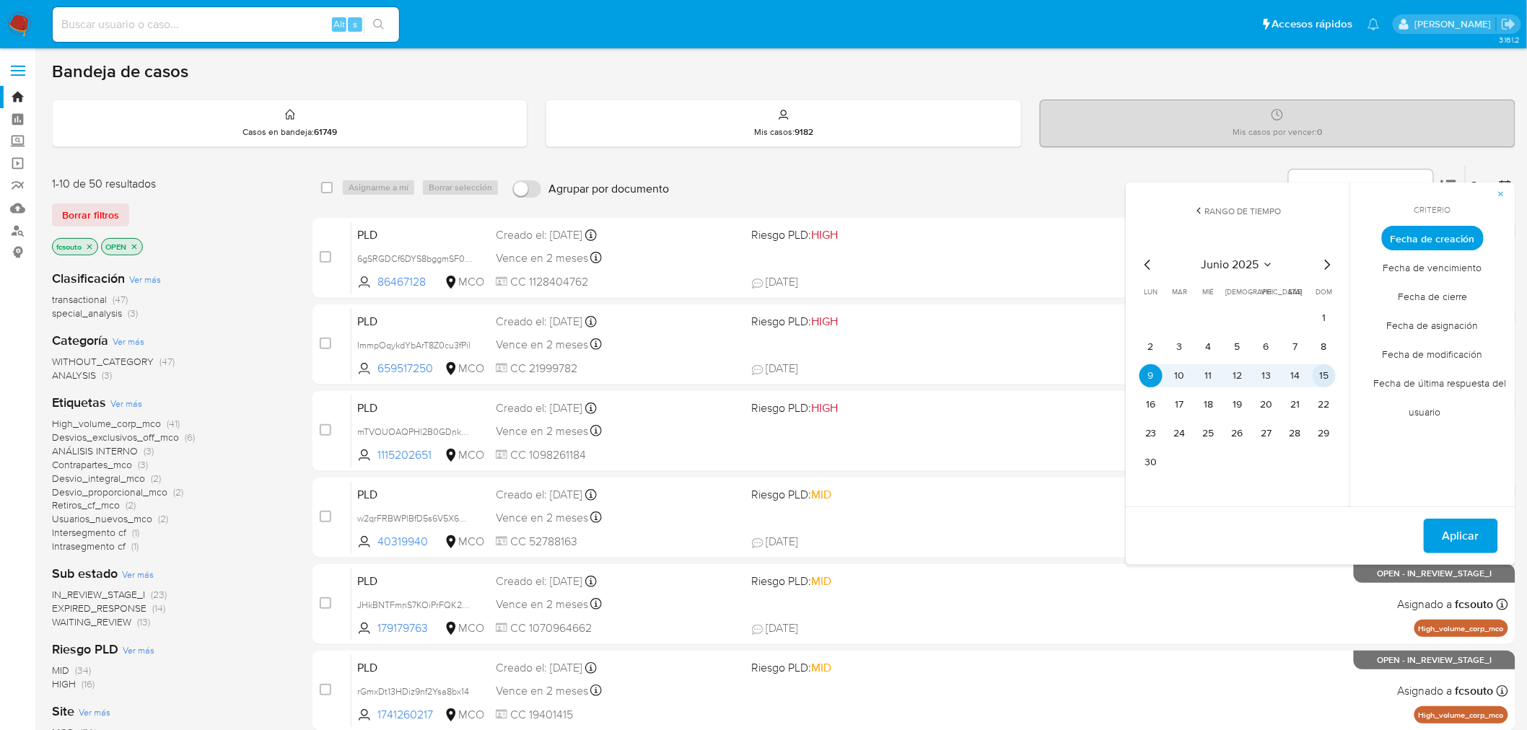
click at [1314, 376] on button "15" at bounding box center [1323, 375] width 23 height 23
click at [1470, 534] on span "Aplicar" at bounding box center [1460, 536] width 37 height 32
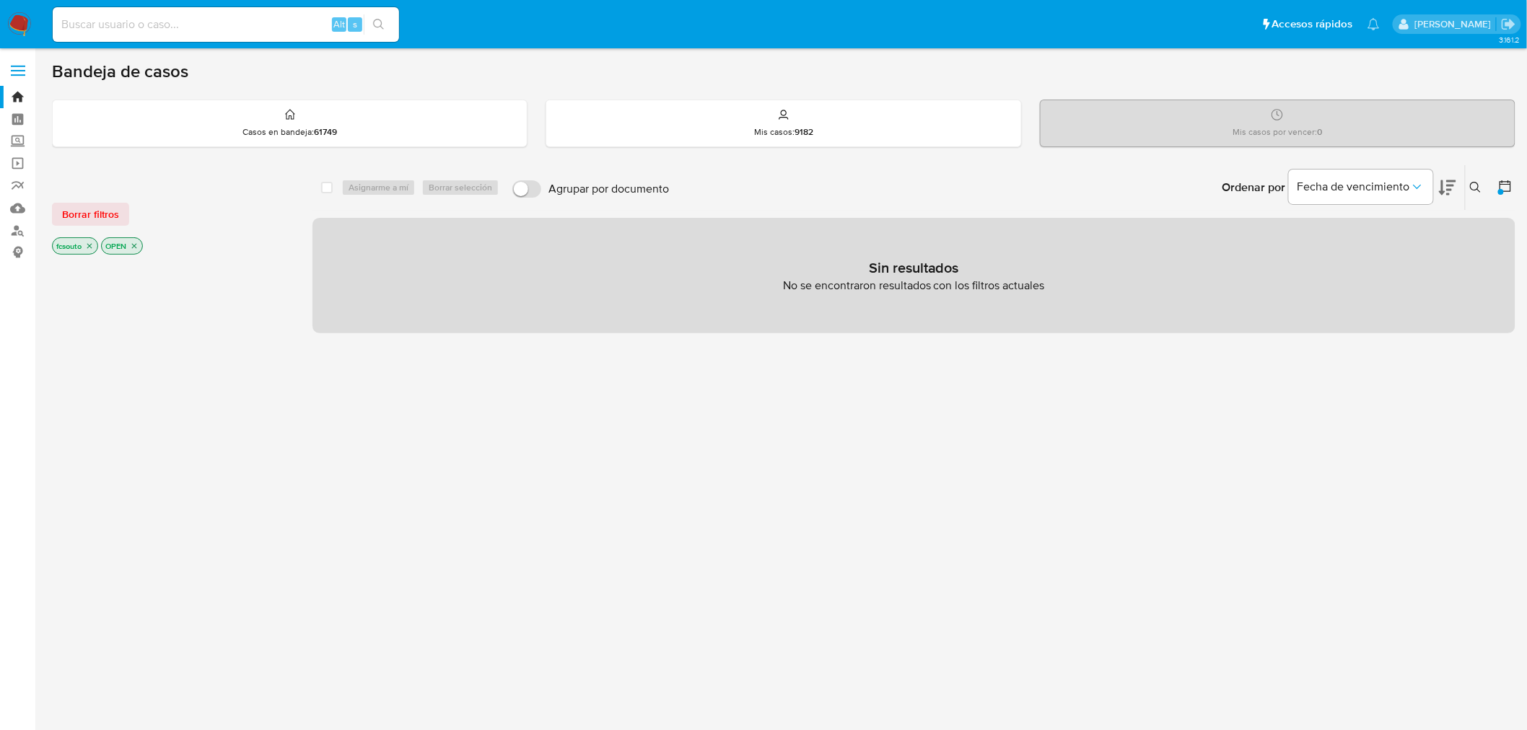
click at [1506, 182] on icon at bounding box center [1505, 186] width 14 height 14
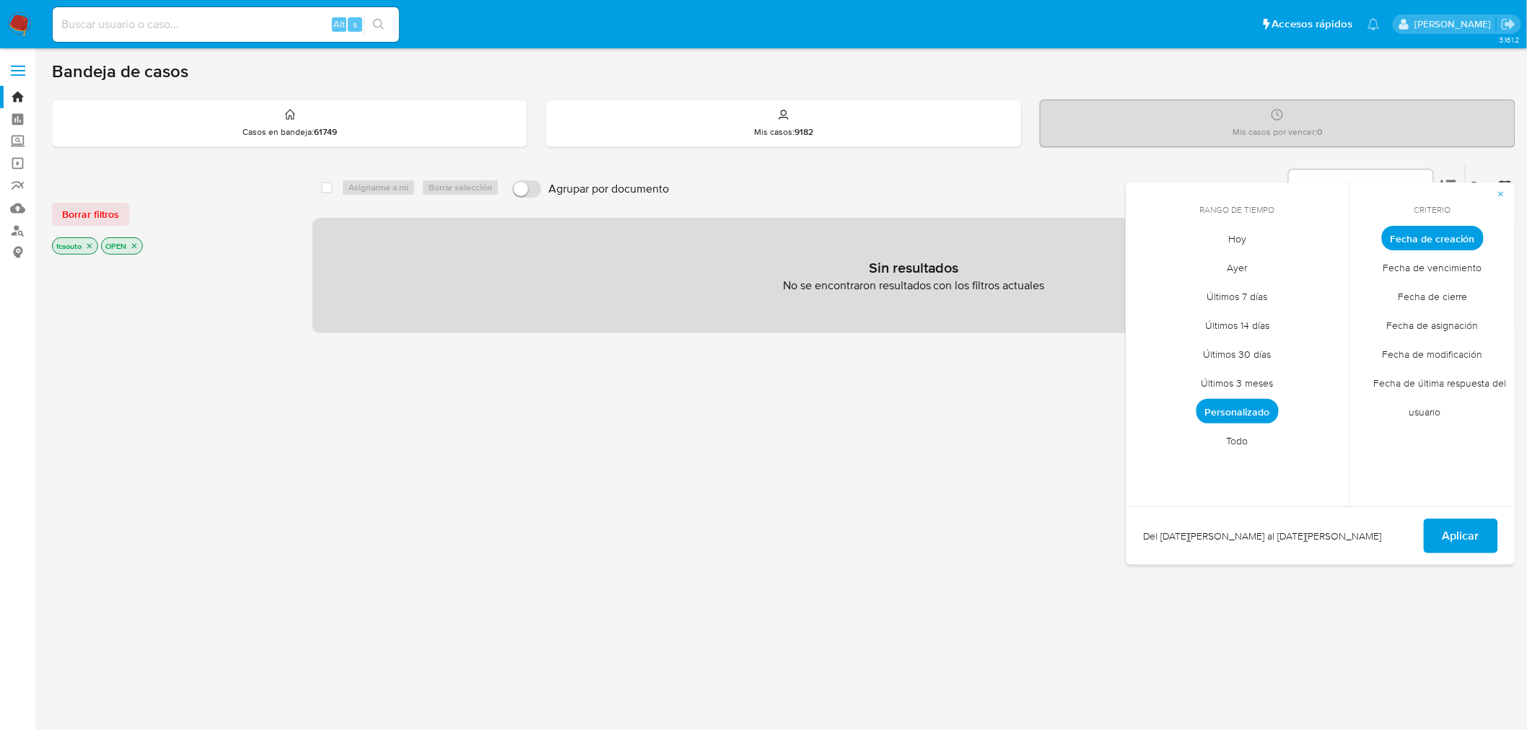
click at [1239, 416] on span "Personalizado" at bounding box center [1237, 411] width 82 height 25
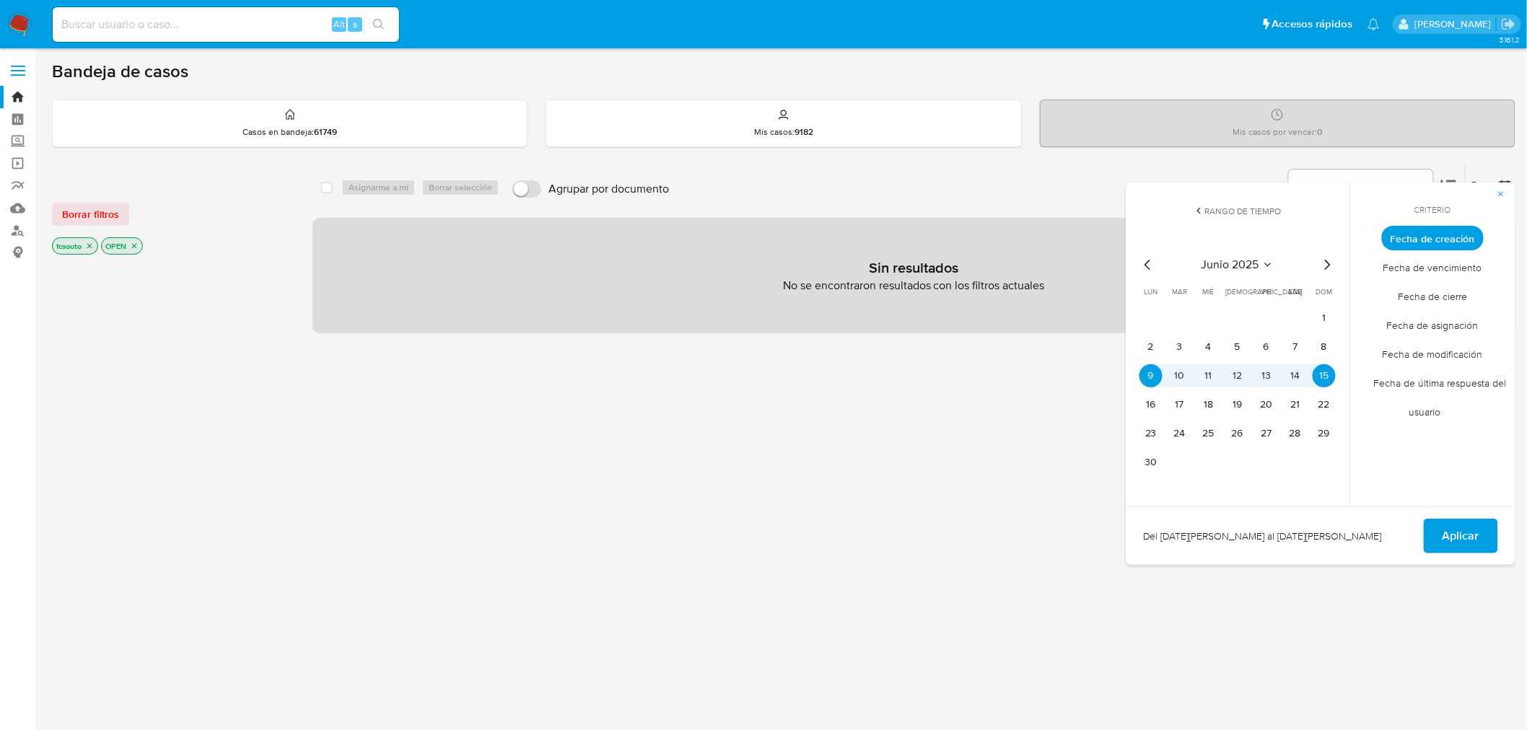
click at [1327, 265] on icon "Mes siguiente" at bounding box center [1326, 264] width 17 height 17
click at [1150, 349] on button "7" at bounding box center [1150, 346] width 23 height 23
click at [1331, 350] on button "13" at bounding box center [1323, 346] width 23 height 23
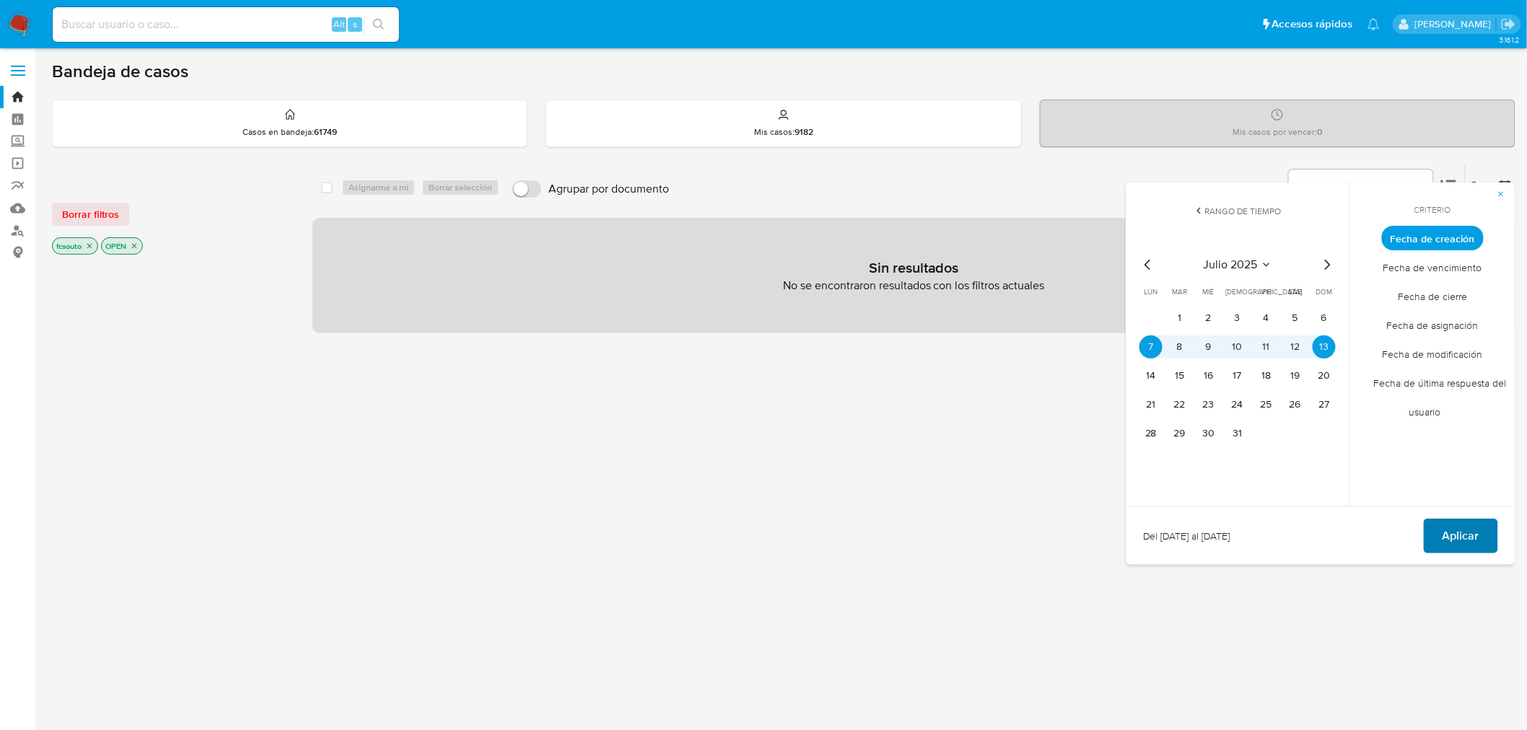
click at [1494, 531] on button "Aplicar" at bounding box center [1460, 536] width 74 height 35
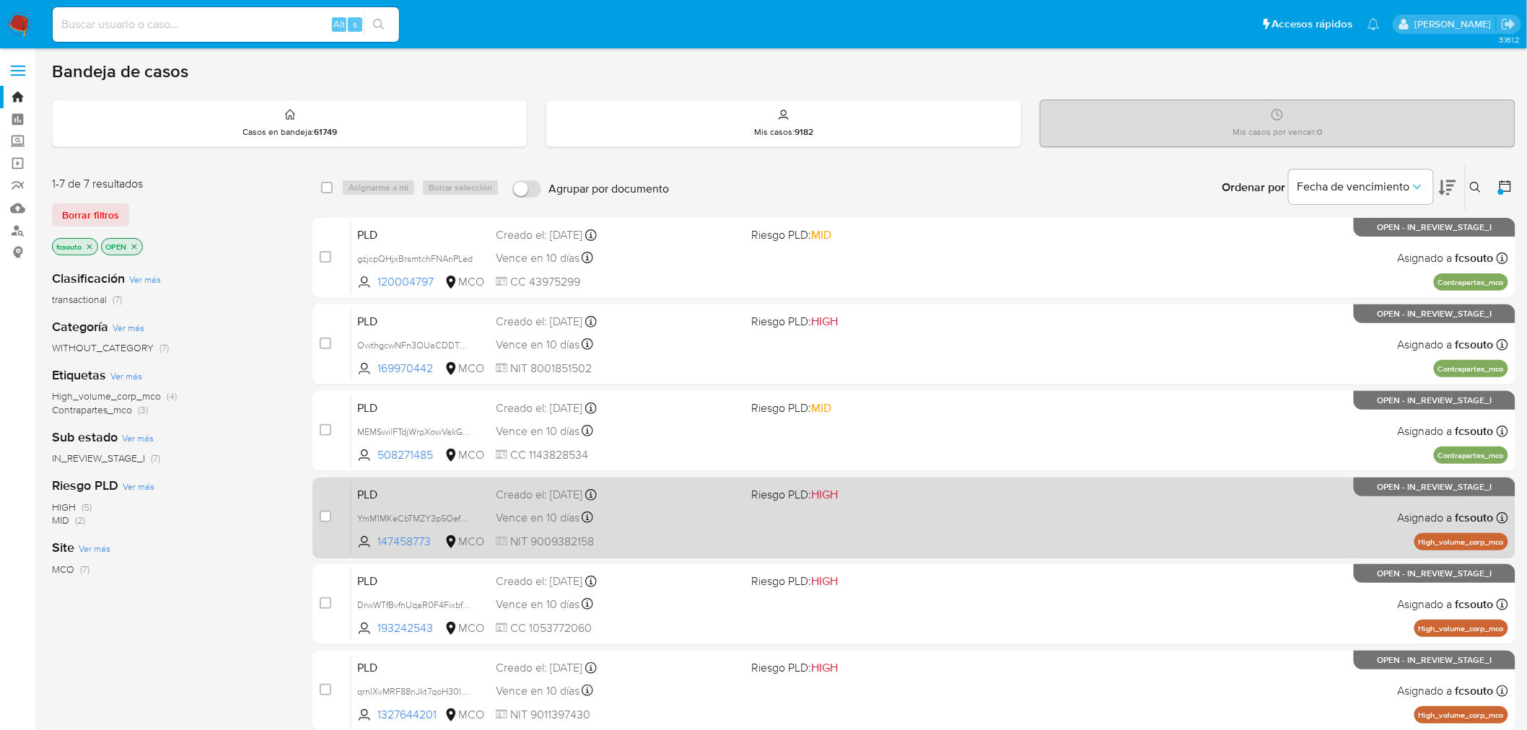
click at [975, 504] on div "PLD YmM1MKeCbTMZY3p5OefdDEfN 147458773 MCO Riesgo PLD: HIGH Creado el: [DATE] C…" at bounding box center [929, 517] width 1156 height 73
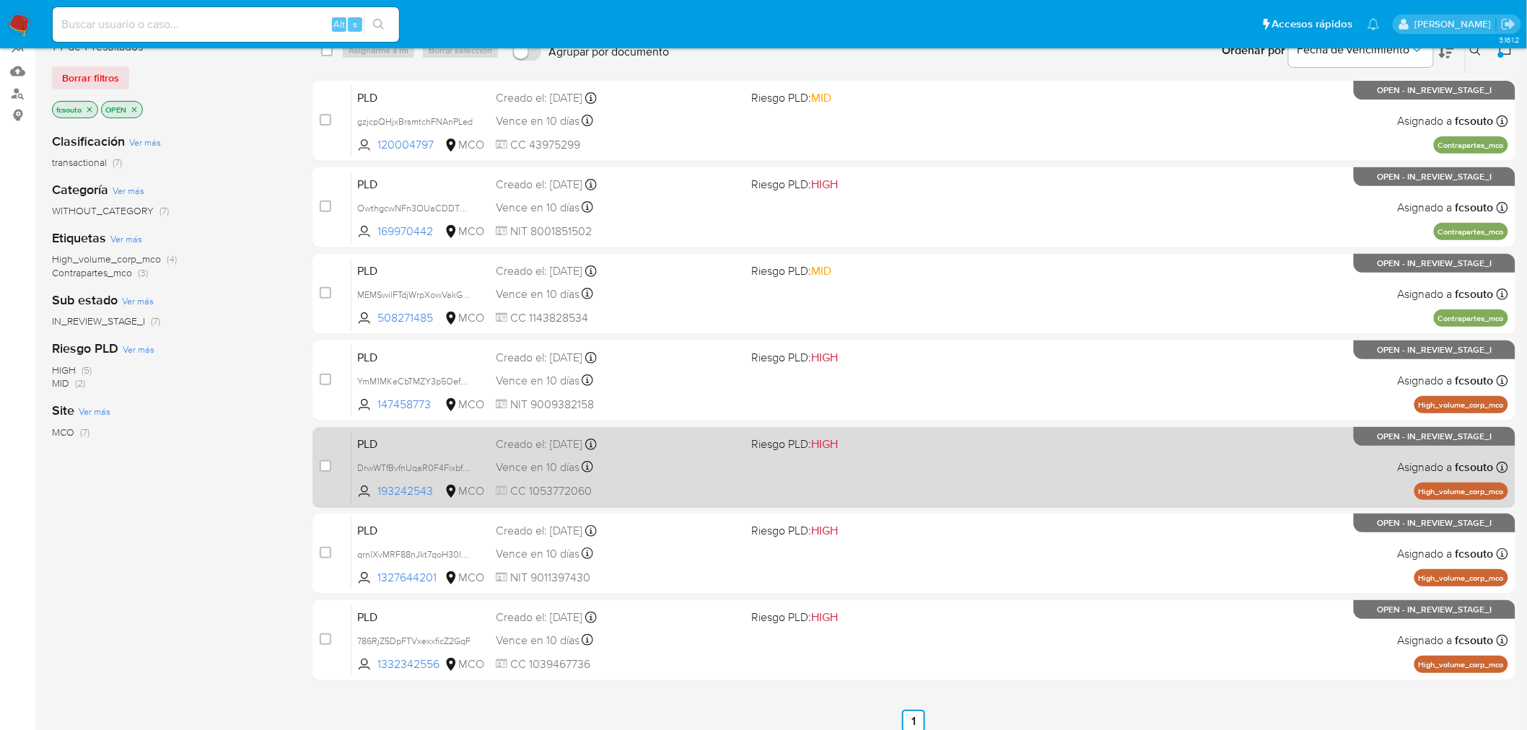
scroll to position [200, 0]
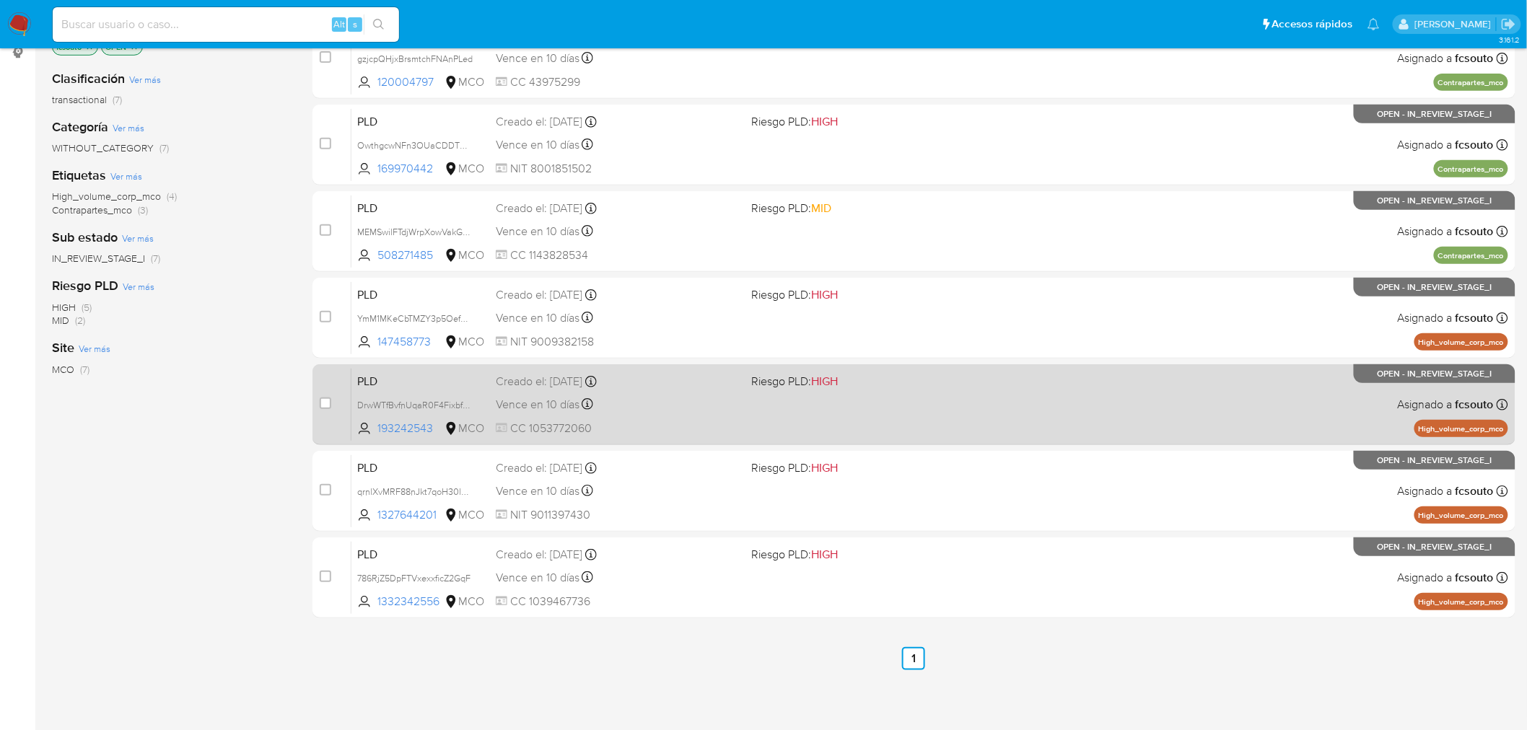
click at [809, 395] on div "PLD DrwWTfBvfnUqaR0F4FixbfGS 193242543 MCO Riesgo PLD: HIGH Creado el: 12/07/20…" at bounding box center [929, 404] width 1156 height 73
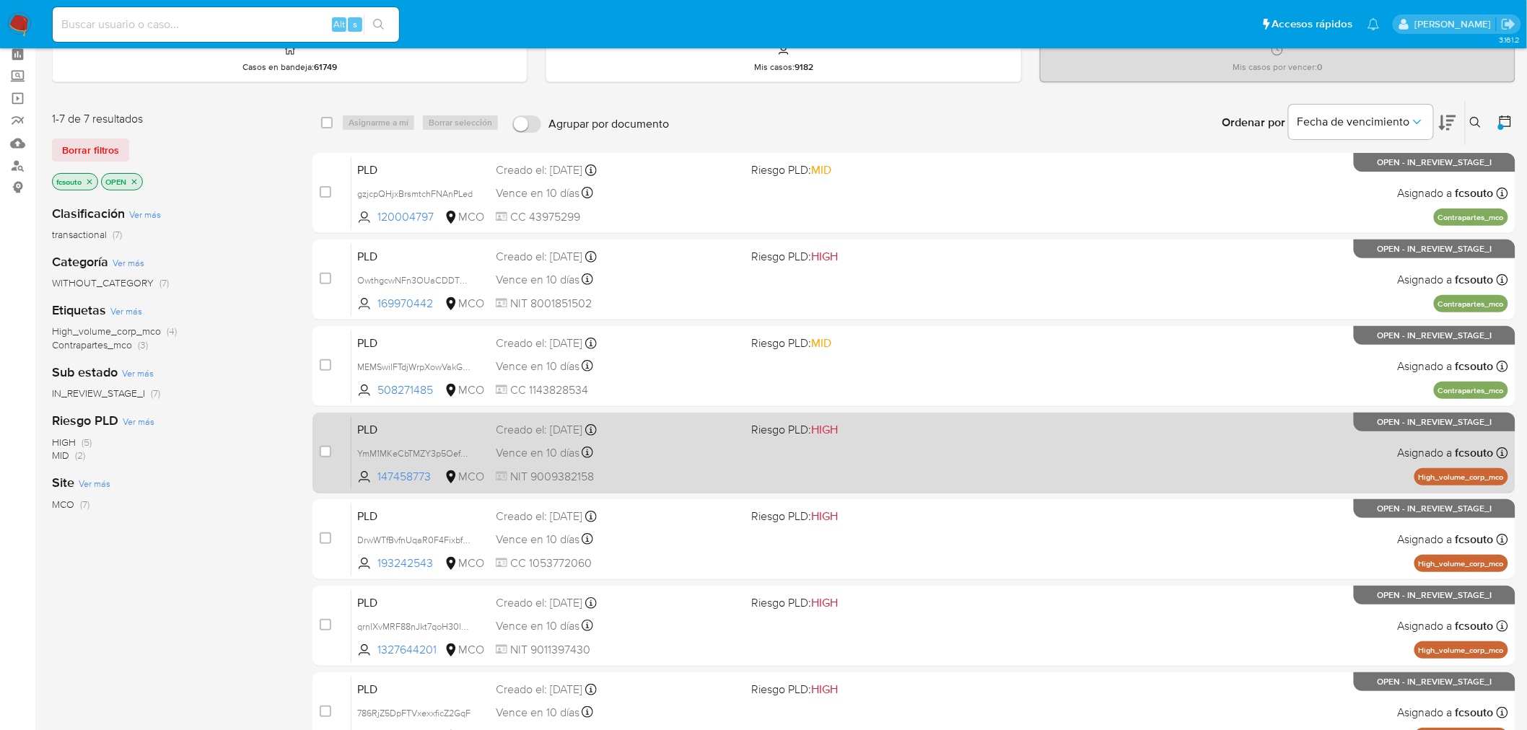
scroll to position [40, 0]
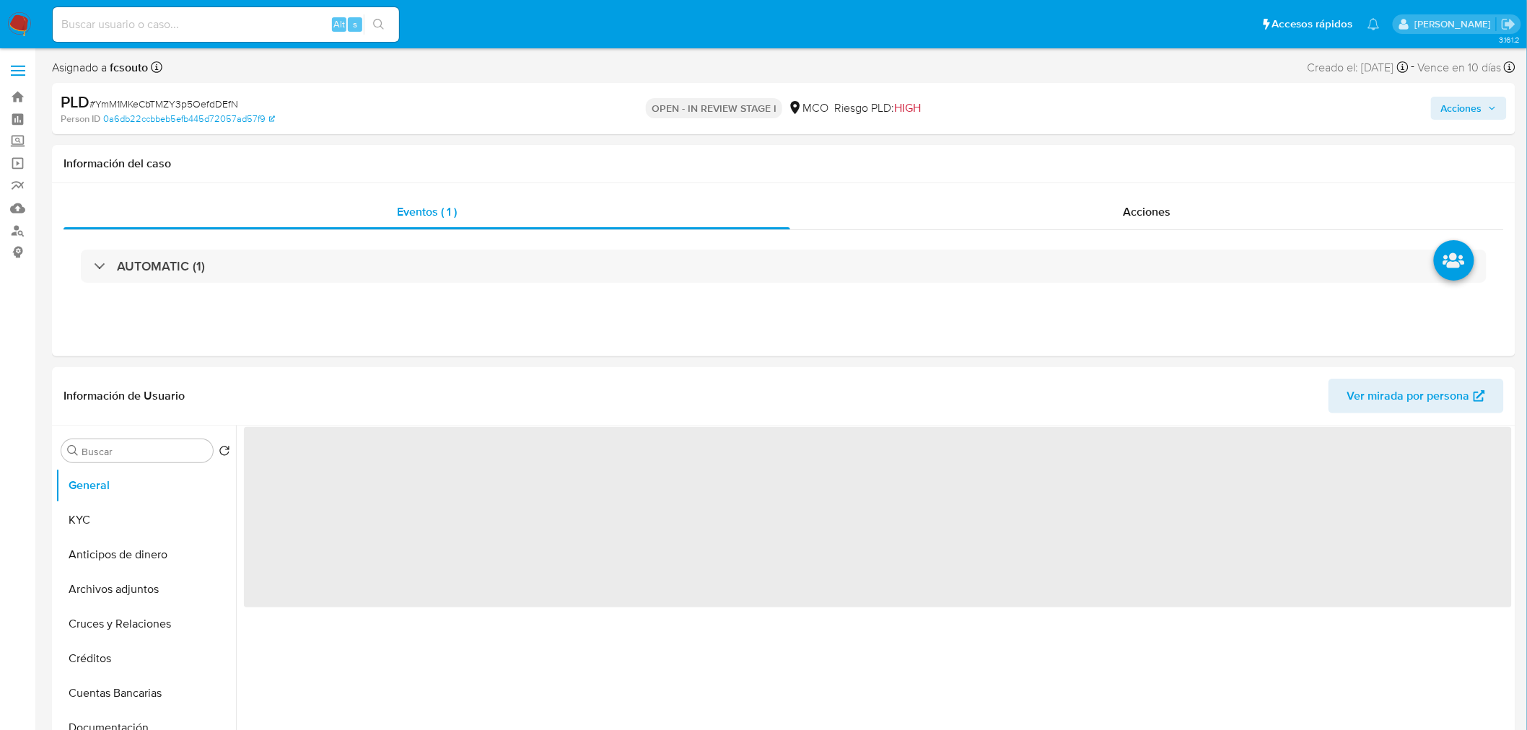
select select "10"
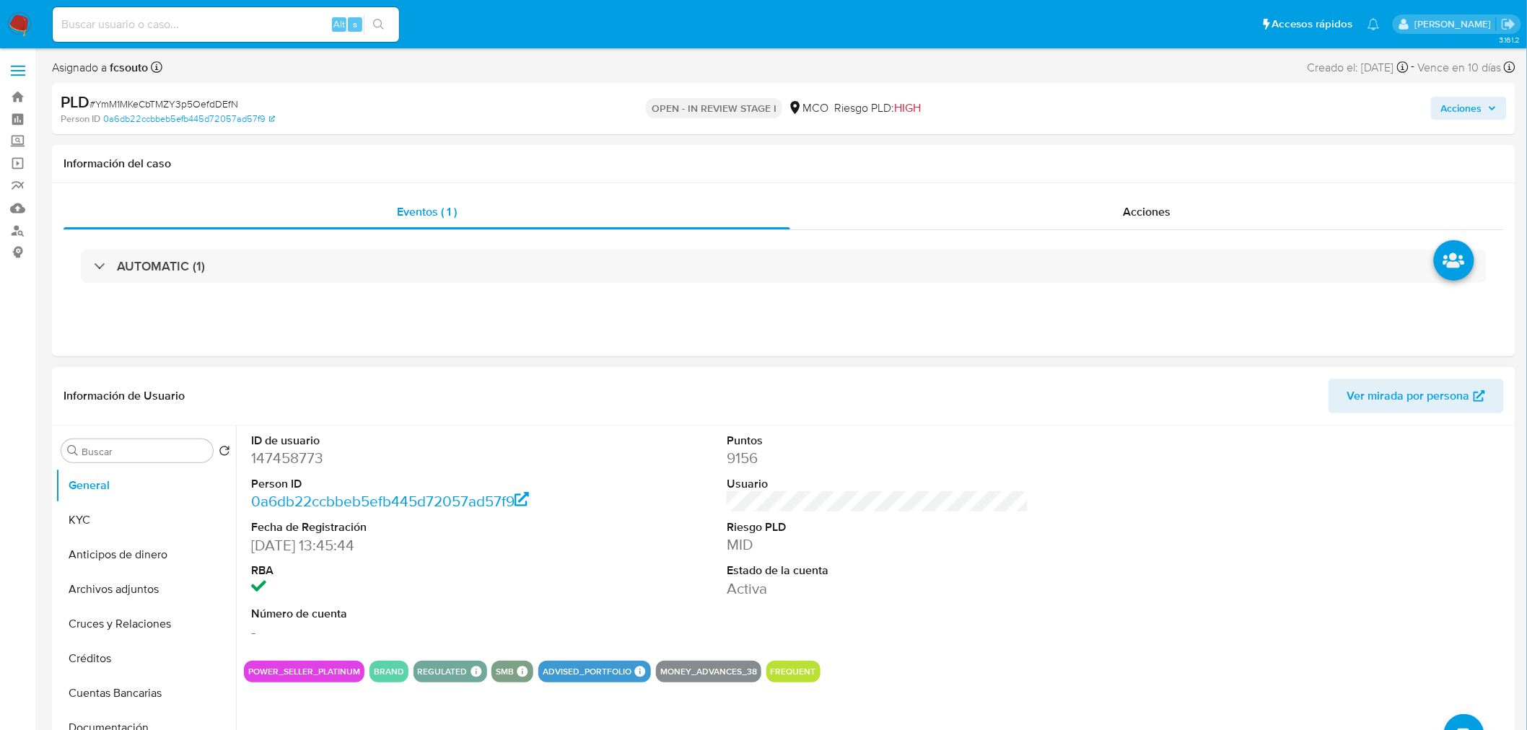
click at [297, 476] on dt "Person ID" at bounding box center [402, 484] width 302 height 16
click at [297, 457] on dd "147458773" at bounding box center [402, 458] width 302 height 20
copy dd "147458773"
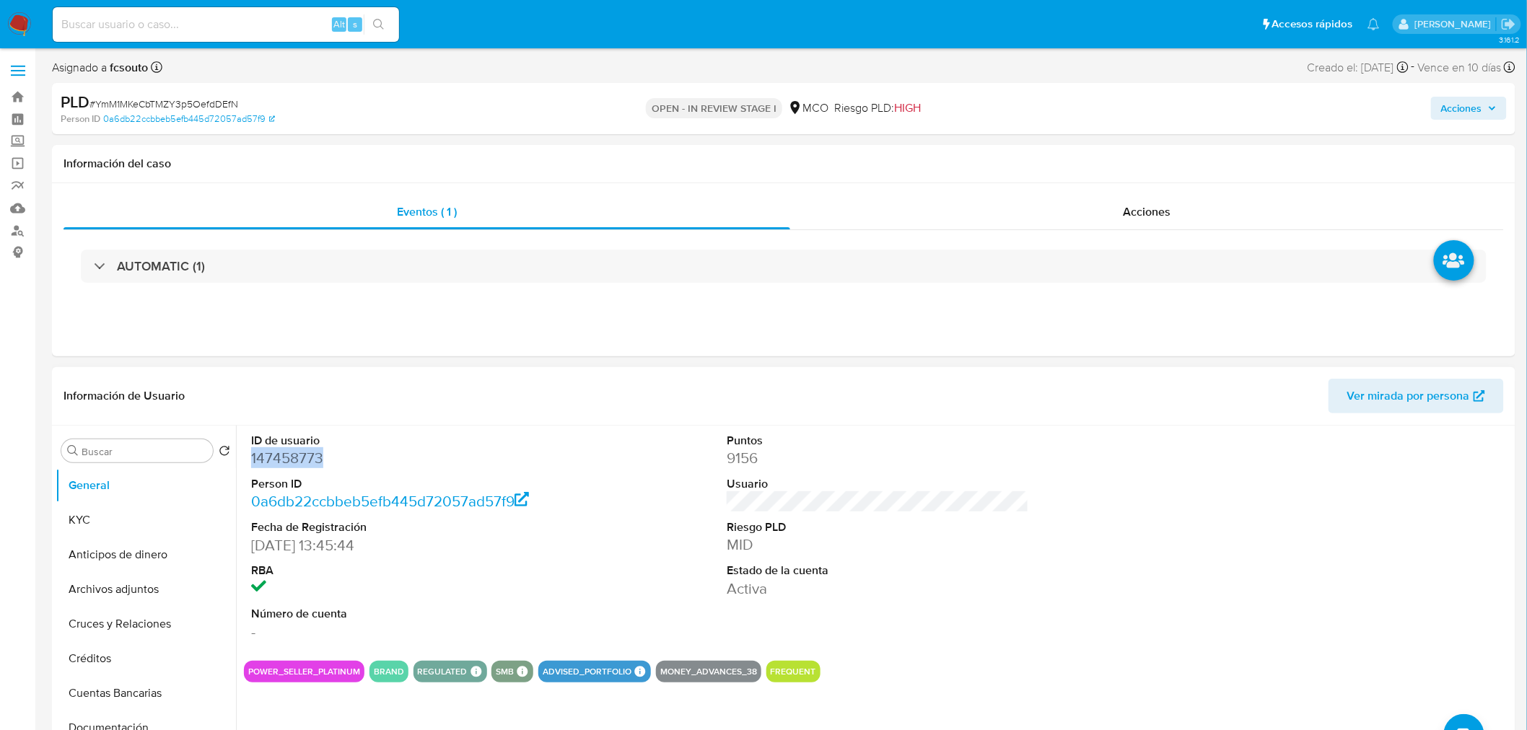
click at [311, 459] on dd "147458773" at bounding box center [402, 458] width 302 height 20
click at [268, 455] on dd "147458773" at bounding box center [402, 458] width 302 height 20
click at [298, 464] on dd "147458773" at bounding box center [402, 458] width 302 height 20
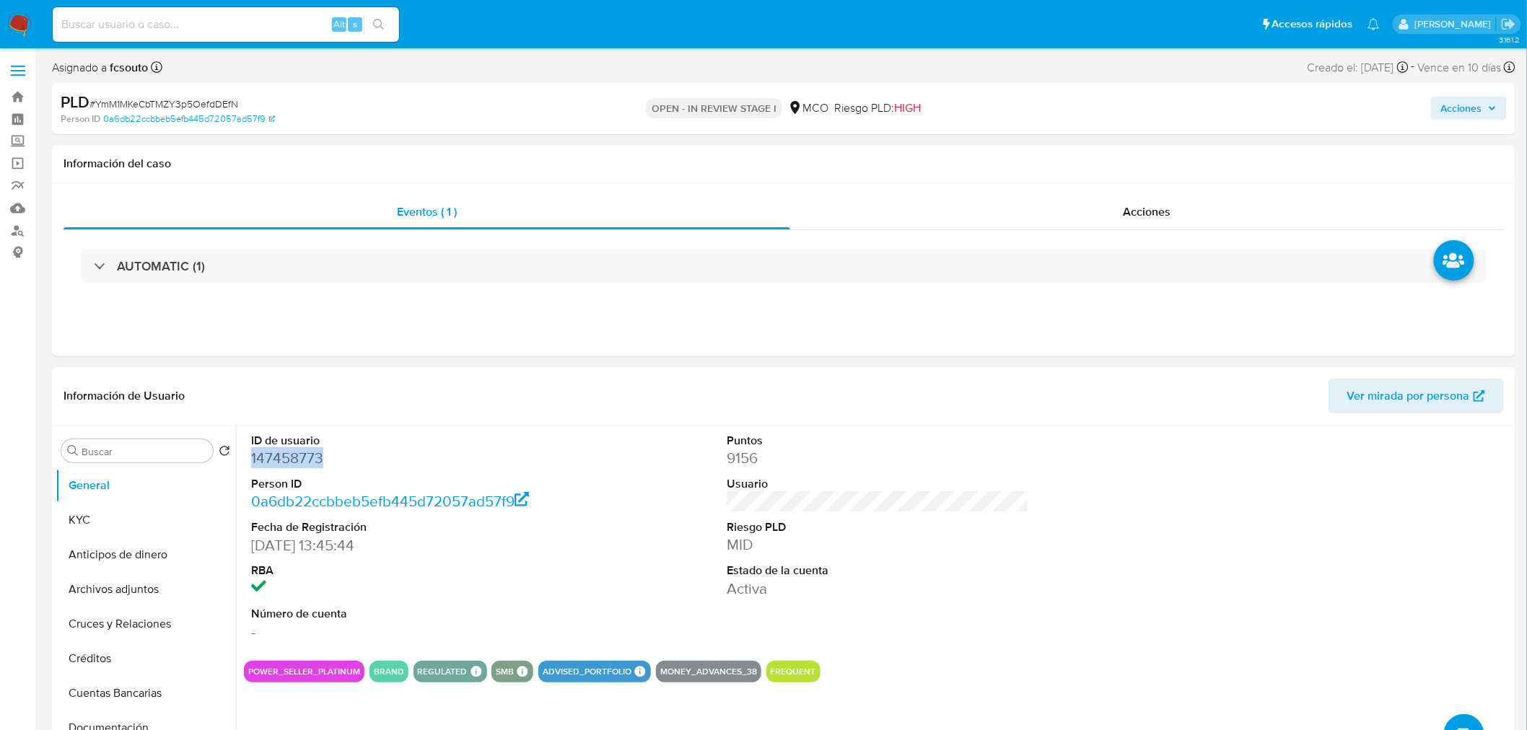
click at [298, 464] on dd "147458773" at bounding box center [402, 458] width 302 height 20
click at [302, 464] on dd "147458773" at bounding box center [402, 458] width 302 height 20
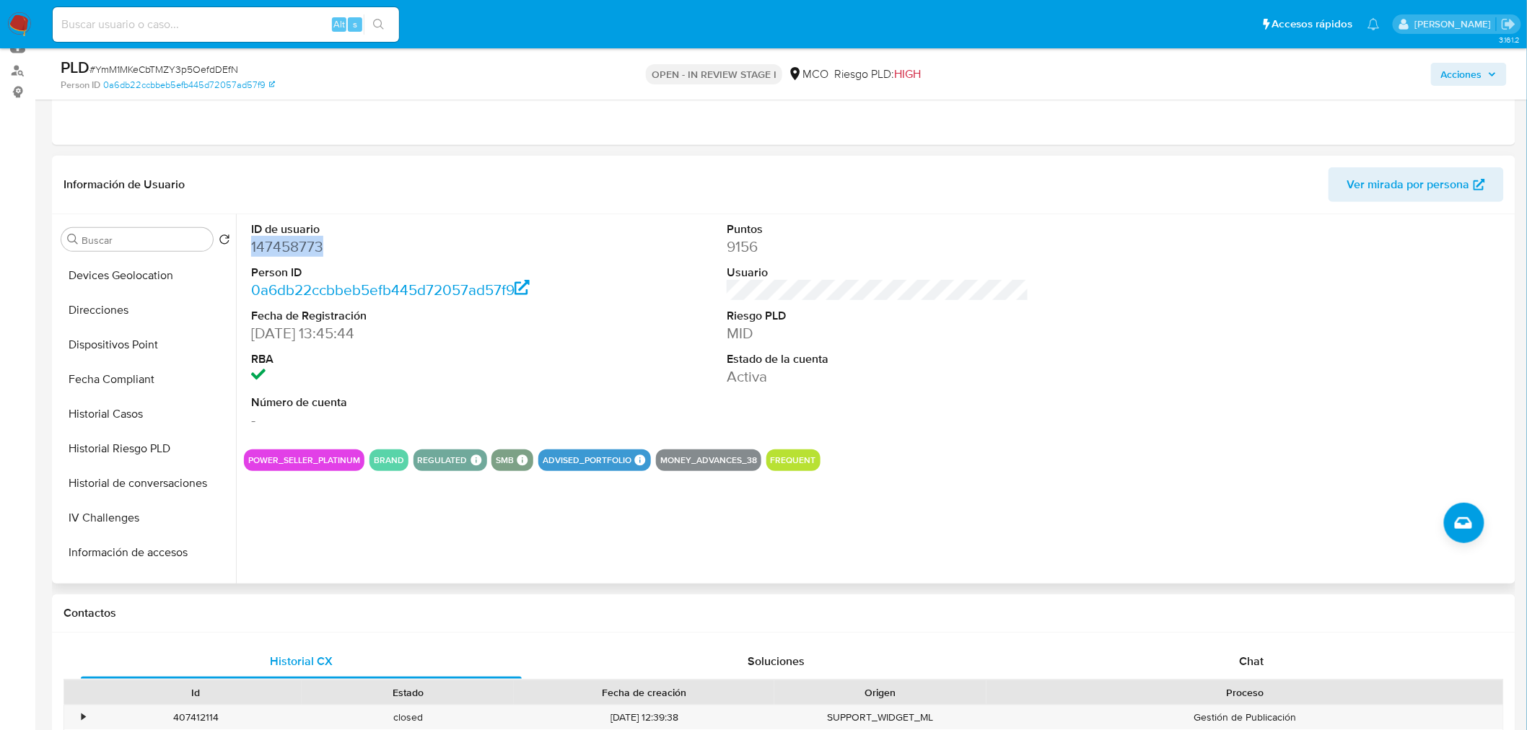
scroll to position [320, 0]
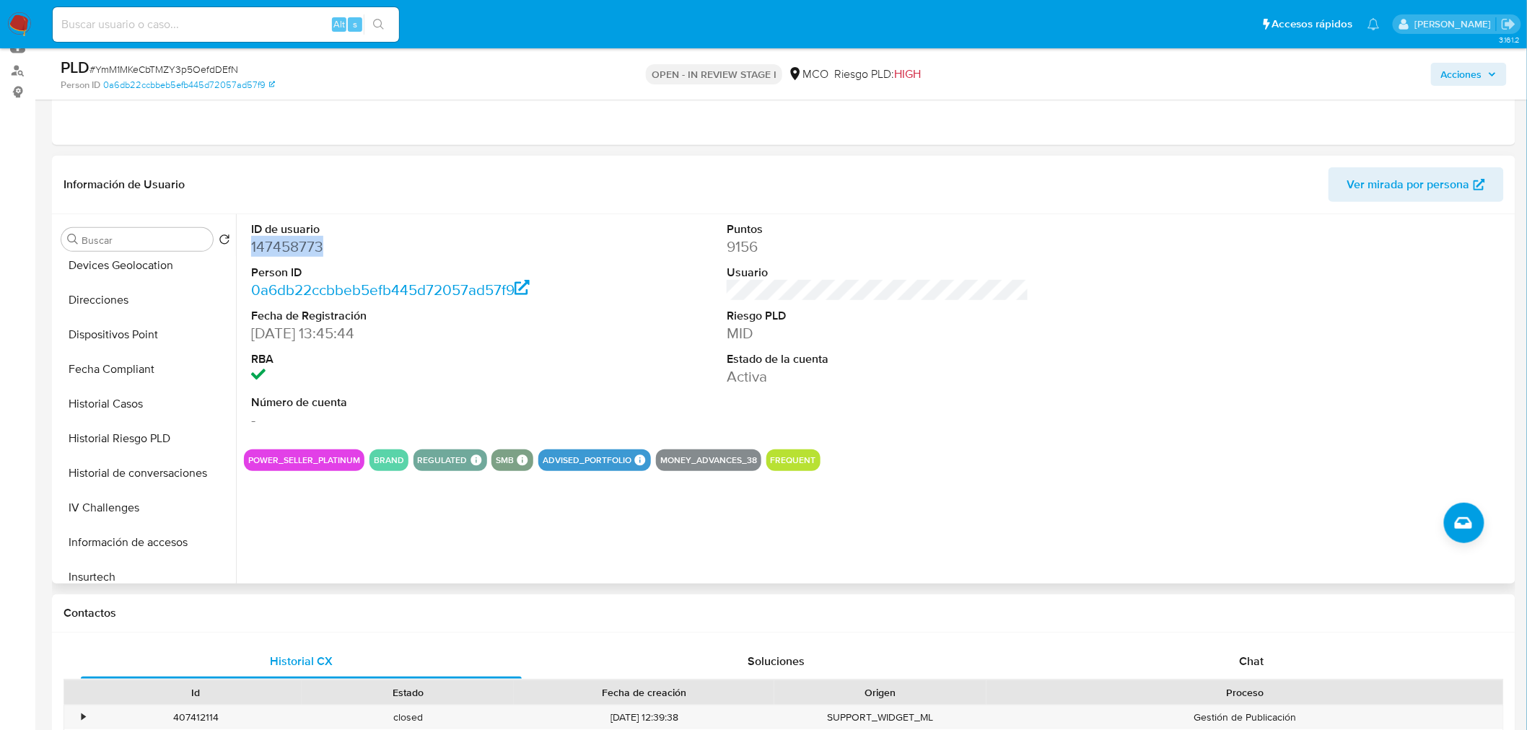
click at [95, 402] on button "Historial Casos" at bounding box center [146, 404] width 180 height 35
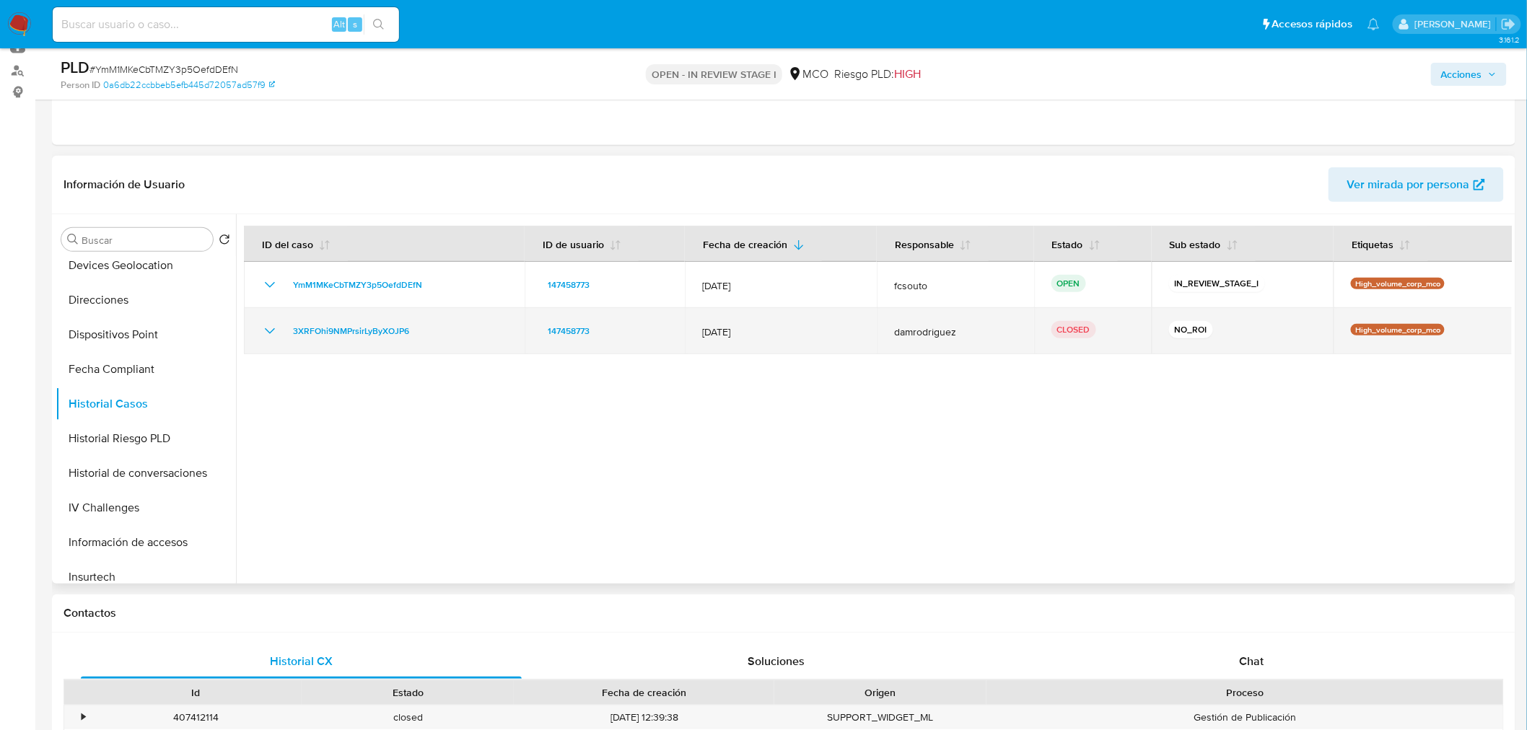
drag, startPoint x: 263, startPoint y: 335, endPoint x: 276, endPoint y: 341, distance: 14.9
click at [263, 335] on icon "Mostrar/Ocultar" at bounding box center [269, 330] width 17 height 17
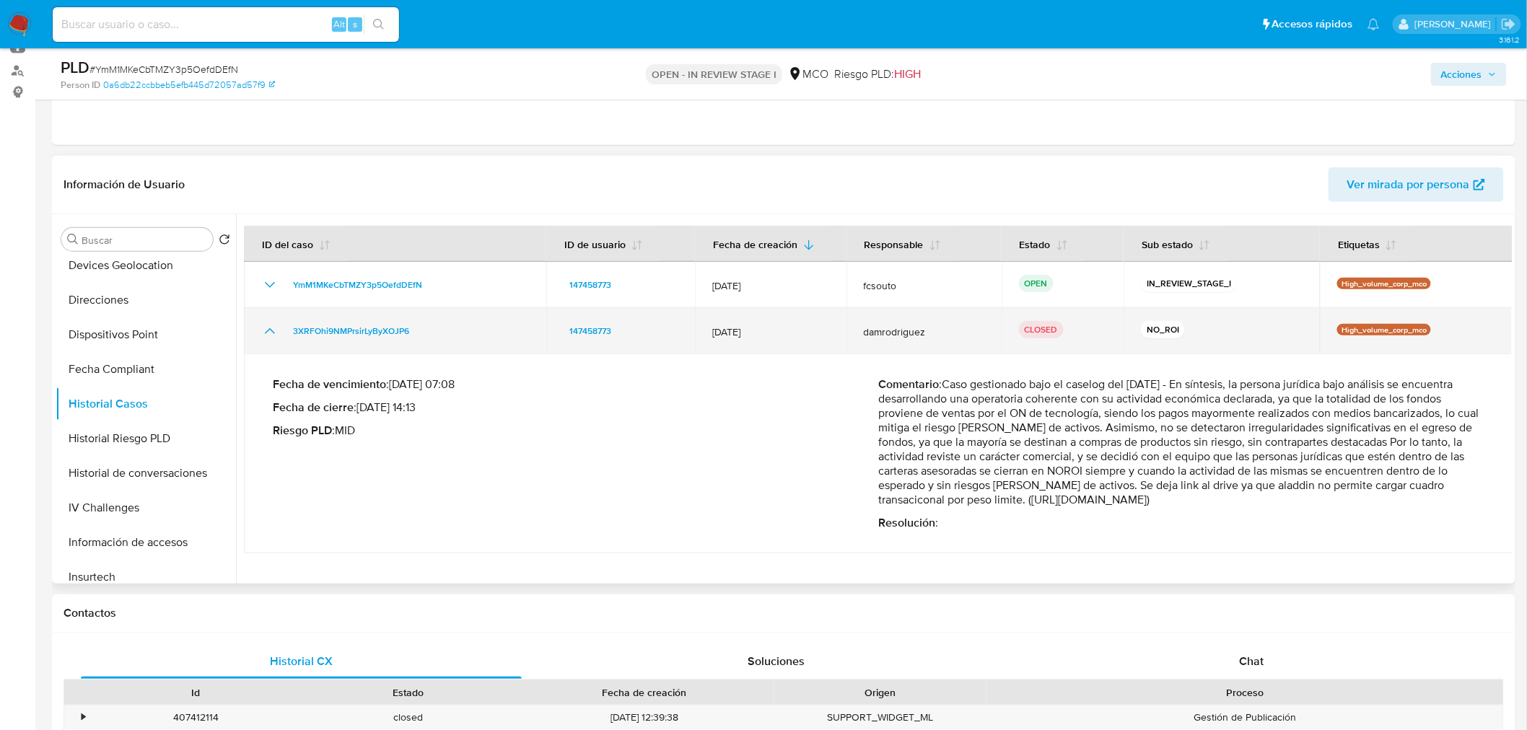
drag, startPoint x: 262, startPoint y: 329, endPoint x: 247, endPoint y: 328, distance: 14.5
click at [263, 330] on icon "Mostrar/Ocultar" at bounding box center [269, 330] width 17 height 17
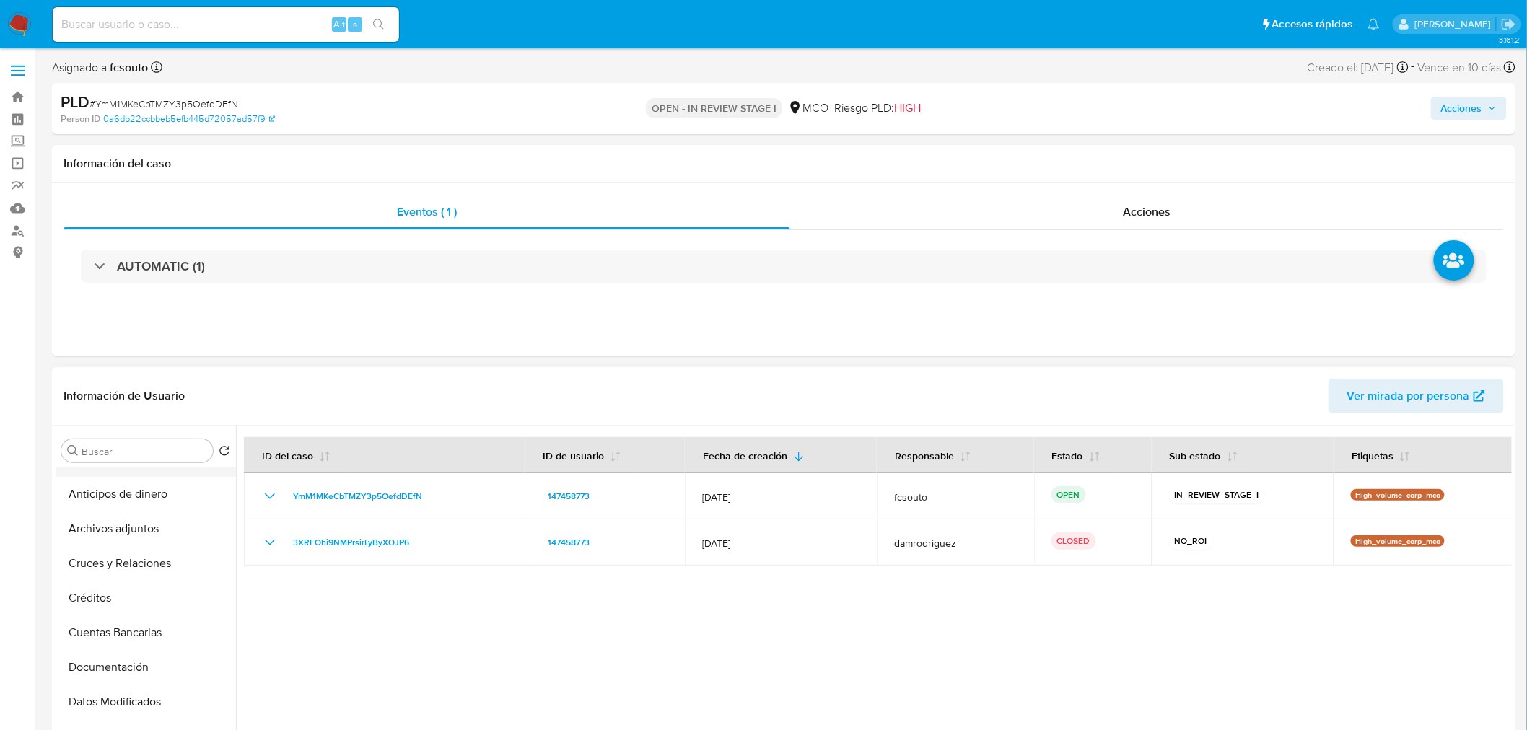
scroll to position [0, 0]
click at [107, 488] on button "General" at bounding box center [140, 485] width 169 height 35
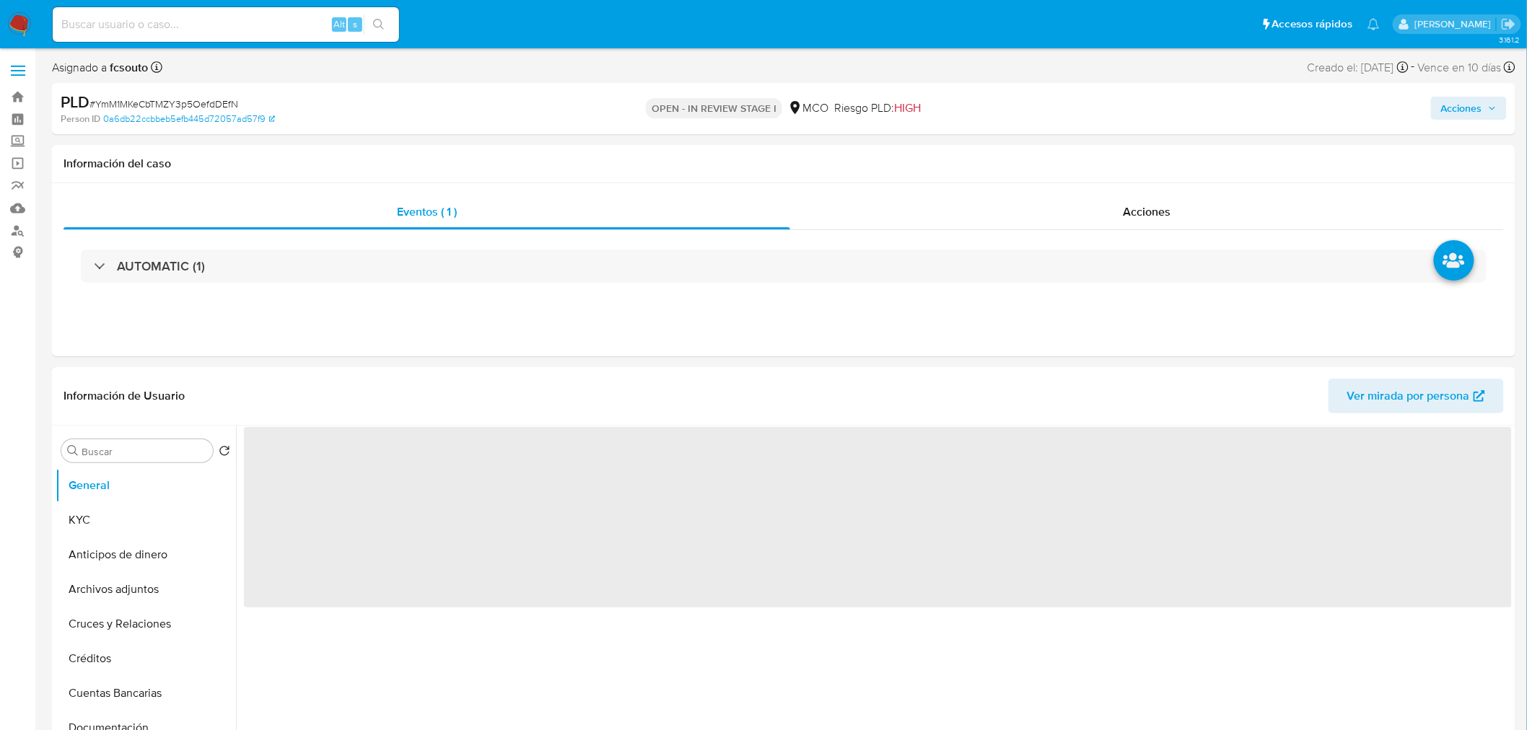
scroll to position [80, 0]
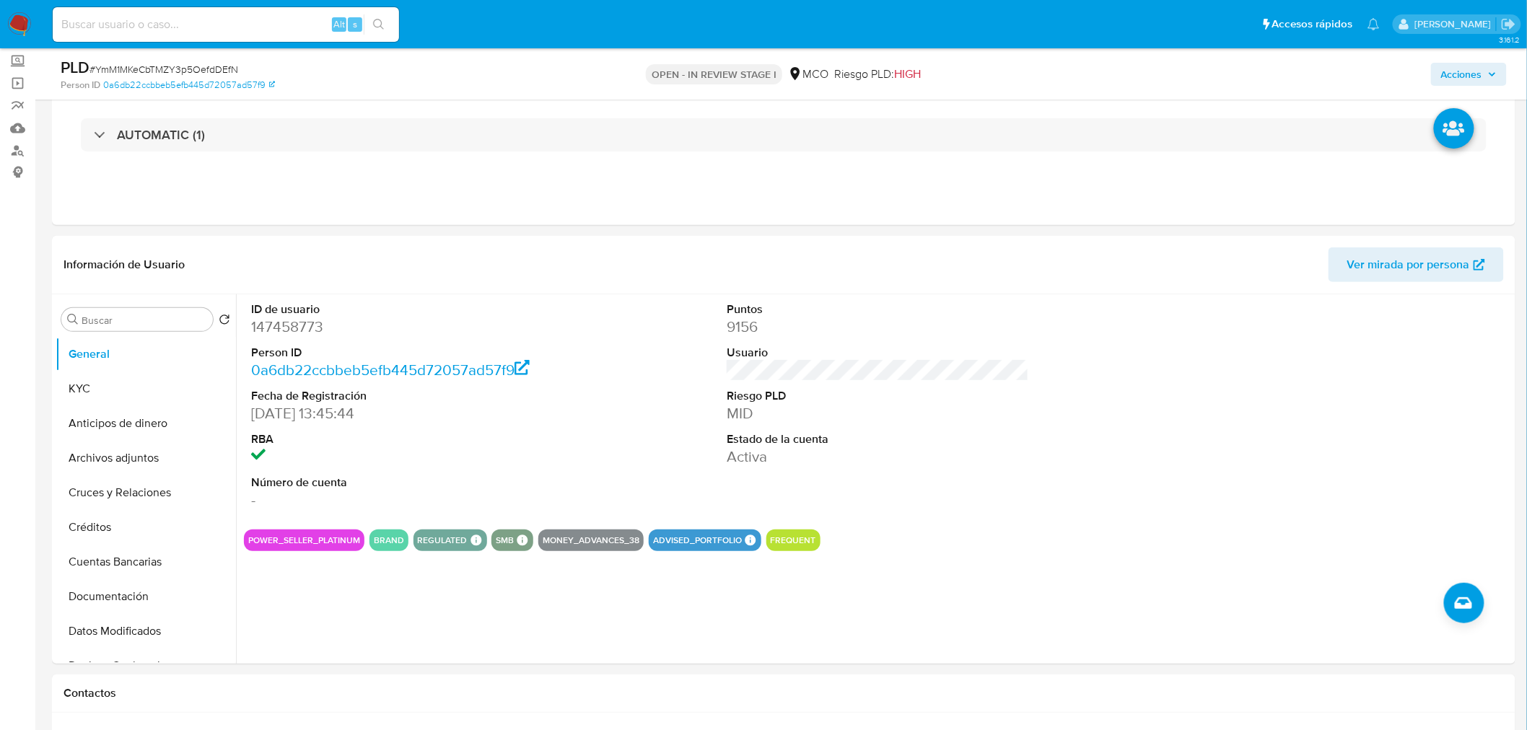
click at [1488, 79] on span "Acciones" at bounding box center [1469, 74] width 56 height 20
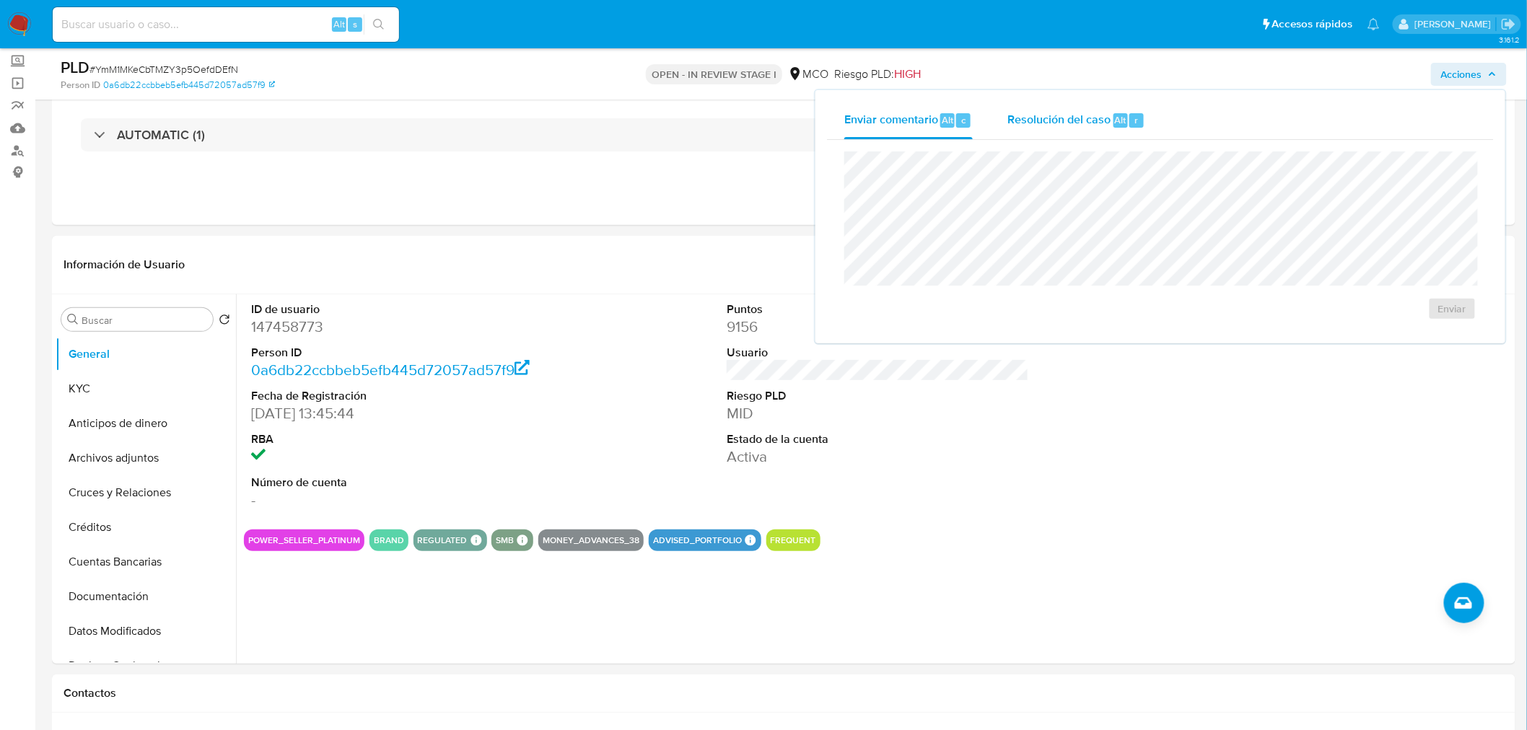
click at [1066, 118] on span "Resolución del caso" at bounding box center [1058, 119] width 103 height 17
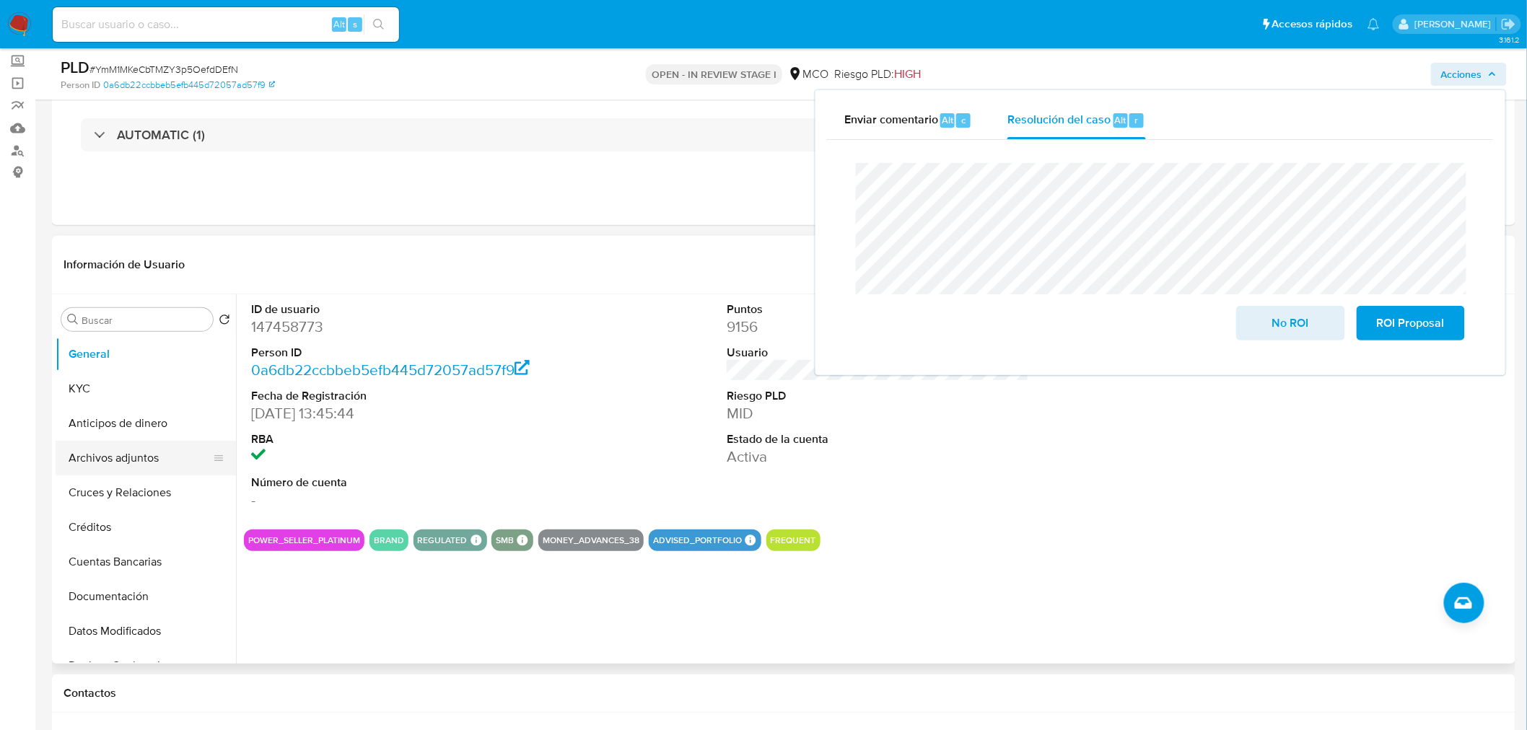
click at [111, 464] on button "Archivos adjuntos" at bounding box center [140, 458] width 169 height 35
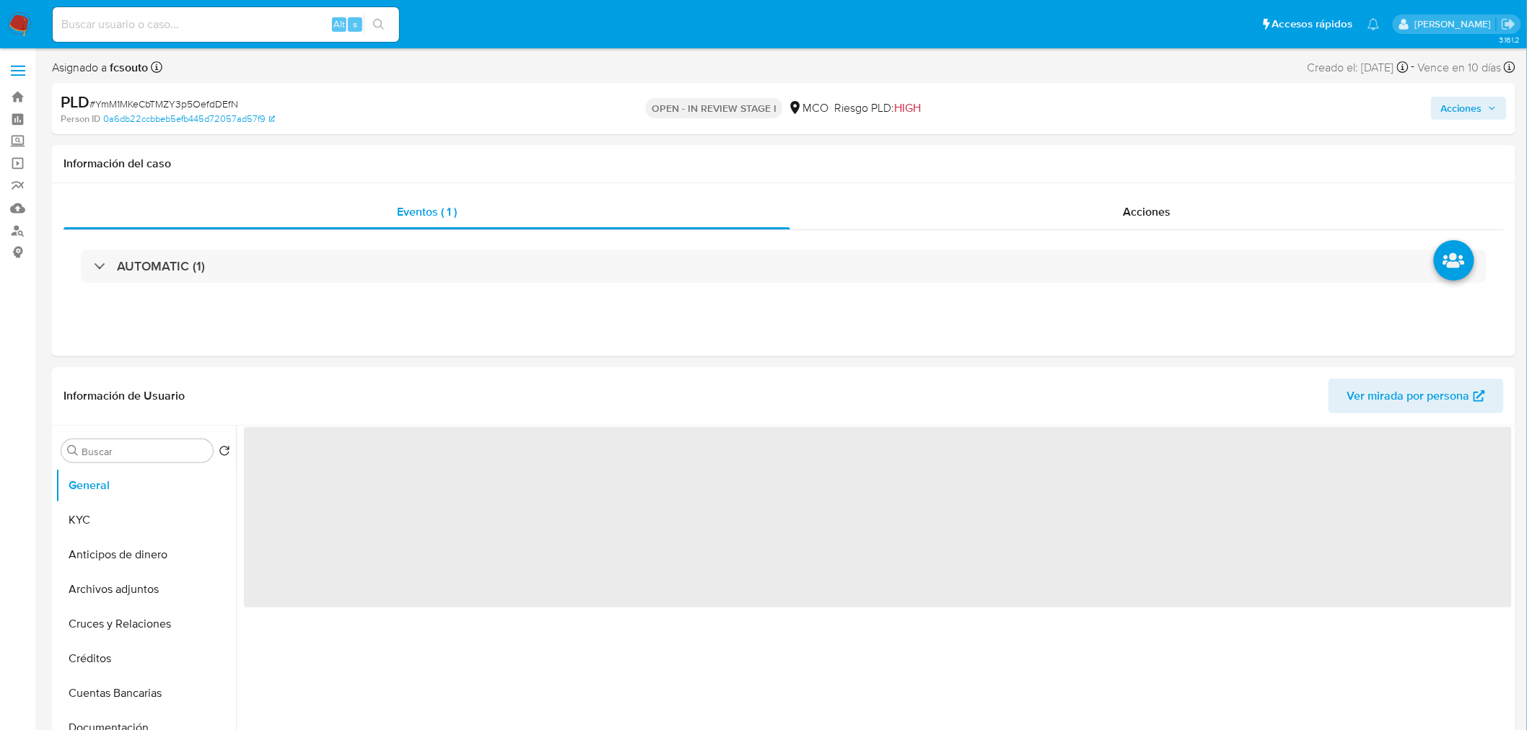
click at [1467, 101] on span "Acciones" at bounding box center [1461, 108] width 41 height 23
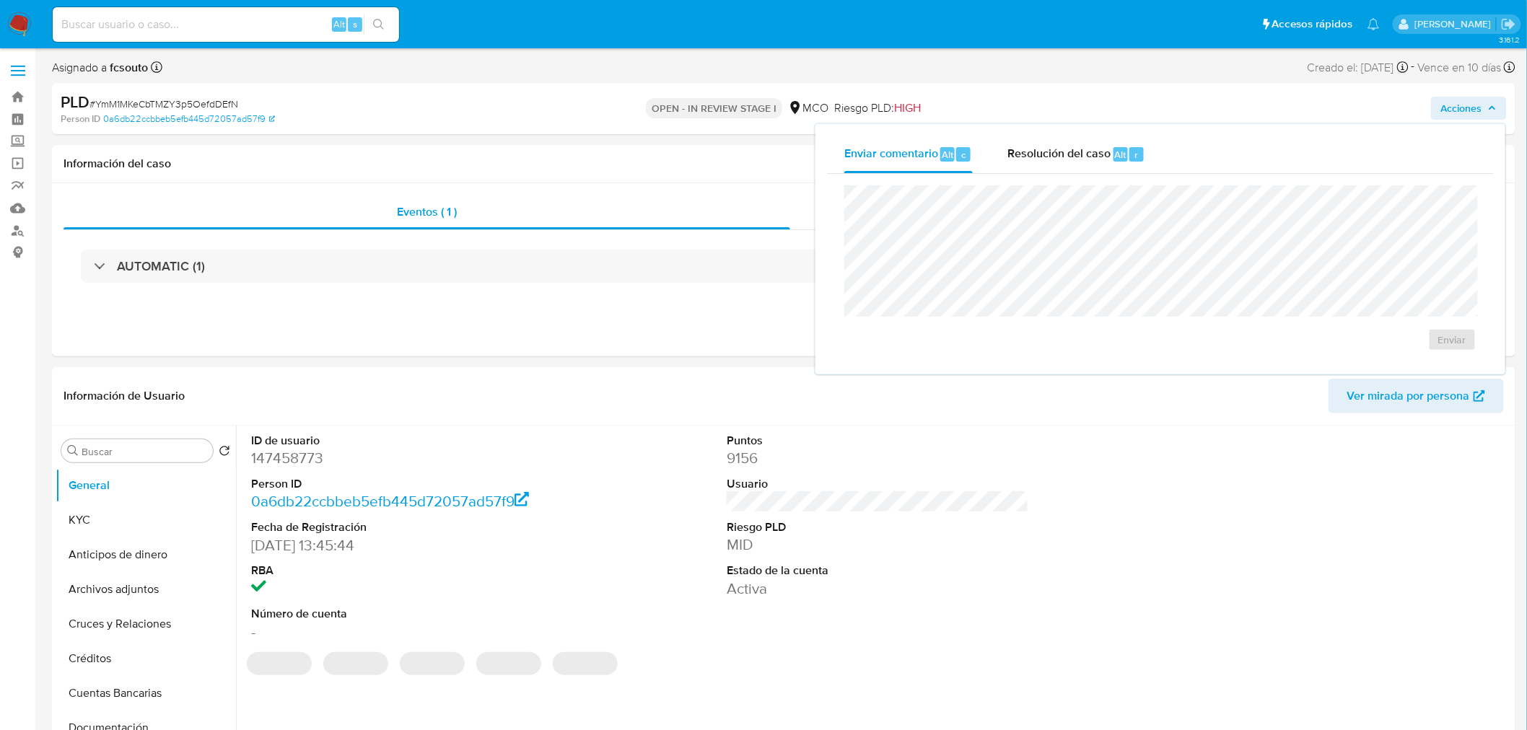
select select "10"
click at [1011, 170] on div "Resolución del caso Alt r" at bounding box center [1076, 155] width 138 height 38
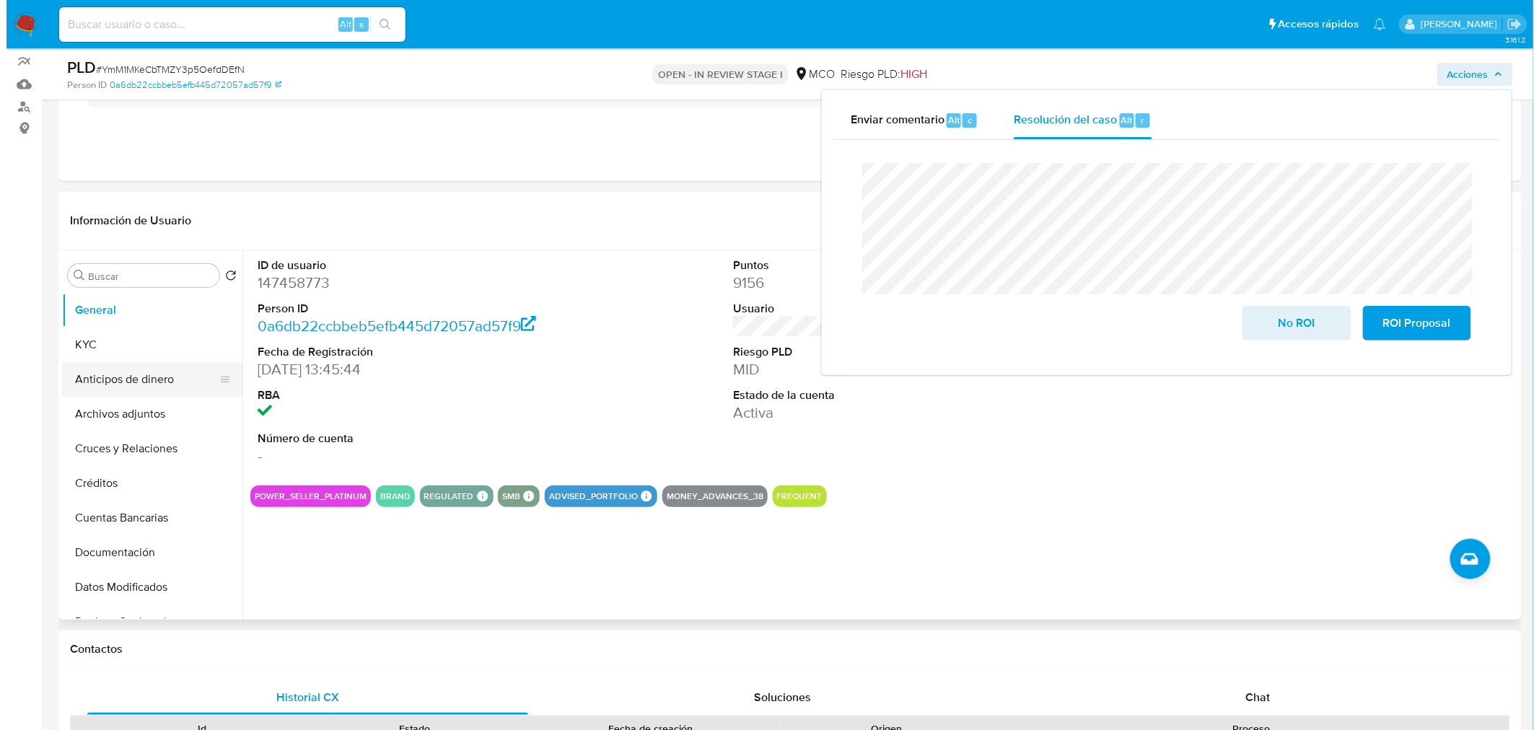
scroll to position [160, 0]
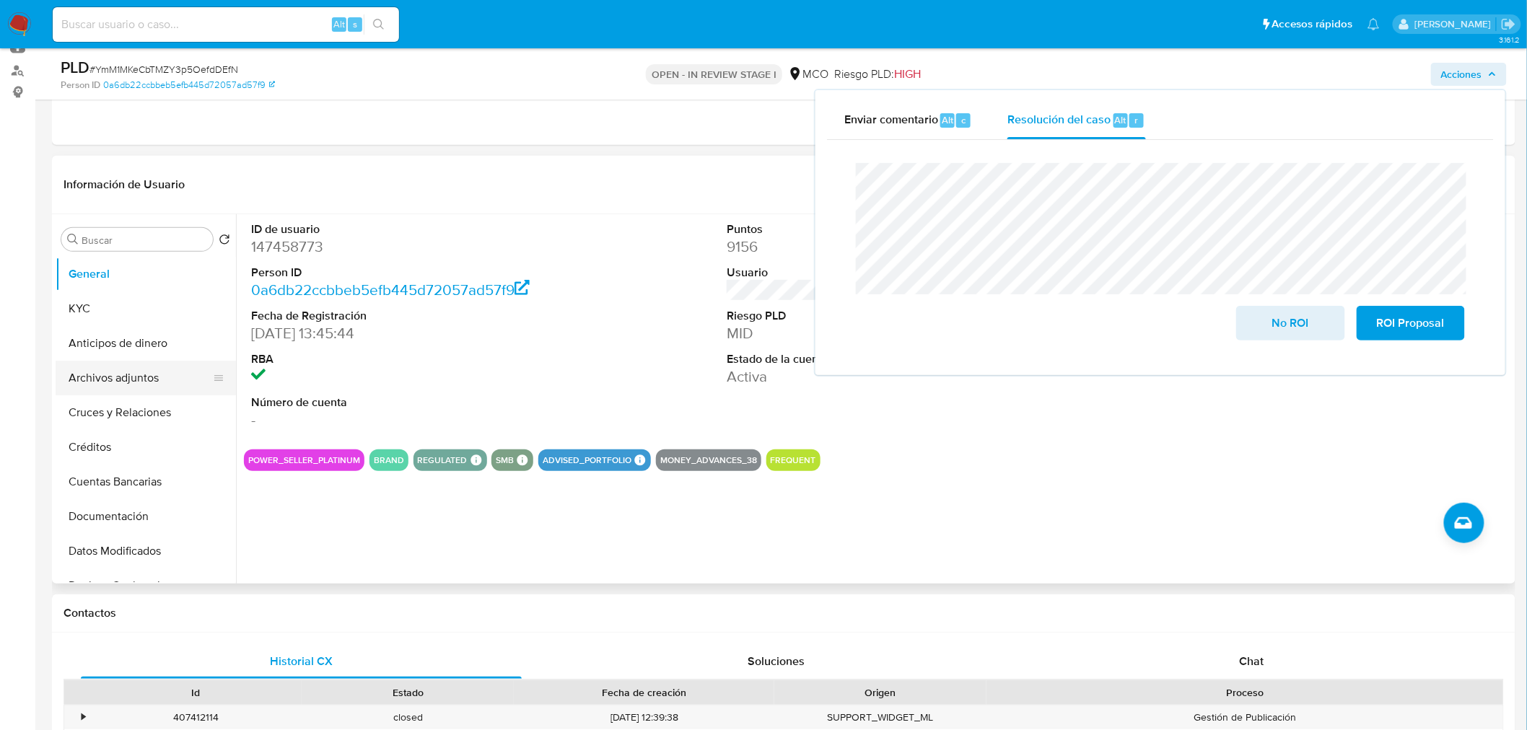
click at [145, 366] on button "Archivos adjuntos" at bounding box center [140, 378] width 169 height 35
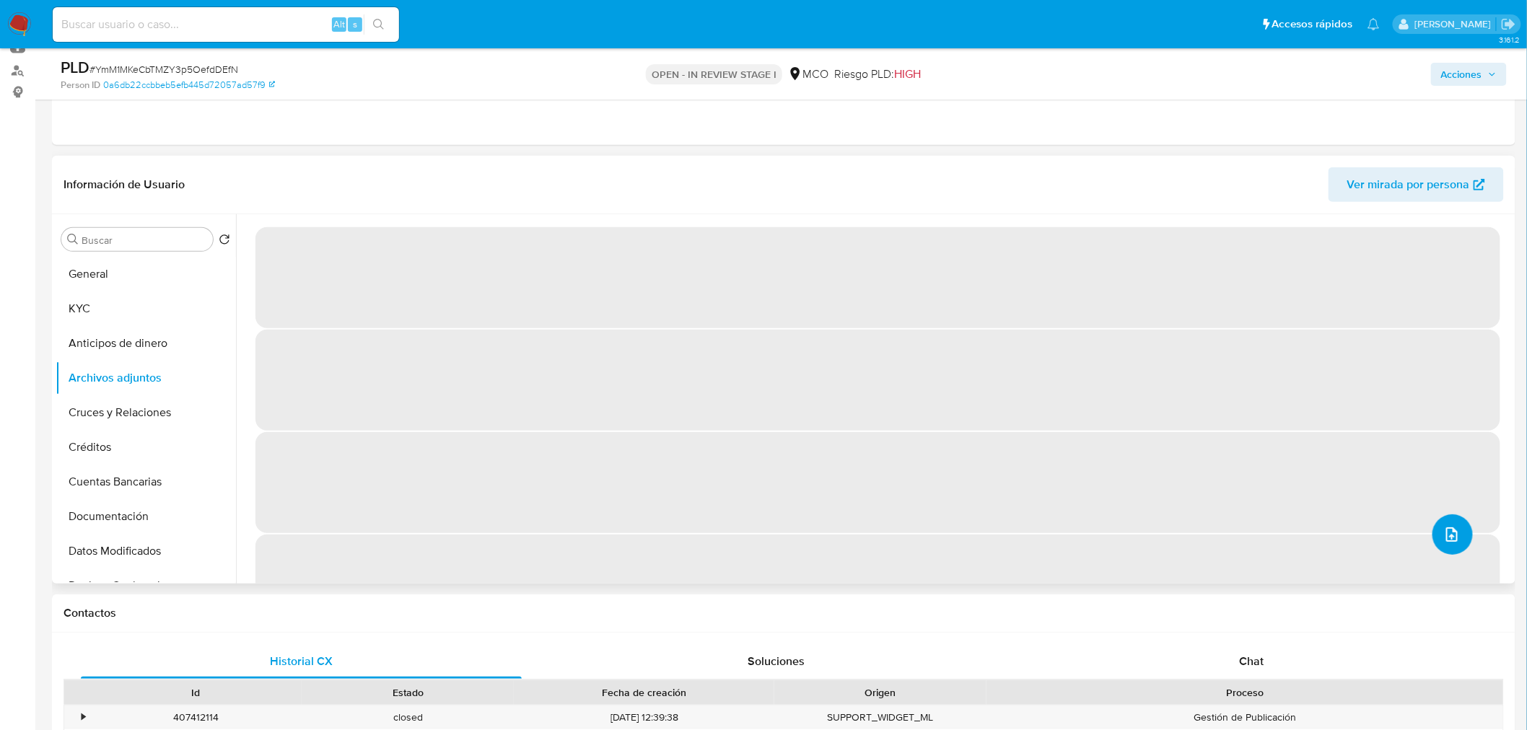
click at [1448, 543] on icon "upload-file" at bounding box center [1451, 534] width 17 height 17
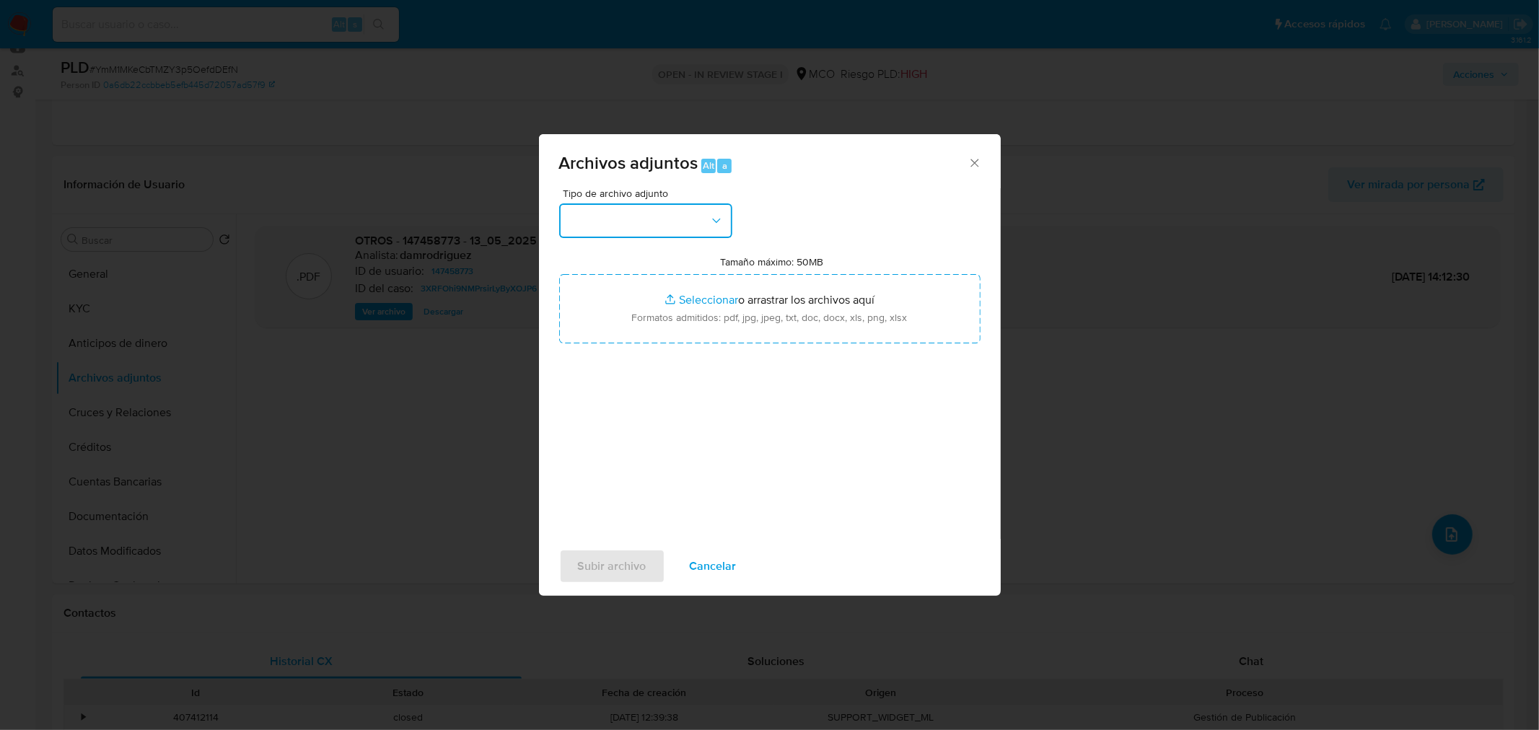
click at [657, 221] on button "button" at bounding box center [645, 220] width 173 height 35
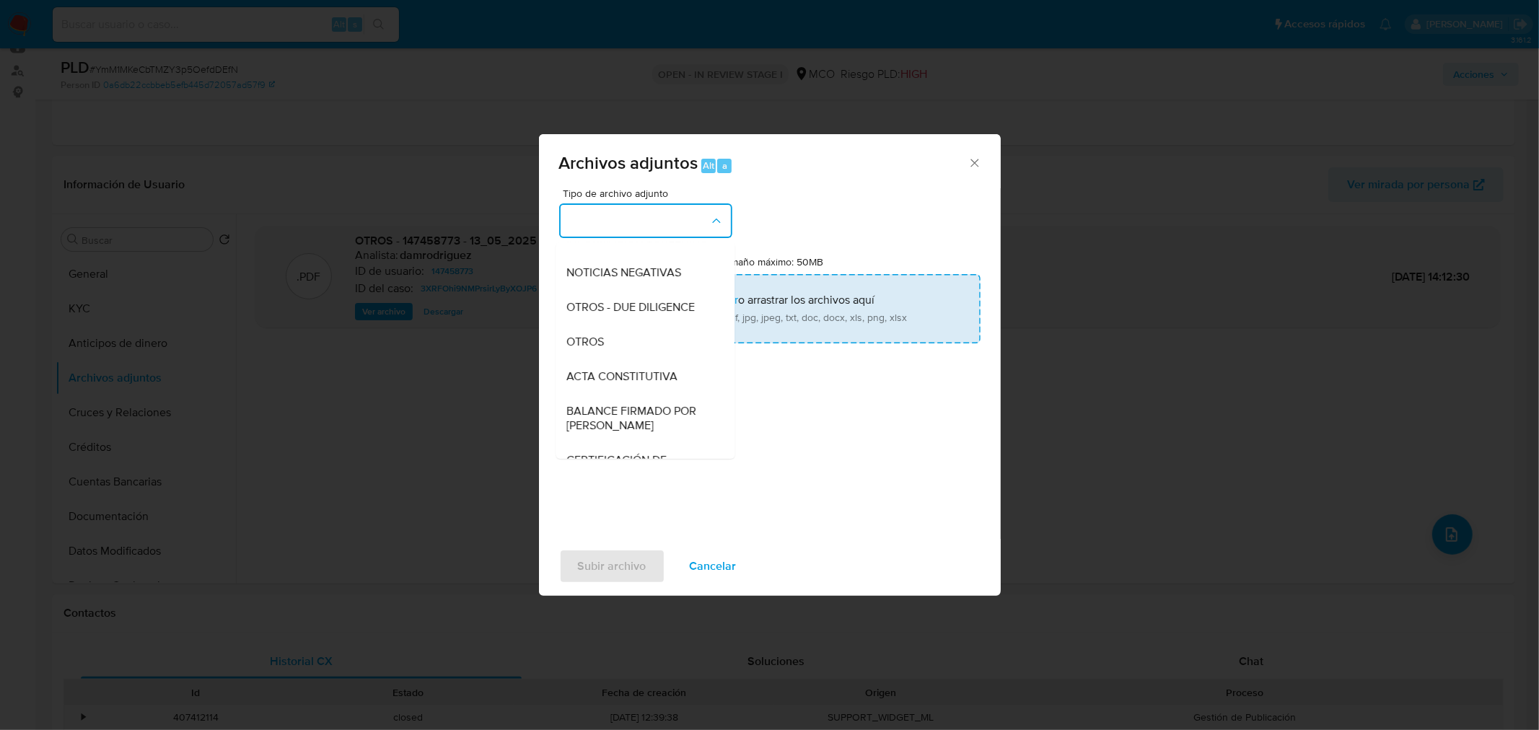
drag, startPoint x: 643, startPoint y: 347, endPoint x: 695, endPoint y: 326, distance: 56.0
click at [643, 348] on div "OTROS" at bounding box center [640, 341] width 147 height 35
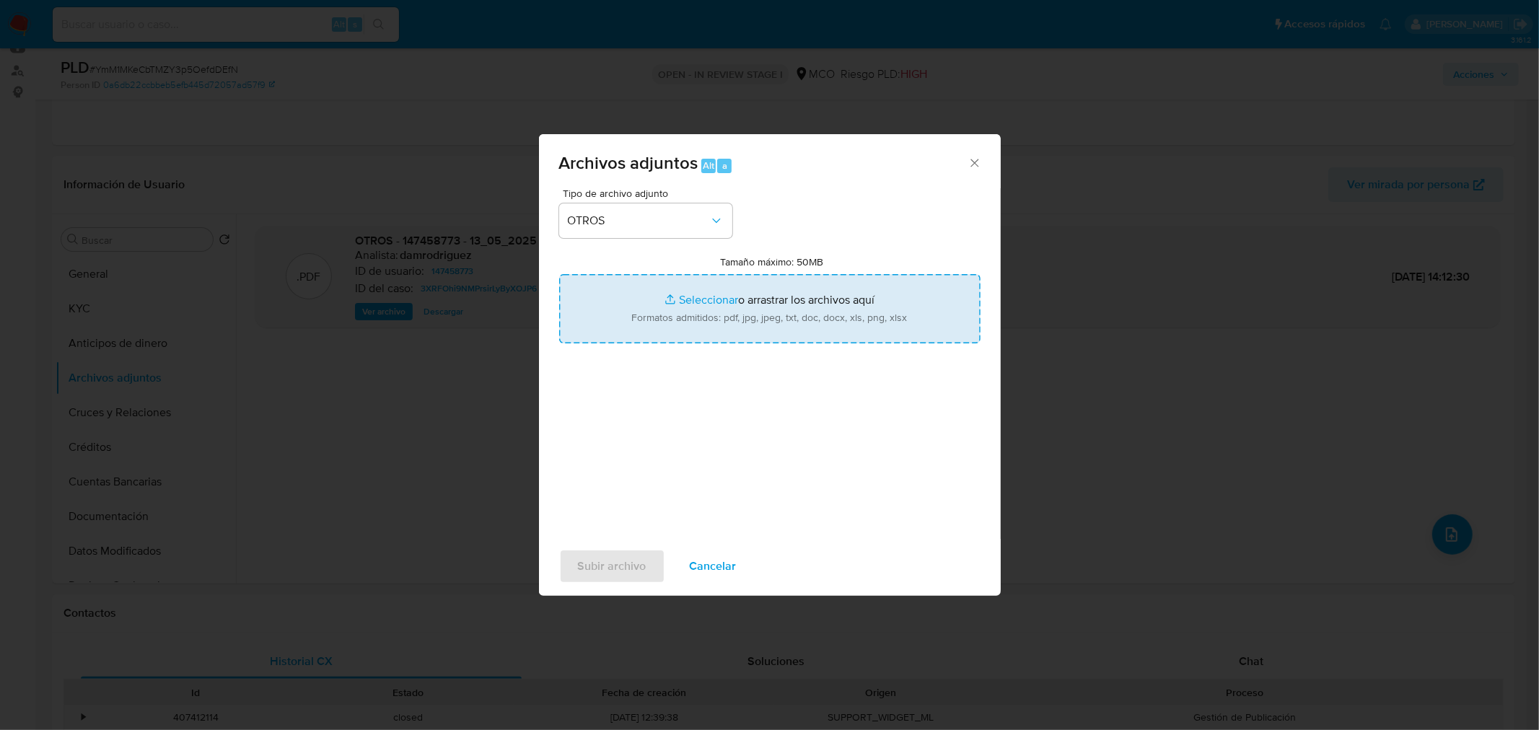
click at [705, 322] on input "Tamaño máximo: 50MB Seleccionar archivos" at bounding box center [769, 308] width 421 height 69
type input "C:\fakepath\147458773 - 30_9_2025.pdf"
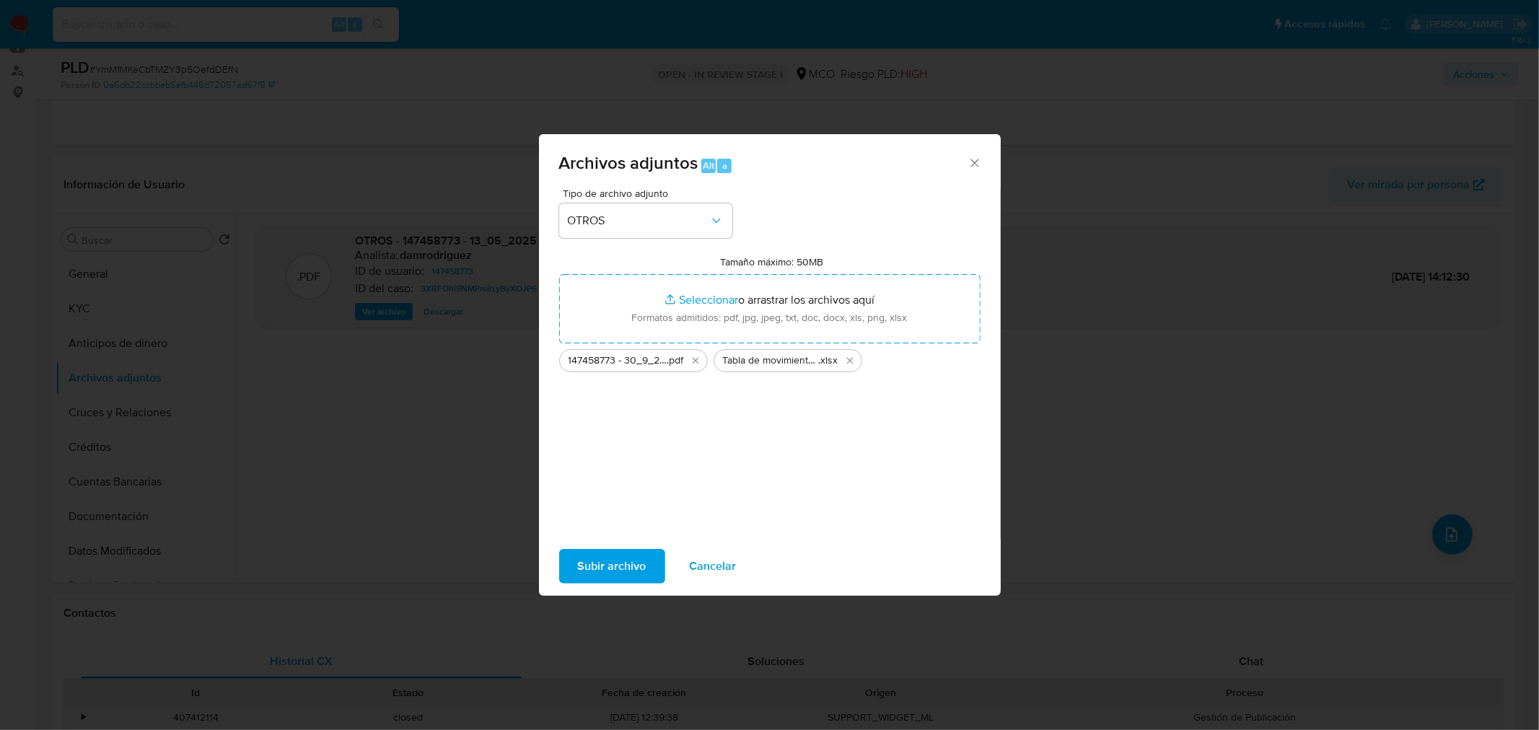
click at [637, 564] on span "Subir archivo" at bounding box center [612, 566] width 69 height 32
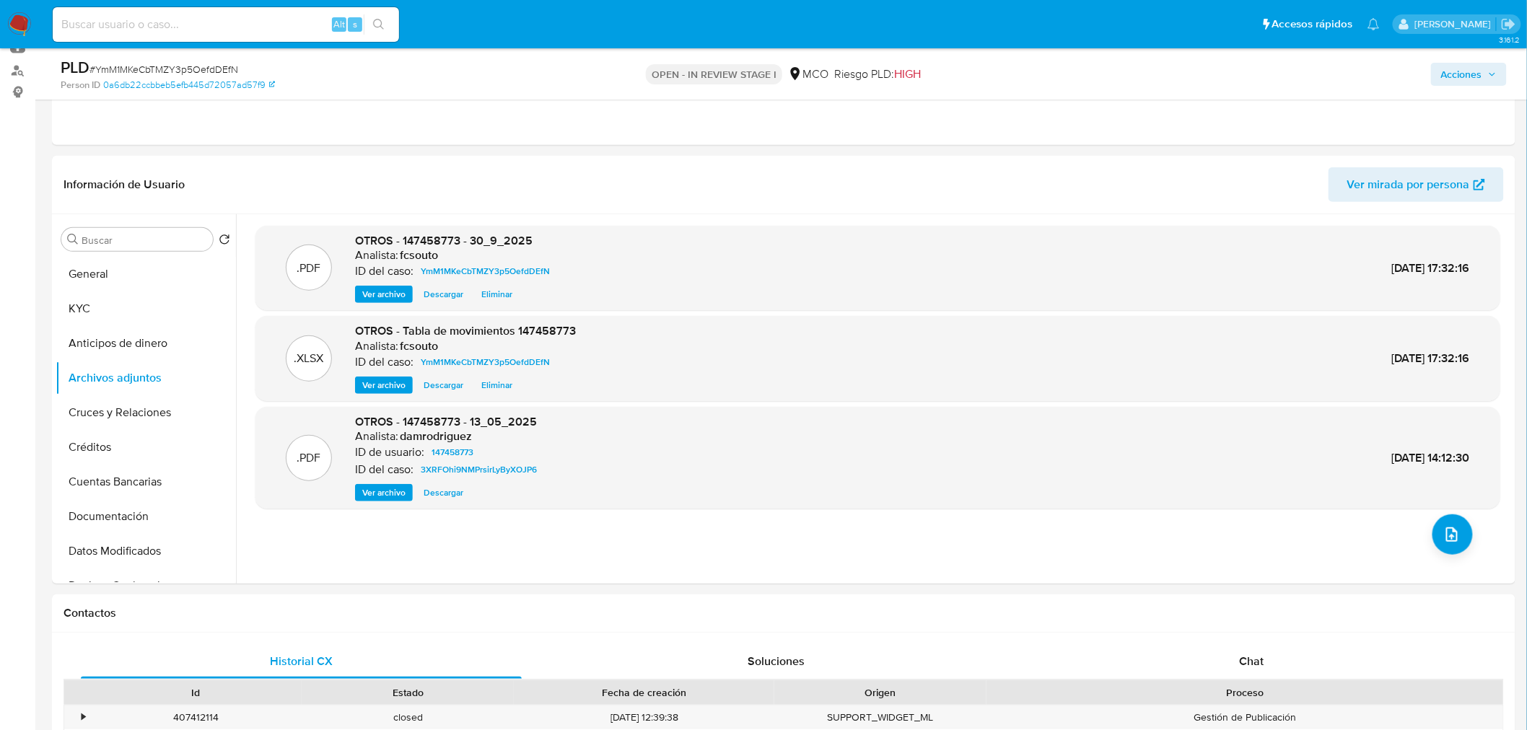
click at [1457, 77] on span "Acciones" at bounding box center [1461, 74] width 41 height 23
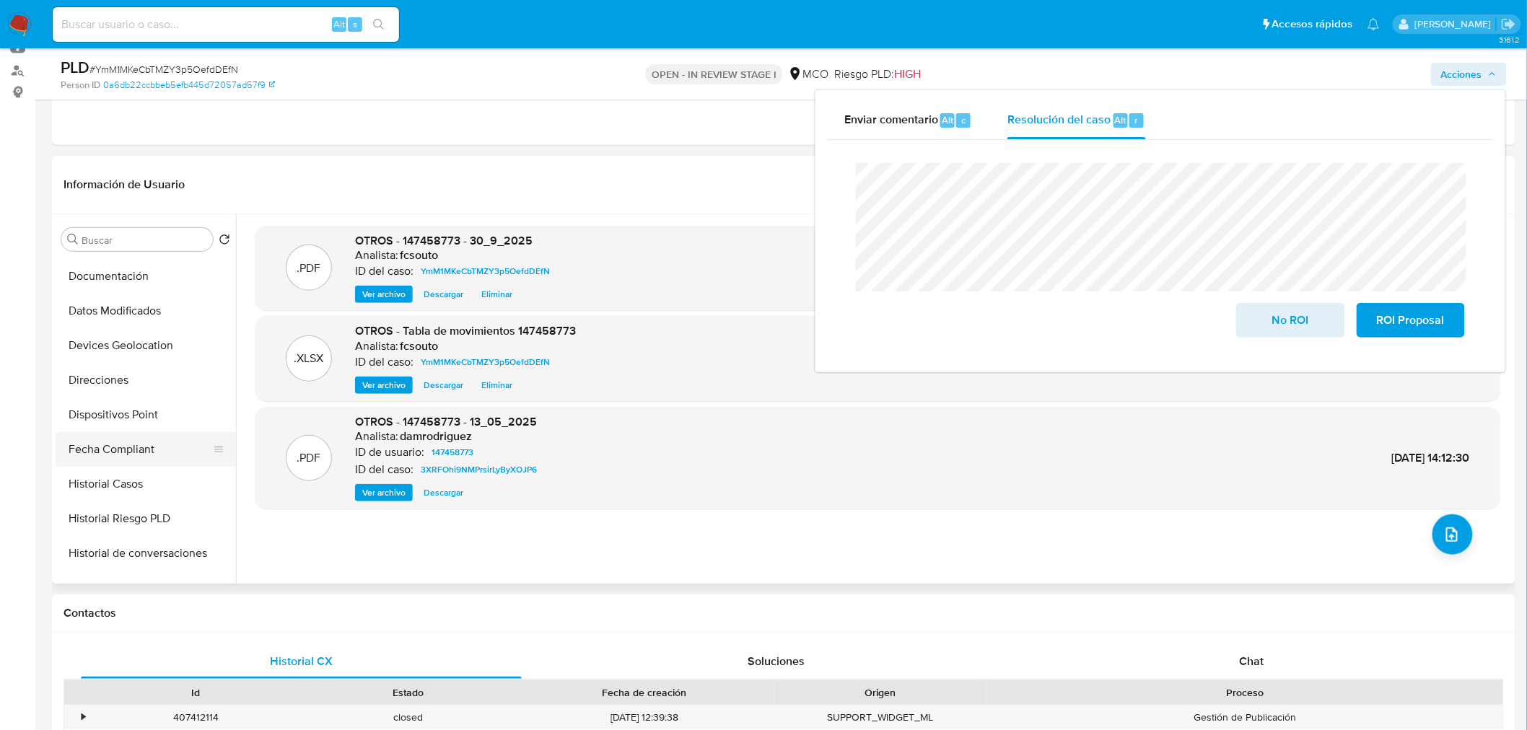
scroll to position [240, 0]
click at [105, 488] on button "Historial Casos" at bounding box center [140, 484] width 169 height 35
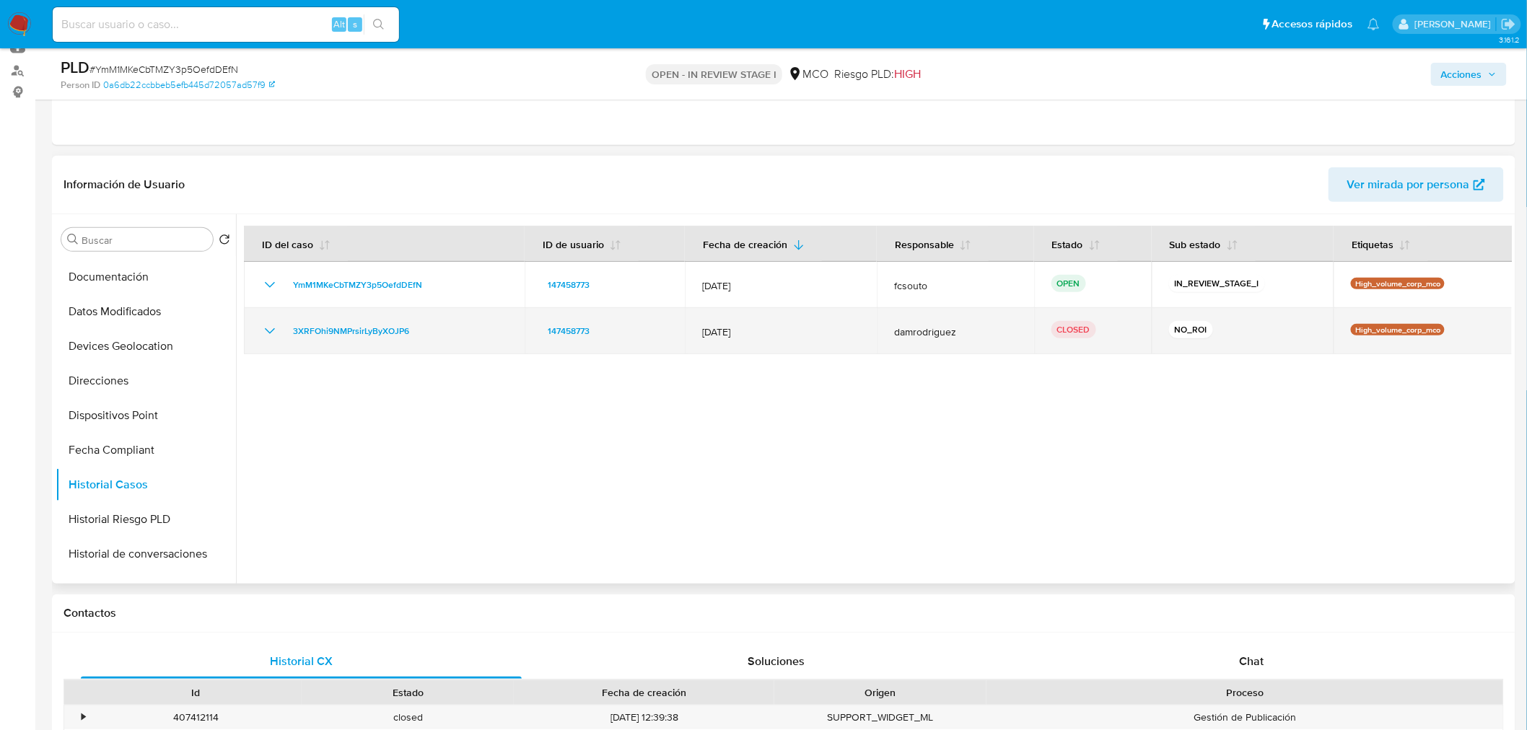
drag, startPoint x: 268, startPoint y: 330, endPoint x: 284, endPoint y: 333, distance: 16.3
click at [267, 328] on icon "Mostrar/Ocultar" at bounding box center [269, 330] width 17 height 17
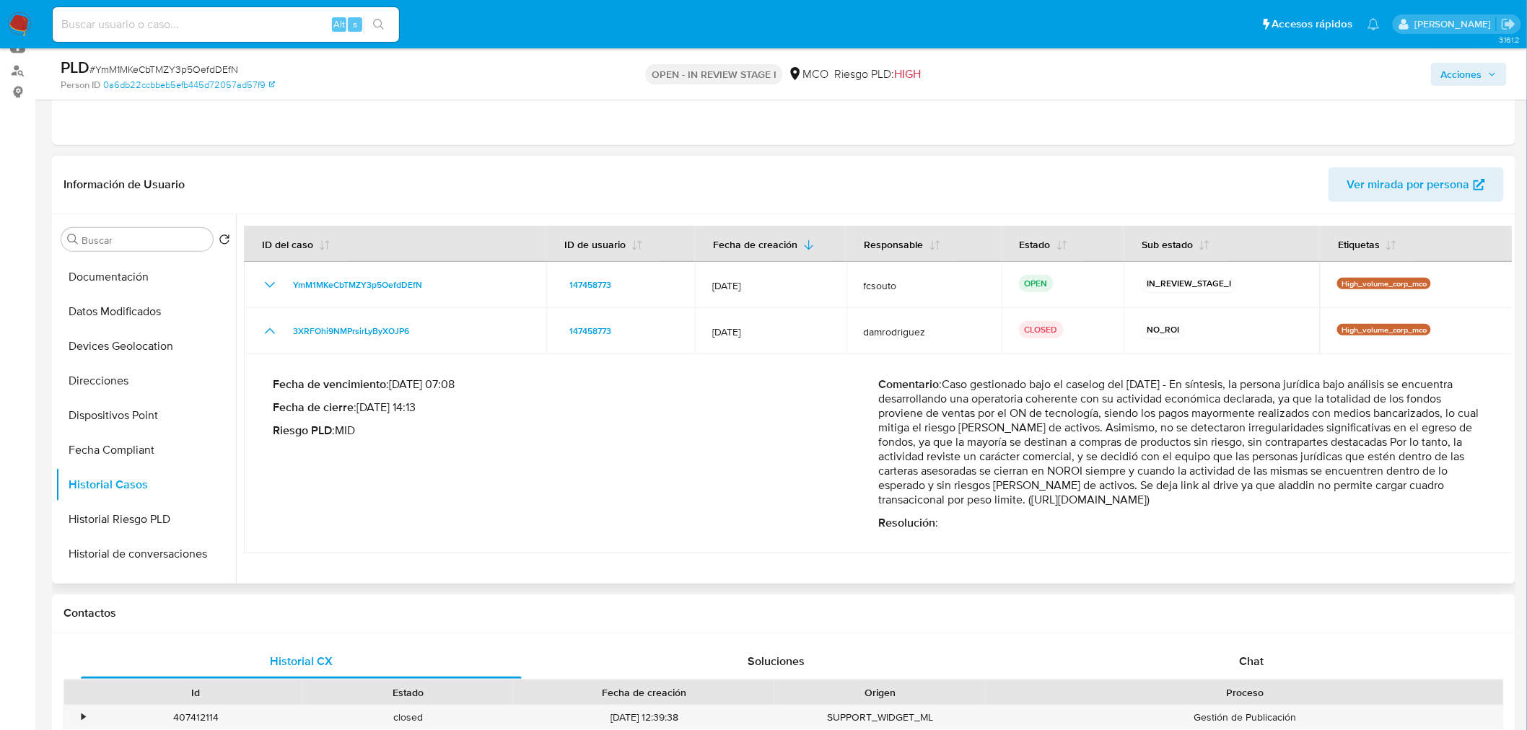
drag, startPoint x: 1465, startPoint y: 443, endPoint x: 1389, endPoint y: 465, distance: 79.5
click at [1389, 465] on p "Comentario :" at bounding box center [1180, 442] width 605 height 130
click at [1249, 460] on p "Comentario :" at bounding box center [1180, 442] width 605 height 130
drag, startPoint x: 1142, startPoint y: 458, endPoint x: 1159, endPoint y: 480, distance: 27.3
click at [1159, 480] on p "Comentario :" at bounding box center [1180, 442] width 605 height 130
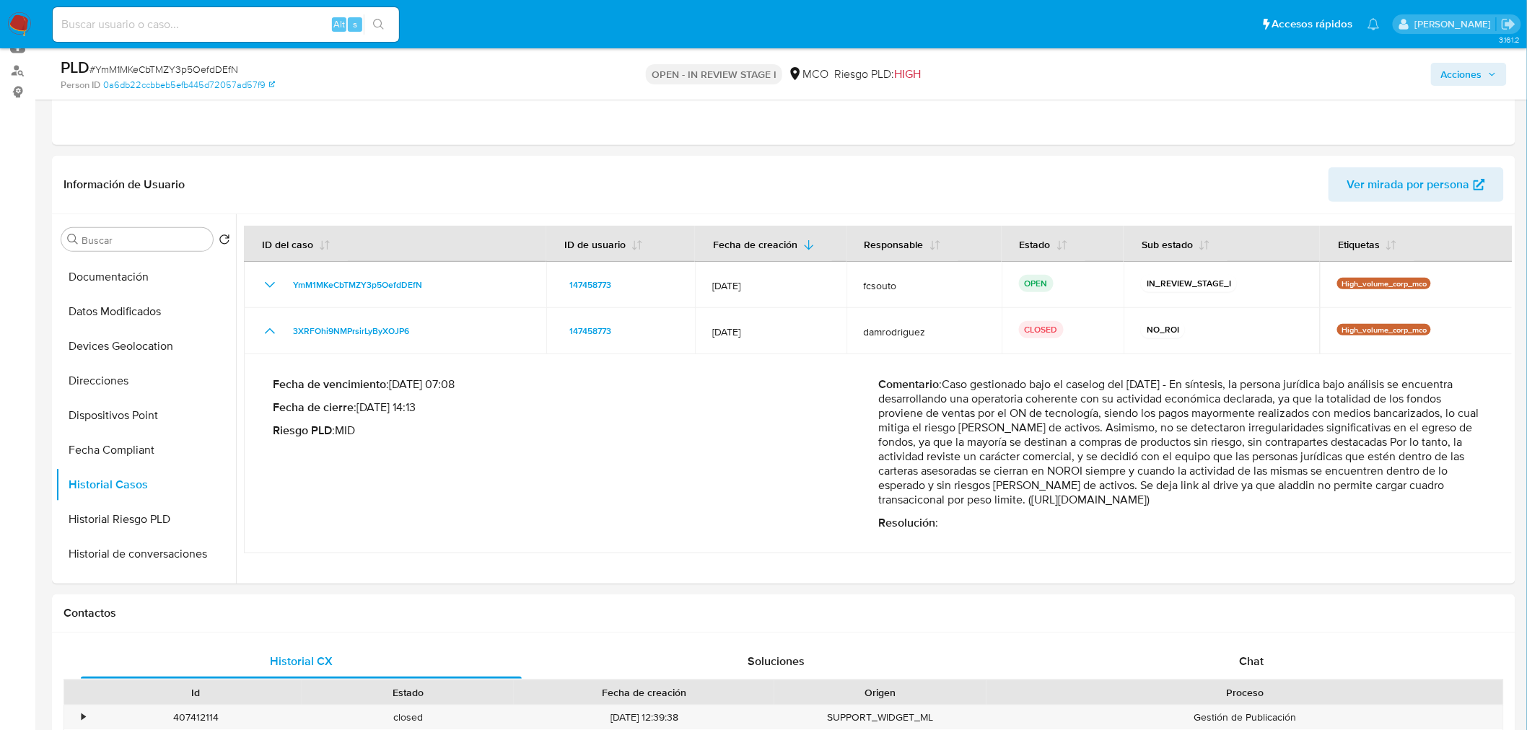
drag, startPoint x: 1492, startPoint y: 79, endPoint x: 1476, endPoint y: 82, distance: 16.1
click at [1492, 79] on span "Acciones" at bounding box center [1469, 74] width 56 height 20
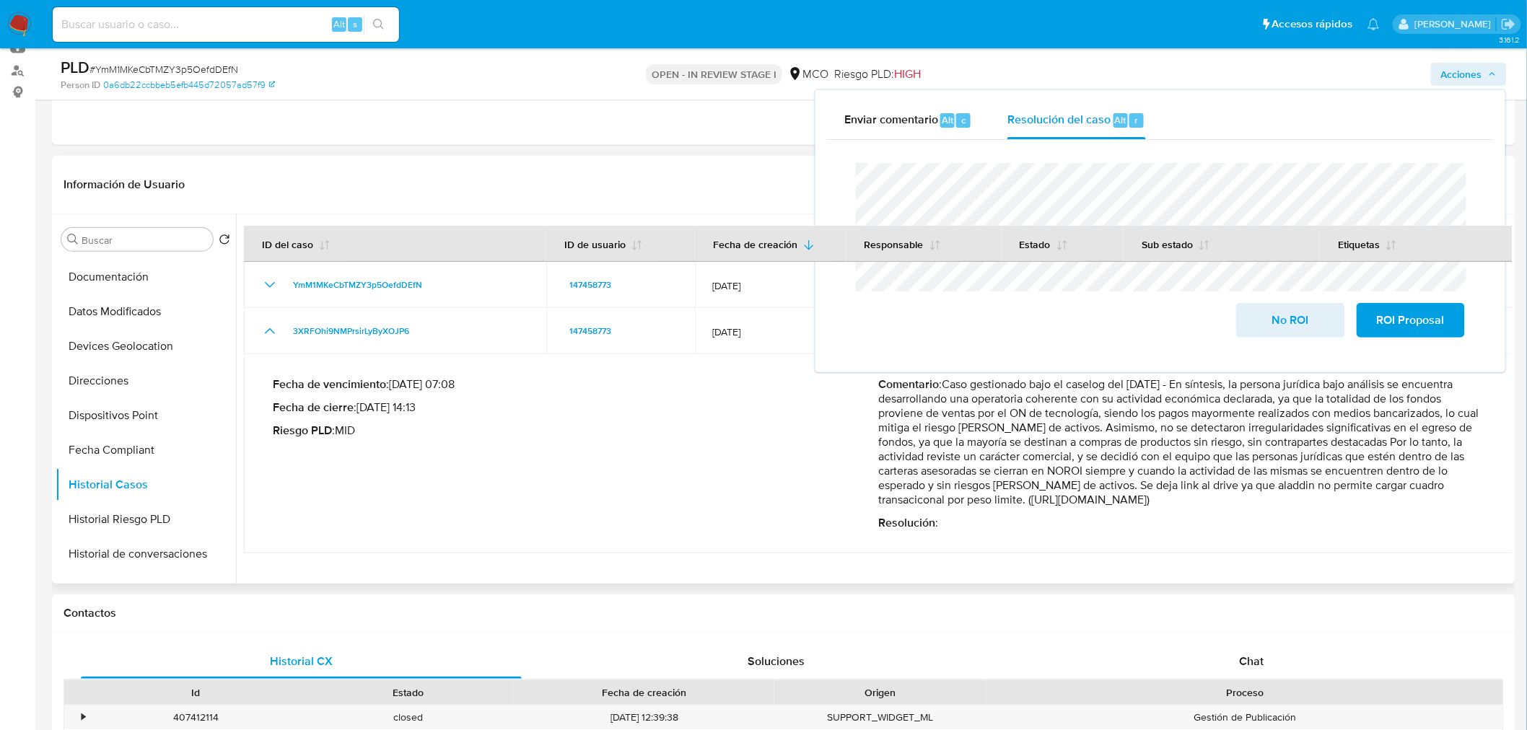
drag, startPoint x: 719, startPoint y: 486, endPoint x: 747, endPoint y: 478, distance: 29.2
click at [719, 486] on div "Fecha de vencimiento : 10/06/2025 07:08 Fecha de cierre : 29/05/2025 14:13 Ries…" at bounding box center [575, 453] width 605 height 153
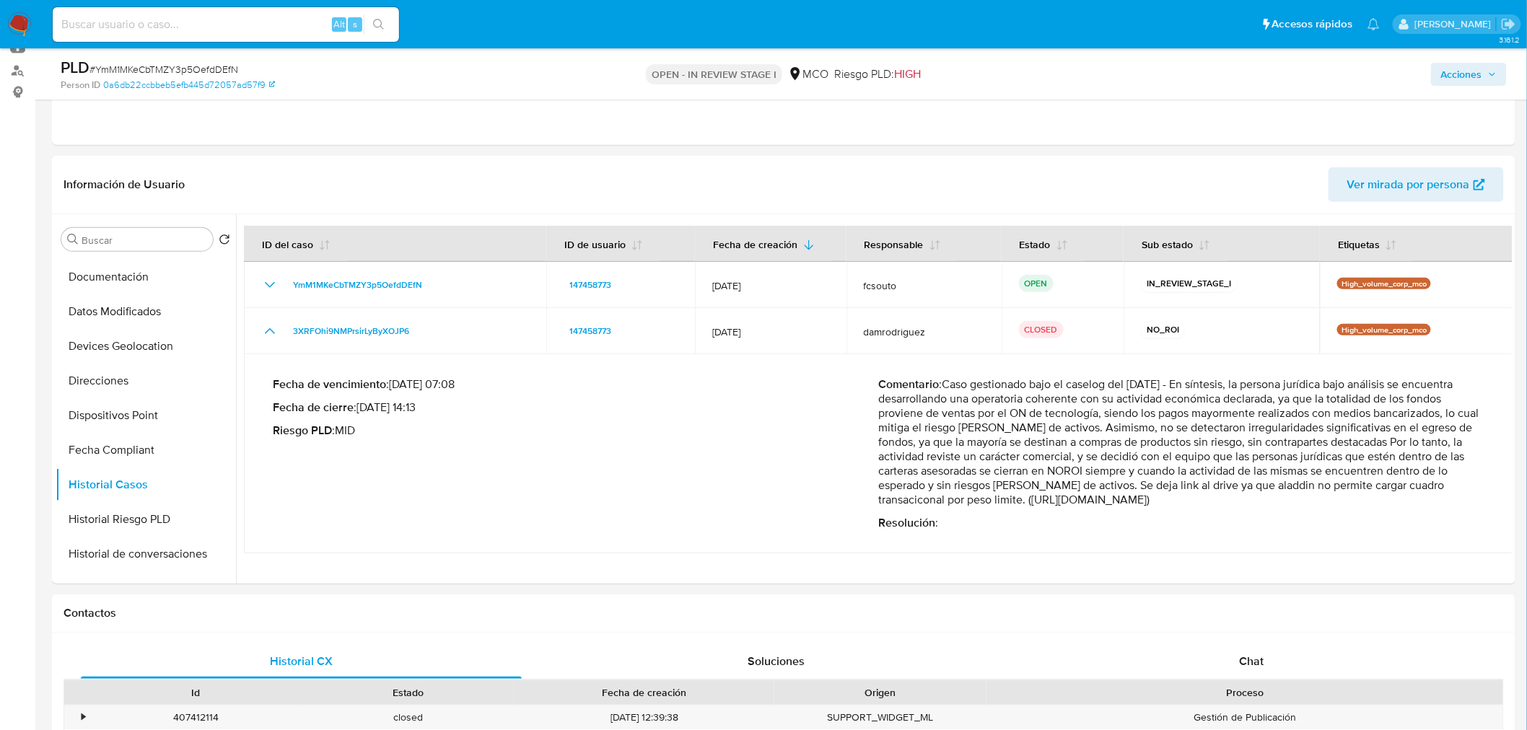
click at [1490, 66] on span "Acciones" at bounding box center [1469, 74] width 56 height 20
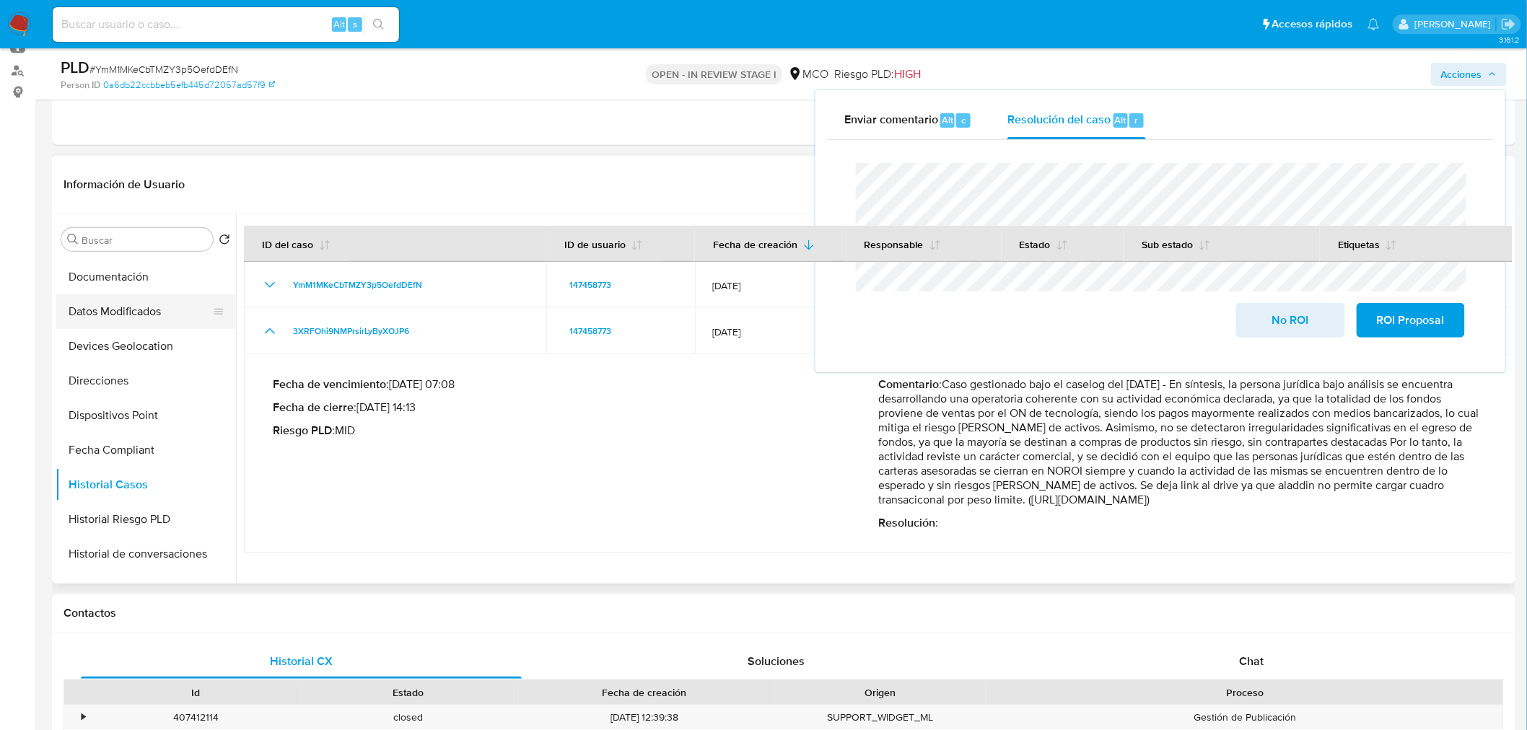
click at [132, 310] on button "Datos Modificados" at bounding box center [140, 311] width 169 height 35
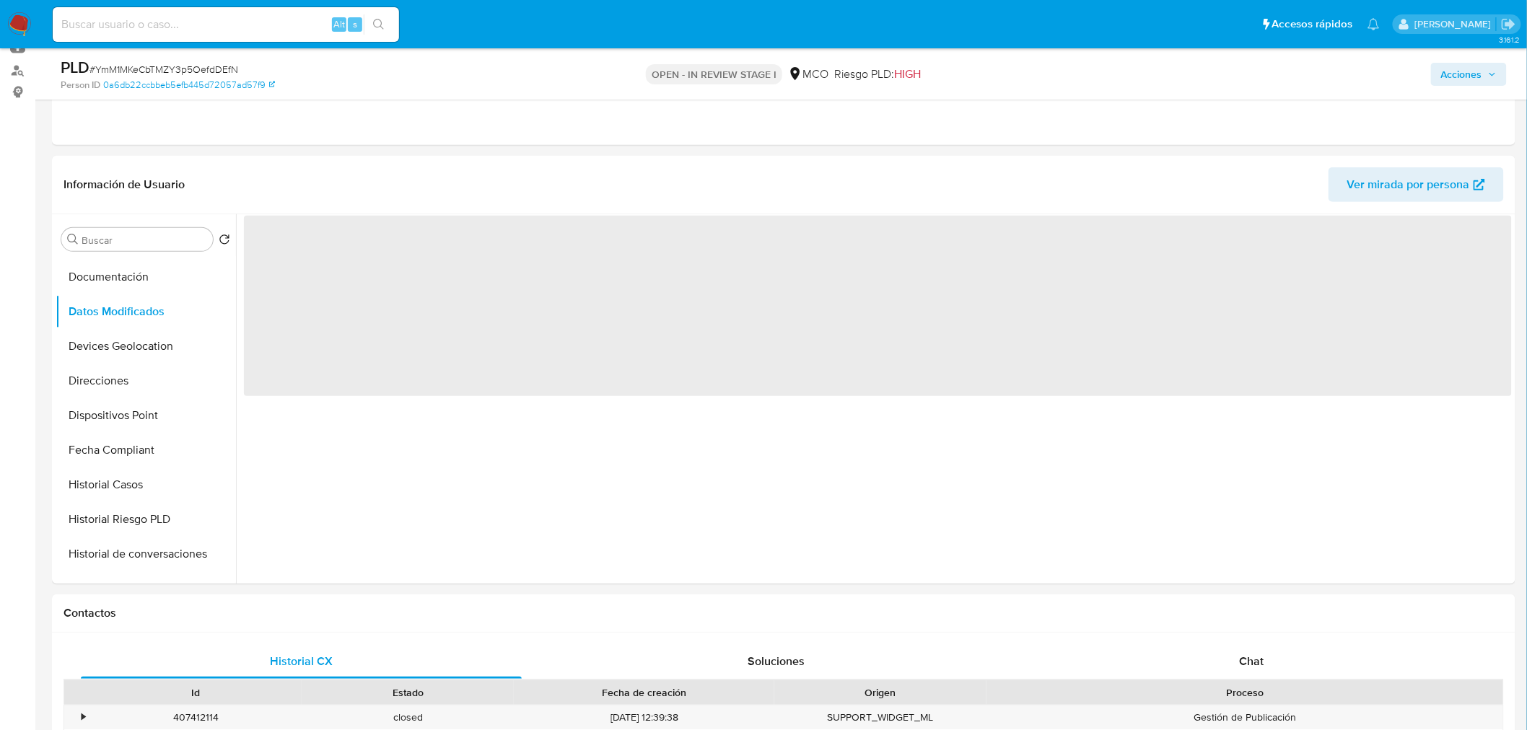
click at [1480, 68] on span "Acciones" at bounding box center [1461, 74] width 41 height 23
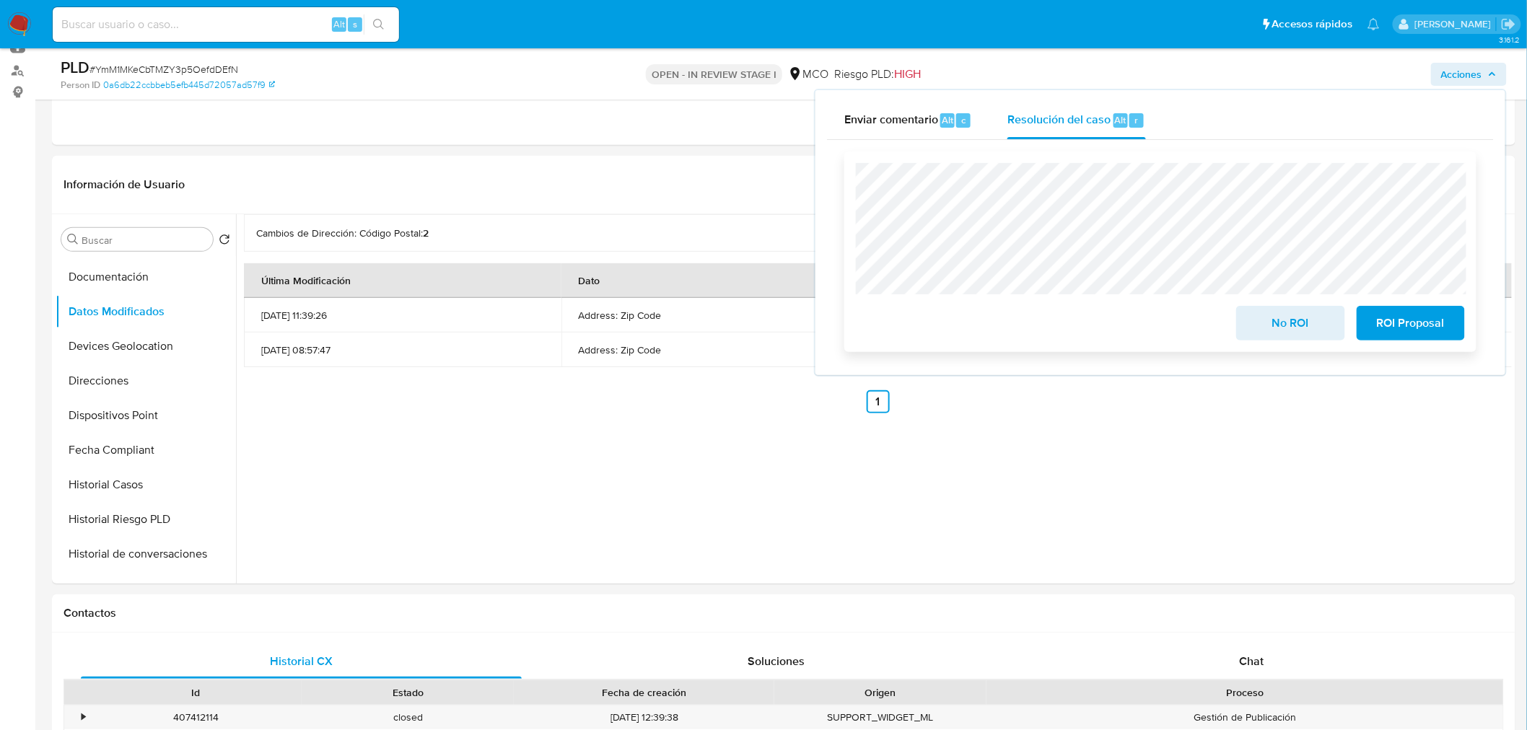
click at [1268, 322] on span "No ROI" at bounding box center [1290, 323] width 71 height 32
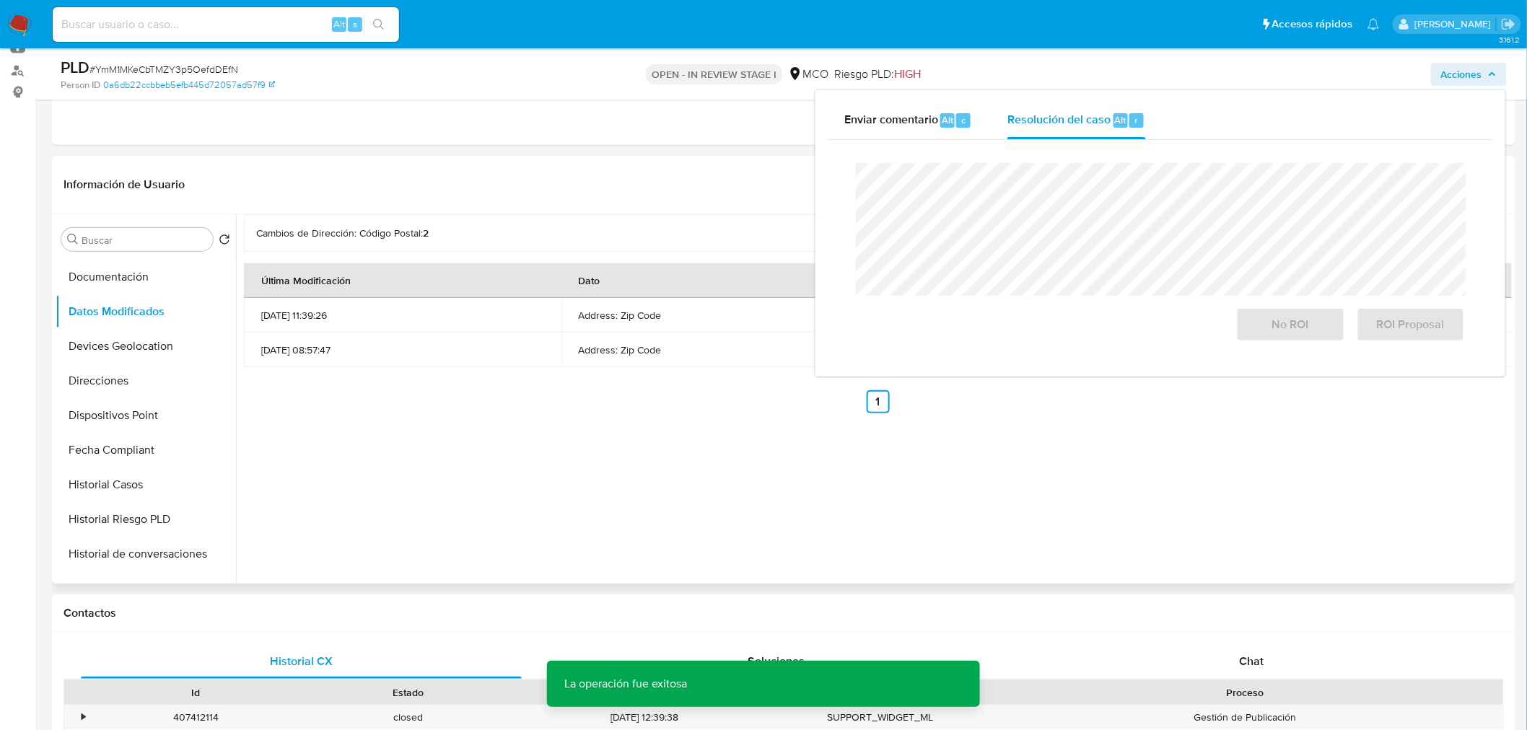
scroll to position [0, 0]
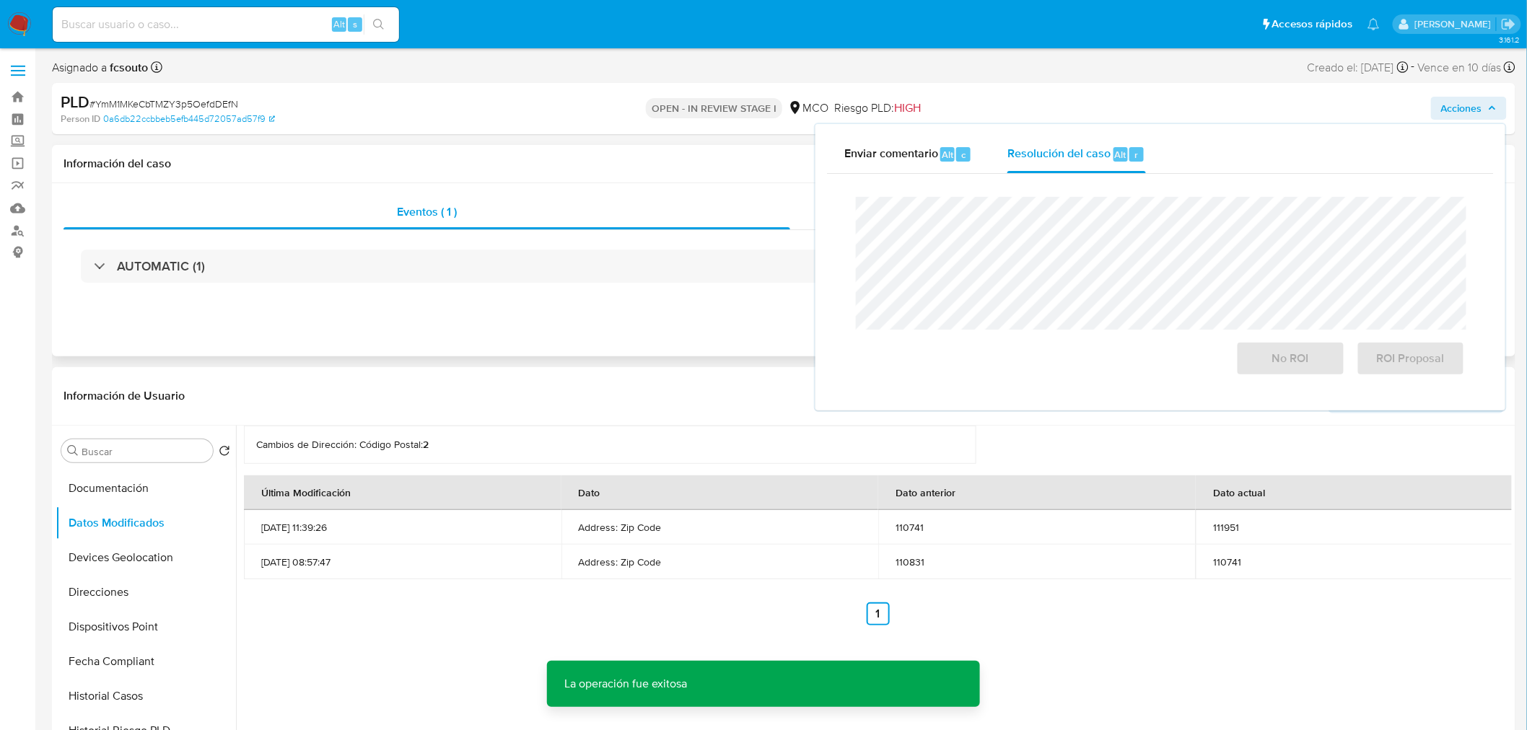
click at [612, 171] on div "Información del caso" at bounding box center [783, 164] width 1463 height 38
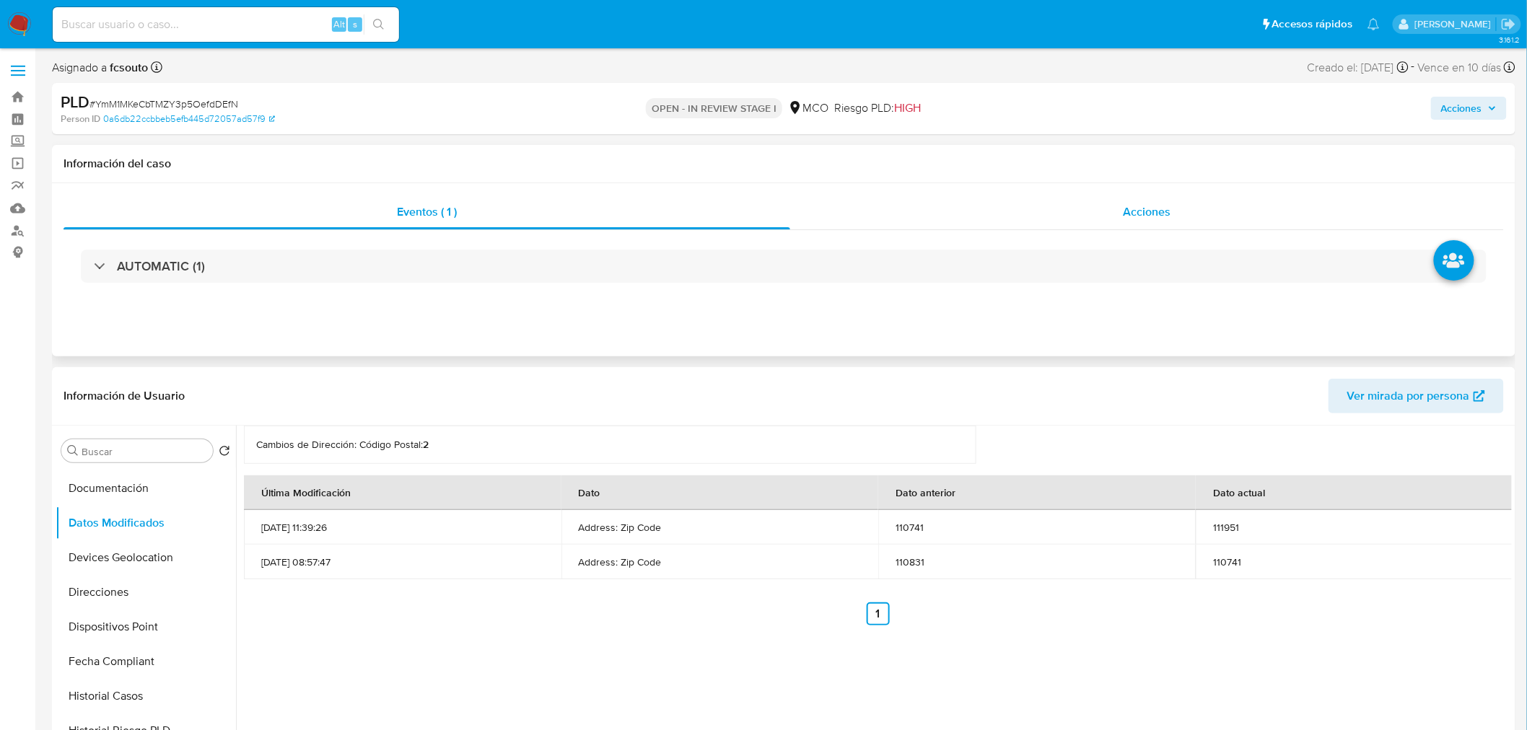
click at [1156, 202] on div "Acciones" at bounding box center [1147, 212] width 714 height 35
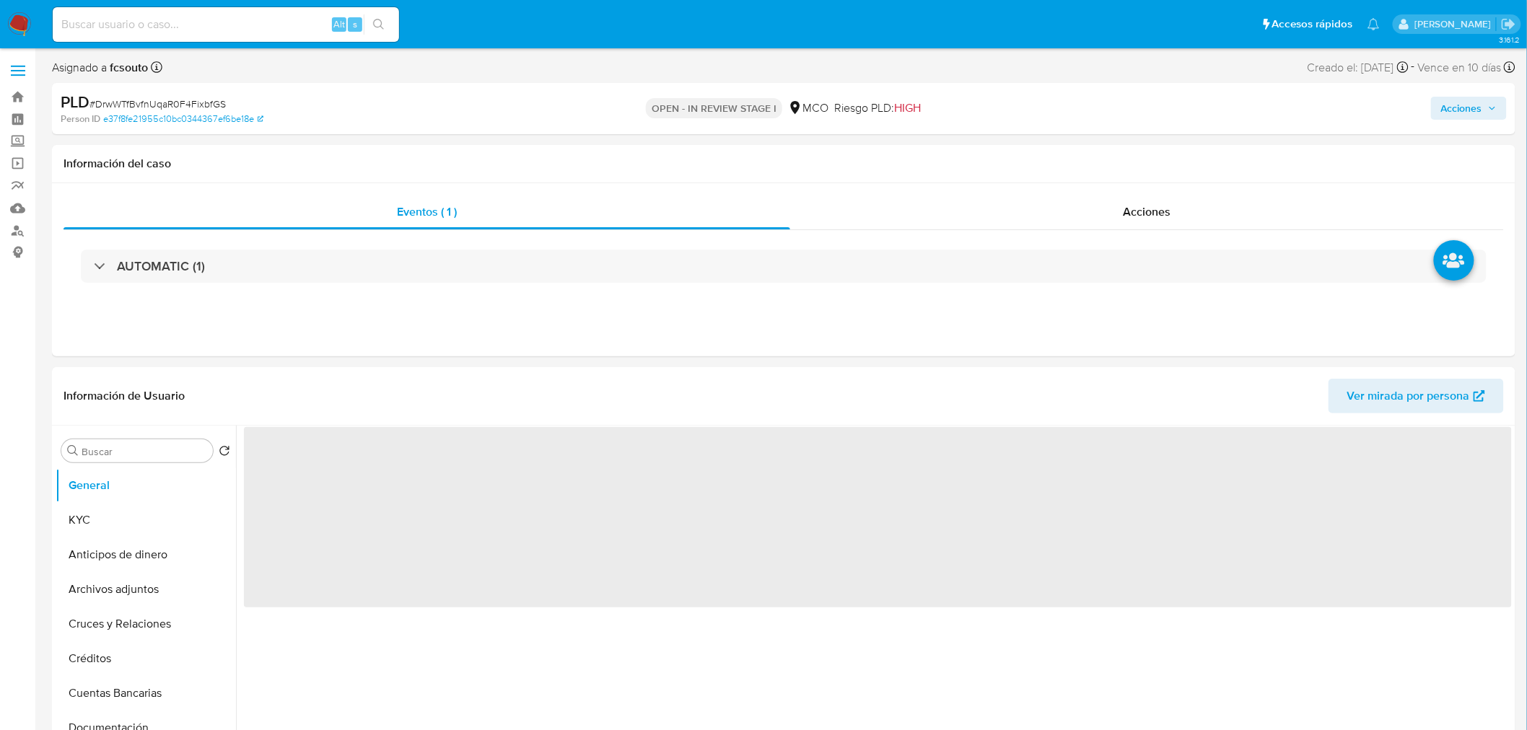
select select "10"
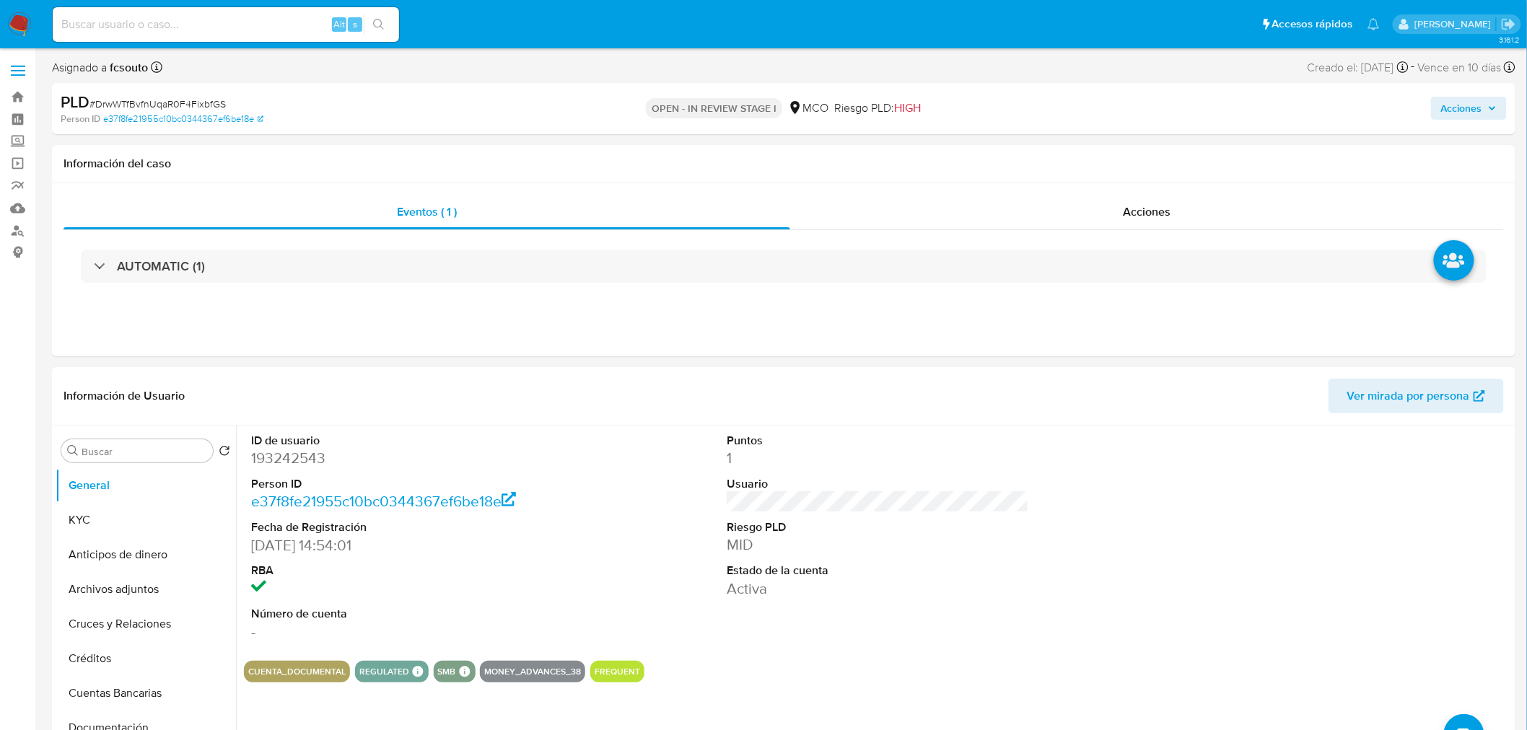
click at [290, 452] on dd "193242543" at bounding box center [402, 458] width 302 height 20
copy dd "193242543"
click at [311, 455] on dd "193242543" at bounding box center [402, 458] width 302 height 20
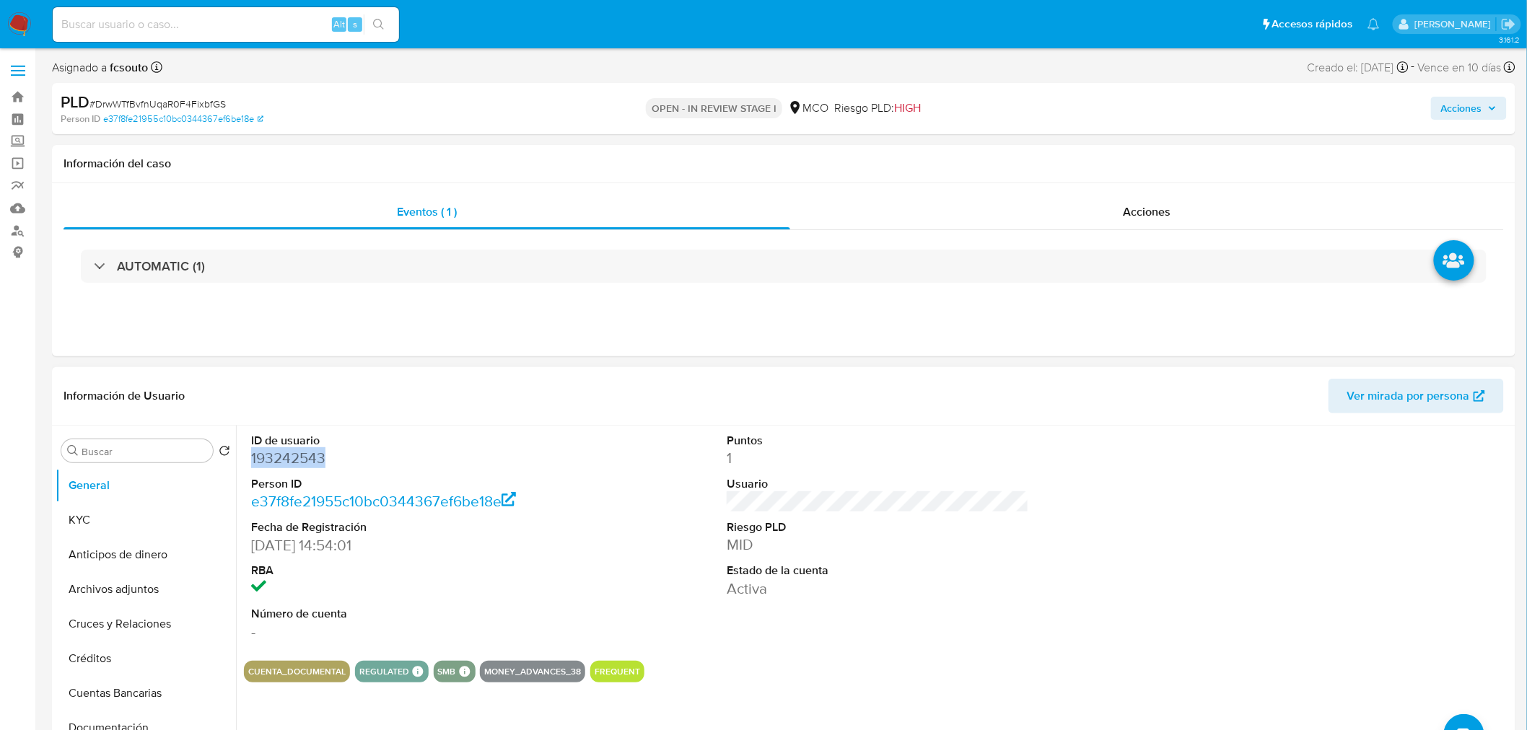
click at [272, 455] on dd "193242543" at bounding box center [402, 458] width 302 height 20
click at [643, 416] on div "Información de Usuario Ver mirada por persona" at bounding box center [783, 396] width 1463 height 58
click at [297, 453] on dd "193242543" at bounding box center [402, 458] width 302 height 20
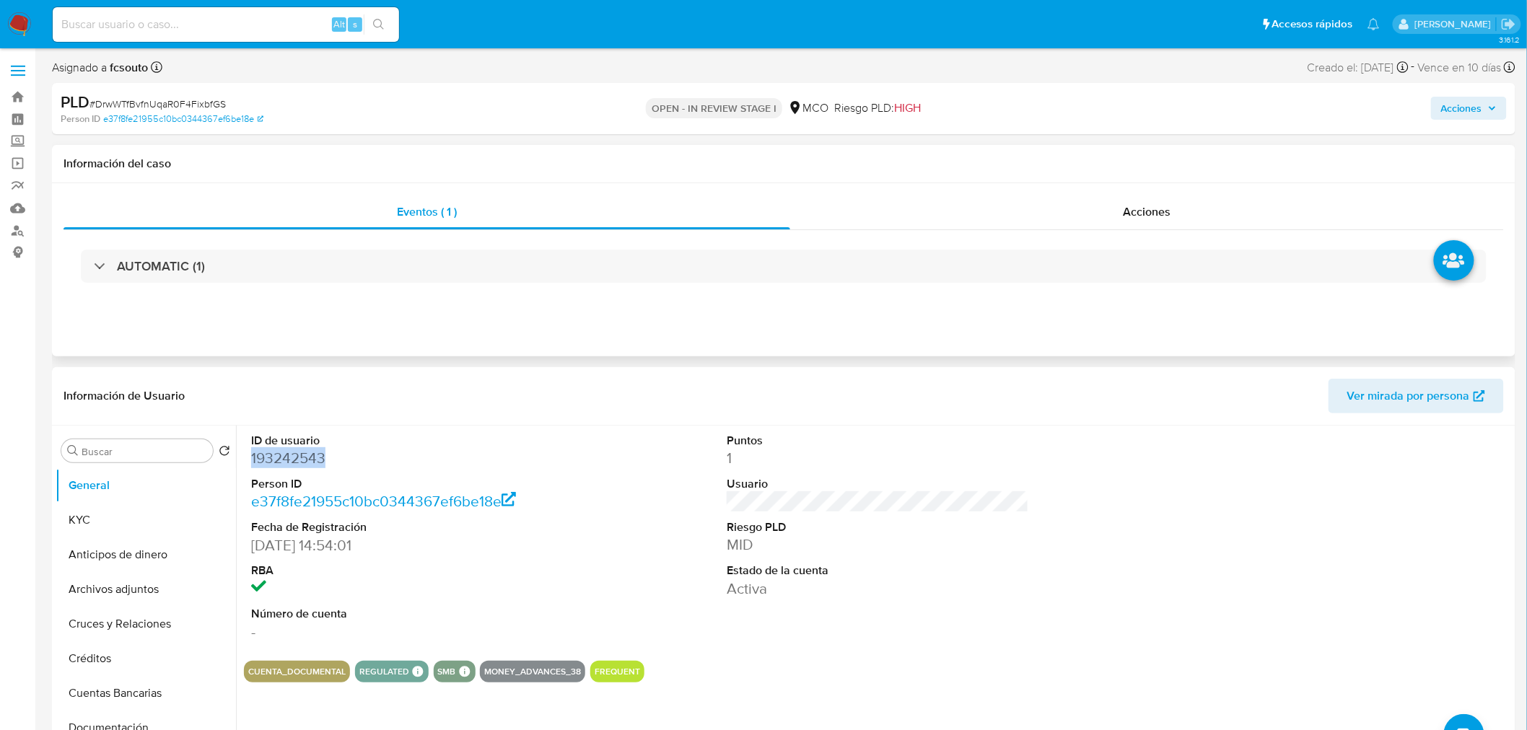
copy dd "193242543"
click at [290, 459] on dd "193242543" at bounding box center [402, 458] width 302 height 20
copy dd "193242543"
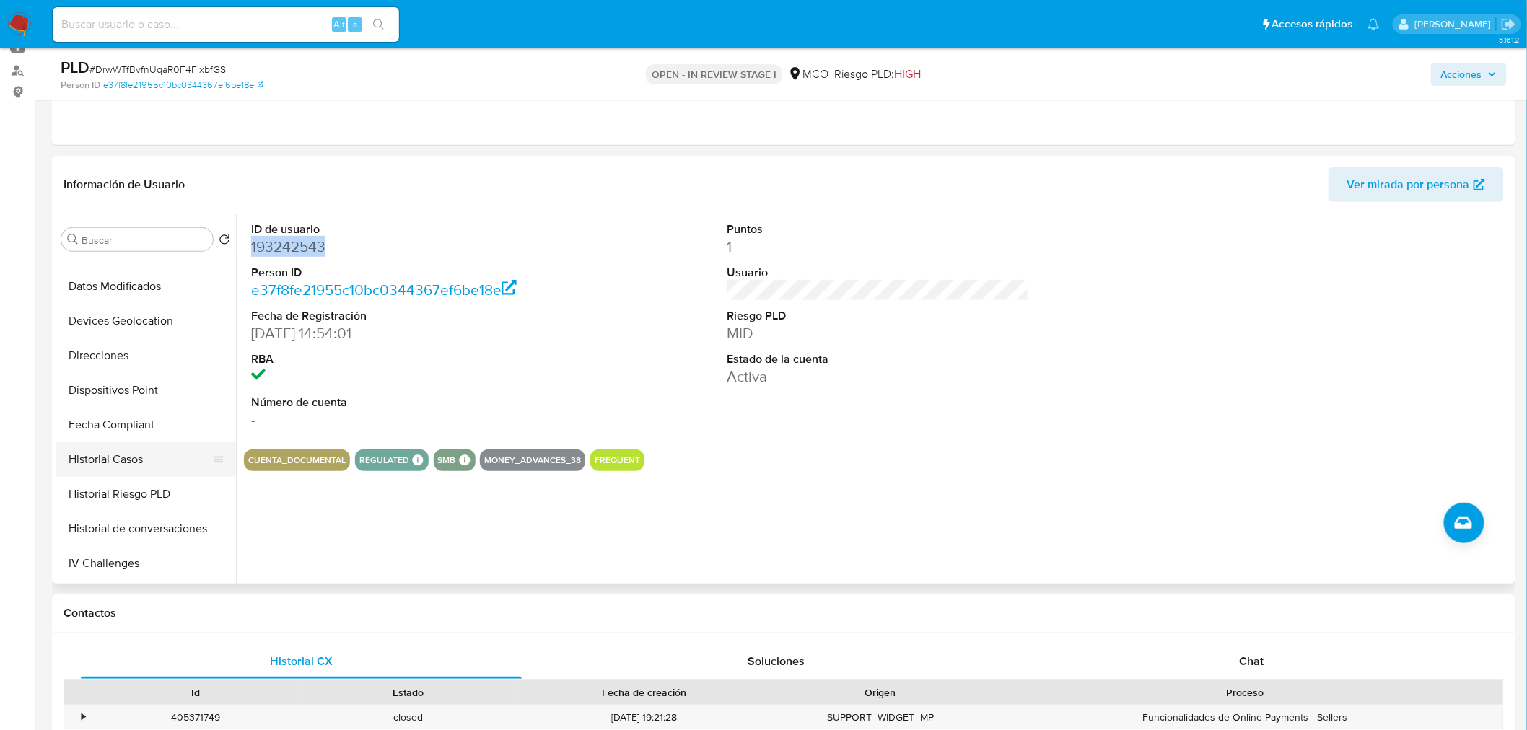
scroll to position [320, 0]
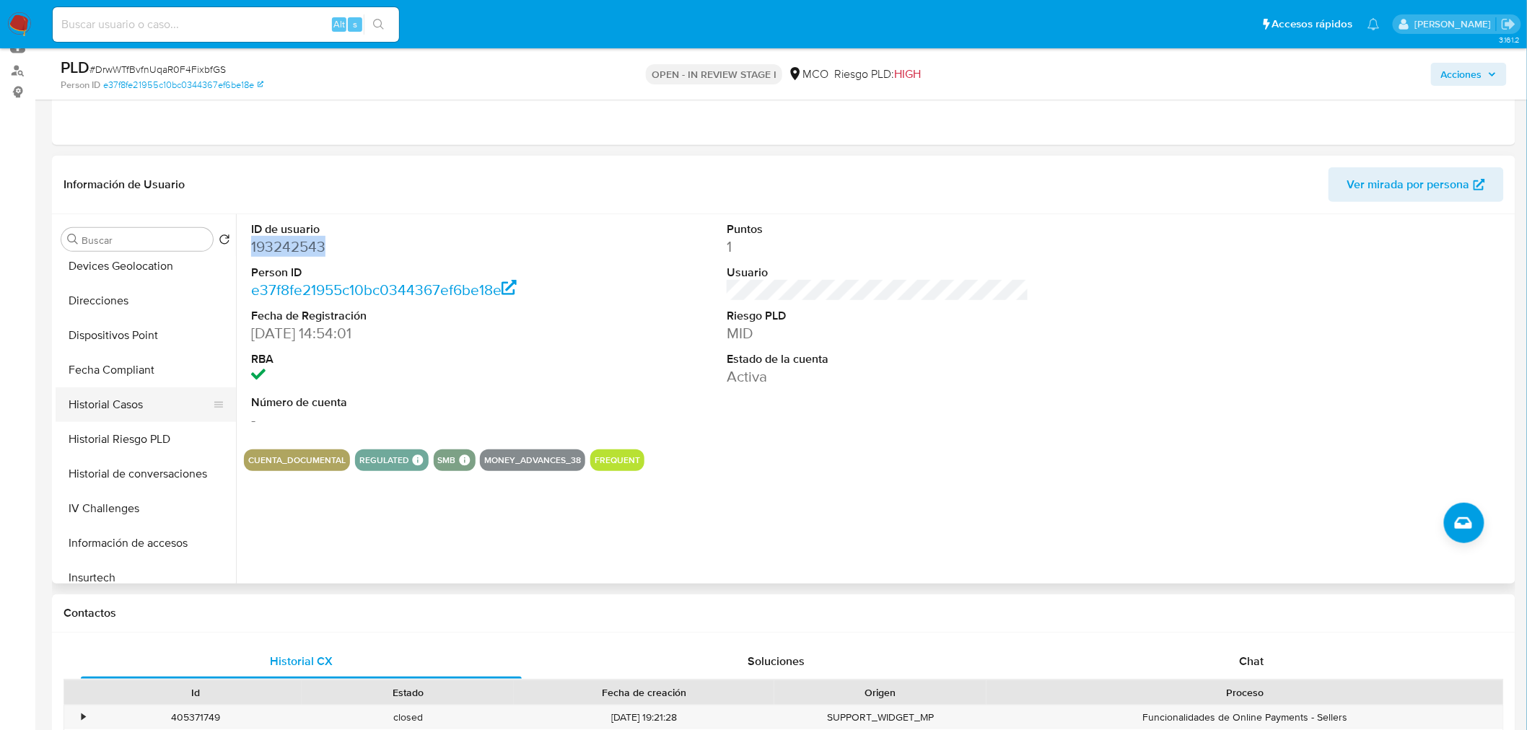
click at [130, 403] on button "Historial Casos" at bounding box center [140, 404] width 169 height 35
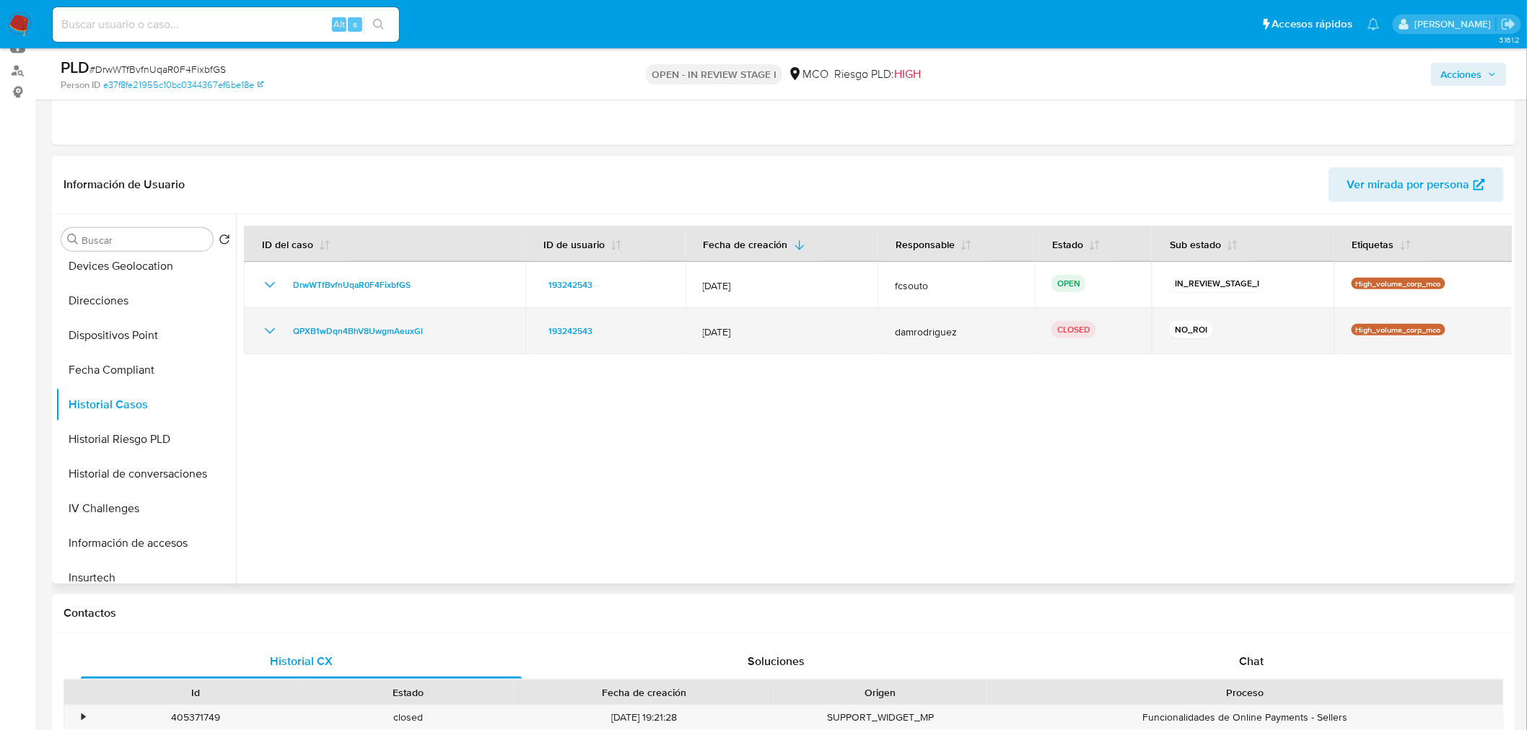
click at [270, 333] on icon "Mostrar/Ocultar" at bounding box center [269, 330] width 17 height 17
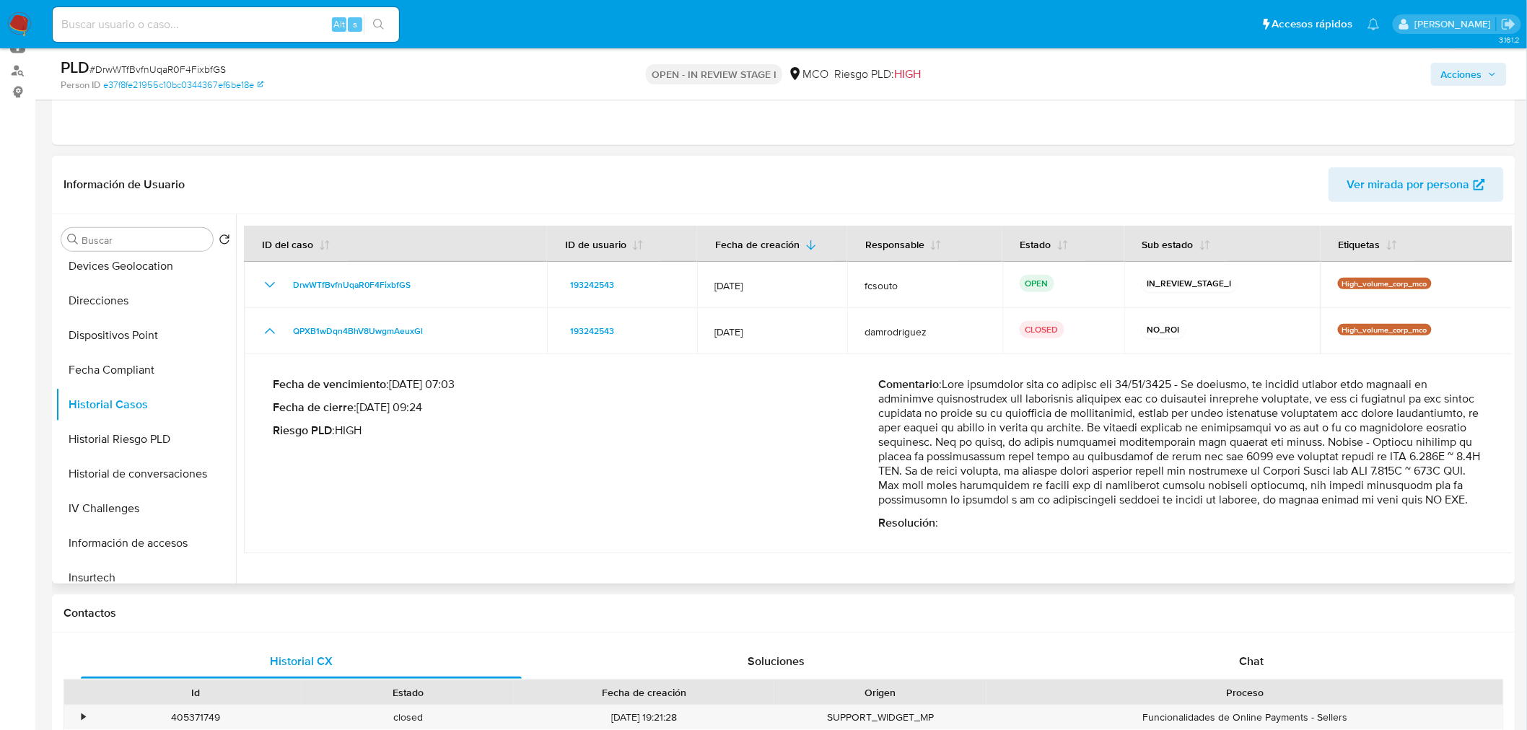
drag, startPoint x: 875, startPoint y: 458, endPoint x: 990, endPoint y: 514, distance: 127.5
click at [990, 507] on p "Comentario :" at bounding box center [1180, 442] width 605 height 130
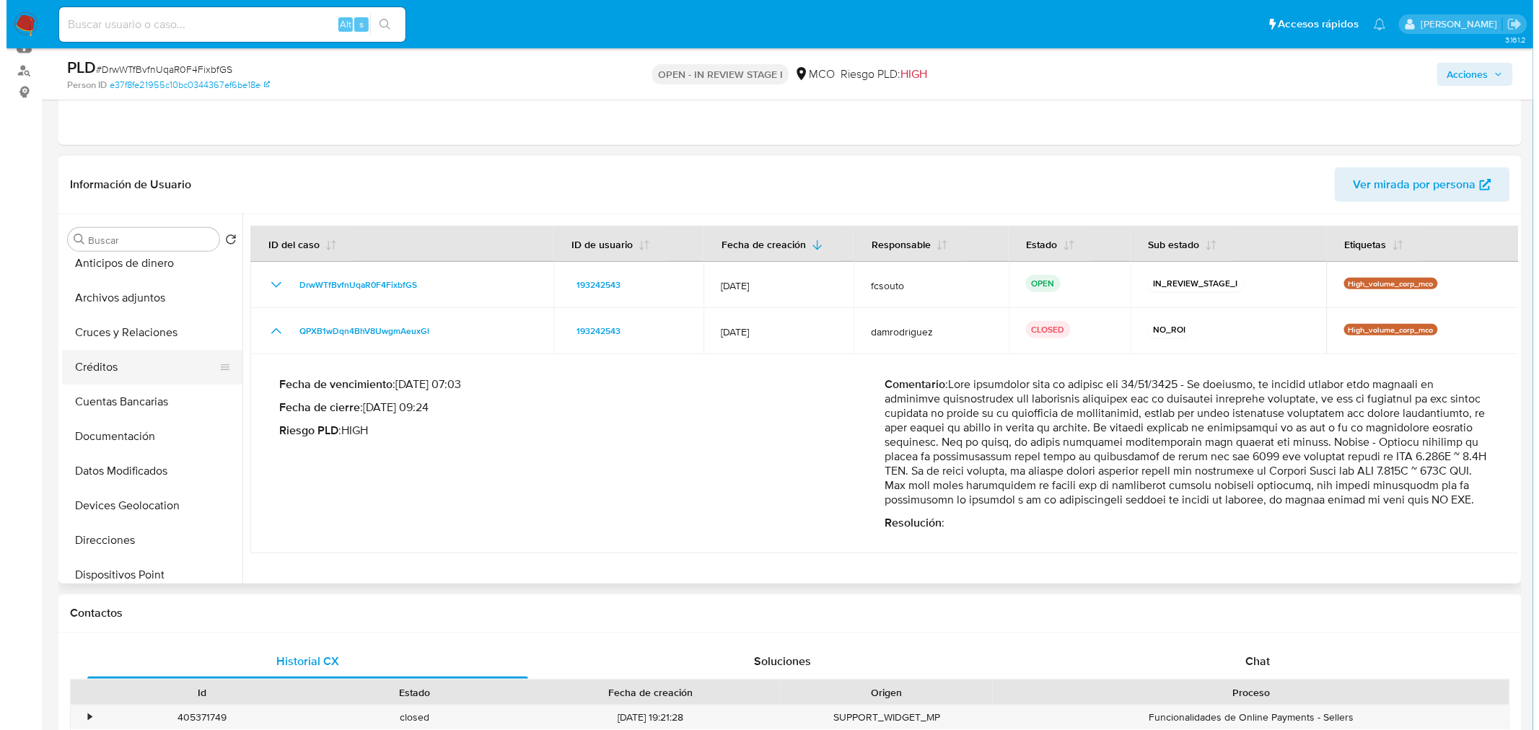
scroll to position [79, 0]
click at [123, 307] on button "Archivos adjuntos" at bounding box center [140, 298] width 169 height 35
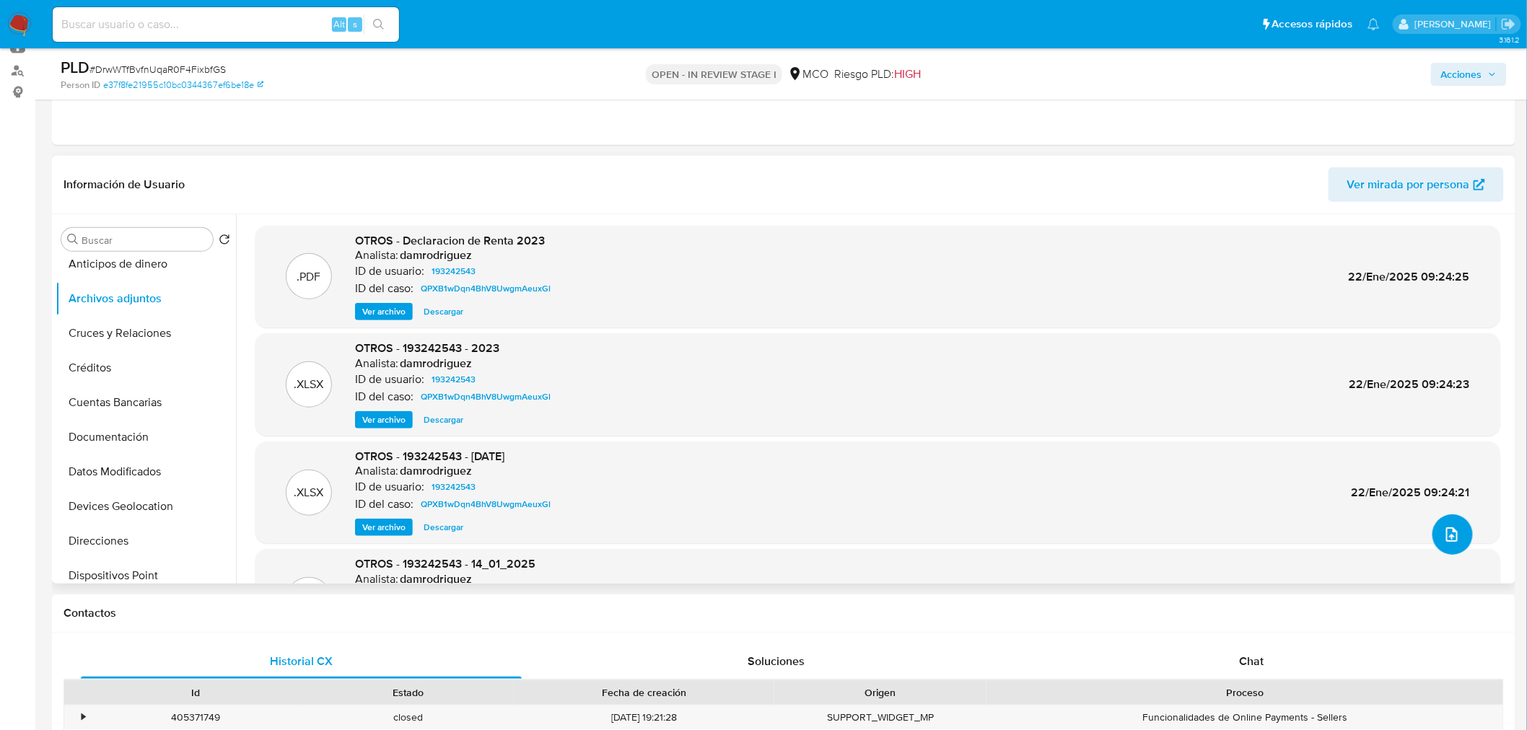
click at [1454, 527] on button "upload-file" at bounding box center [1452, 534] width 40 height 40
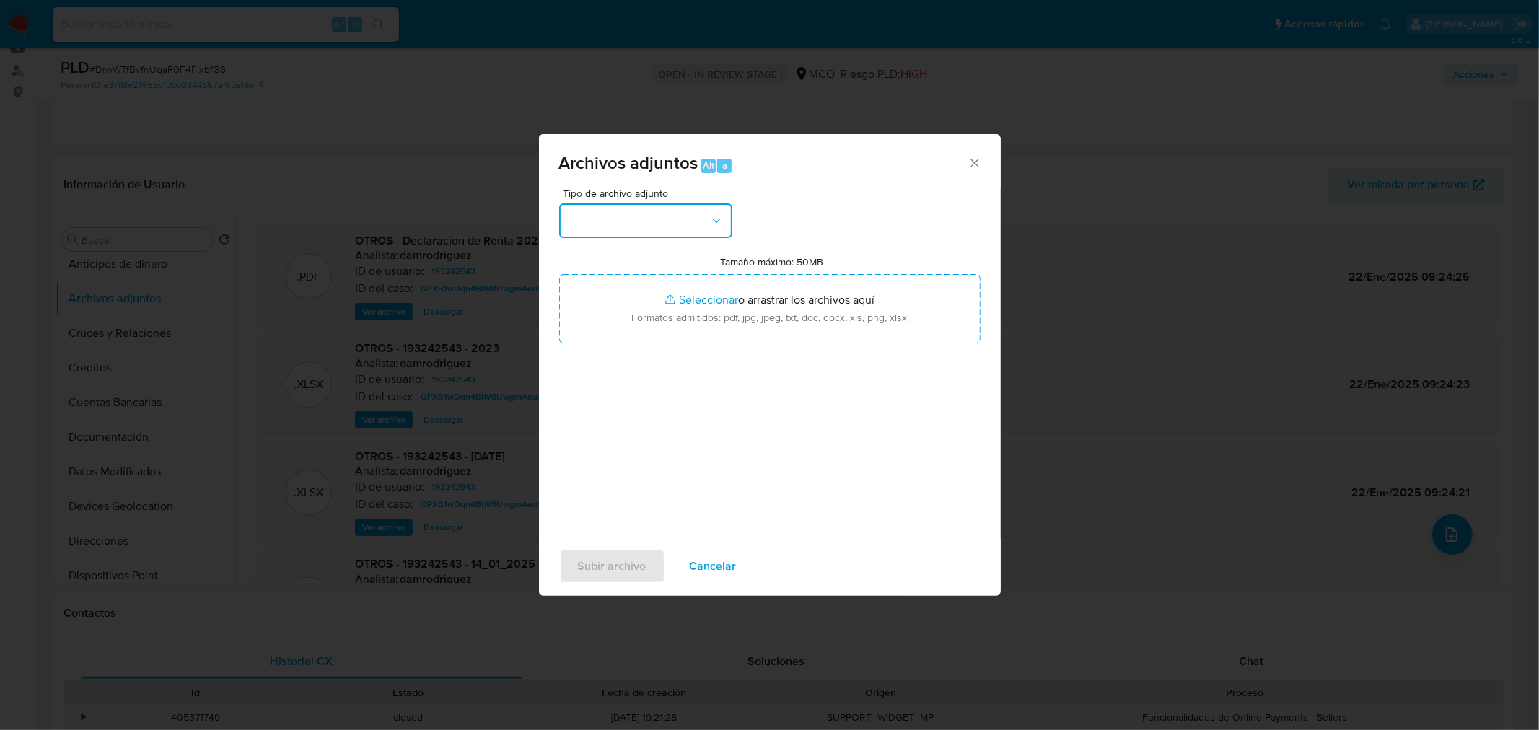
click at [698, 218] on button "button" at bounding box center [645, 220] width 173 height 35
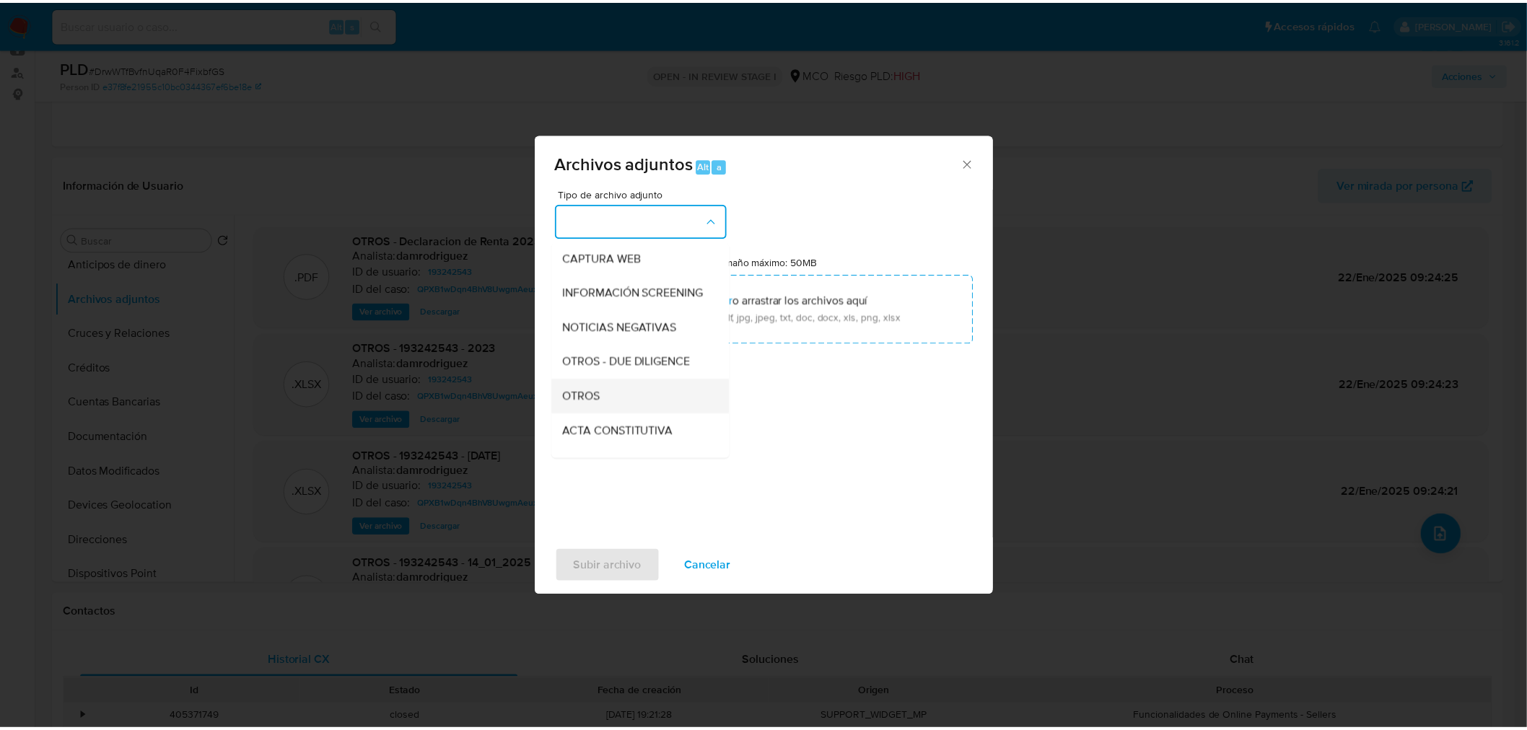
scroll to position [160, 0]
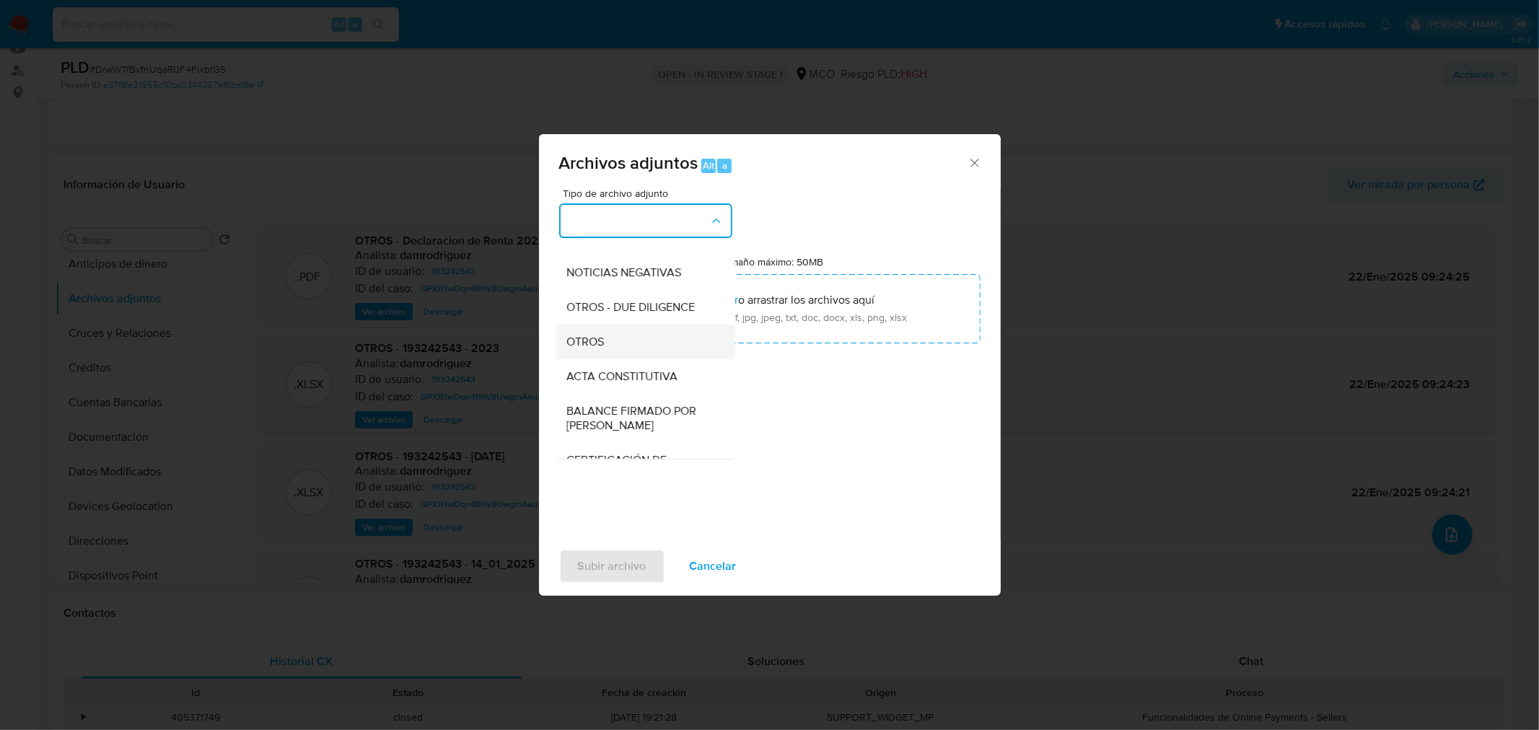
click at [629, 349] on div "OTROS" at bounding box center [640, 341] width 147 height 35
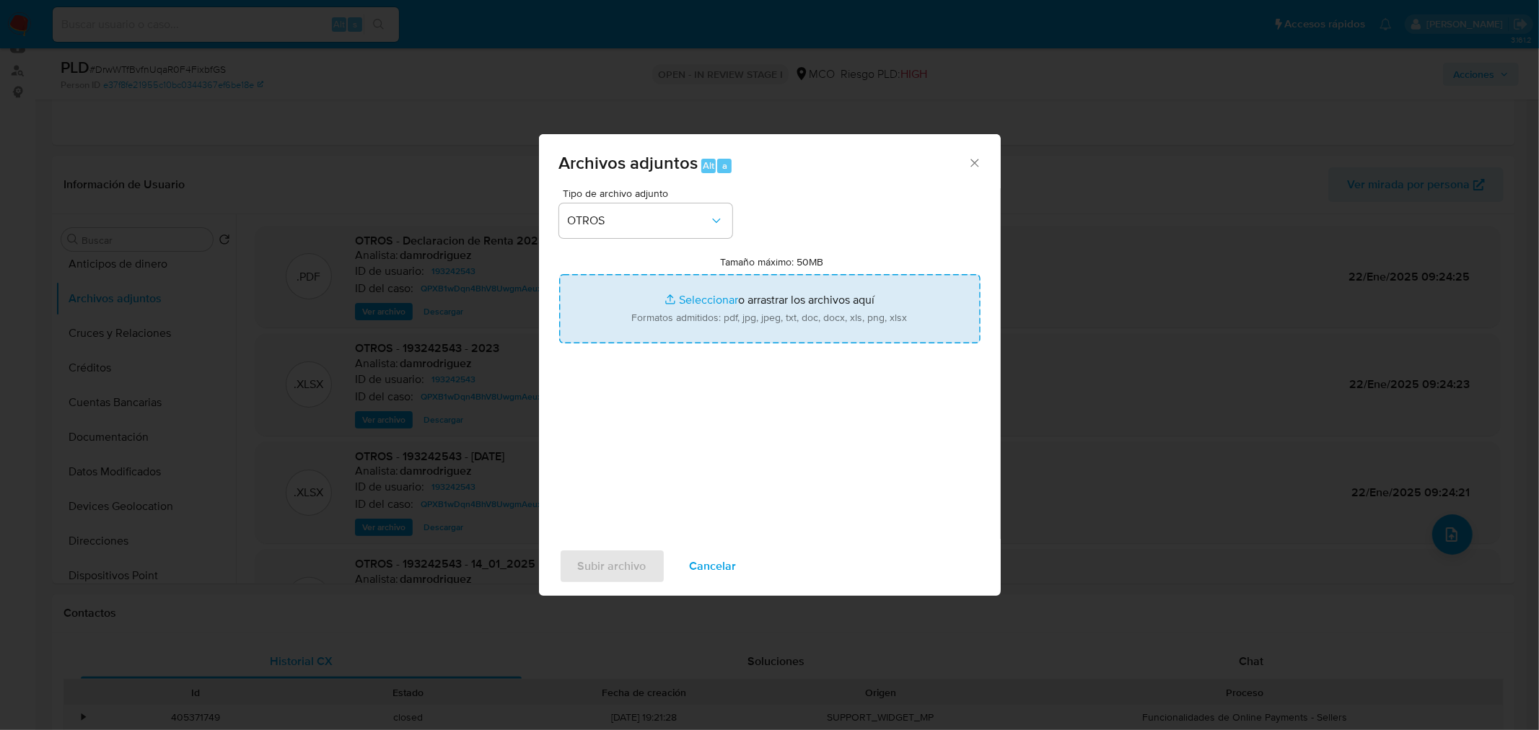
click at [752, 314] on input "Tamaño máximo: 50MB Seleccionar archivos" at bounding box center [769, 308] width 421 height 69
type input "C:\fakepath\193242543 - 30_9_2025.pdf"
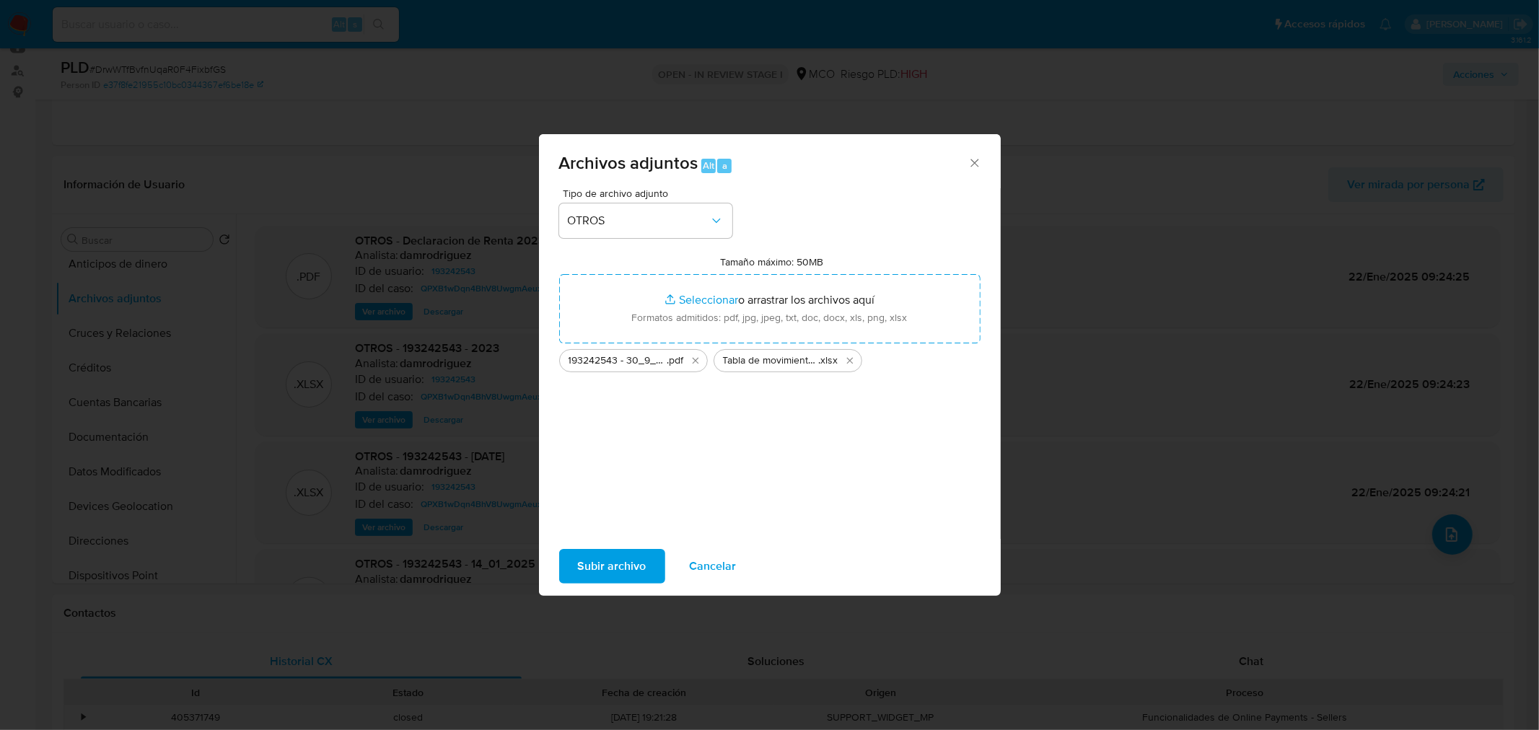
click at [626, 571] on span "Subir archivo" at bounding box center [612, 566] width 69 height 32
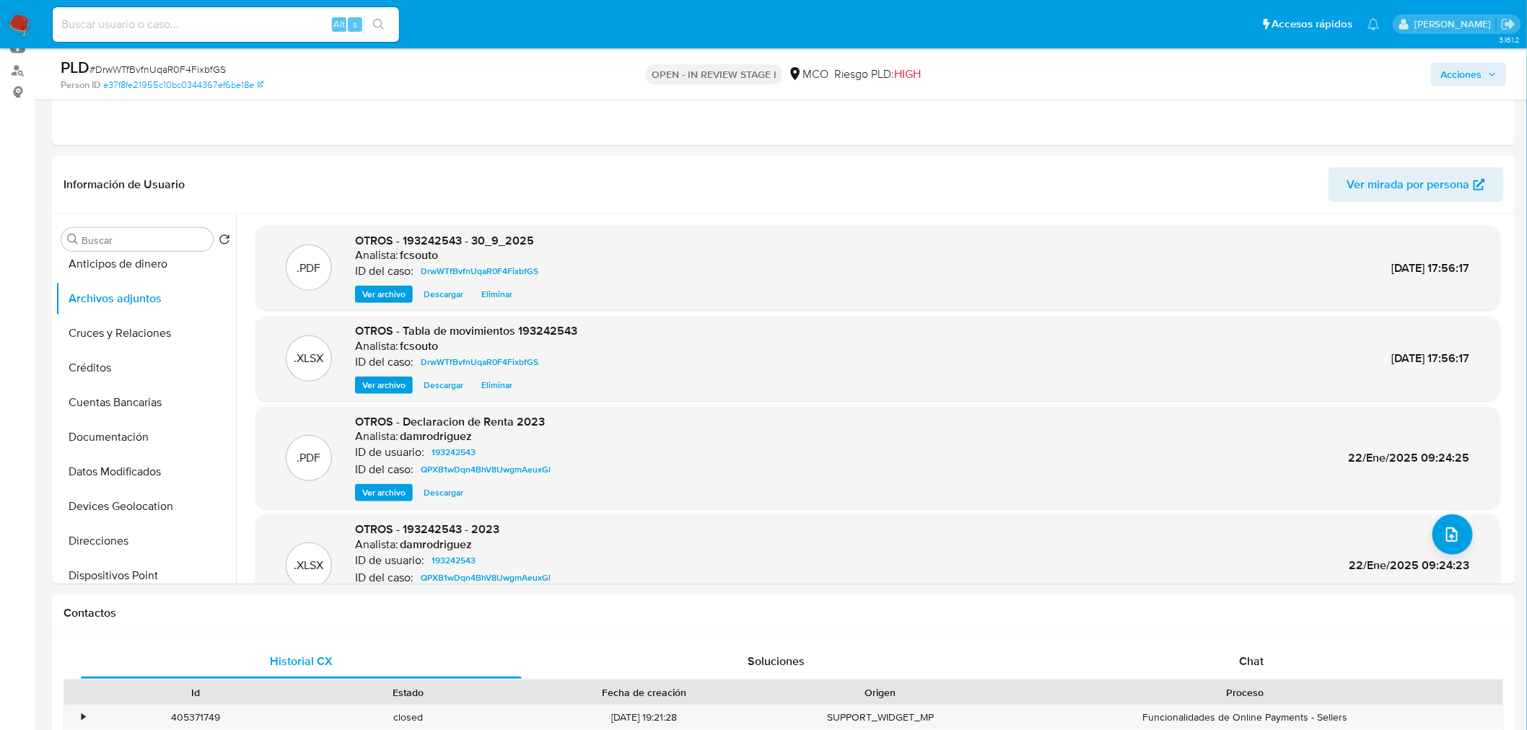
click at [1480, 77] on span "Acciones" at bounding box center [1461, 74] width 41 height 23
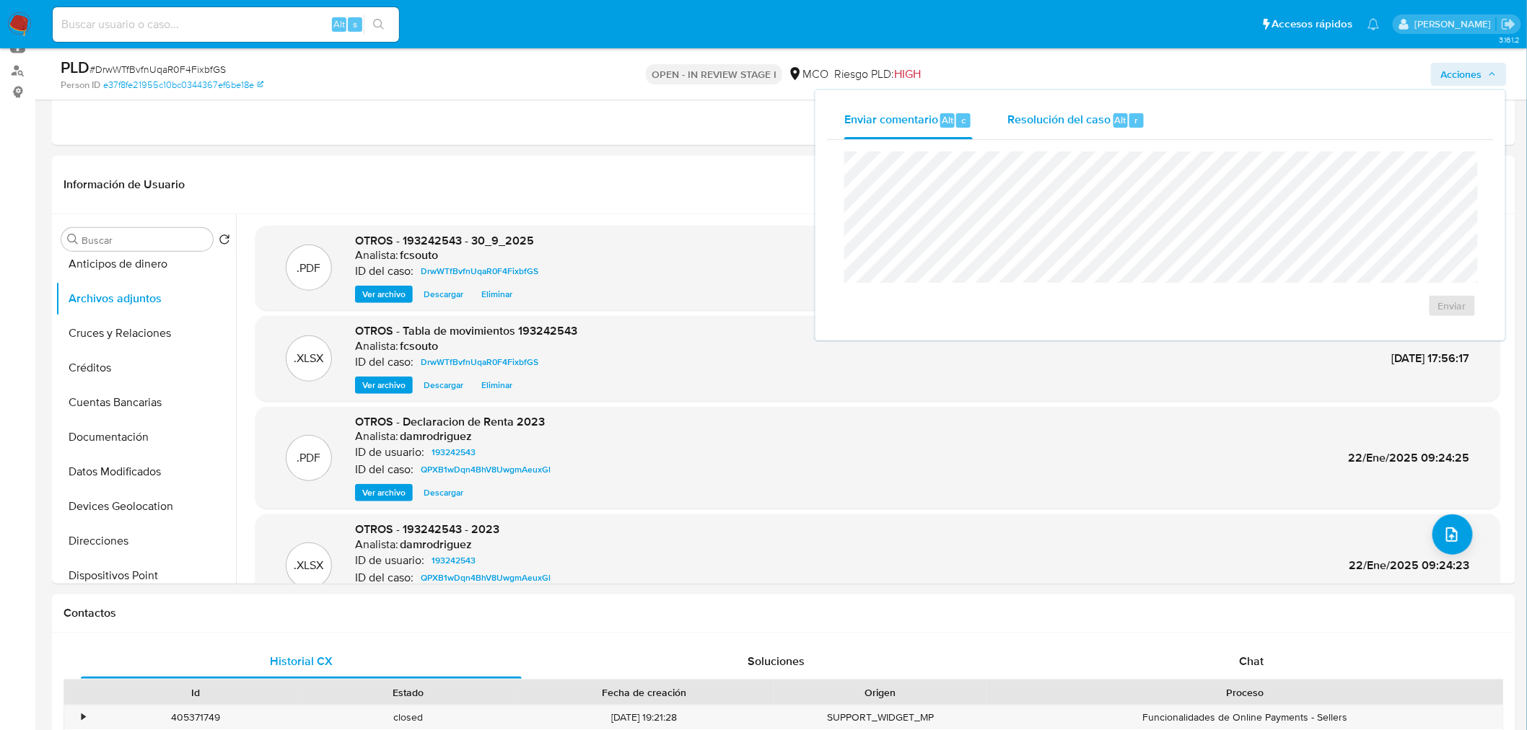
click at [1070, 120] on span "Resolución del caso" at bounding box center [1058, 119] width 103 height 17
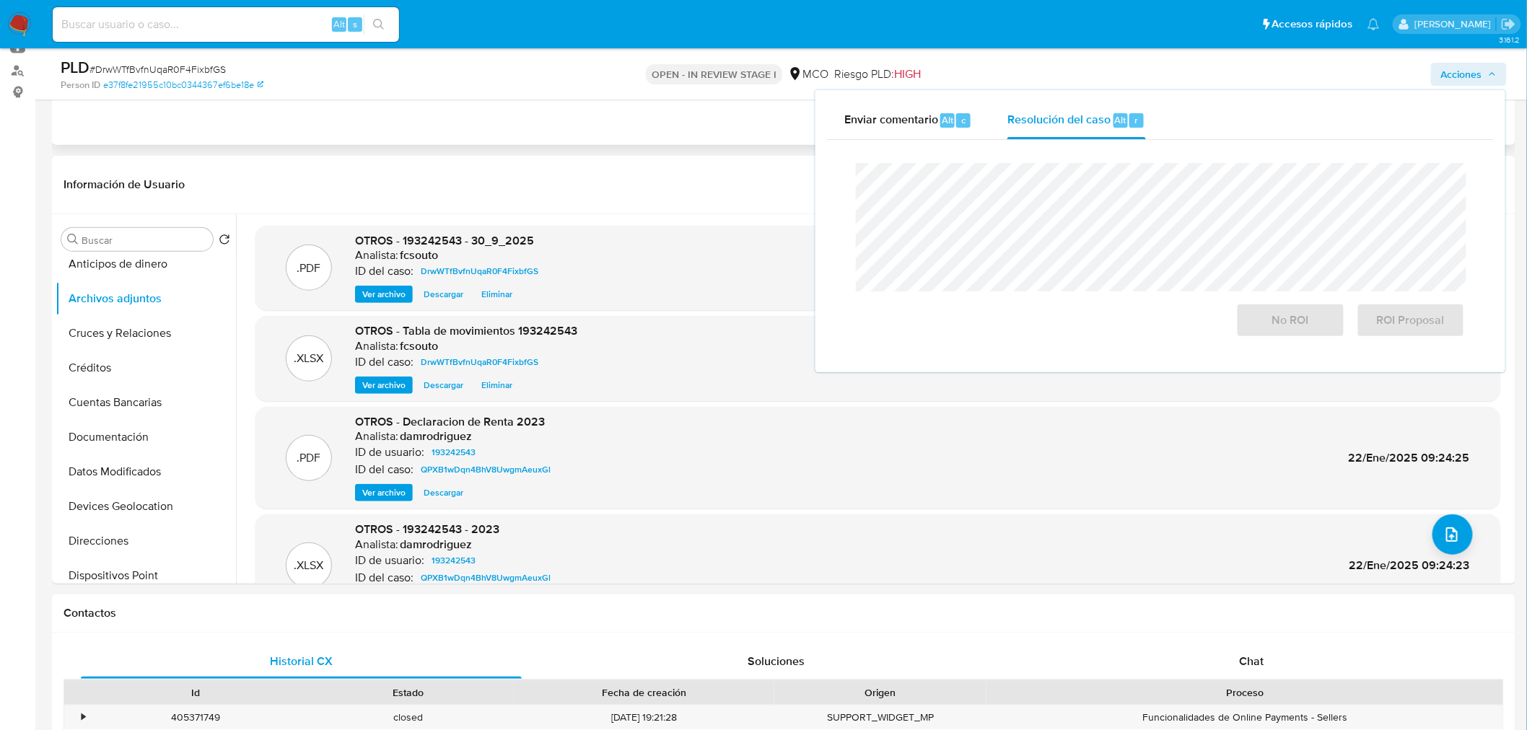
click at [713, 120] on div "Eventos ( 1 ) Acciones AUTOMATIC (1)" at bounding box center [783, 58] width 1463 height 173
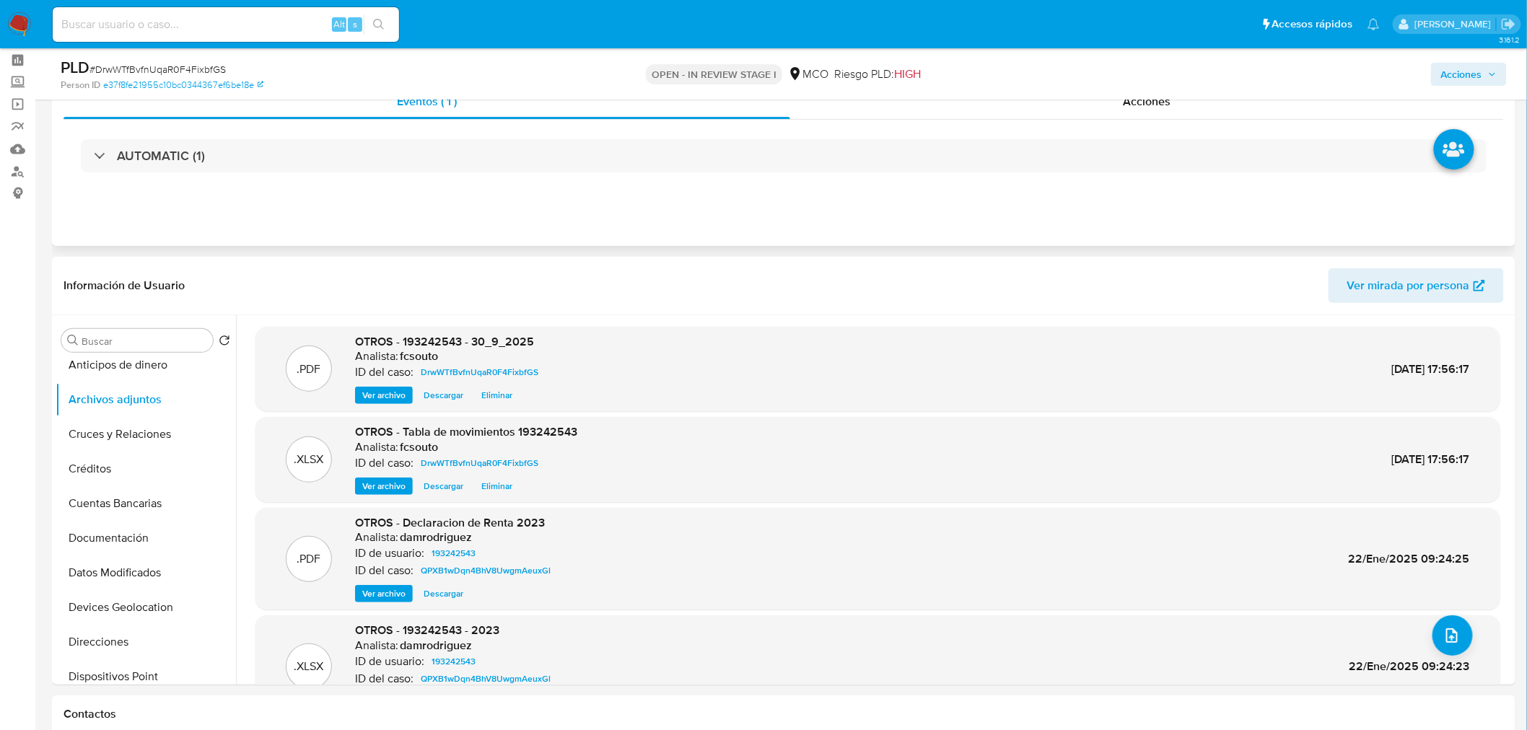
scroll to position [0, 0]
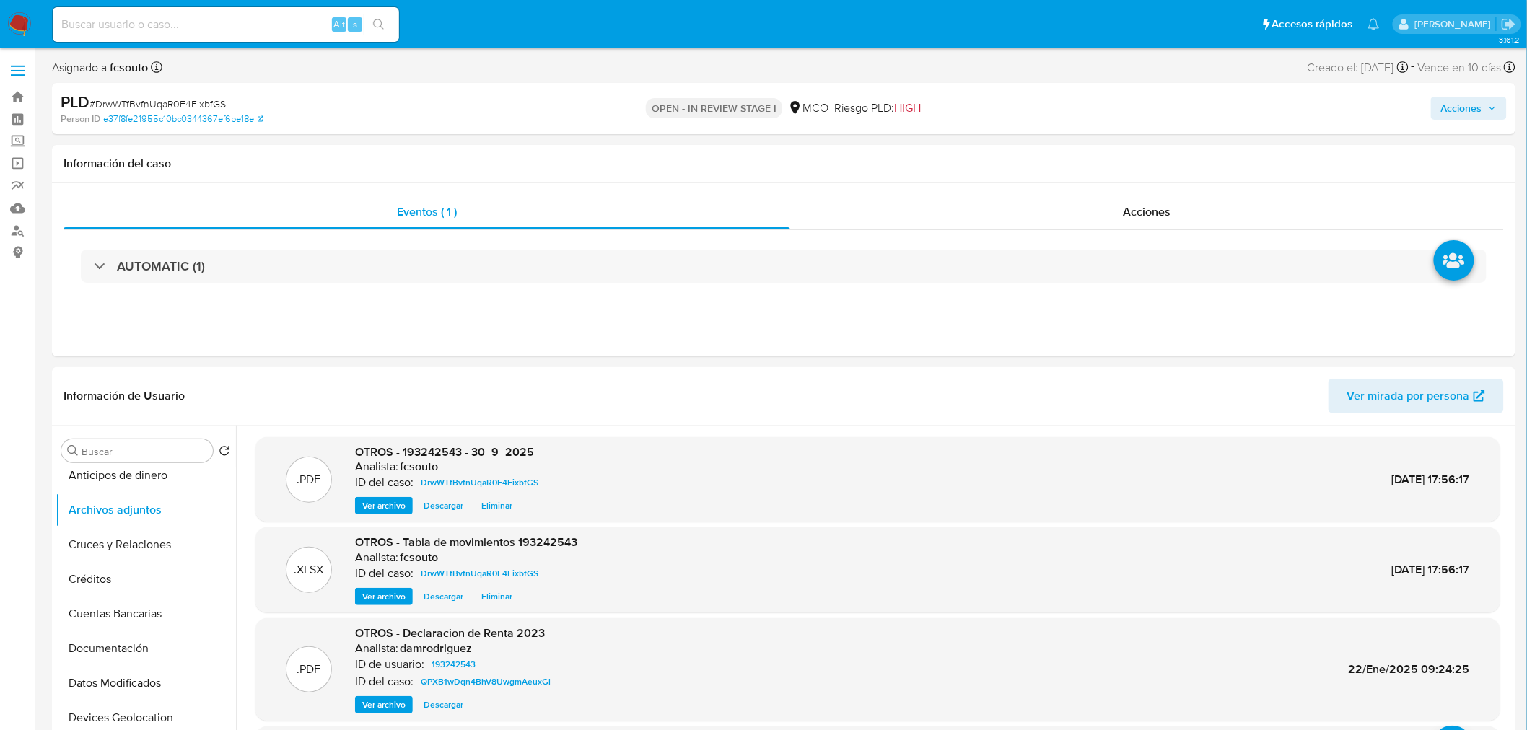
click at [1488, 102] on span "Acciones" at bounding box center [1469, 108] width 56 height 20
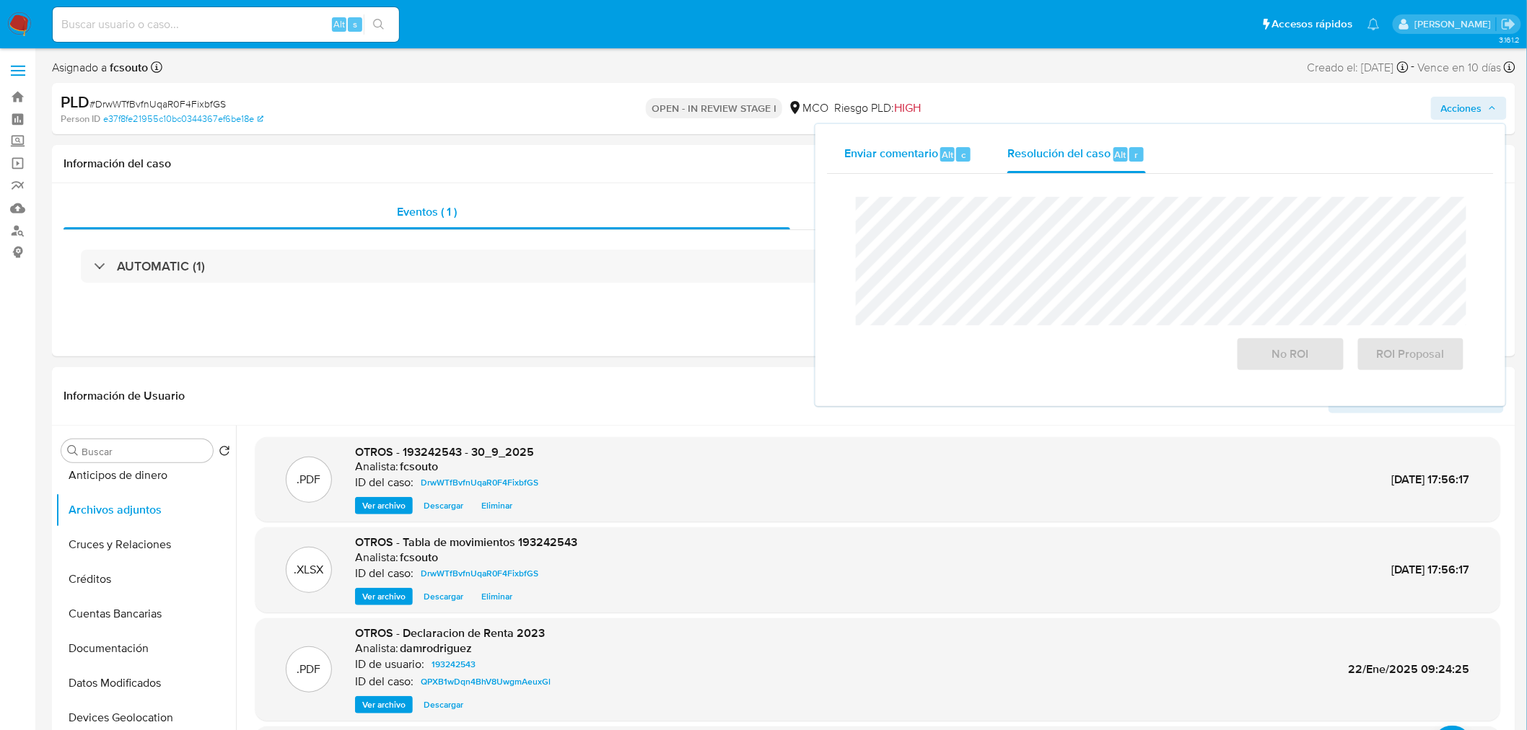
click at [881, 150] on span "Enviar comentario" at bounding box center [891, 154] width 94 height 17
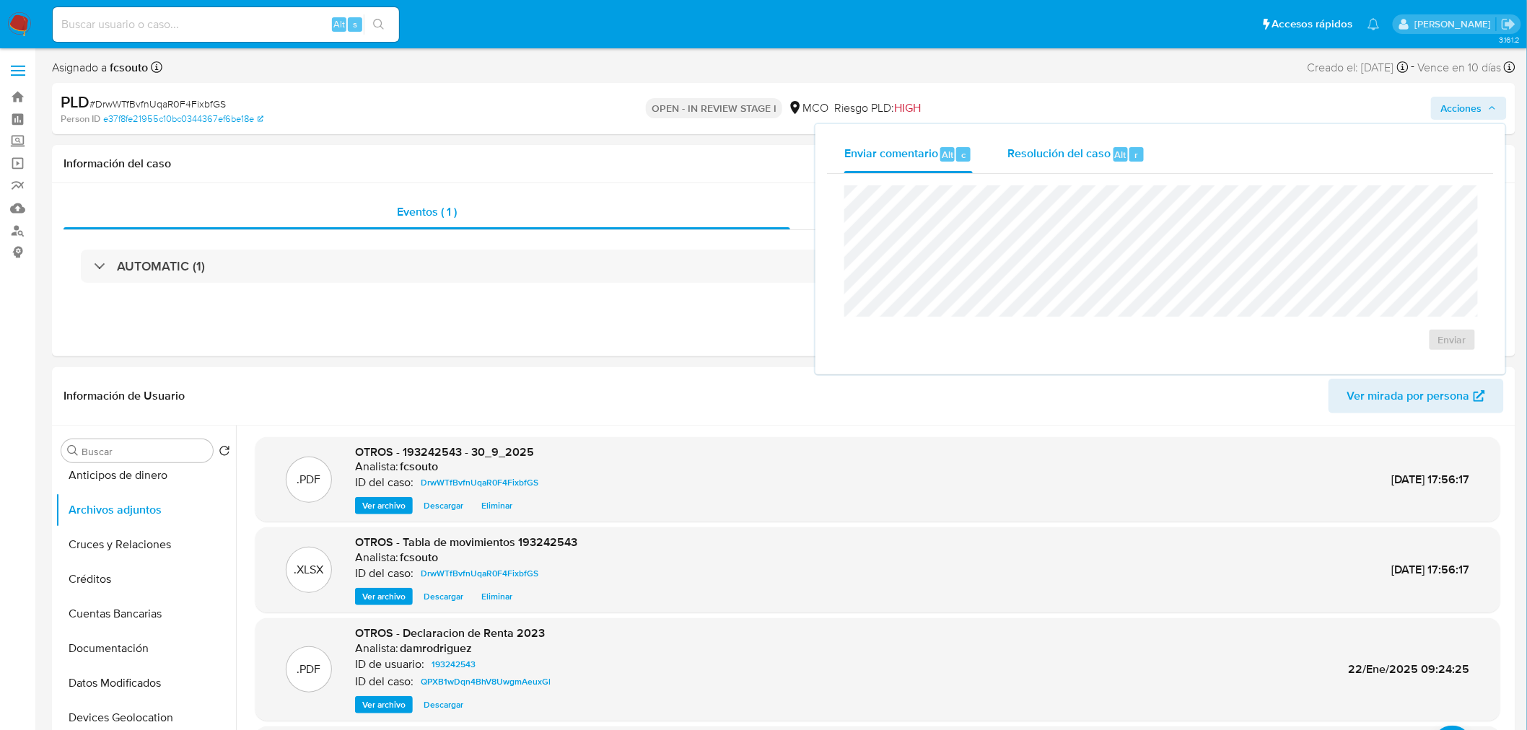
click at [1048, 152] on span "Resolución del caso" at bounding box center [1058, 154] width 103 height 17
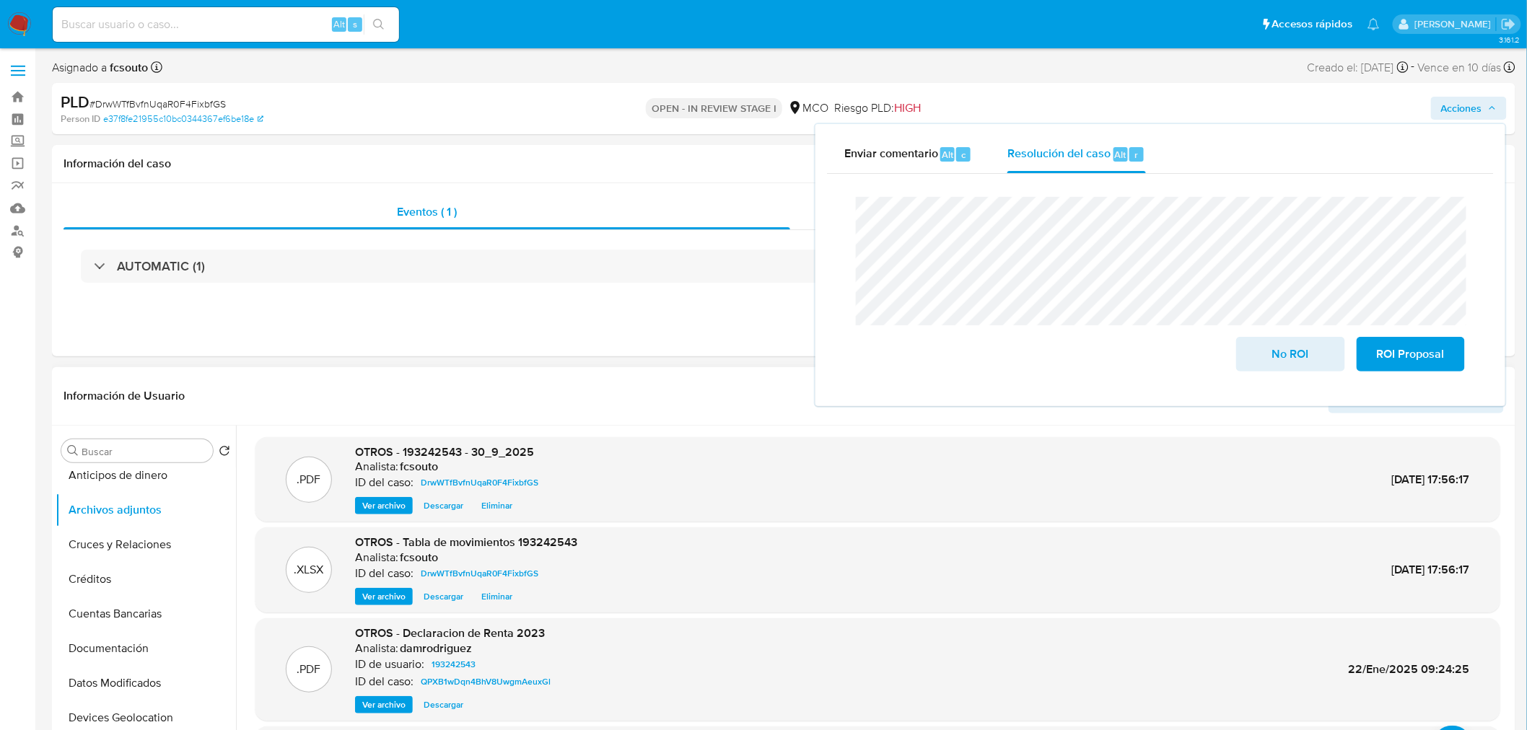
scroll to position [80, 0]
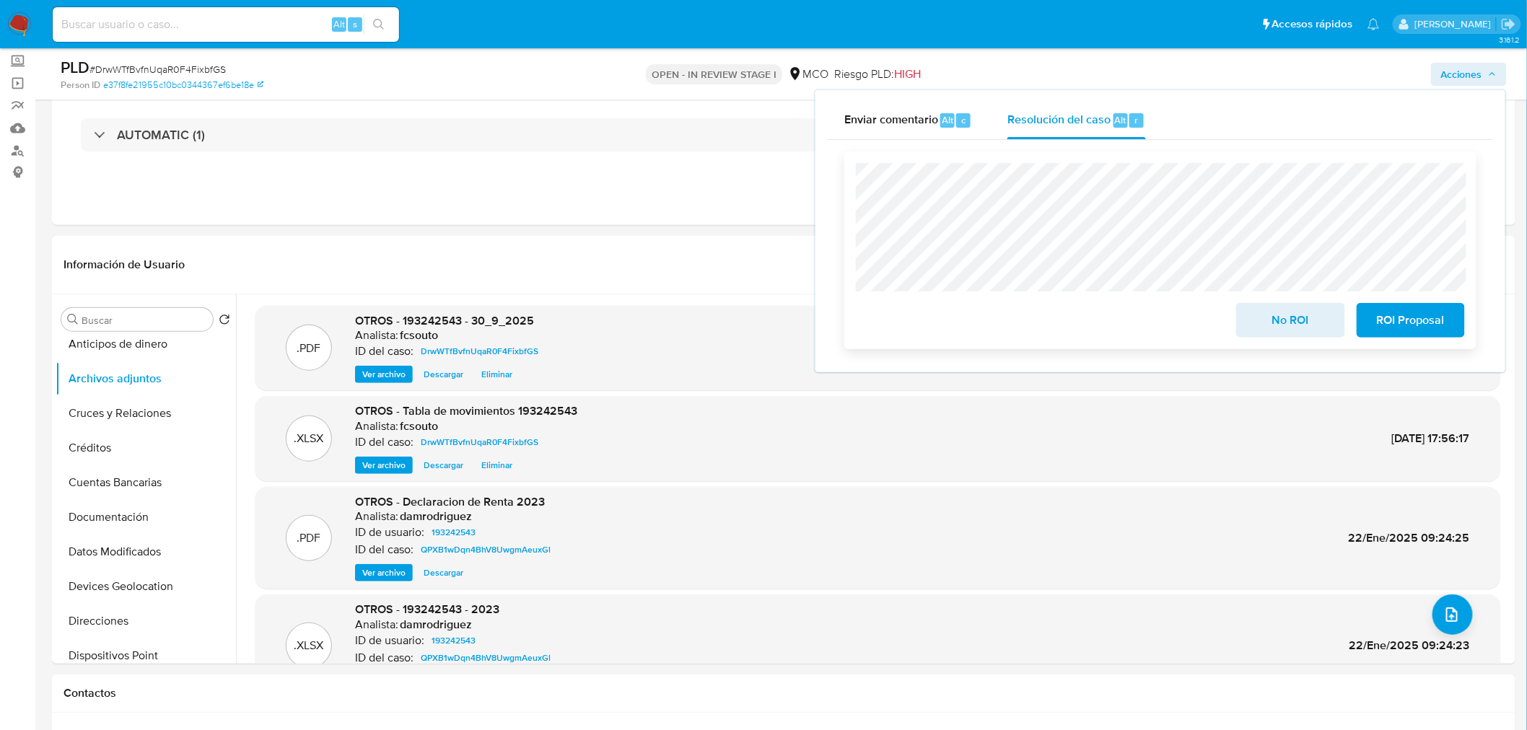
click at [1296, 333] on span "No ROI" at bounding box center [1290, 320] width 71 height 32
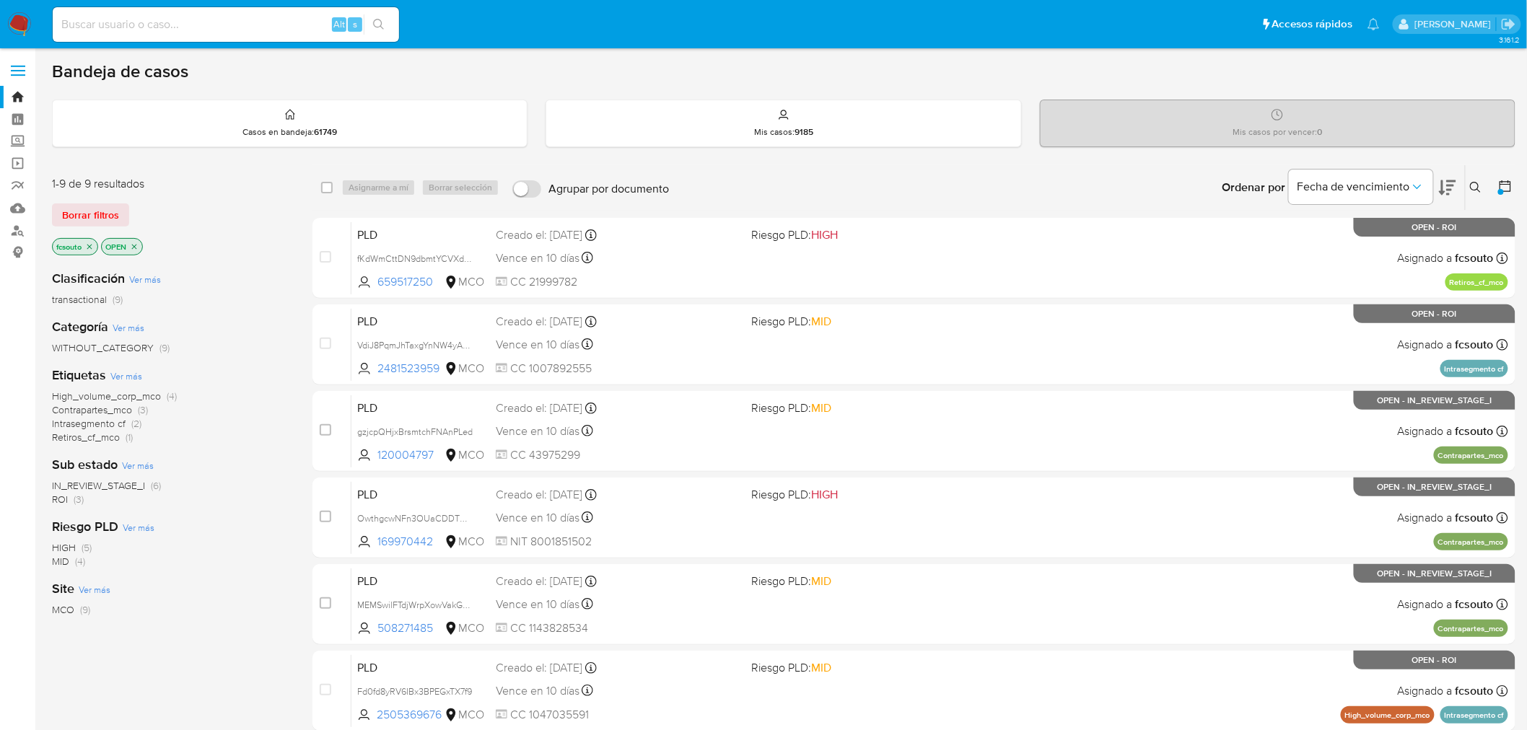
click at [61, 501] on span "ROI" at bounding box center [60, 499] width 16 height 14
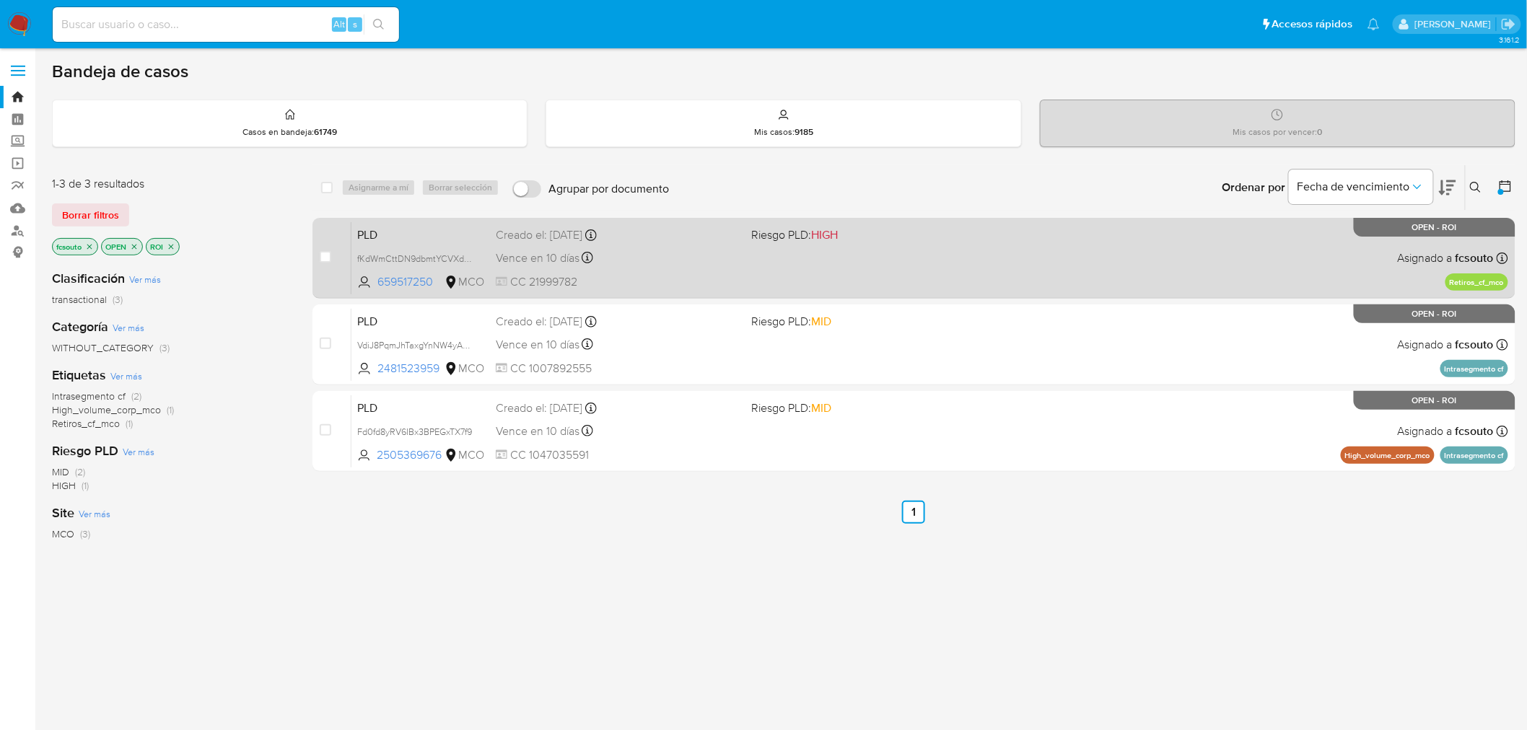
click at [877, 256] on span at bounding box center [874, 257] width 245 height 3
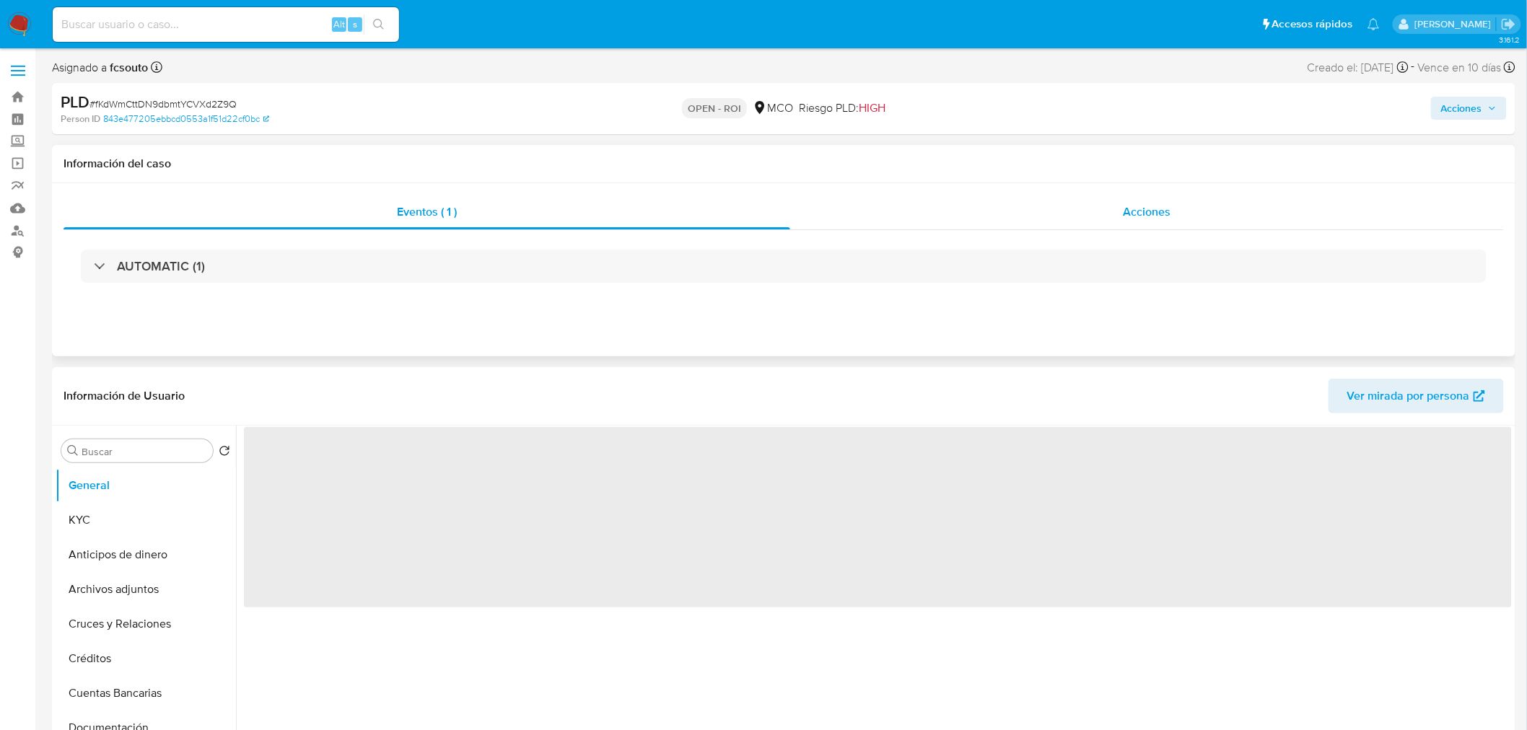
click at [1173, 196] on div "Acciones" at bounding box center [1147, 212] width 714 height 35
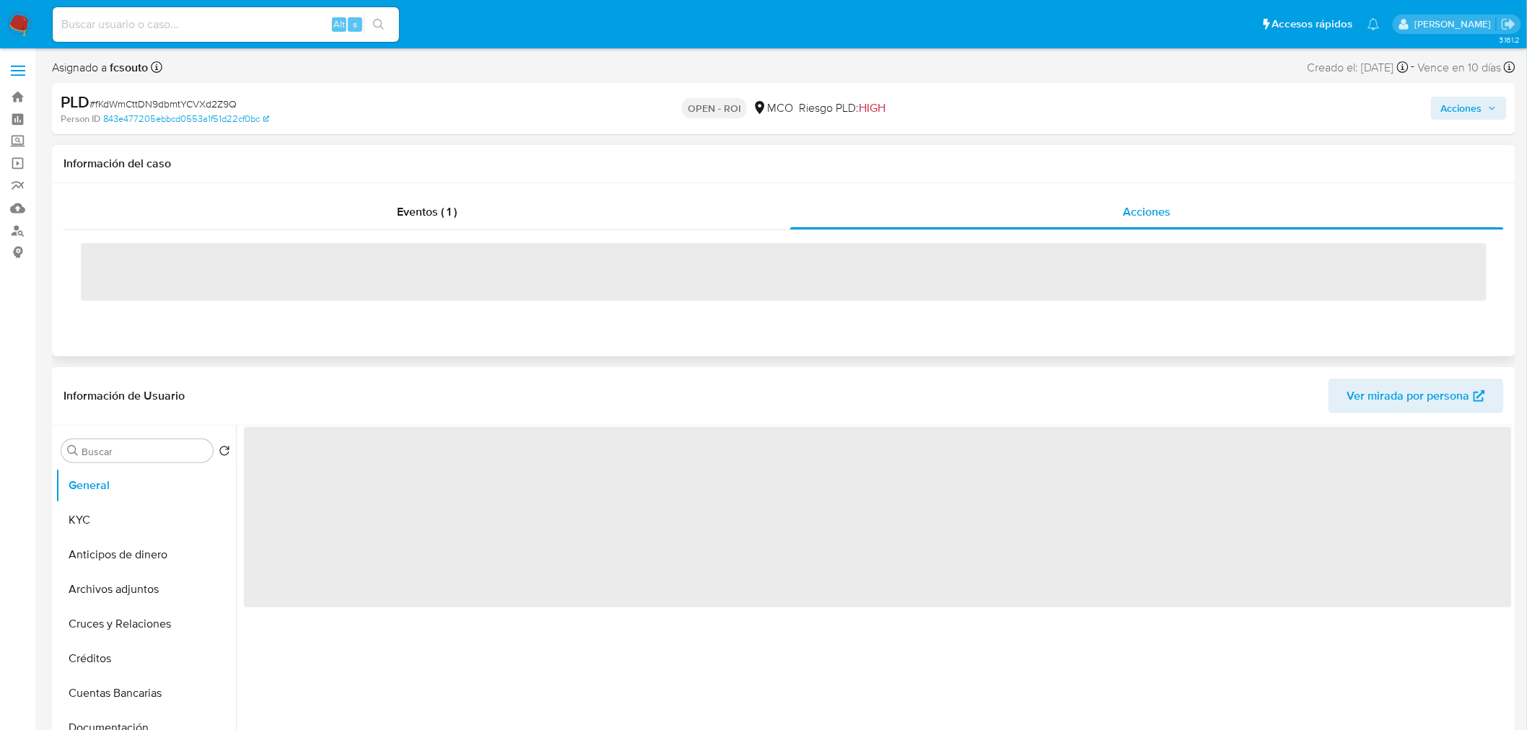
select select "10"
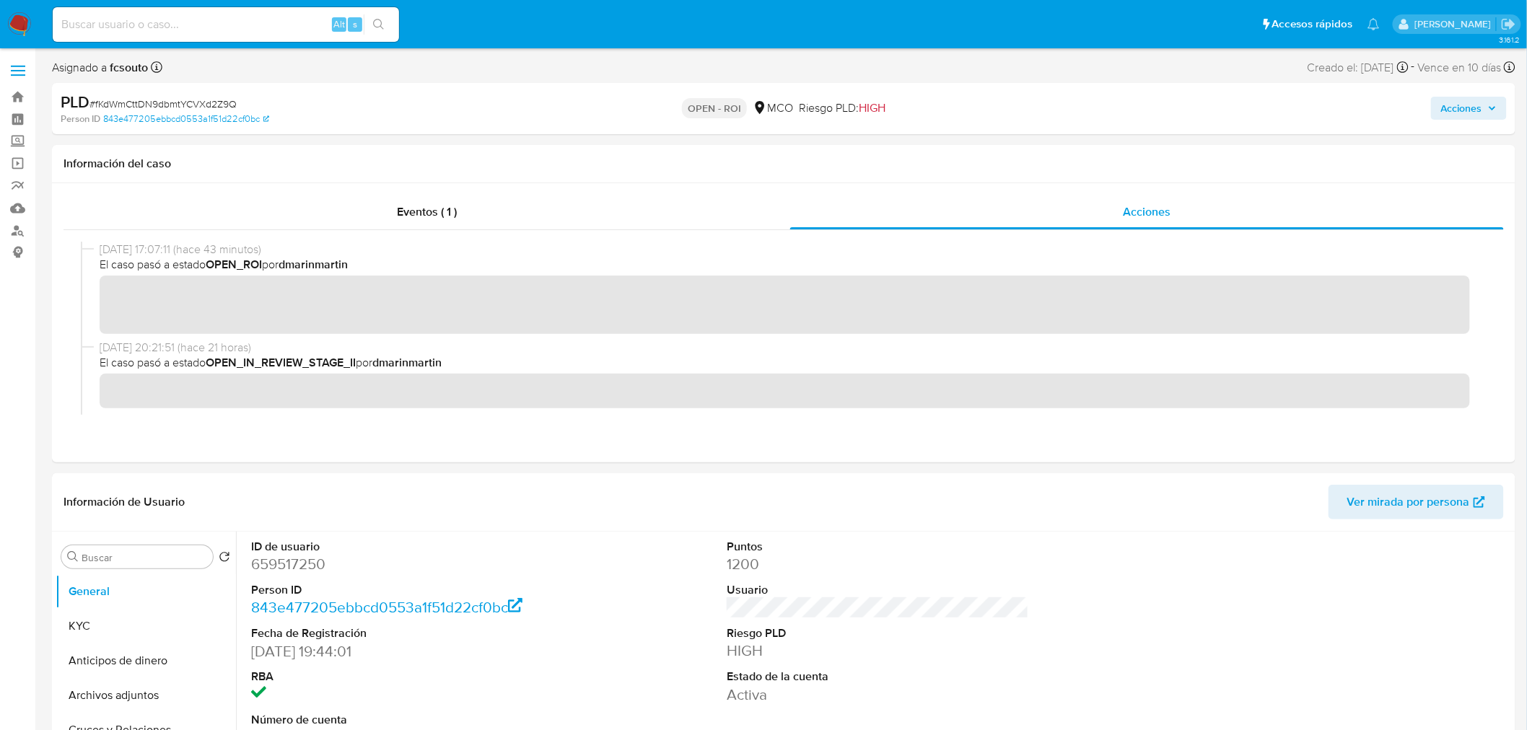
click at [1483, 106] on span "Acciones" at bounding box center [1469, 108] width 56 height 20
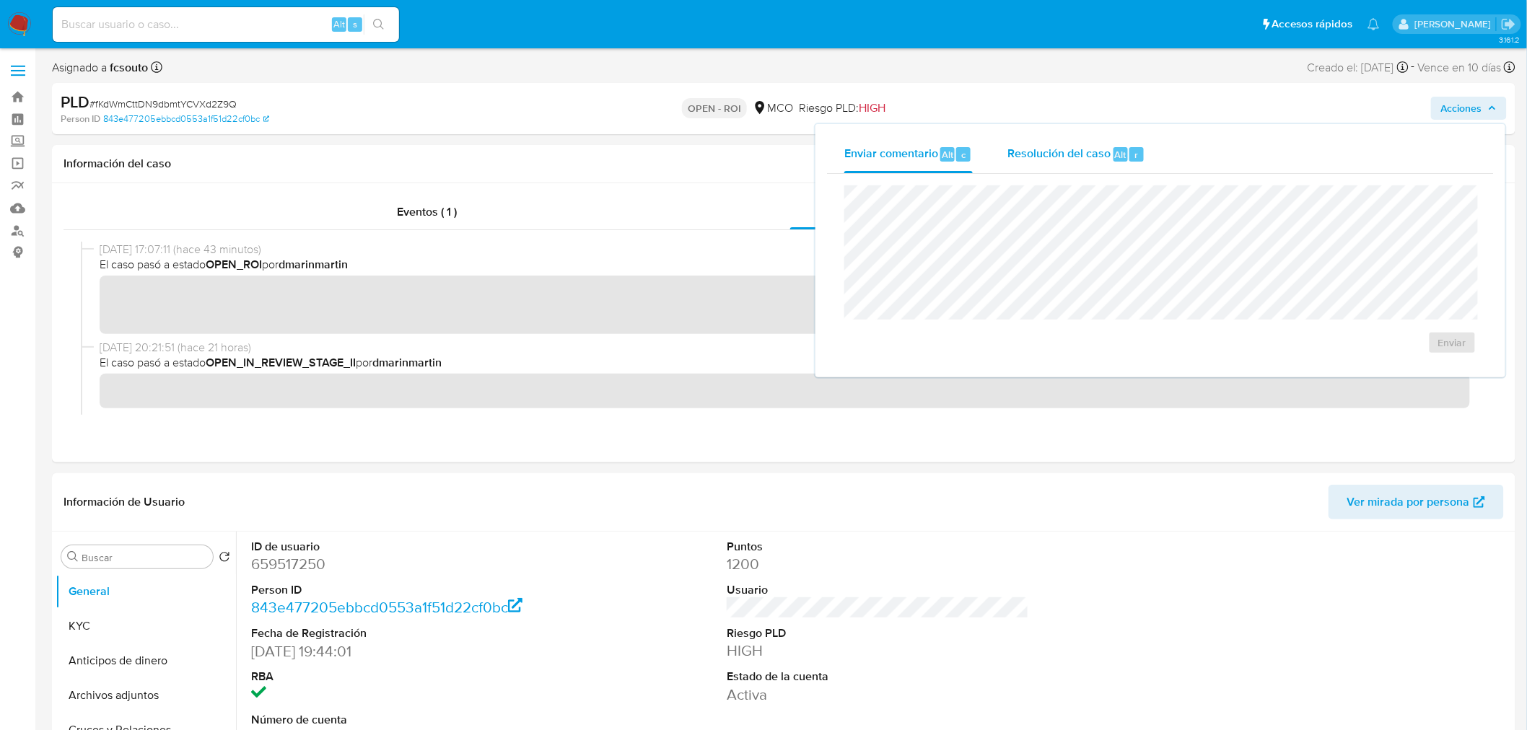
click at [1078, 147] on span "Resolución del caso" at bounding box center [1058, 154] width 103 height 17
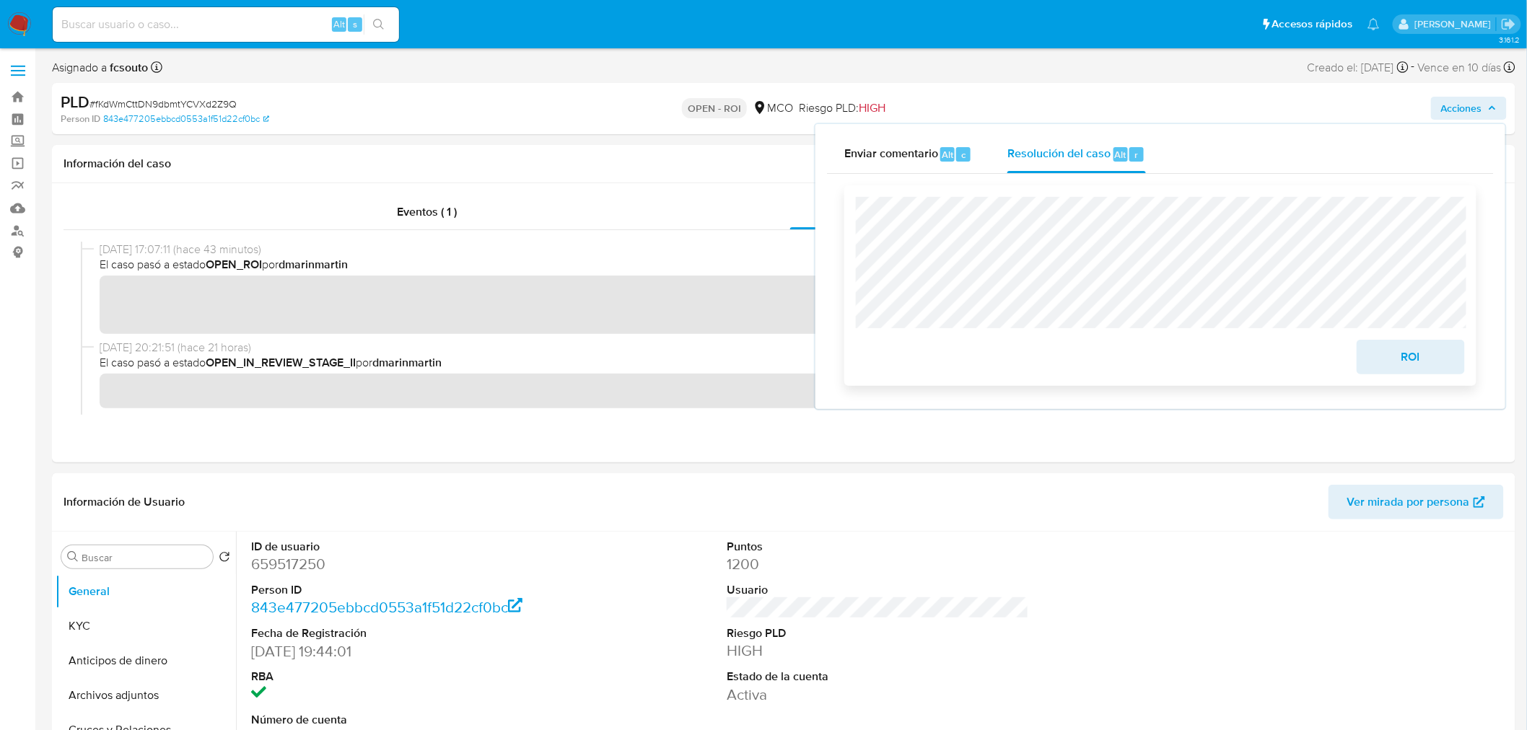
click at [1420, 359] on span "ROI" at bounding box center [1410, 357] width 71 height 32
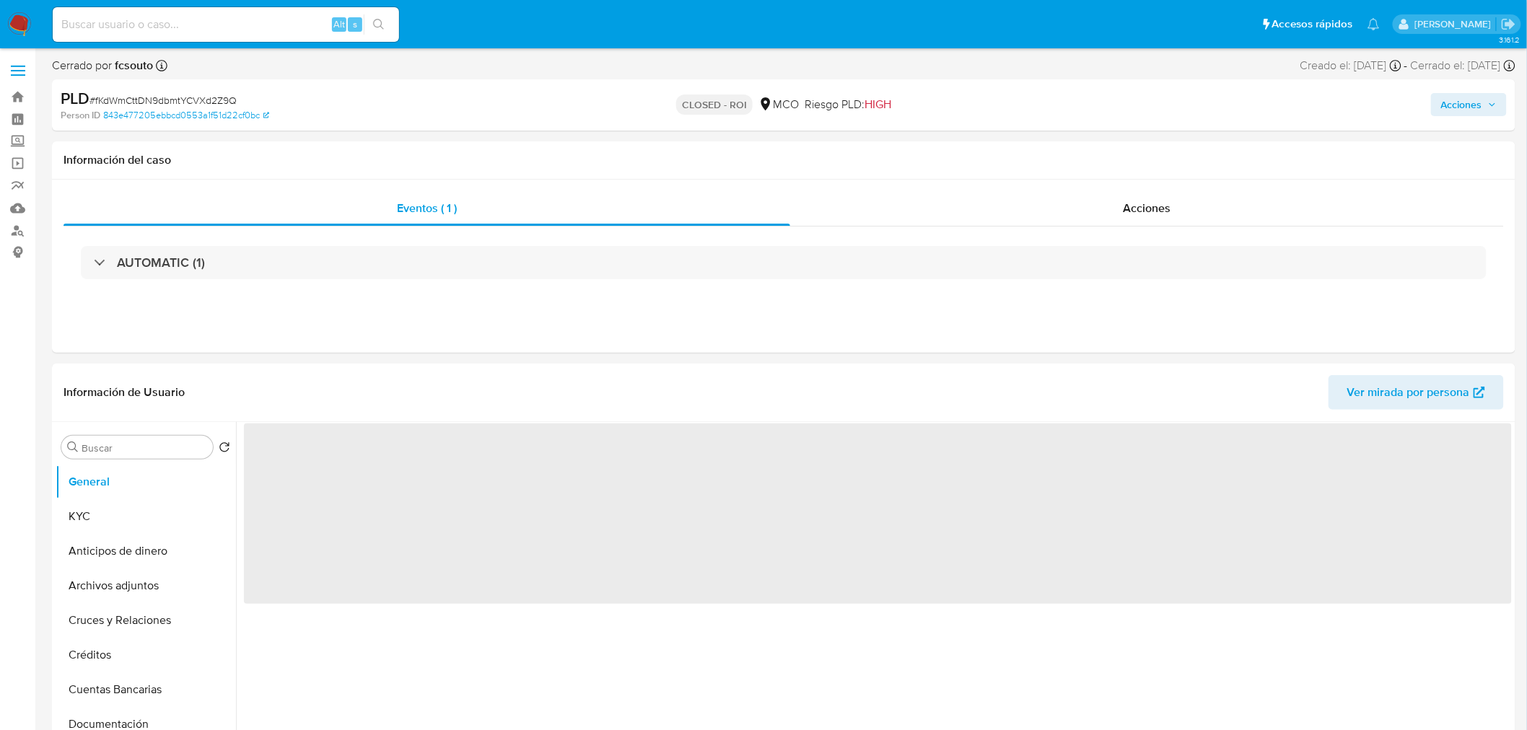
select select "10"
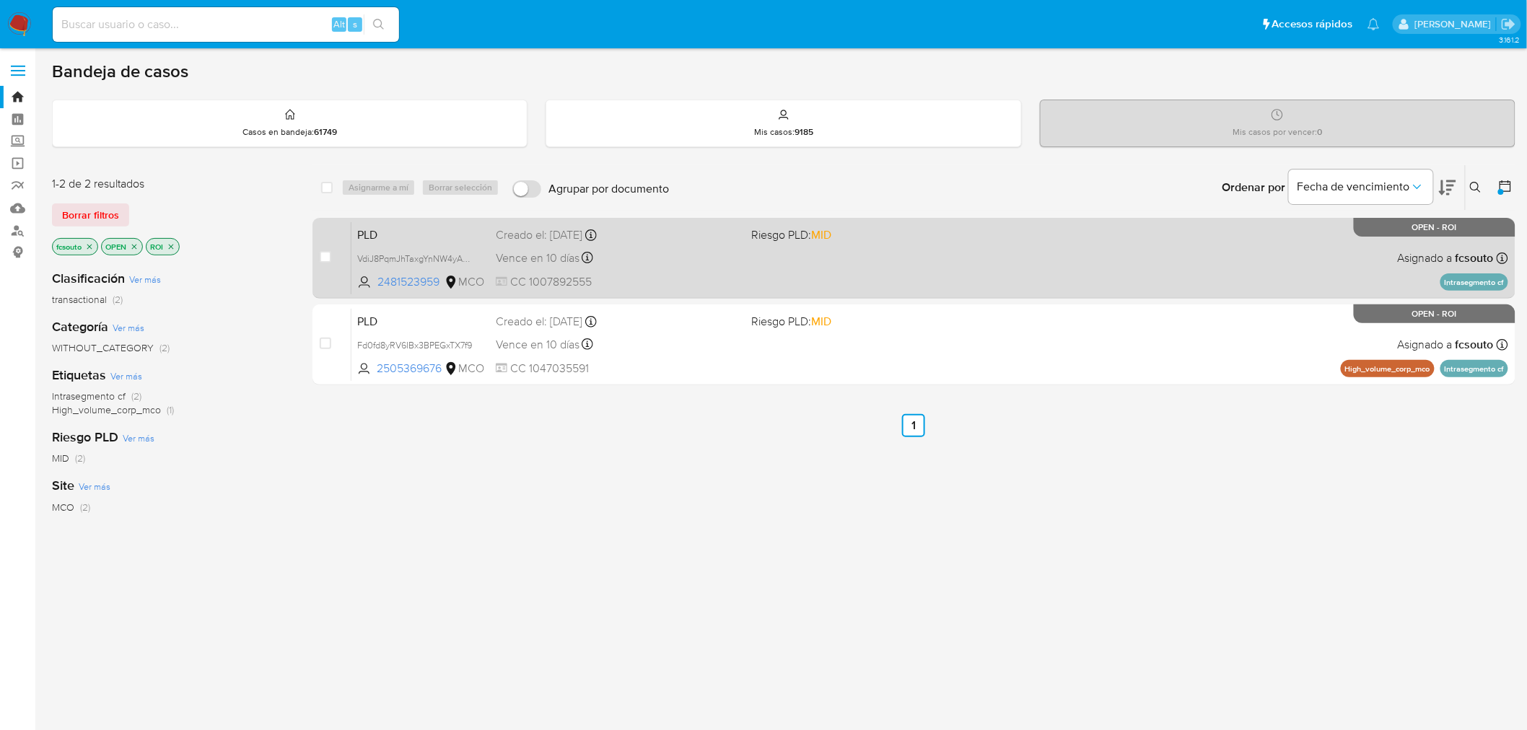
click at [863, 264] on div "PLD VdiJ8PqmJhTaxgYnNW4yAstW 2481523959 MCO Riesgo PLD: MID Creado el: 12/07/20…" at bounding box center [929, 257] width 1156 height 73
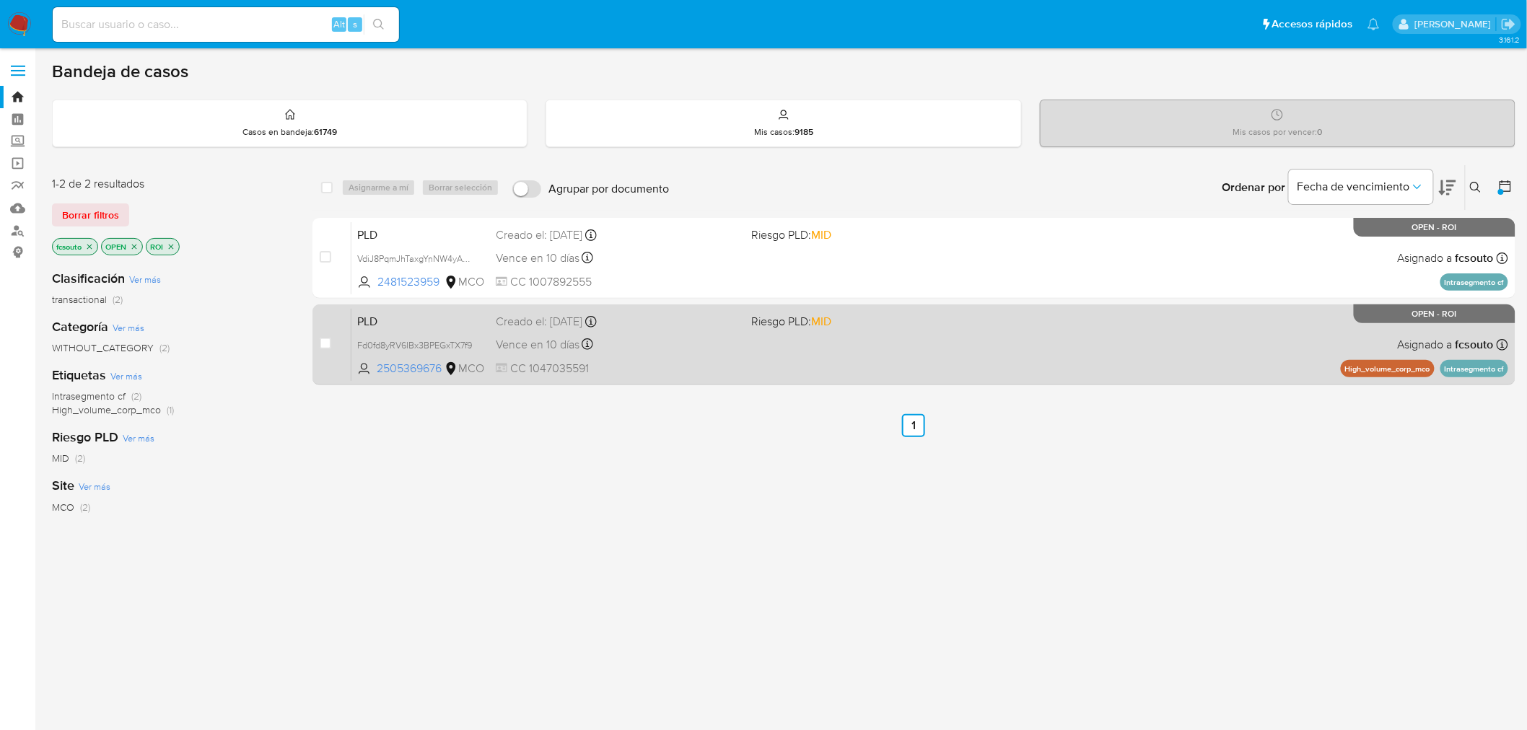
click at [740, 364] on div "PLD Fd0fd8yRV6IBx3BPEGxTX7f9 2505369676 MCO Riesgo PLD: MID Creado el: 12/07/20…" at bounding box center [929, 344] width 1156 height 73
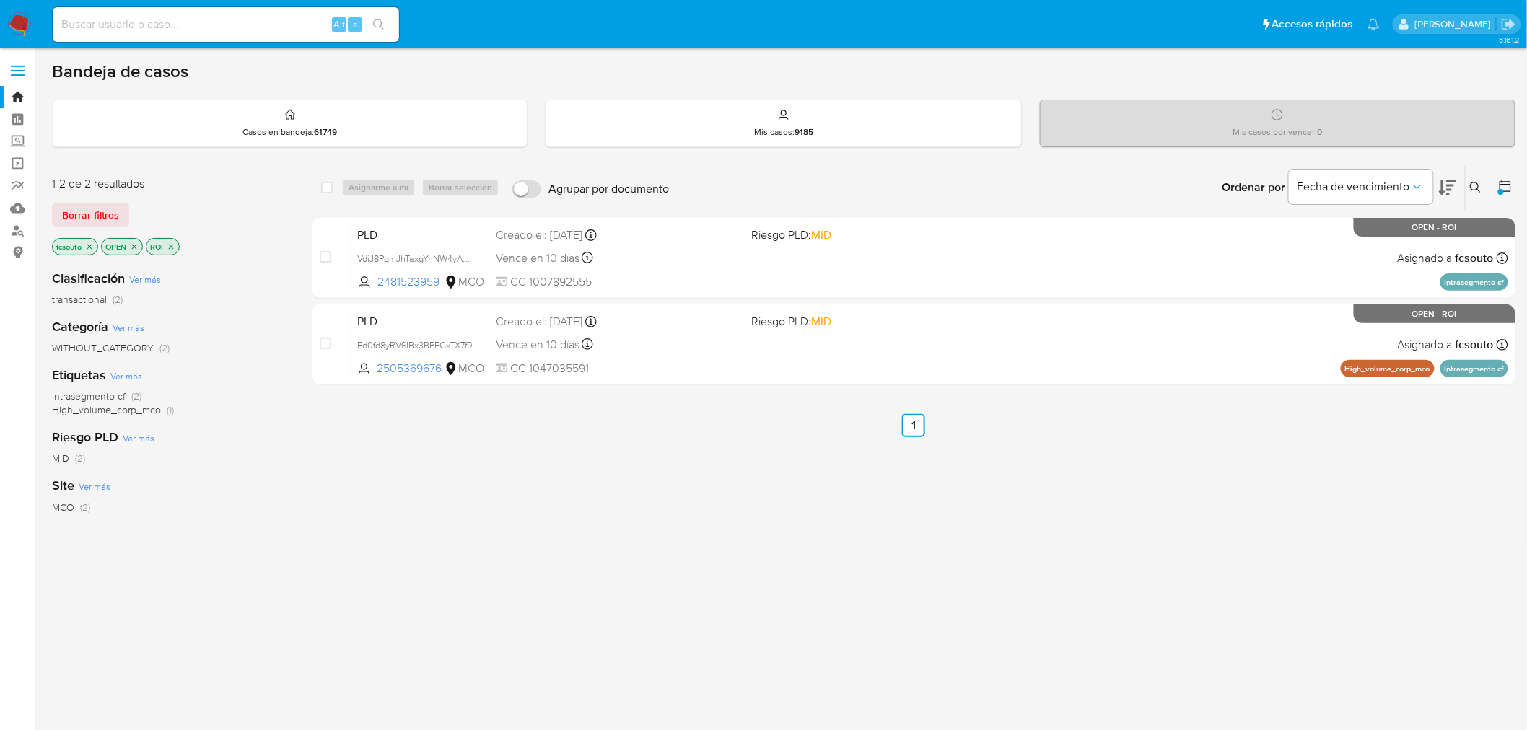
click at [177, 247] on p "ROI" at bounding box center [162, 247] width 32 height 16
click at [175, 244] on icon "close-filter" at bounding box center [171, 246] width 9 height 9
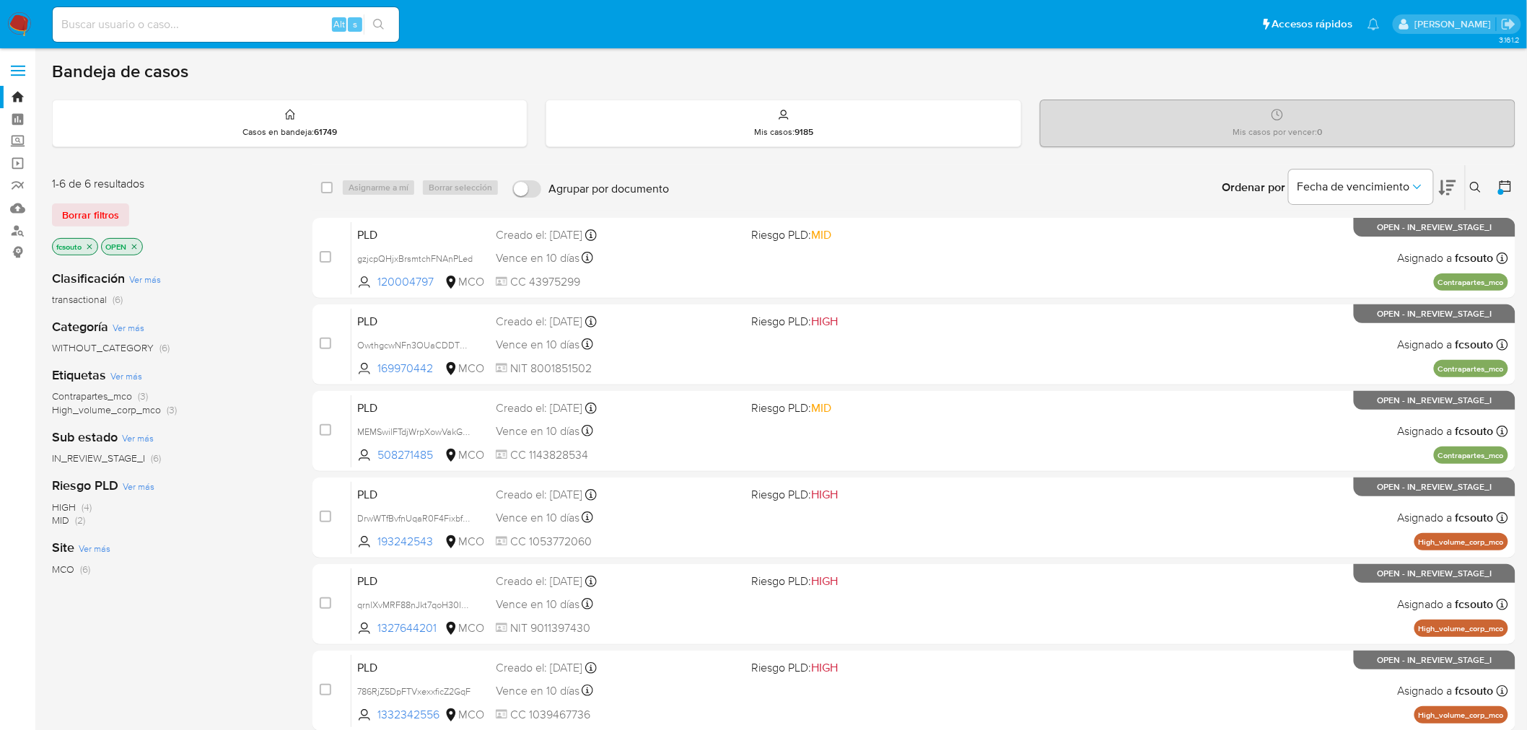
click at [19, 27] on img at bounding box center [19, 24] width 25 height 25
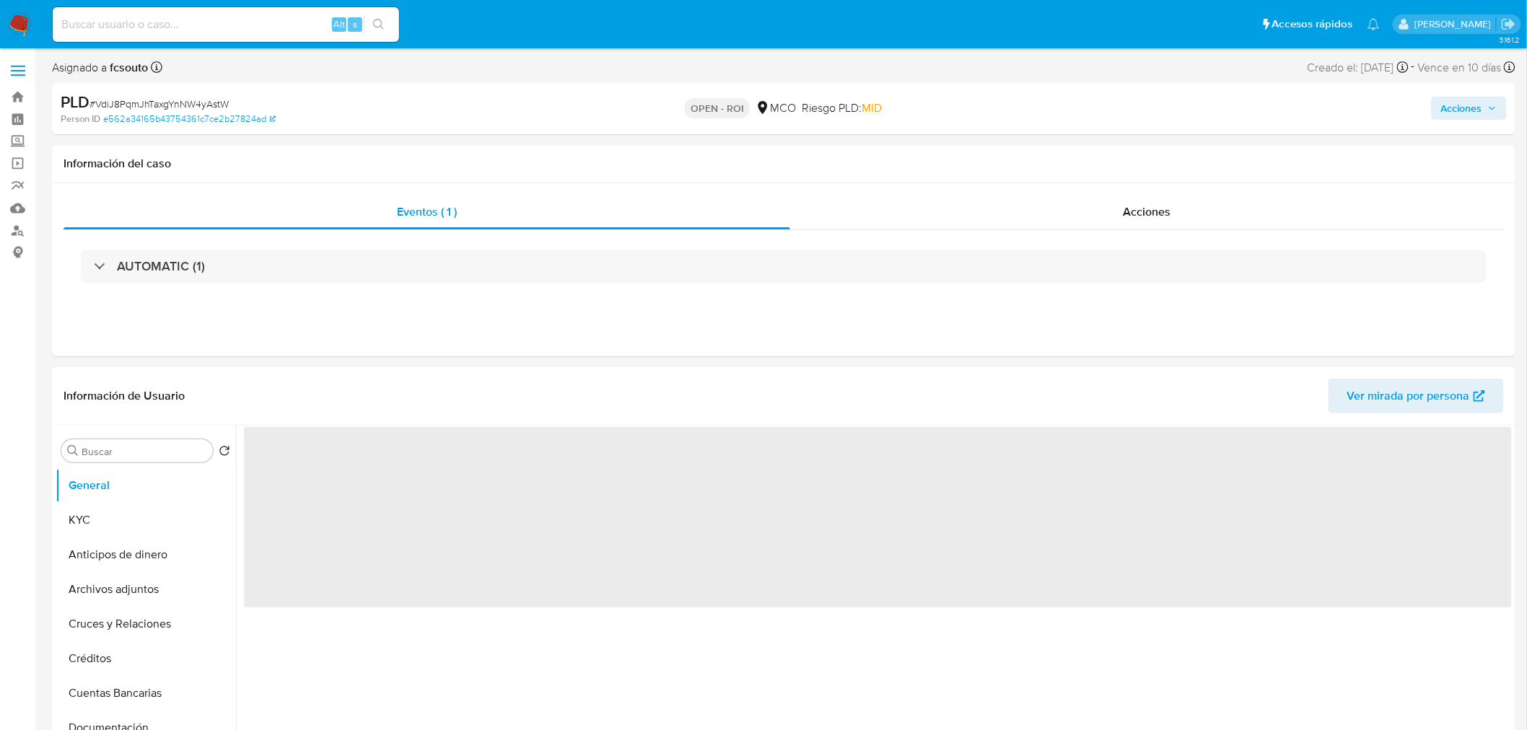
select select "10"
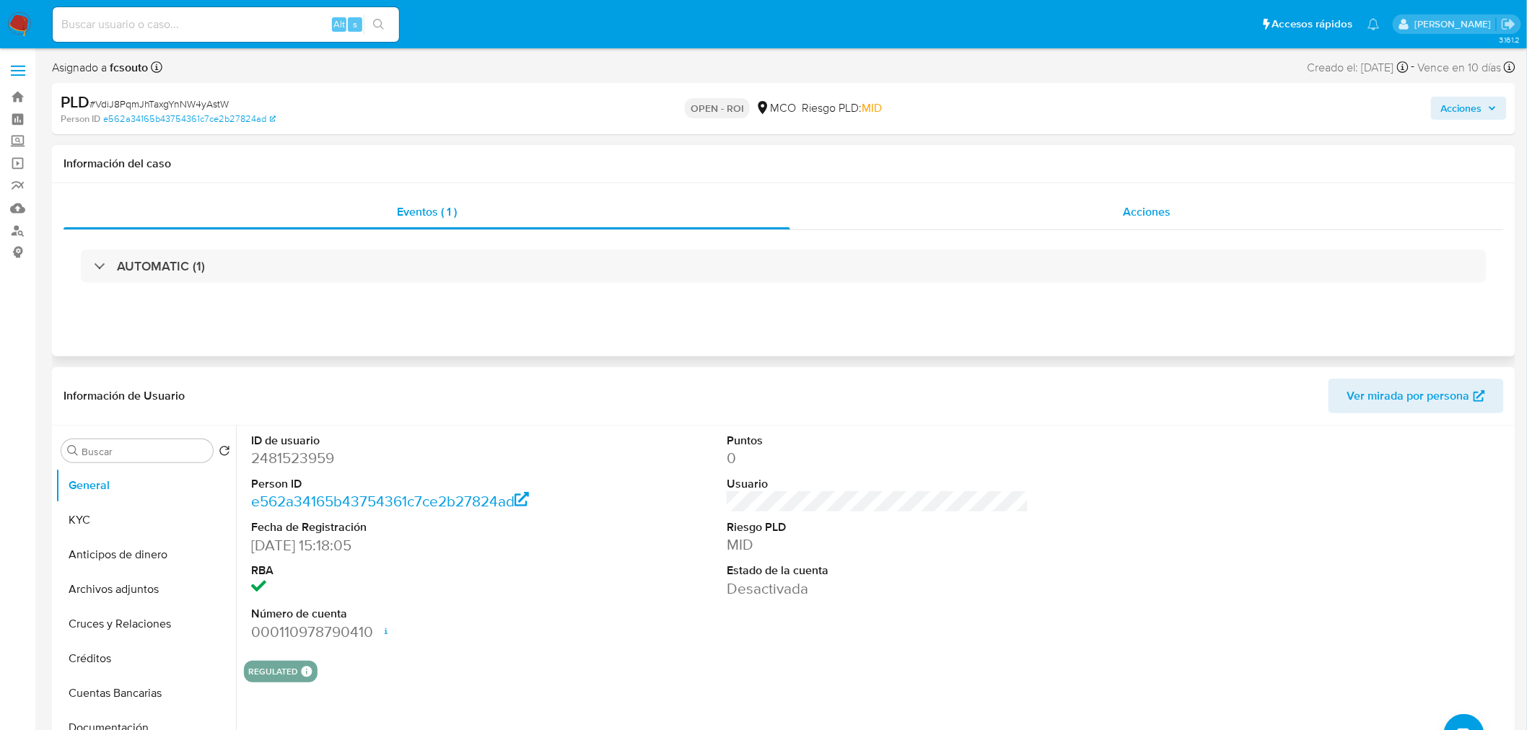
click at [1134, 209] on span "Acciones" at bounding box center [1147, 211] width 48 height 17
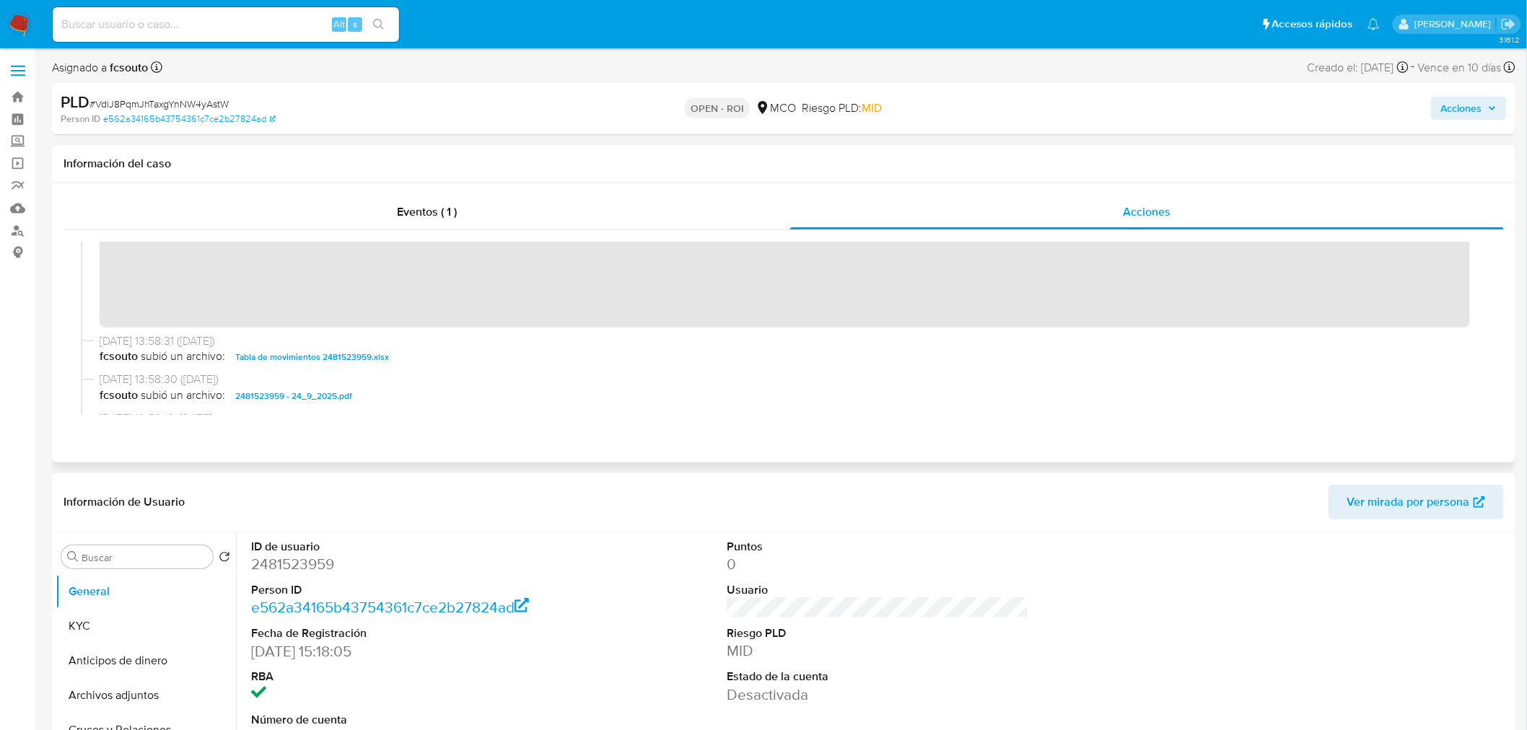
scroll to position [240, 0]
click at [1486, 119] on button "Acciones" at bounding box center [1469, 108] width 76 height 23
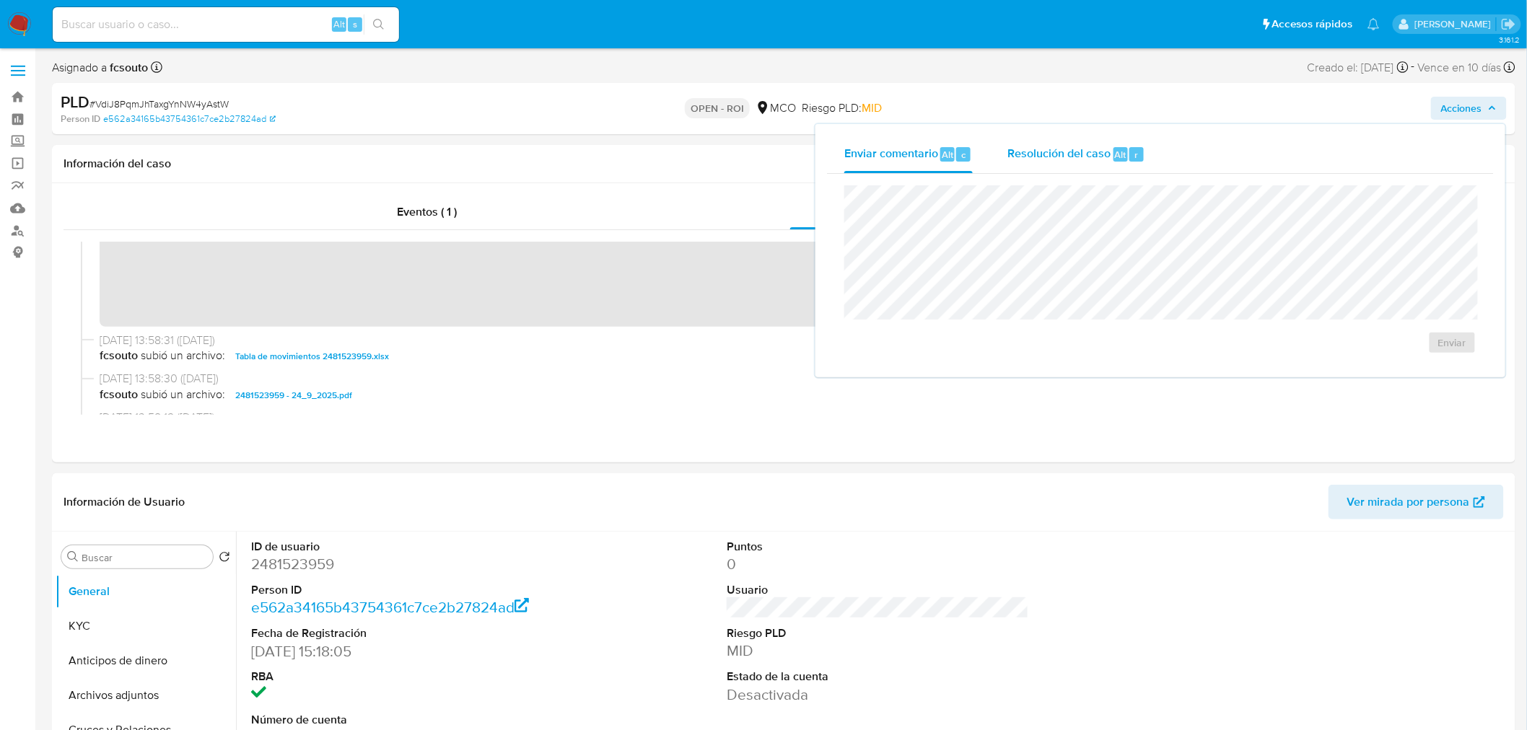
click at [1043, 155] on span "Resolución del caso" at bounding box center [1058, 154] width 103 height 17
drag, startPoint x: 1425, startPoint y: 361, endPoint x: 1408, endPoint y: 363, distance: 16.7
click at [1422, 361] on span "ROI" at bounding box center [1410, 357] width 71 height 32
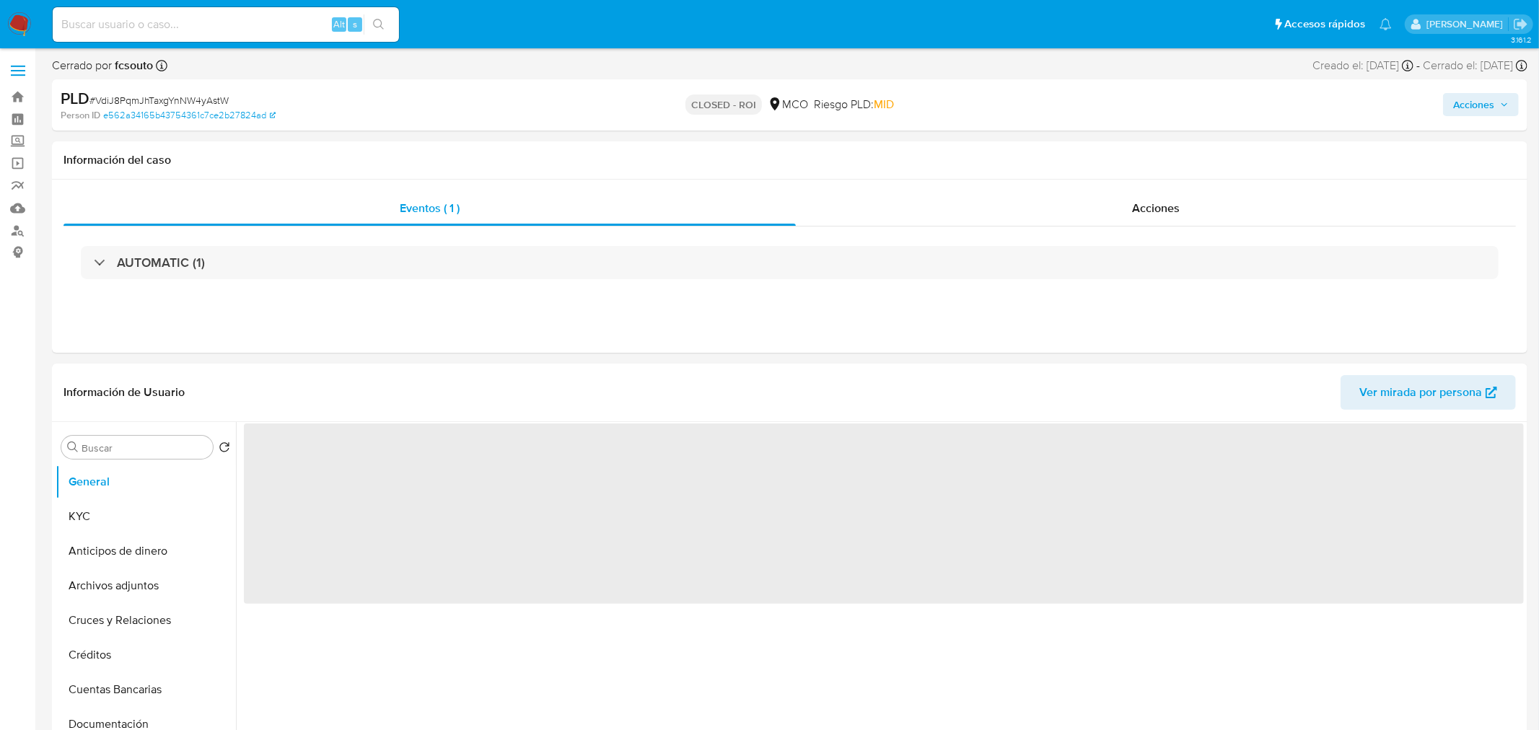
select select "10"
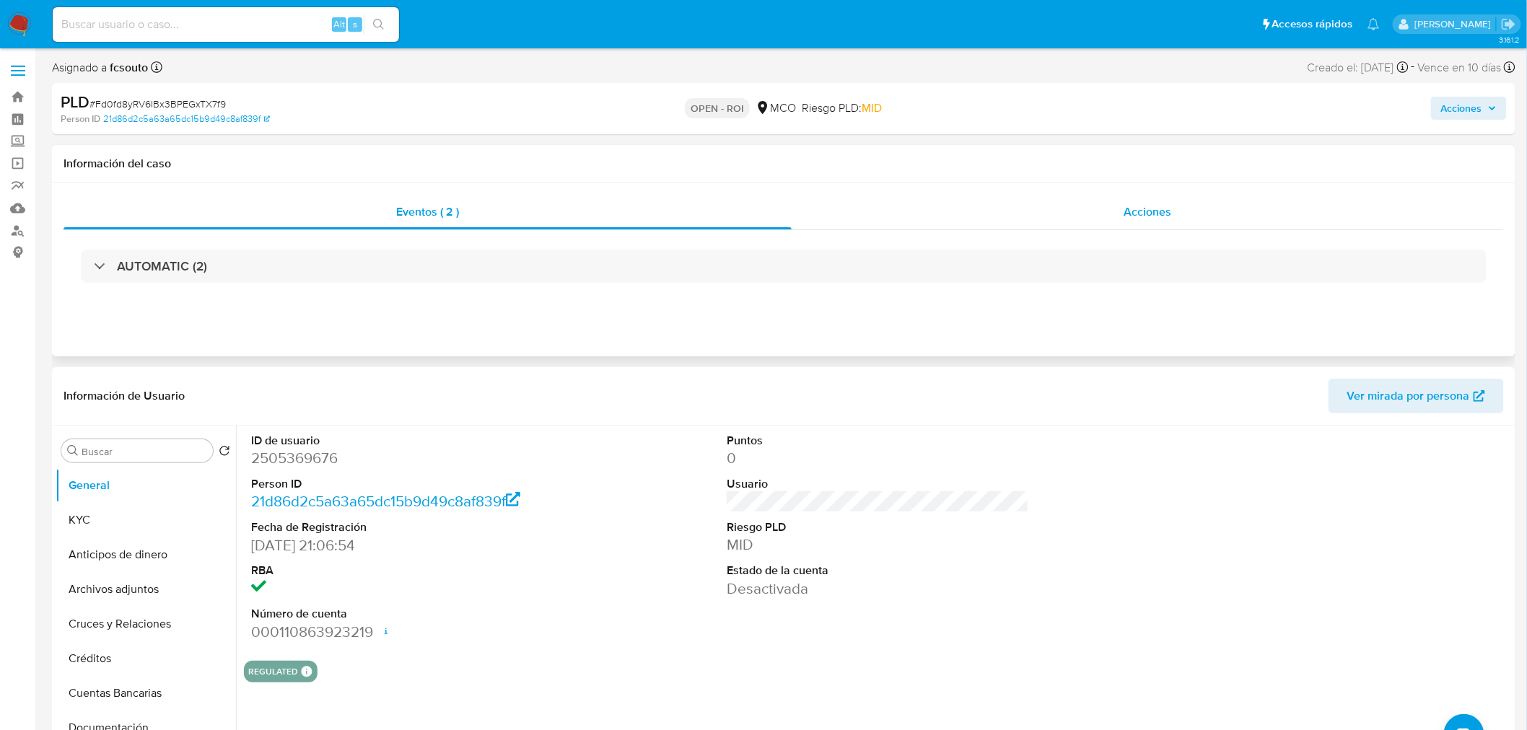
click at [1152, 210] on span "Acciones" at bounding box center [1147, 211] width 48 height 17
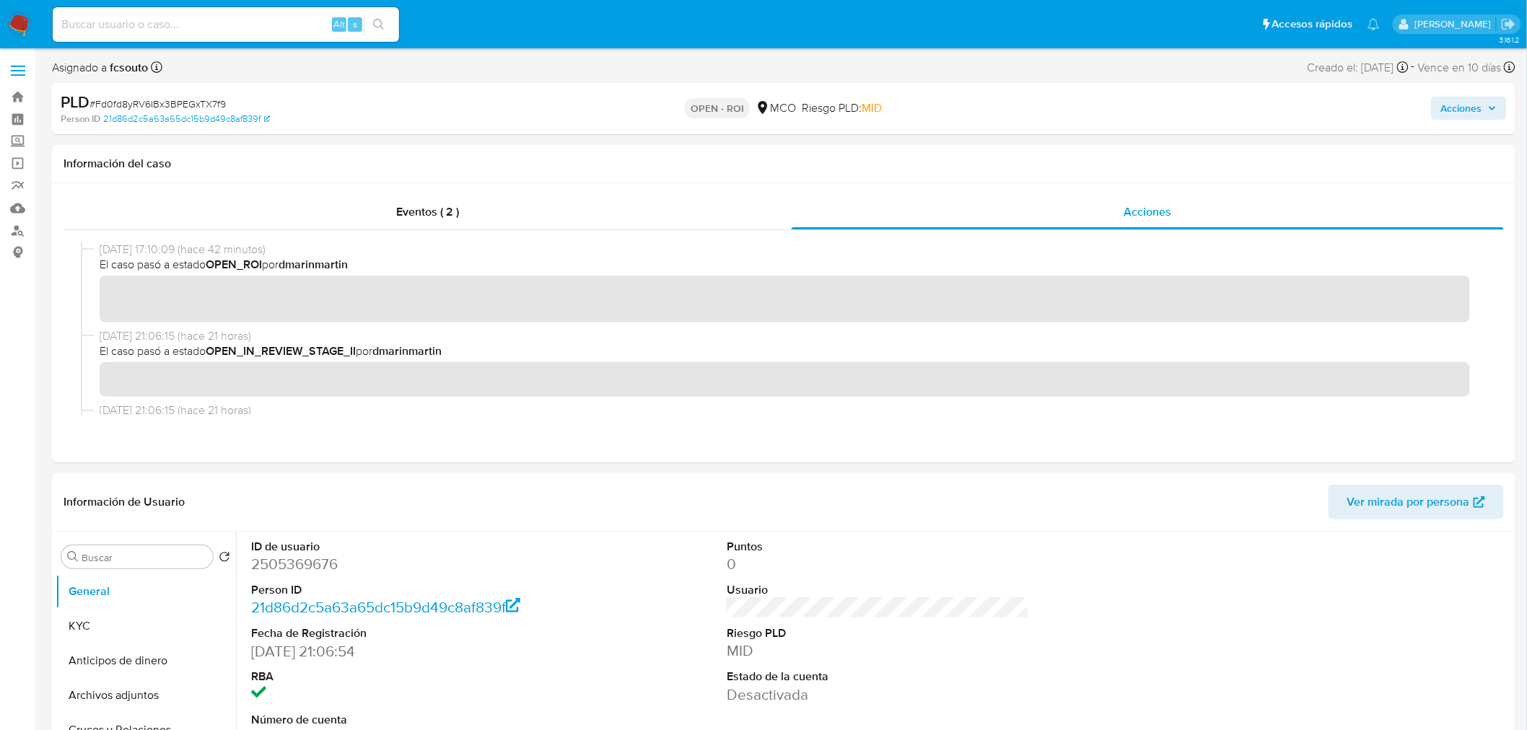
scroll to position [240, 0]
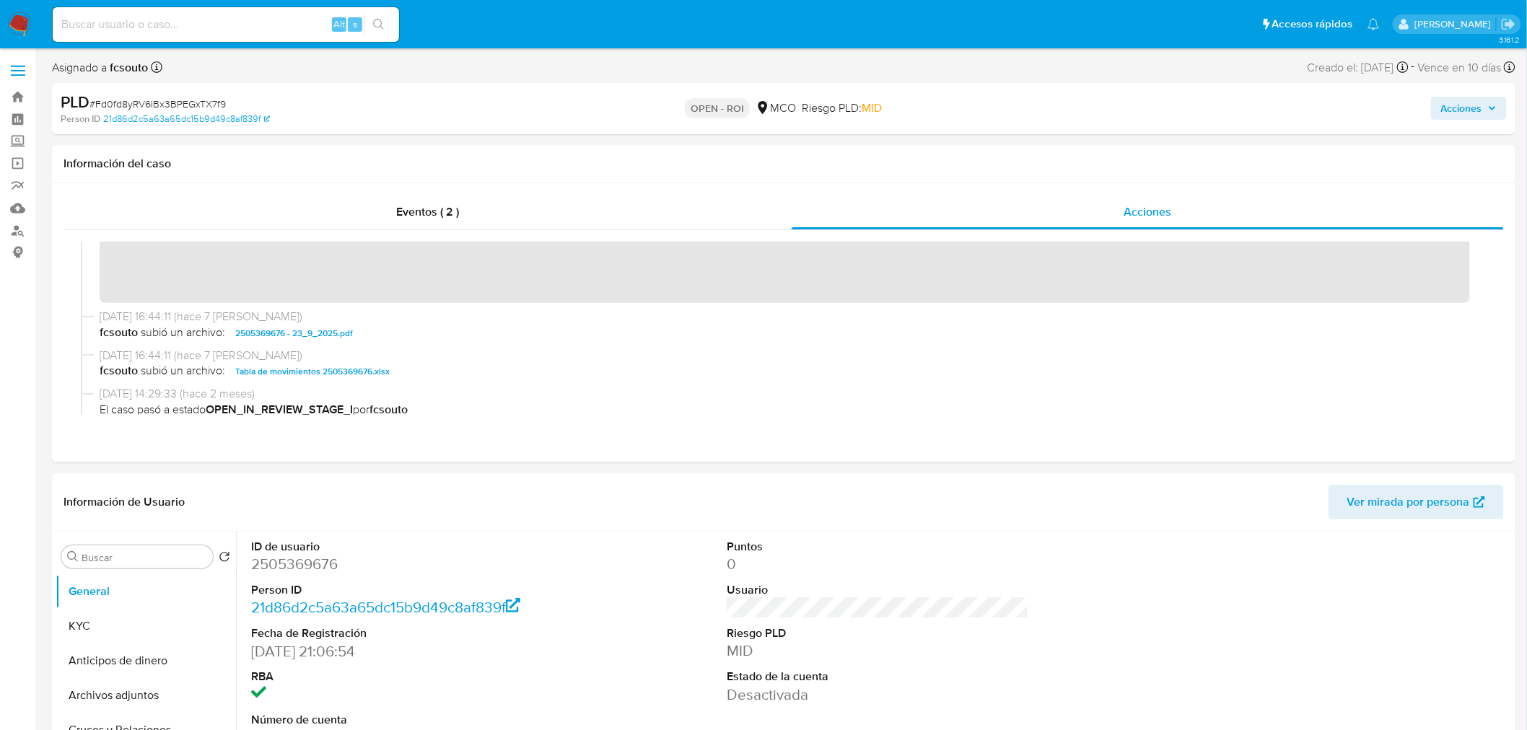
click at [1472, 111] on span "Acciones" at bounding box center [1461, 108] width 41 height 23
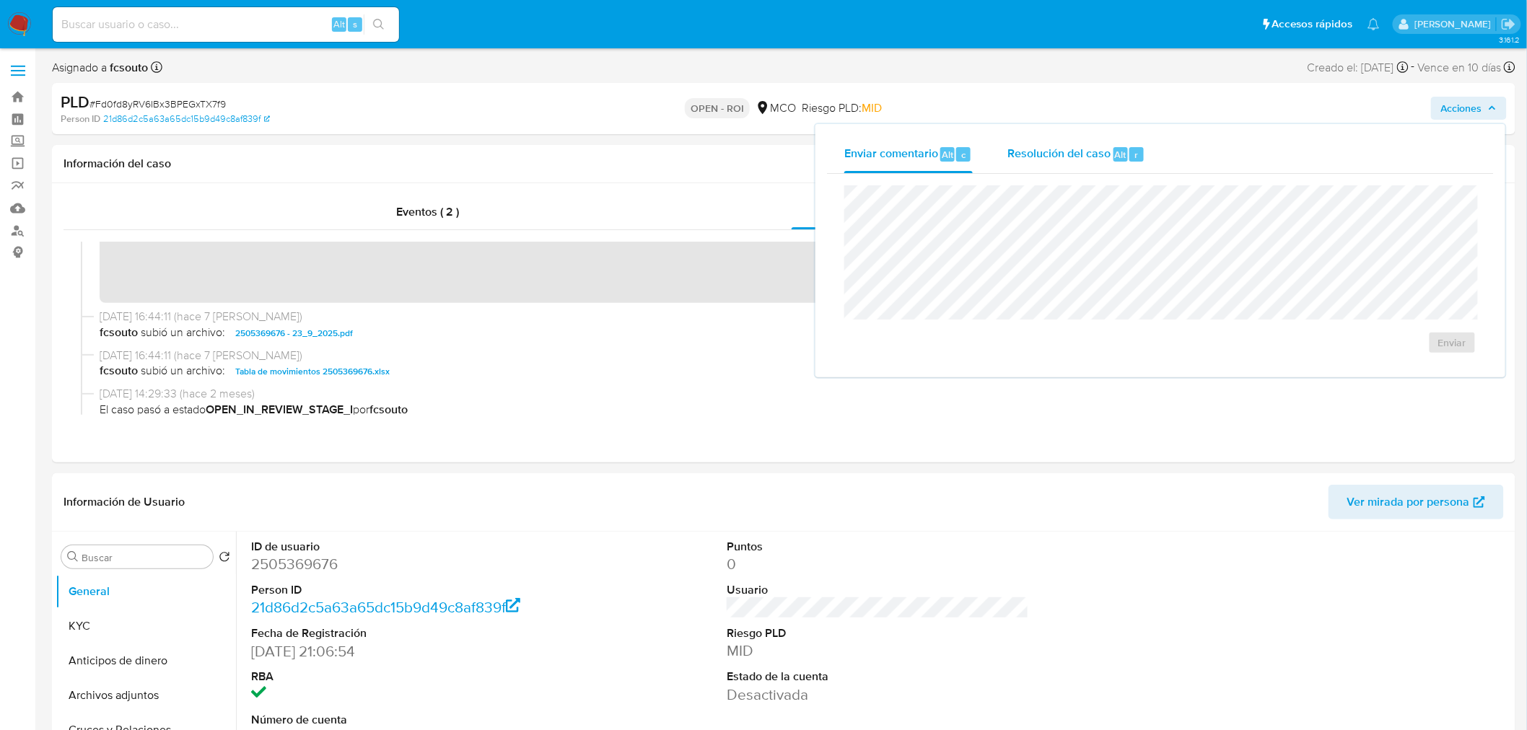
click at [1061, 157] on span "Resolución del caso" at bounding box center [1058, 154] width 103 height 17
click at [1402, 356] on span "ROI" at bounding box center [1410, 357] width 71 height 32
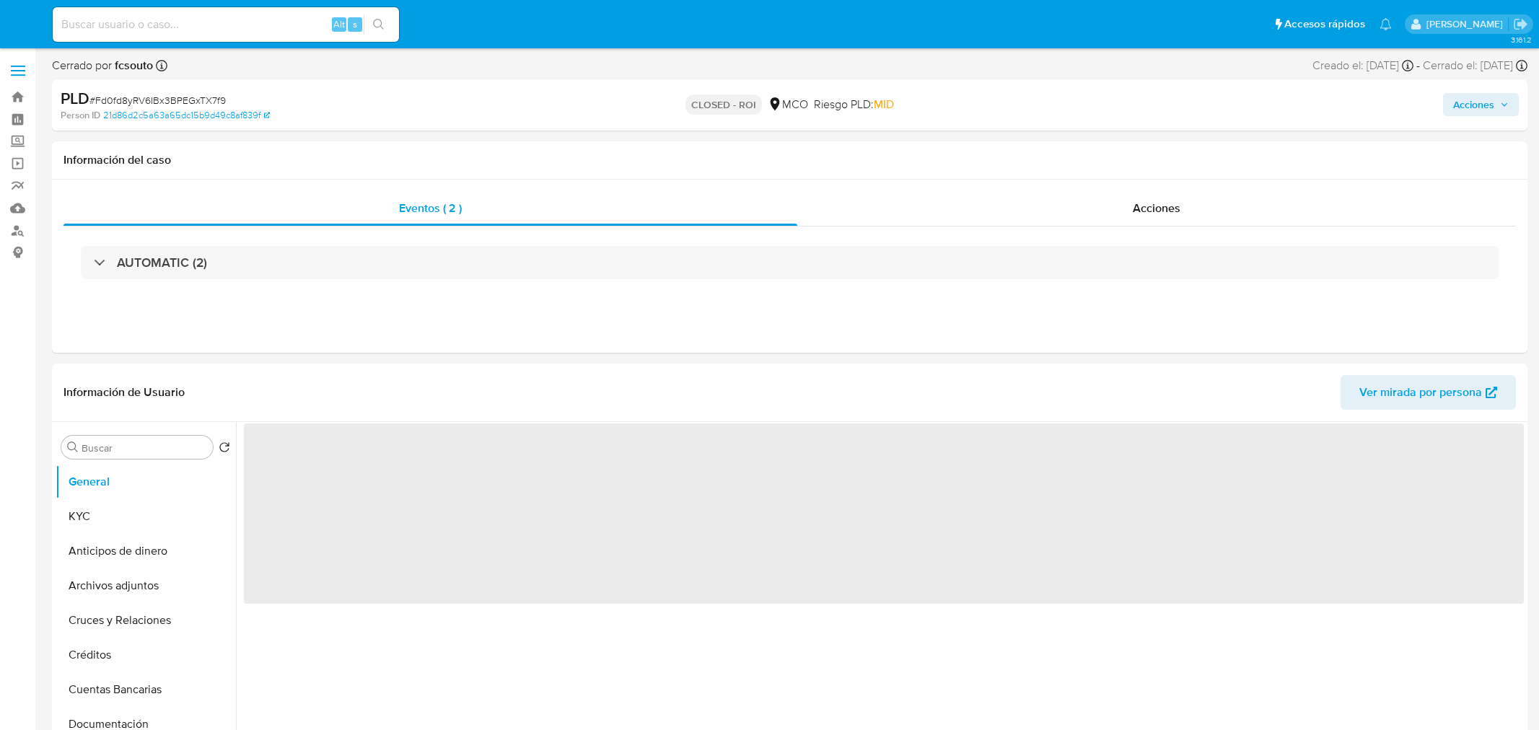
select select "10"
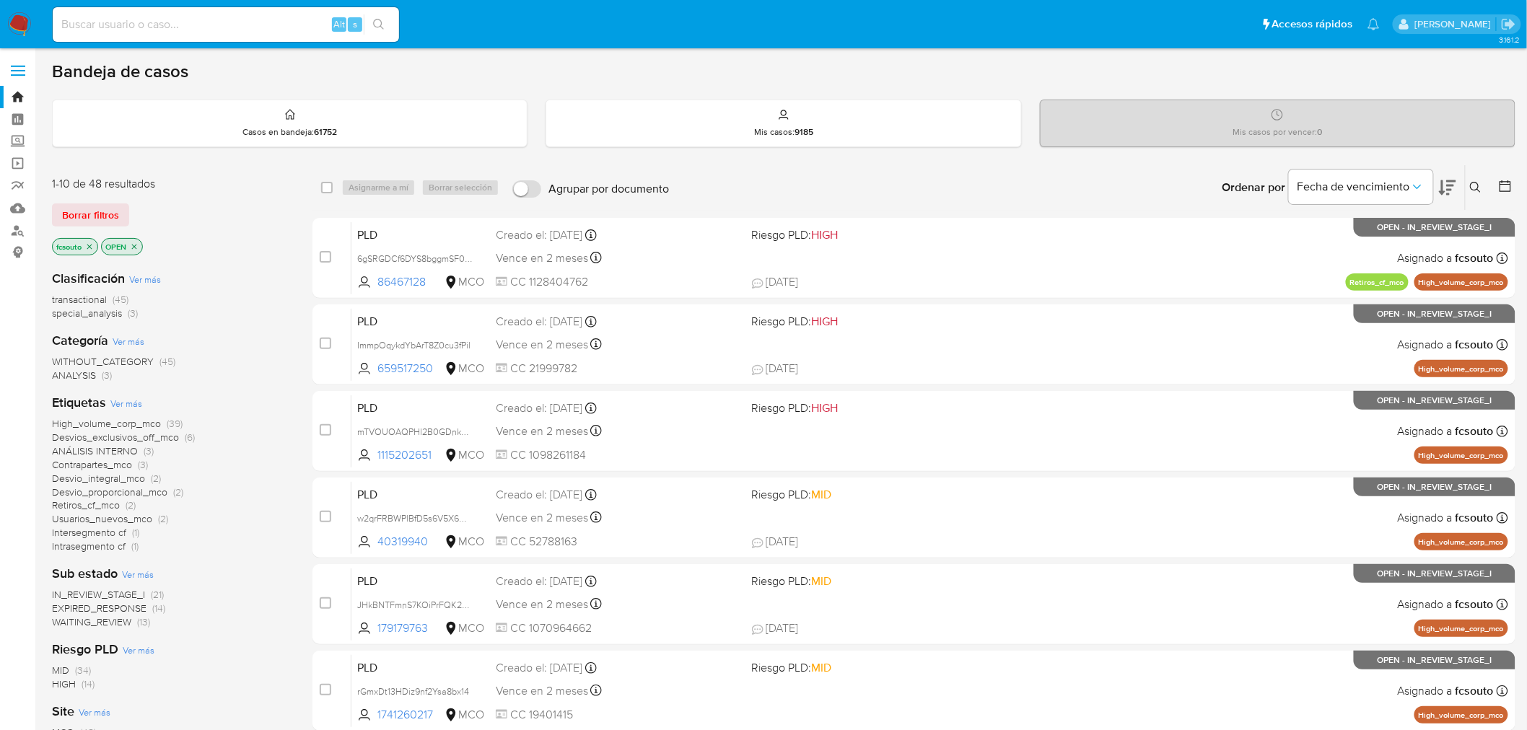
click at [138, 248] on icon "close-filter" at bounding box center [134, 246] width 9 height 9
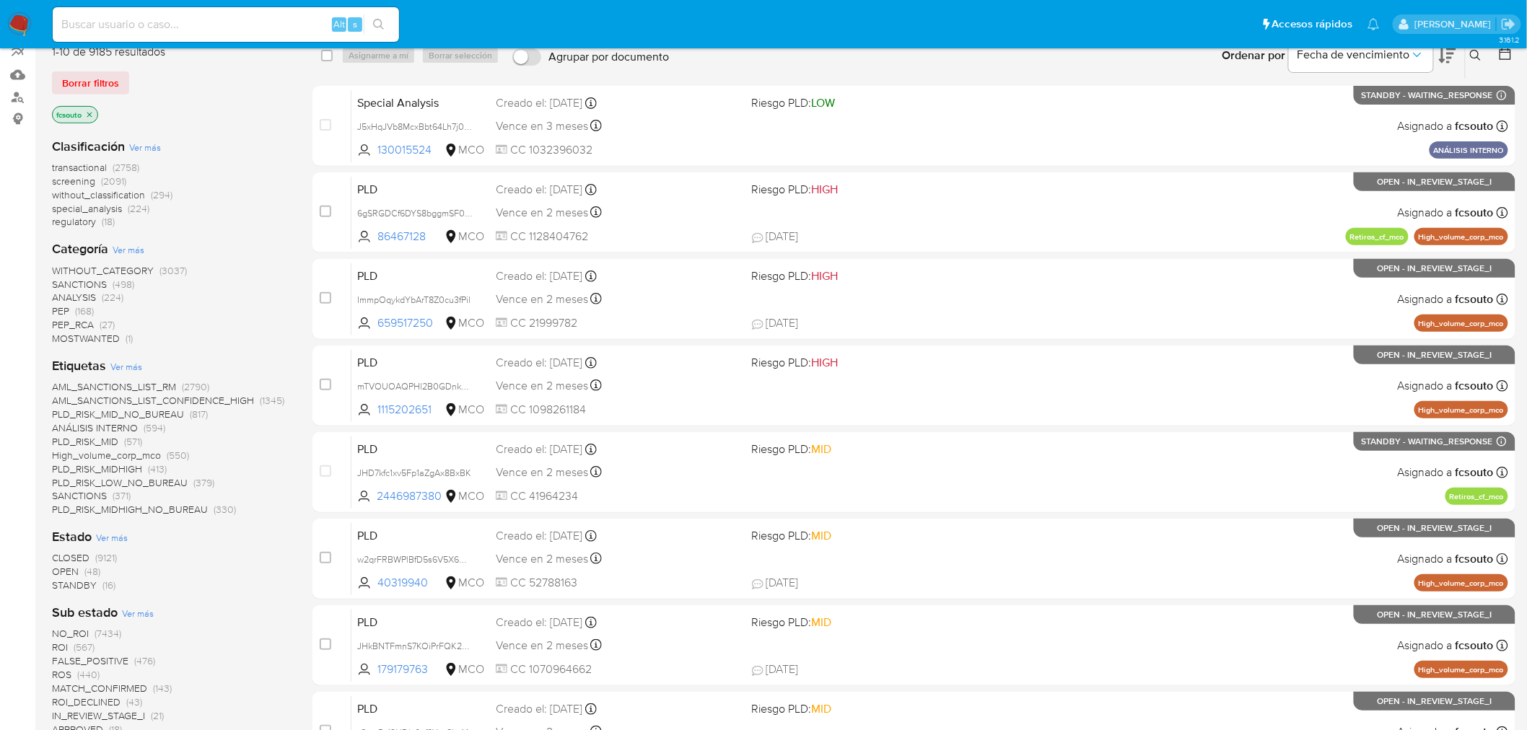
scroll to position [160, 0]
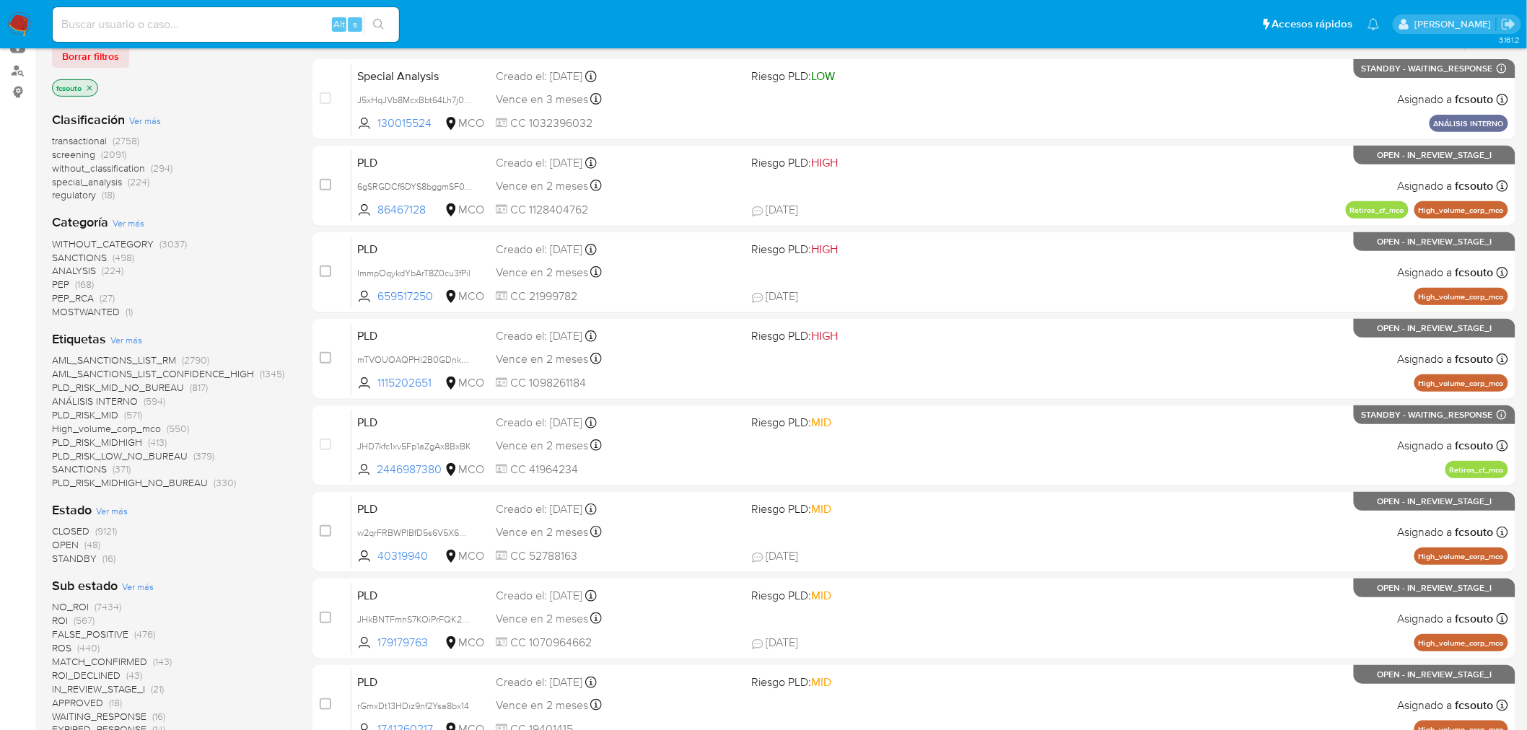
click at [69, 527] on span "CLOSED" at bounding box center [71, 531] width 38 height 14
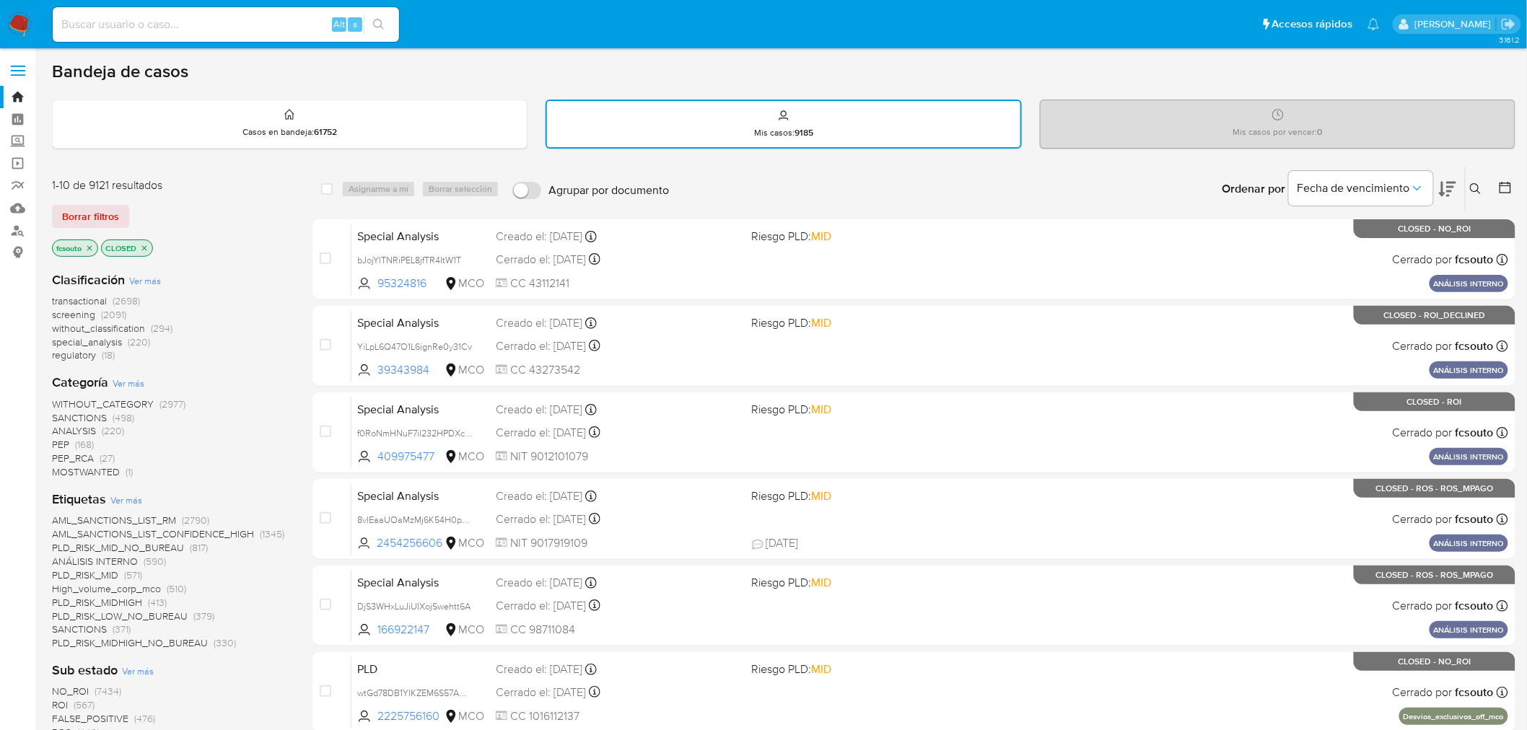
click at [1508, 183] on icon at bounding box center [1505, 188] width 12 height 12
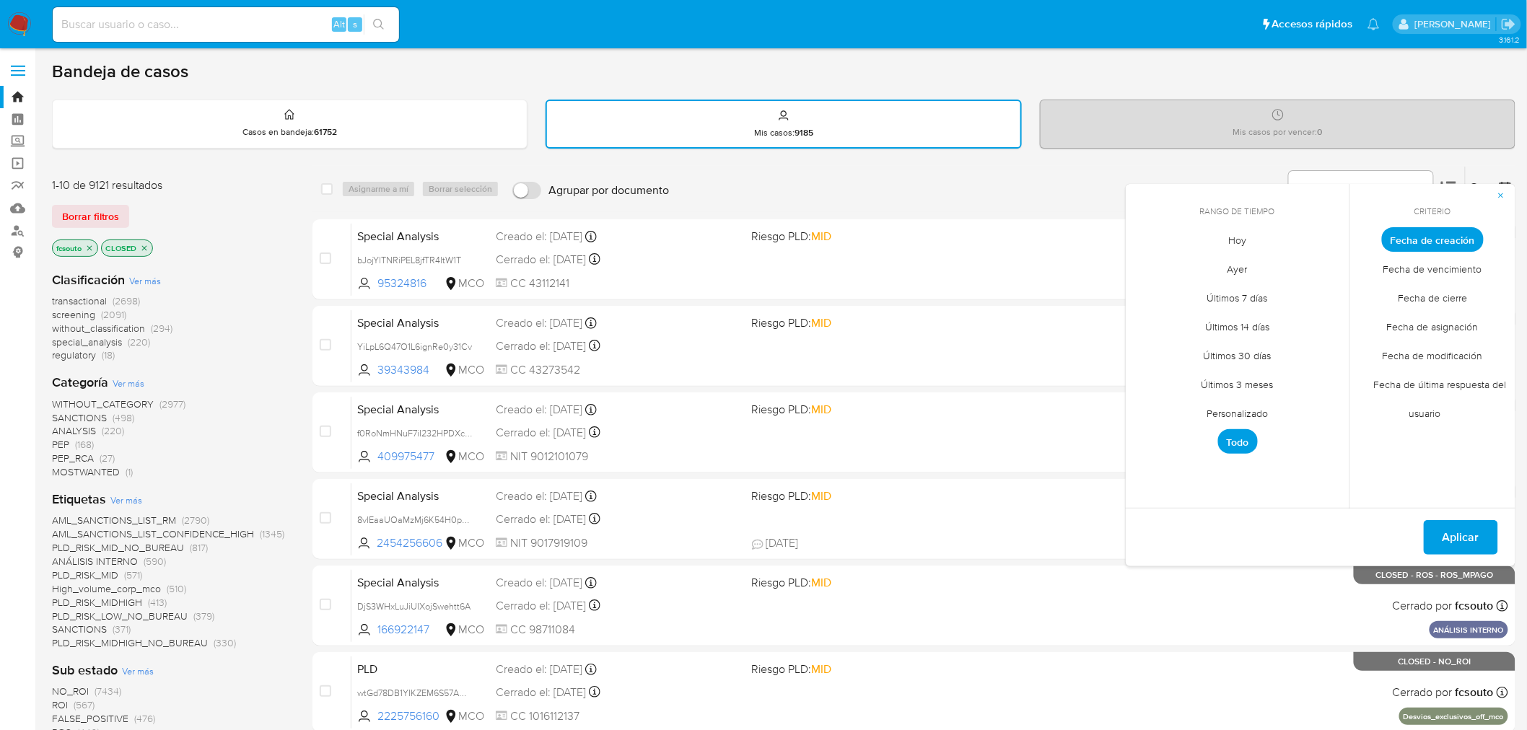
click at [1243, 408] on span "Personalizado" at bounding box center [1238, 414] width 92 height 30
click at [1456, 291] on span "Fecha de cierre" at bounding box center [1433, 299] width 100 height 30
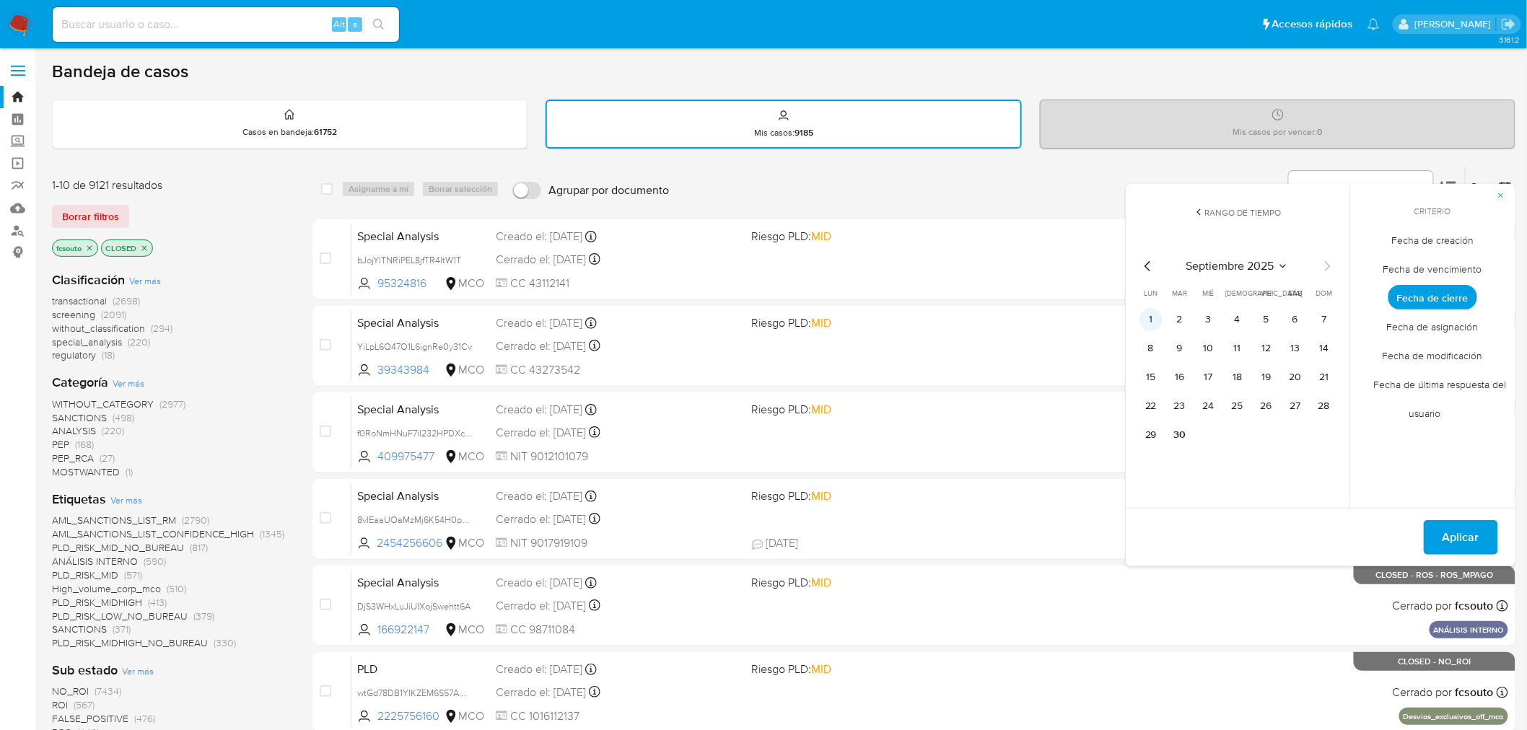
click at [1159, 321] on button "1" at bounding box center [1150, 319] width 23 height 23
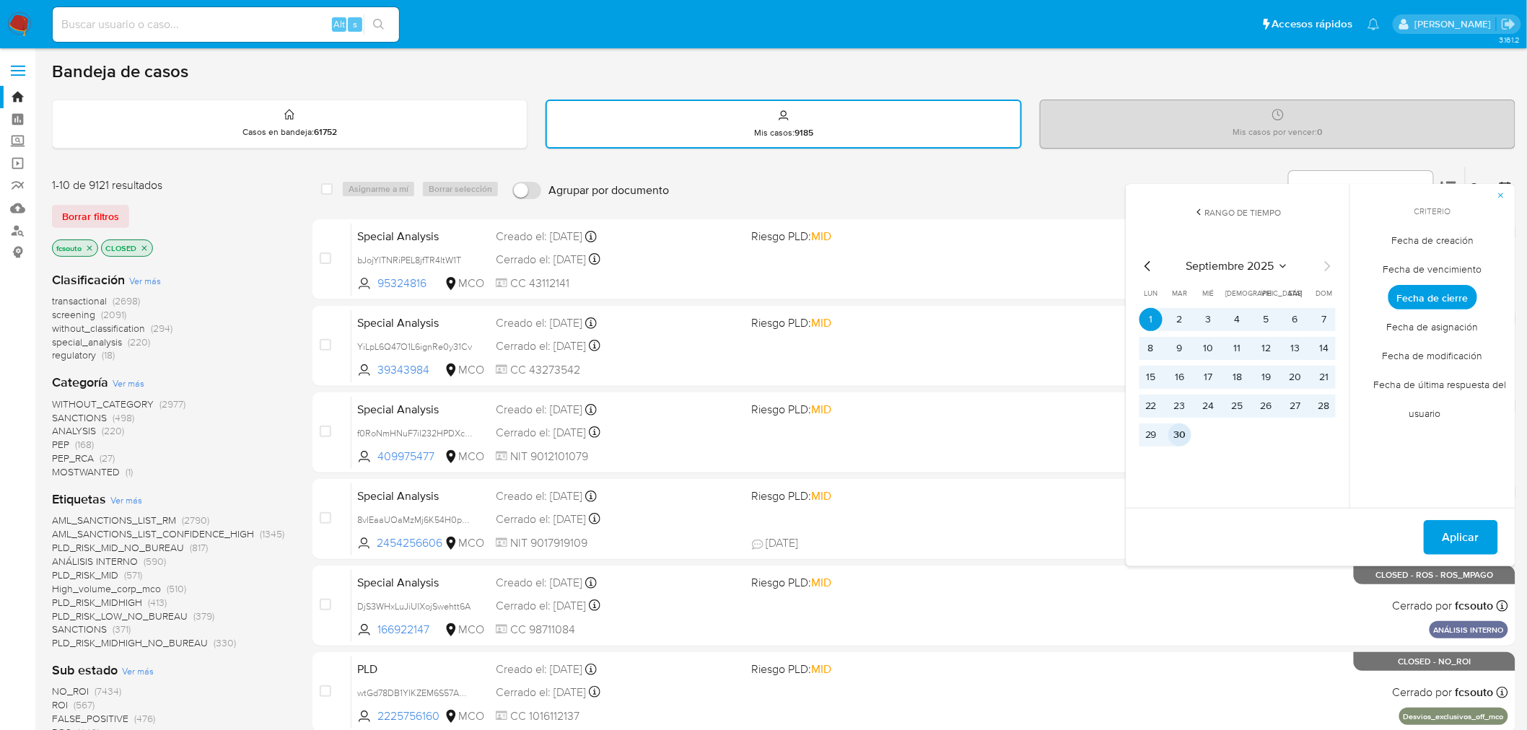
click at [1185, 430] on button "30" at bounding box center [1179, 434] width 23 height 23
click at [1465, 537] on span "Aplicar" at bounding box center [1460, 538] width 37 height 32
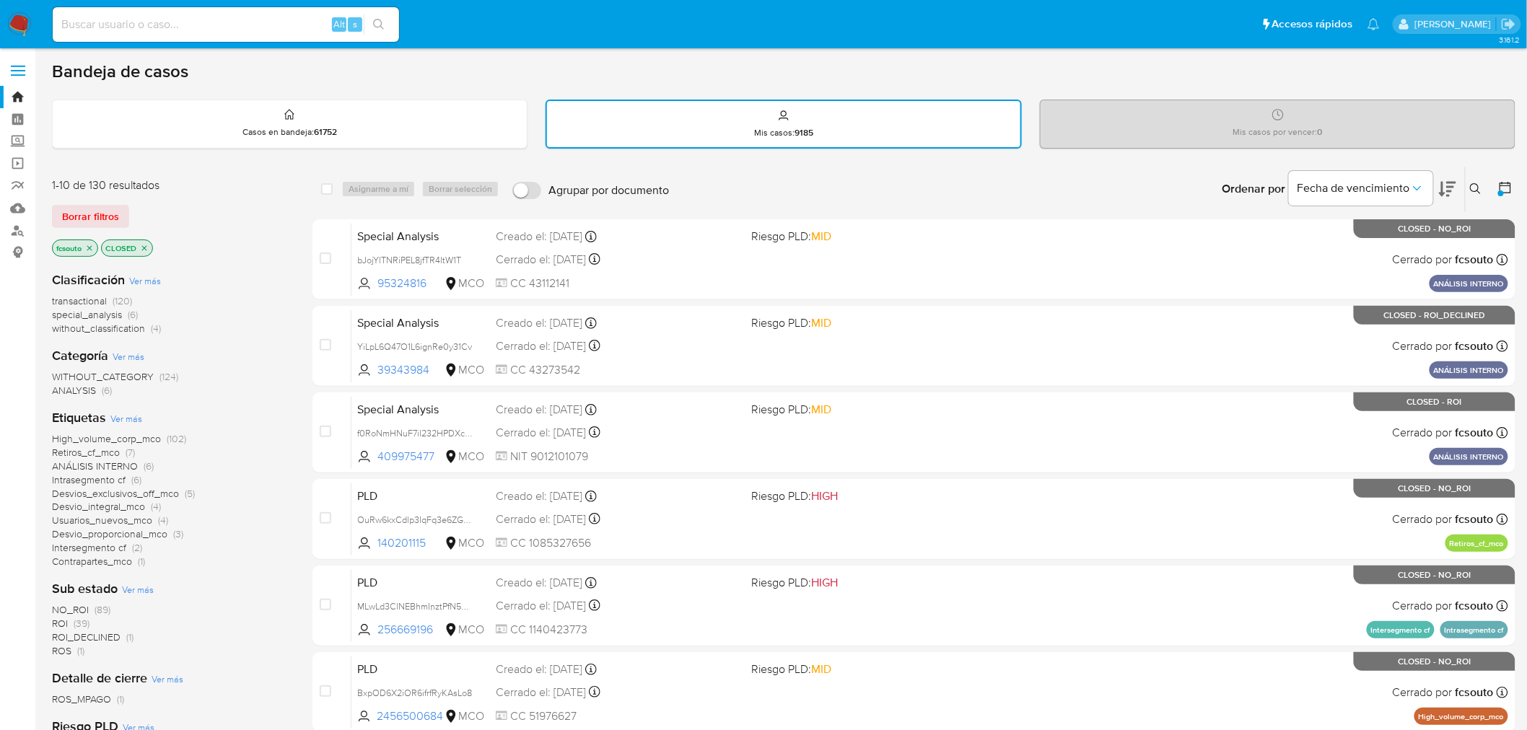
click at [271, 328] on div "transactional (120) special_analysis (6) without_classification (4)" at bounding box center [170, 314] width 237 height 41
